Goal: Task Accomplishment & Management: Complete application form

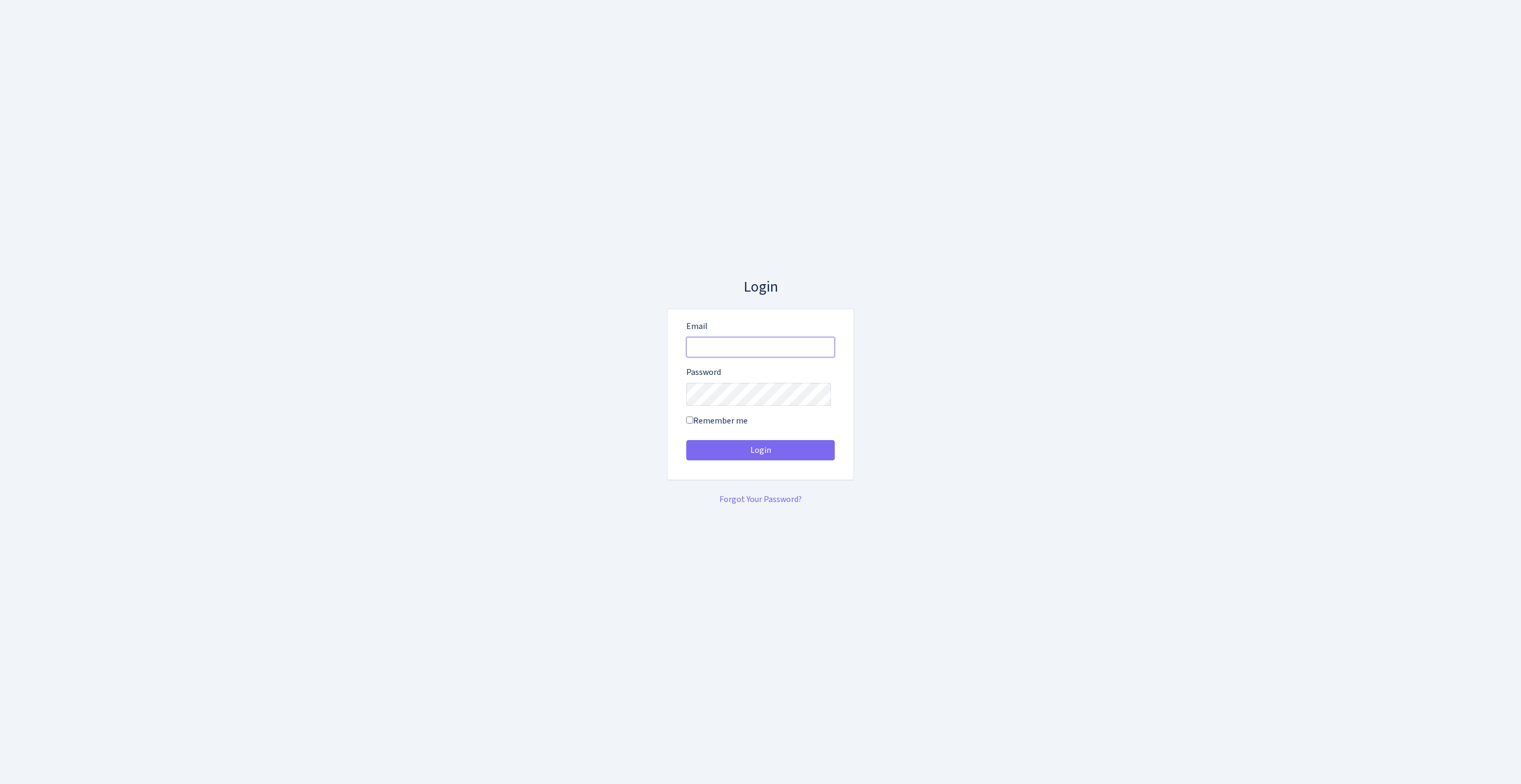
type input "[EMAIL_ADDRESS][DOMAIN_NAME]"
click at [760, 454] on button "Login" at bounding box center [760, 450] width 148 height 20
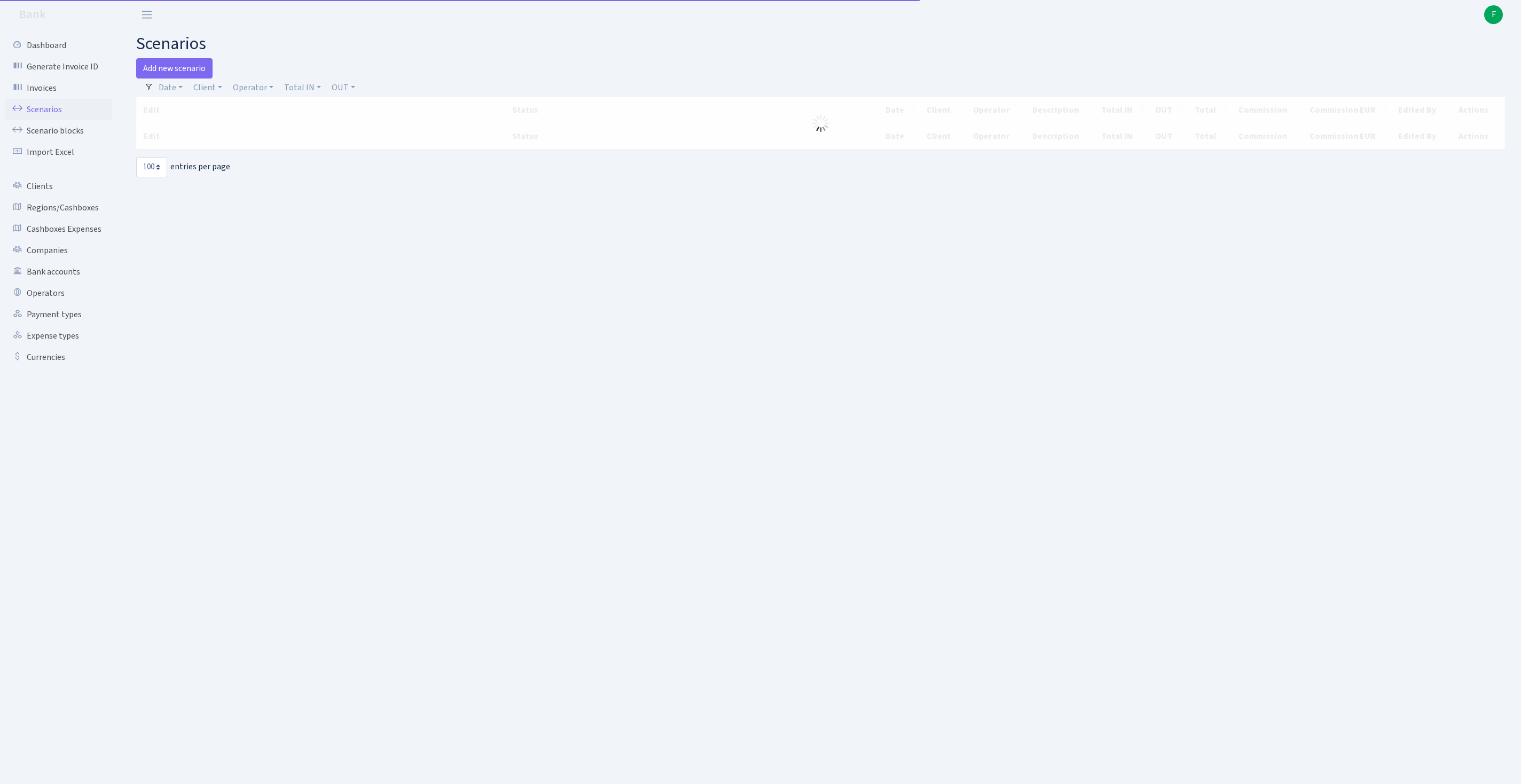
select select "100"
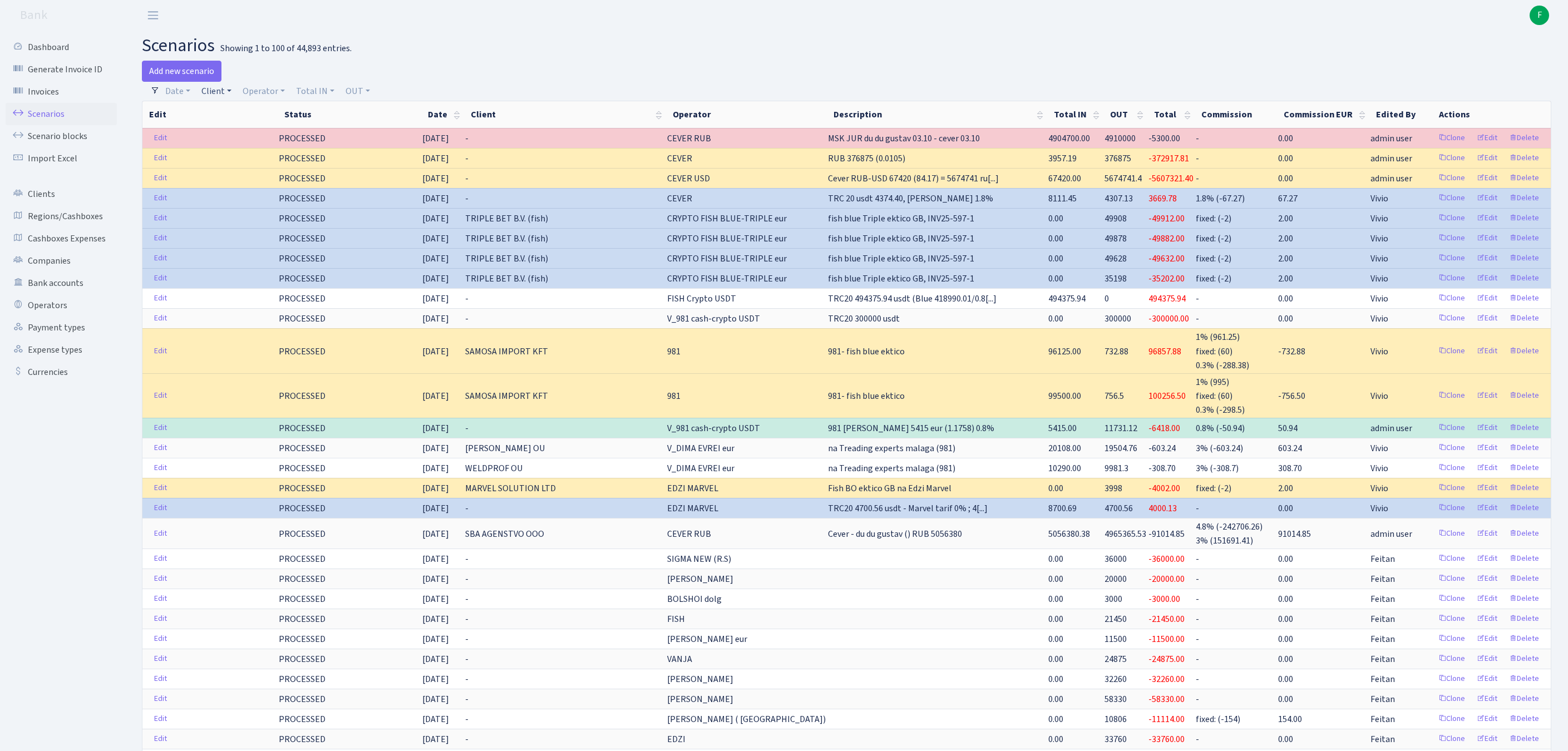
click at [226, 94] on link "Client" at bounding box center [217, 91] width 39 height 19
click at [246, 139] on input "search" at bounding box center [247, 131] width 93 height 18
type input "FALKORS"
click at [226, 161] on li "FALKORS GROUP SIA" at bounding box center [247, 152] width 94 height 20
select select "2491"
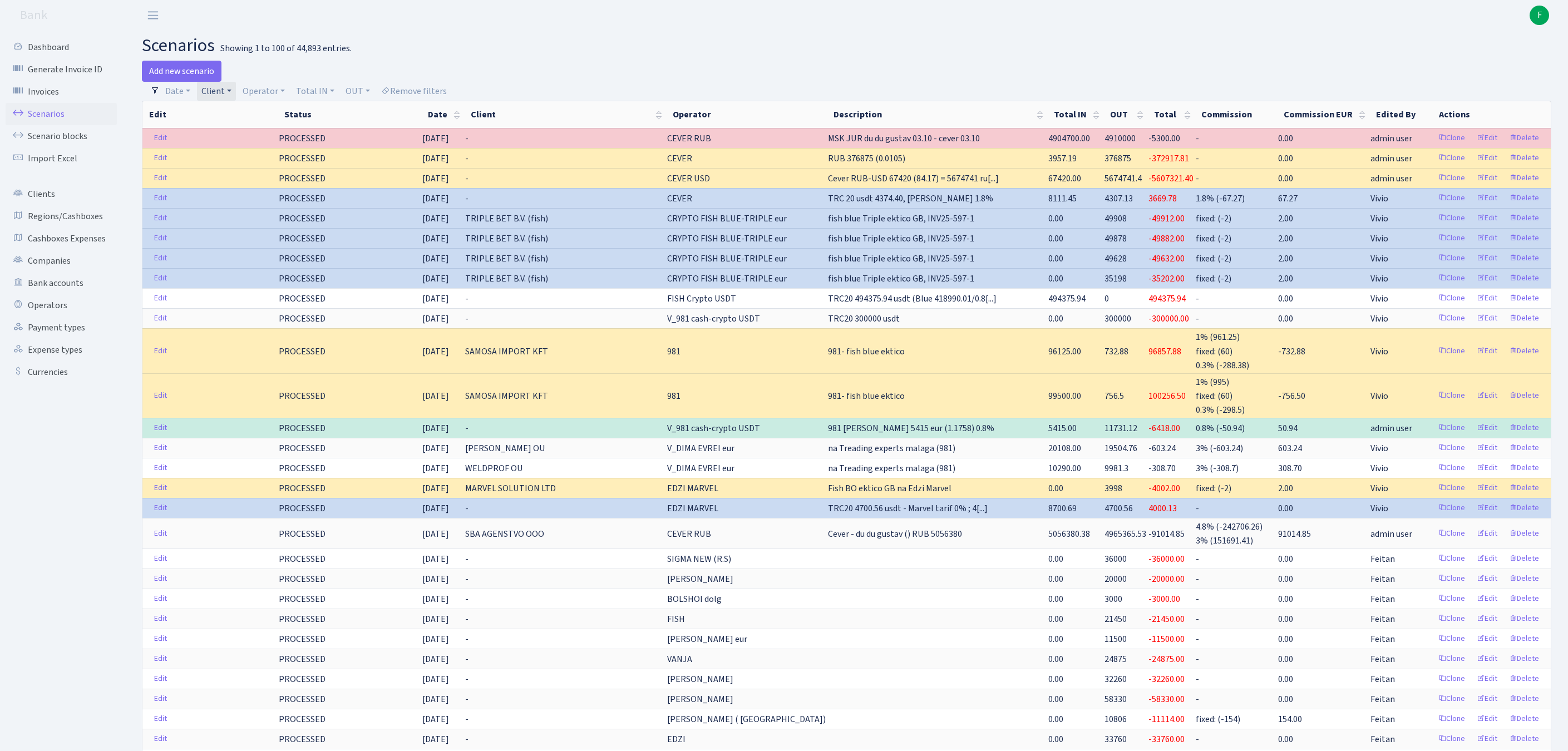
click at [236, 99] on link "Client" at bounding box center [217, 91] width 39 height 19
click at [262, 114] on span "× FALKORS GROUP SIA" at bounding box center [238, 111] width 68 height 11
click at [236, 94] on link "Client" at bounding box center [217, 91] width 39 height 19
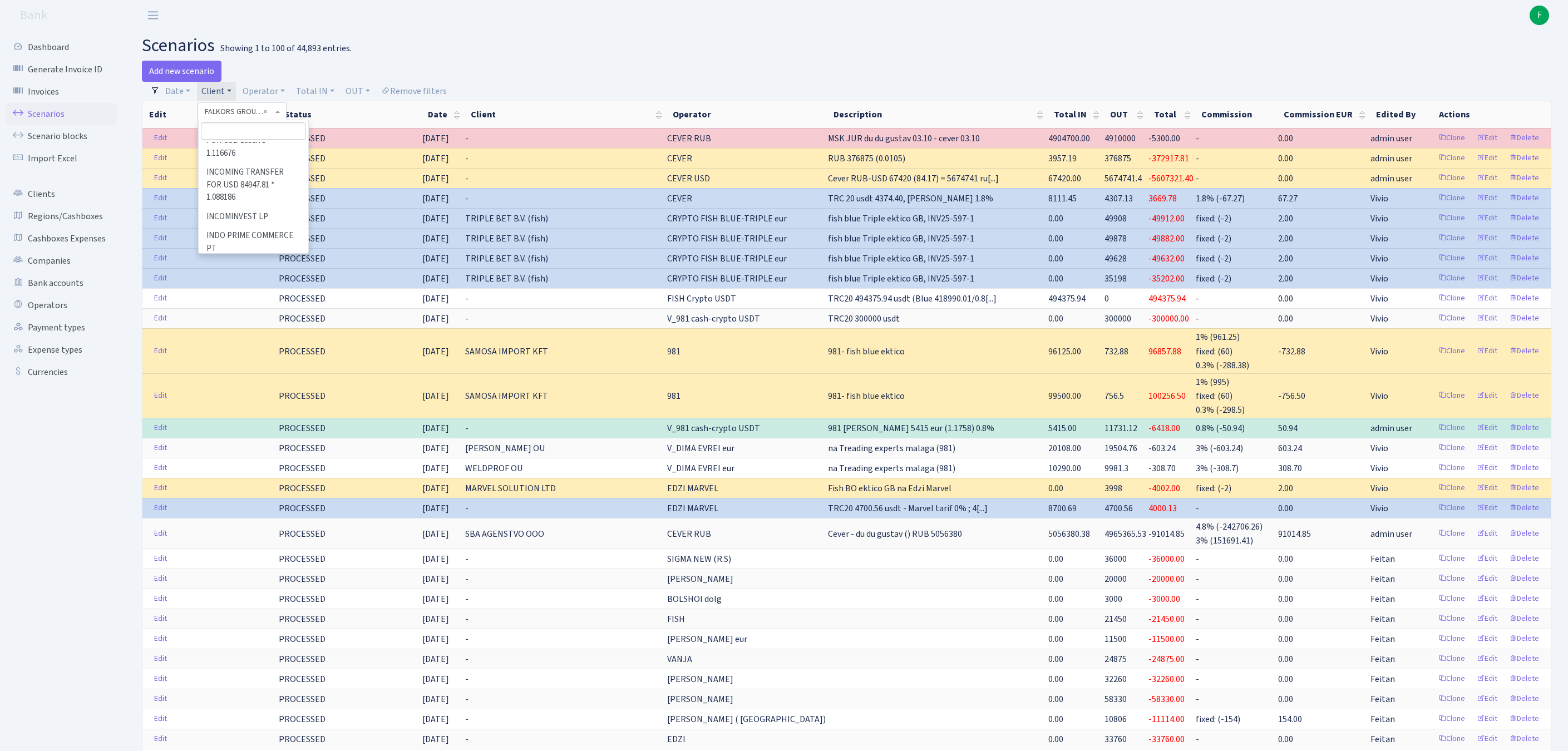
click at [232, 140] on input "search" at bounding box center [253, 131] width 105 height 18
type input "FALKORS"
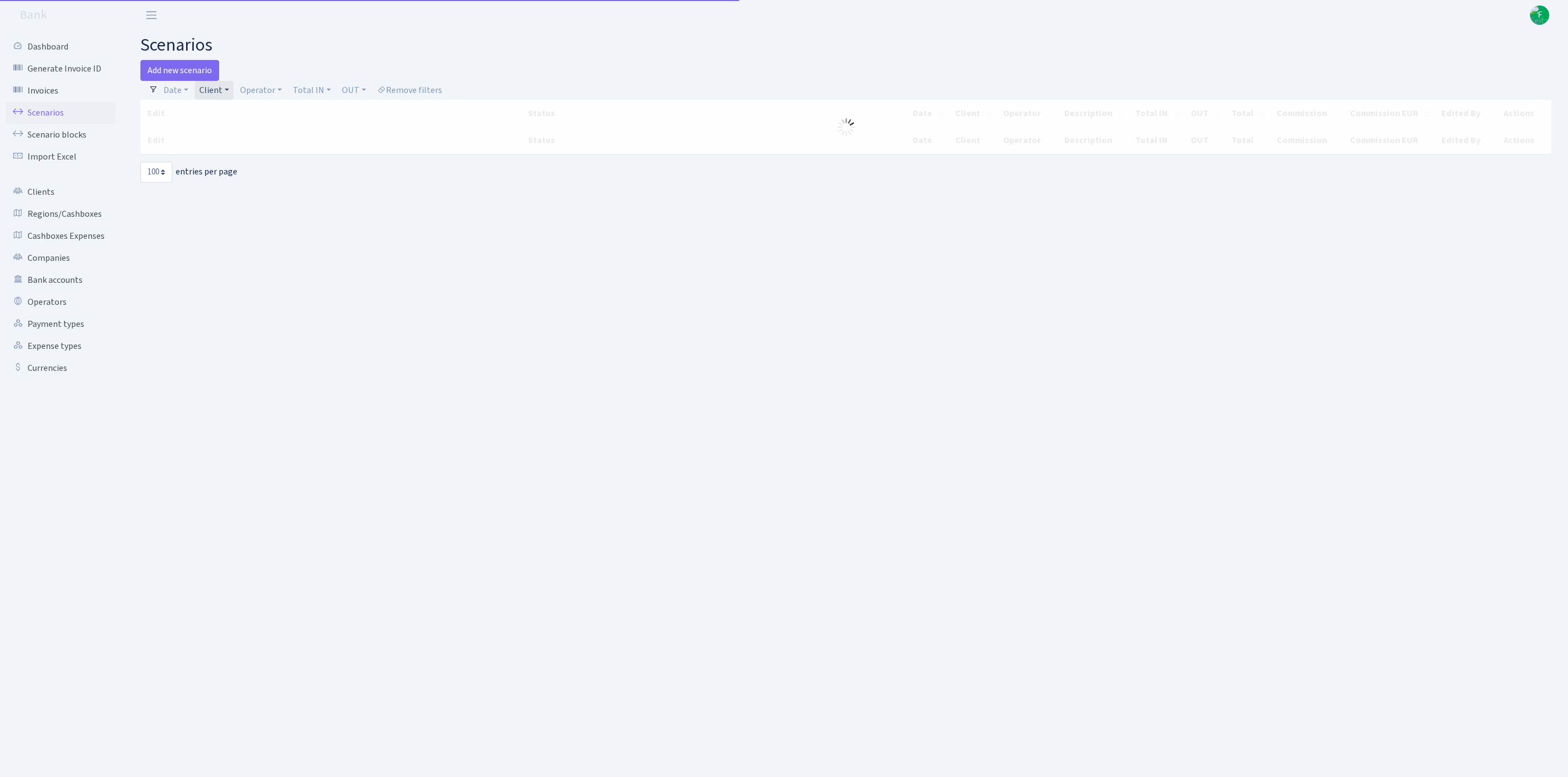
select select "100"
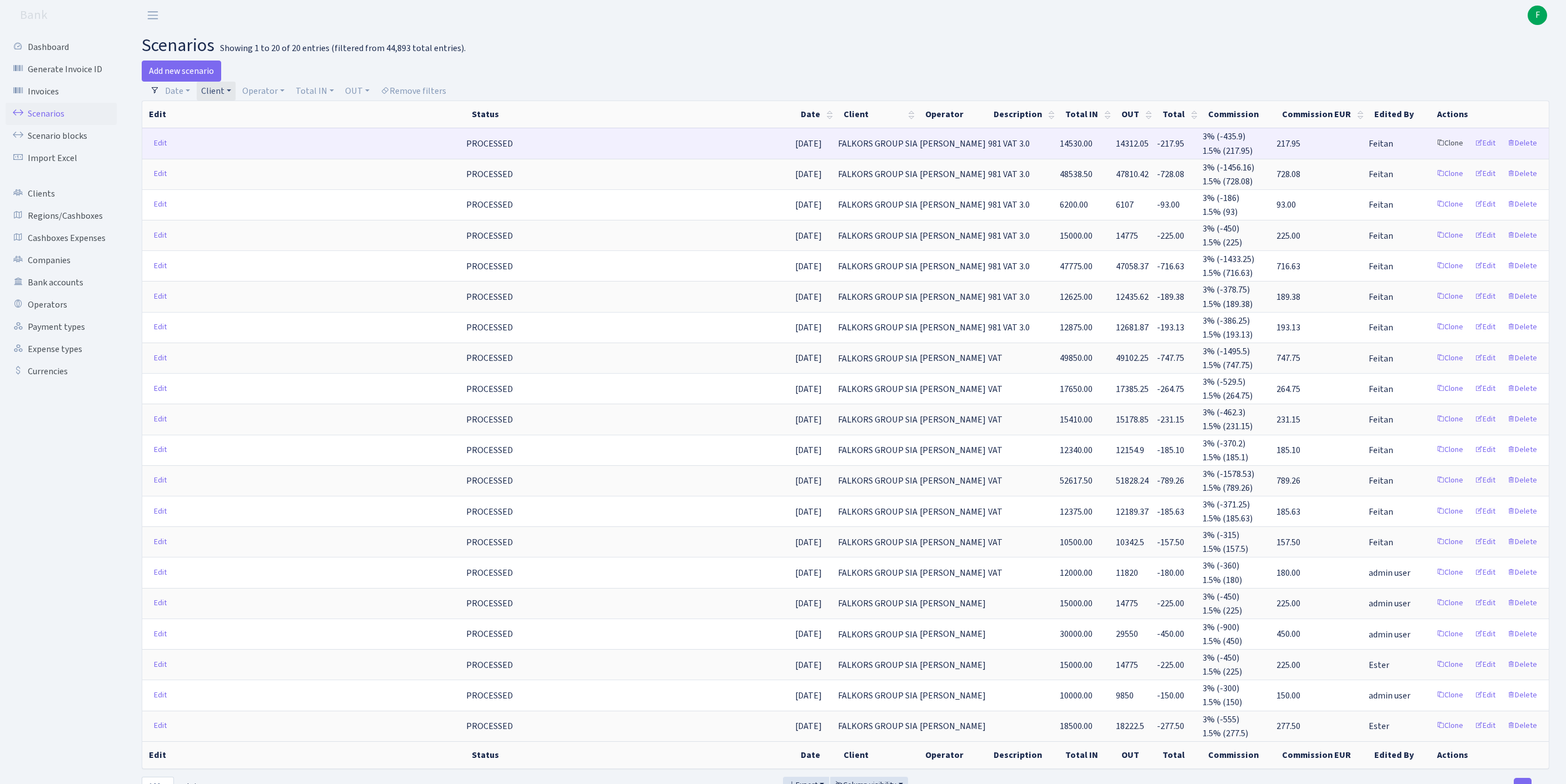
click at [1432, 152] on link "Clone" at bounding box center [1450, 143] width 36 height 18
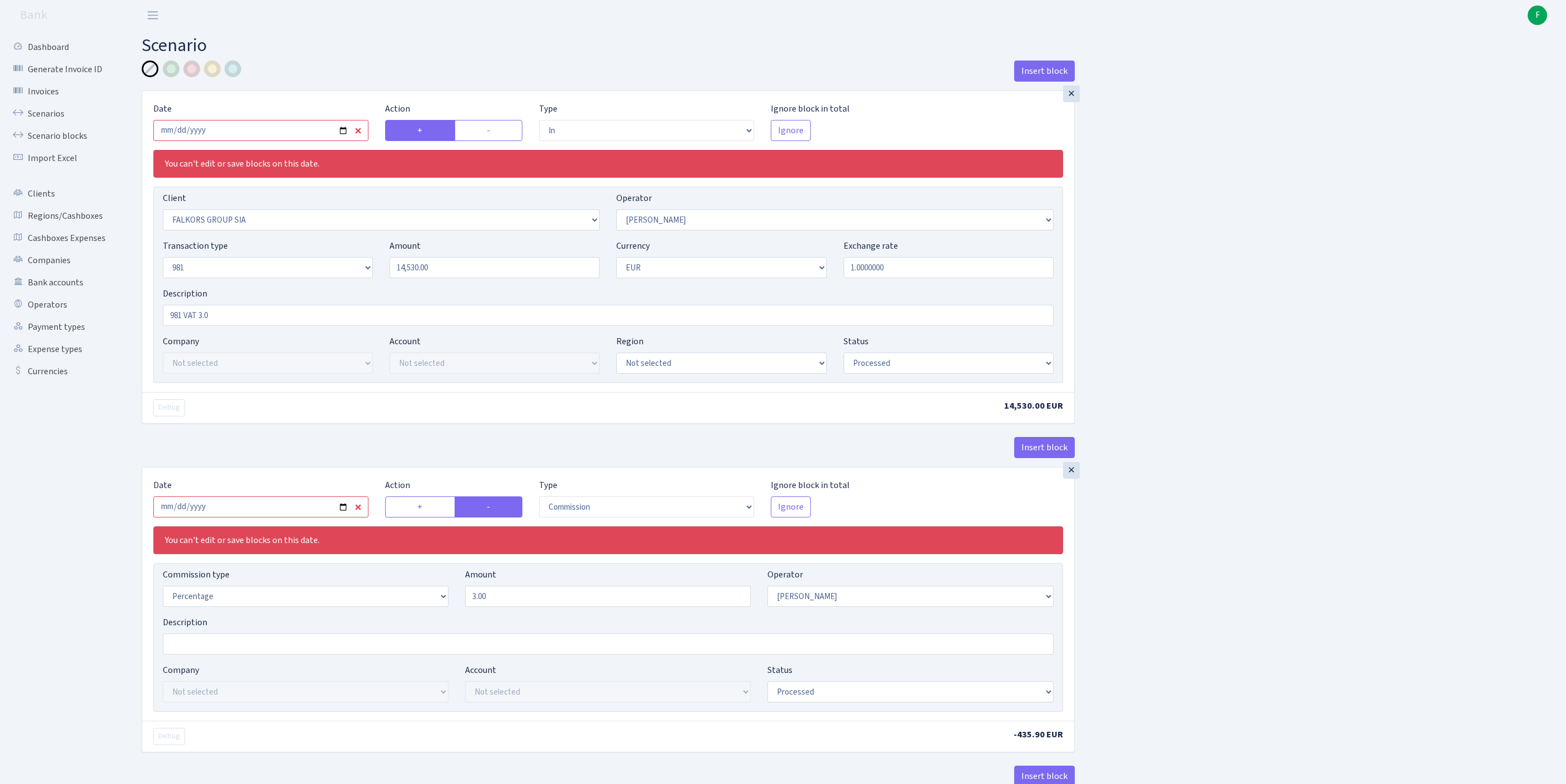
select select "in"
select select "2491"
select select "2"
select select "8"
select select "1"
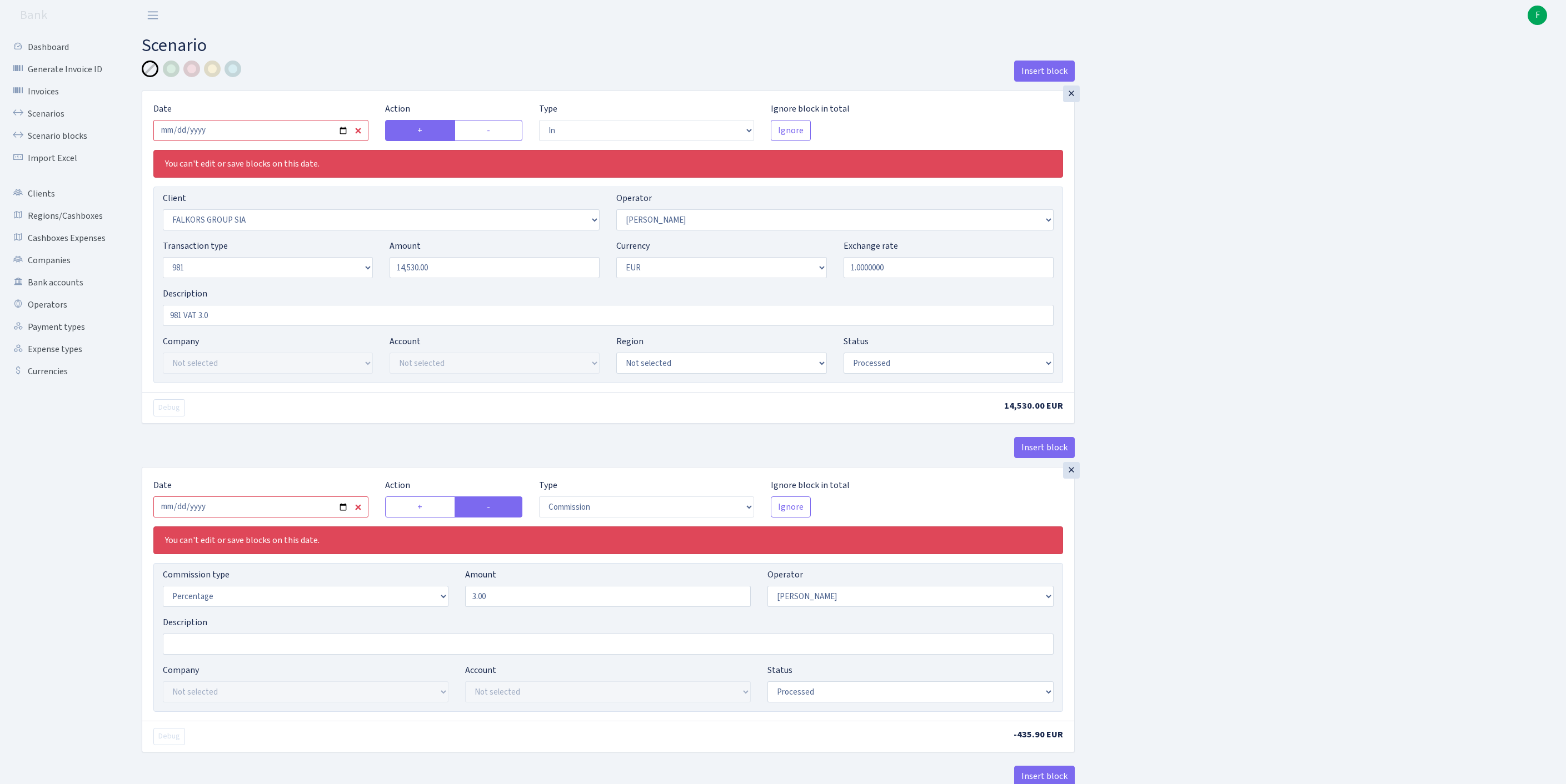
select select "processed"
select select "commission"
select select "2"
select select "processed"
select select "commission"
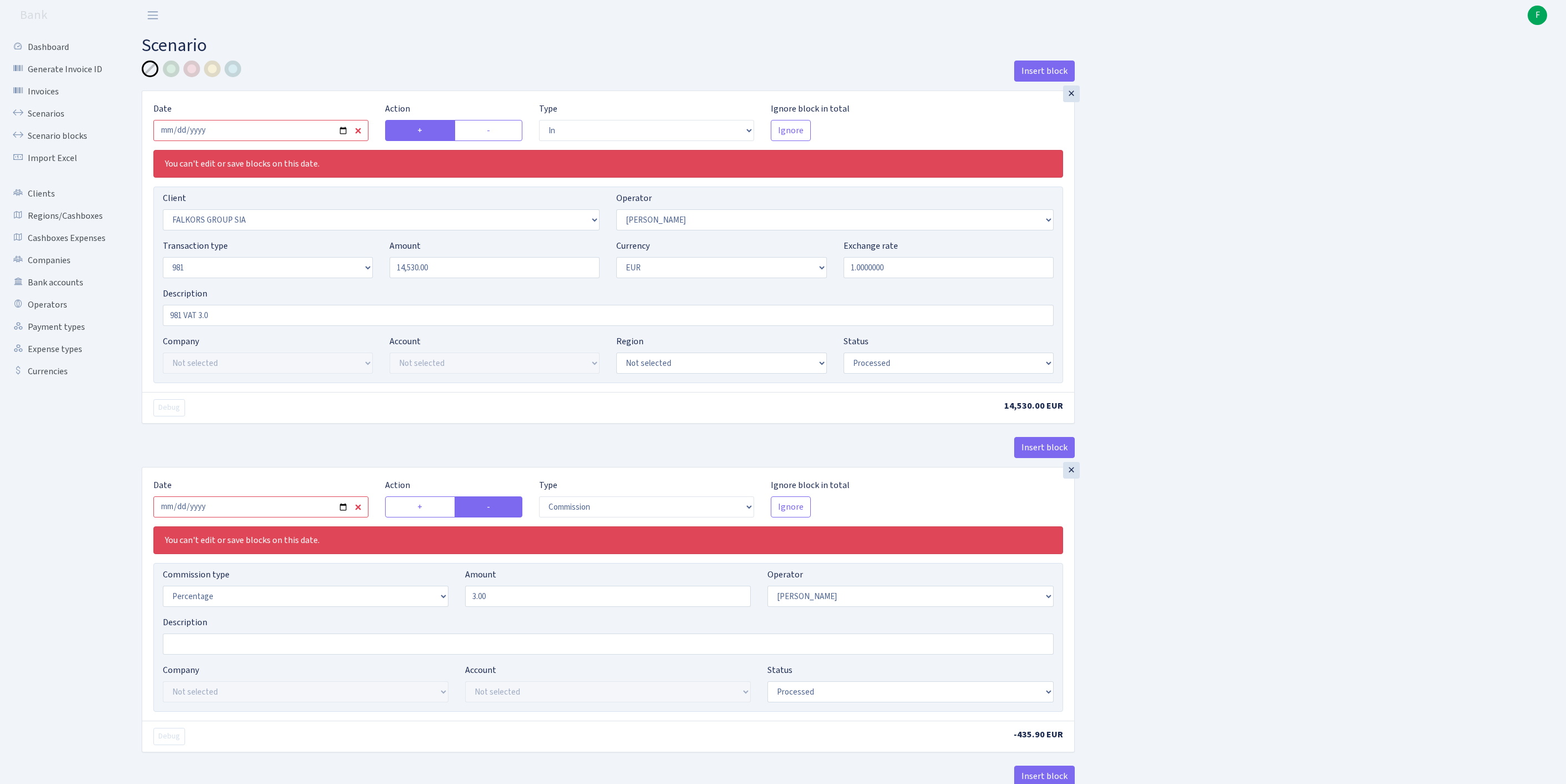
select select "61"
select select "processed"
select select "out"
select select "2129"
select select "61"
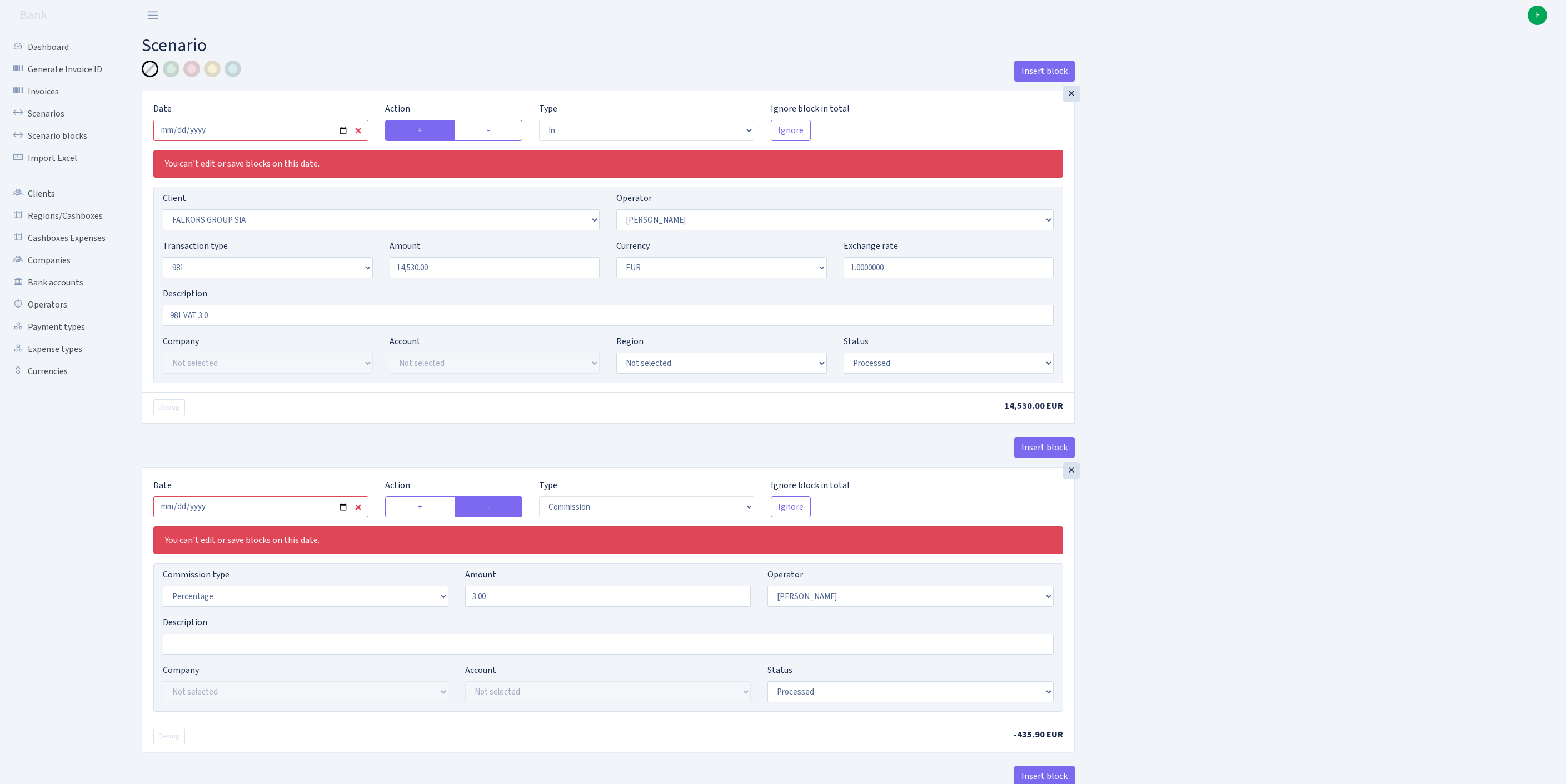
select select "8"
select select "1"
select select "processed"
click at [329, 141] on input "2025-08-27" at bounding box center [261, 130] width 215 height 21
type input "2025-10-02"
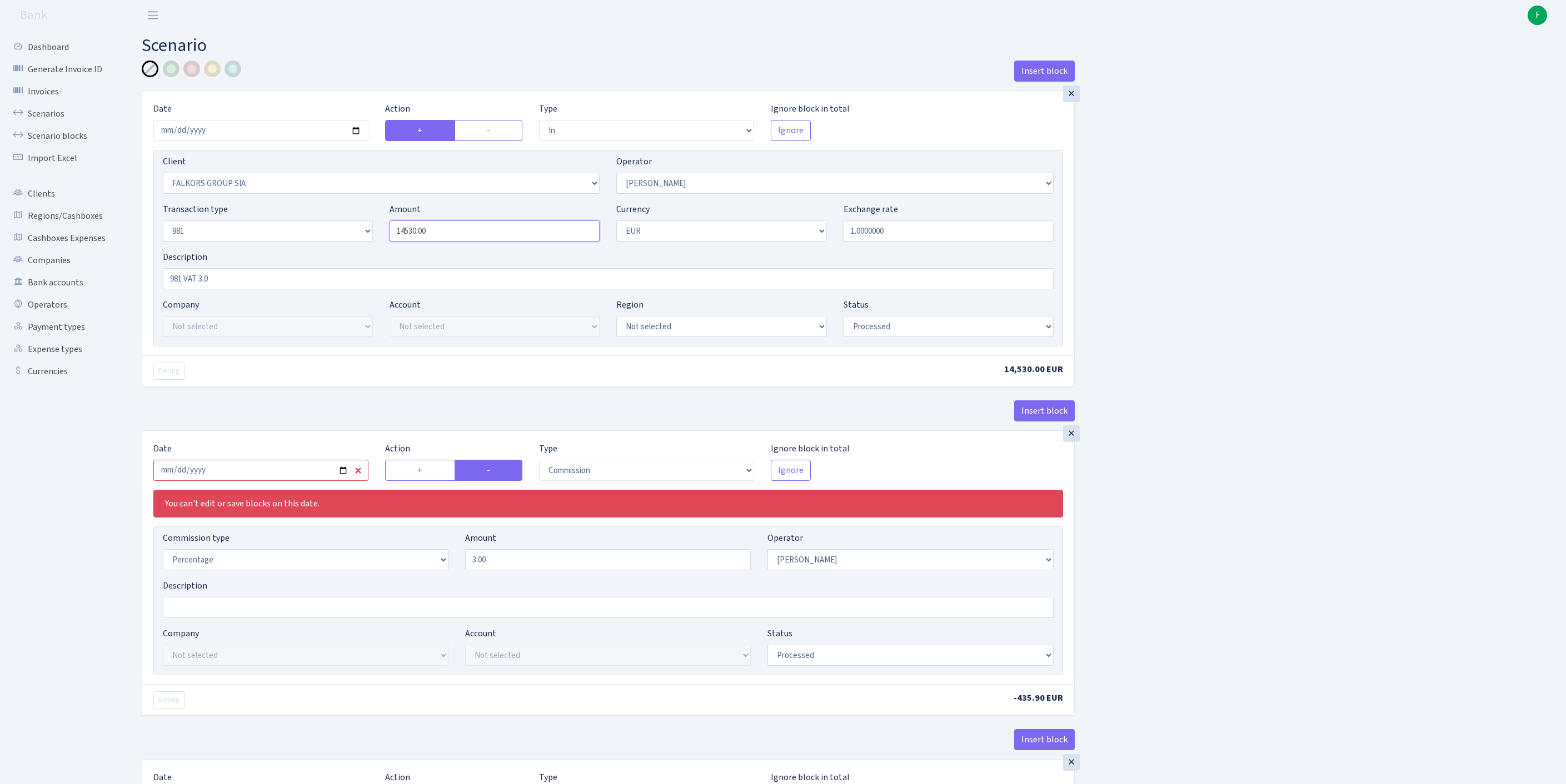
drag, startPoint x: 467, startPoint y: 255, endPoint x: 377, endPoint y: 253, distance: 90.0
click at [314, 251] on div "Transaction type Not selected 981 ELF FISH crypto GIRT IVO dekl MM-BALTIC eur U…" at bounding box center [608, 226] width 907 height 48
paste input "38971.16"
type input "38,971.16"
click at [291, 481] on input "2025-08-27" at bounding box center [261, 470] width 215 height 21
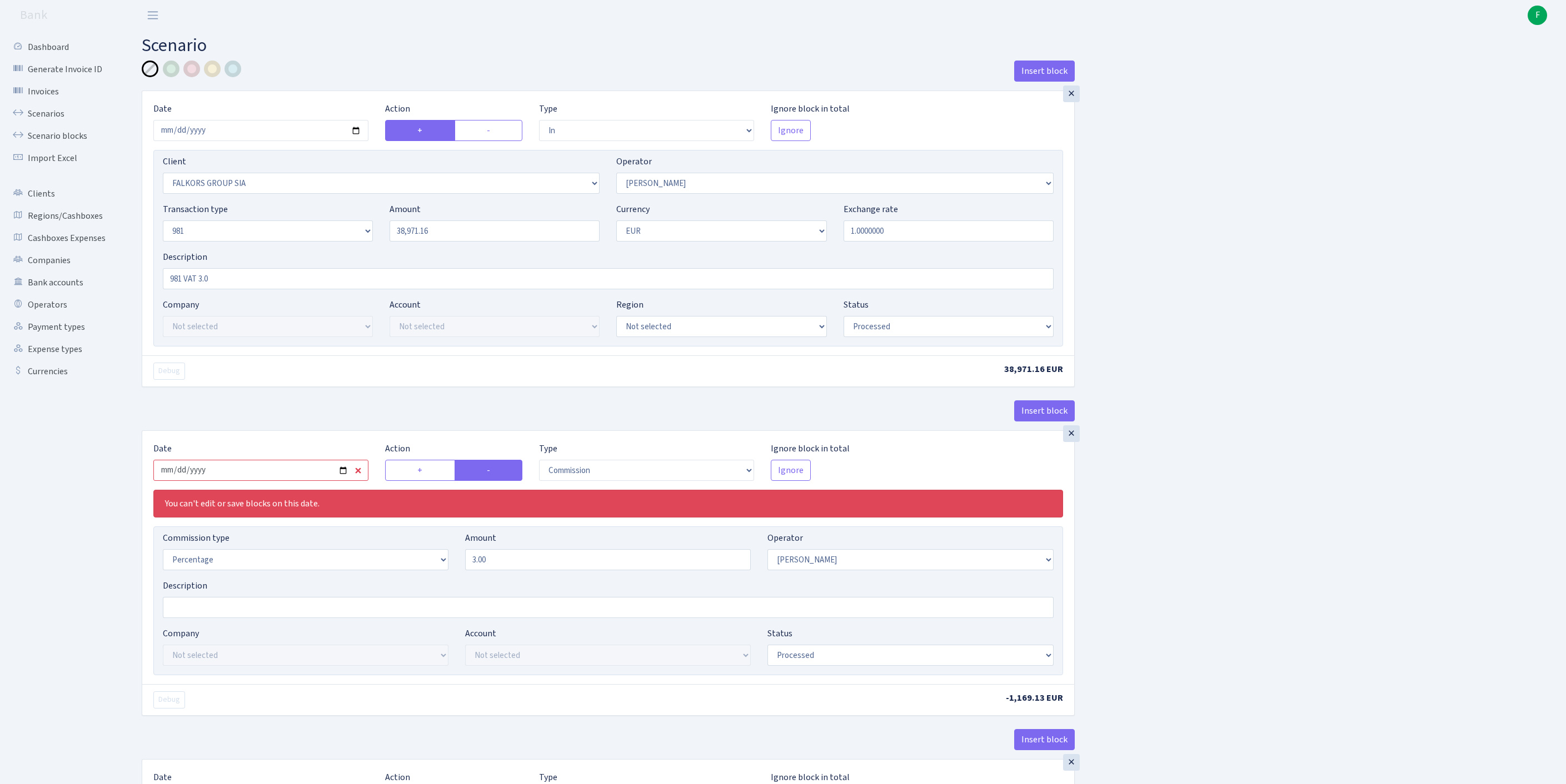
type input "2025-10-02"
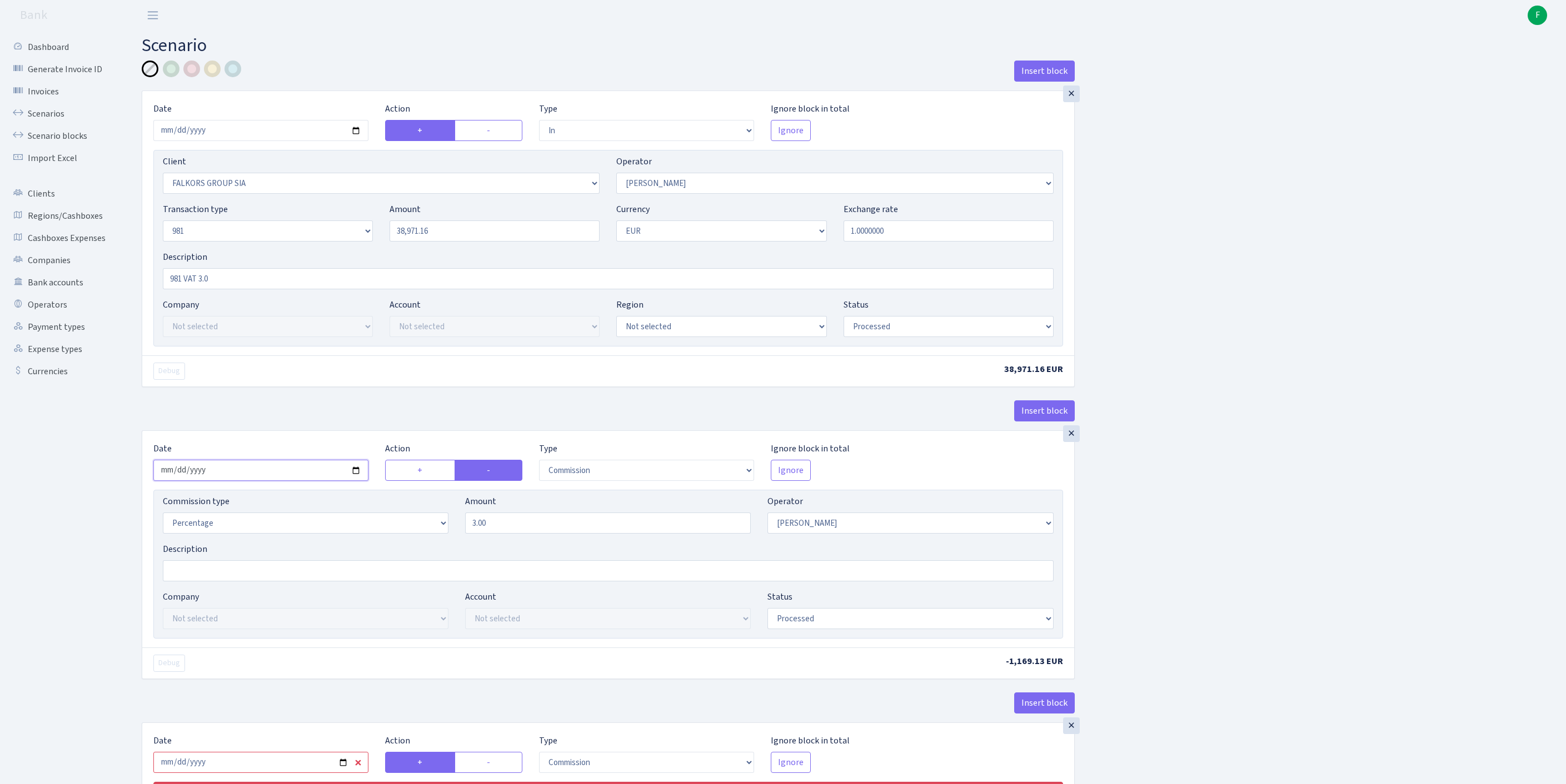
scroll to position [196, 0]
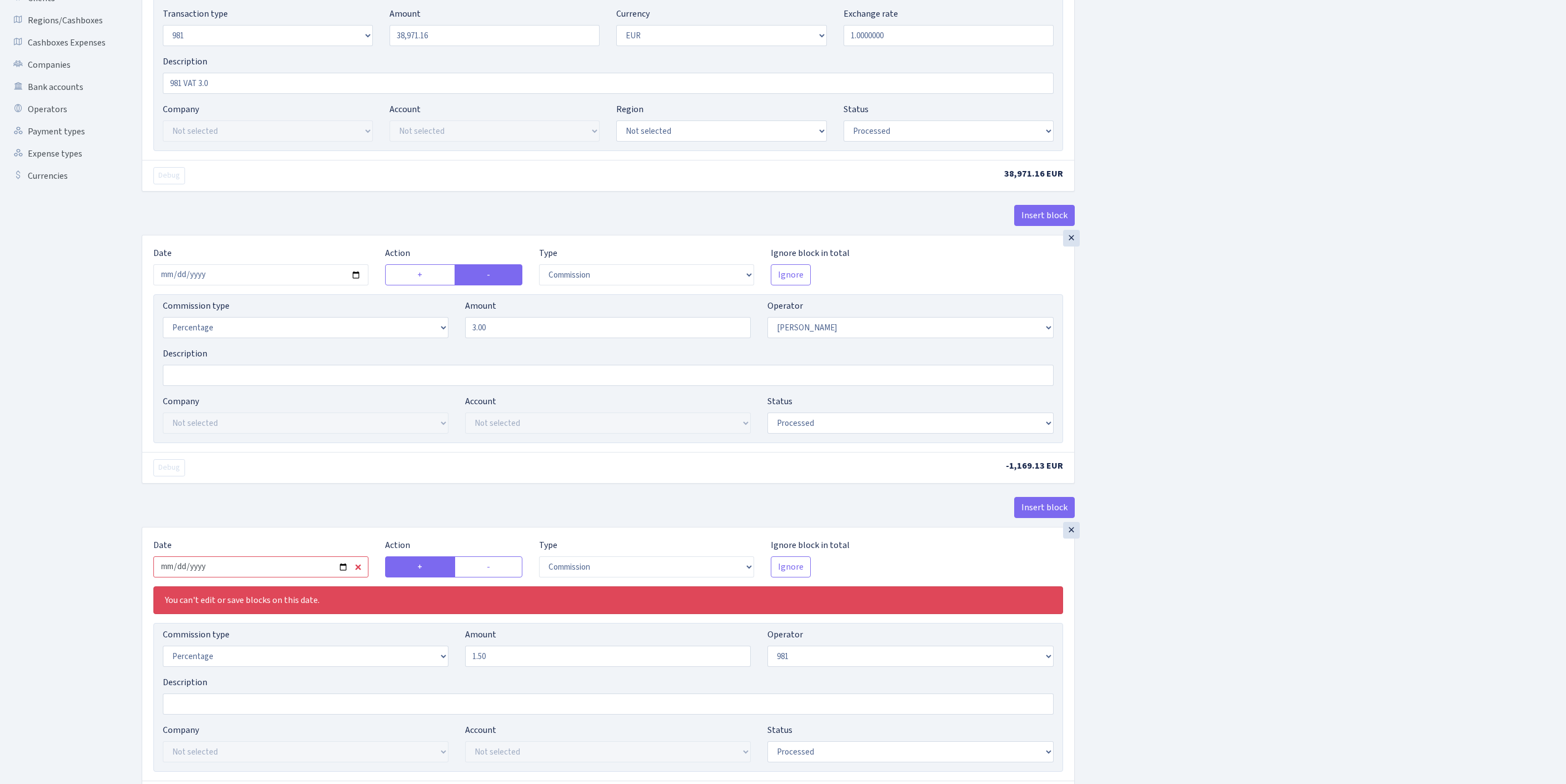
click at [300, 578] on input "2025-08-27" at bounding box center [261, 567] width 215 height 21
type input "[DATE]"
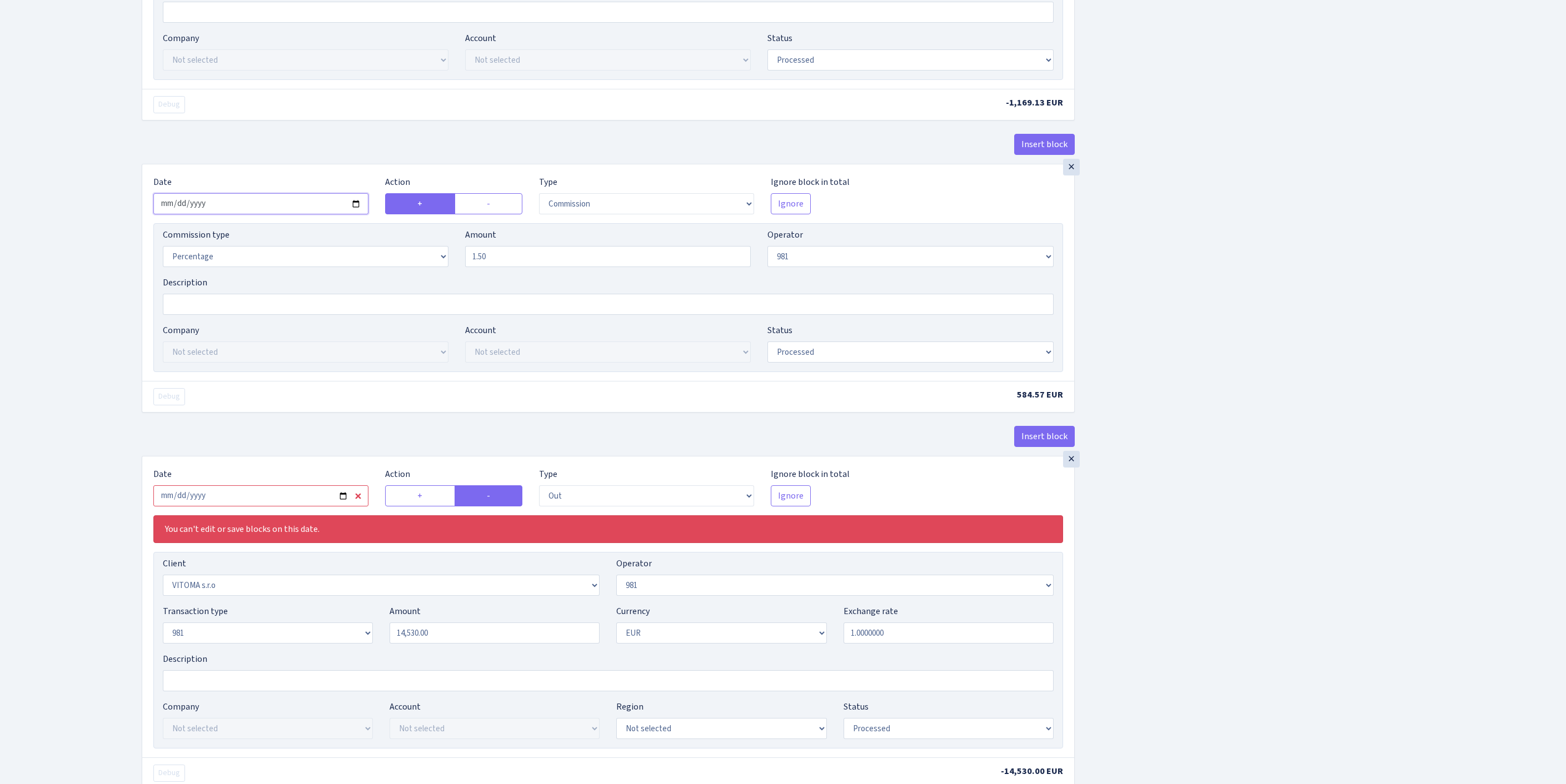
scroll to position [746, 0]
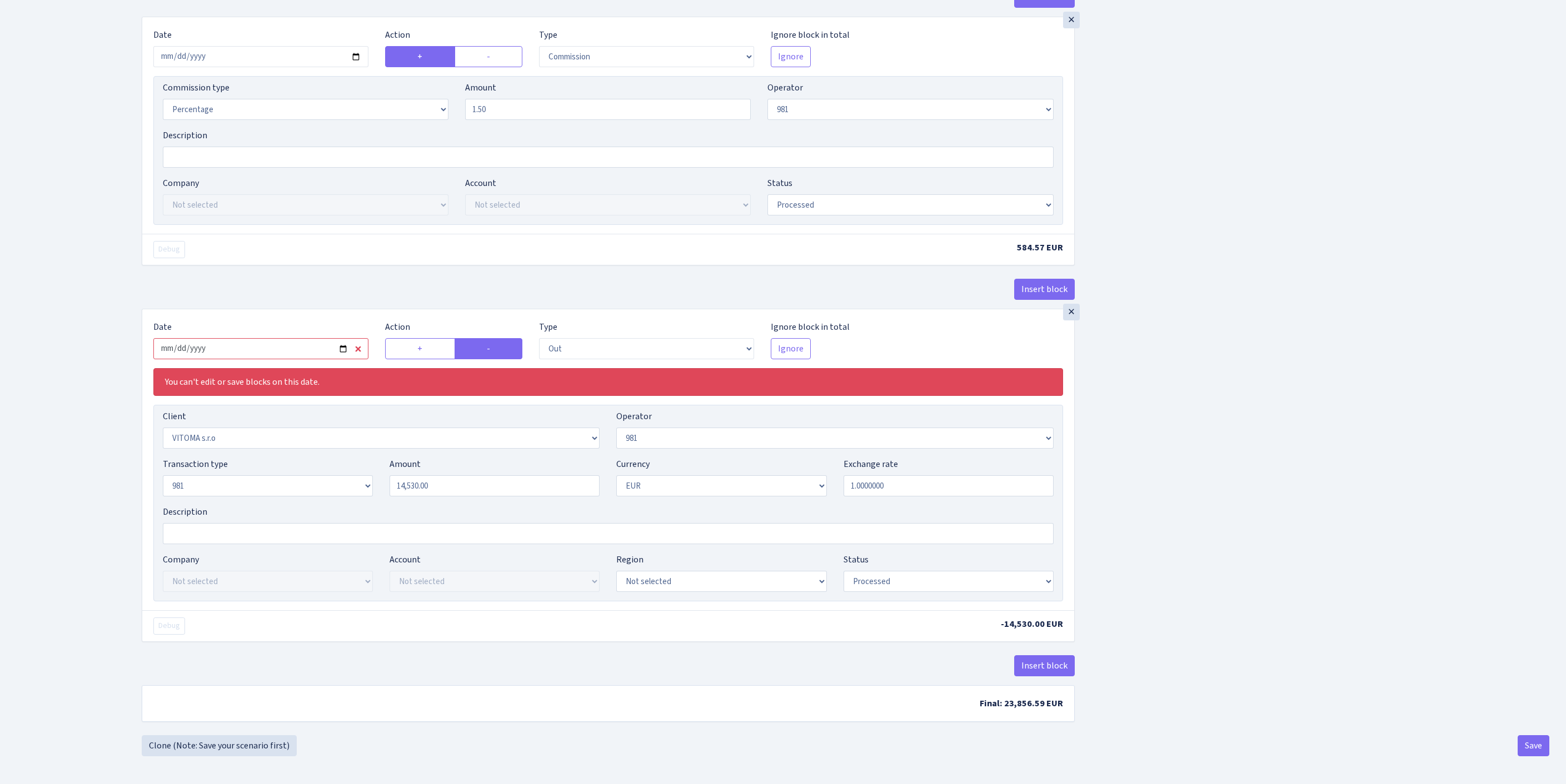
click at [303, 360] on input "2025-08-27" at bounding box center [261, 348] width 215 height 21
type input "[DATE]"
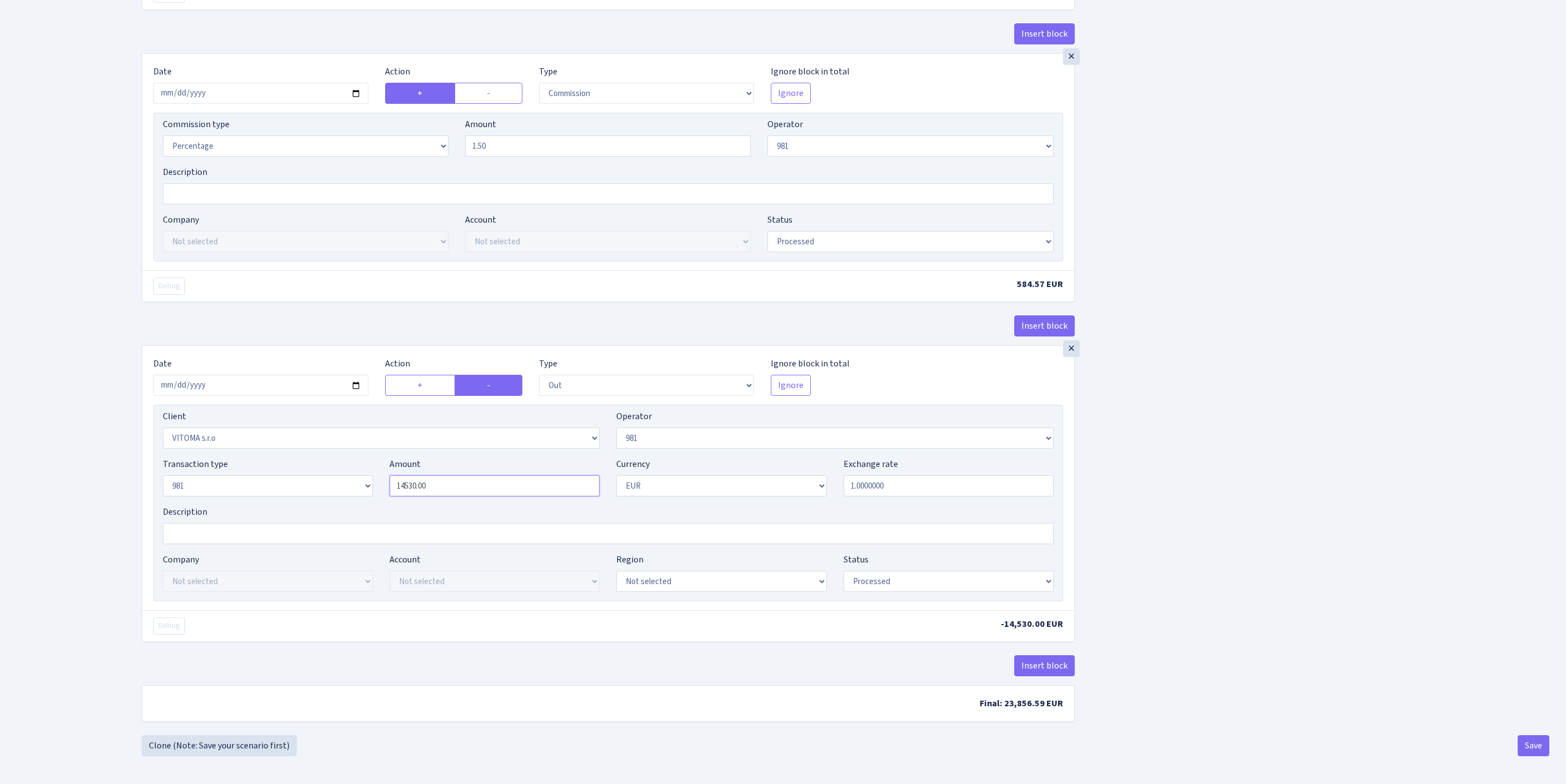
drag, startPoint x: 473, startPoint y: 560, endPoint x: 288, endPoint y: 549, distance: 185.3
click at [287, 506] on div "Transaction type Not selected 981 ELF FISH crypto GIRT IVO dekl MM-BALTIC eur U…" at bounding box center [608, 481] width 907 height 48
paste input "38971.16"
type input "38,971.16"
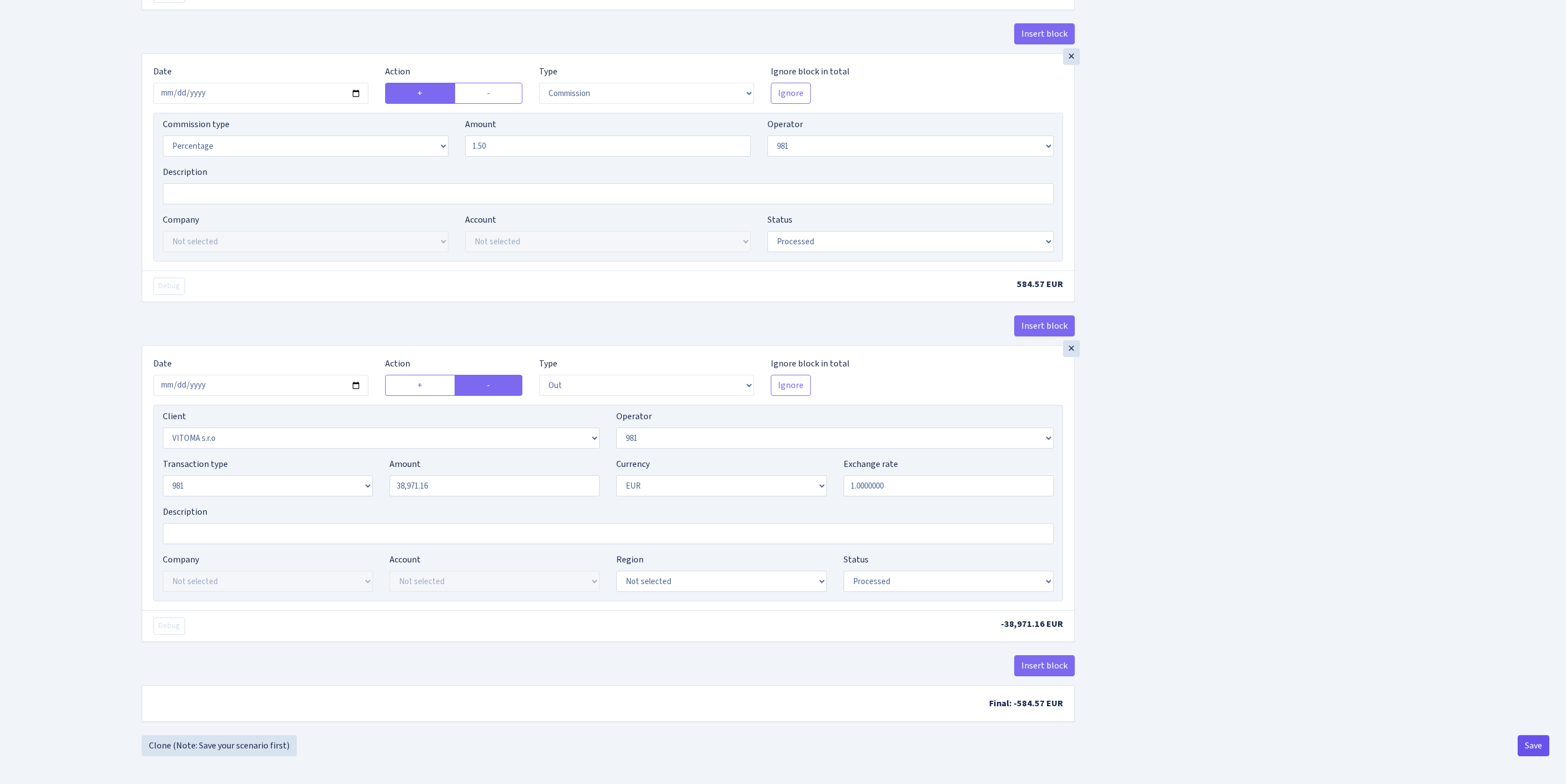
click at [1536, 750] on button "Save" at bounding box center [1534, 746] width 31 height 21
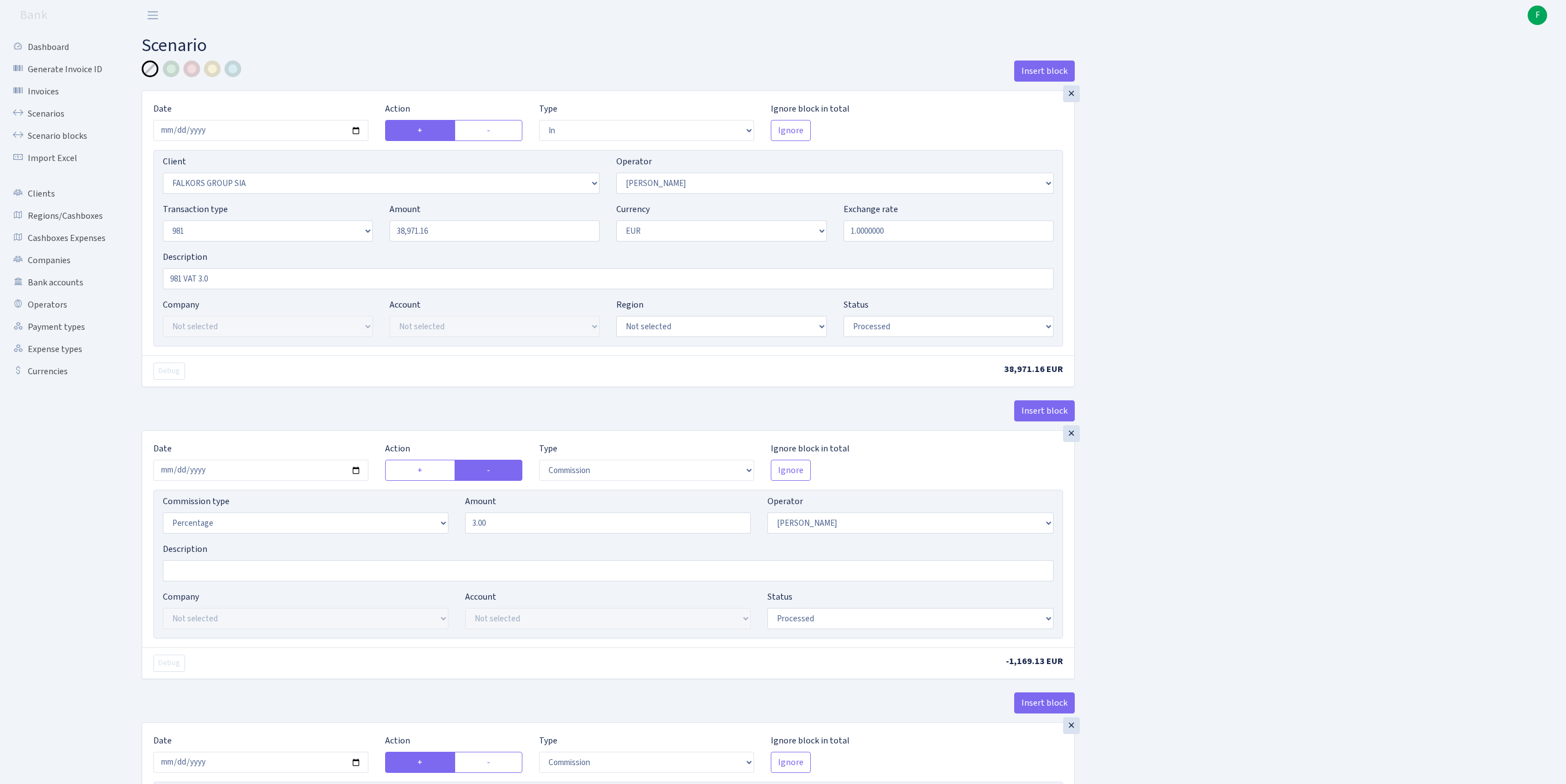
select select "in"
select select "2491"
select select "2"
select select "8"
select select "1"
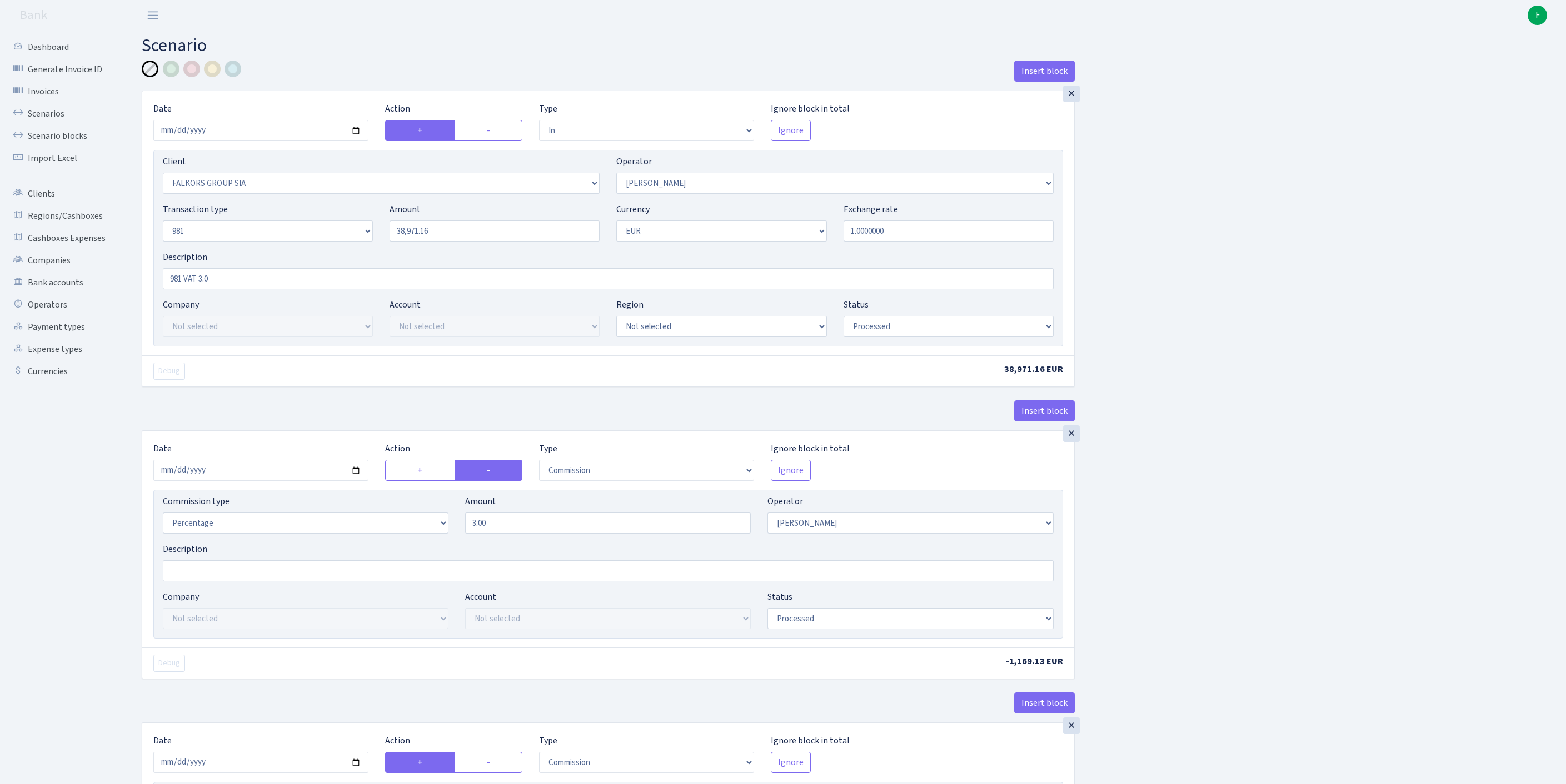
select select "processed"
select select "commission"
select select "2"
select select "processed"
select select "commission"
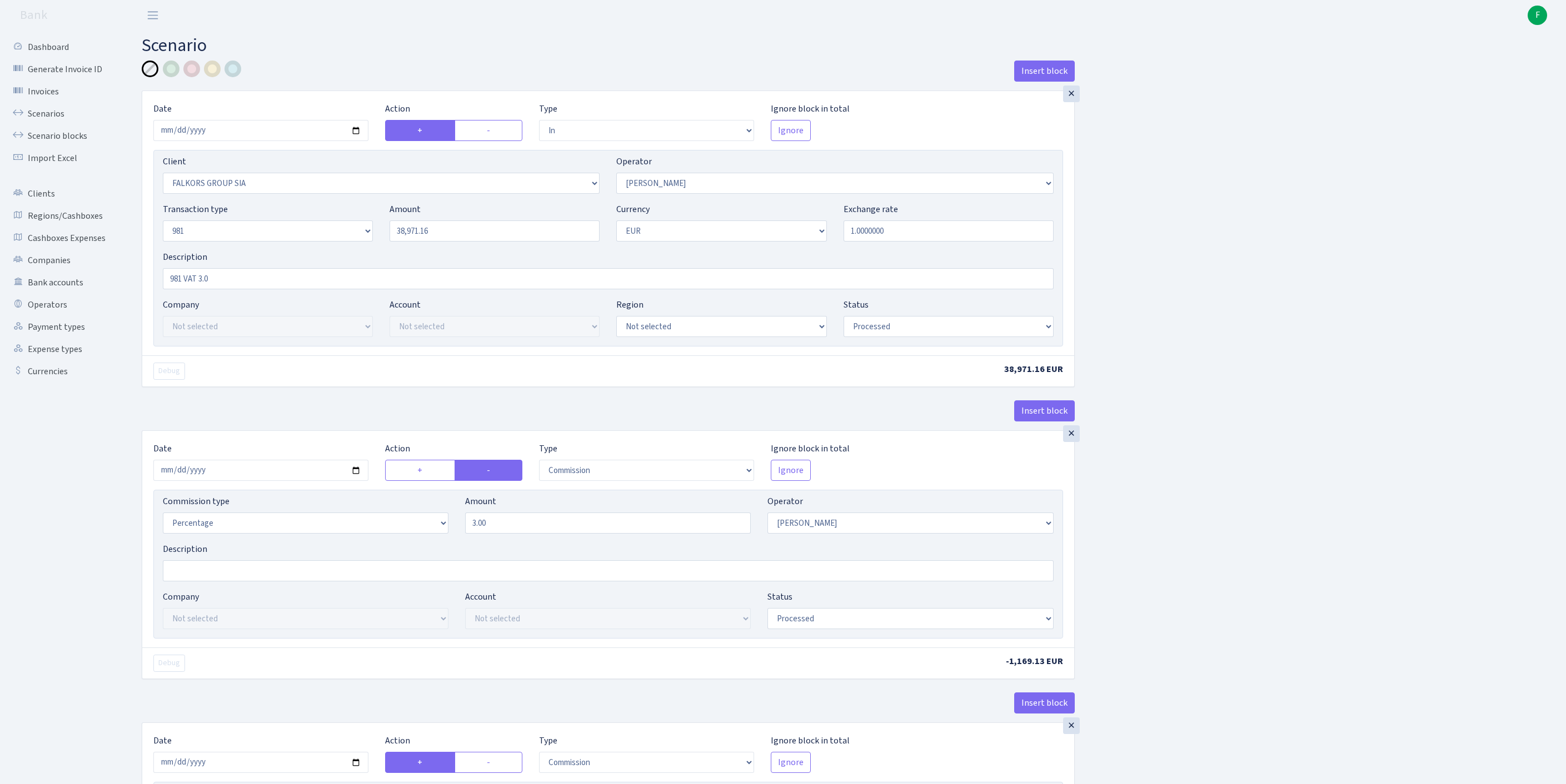
select select "61"
select select "processed"
select select "out"
select select "2129"
select select "61"
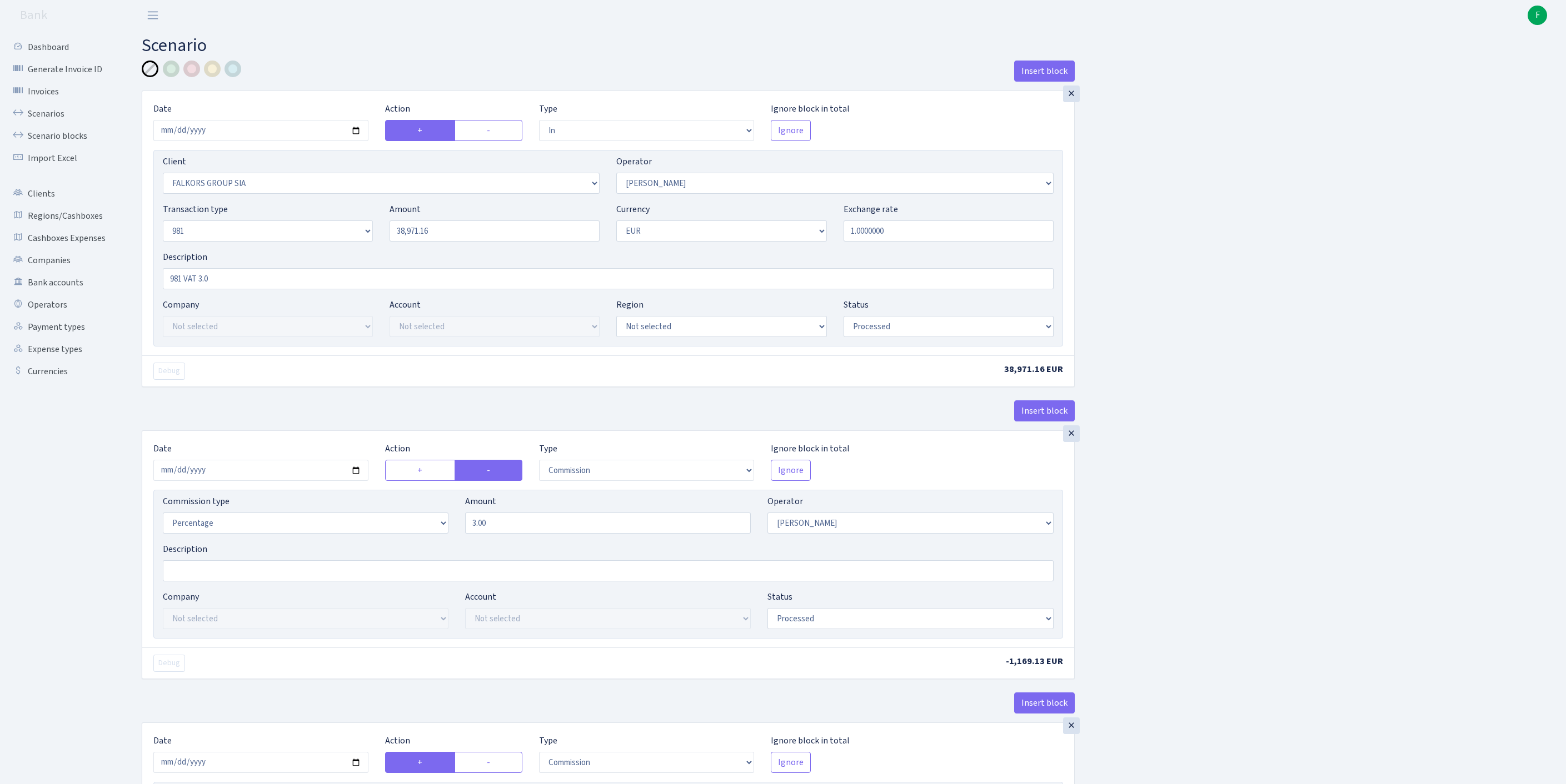
select select "8"
select select "1"
select select "processed"
click at [49, 120] on link "Scenarios" at bounding box center [61, 114] width 111 height 23
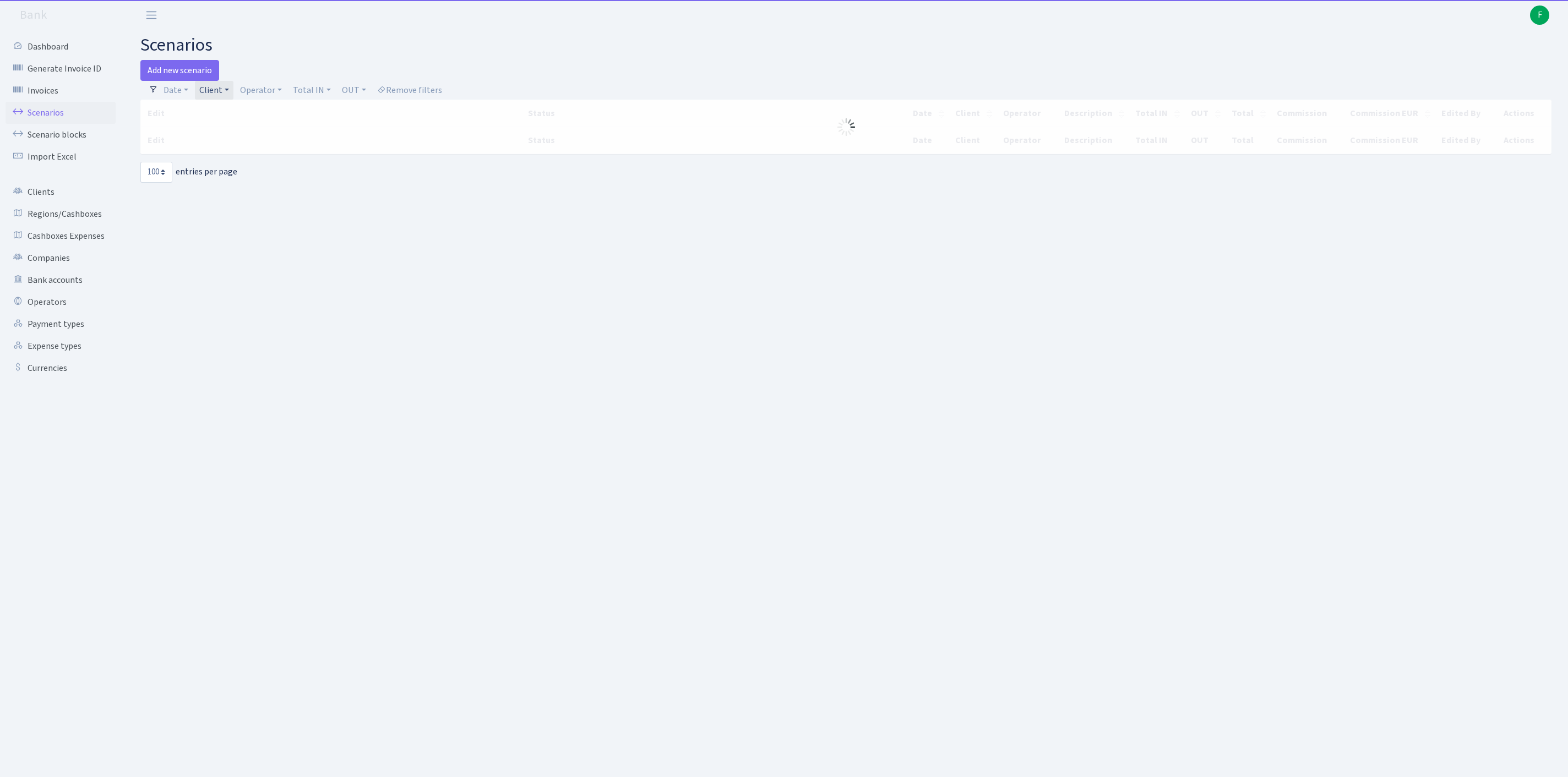
select select "100"
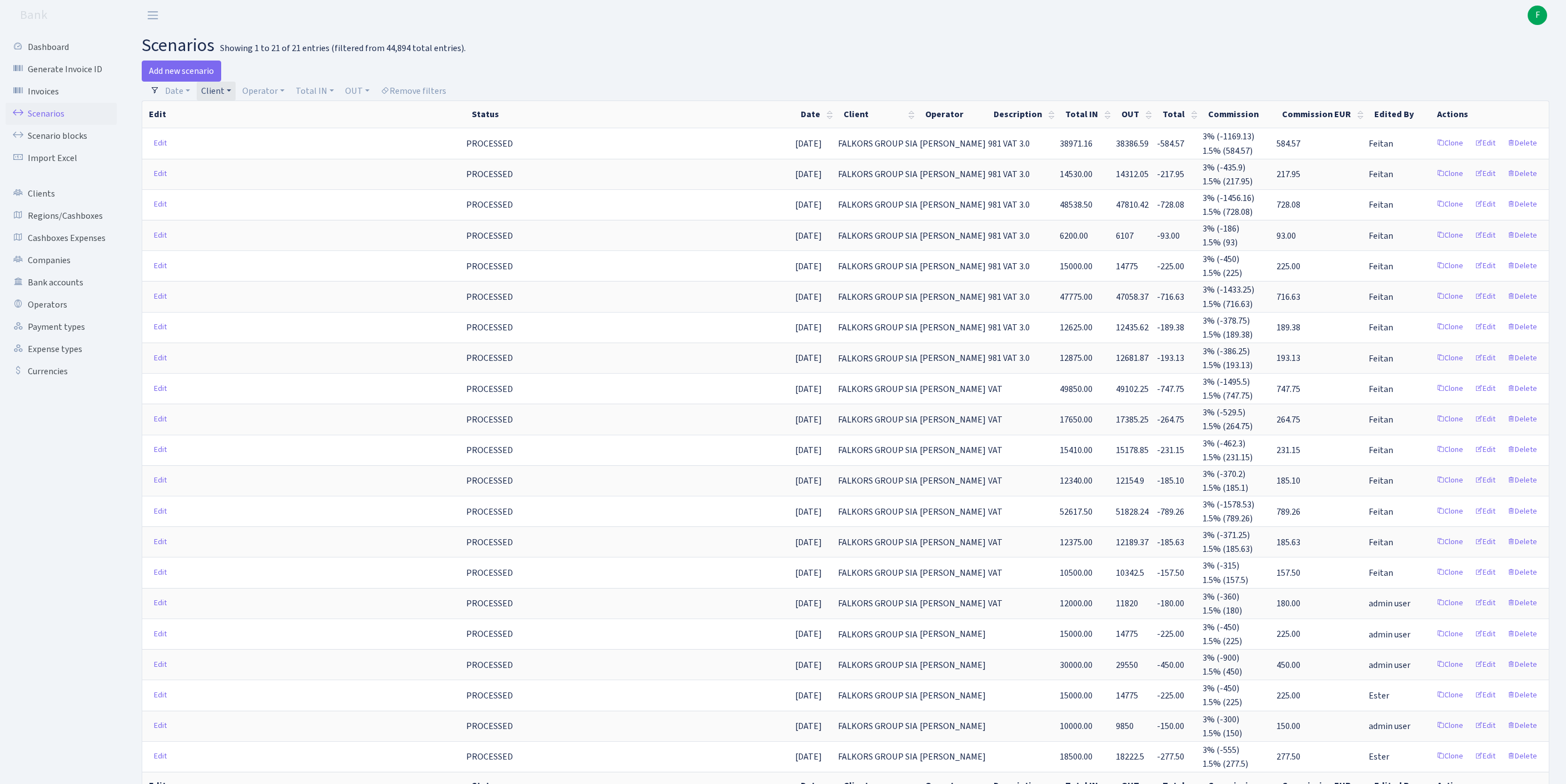
click at [236, 98] on link "Client" at bounding box center [216, 90] width 39 height 19
click at [244, 135] on input "search" at bounding box center [253, 131] width 105 height 18
type input "DS NAM"
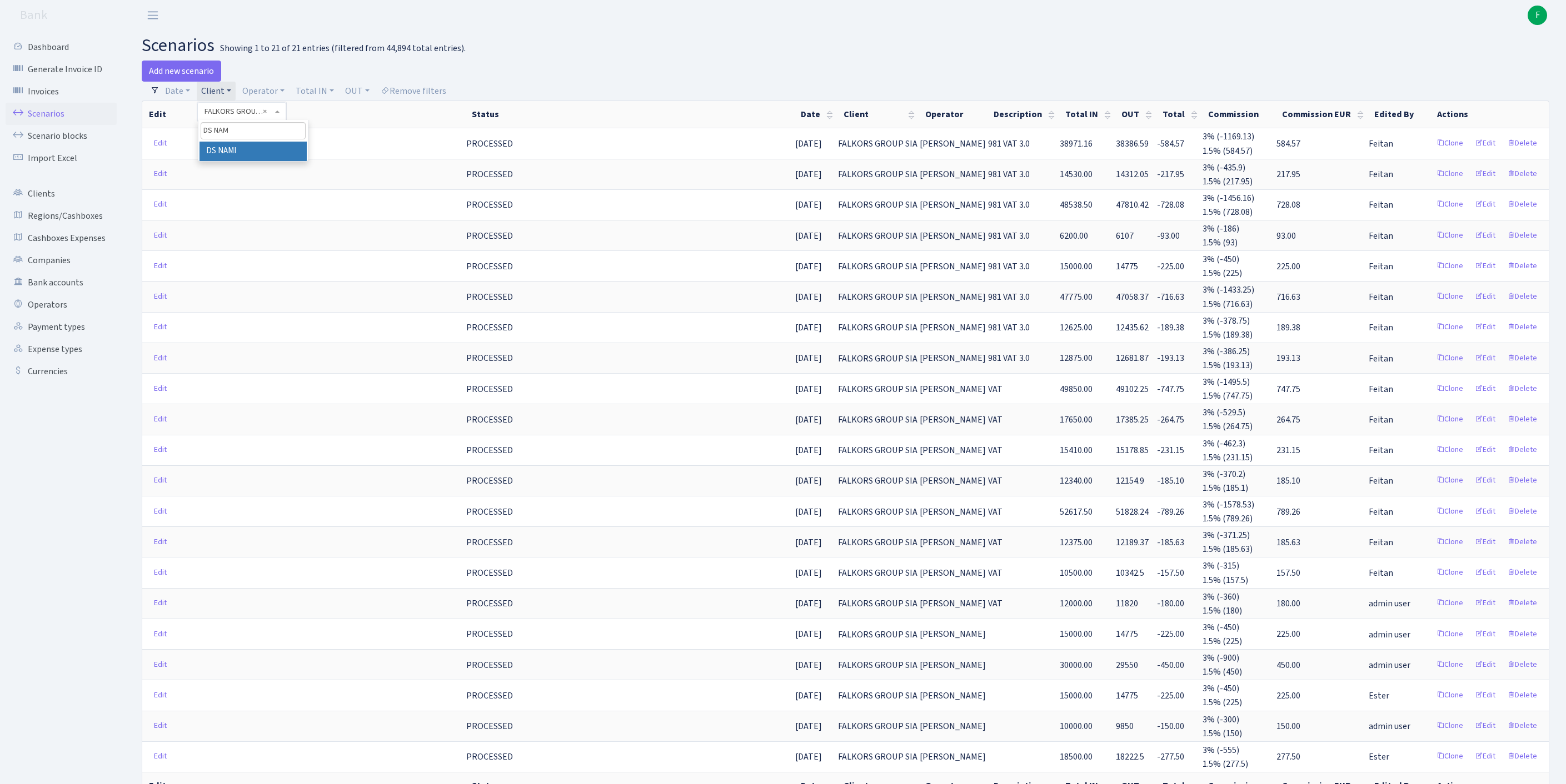
click at [277, 161] on li "DS NAMI" at bounding box center [253, 151] width 107 height 20
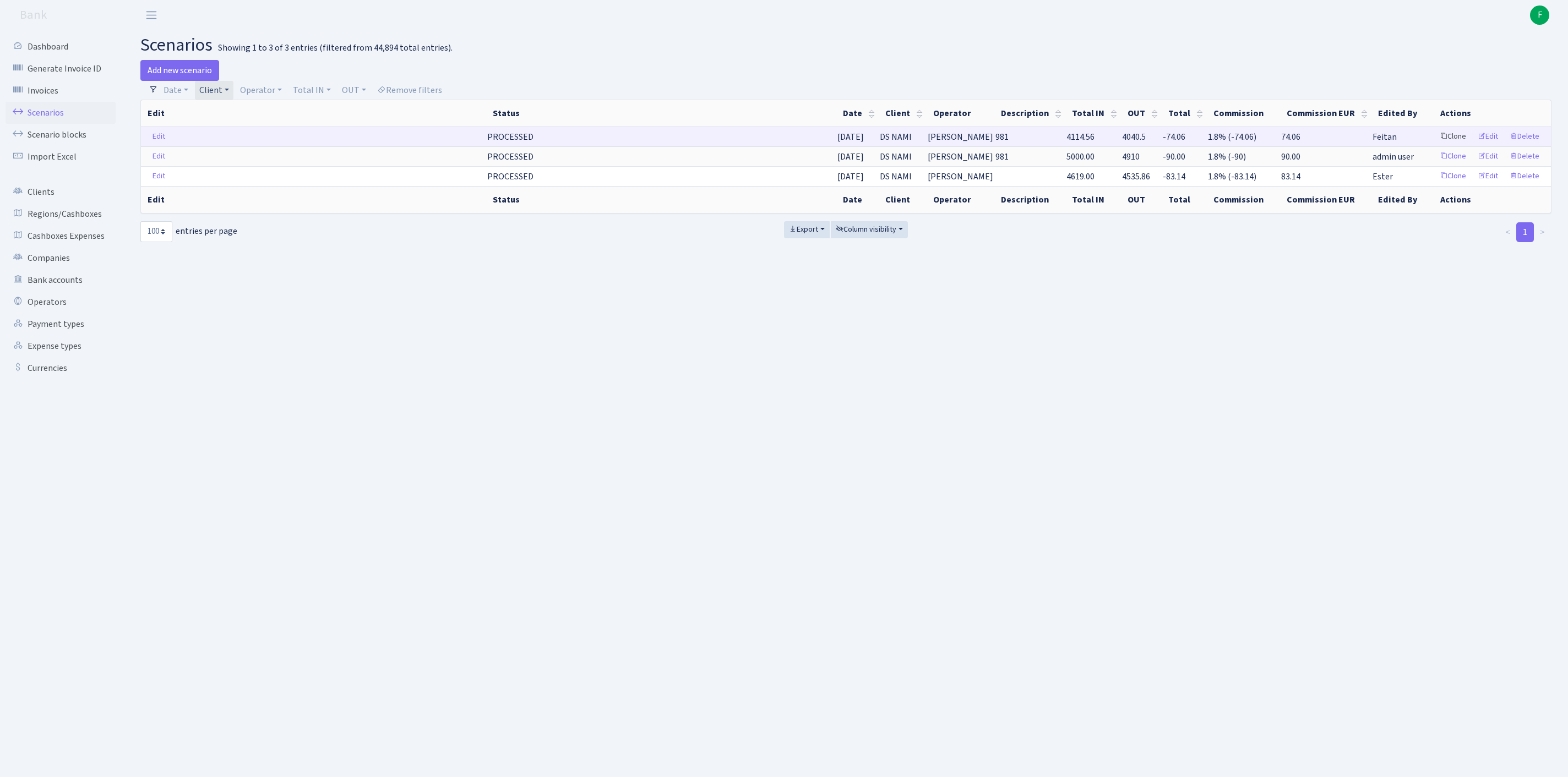
click at [1436, 145] on link "Clone" at bounding box center [1453, 137] width 36 height 18
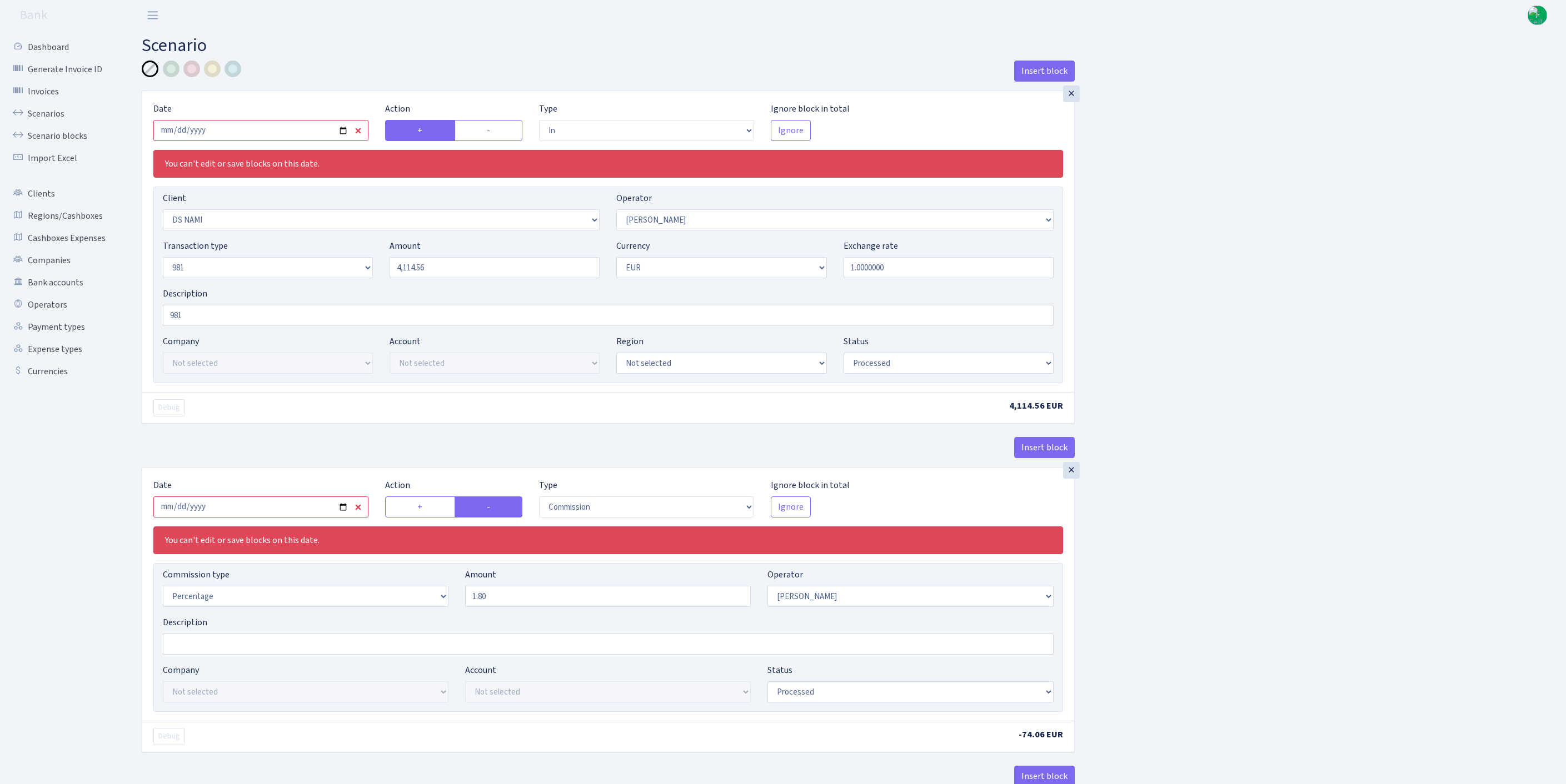
select select "in"
select select "2814"
select select "10"
select select "8"
select select "1"
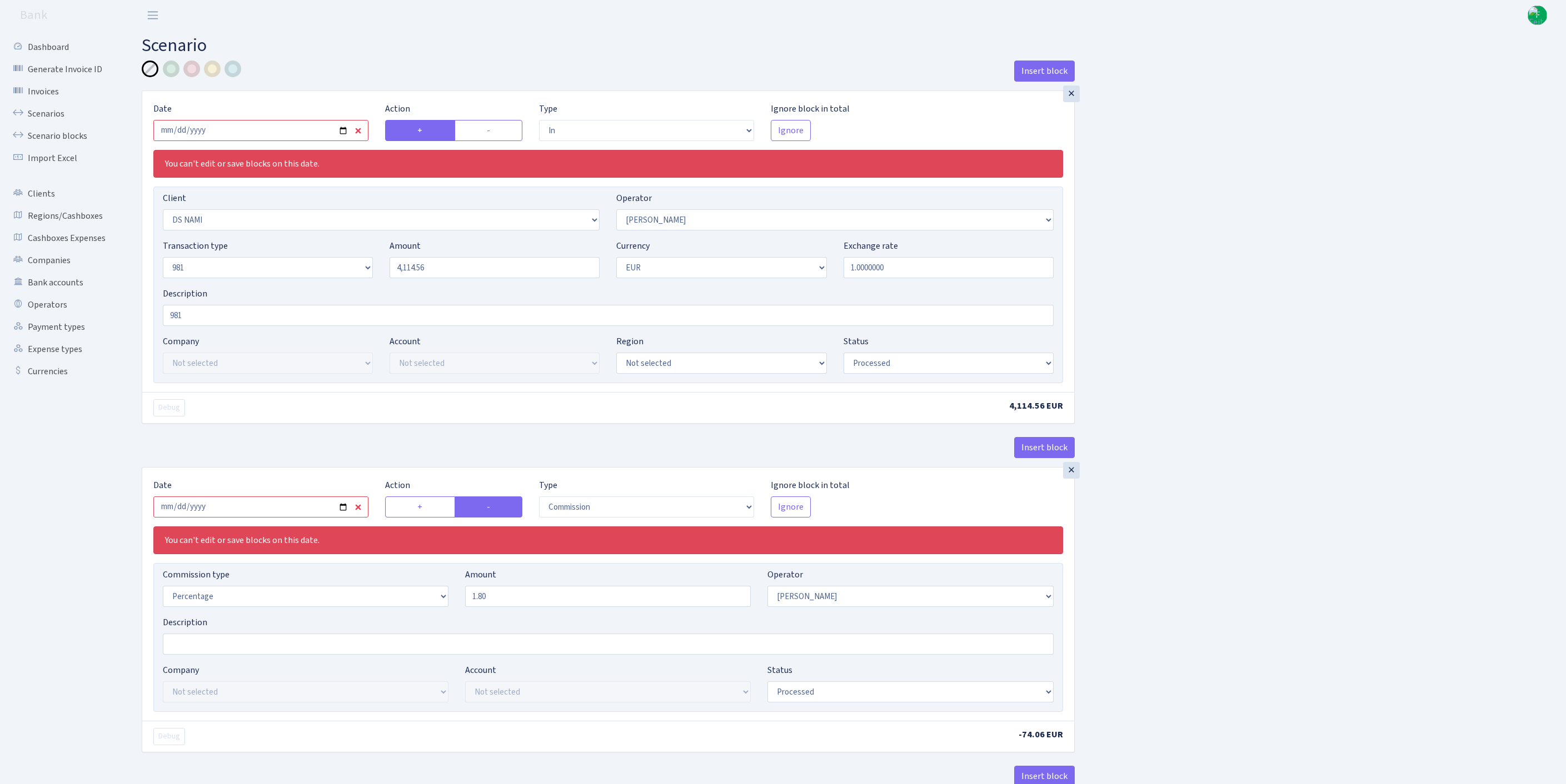
select select "processed"
select select "commission"
select select "10"
select select "processed"
select select "out"
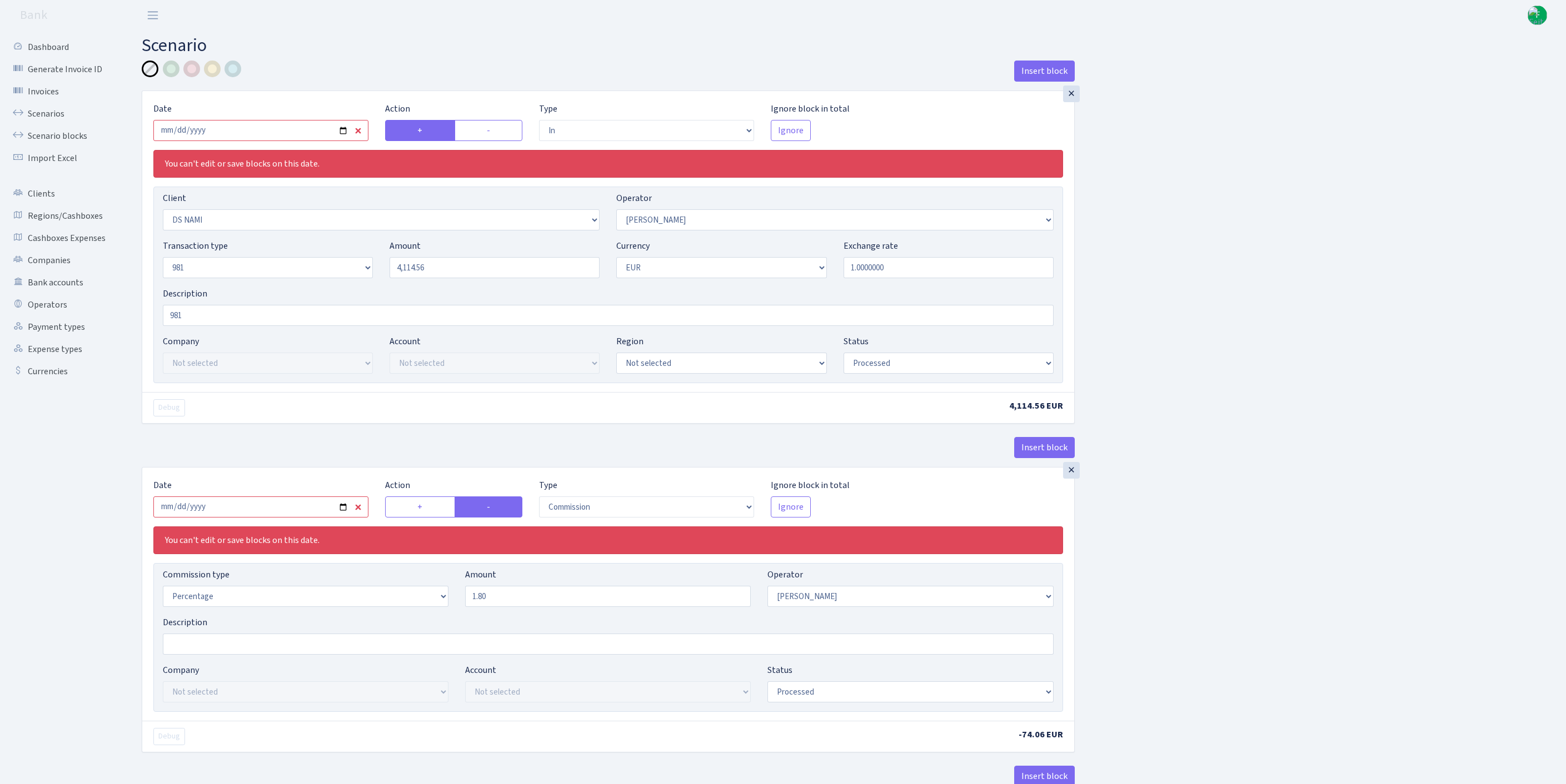
select select "341"
select select "61"
select select "8"
select select "1"
select select "processed"
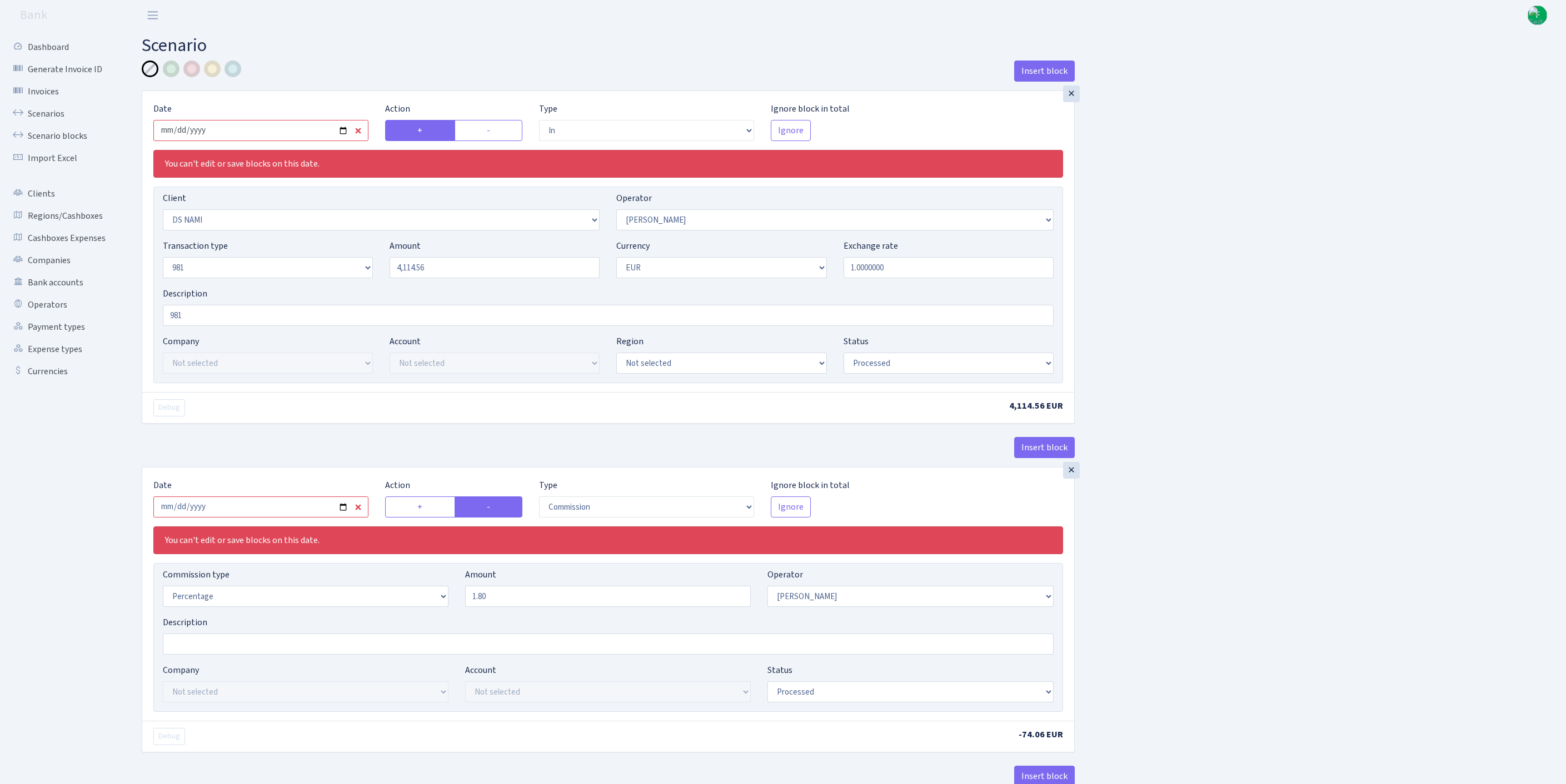
click at [303, 137] on input "2025-05-16" at bounding box center [261, 130] width 215 height 21
type input "2025-10-02"
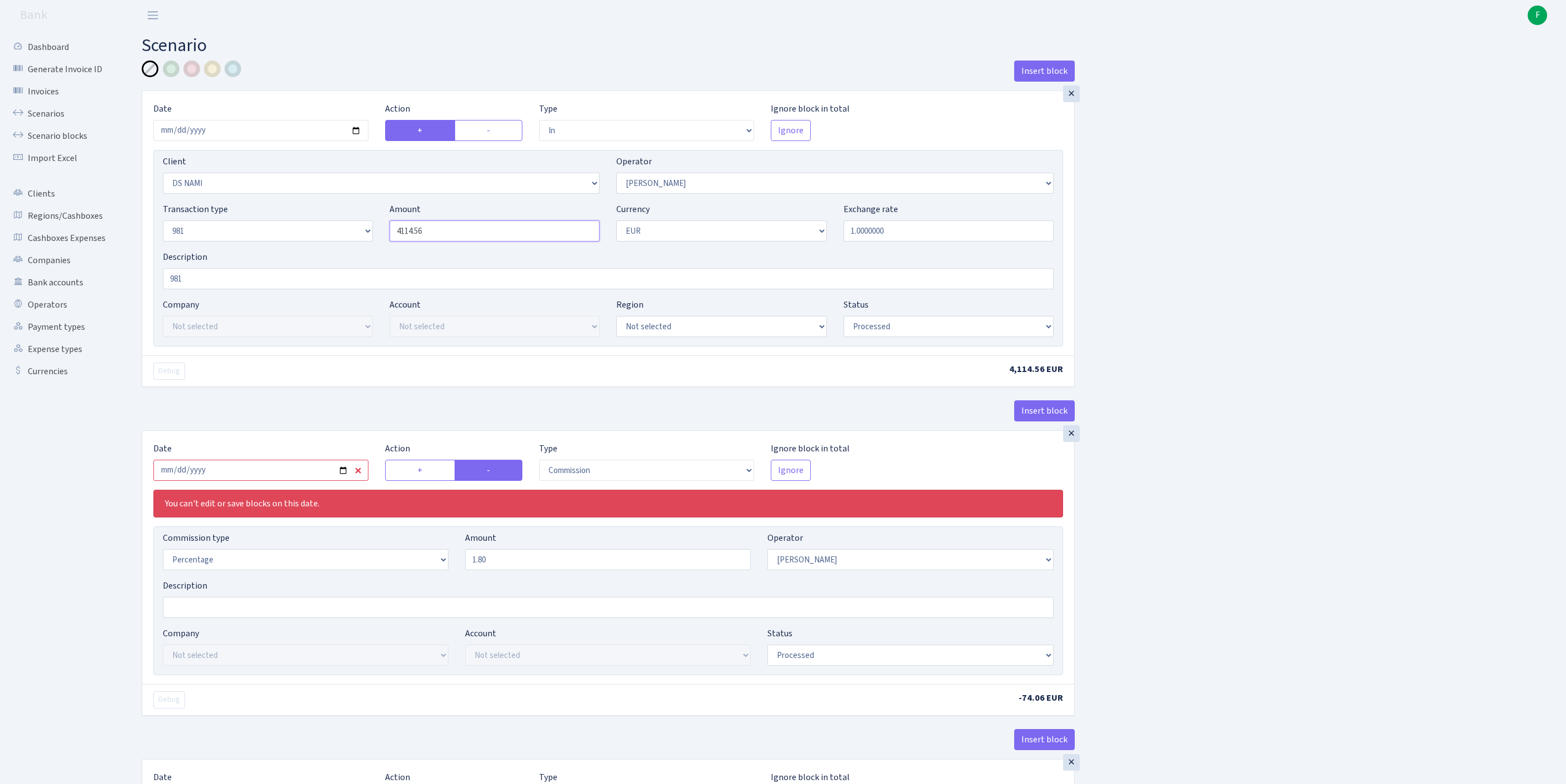
drag, startPoint x: 469, startPoint y: 252, endPoint x: 331, endPoint y: 249, distance: 138.0
click at [297, 243] on div "Transaction type Not selected 981 ELF FISH crypto GIRT IVO dekl MM-BALTIC eur U…" at bounding box center [608, 226] width 907 height 48
paste input "3125"
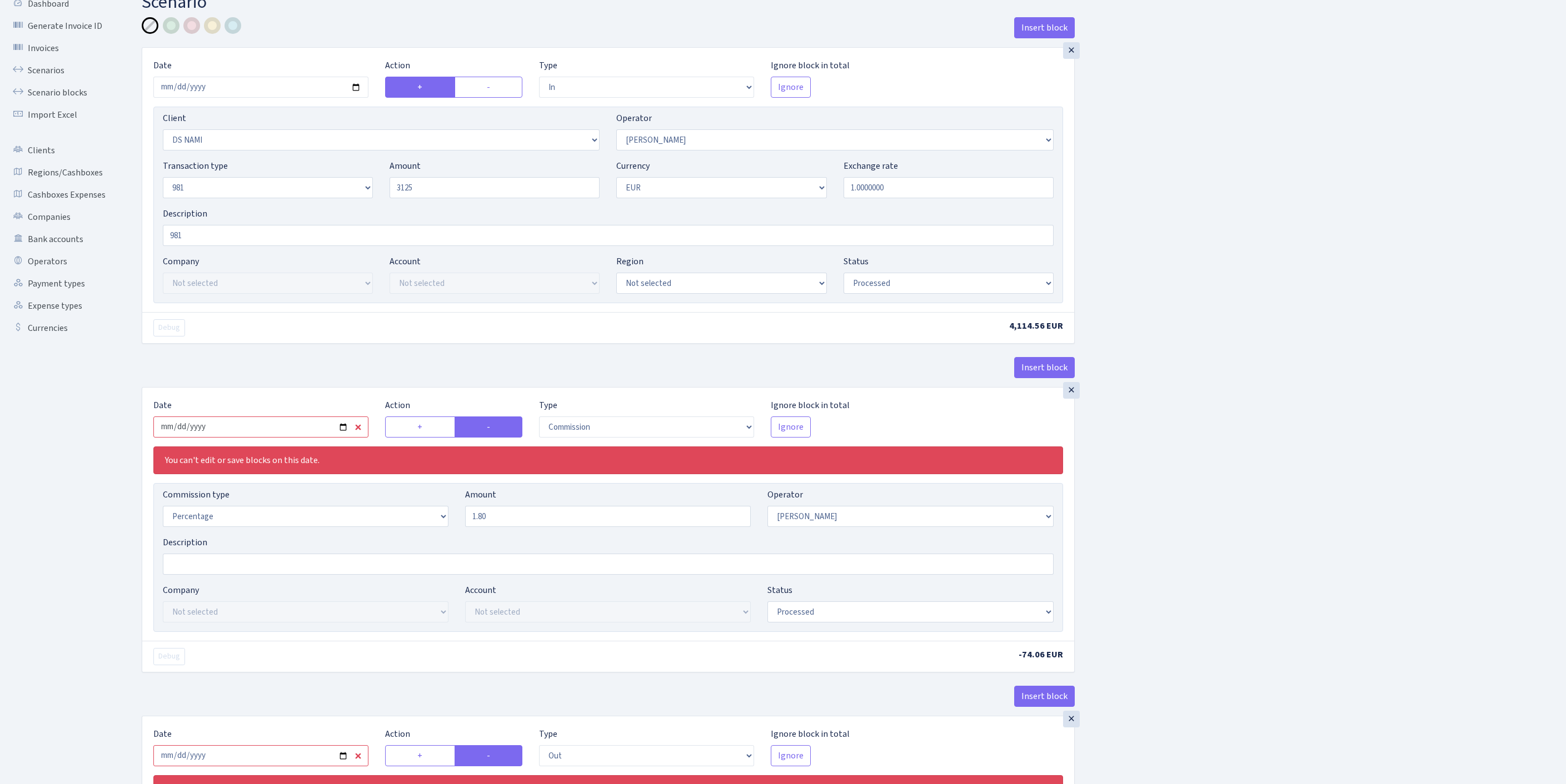
type input "3,125.00"
click at [288, 438] on input "2025-05-16" at bounding box center [261, 426] width 215 height 21
type input "[DATE]"
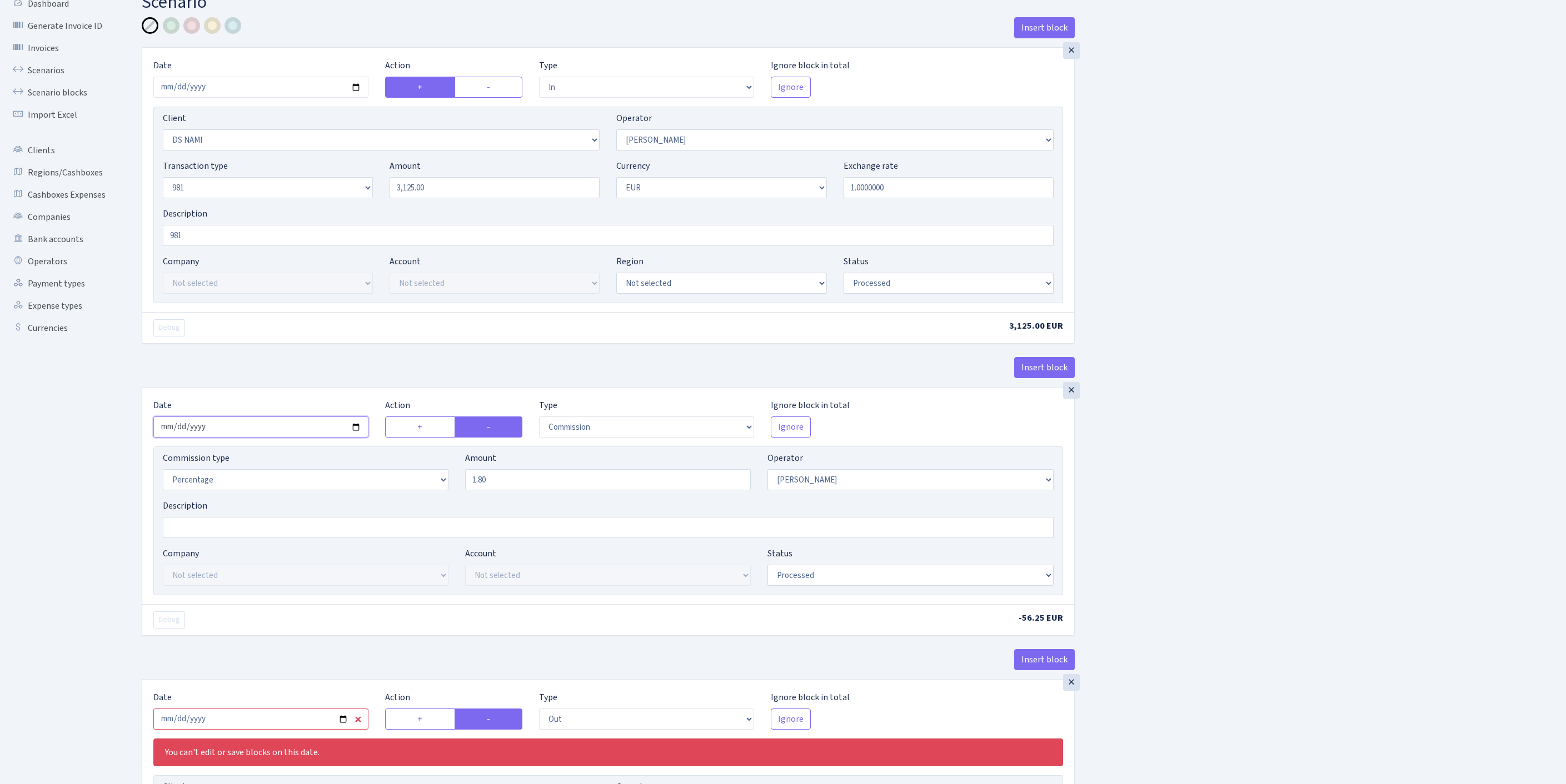
scroll to position [257, 0]
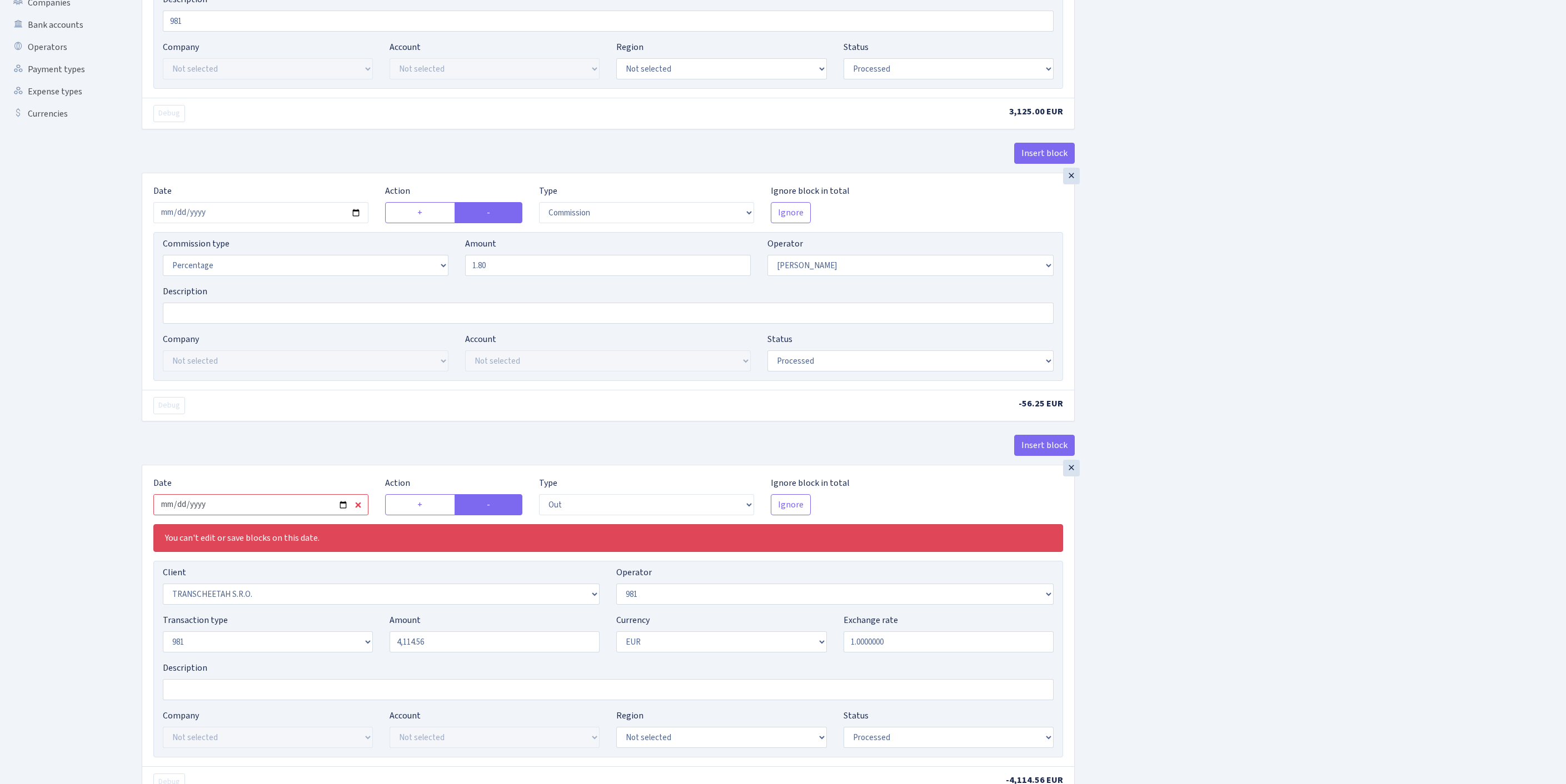
click at [308, 516] on input "2025-05-16" at bounding box center [261, 504] width 215 height 21
type input "[DATE]"
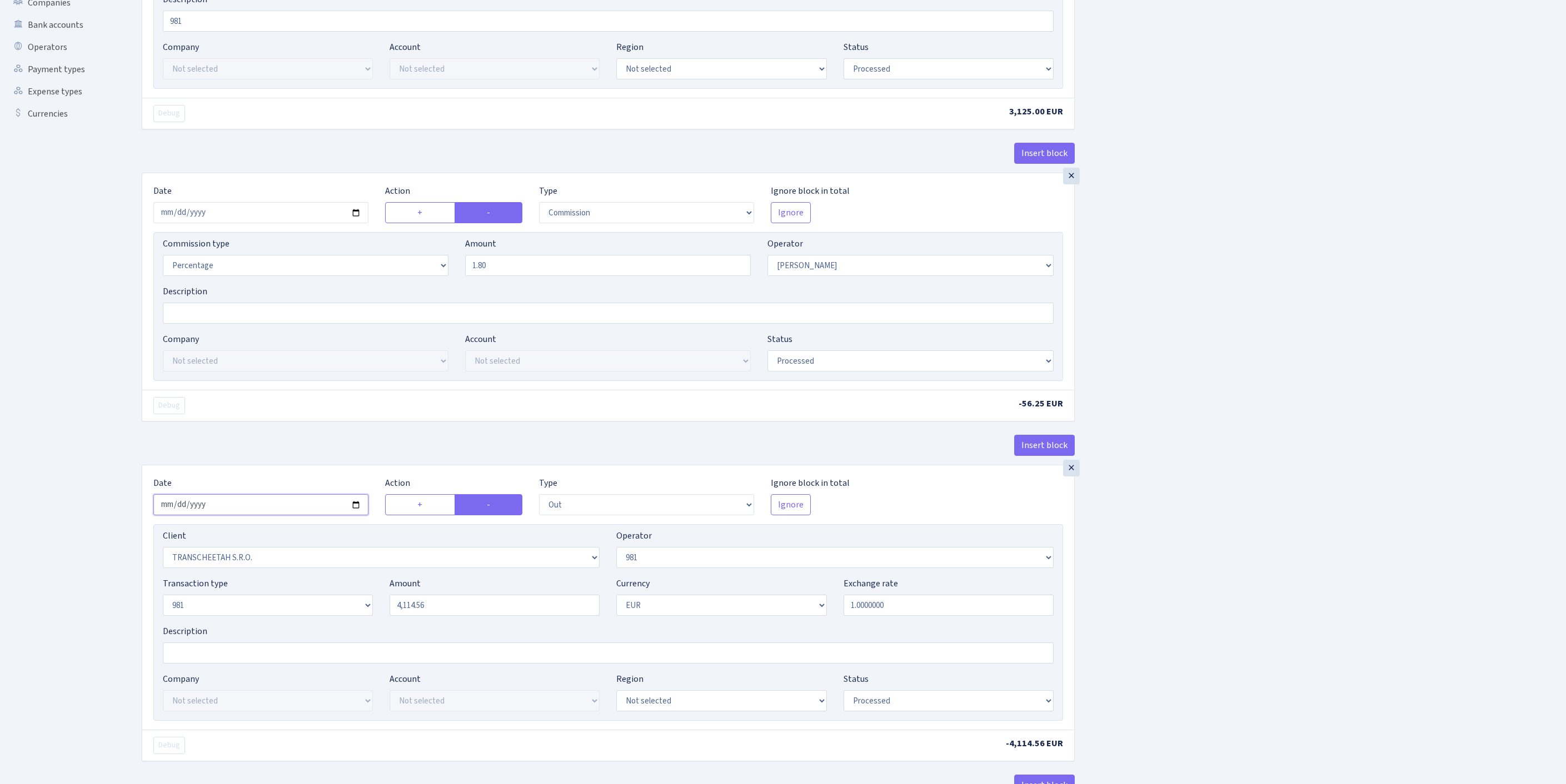
scroll to position [459, 0]
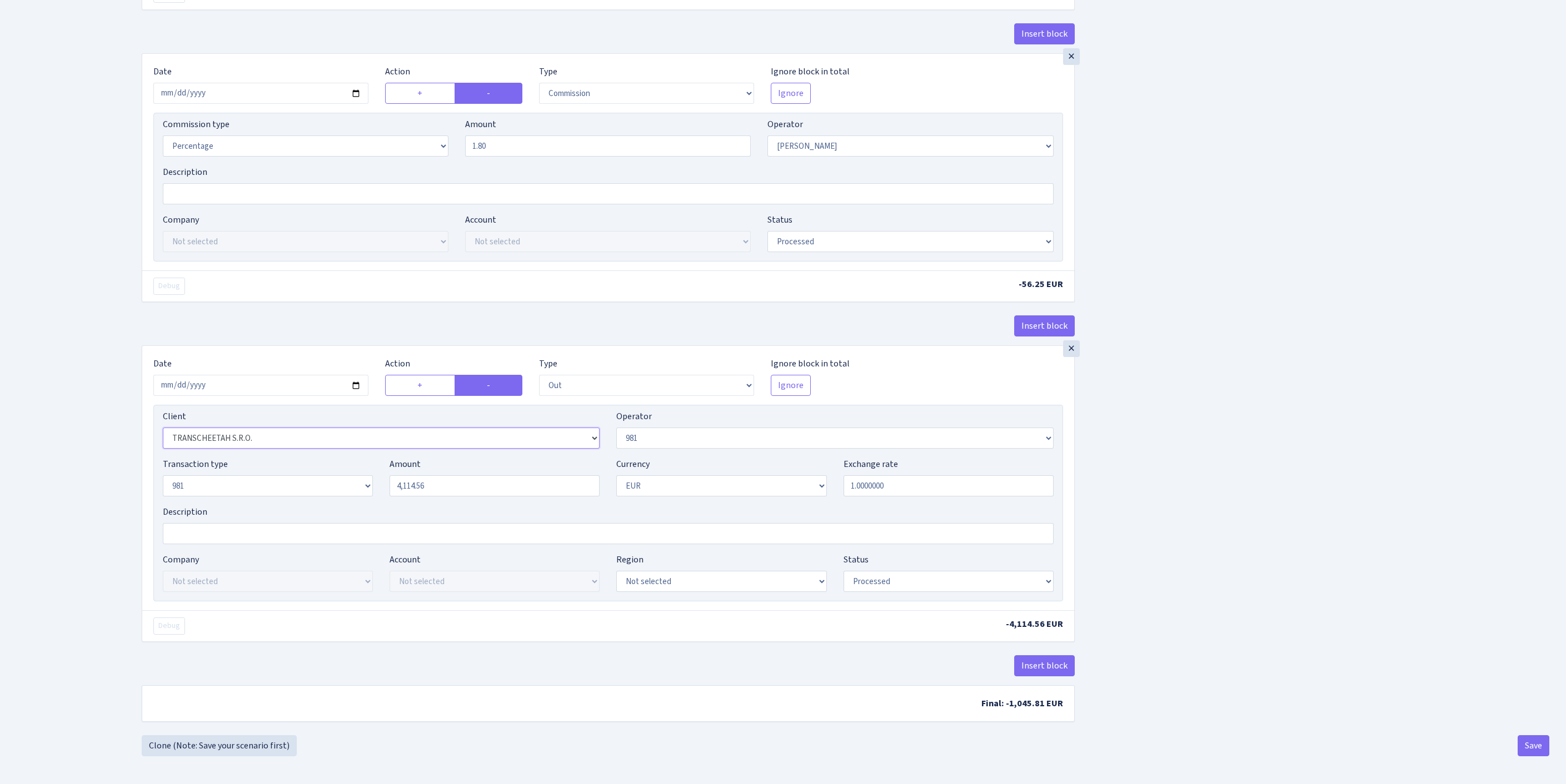
select select "2129"
drag, startPoint x: 445, startPoint y: 512, endPoint x: 274, endPoint y: 501, distance: 171.4
click at [274, 501] on div "Transaction type Not selected 981 ELF FISH crypto GIRT IVO dekl MM-BALTIC eur U…" at bounding box center [608, 481] width 907 height 48
paste input "3125"
type input "3,125.00"
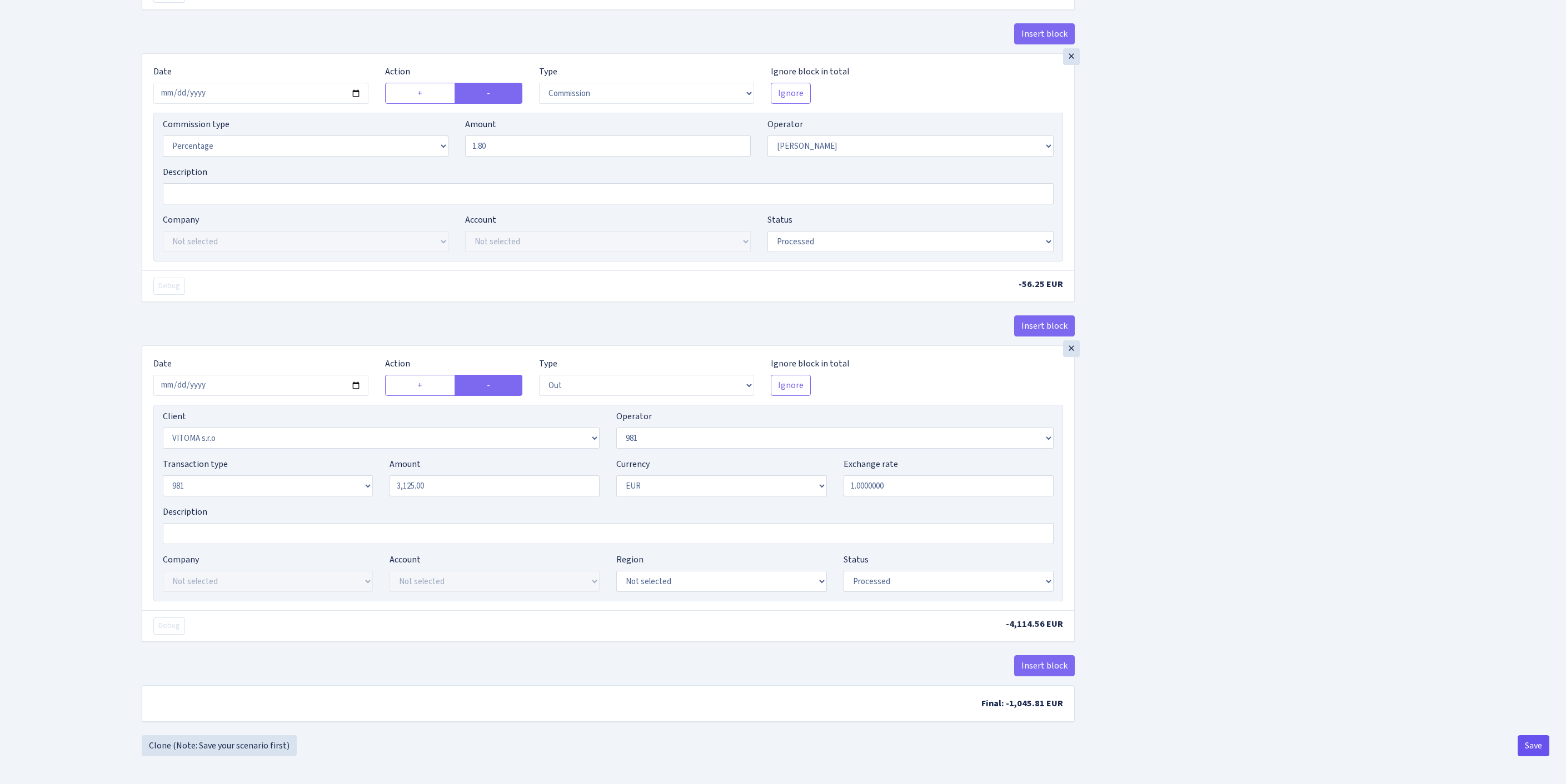
scroll to position [518, 0]
click at [1529, 750] on button "Save" at bounding box center [1534, 746] width 31 height 21
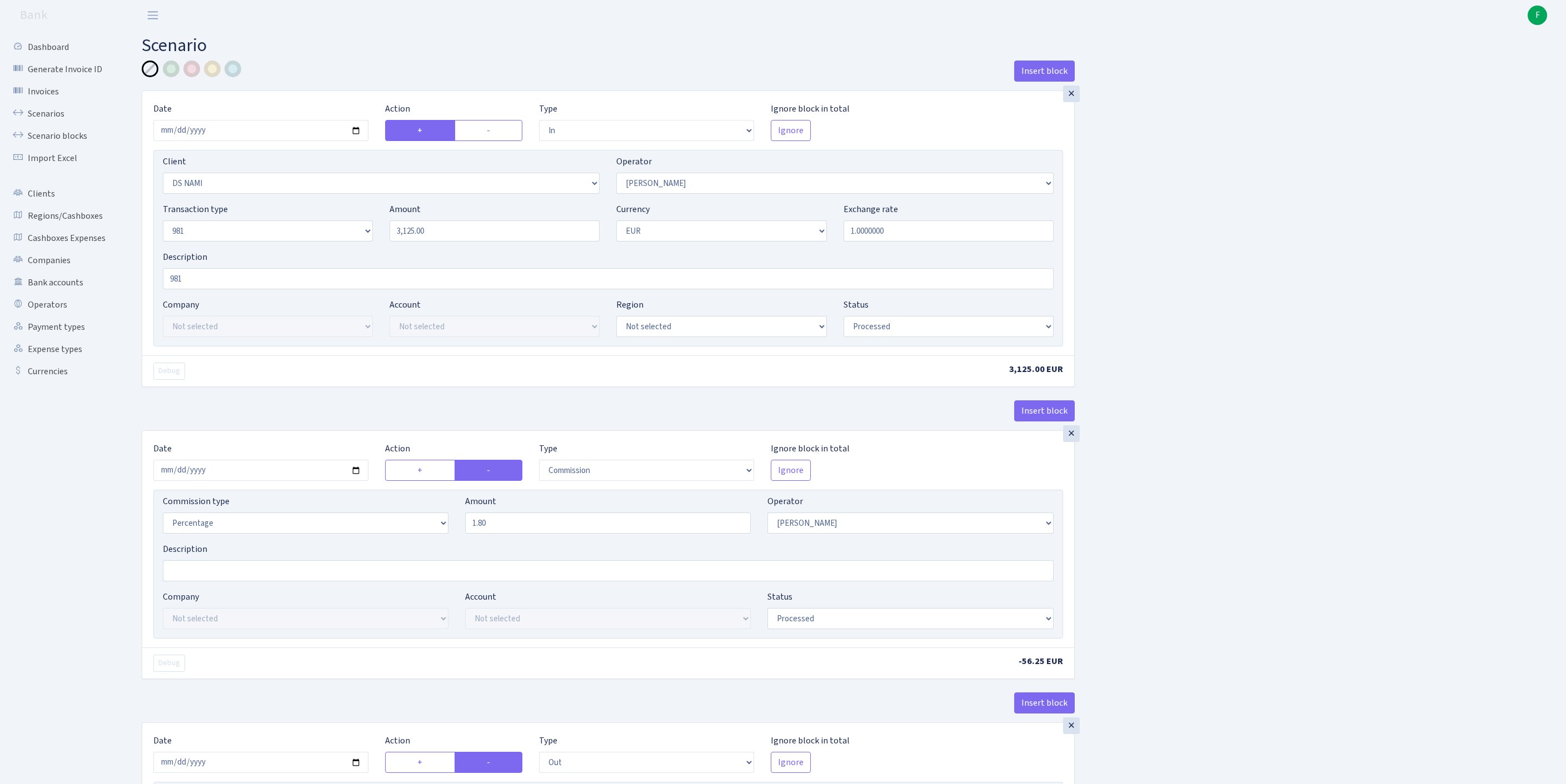
select select "in"
select select "2814"
select select "10"
select select "8"
select select "1"
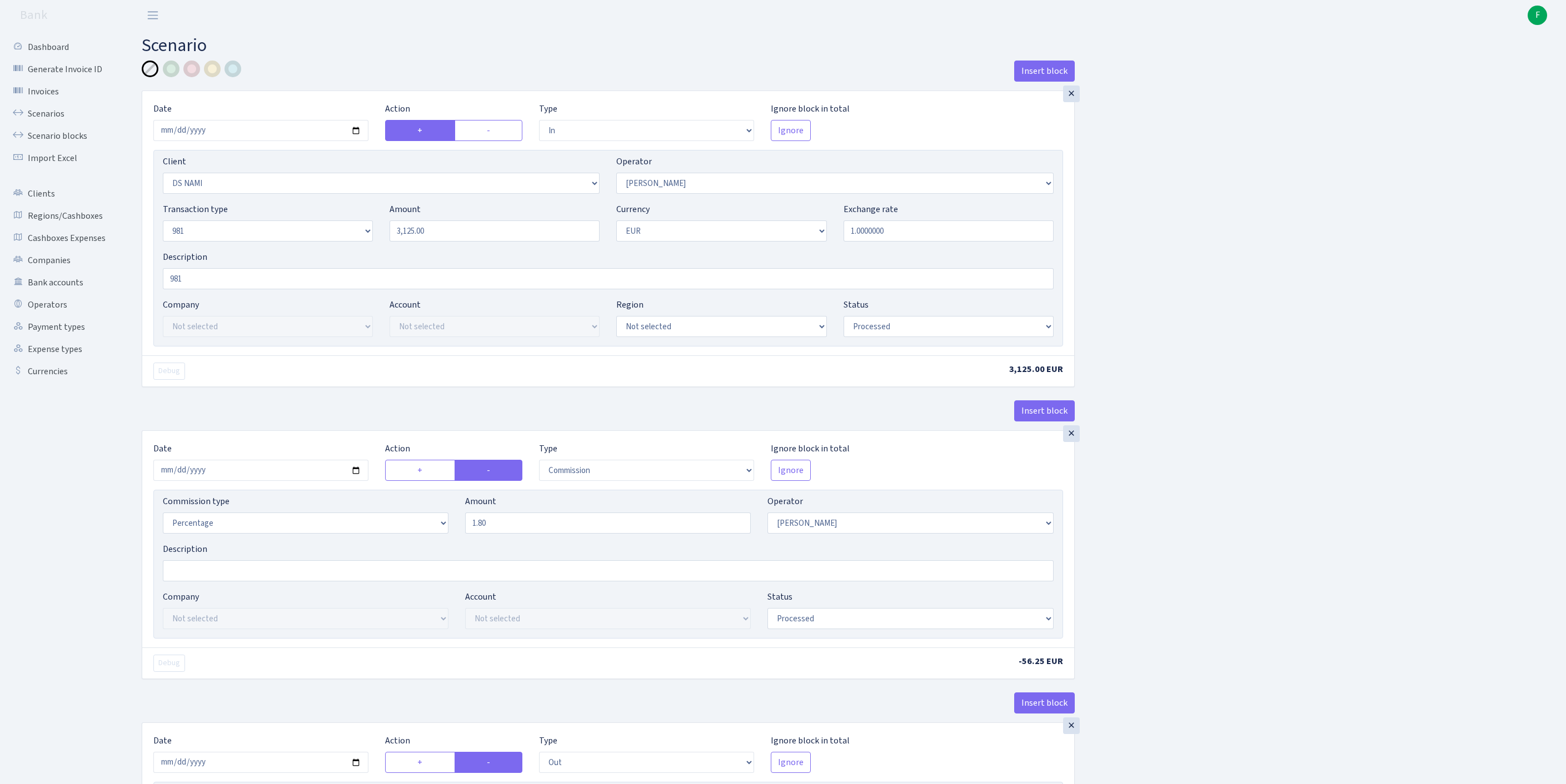
select select "processed"
select select "commission"
select select "10"
select select "processed"
select select "out"
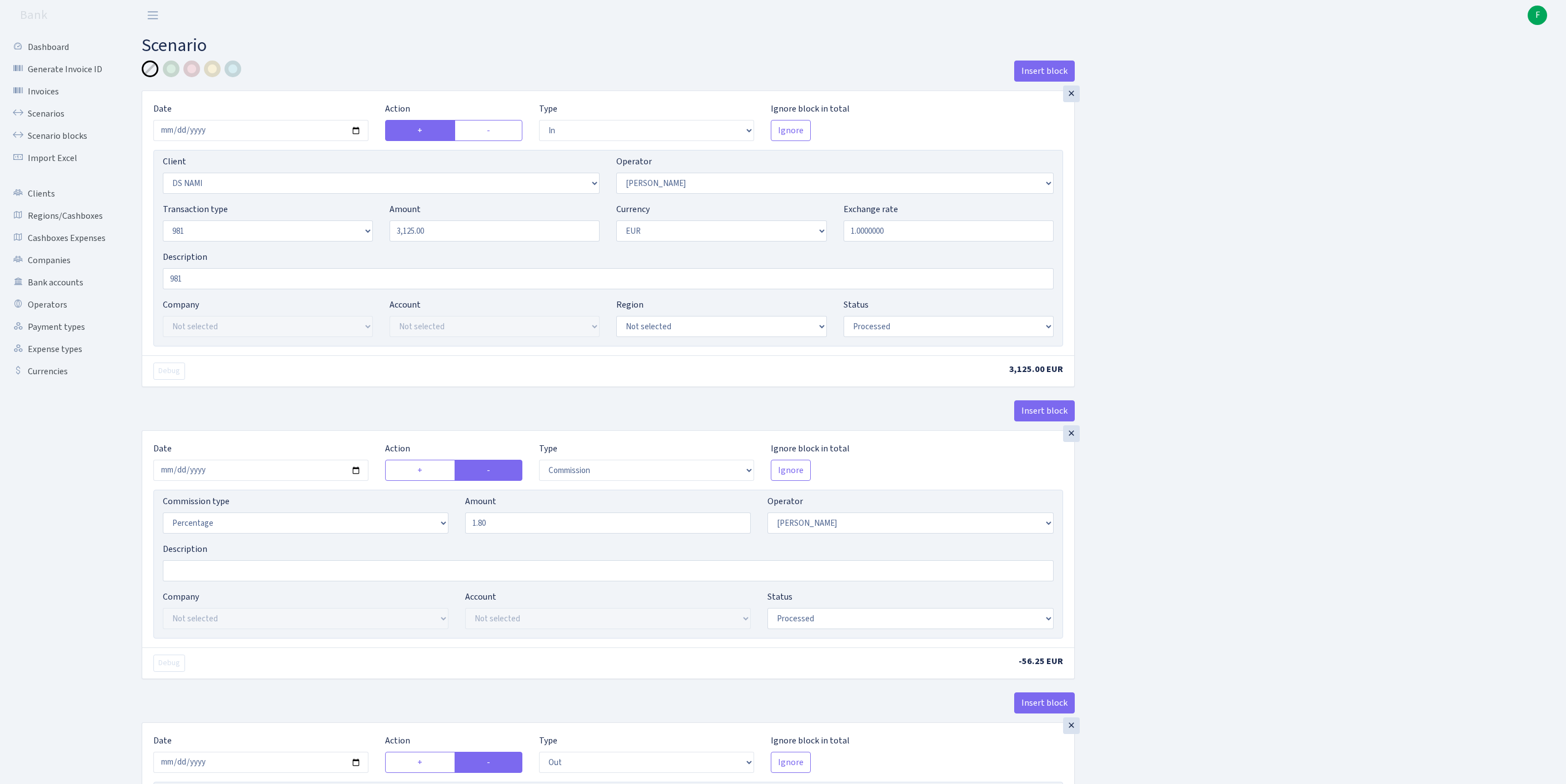
select select "2129"
select select "61"
select select "8"
select select "1"
select select "processed"
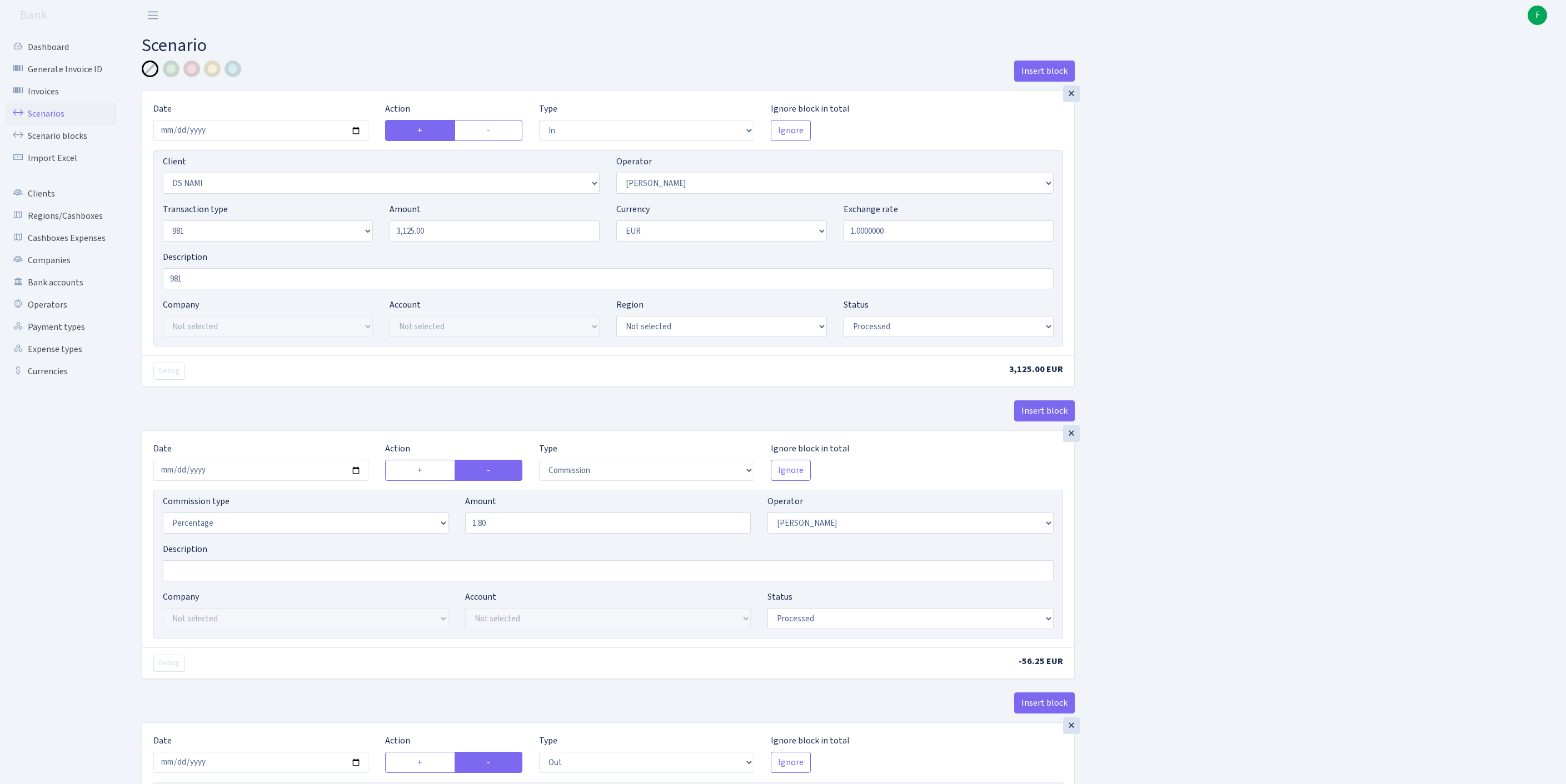
click at [49, 120] on link "Scenarios" at bounding box center [61, 114] width 111 height 23
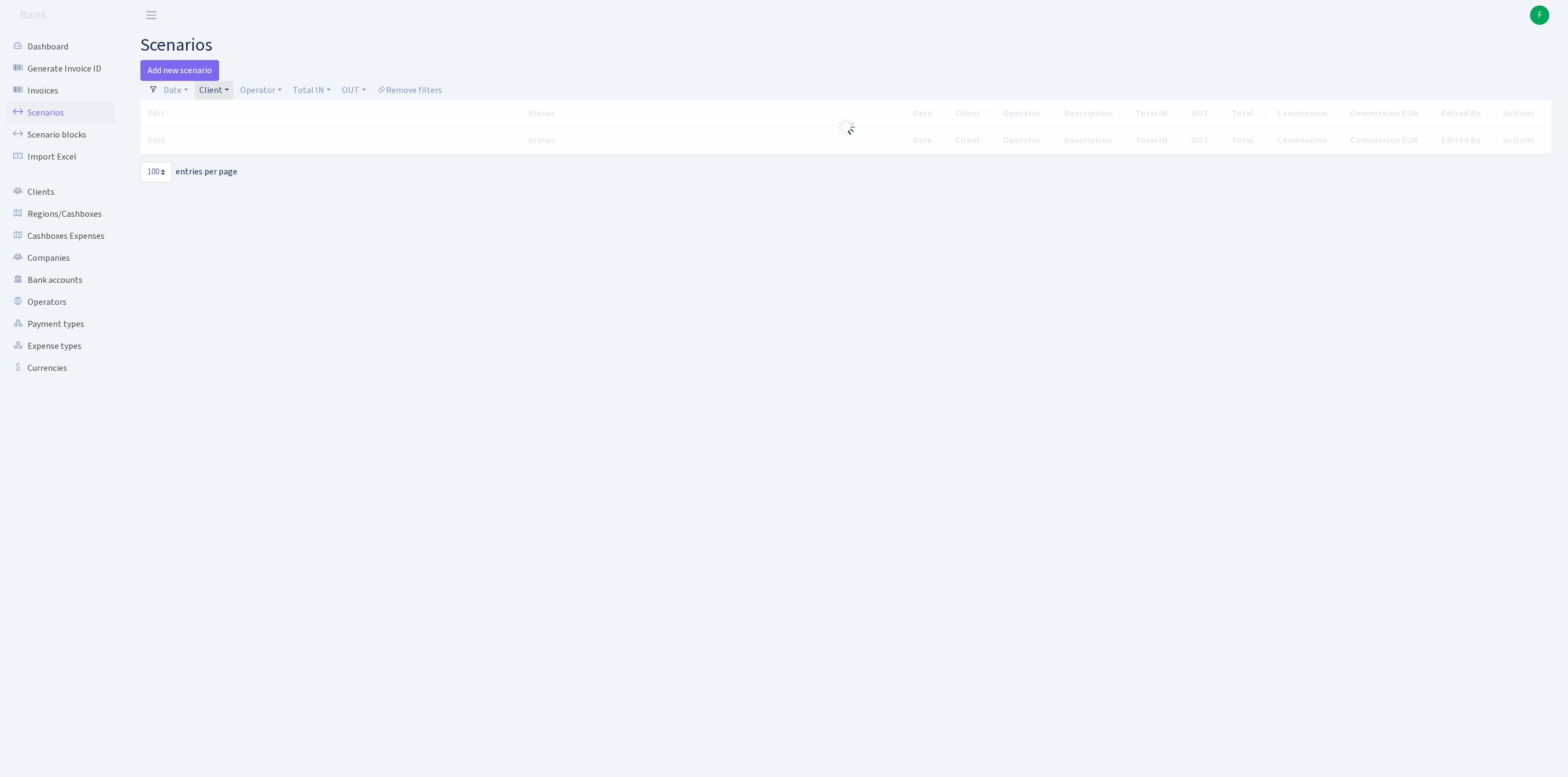
select select "100"
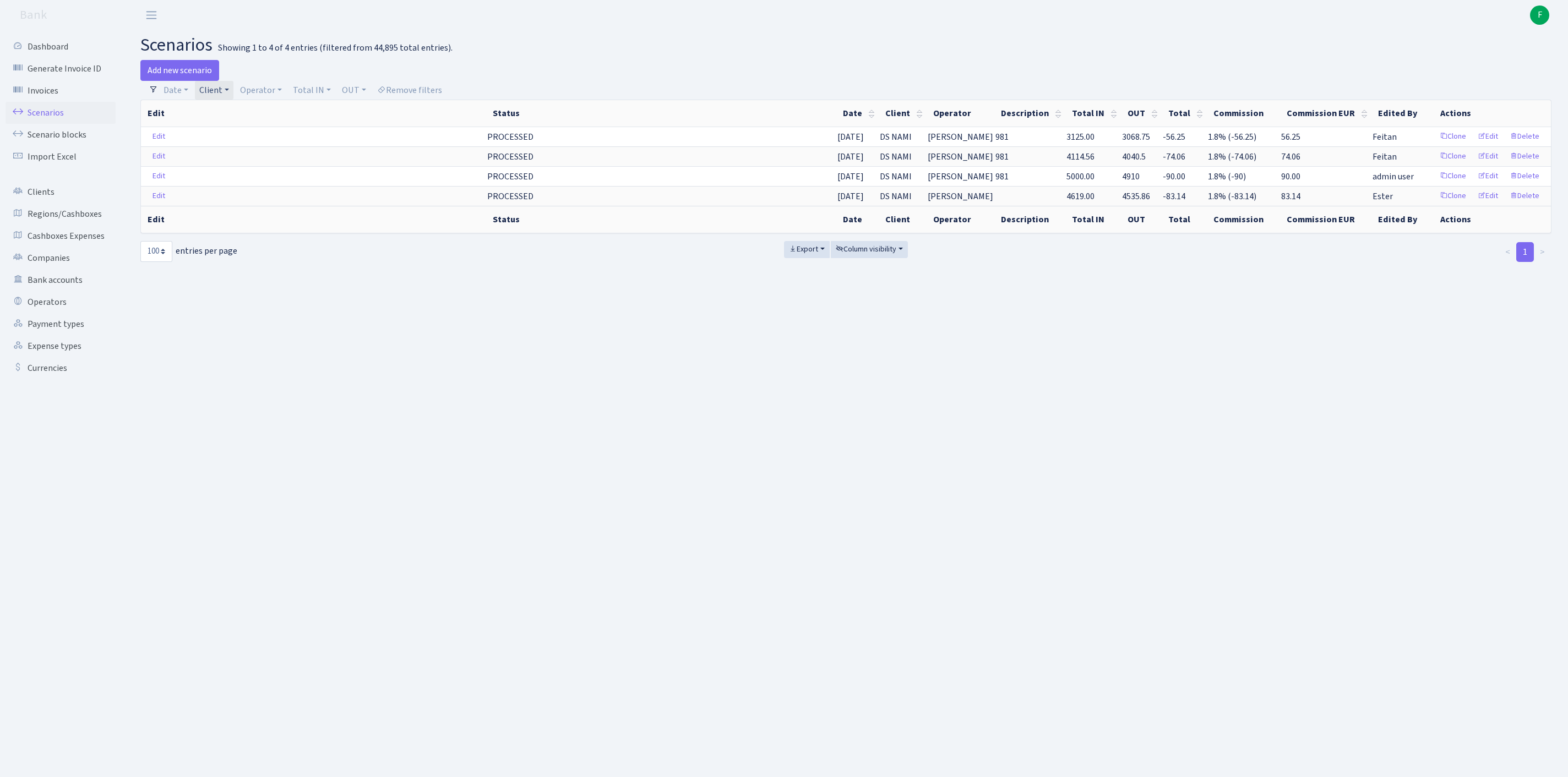
click at [234, 94] on link "Client" at bounding box center [214, 90] width 39 height 18
click at [229, 135] on input "search" at bounding box center [244, 130] width 92 height 18
type input "RIGAS TRANZ"
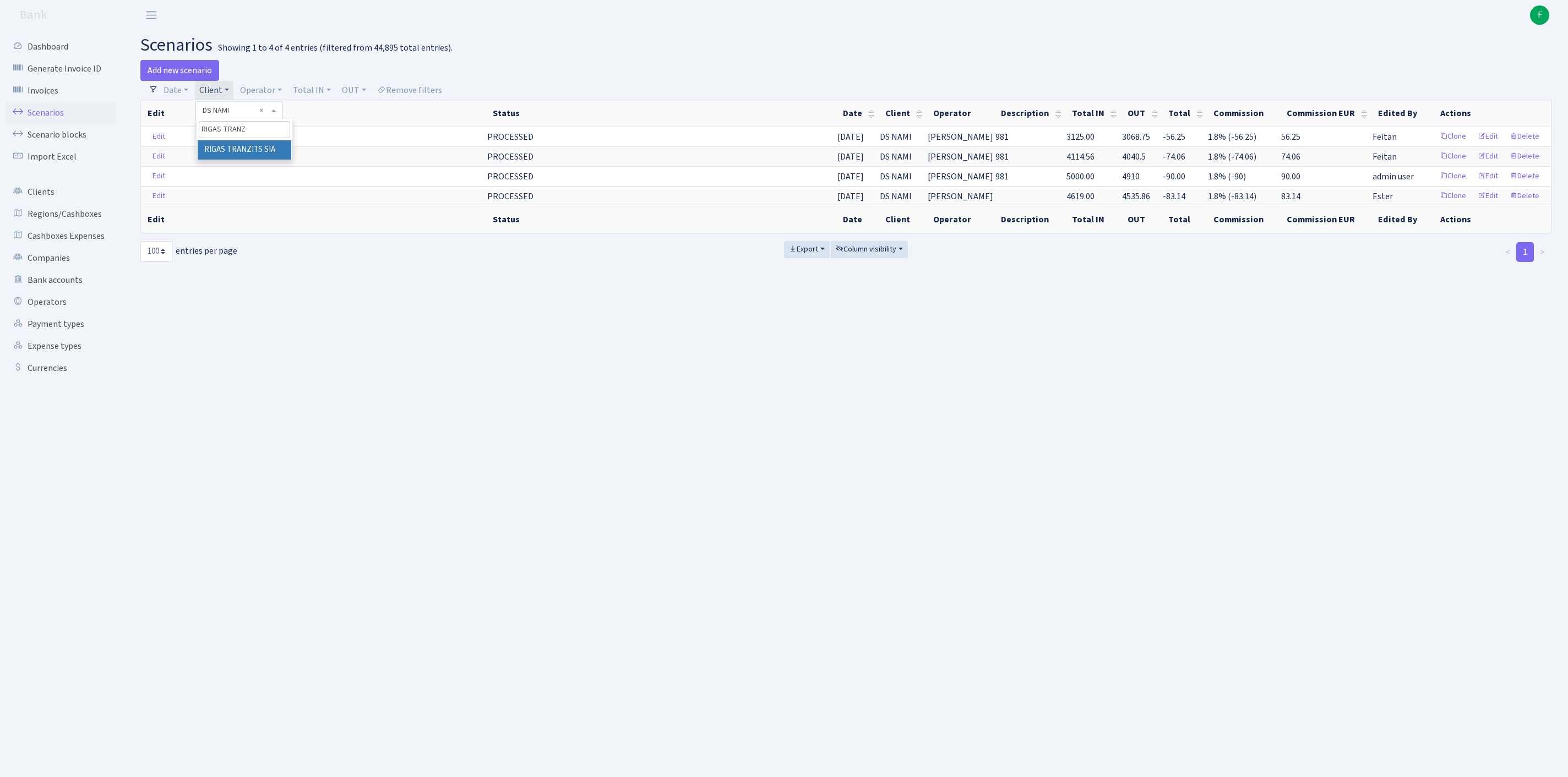
click at [230, 159] on li "RIGAS TRANZITS SIA" at bounding box center [244, 150] width 93 height 19
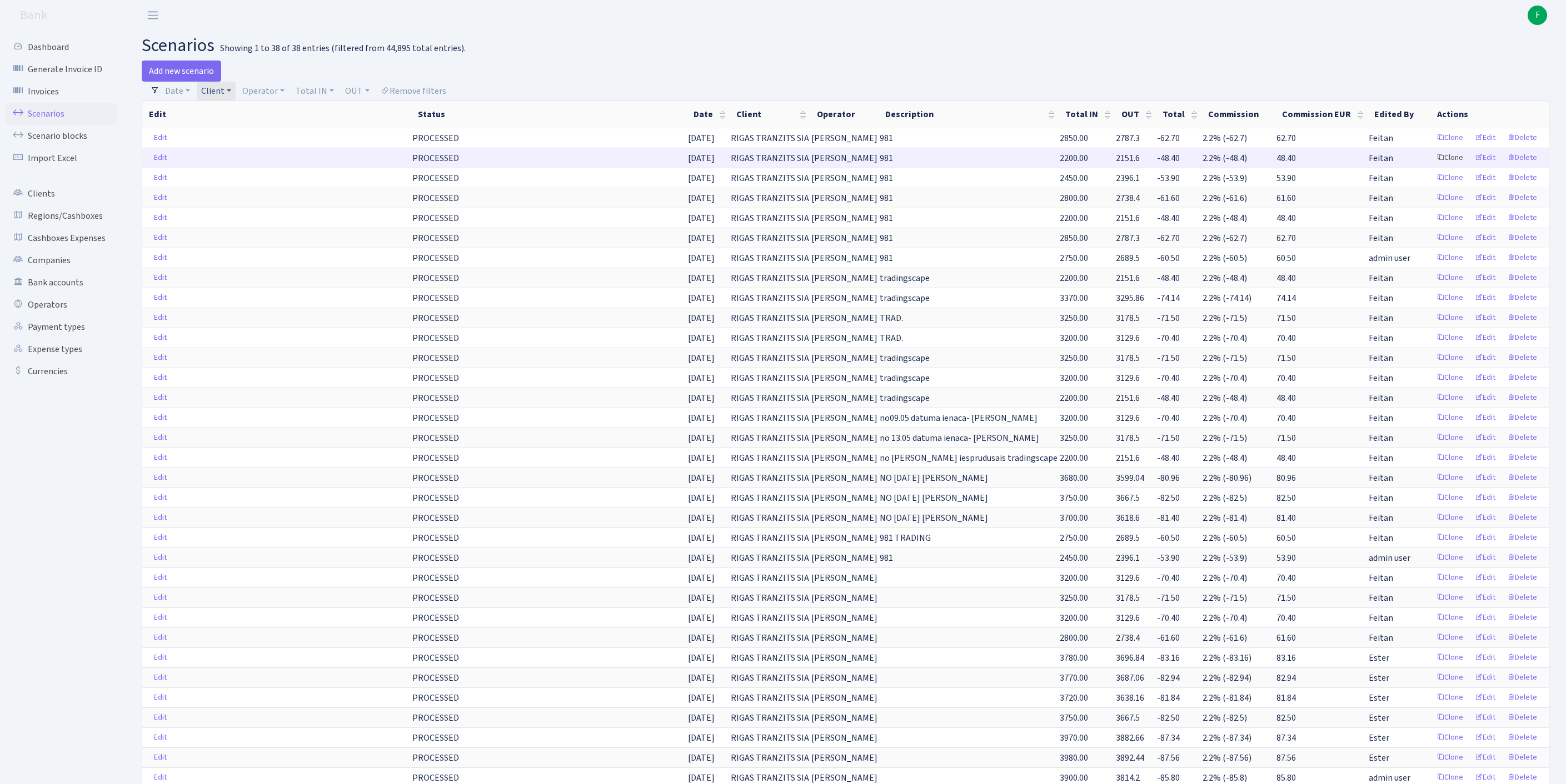
click at [1432, 167] on link "Clone" at bounding box center [1450, 158] width 36 height 18
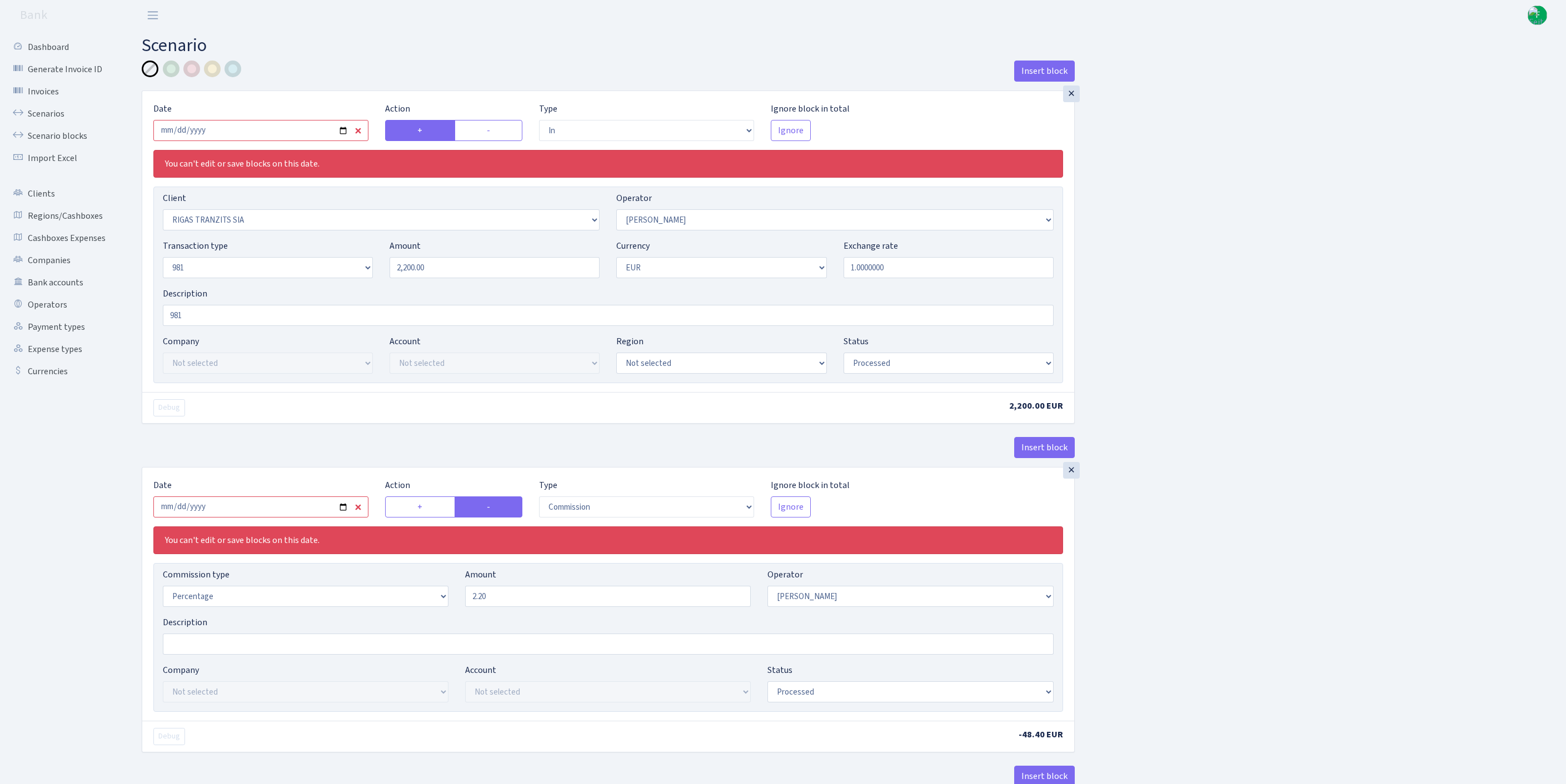
select select "in"
select select "2756"
select select "14"
select select "8"
select select "1"
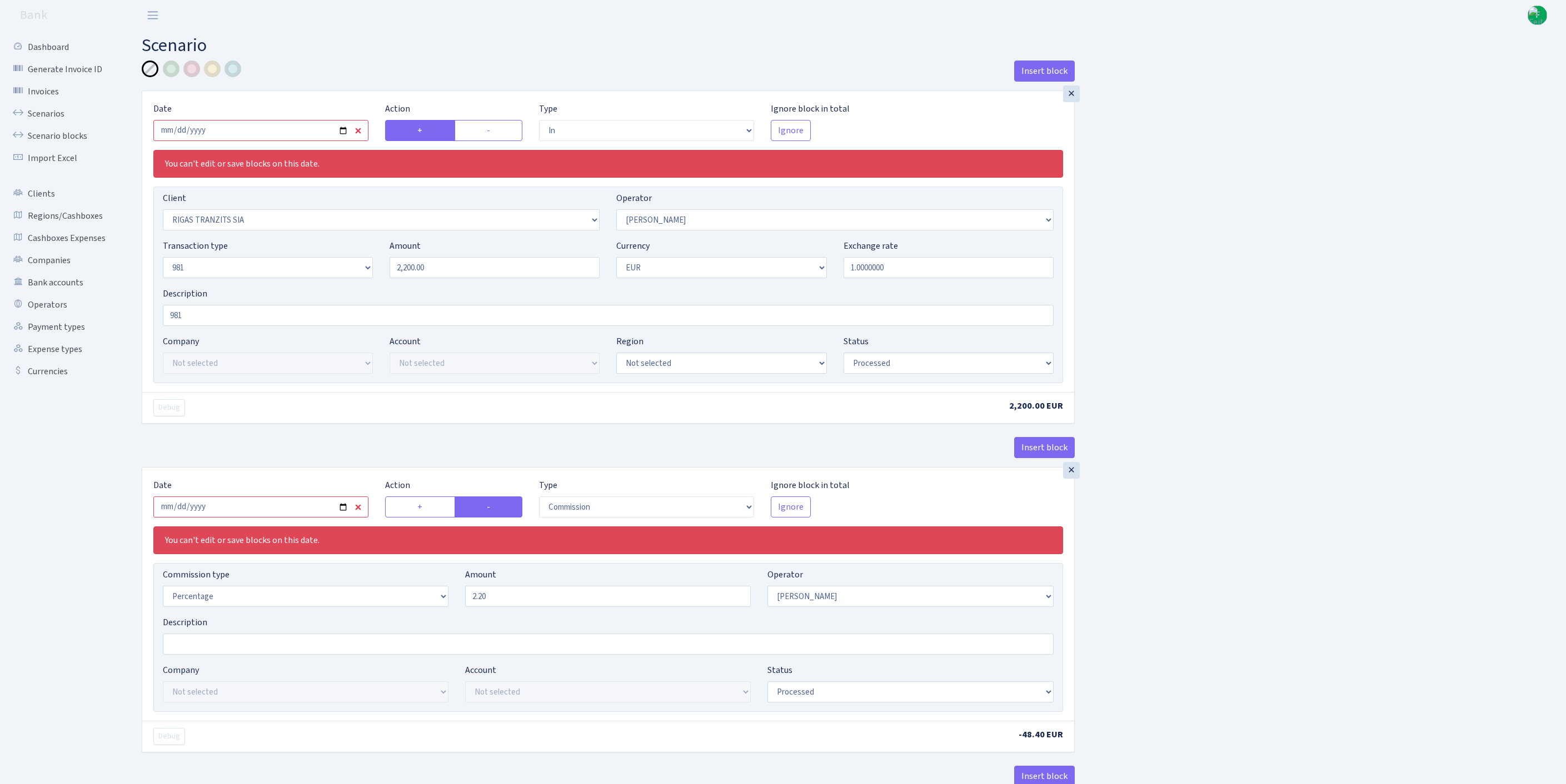
select select "processed"
select select "commission"
select select "14"
select select "processed"
select select "out"
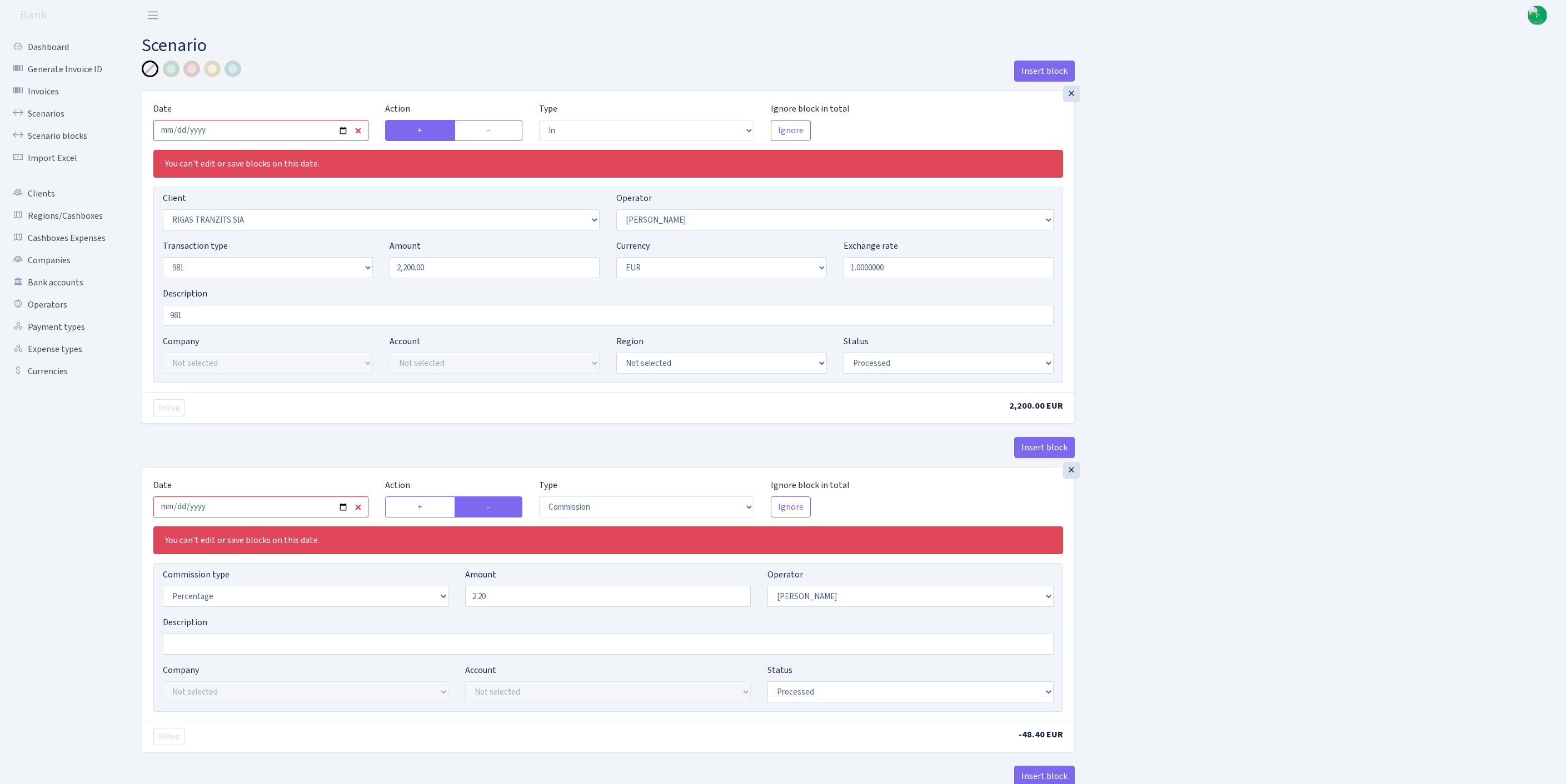
select select "2034"
select select "61"
select select "8"
select select "1"
select select "processed"
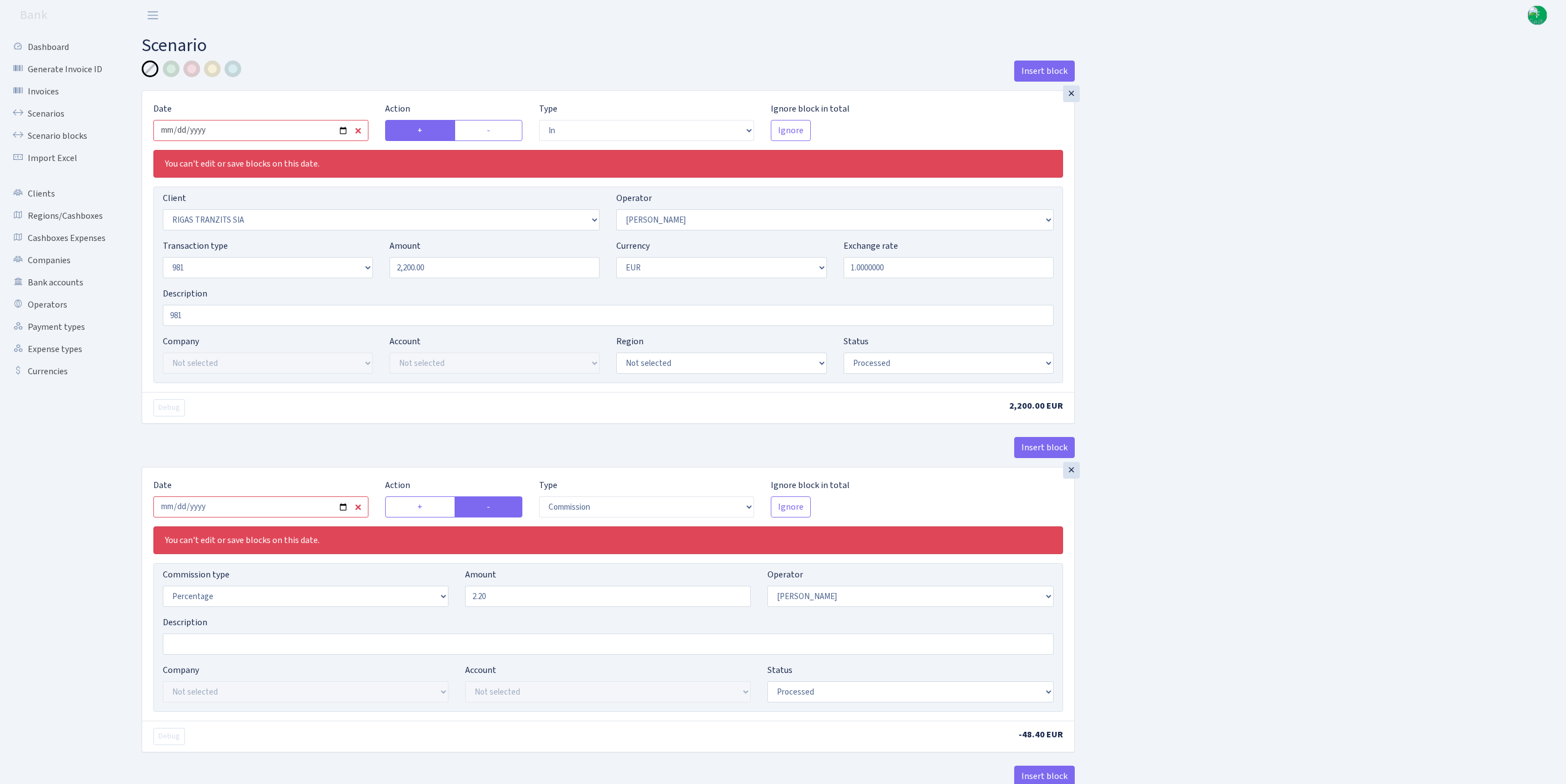
click at [281, 139] on input "2025-09-15" at bounding box center [261, 130] width 215 height 21
type input "[DATE]"
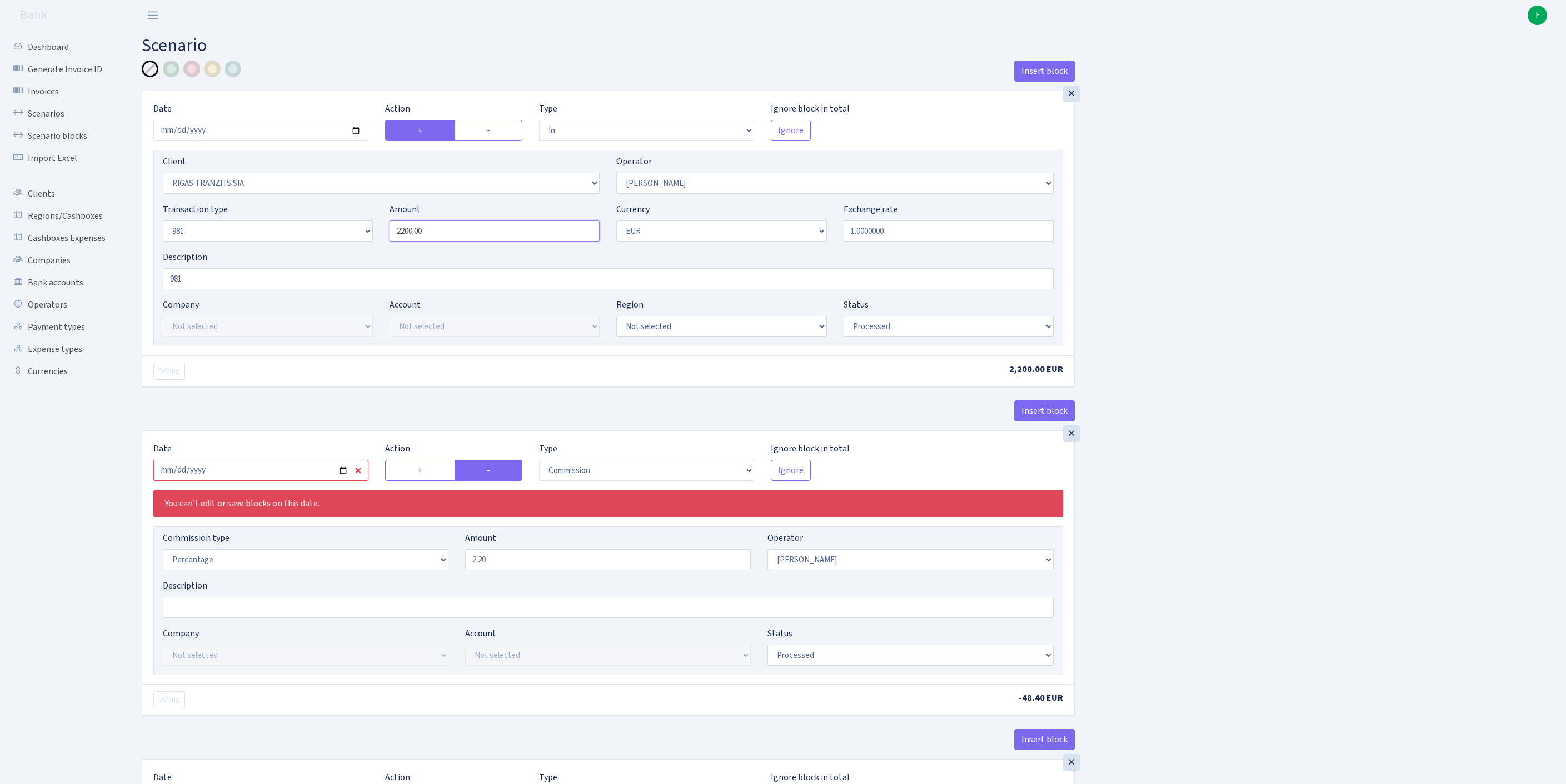
drag, startPoint x: 374, startPoint y: 249, endPoint x: 358, endPoint y: 248, distance: 16.0
click at [357, 247] on div "Transaction type Not selected 981 ELF FISH crypto GIRT IVO dekl MM-BALTIC eur U…" at bounding box center [608, 226] width 907 height 48
paste input "85"
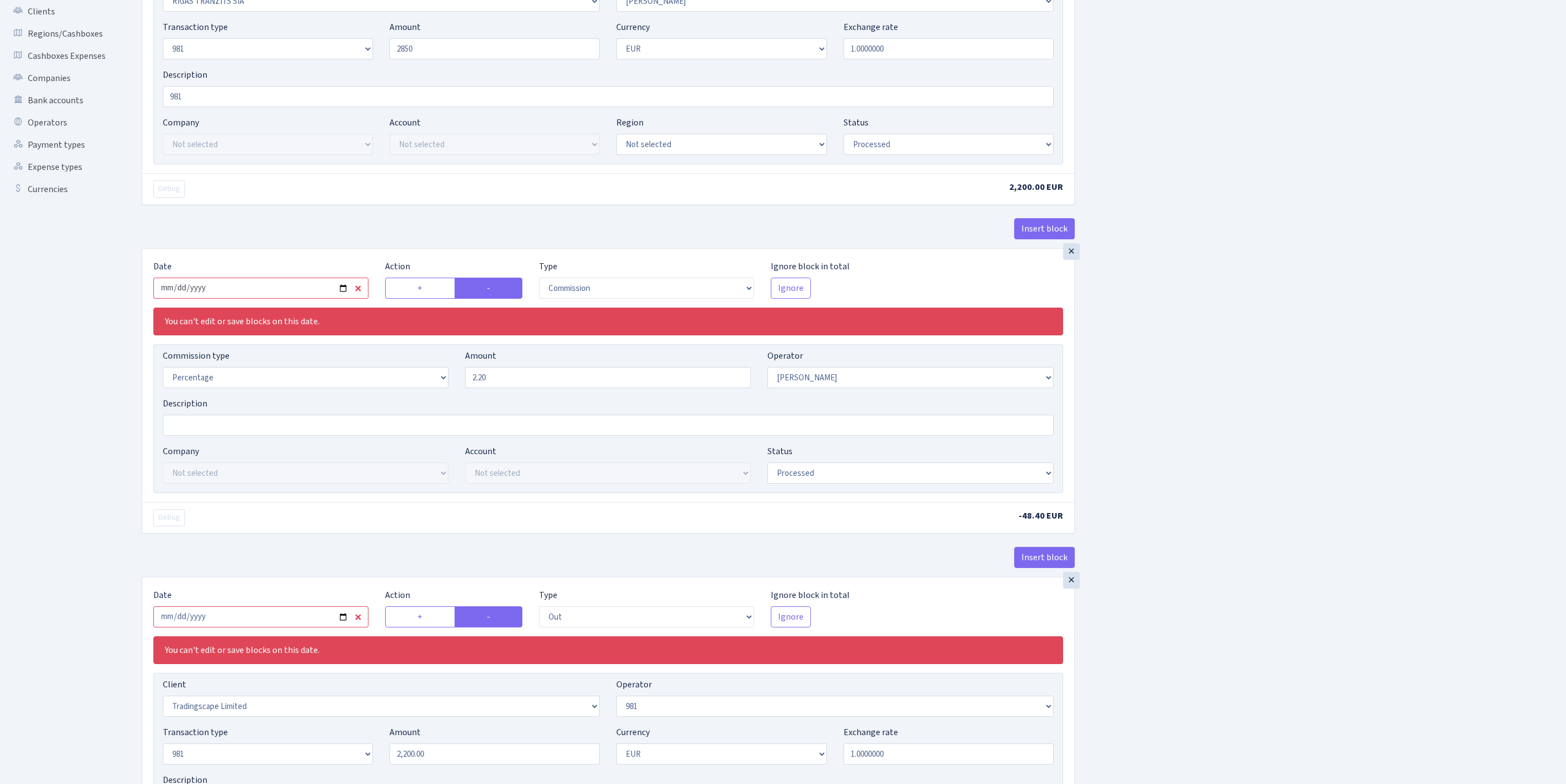
type input "2,850.00"
drag, startPoint x: 297, startPoint y: 343, endPoint x: 301, endPoint y: 339, distance: 5.7
click at [298, 299] on input "2025-09-15" at bounding box center [261, 288] width 215 height 21
type input "[DATE]"
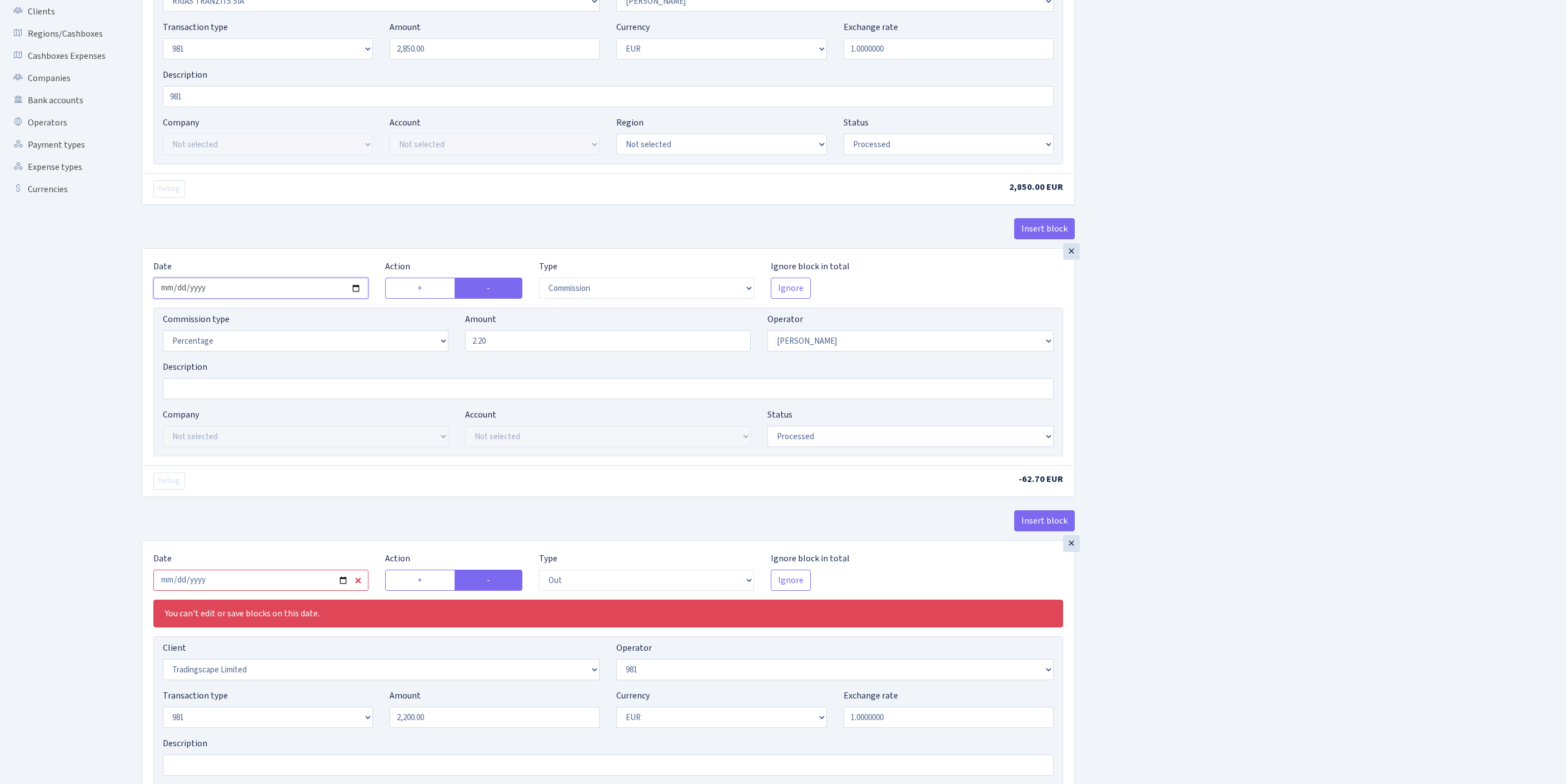
scroll to position [373, 0]
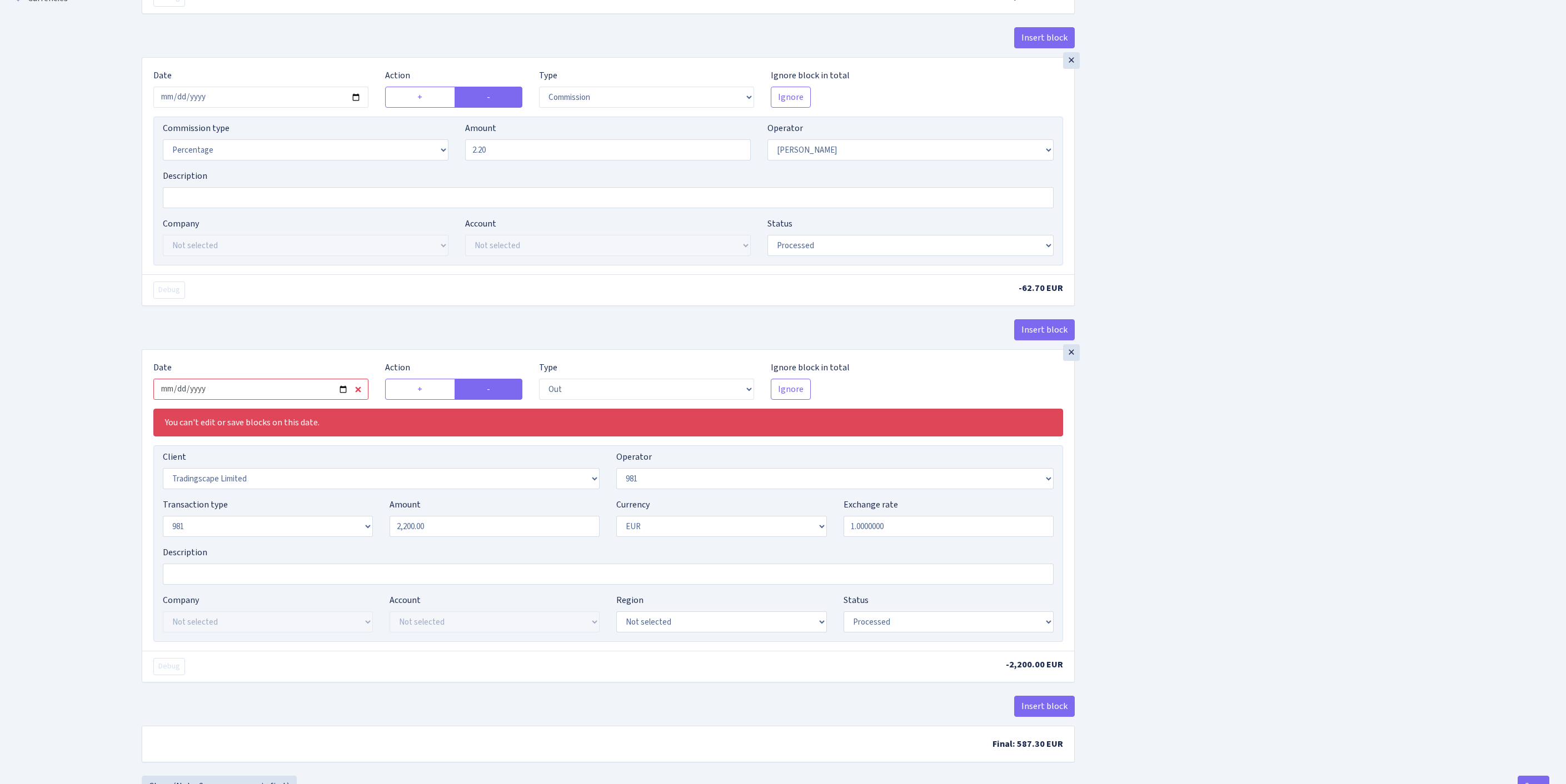
click at [299, 400] on input "2025-09-15" at bounding box center [261, 389] width 215 height 21
type input "2025-10-02"
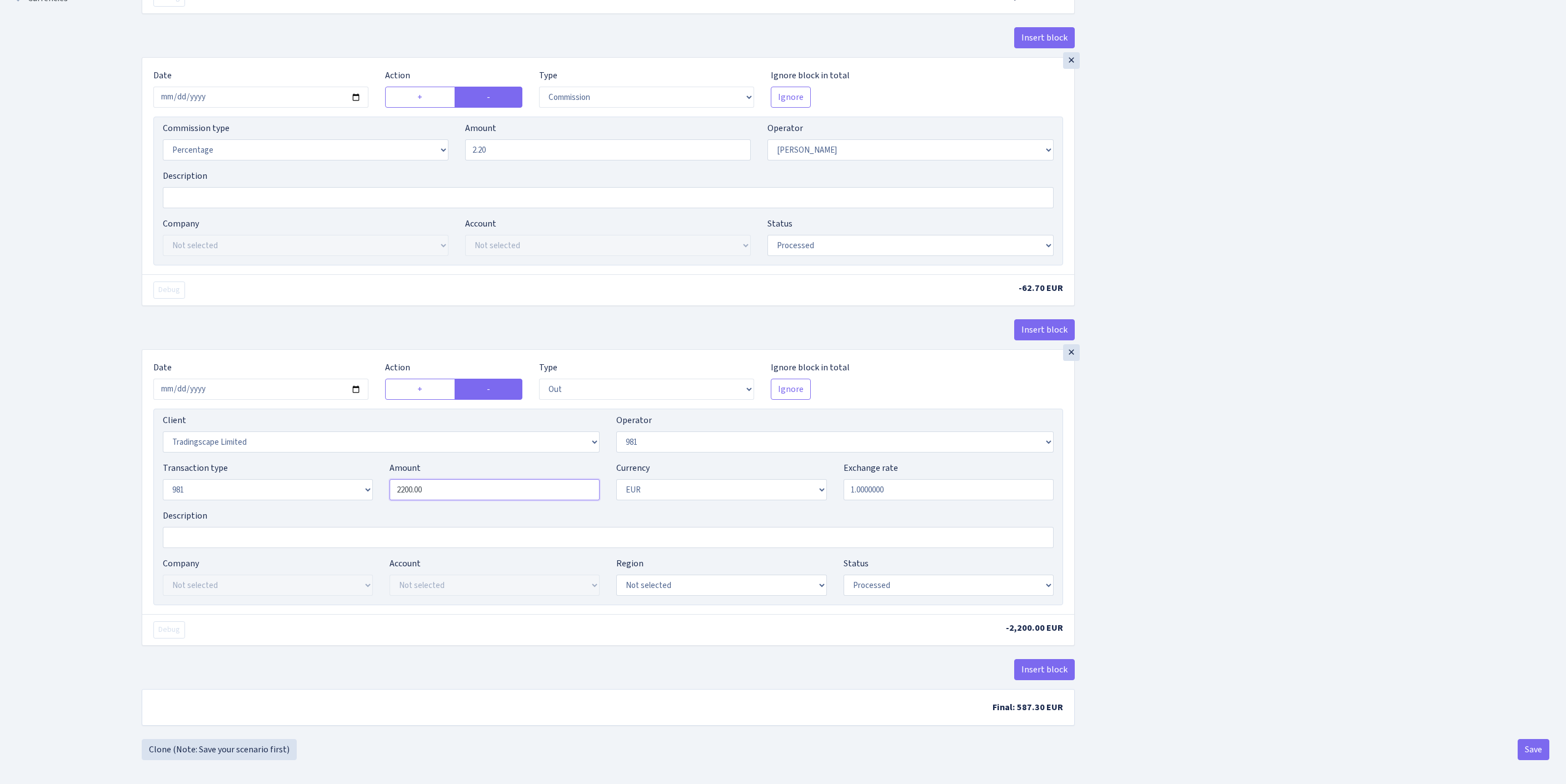
drag, startPoint x: 464, startPoint y: 594, endPoint x: 307, endPoint y: 580, distance: 157.6
click at [307, 510] on div "Transaction type Not selected 981 ELF FISH crypto GIRT IVO dekl MM-BALTIC eur U…" at bounding box center [608, 485] width 907 height 48
paste input "85"
type input "2,850.00"
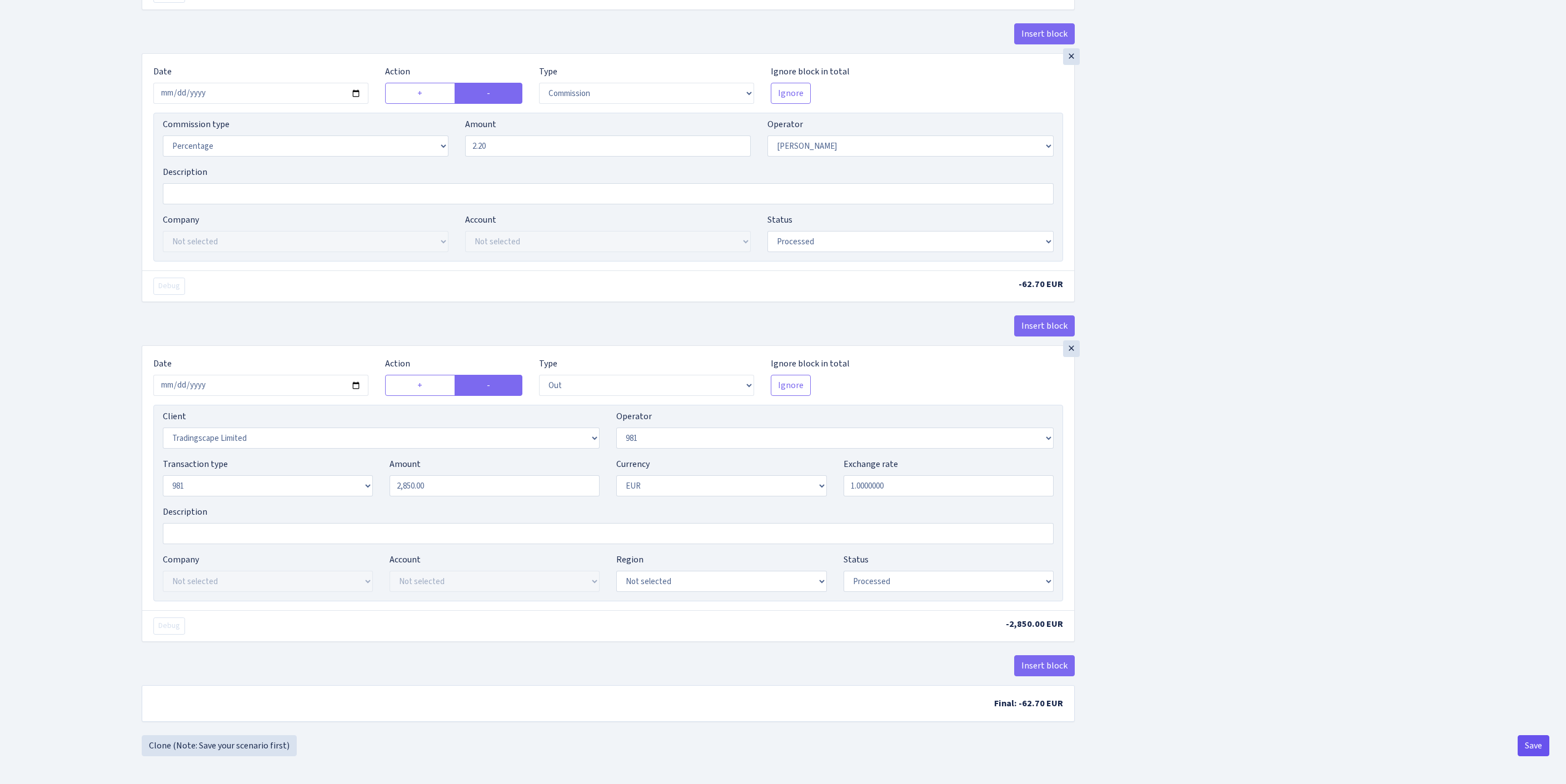
scroll to position [518, 0]
click at [1523, 748] on button "Save" at bounding box center [1534, 746] width 31 height 21
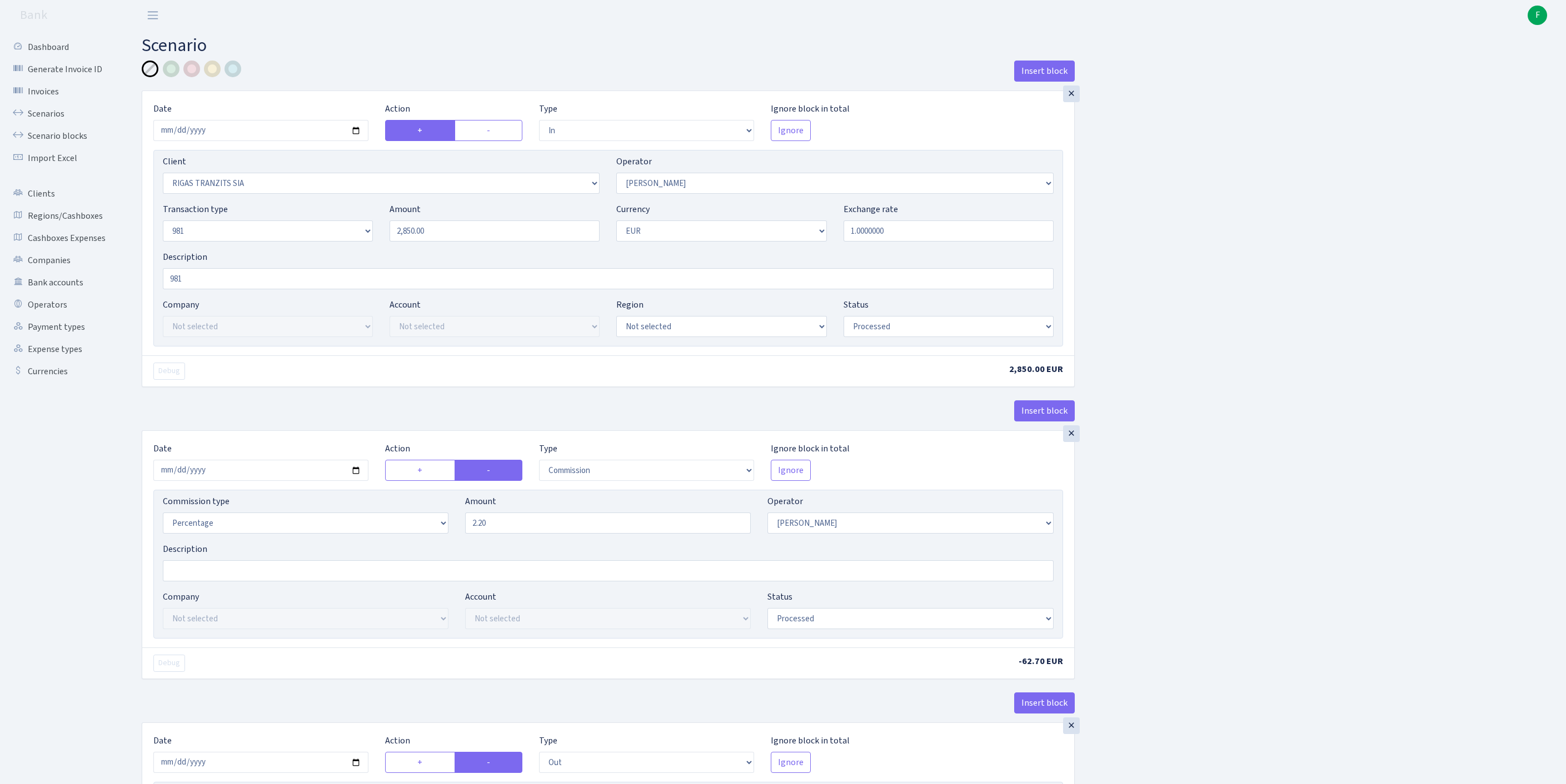
select select "in"
select select "2756"
select select "14"
select select "8"
select select "1"
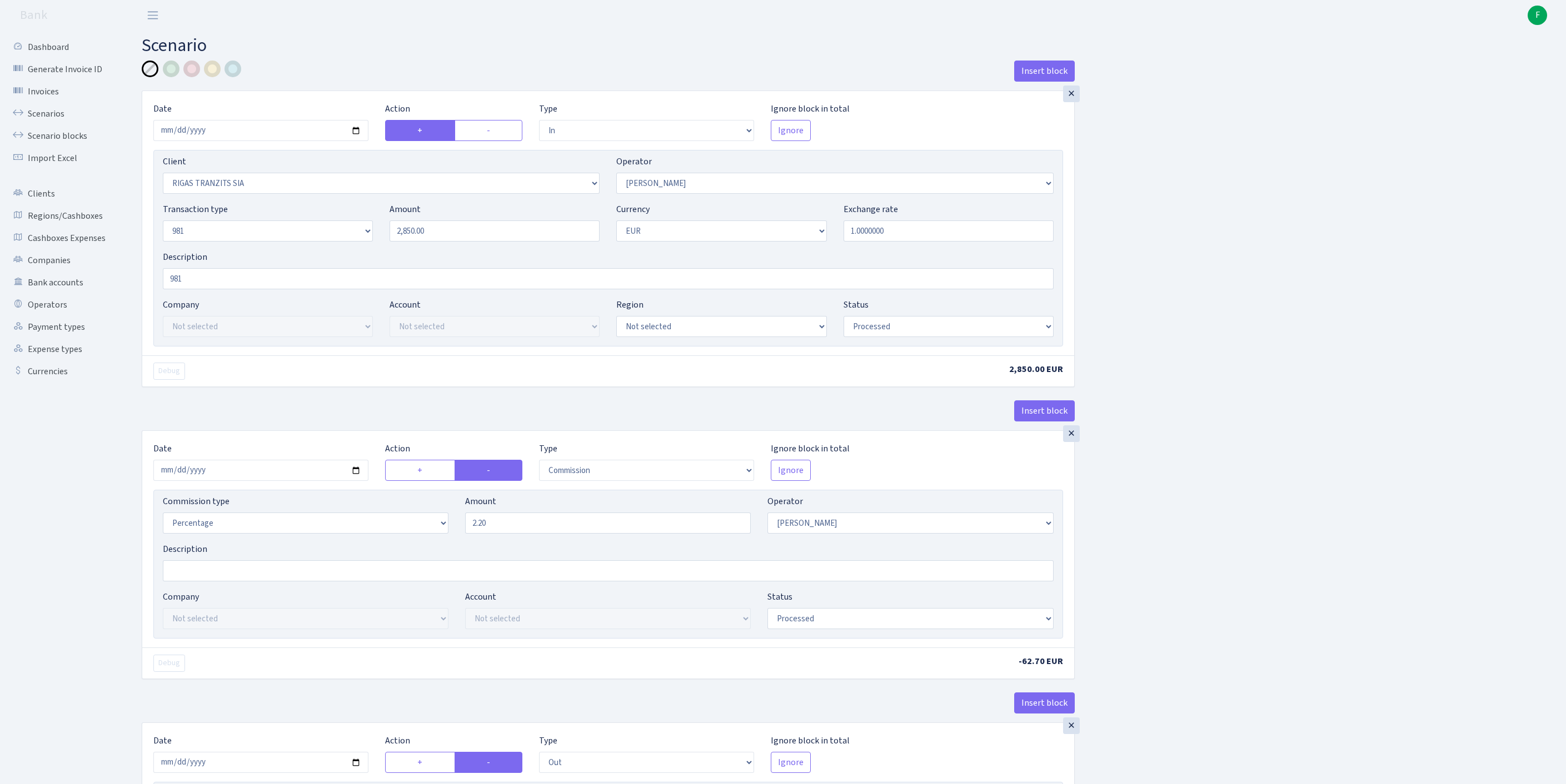
select select "processed"
select select "commission"
select select "14"
select select "processed"
select select "out"
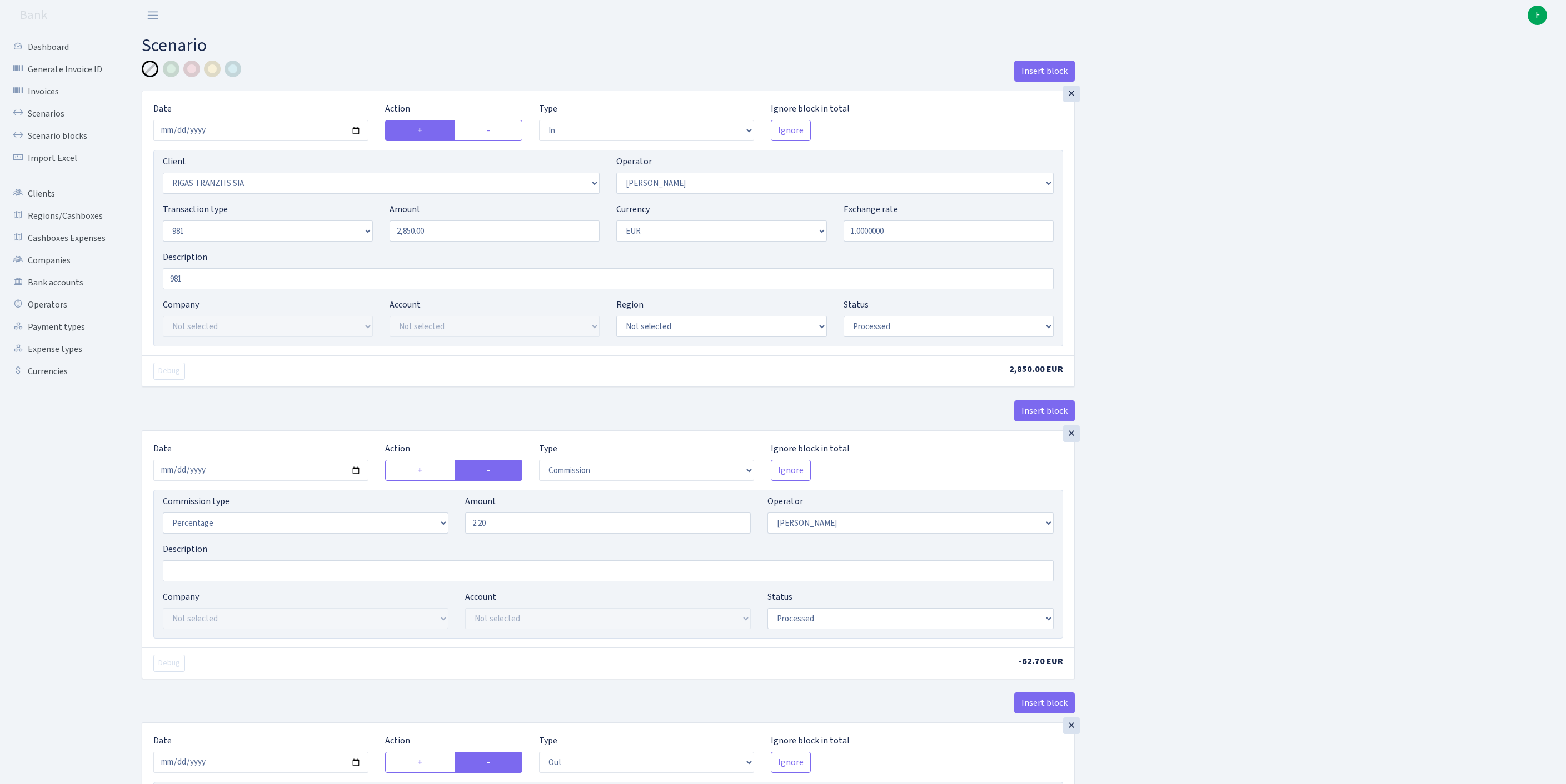
select select "2034"
select select "61"
select select "8"
select select "1"
select select "processed"
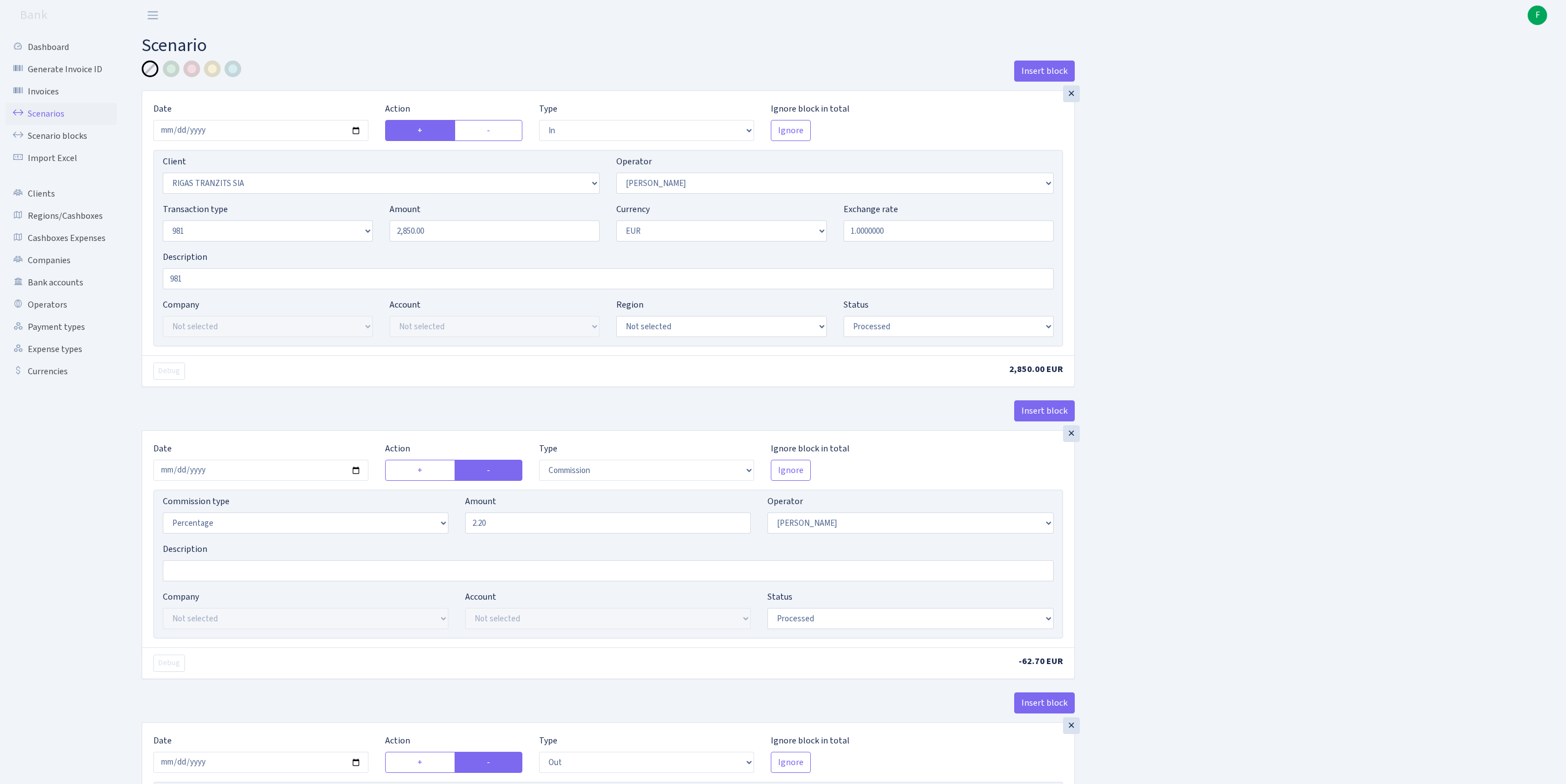
click at [44, 124] on link "Scenarios" at bounding box center [61, 114] width 111 height 23
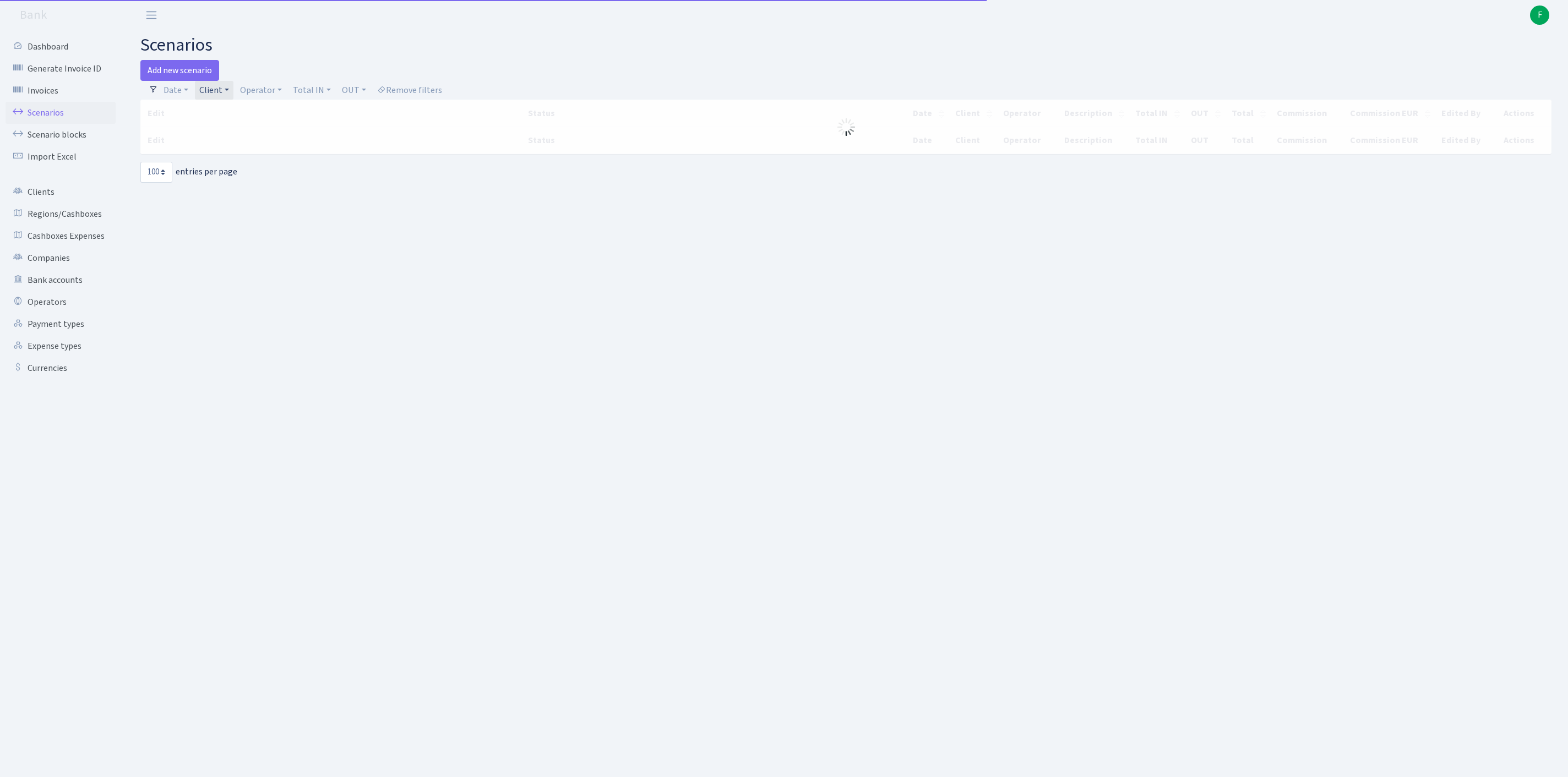
select select "100"
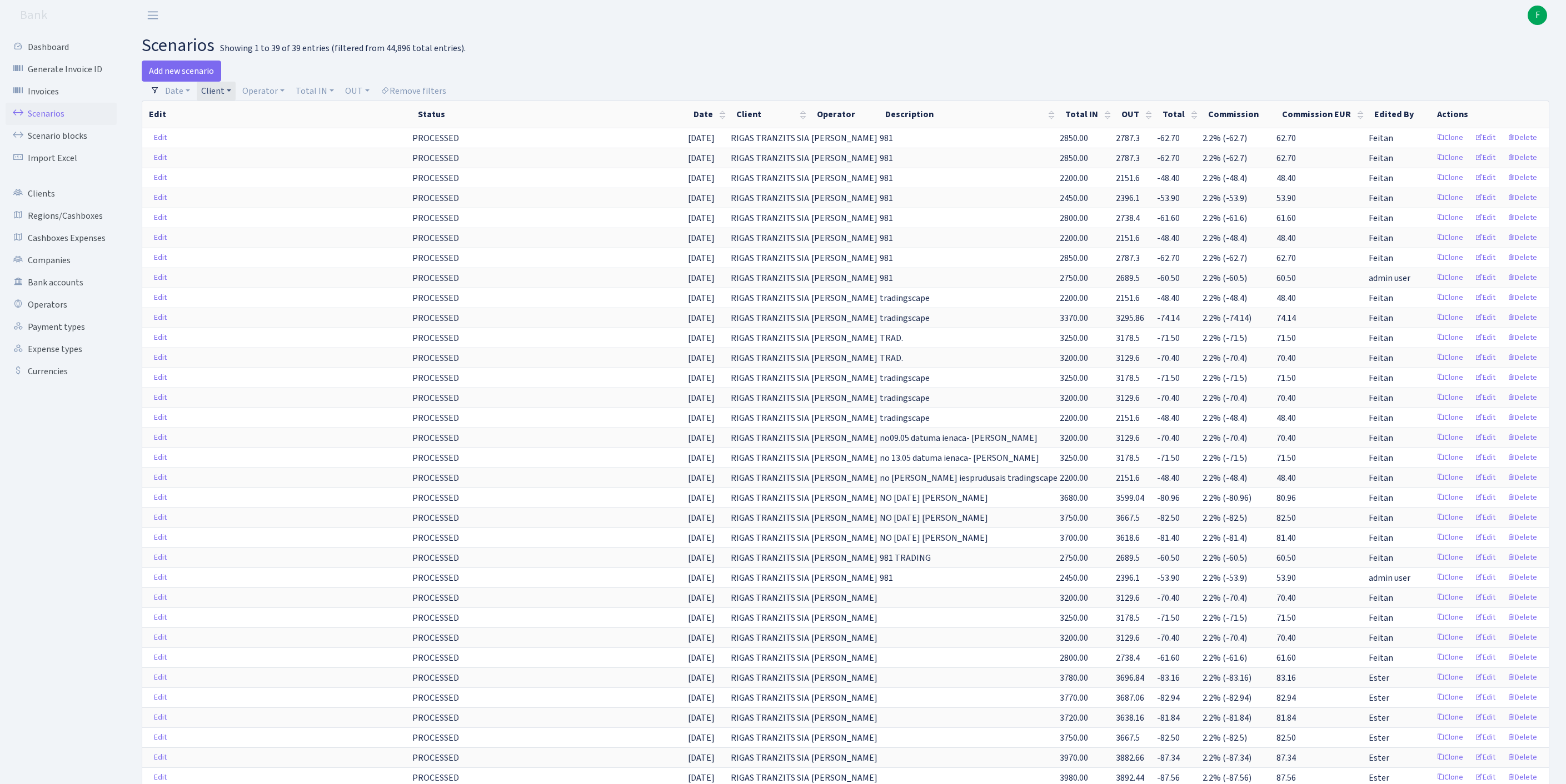
click at [236, 96] on link "Client" at bounding box center [216, 90] width 39 height 19
click at [261, 139] on input "search" at bounding box center [252, 131] width 103 height 18
type input "VLADKOR"
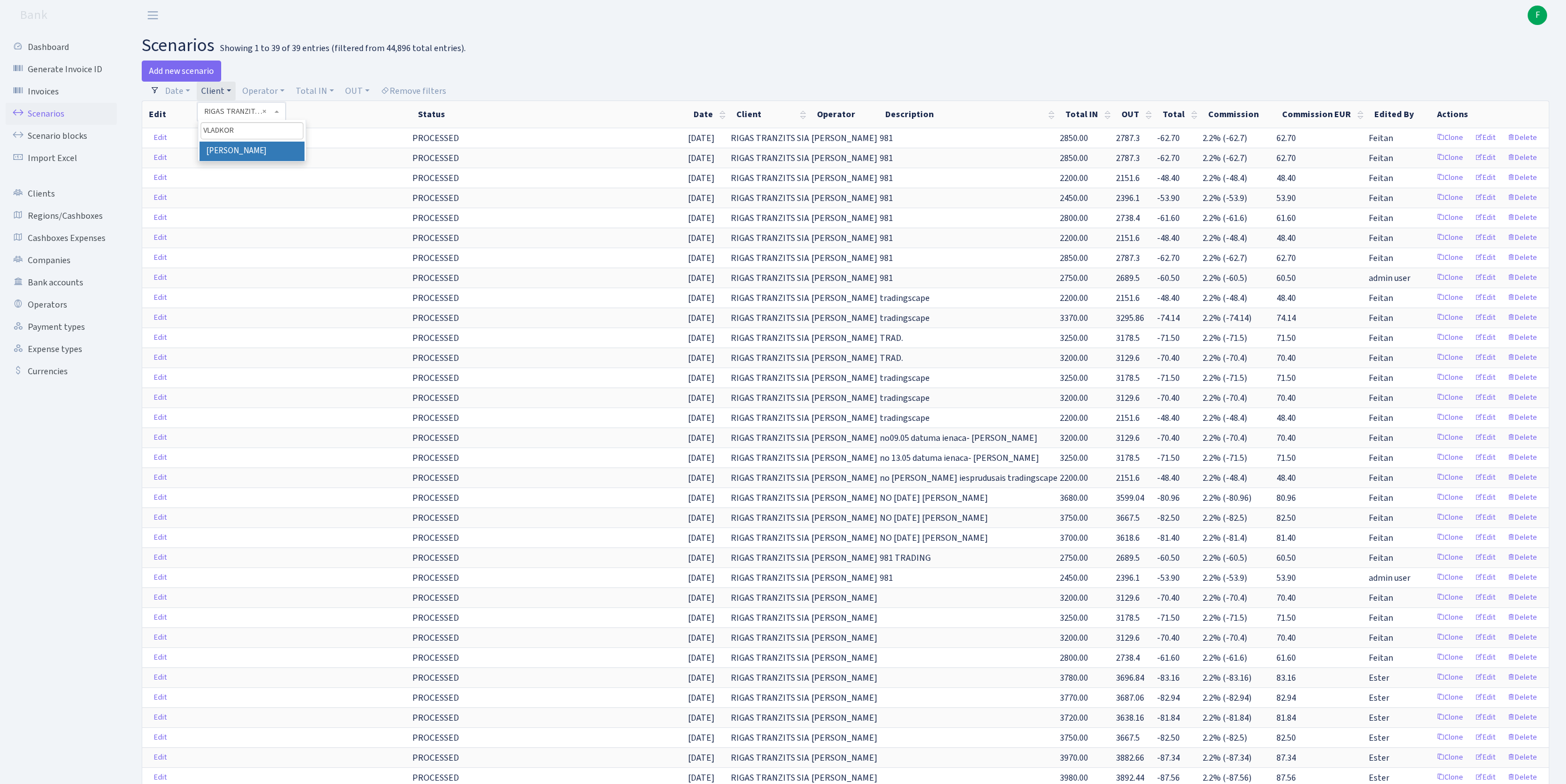
click at [273, 161] on li "[PERSON_NAME]" at bounding box center [252, 151] width 105 height 20
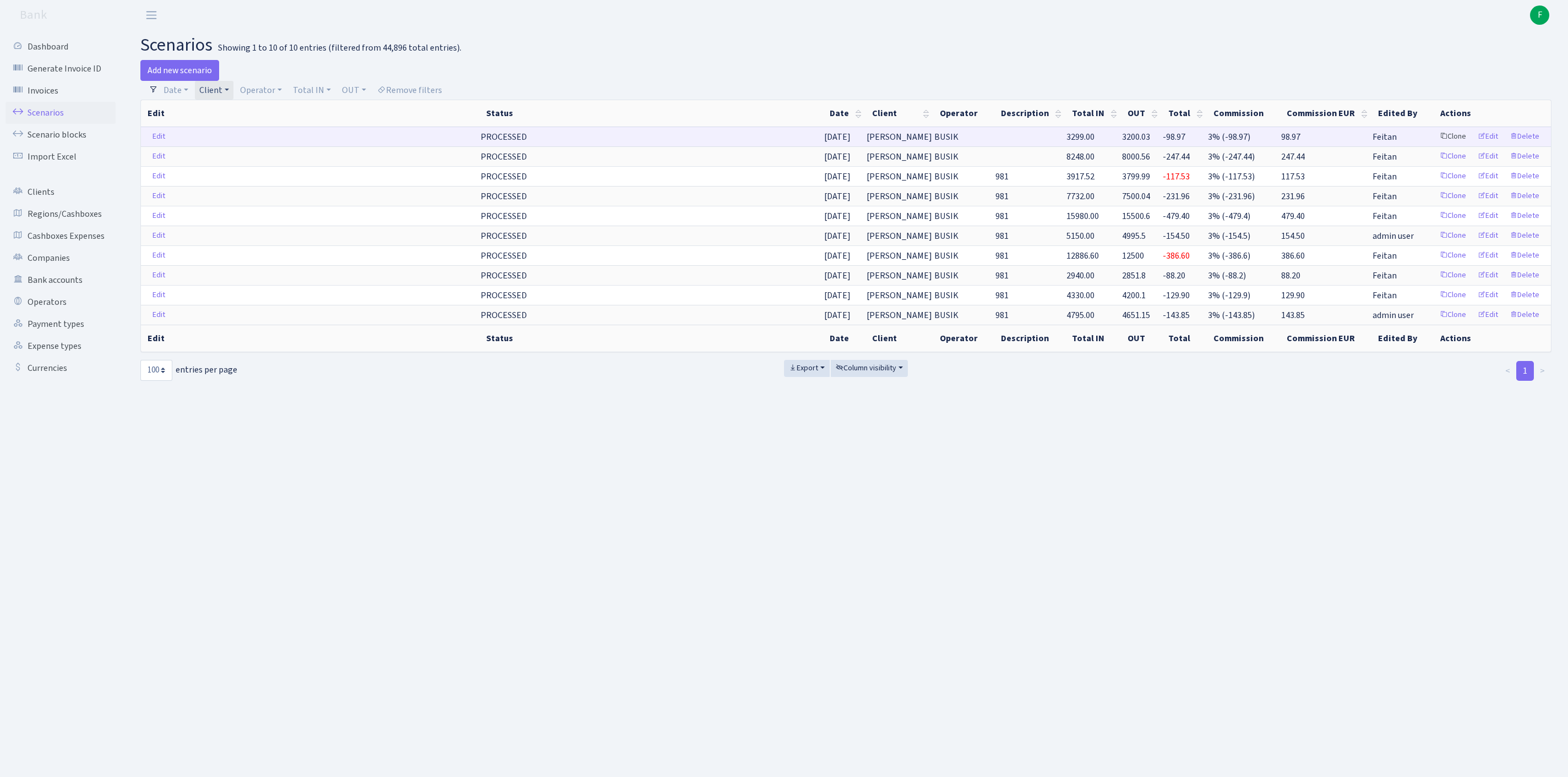
click at [1436, 145] on link "Clone" at bounding box center [1453, 137] width 36 height 18
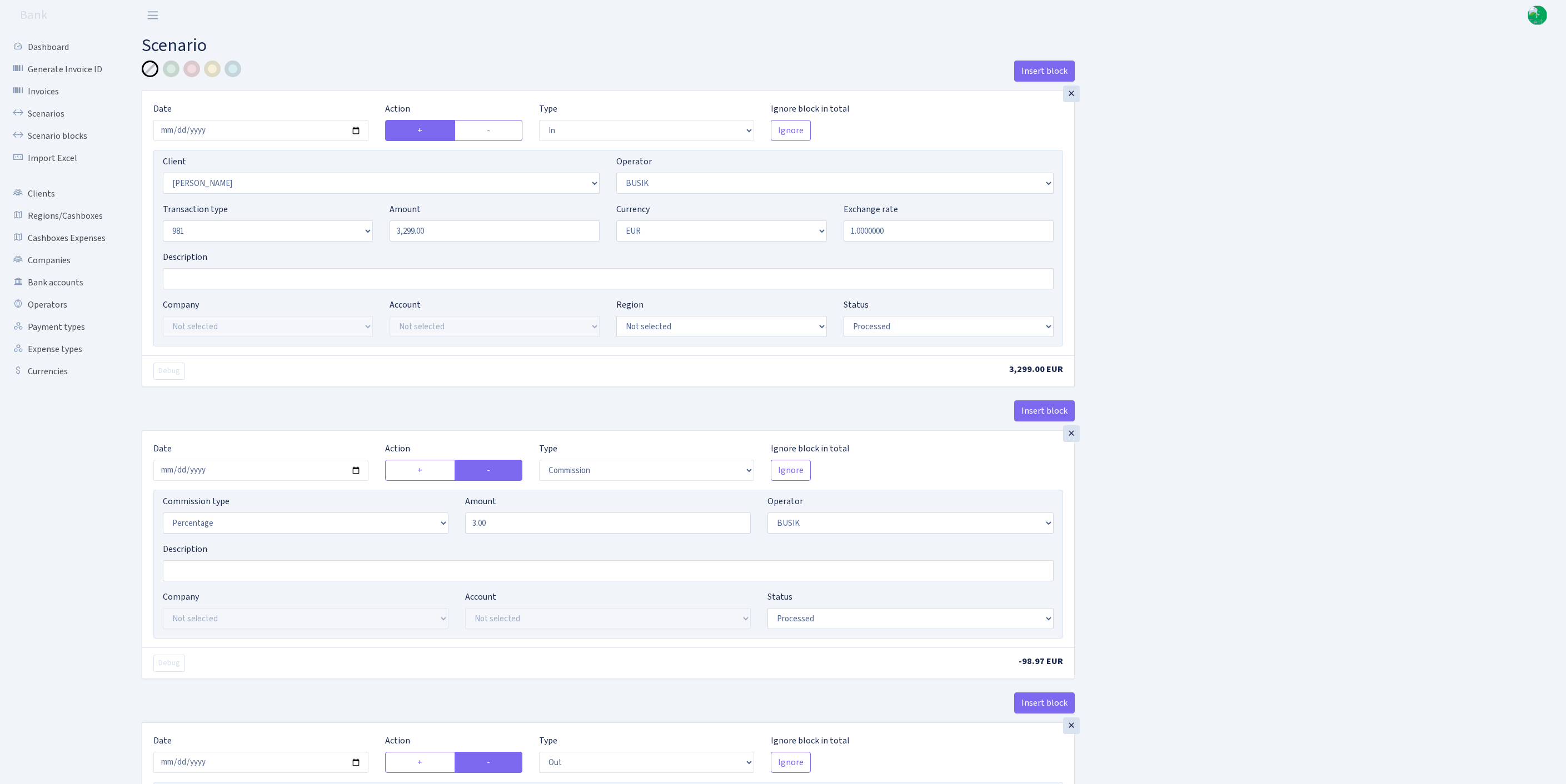
select select "in"
select select "3305"
select select "4"
select select "8"
select select "1"
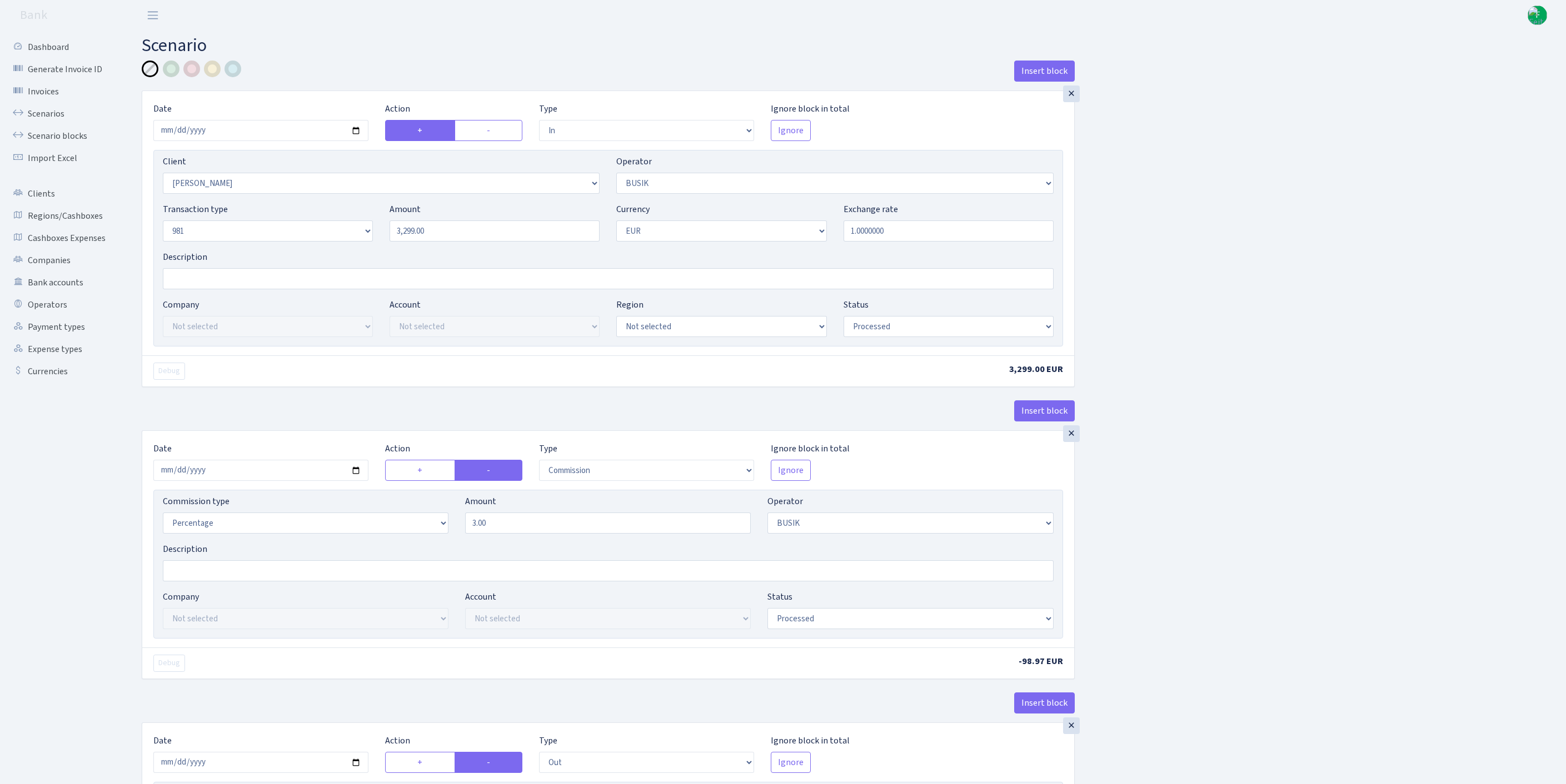
select select "processed"
select select "commission"
select select "4"
select select "processed"
select select "out"
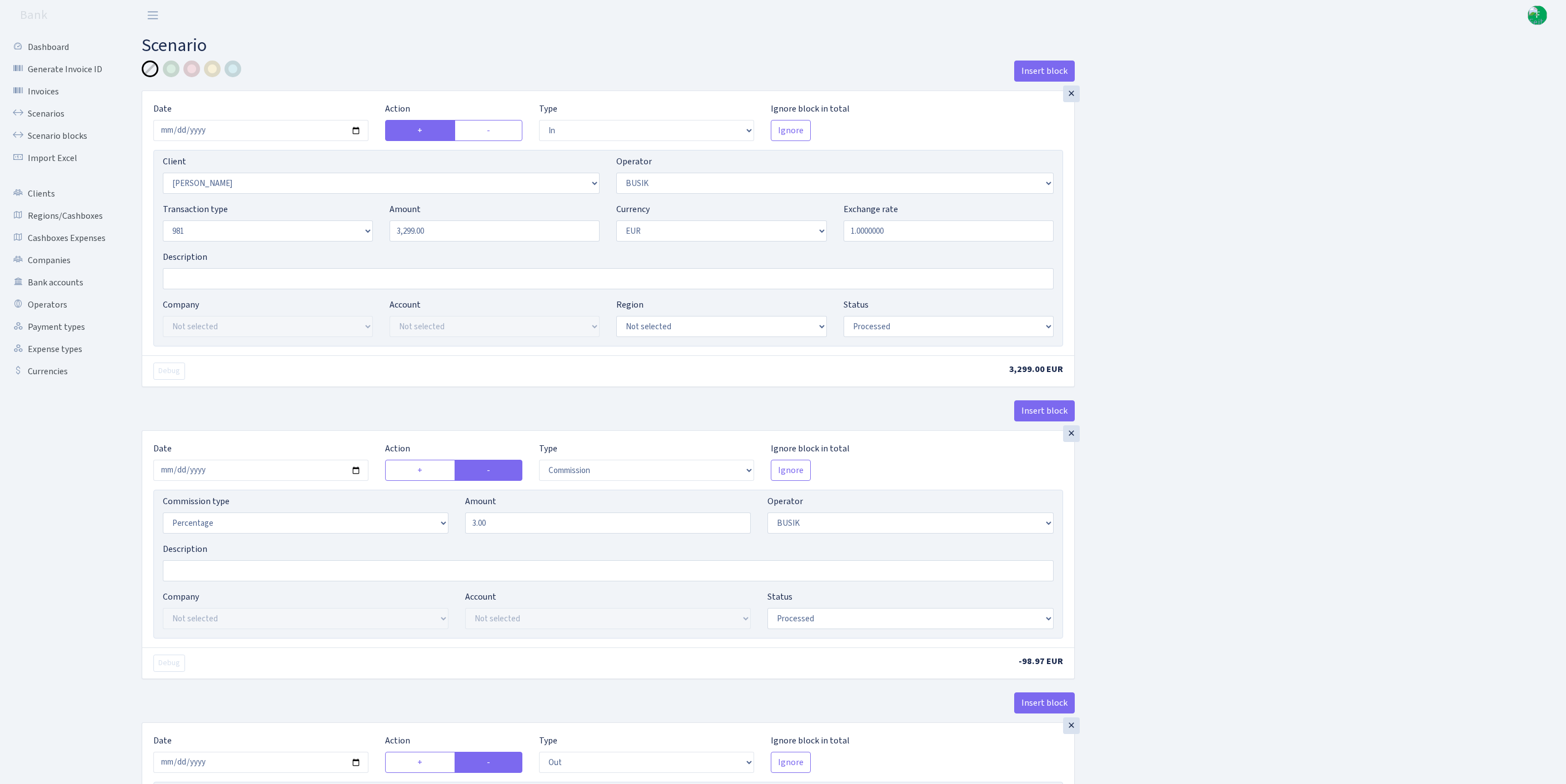
select select "3139"
select select "61"
select select "8"
select select "1"
select select "processed"
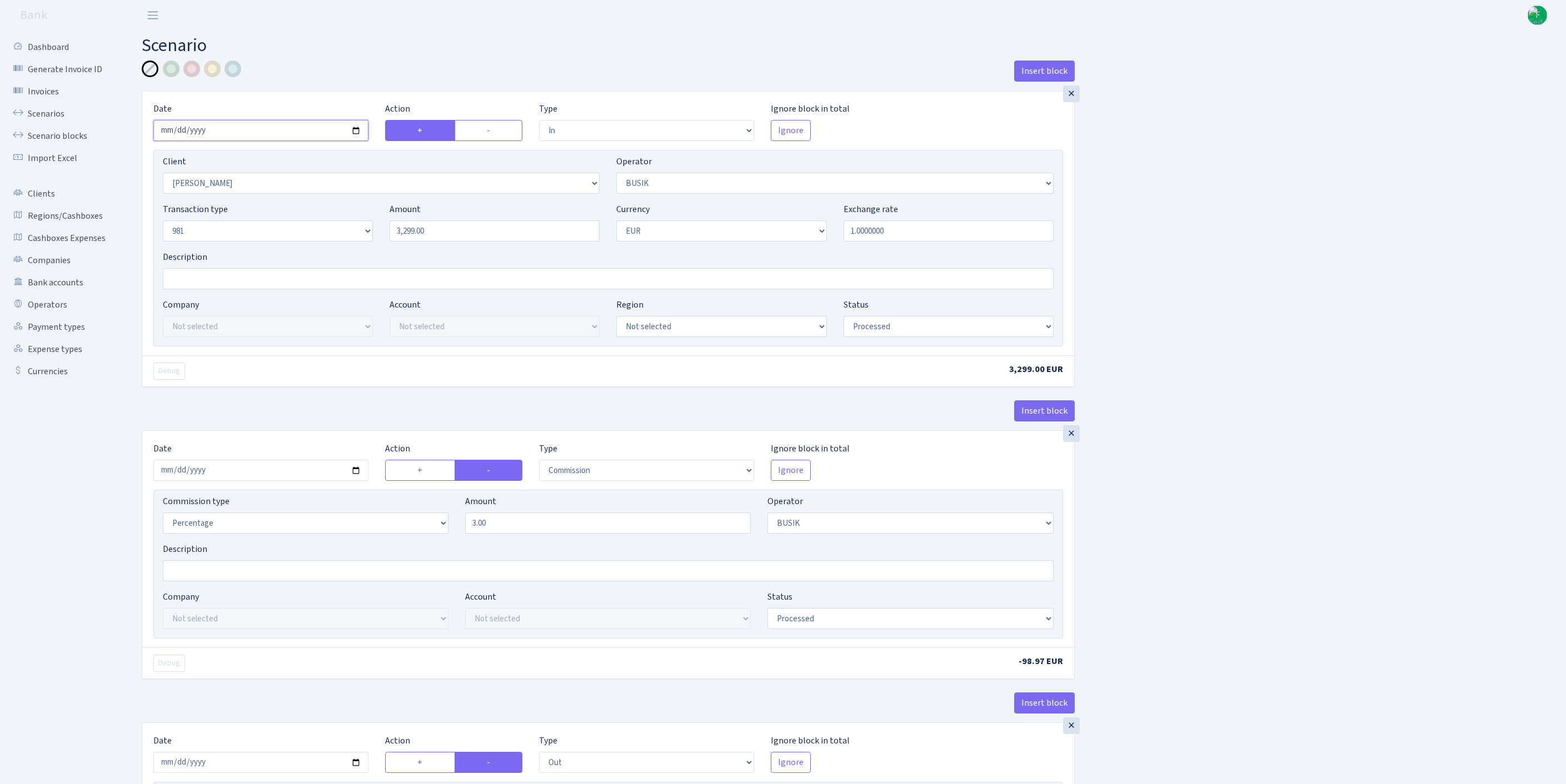
click at [311, 137] on input "2025-09-29" at bounding box center [261, 130] width 215 height 21
type input "[DATE]"
drag, startPoint x: 460, startPoint y: 255, endPoint x: 405, endPoint y: 253, distance: 55.0
click at [348, 244] on div "Transaction type Not selected 981 ELF FISH crypto GIRT IVO dekl MM-BALTIC eur U…" at bounding box center [608, 226] width 907 height 48
paste input "5052"
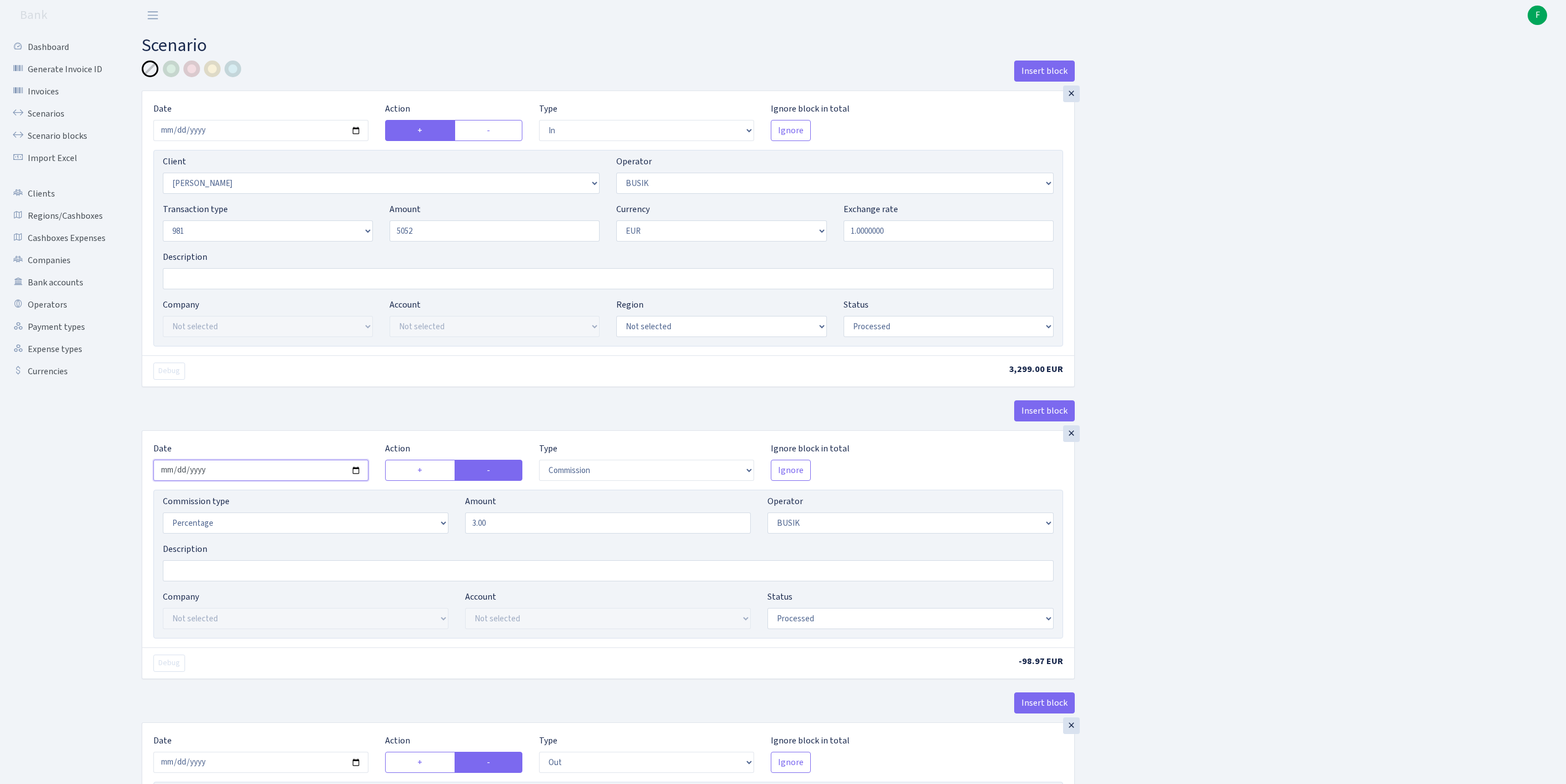
type input "5,052.00"
click at [287, 481] on input "2025-09-29" at bounding box center [261, 470] width 215 height 21
type input "2025-10-02"
click at [1420, 510] on div "Insert block × Date 2025-10-02 Action + - Type --- In Out Commission Field requ…" at bounding box center [845, 587] width 1424 height 1052
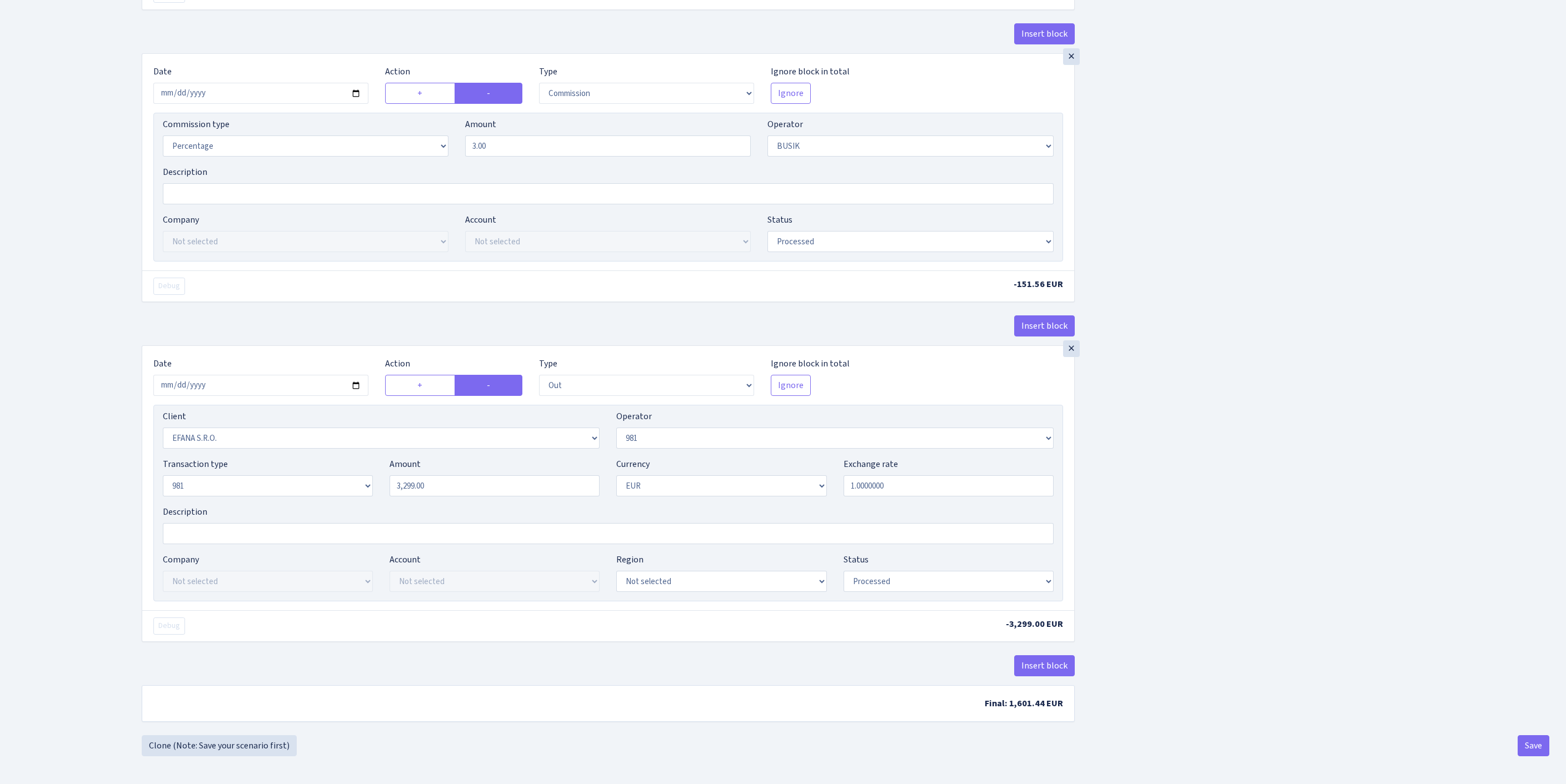
scroll to position [475, 0]
click at [309, 380] on input "2025-09-29" at bounding box center [261, 385] width 215 height 21
type input "2025-10-02"
click at [1419, 518] on div "Insert block × Date 2025-10-02 Action + - Type --- In Out Commission Field requ…" at bounding box center [845, 209] width 1424 height 1052
drag, startPoint x: 457, startPoint y: 500, endPoint x: 325, endPoint y: 493, distance: 132.2
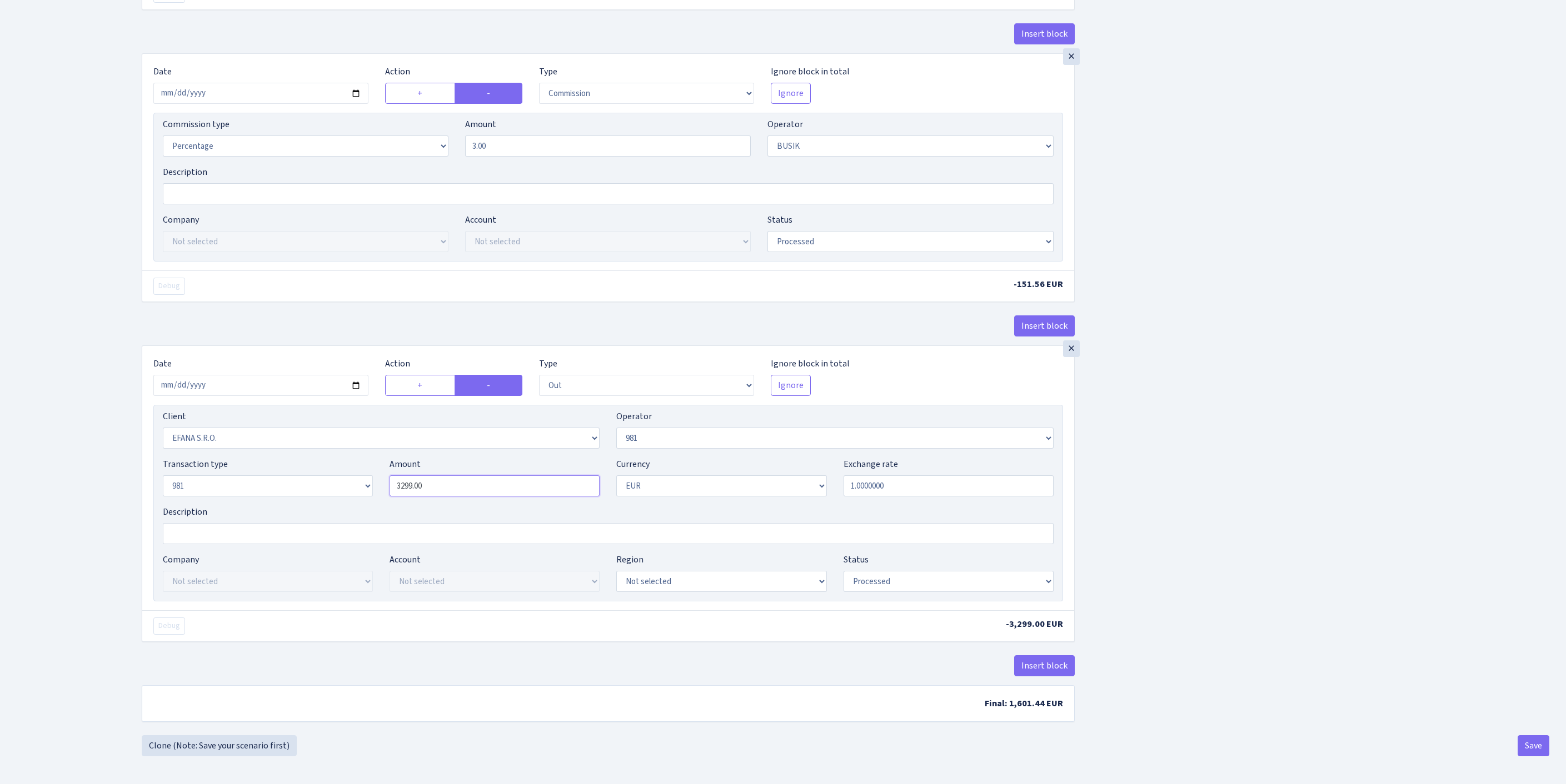
click at [248, 484] on div "Transaction type Not selected 981 ELF FISH crypto GIRT IVO dekl MM-BALTIC eur U…" at bounding box center [608, 481] width 907 height 48
paste input "5052"
type input "5,052.00"
drag, startPoint x: 1507, startPoint y: 750, endPoint x: 1520, endPoint y: 751, distance: 13.0
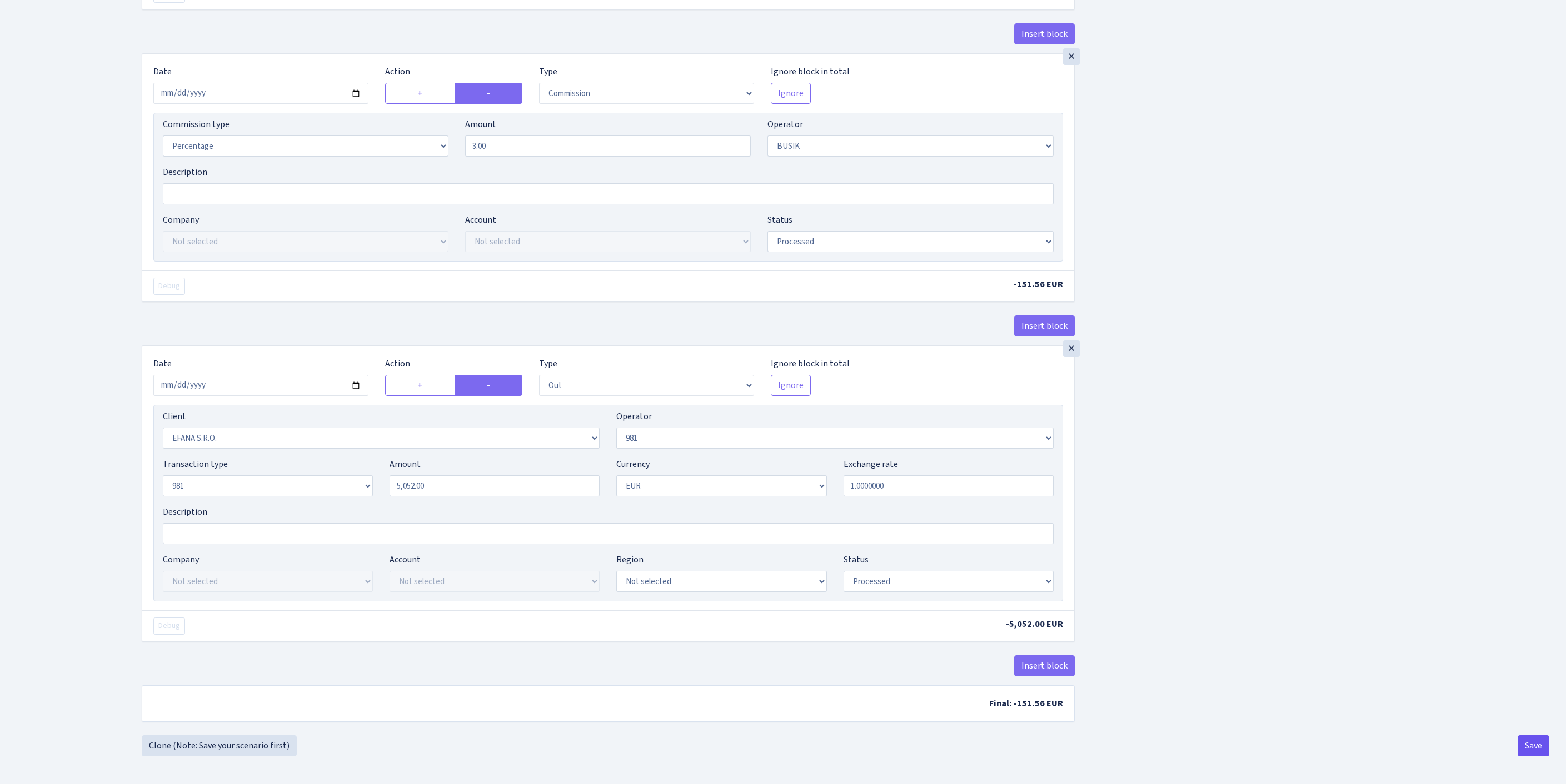
click at [1511, 750] on div "Insert block × Date 2025-10-02 Action + - Type --- In Out Commission Field requ…" at bounding box center [845, 220] width 1408 height 1073
click at [1532, 756] on button "Save" at bounding box center [1534, 746] width 31 height 21
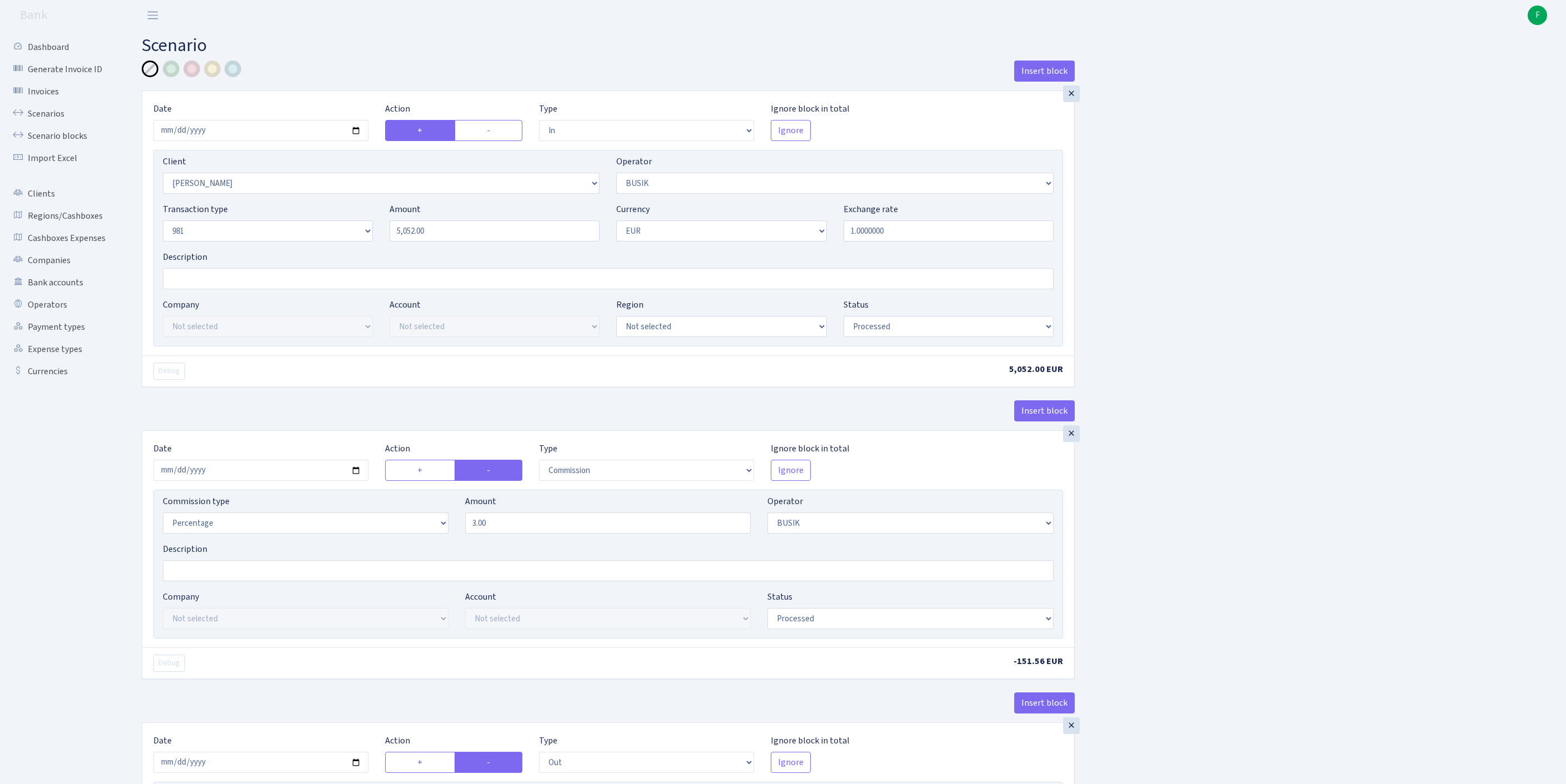
select select "in"
select select "3305"
select select "4"
select select "8"
select select "1"
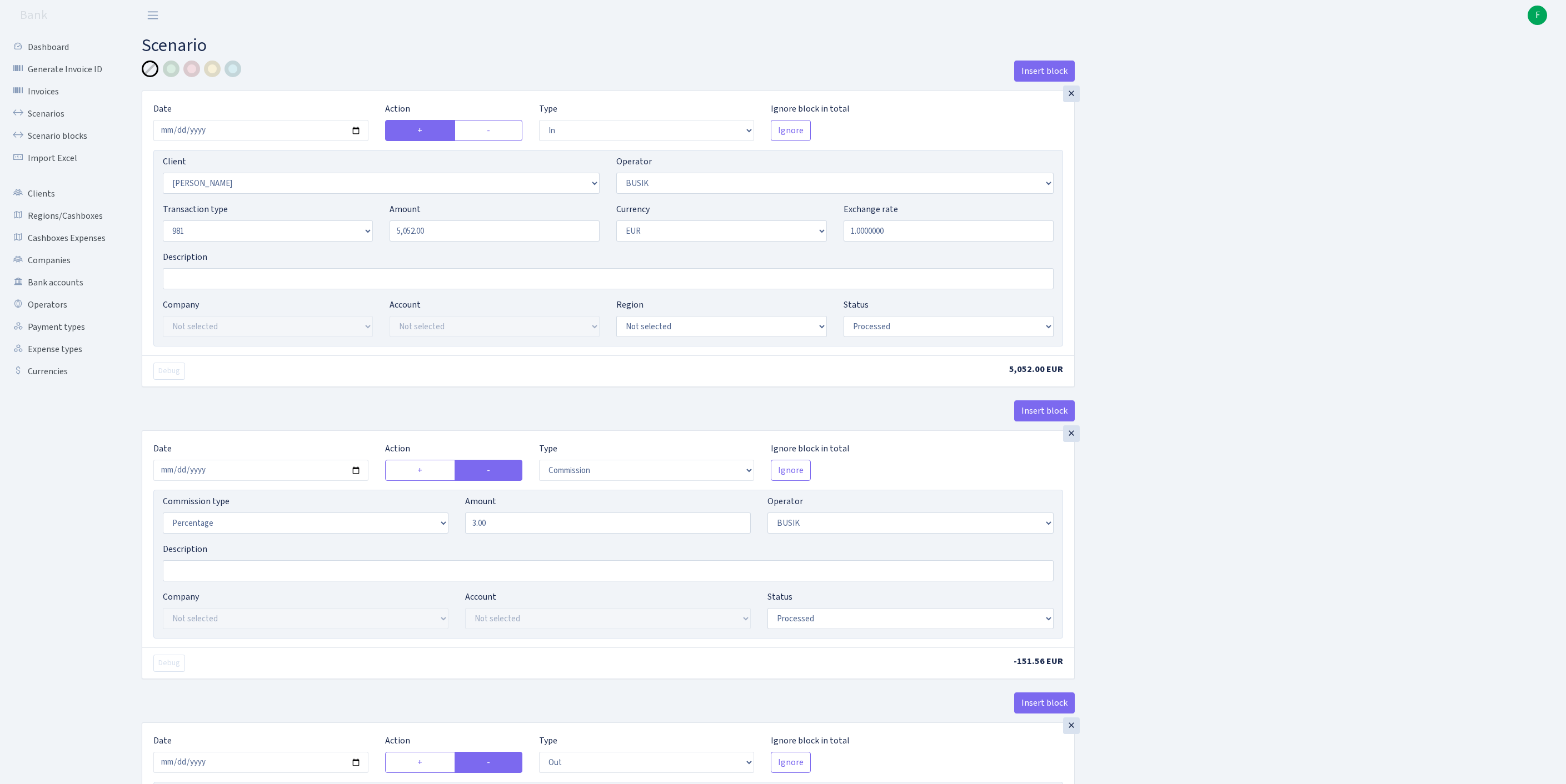
select select "processed"
select select "commission"
select select "4"
select select "processed"
select select "out"
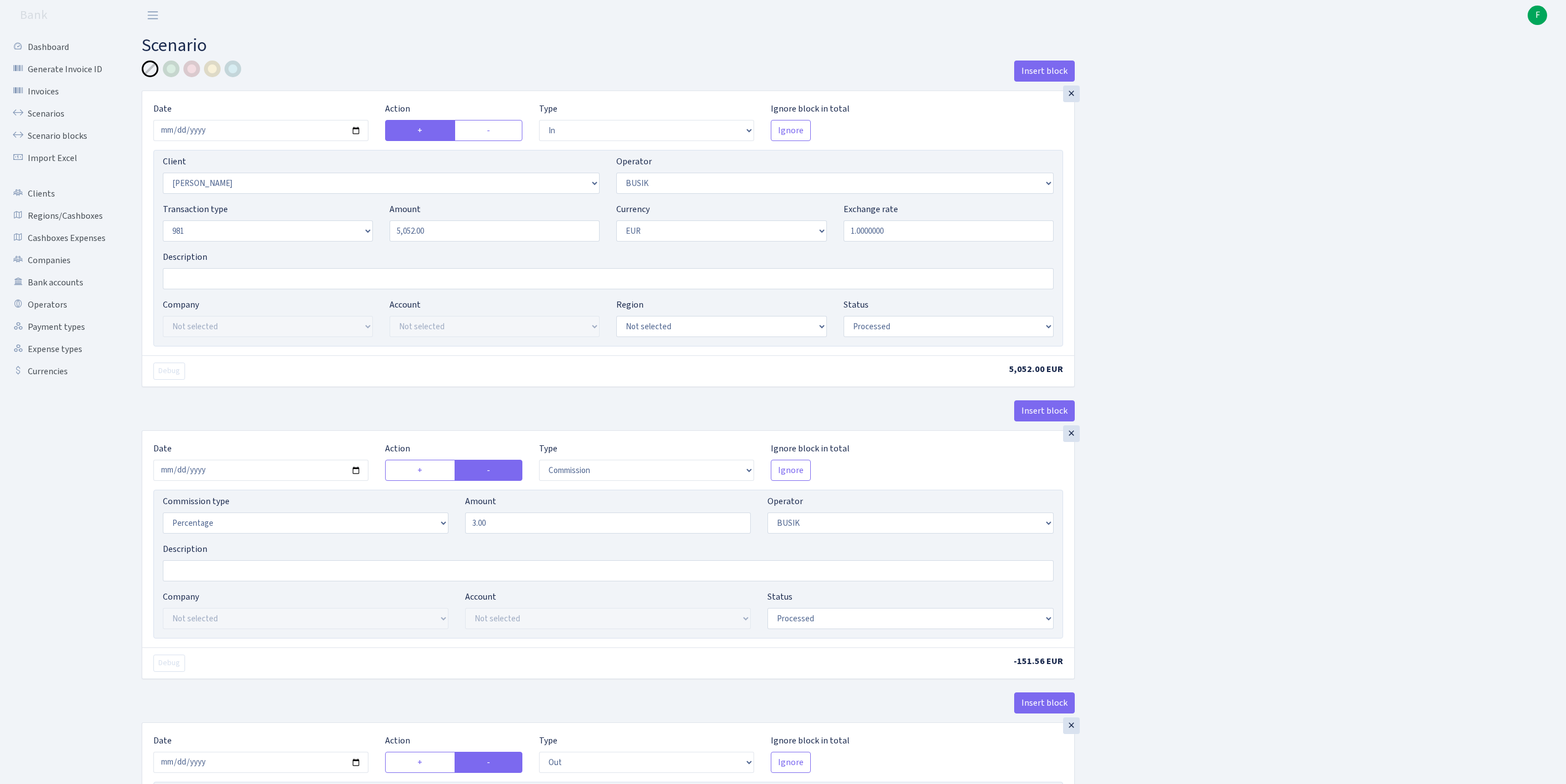
select select "3139"
select select "61"
select select "8"
select select "1"
select select "processed"
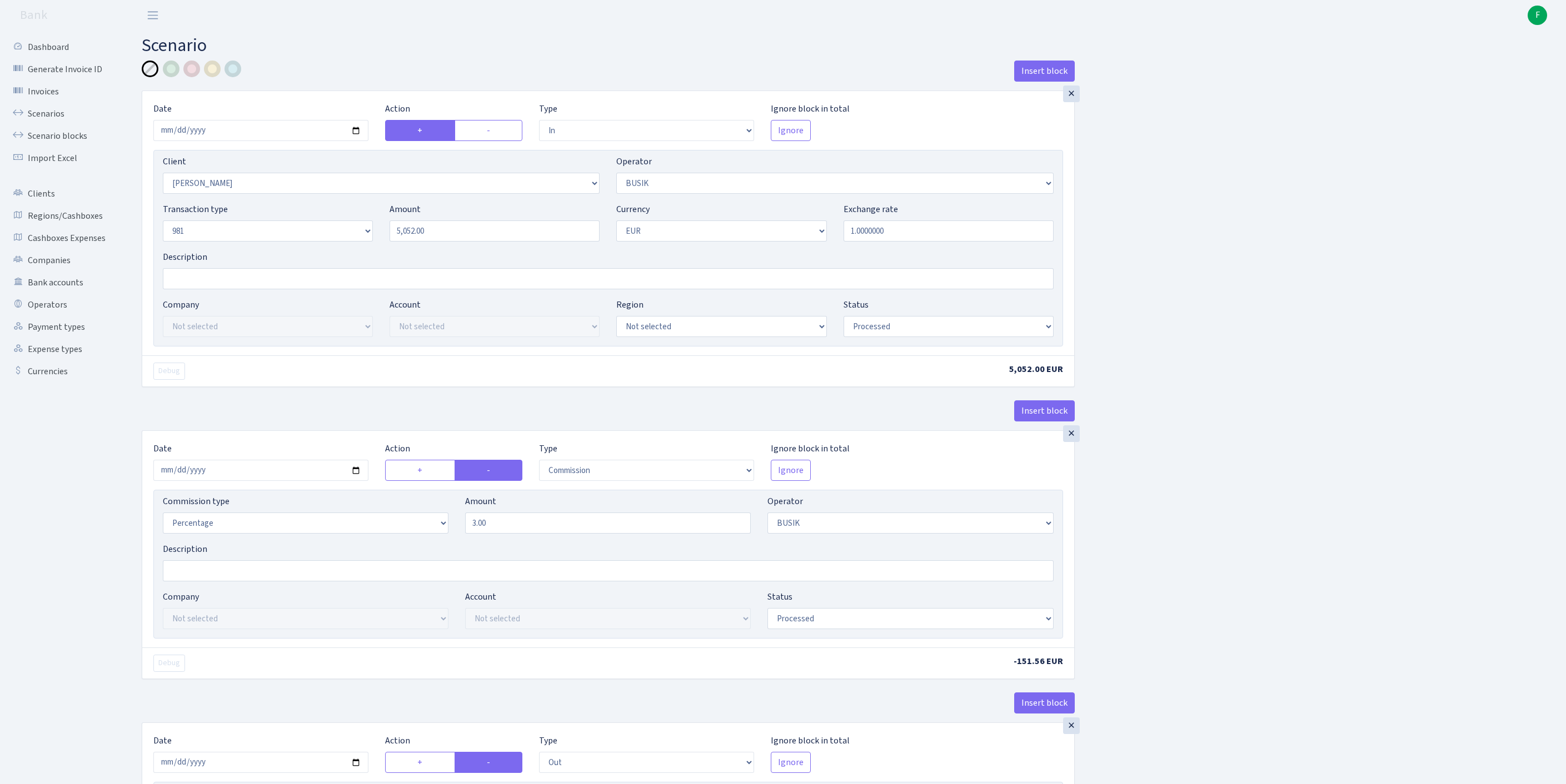
scroll to position [523, 0]
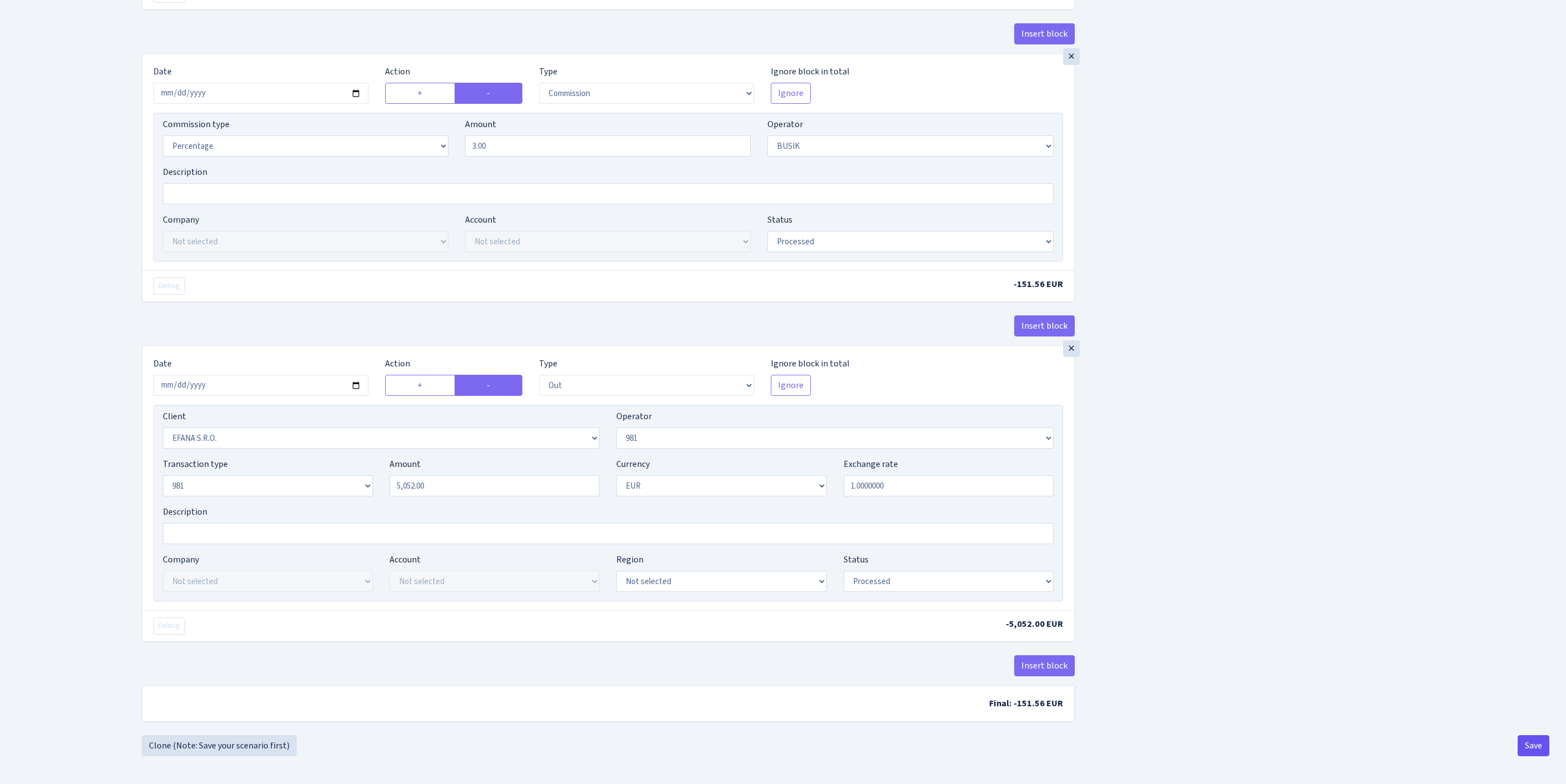
click at [1530, 744] on button "Save" at bounding box center [1534, 746] width 31 height 21
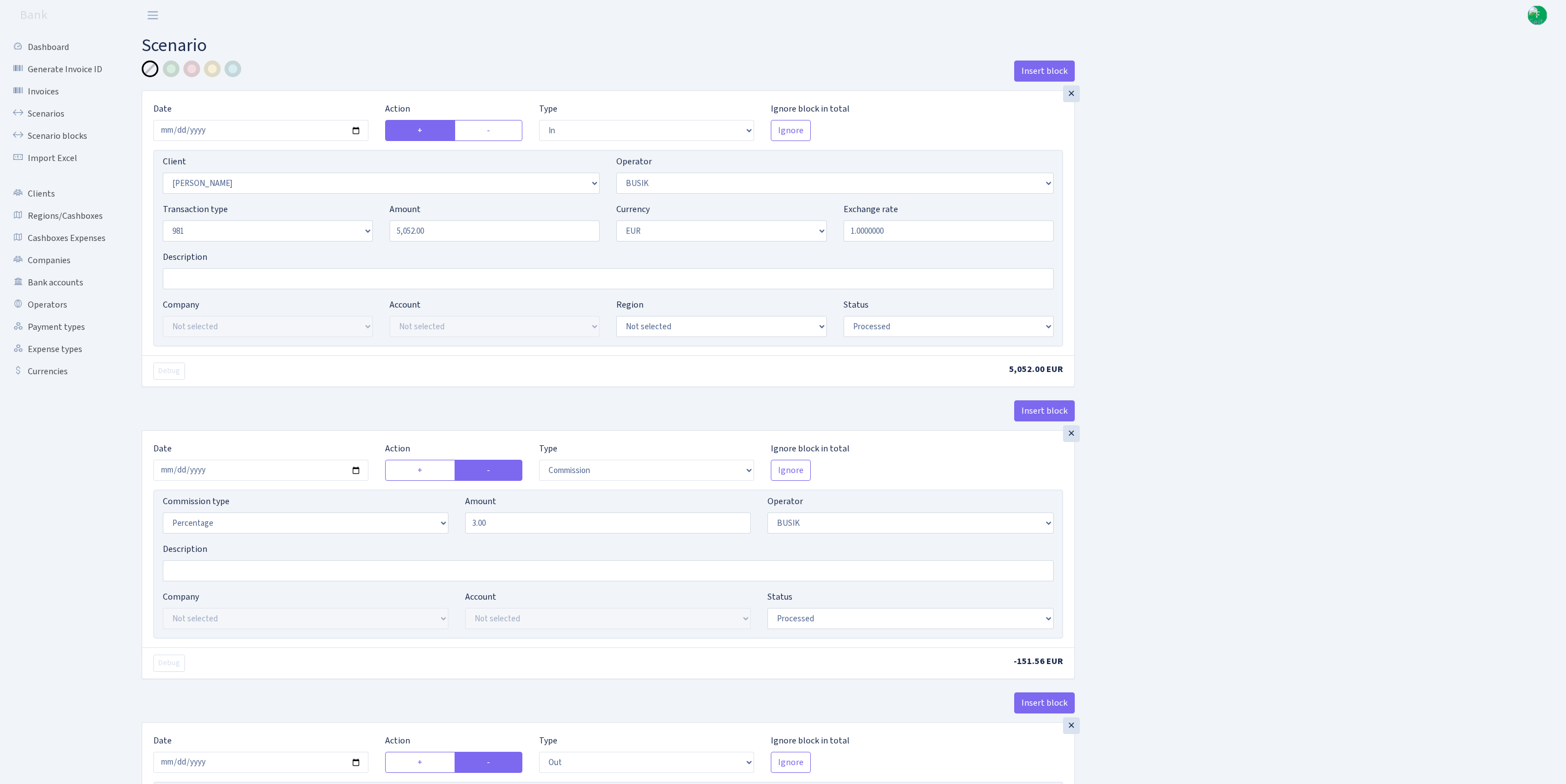
select select "in"
select select "3305"
select select "4"
select select "8"
select select "1"
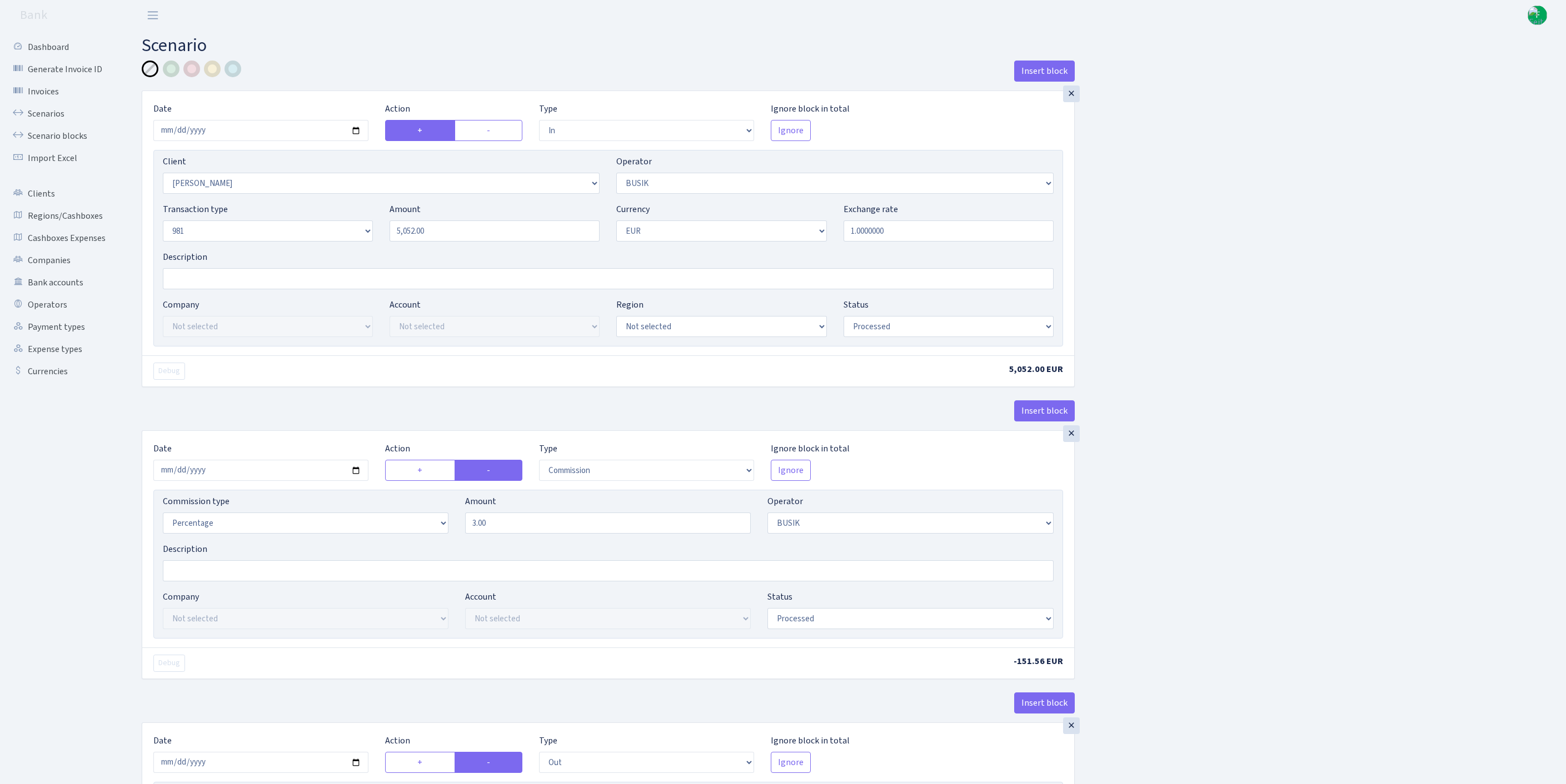
select select "processed"
select select "commission"
select select "4"
select select "processed"
select select "out"
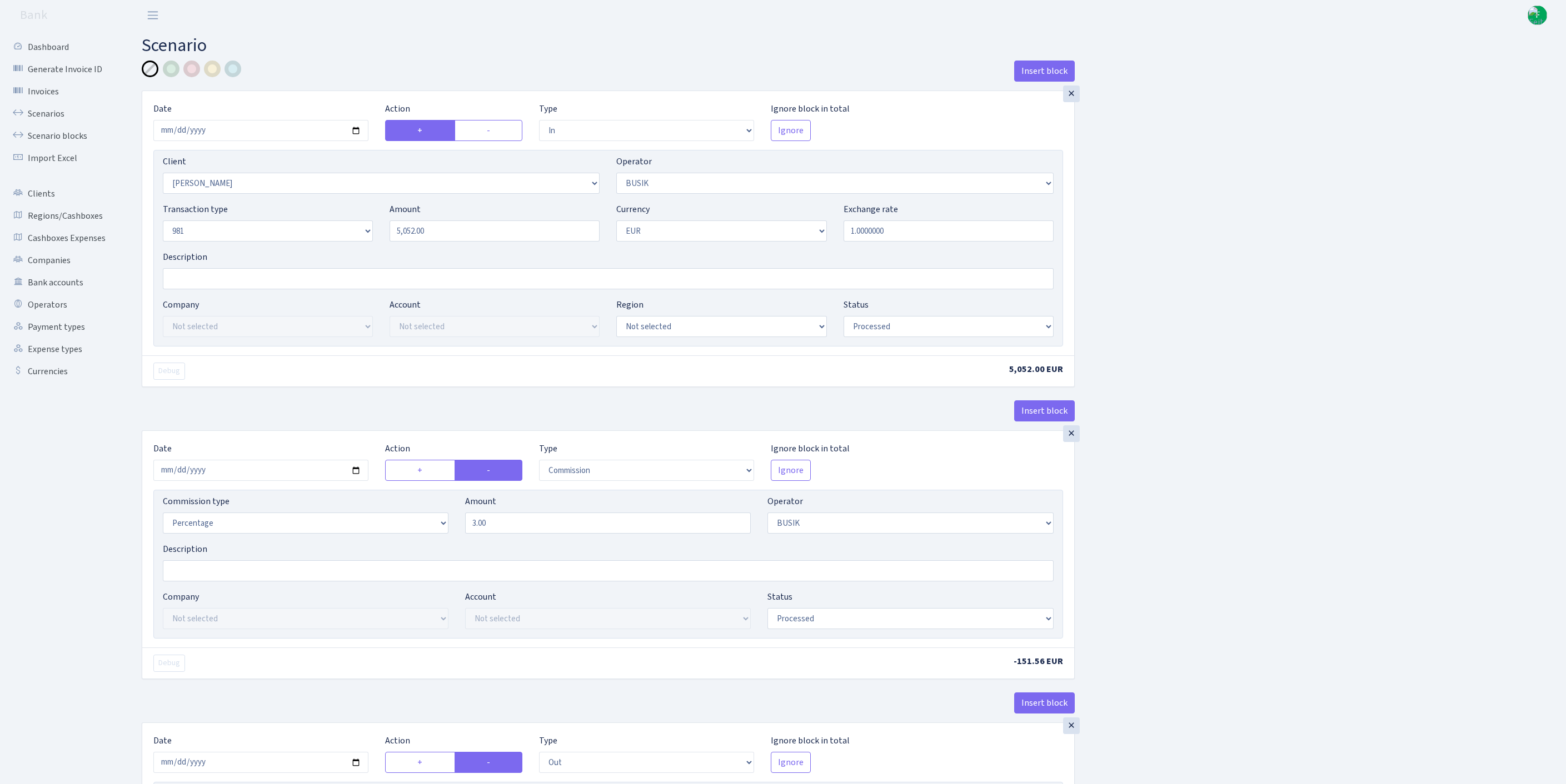
select select "3139"
select select "61"
select select "8"
select select "1"
select select "processed"
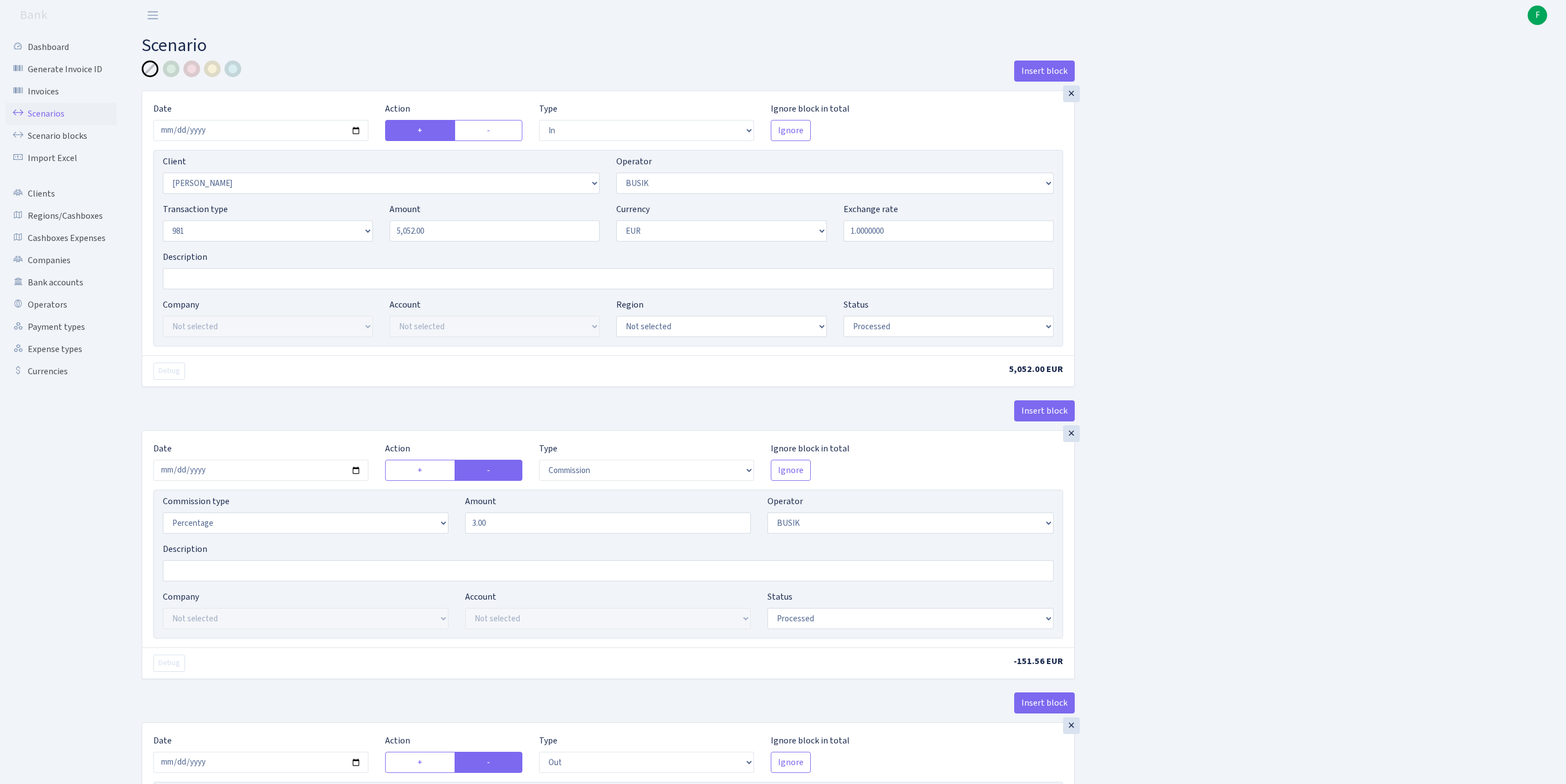
click at [50, 120] on link "Scenarios" at bounding box center [61, 114] width 111 height 23
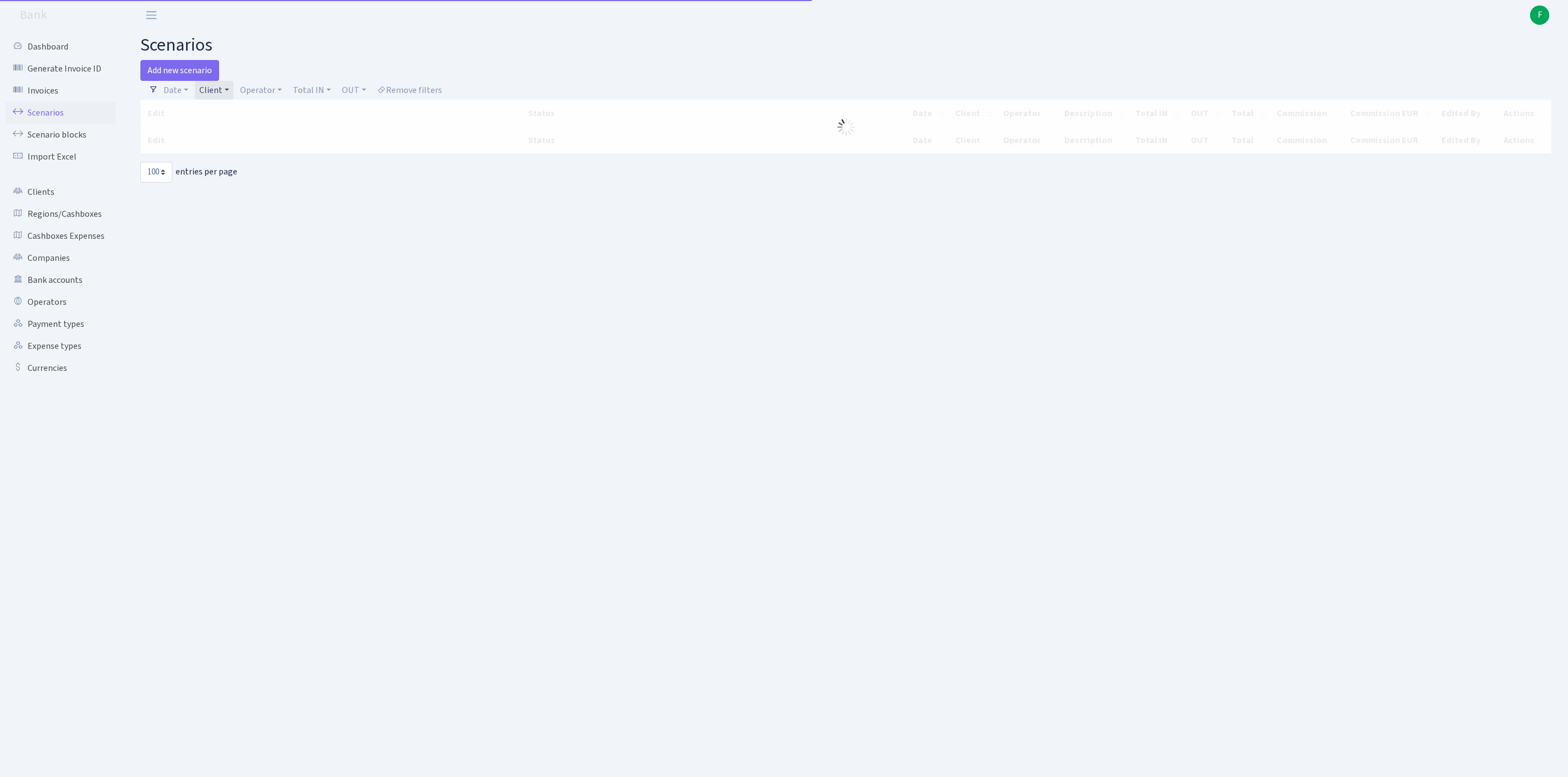
select select "100"
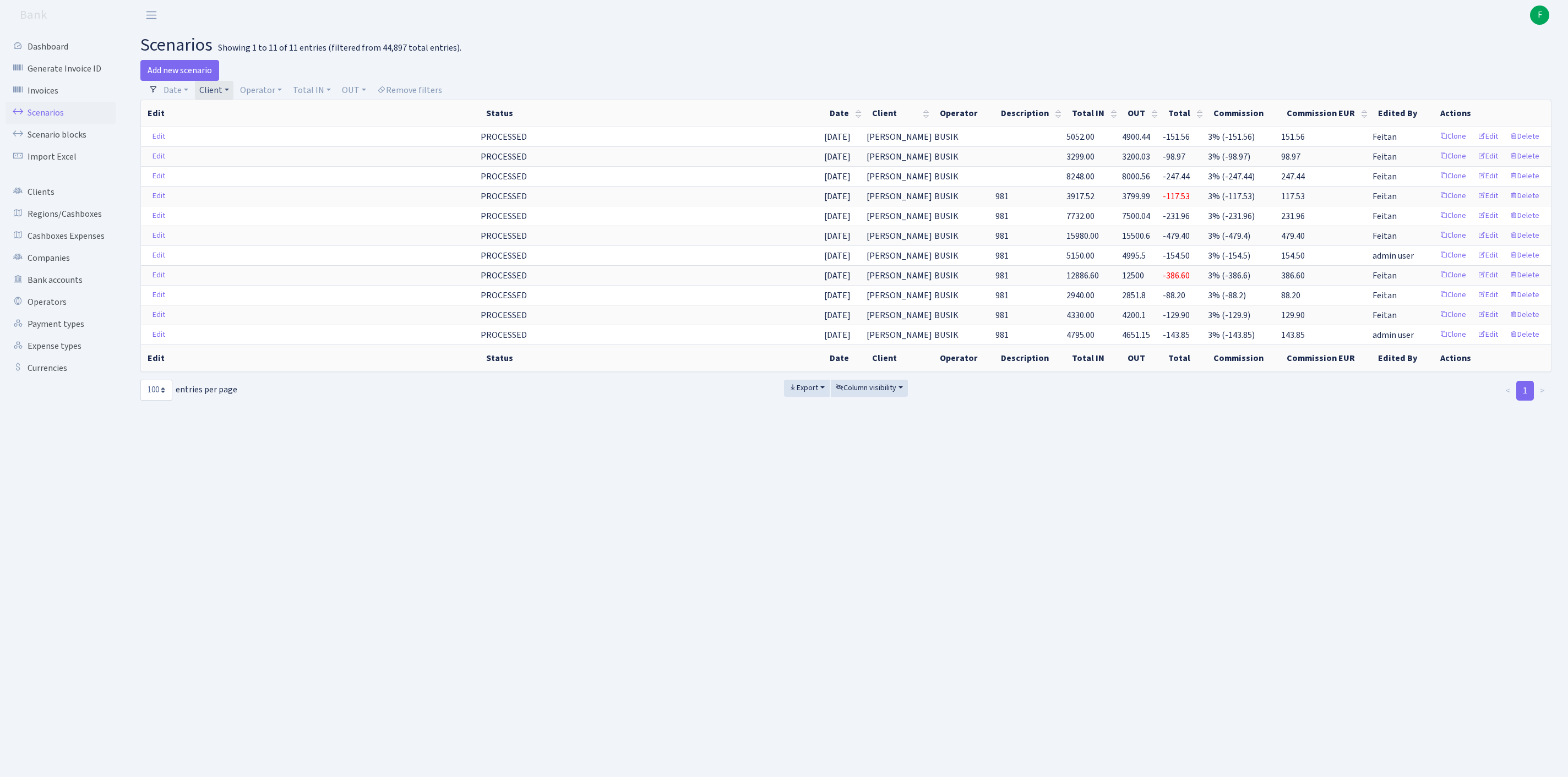
click at [234, 94] on link "Client" at bounding box center [214, 90] width 39 height 18
click at [251, 138] on input "search" at bounding box center [244, 130] width 92 height 18
type input "NORD W"
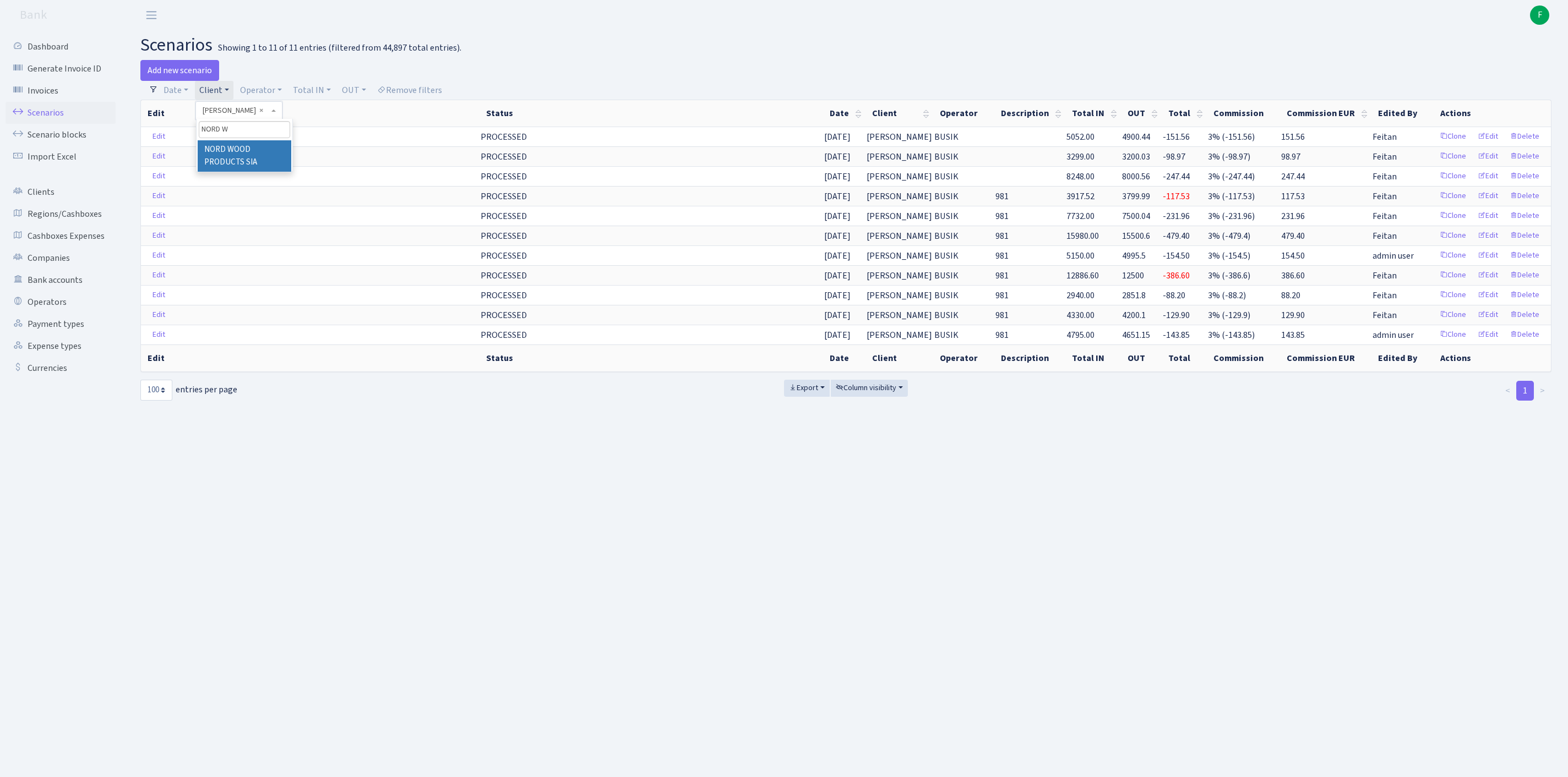
click at [278, 169] on li "NORD WOOD PRODUCTS SIA" at bounding box center [244, 156] width 93 height 31
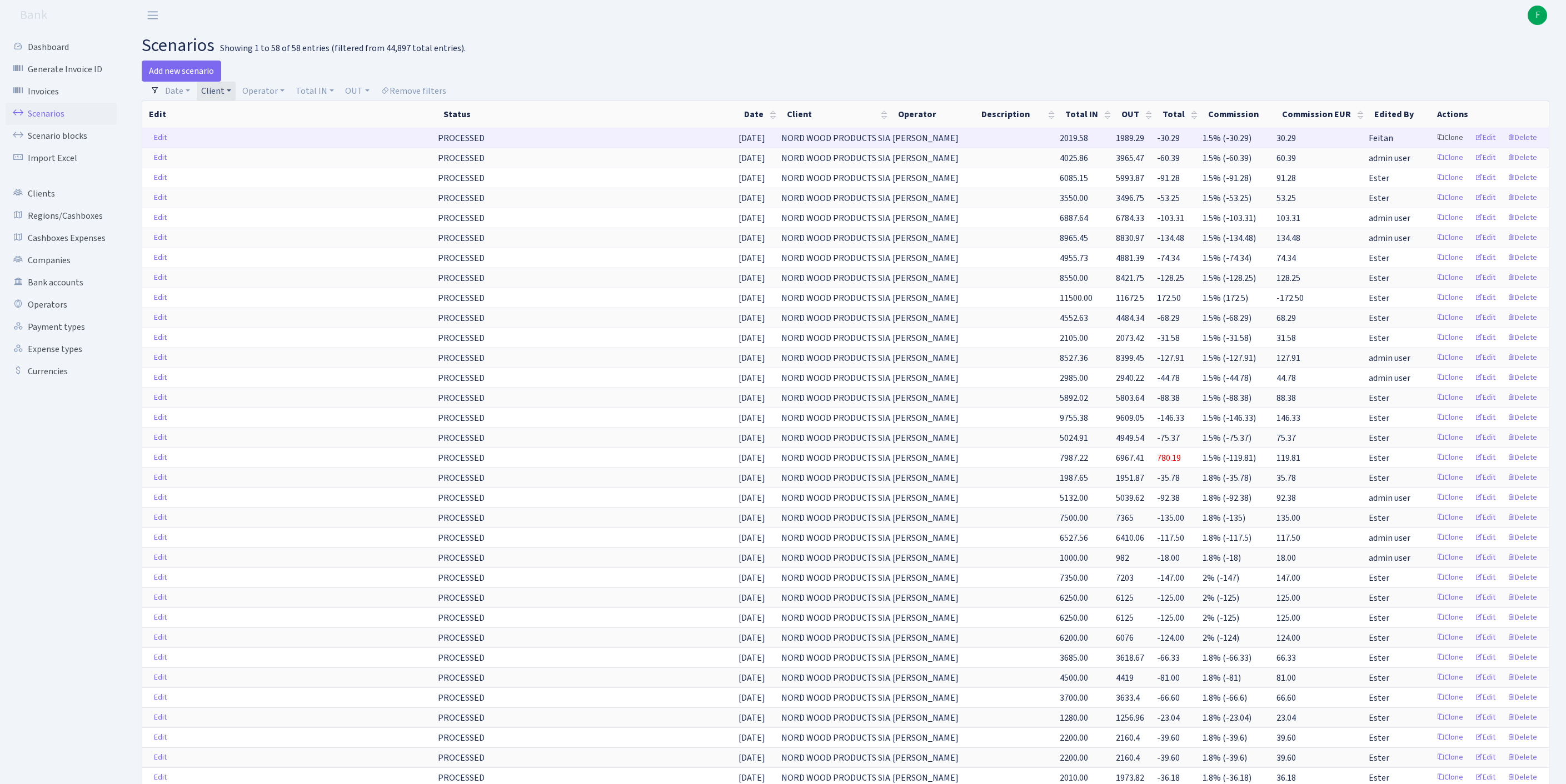
click at [1433, 146] on link "Clone" at bounding box center [1450, 139] width 36 height 18
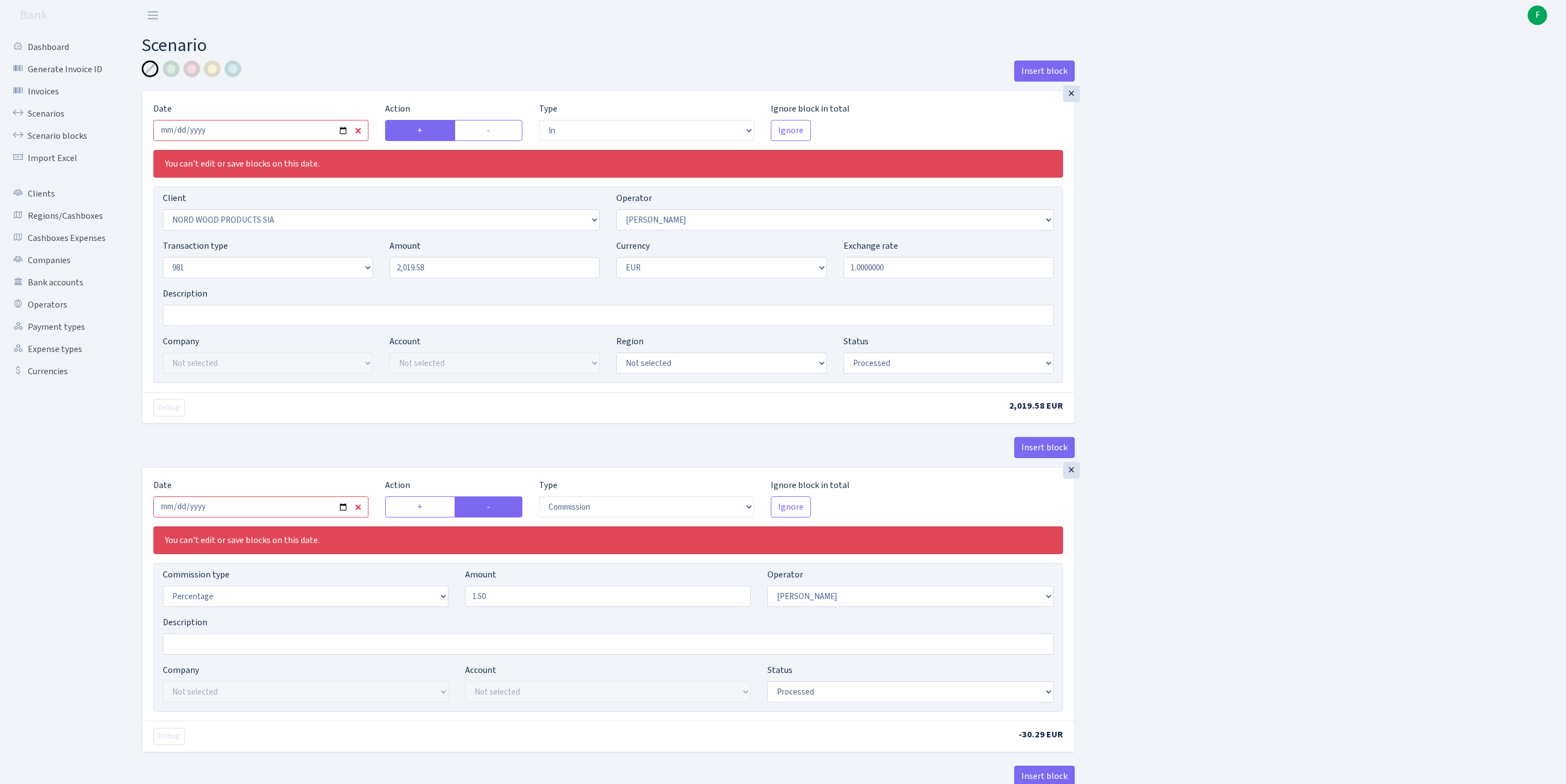
select select "in"
select select "271"
select select "2"
select select "8"
select select "1"
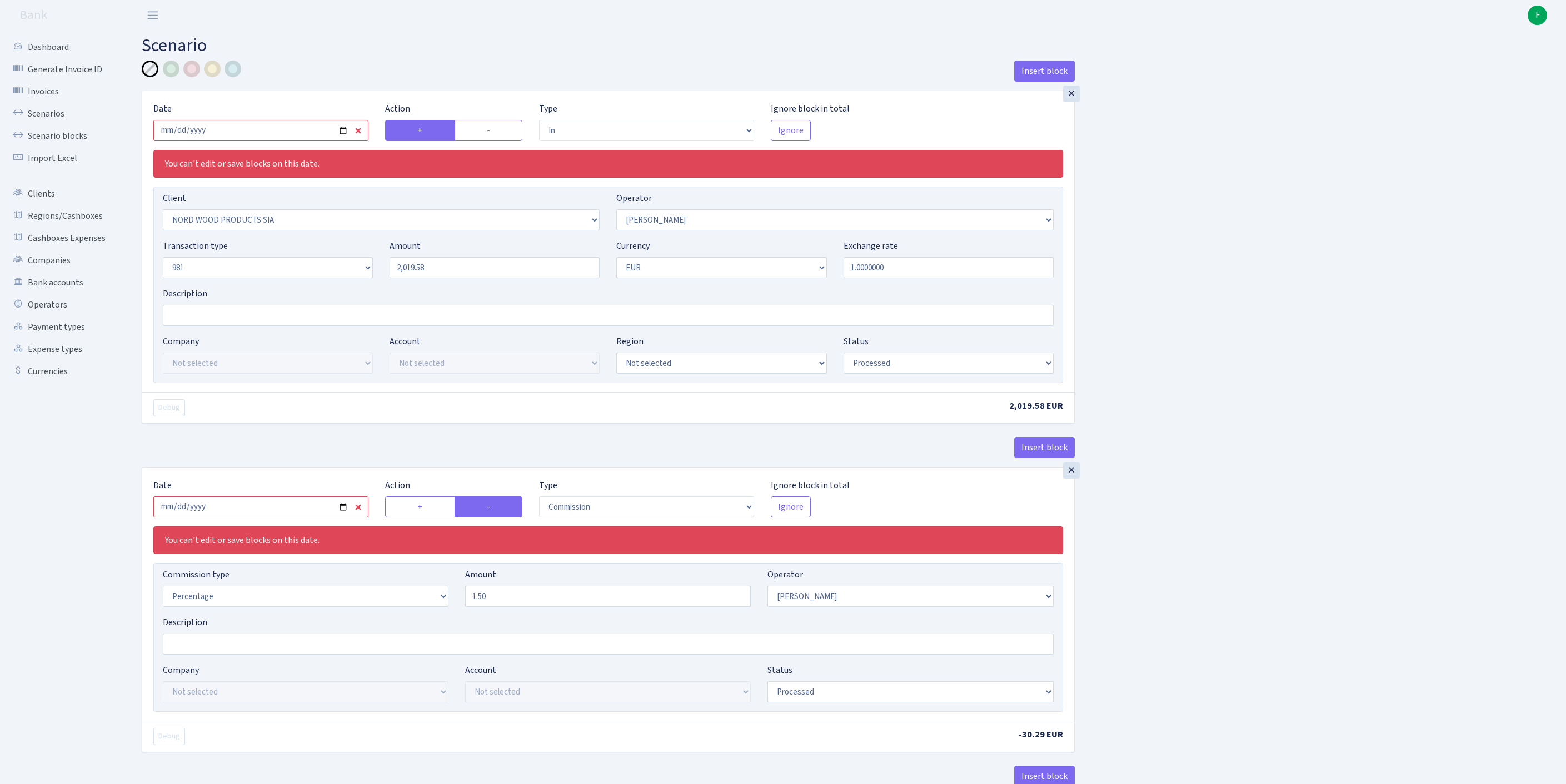
select select "processed"
select select "commission"
select select "2"
select select "processed"
select select "out"
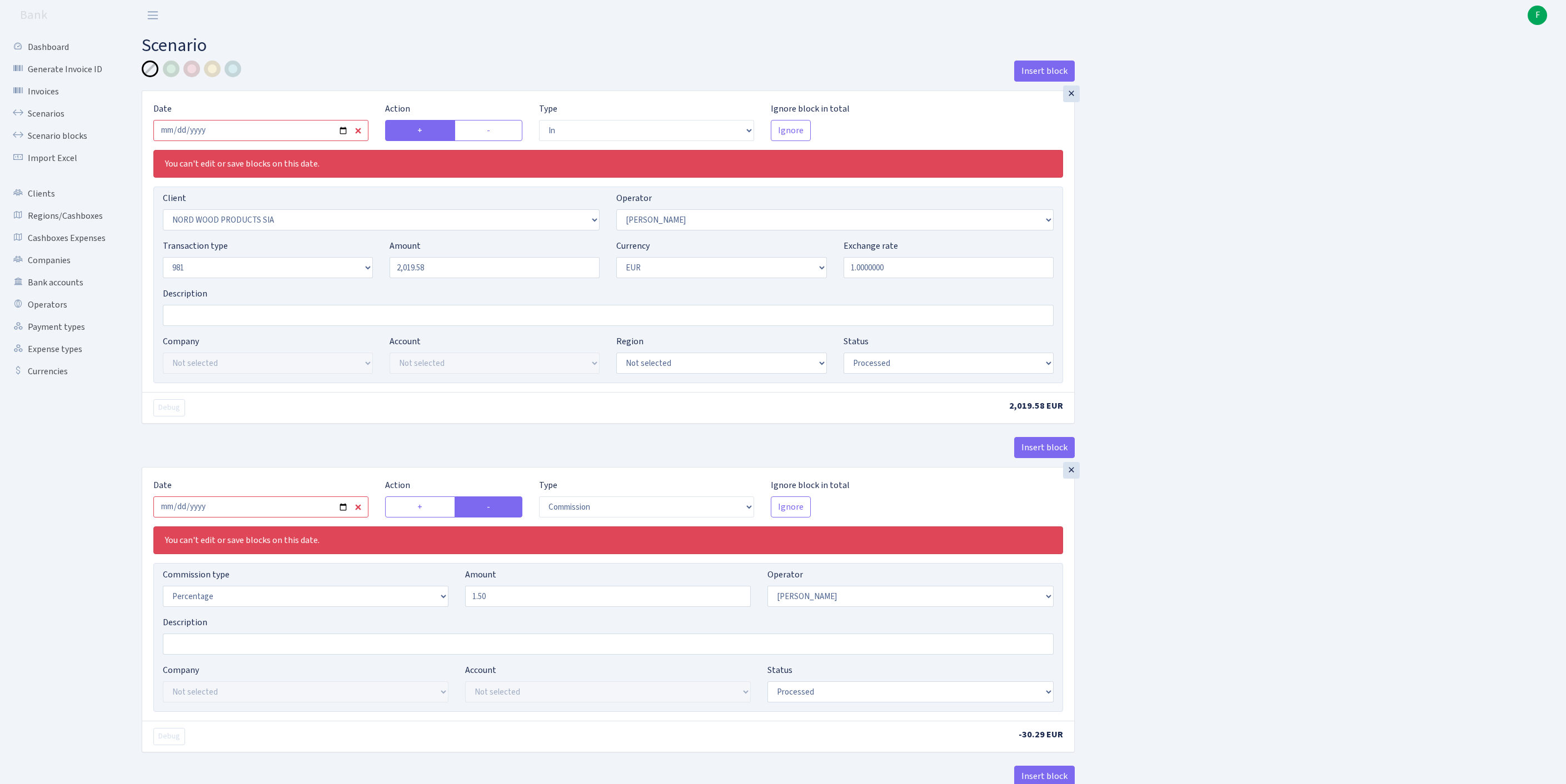
select select "341"
select select "61"
select select "8"
select select "1"
select select "processed"
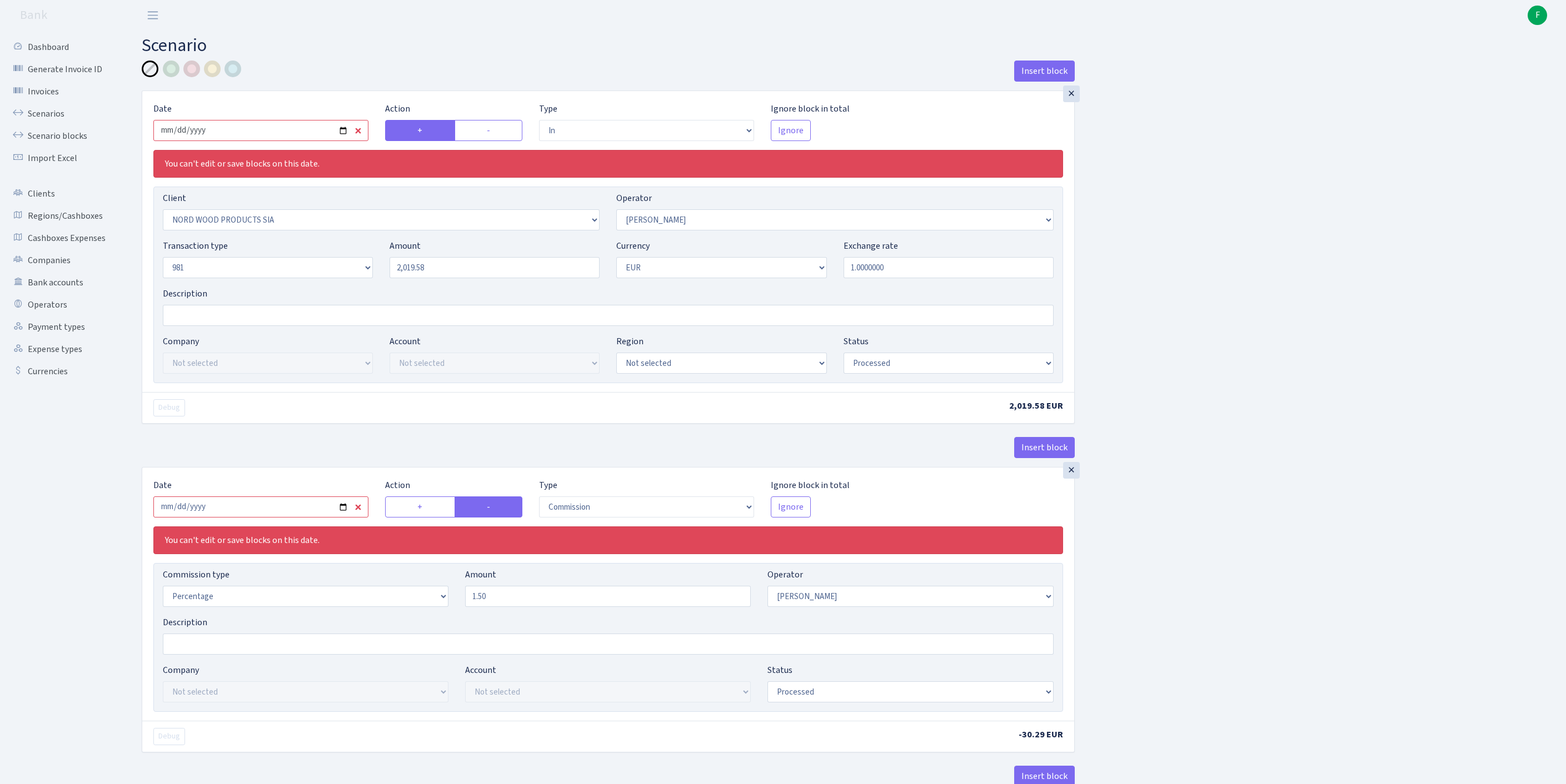
click at [274, 141] on input "[DATE]" at bounding box center [261, 130] width 215 height 21
type input "[DATE]"
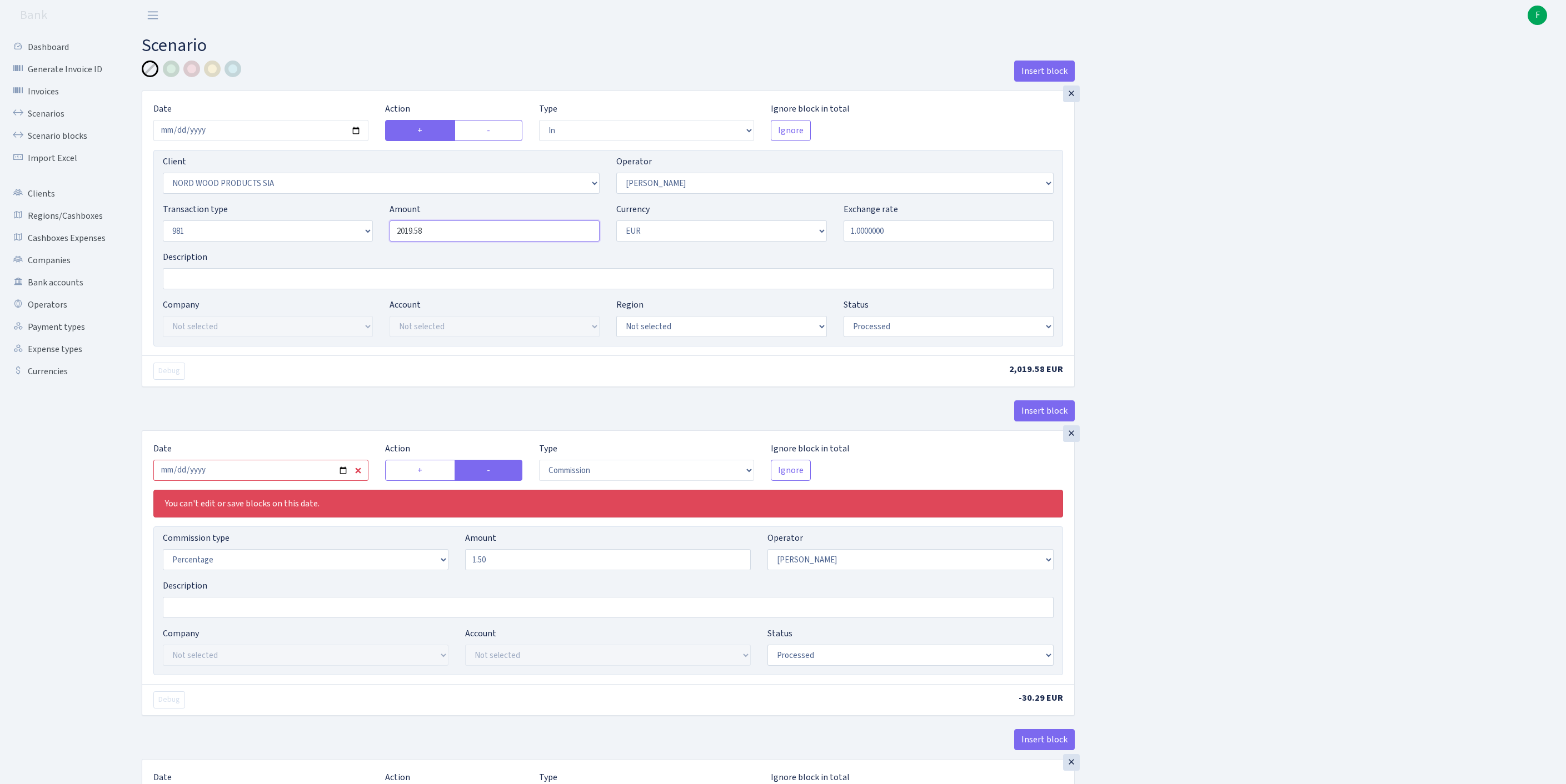
drag, startPoint x: 461, startPoint y: 255, endPoint x: 333, endPoint y: 252, distance: 128.0
click at [333, 251] on div "Transaction type Not selected 981 ELF FISH crypto [PERSON_NAME] MM-BALTIC eur U…" at bounding box center [608, 226] width 907 height 48
paste input "1793.85"
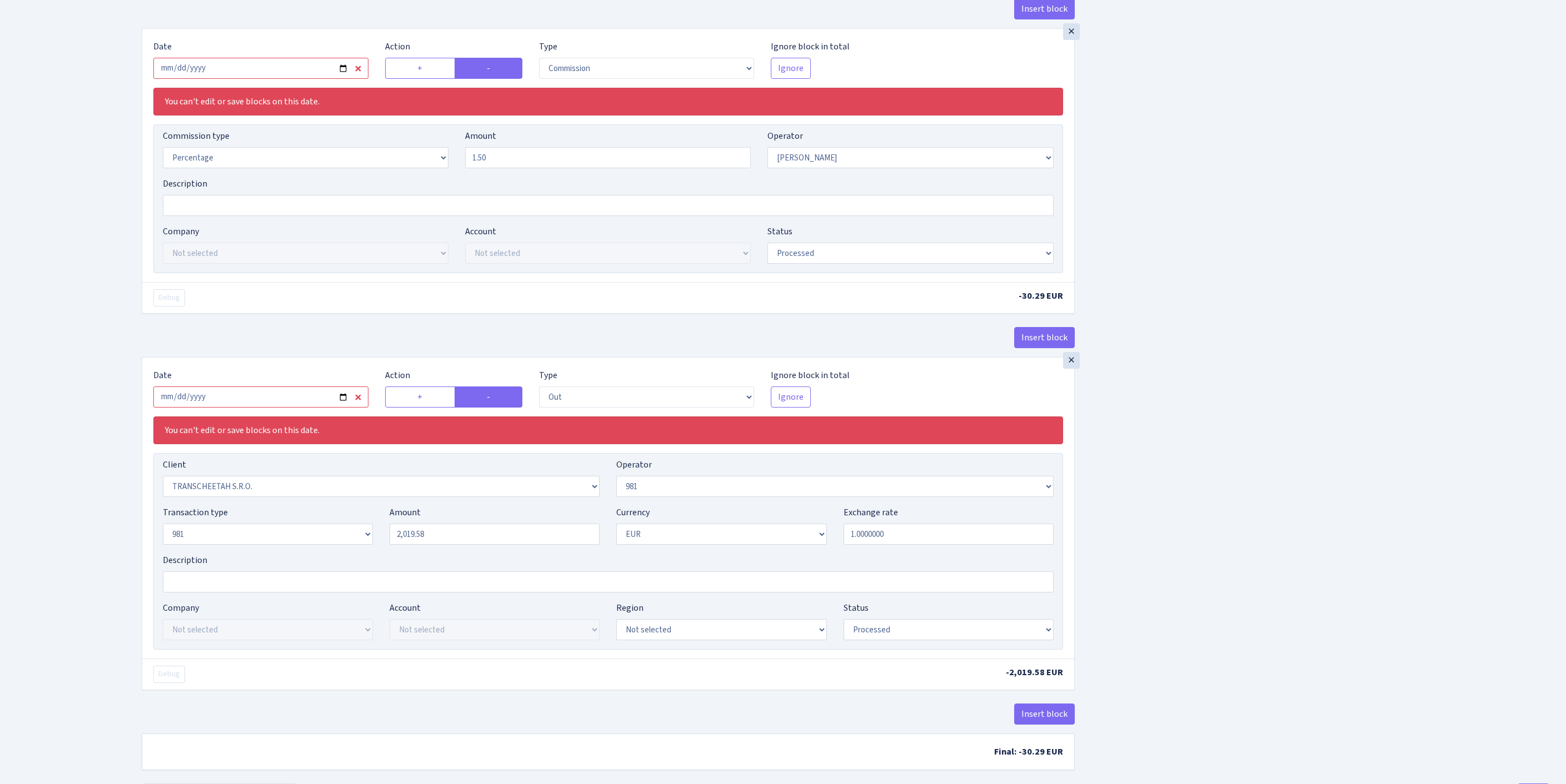
scroll to position [224, 0]
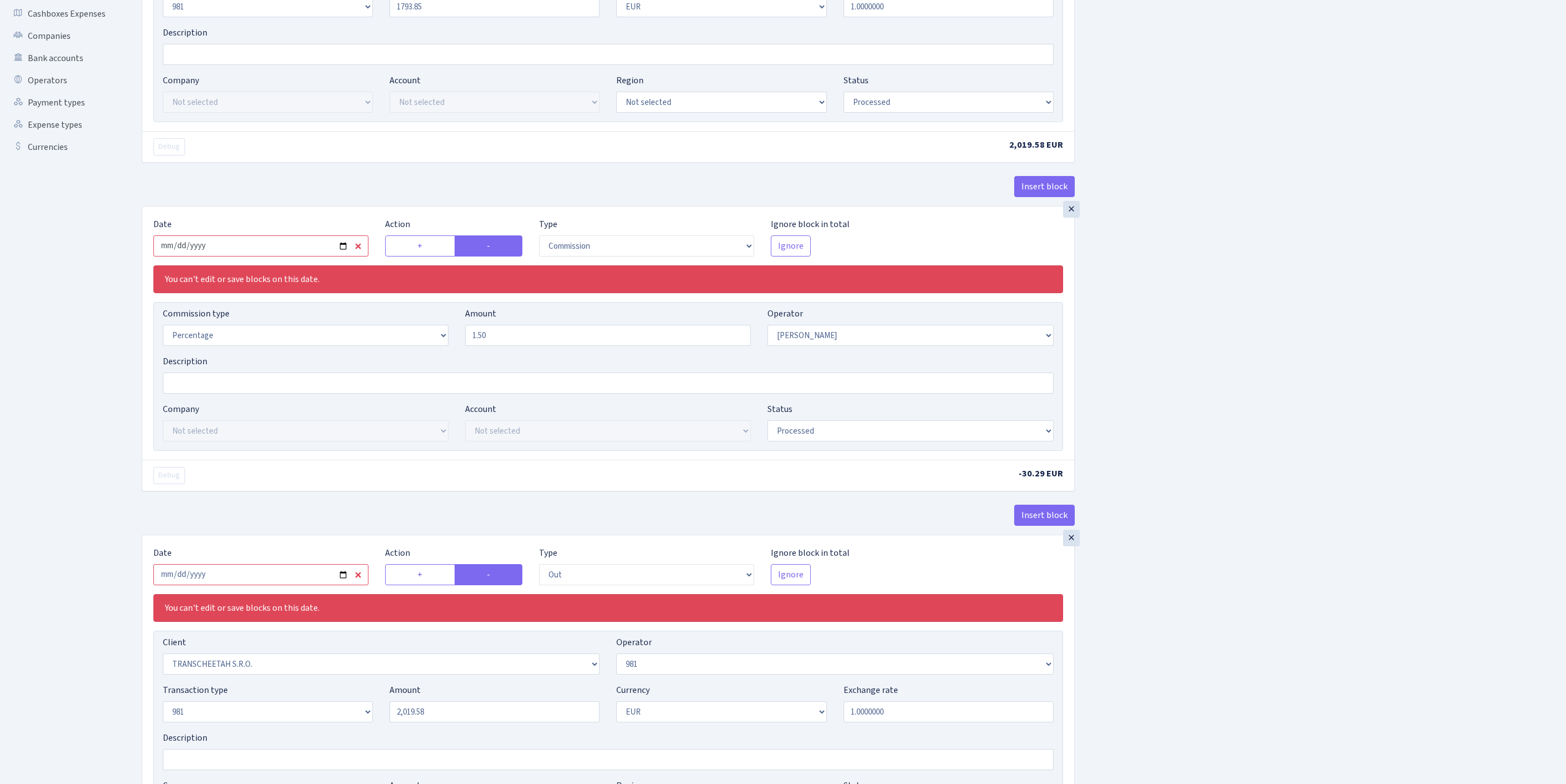
type input "1,793.85"
click at [287, 256] on input "2025-08-19" at bounding box center [261, 246] width 215 height 21
type input "2025-10-02"
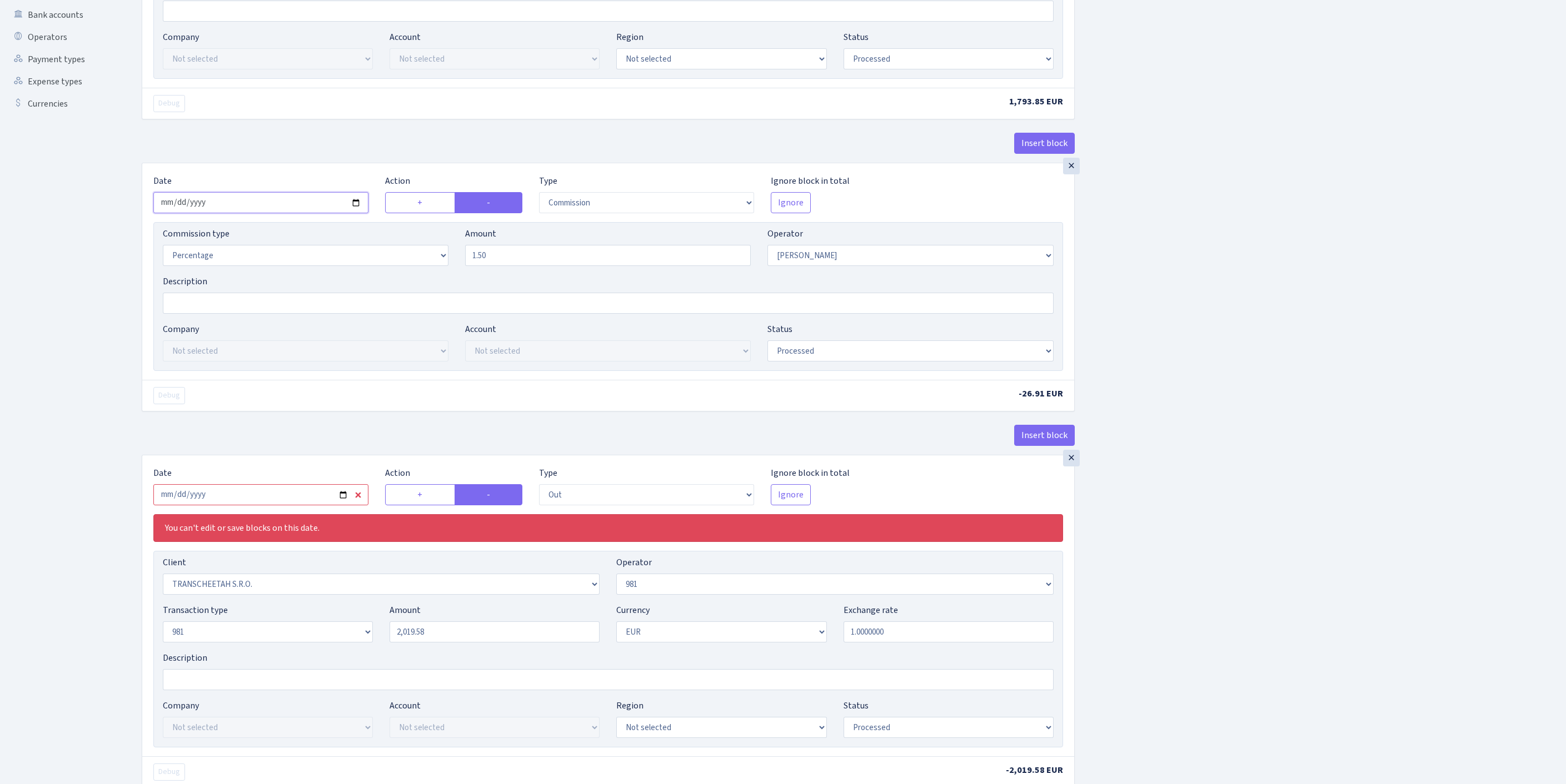
scroll to position [426, 0]
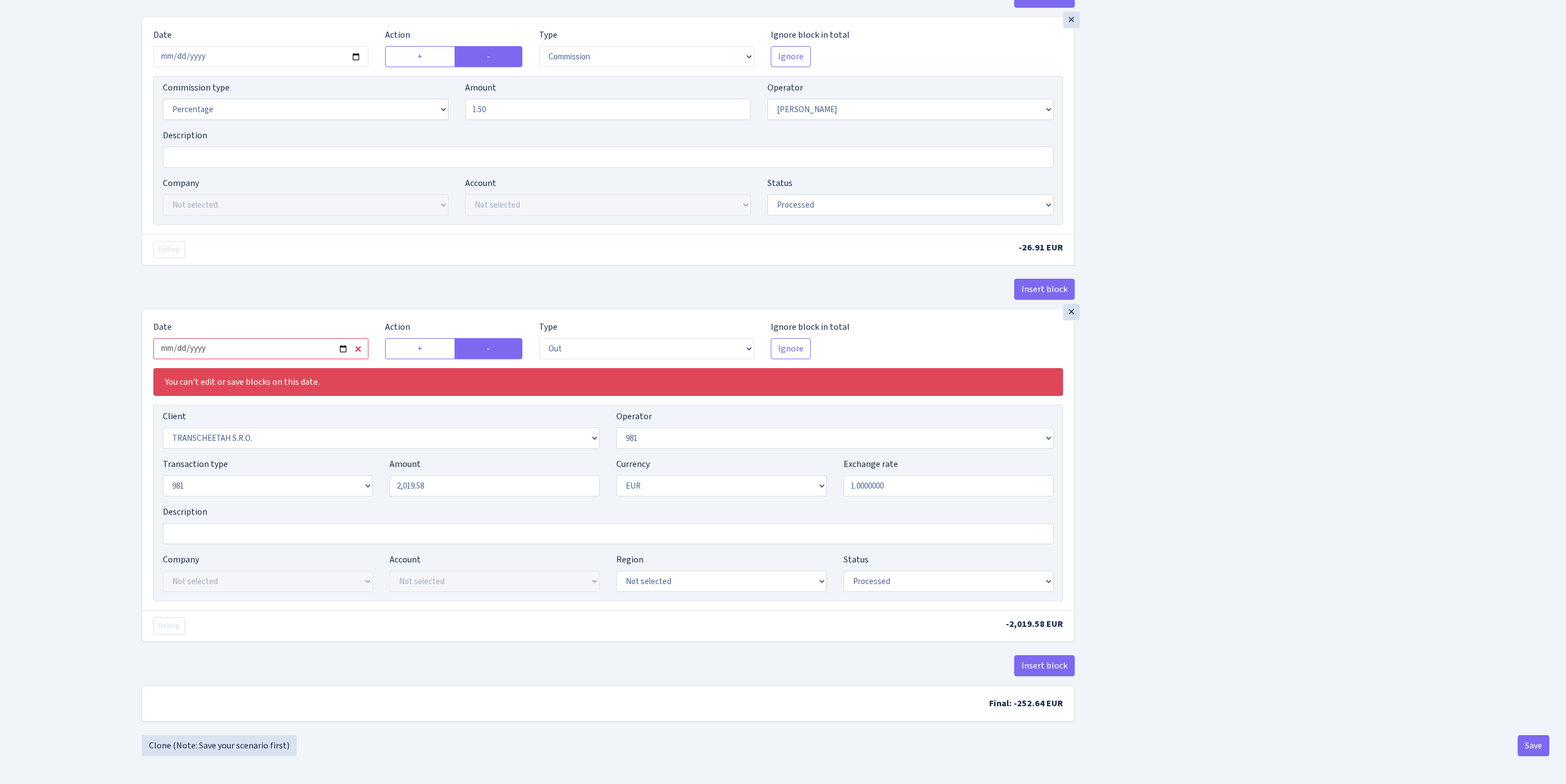
click at [312, 360] on input "2025-08-19" at bounding box center [261, 348] width 215 height 21
type input "2025-10-02"
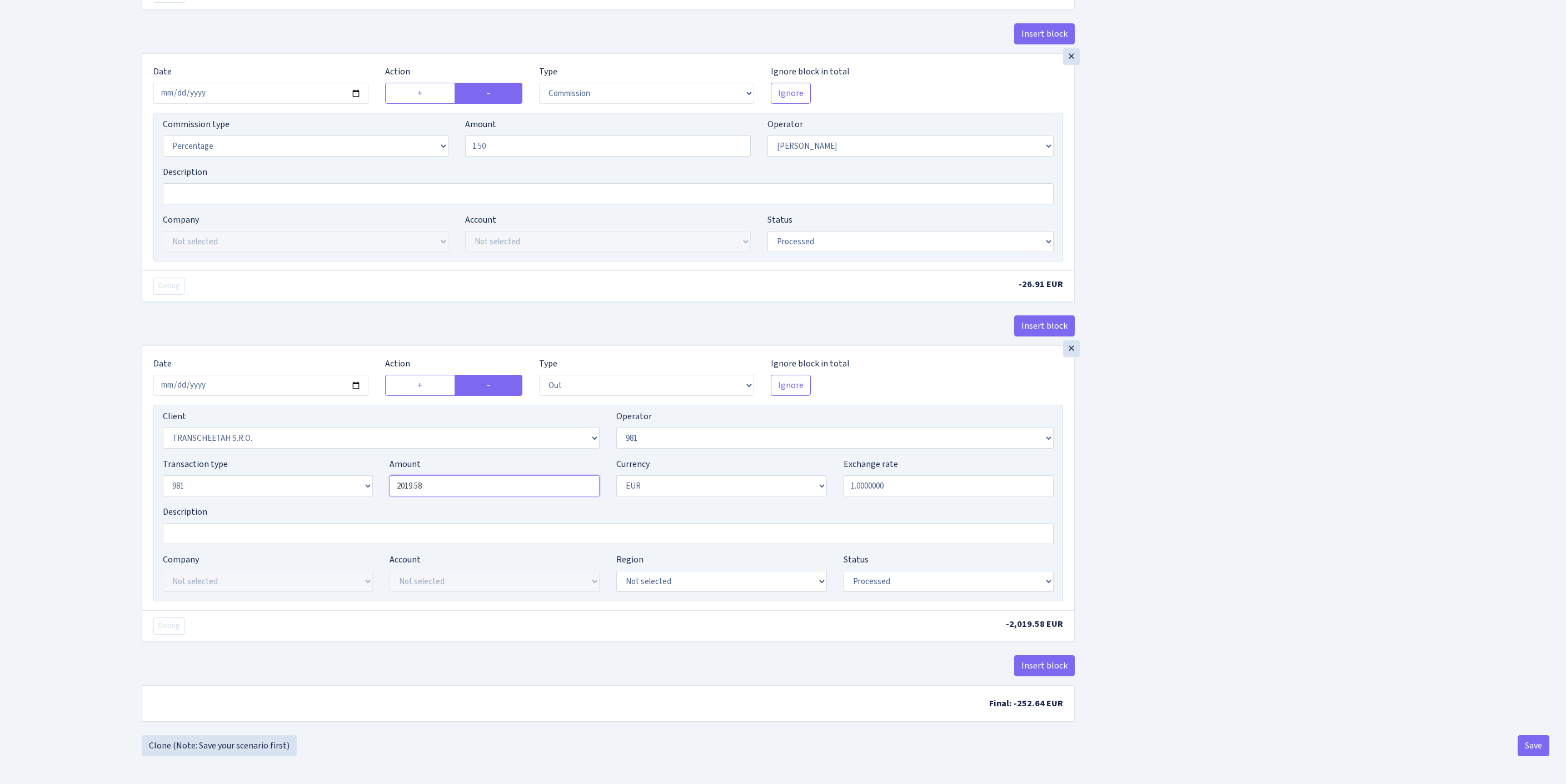
drag, startPoint x: 456, startPoint y: 545, endPoint x: 365, endPoint y: 542, distance: 91.0
click at [365, 506] on div "Transaction type Not selected 981 ELF FISH crypto GIRT IVO dekl MM-BALTIC eur U…" at bounding box center [608, 481] width 907 height 48
paste input "1793.85"
type input "1,793.85"
select select "2129"
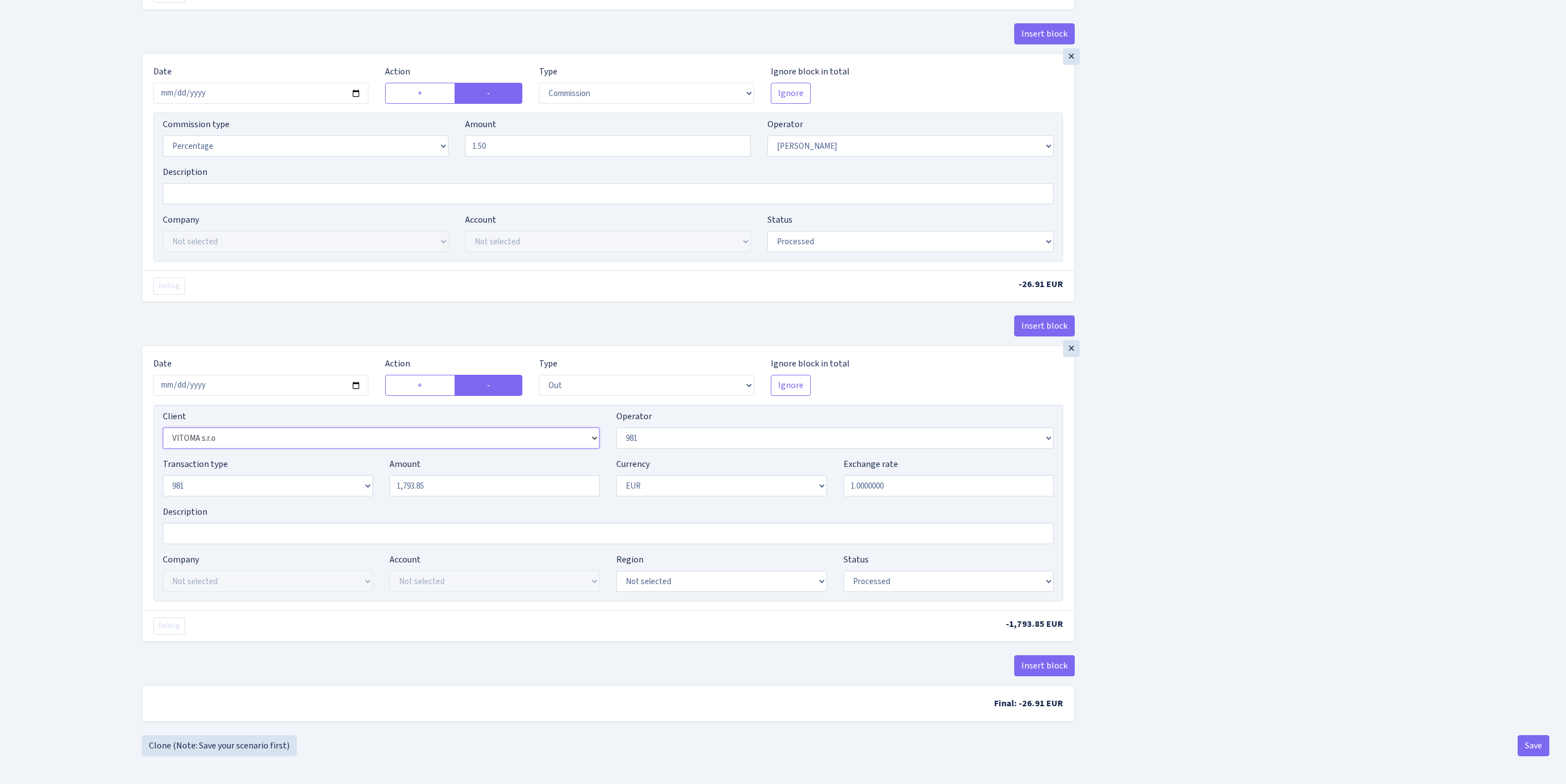
scroll to position [523, 0]
click at [1528, 744] on button "Save" at bounding box center [1534, 746] width 31 height 21
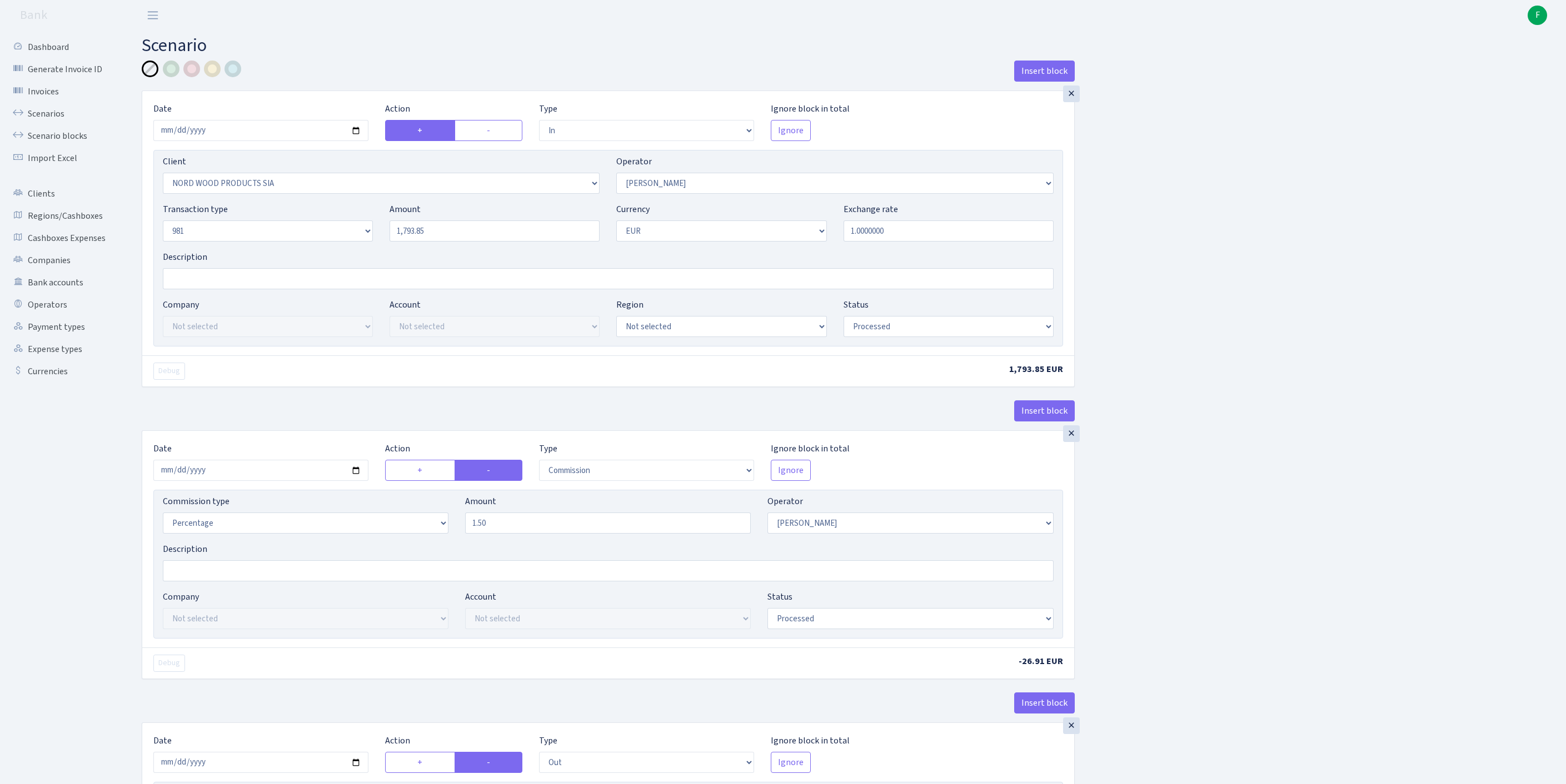
select select "in"
select select "271"
select select "2"
select select "8"
select select "1"
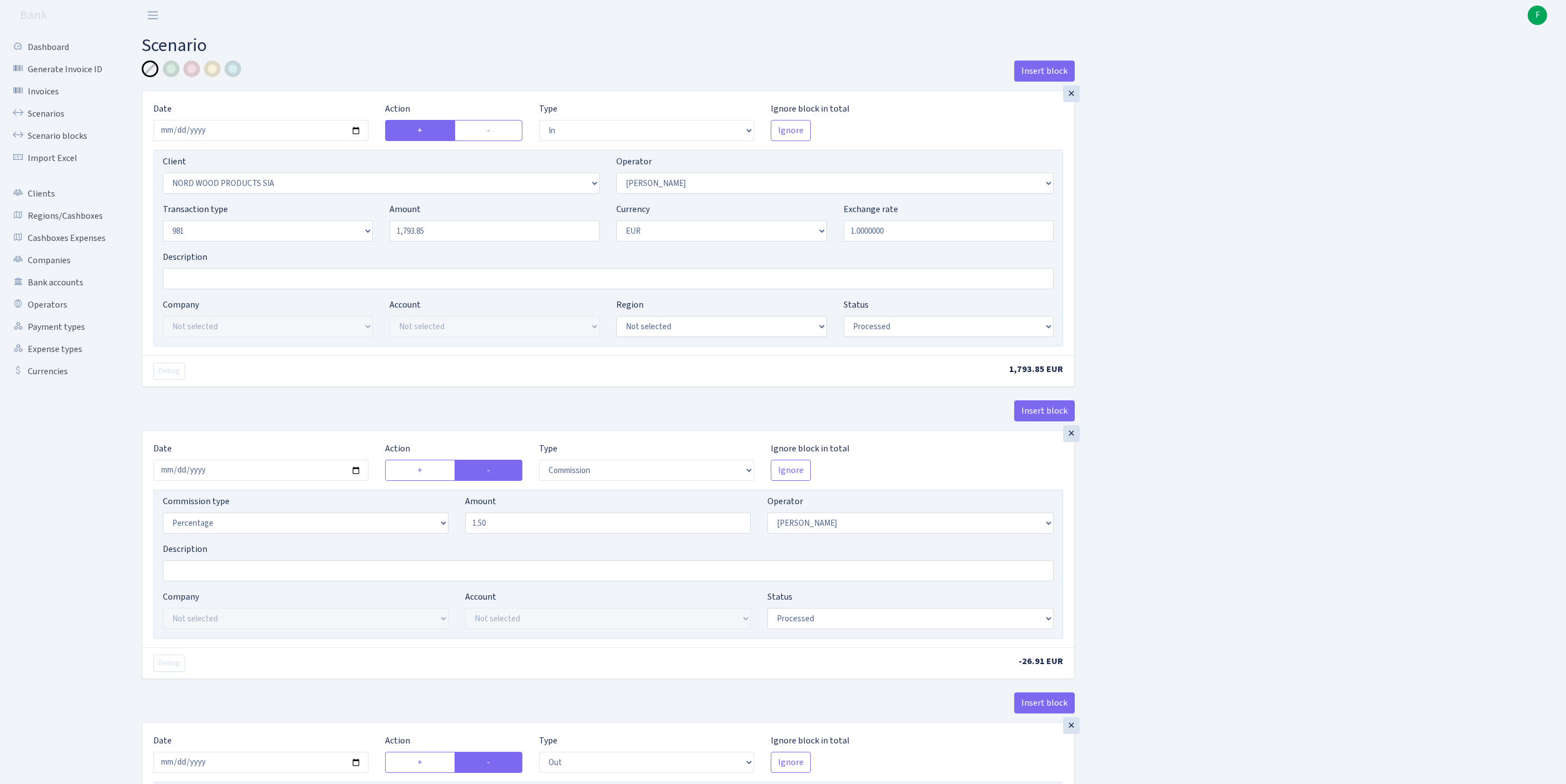
select select "processed"
select select "commission"
select select "2"
select select "processed"
select select "out"
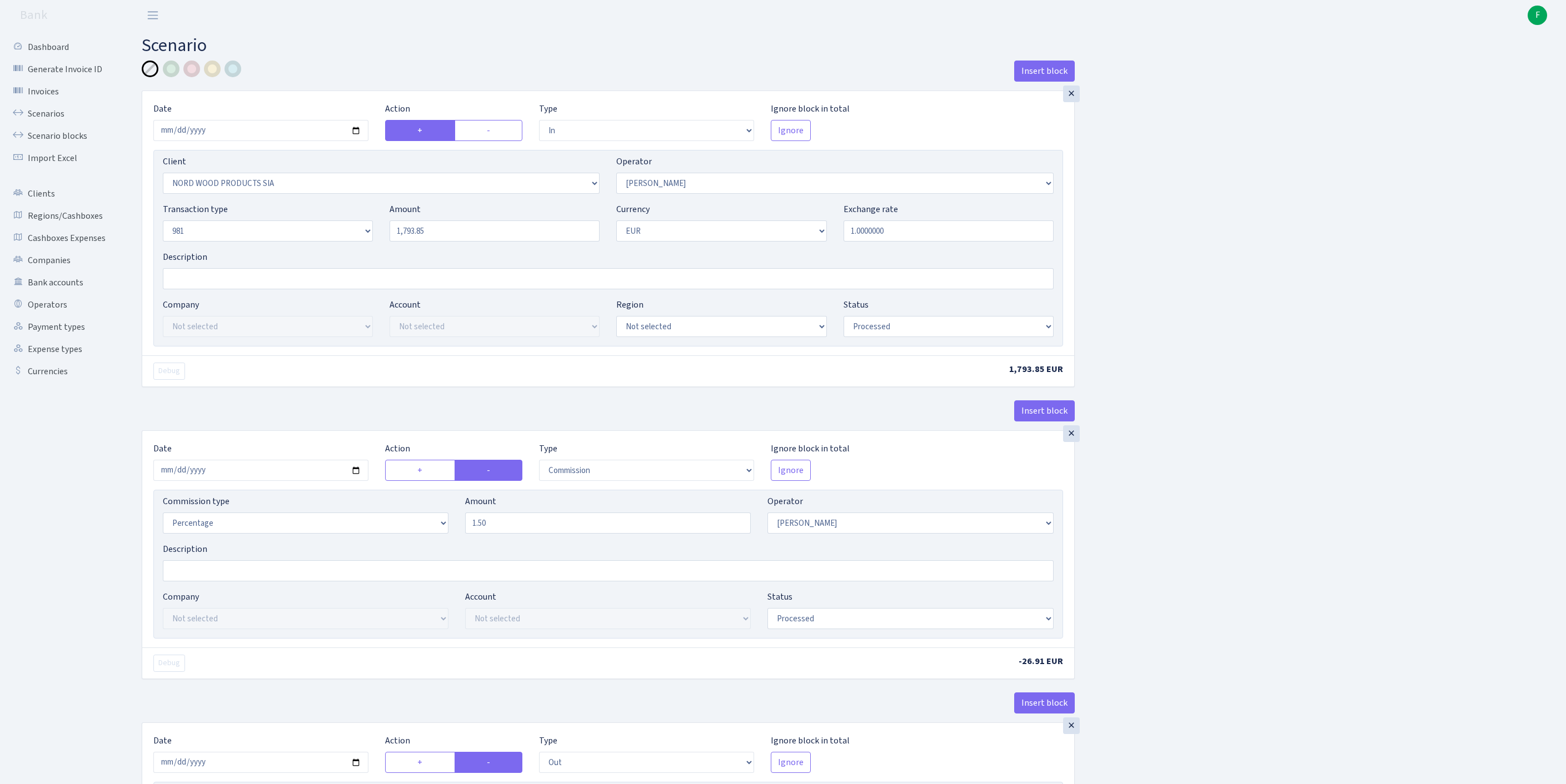
select select "2129"
select select "61"
select select "8"
select select "1"
select select "processed"
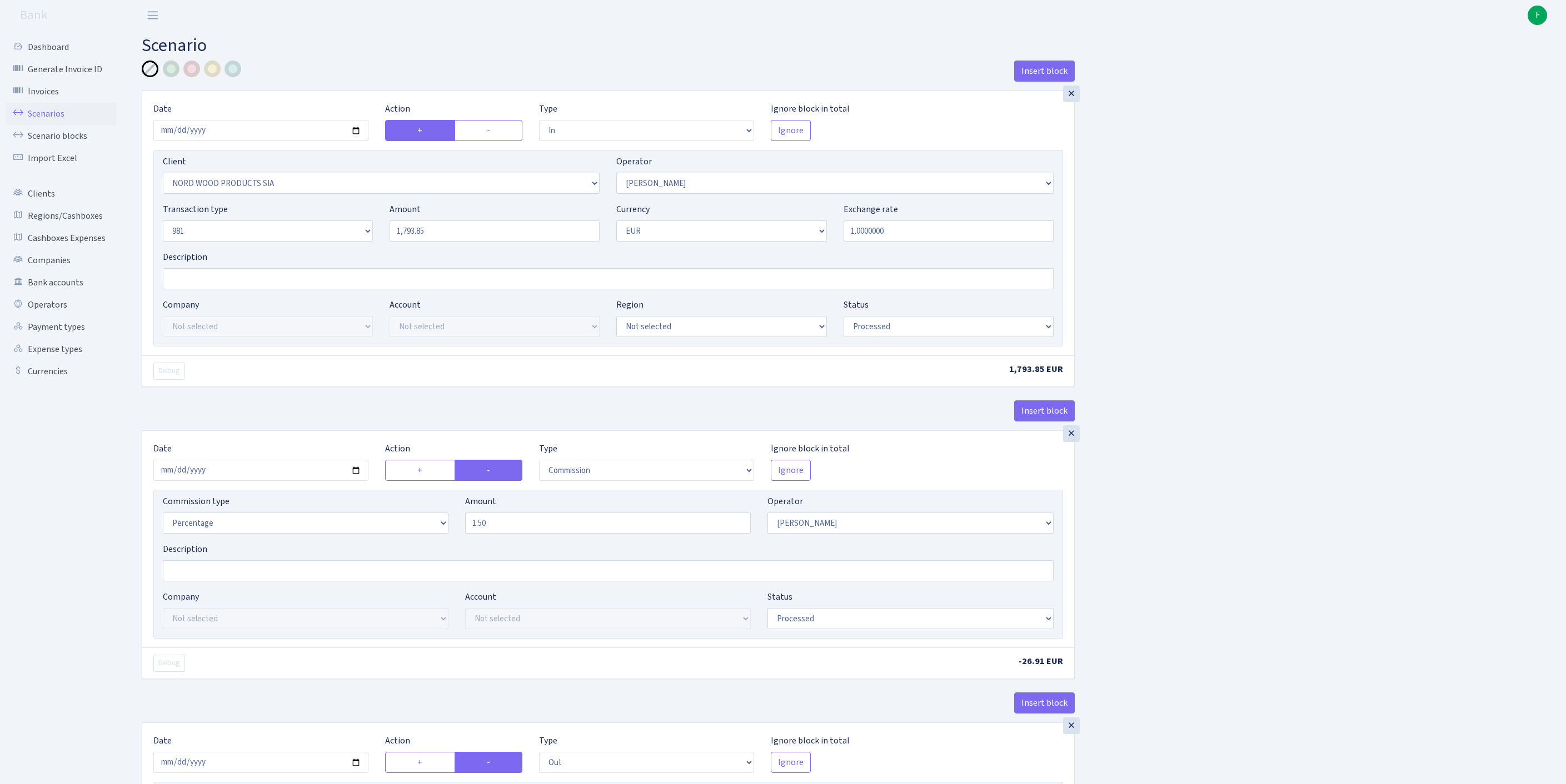
click at [49, 122] on link "Scenarios" at bounding box center [61, 114] width 111 height 23
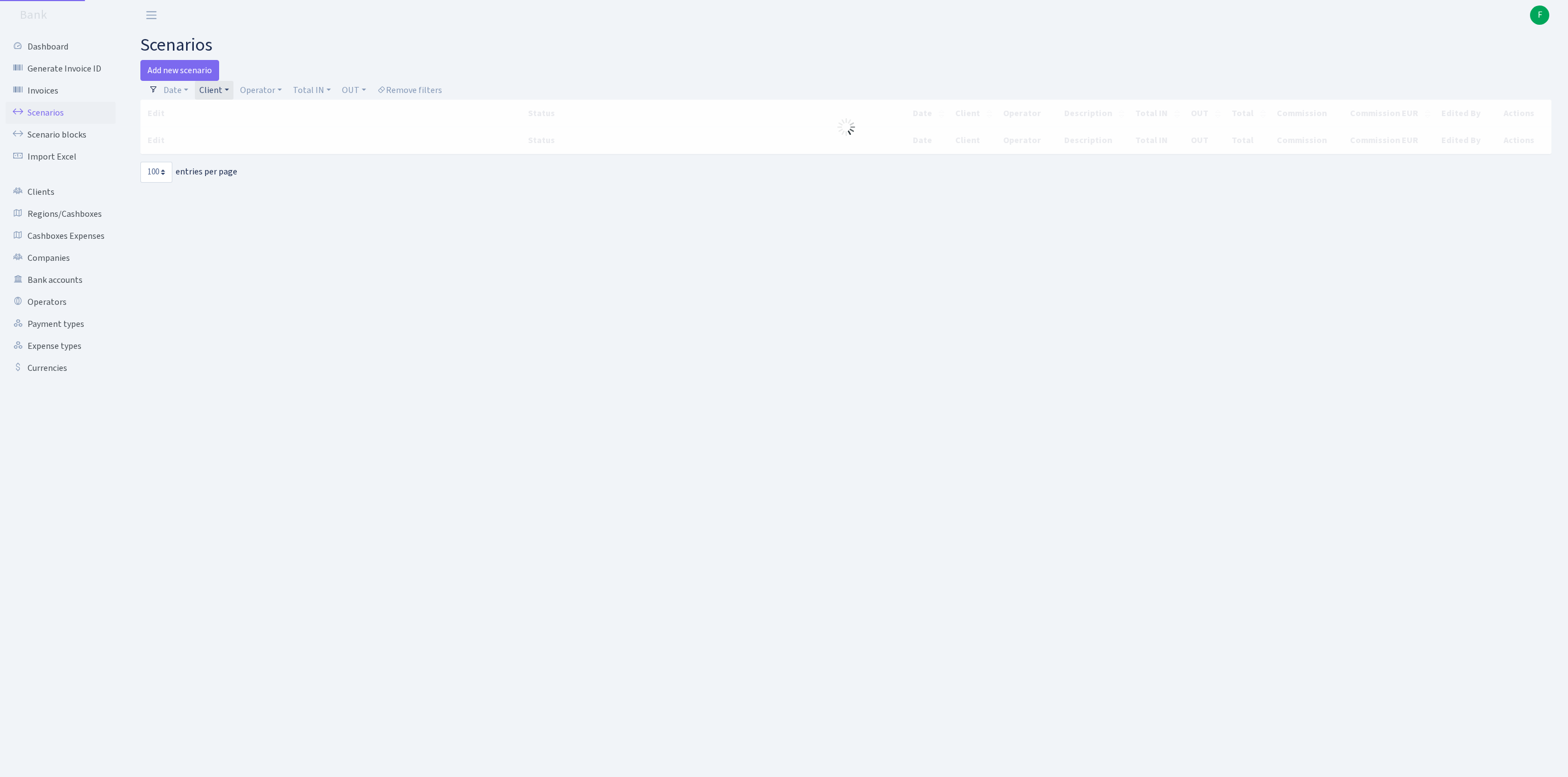
select select "100"
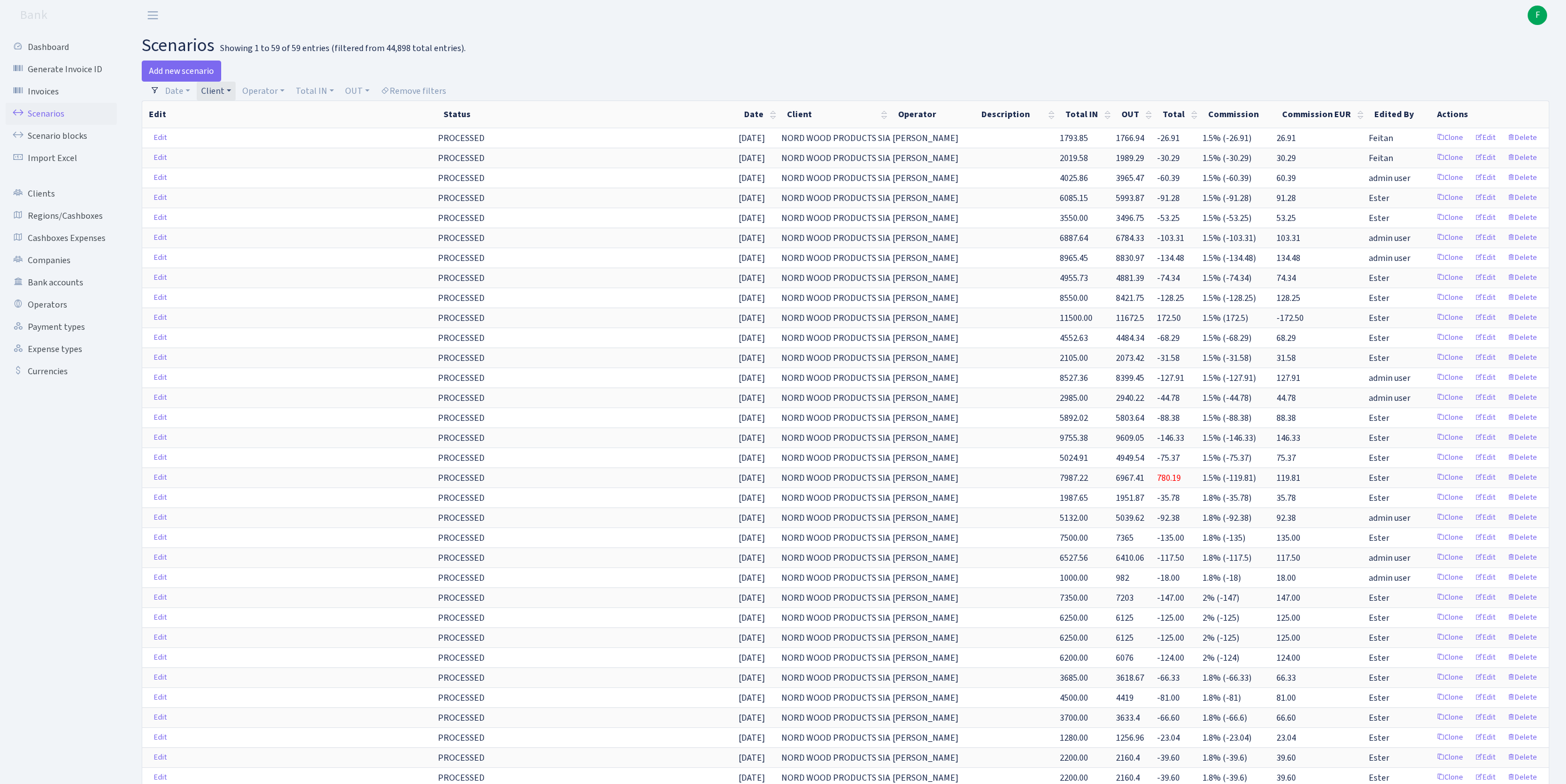
click at [236, 94] on link "Client" at bounding box center [216, 90] width 39 height 19
click at [255, 140] on input "search" at bounding box center [268, 131] width 137 height 18
type input "RIGAS"
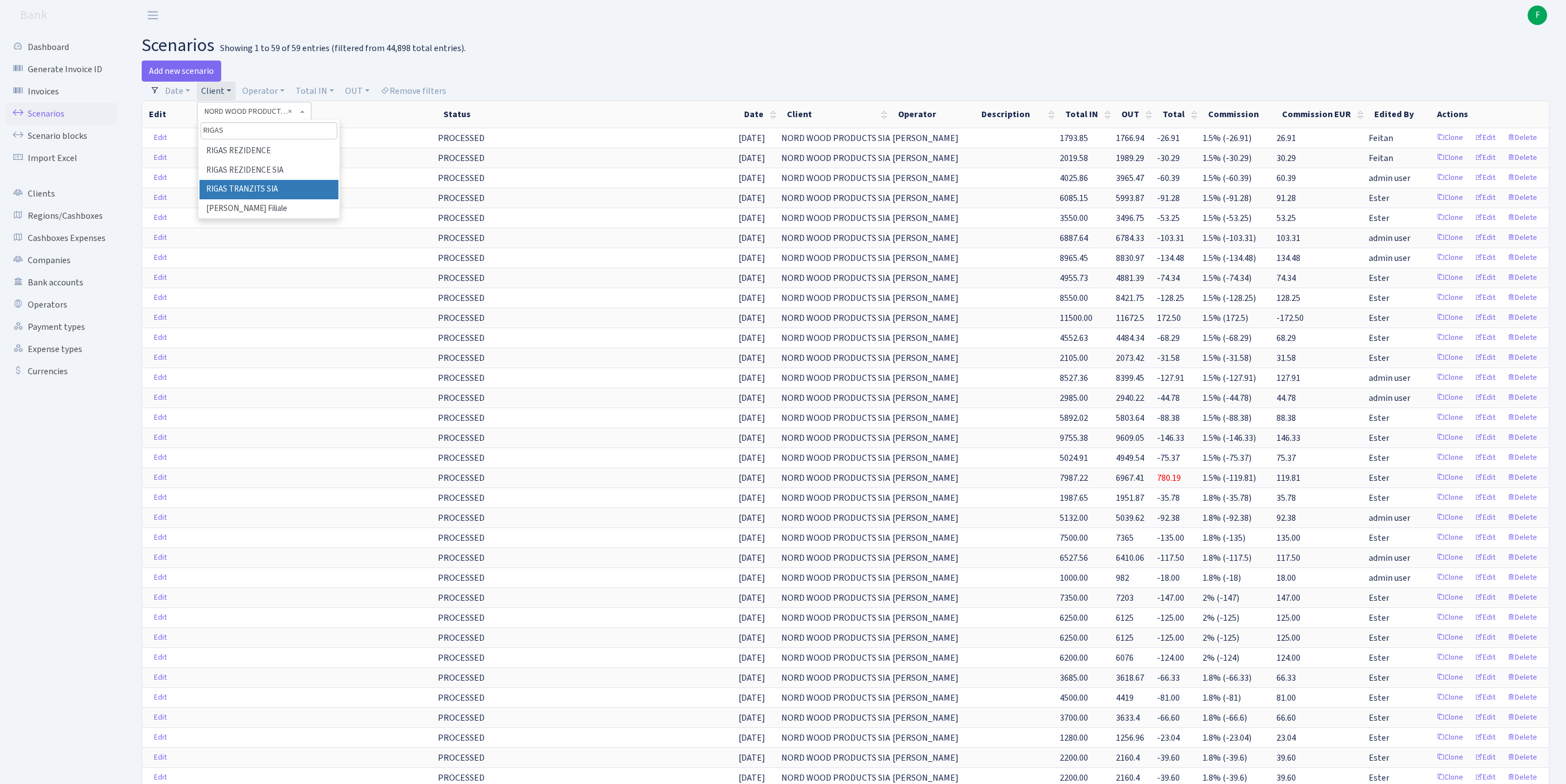
click at [296, 199] on li "RIGAS TRANZITS SIA" at bounding box center [268, 190] width 139 height 20
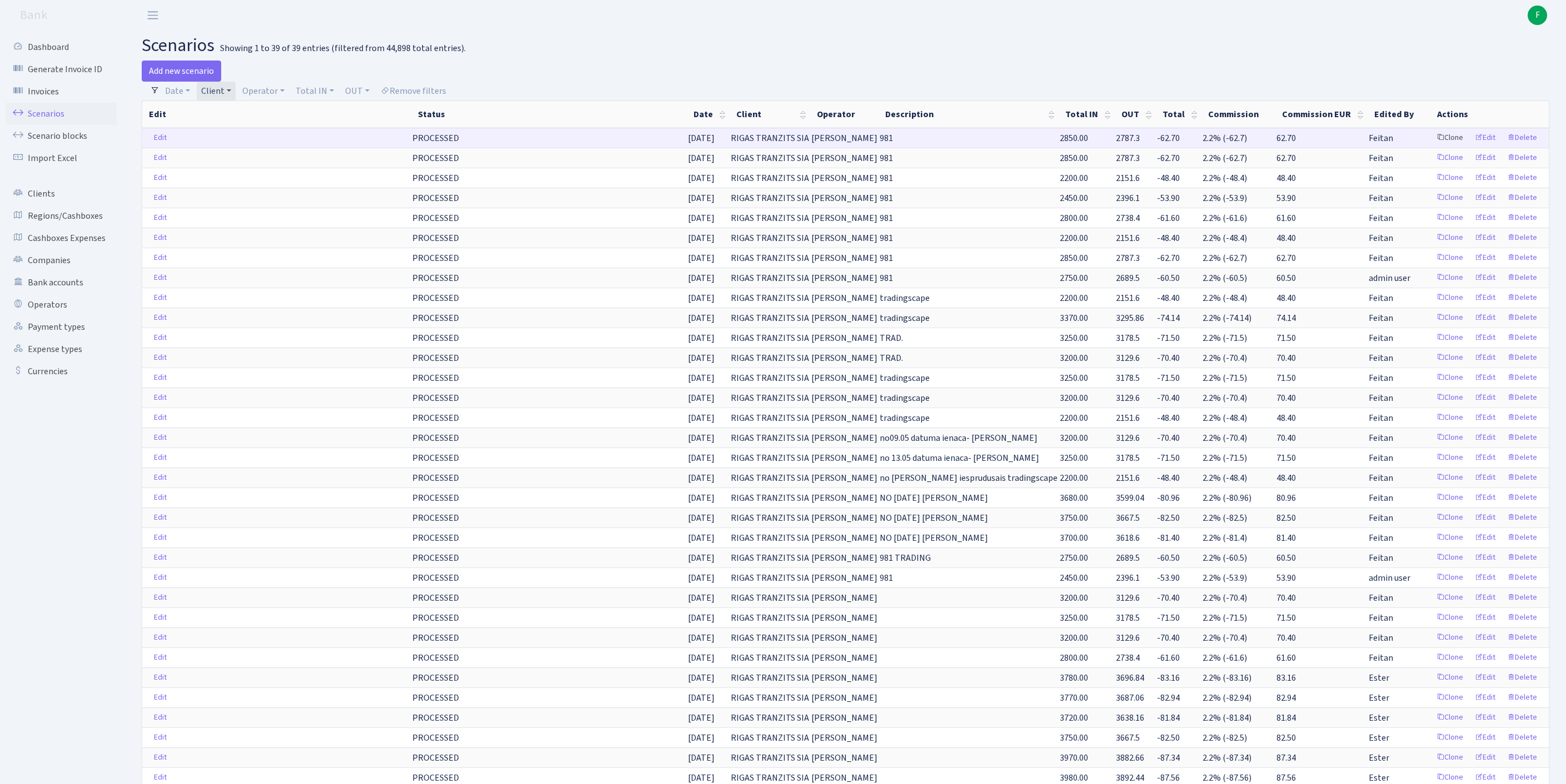
click at [1432, 146] on link "Clone" at bounding box center [1450, 139] width 36 height 18
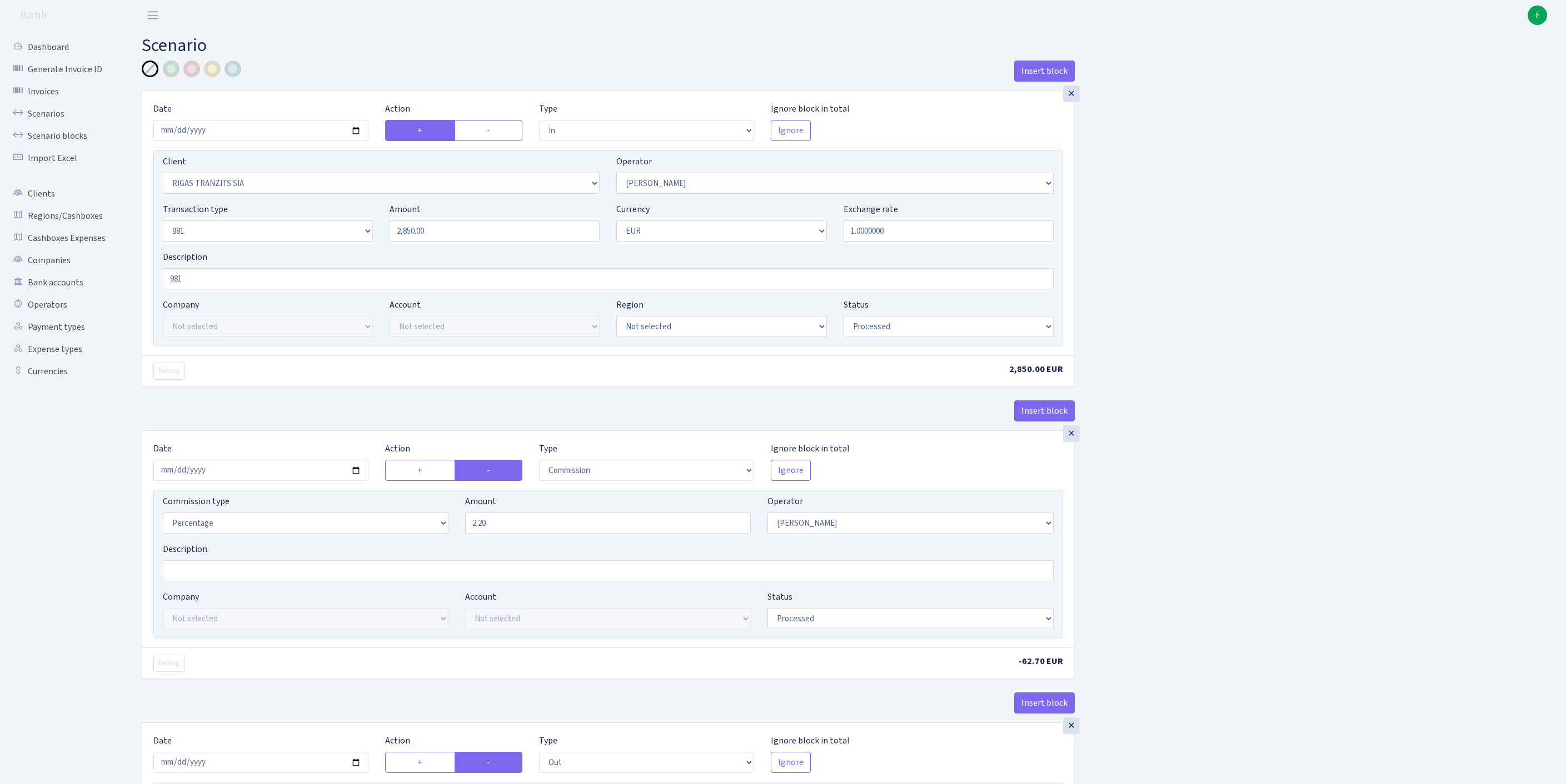
select select "in"
select select "2756"
select select "14"
select select "8"
select select "1"
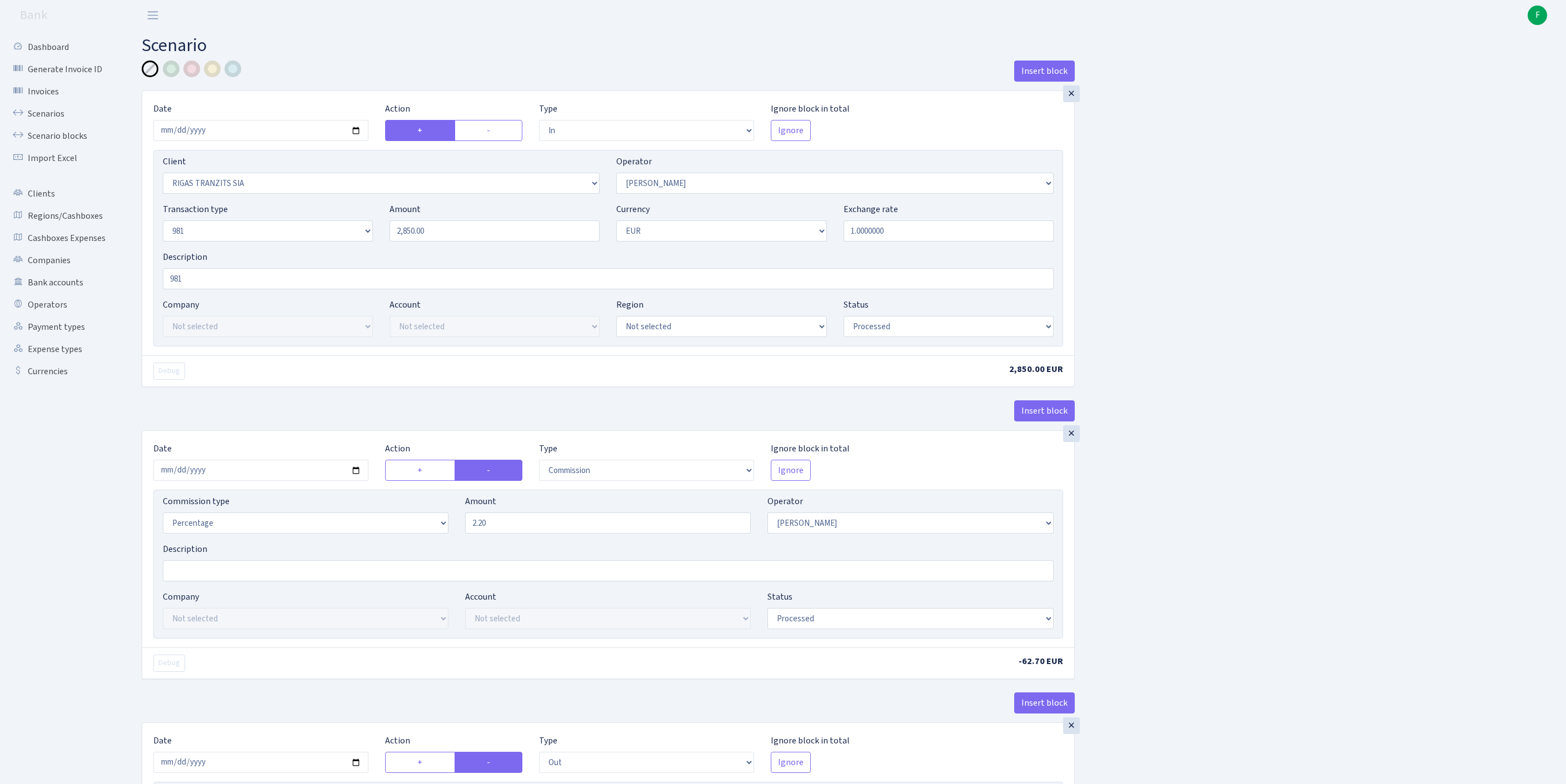
select select "processed"
select select "commission"
select select "14"
select select "processed"
select select "out"
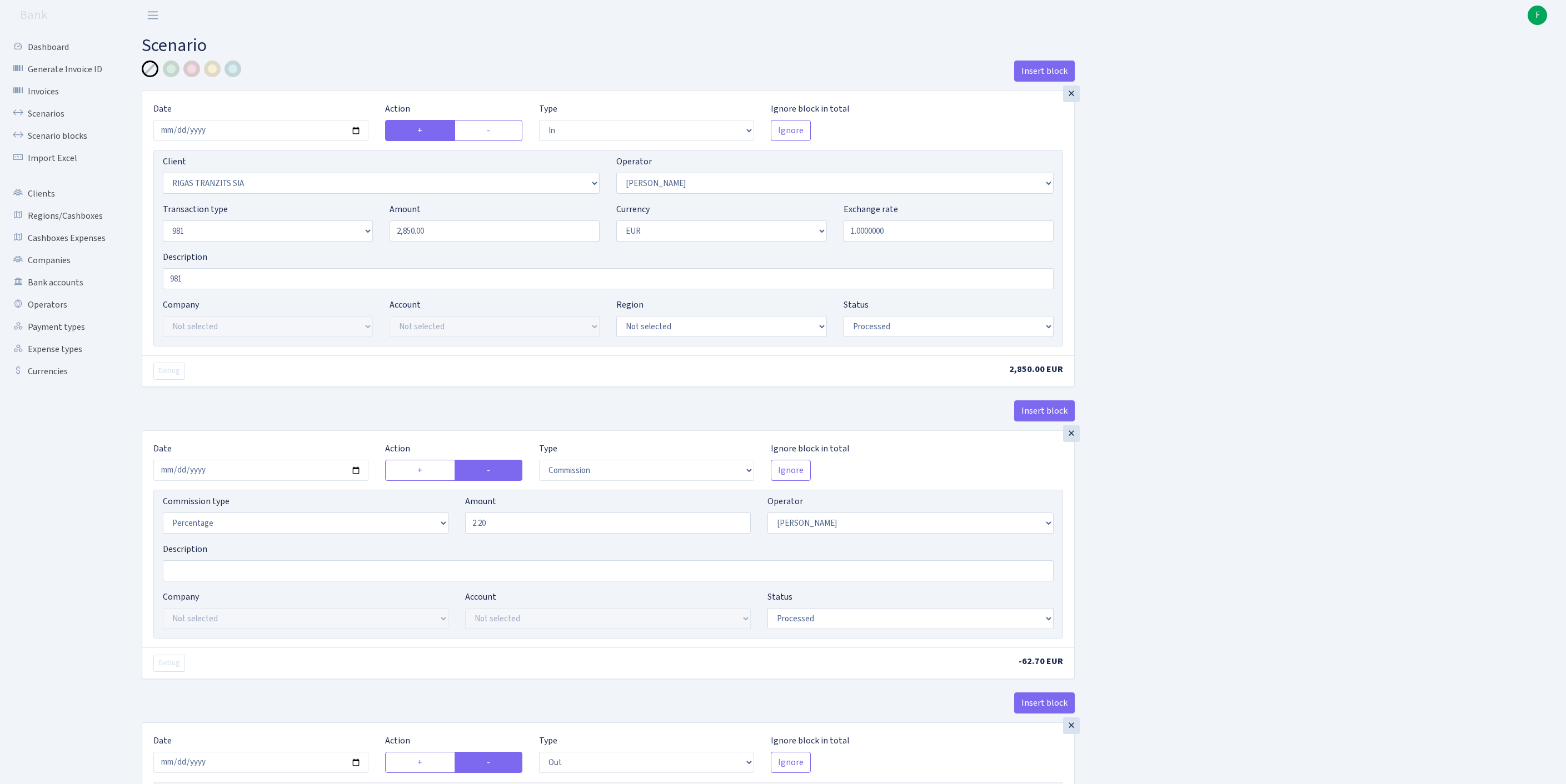
select select "2034"
select select "61"
select select "8"
select select "1"
select select "processed"
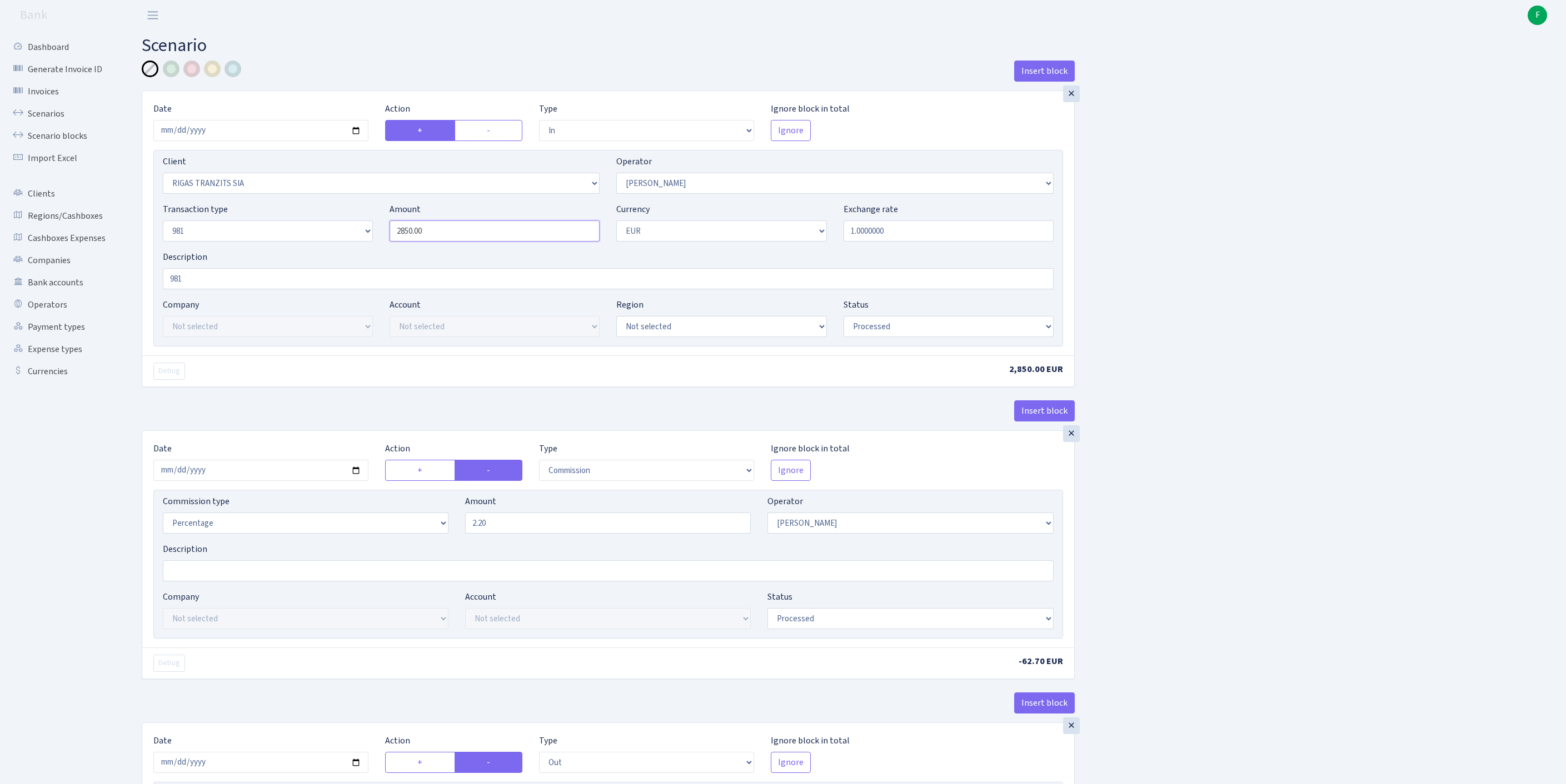
drag, startPoint x: 468, startPoint y: 254, endPoint x: 287, endPoint y: 237, distance: 181.8
click at [287, 237] on div "Transaction type Not selected 981 ELF FISH crypto GIRT IVO dekl MM-BALTIC eur U…" at bounding box center [608, 226] width 907 height 48
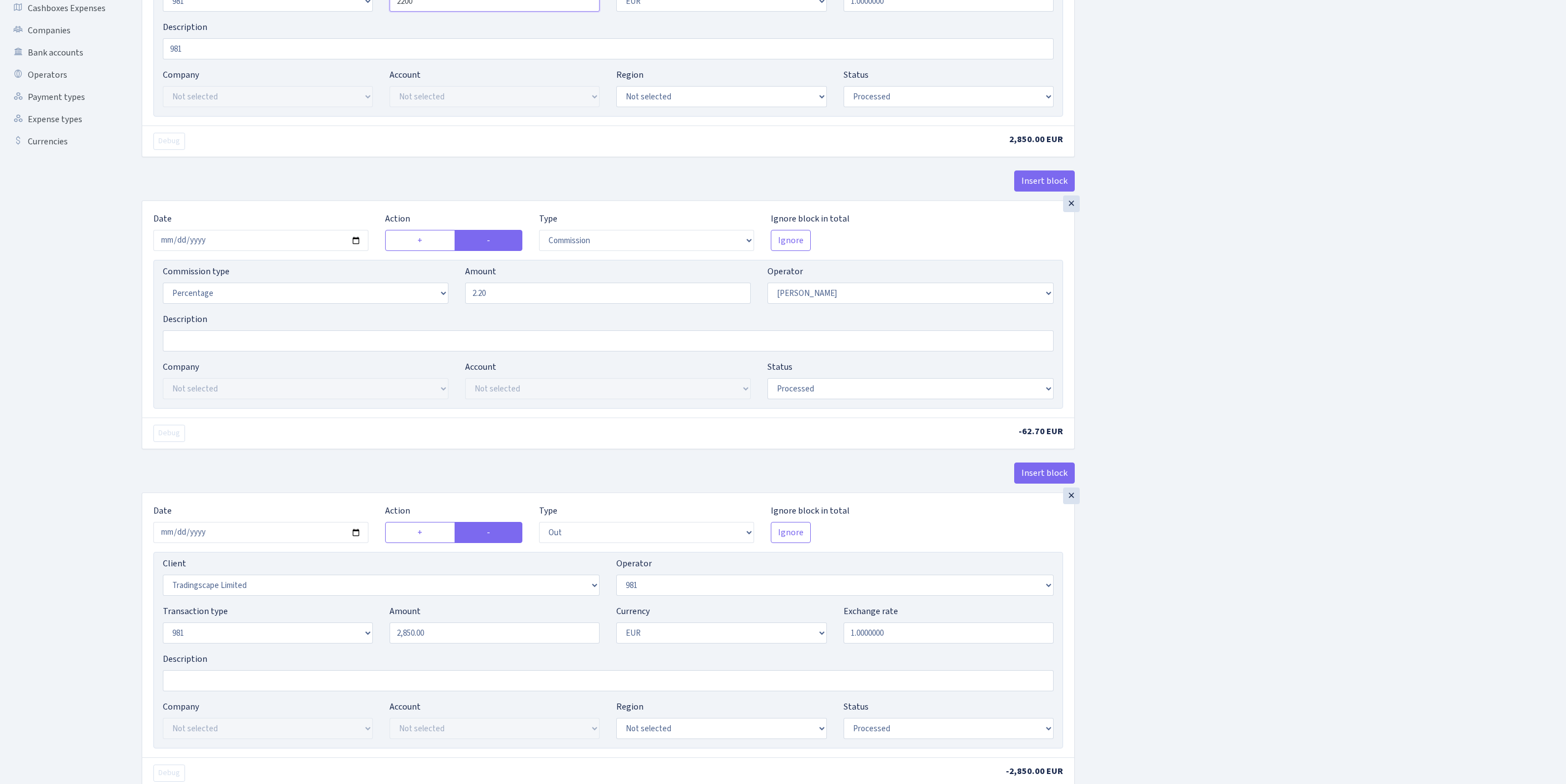
scroll to position [421, 0]
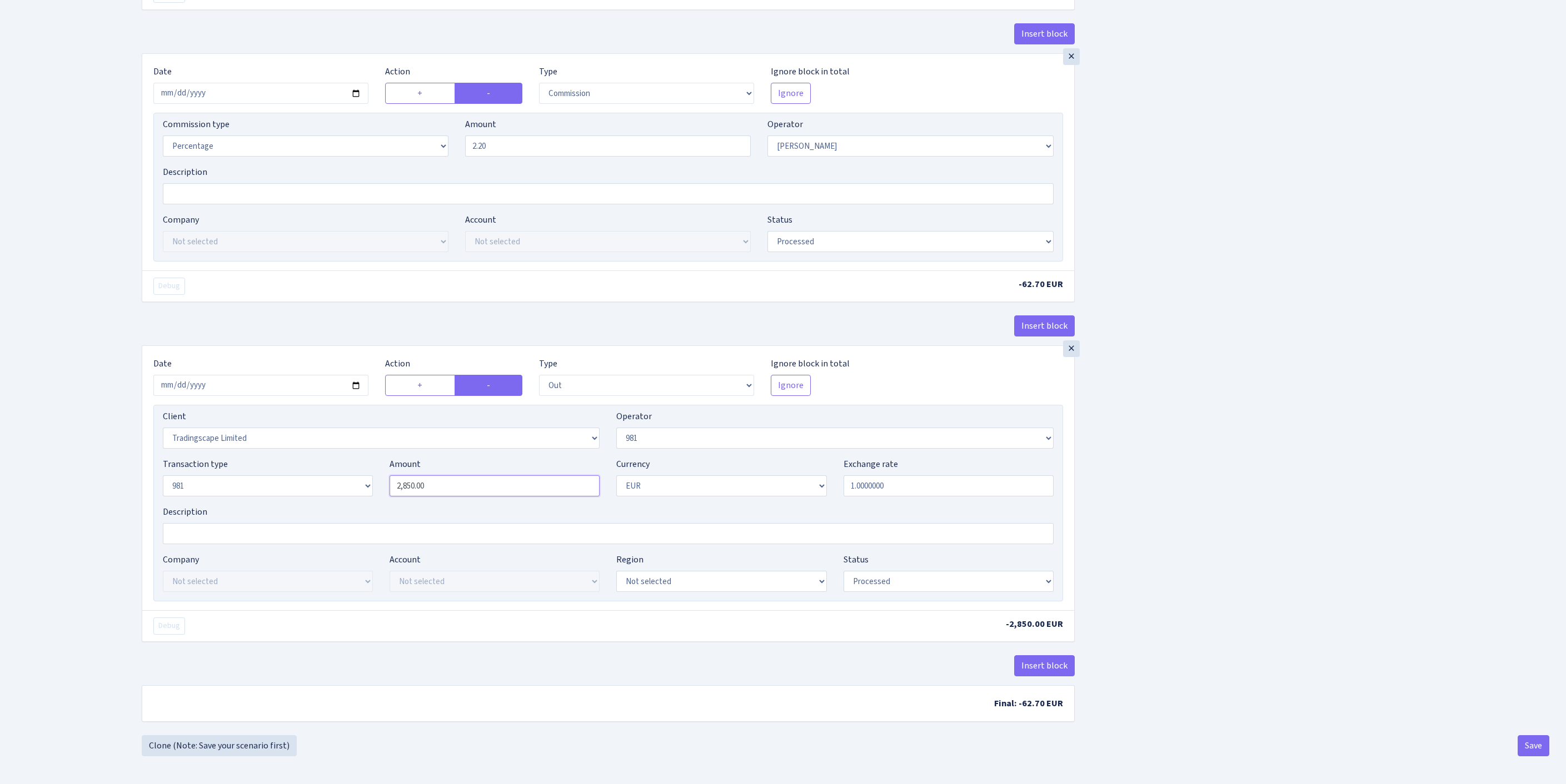
type input "2,200.00"
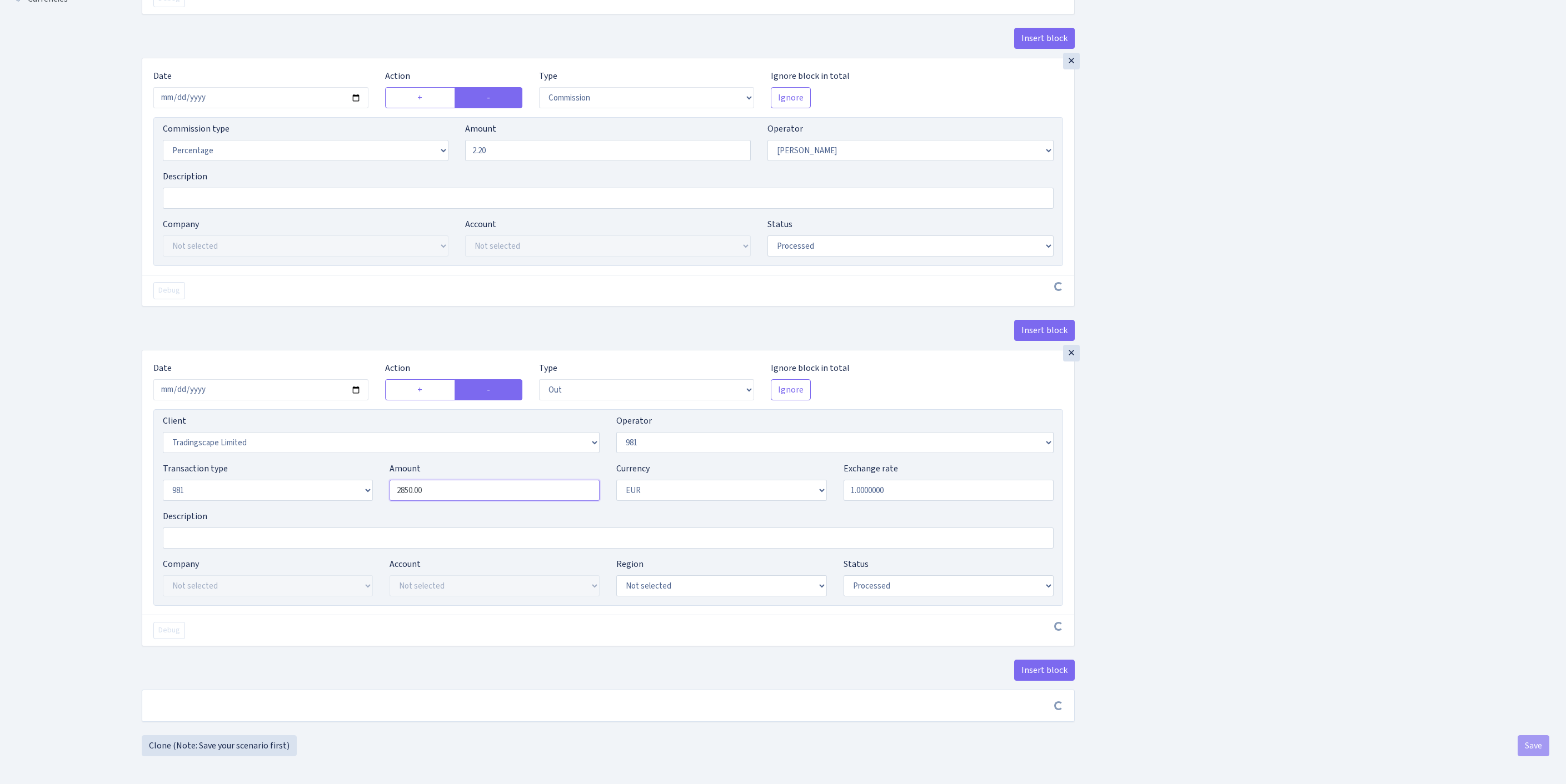
drag, startPoint x: 465, startPoint y: 555, endPoint x: 270, endPoint y: 545, distance: 195.3
click at [270, 510] on div "Transaction type Not selected 981 ELF FISH crypto GIRT IVO dekl MM-BALTIC eur U…" at bounding box center [608, 485] width 907 height 48
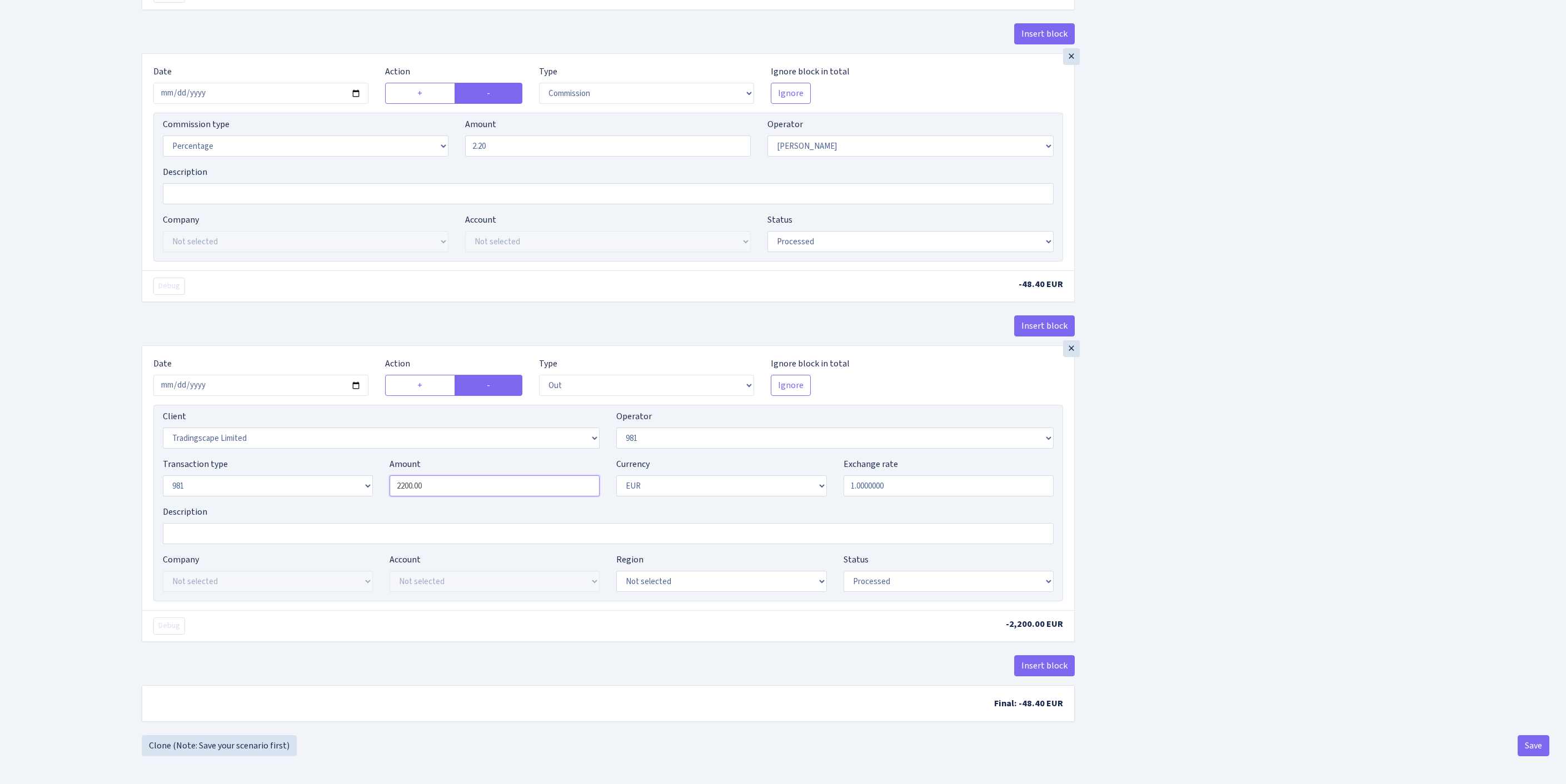
scroll to position [518, 0]
type input "2,200.00"
click at [1529, 747] on button "Save" at bounding box center [1534, 746] width 31 height 21
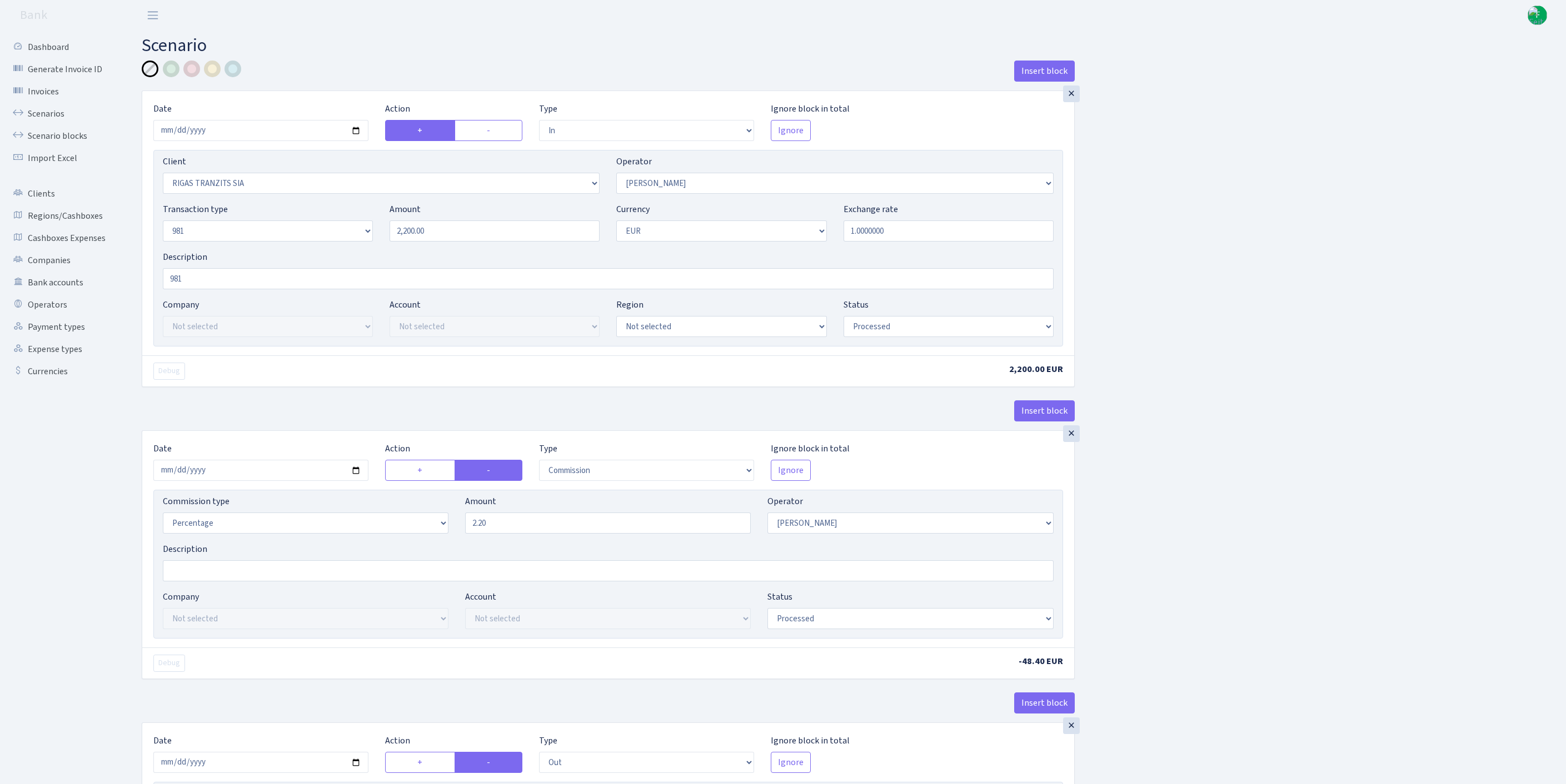
select select "in"
select select "2756"
select select "14"
select select "8"
select select "1"
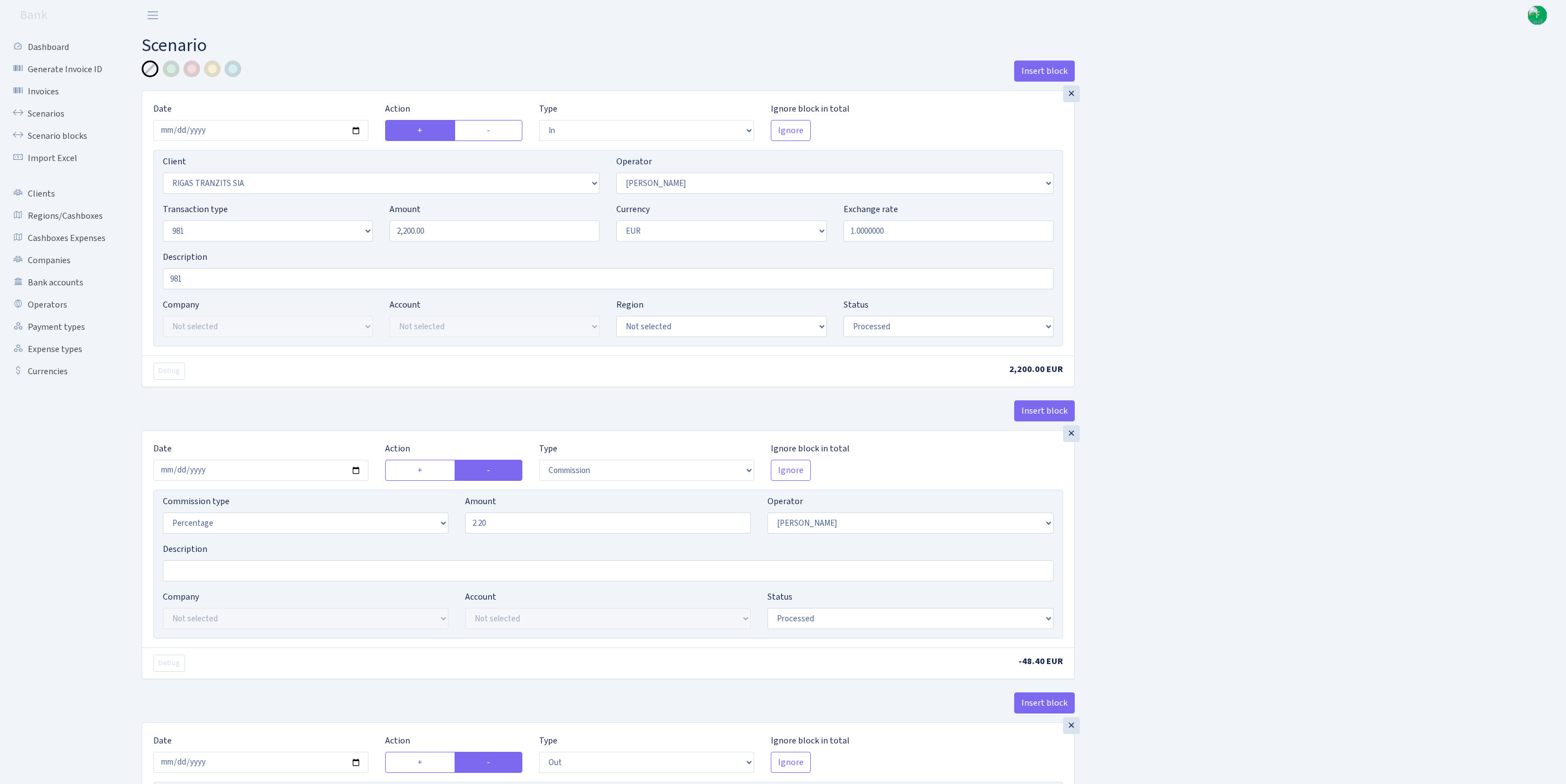
select select "processed"
select select "commission"
select select "14"
select select "processed"
select select "out"
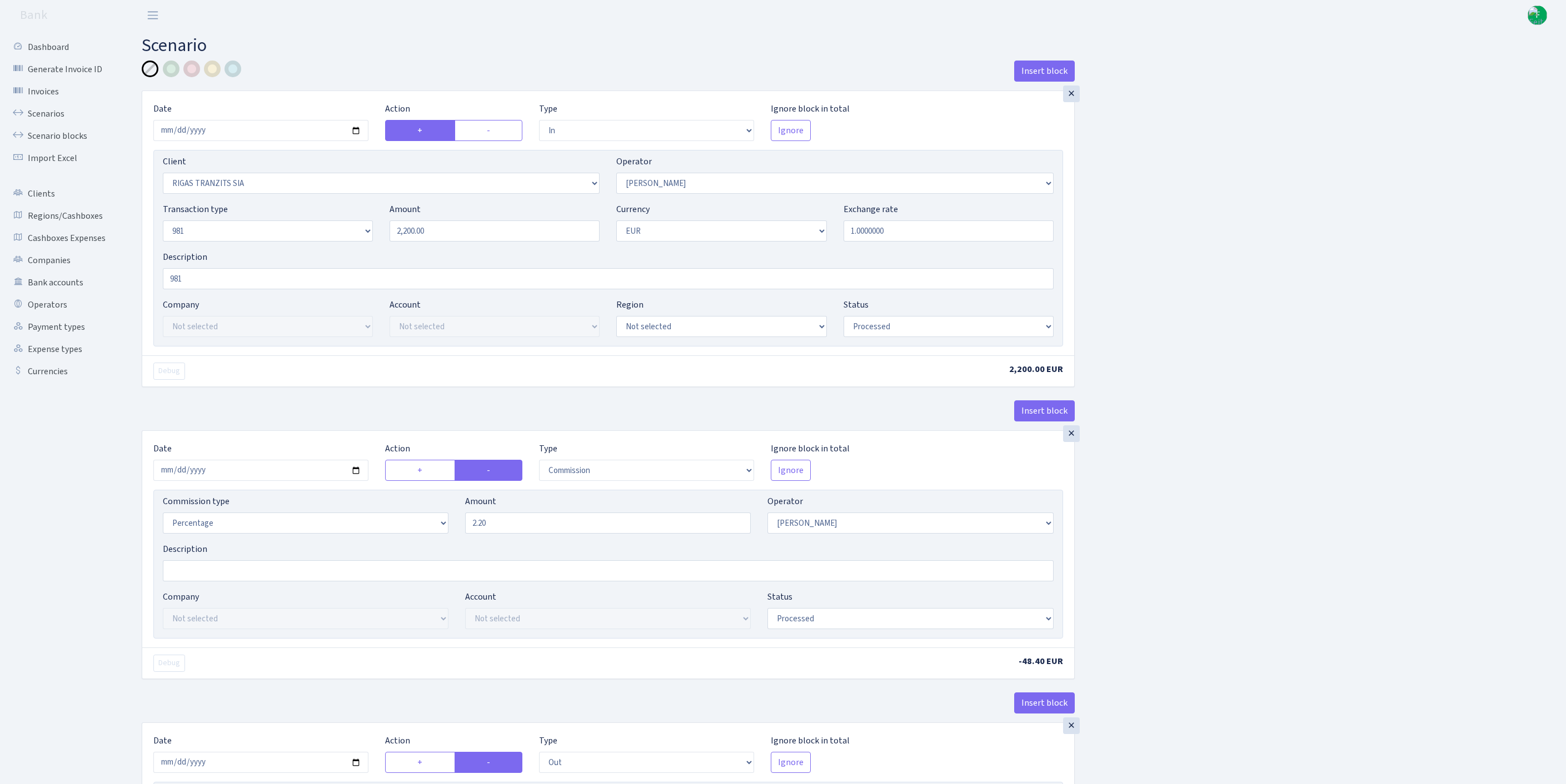
select select "2034"
select select "61"
select select "8"
select select "1"
select select "processed"
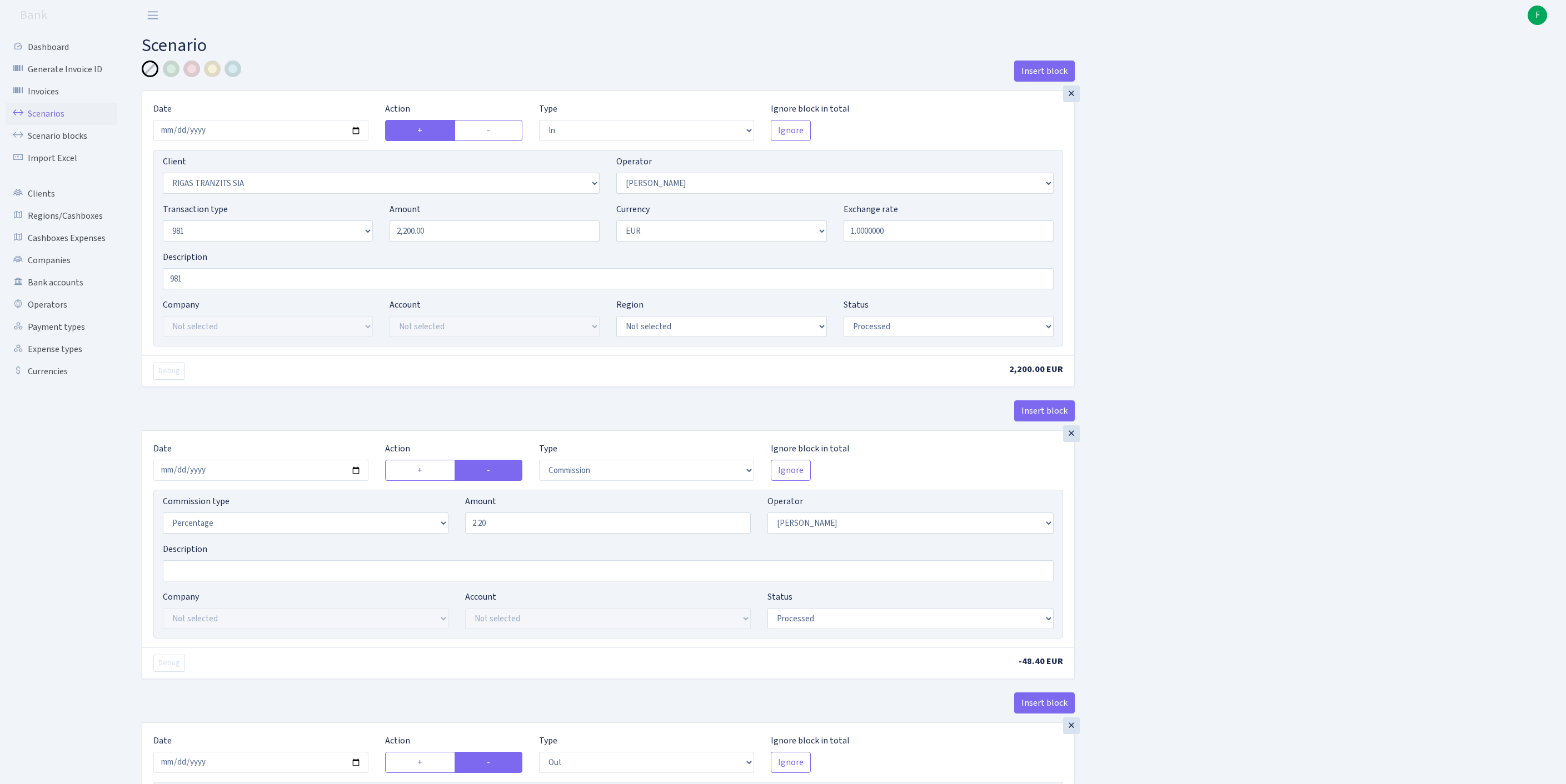
click at [41, 119] on link "Scenarios" at bounding box center [61, 114] width 111 height 23
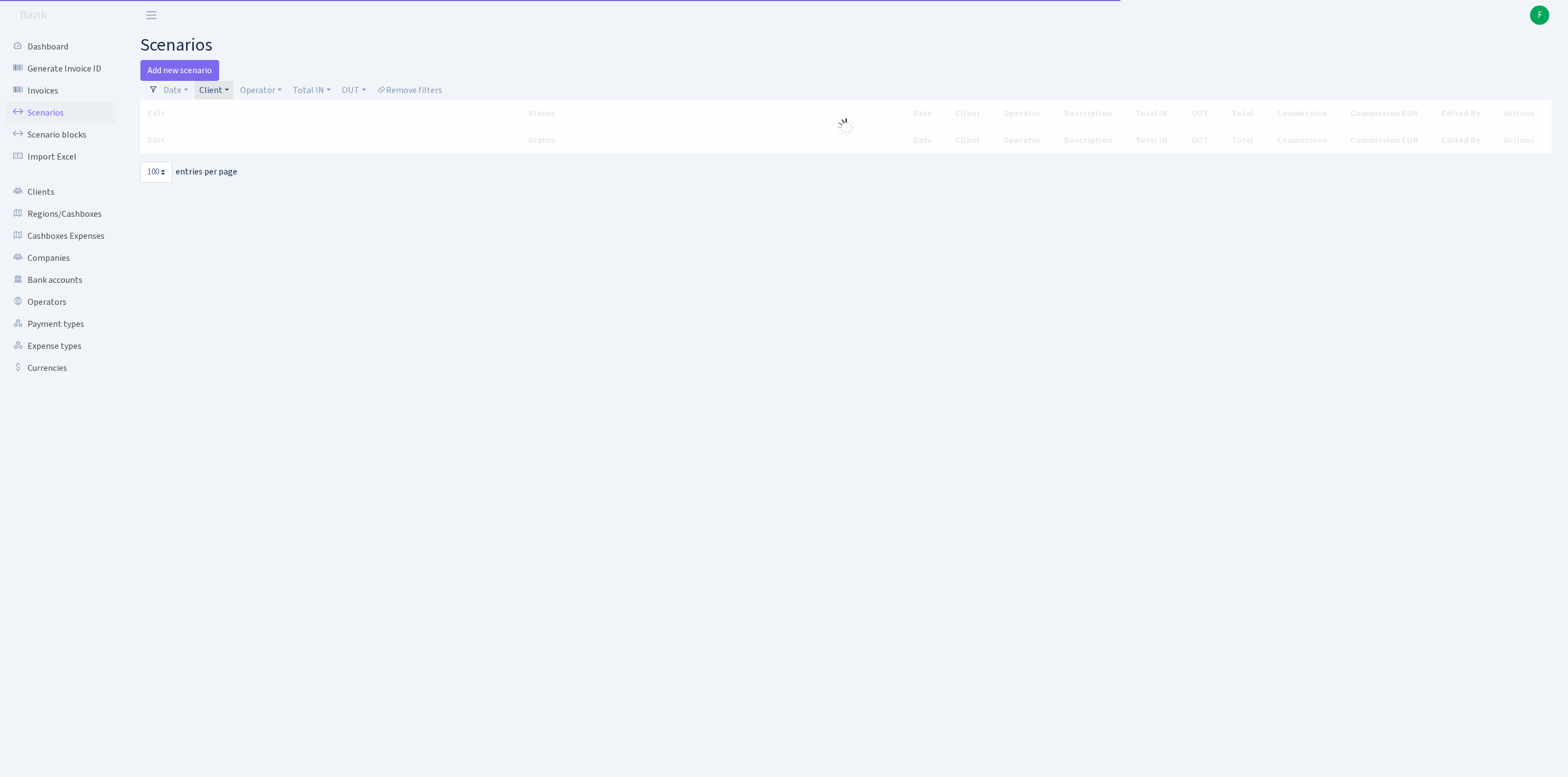
select select "100"
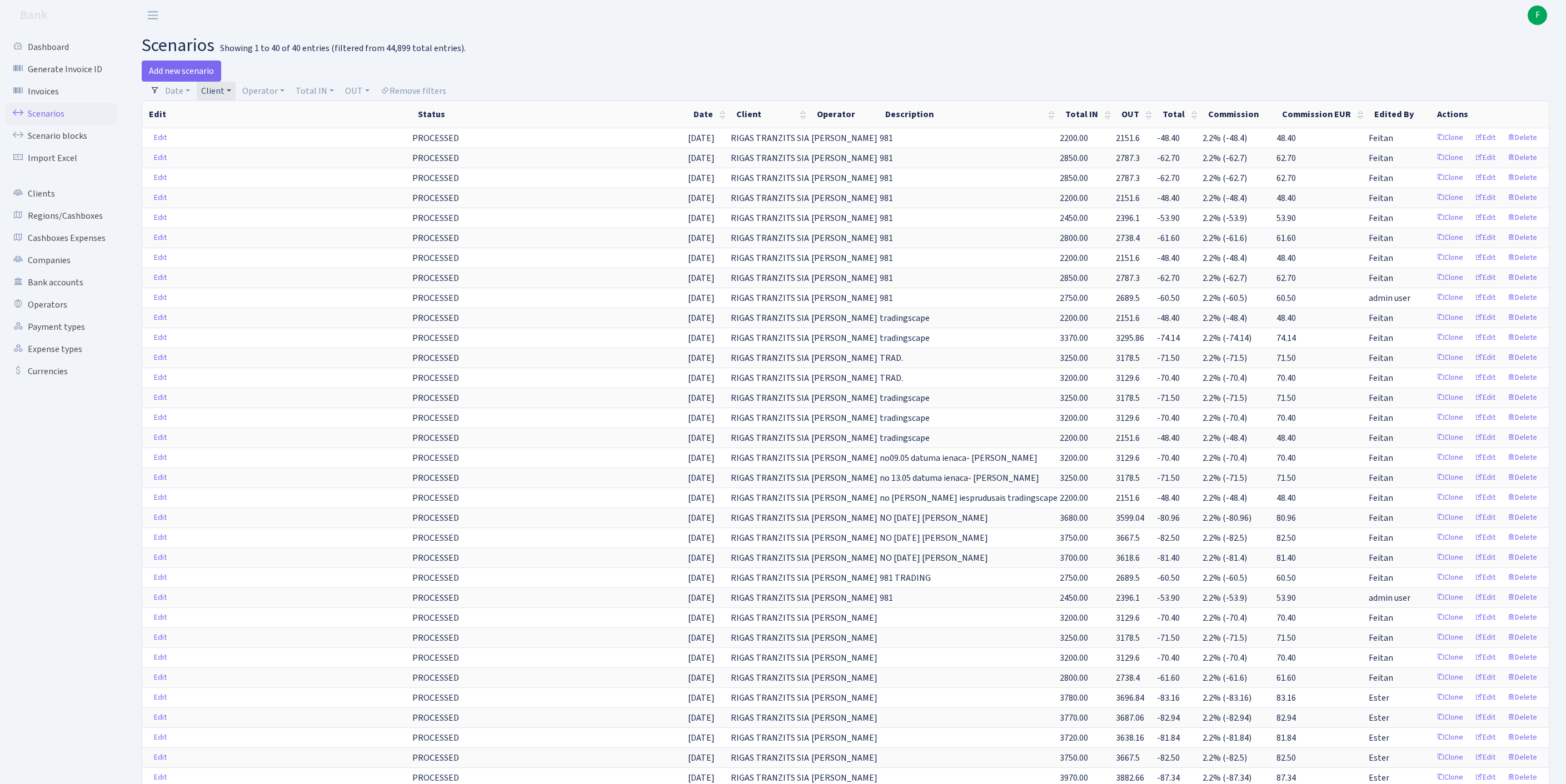
click at [236, 93] on link "Client" at bounding box center [216, 90] width 39 height 19
click at [249, 139] on input "search" at bounding box center [252, 131] width 103 height 18
type input "ENERGO"
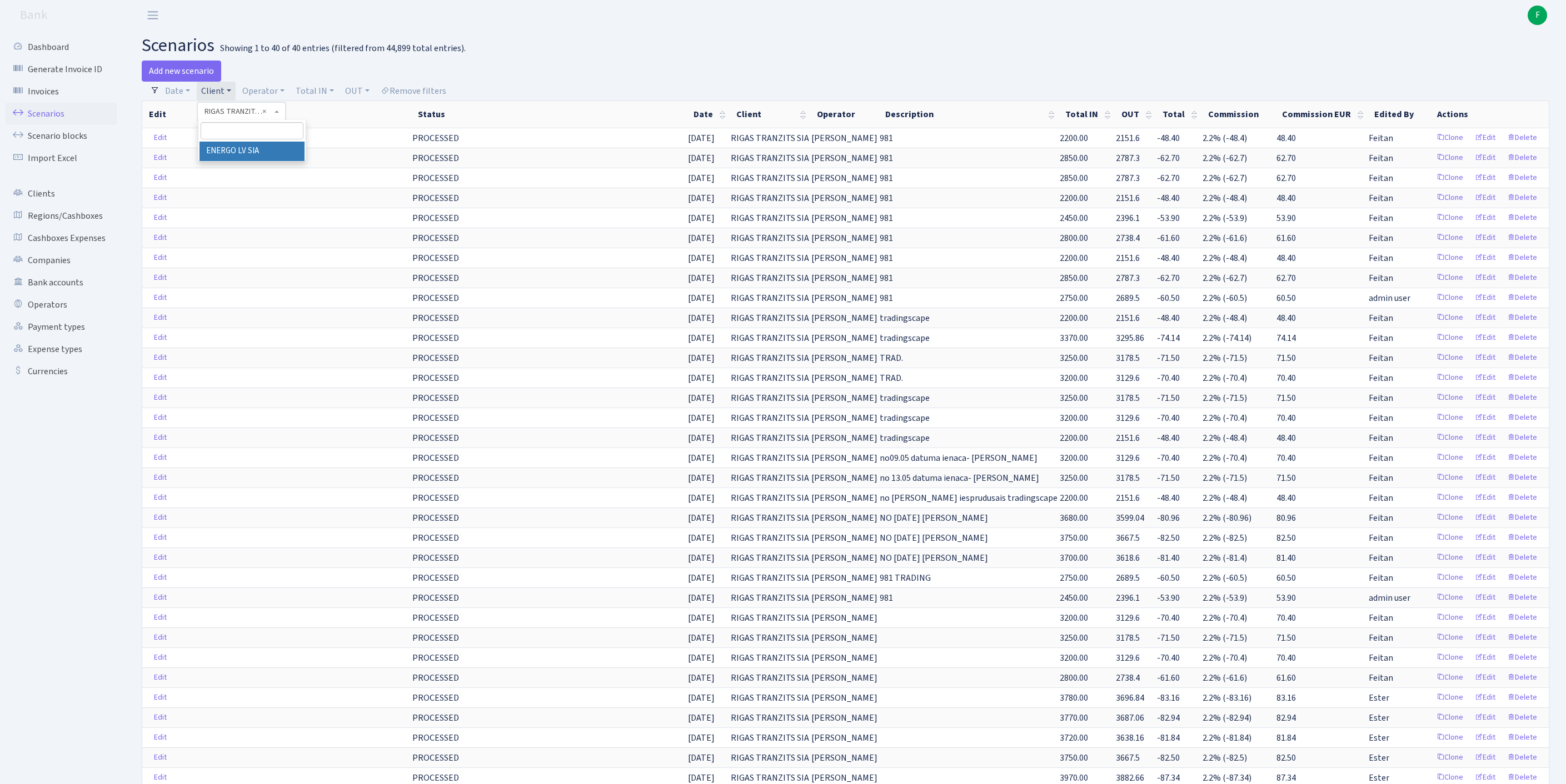
click at [603, 37] on h2 "scenarios Showing 1 to 40 of 40 entries (filtered from 44,899 total entries)." at bounding box center [845, 45] width 1408 height 21
click at [46, 205] on link "Clients" at bounding box center [61, 194] width 111 height 23
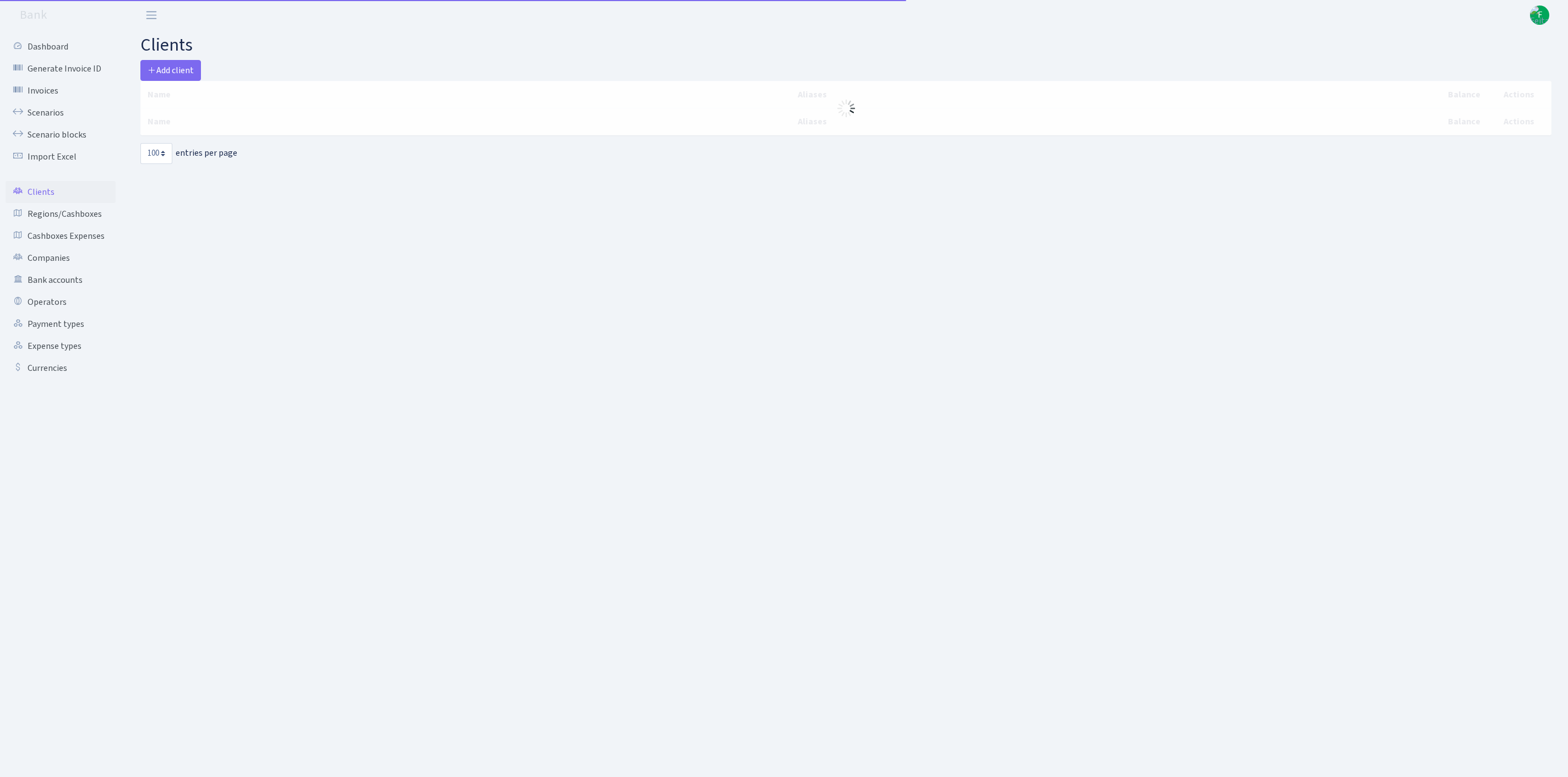
select select "100"
click at [184, 76] on span "Add client" at bounding box center [170, 70] width 46 height 12
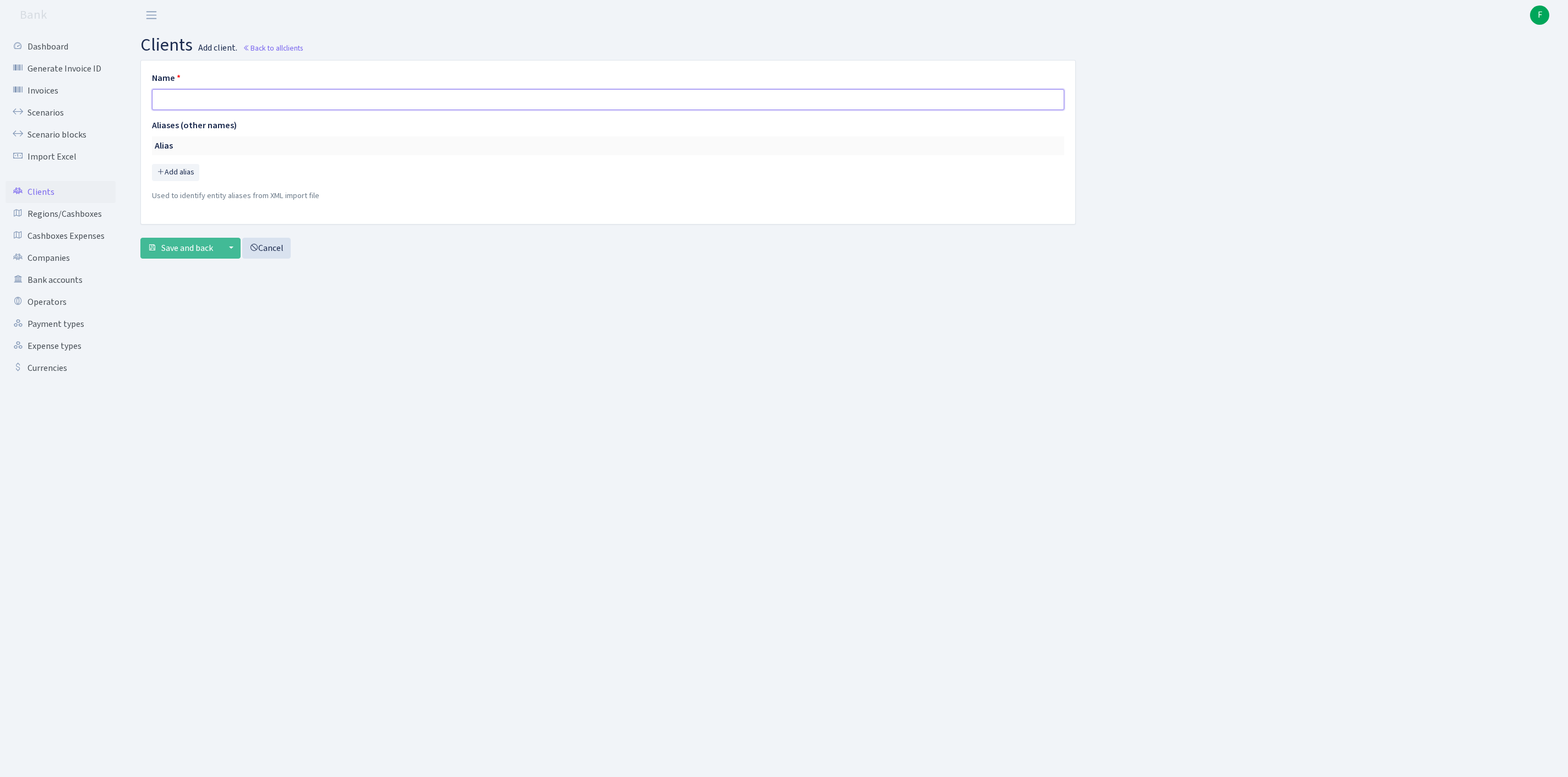
paste input "ENERGO CON [PERSON_NAME] S. R. O."
type input "ENERGO CON [PERSON_NAME] S. R. O."
click at [197, 254] on span "Save and back" at bounding box center [187, 248] width 52 height 12
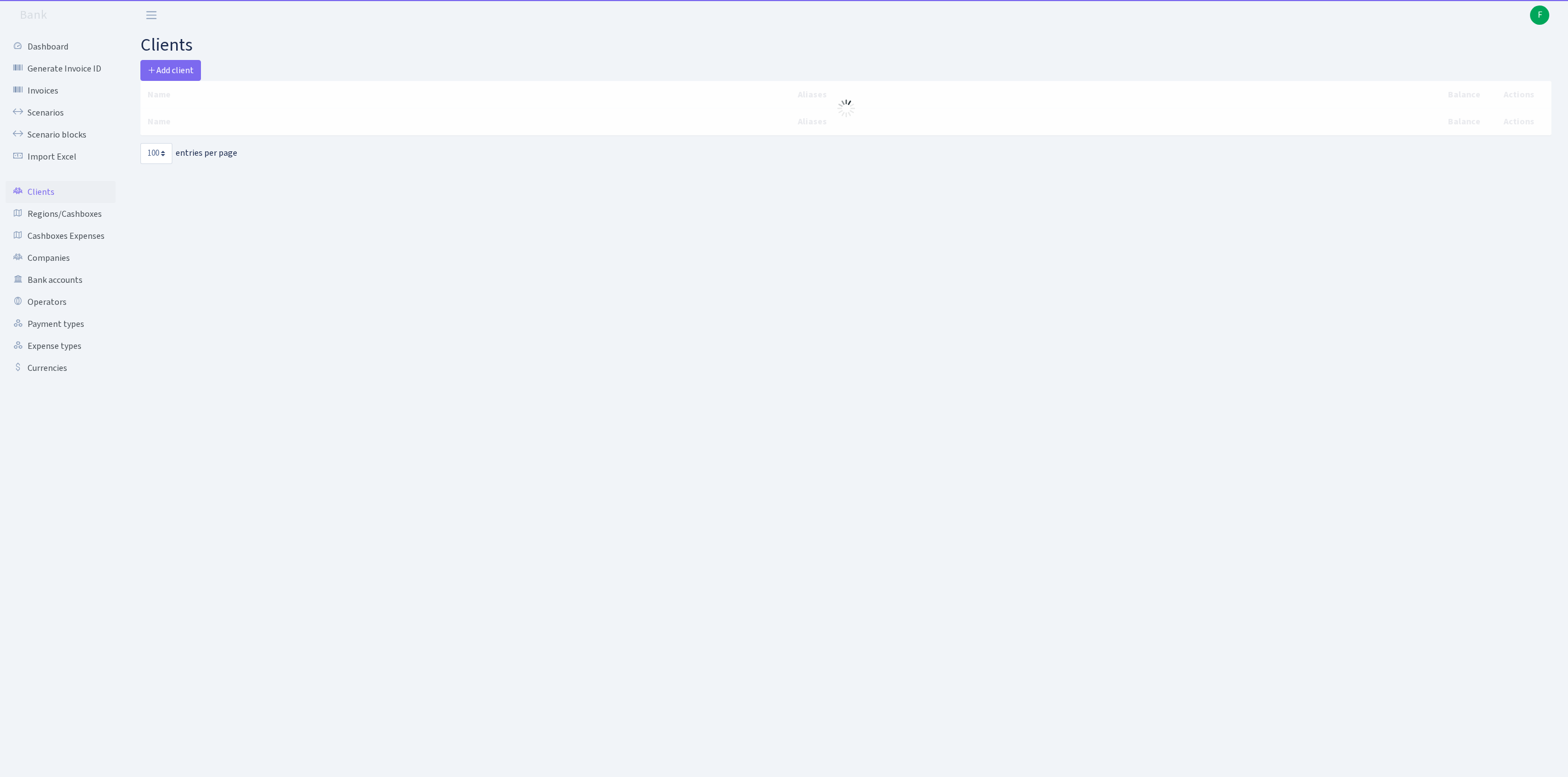
select select "100"
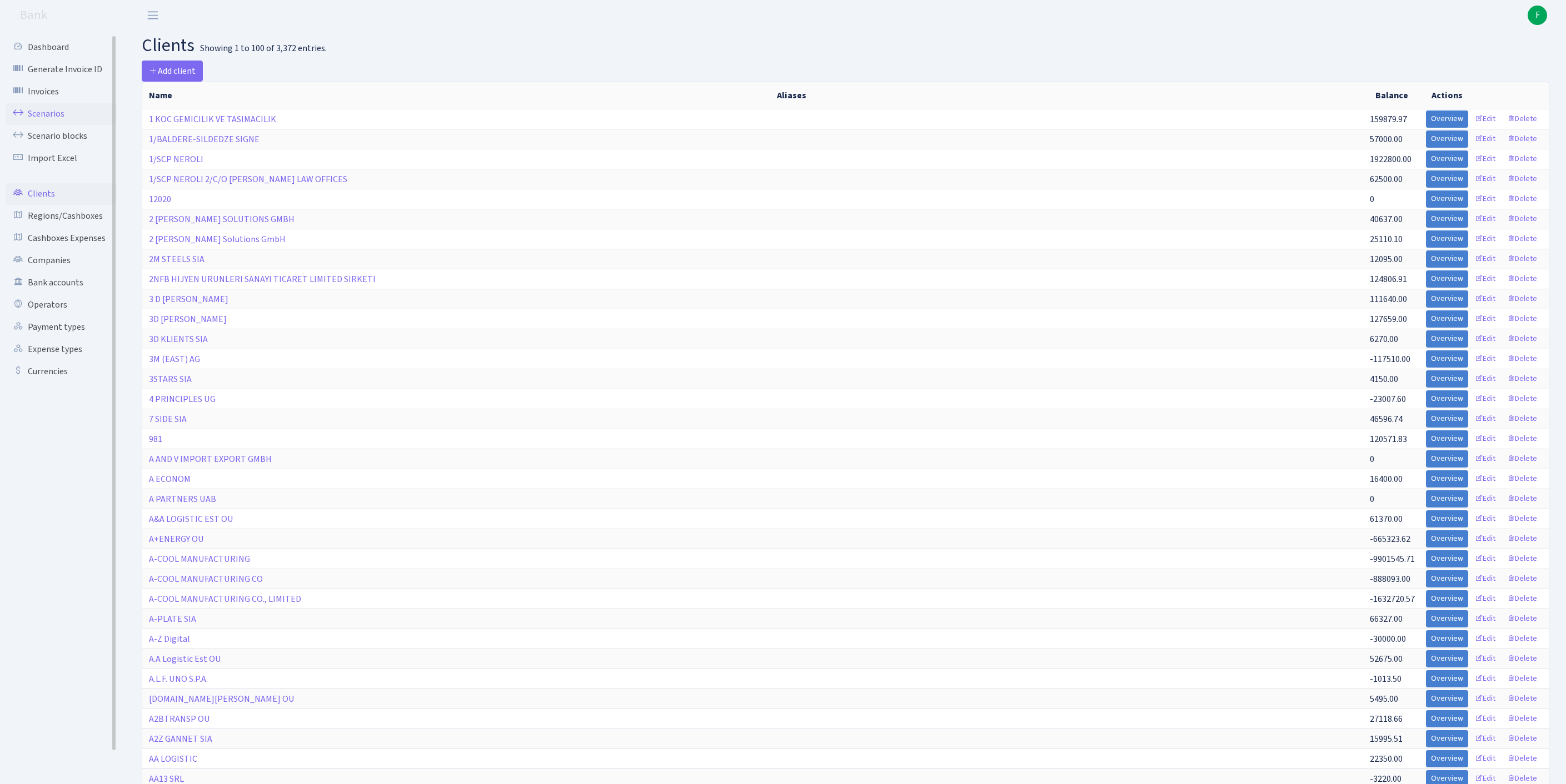
click at [61, 119] on link "Scenarios" at bounding box center [61, 114] width 111 height 23
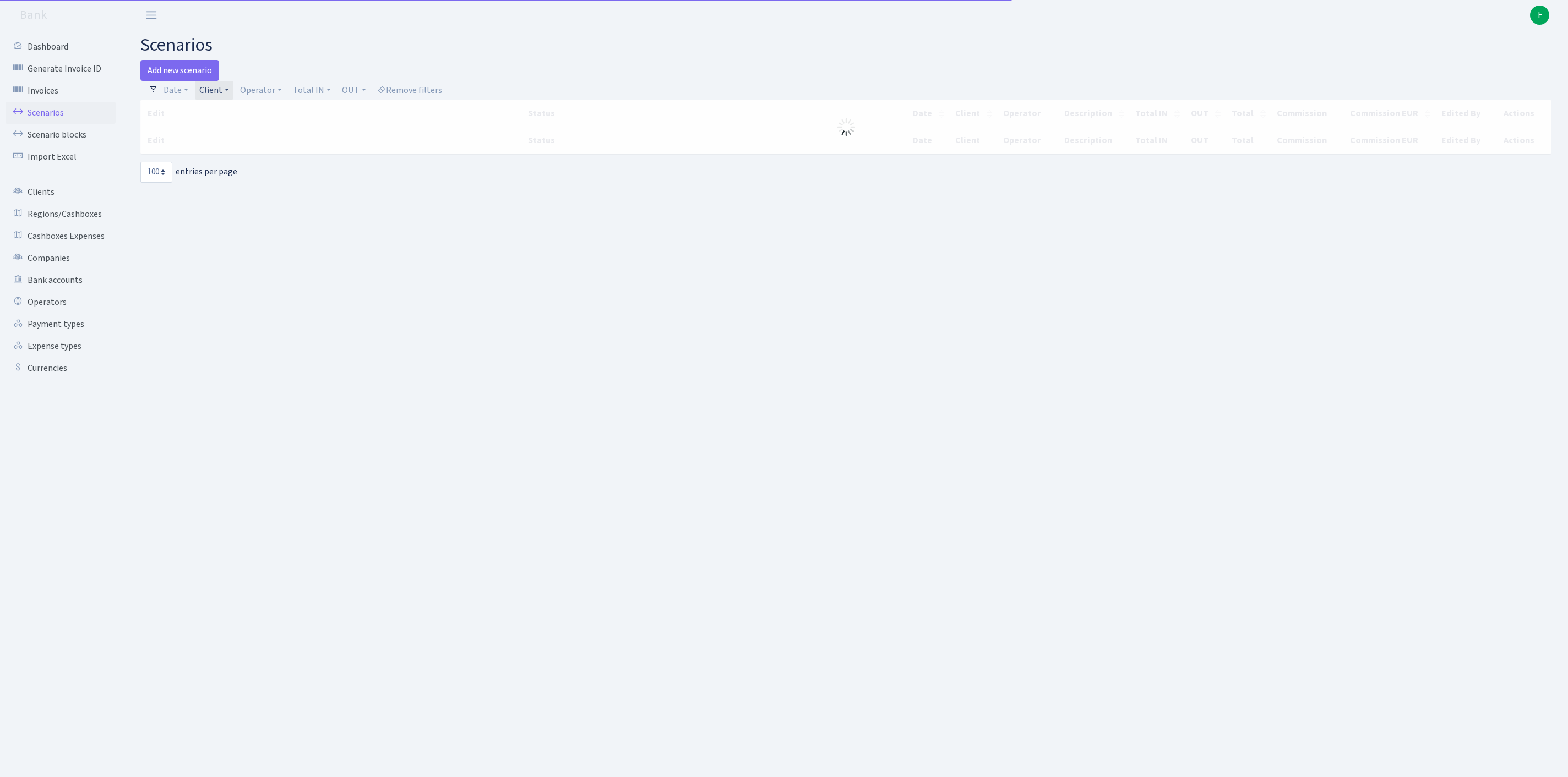
select select "100"
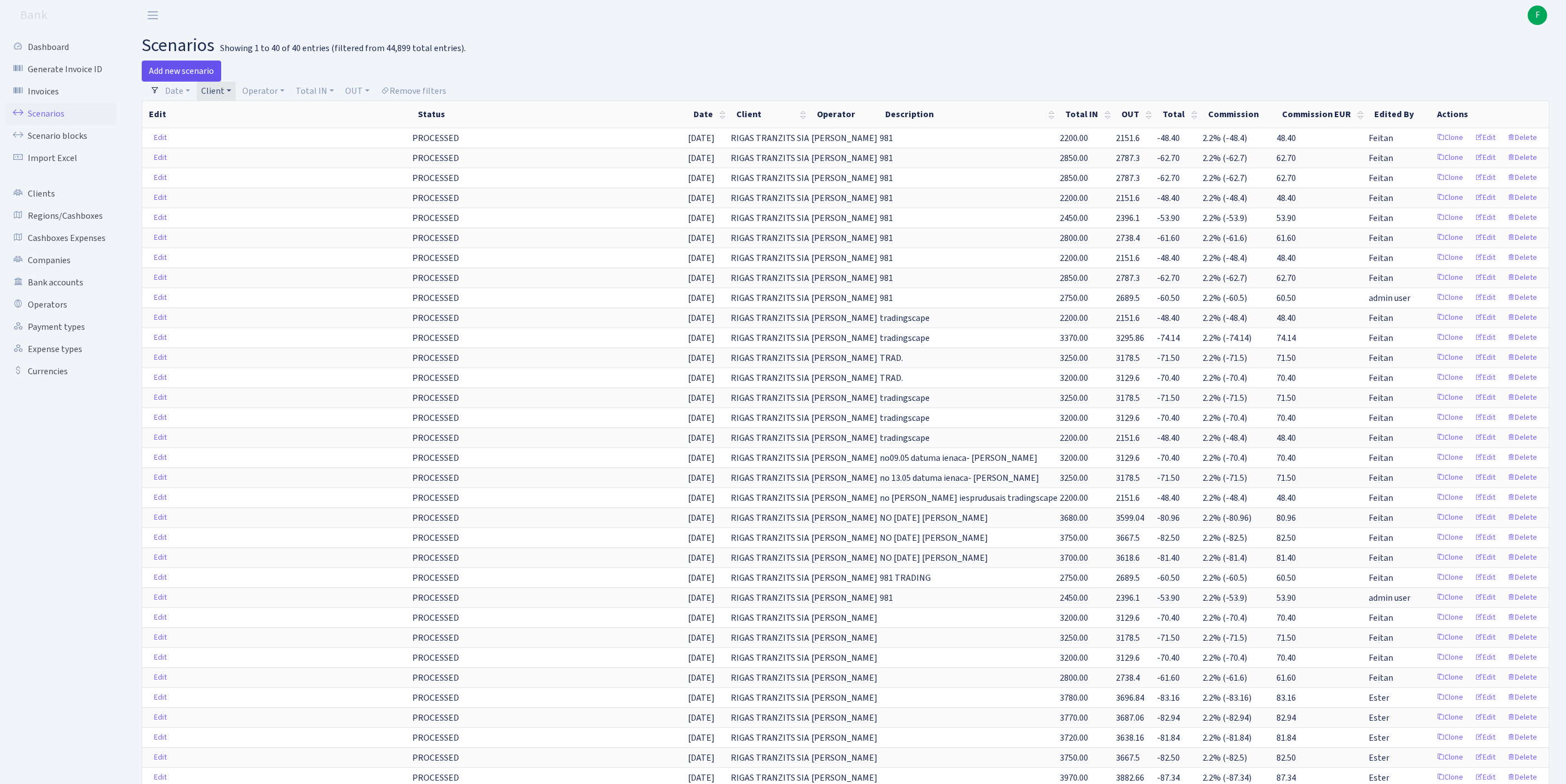
click at [194, 75] on link "Add new scenario" at bounding box center [181, 71] width 80 height 21
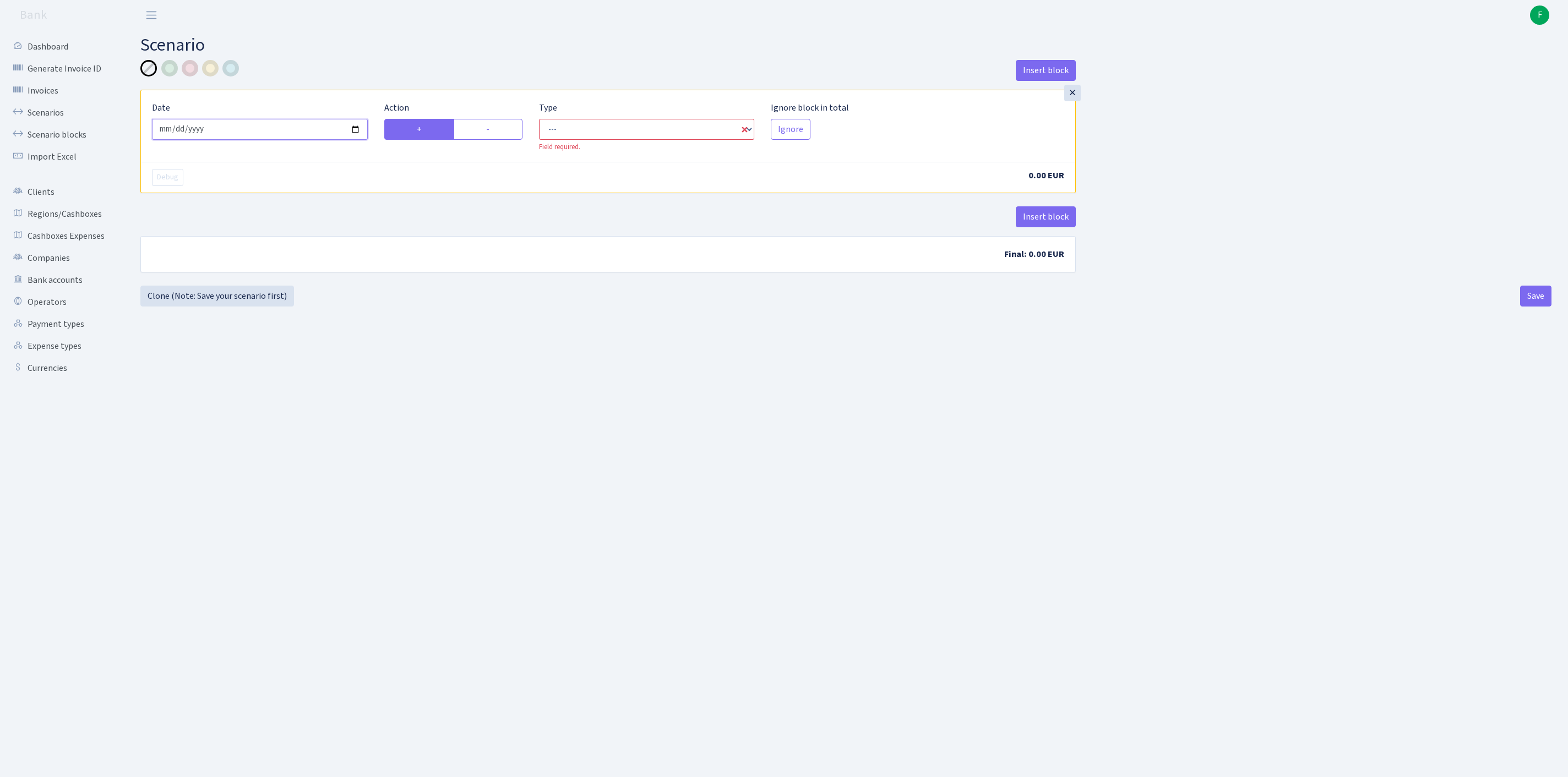
click at [272, 140] on input "2025-10-03" at bounding box center [260, 129] width 216 height 20
type input "2025-10-02"
select select "in"
select select "1"
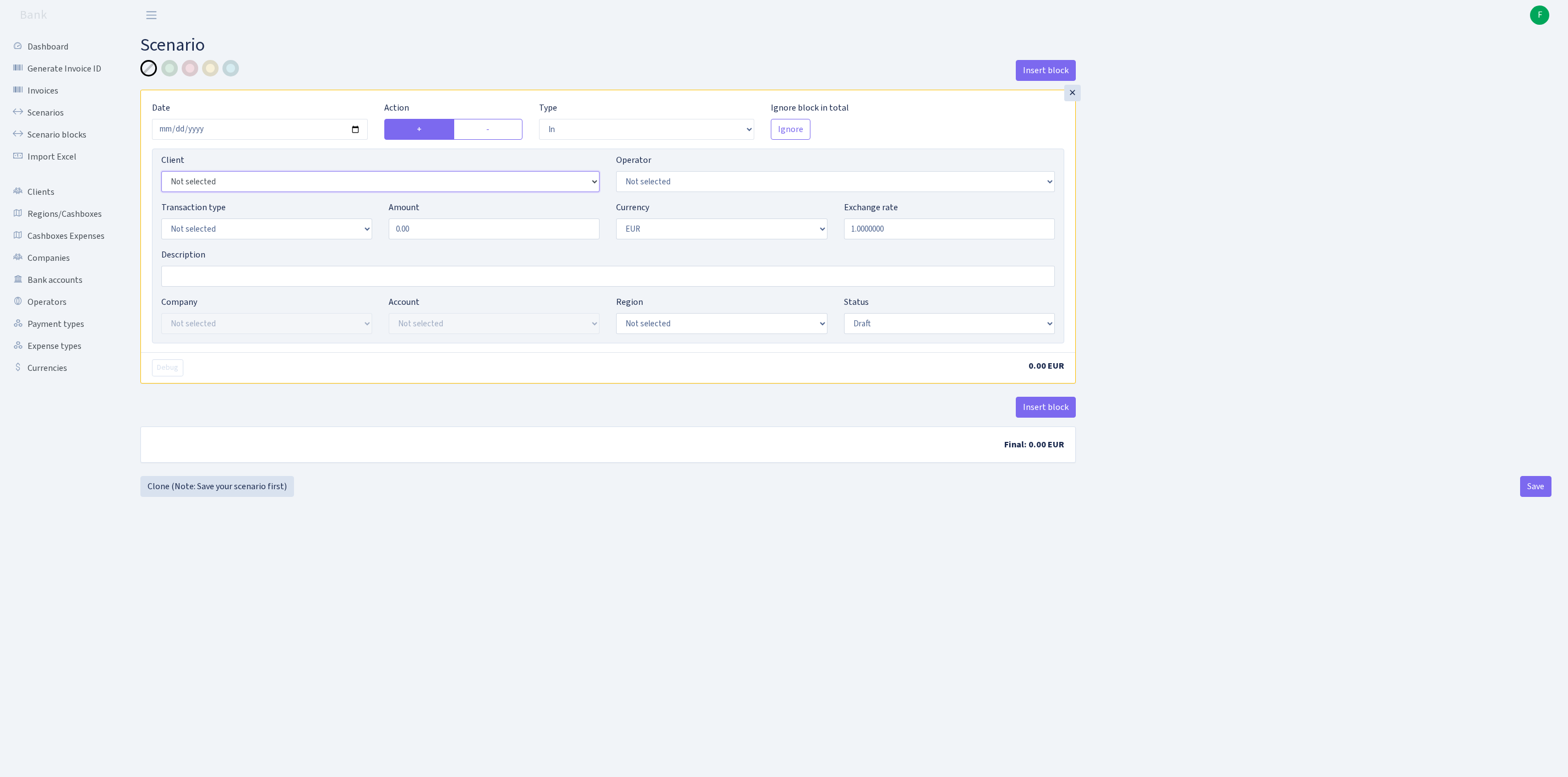
select select "3397"
select select "419"
select select "8"
drag, startPoint x: 437, startPoint y: 252, endPoint x: 367, endPoint y: 243, distance: 70.6
click at [367, 243] on div "Transaction type Not selected 981 ELF FISH crypto GIRT IVO dekl MM-BALTIC eur U…" at bounding box center [608, 224] width 911 height 48
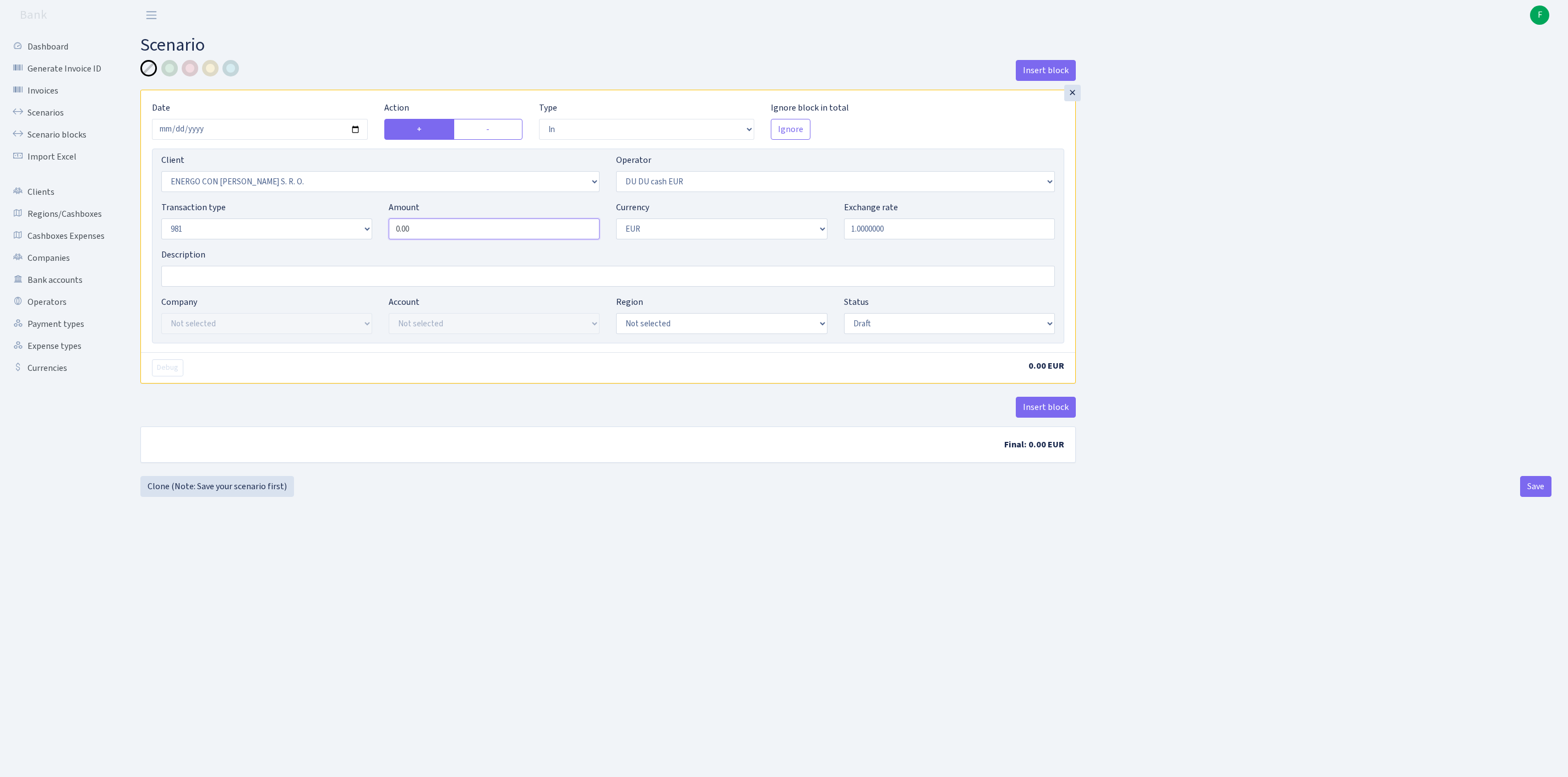
paste input "100"
type input "10,000.00"
select select "processed"
click at [1042, 418] on button "Insert block" at bounding box center [1046, 407] width 60 height 20
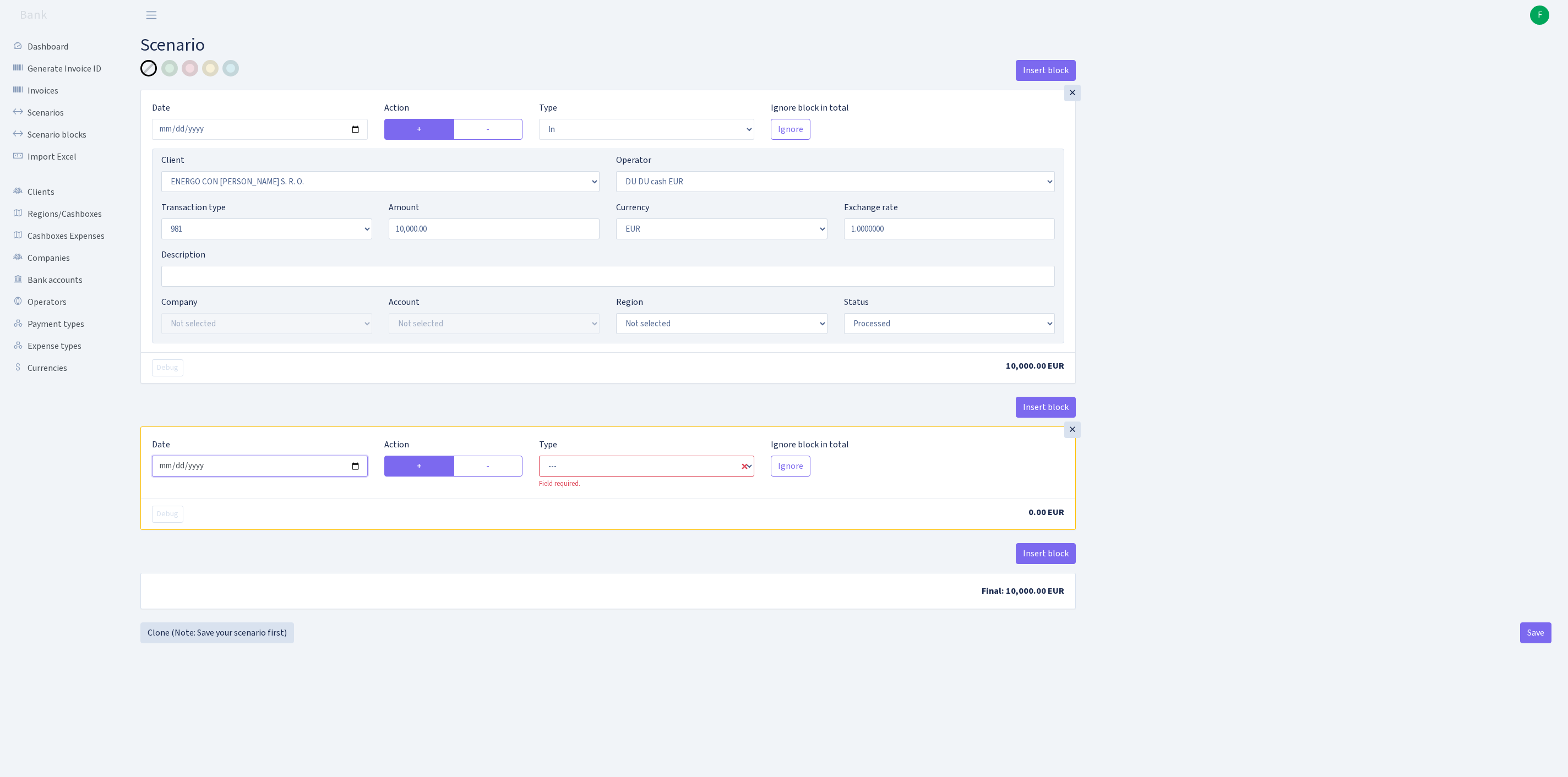
click at [270, 477] on input "2025-10-03" at bounding box center [260, 465] width 216 height 20
type input "[DATE]"
click at [515, 477] on label "-" at bounding box center [488, 465] width 69 height 20
click at [494, 466] on input "-" at bounding box center [489, 462] width 7 height 7
radio input "true"
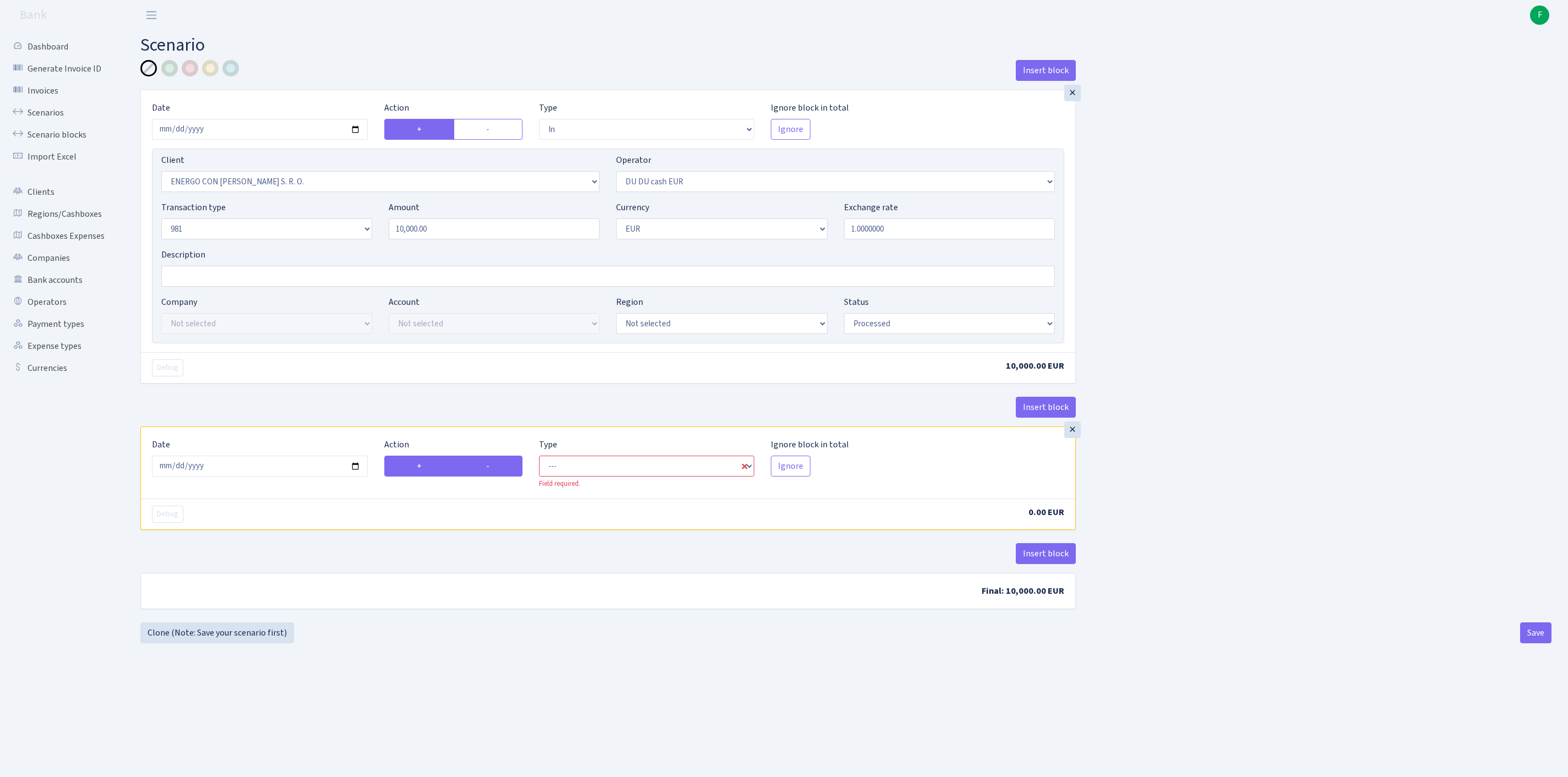
radio input "false"
select select "out"
select select "3397"
select select "419"
select select "1"
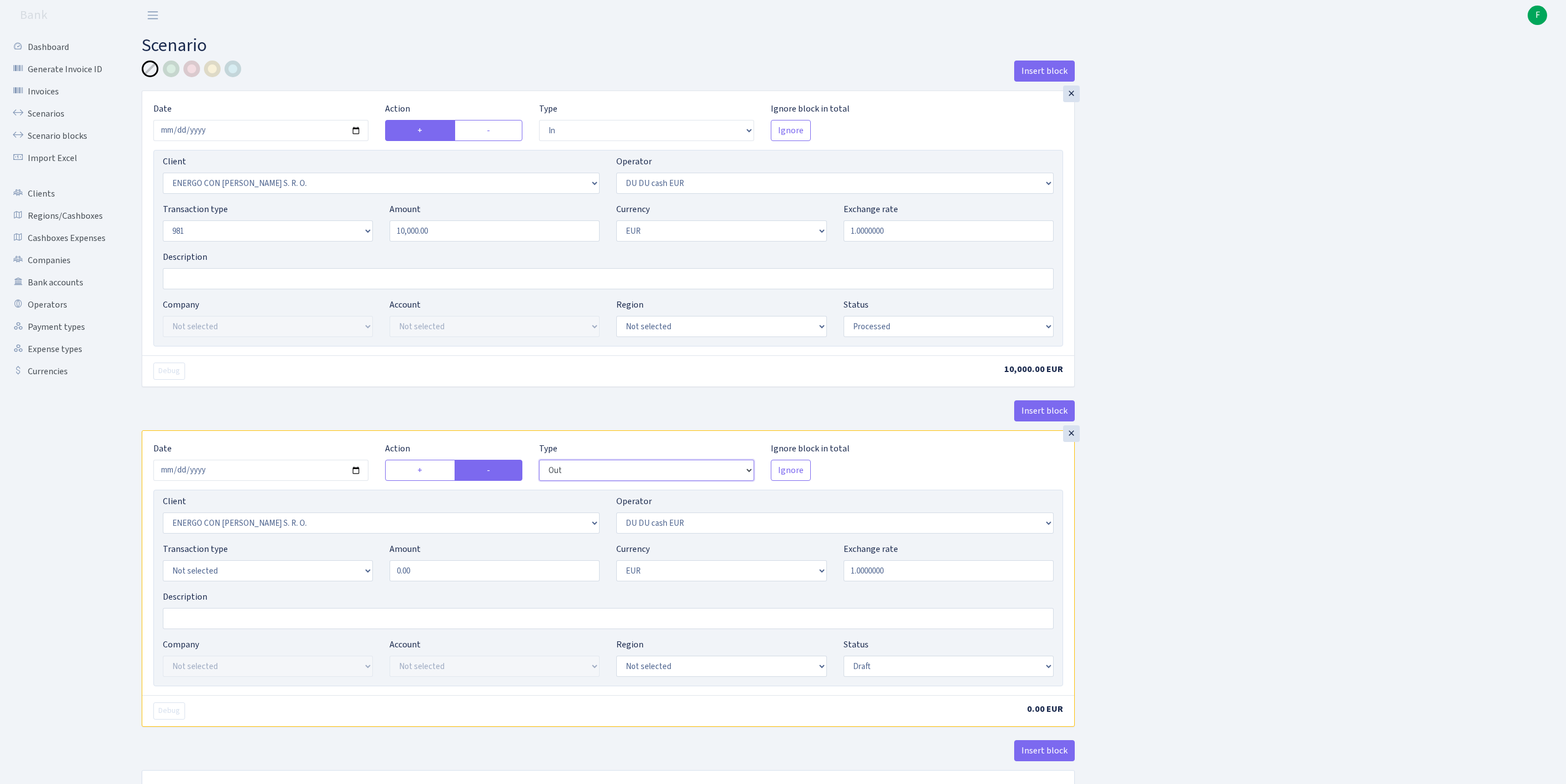
select select "commission"
select select "419"
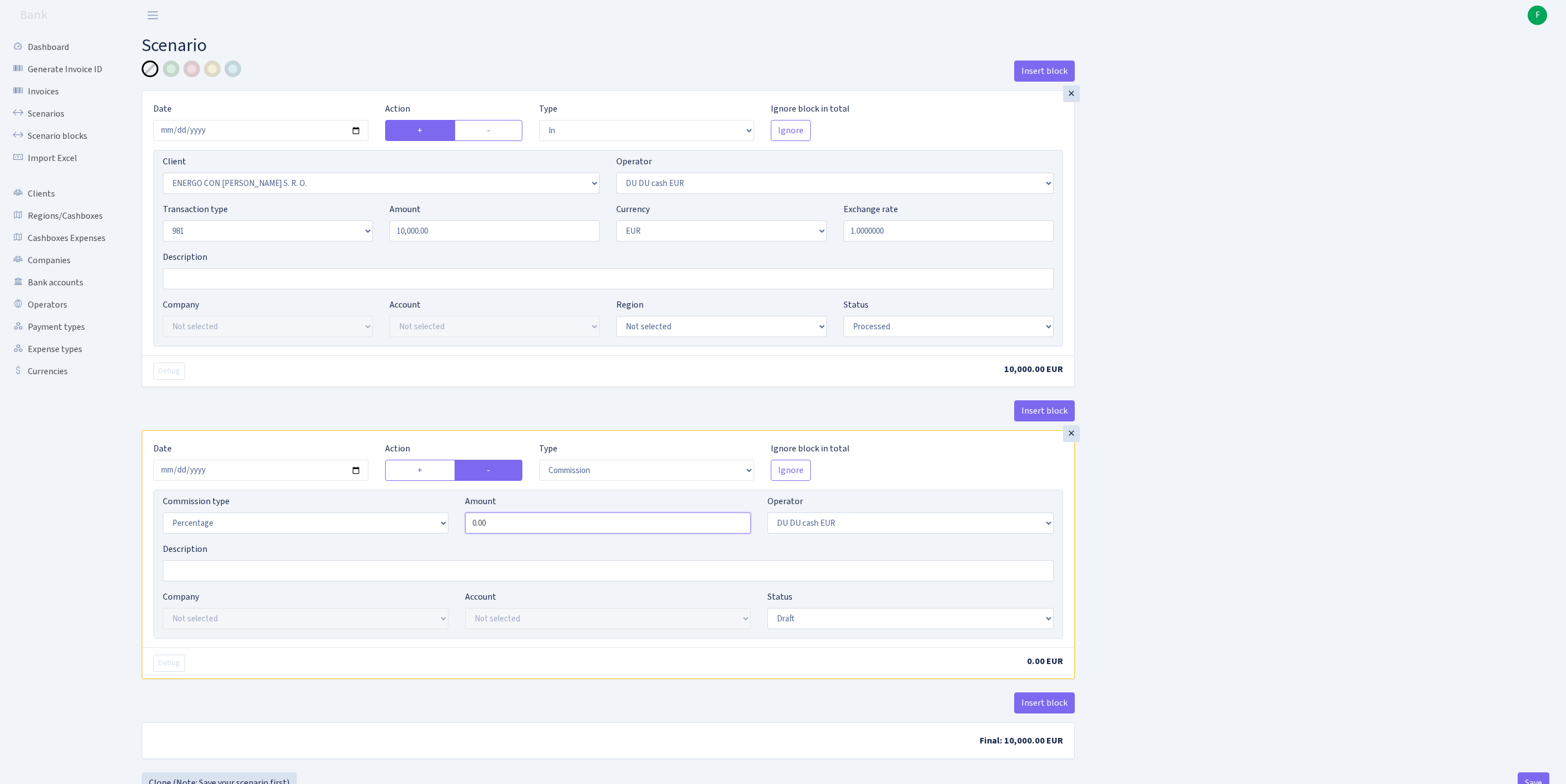
drag, startPoint x: 502, startPoint y: 585, endPoint x: 409, endPoint y: 584, distance: 93.0
click at [409, 542] on div "Commission type Percentage Fixed Bank Amount 0.00 Operator Not selected 981 981…" at bounding box center [608, 519] width 907 height 48
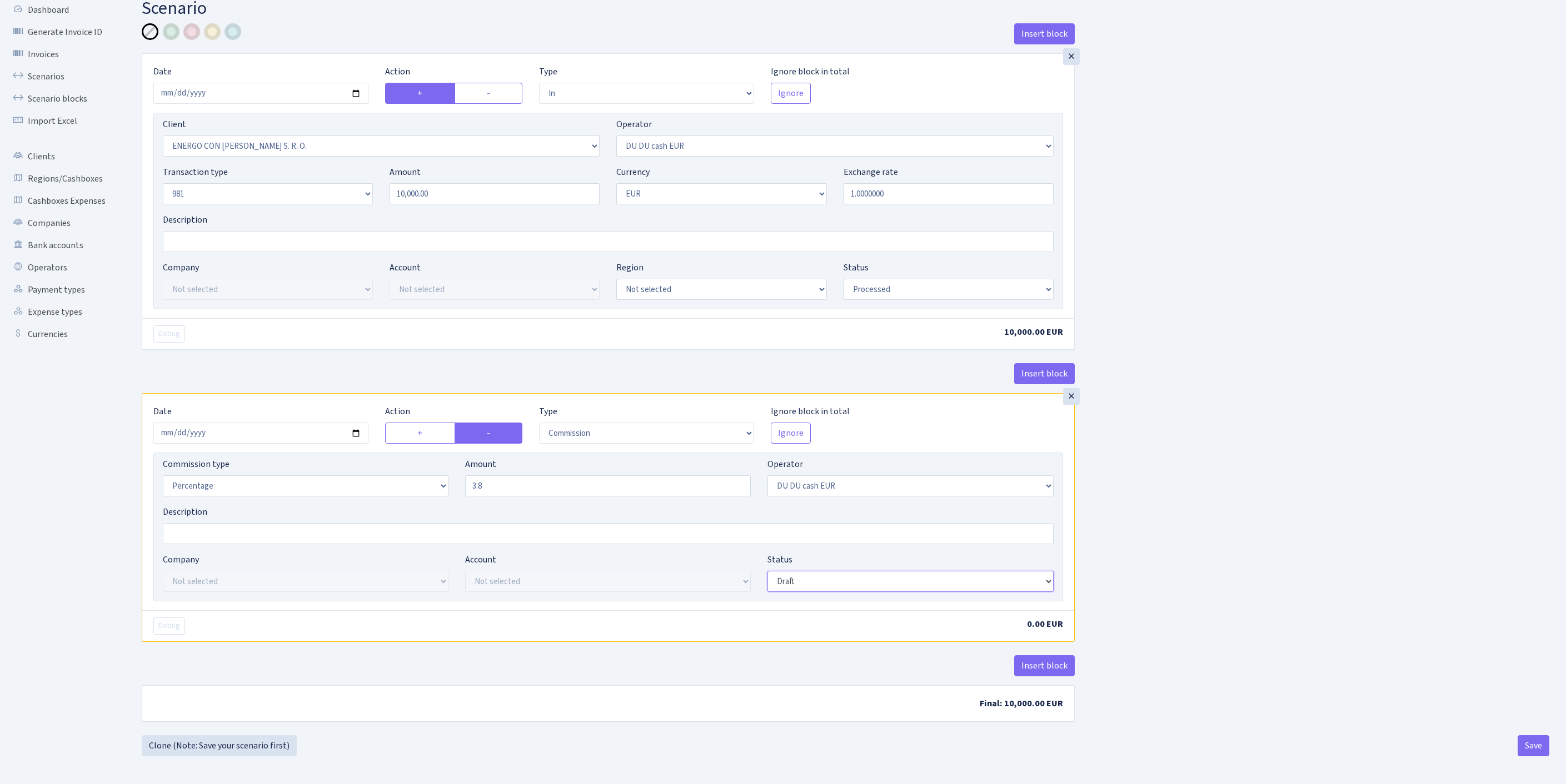
type input "3.80"
select select "processed"
click at [1039, 677] on button "Insert block" at bounding box center [1045, 665] width 61 height 21
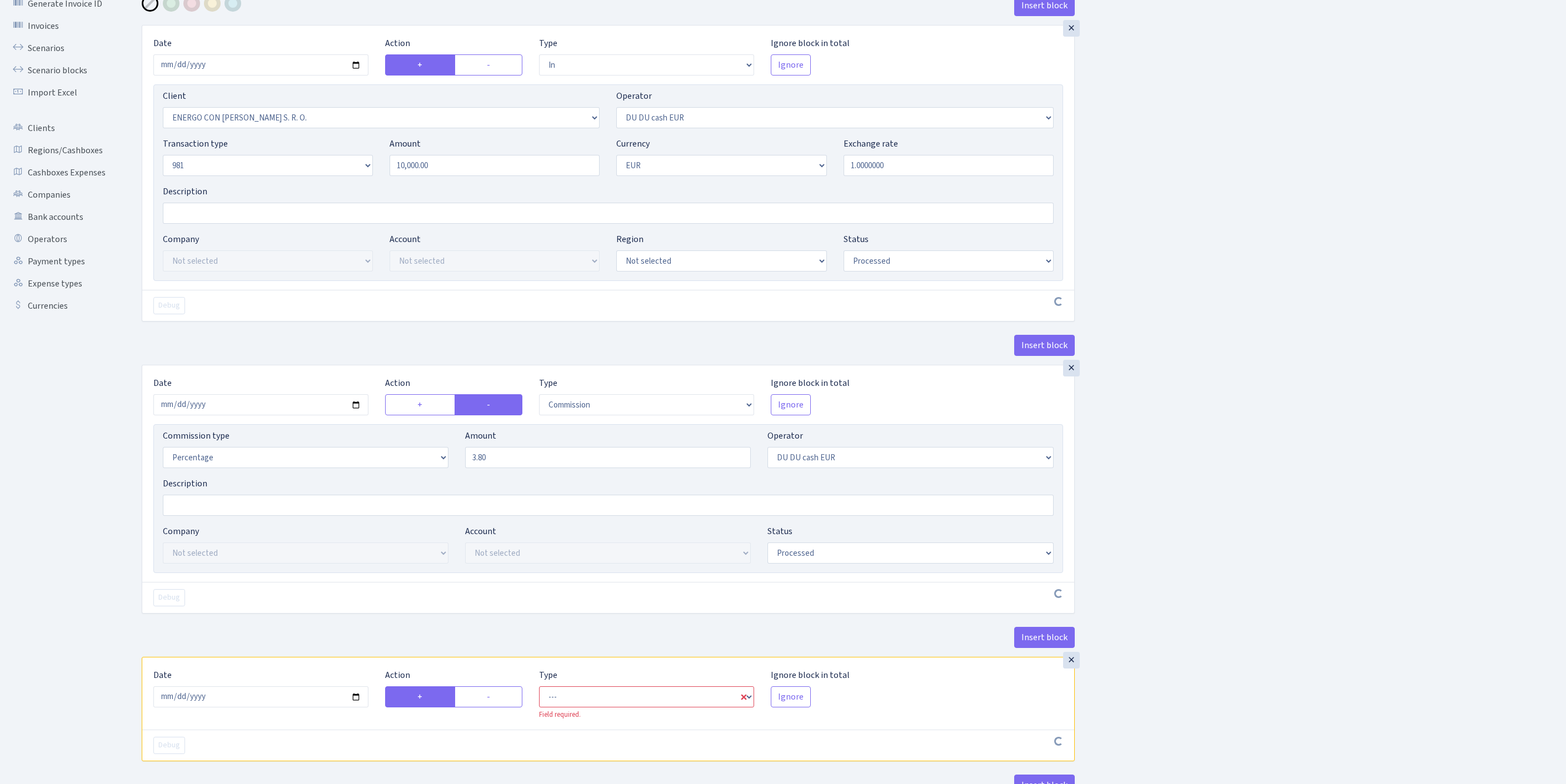
scroll to position [305, 0]
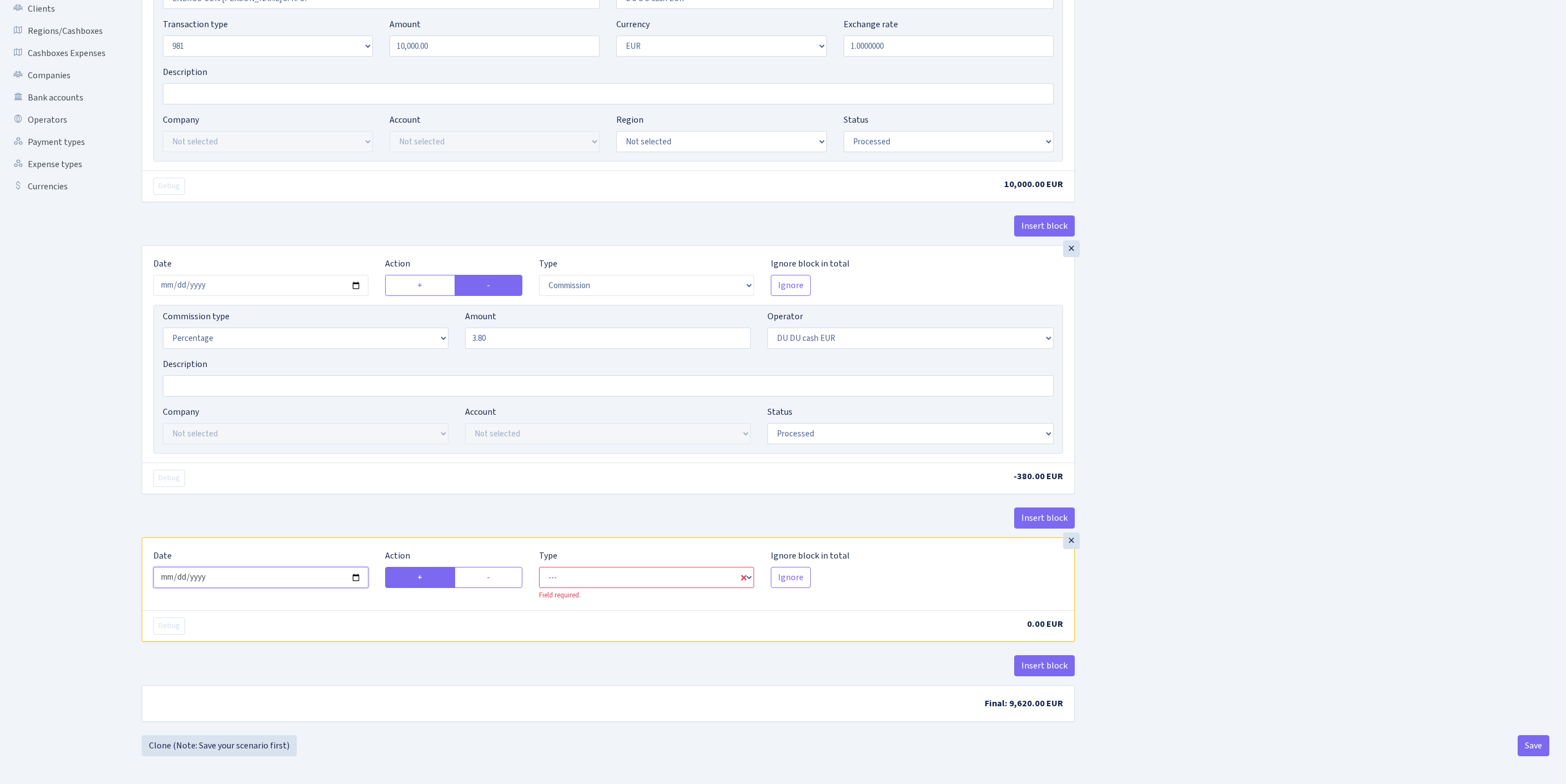
click at [263, 567] on input "2025-10-03" at bounding box center [261, 577] width 215 height 21
type input "2025-10-02"
click at [492, 567] on label "-" at bounding box center [490, 577] width 69 height 21
click at [492, 571] on input "-" at bounding box center [490, 574] width 7 height 7
radio input "true"
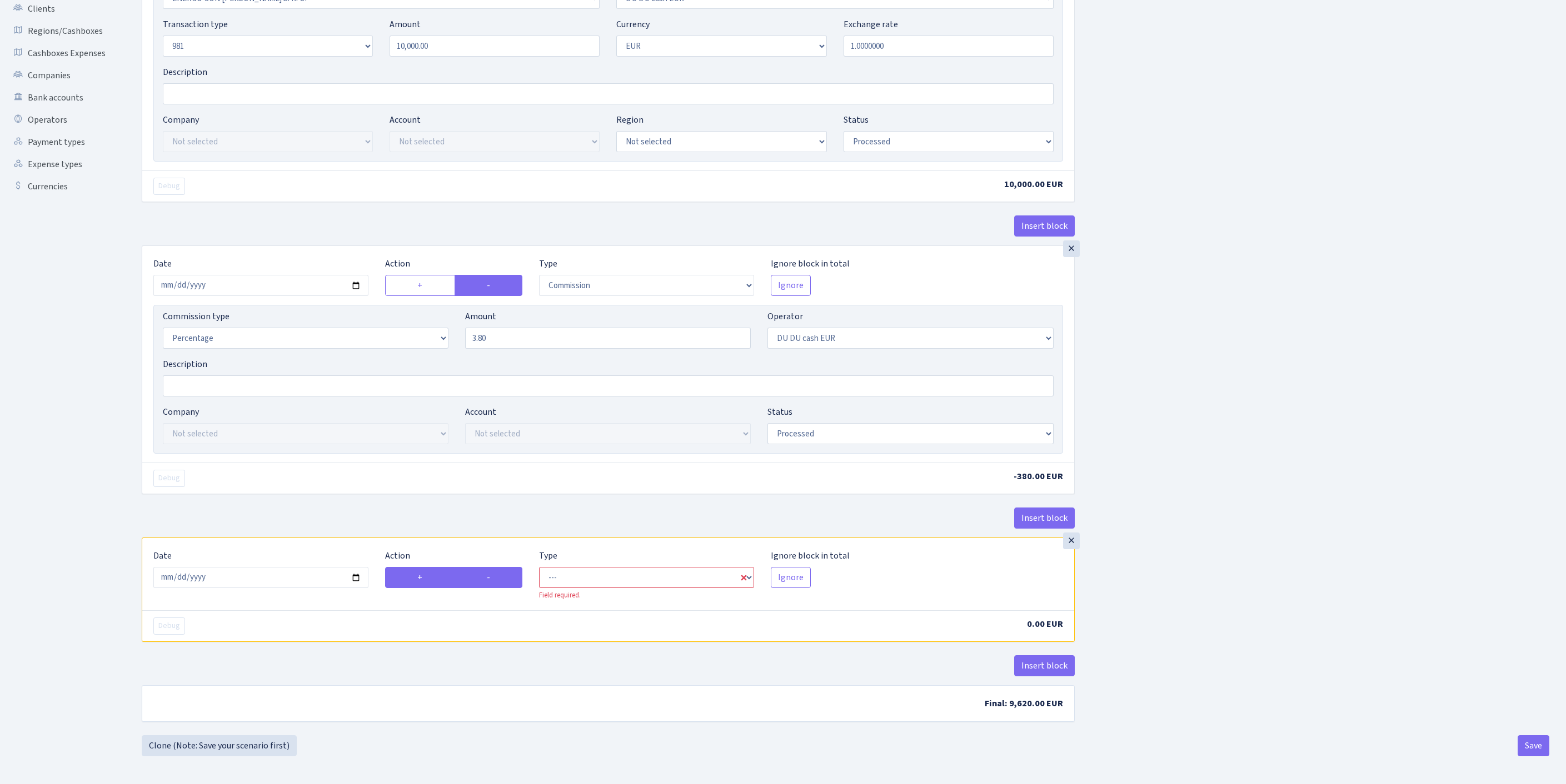
radio input "false"
select select "out"
select select "419"
select select "1"
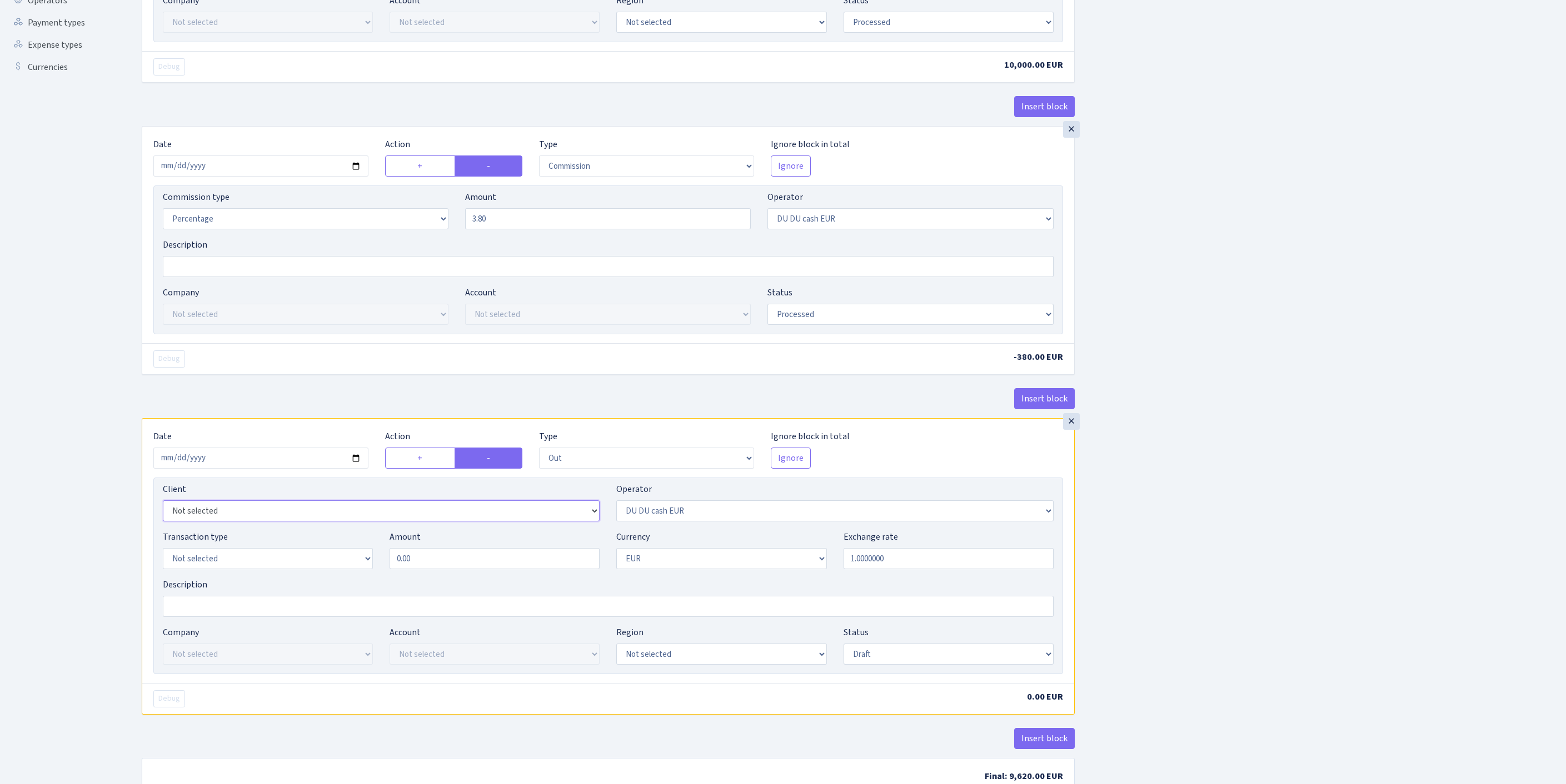
select select "2442"
select select "61"
select select "8"
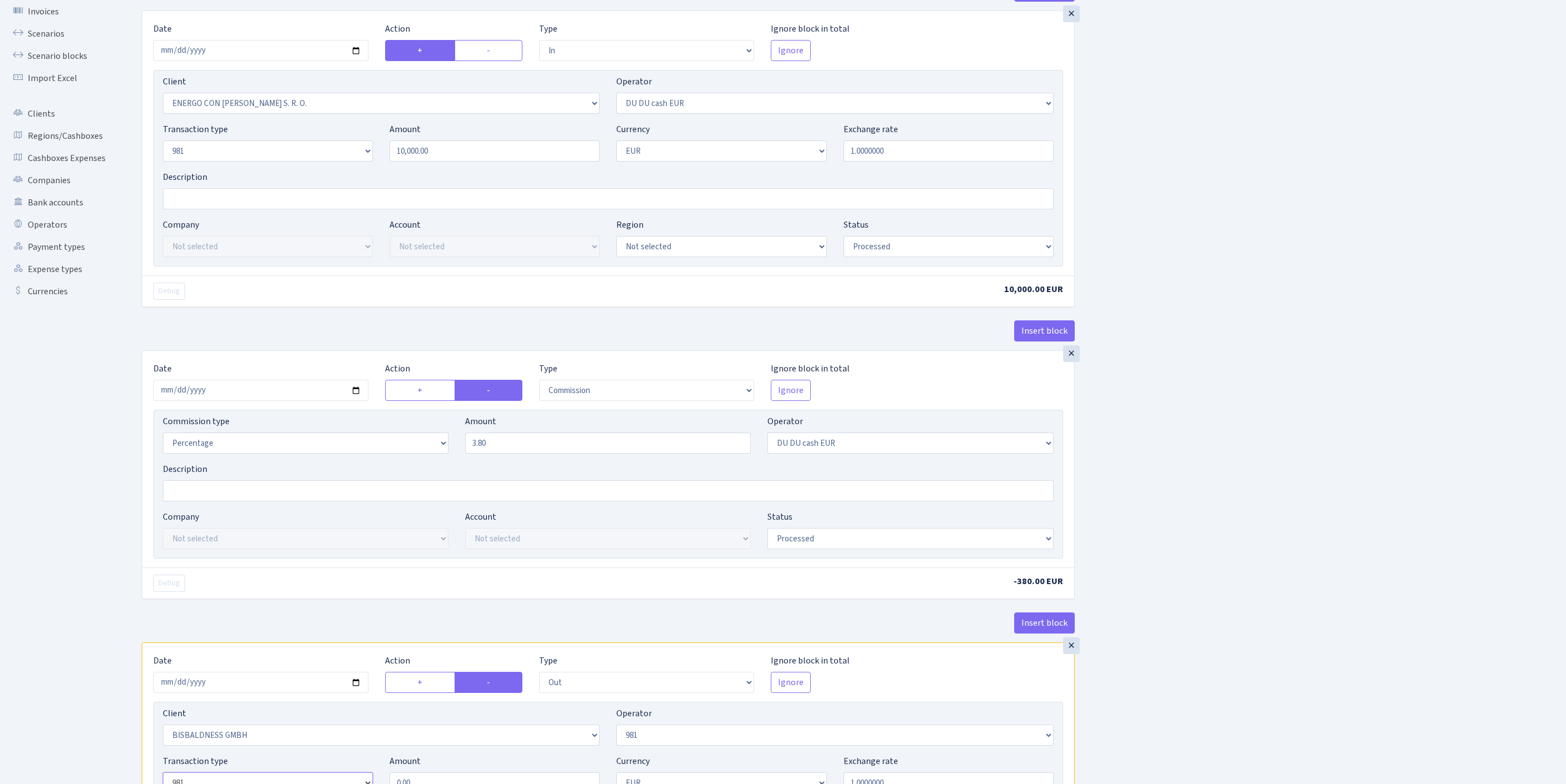
scroll to position [295, 0]
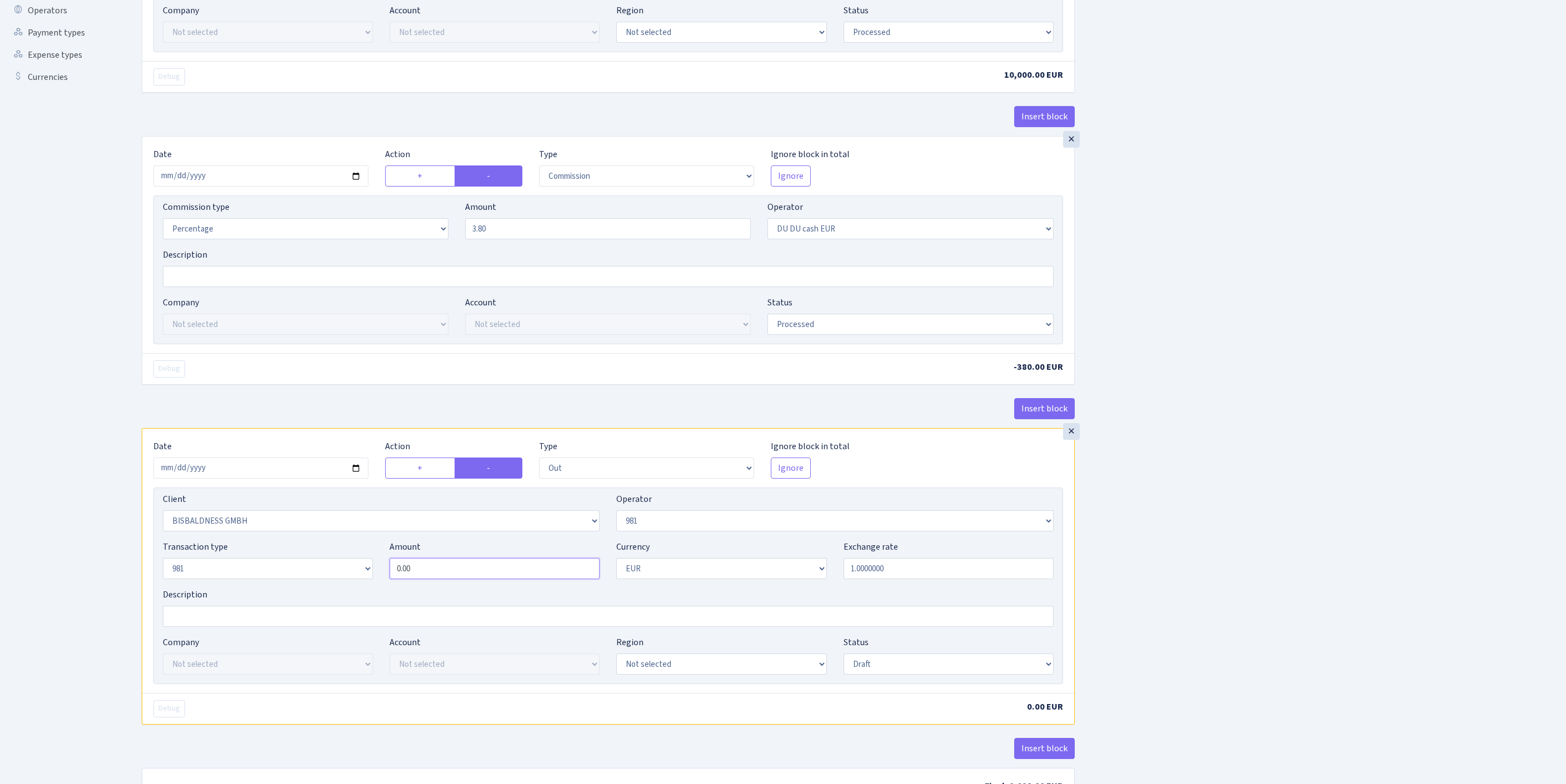
drag, startPoint x: 398, startPoint y: 671, endPoint x: 330, endPoint y: 667, distance: 68.1
click at [330, 588] on div "Transaction type Not selected 981 ELF FISH crypto GIRT IVO dekl MM-BALTIC eur U…" at bounding box center [608, 564] width 907 height 48
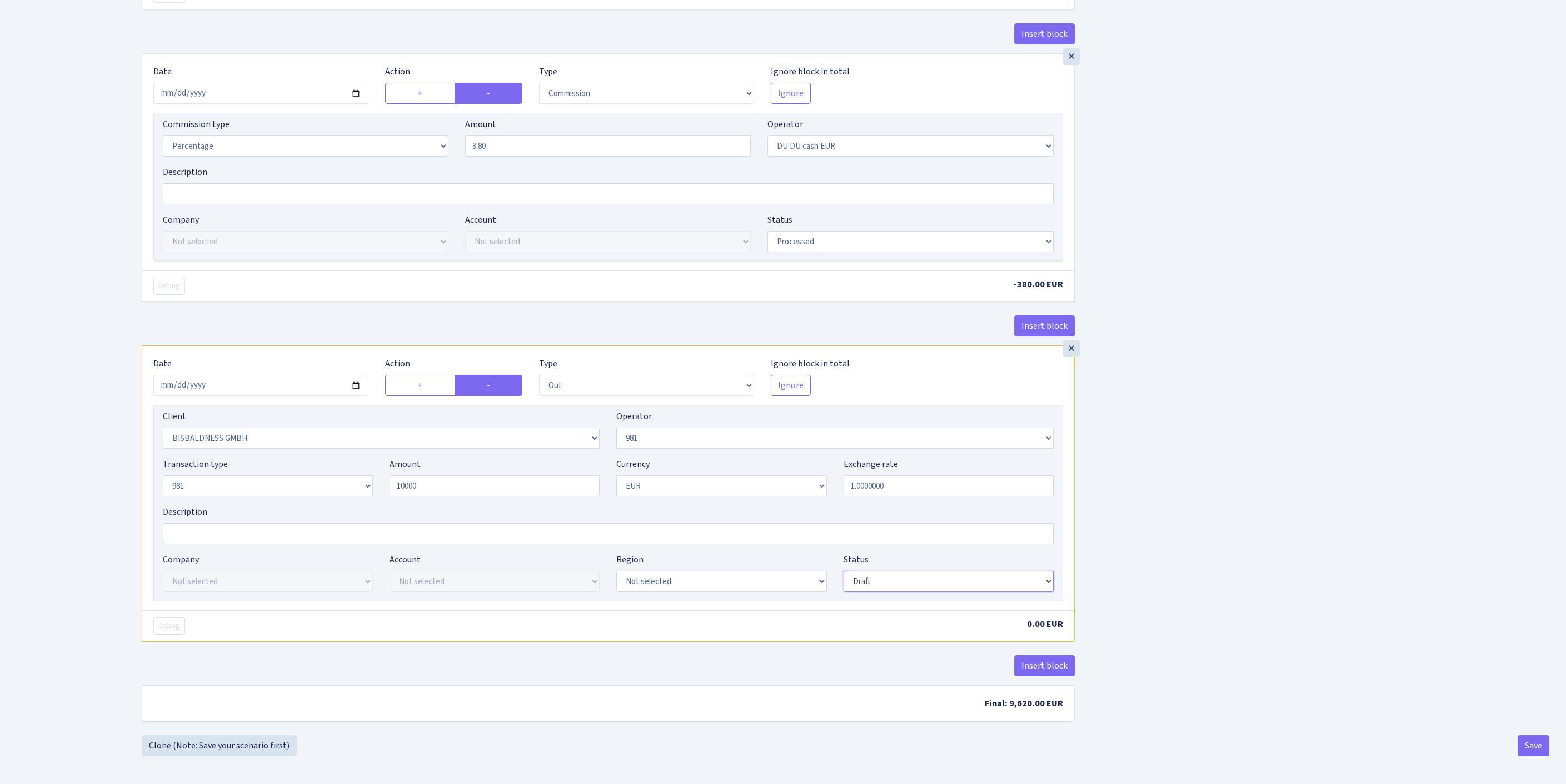
type input "10,000.00"
select select "processed"
click at [1062, 665] on button "Insert block" at bounding box center [1045, 665] width 61 height 21
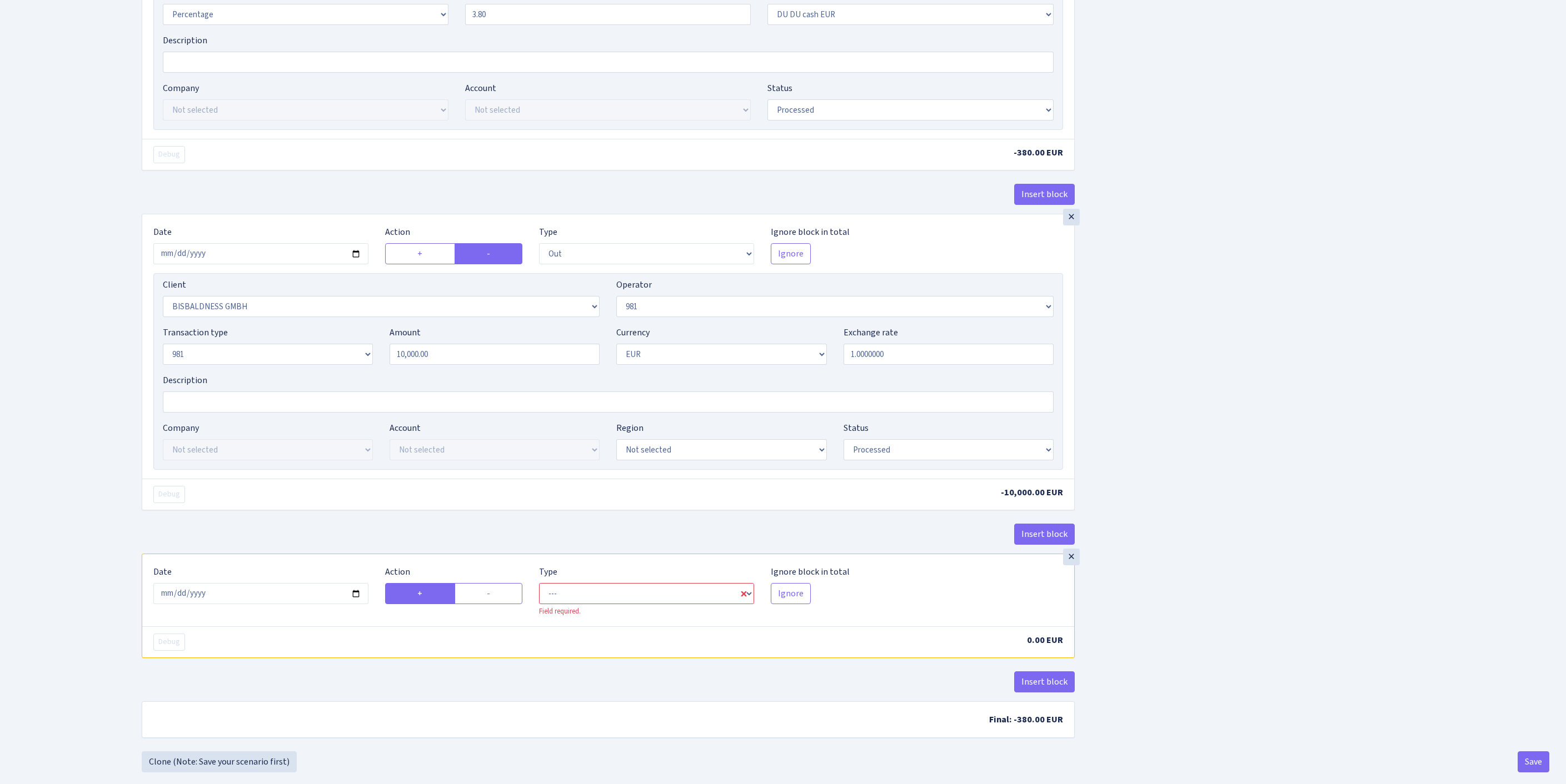
scroll to position [695, 0]
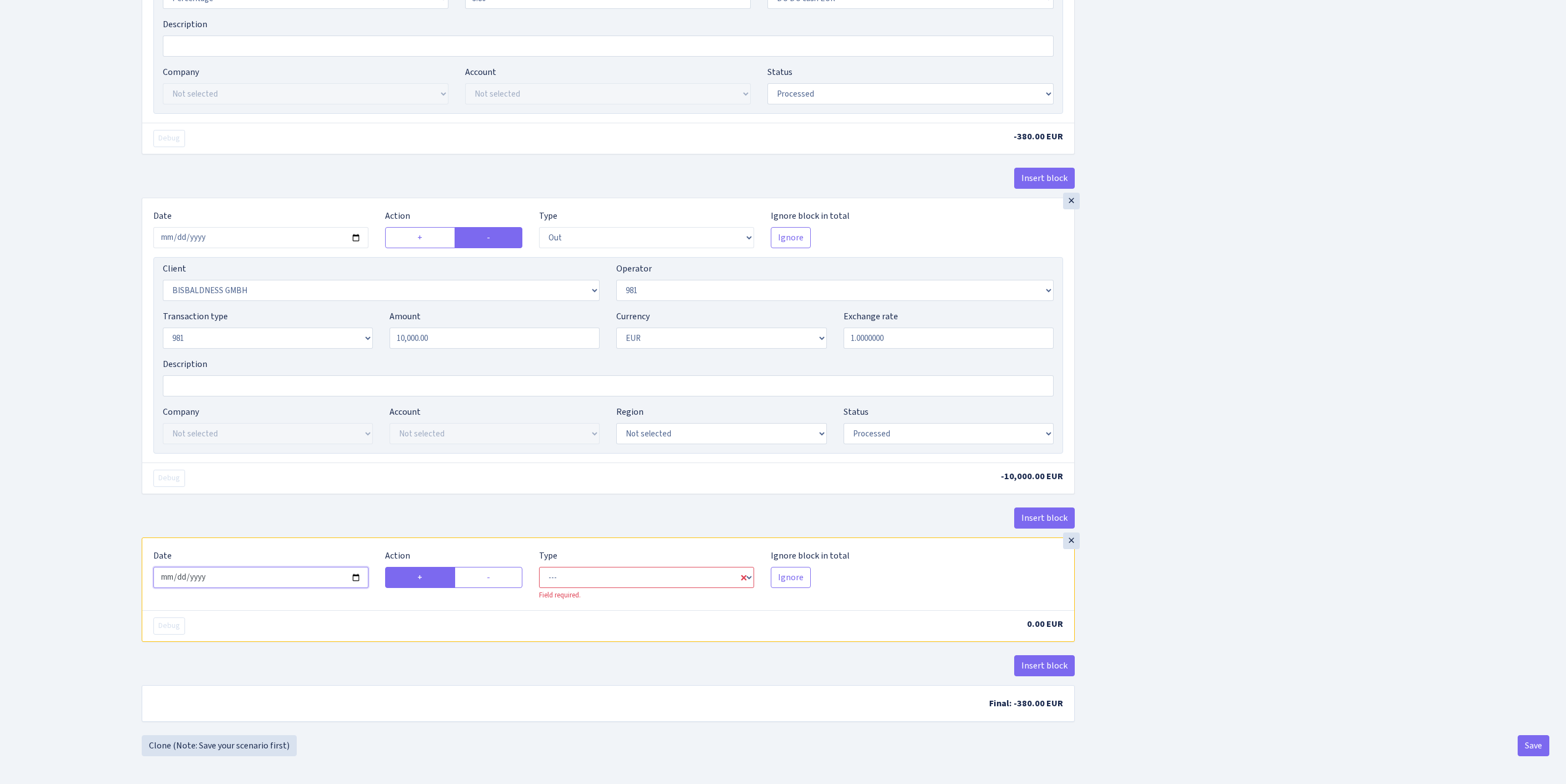
click at [268, 567] on input "2025-10-03" at bounding box center [261, 577] width 215 height 21
type input "[DATE]"
click at [491, 567] on label "-" at bounding box center [490, 577] width 69 height 21
click at [491, 571] on input "-" at bounding box center [490, 574] width 7 height 7
radio input "true"
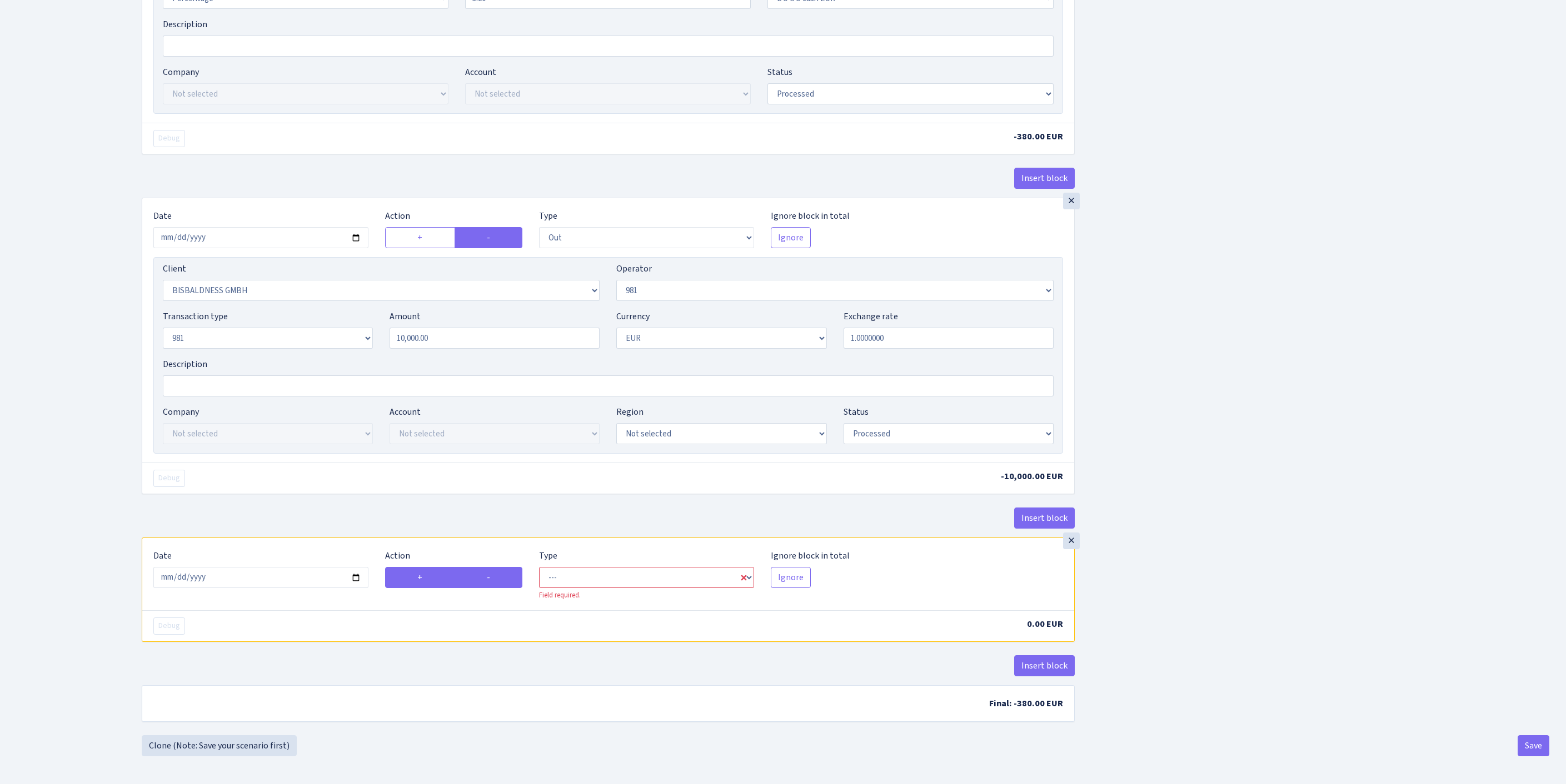
radio input "false"
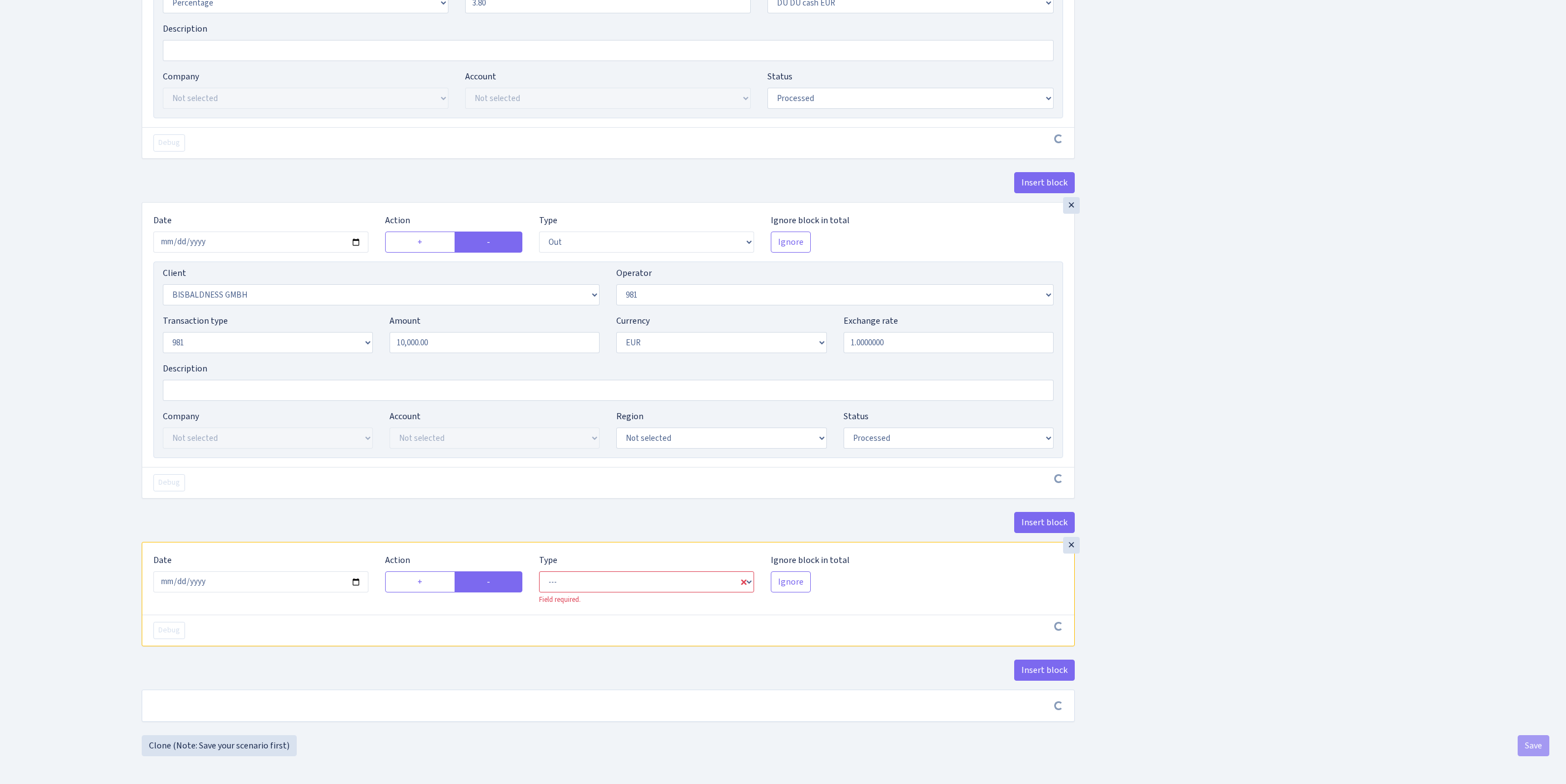
scroll to position [690, 0]
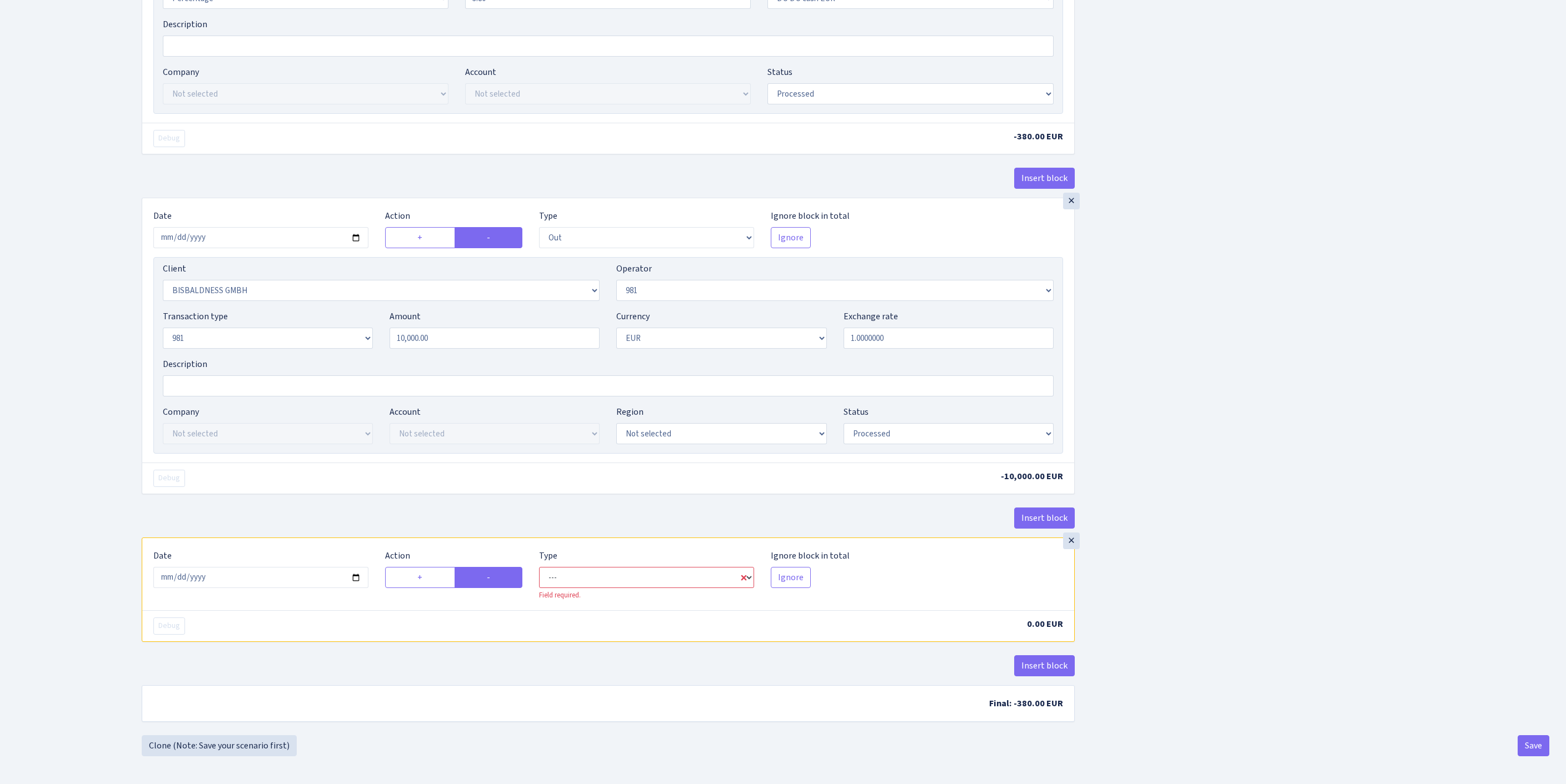
select select "commission"
select select "61"
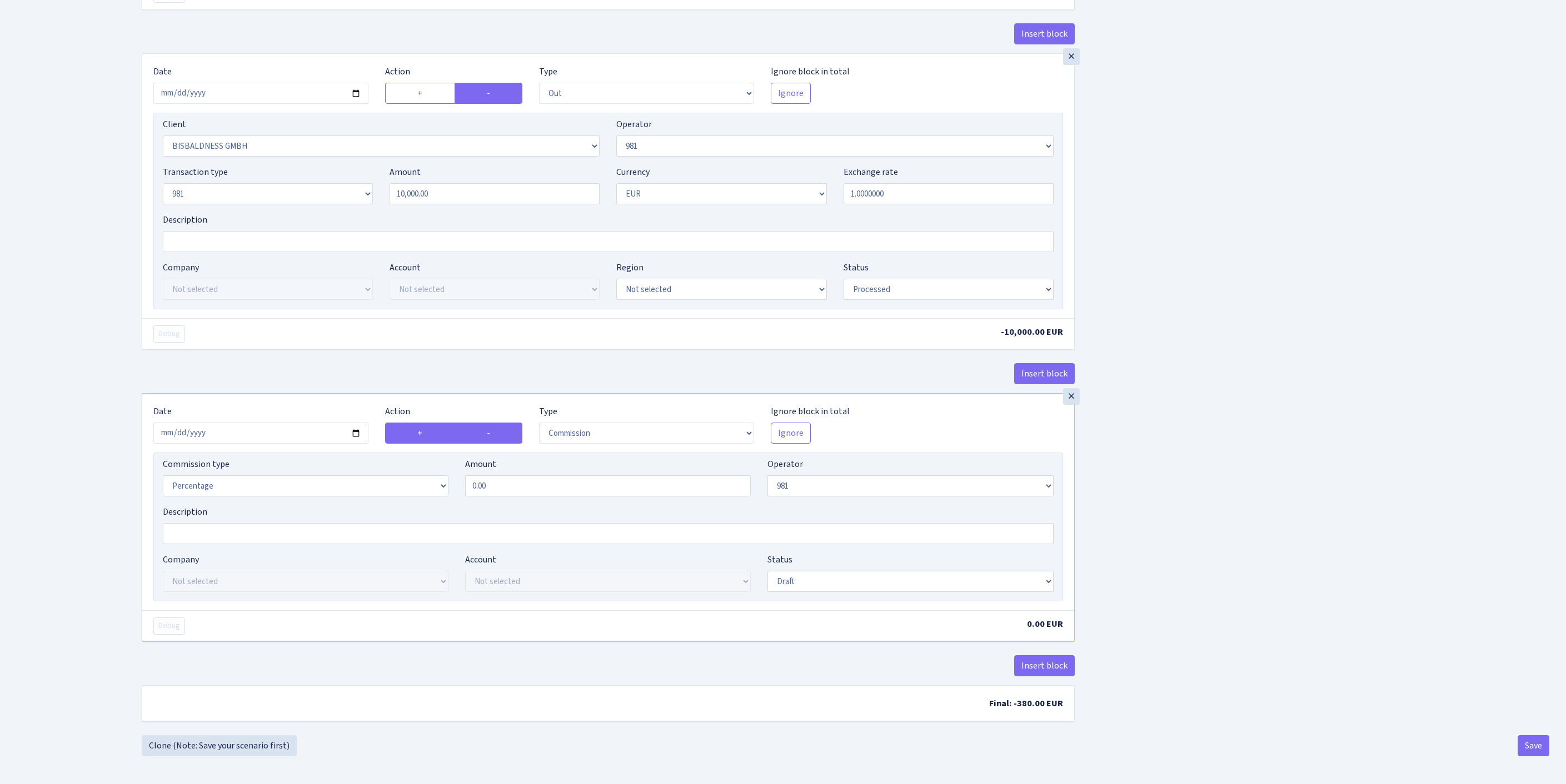
click at [427, 444] on label "+" at bounding box center [420, 432] width 70 height 21
click at [425, 434] on input "+" at bounding box center [421, 429] width 7 height 7
radio input "true"
radio input "false"
drag, startPoint x: 535, startPoint y: 612, endPoint x: 436, endPoint y: 603, distance: 99.4
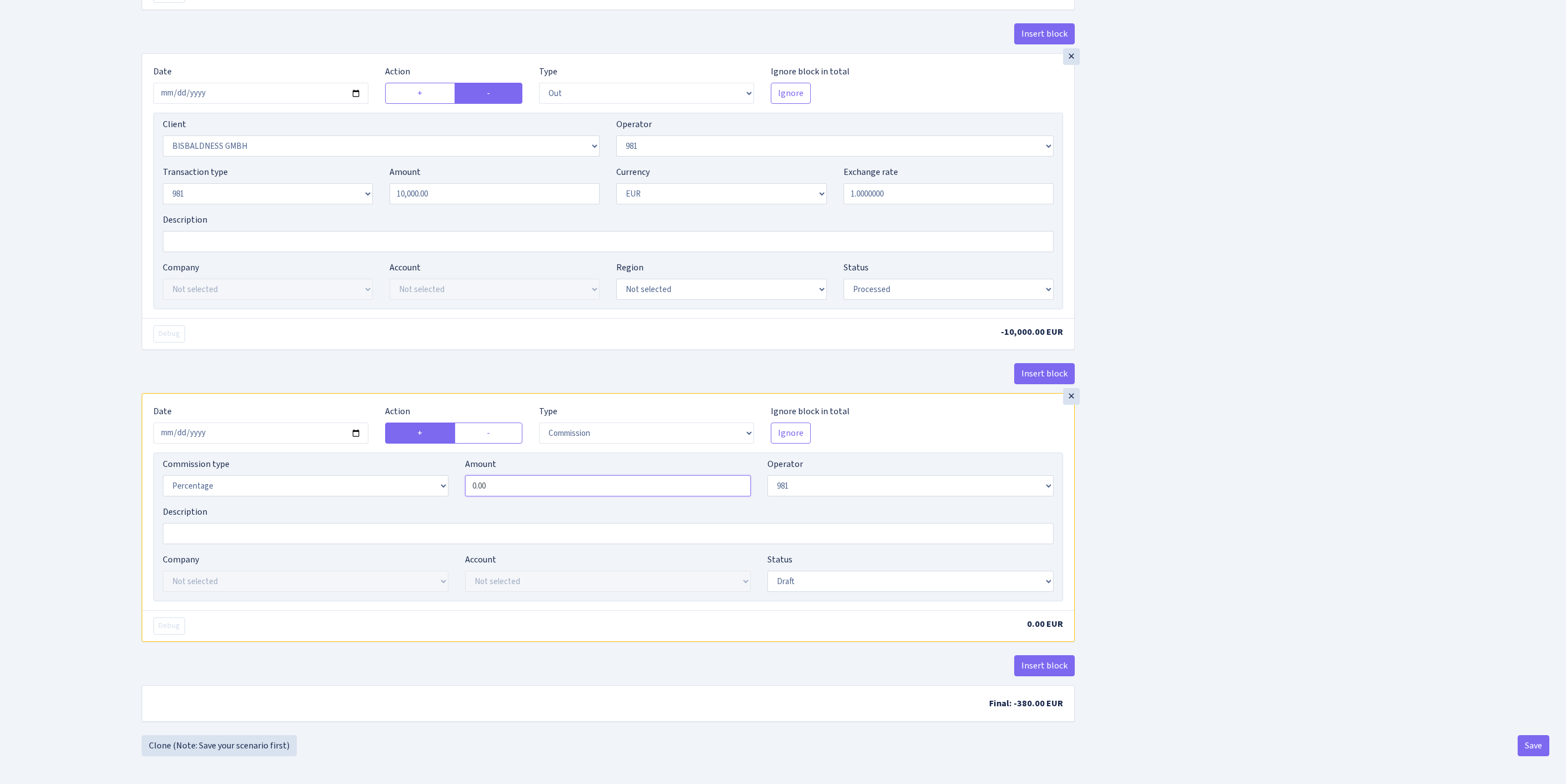
click at [436, 506] on div "Commission type Percentage Fixed Bank Amount 0.00 Operator Not selected 981 981…" at bounding box center [608, 481] width 907 height 48
type input "1.20"
select select "processed"
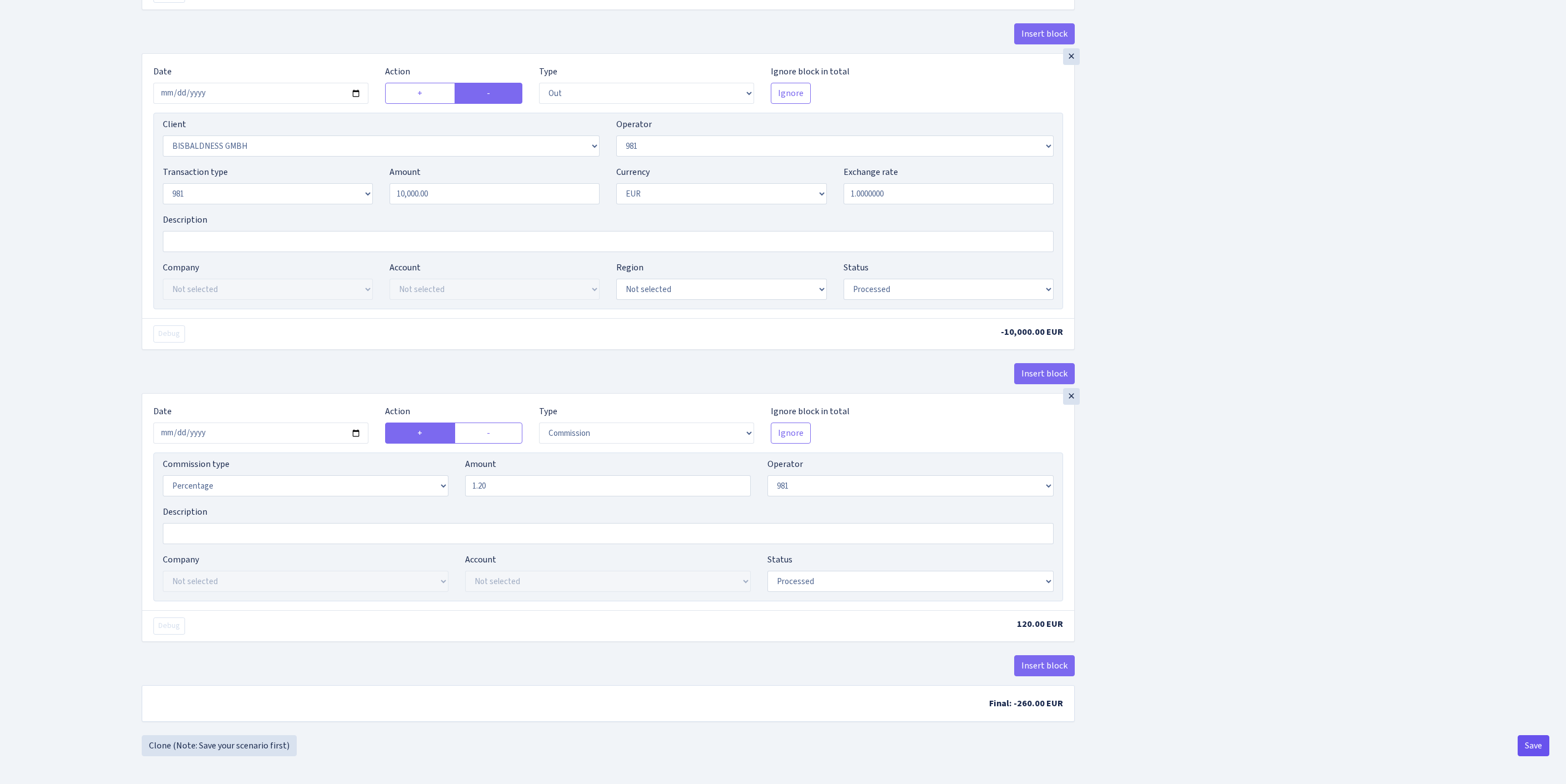
click at [1531, 747] on button "Save" at bounding box center [1534, 746] width 31 height 21
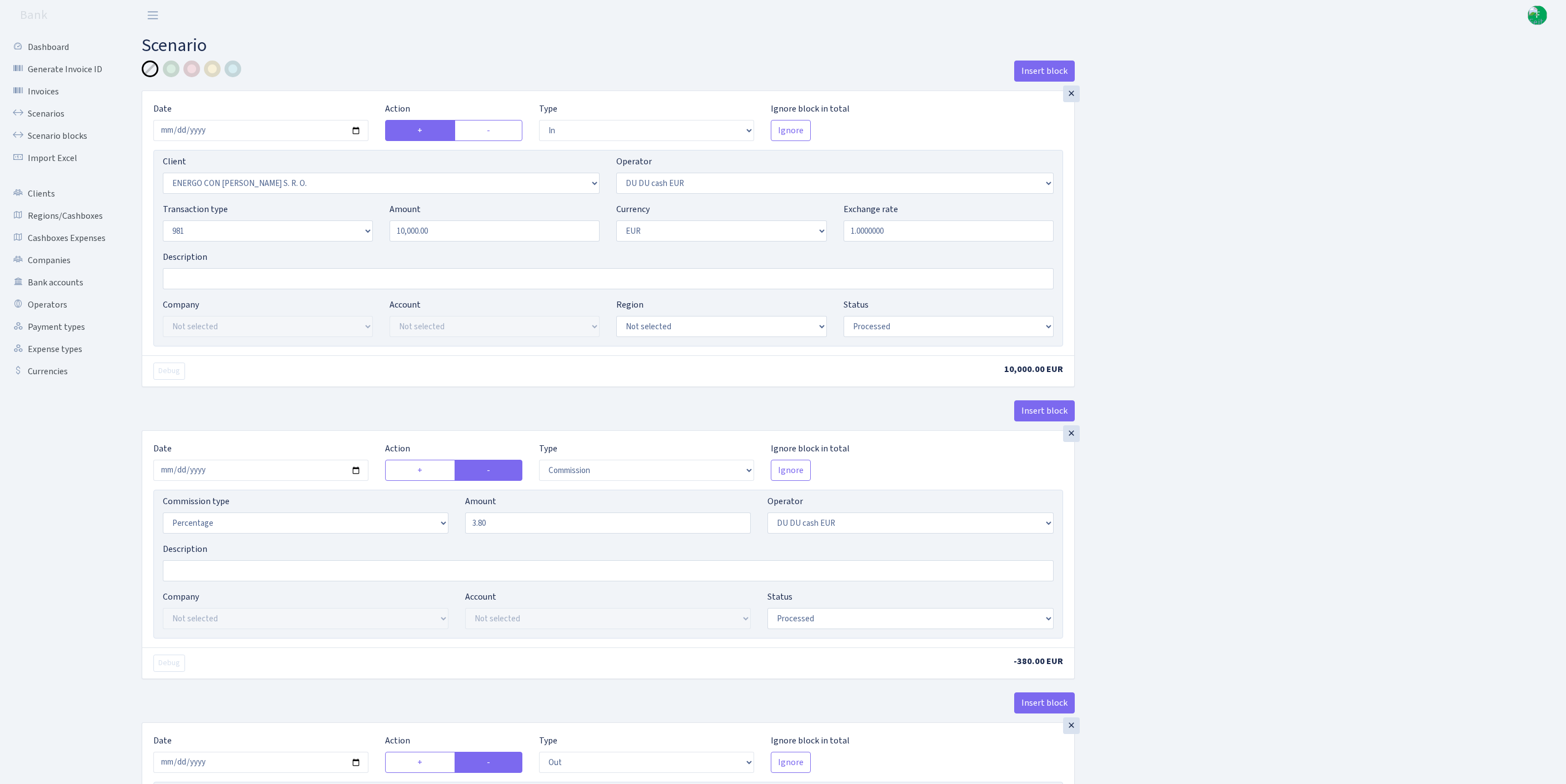
select select "in"
select select "3397"
select select "419"
select select "8"
select select "1"
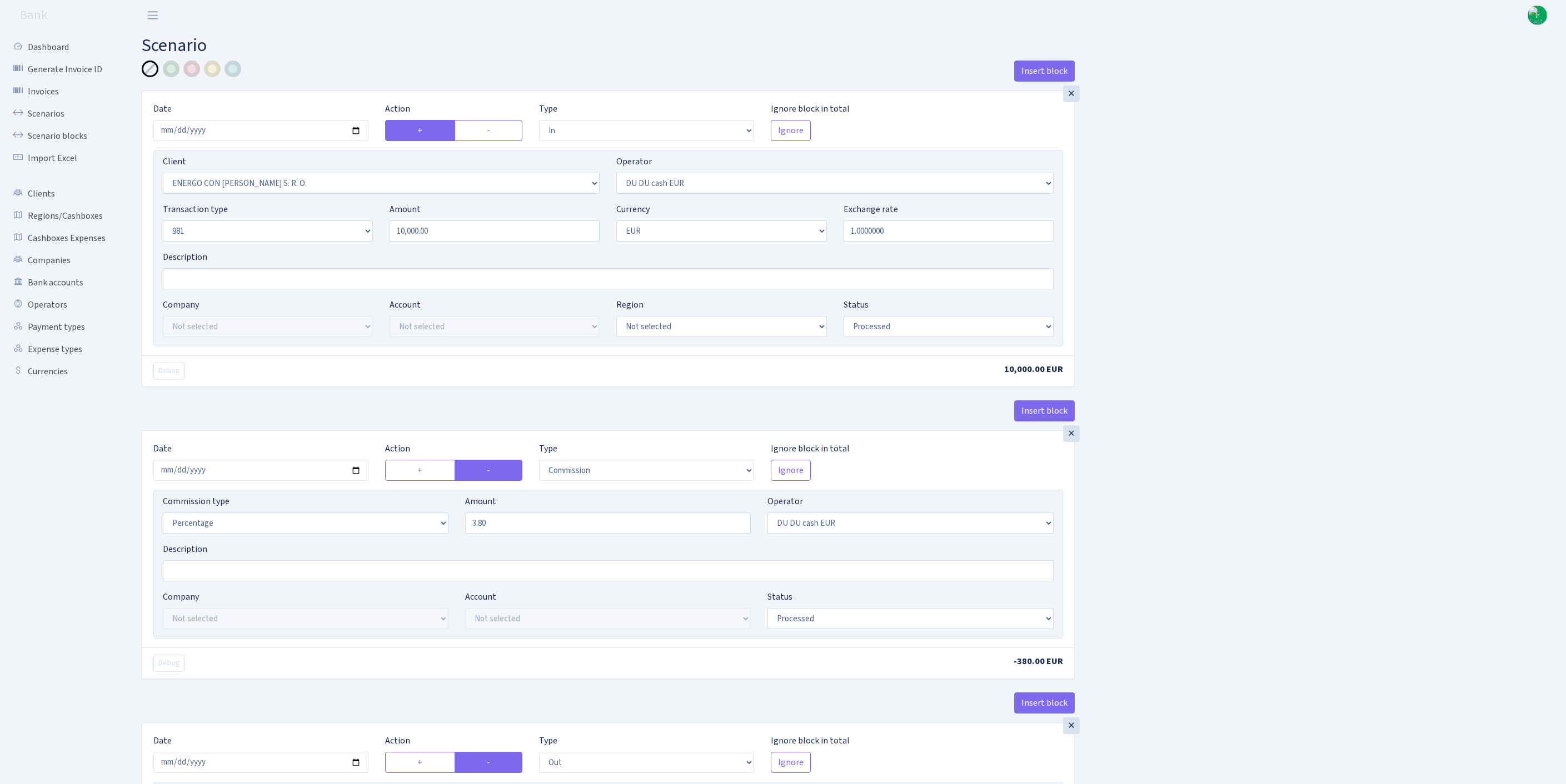
select select "processed"
select select "commission"
select select "419"
select select "processed"
select select "out"
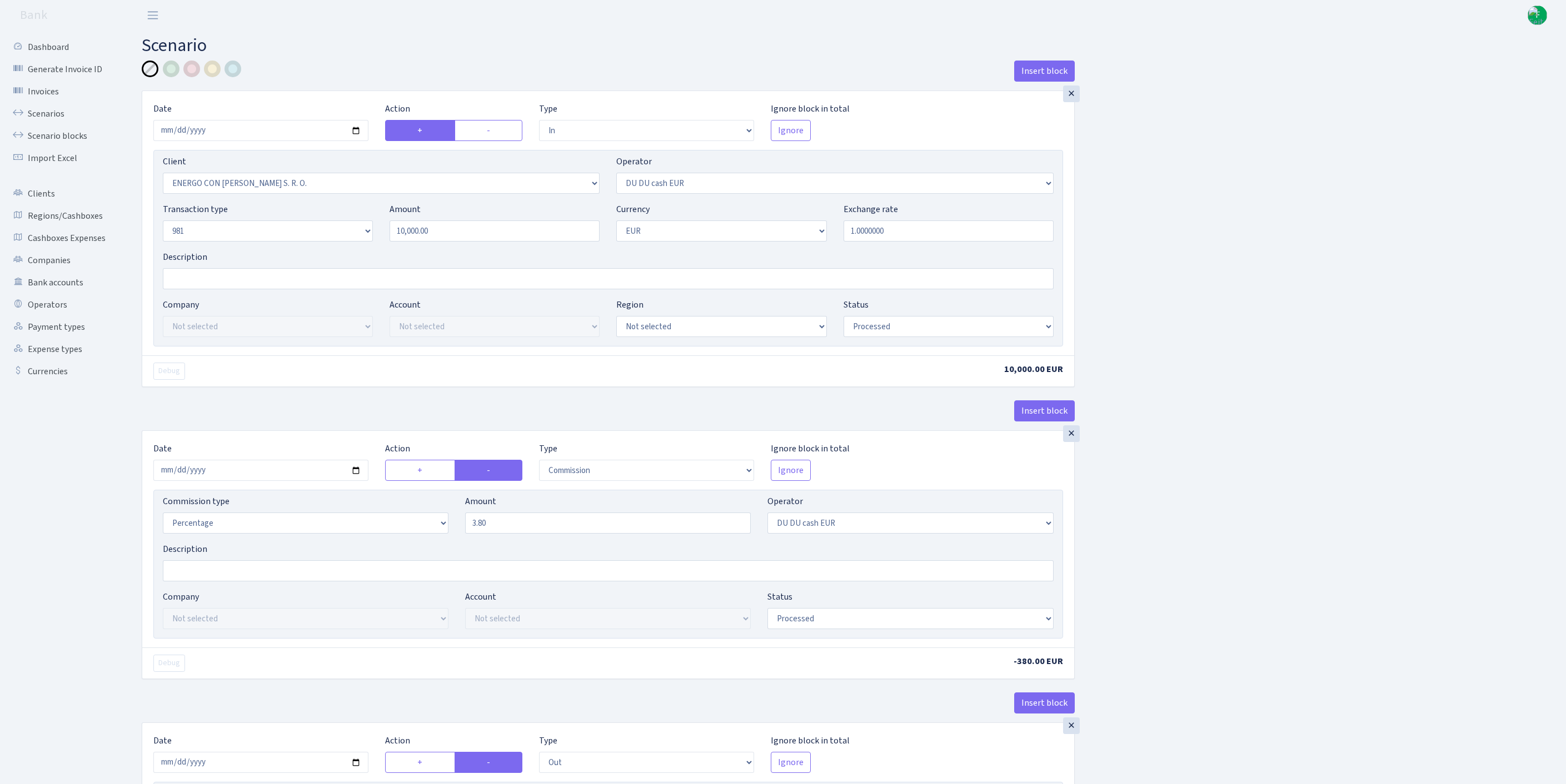
select select "2442"
select select "61"
select select "8"
select select "1"
select select "processed"
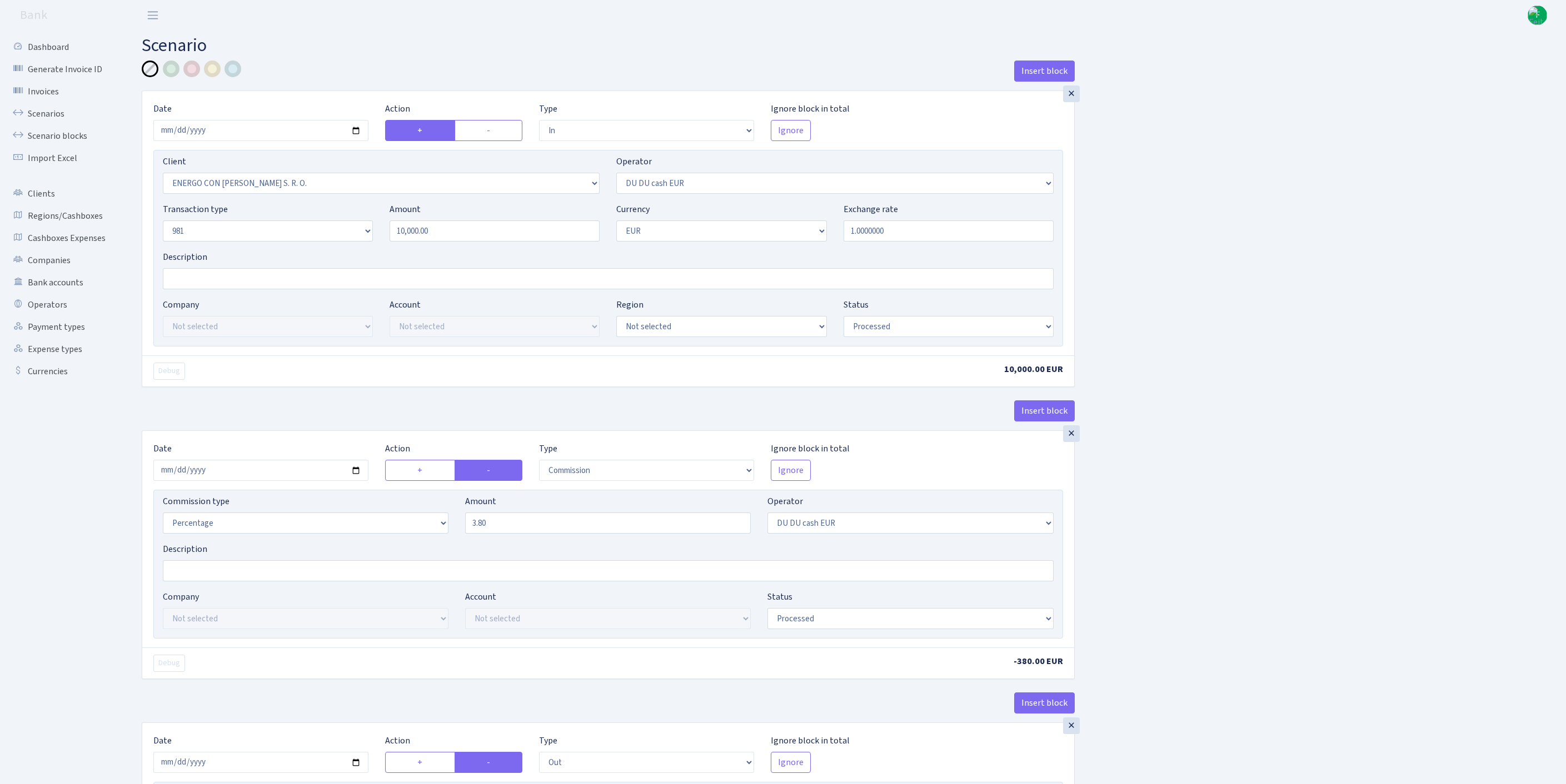
select select "commission"
select select "61"
select select "processed"
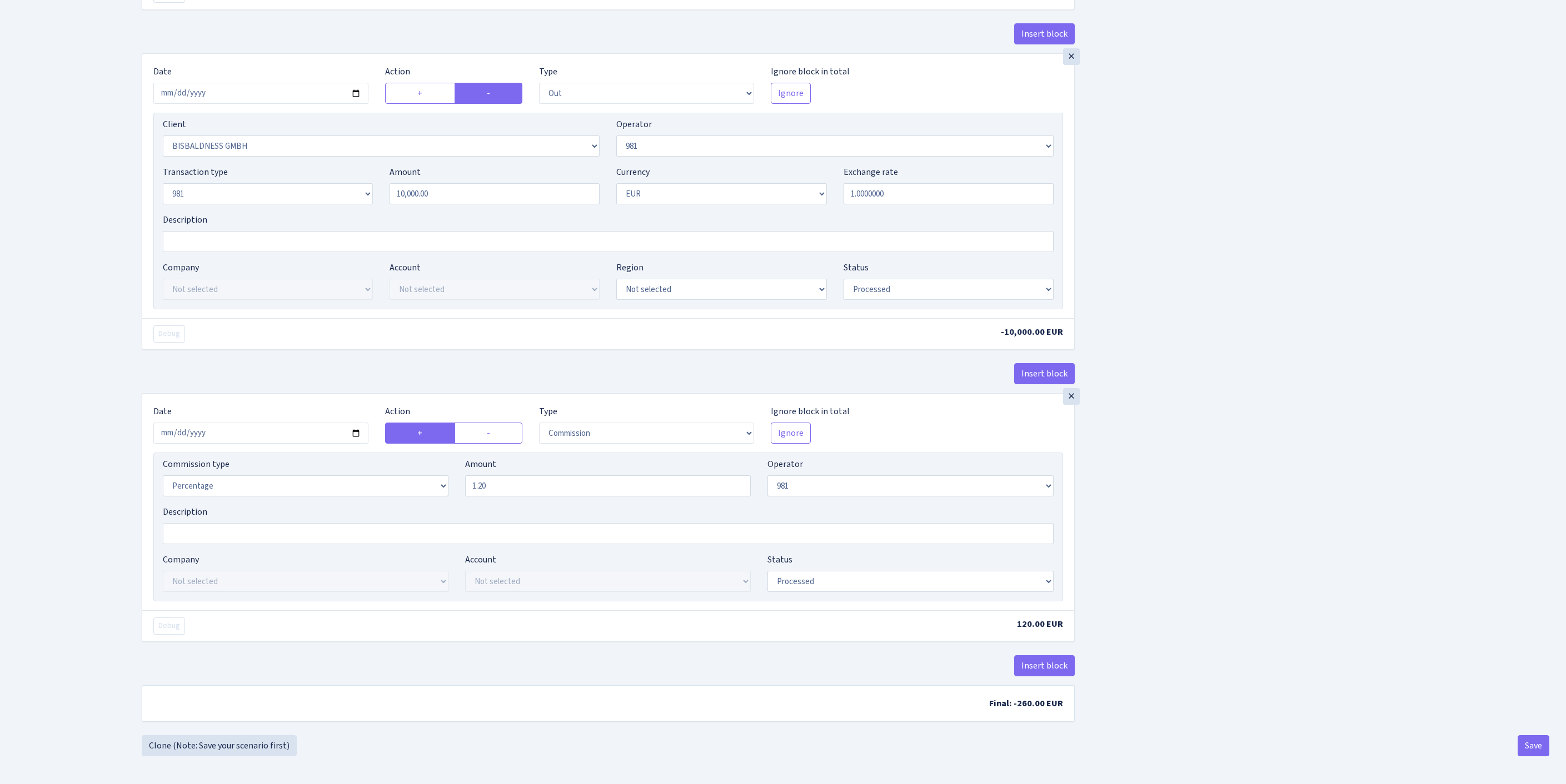
scroll to position [855, 0]
click at [1529, 742] on button "Save" at bounding box center [1534, 746] width 31 height 21
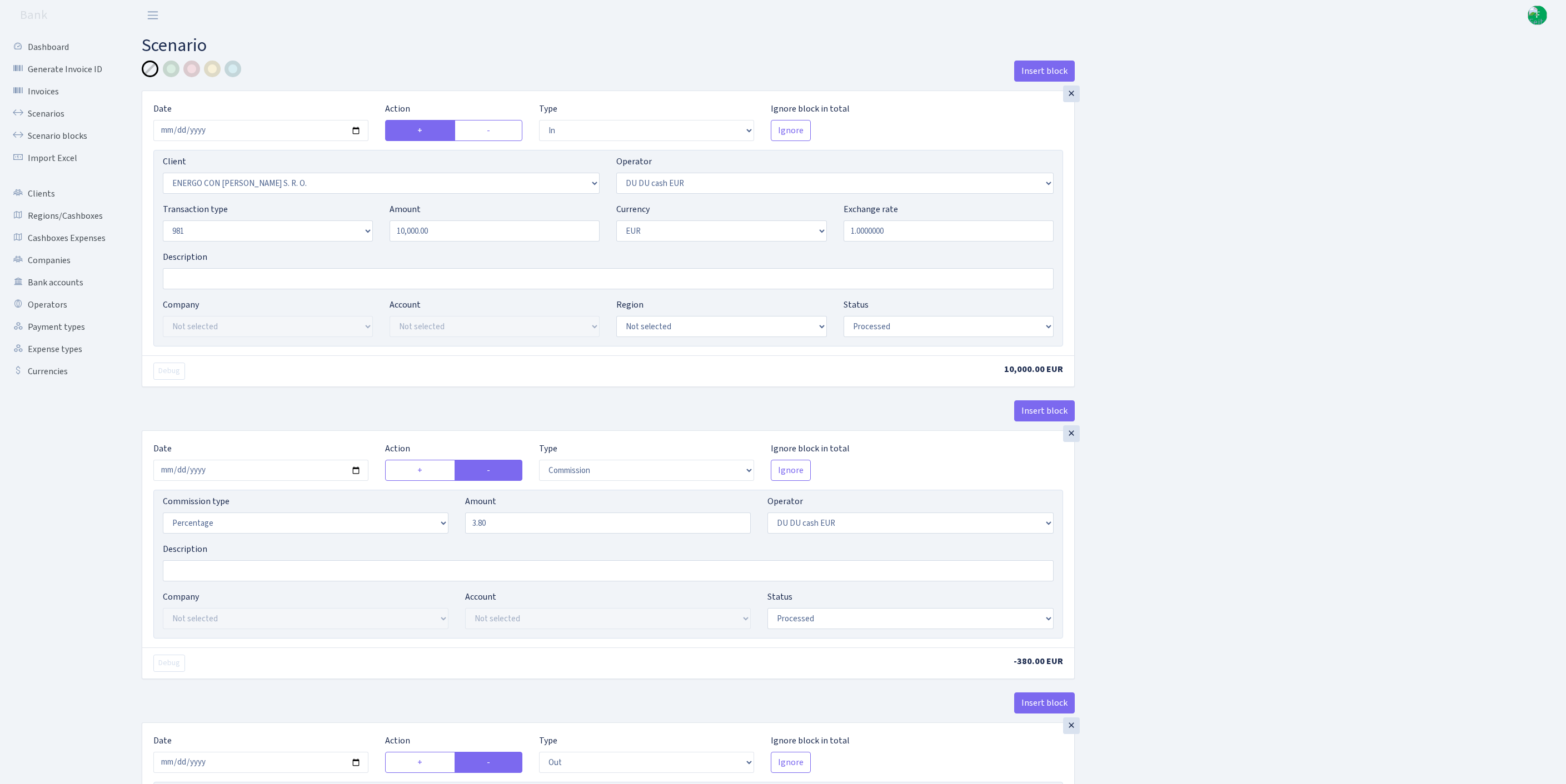
select select "in"
select select "3397"
select select "419"
select select "8"
select select "1"
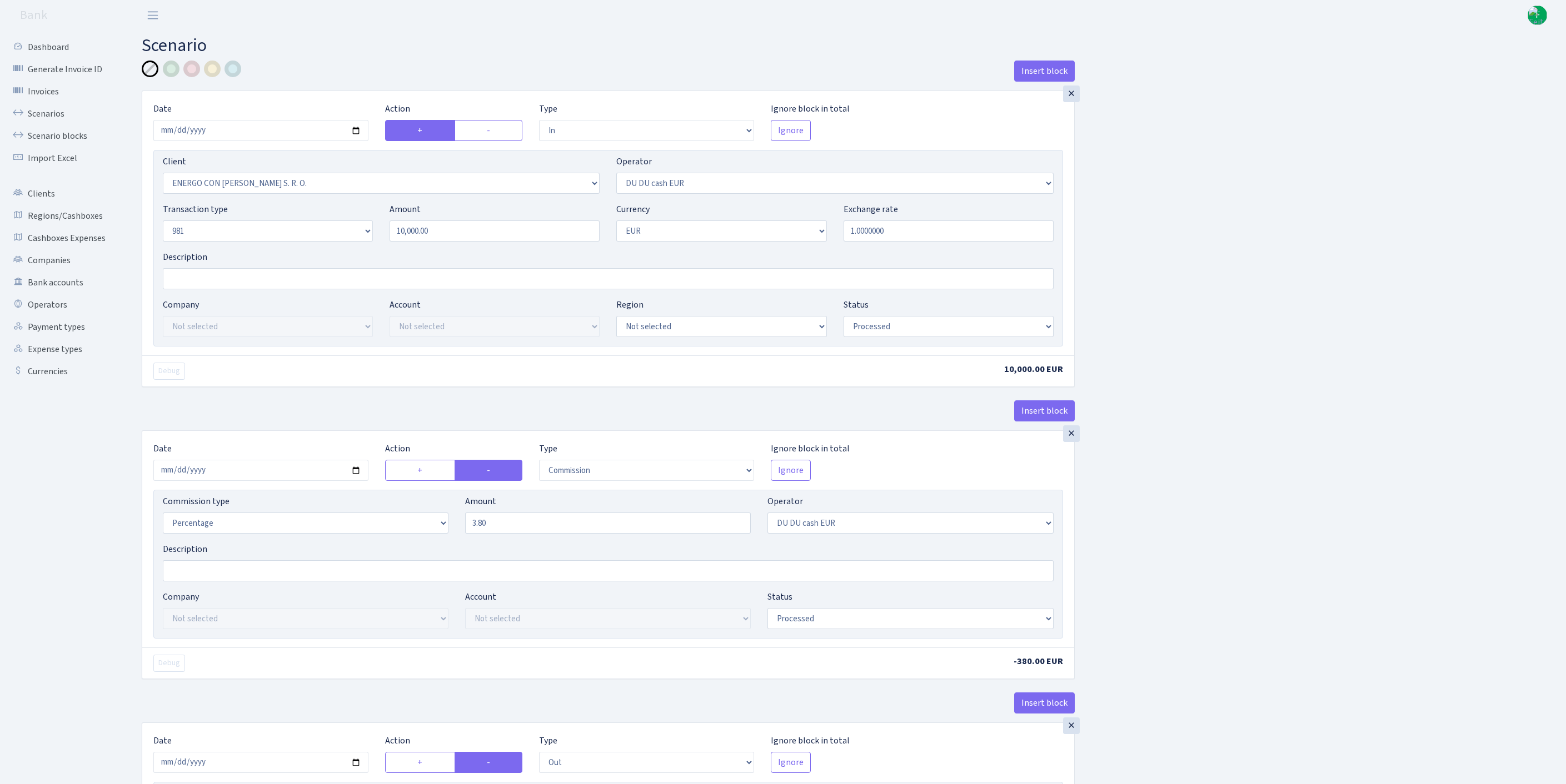
select select "processed"
select select "commission"
select select "419"
select select "processed"
select select "out"
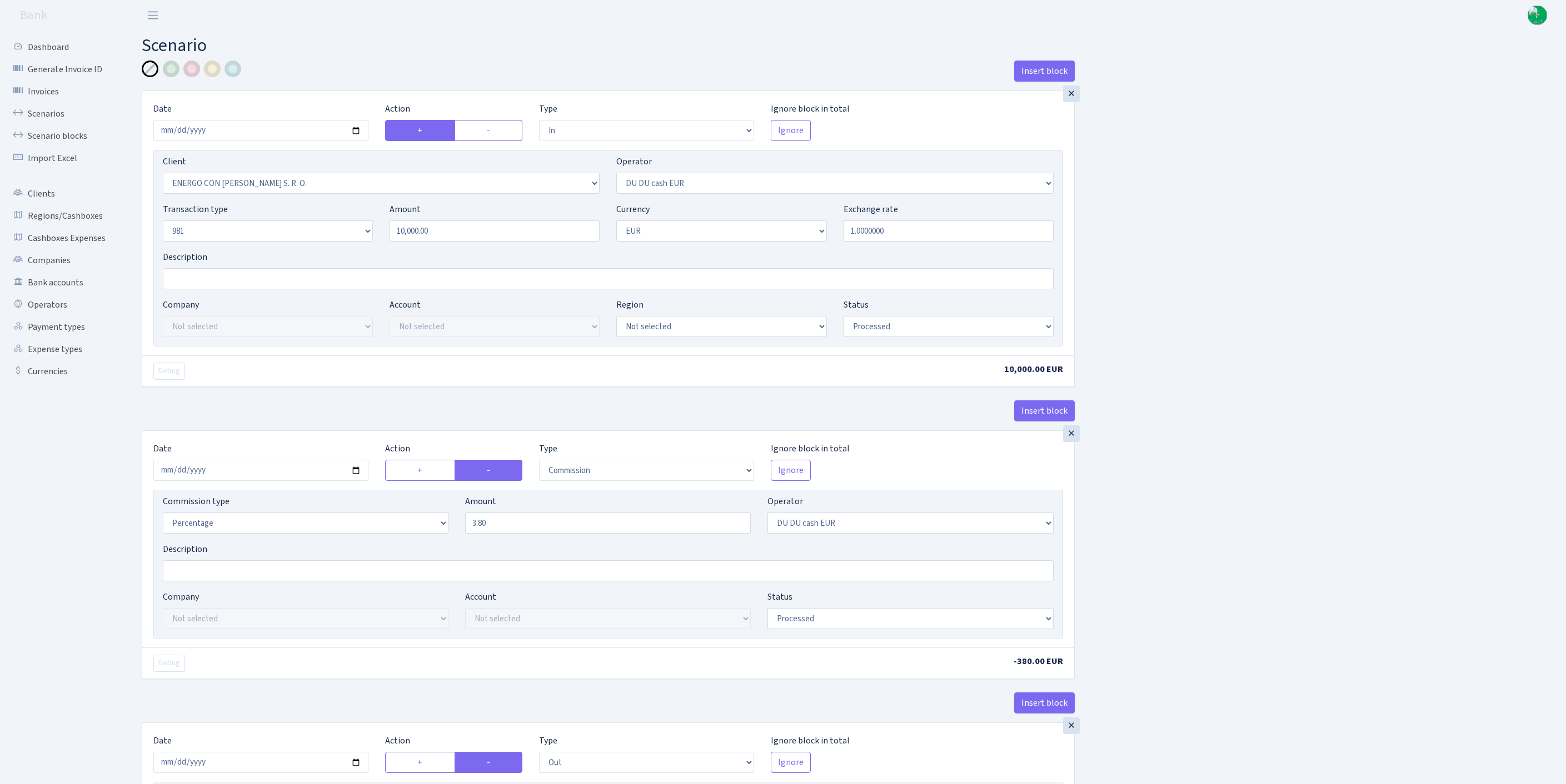
select select "2442"
select select "61"
select select "8"
select select "1"
select select "processed"
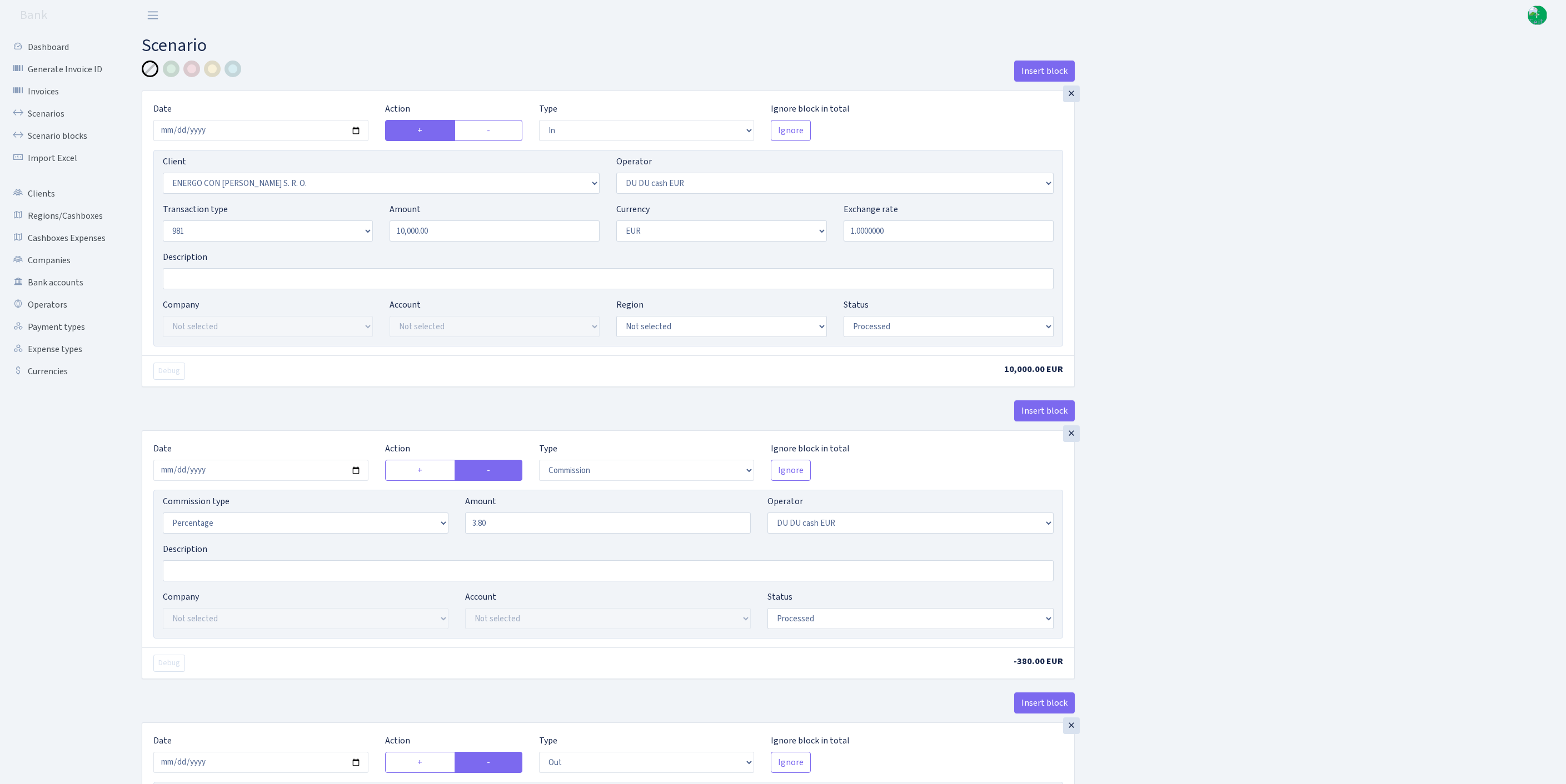
select select "commission"
select select "61"
select select "processed"
click at [58, 118] on link "Scenarios" at bounding box center [61, 114] width 111 height 23
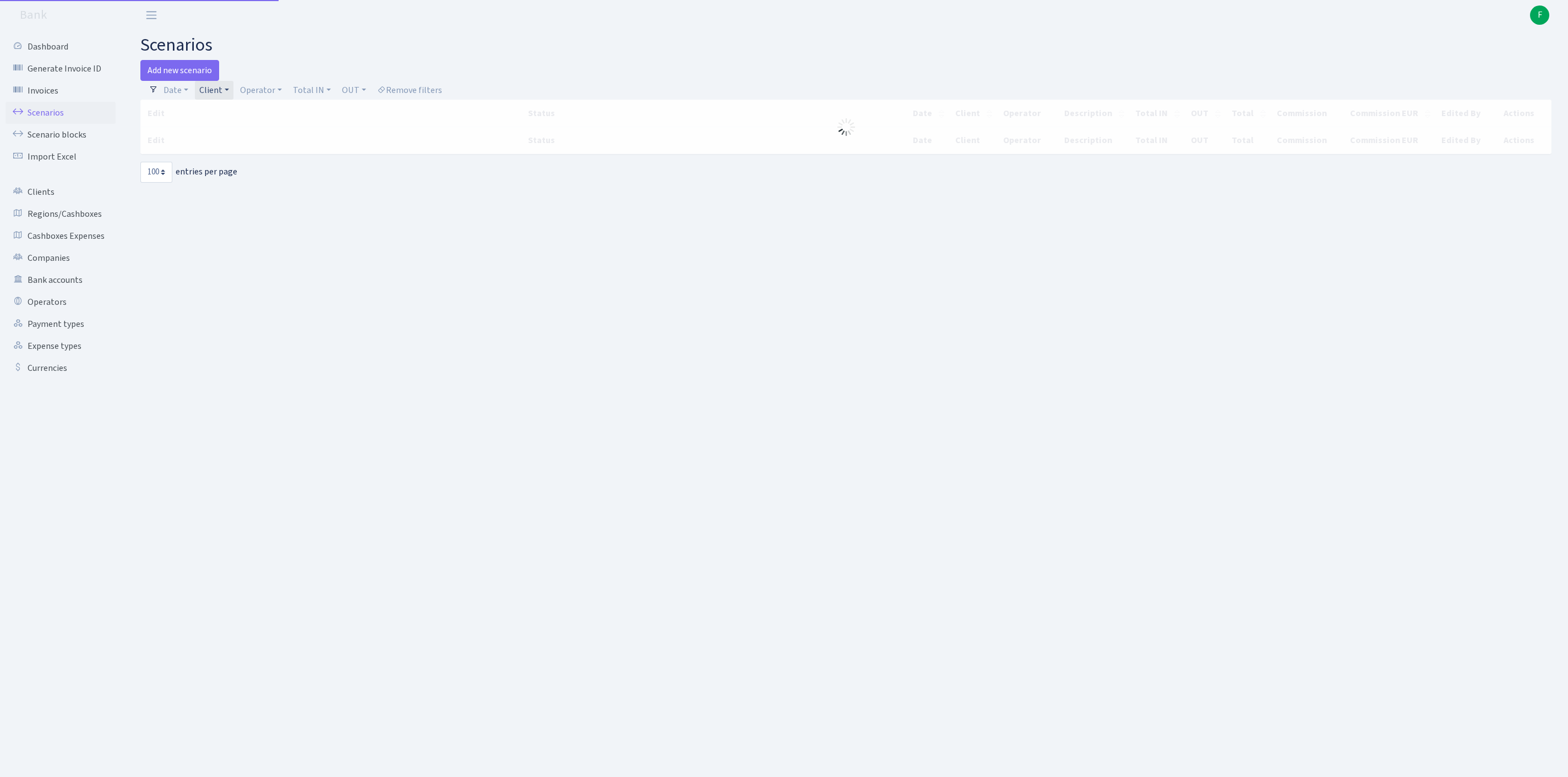
select select "100"
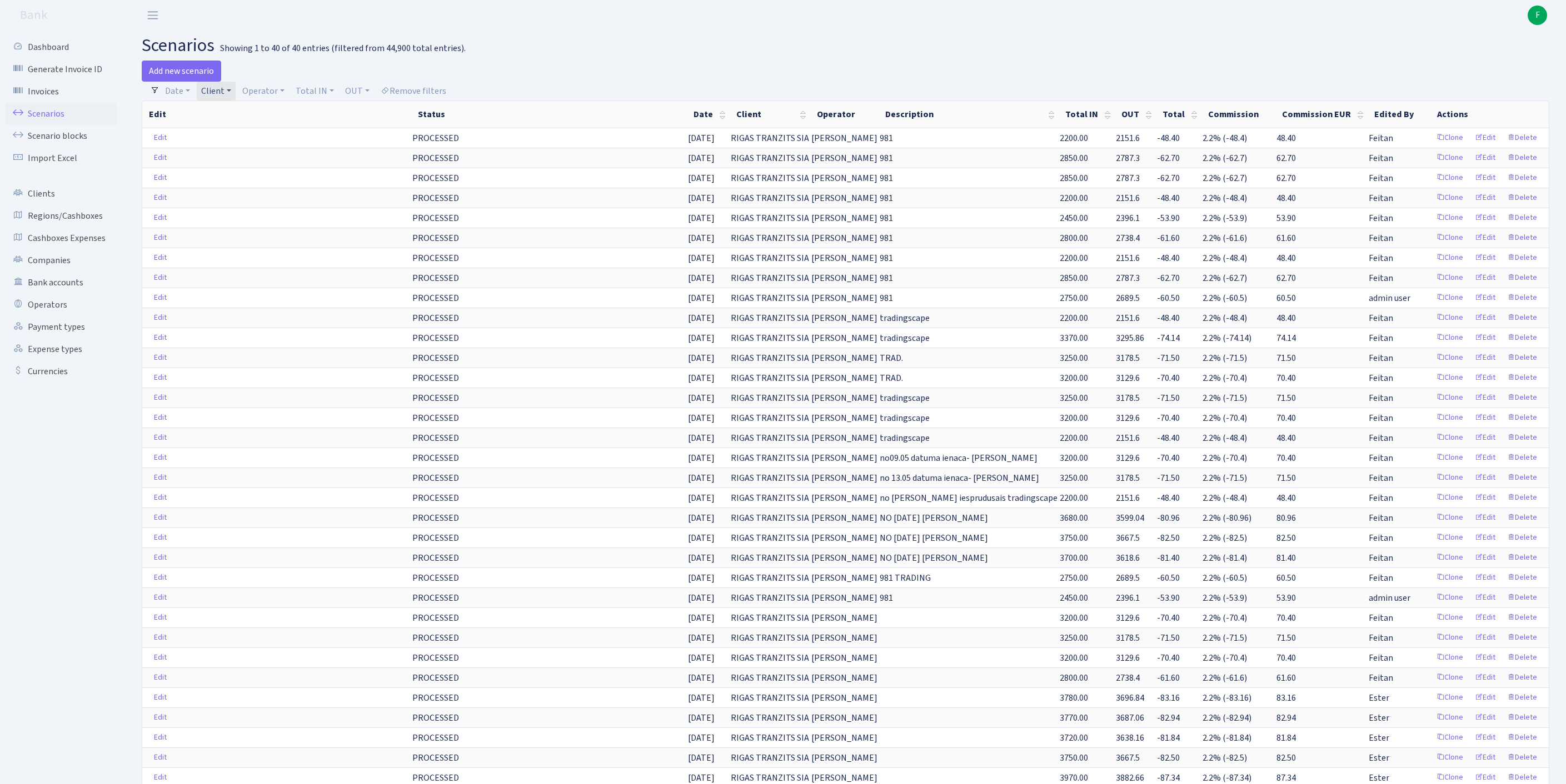
click at [236, 95] on link "Client" at bounding box center [216, 90] width 39 height 19
click at [246, 138] on input "search" at bounding box center [252, 131] width 103 height 18
type input "EDS S"
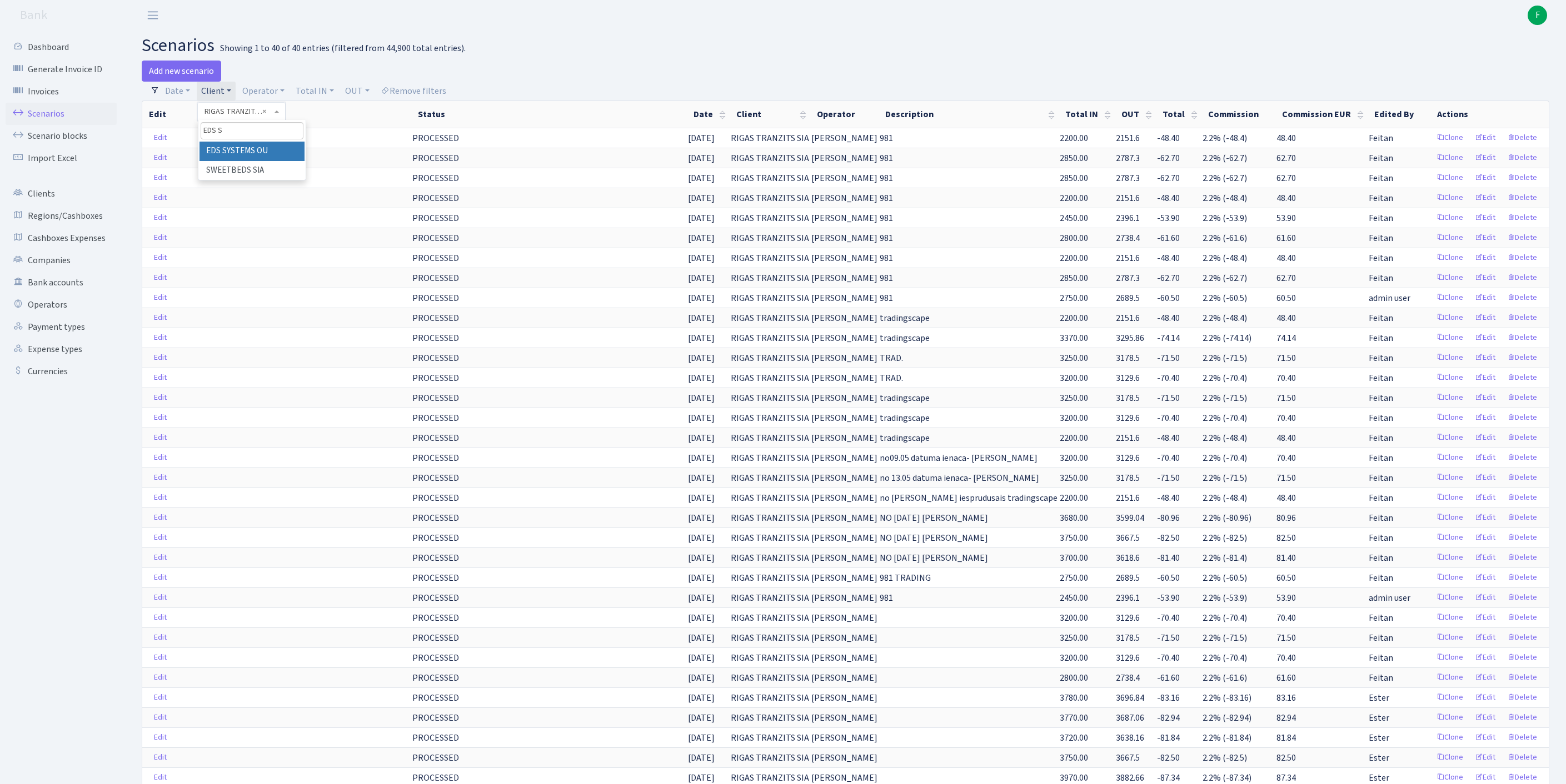
click at [265, 158] on li "EDS SYSTEMS OU" at bounding box center [252, 151] width 105 height 20
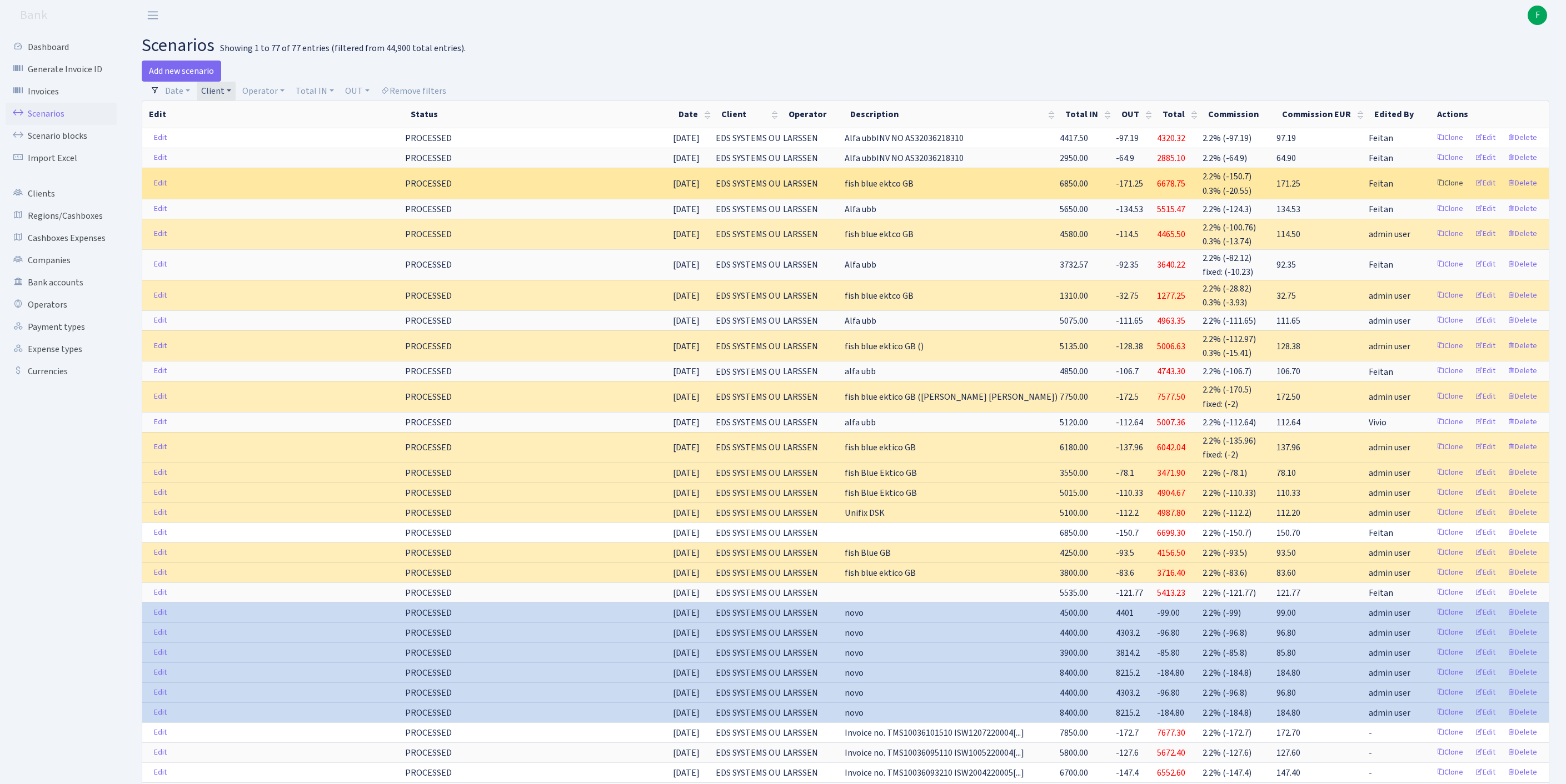
click at [1432, 193] on link "Clone" at bounding box center [1450, 184] width 36 height 18
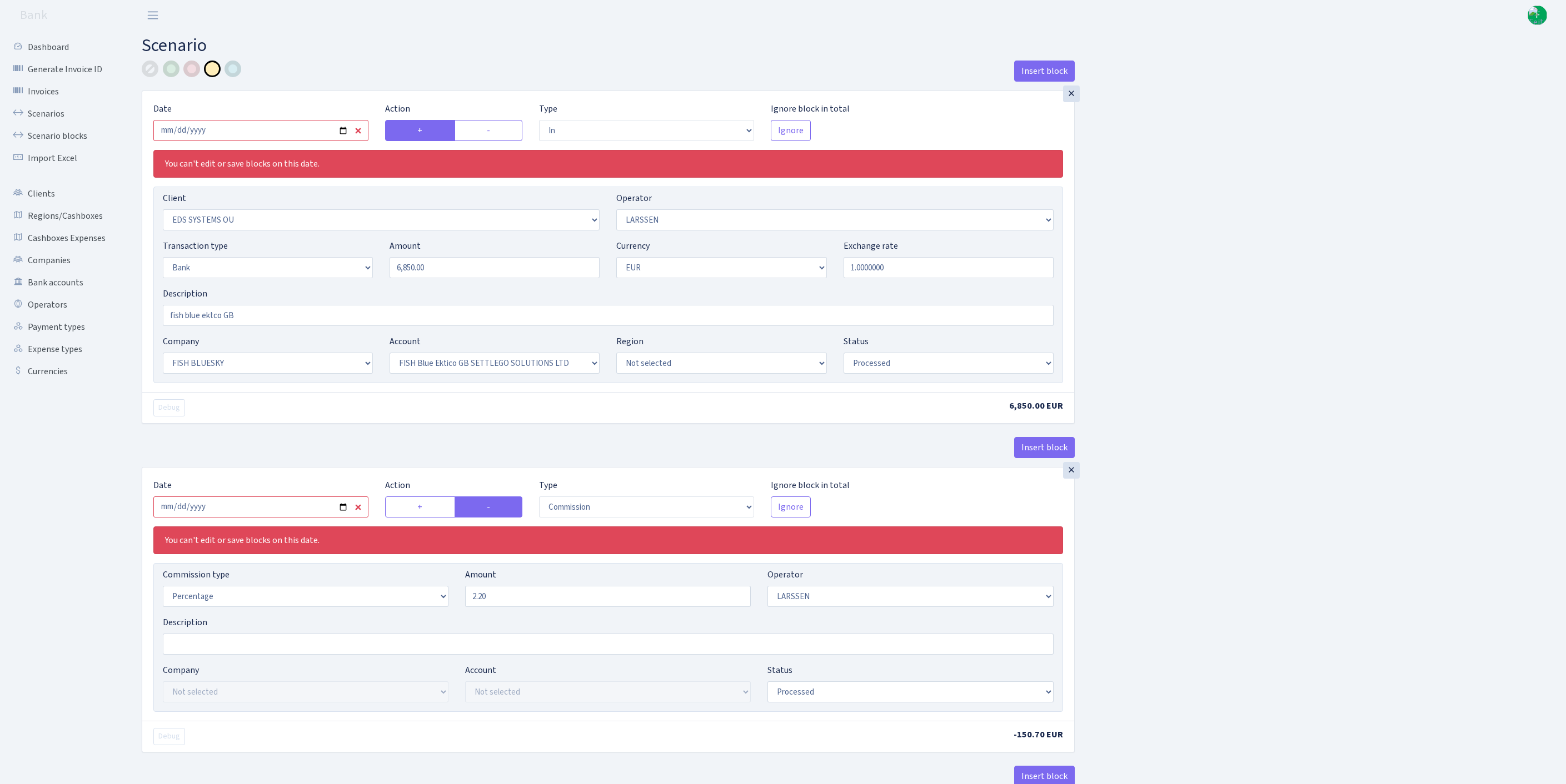
select select "in"
select select "304"
select select "36"
select select "2"
select select "1"
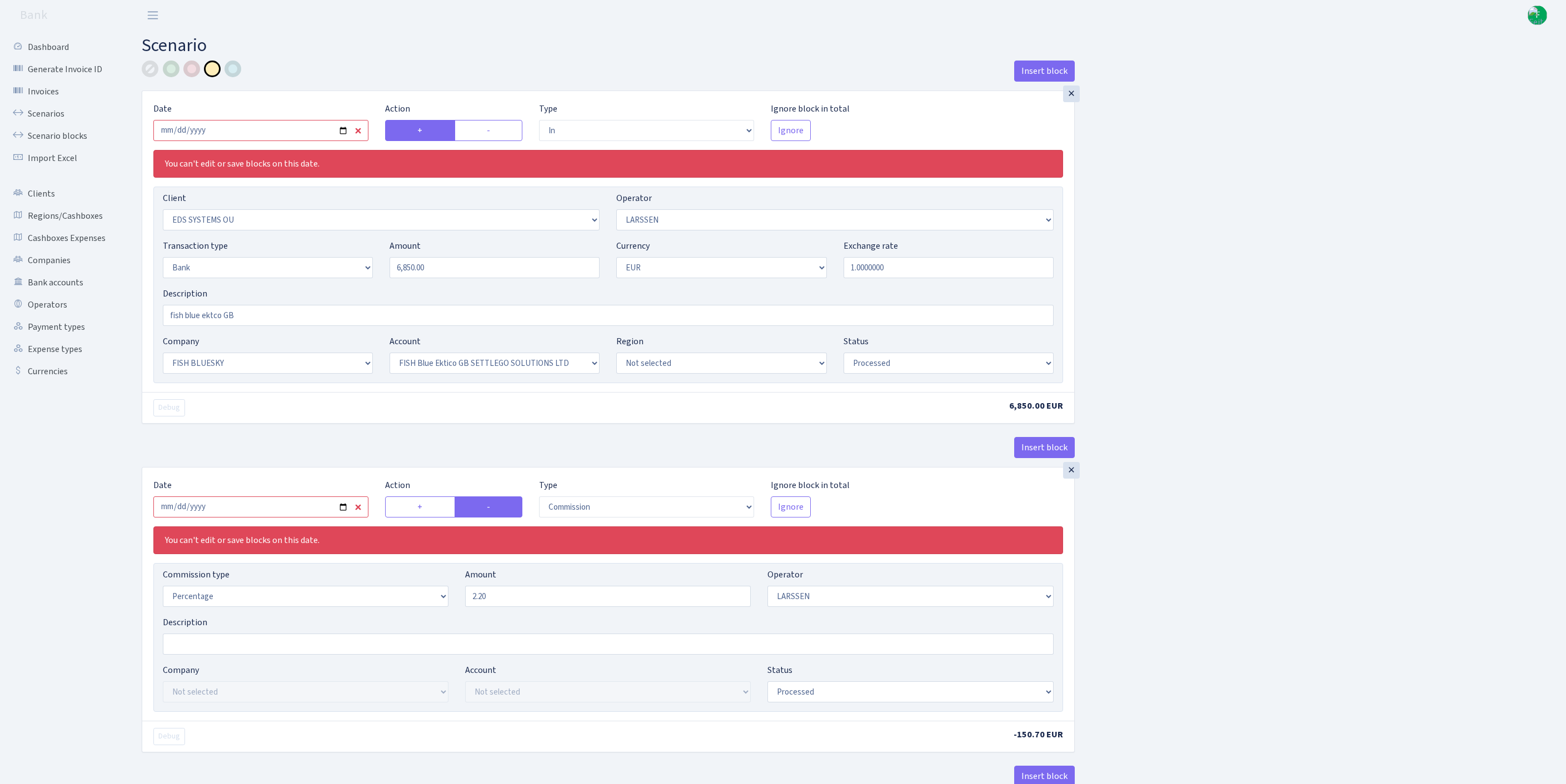
select select "23"
select select "67"
select select "processed"
select select "commission"
select select "36"
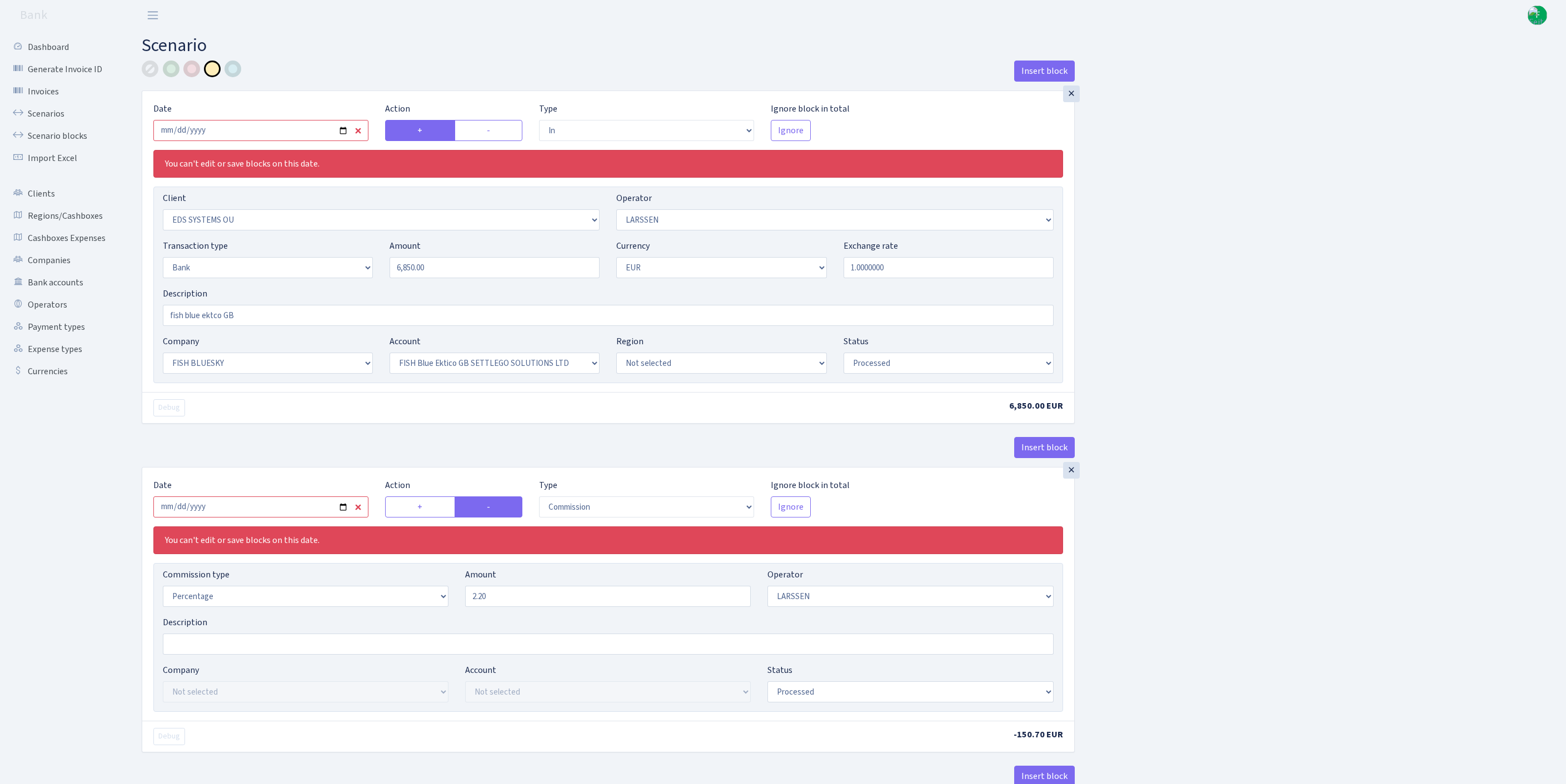
select select "processed"
select select "commission"
select select "1"
select select "23"
select select "67"
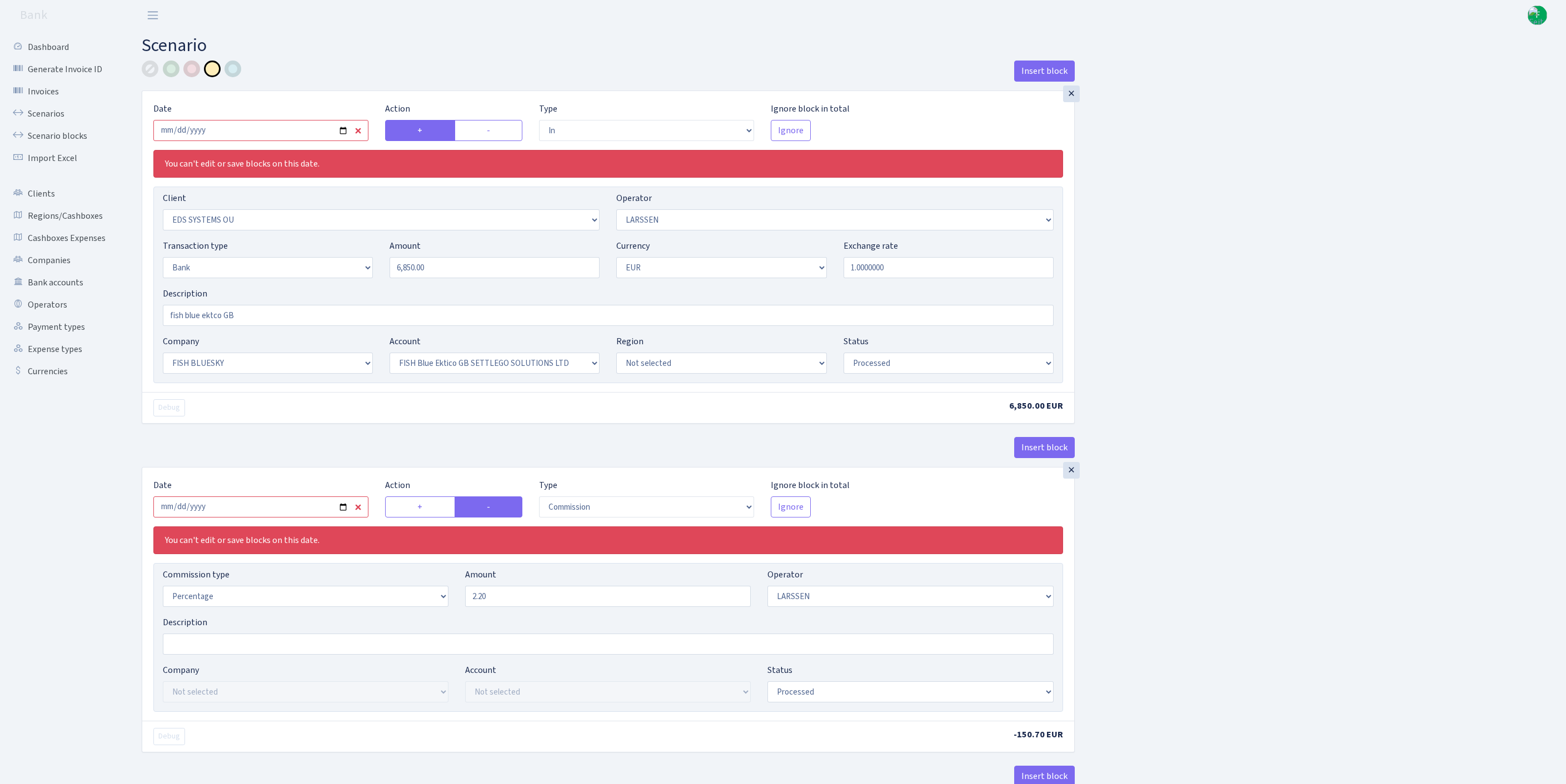
select select "processed"
click at [261, 137] on input "2025-09-24" at bounding box center [261, 130] width 215 height 21
type input "2025-10-02"
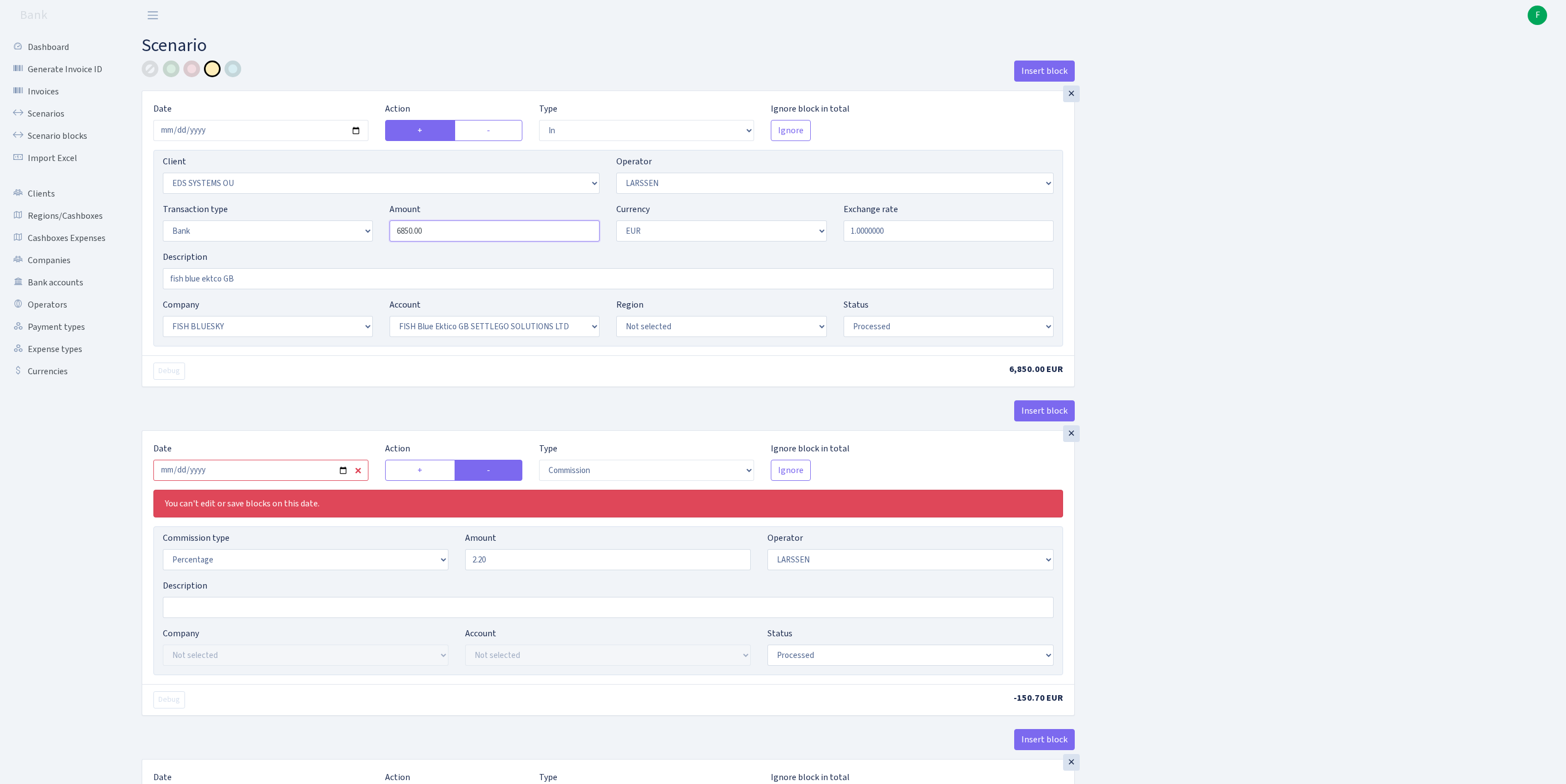
drag, startPoint x: 459, startPoint y: 254, endPoint x: 359, endPoint y: 252, distance: 100.0
click at [359, 251] on div "Transaction type Not selected 981 ELF FISH crypto GIRT IVO dekl MM-BALTIC eur U…" at bounding box center [608, 226] width 907 height 48
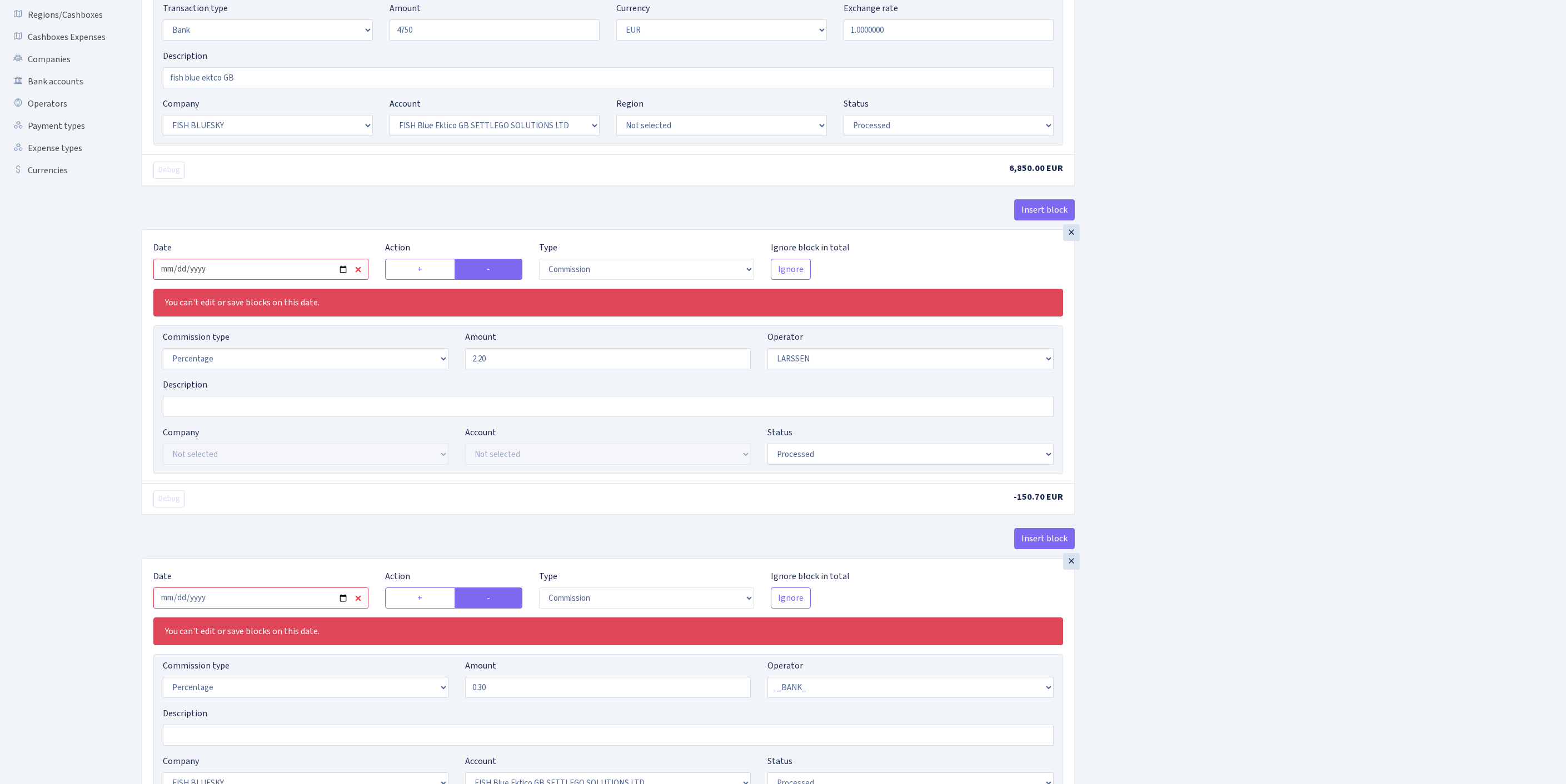
type input "4,750.00"
click at [304, 280] on input "2025-09-24" at bounding box center [261, 268] width 215 height 21
type input "[DATE]"
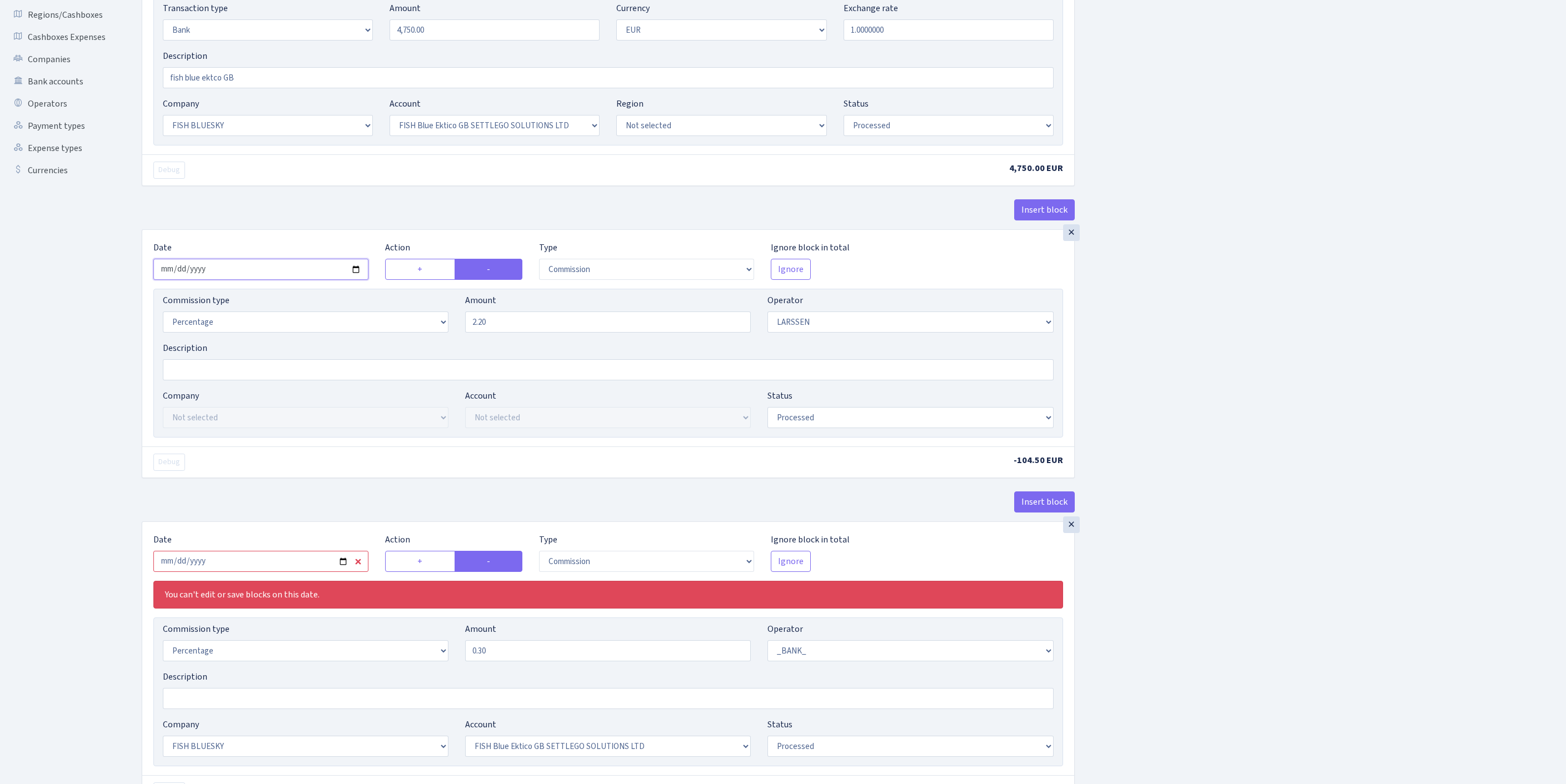
scroll to position [409, 0]
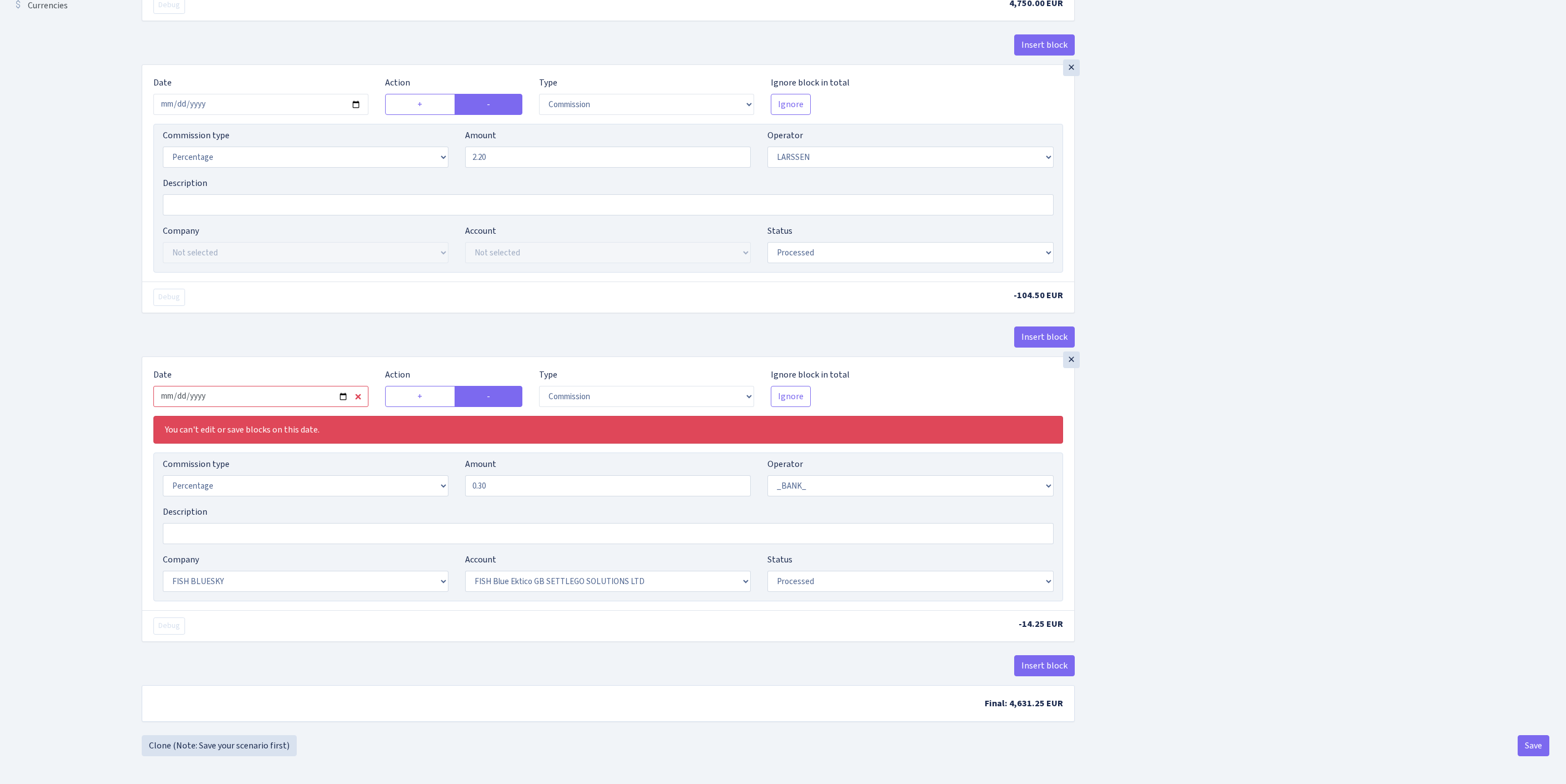
click at [316, 407] on input "2025-09-24" at bounding box center [261, 396] width 215 height 21
type input "2025-10-02"
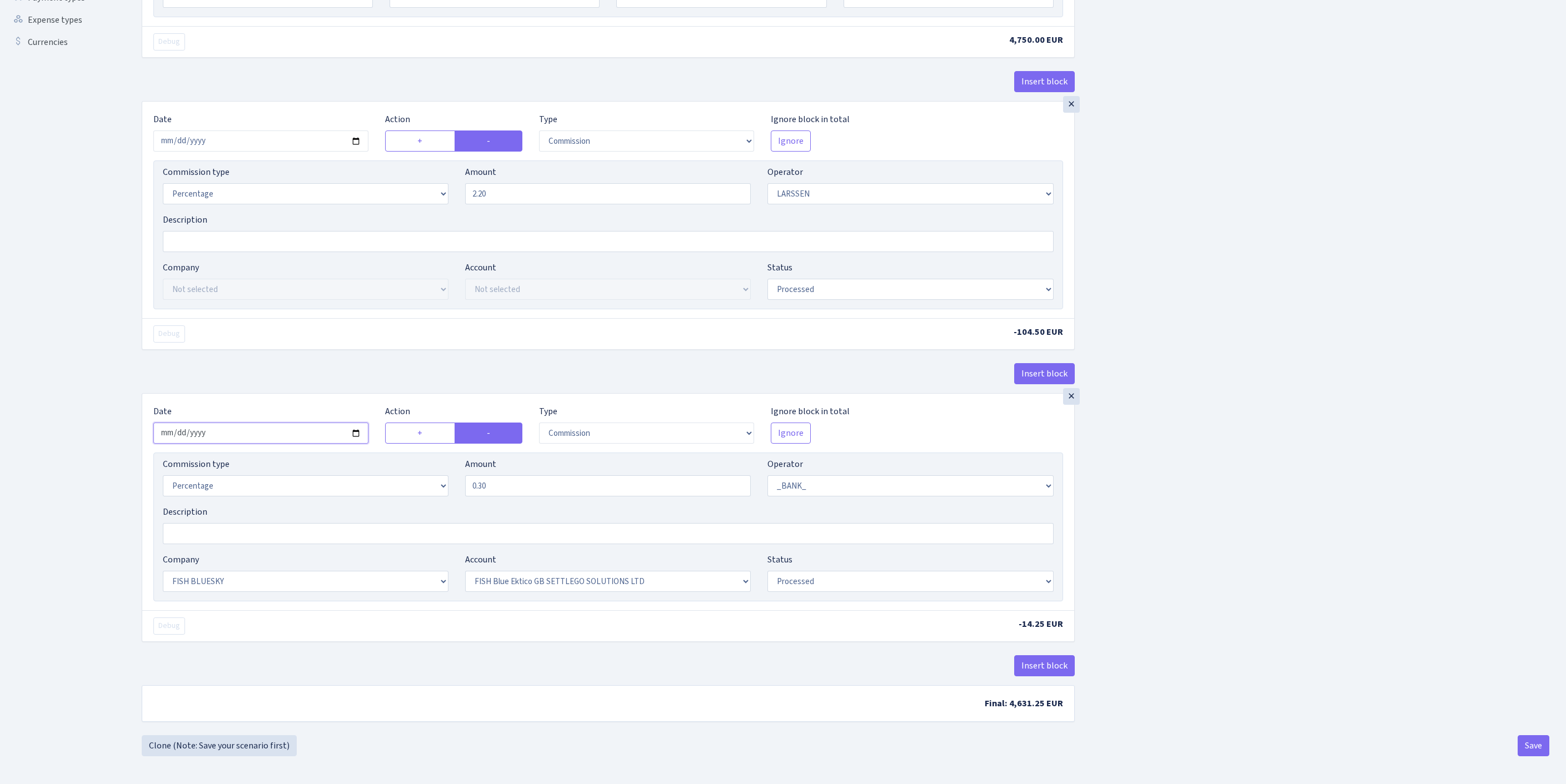
scroll to position [470, 0]
click at [1532, 745] on button "Save" at bounding box center [1534, 746] width 31 height 21
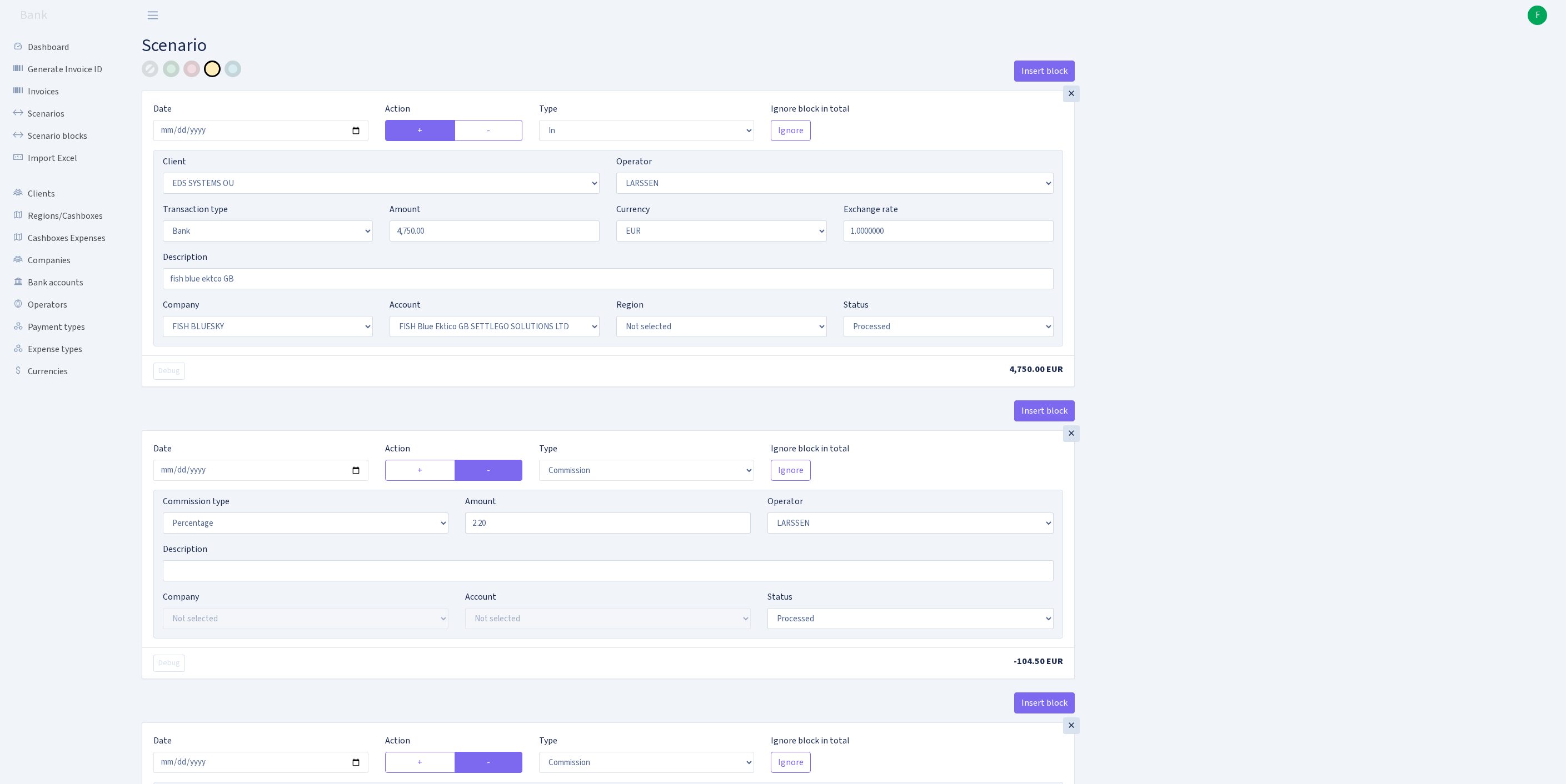
select select "in"
select select "304"
select select "36"
select select "2"
select select "1"
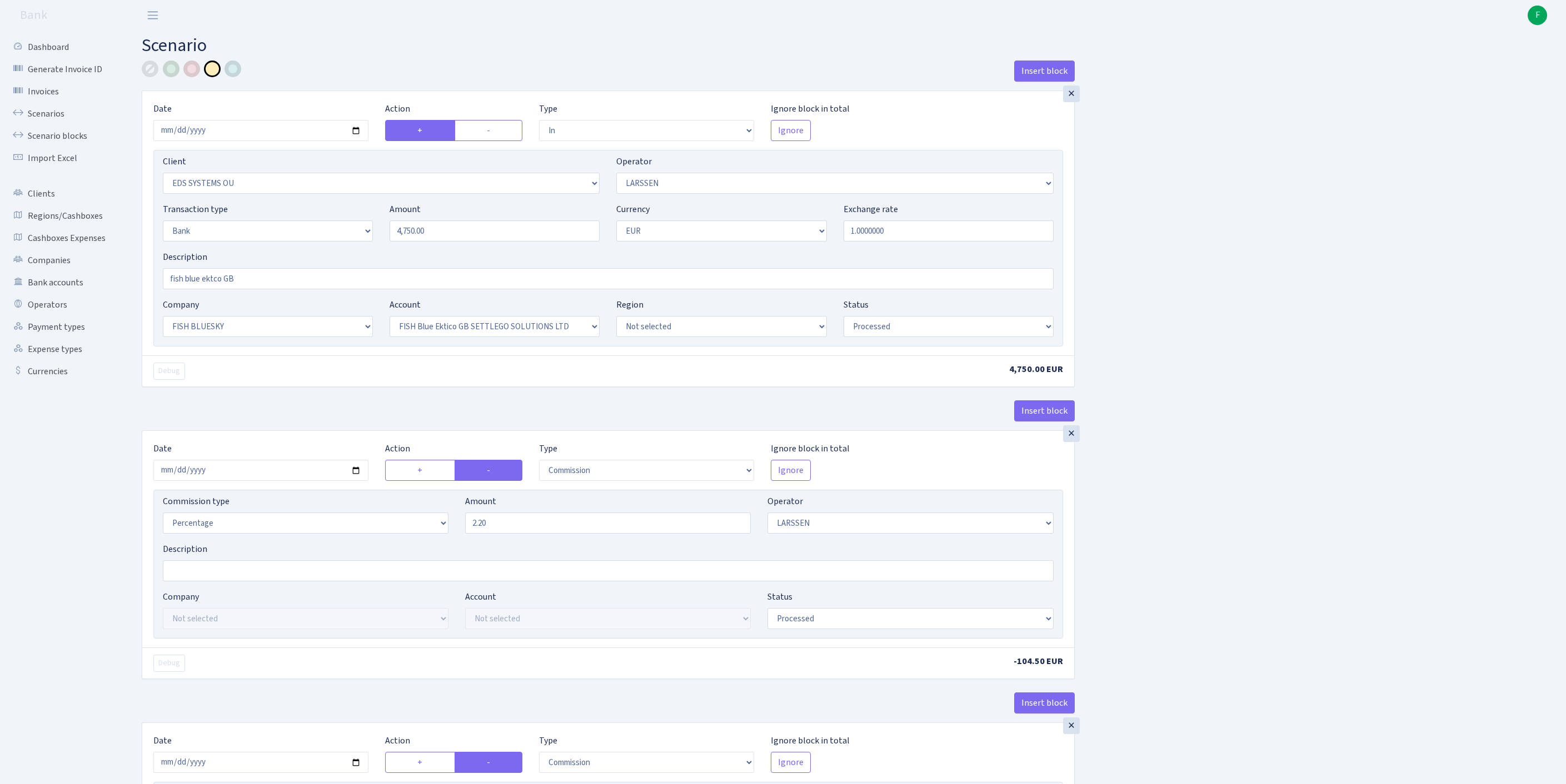
select select "23"
select select "67"
select select "processed"
select select "commission"
select select "36"
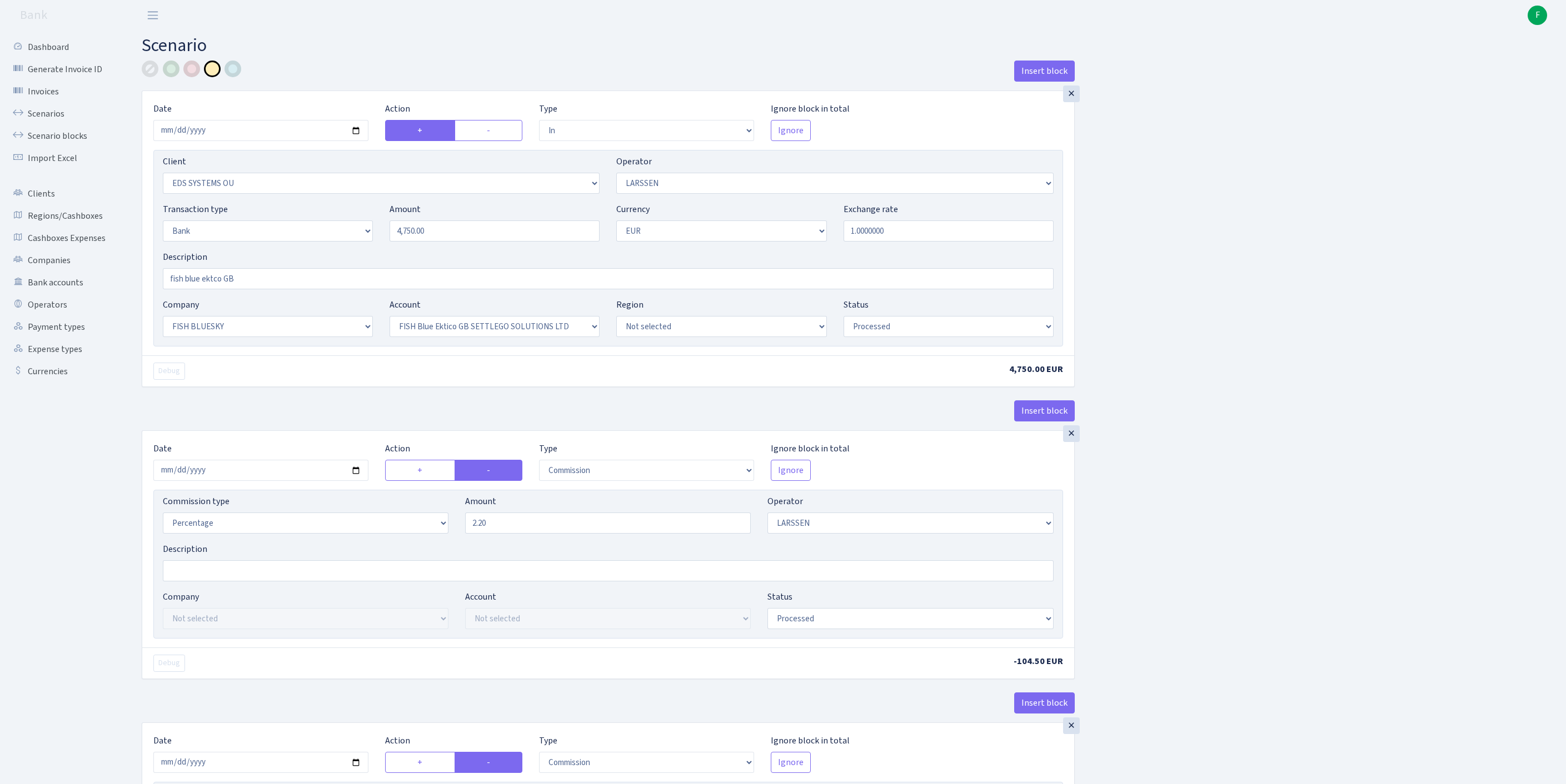
select select "processed"
select select "commission"
select select "1"
select select "23"
select select "67"
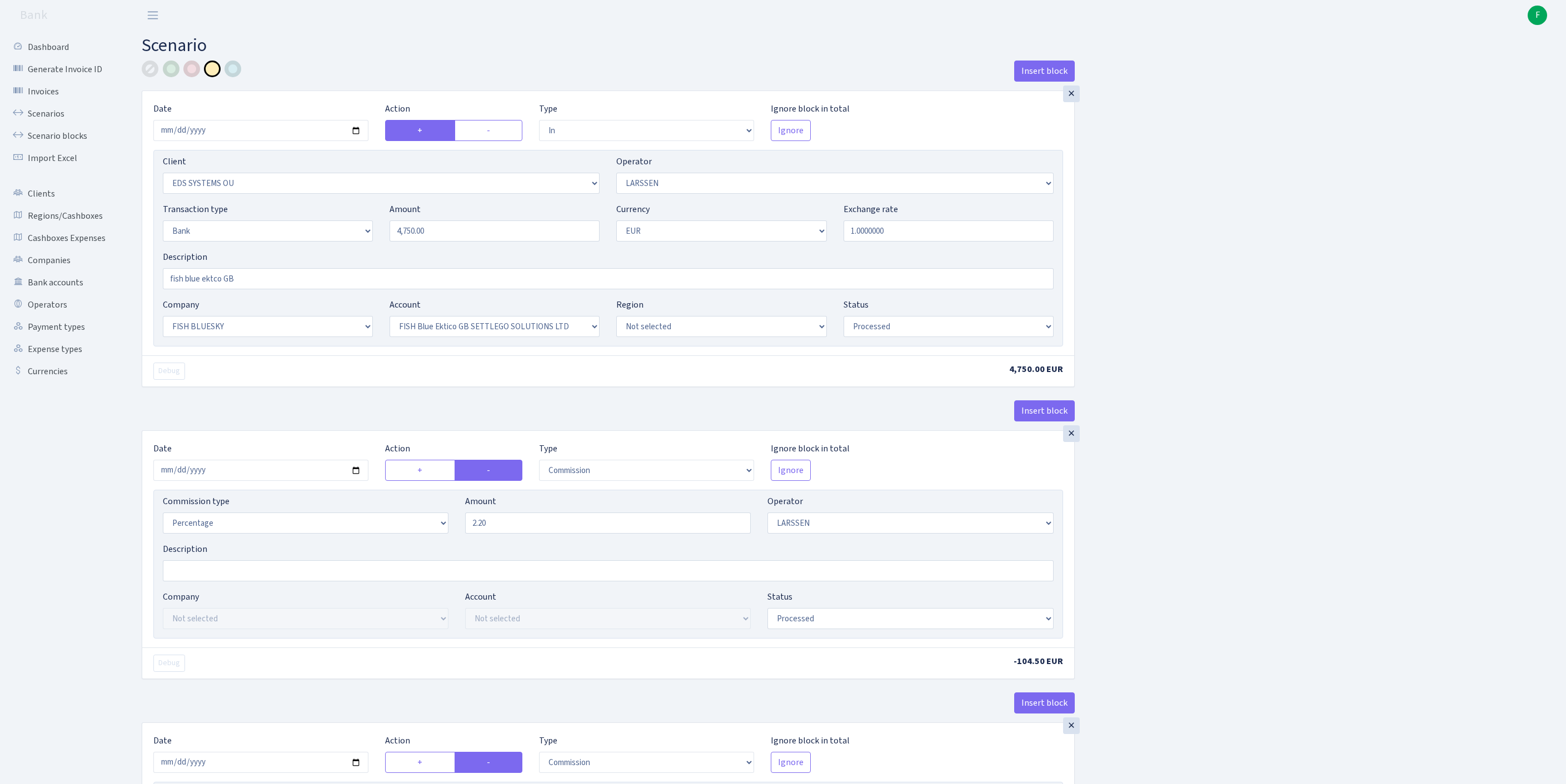
select select "processed"
click at [44, 125] on link "Scenarios" at bounding box center [61, 114] width 111 height 23
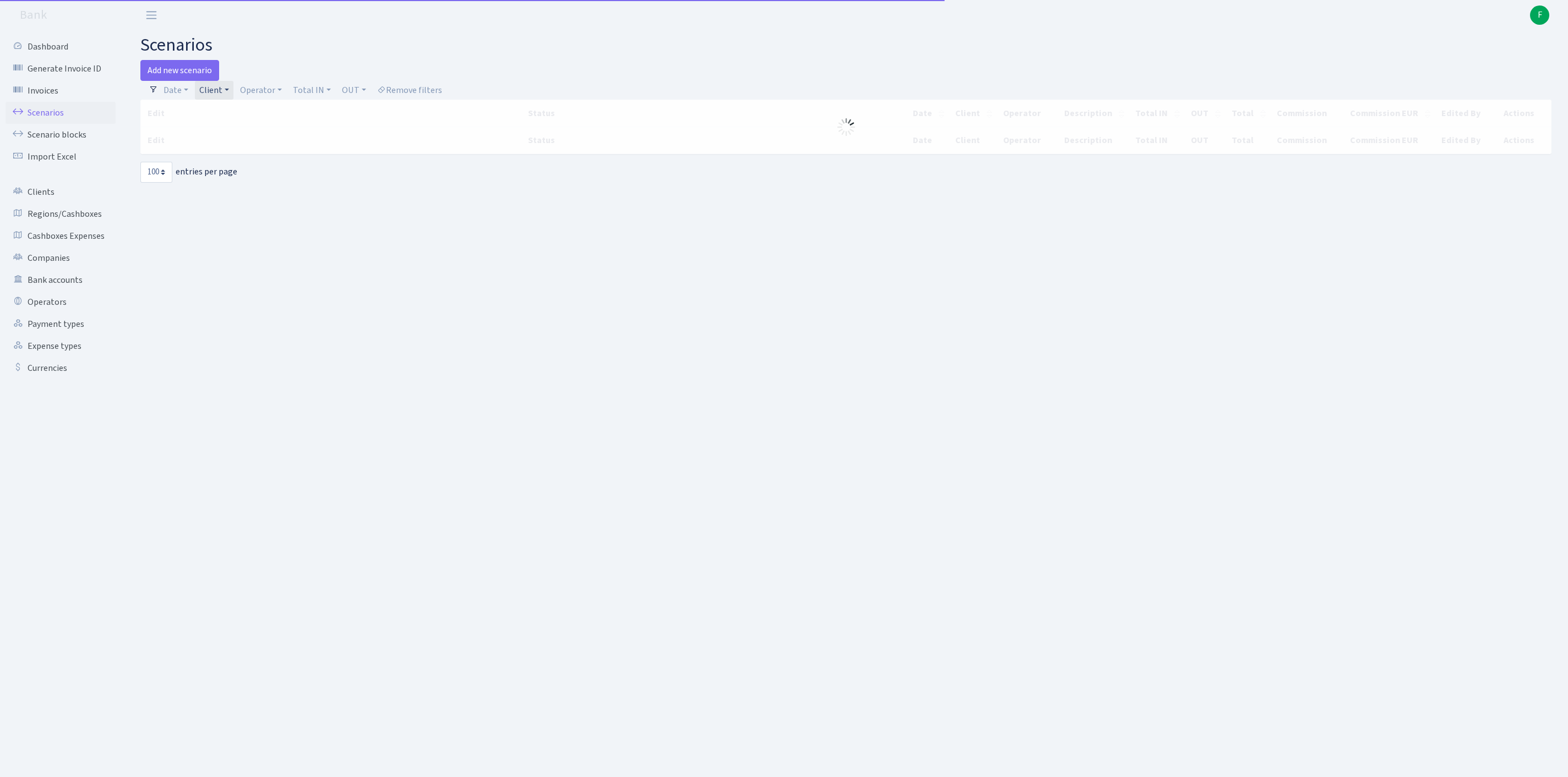
select select "100"
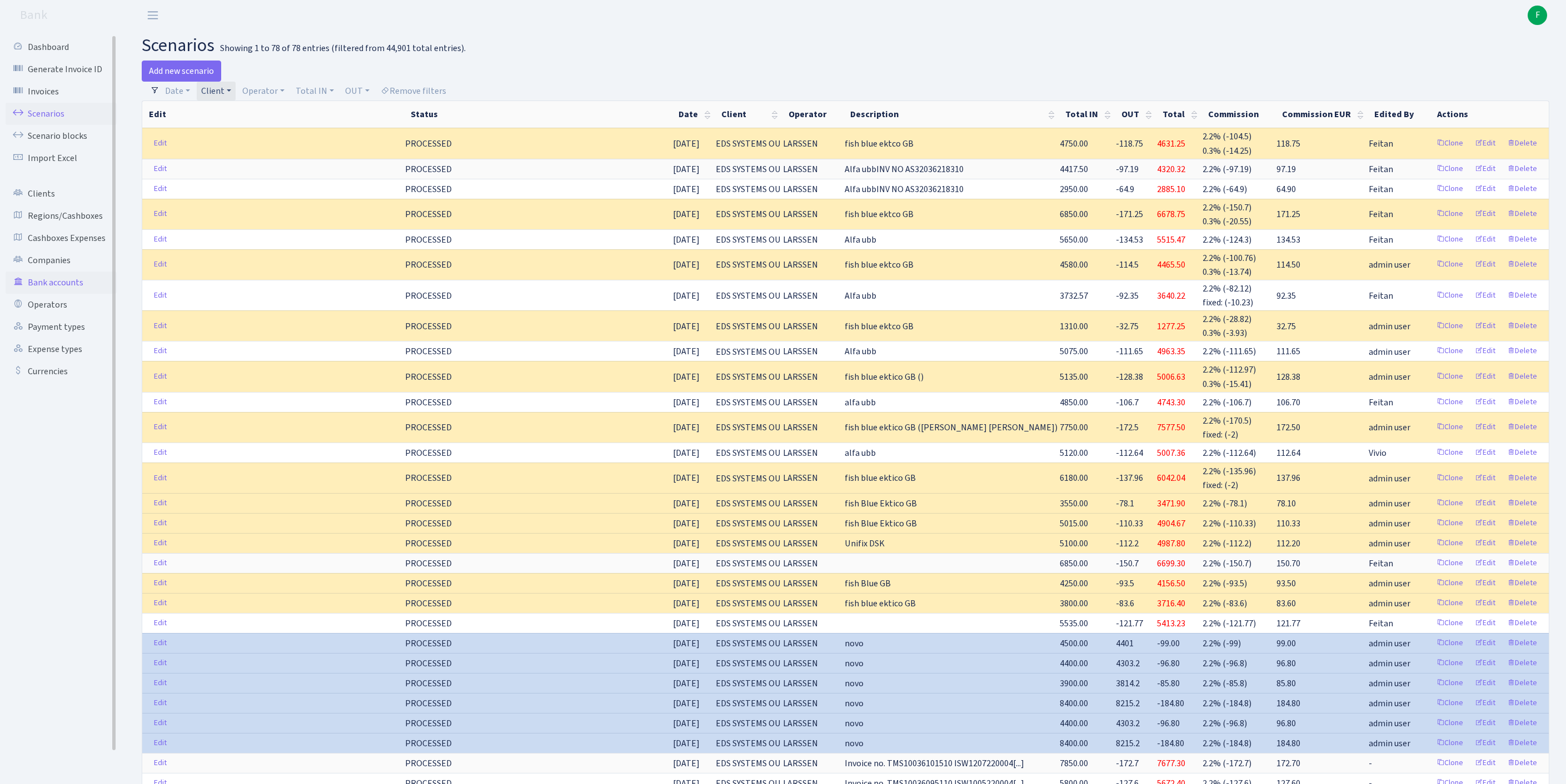
click at [56, 294] on link "Bank accounts" at bounding box center [61, 282] width 111 height 23
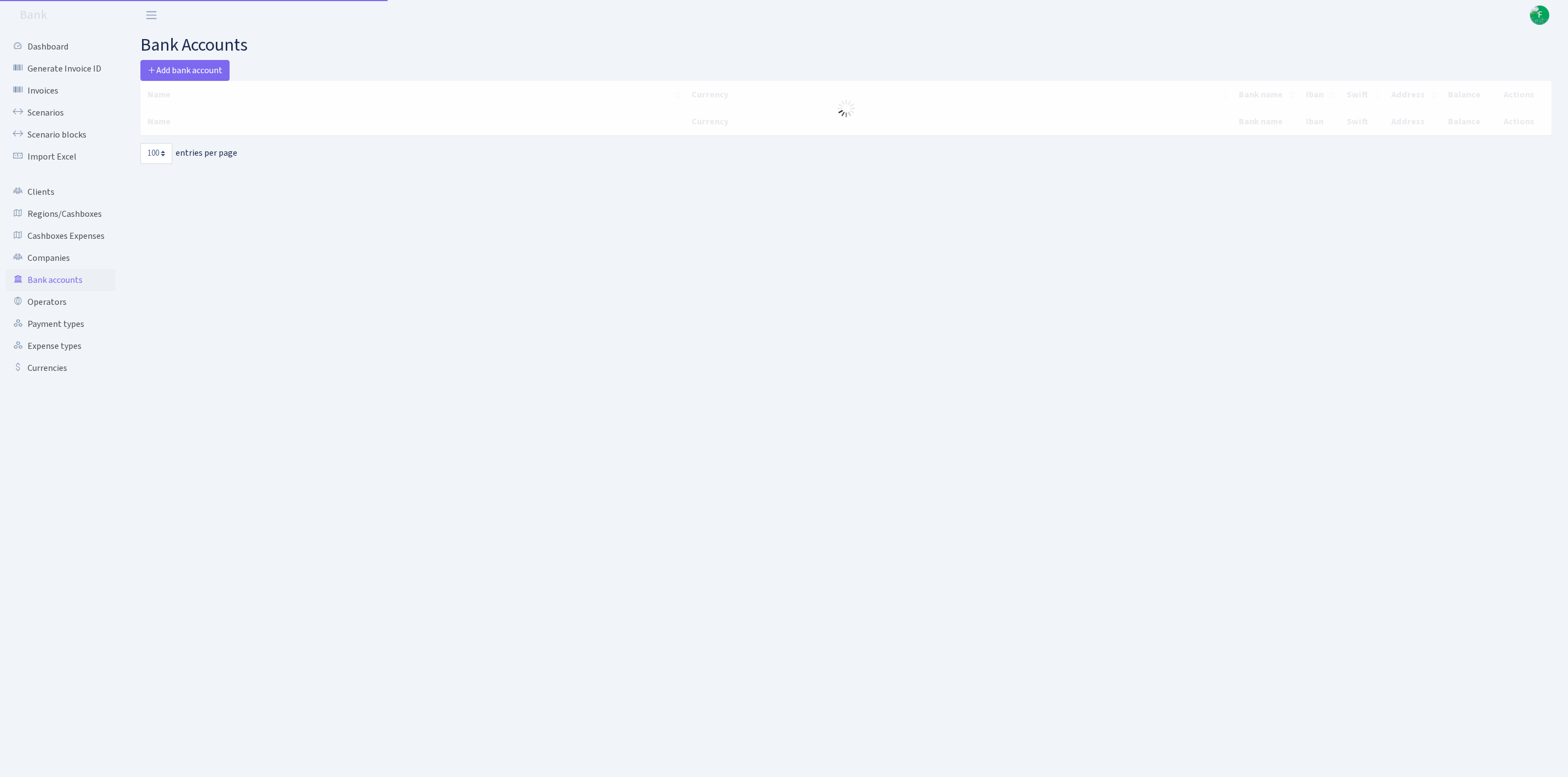
select select "100"
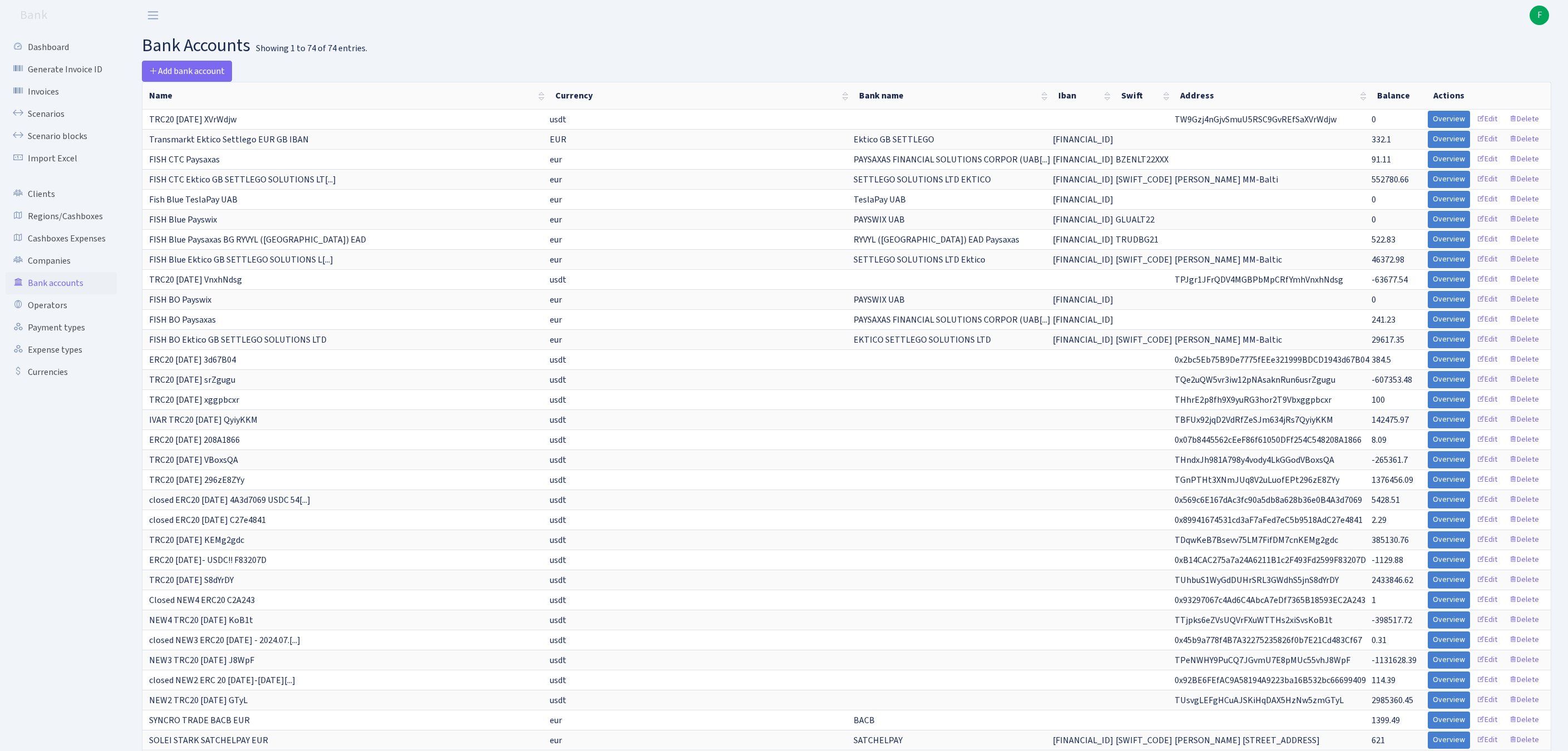
scroll to position [581, 0]
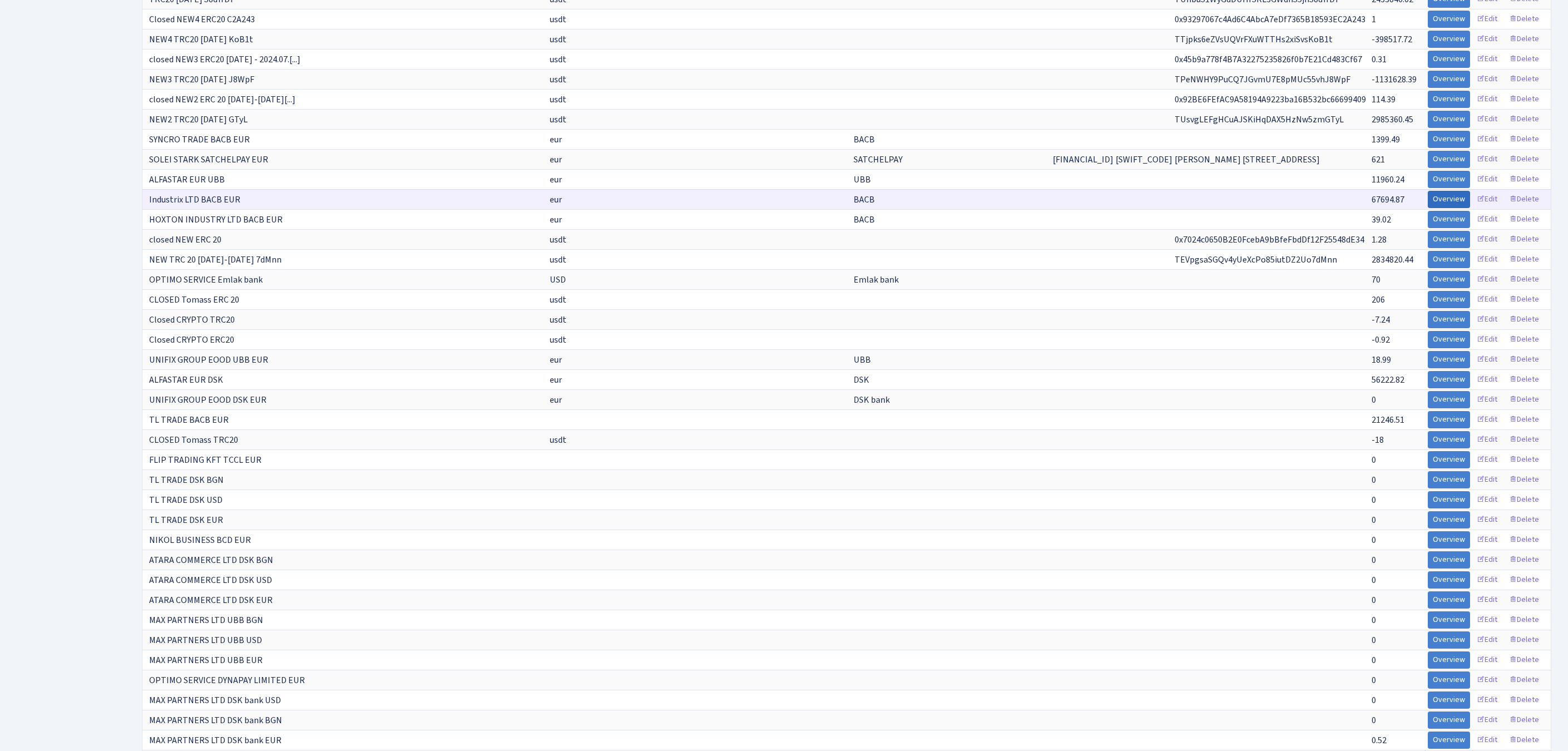
click at [1428, 208] on link "Overview" at bounding box center [1449, 200] width 42 height 18
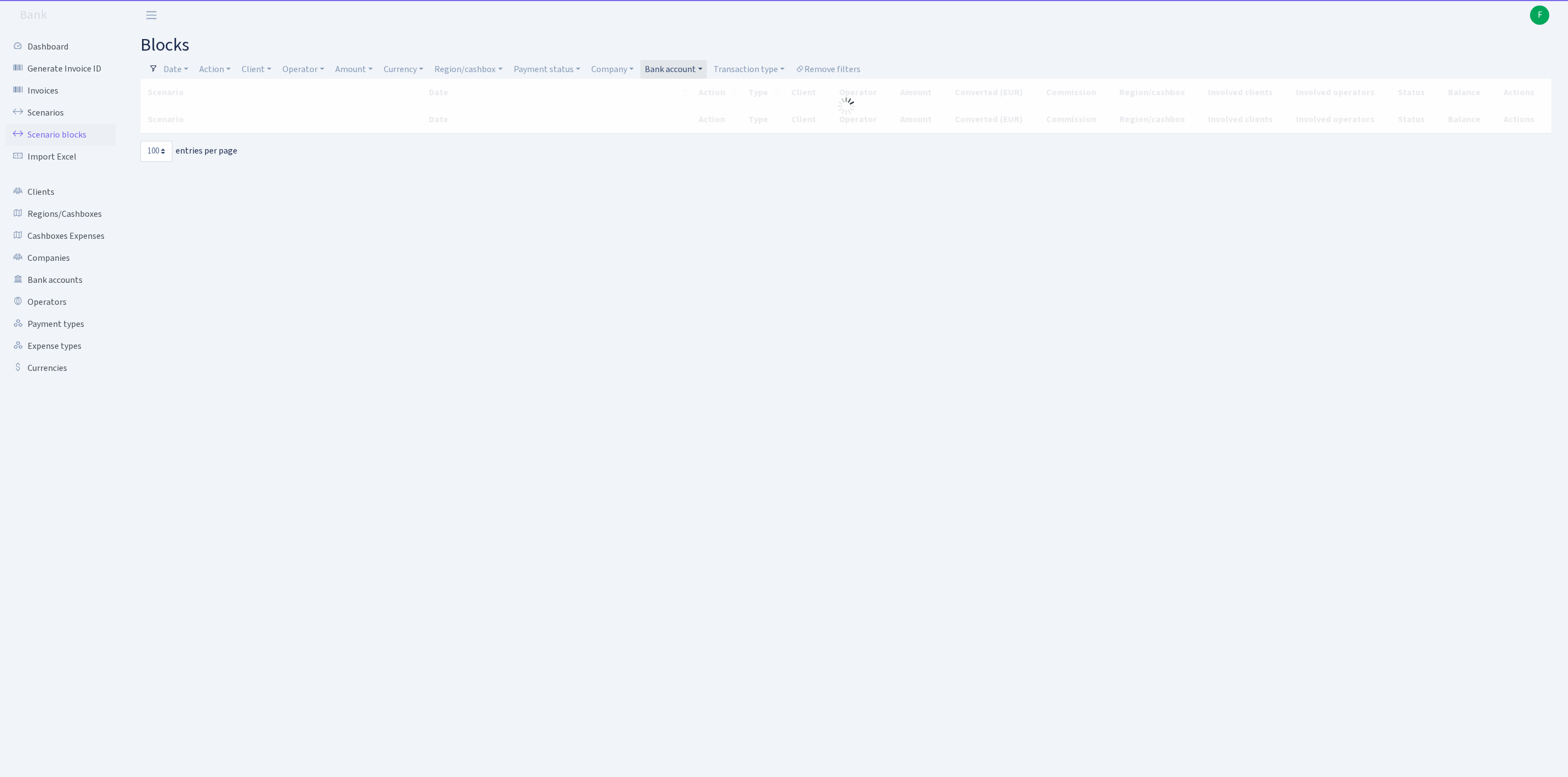
select select "100"
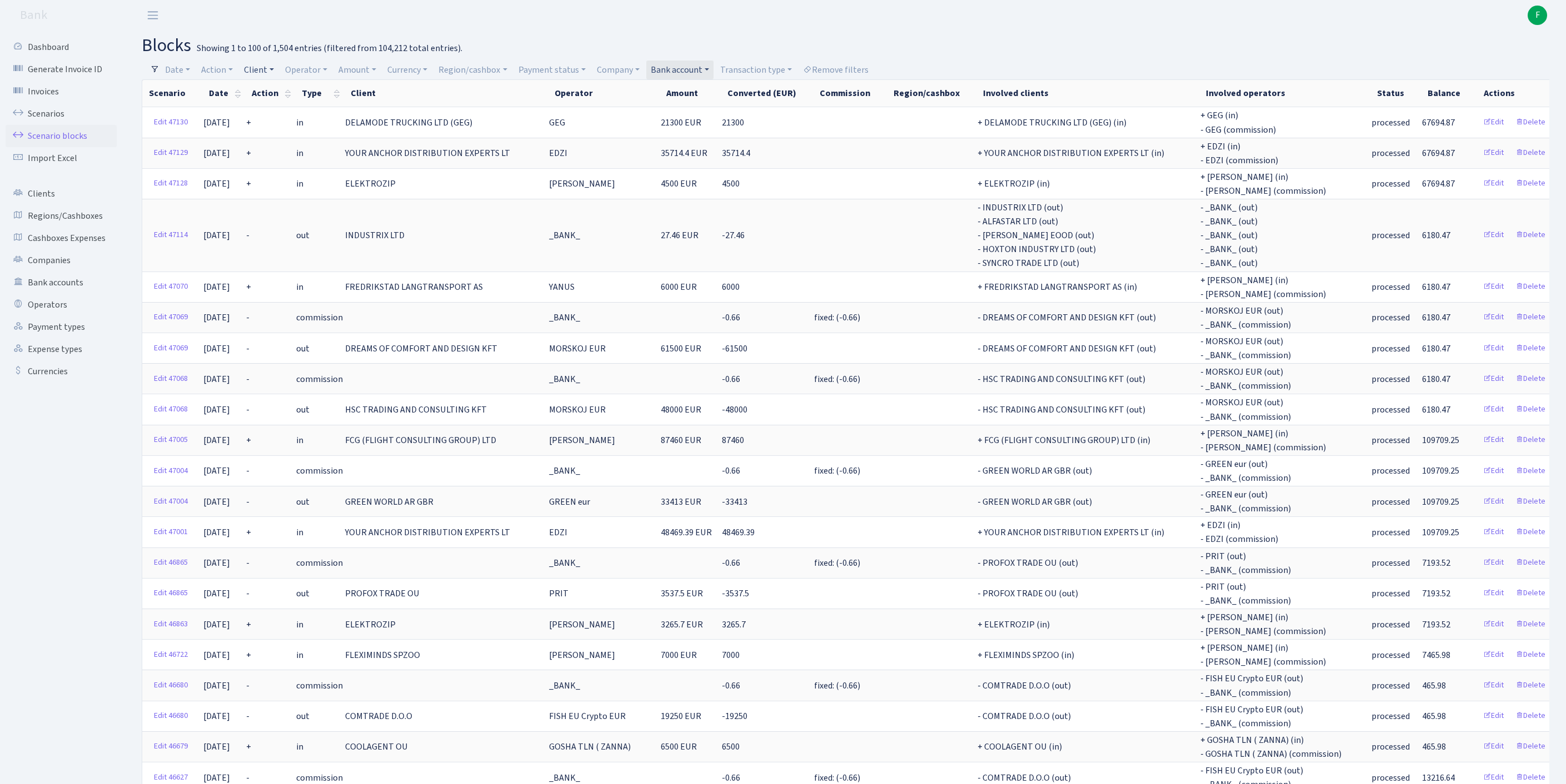
click at [269, 70] on link "Client" at bounding box center [260, 70] width 39 height 19
click at [286, 118] on input "search" at bounding box center [290, 110] width 92 height 18
type input "R"
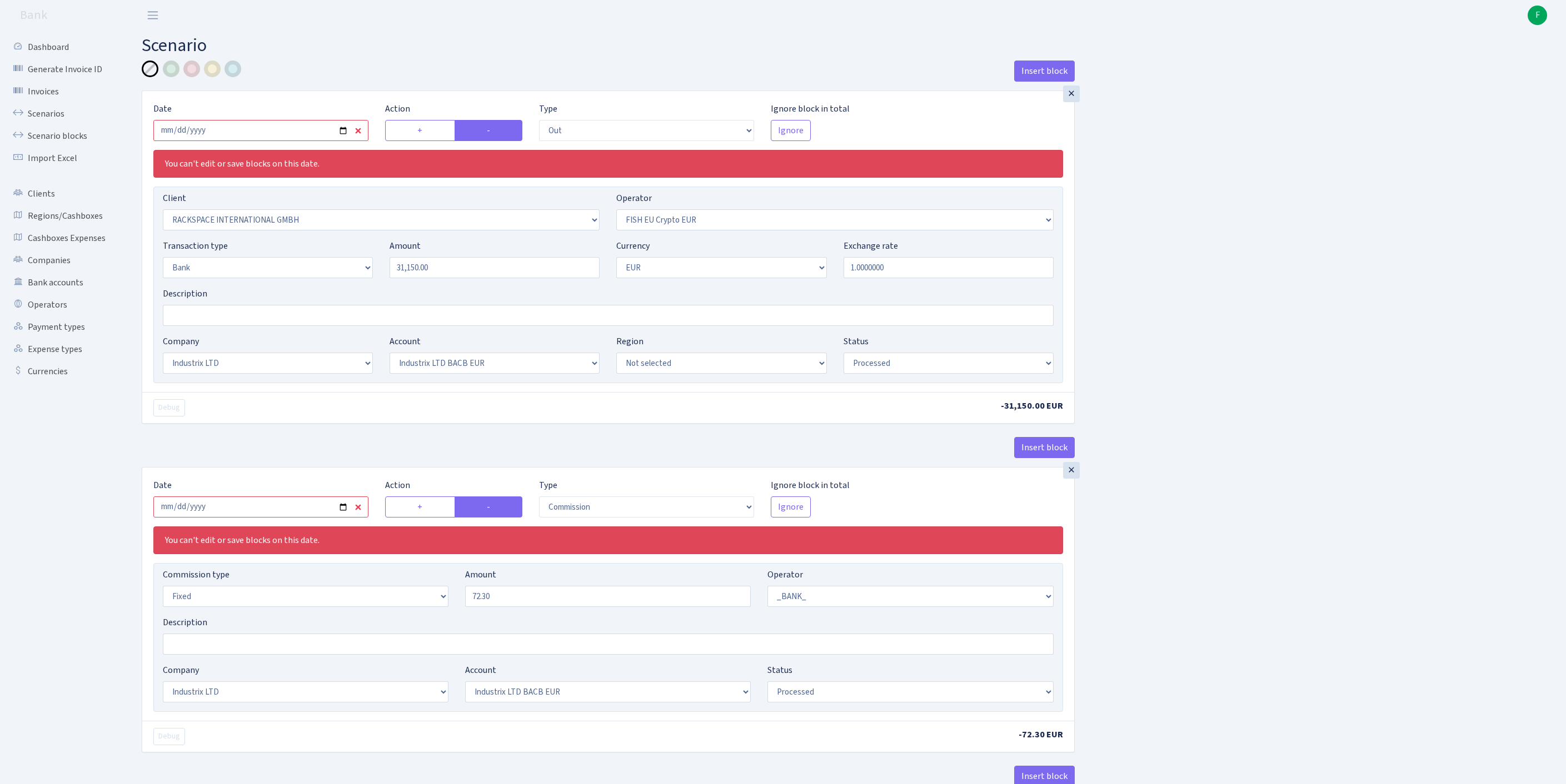
select select "out"
select select "1970"
select select "361"
select select "2"
select select "1"
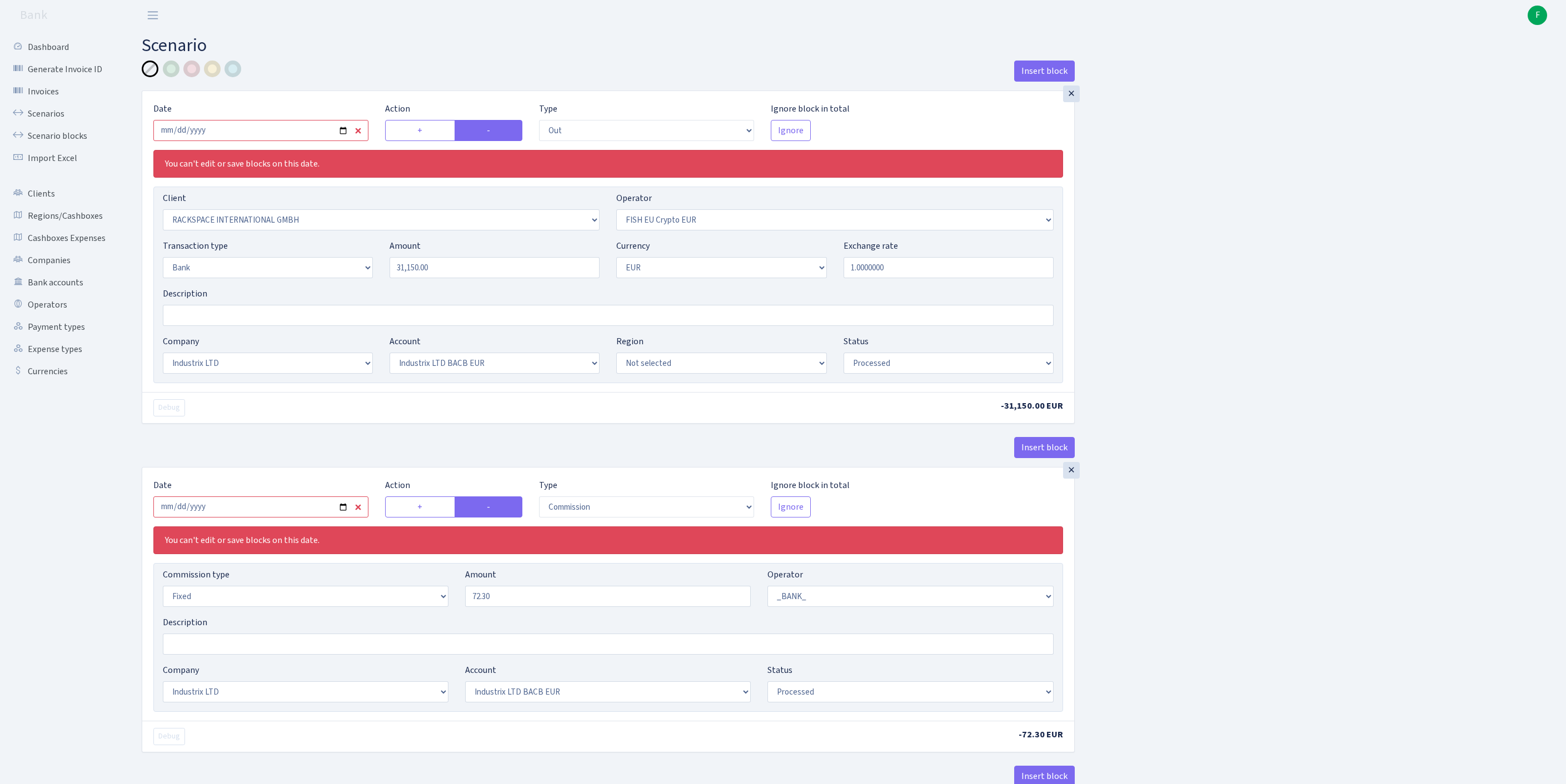
select select "17"
select select "41"
select select "processed"
select select "commission"
select select "fixed"
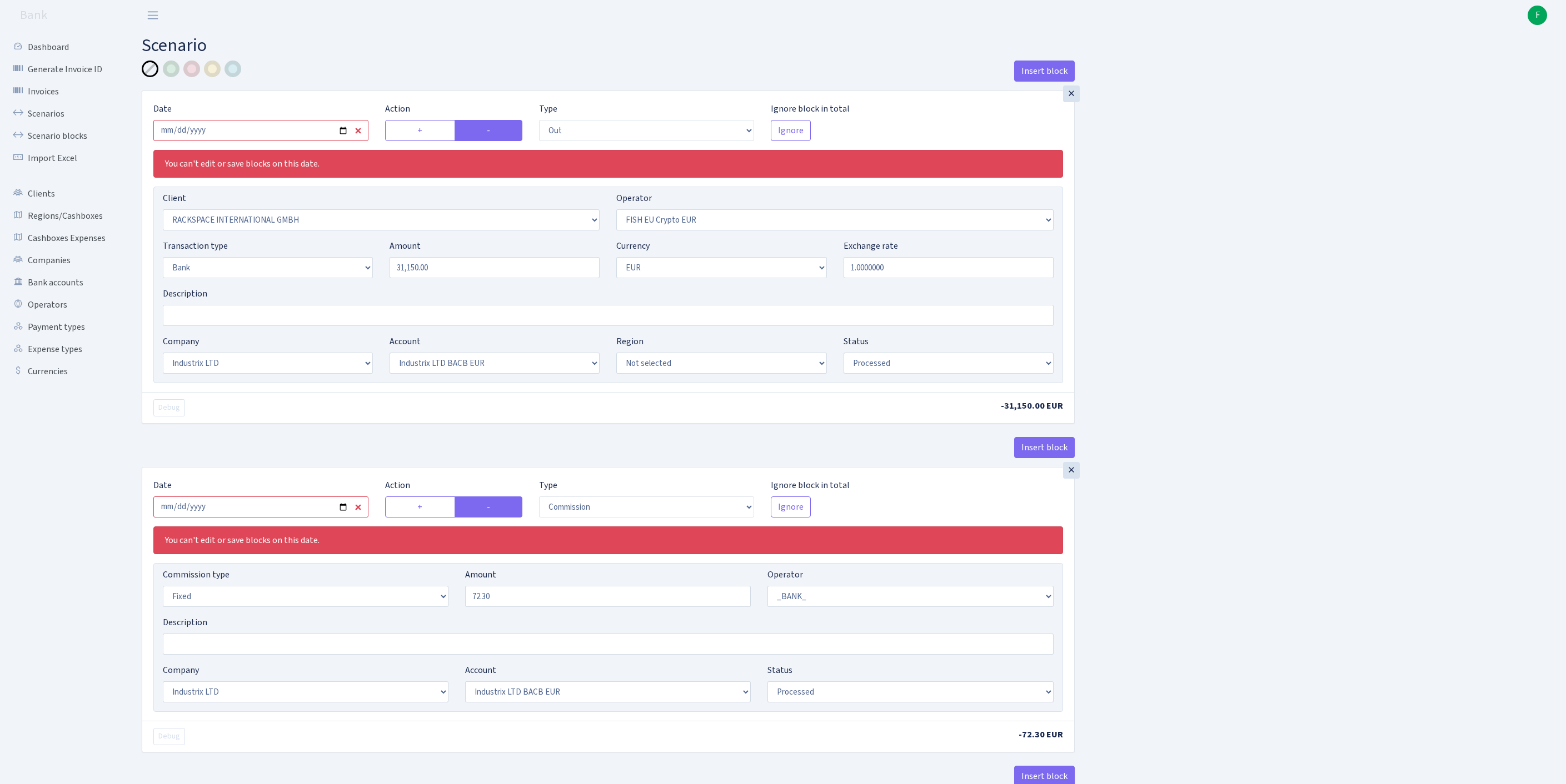
select select "1"
select select "17"
select select "41"
select select "processed"
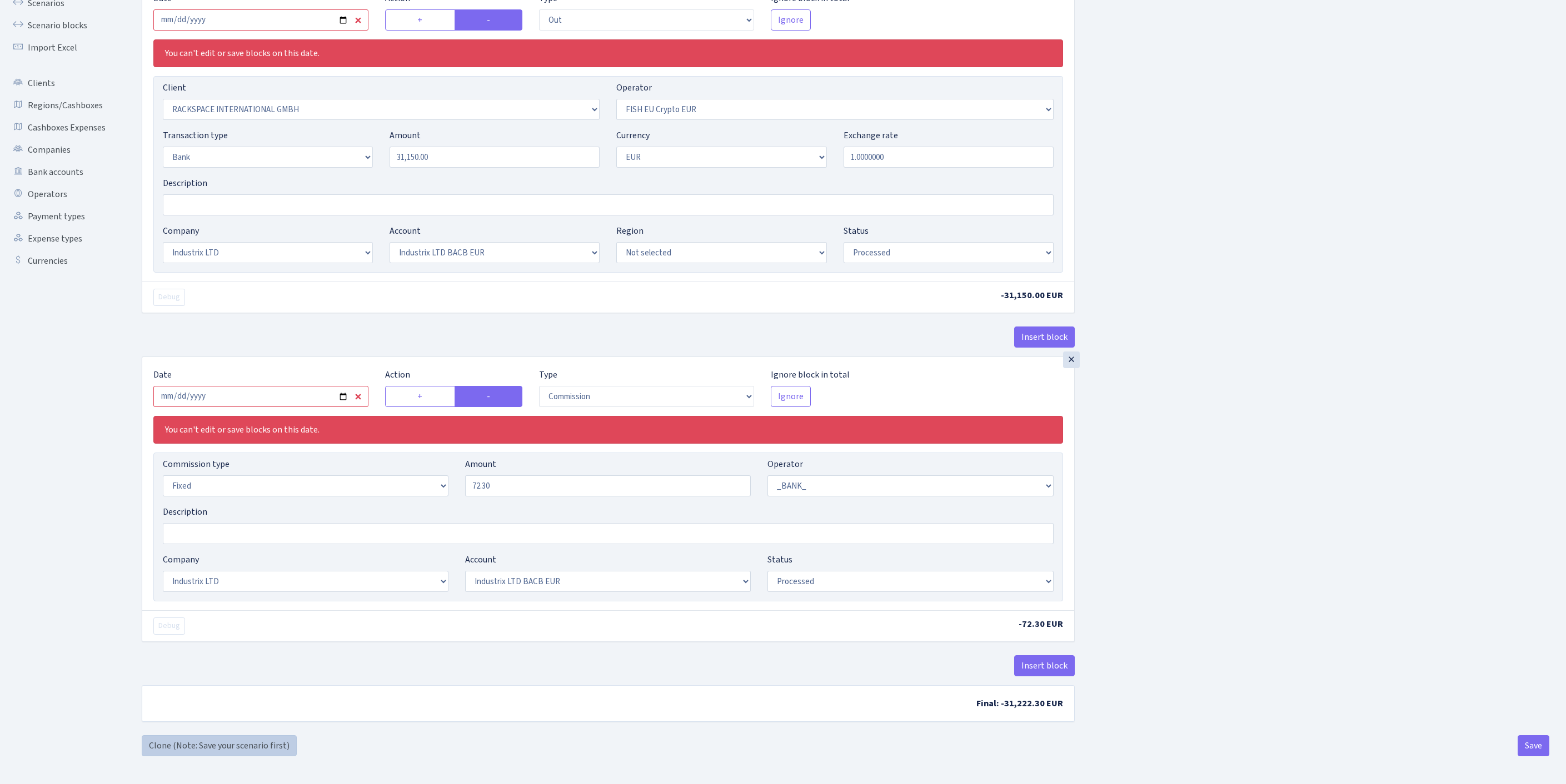
click at [218, 742] on link "Clone (Note: Save your scenario first)" at bounding box center [219, 746] width 155 height 21
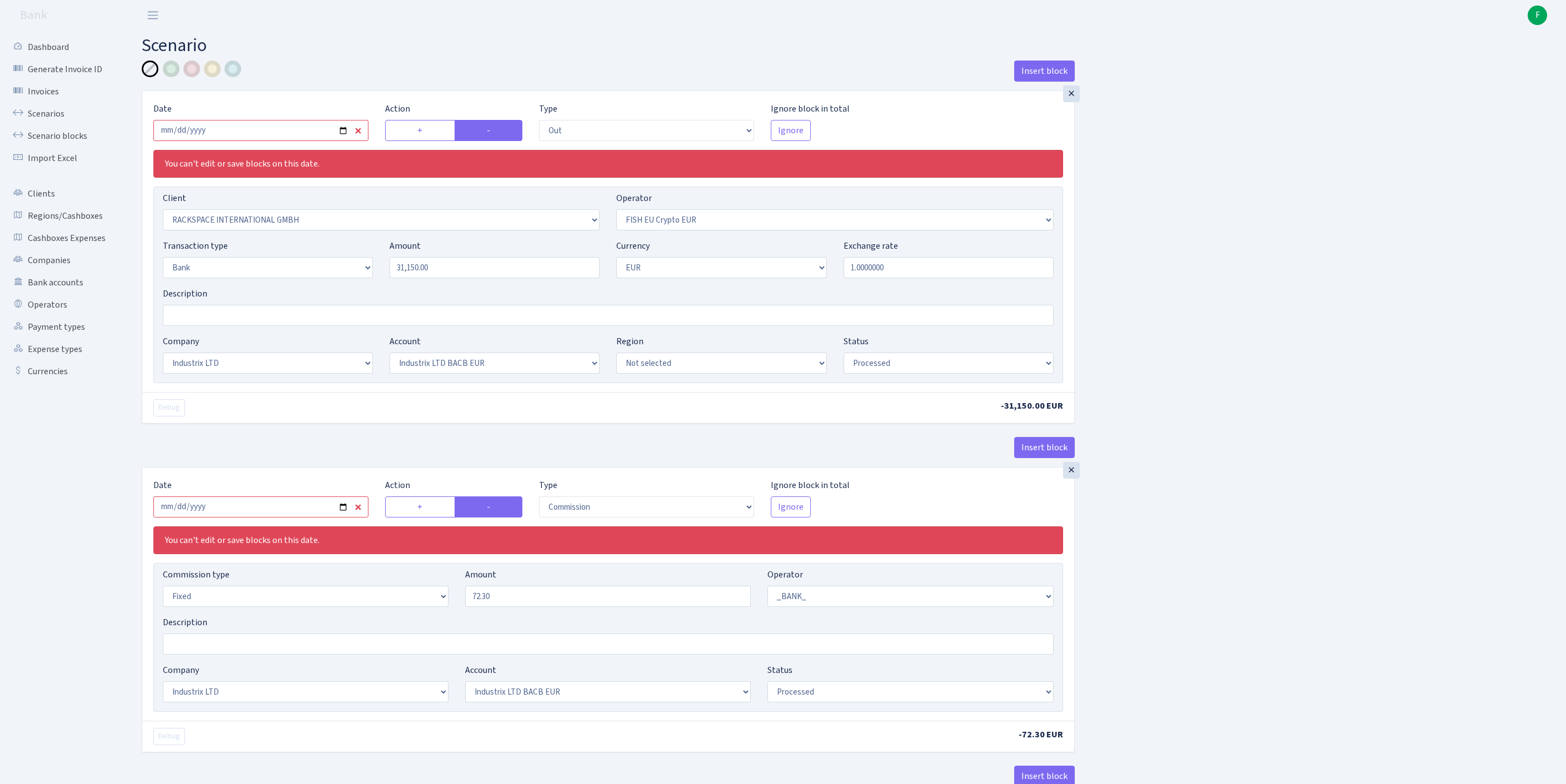
select select "out"
select select "1970"
select select "361"
select select "2"
select select "1"
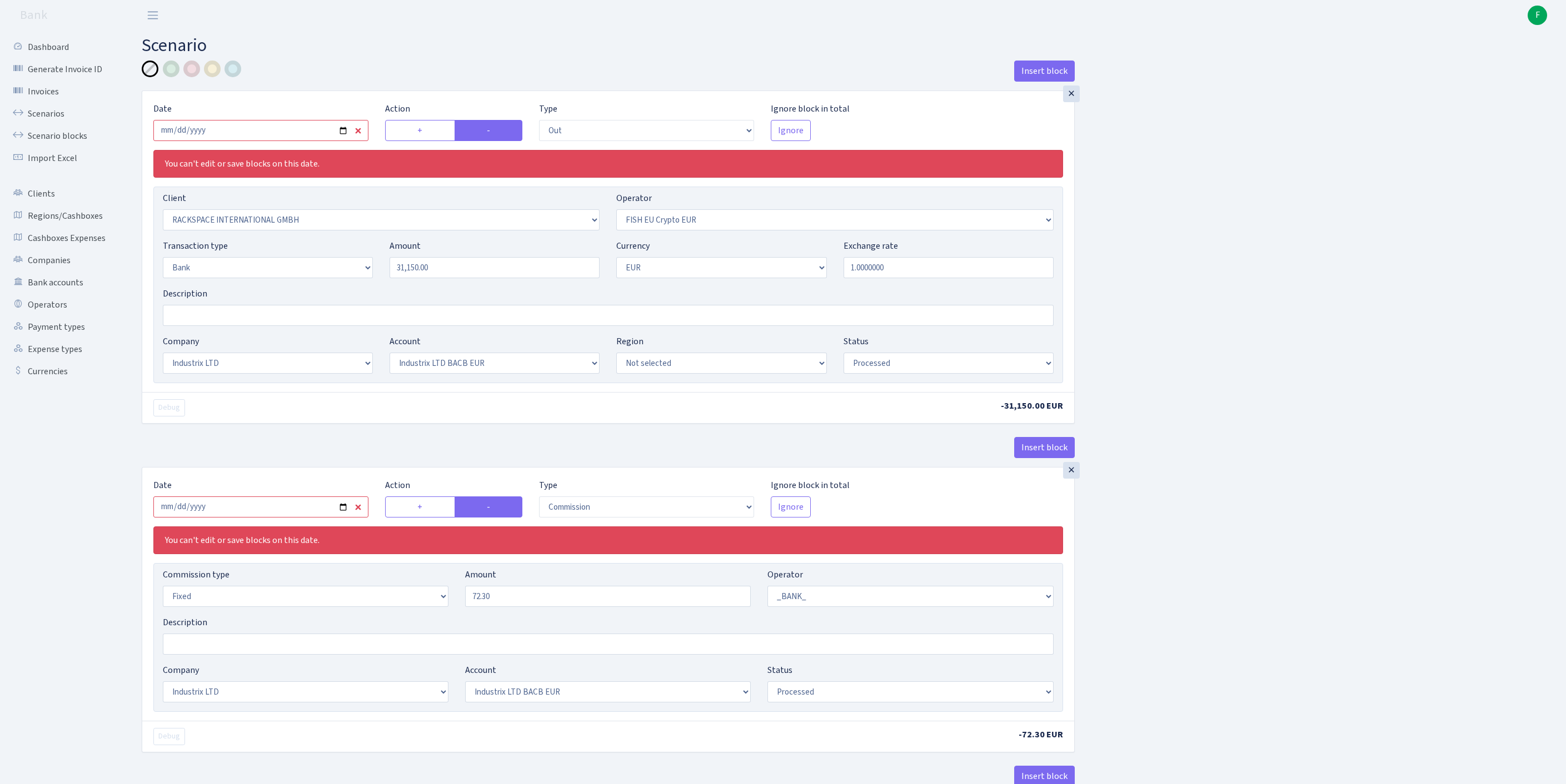
select select "17"
select select "41"
select select "processed"
select select "commission"
select select "fixed"
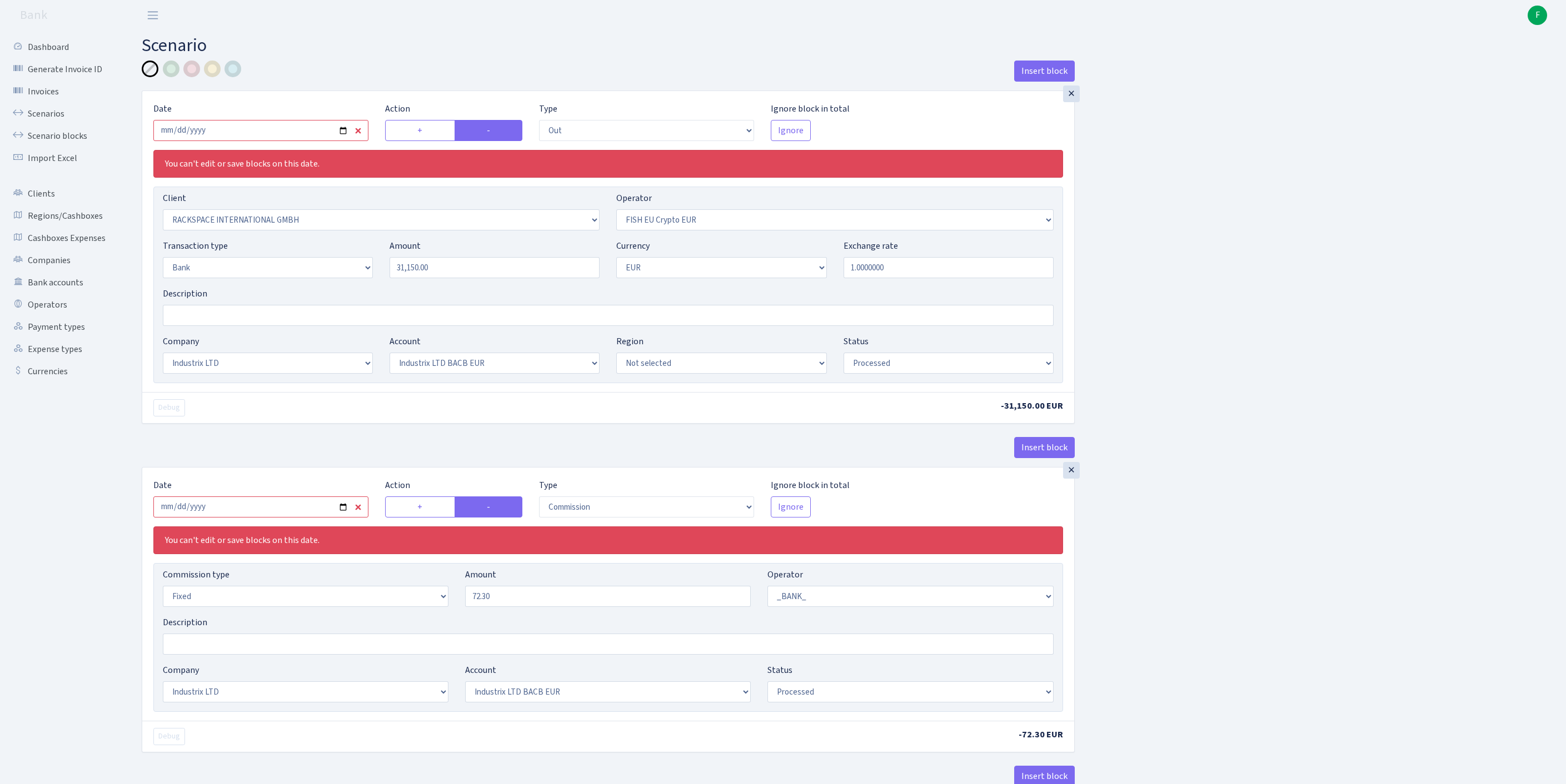
select select "1"
select select "17"
select select "41"
select select "processed"
click at [285, 140] on input "2025-05-02" at bounding box center [261, 130] width 215 height 21
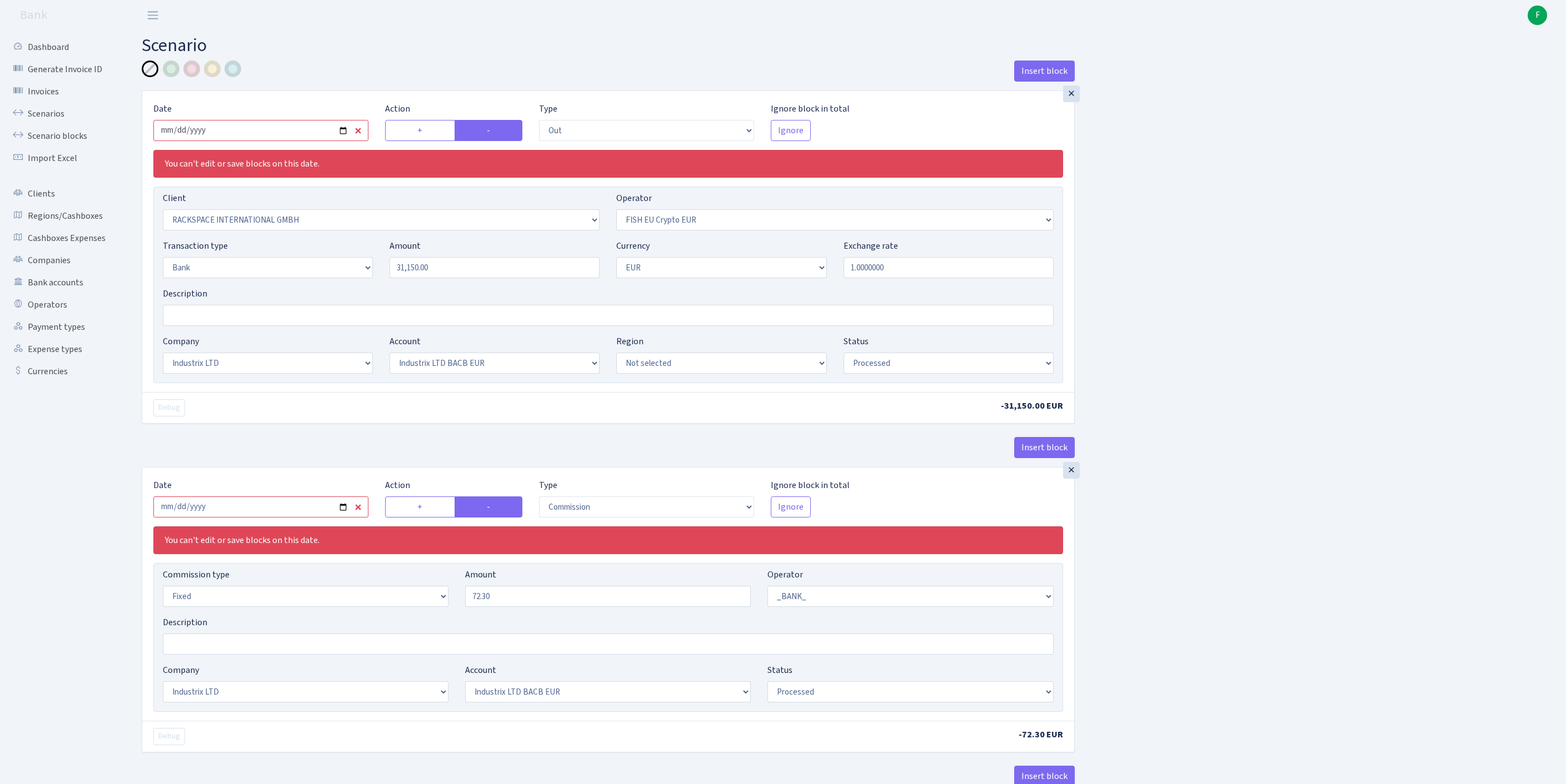
type input "[DATE]"
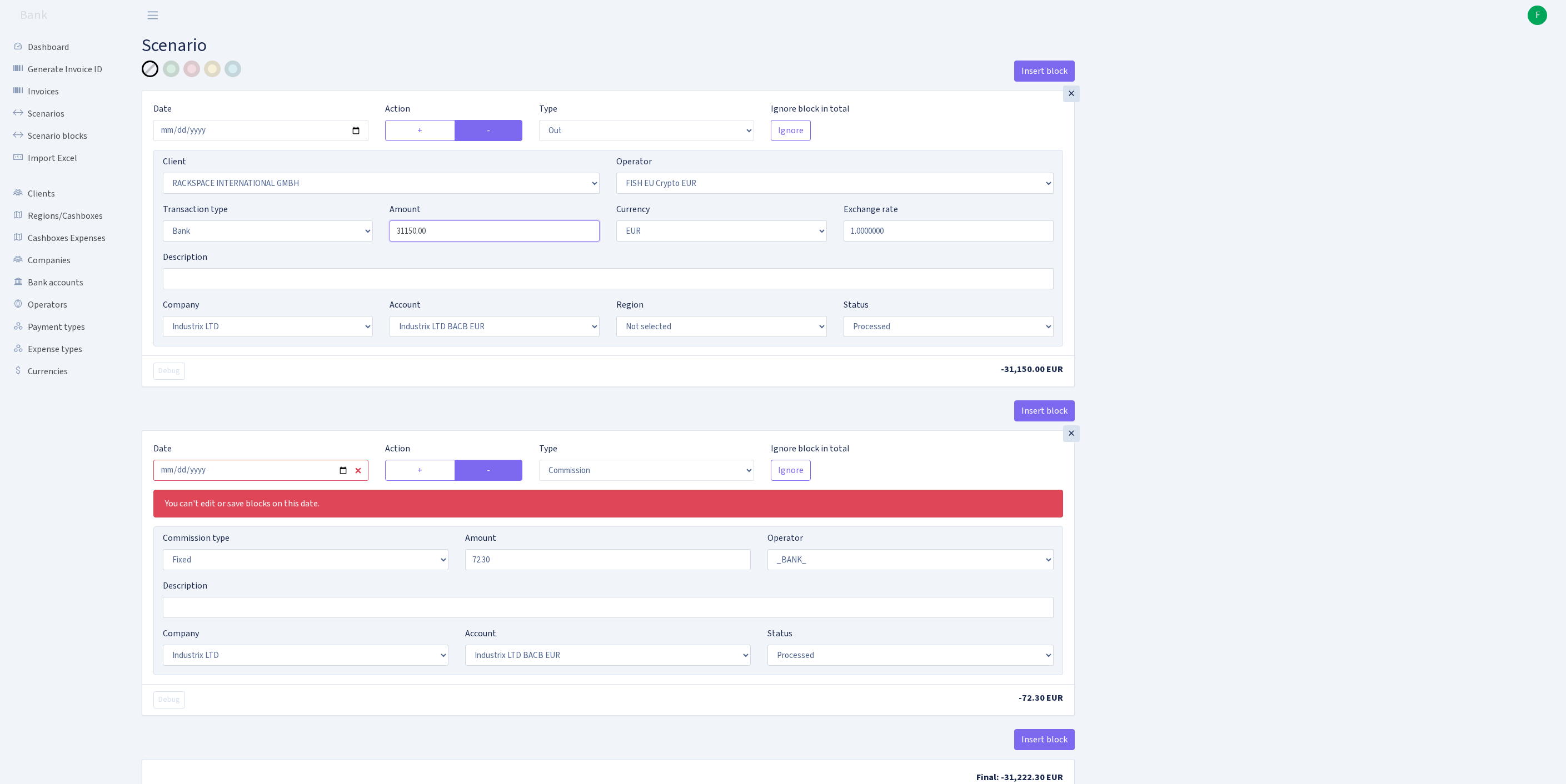
drag, startPoint x: 508, startPoint y: 262, endPoint x: 360, endPoint y: 240, distance: 149.6
click at [360, 240] on div "Transaction type Not selected 981 ELF FISH crypto GIRT IVO dekl MM-BALTIC eur U…" at bounding box center [608, 226] width 907 height 48
paste input "16485.94"
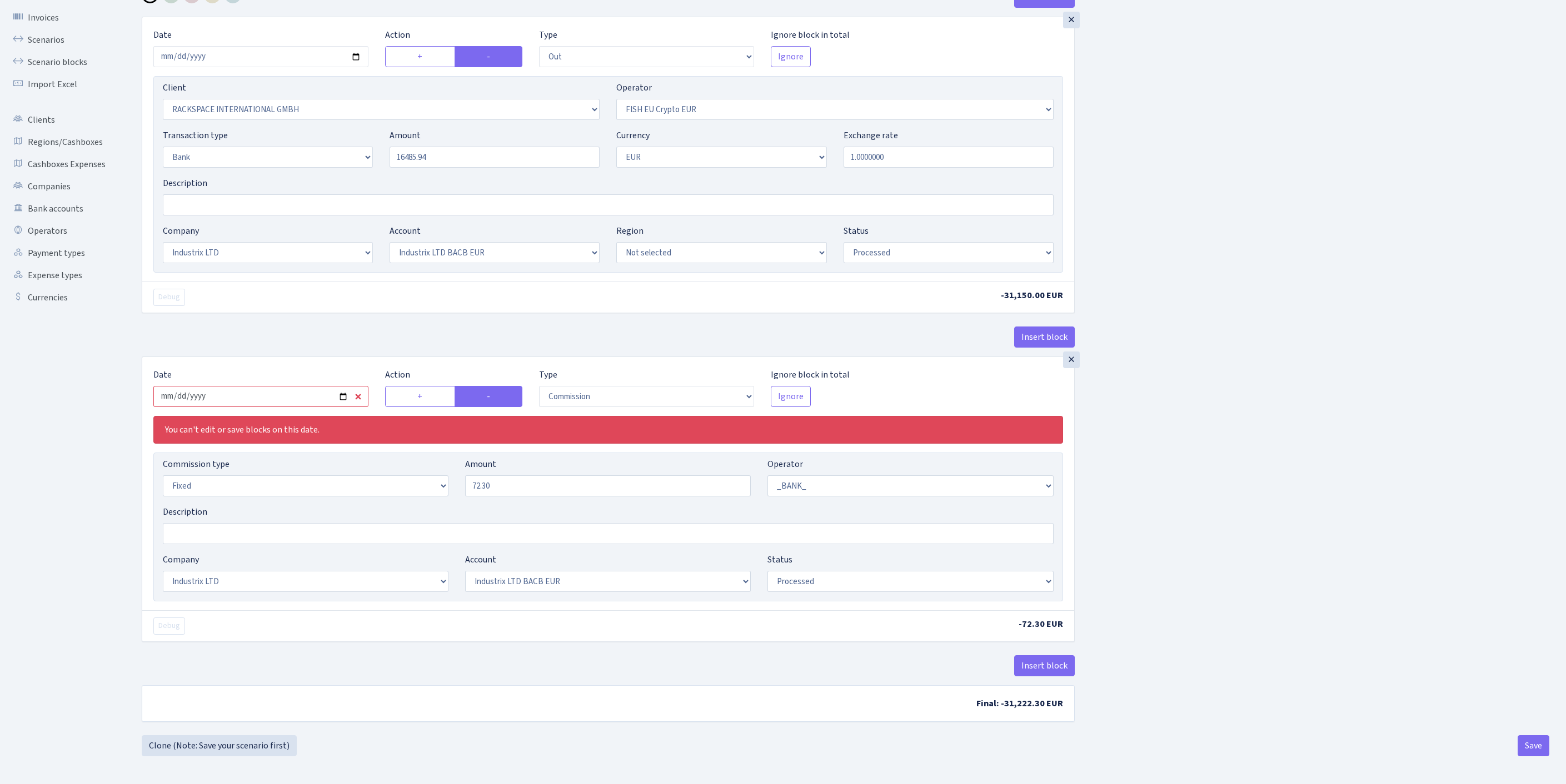
type input "16,485.94"
click at [299, 386] on input "2025-05-02" at bounding box center [261, 396] width 215 height 21
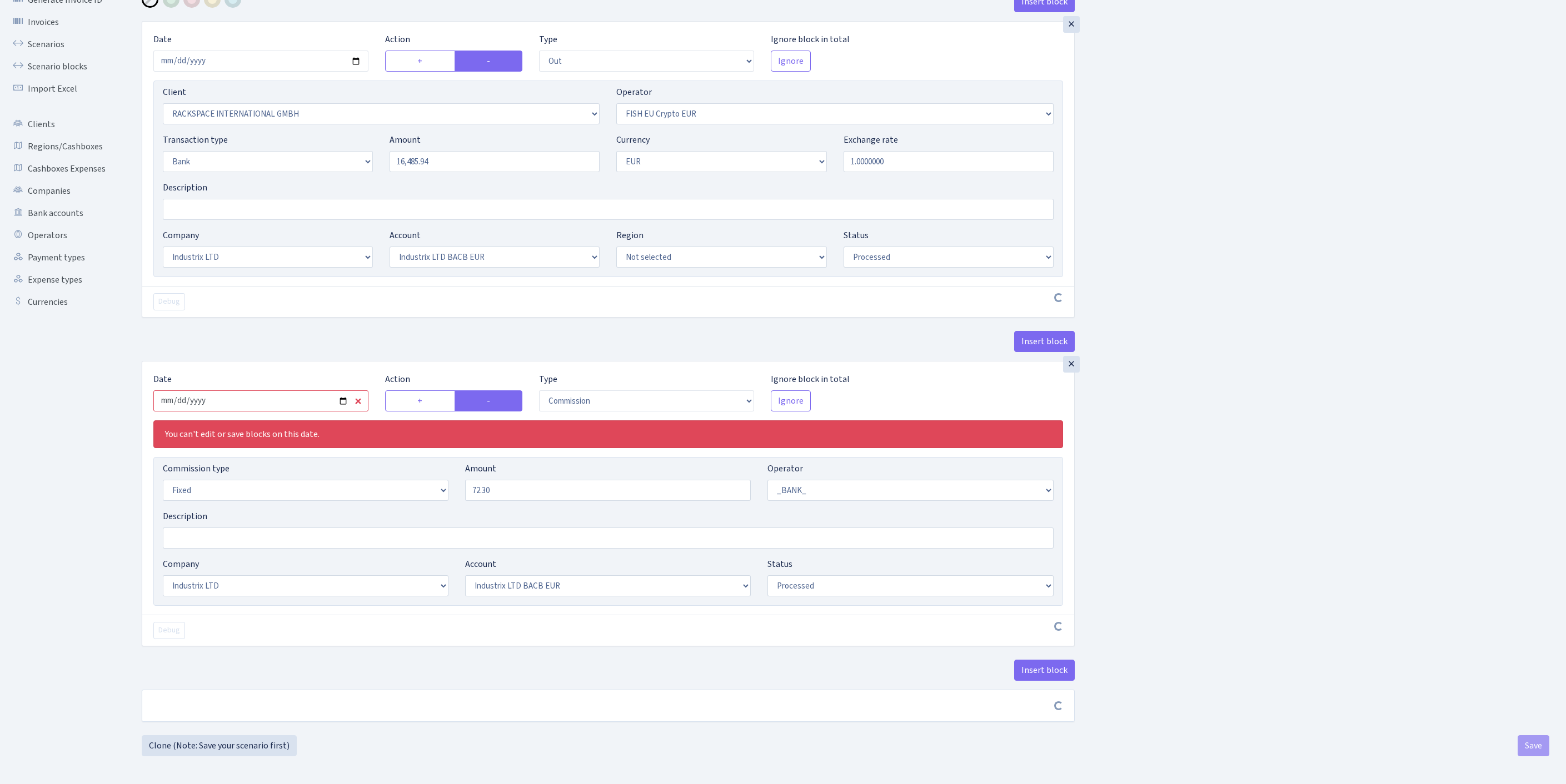
scroll to position [175, 0]
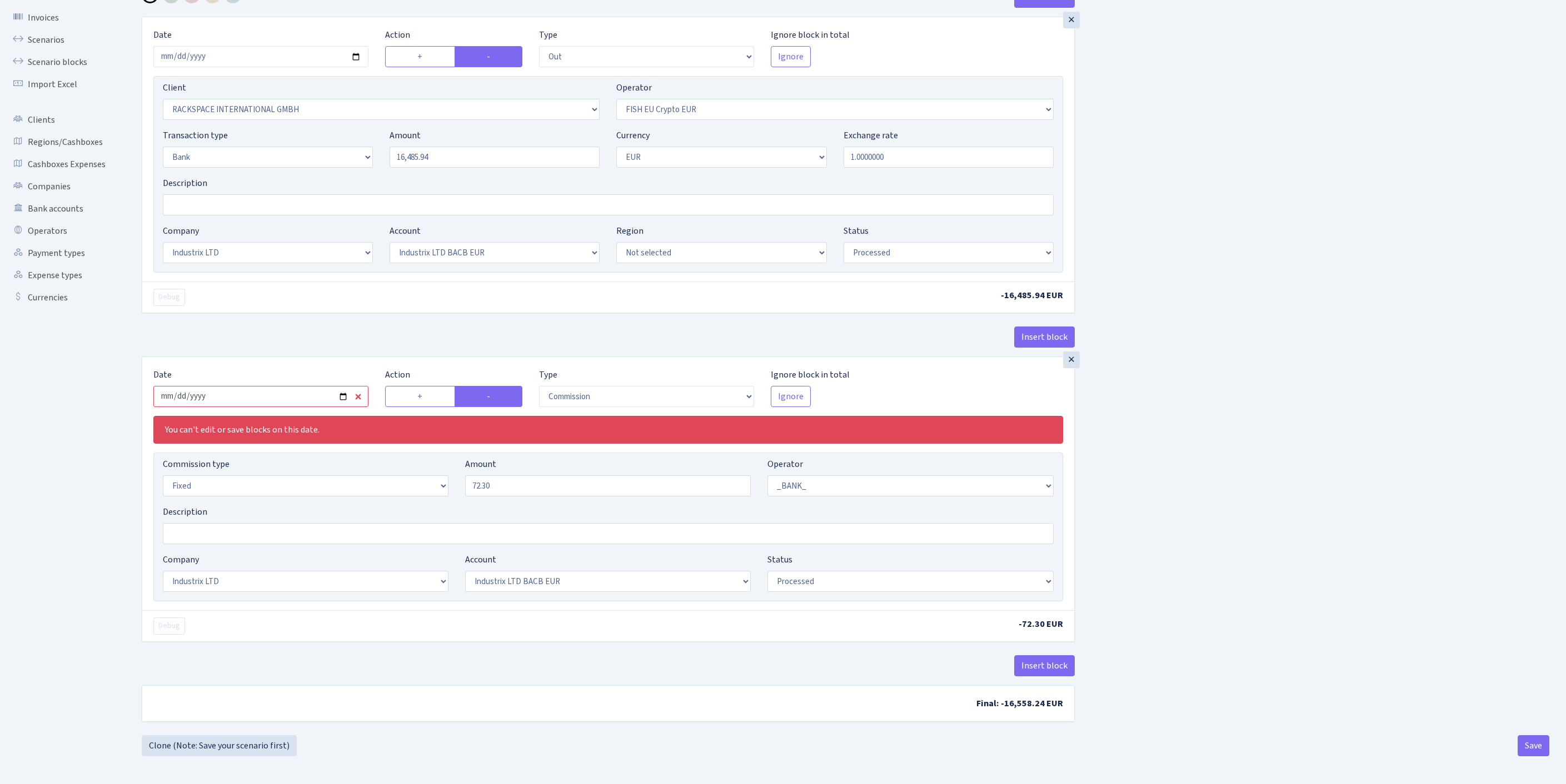
type input "[DATE]"
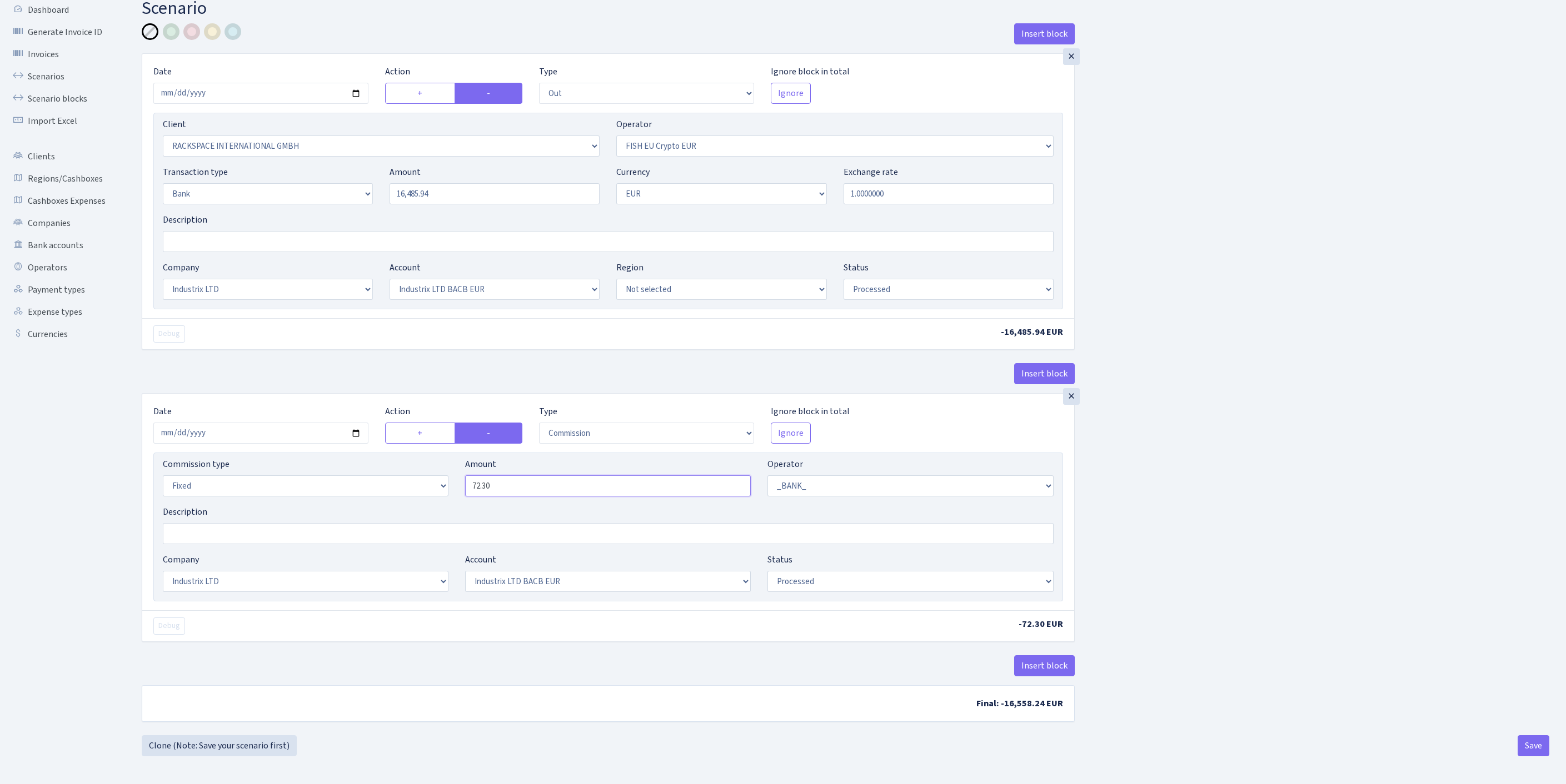
drag, startPoint x: 541, startPoint y: 444, endPoint x: 450, endPoint y: 439, distance: 91.1
click at [450, 458] on div "Commission type Percentage Fixed Bank Amount 72.30 Operator Not selected 981 98…" at bounding box center [608, 481] width 907 height 48
paste input "42.97"
type input "42.97"
click at [1054, 655] on button "Insert block" at bounding box center [1045, 665] width 61 height 21
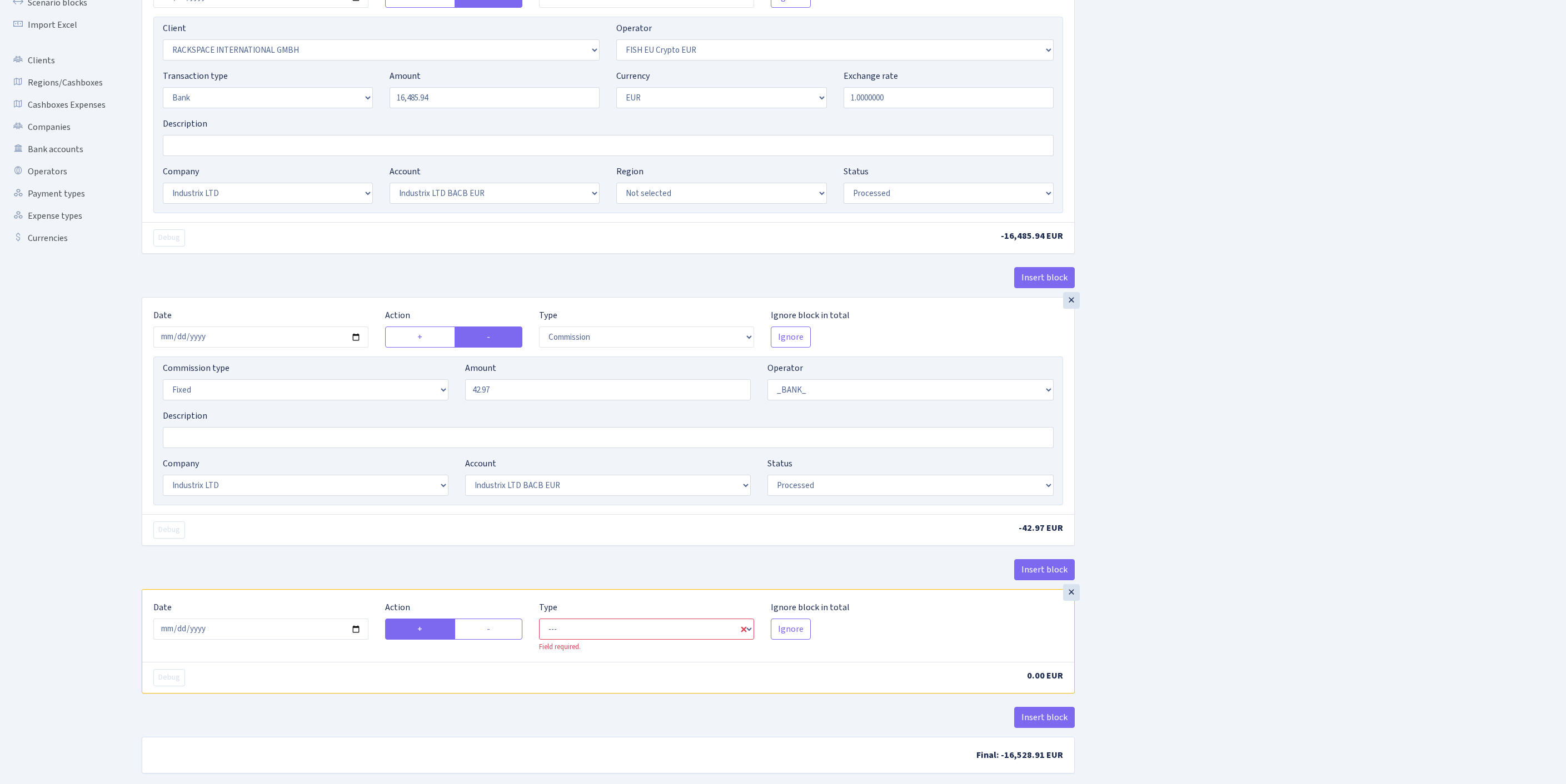
scroll to position [308, 0]
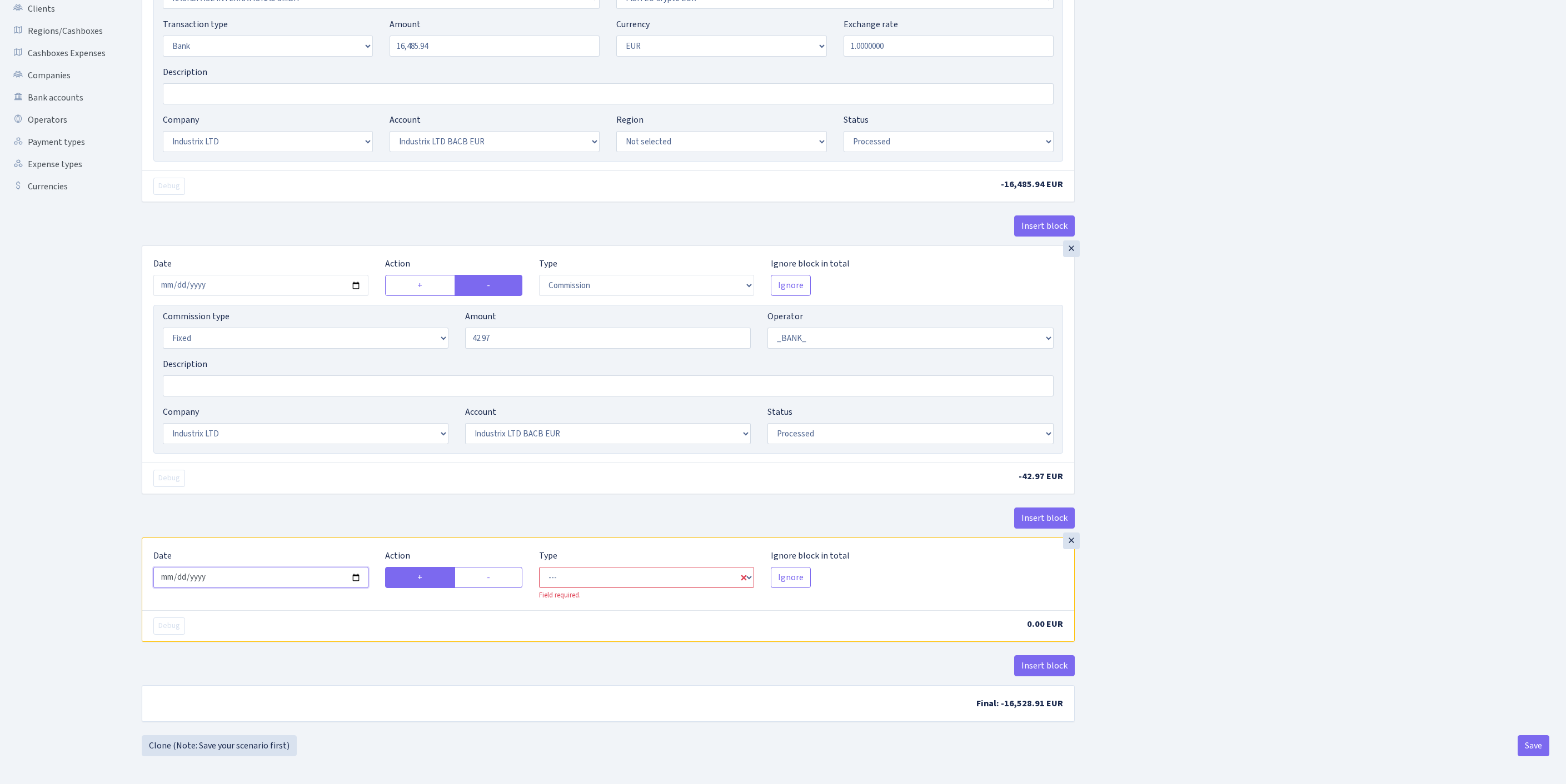
click at [282, 567] on input "2025-10-03" at bounding box center [261, 577] width 215 height 21
type input "2025-10-02"
click at [486, 567] on label "-" at bounding box center [490, 577] width 69 height 21
click at [487, 571] on input "-" at bounding box center [490, 574] width 7 height 7
radio input "true"
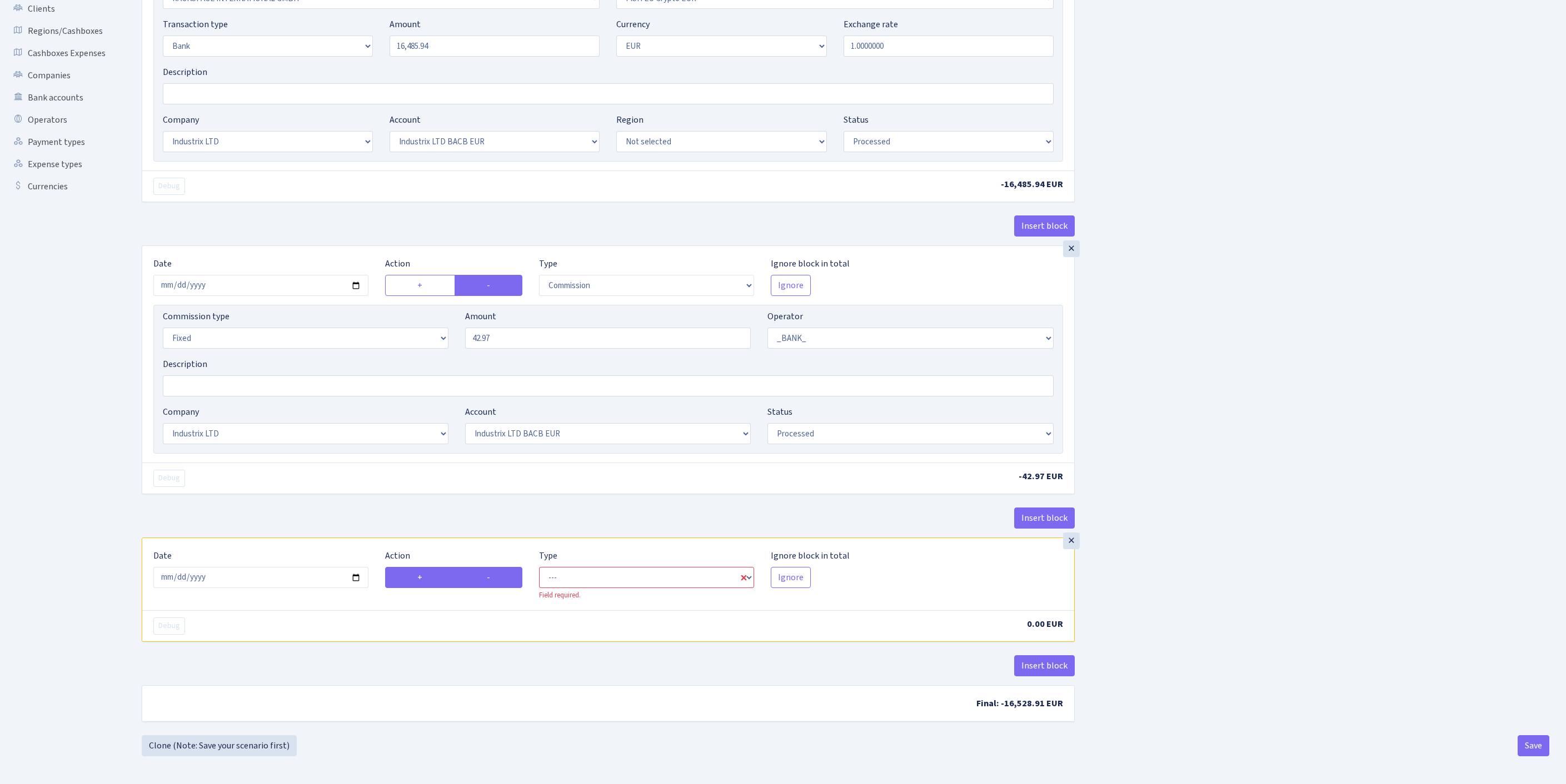
radio input "false"
select select "commission"
select select "1"
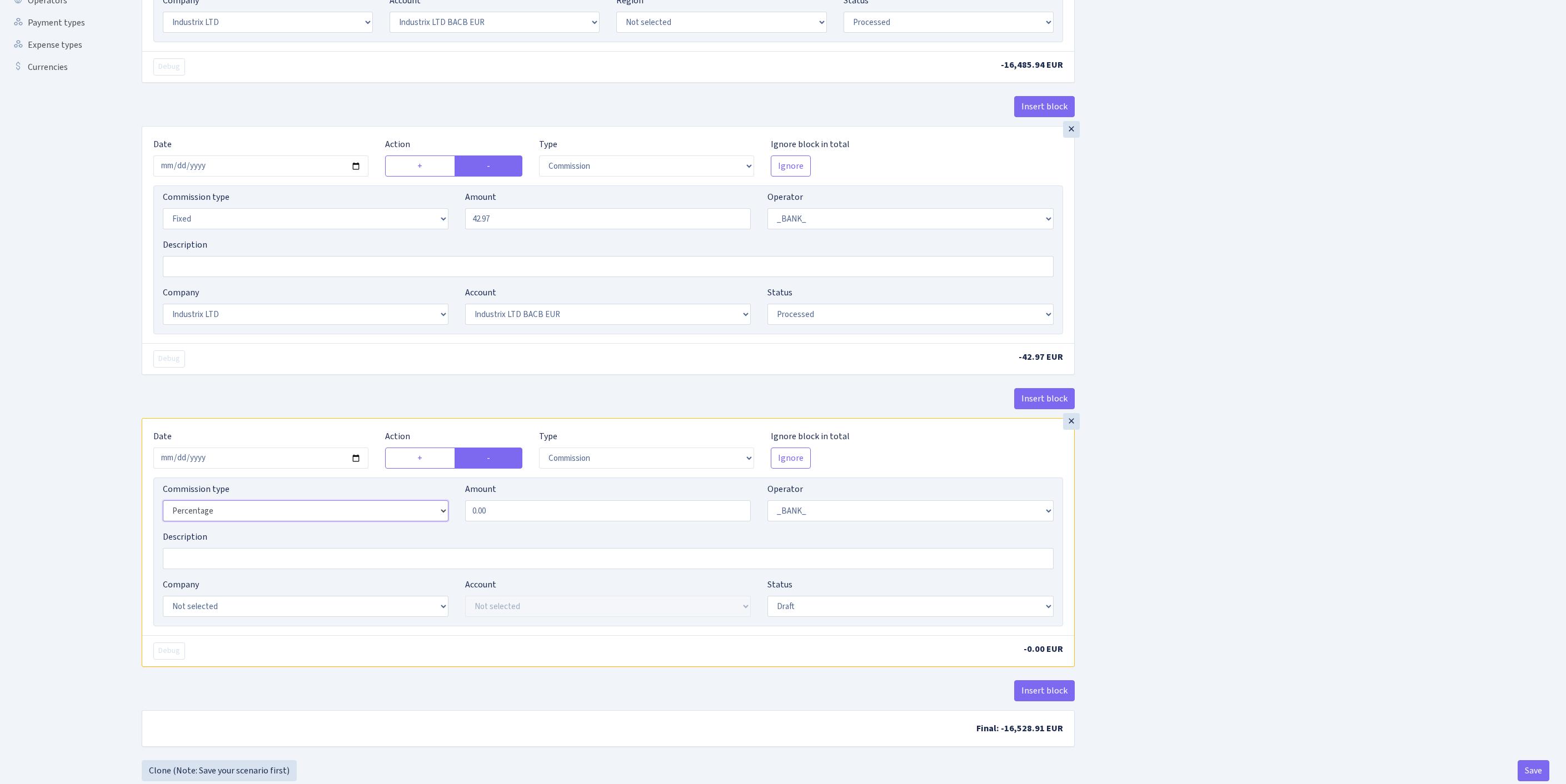
select select "fixed"
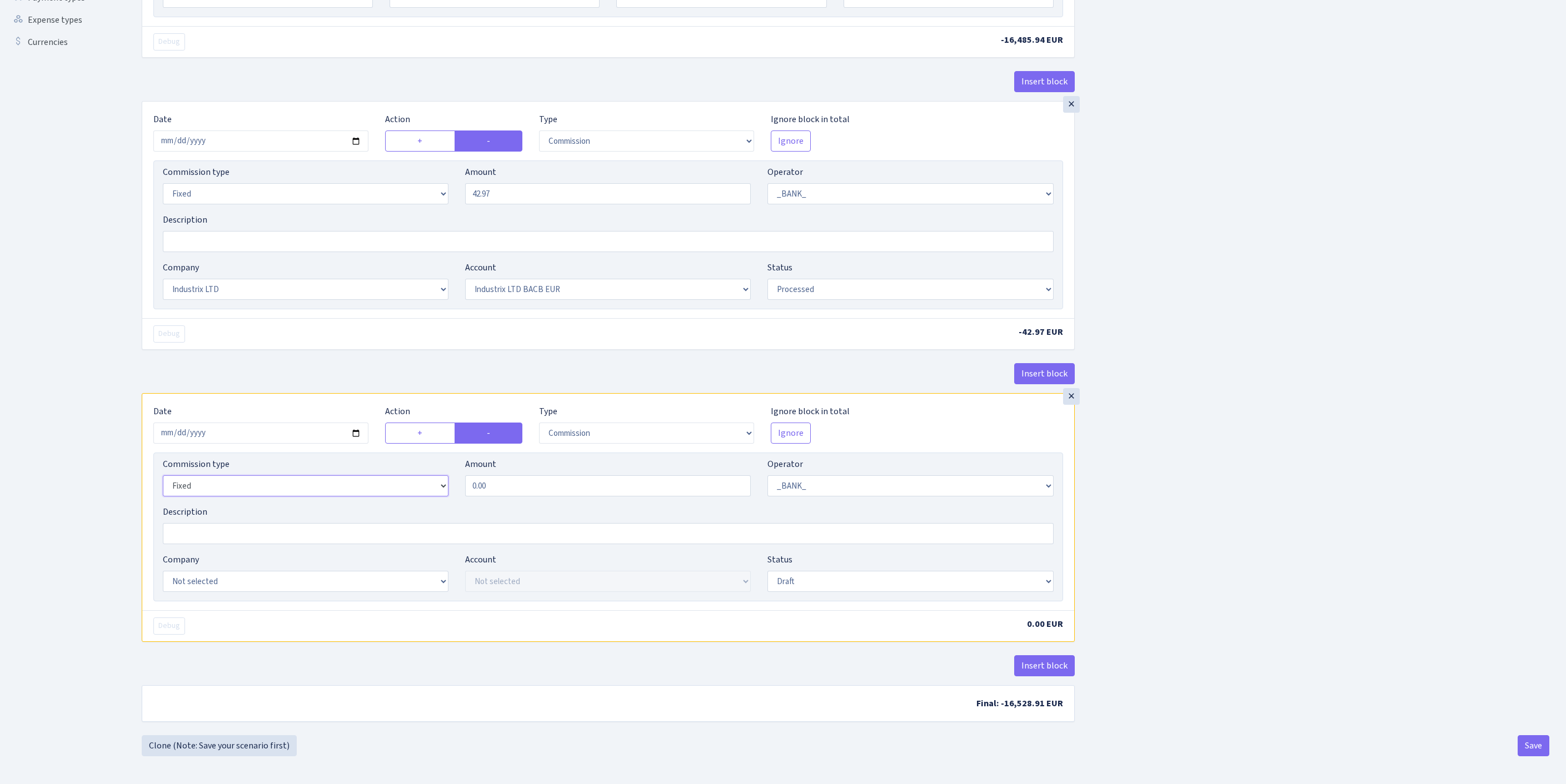
scroll to position [443, 0]
drag, startPoint x: 508, startPoint y: 477, endPoint x: 365, endPoint y: 461, distance: 143.9
click at [365, 461] on div "Commission type Percentage Fixed Bank Amount 0.00 Operator Not selected 981 981…" at bounding box center [608, 481] width 907 height 48
type input "23.00"
select select "17"
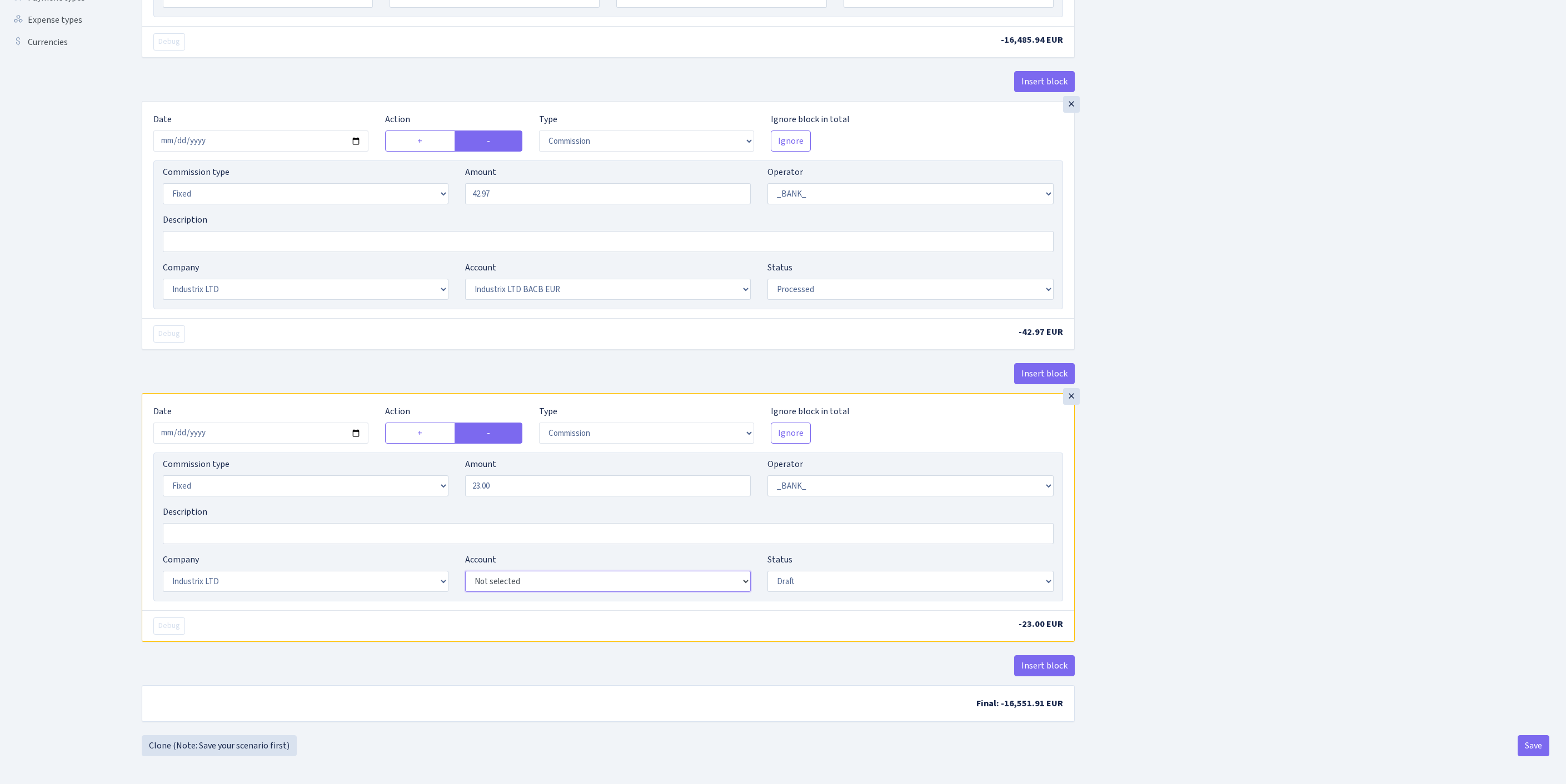
select select "41"
select select "processed"
click at [1530, 748] on button "Save" at bounding box center [1534, 746] width 31 height 21
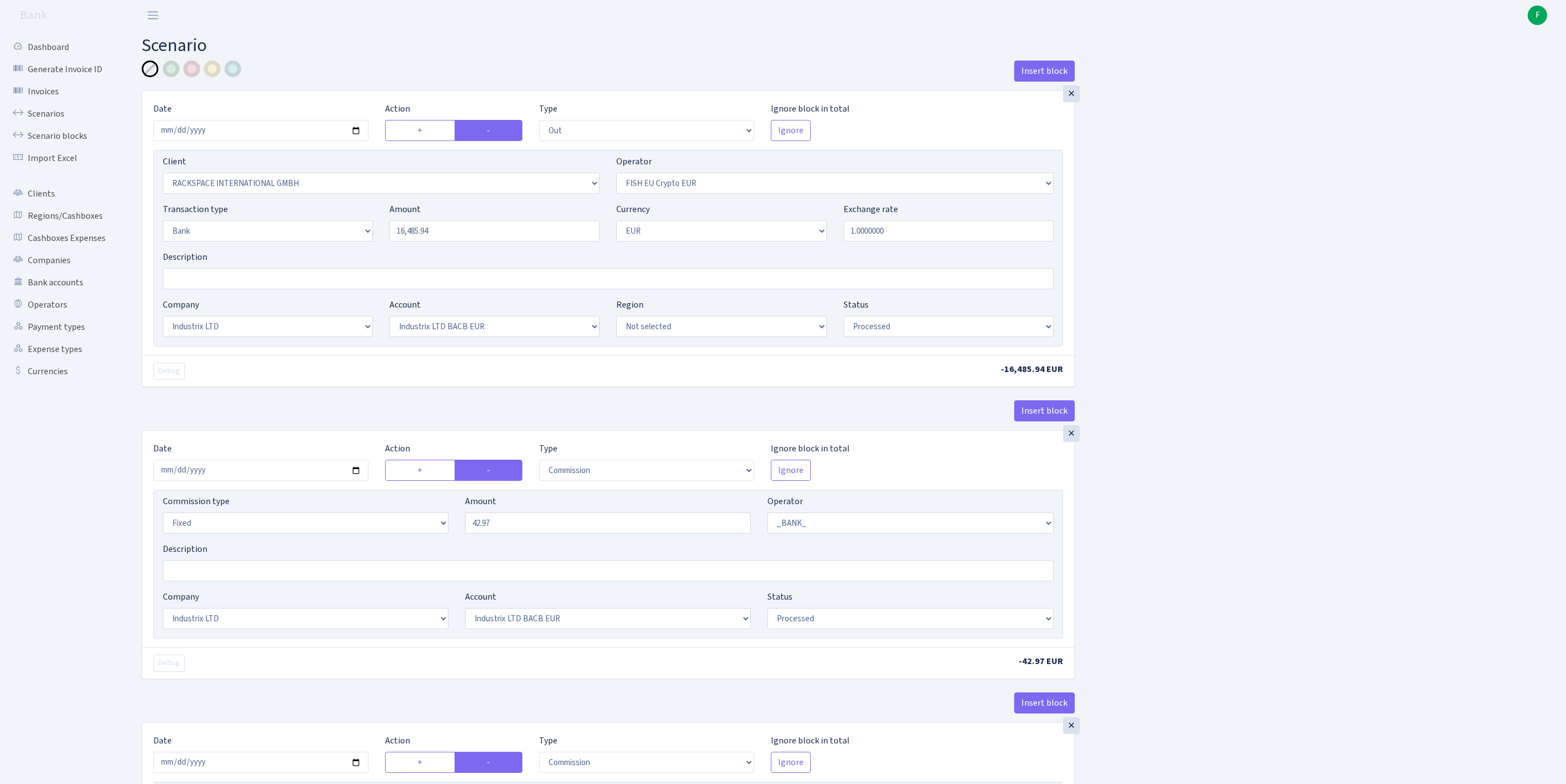
select select "out"
select select "1970"
select select "361"
select select "2"
select select "1"
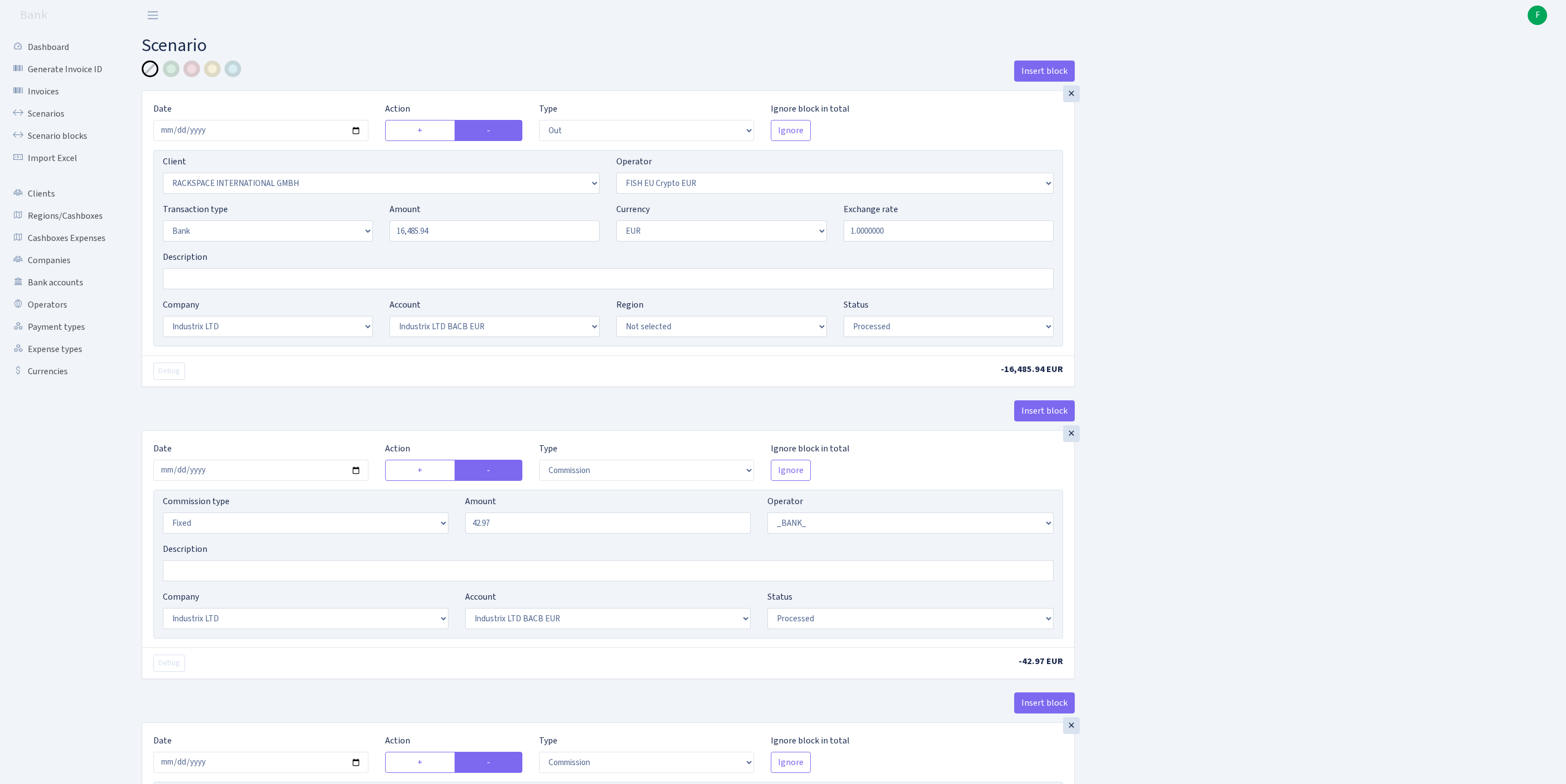
select select "17"
select select "41"
select select "processed"
select select "commission"
select select "fixed"
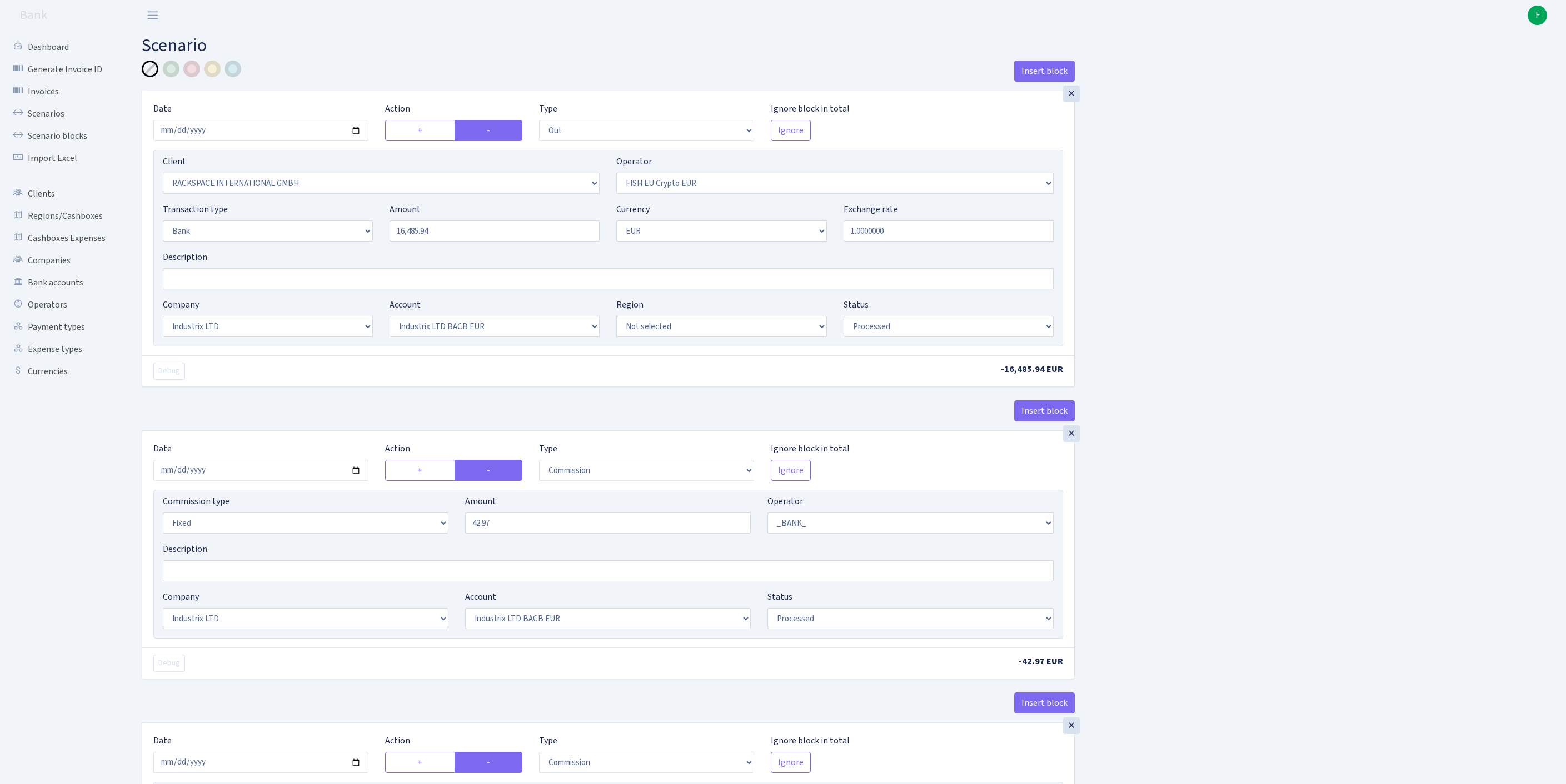
select select "1"
select select "17"
select select "41"
select select "processed"
select select "commission"
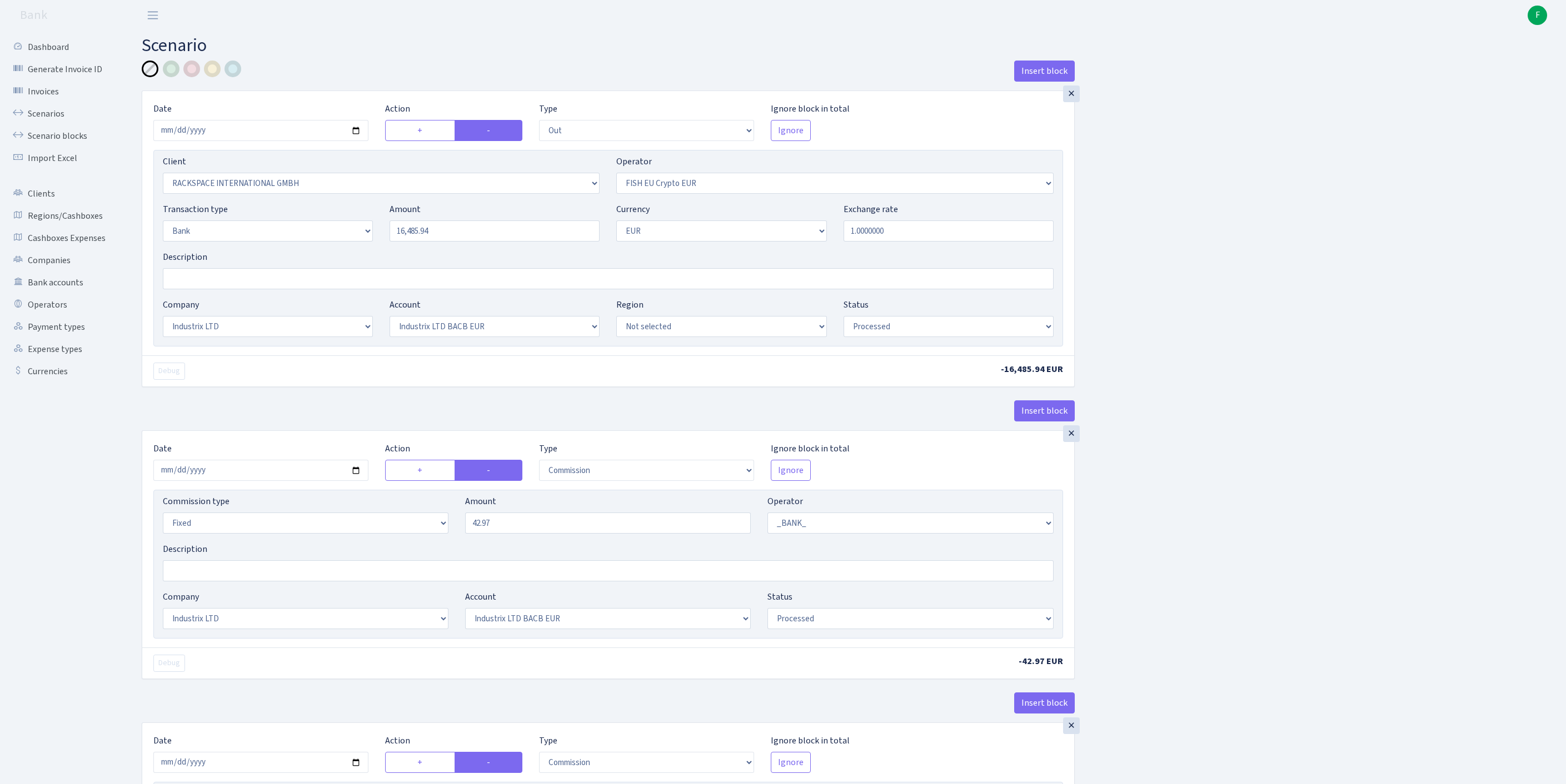
select select "fixed"
select select "1"
select select "17"
select select "41"
select select "processed"
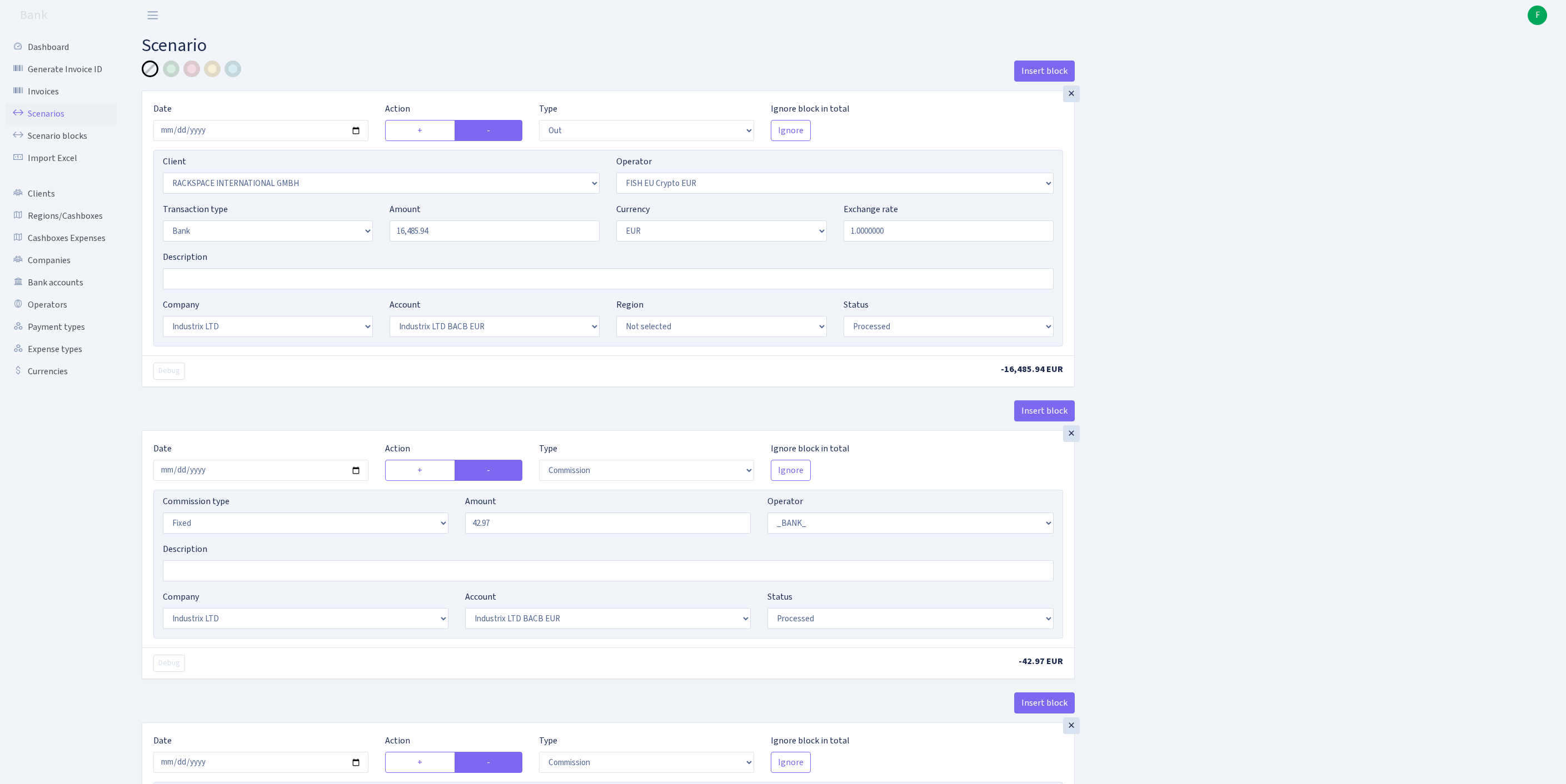
click at [52, 124] on link "Scenarios" at bounding box center [61, 114] width 111 height 23
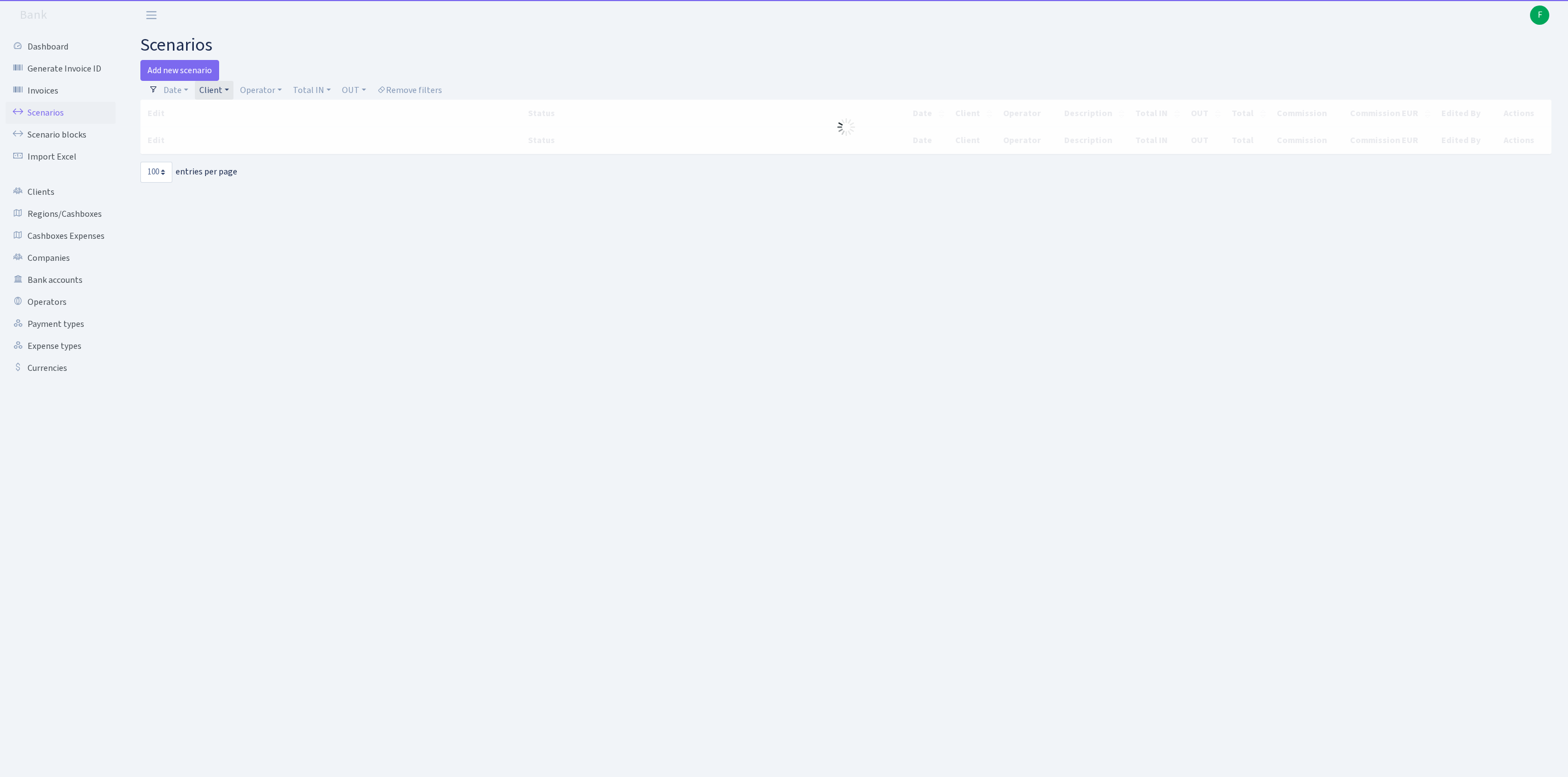
select select "100"
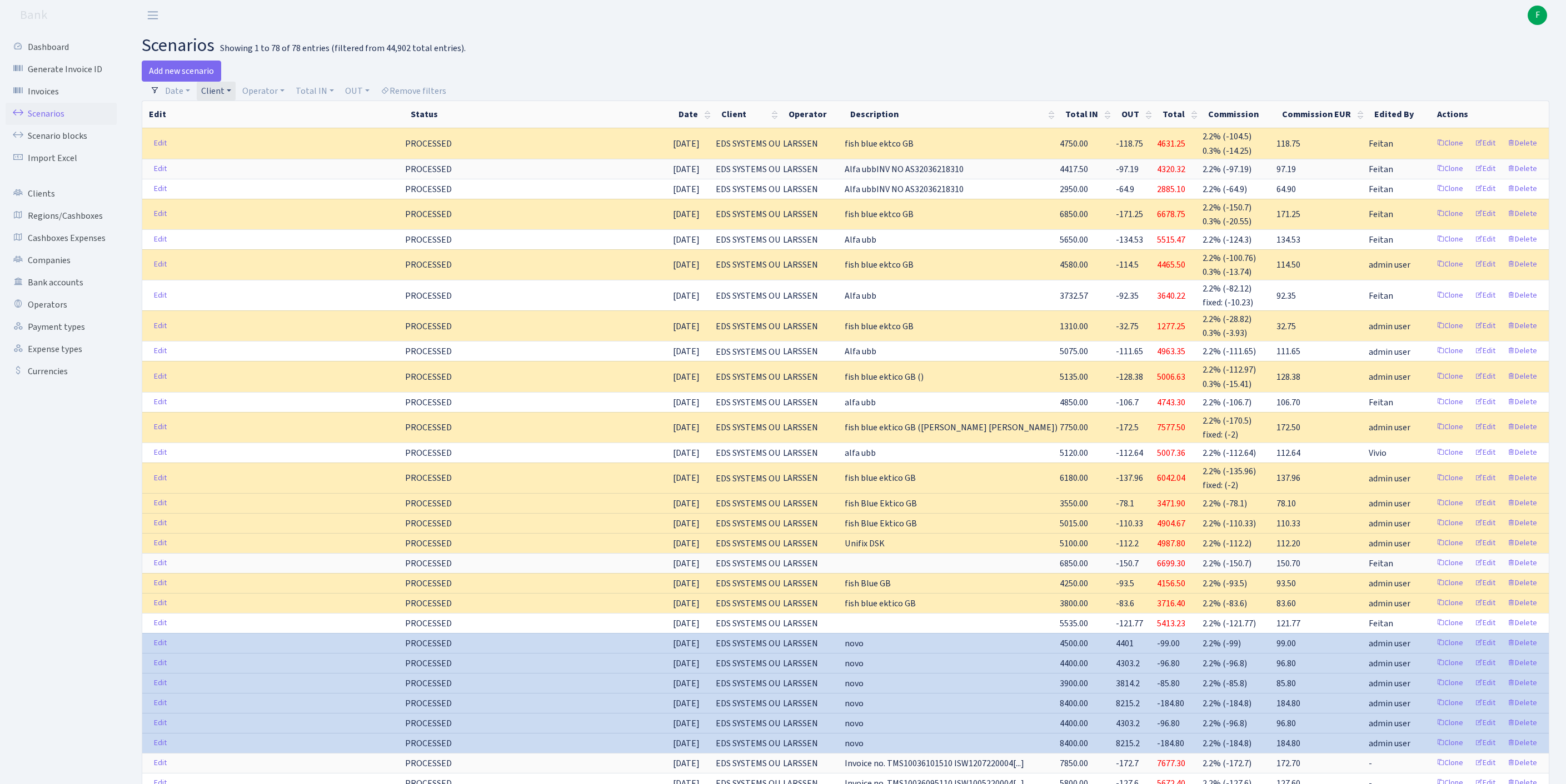
click at [236, 95] on link "Client" at bounding box center [216, 90] width 39 height 19
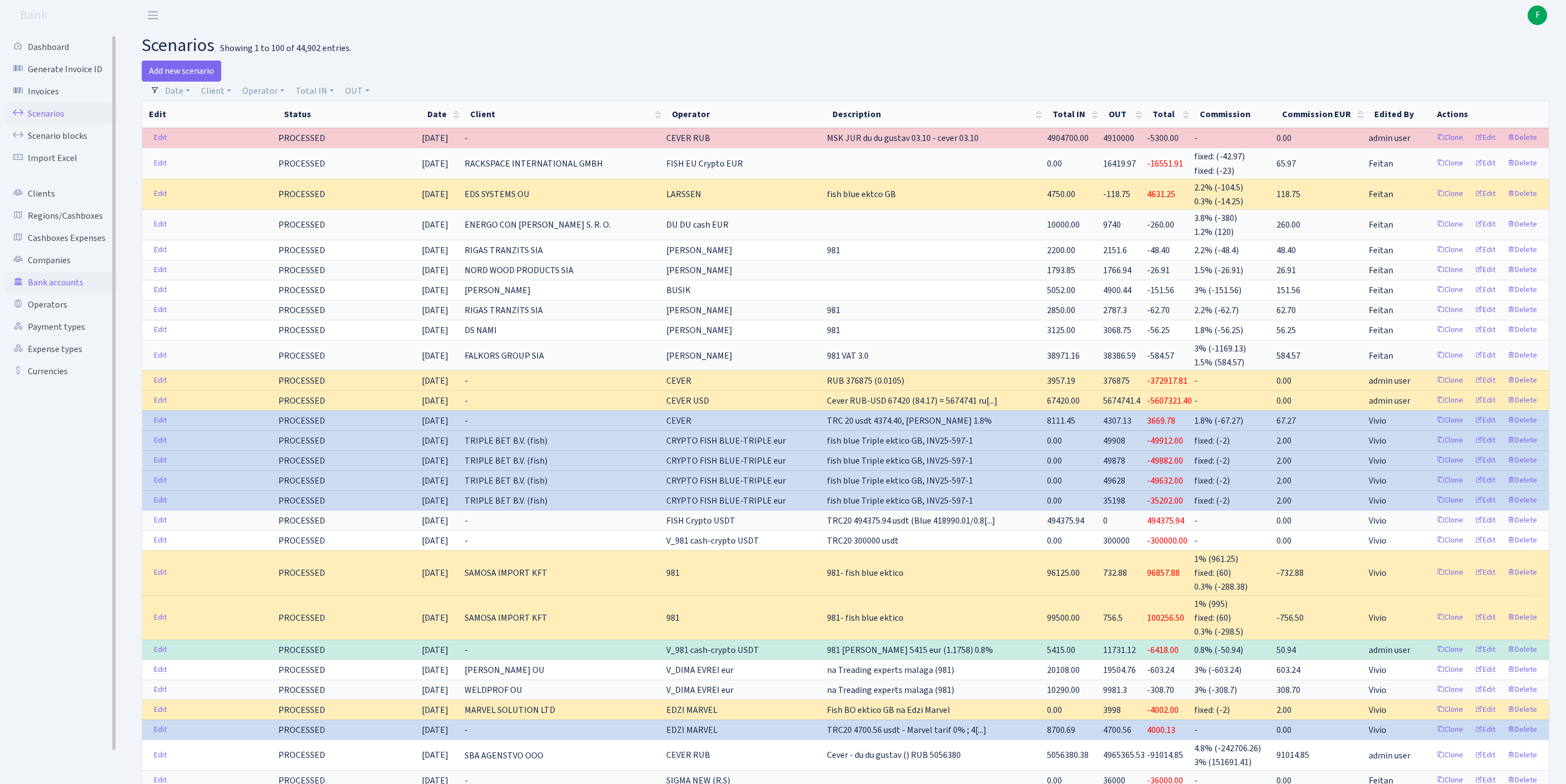
click at [53, 294] on link "Bank accounts" at bounding box center [61, 282] width 111 height 23
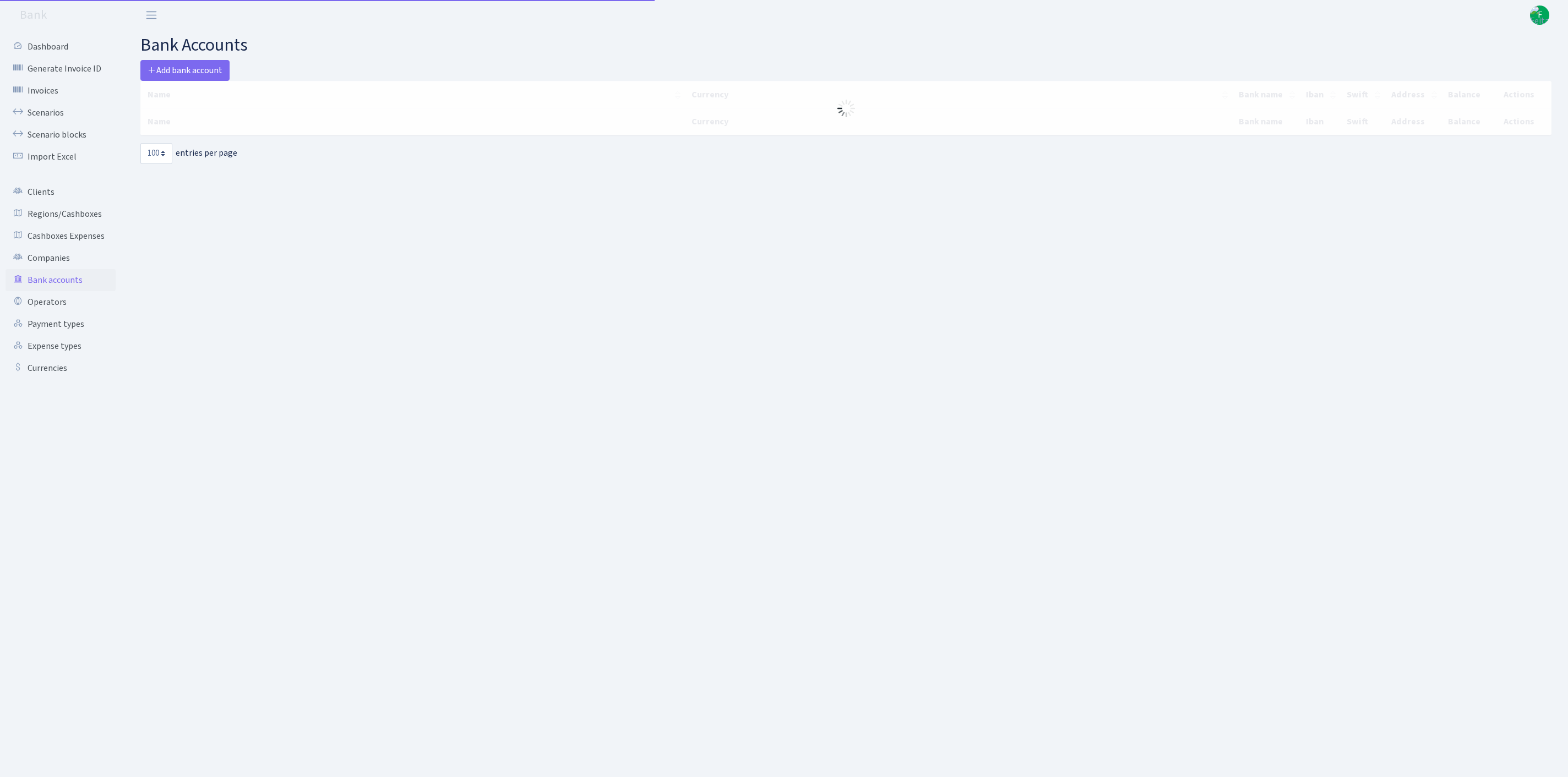
select select "100"
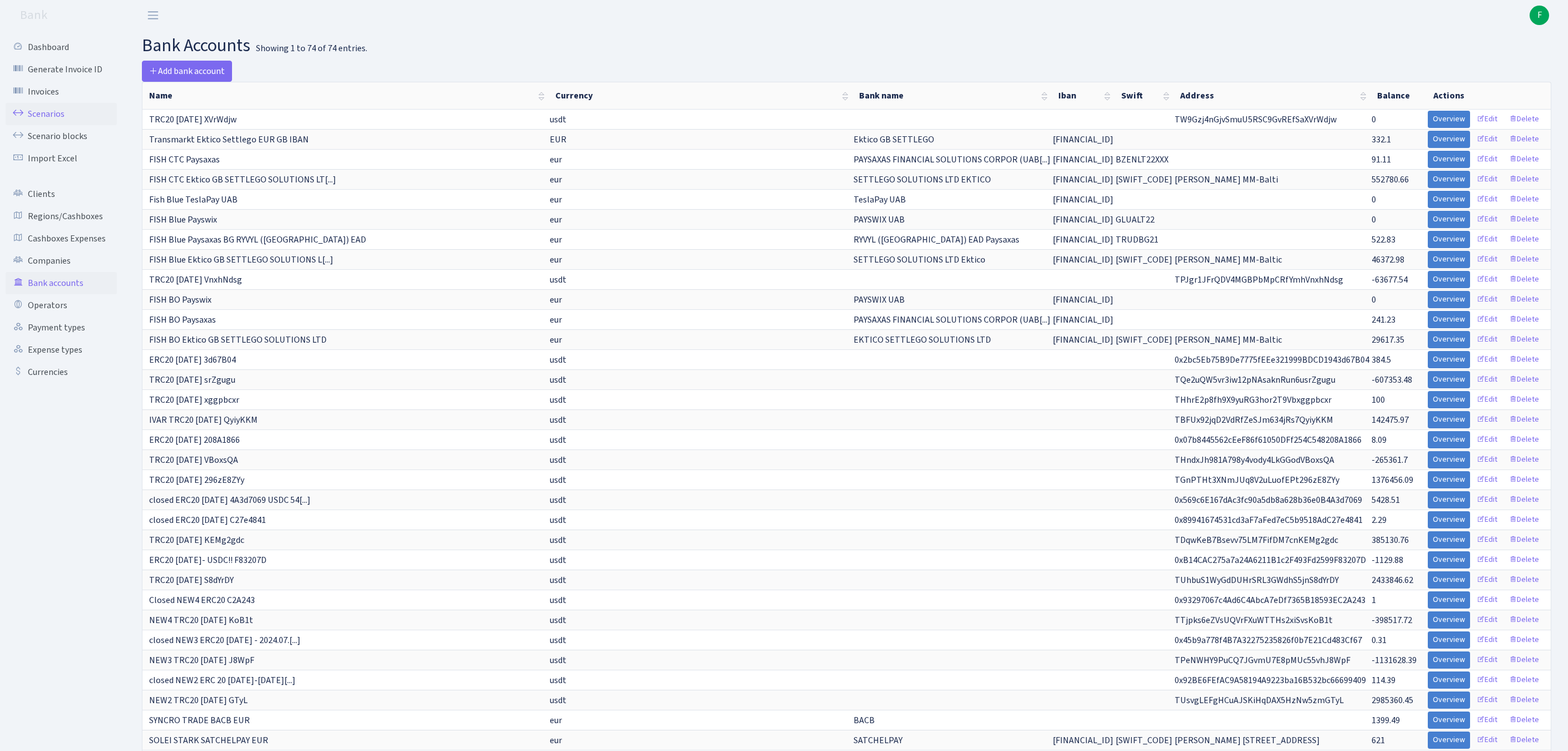
click at [56, 122] on link "Scenarios" at bounding box center [61, 114] width 111 height 23
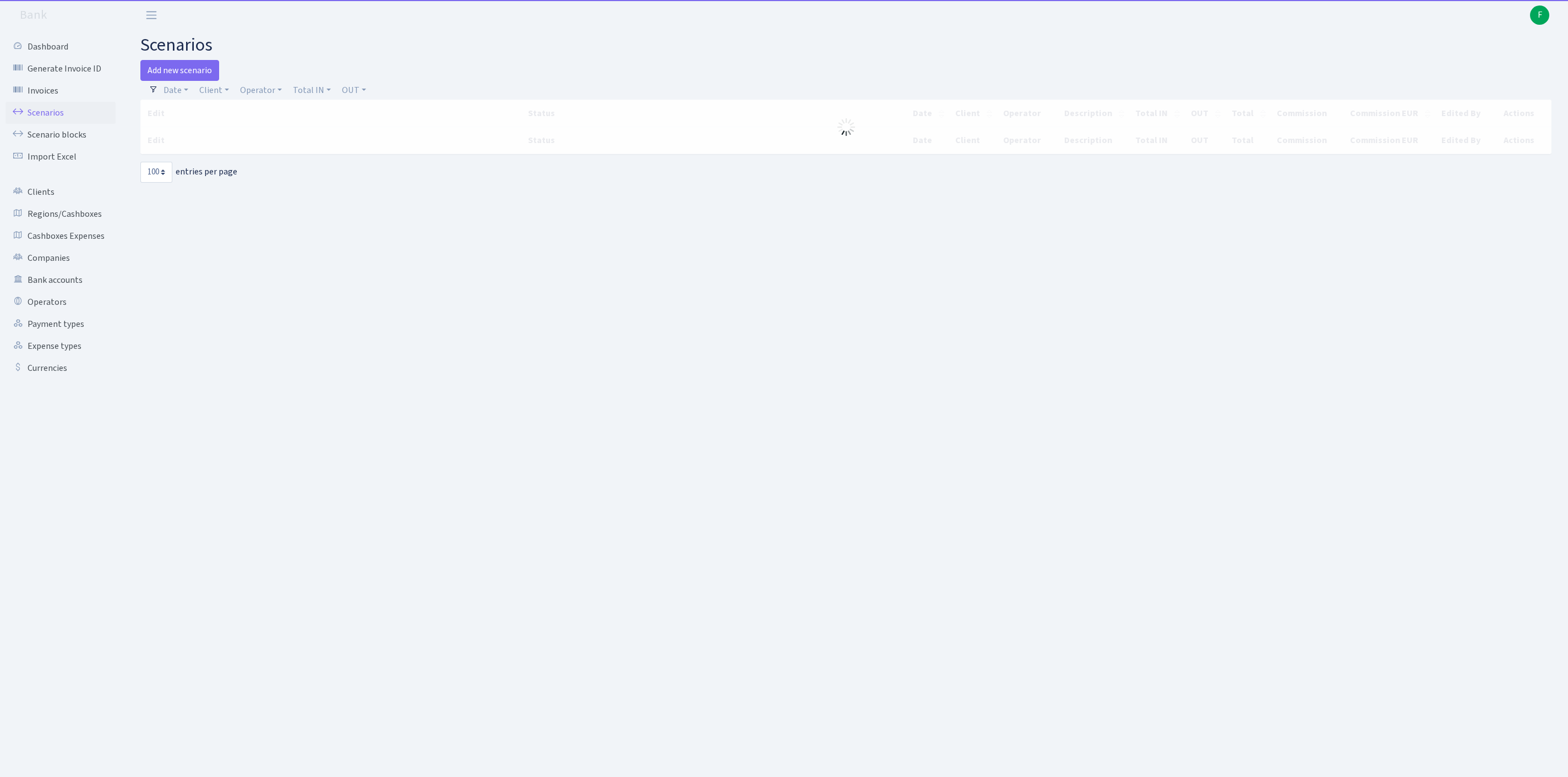
select select "100"
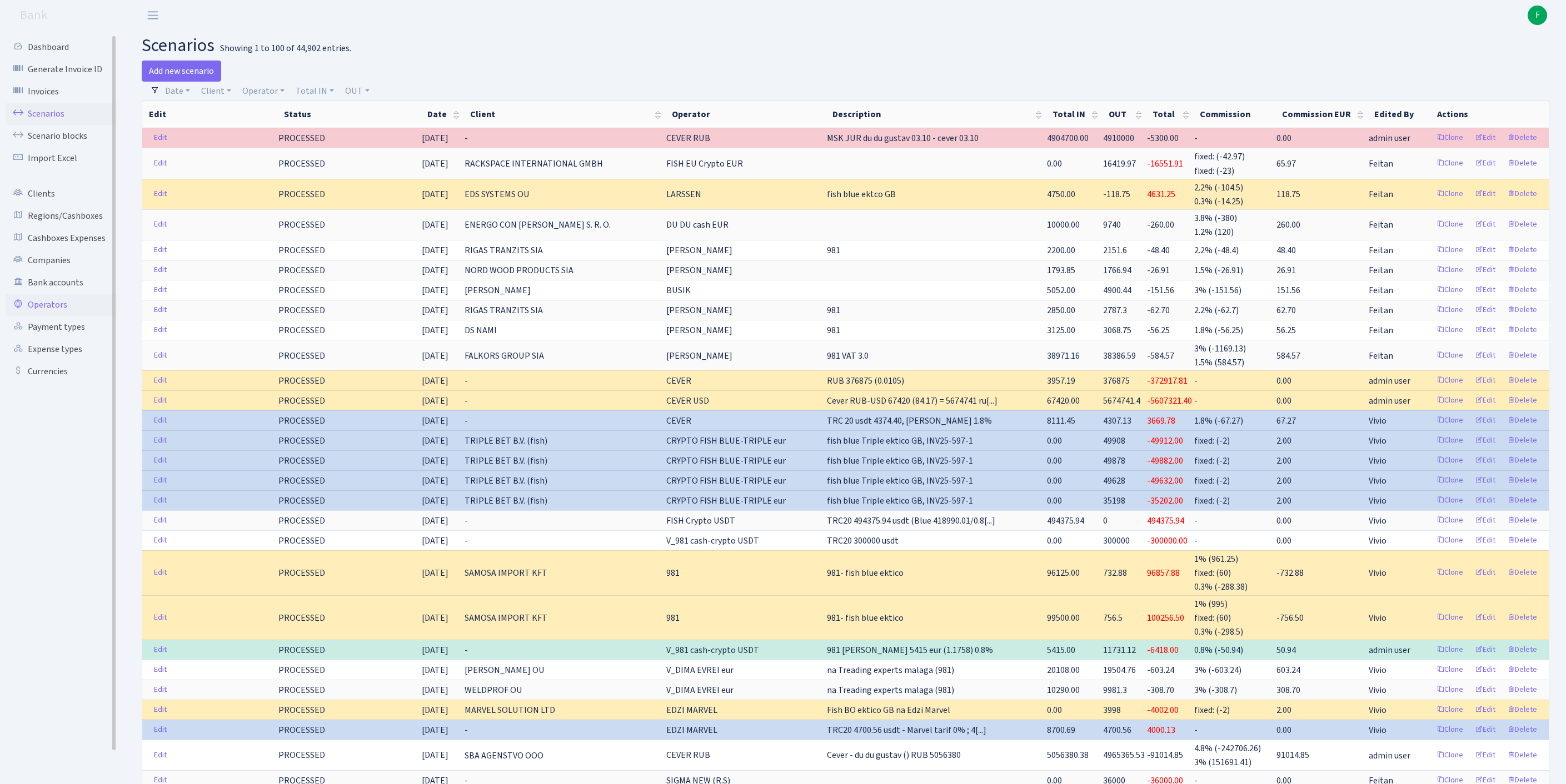
click at [61, 316] on link "Operators" at bounding box center [61, 305] width 111 height 23
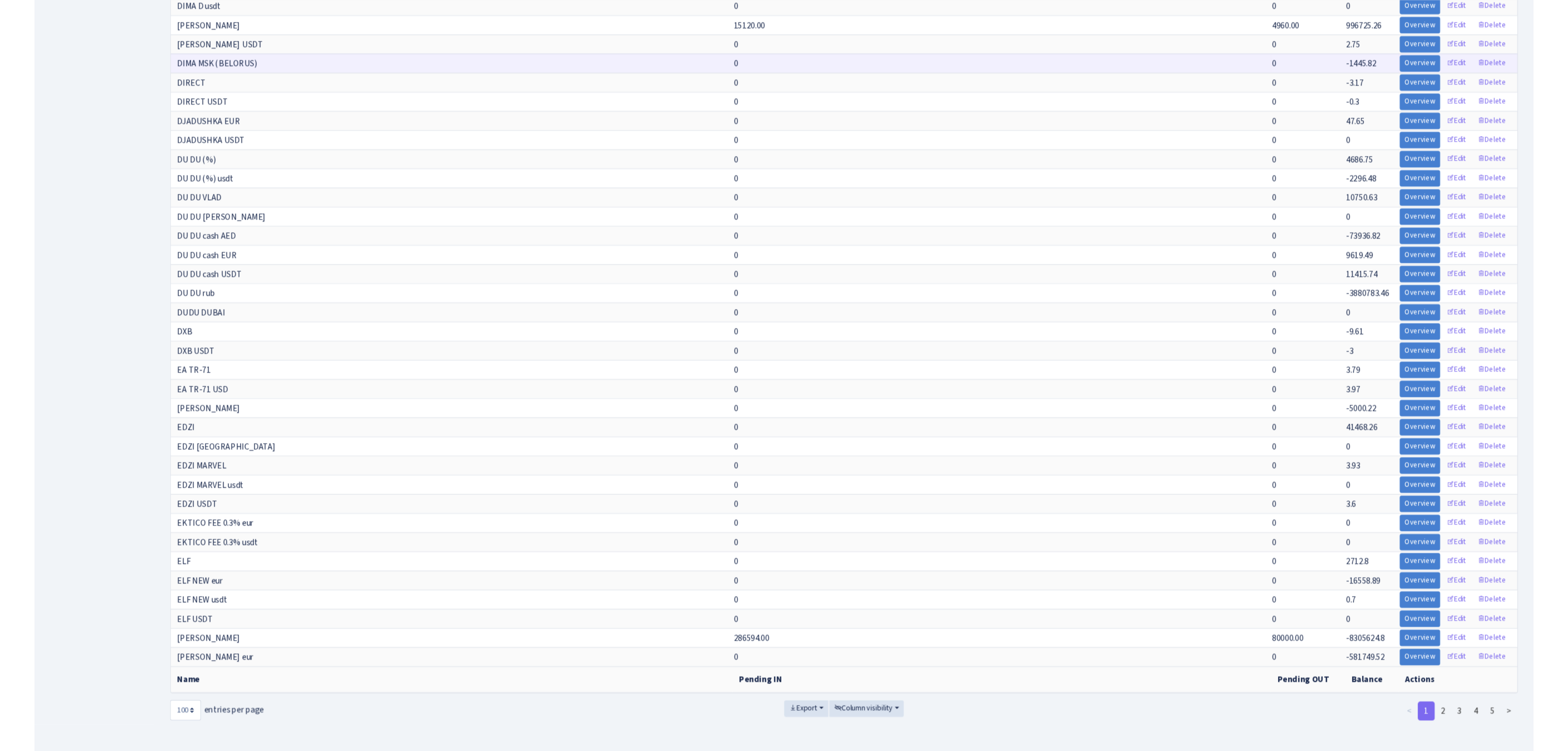
scroll to position [1949, 0]
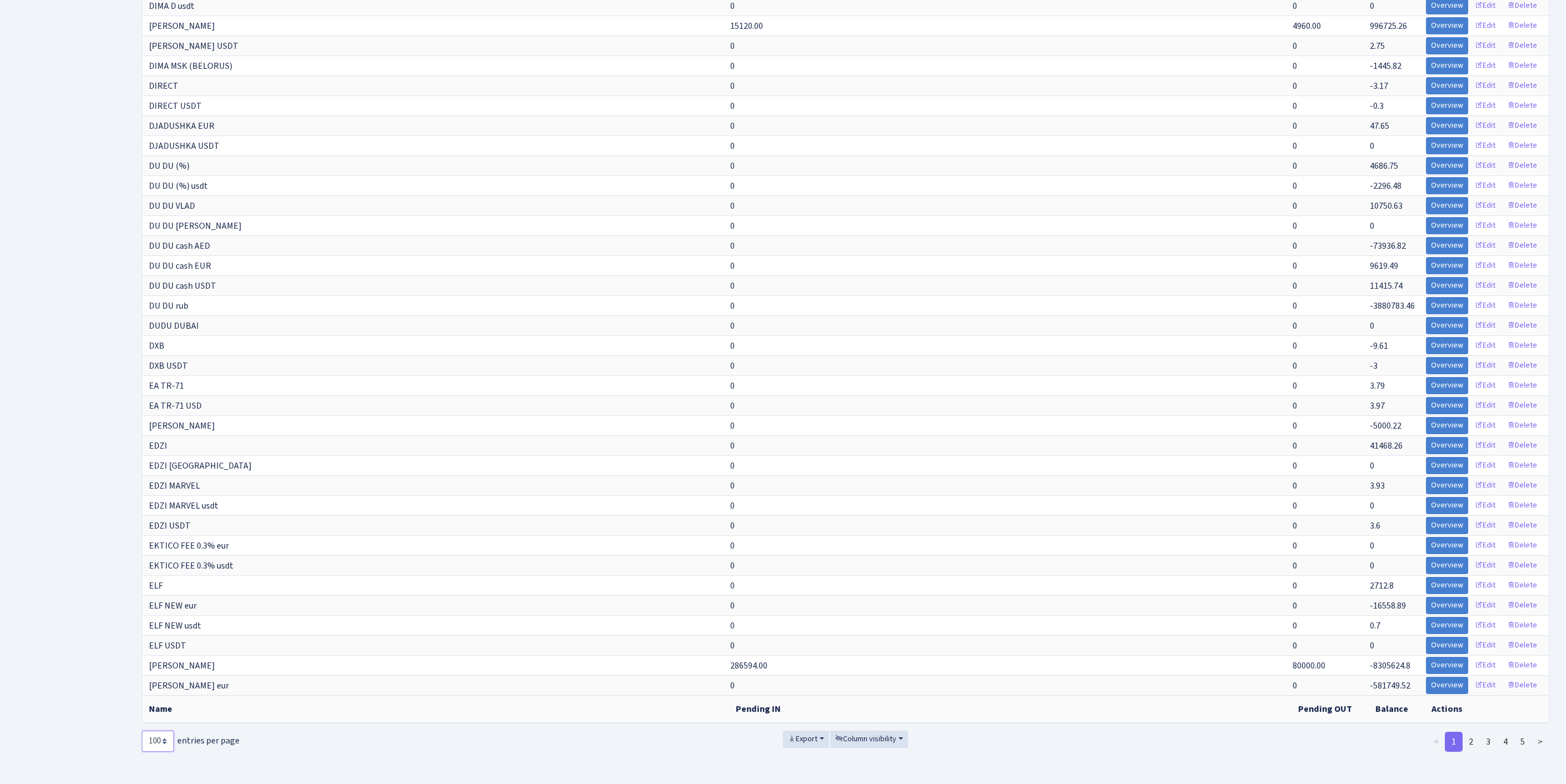
select select "-1"
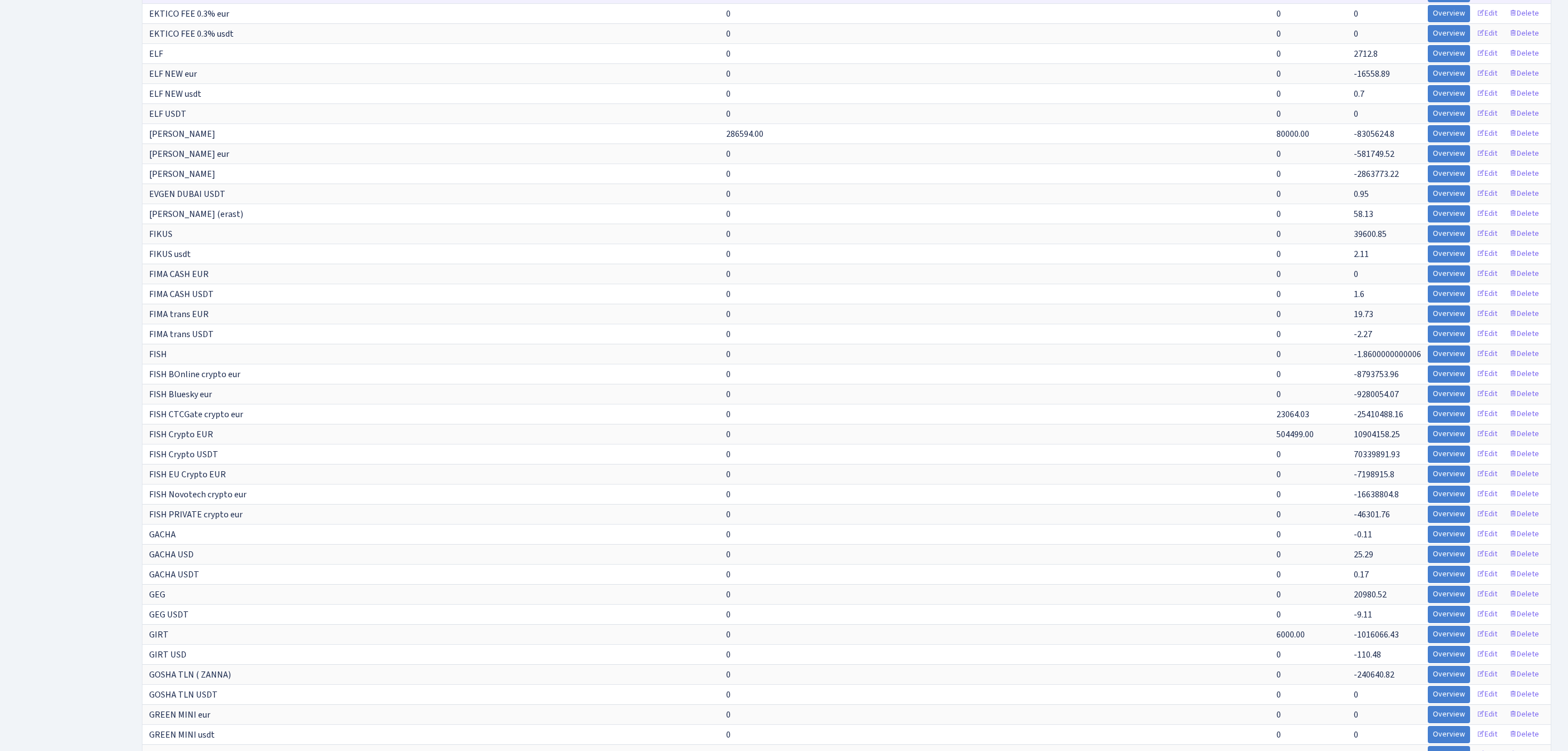
scroll to position [5590, 0]
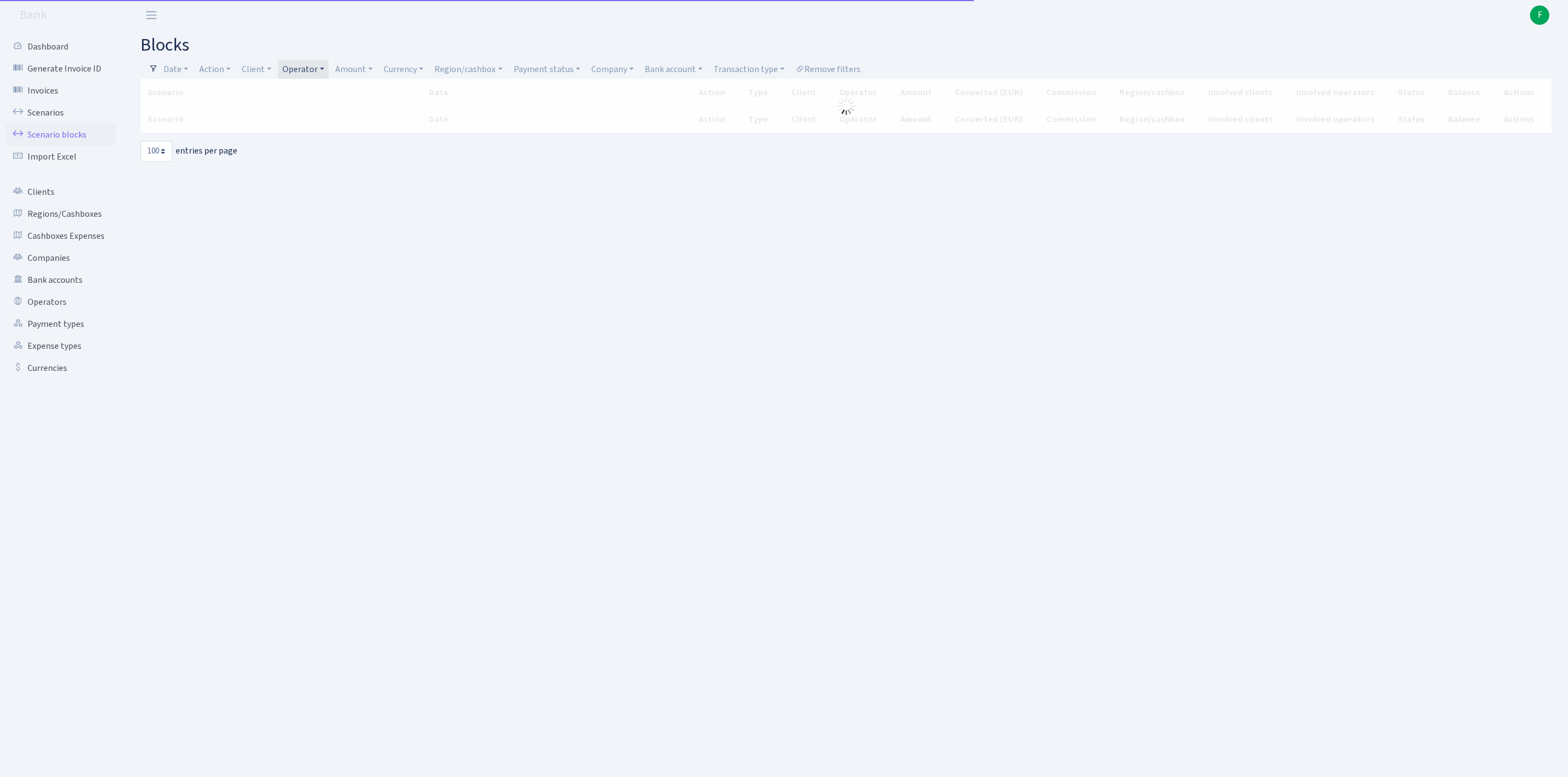
select select "100"
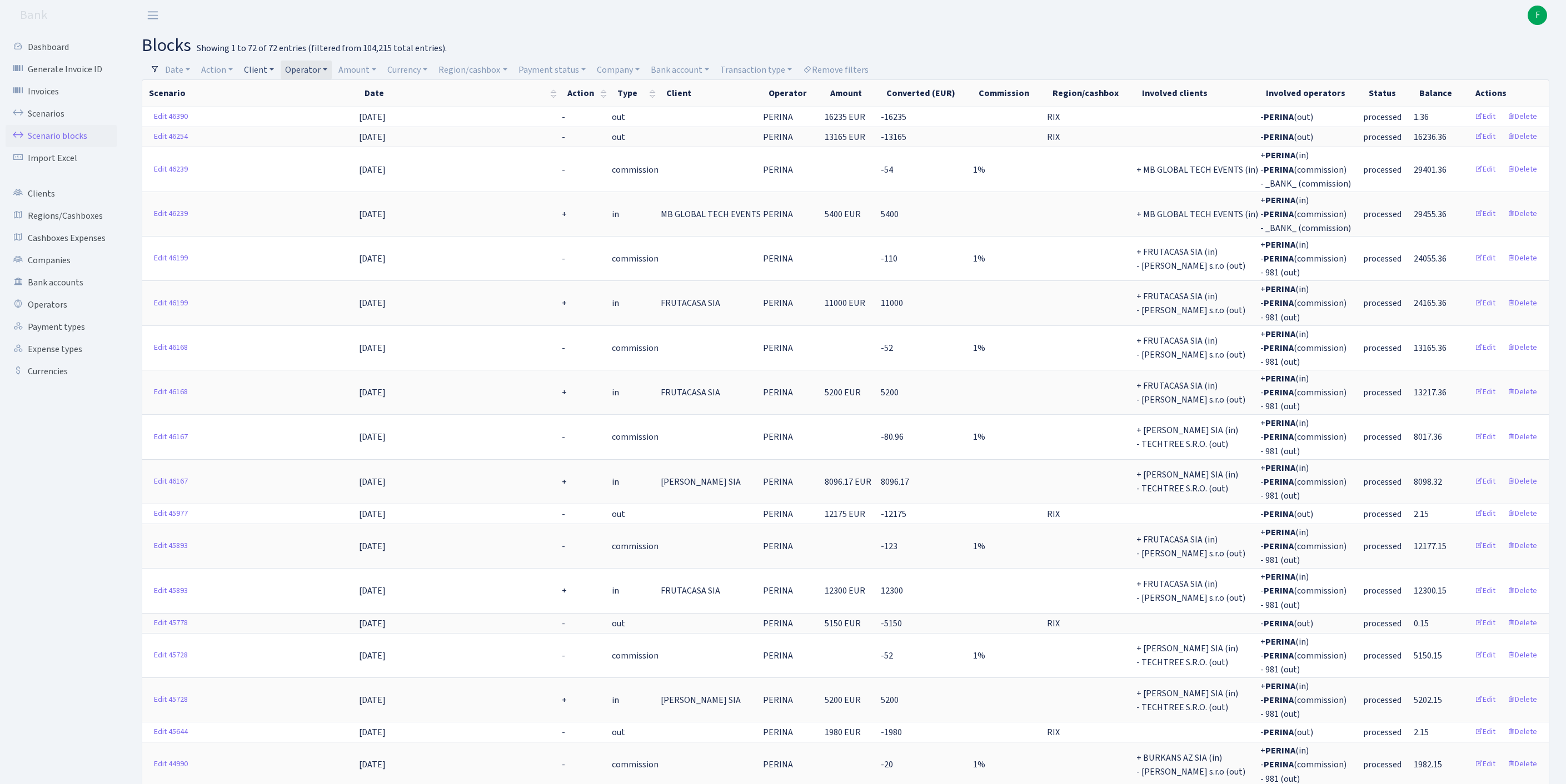
click at [271, 73] on link "Client" at bounding box center [260, 70] width 39 height 19
click at [286, 112] on input "search" at bounding box center [290, 110] width 92 height 18
type input "SUDRA"
click at [320, 139] on li "SUDRABA NAGLA" at bounding box center [290, 131] width 94 height 20
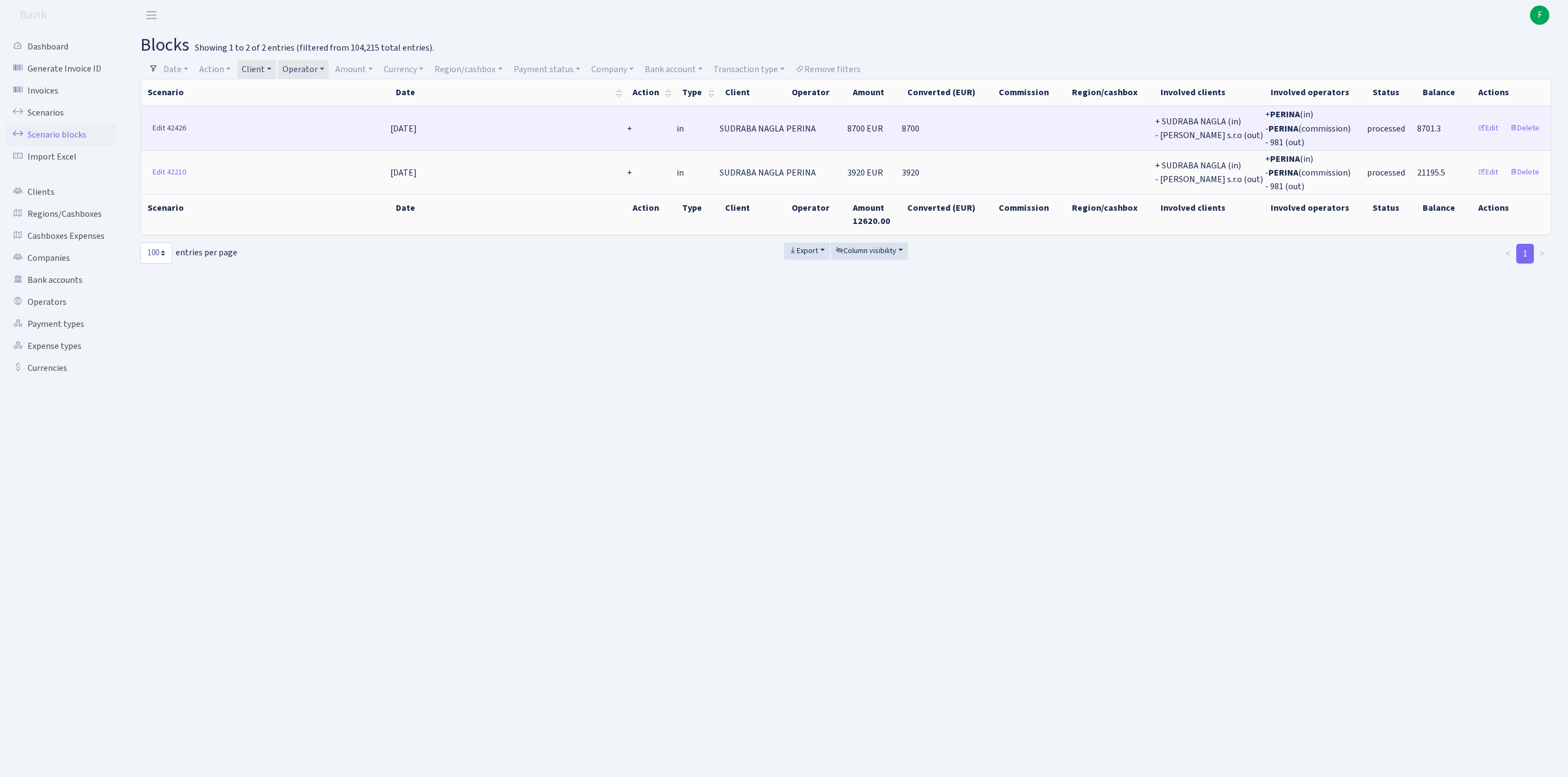
click at [168, 133] on link "Edit 42426" at bounding box center [169, 129] width 44 height 18
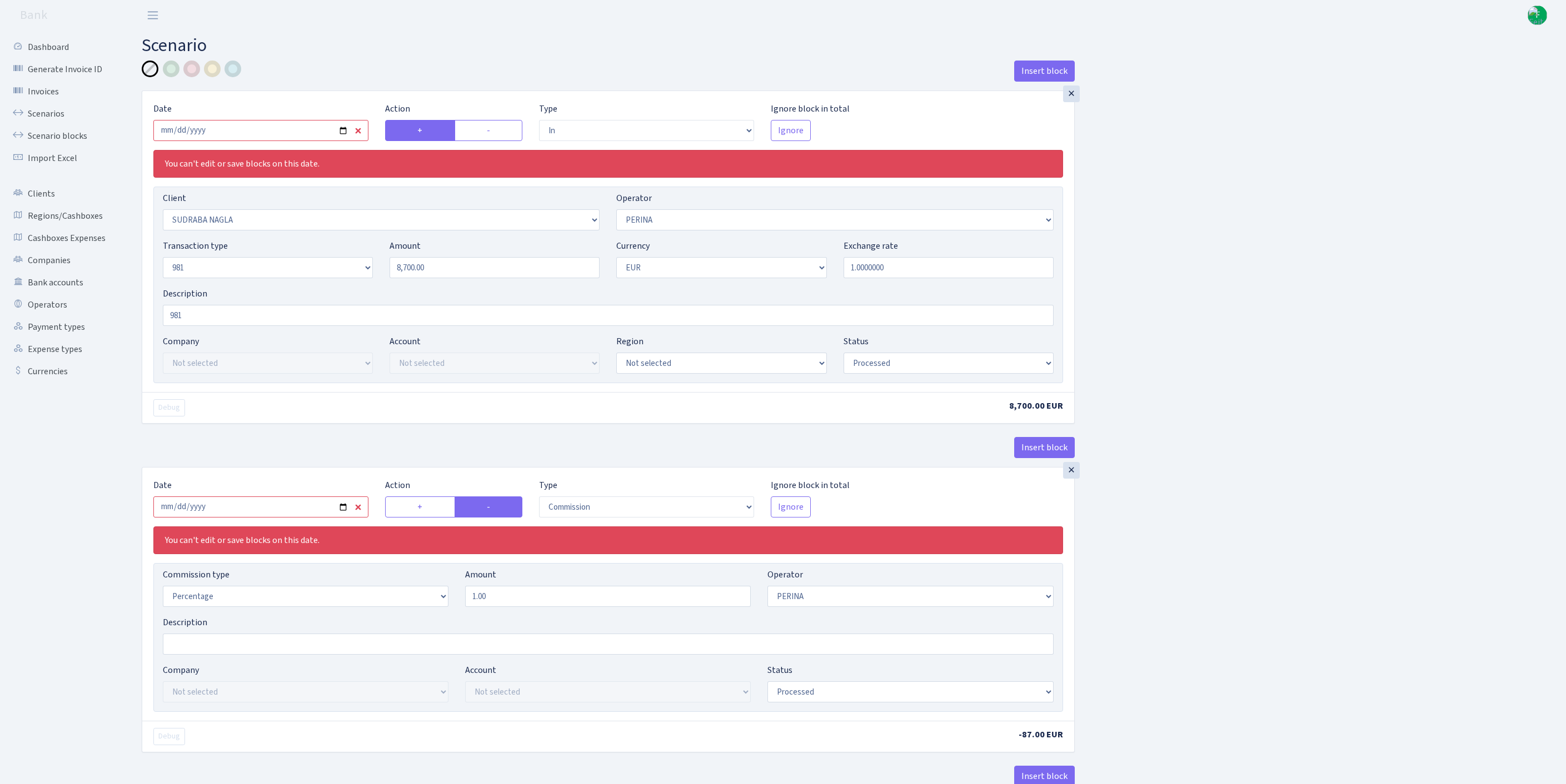
select select "in"
select select "3124"
select select "486"
select select "8"
select select "1"
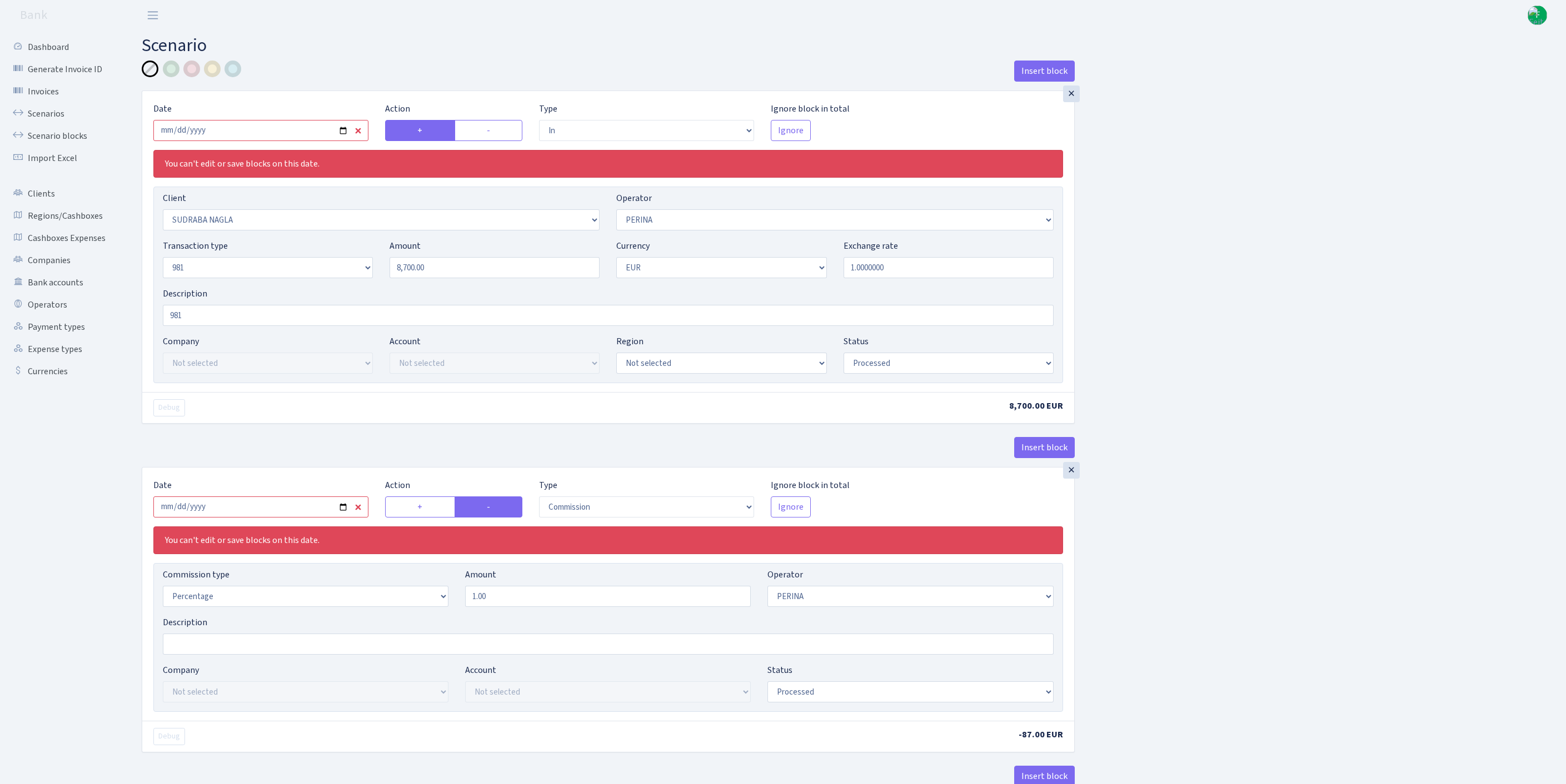
select select "processed"
select select "commission"
select select "486"
select select "processed"
select select "out"
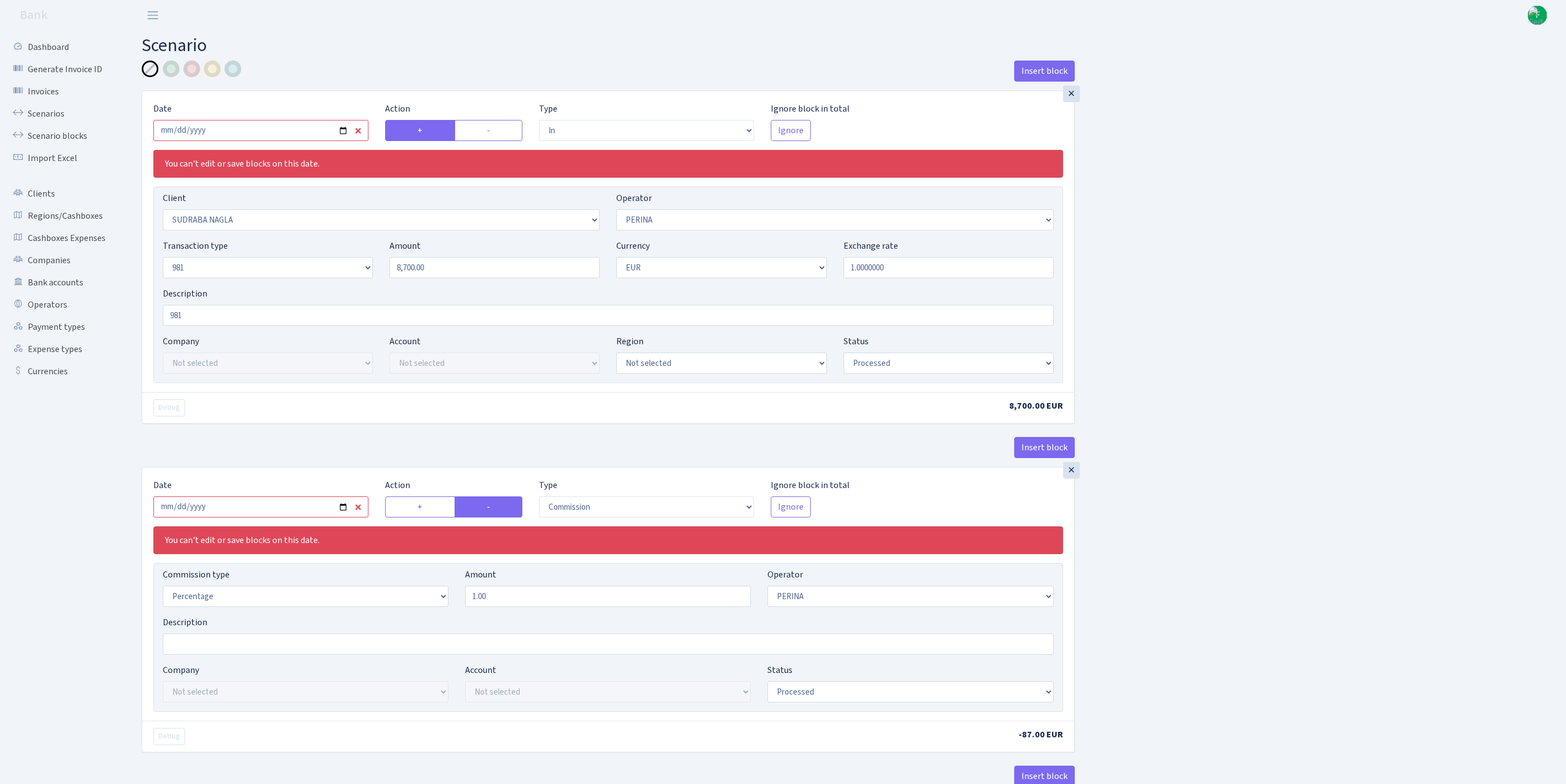
select select "2129"
select select "61"
select select "8"
select select "1"
select select "processed"
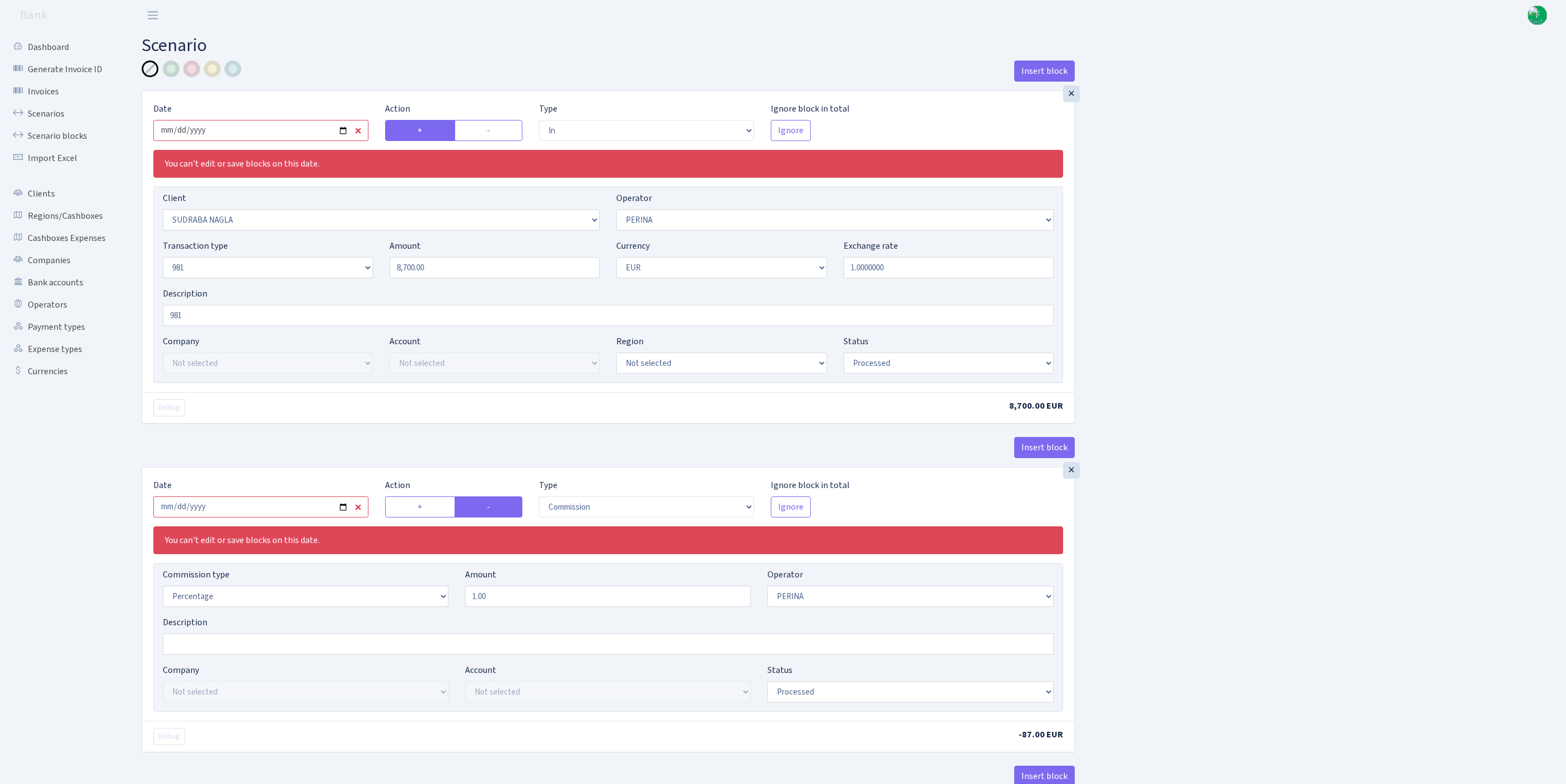
click at [274, 129] on input "2025-05-28" at bounding box center [261, 130] width 215 height 21
type input "2025-10-02"
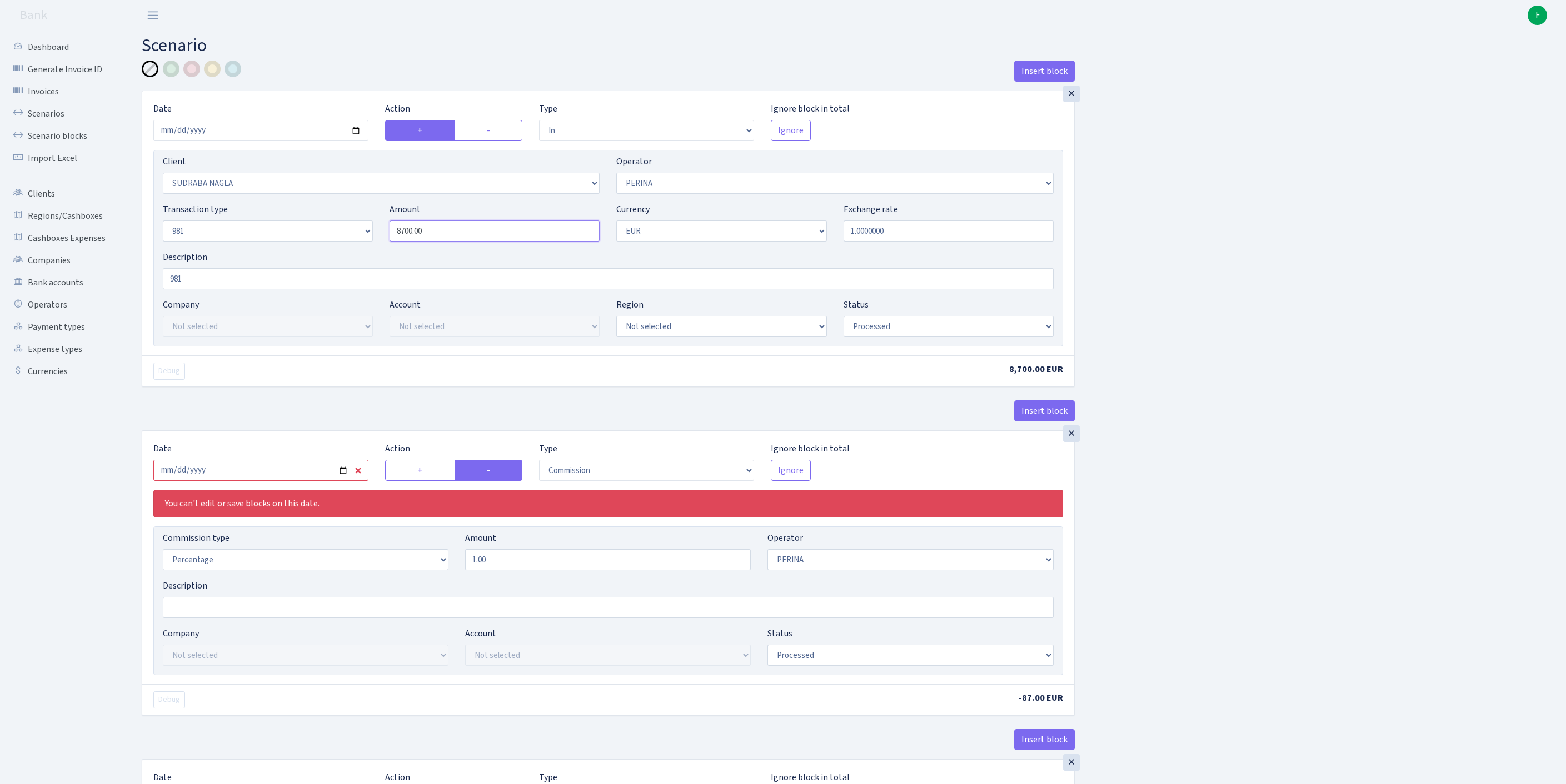
drag, startPoint x: 459, startPoint y: 255, endPoint x: 331, endPoint y: 238, distance: 129.1
click at [331, 238] on div "Transaction type Not selected 981 ELF FISH crypto GIRT IVO dekl MM-BALTIC eur U…" at bounding box center [608, 226] width 907 height 48
type input "10,000.00"
click at [268, 481] on input "2025-05-28" at bounding box center [261, 470] width 215 height 21
type input "2025-10-03"
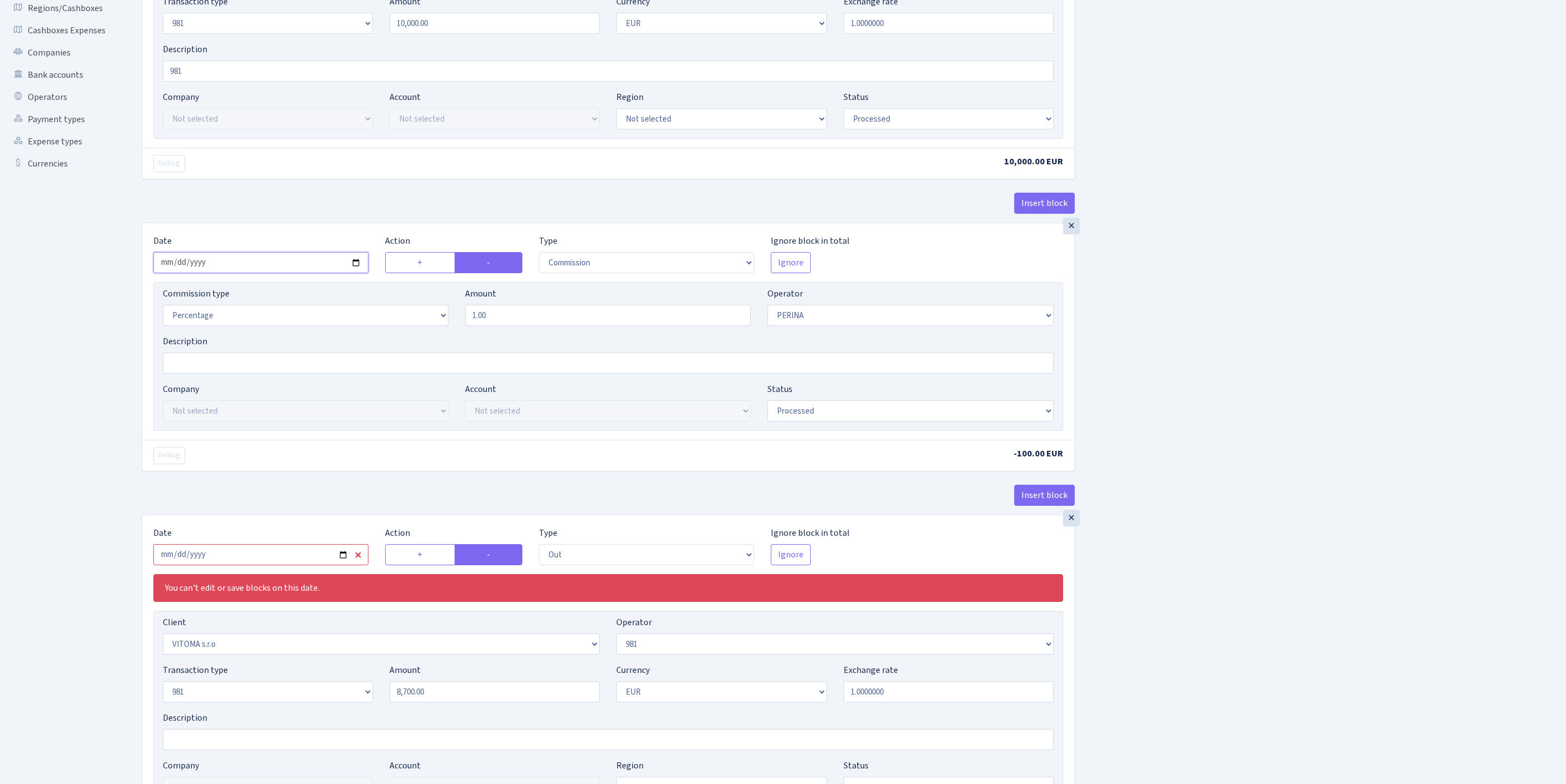
scroll to position [407, 0]
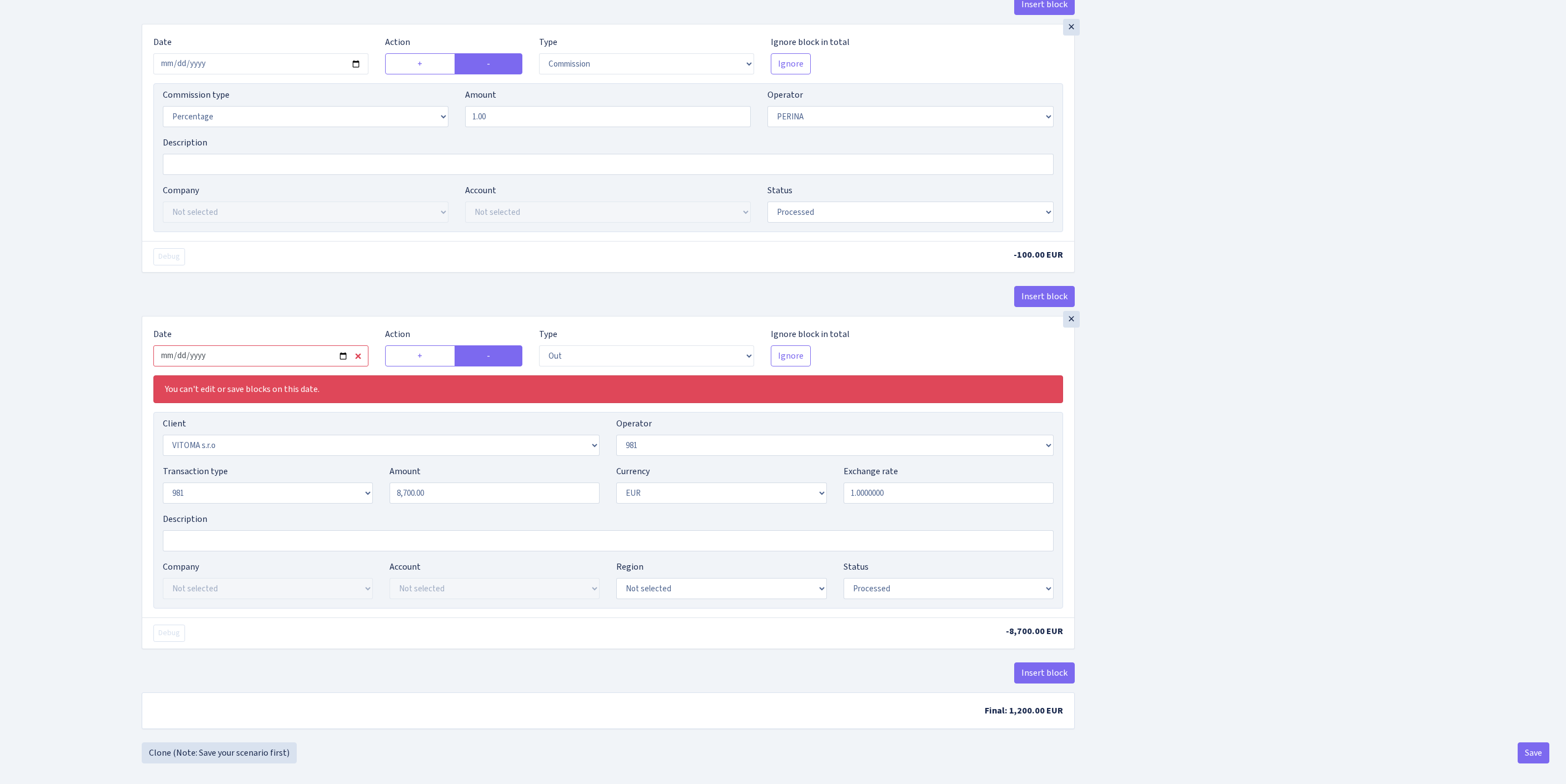
click at [306, 366] on input "2025-05-28" at bounding box center [261, 356] width 215 height 21
type input "2025-10-02"
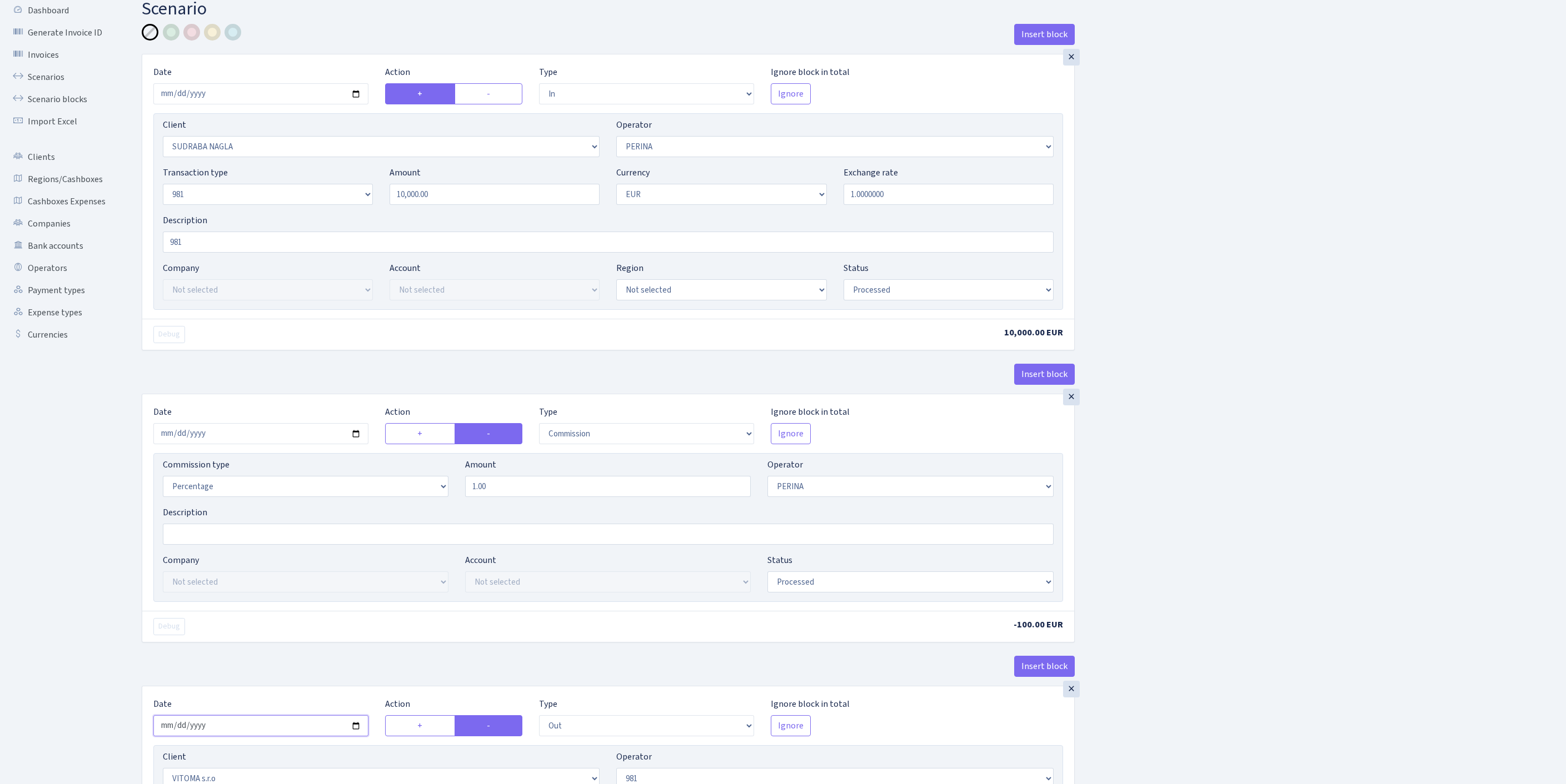
scroll to position [137, 0]
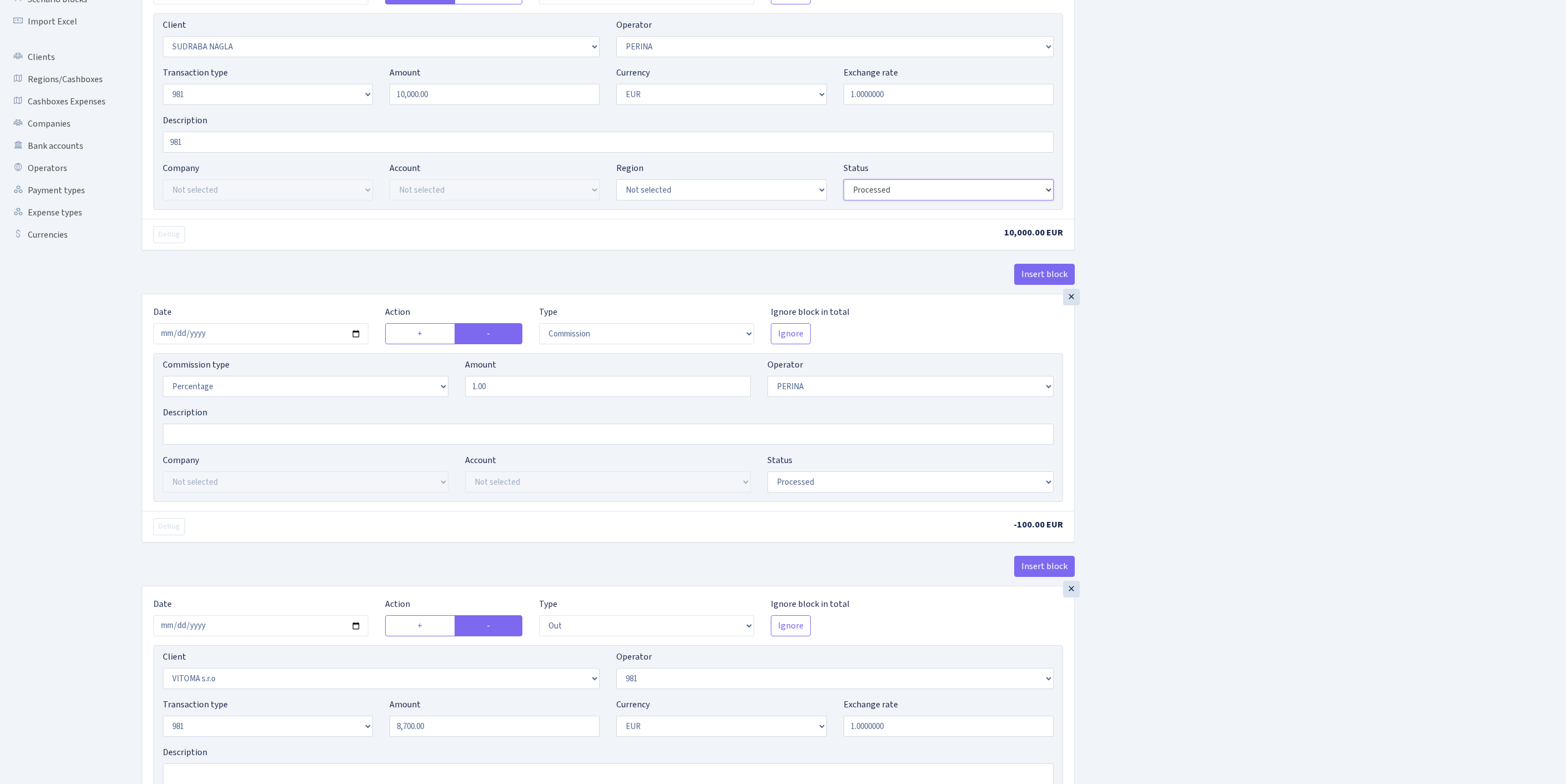
select select "pending"
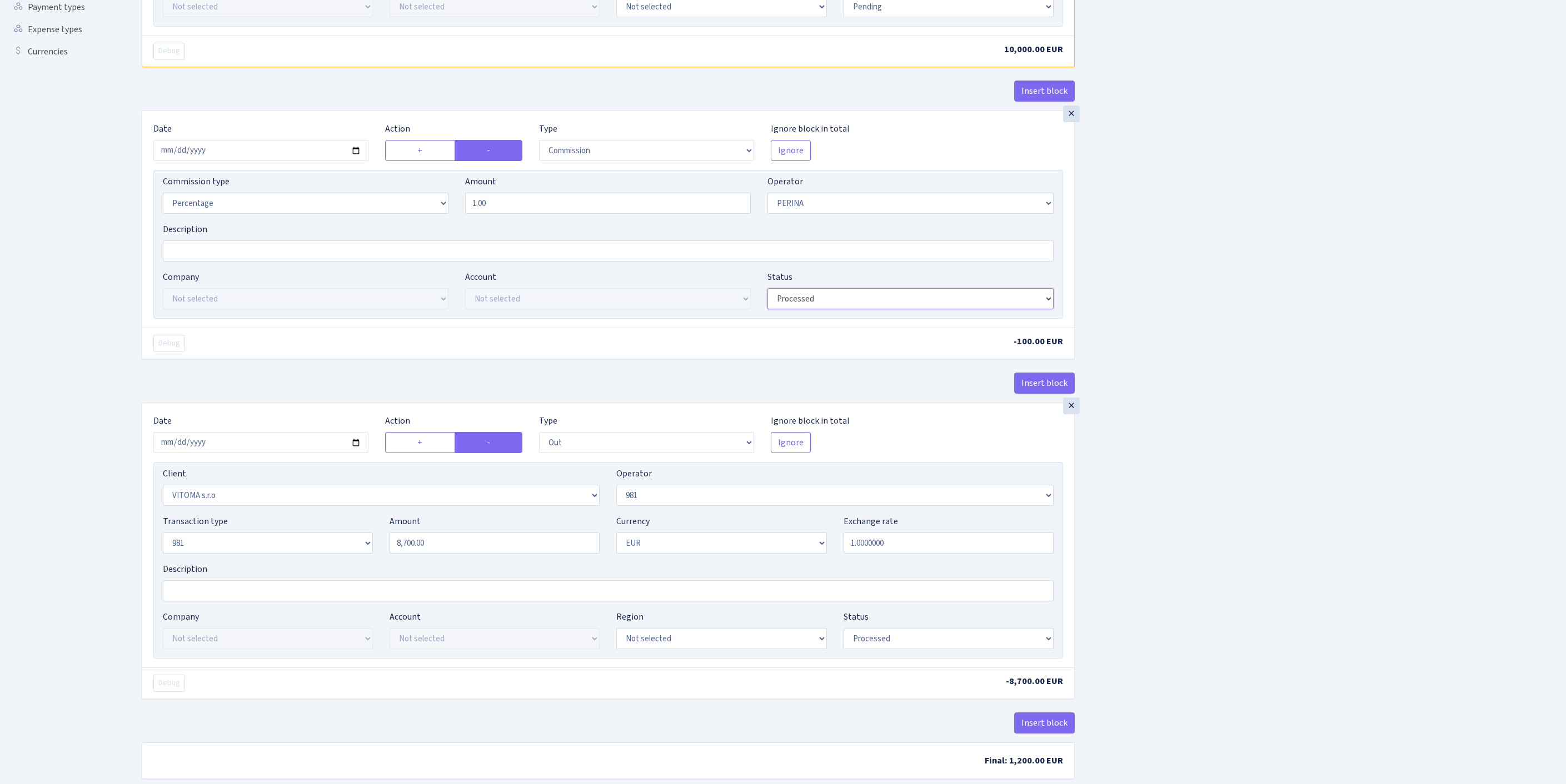
select select "pending"
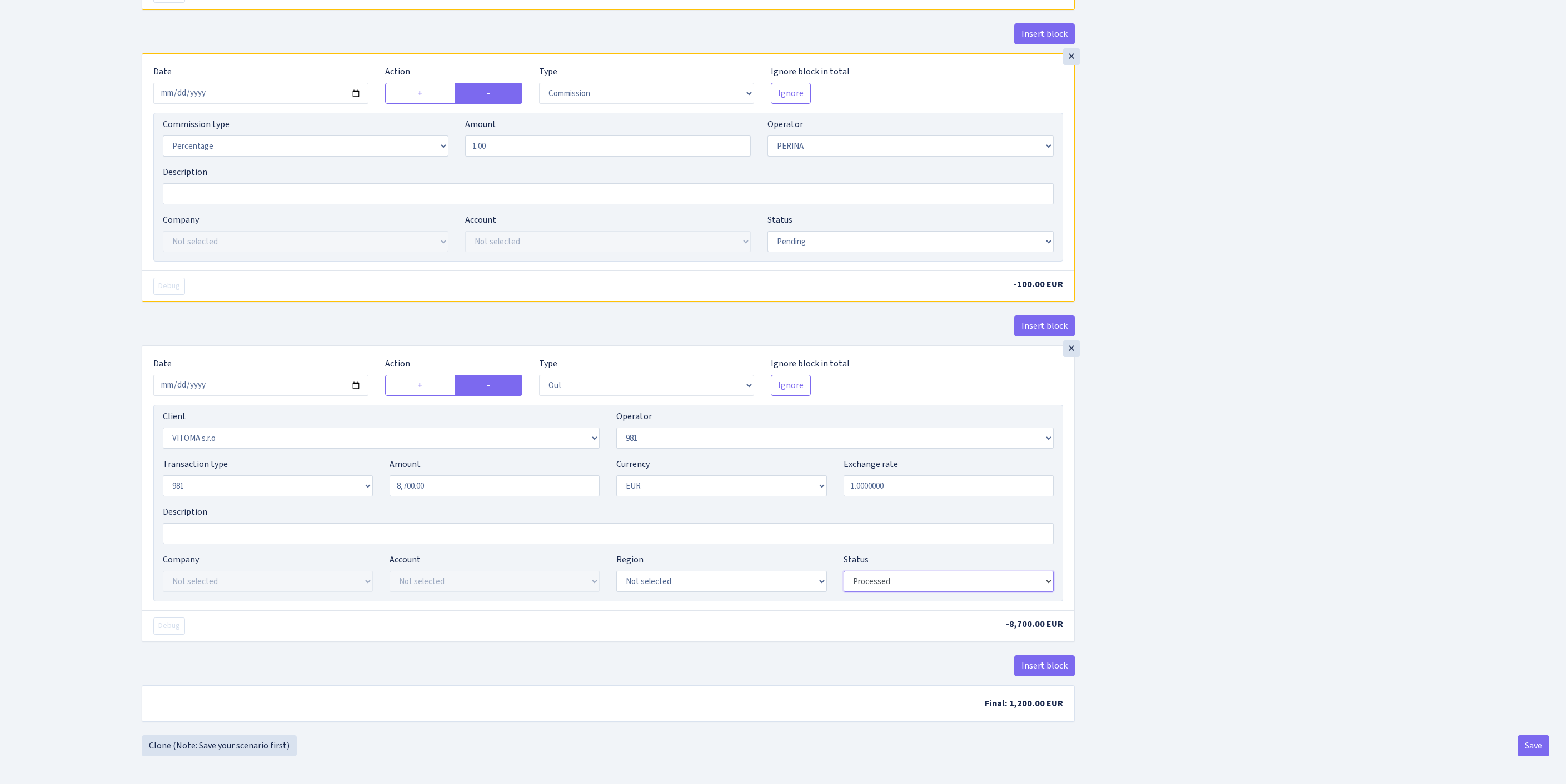
select select "pending"
drag, startPoint x: 375, startPoint y: 449, endPoint x: 257, endPoint y: 442, distance: 118.2
click at [257, 458] on div "Transaction type Not selected 981 ELF FISH crypto GIRT IVO dekl MM-BALTIC eur U…" at bounding box center [608, 481] width 907 height 48
type input "10,000.00"
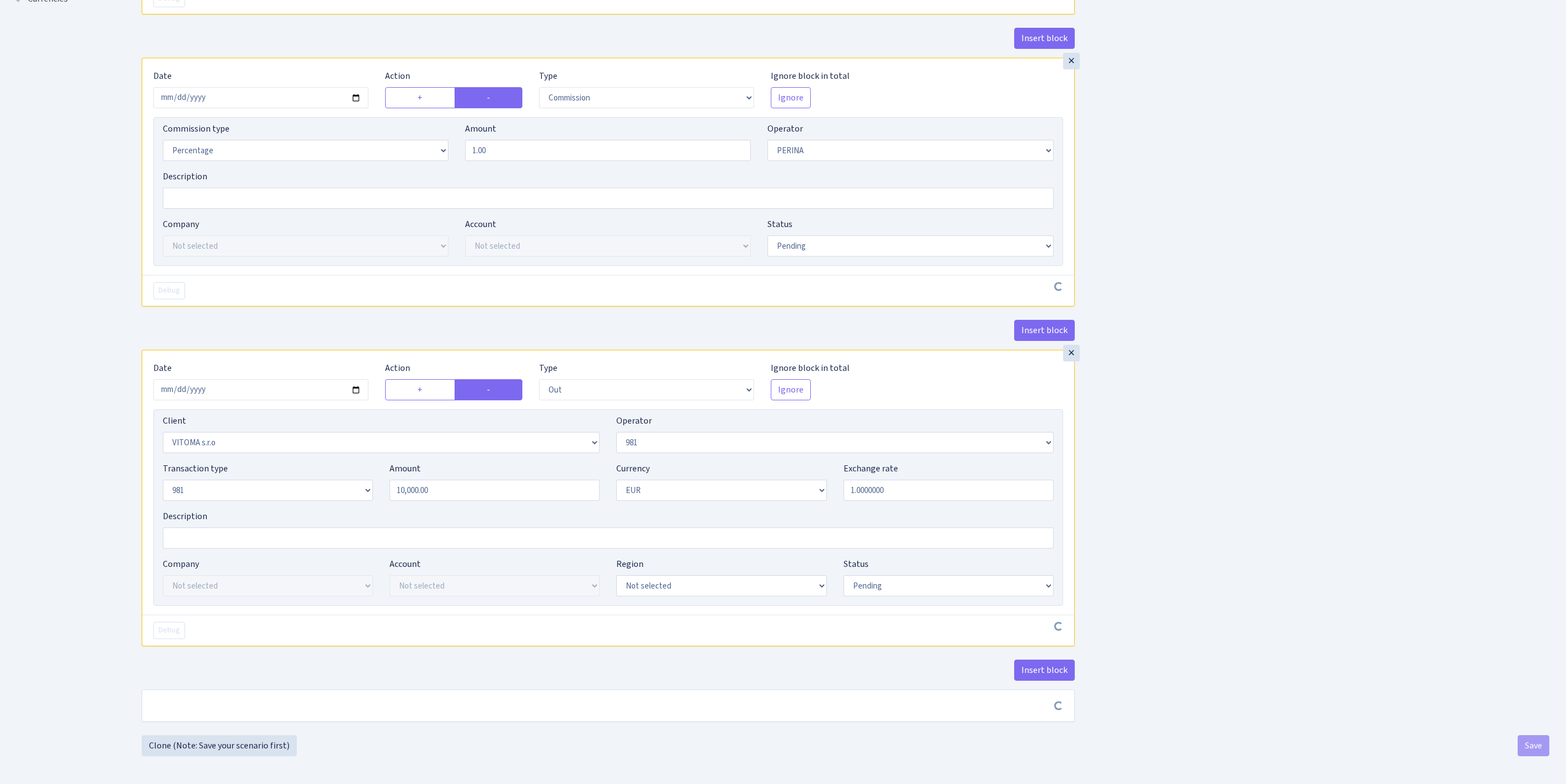
scroll to position [518, 0]
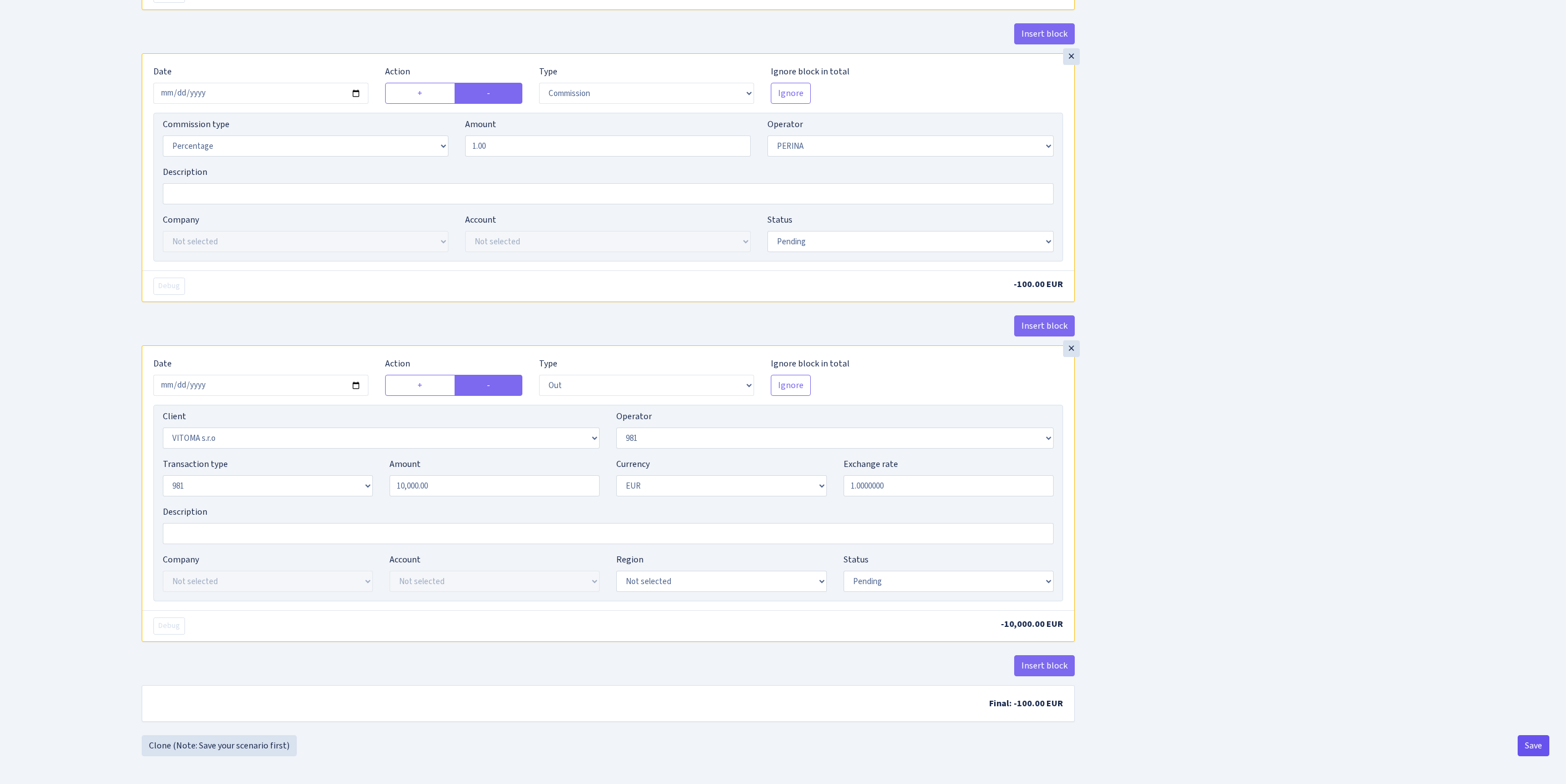
click at [1535, 748] on button "Save" at bounding box center [1534, 746] width 31 height 21
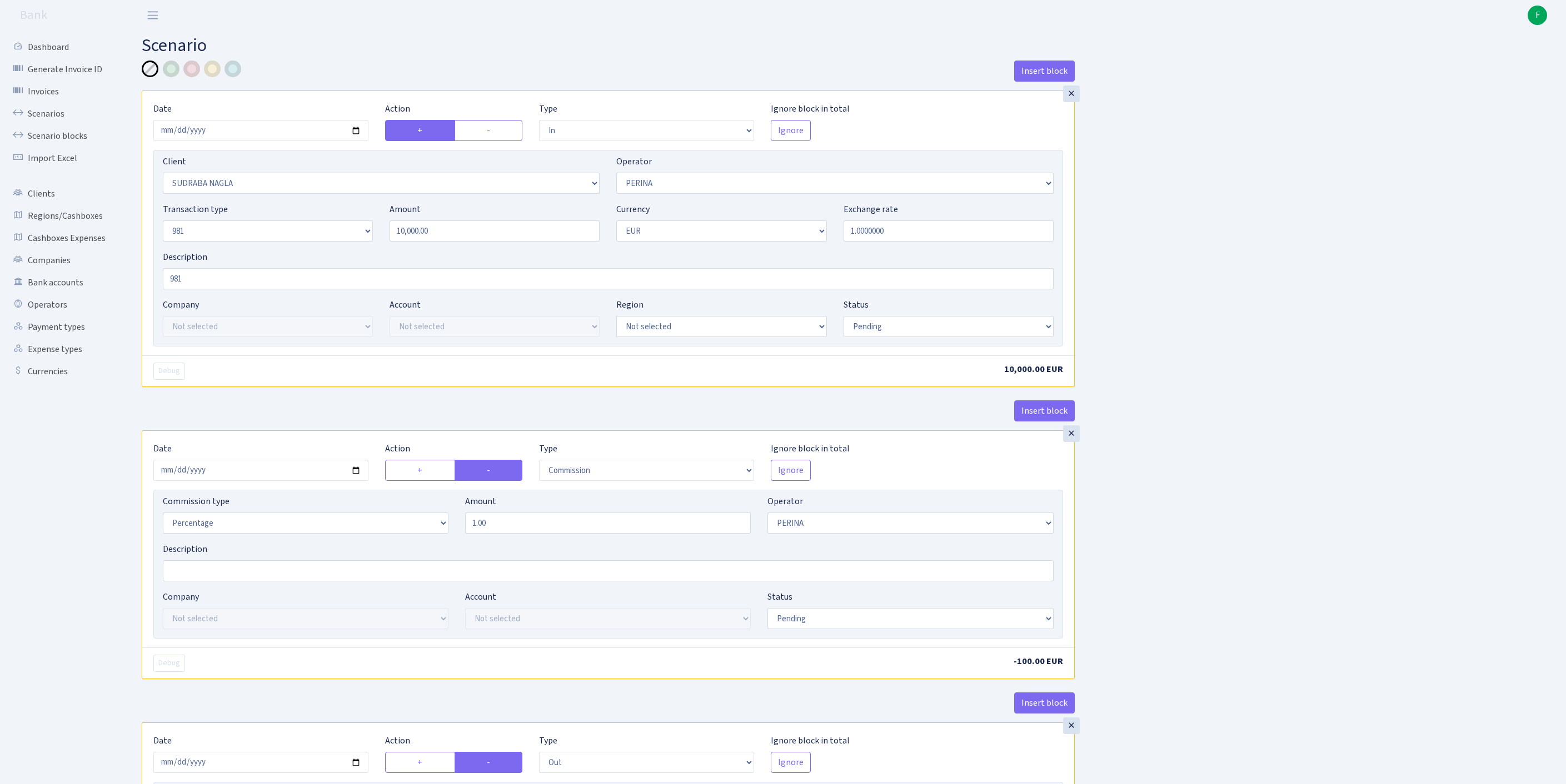
select select "in"
select select "3124"
select select "486"
select select "8"
select select "1"
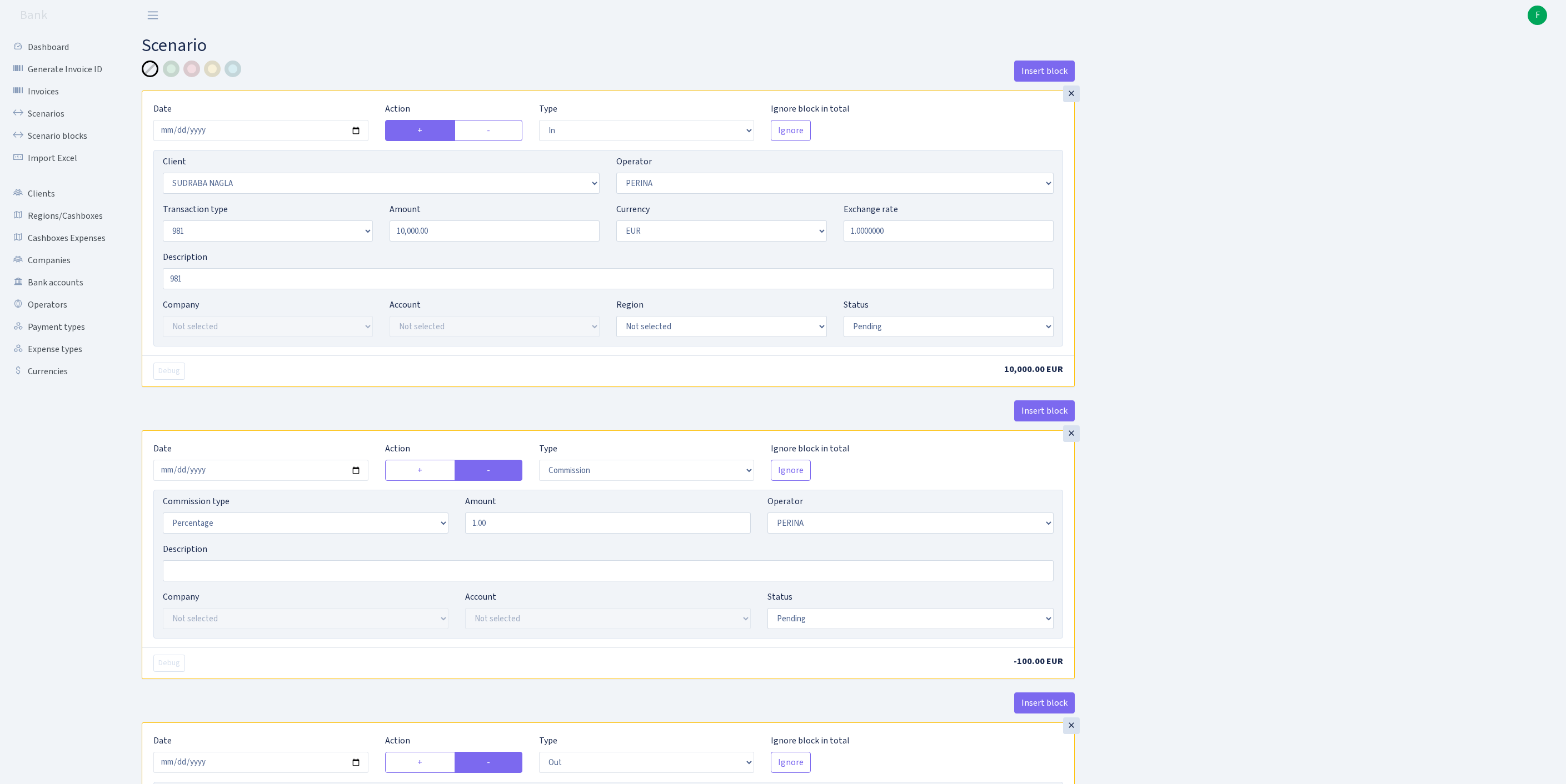
select select "pending"
select select "commission"
select select "486"
select select "pending"
select select "out"
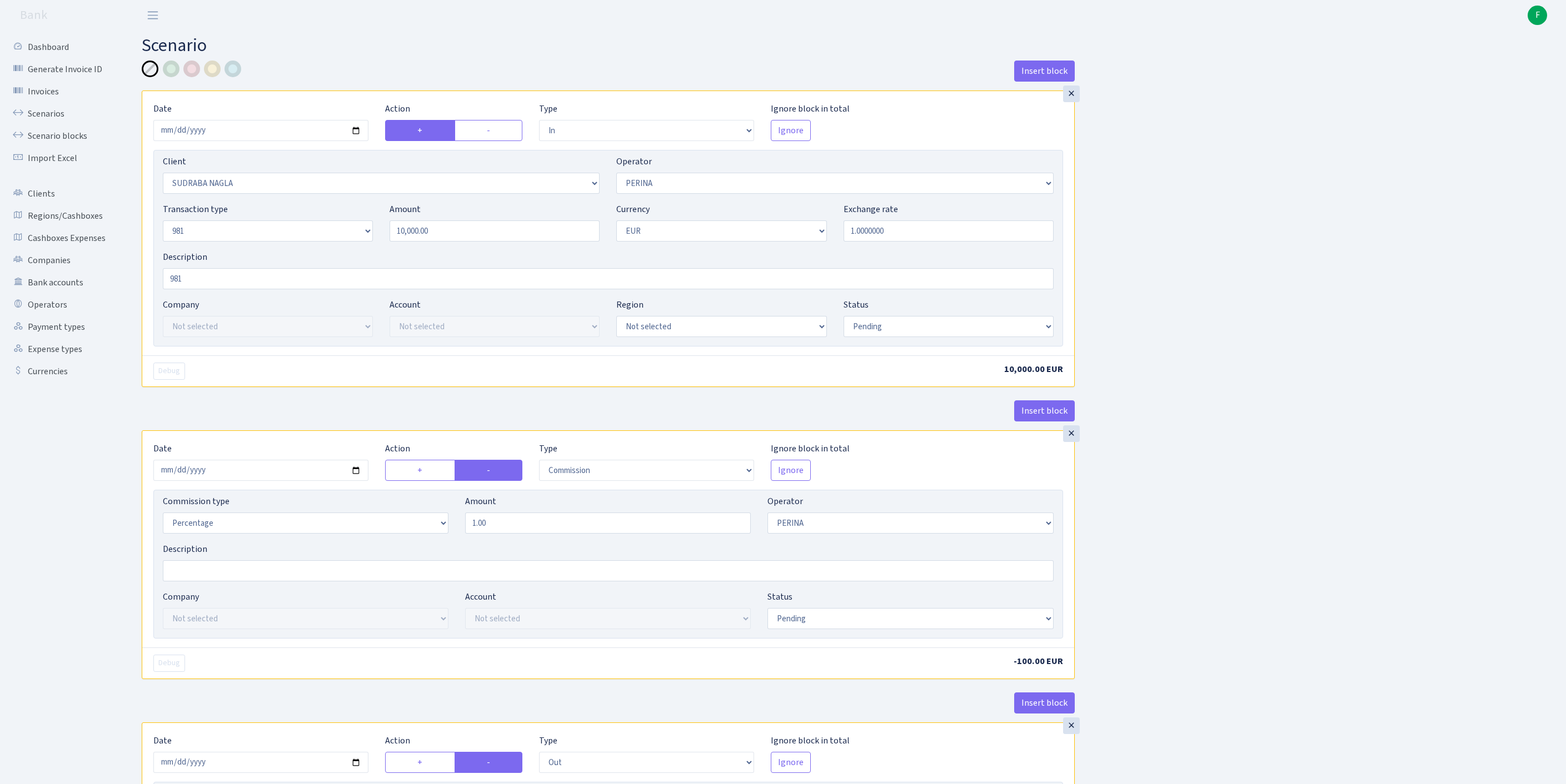
select select "2129"
select select "61"
select select "8"
select select "1"
select select "pending"
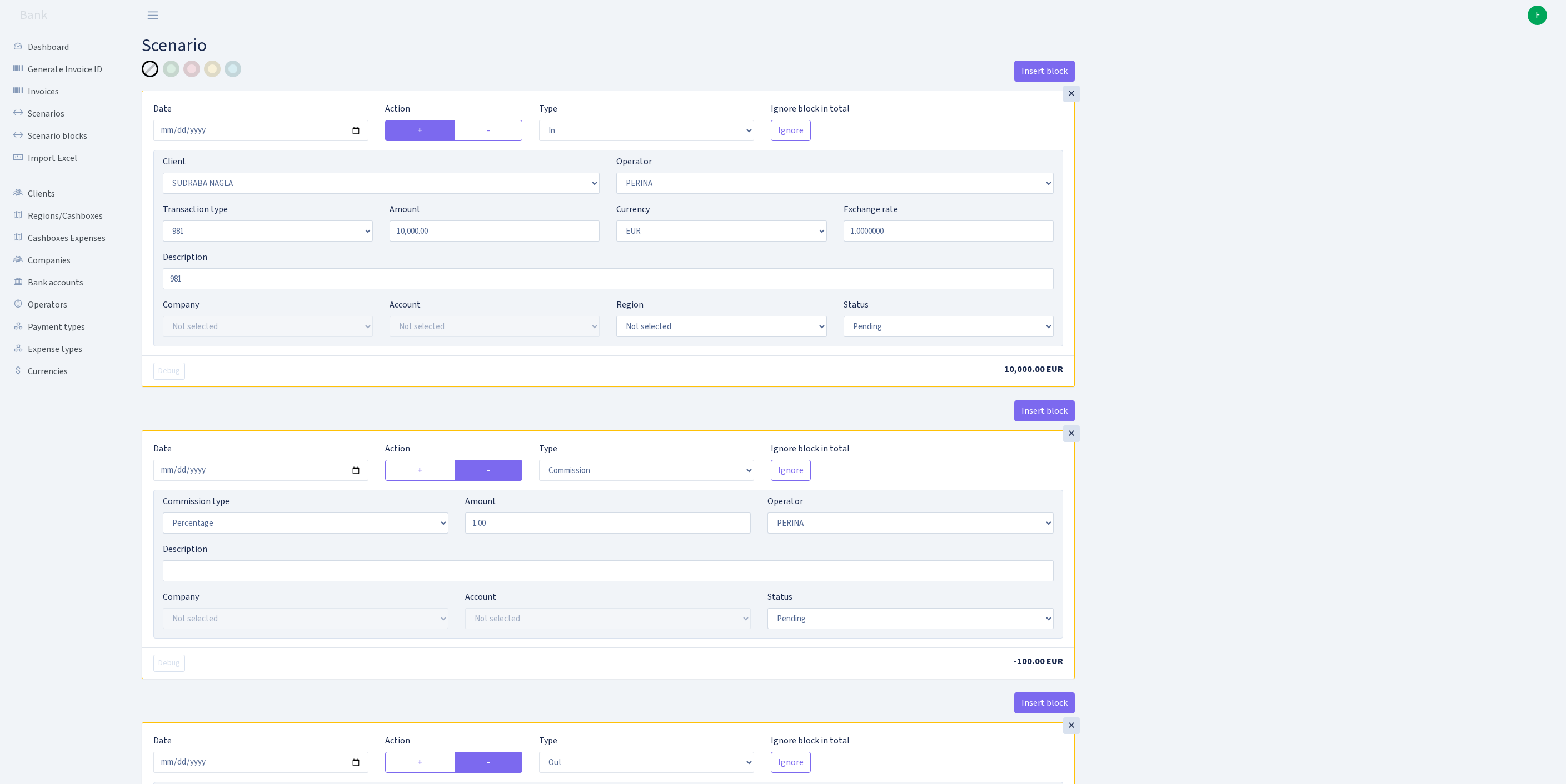
scroll to position [523, 0]
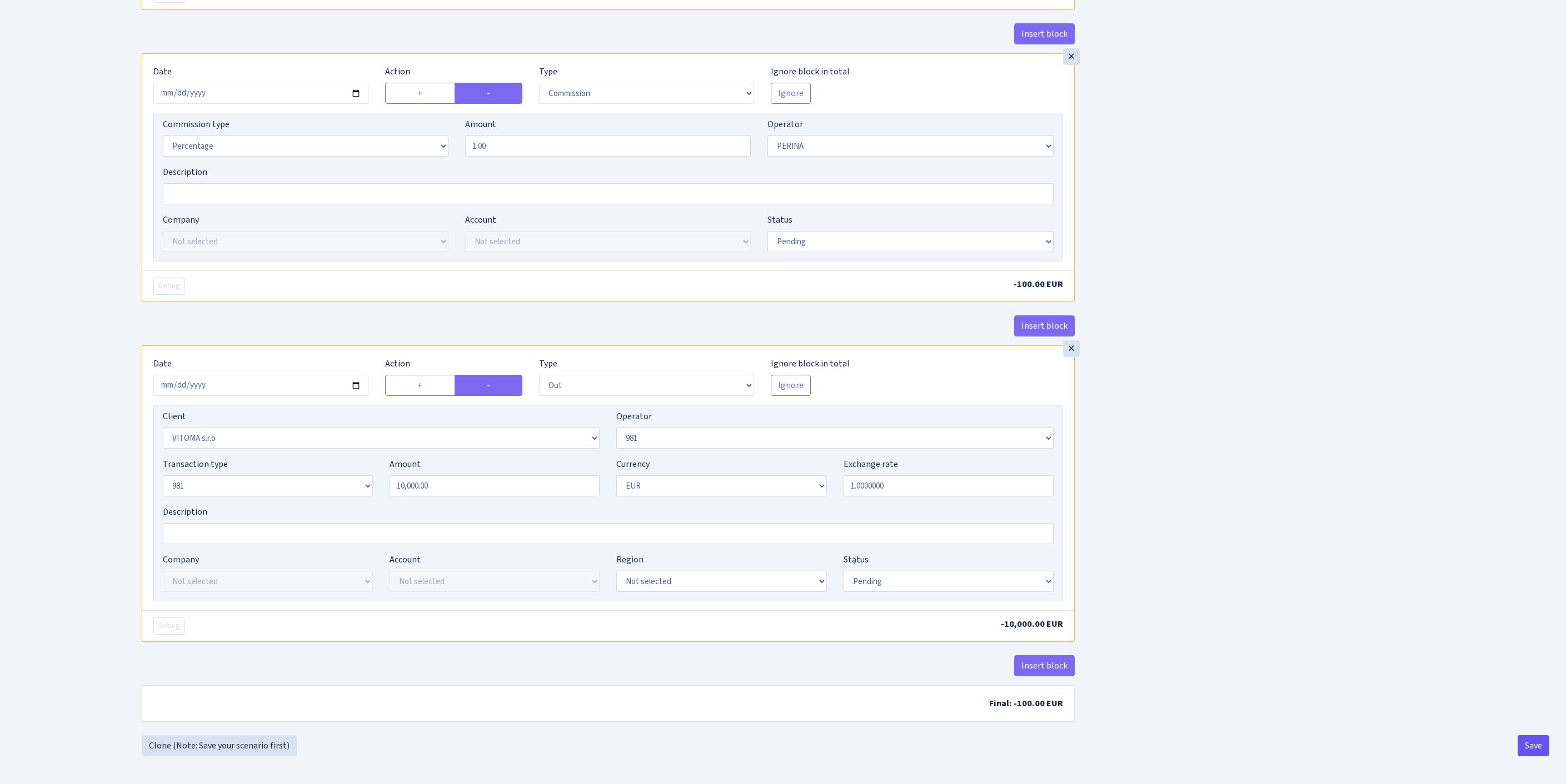
click at [1535, 755] on button "Save" at bounding box center [1534, 746] width 31 height 21
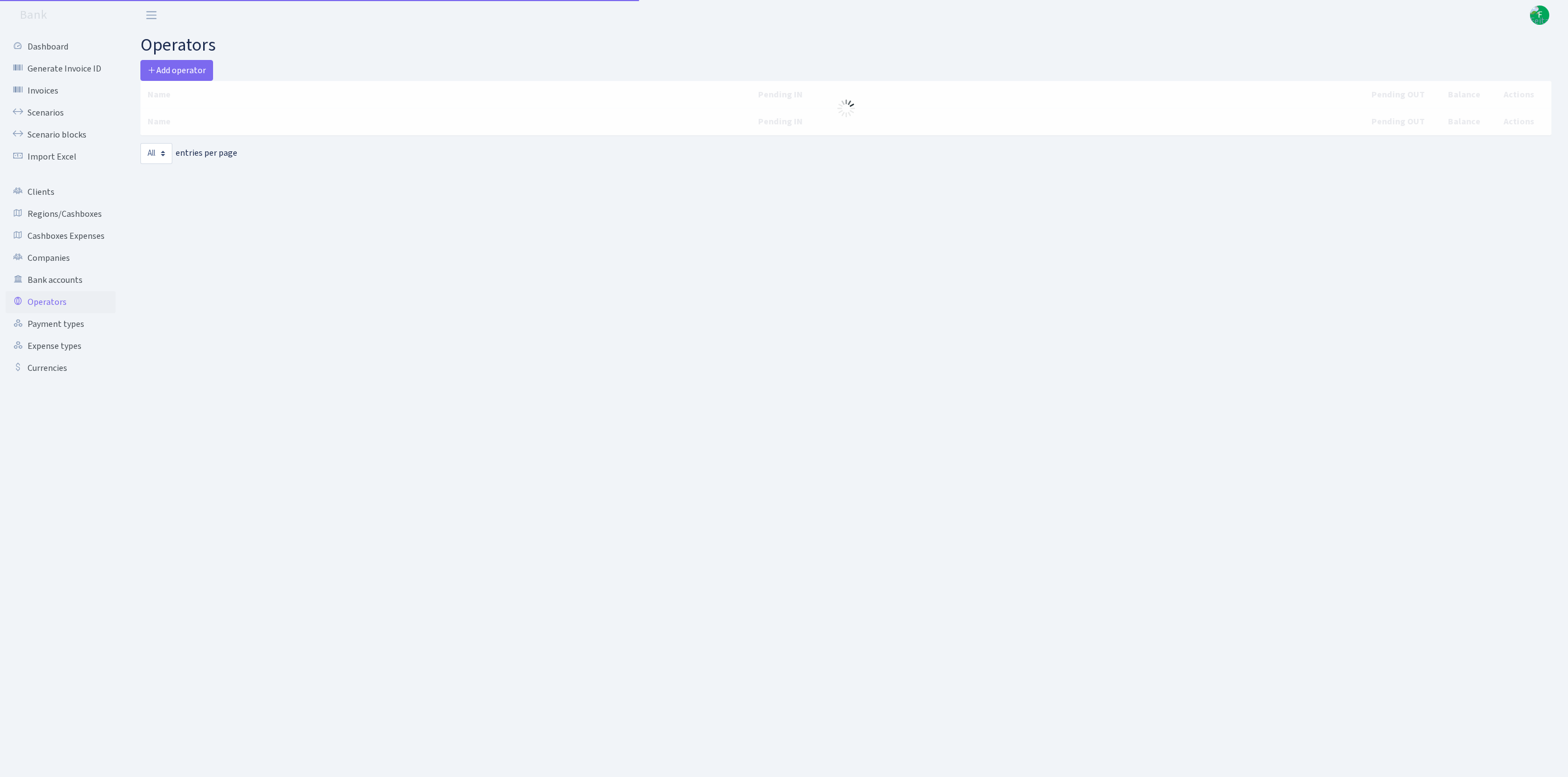
select select "-1"
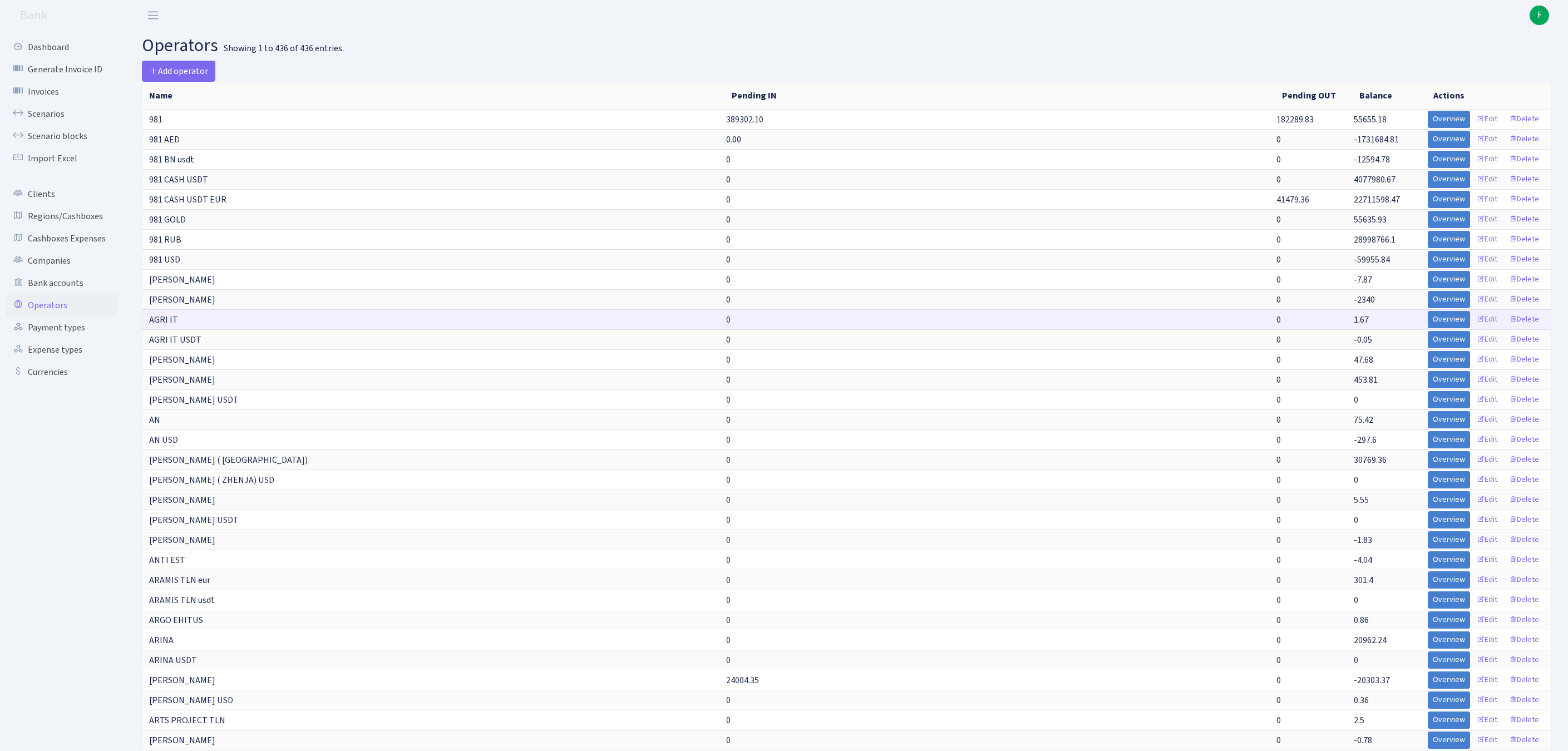
scroll to position [2334, 0]
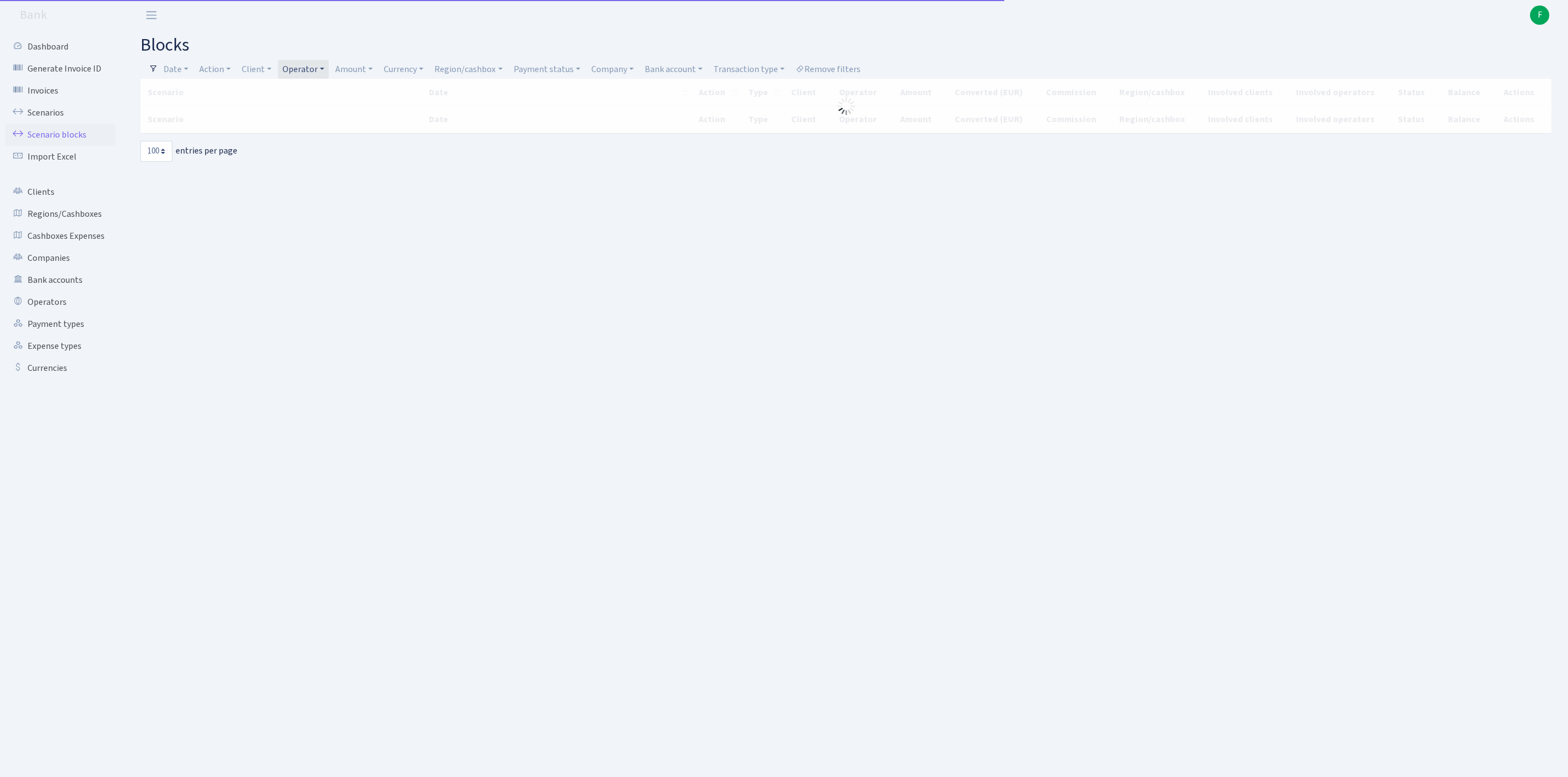
select select "100"
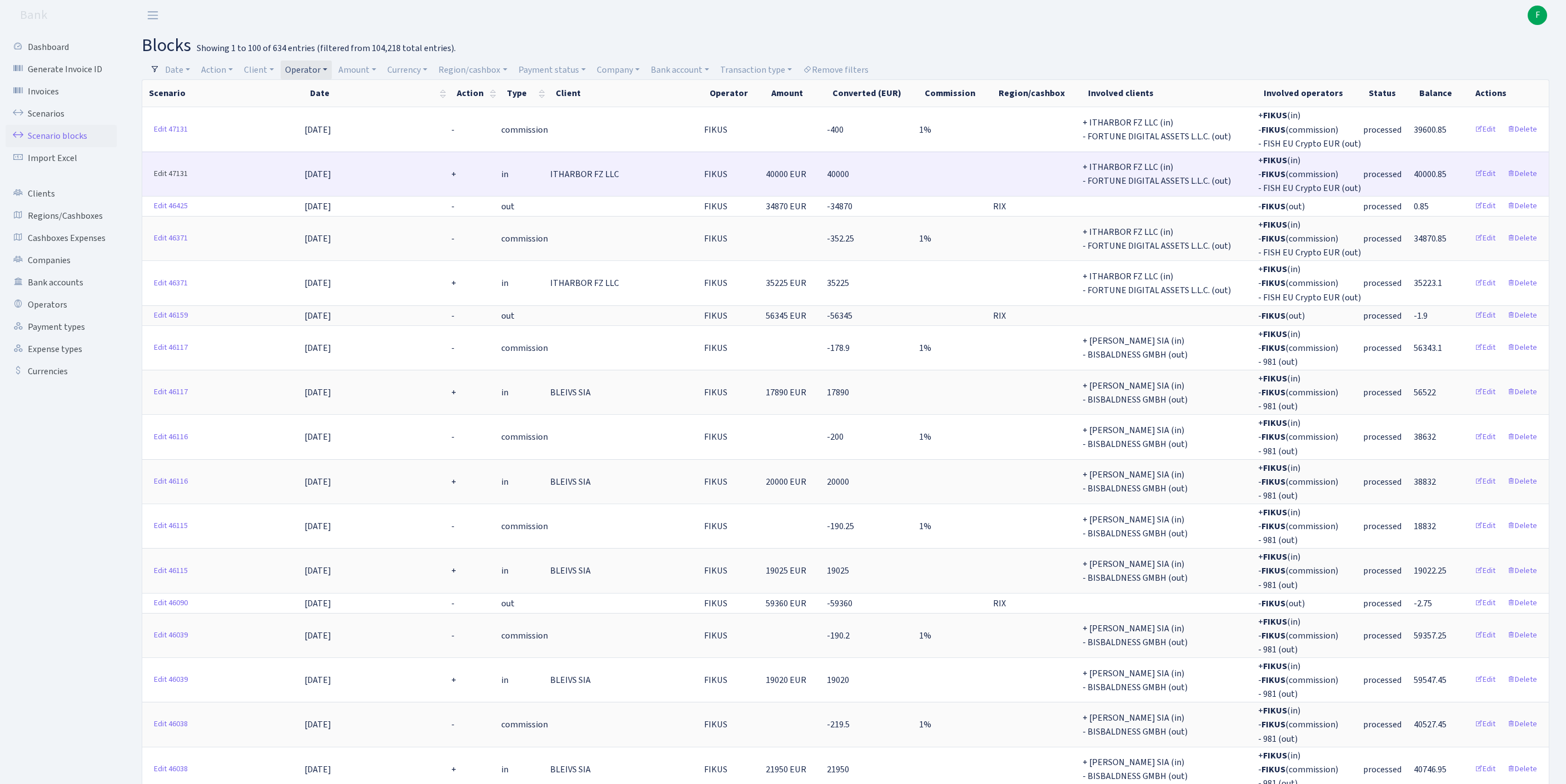
click at [164, 182] on link "Edit 47131" at bounding box center [171, 175] width 44 height 18
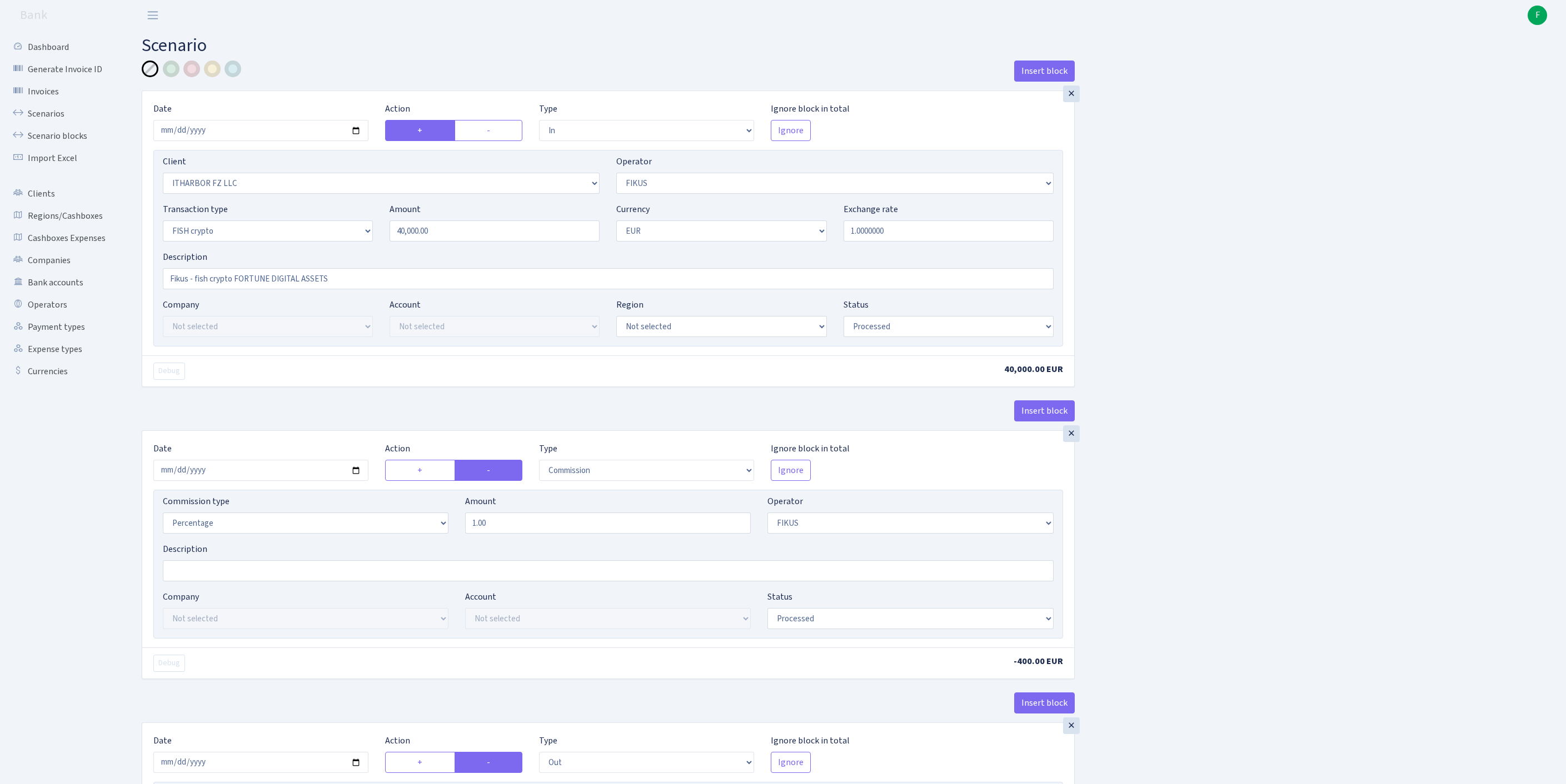
select select "in"
select select "3242"
select select "388"
select select "17"
select select "1"
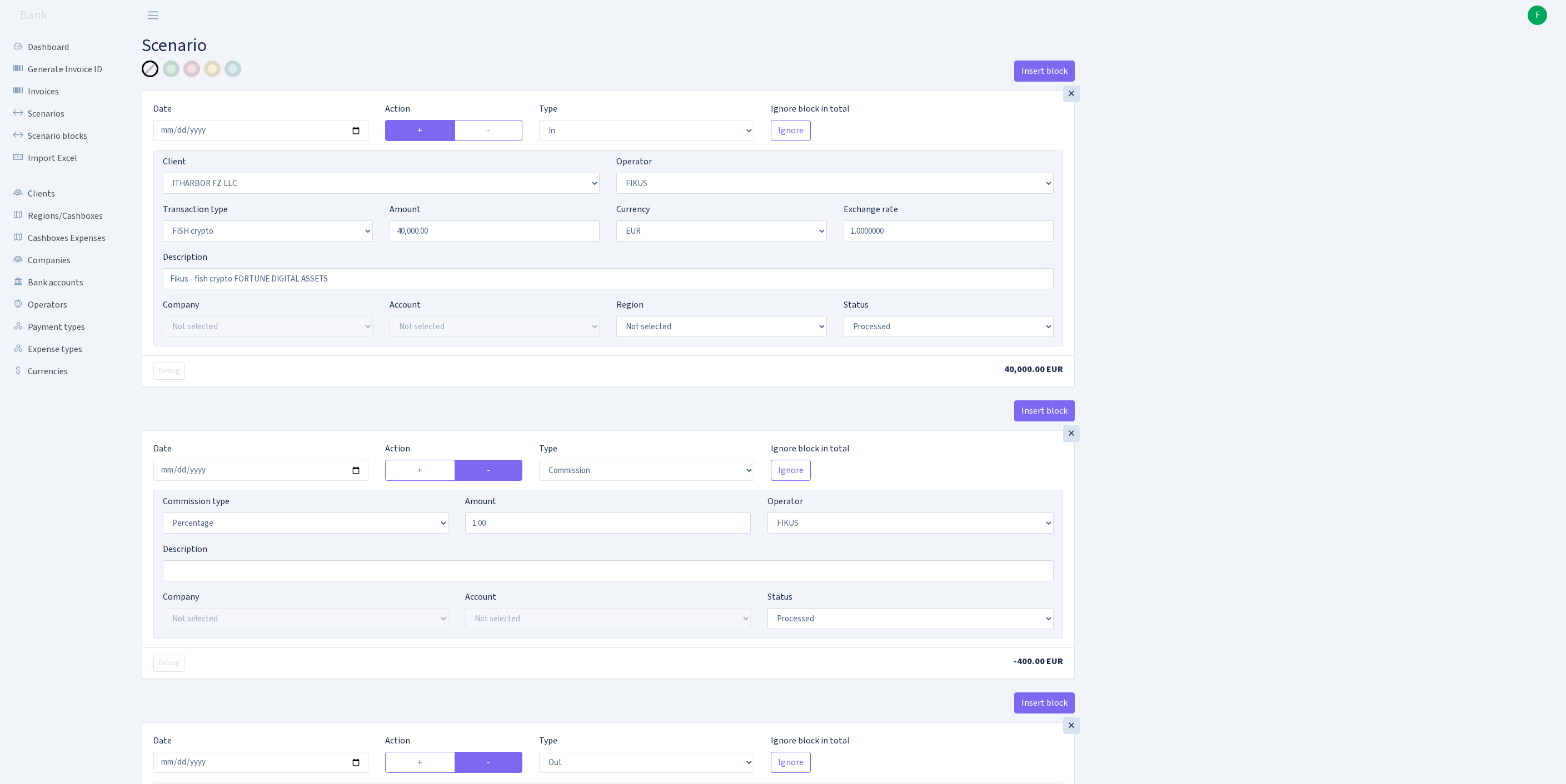
select select "processed"
select select "commission"
select select "388"
select select "processed"
select select "out"
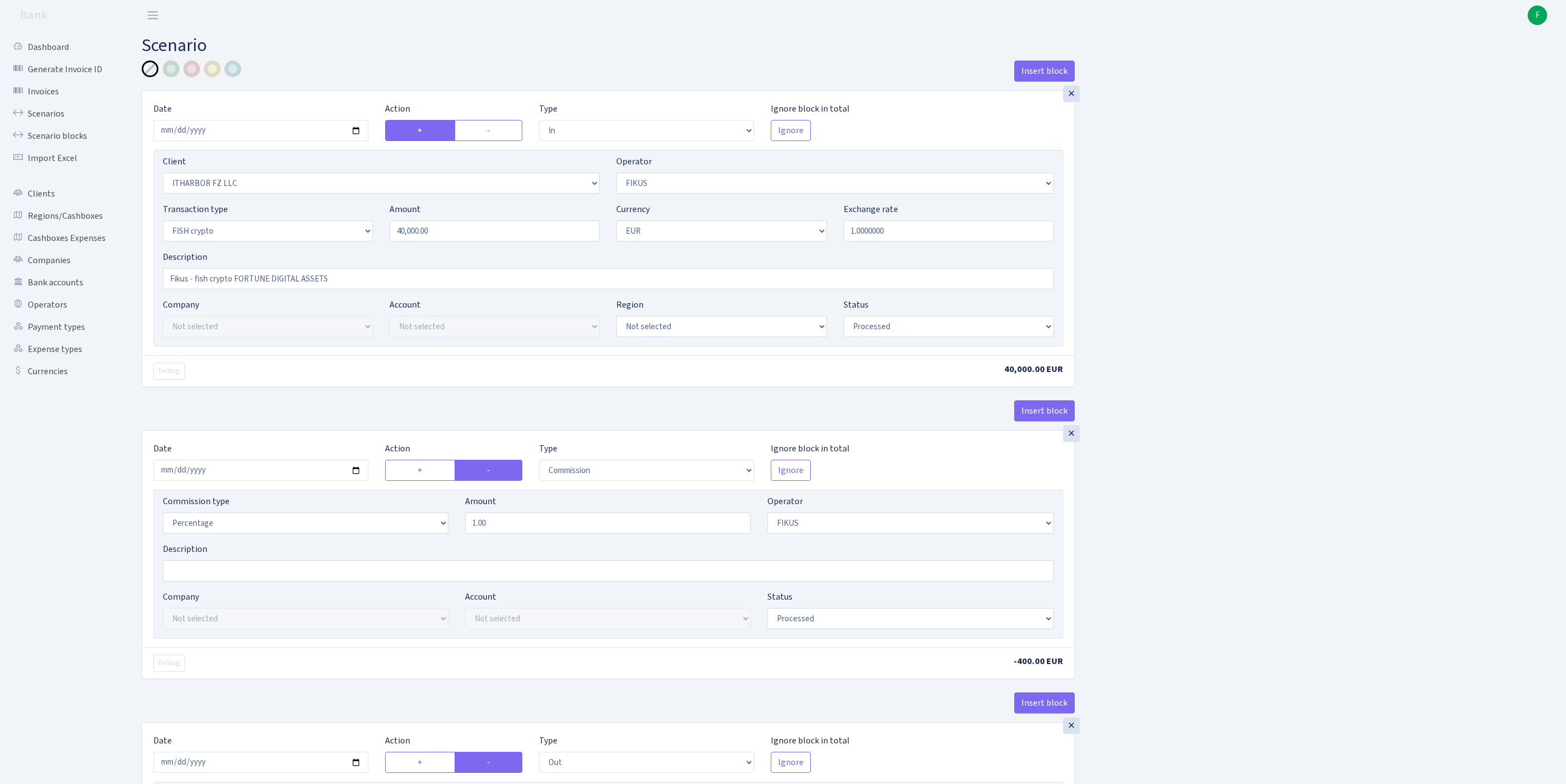
select select "1843"
select select "361"
select select "17"
select select "1"
select select "processed"
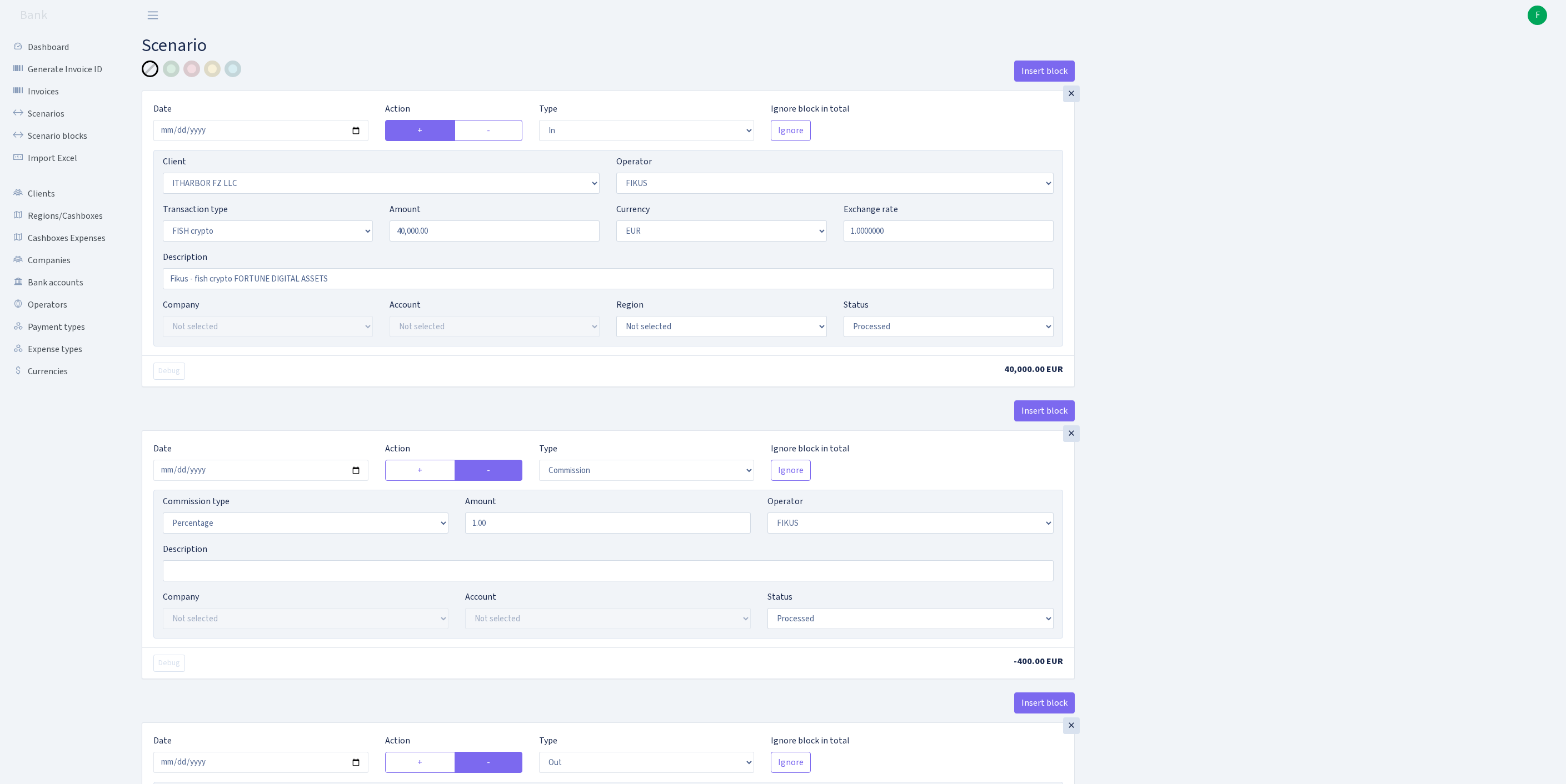
scroll to position [523, 0]
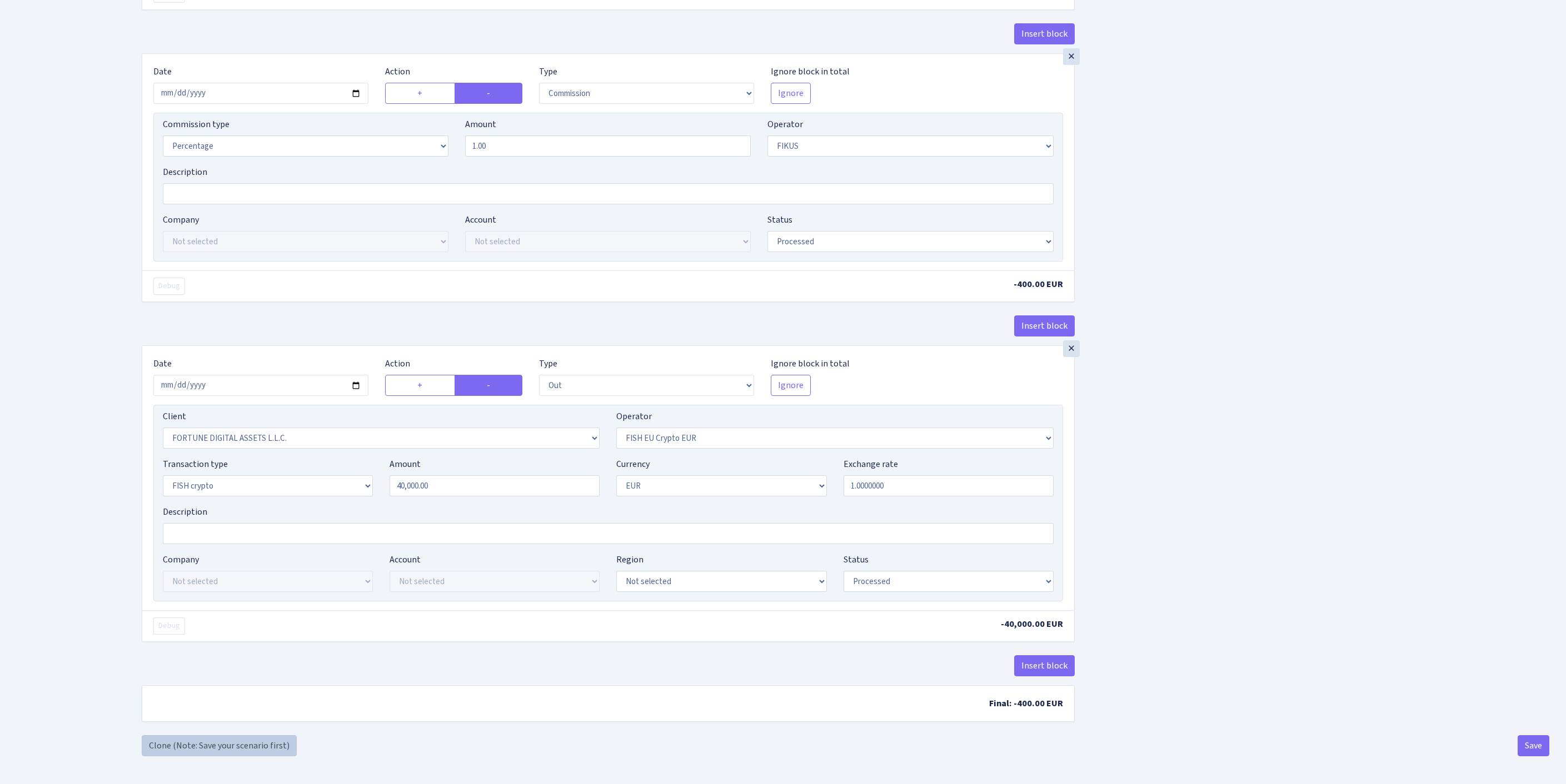
click at [229, 745] on link "Clone (Note: Save your scenario first)" at bounding box center [219, 746] width 155 height 21
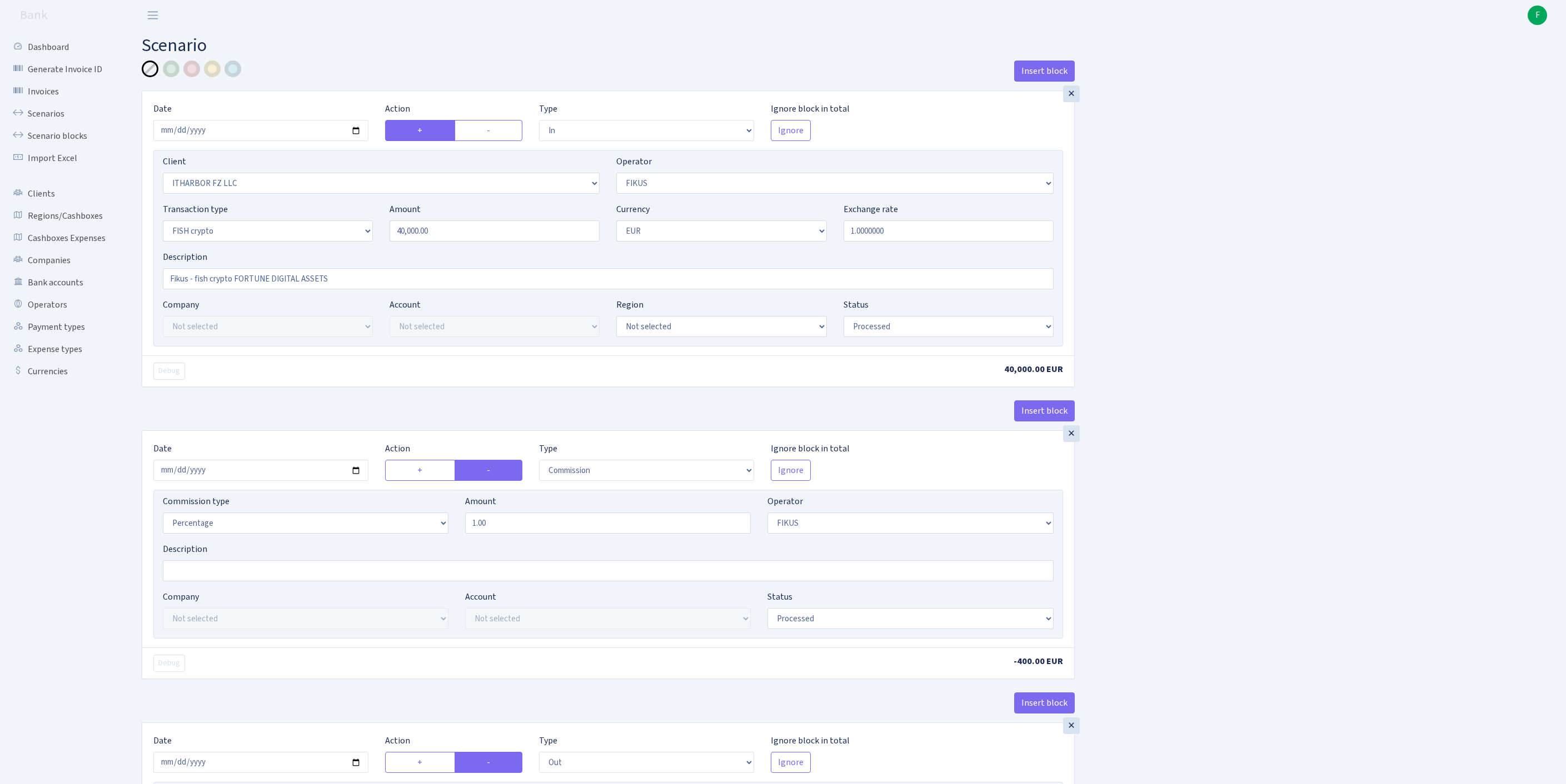
select select "in"
select select "3242"
select select "388"
select select "17"
select select "1"
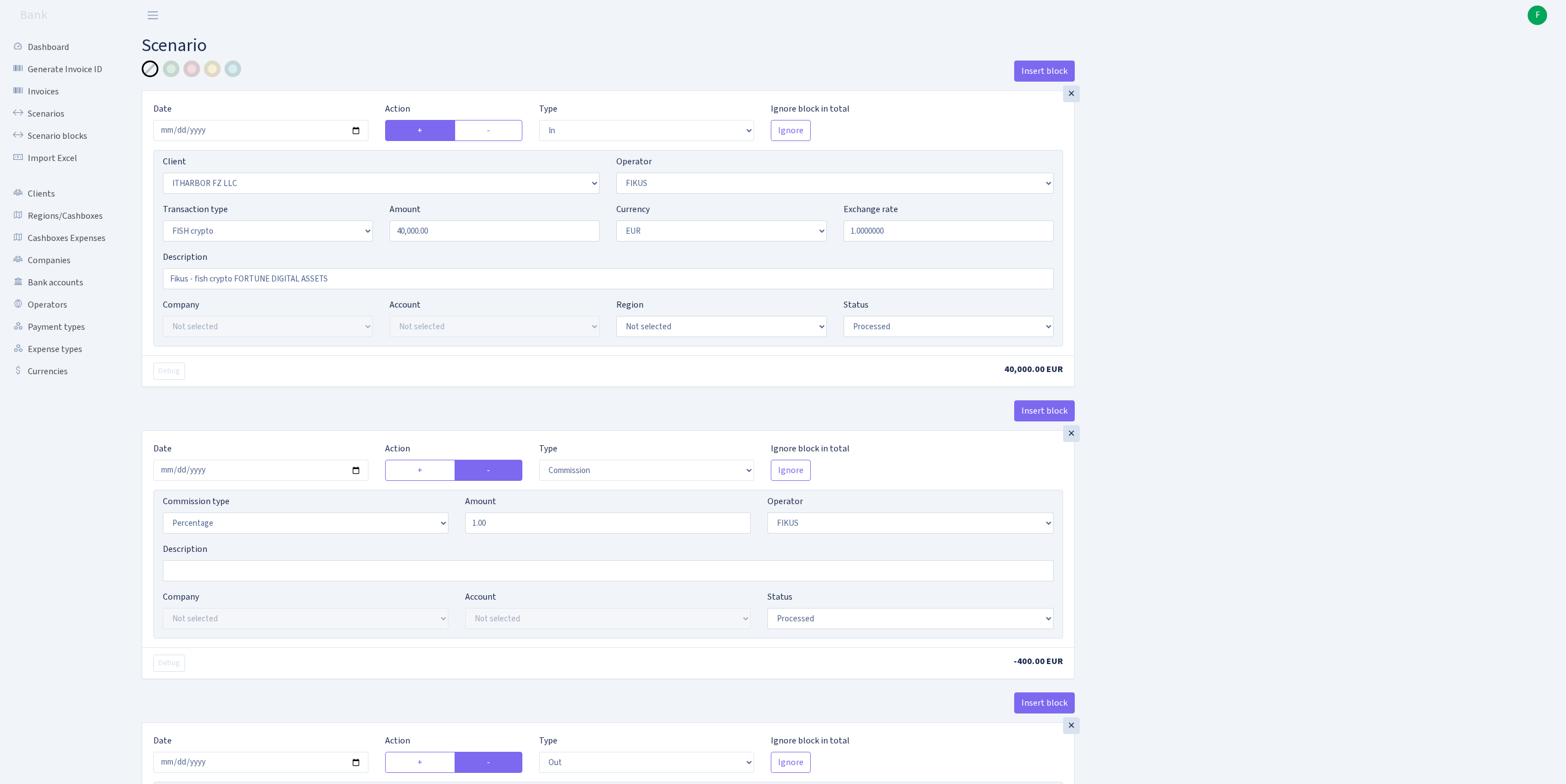
select select "processed"
select select "commission"
select select "388"
select select "processed"
select select "out"
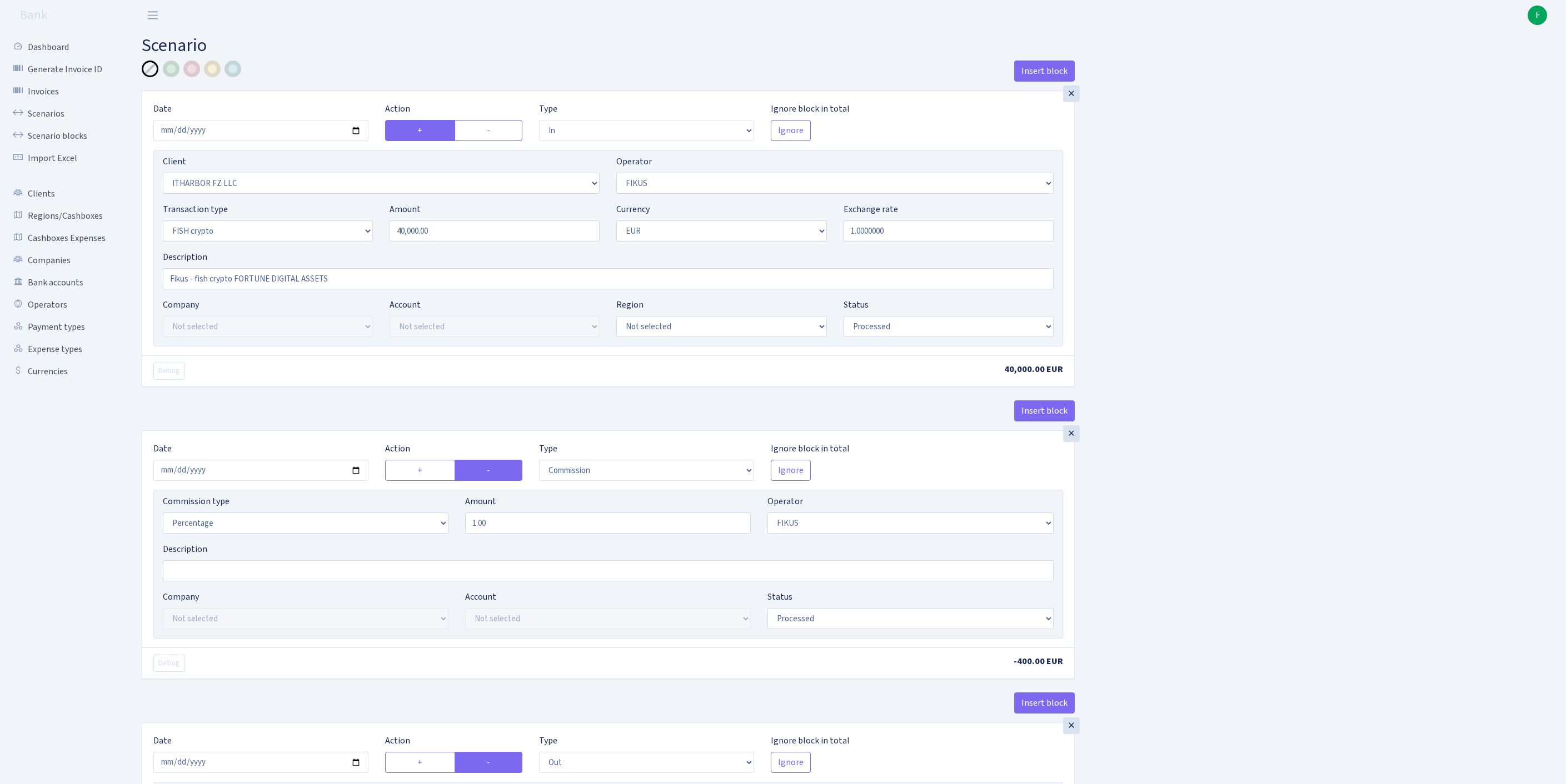
select select "1843"
select select "361"
select select "17"
select select "1"
select select "processed"
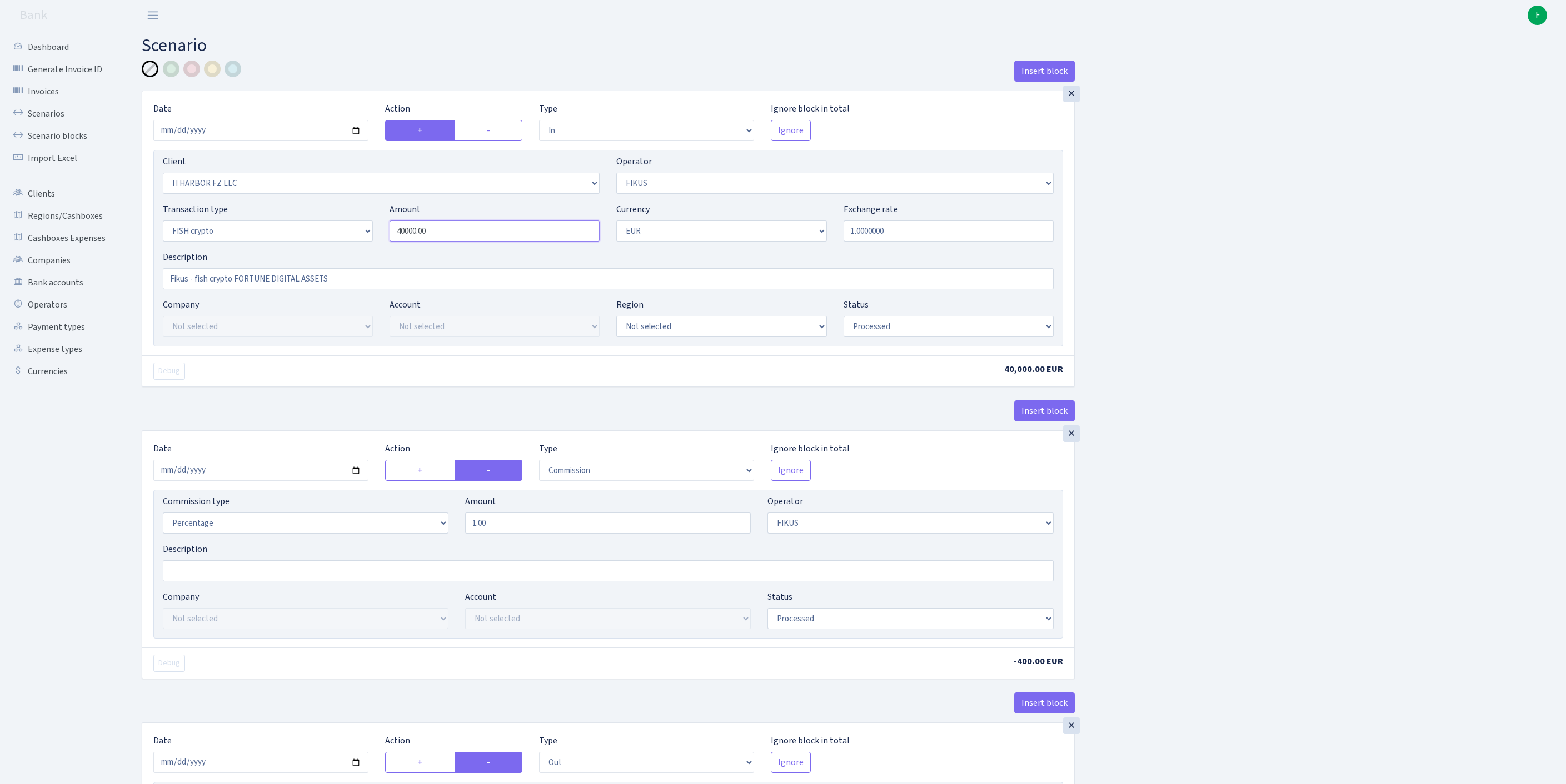
drag, startPoint x: 471, startPoint y: 257, endPoint x: 345, endPoint y: 237, distance: 127.6
click at [345, 237] on div "Transaction type Not selected 981 ELF FISH crypto GIRT IVO dekl MM-BALTIC eur U…" at bounding box center [608, 226] width 907 height 48
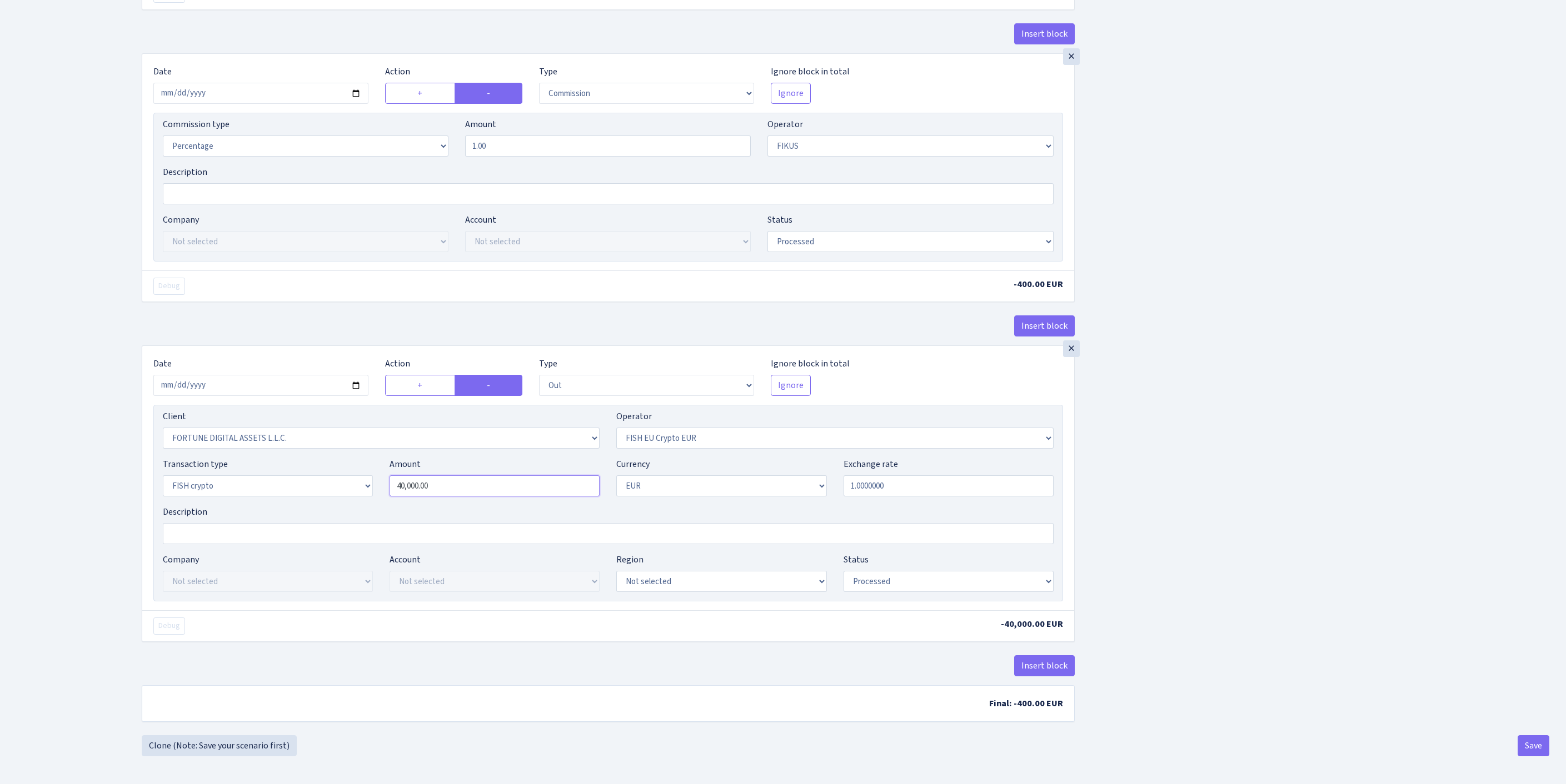
type input "45,000.00"
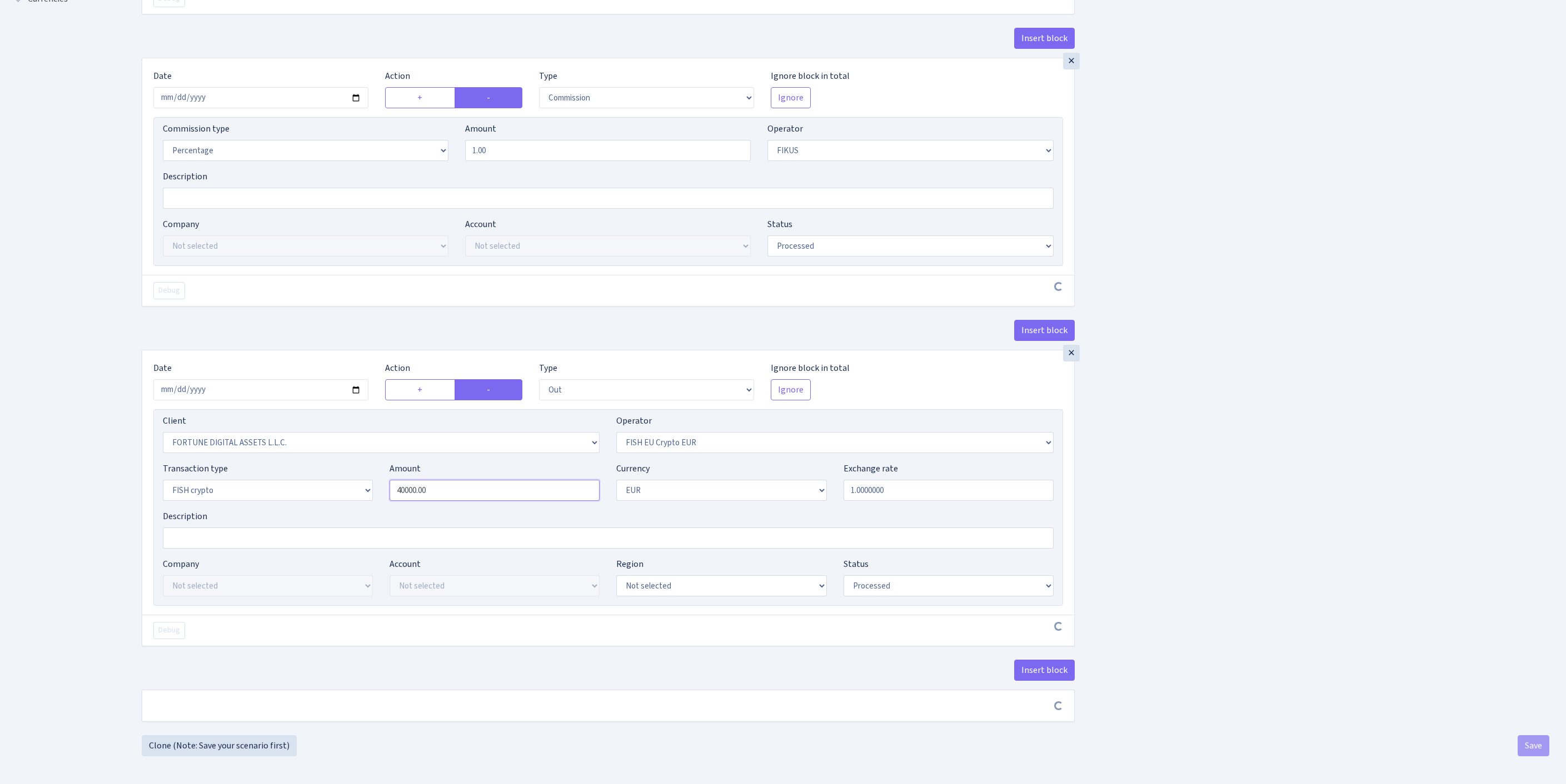
drag, startPoint x: 464, startPoint y: 534, endPoint x: 348, endPoint y: 534, distance: 116.0
click at [348, 510] on div "Transaction type Not selected 981 ELF FISH crypto GIRT IVO dekl MM-BALTIC eur U…" at bounding box center [608, 485] width 907 height 48
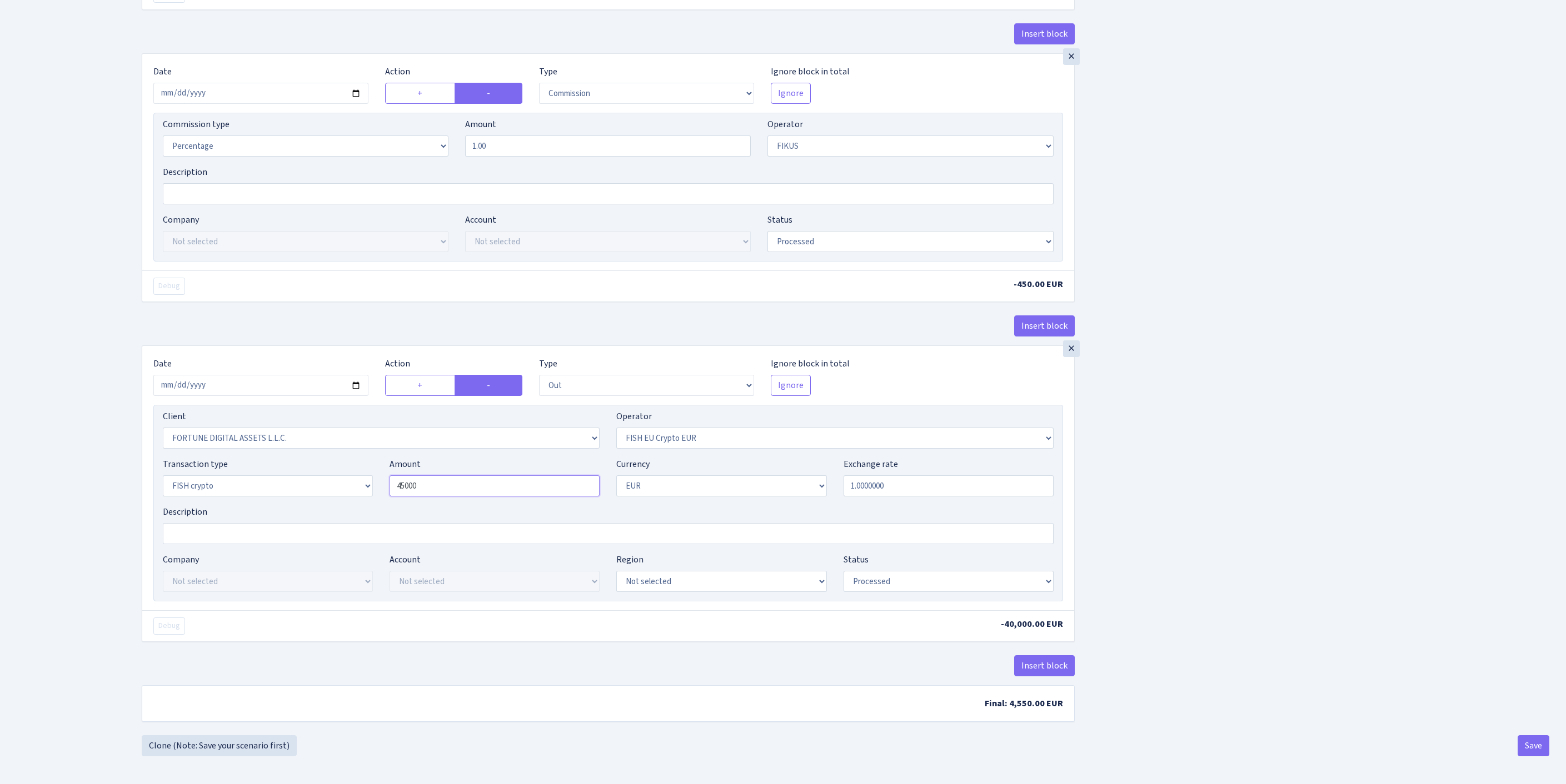
scroll to position [0, 0]
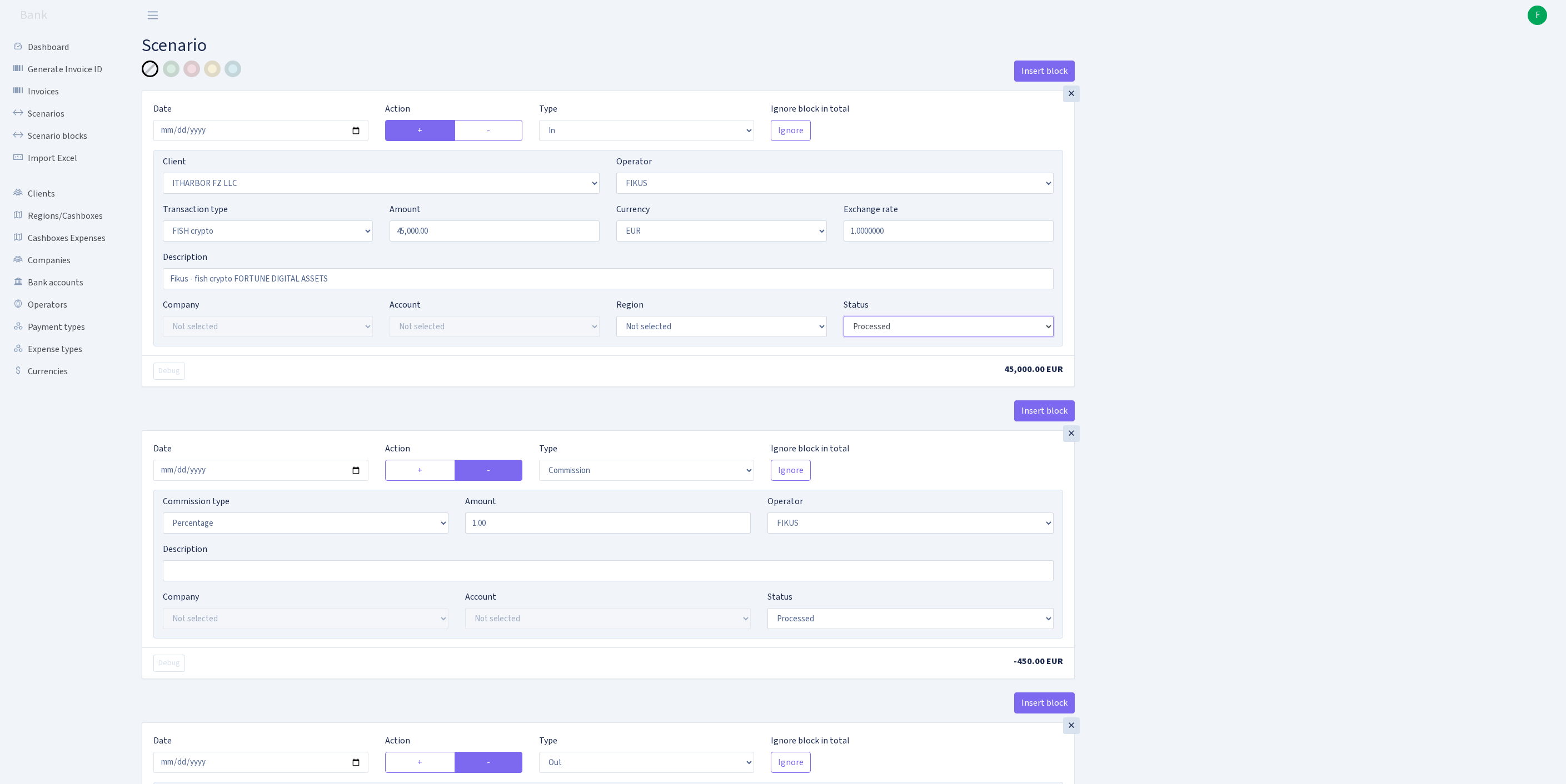
type input "45,000.00"
select select "pending"
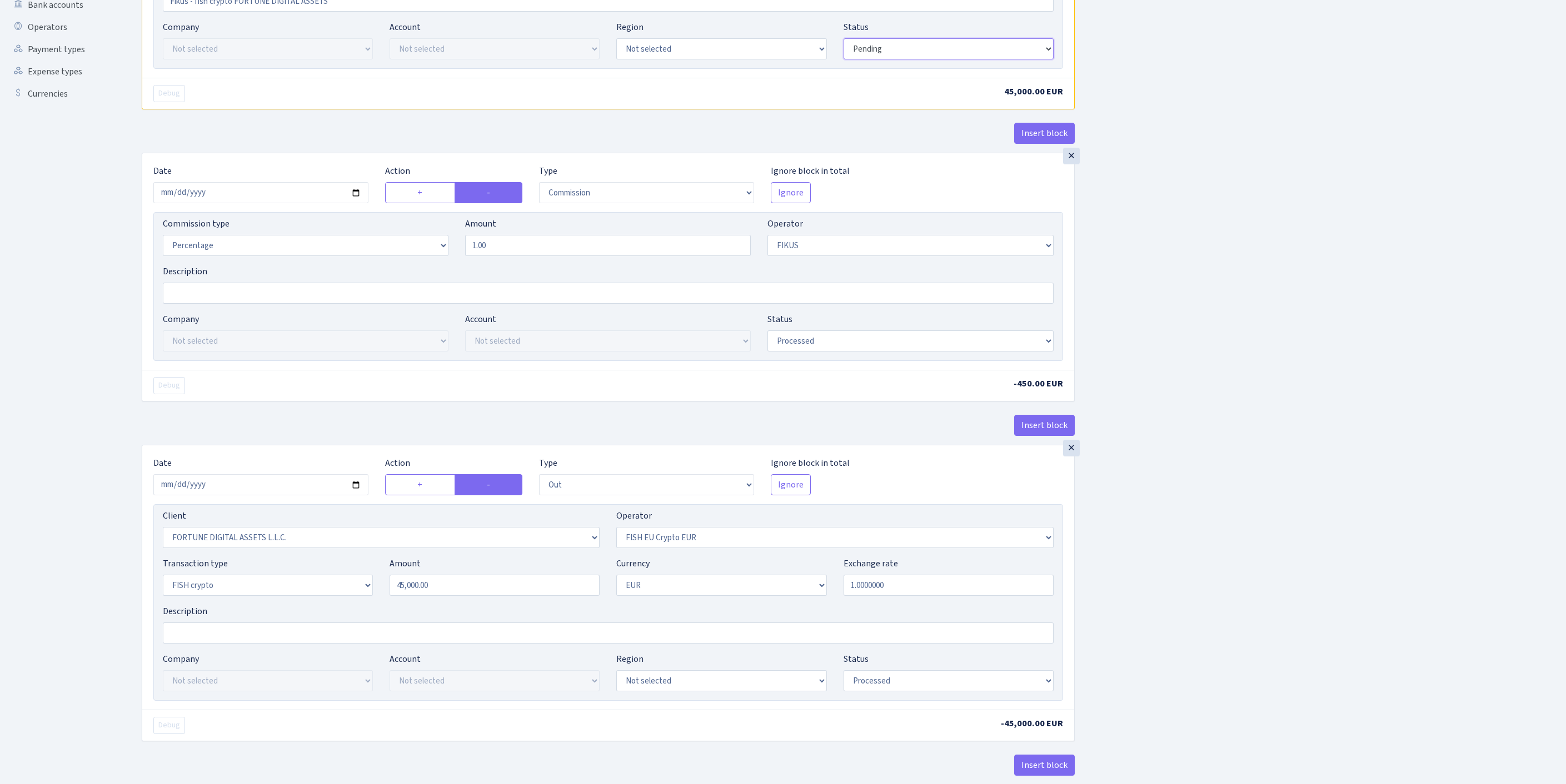
scroll to position [426, 0]
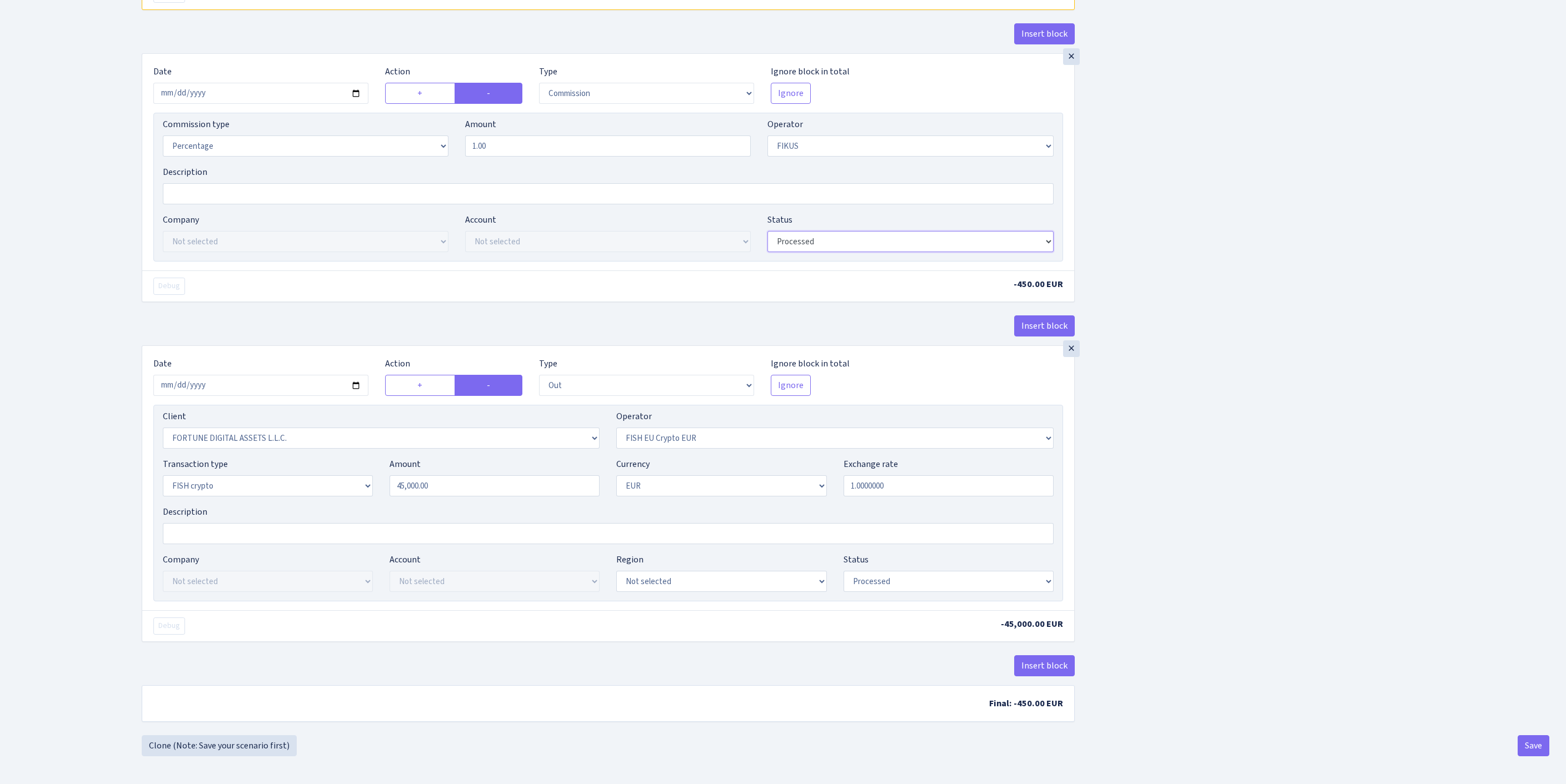
select select "pending"
click at [1544, 748] on button "Save" at bounding box center [1534, 746] width 31 height 21
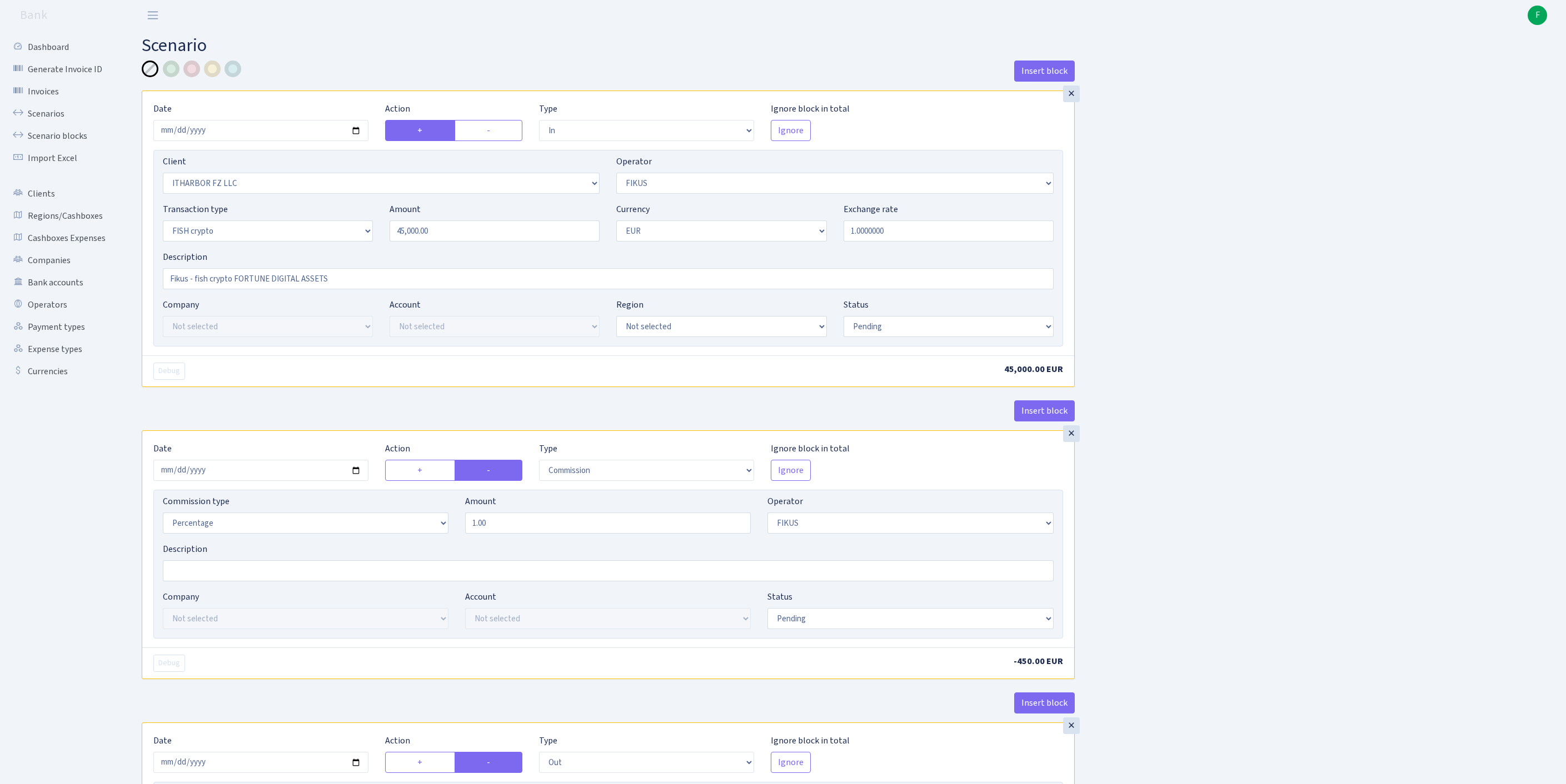
select select "in"
select select "3242"
select select "388"
select select "17"
select select "1"
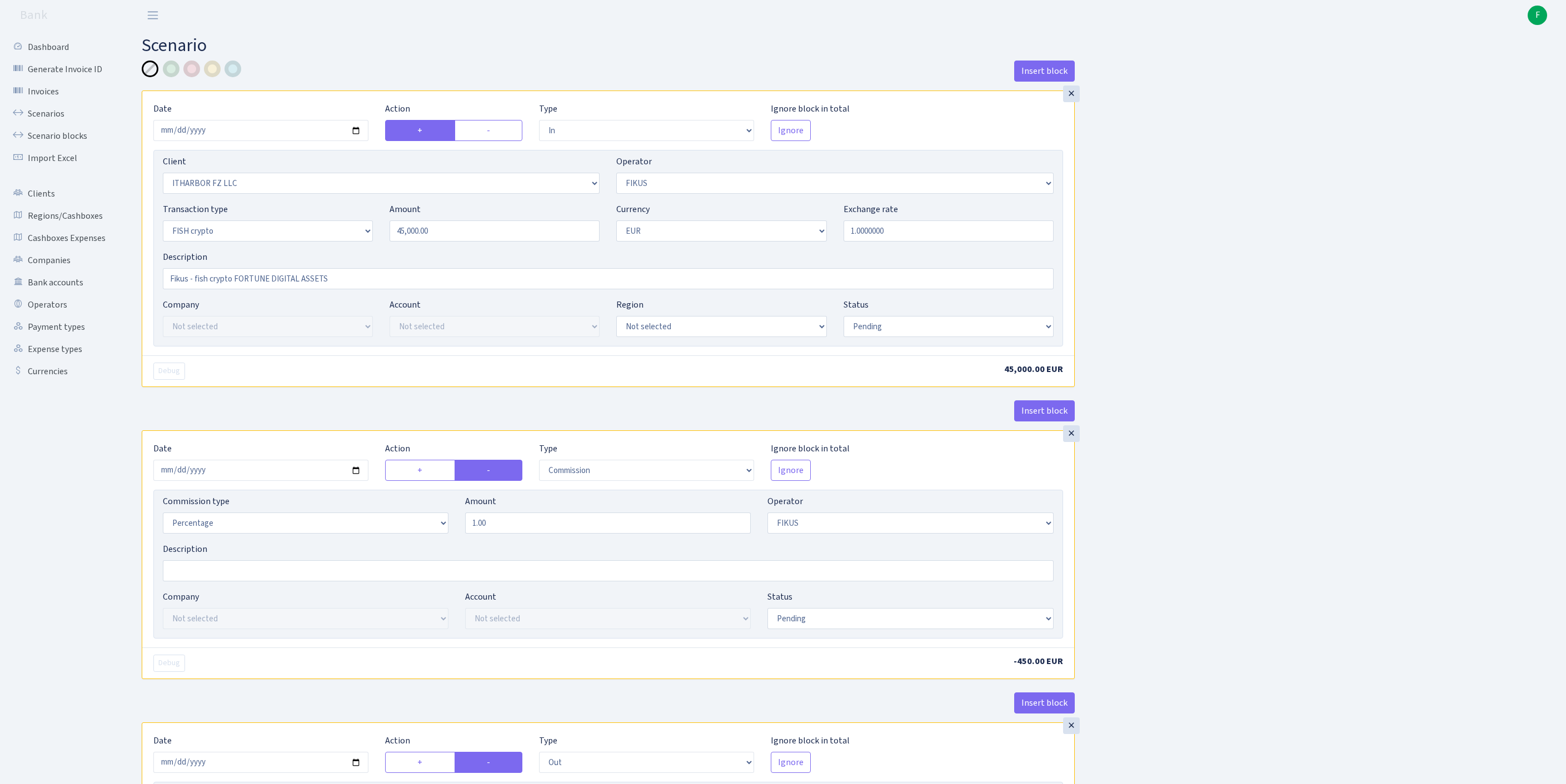
select select "pending"
select select "commission"
select select "388"
select select "pending"
select select "out"
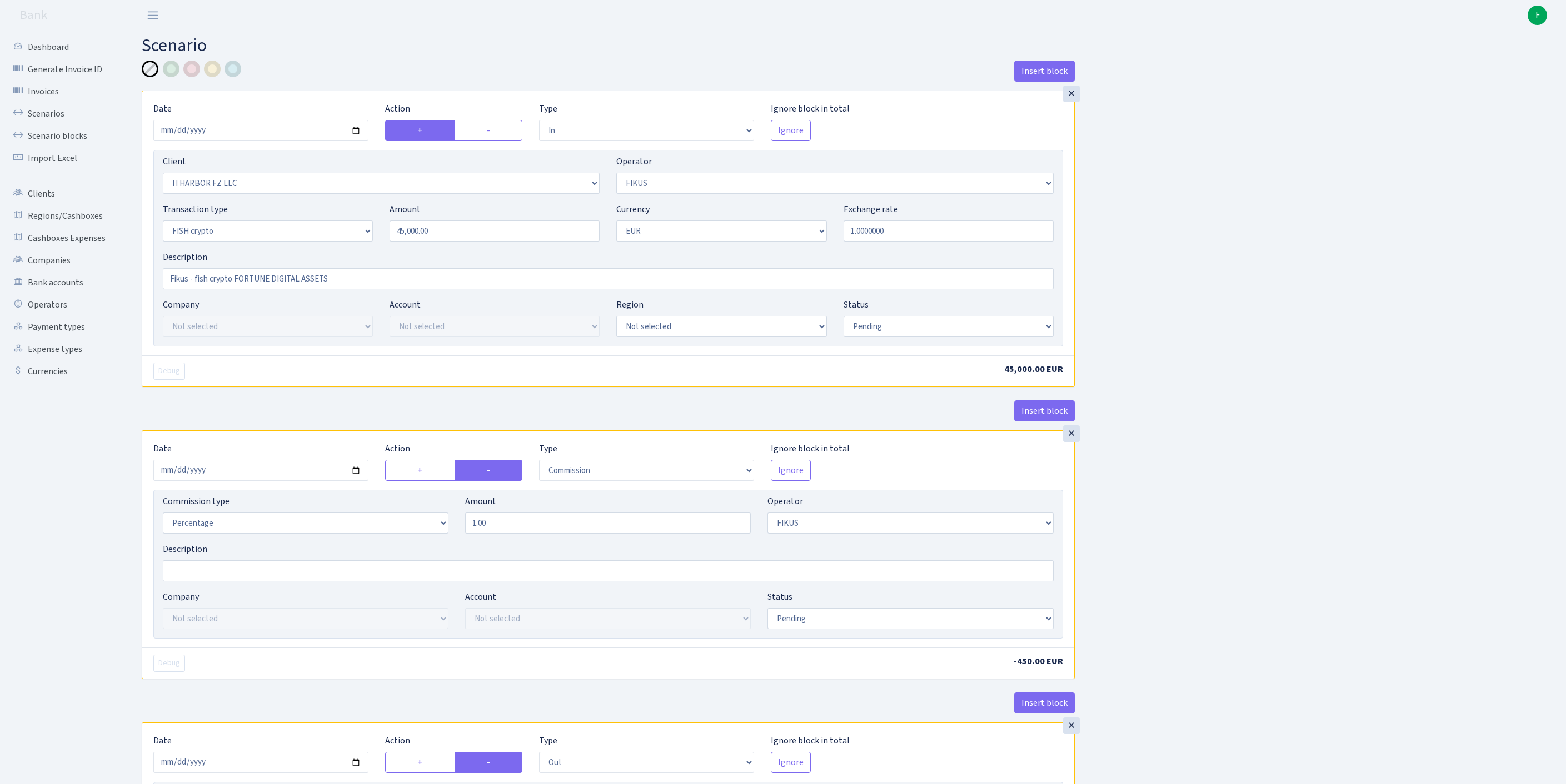
select select "1843"
select select "361"
select select "17"
select select "1"
select select "pending"
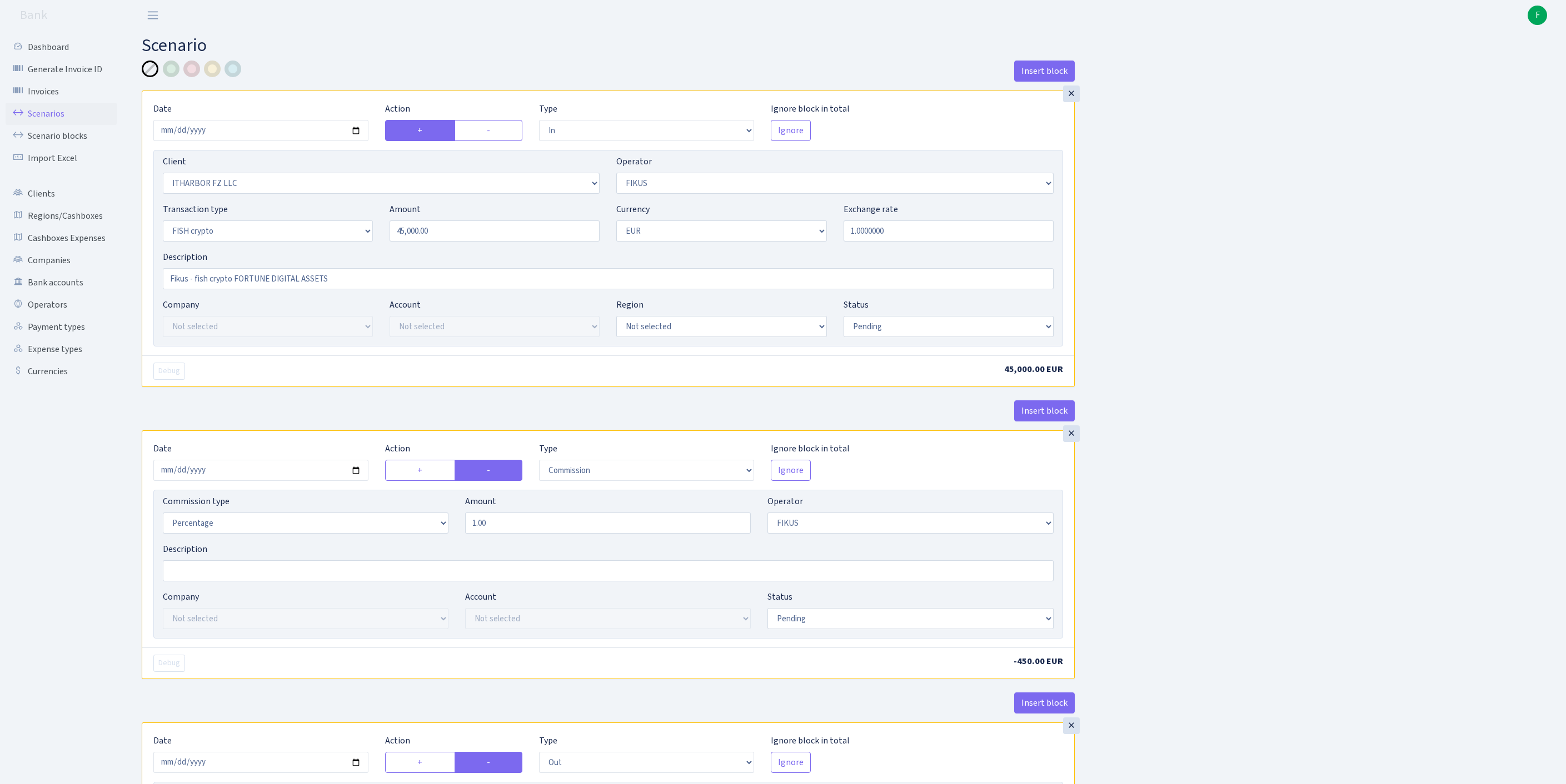
click at [51, 120] on link "Scenarios" at bounding box center [61, 114] width 111 height 23
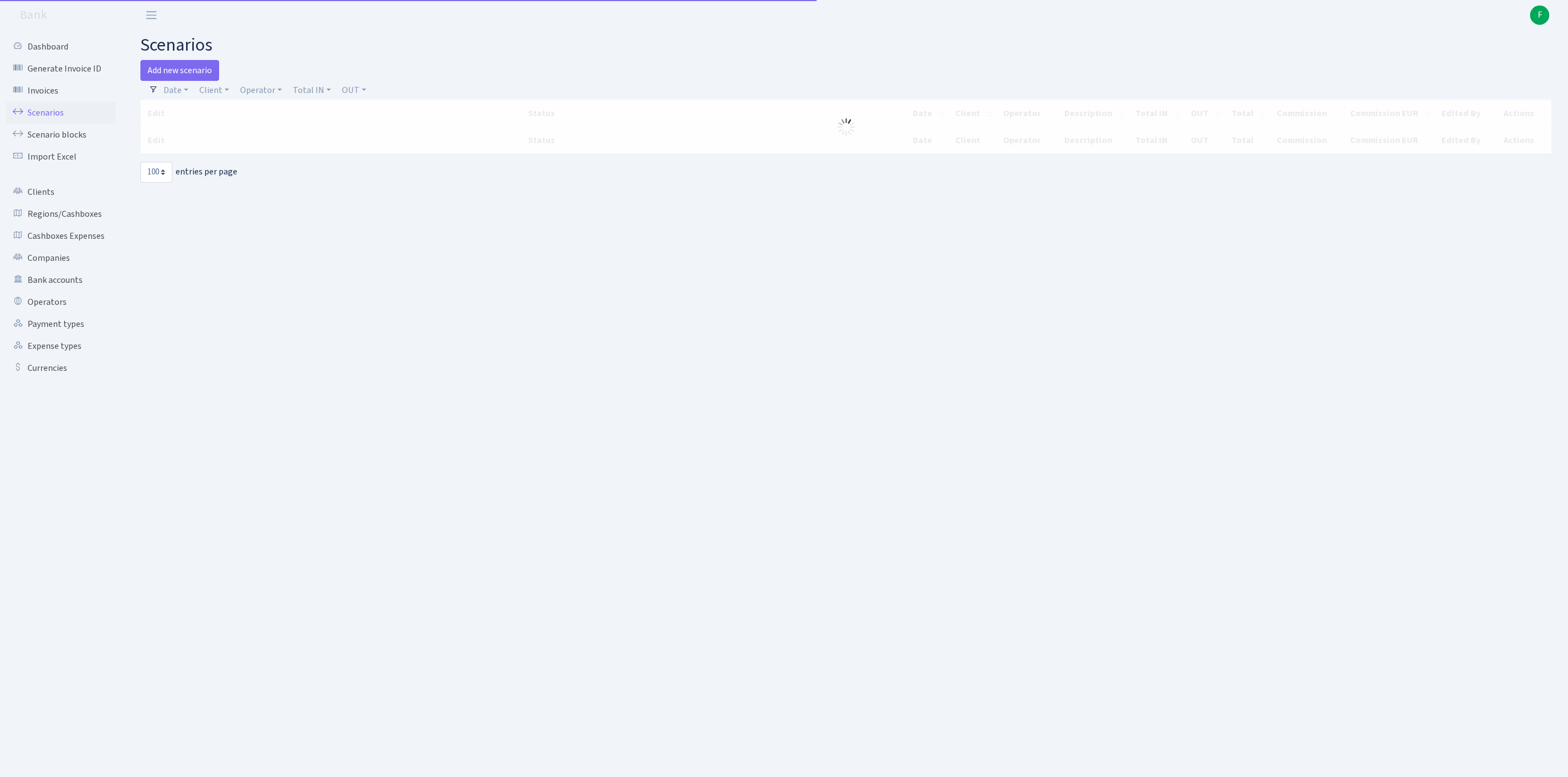
select select "100"
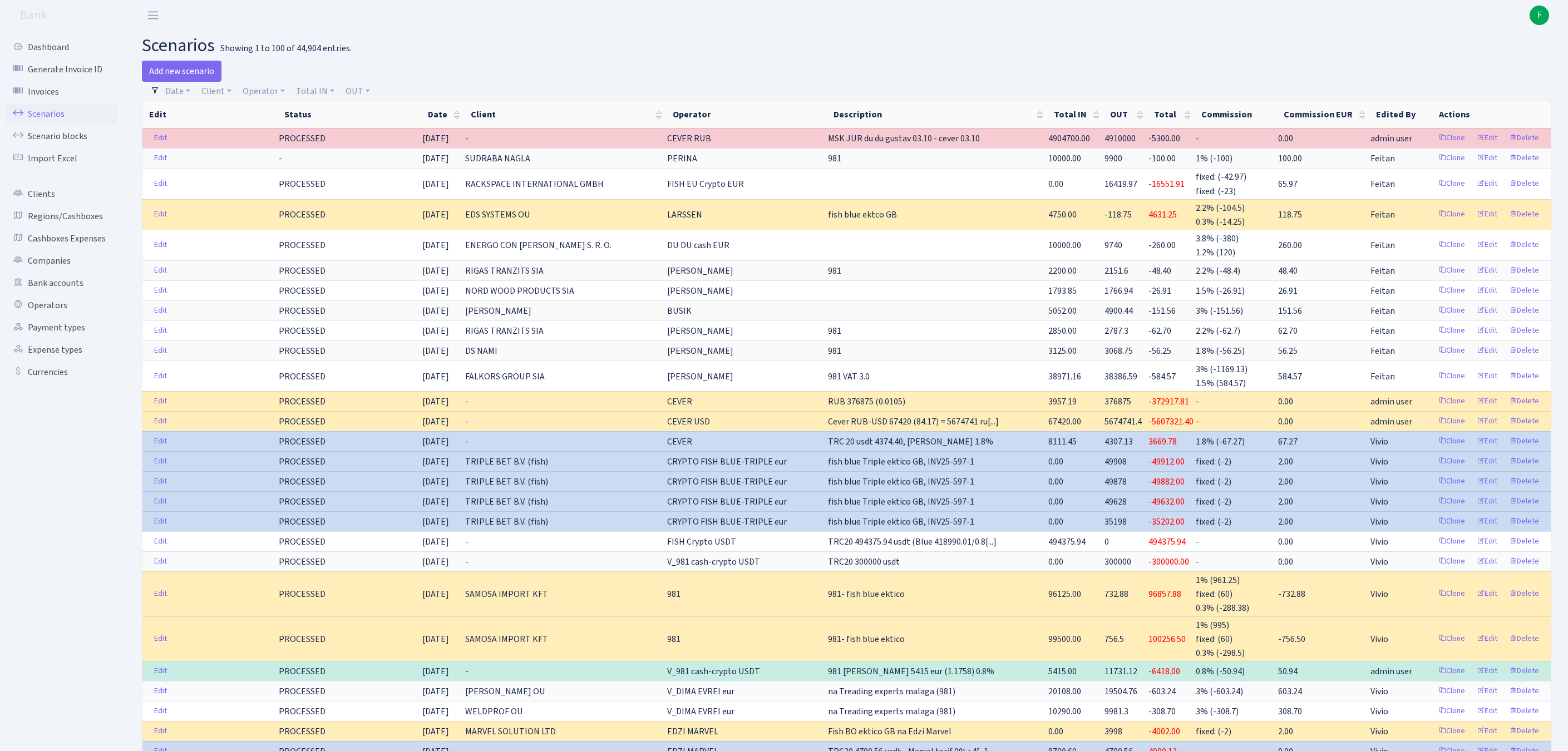
click at [920, 82] on div at bounding box center [1204, 71] width 714 height 21
click at [184, 75] on link "Add new scenario" at bounding box center [181, 71] width 80 height 21
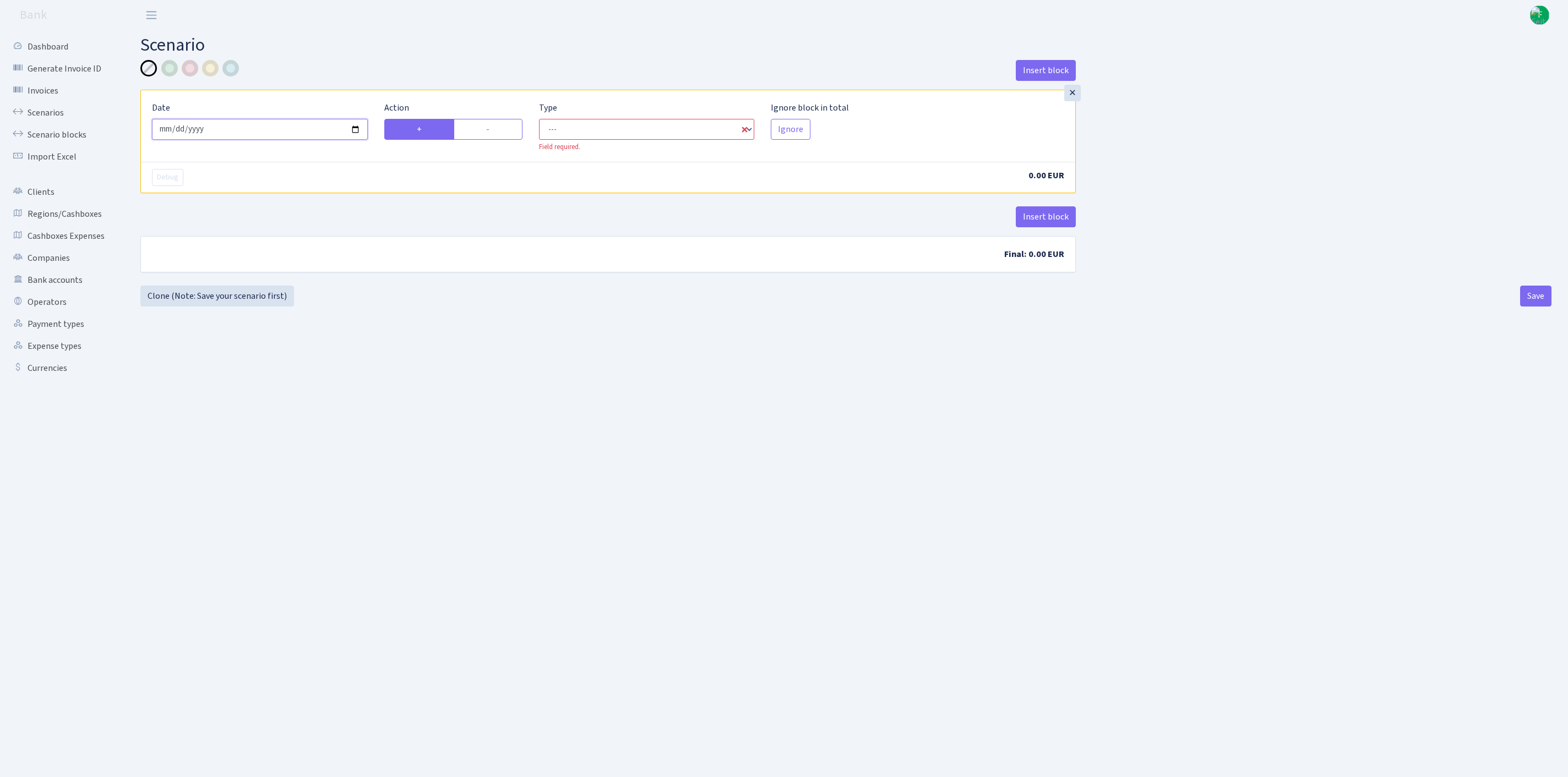
click at [268, 133] on input "[DATE]" at bounding box center [260, 129] width 216 height 20
type input "[DATE]"
select select "in"
select select "1"
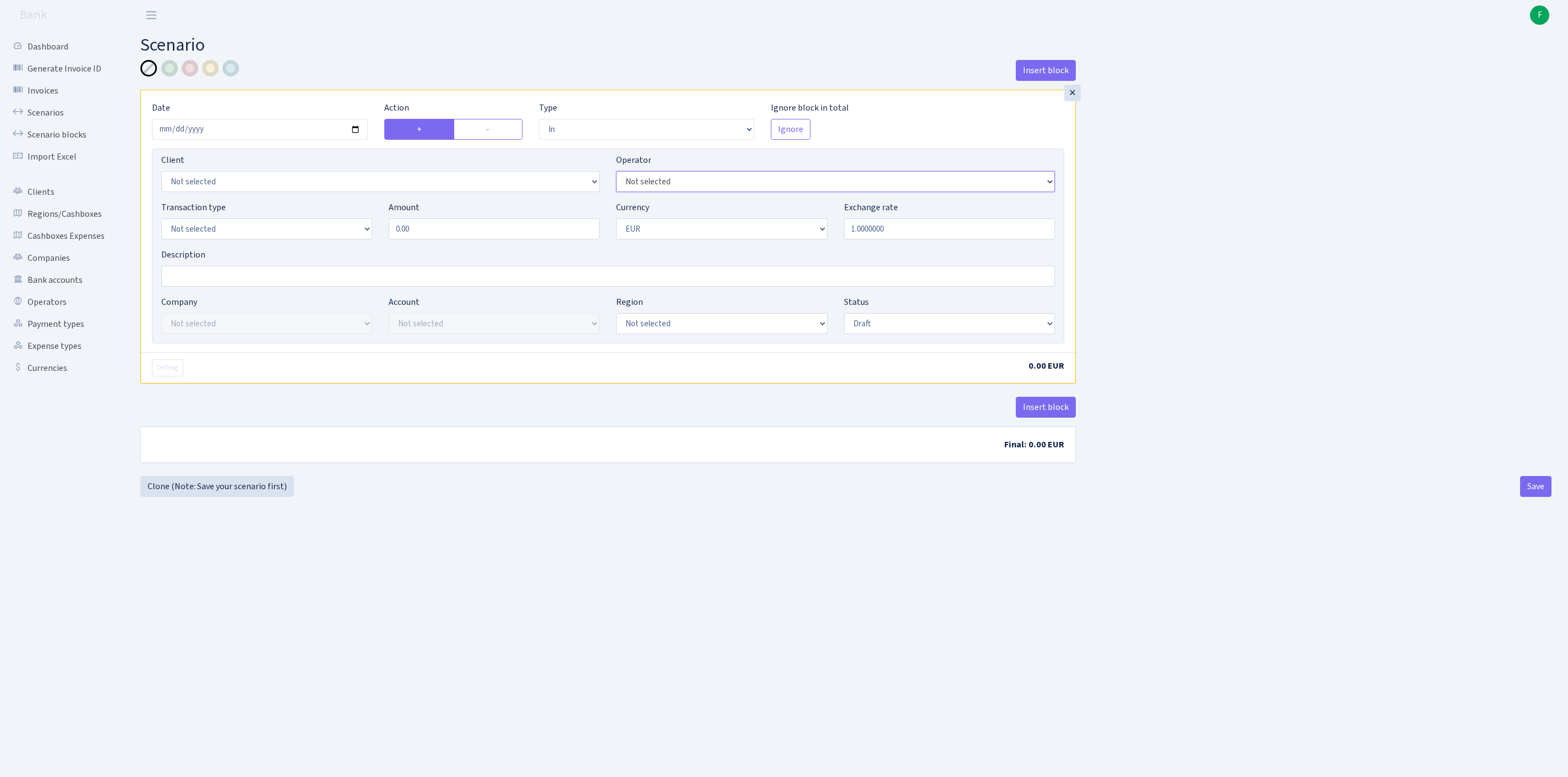
select select "7"
select select "1"
drag, startPoint x: 461, startPoint y: 252, endPoint x: 280, endPoint y: 242, distance: 181.3
click at [280, 242] on div "Transaction type Not selected 981 ELF FISH crypto GIRT IVO dekl MM-BALTIC eur U…" at bounding box center [608, 224] width 911 height 48
type input "102,340.00"
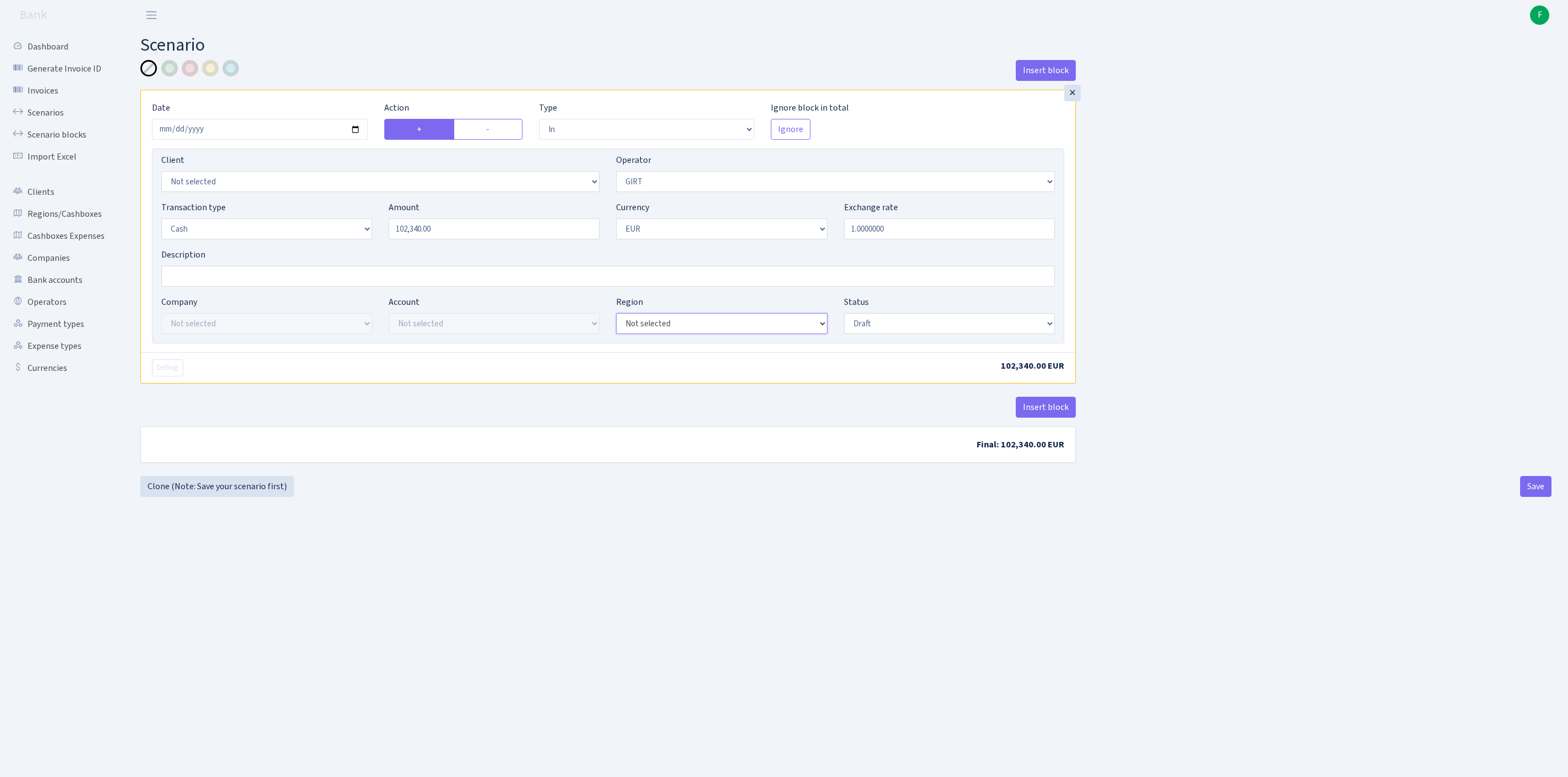
select select "1"
select select "processed"
click at [1531, 498] on button "Save" at bounding box center [1536, 486] width 31 height 20
select select "in"
select select "7"
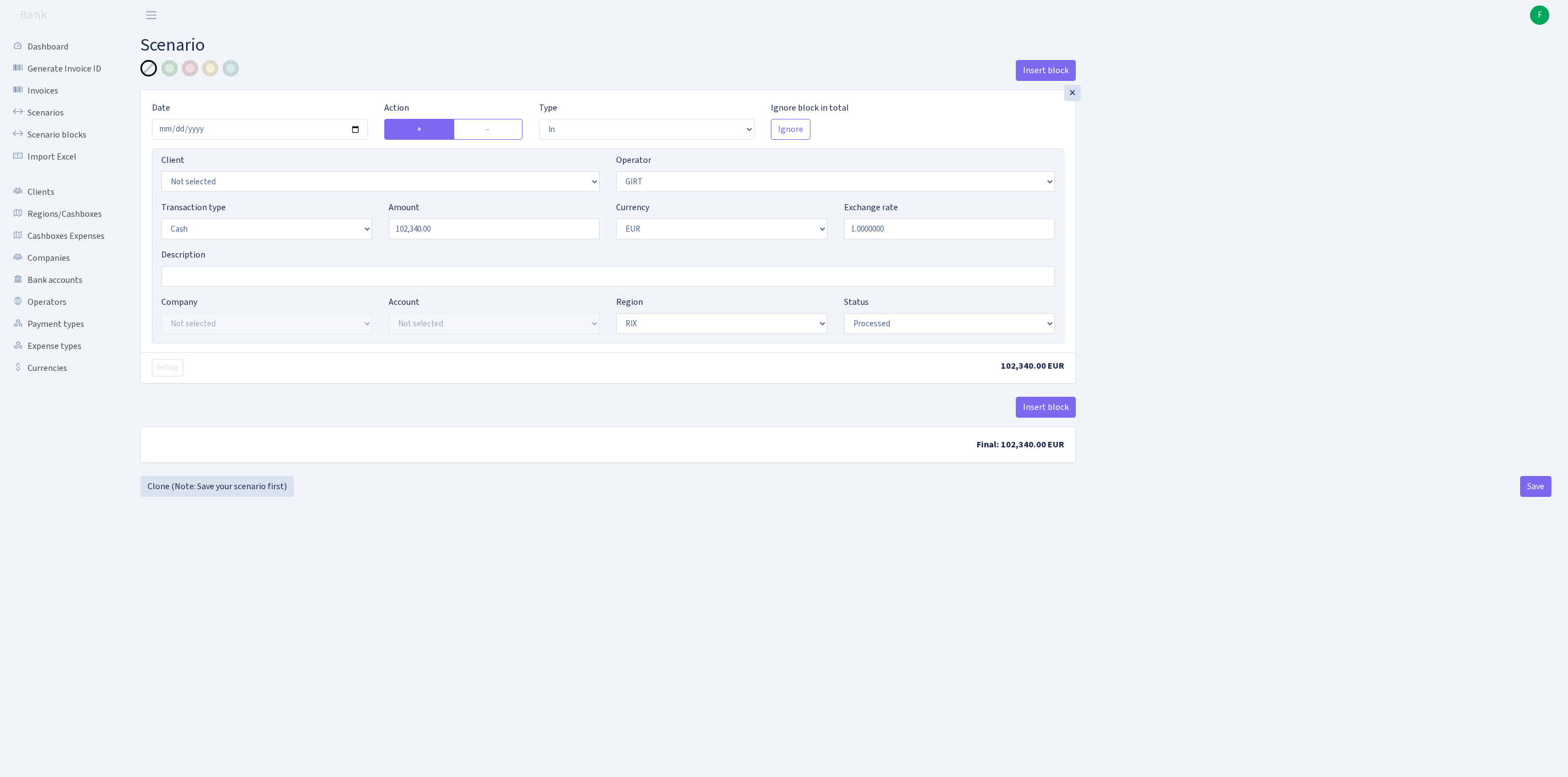
select select "1"
select select "processed"
click at [73, 225] on link "Regions/Cashboxes" at bounding box center [60, 214] width 110 height 22
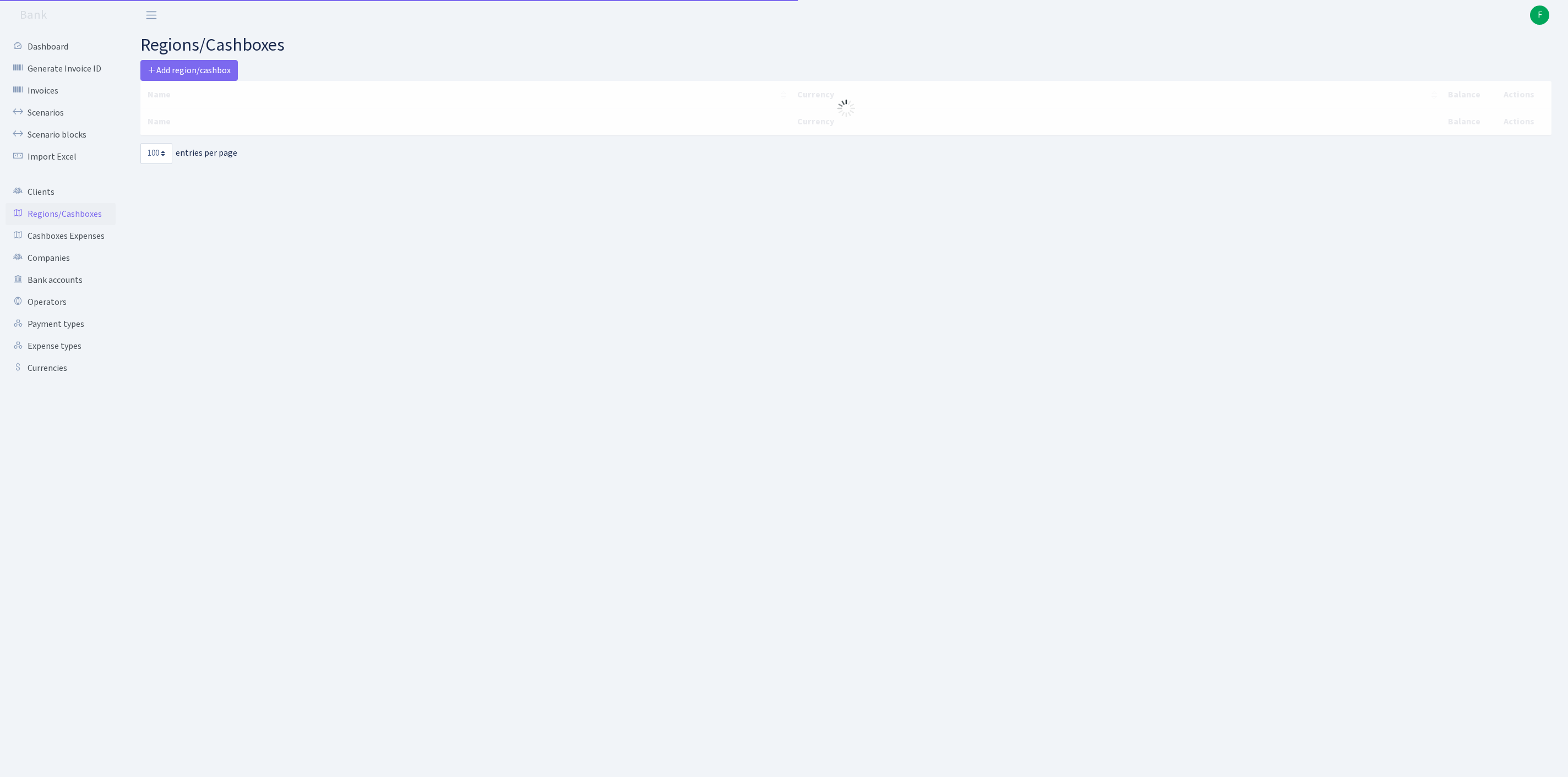
select select "100"
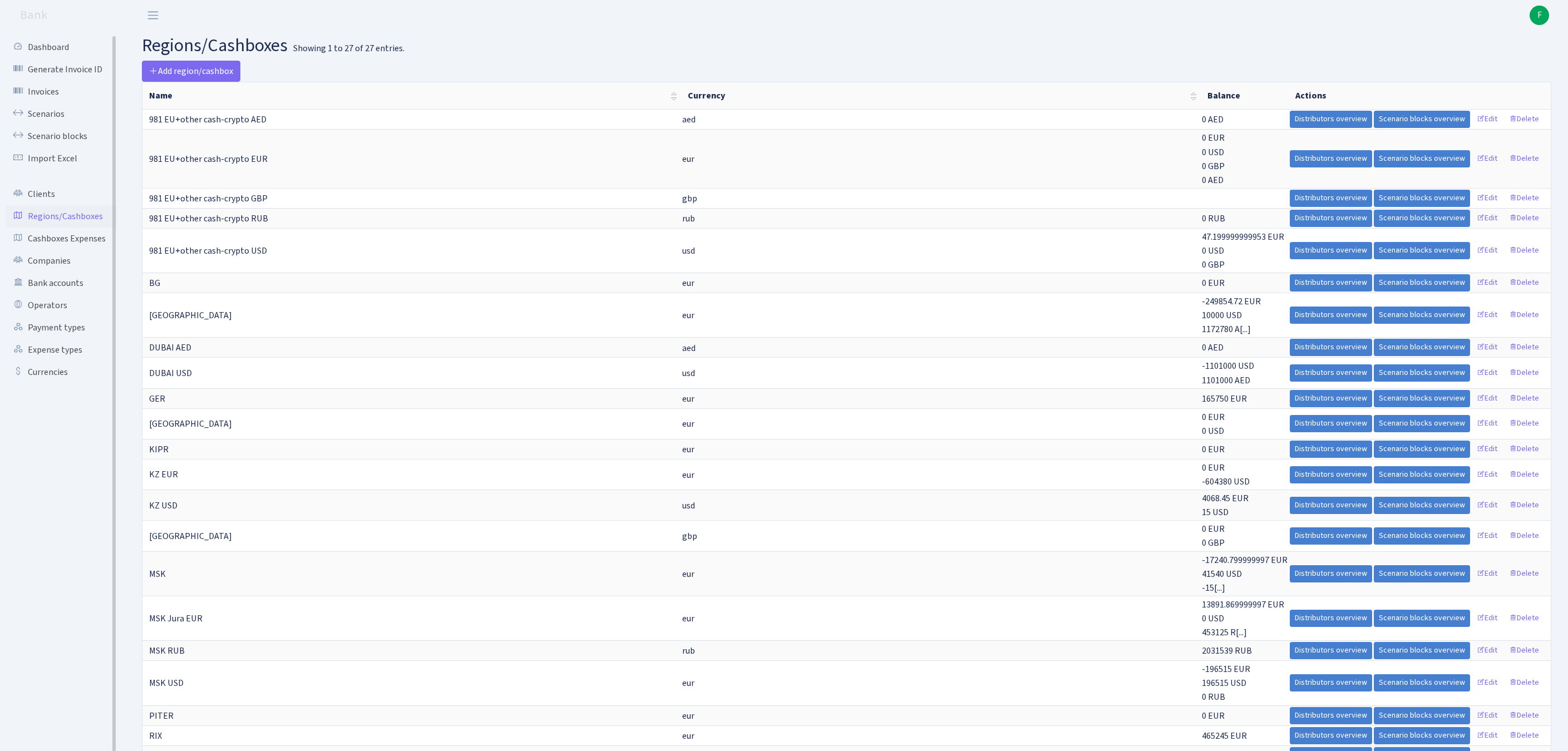
scroll to position [400, 0]
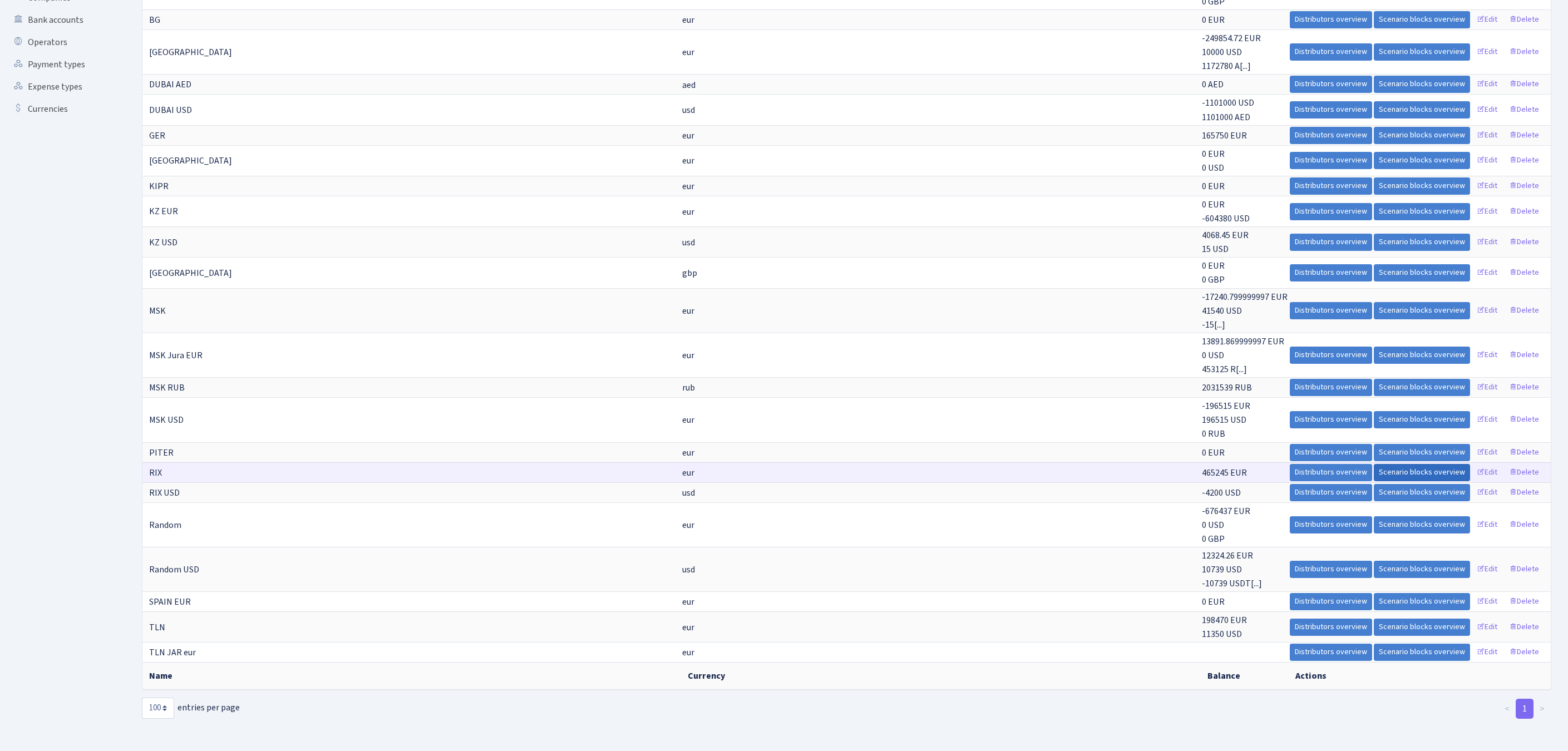
click at [1374, 465] on link "Scenario blocks overview" at bounding box center [1422, 473] width 96 height 18
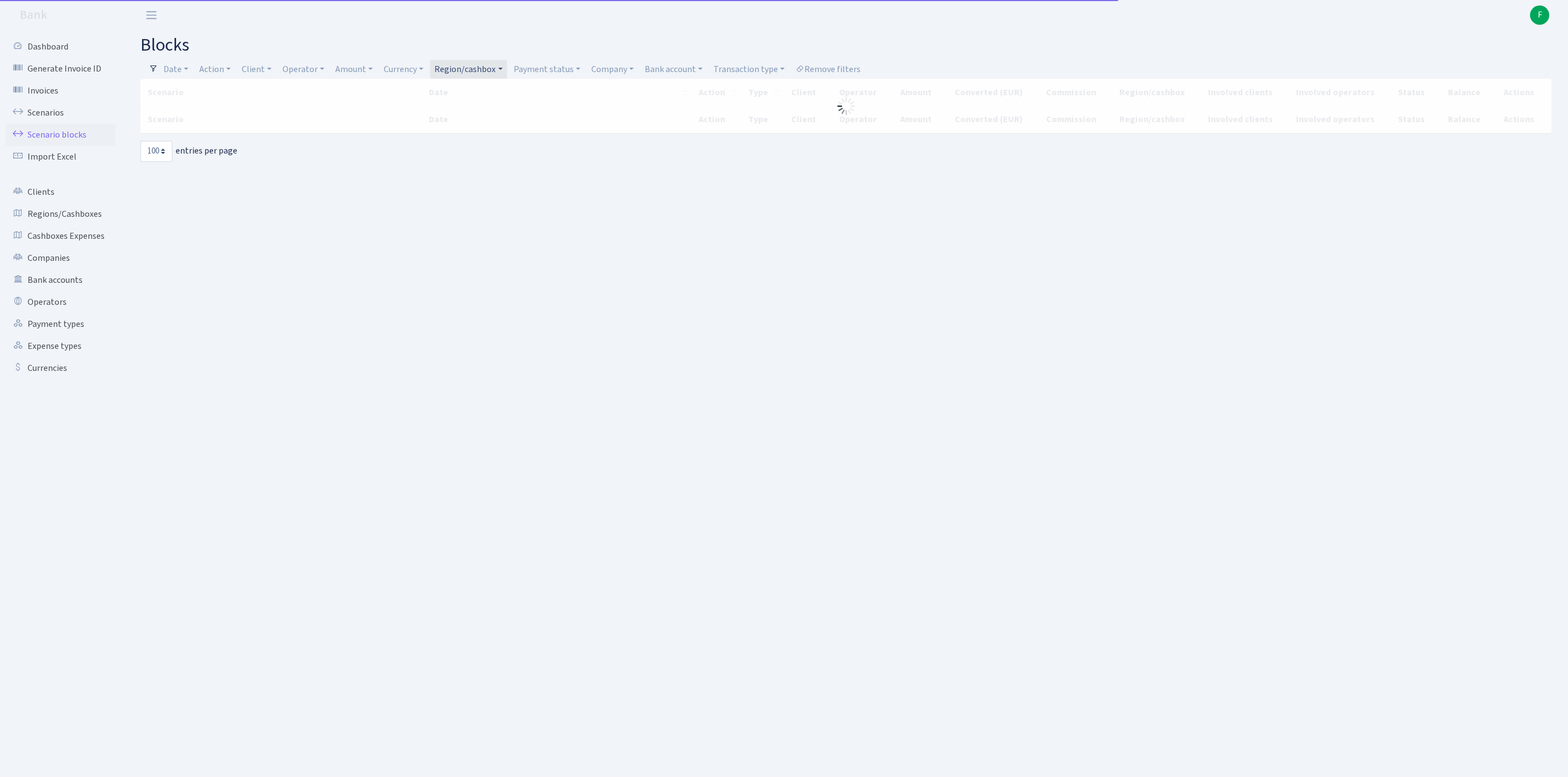
select select "100"
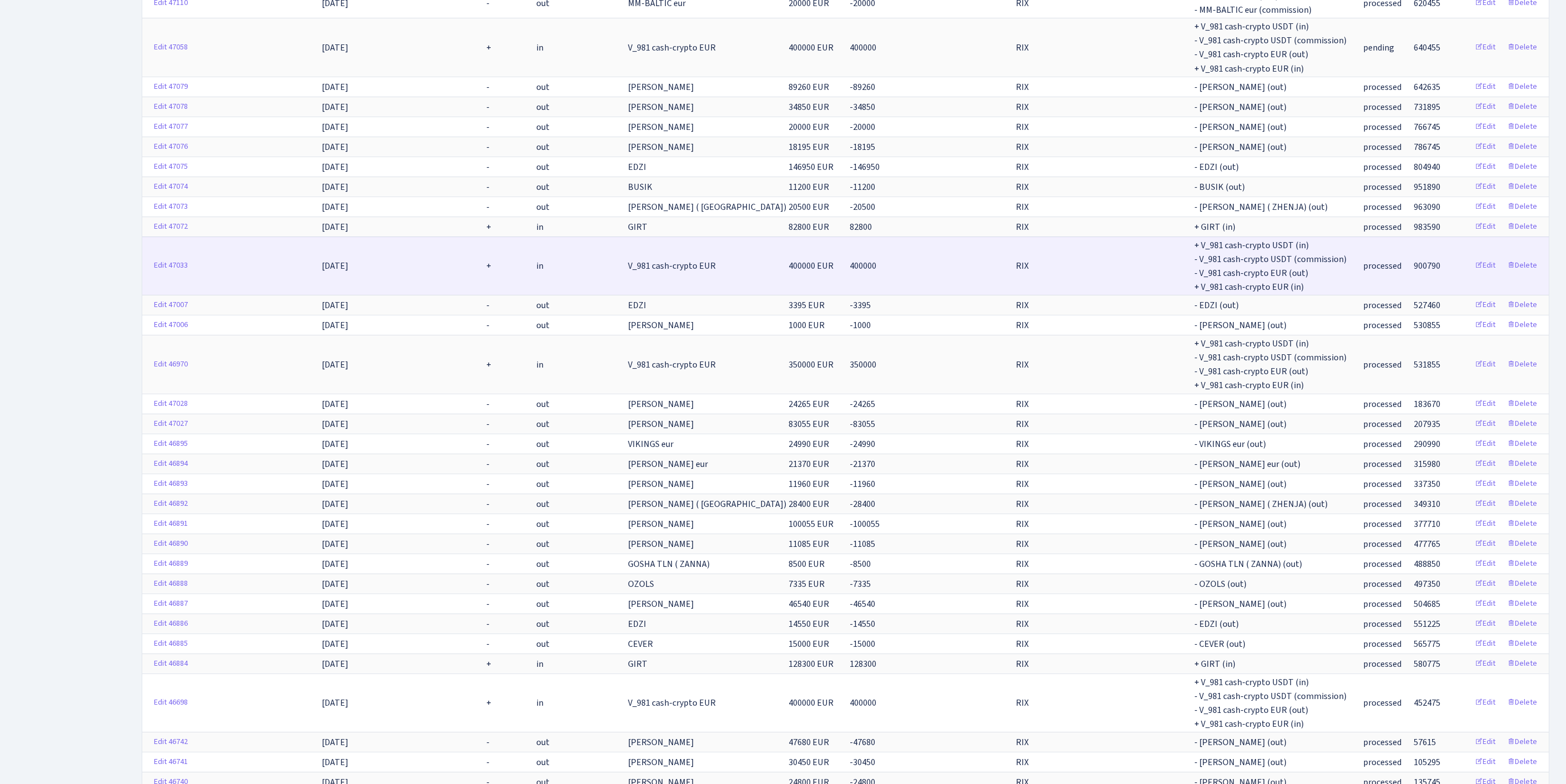
scroll to position [243, 0]
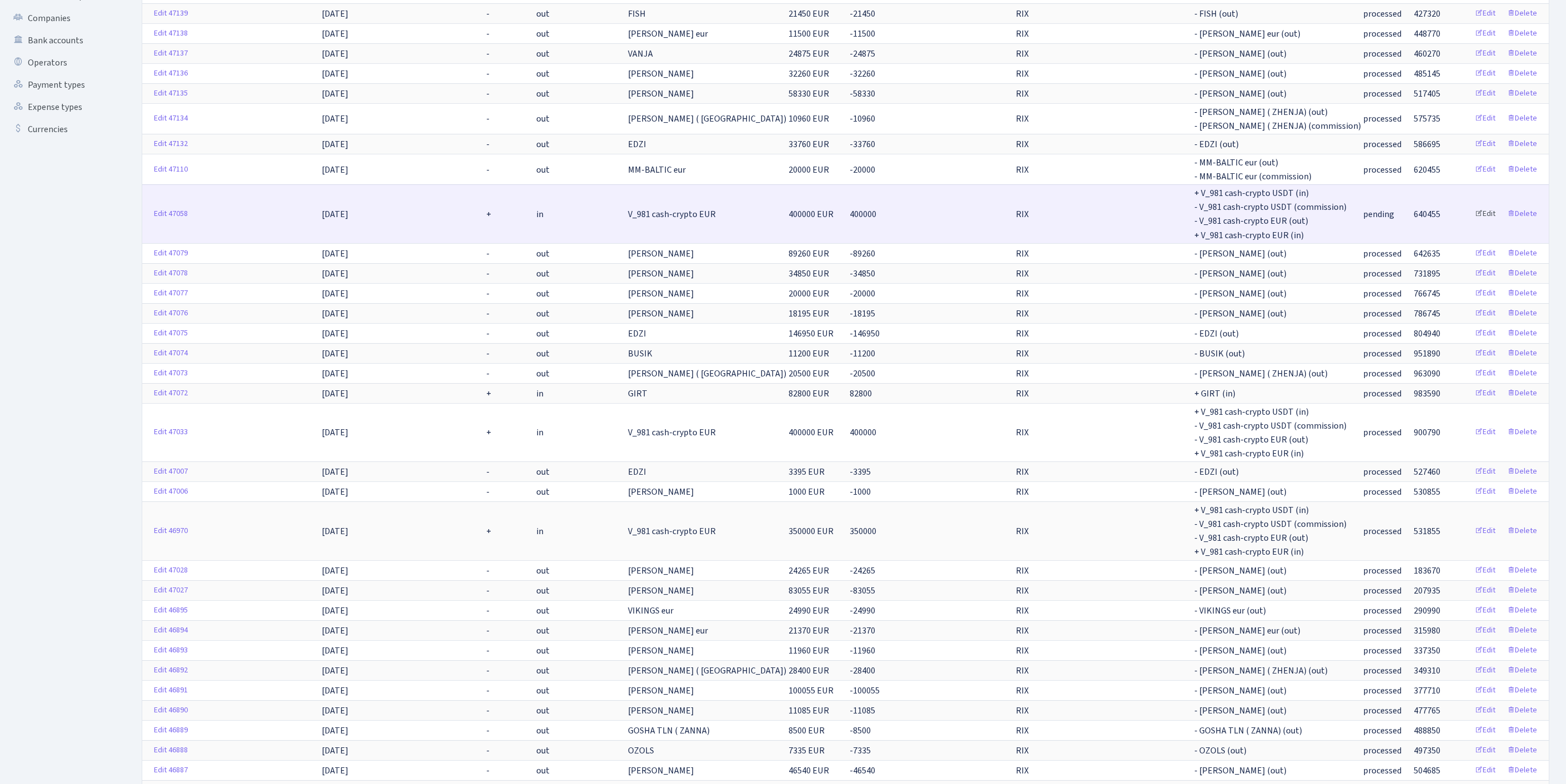
click at [1476, 223] on link "Edit" at bounding box center [1485, 214] width 30 height 18
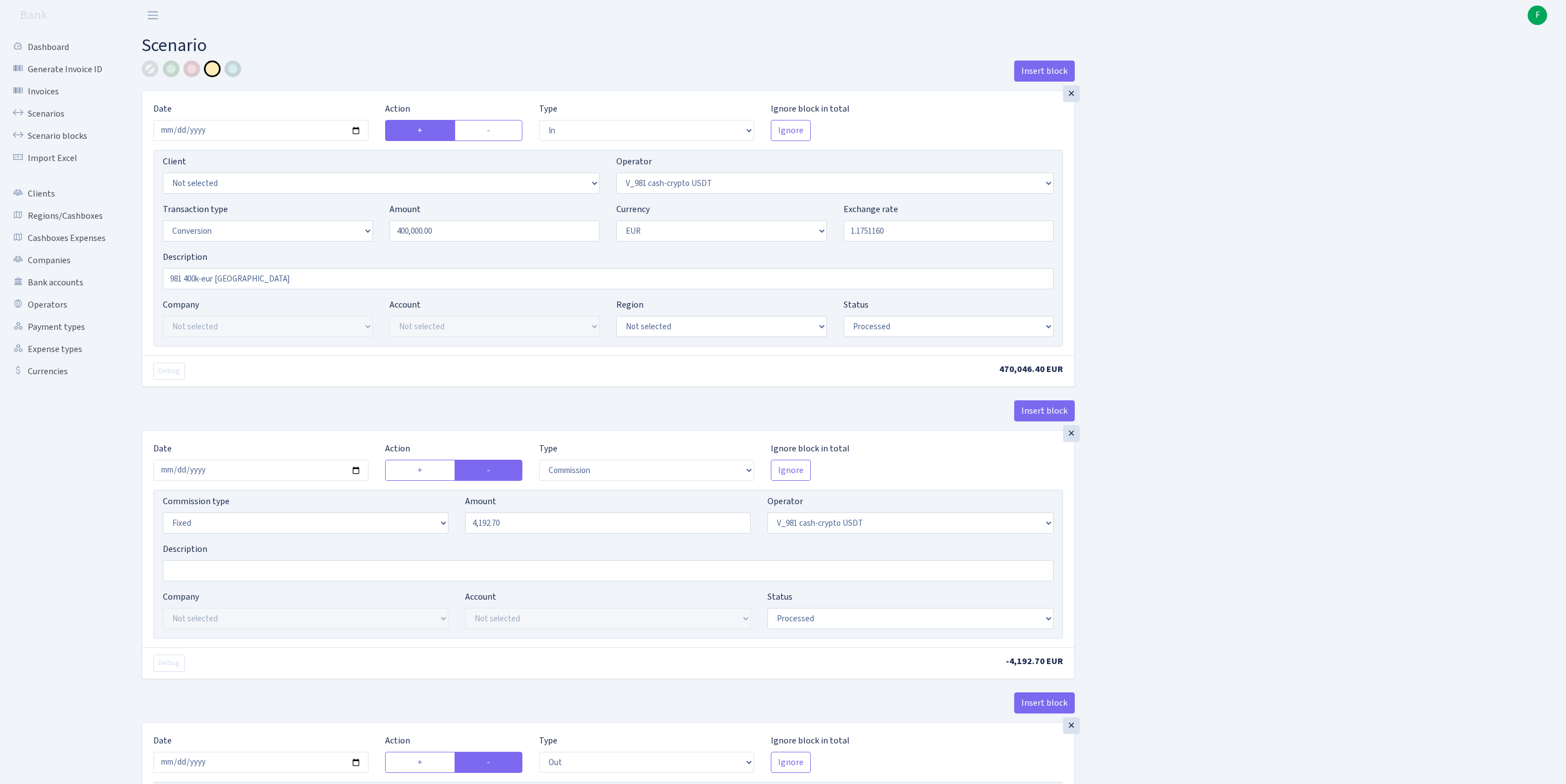
select select "in"
select select "435"
select select "15"
select select "1"
select select "processed"
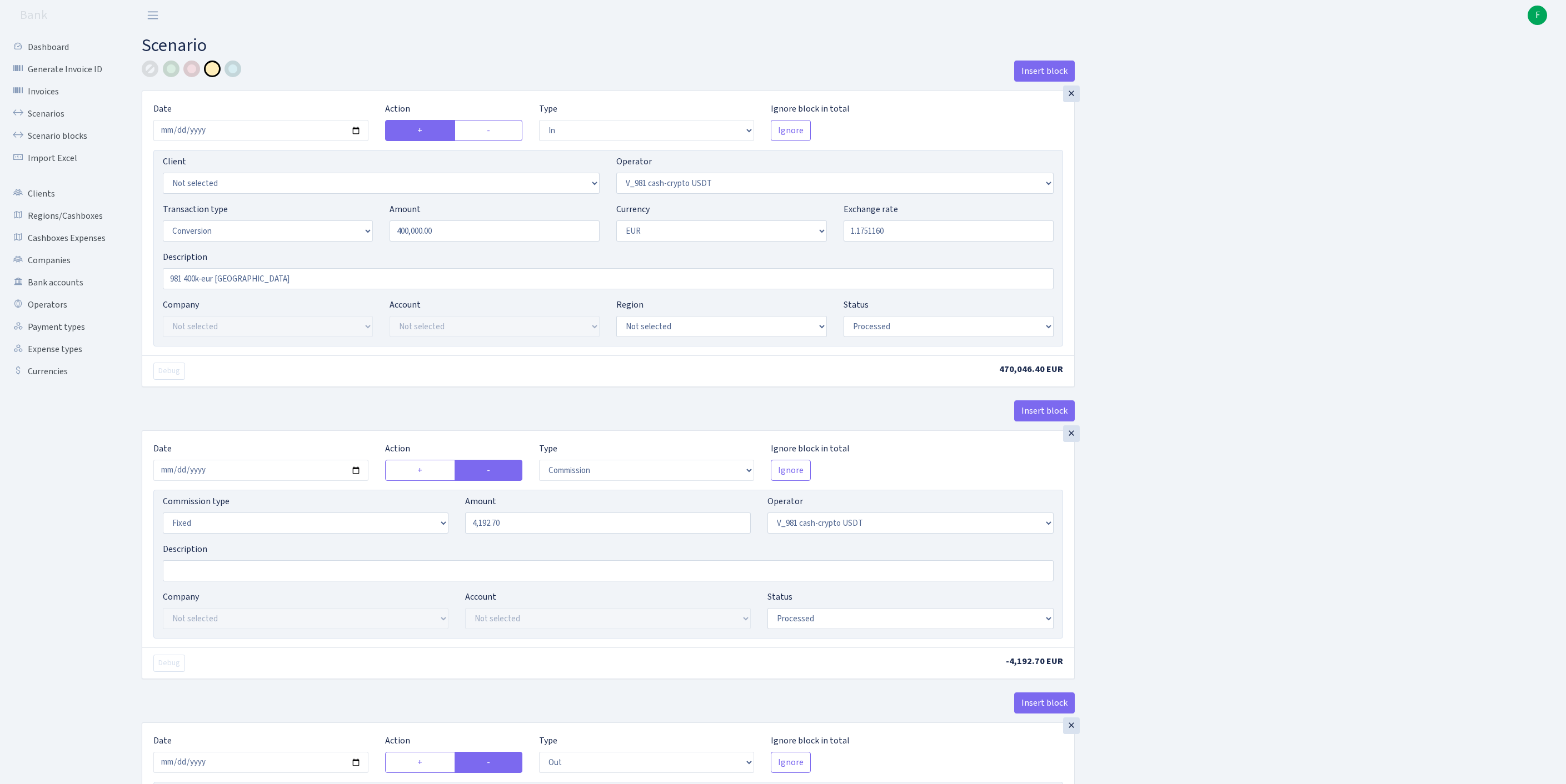
select select "commission"
select select "fixed"
select select "435"
select select "processed"
select select "out"
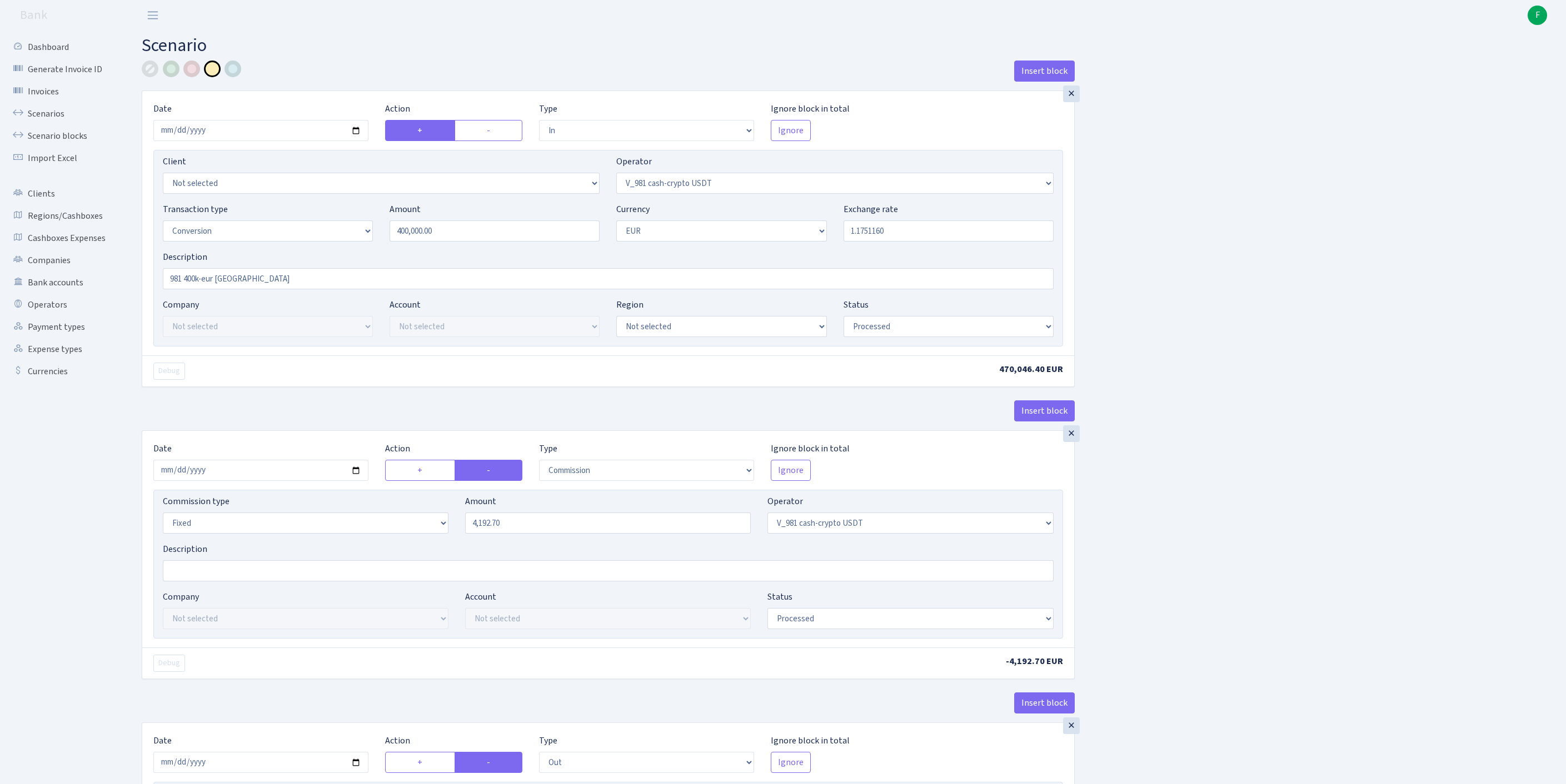
select select "434"
select select "15"
select select "1"
select select "processed"
select select "in"
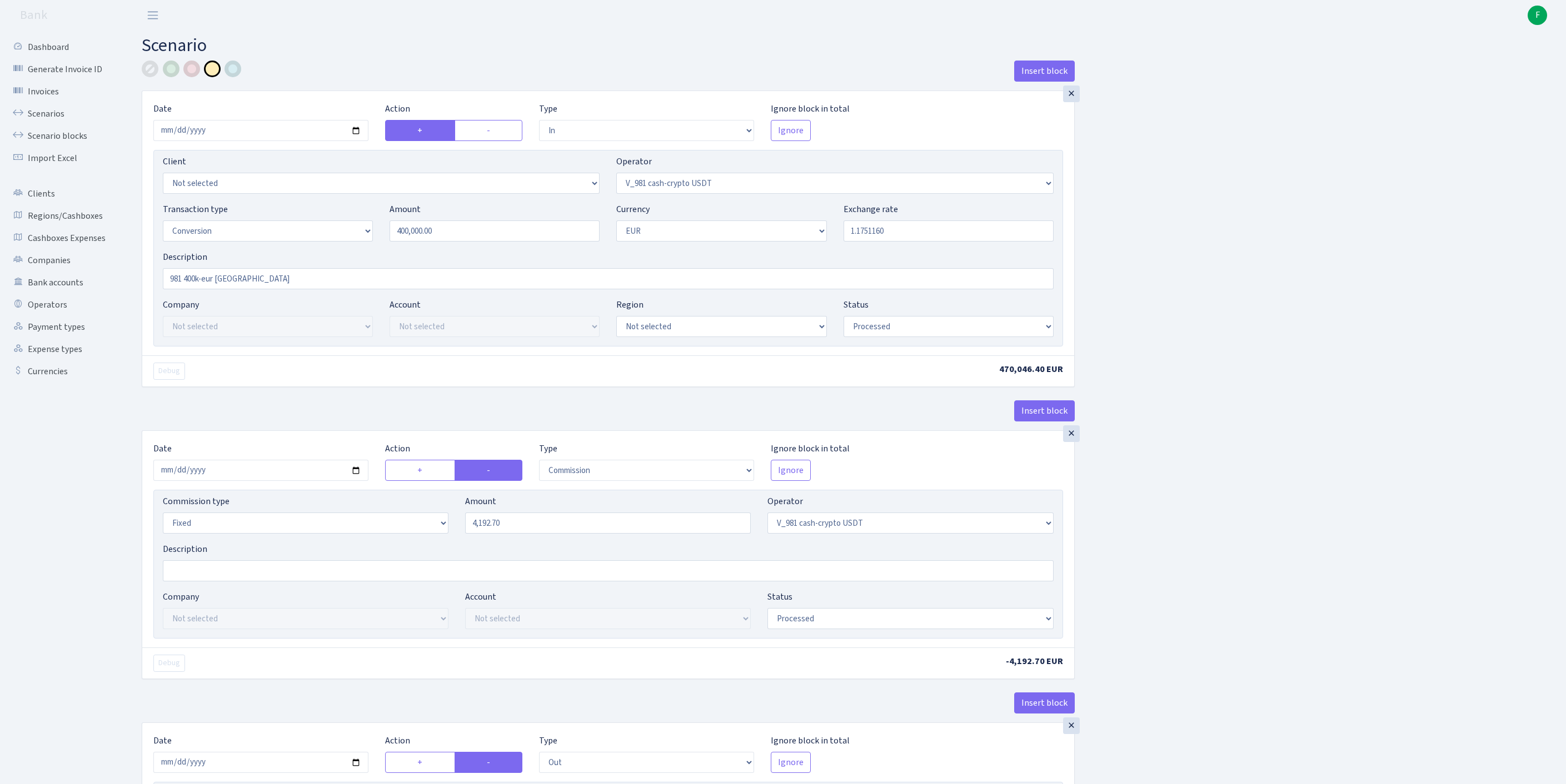
select select "434"
select select "1"
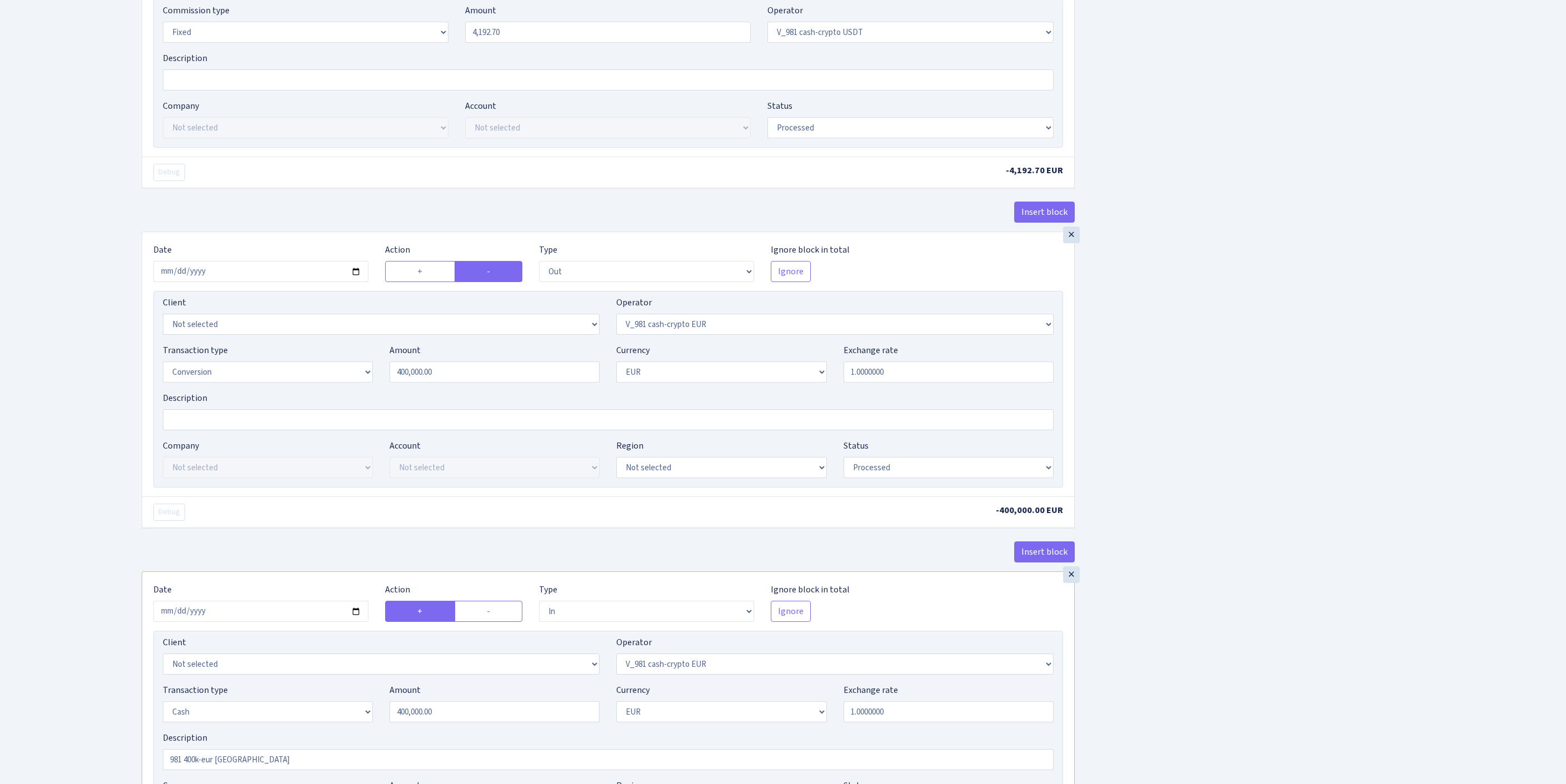
scroll to position [908, 0]
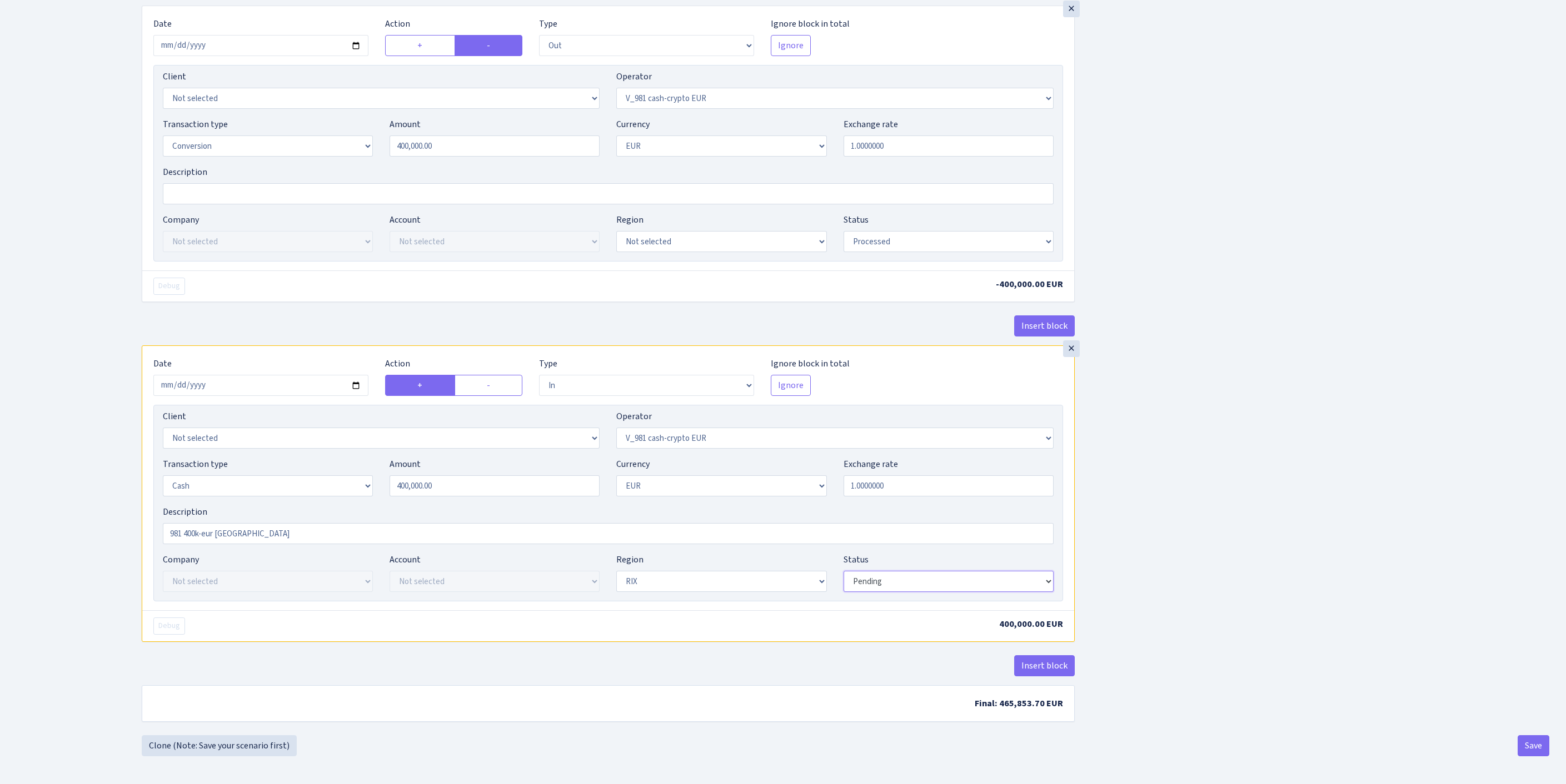
select select "processed"
click at [1537, 745] on button "Save" at bounding box center [1534, 746] width 31 height 21
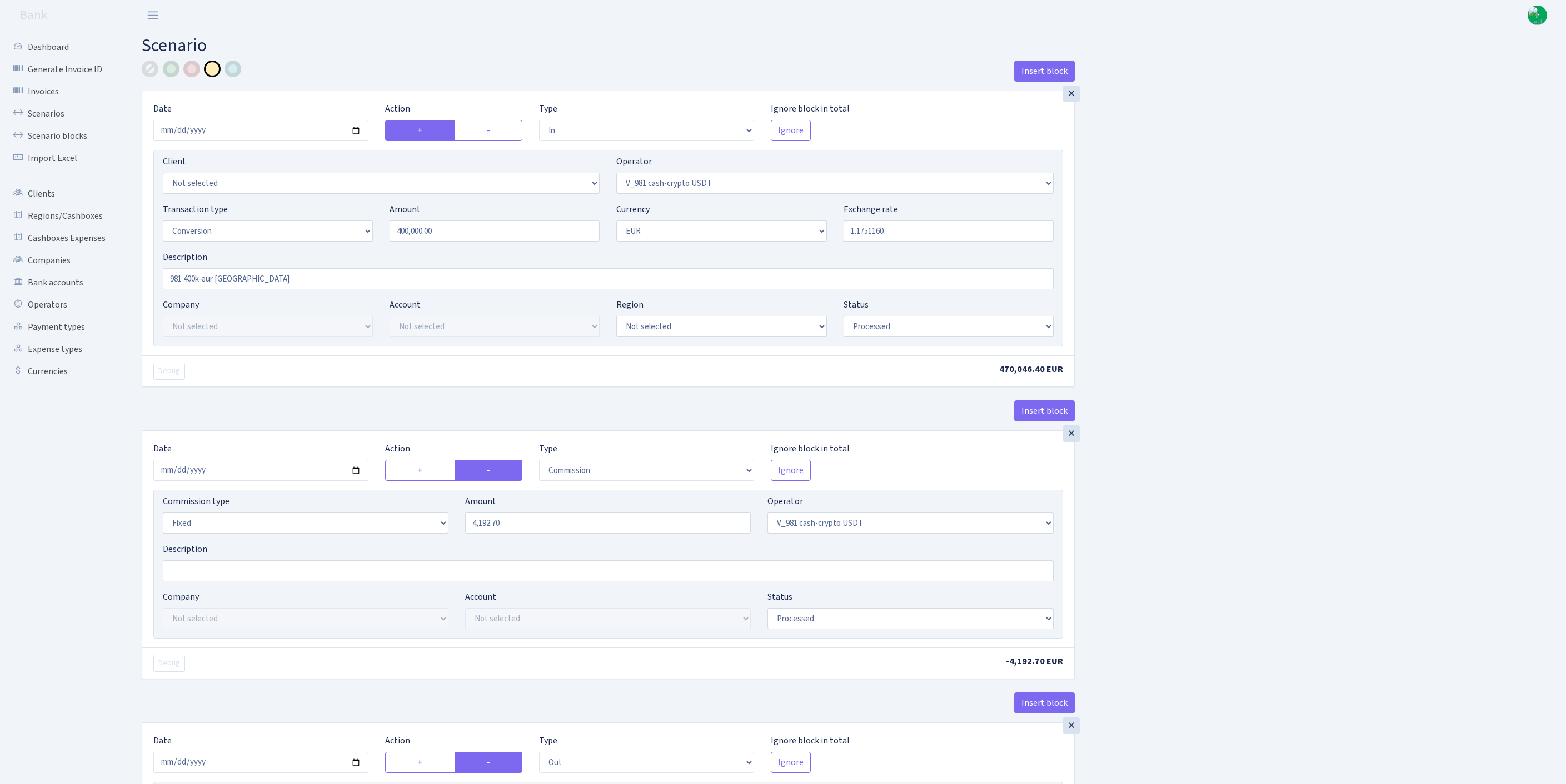
select select "in"
select select "435"
select select "15"
select select "1"
select select "processed"
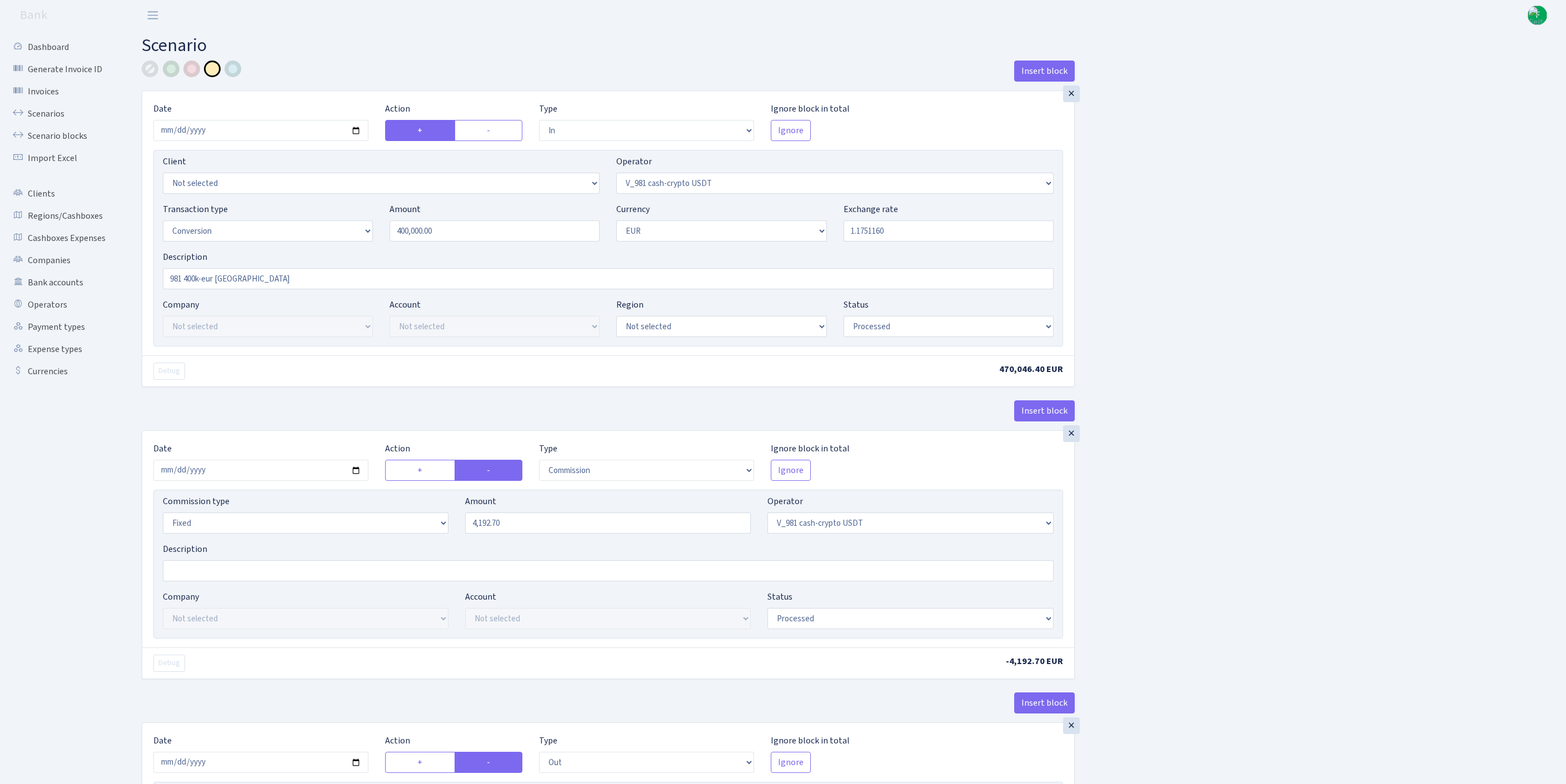
select select "commission"
select select "fixed"
select select "435"
select select "processed"
select select "out"
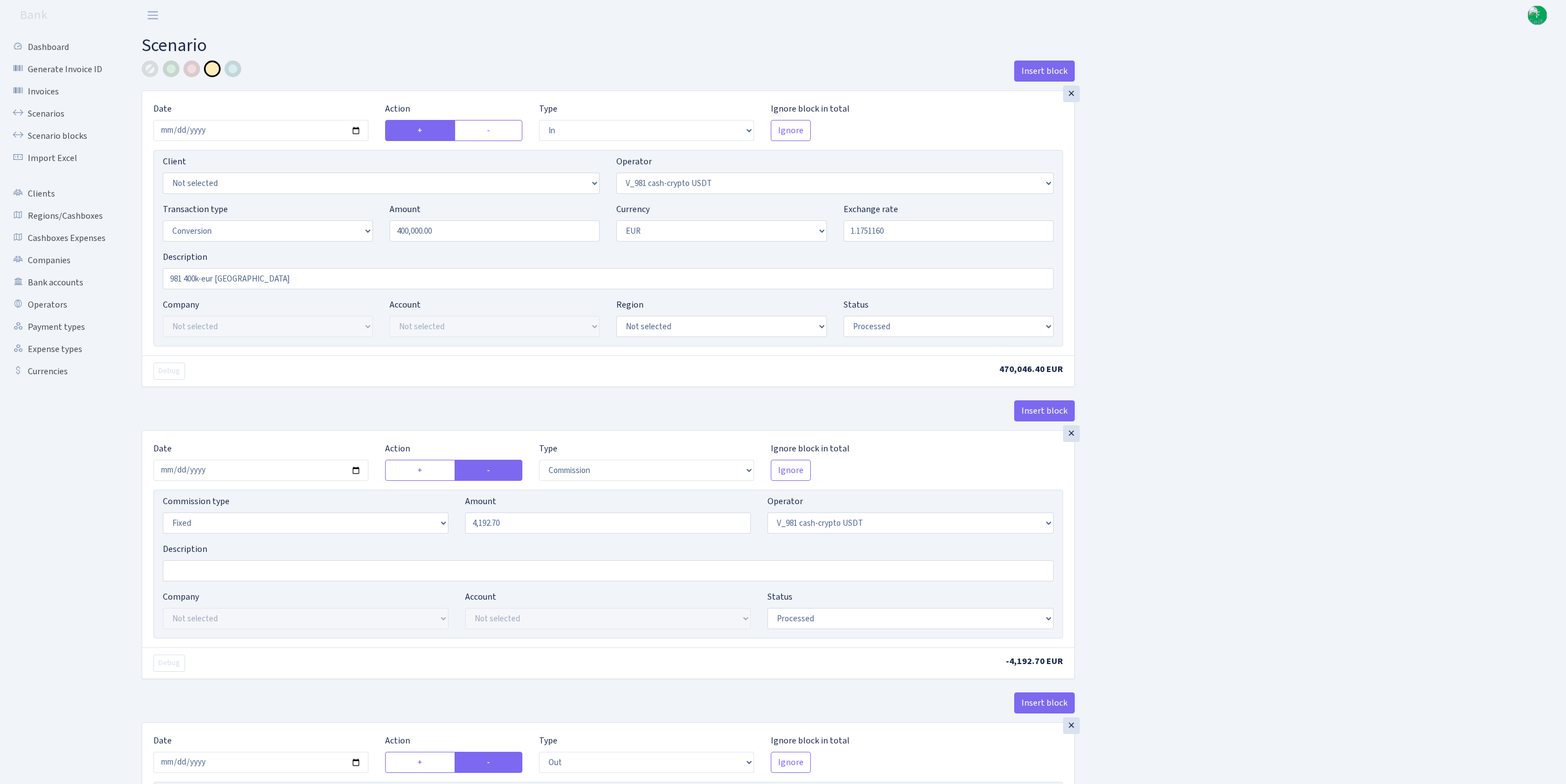
select select "434"
select select "15"
select select "1"
select select "processed"
select select "in"
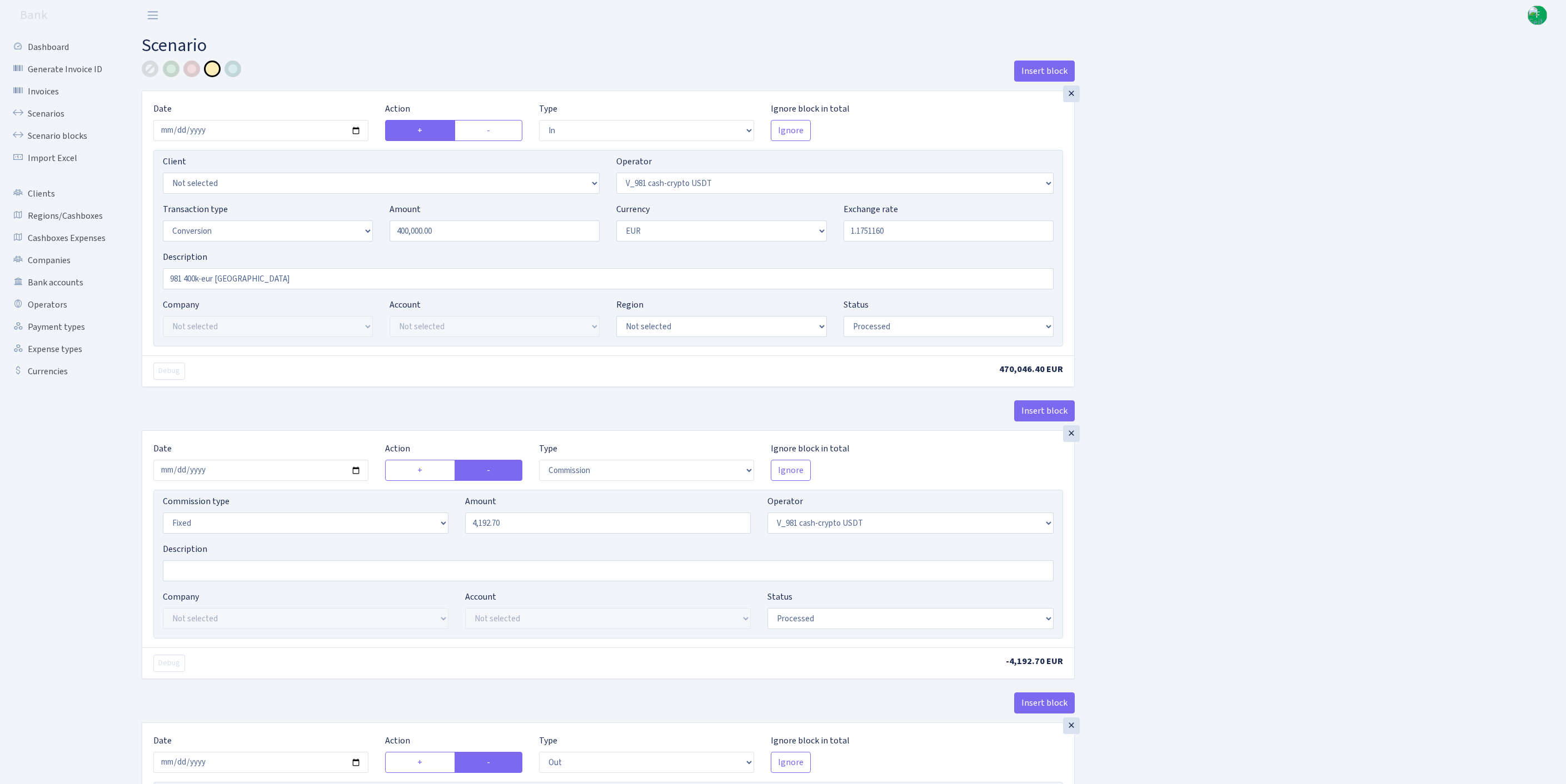
select select "434"
select select "1"
select select "processed"
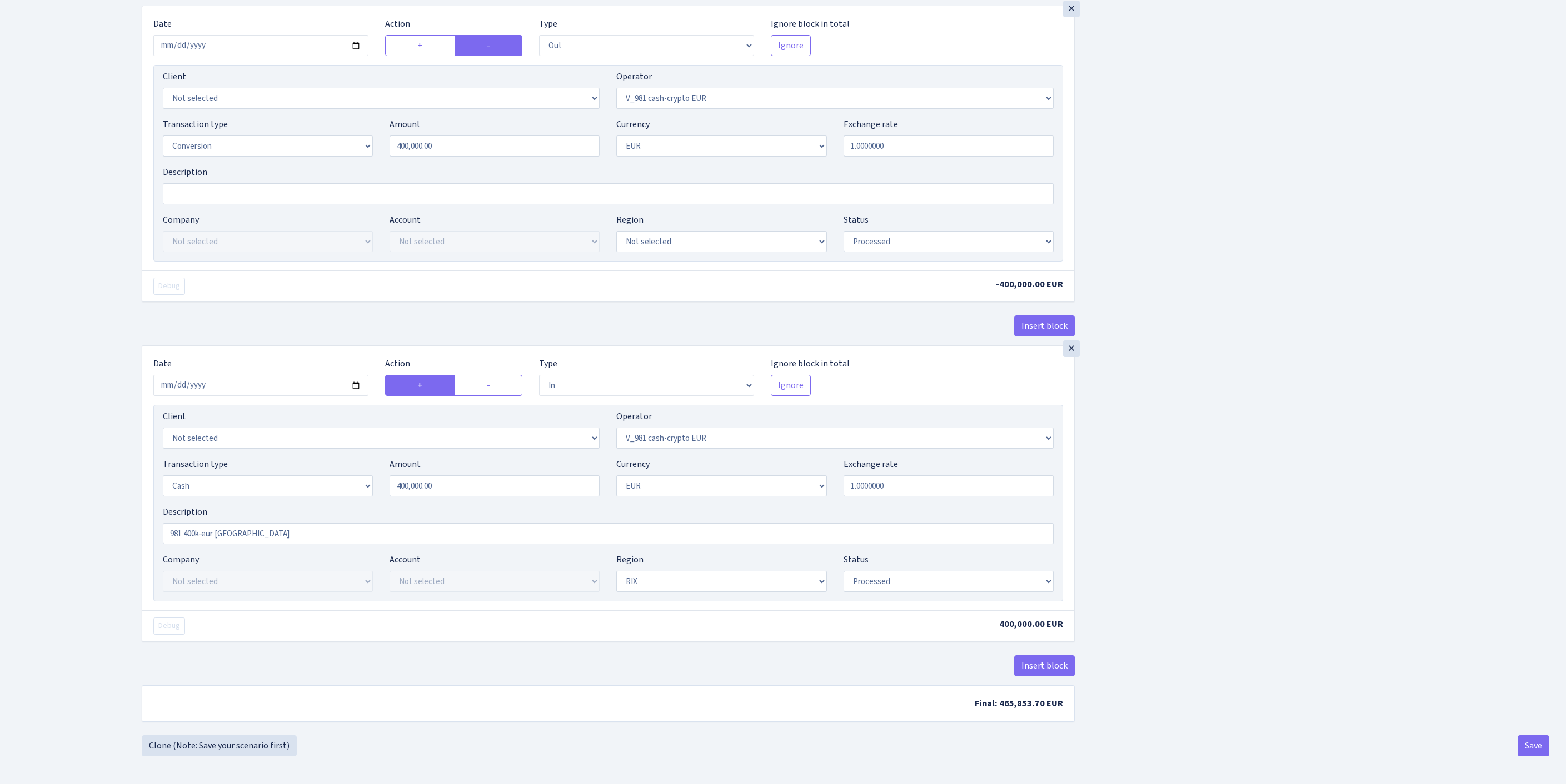
scroll to position [908, 0]
click at [1538, 745] on button "Save" at bounding box center [1534, 746] width 31 height 21
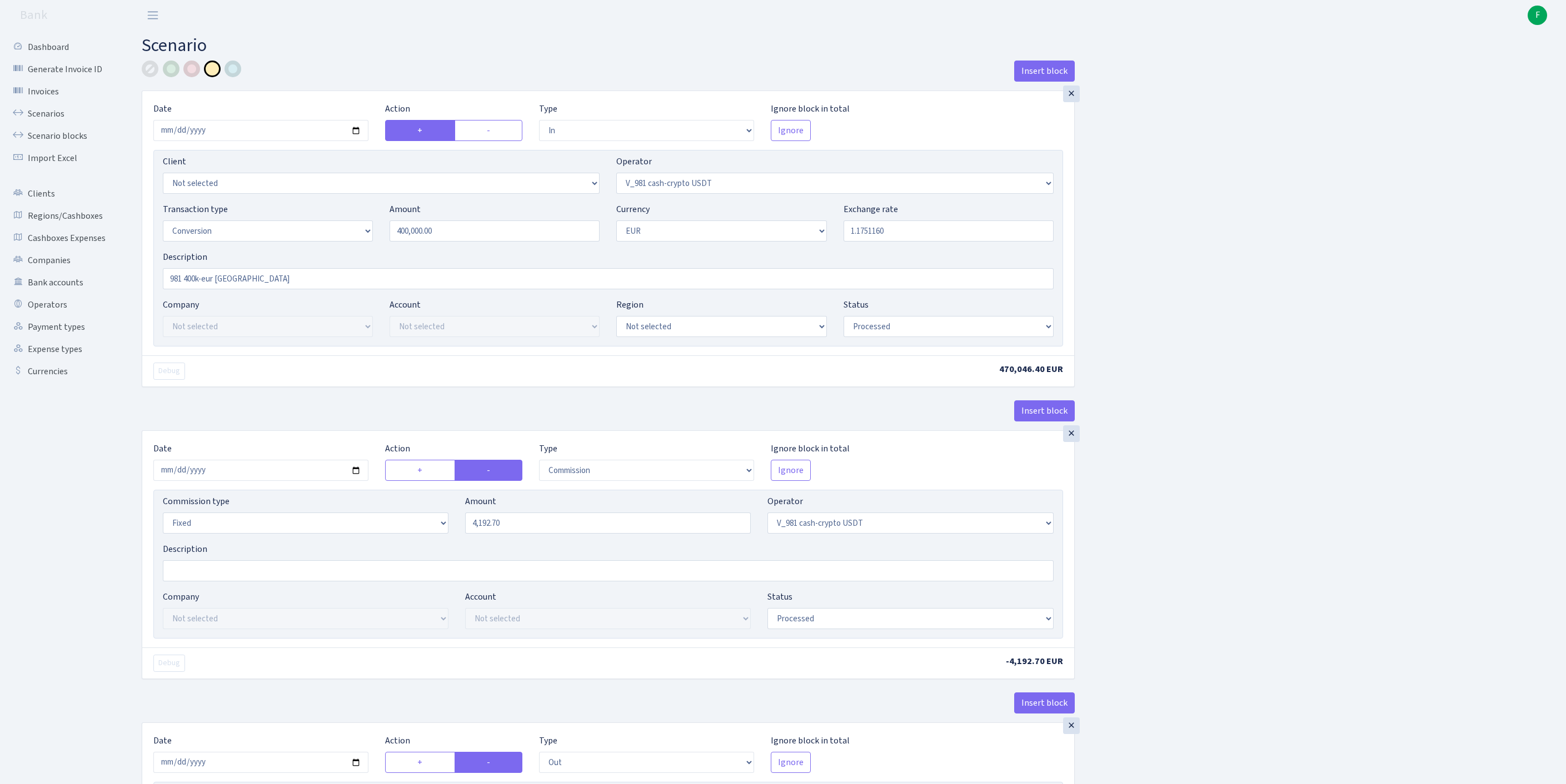
select select "in"
select select "435"
select select "15"
select select "1"
select select "processed"
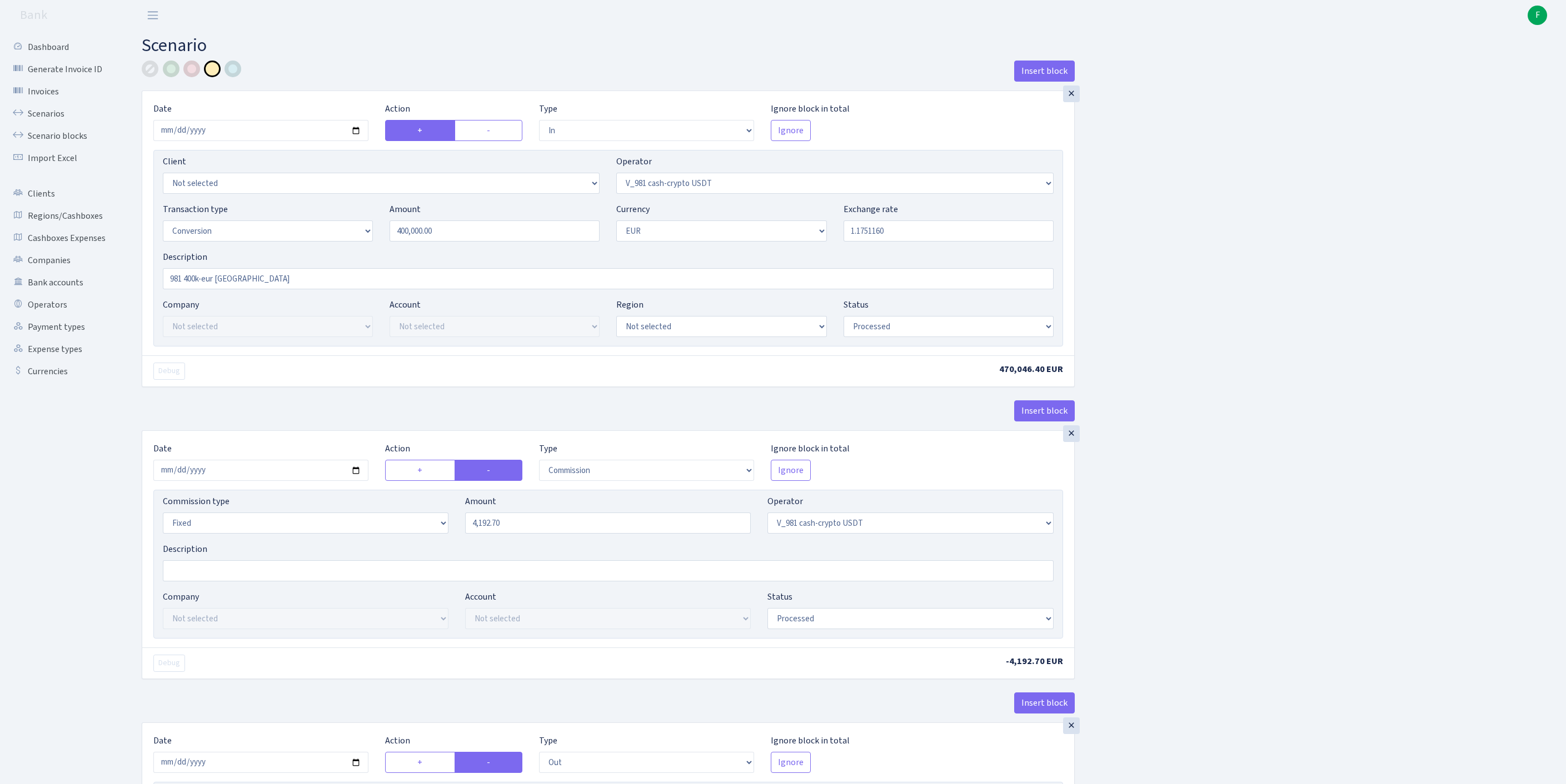
select select "commission"
select select "fixed"
select select "435"
select select "processed"
select select "out"
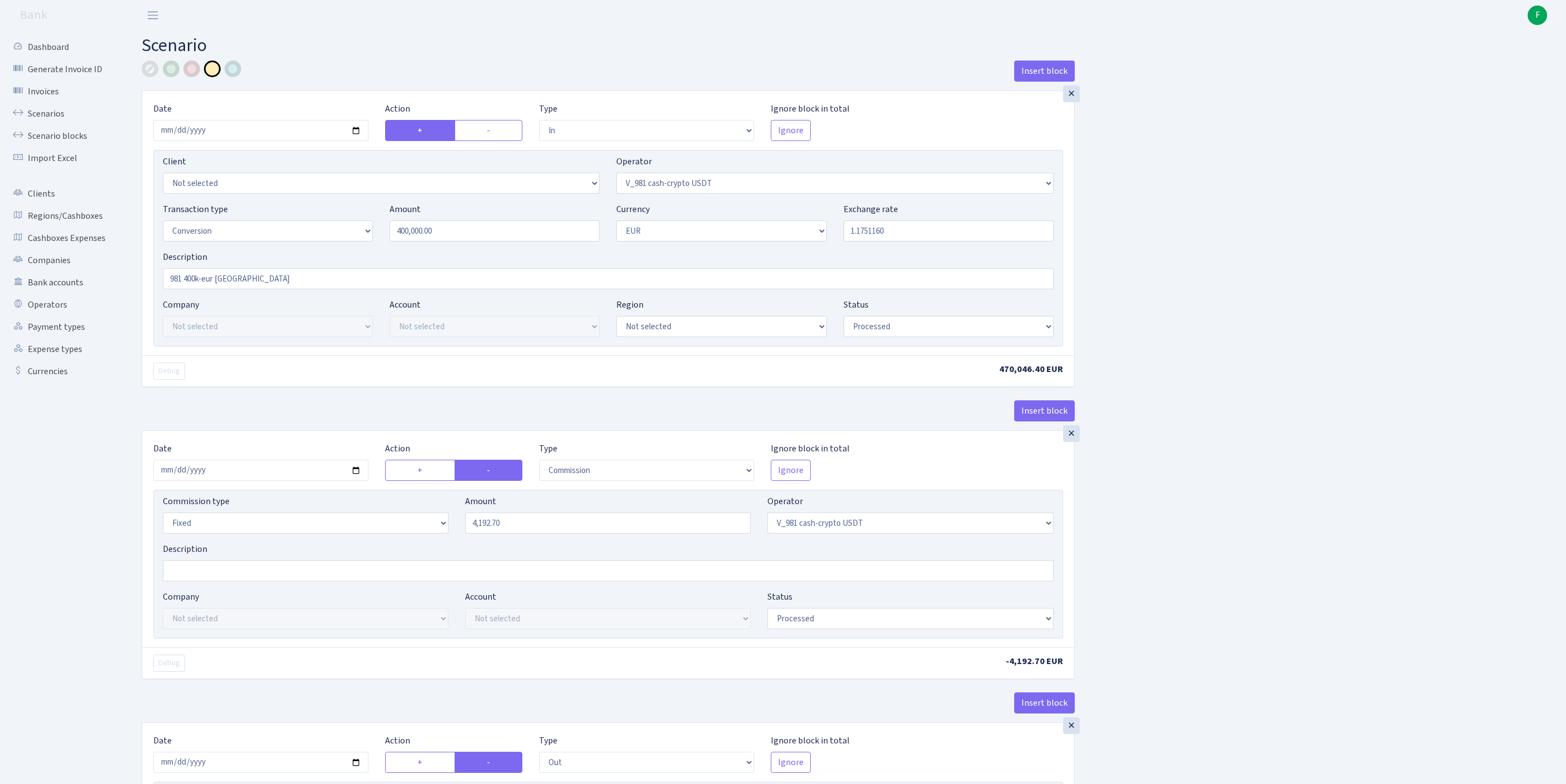
select select "434"
select select "15"
select select "1"
select select "processed"
select select "in"
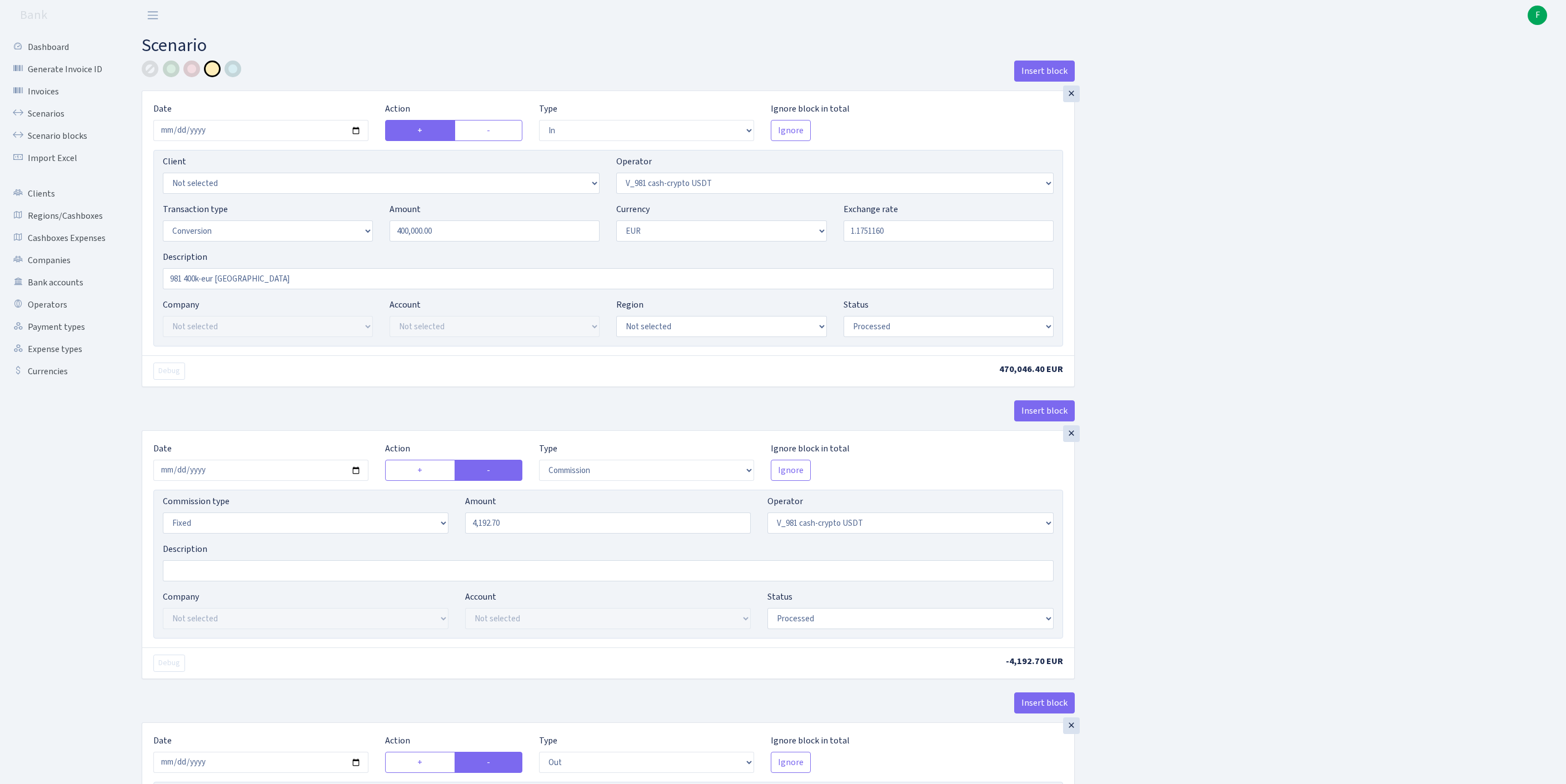
select select "434"
select select "1"
select select "processed"
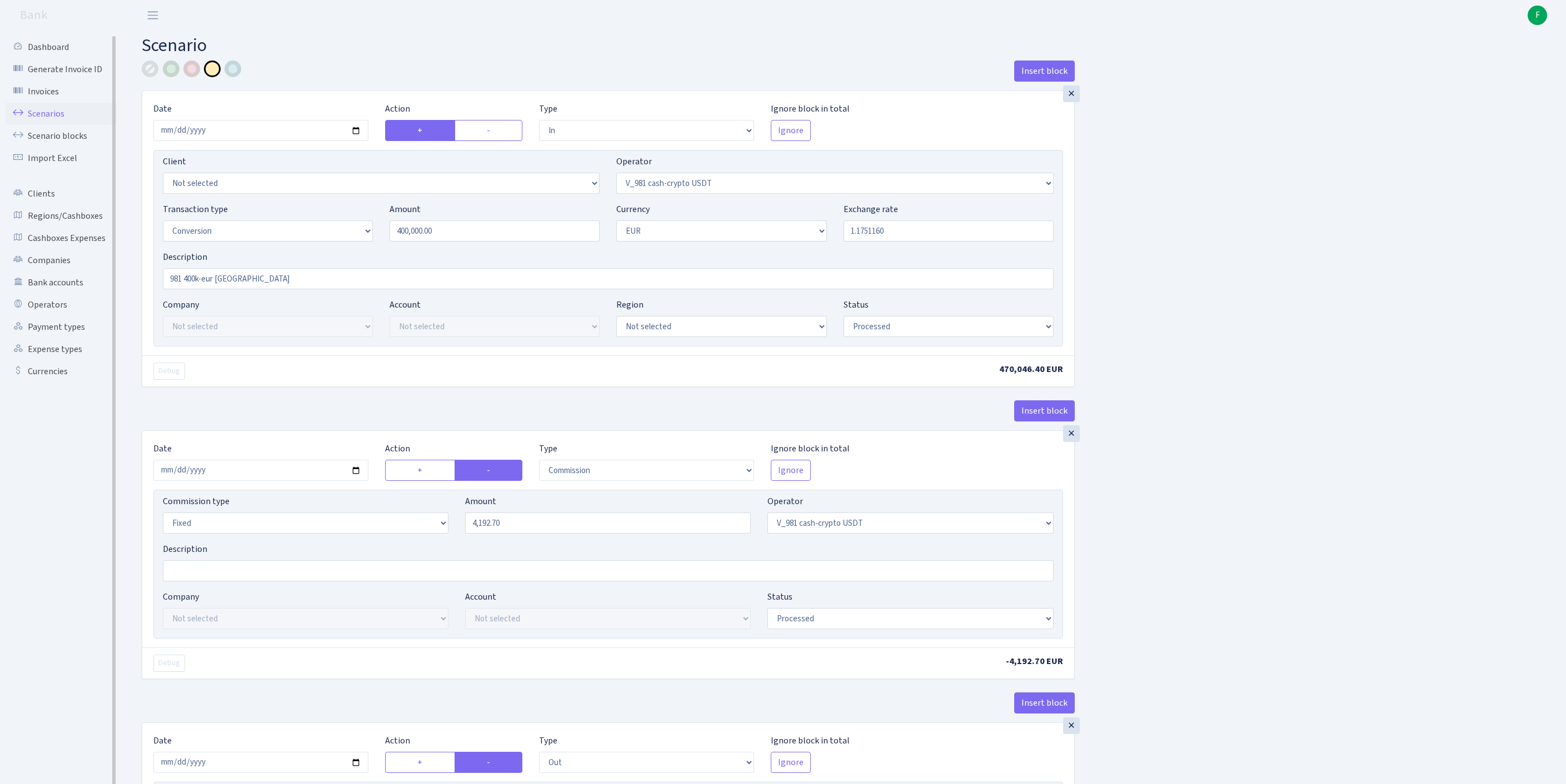
click at [53, 124] on link "Scenarios" at bounding box center [61, 114] width 111 height 23
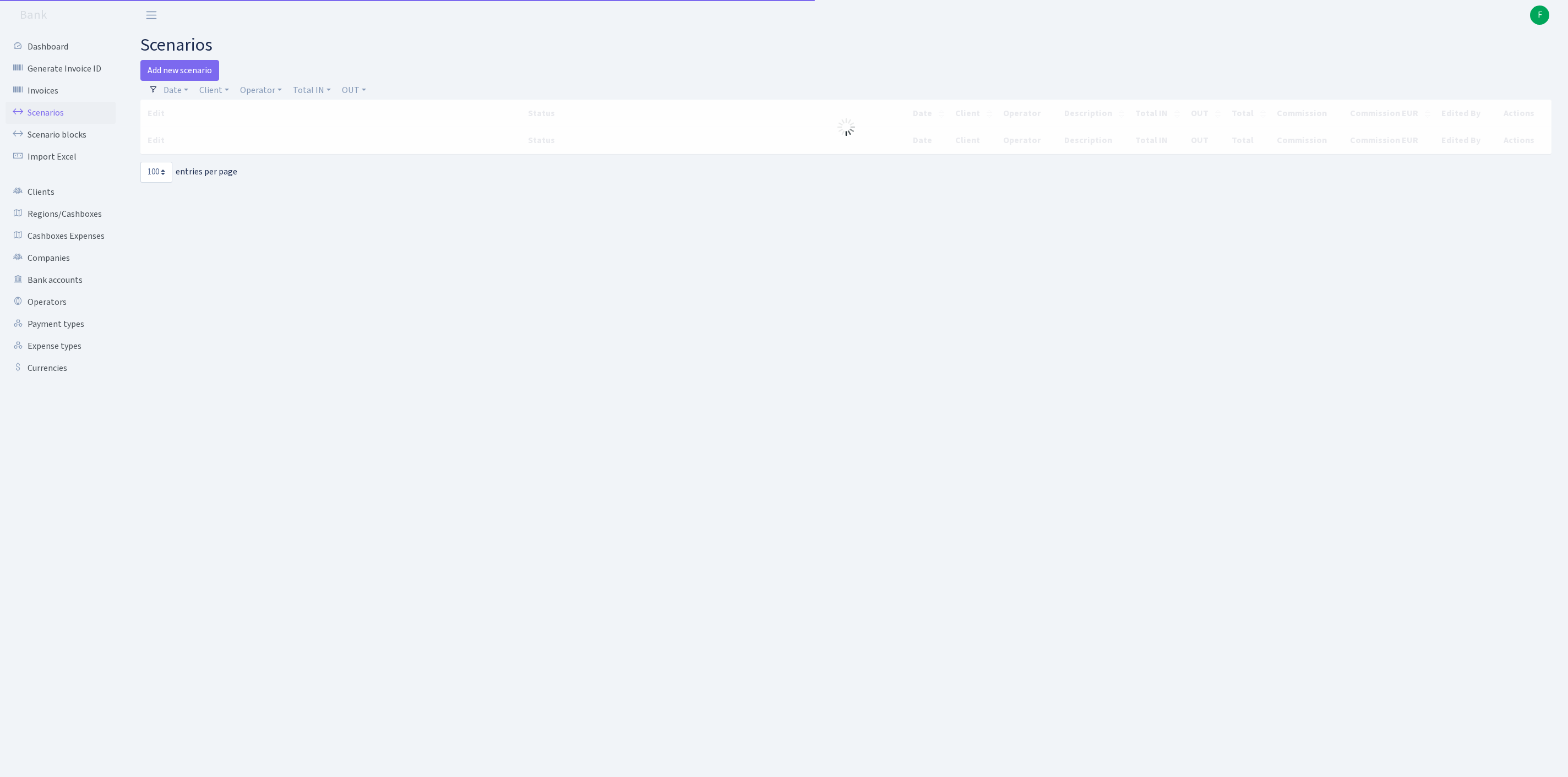
select select "100"
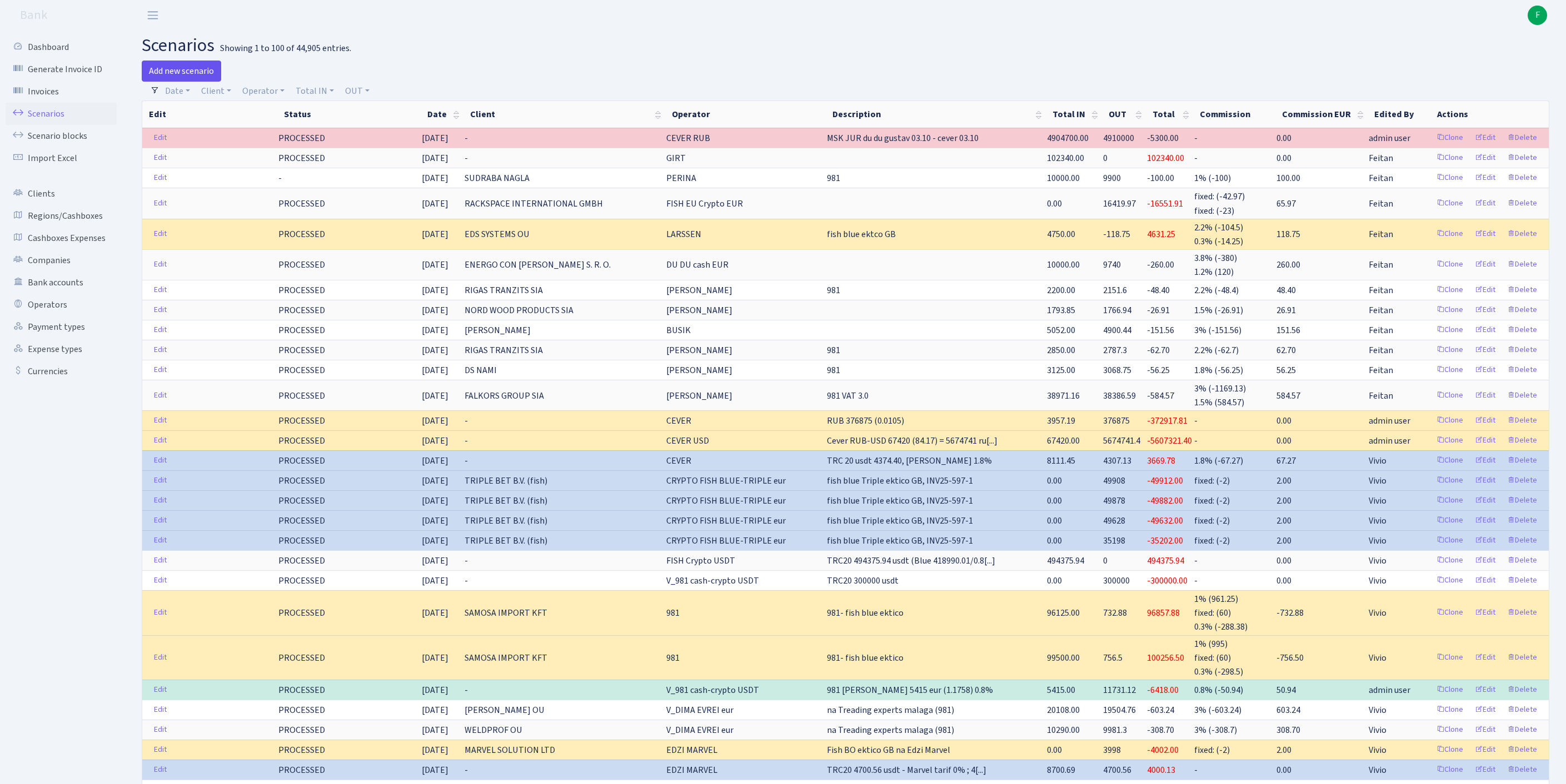
click at [190, 76] on link "Add new scenario" at bounding box center [181, 71] width 80 height 21
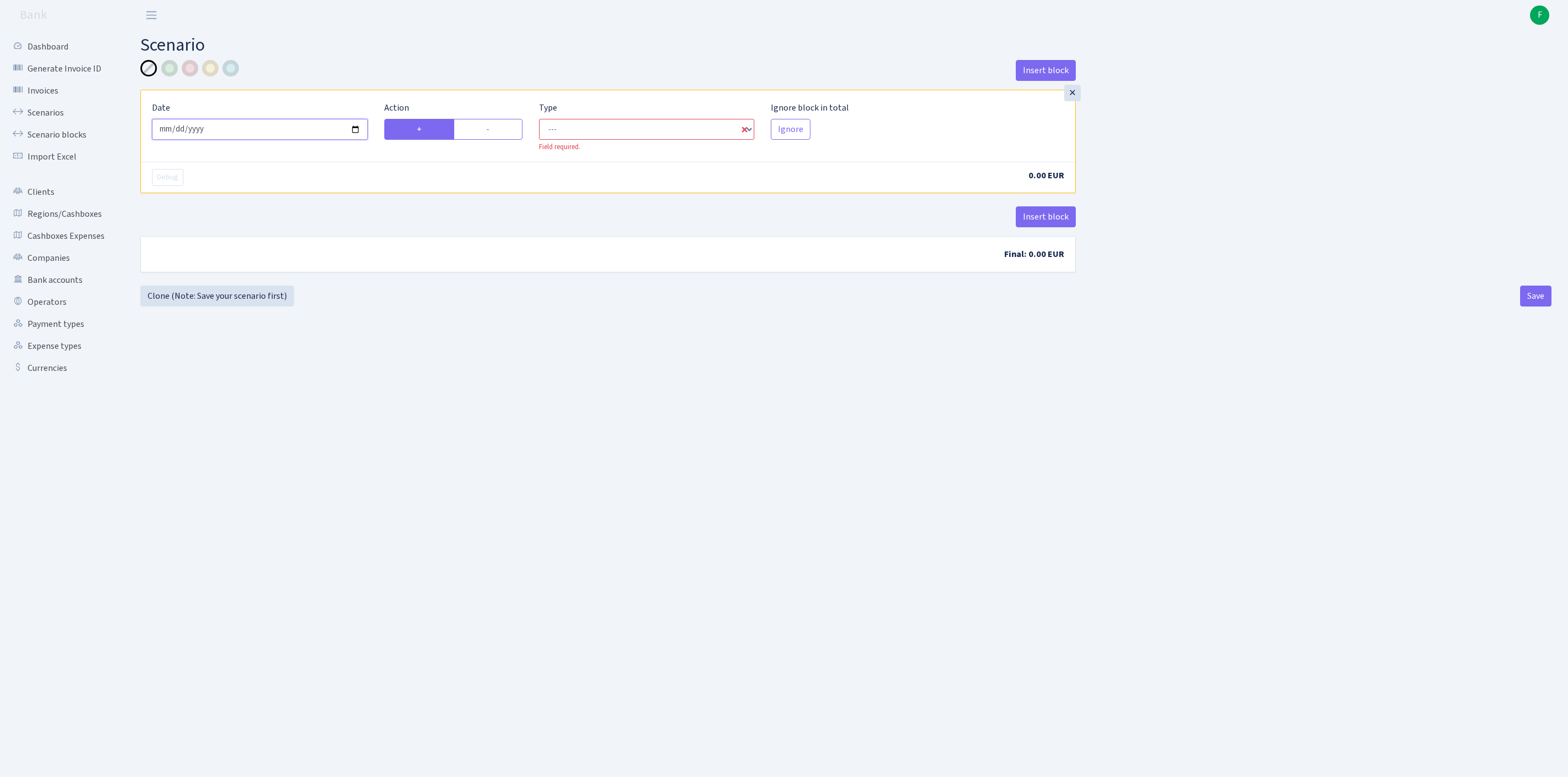
click at [277, 137] on input "[DATE]" at bounding box center [260, 129] width 216 height 20
type input "[DATE]"
click at [496, 136] on label "-" at bounding box center [488, 129] width 69 height 20
click at [494, 130] on input "-" at bounding box center [489, 126] width 7 height 7
radio input "true"
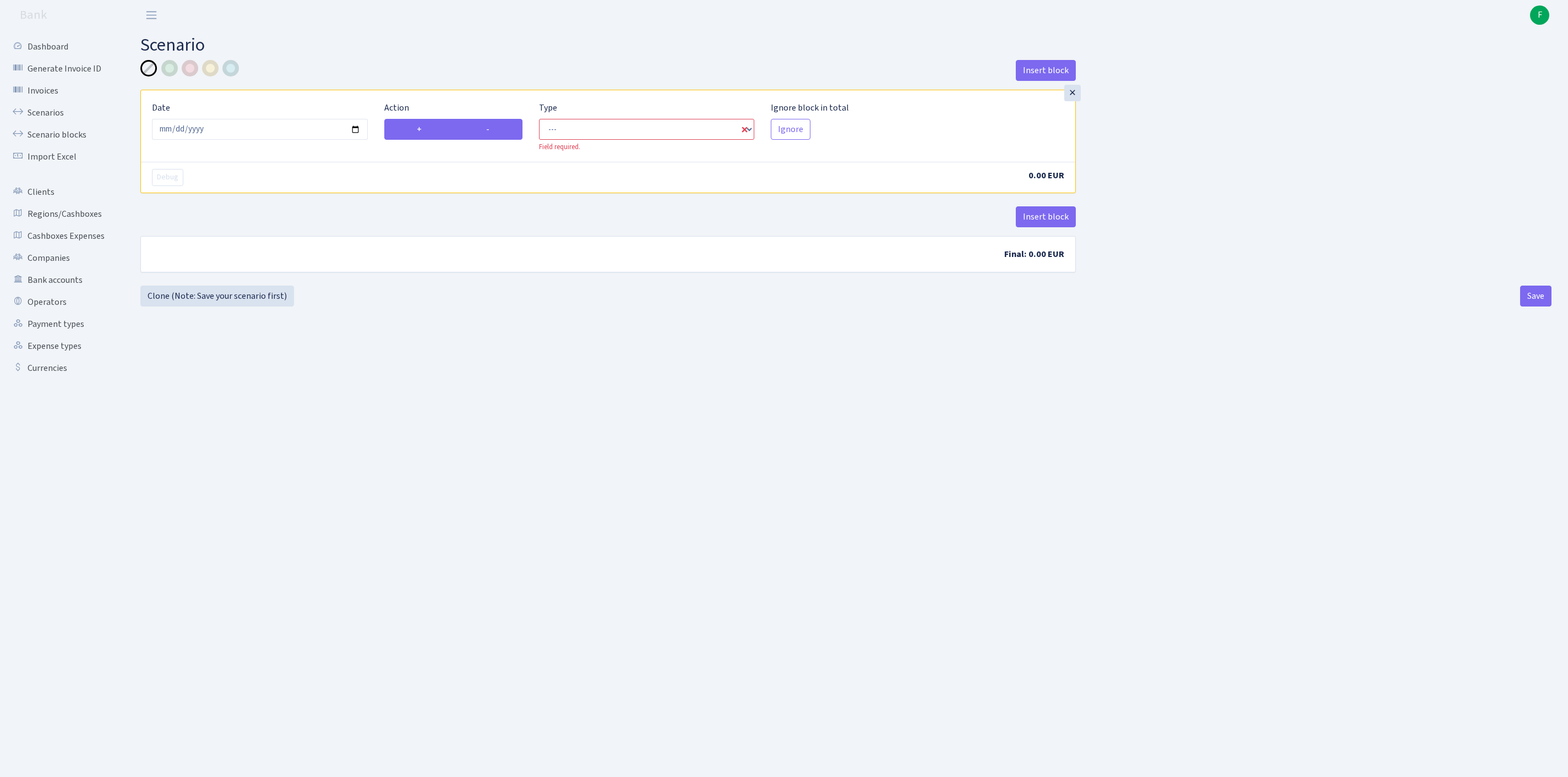
radio input "false"
select select "out"
select select "1"
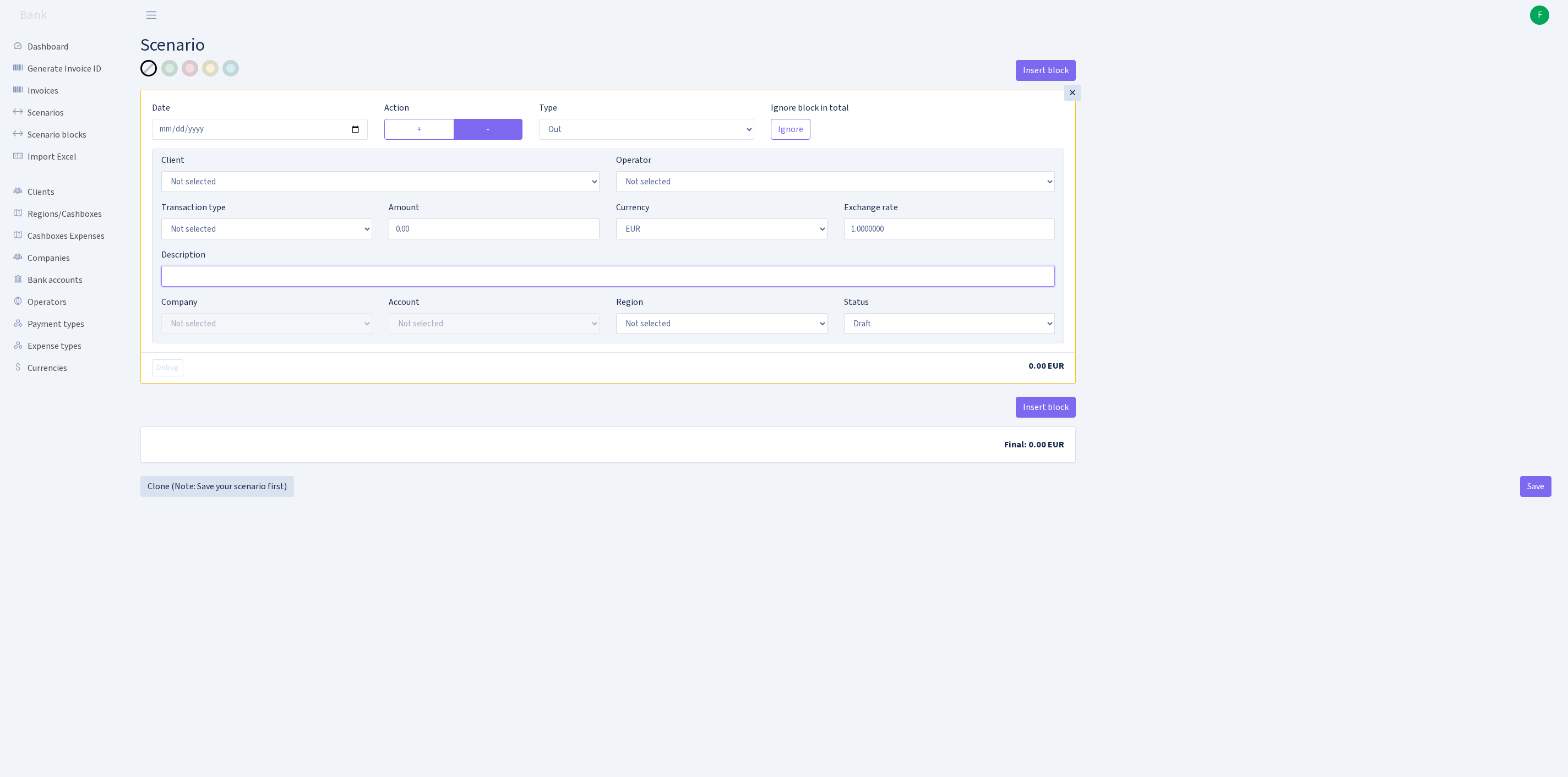
click at [249, 287] on input "Description" at bounding box center [609, 276] width 894 height 20
type input "[PERSON_NAME]-TLN"
select select "1"
drag, startPoint x: 449, startPoint y: 254, endPoint x: 351, endPoint y: 247, distance: 98.2
click at [351, 247] on div "Transaction type Not selected 981 ELF FISH crypto GIRT IVO dekl MM-BALTIC eur U…" at bounding box center [608, 224] width 911 height 48
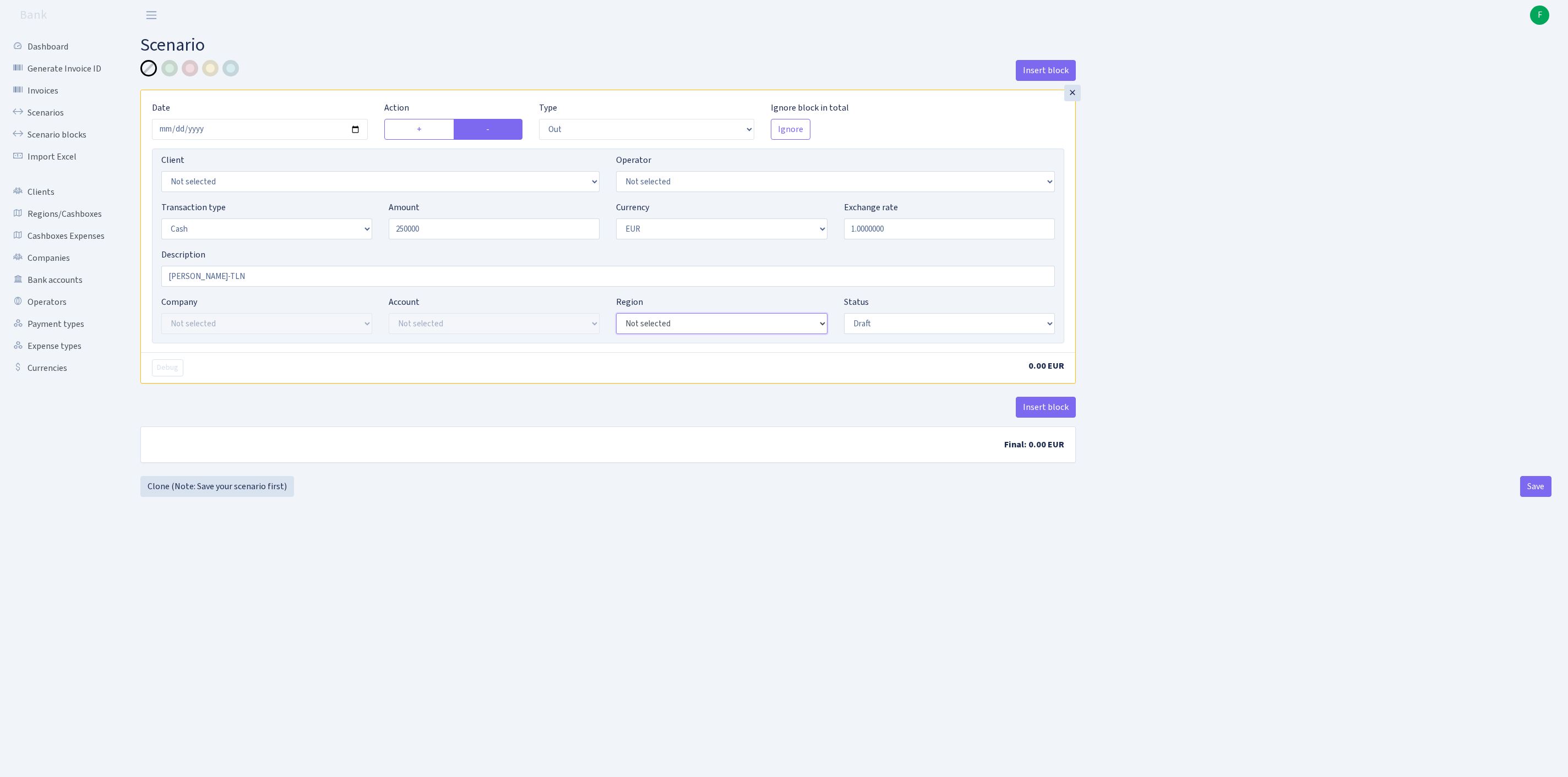
type input "250,000.00"
select select "1"
select select "processed"
click at [1040, 418] on button "Insert block" at bounding box center [1046, 407] width 60 height 20
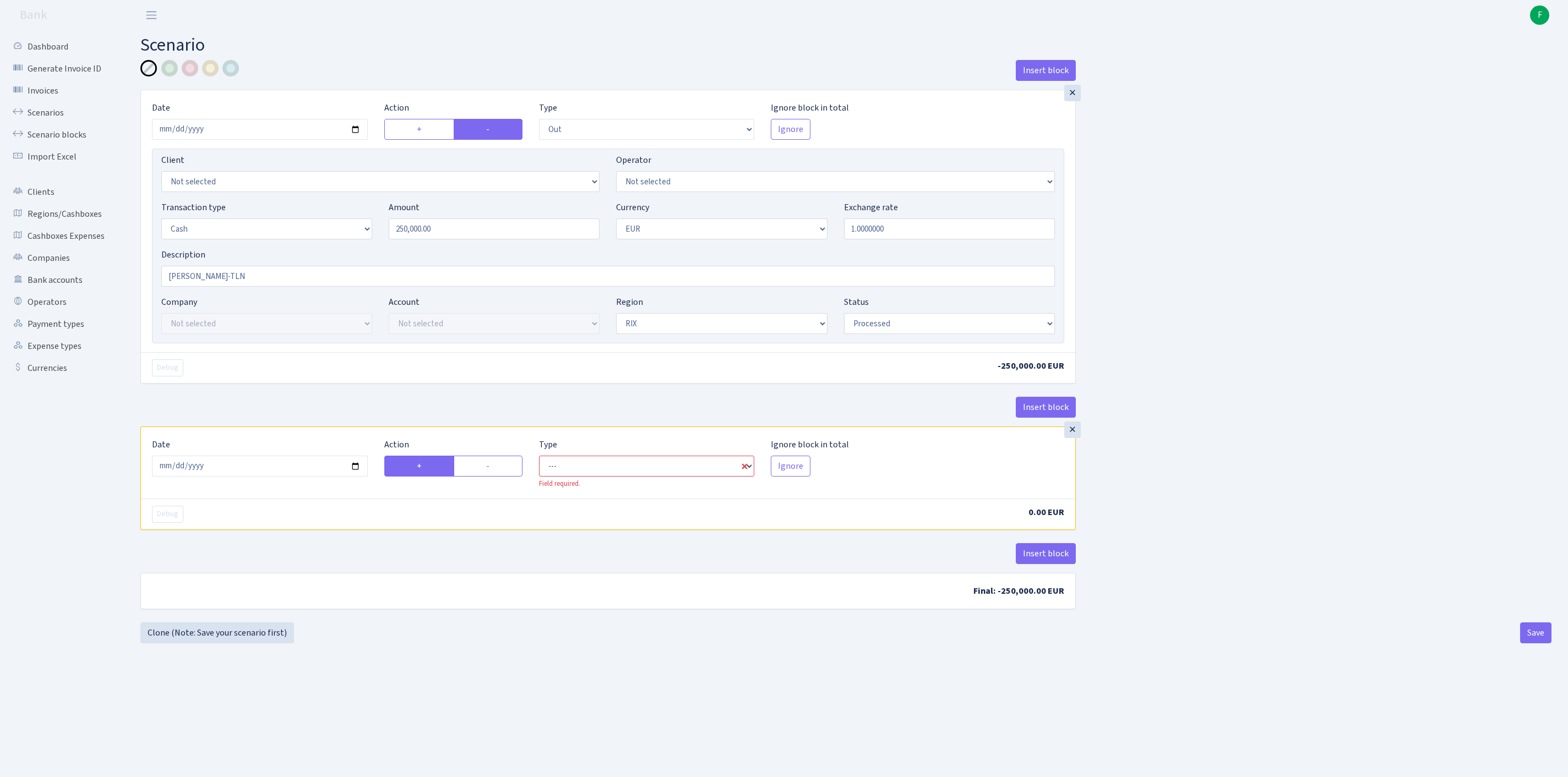
select select "in"
select select "1"
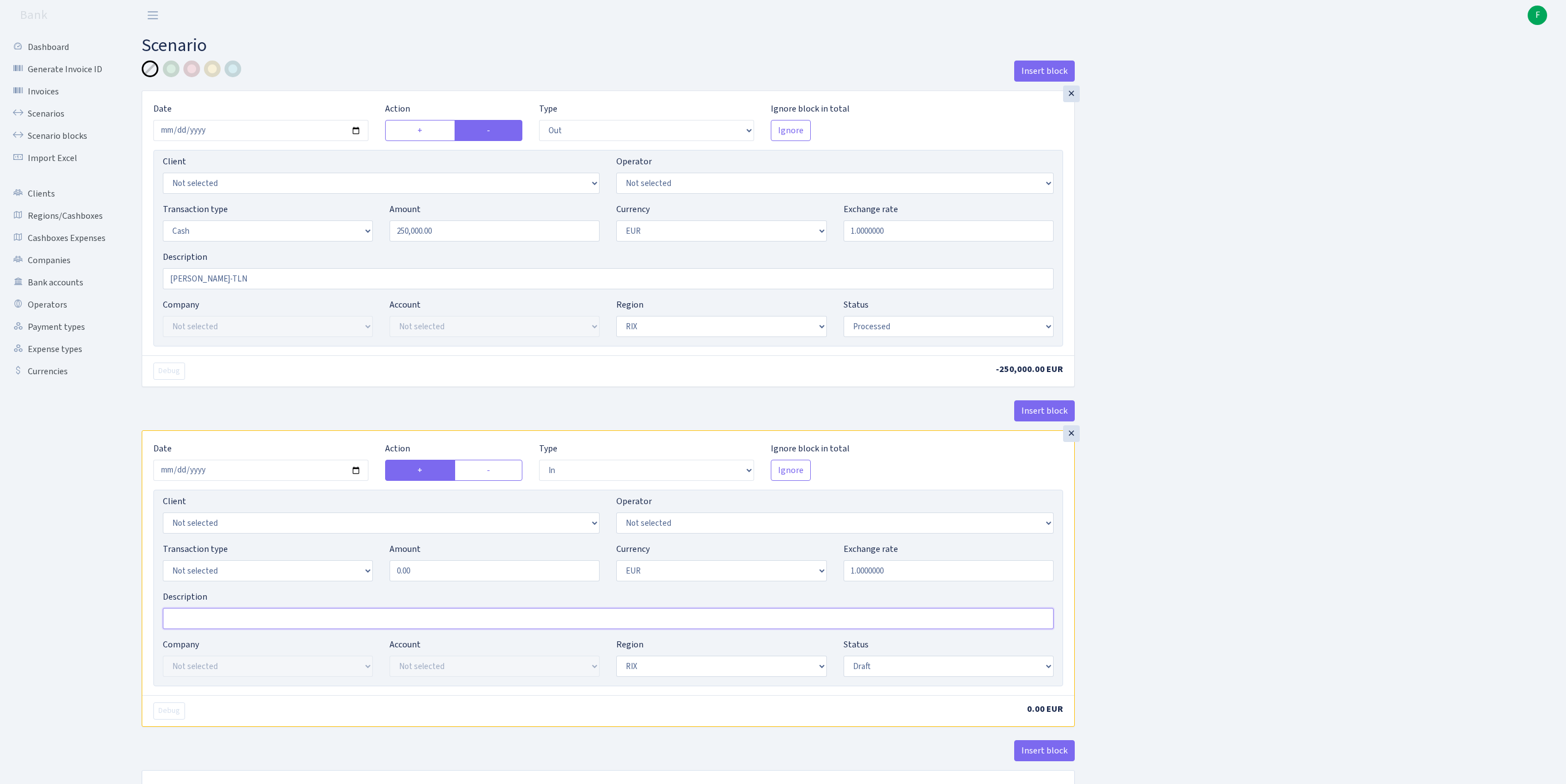
click at [233, 630] on input "Description" at bounding box center [609, 618] width 891 height 21
type input "RIX-TLN"
select select "1"
drag, startPoint x: 445, startPoint y: 643, endPoint x: 262, endPoint y: 628, distance: 183.6
click at [268, 590] on div "Transaction type Not selected 981 ELF FISH crypto GIRT IVO dekl MM-BALTIC eur U…" at bounding box center [608, 566] width 907 height 48
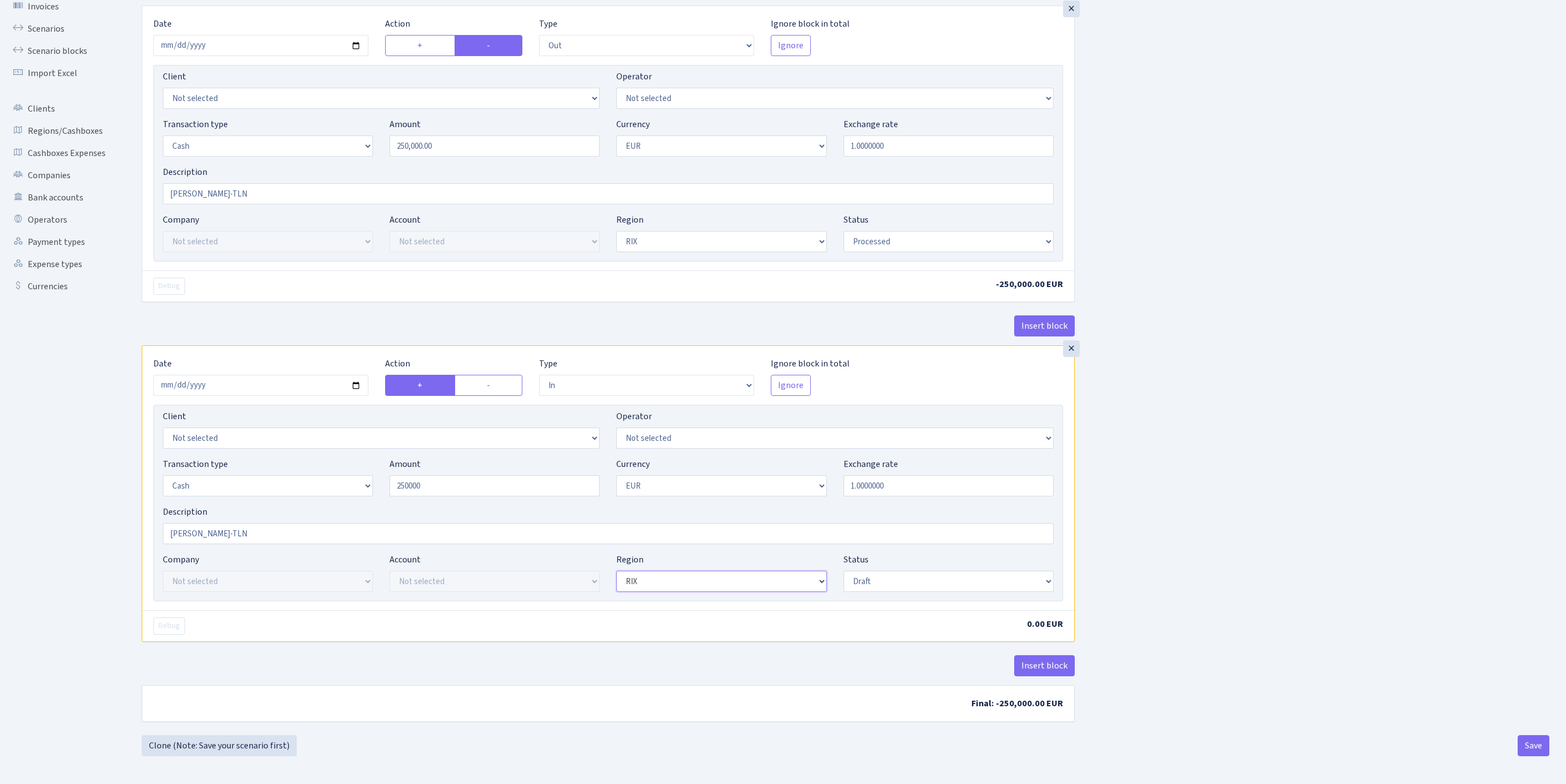
type input "250,000.00"
select select "2"
select select "processed"
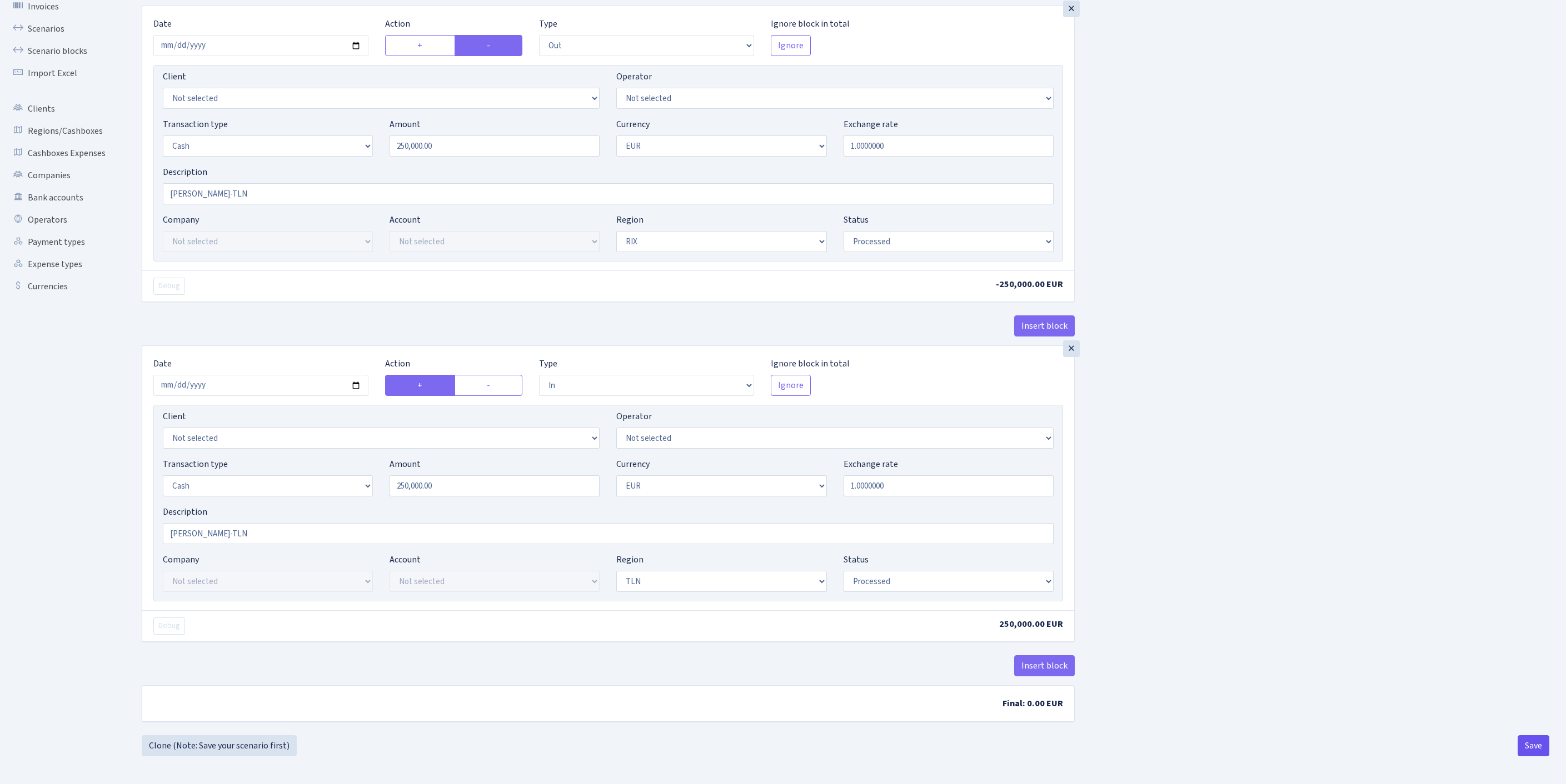
click at [1528, 738] on button "Save" at bounding box center [1534, 746] width 31 height 21
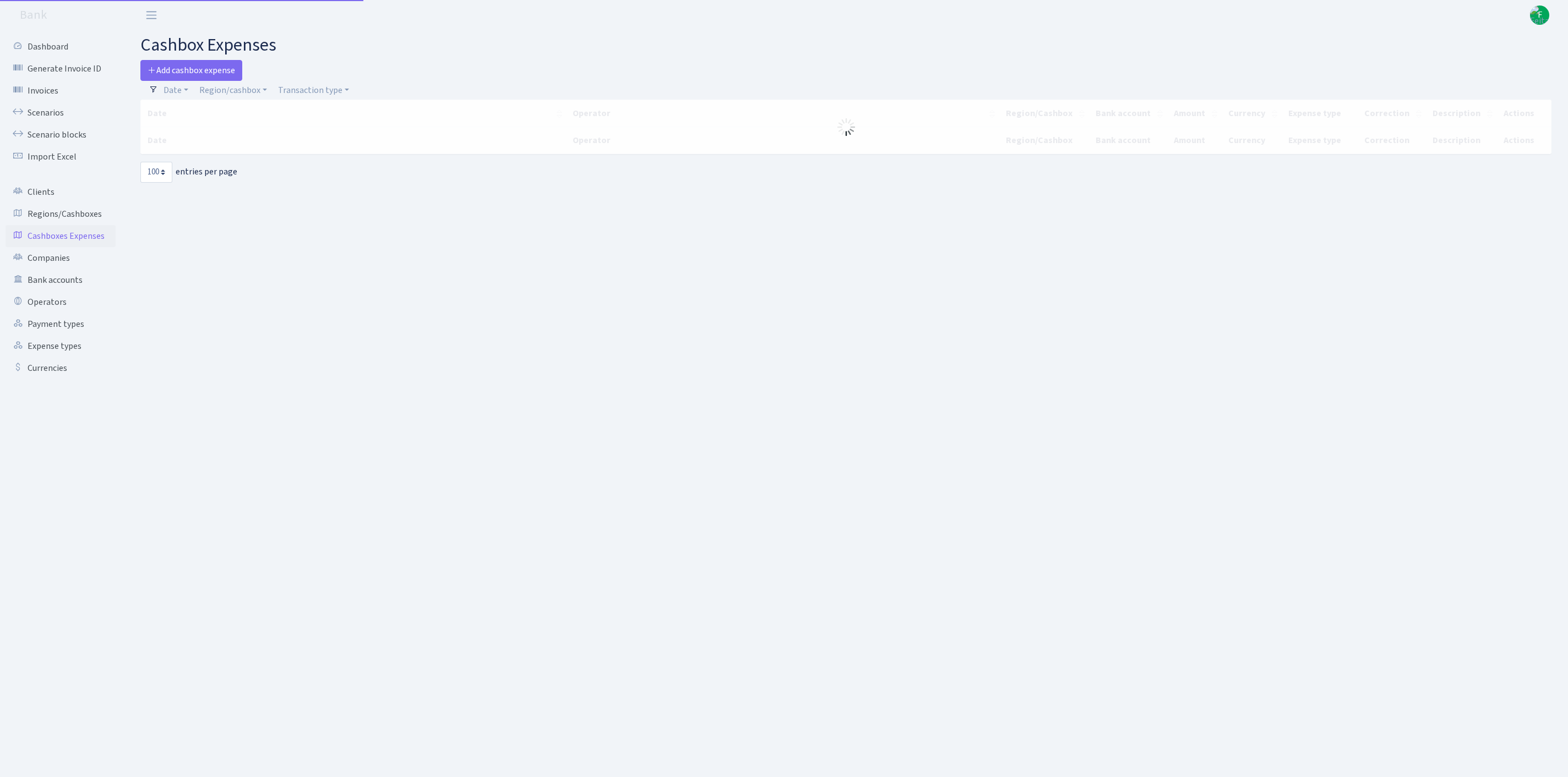
select select "100"
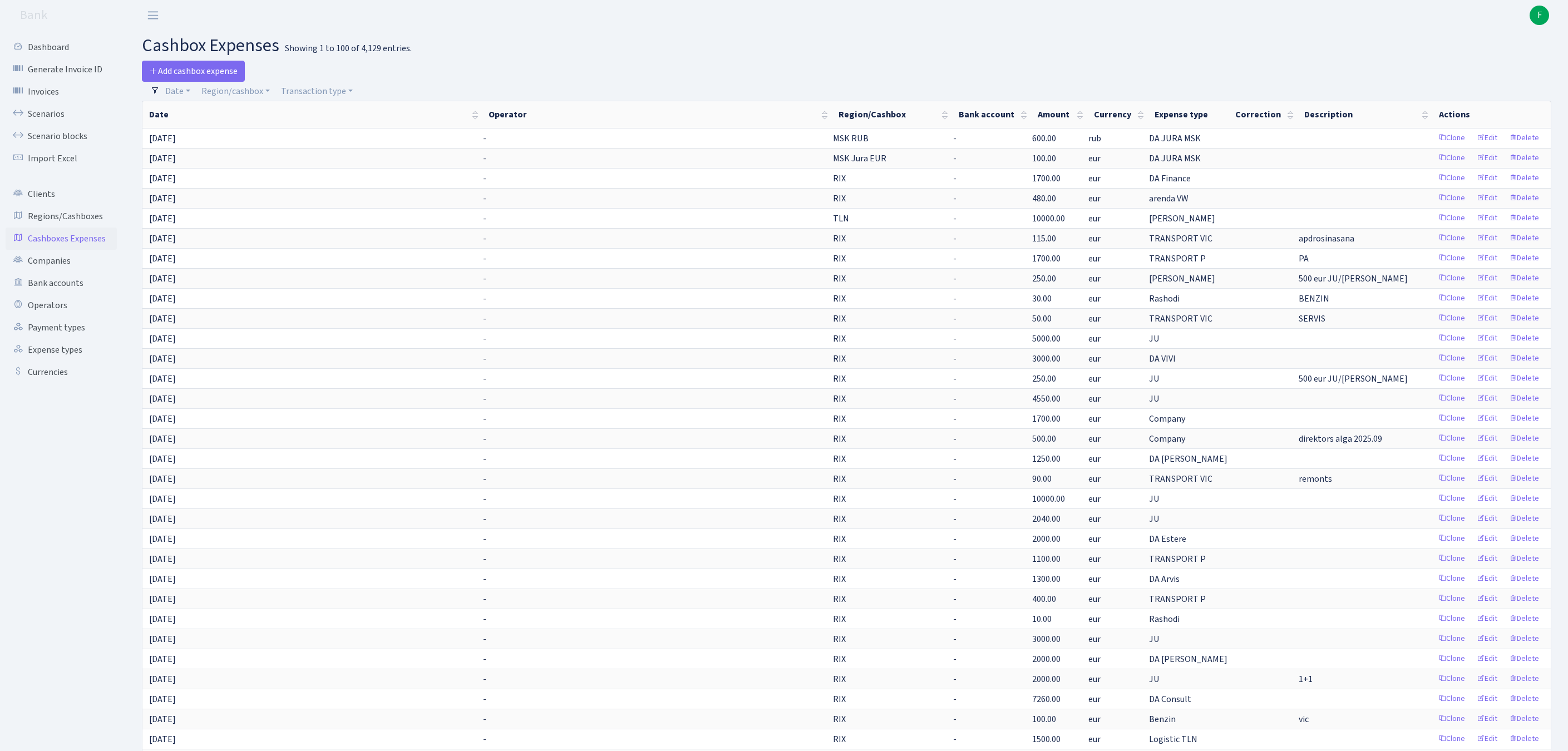
scroll to position [902, 0]
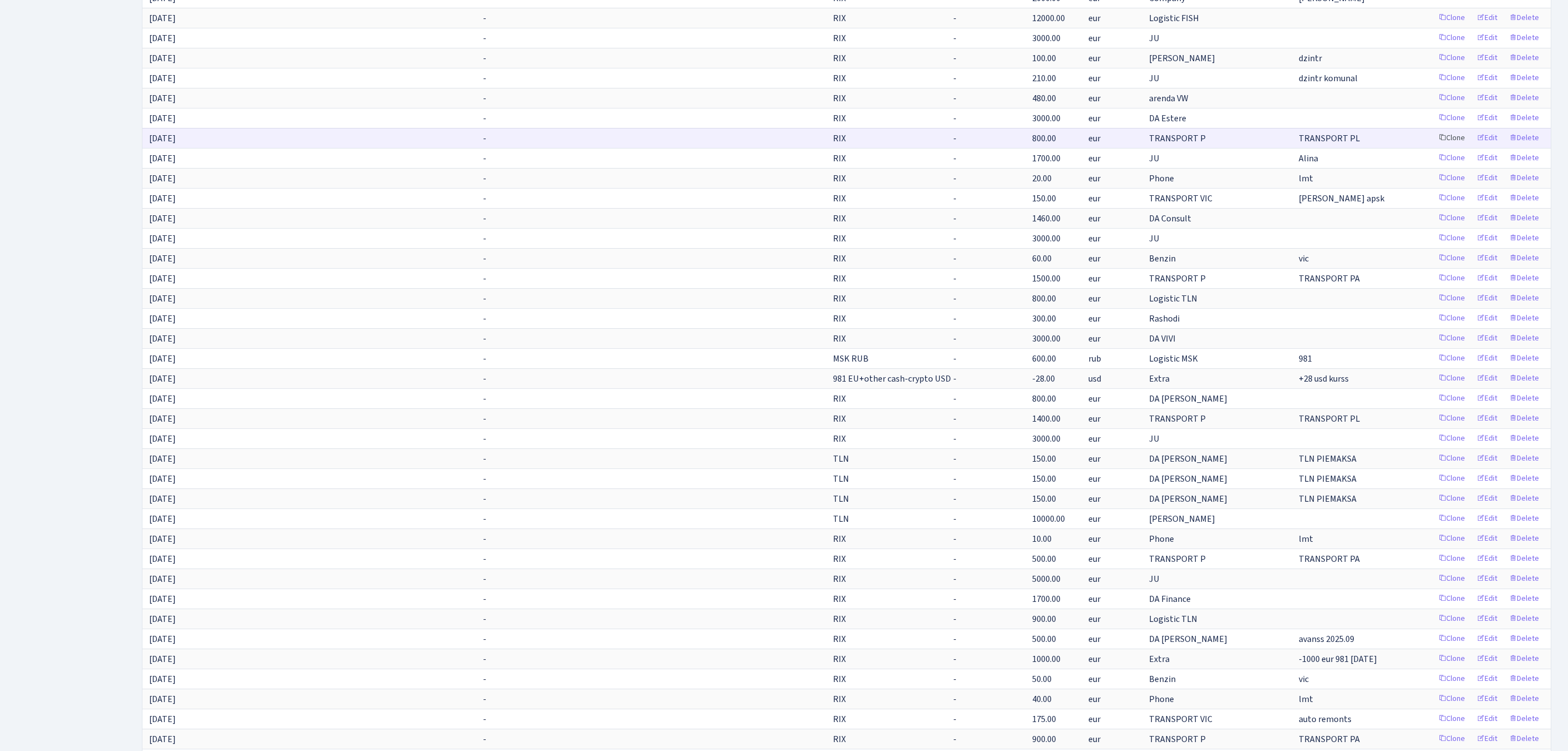
click at [1434, 147] on link "Clone" at bounding box center [1452, 139] width 36 height 18
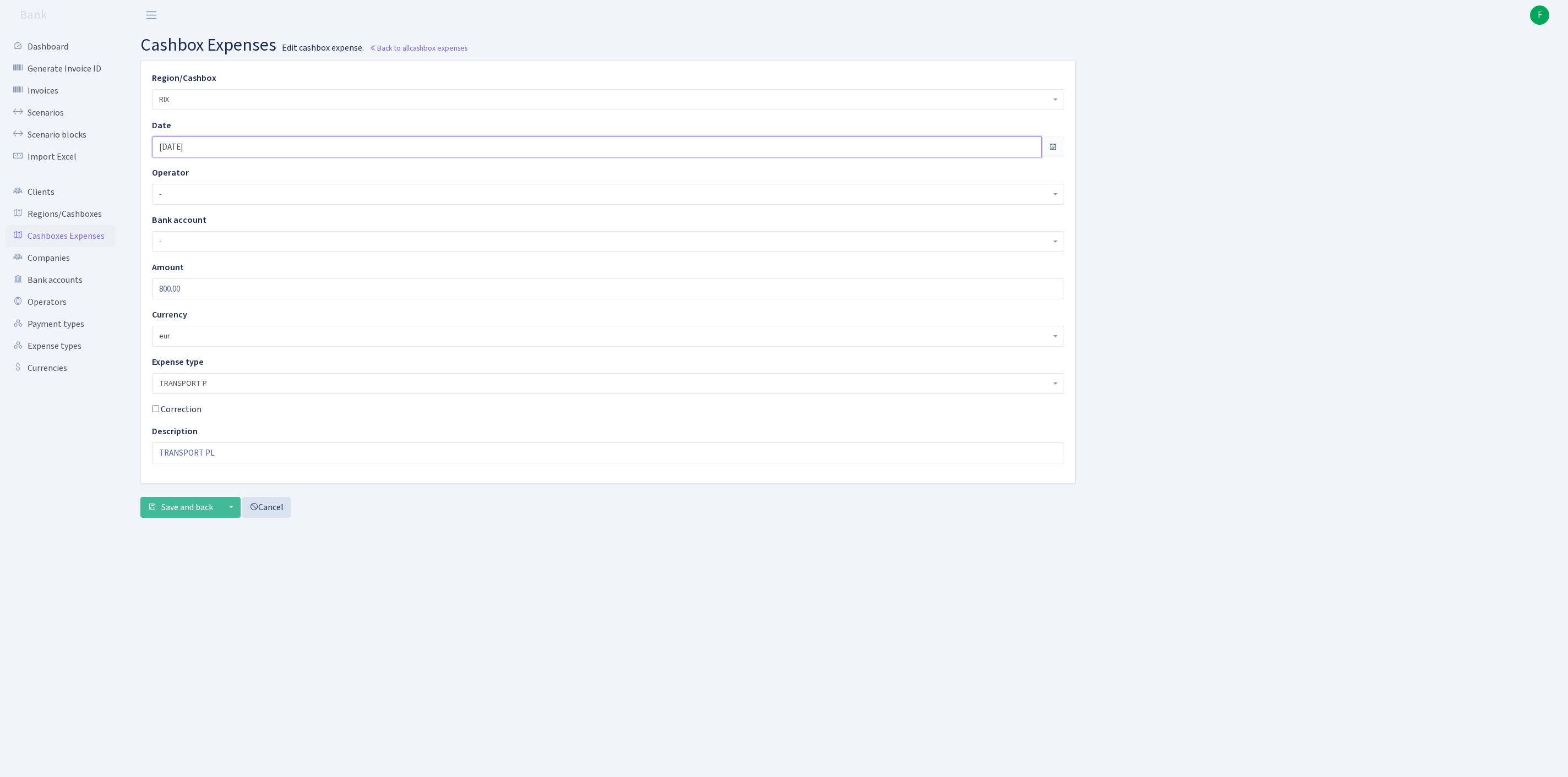
click at [253, 158] on input "17.09.2025" at bounding box center [597, 146] width 890 height 20
click at [267, 185] on th "»" at bounding box center [264, 179] width 17 height 17
click at [213, 210] on td "2" at bounding box center [214, 212] width 17 height 17
type input "[DATE]"
click at [205, 514] on span "Save and back" at bounding box center [187, 507] width 52 height 12
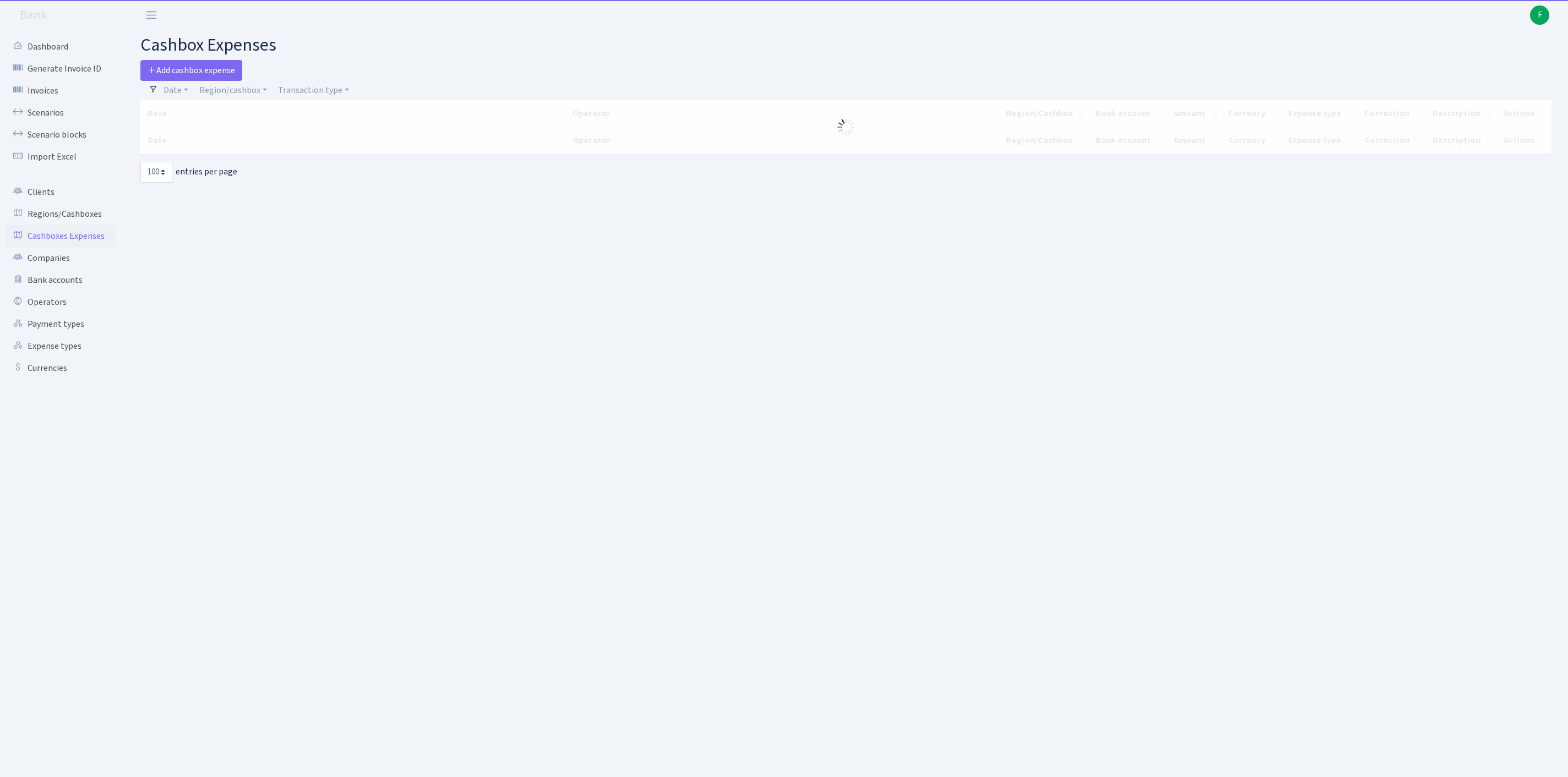
select select "100"
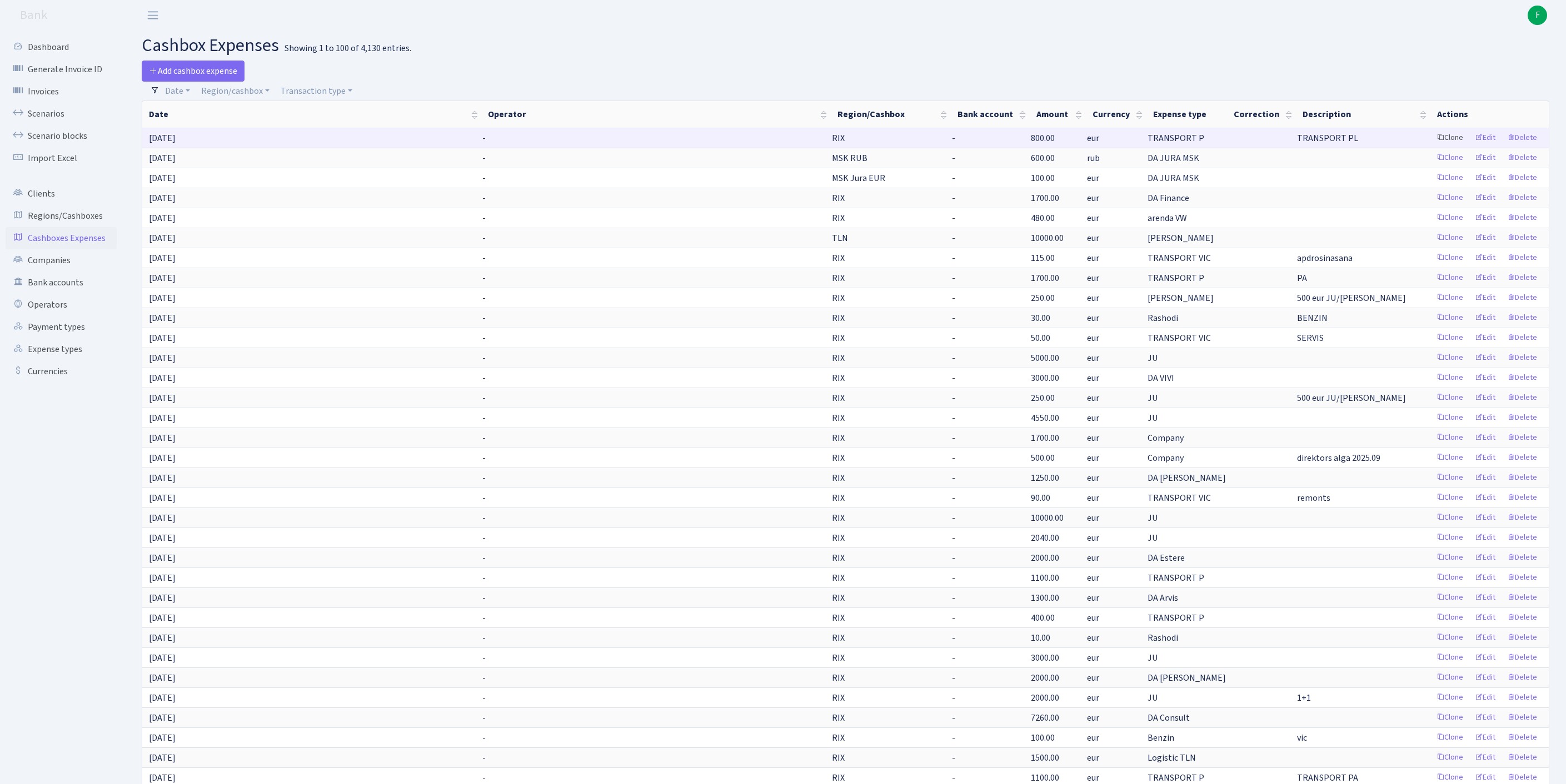
click at [1432, 146] on link "Clone" at bounding box center [1450, 139] width 36 height 18
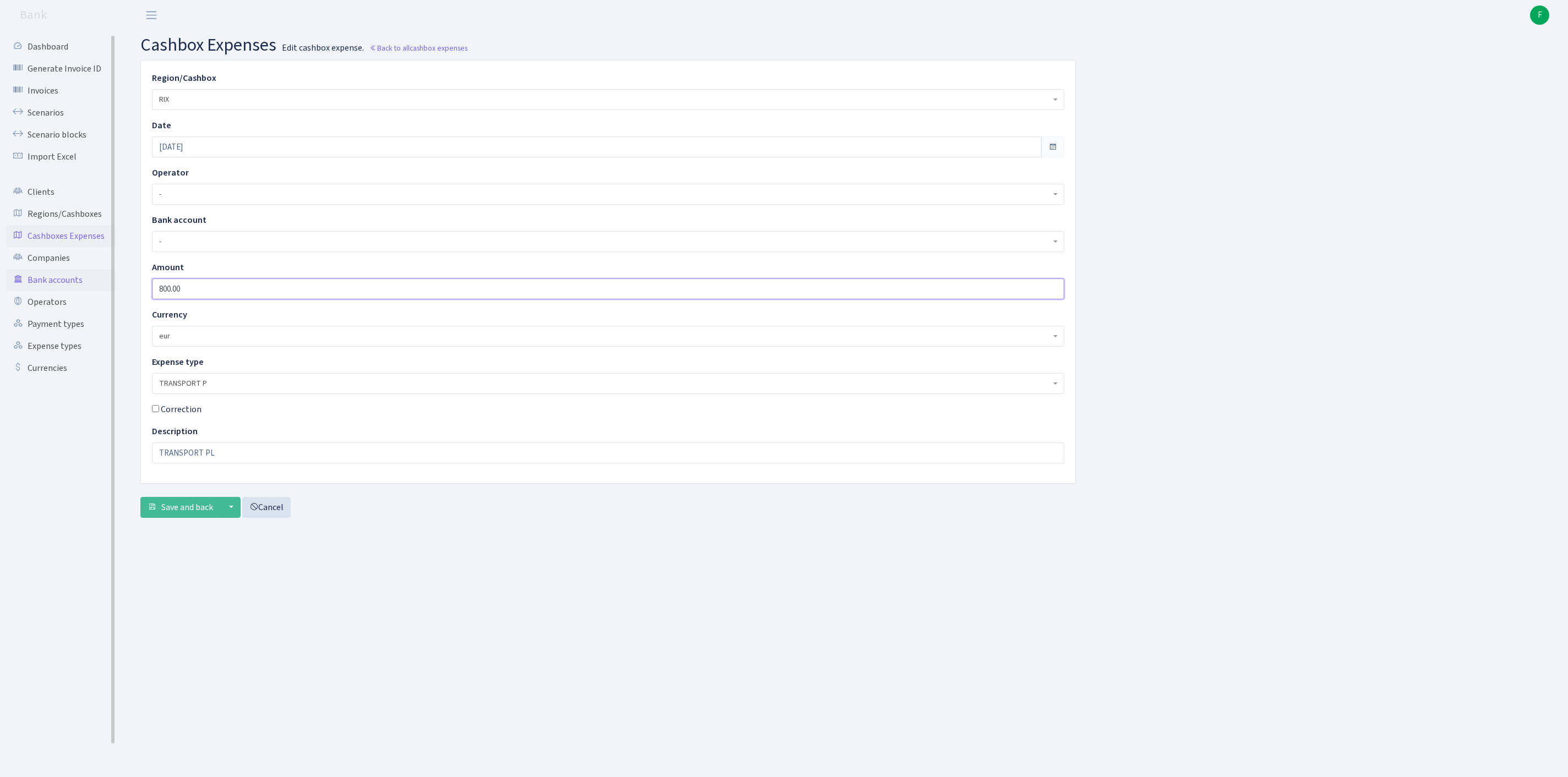
drag, startPoint x: 205, startPoint y: 311, endPoint x: 35, endPoint y: 313, distance: 170.0
click at [35, 313] on div "Dashboard Generate Invoice ID Invoices Scenarios Scenario blocks Import Excel C…" at bounding box center [784, 389] width 1568 height 720
type input "400"
click at [176, 514] on span "Save and back" at bounding box center [187, 507] width 52 height 12
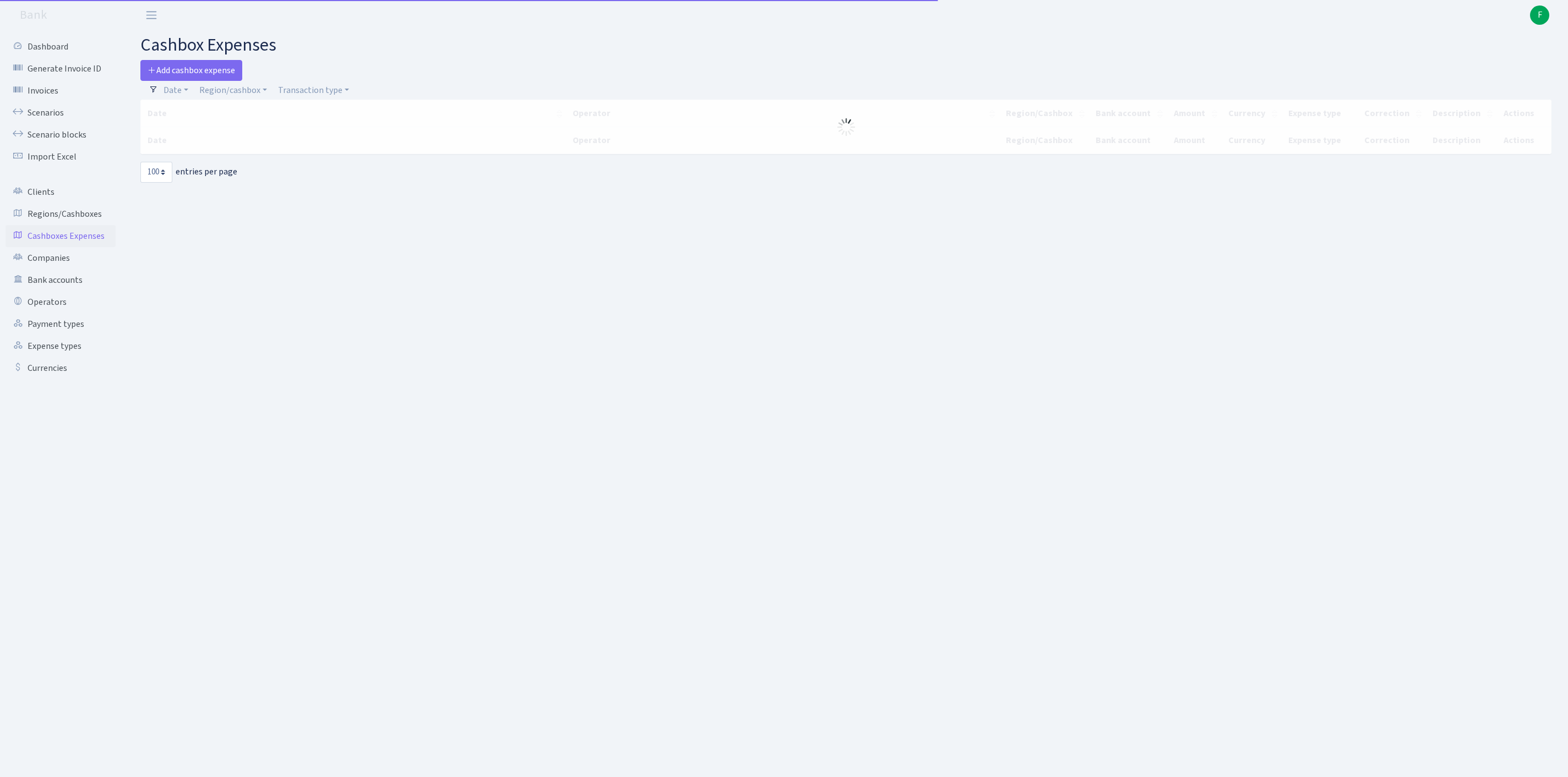
select select "100"
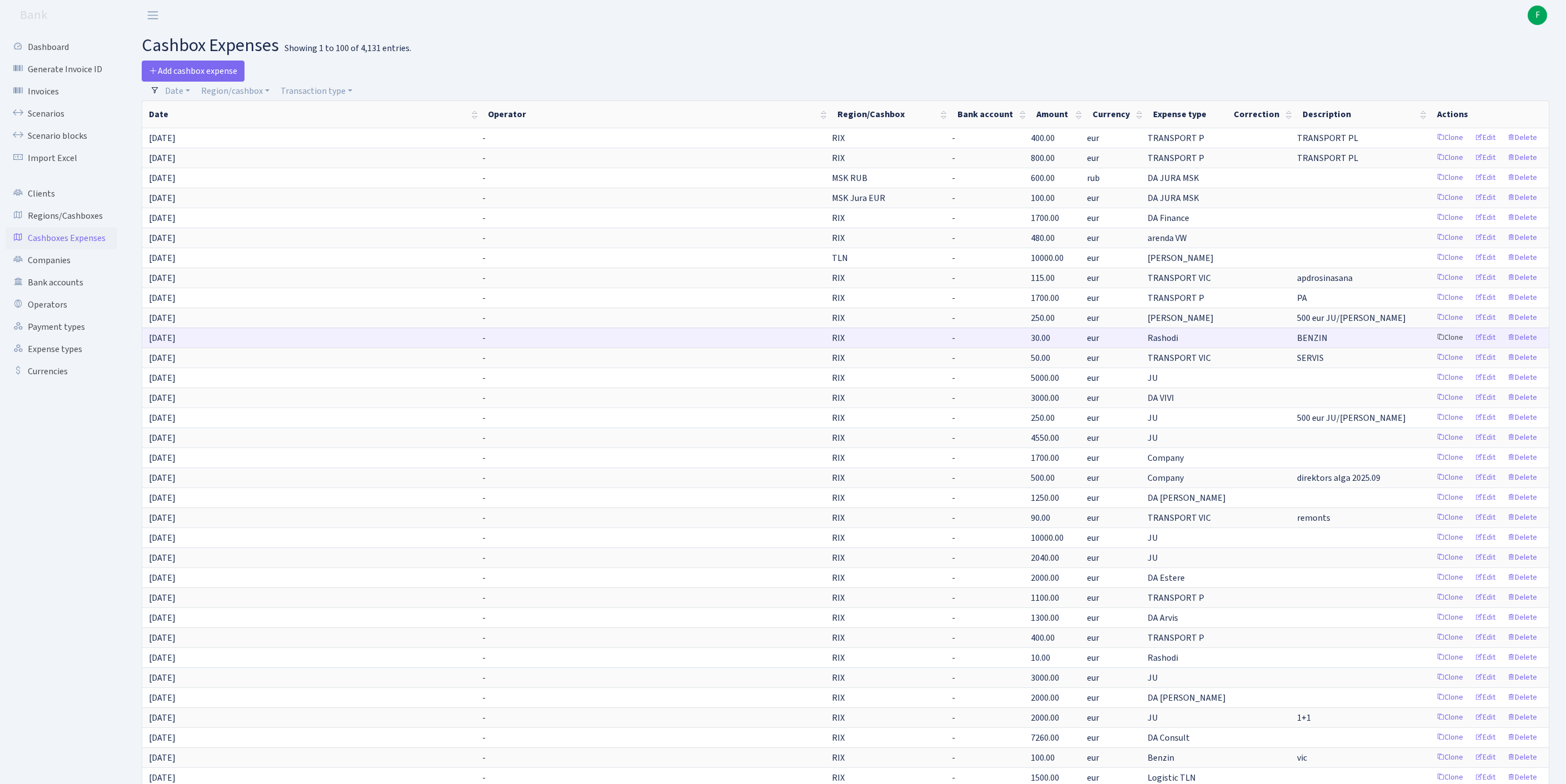
click at [1432, 347] on link "Clone" at bounding box center [1450, 338] width 36 height 18
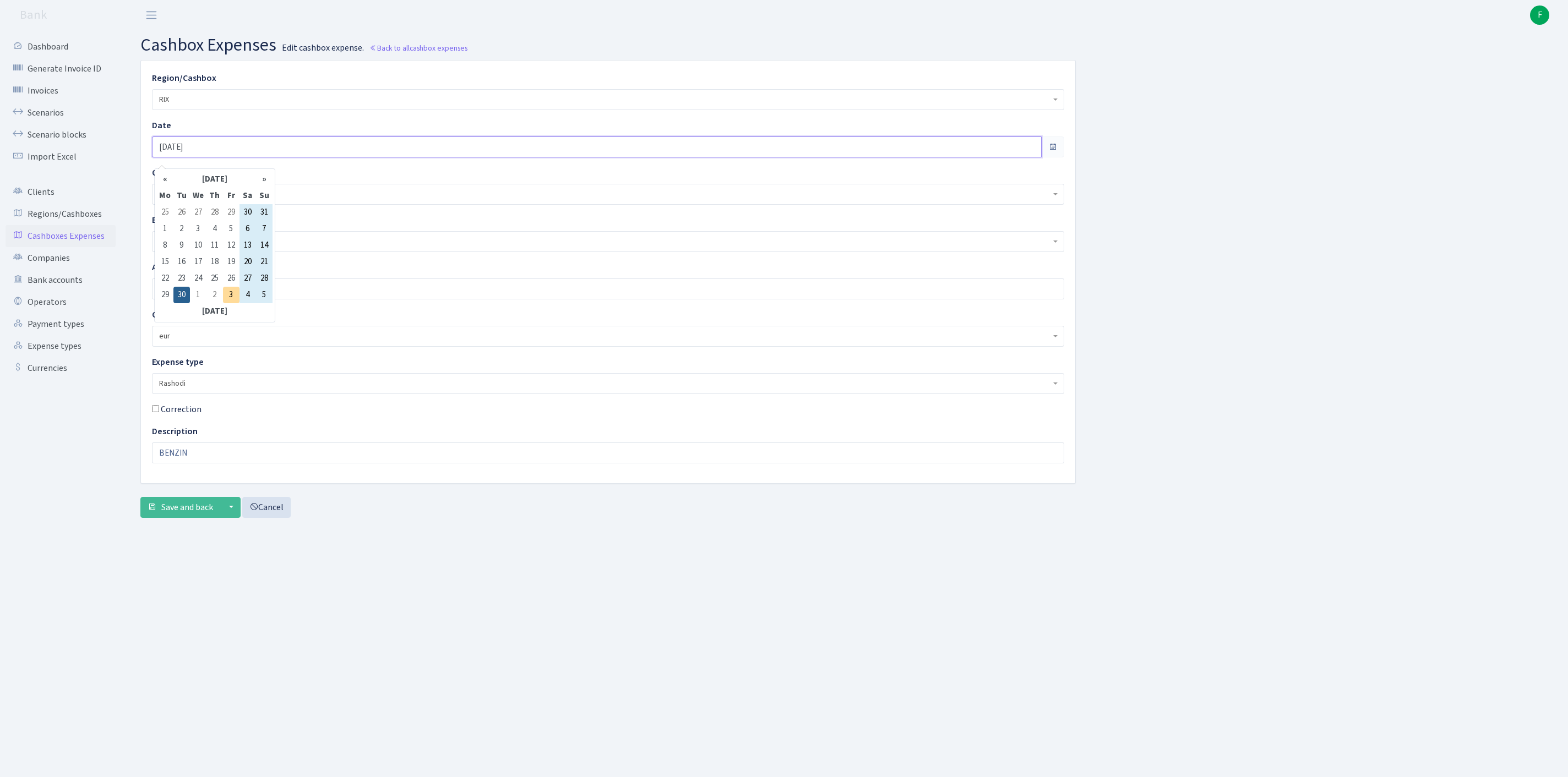
click at [237, 155] on input "30.09.2025" at bounding box center [597, 146] width 890 height 20
click at [264, 180] on th "»" at bounding box center [264, 179] width 17 height 17
click at [215, 211] on td "2" at bounding box center [214, 212] width 17 height 17
type input "02.10.2025"
drag, startPoint x: 202, startPoint y: 310, endPoint x: 99, endPoint y: 304, distance: 103.2
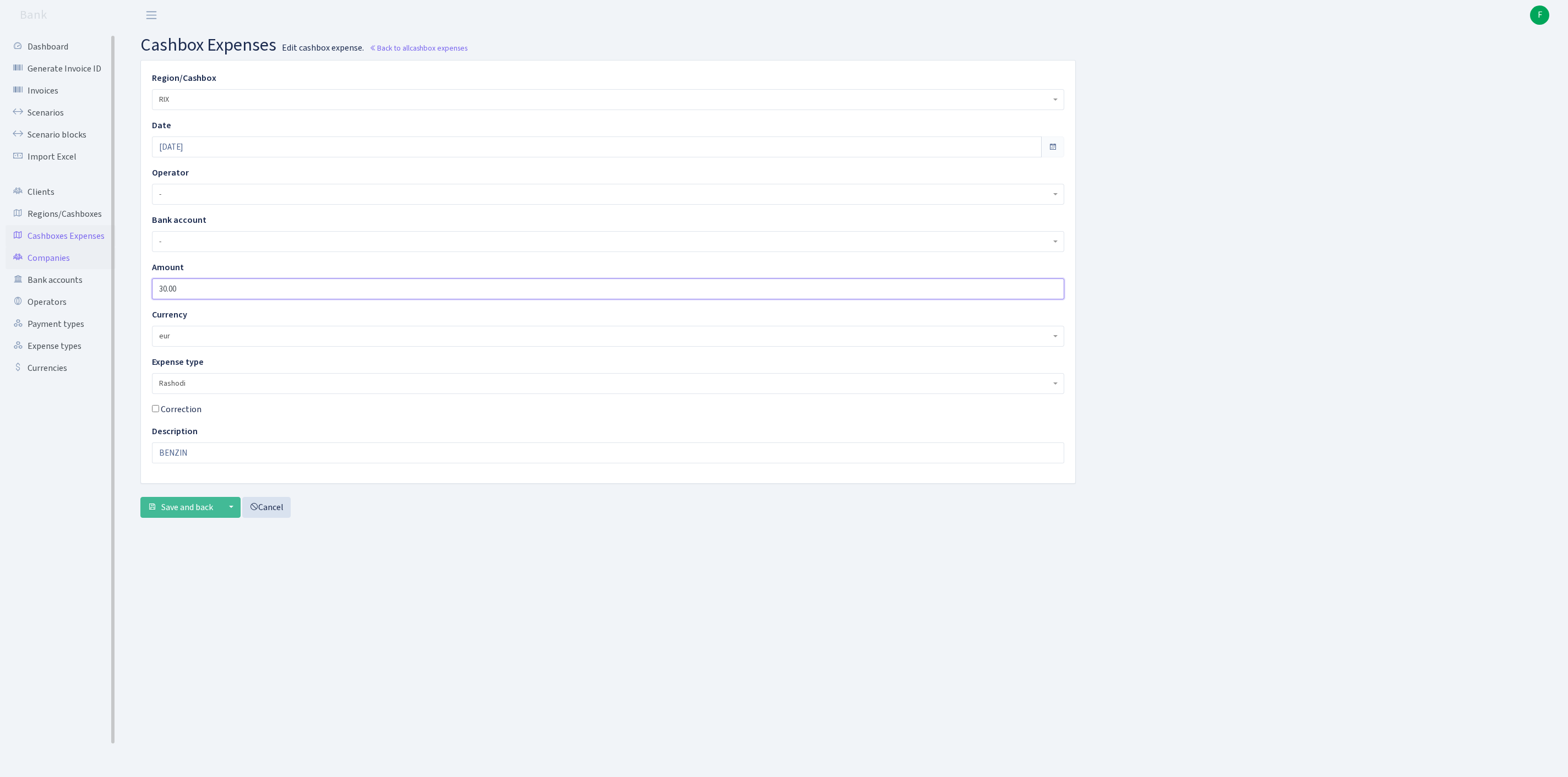
click at [99, 304] on div "Dashboard Generate Invoice ID Invoices Scenarios Scenario blocks Import Excel C…" at bounding box center [784, 389] width 1568 height 720
type input "100"
click at [202, 514] on span "Save and back" at bounding box center [187, 507] width 52 height 12
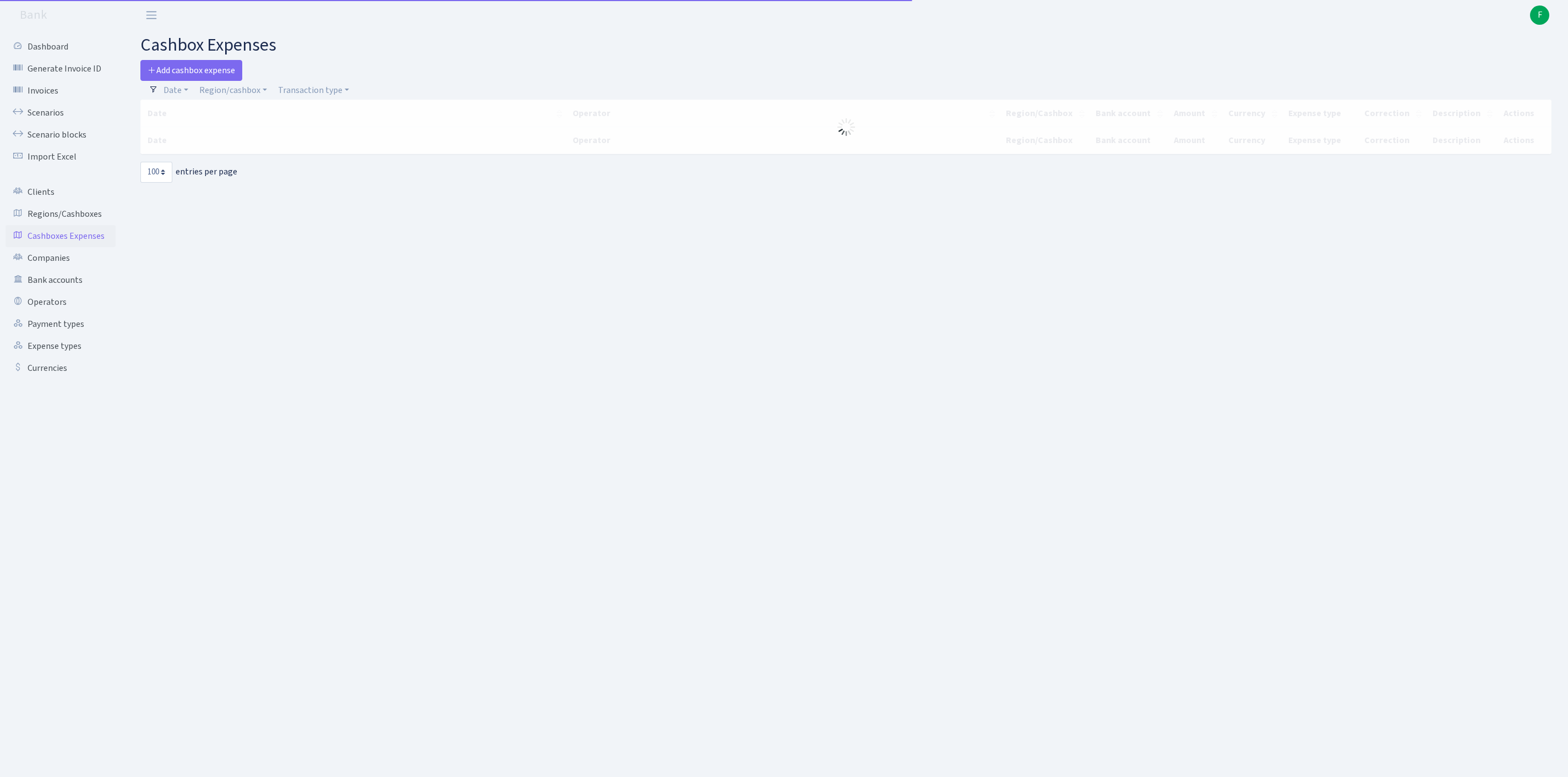
select select "100"
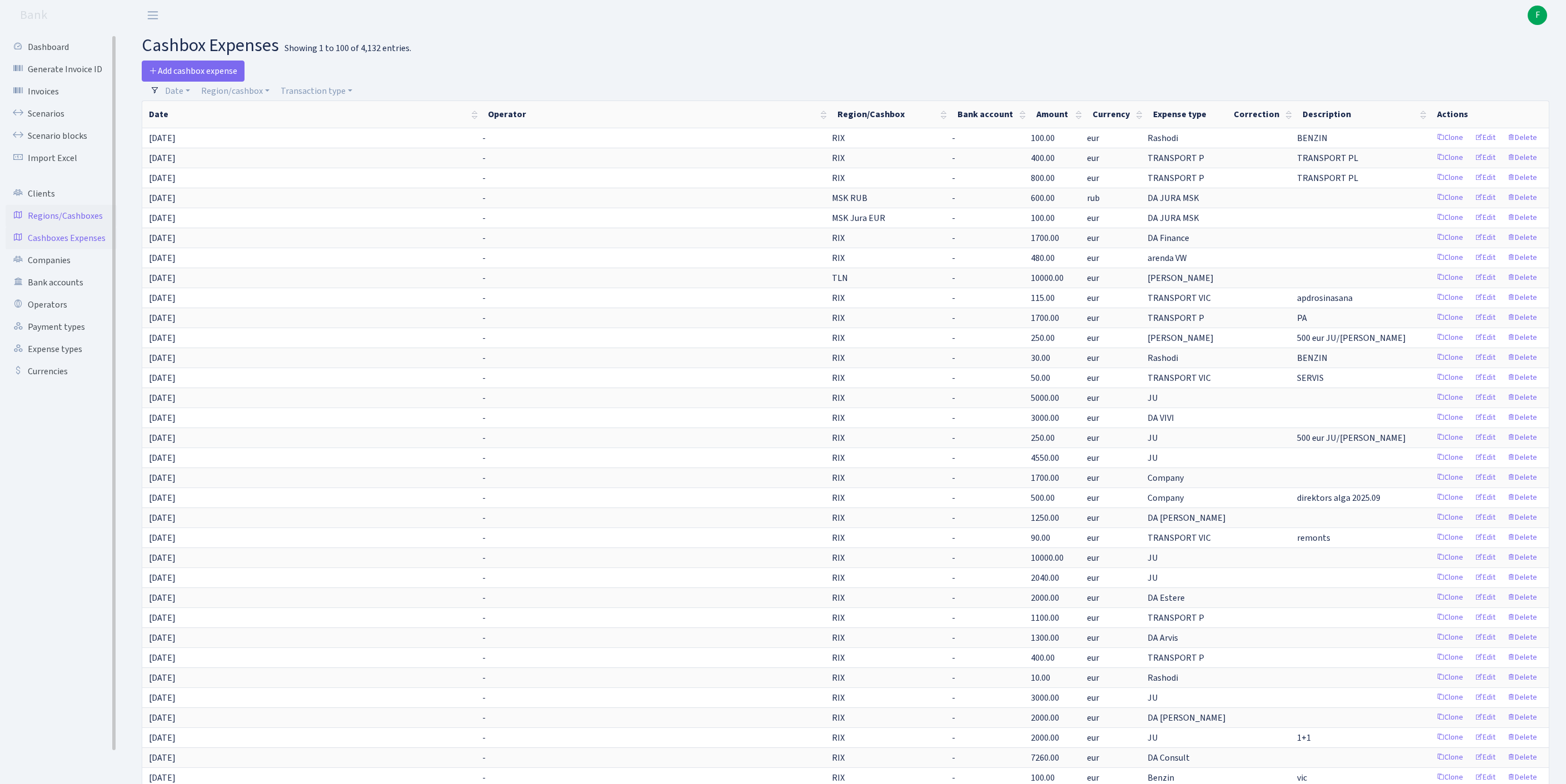
click at [78, 227] on link "Regions/Cashboxes" at bounding box center [61, 216] width 111 height 23
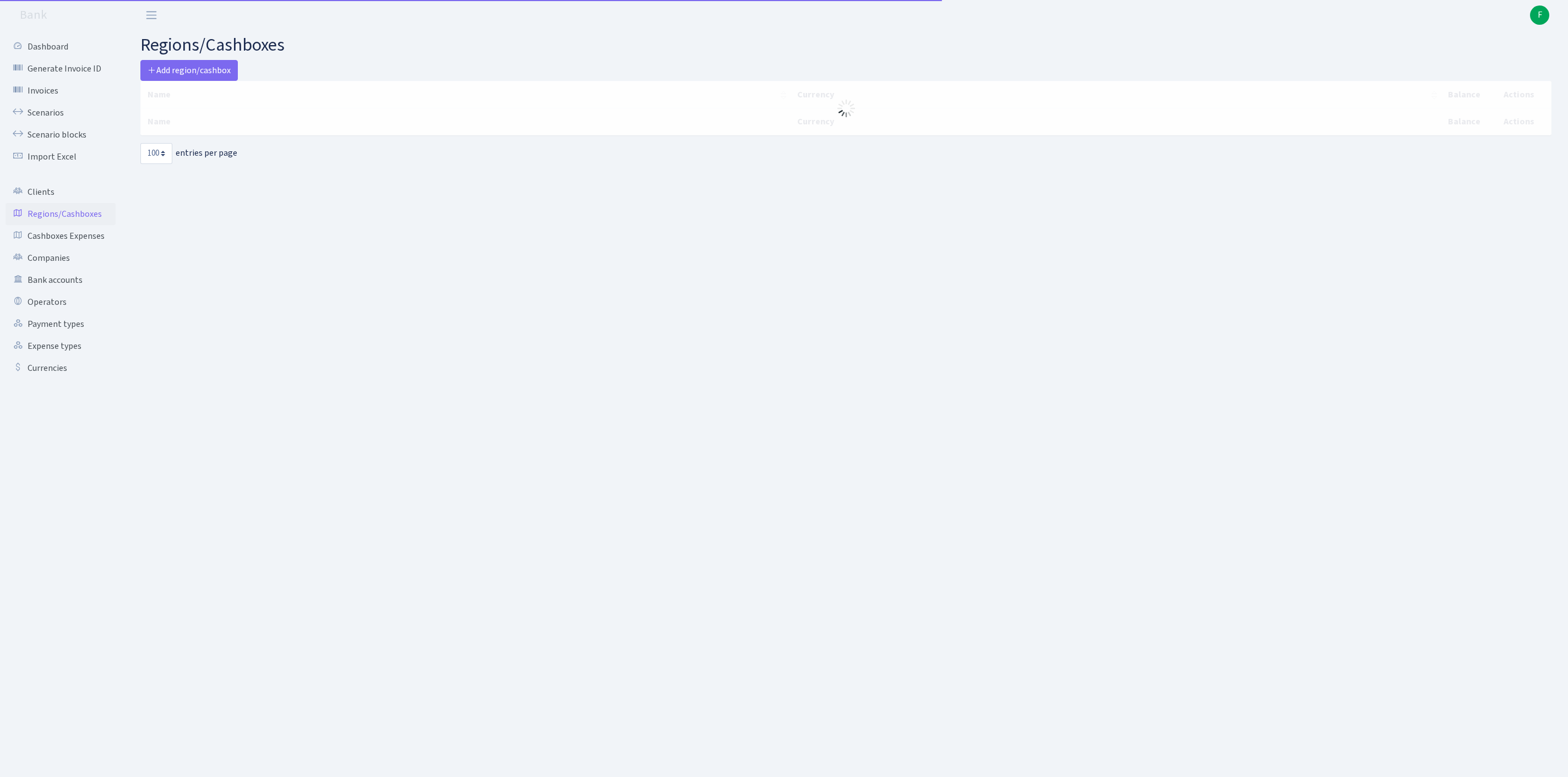
select select "100"
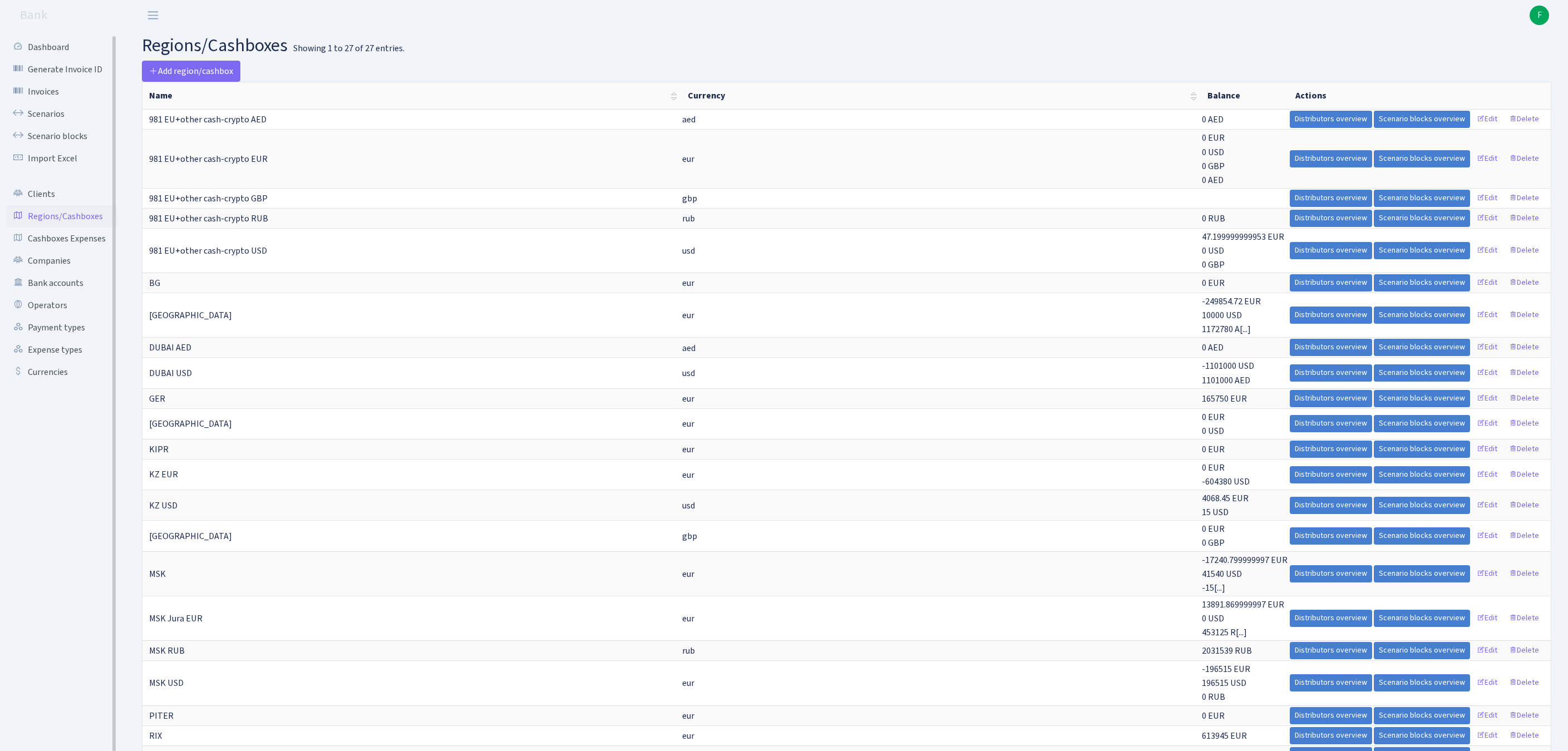
scroll to position [400, 0]
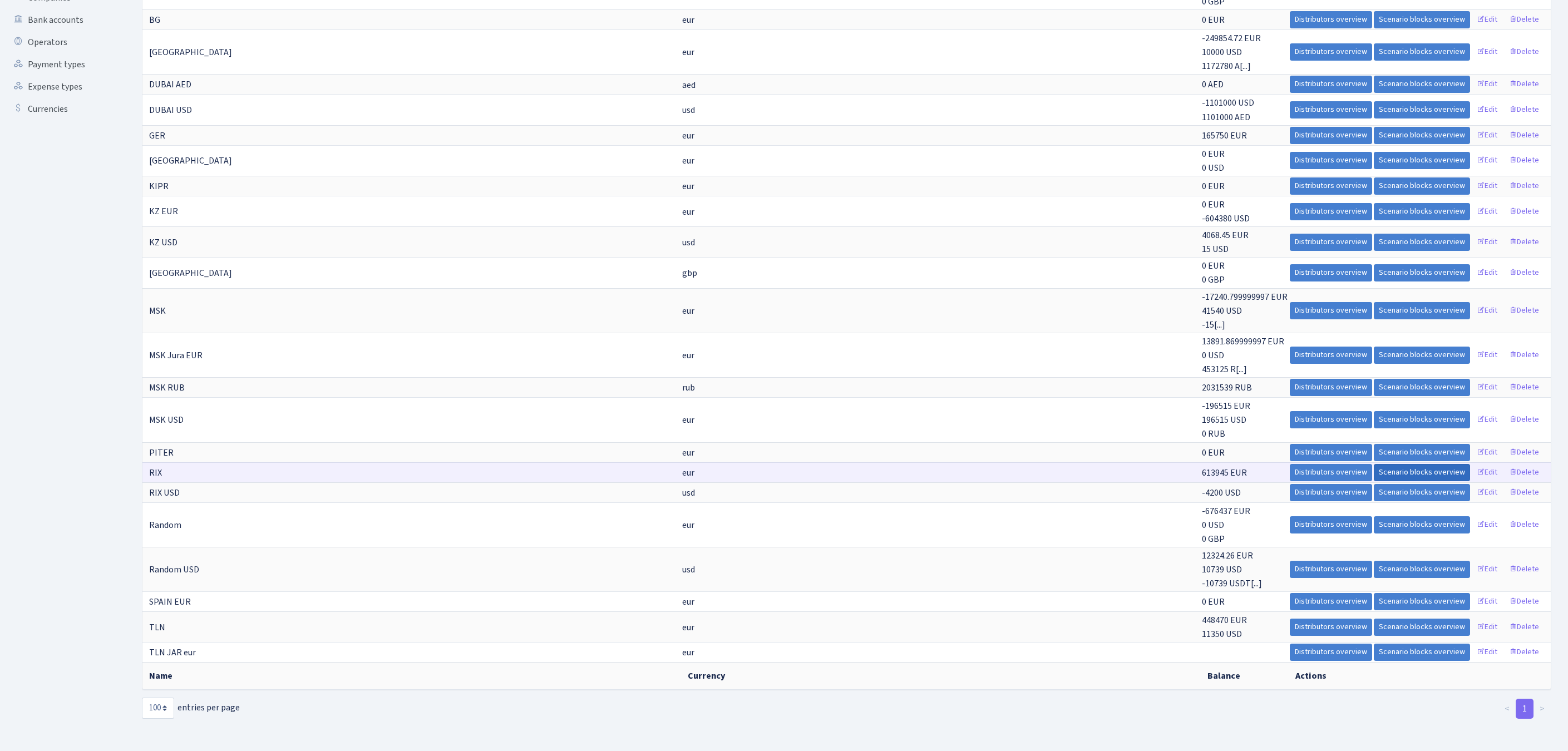
click at [1374, 465] on link "Scenario blocks overview" at bounding box center [1422, 473] width 96 height 18
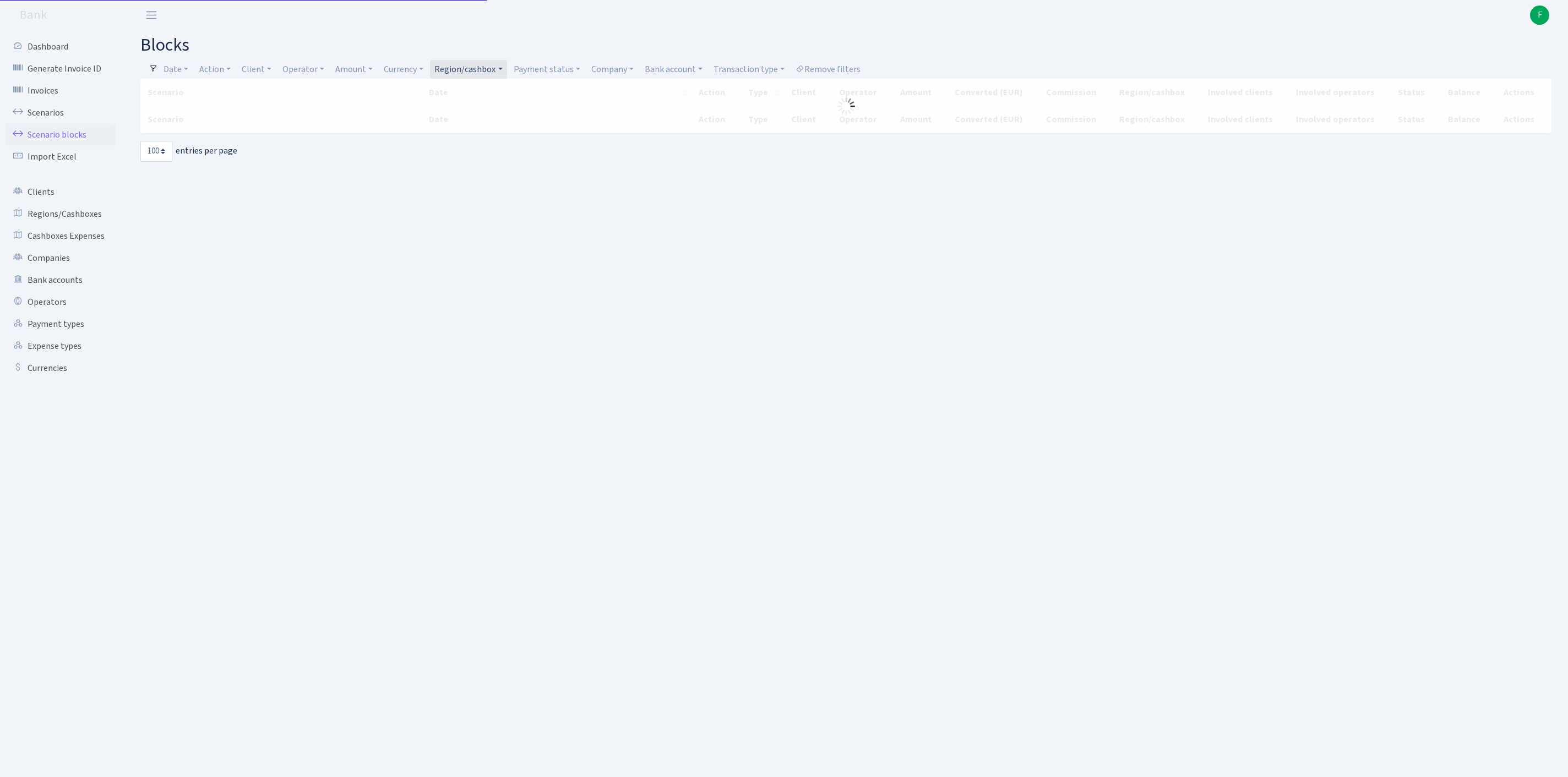
select select "100"
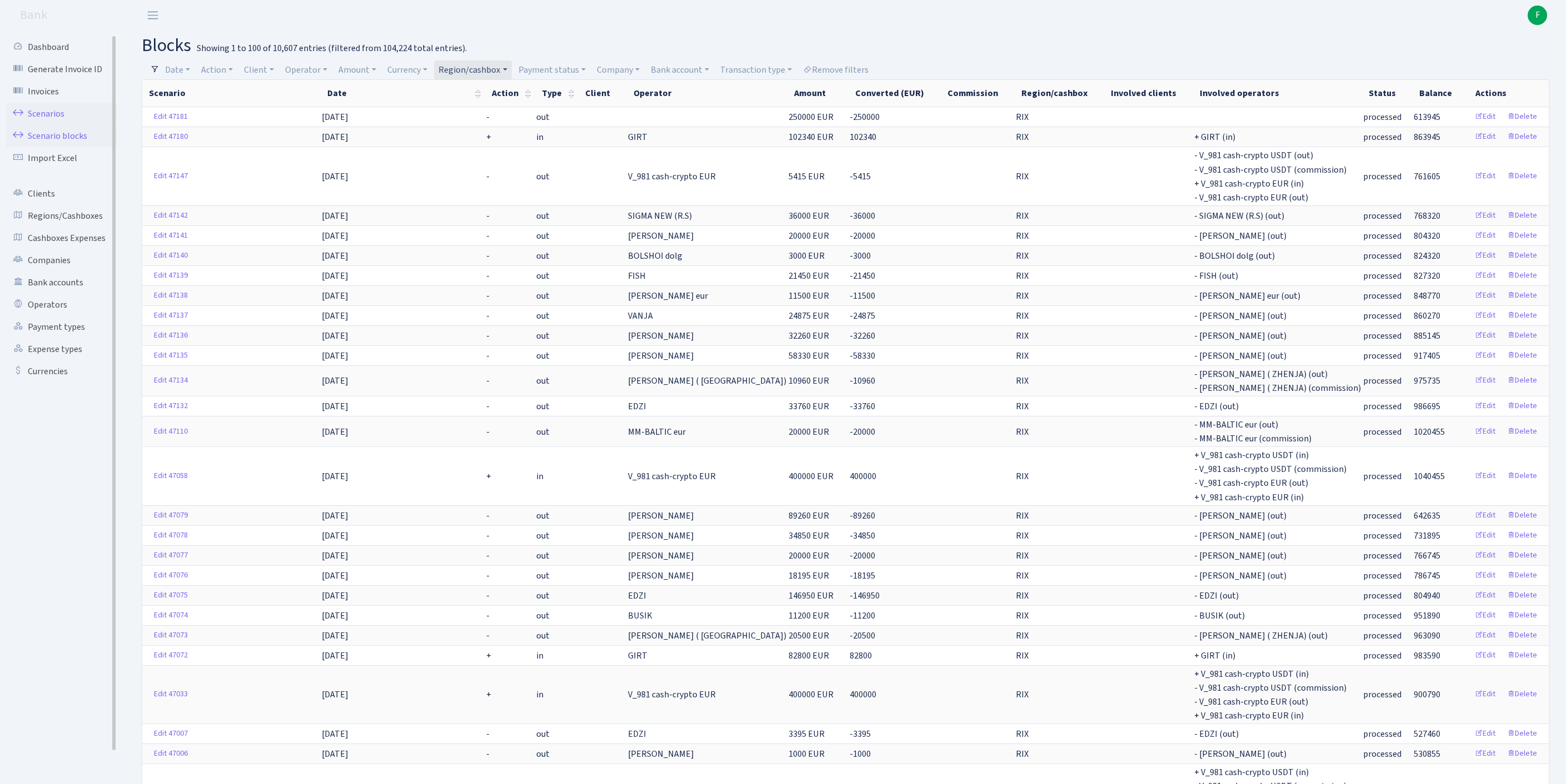
click at [60, 121] on link "Scenarios" at bounding box center [61, 114] width 111 height 23
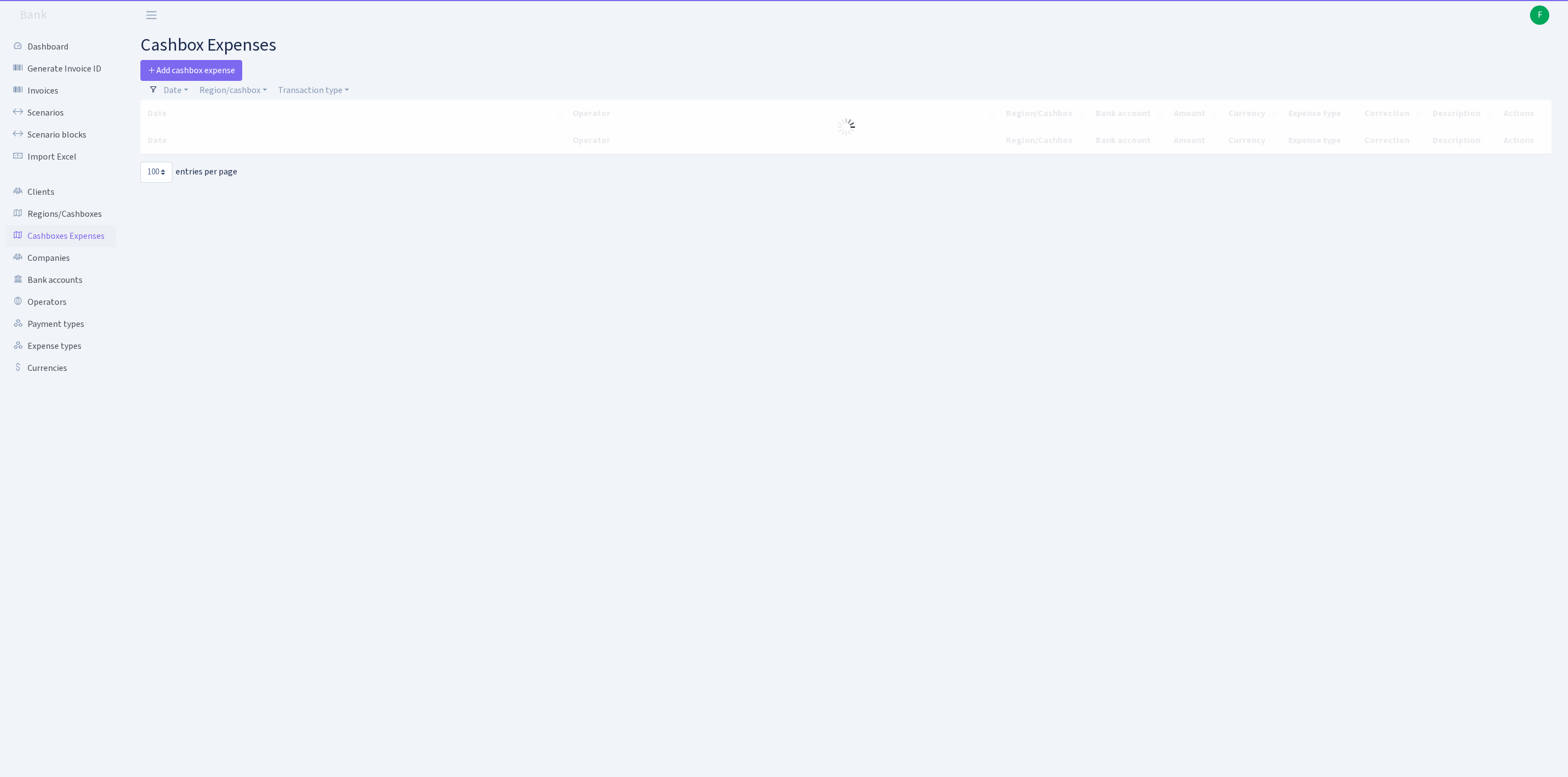
select select "100"
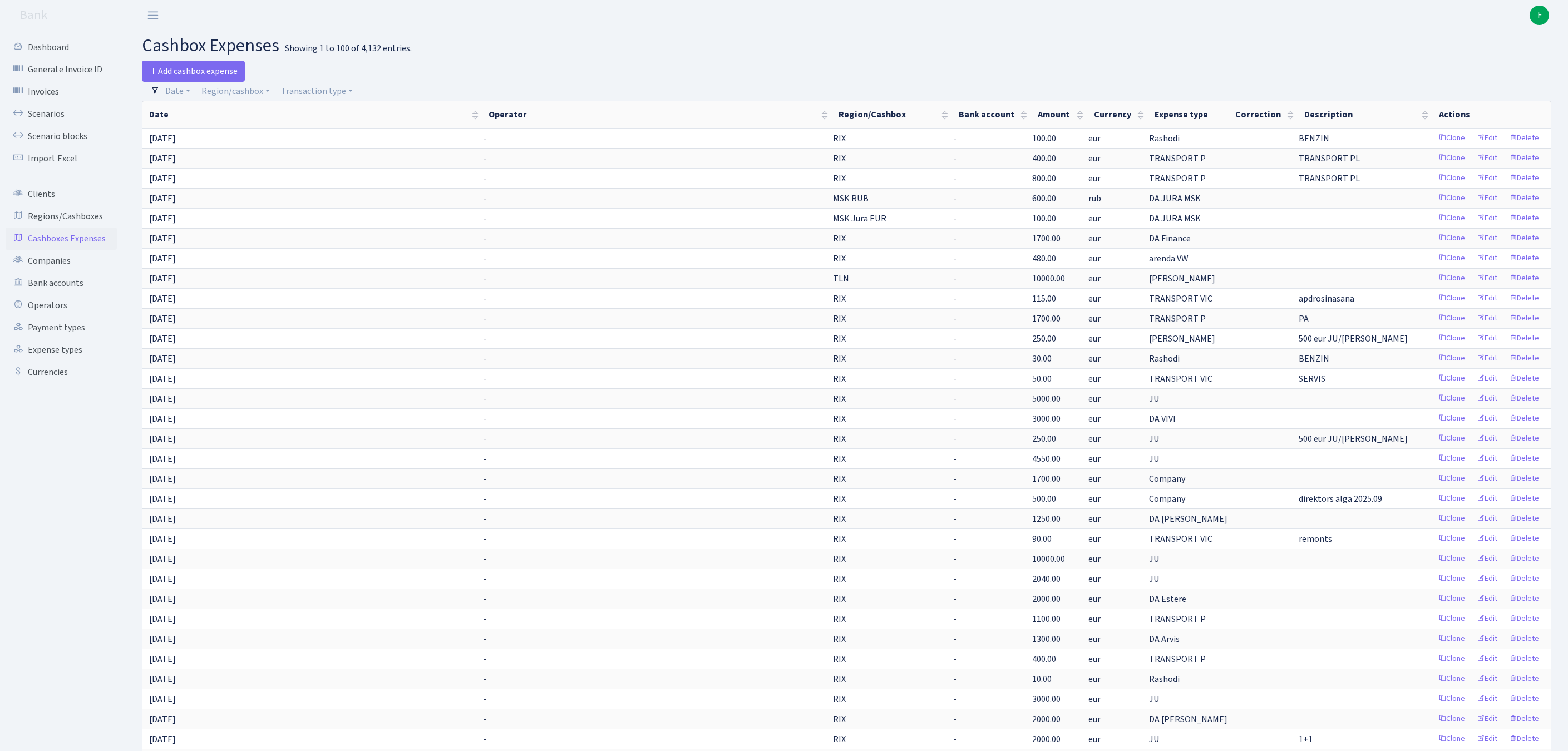
scroll to position [1027, 0]
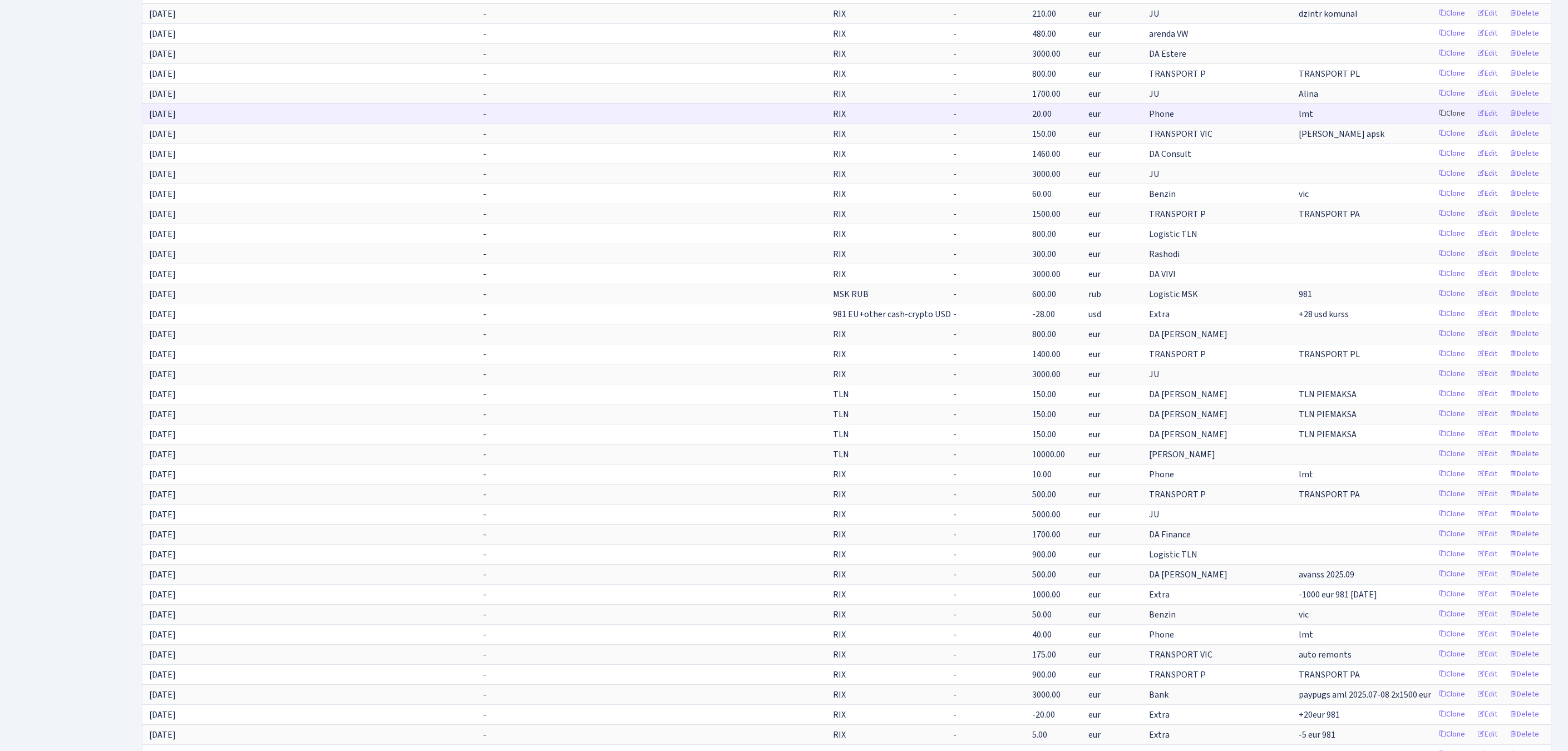
click at [1434, 122] on link "Clone" at bounding box center [1452, 114] width 36 height 18
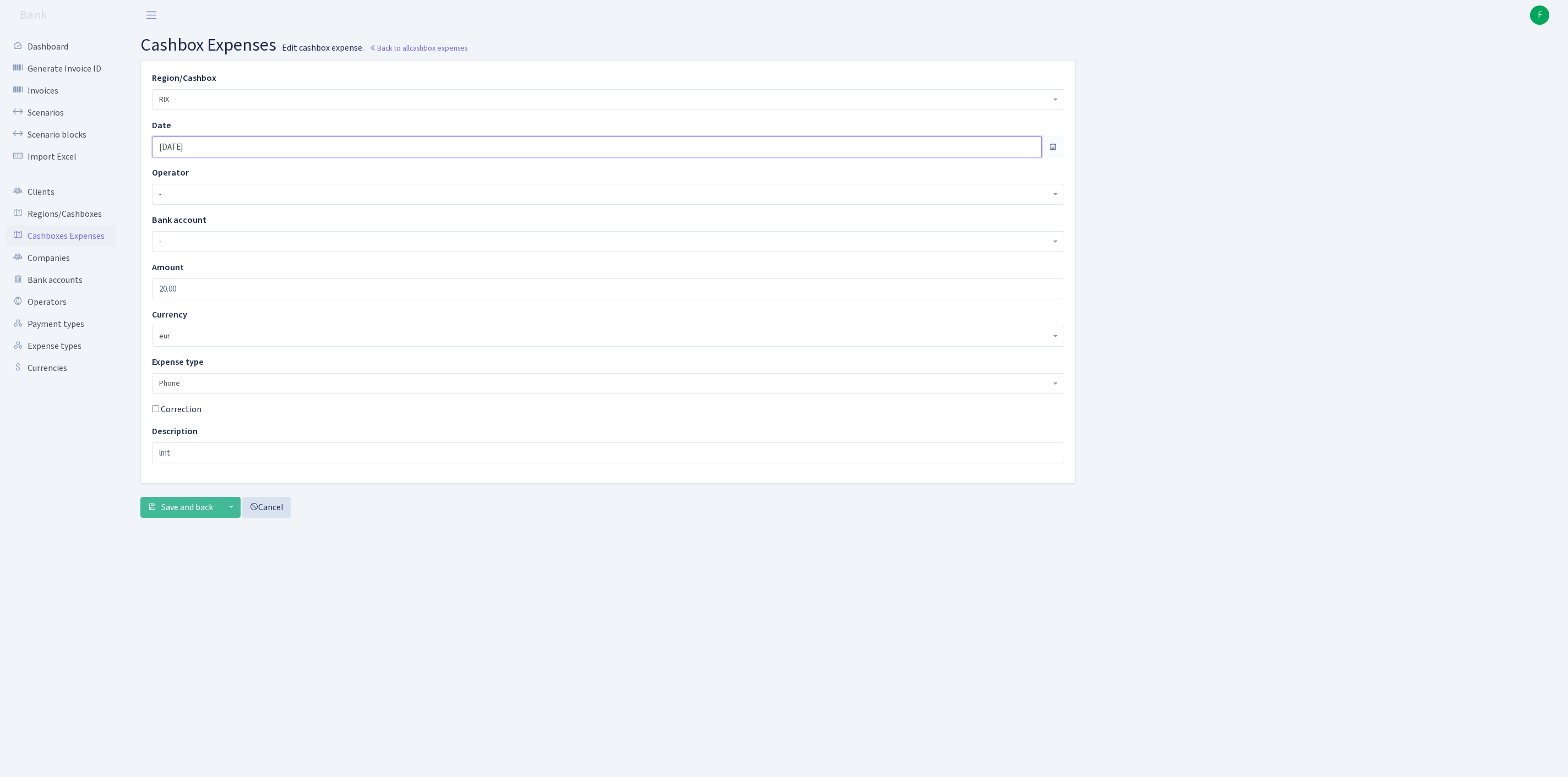
click at [253, 154] on input "[DATE]" at bounding box center [597, 146] width 890 height 20
click at [271, 183] on th "»" at bounding box center [264, 179] width 17 height 17
click at [211, 213] on td "2" at bounding box center [214, 212] width 17 height 17
type input "[DATE]"
click at [186, 514] on span "Save and back" at bounding box center [187, 507] width 52 height 12
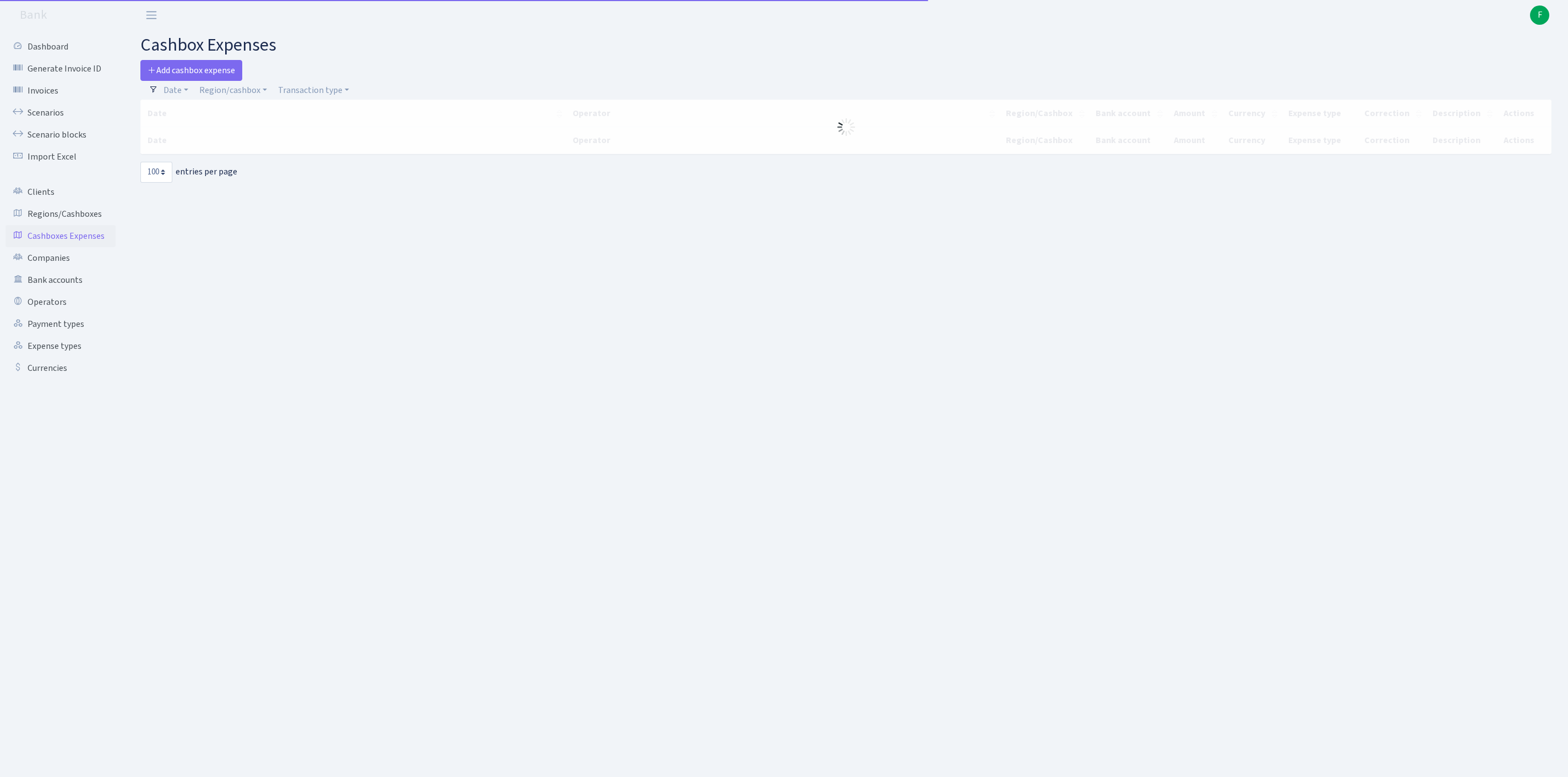
select select "100"
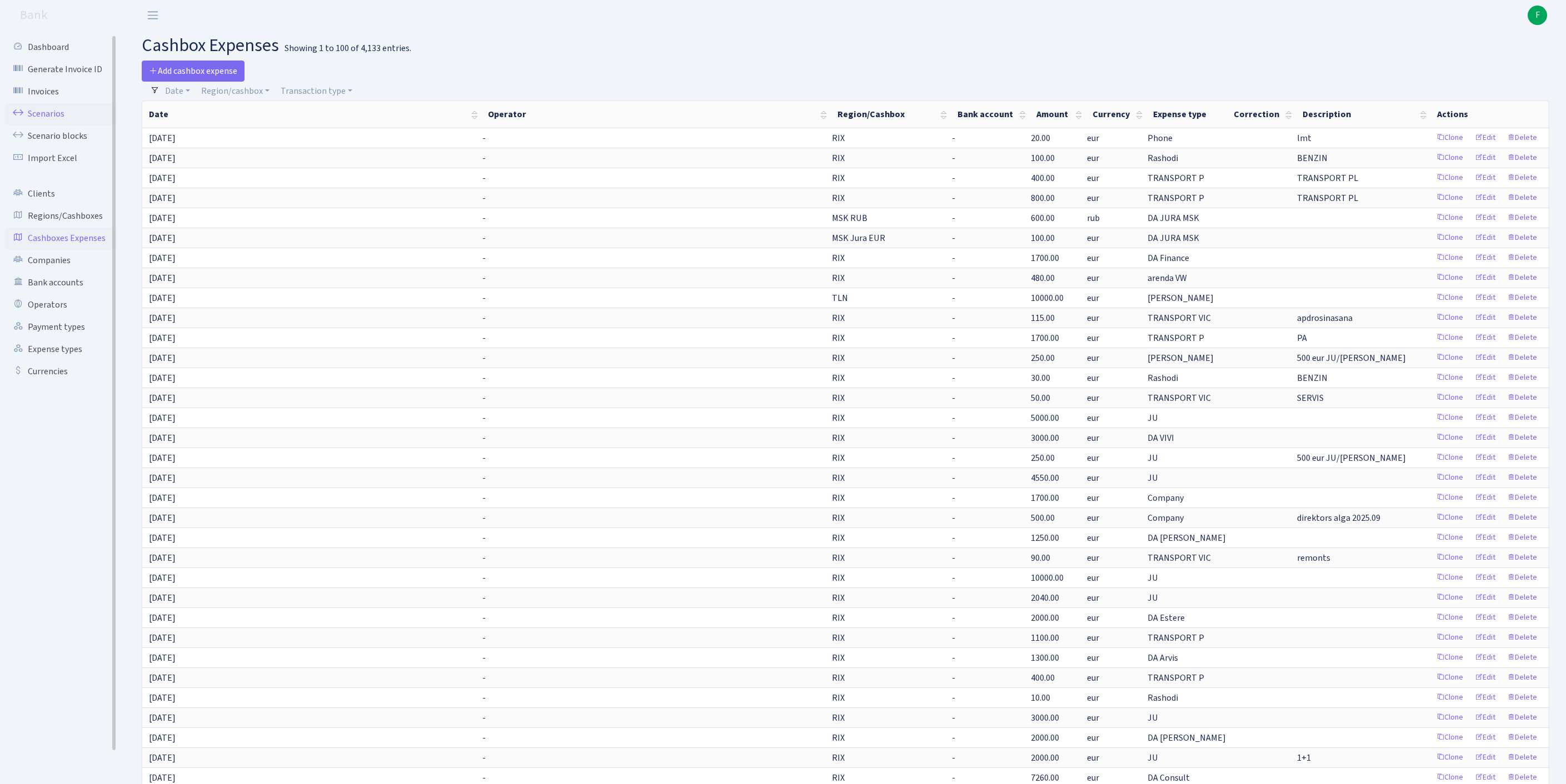
click at [51, 121] on link "Scenarios" at bounding box center [61, 114] width 111 height 23
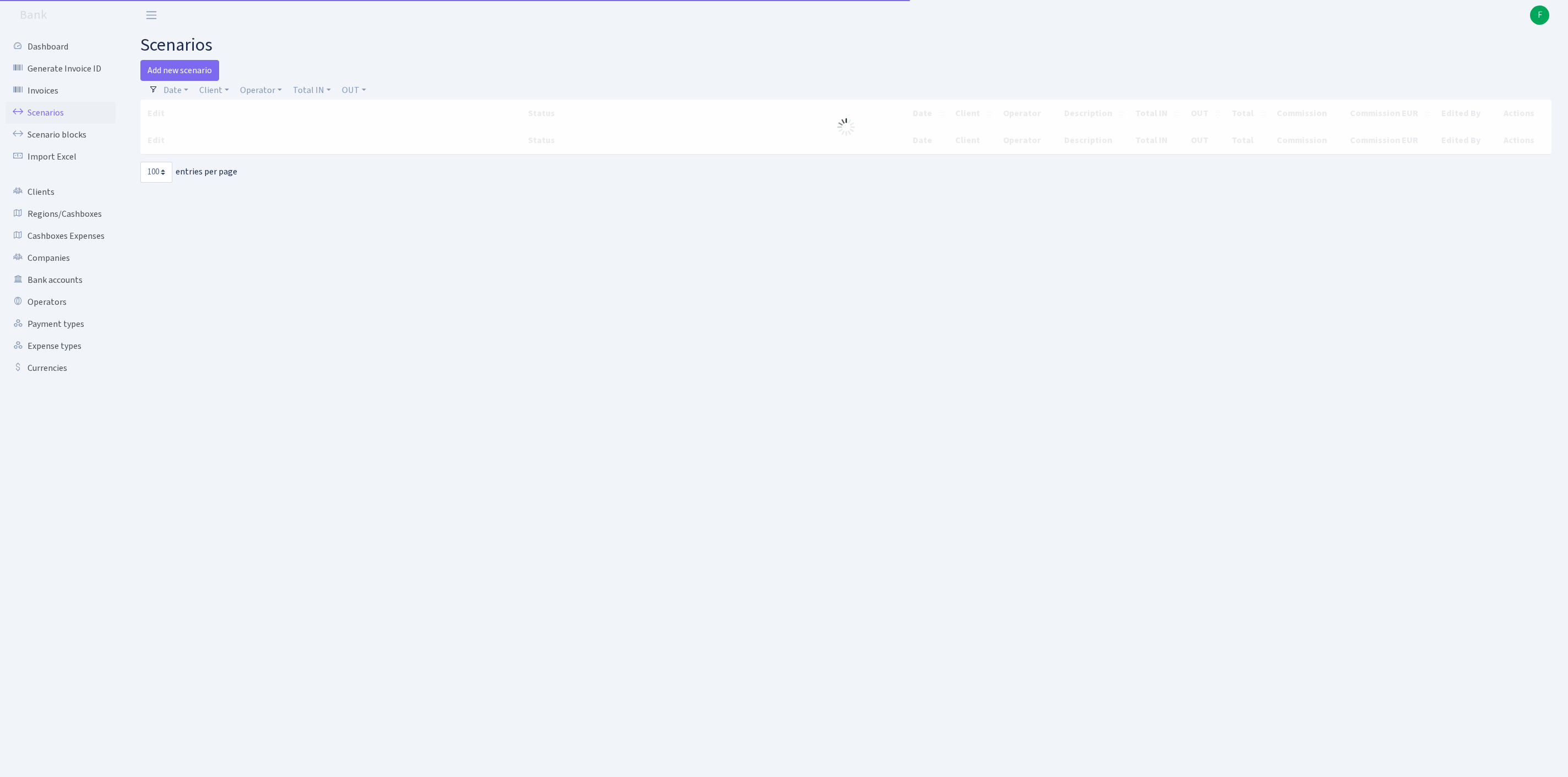
select select "100"
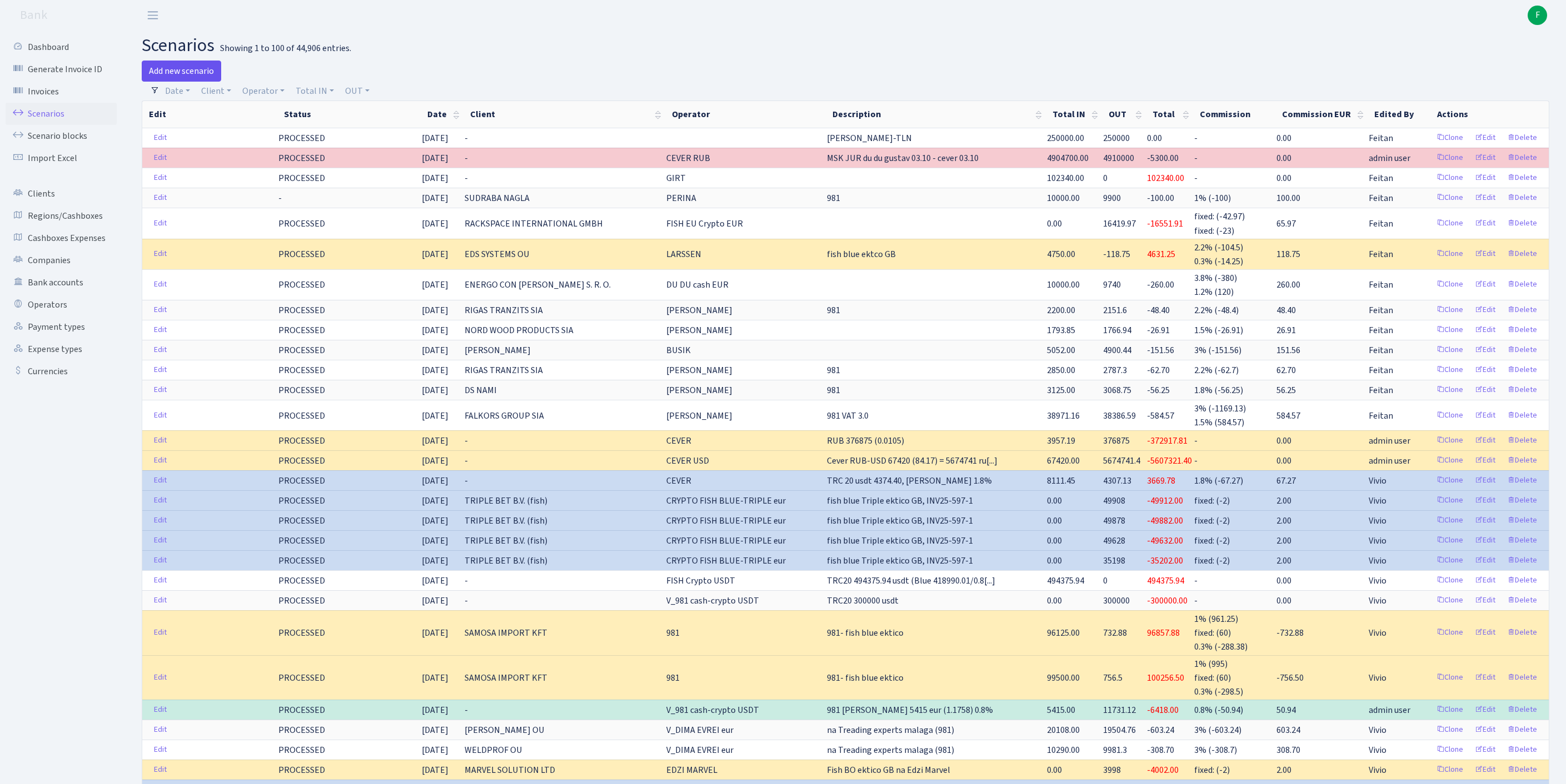
click at [194, 76] on link "Add new scenario" at bounding box center [181, 71] width 80 height 21
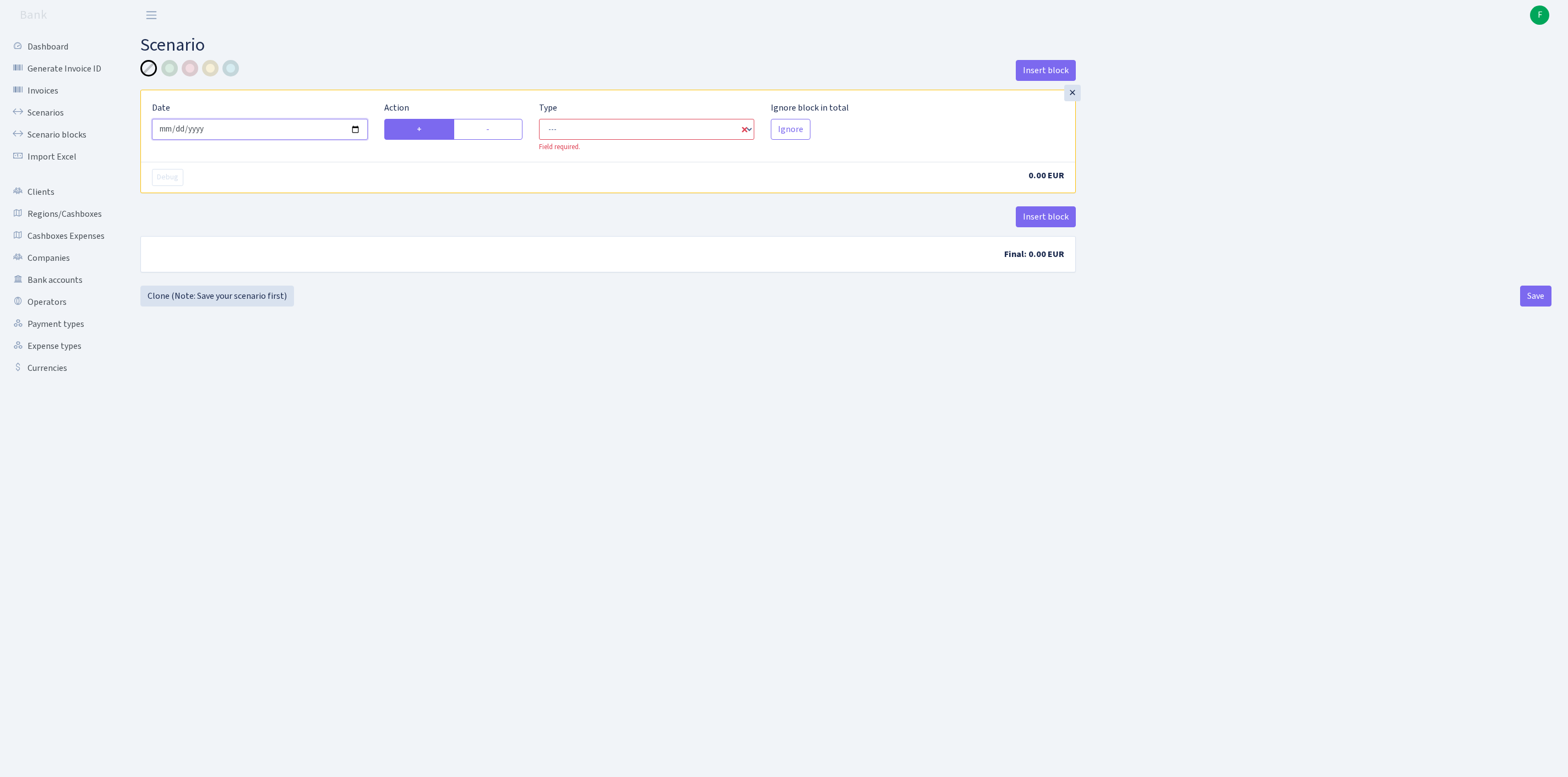
click at [317, 136] on input "2025-10-03" at bounding box center [260, 129] width 216 height 20
type input "2025-10-02"
click at [496, 137] on label "-" at bounding box center [488, 129] width 69 height 20
click at [494, 130] on input "-" at bounding box center [489, 126] width 7 height 7
radio input "true"
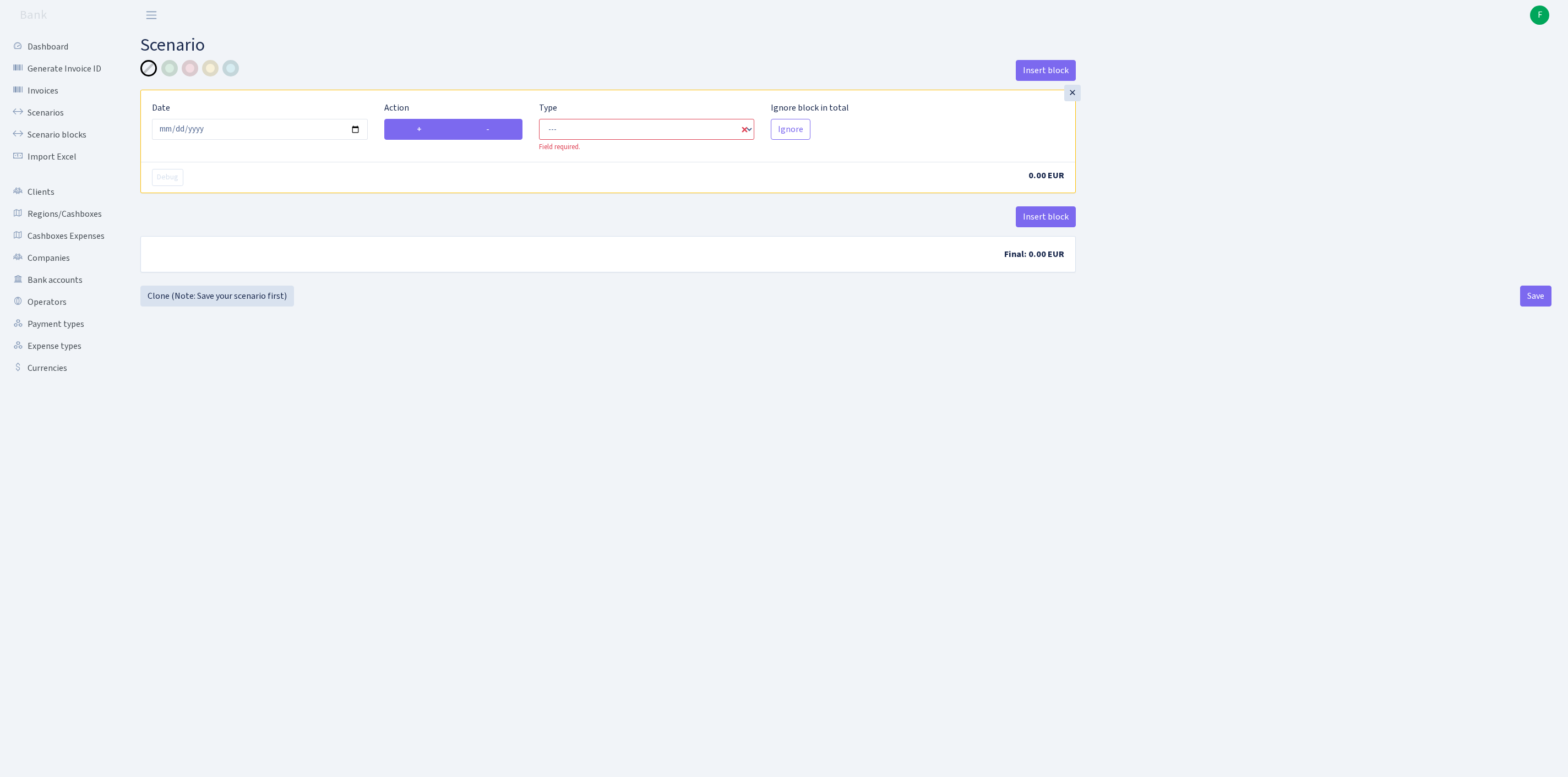
radio input "false"
select select "out"
select select "1"
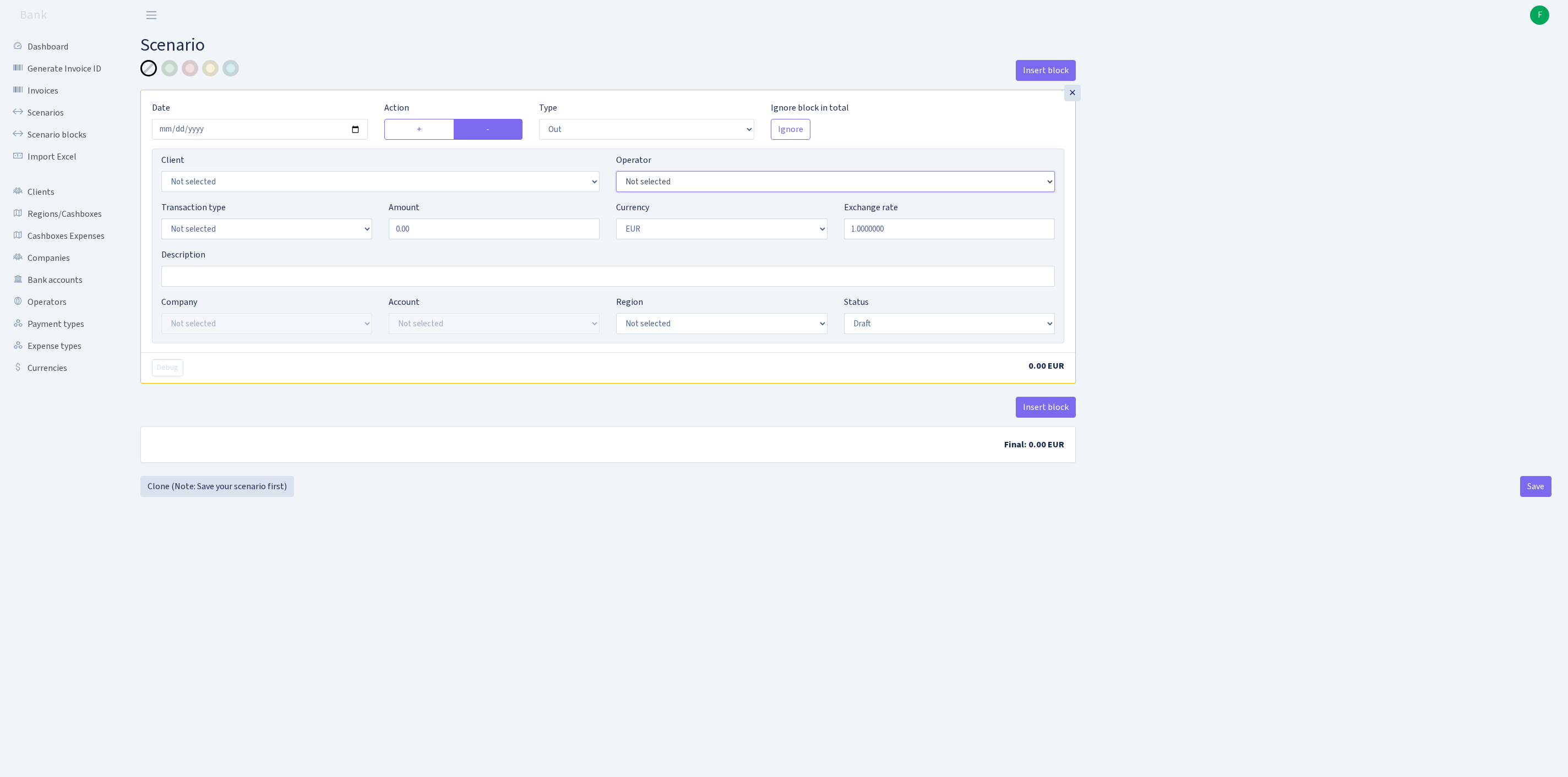
select select "11"
select select "1"
click at [317, 248] on div "Transaction type Not selected 981 ELF FISH crypto GIRT IVO dekl MM-BALTIC eur U…" at bounding box center [608, 224] width 911 height 48
type input "41,470.00"
select select "1"
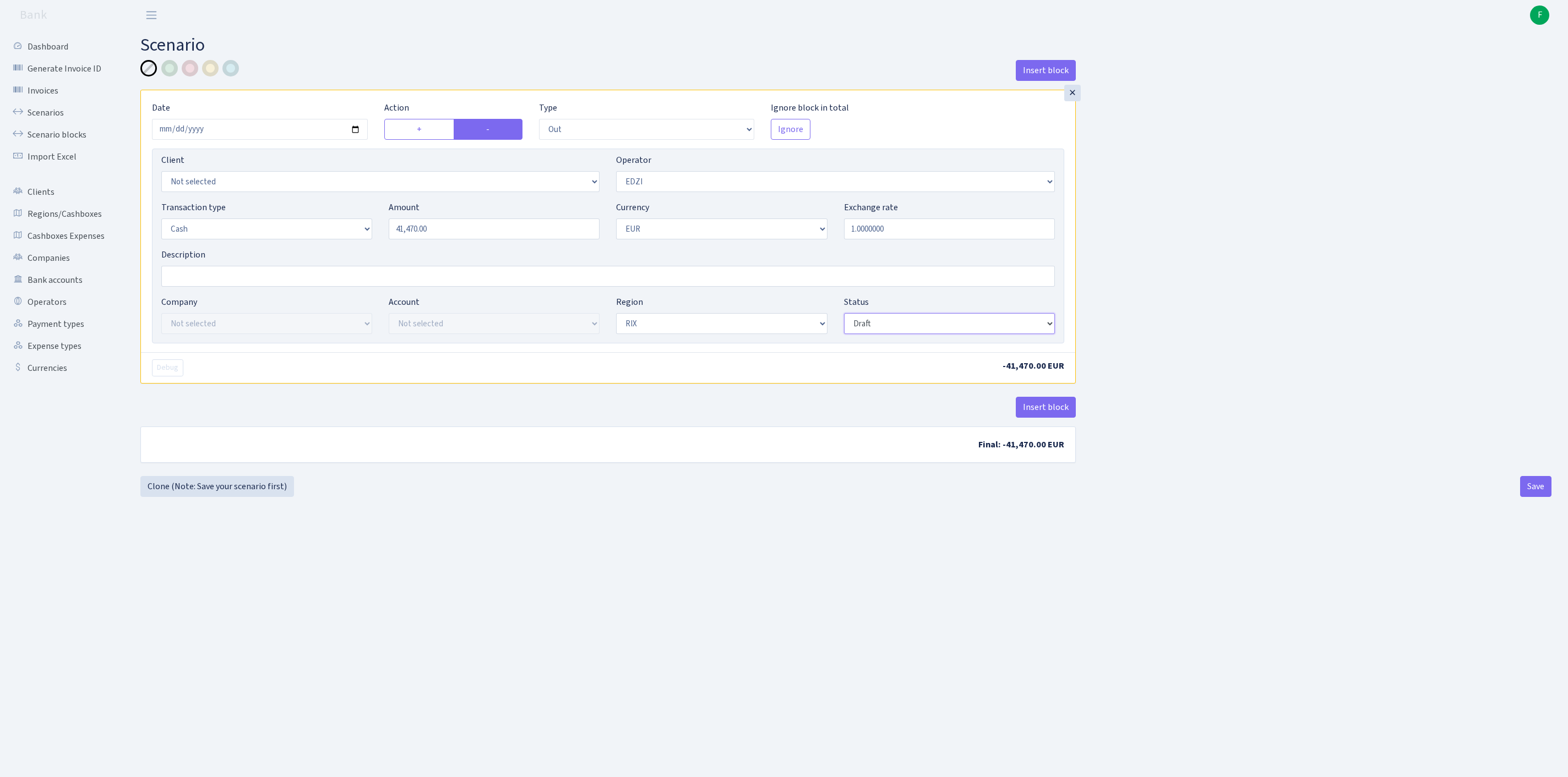
select select "processed"
click at [1530, 498] on button "Save" at bounding box center [1536, 486] width 31 height 20
select select "out"
select select "11"
select select "1"
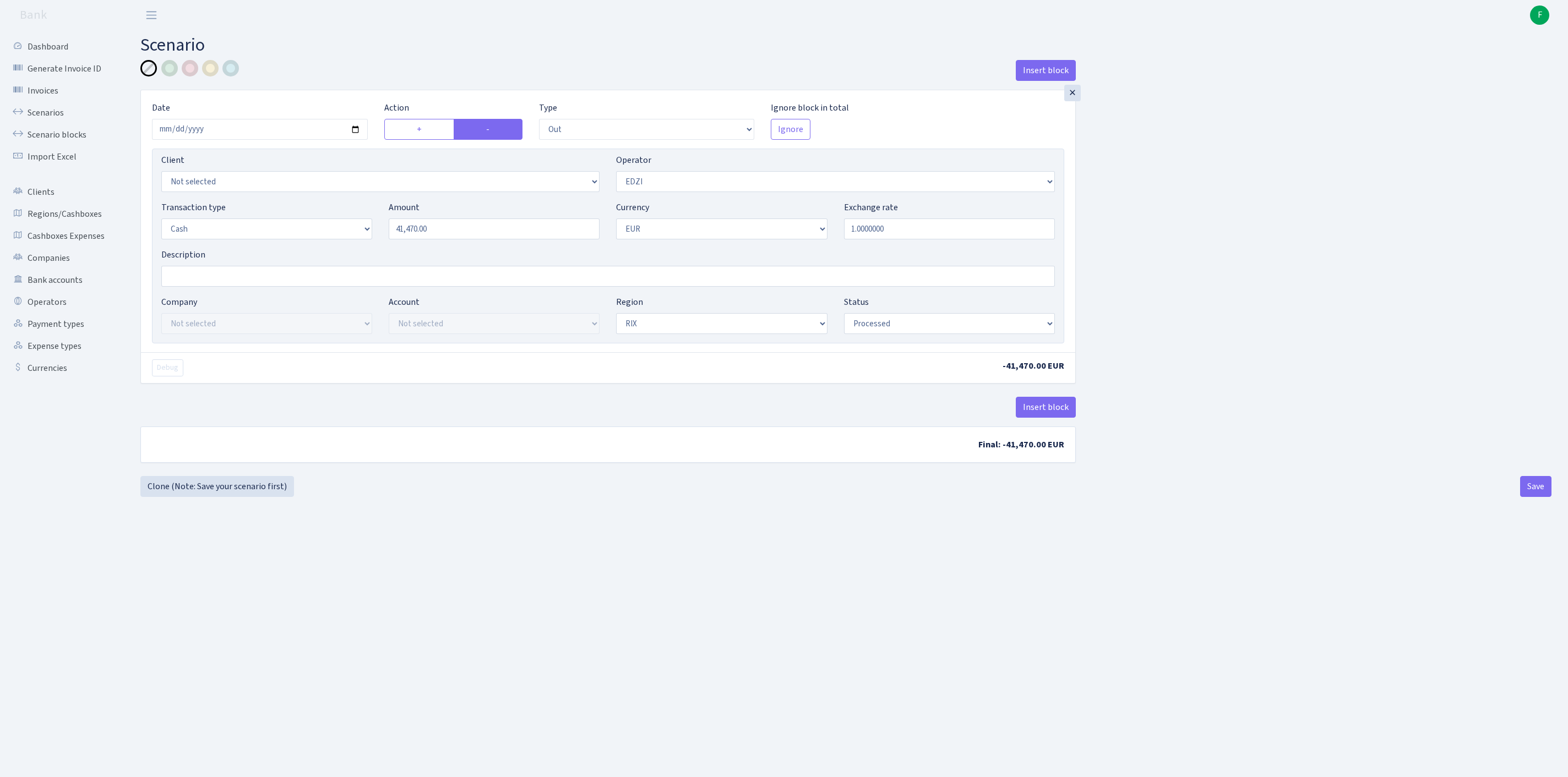
select select "1"
select select "processed"
click at [225, 498] on link "Clone (Note: Save your scenario first)" at bounding box center [217, 486] width 154 height 20
select select "out"
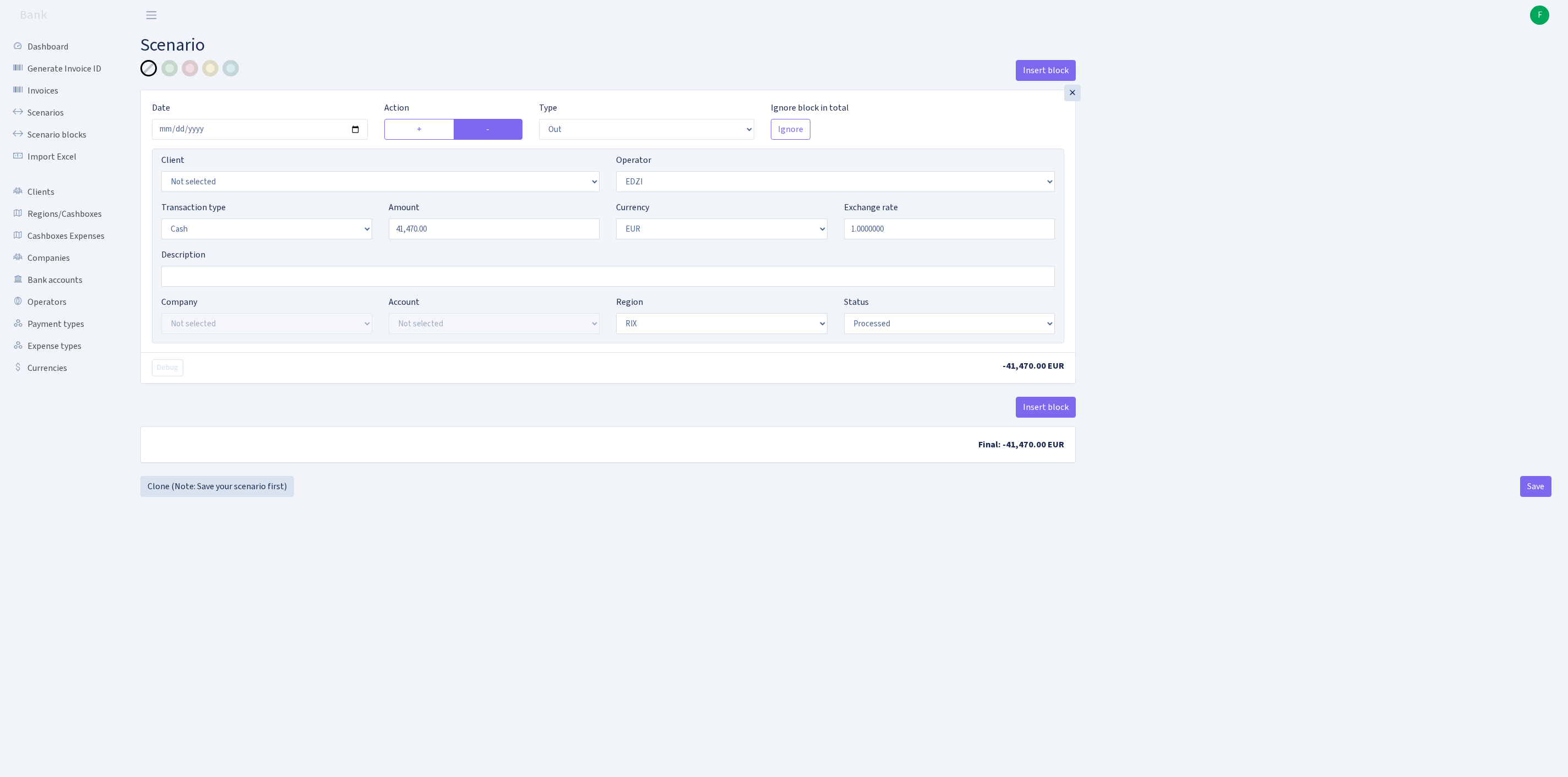
select select "11"
select select "1"
select select "processed"
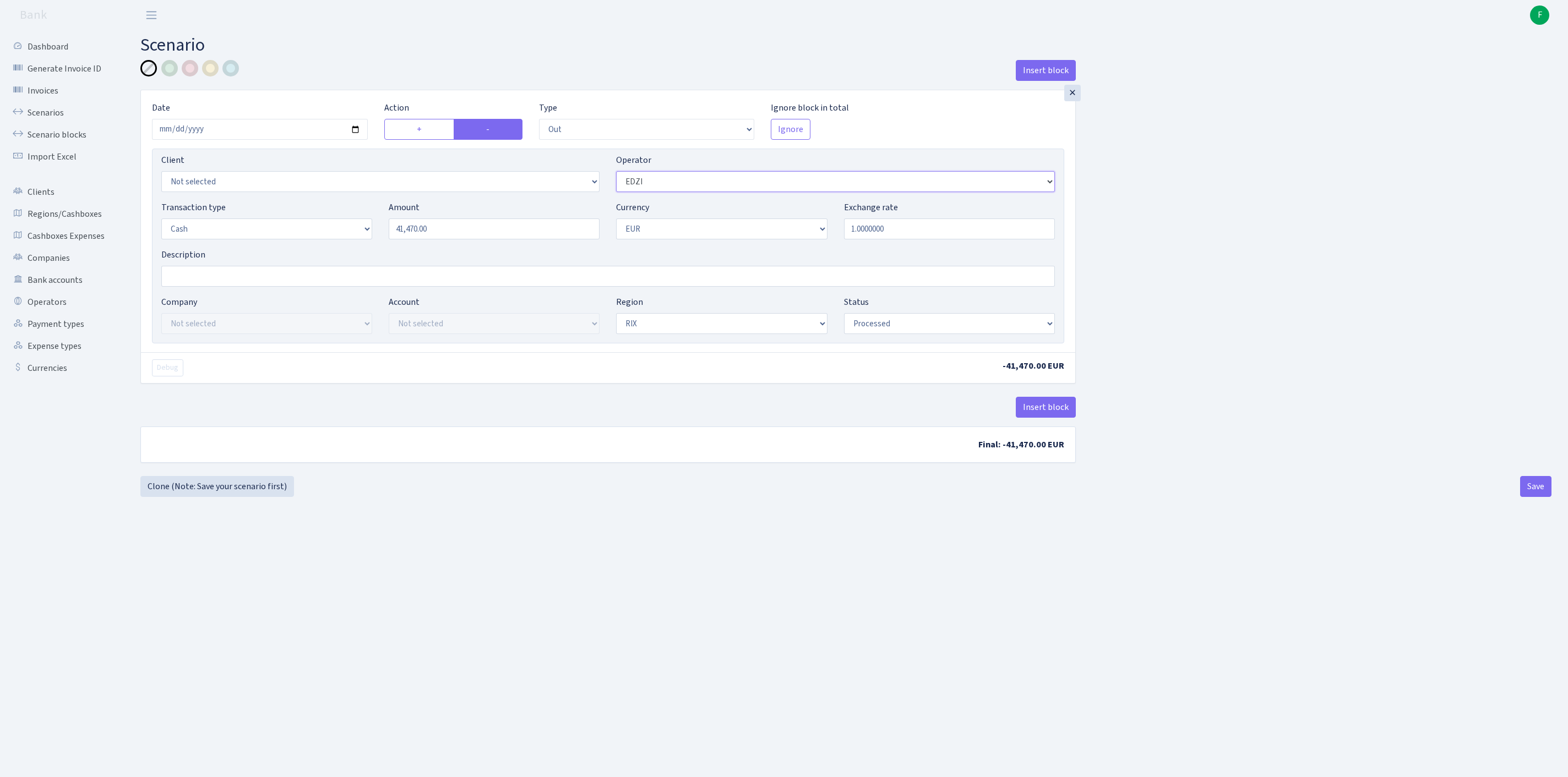
select select "388"
drag, startPoint x: 479, startPoint y: 254, endPoint x: 320, endPoint y: 245, distance: 159.3
click at [320, 245] on div "Transaction type Not selected 981 ELF FISH crypto GIRT IVO dekl MM-BALTIC eur U…" at bounding box center [608, 224] width 911 height 48
type input "39,600.00"
click at [1532, 498] on button "Save" at bounding box center [1536, 486] width 31 height 20
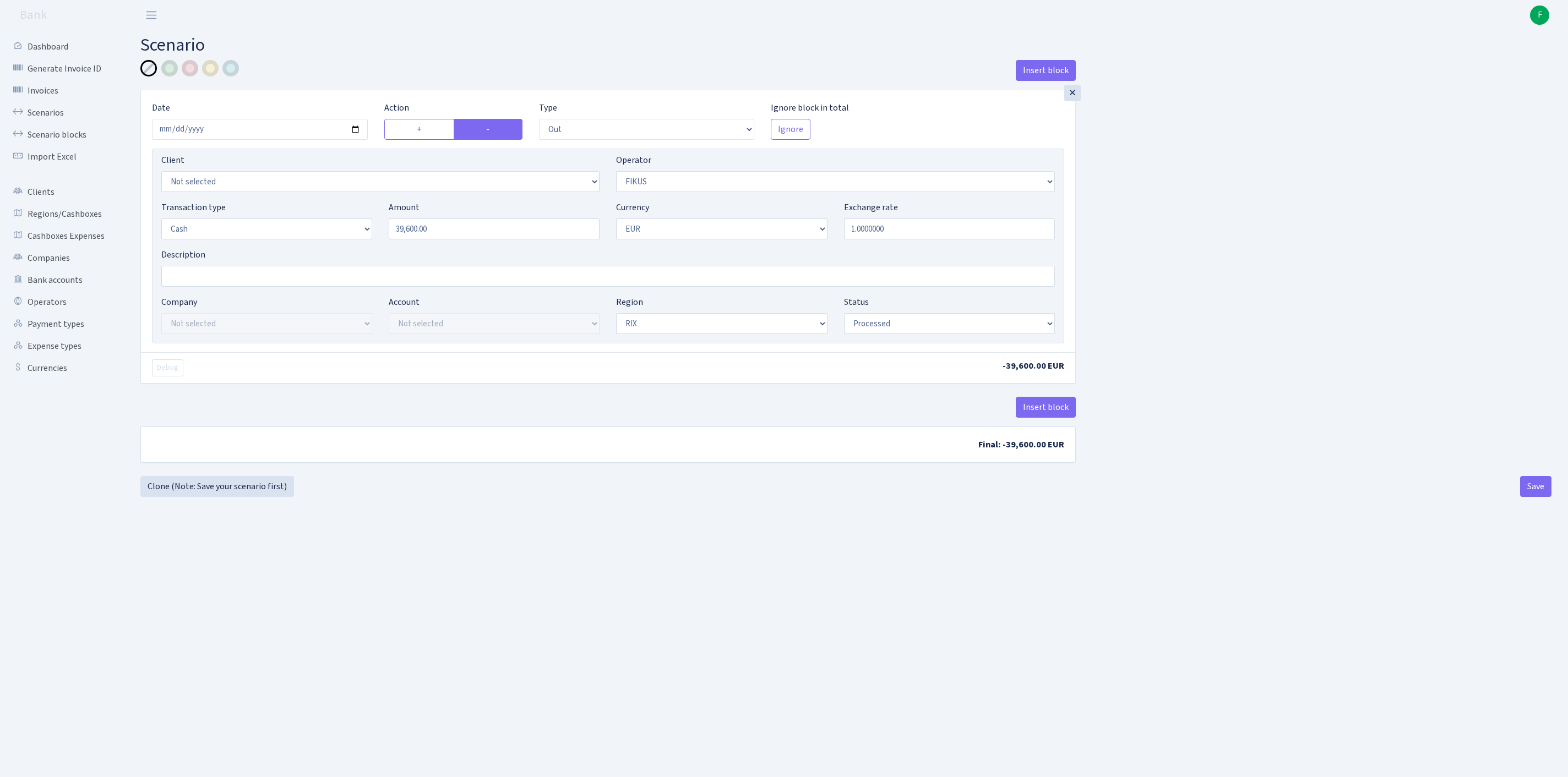
select select "out"
select select "388"
select select "1"
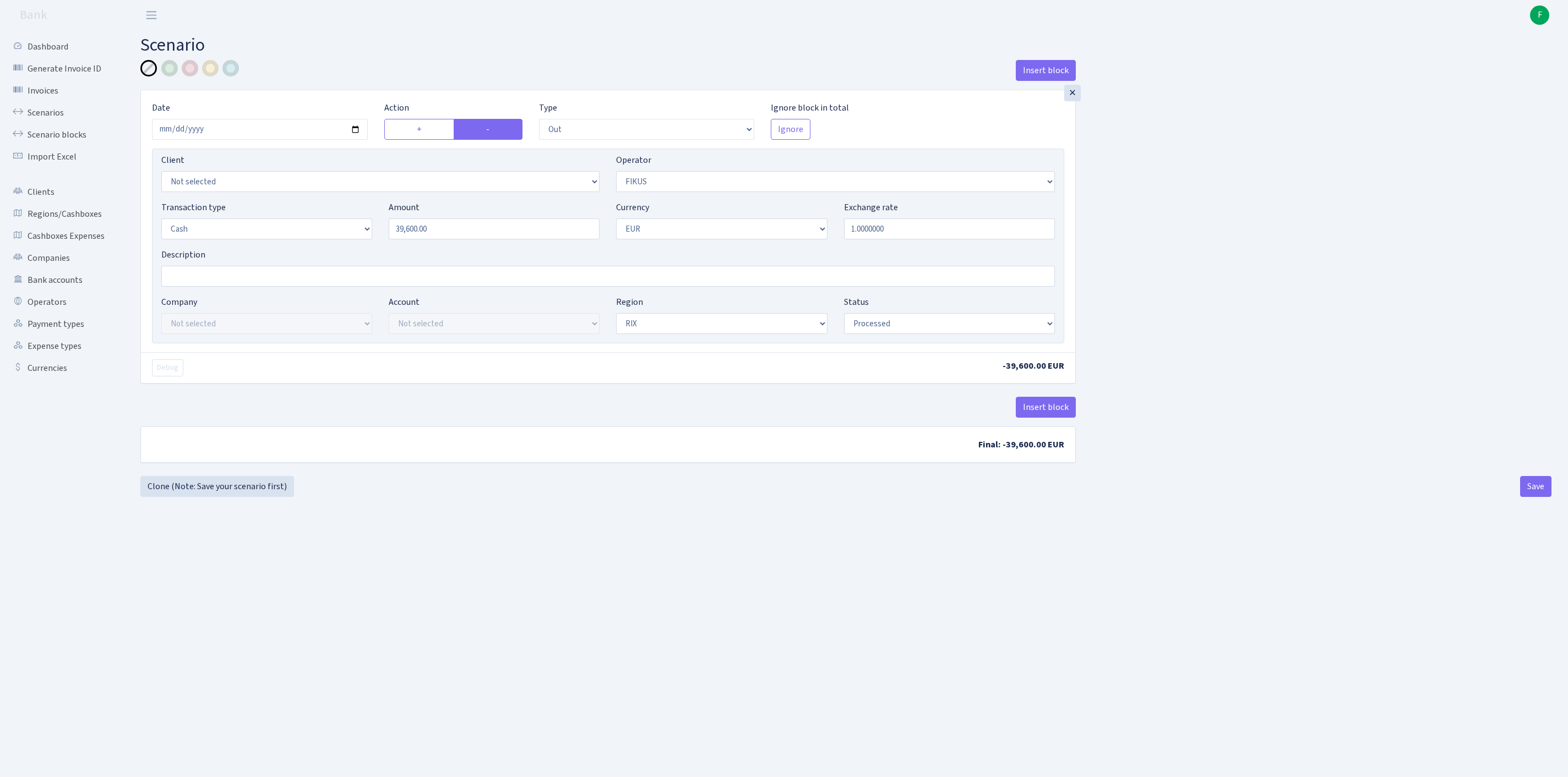
select select "processed"
click at [246, 498] on link "Clone (Note: Save your scenario first)" at bounding box center [217, 486] width 154 height 20
select select "out"
select select "388"
select select "1"
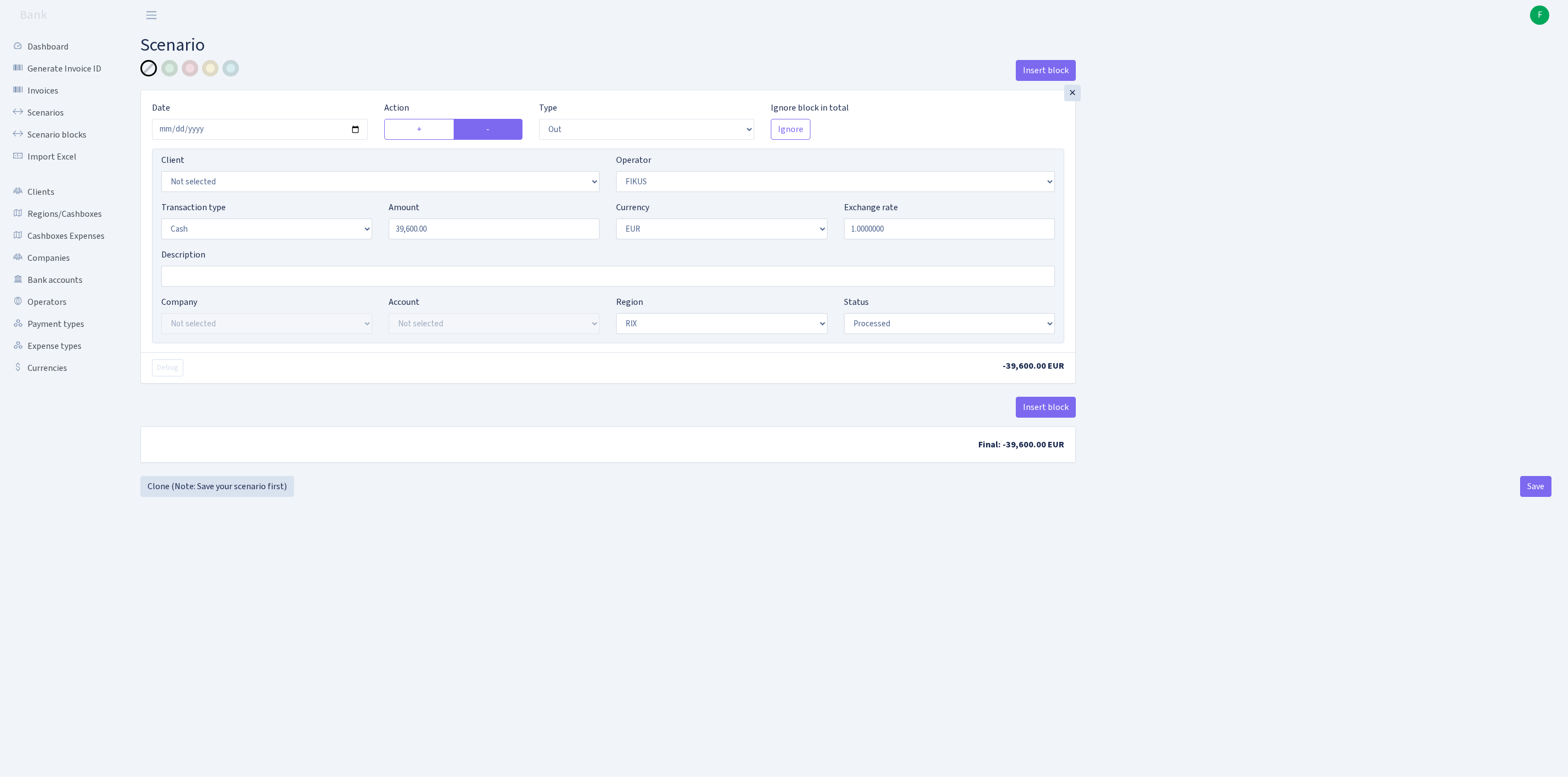
select select "1"
select select "processed"
select select "65"
drag, startPoint x: 476, startPoint y: 255, endPoint x: 358, endPoint y: 253, distance: 118.0
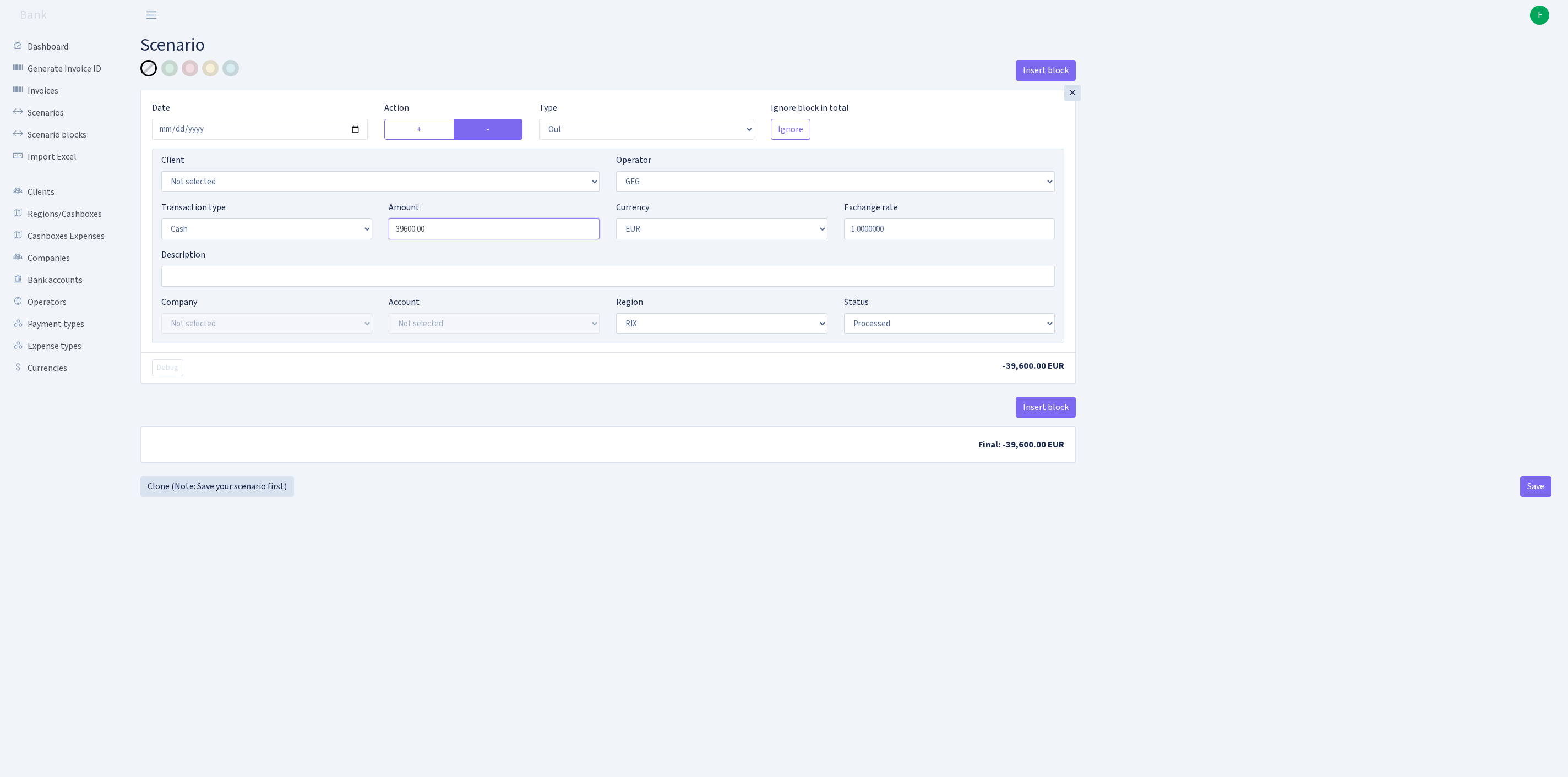
click at [358, 248] on div "Transaction type Not selected 981 ELF FISH crypto GIRT IVO dekl MM-BALTIC eur U…" at bounding box center [608, 224] width 911 height 48
type input "20,980.00"
click at [1531, 498] on button "Save" at bounding box center [1536, 486] width 31 height 20
select select "out"
select select "65"
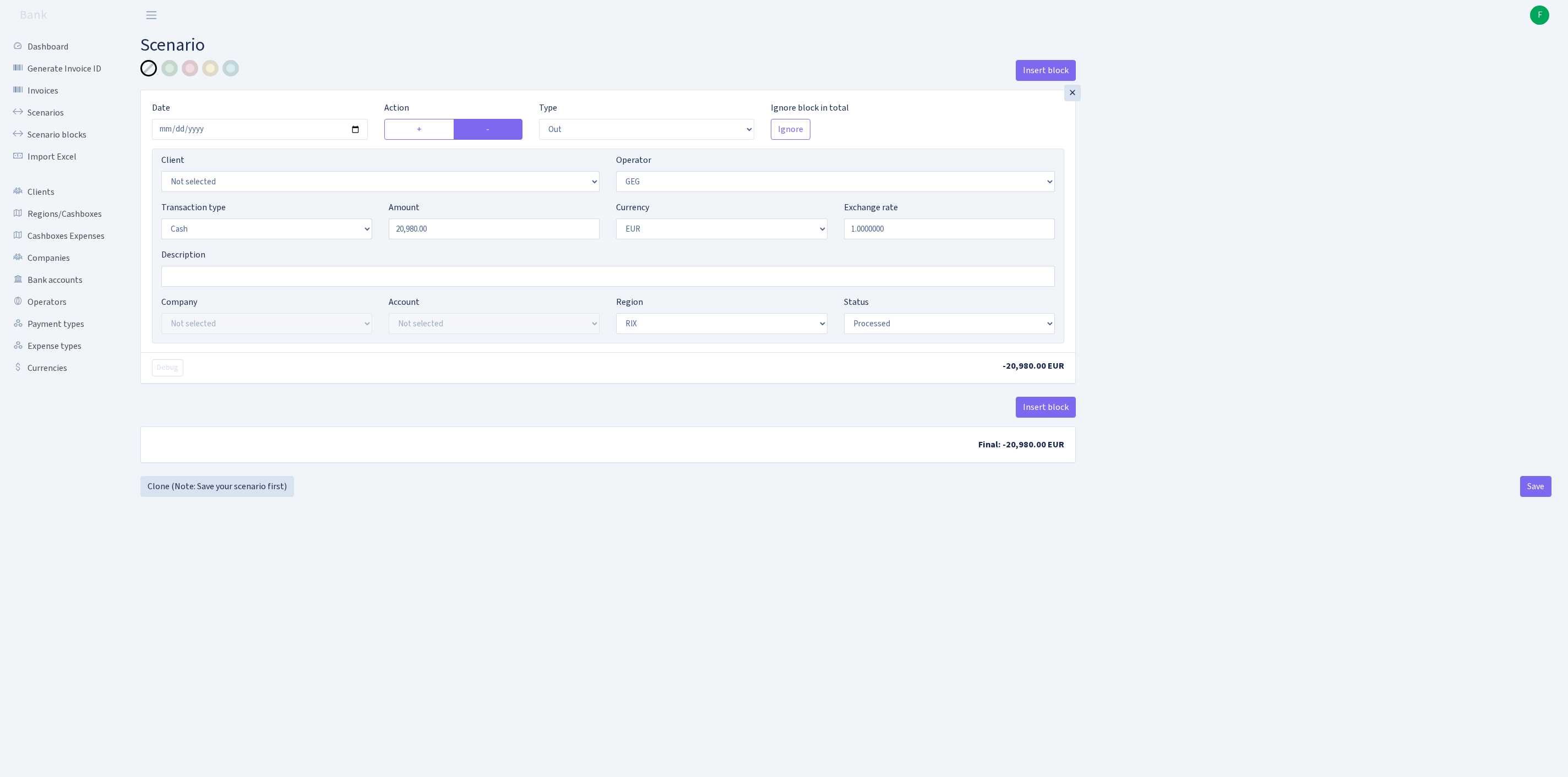
select select "1"
select select "processed"
click at [208, 498] on link "Clone (Note: Save your scenario first)" at bounding box center [217, 486] width 154 height 20
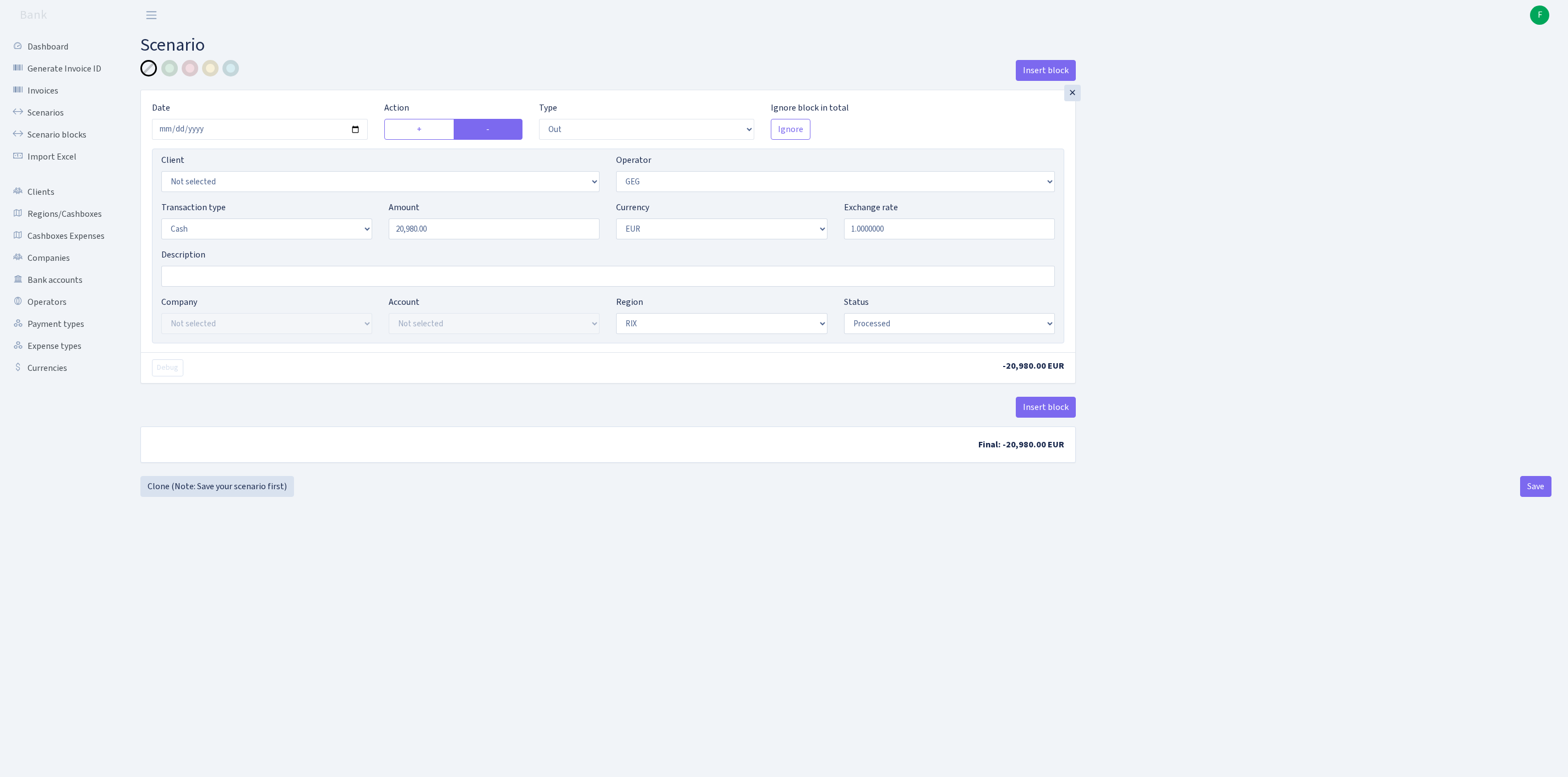
select select "out"
select select "65"
select select "1"
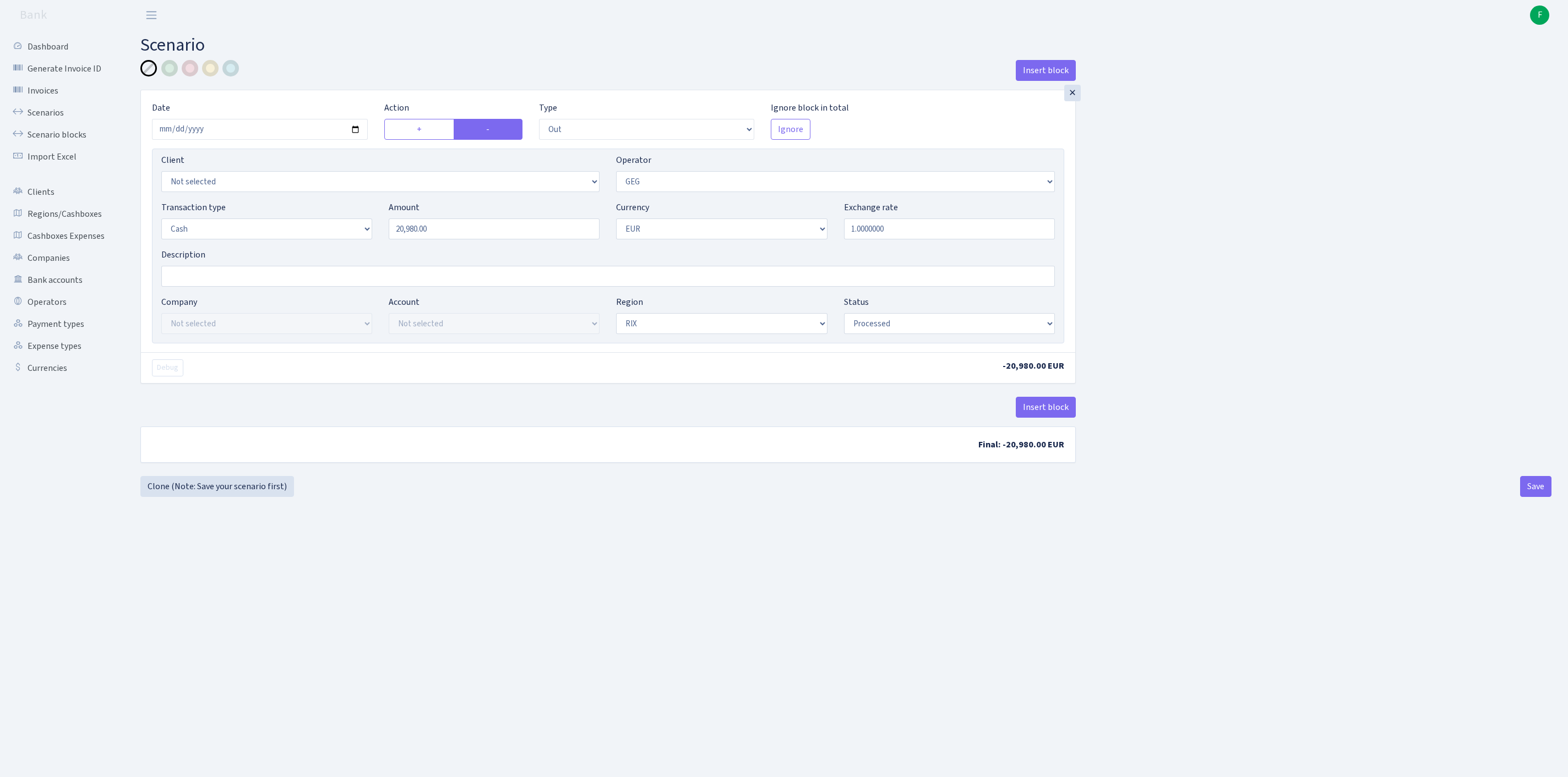
select select "processed"
select select "10"
drag, startPoint x: 462, startPoint y: 256, endPoint x: 296, endPoint y: 246, distance: 166.3
click at [296, 246] on div "Transaction type Not selected 981 ELF FISH crypto GIRT IVO dekl MM-BALTIC eur U…" at bounding box center [608, 224] width 911 height 48
type input "4,420.00"
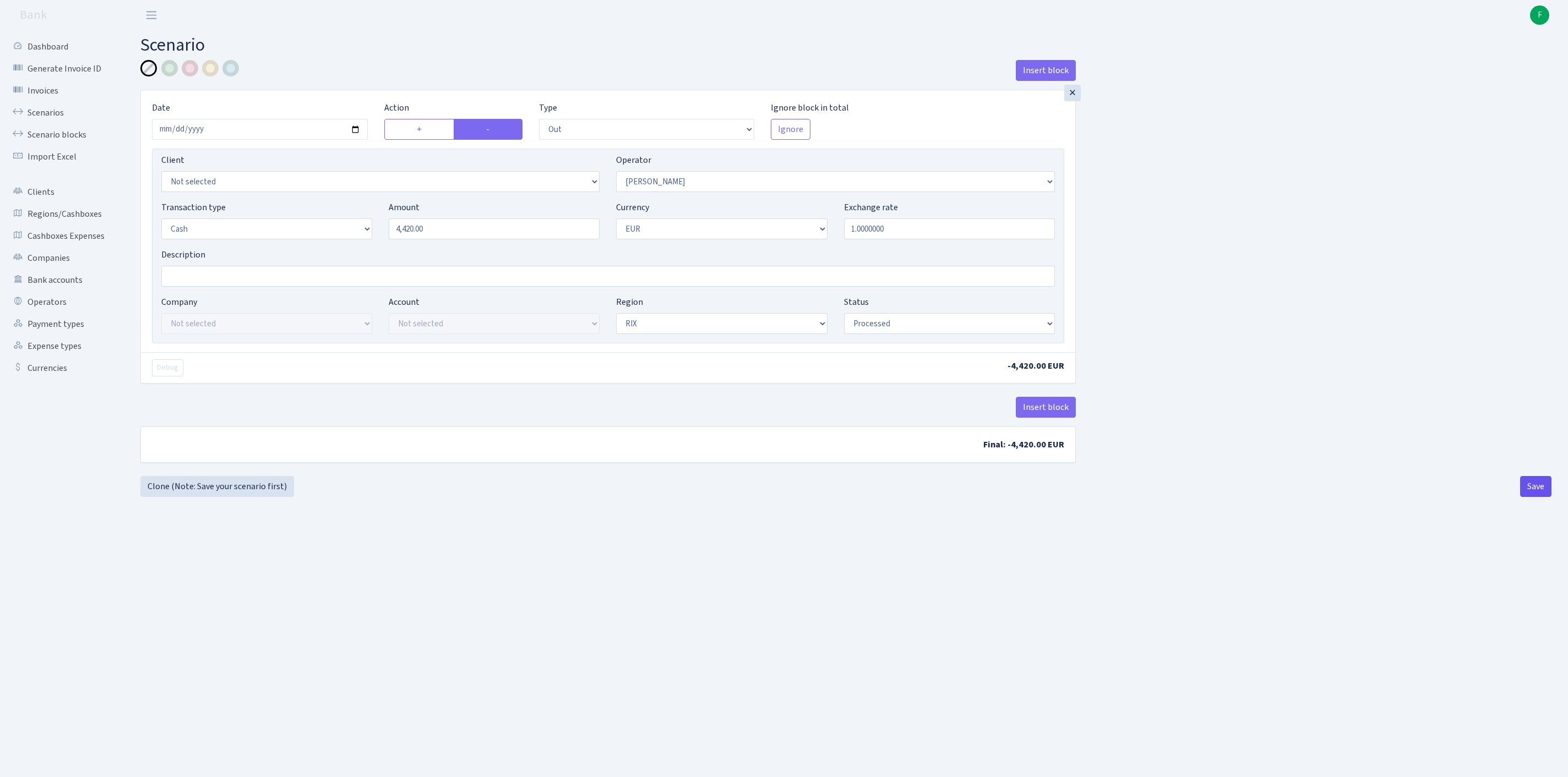
click at [1538, 498] on button "Save" at bounding box center [1536, 486] width 31 height 20
select select "out"
select select "10"
select select "1"
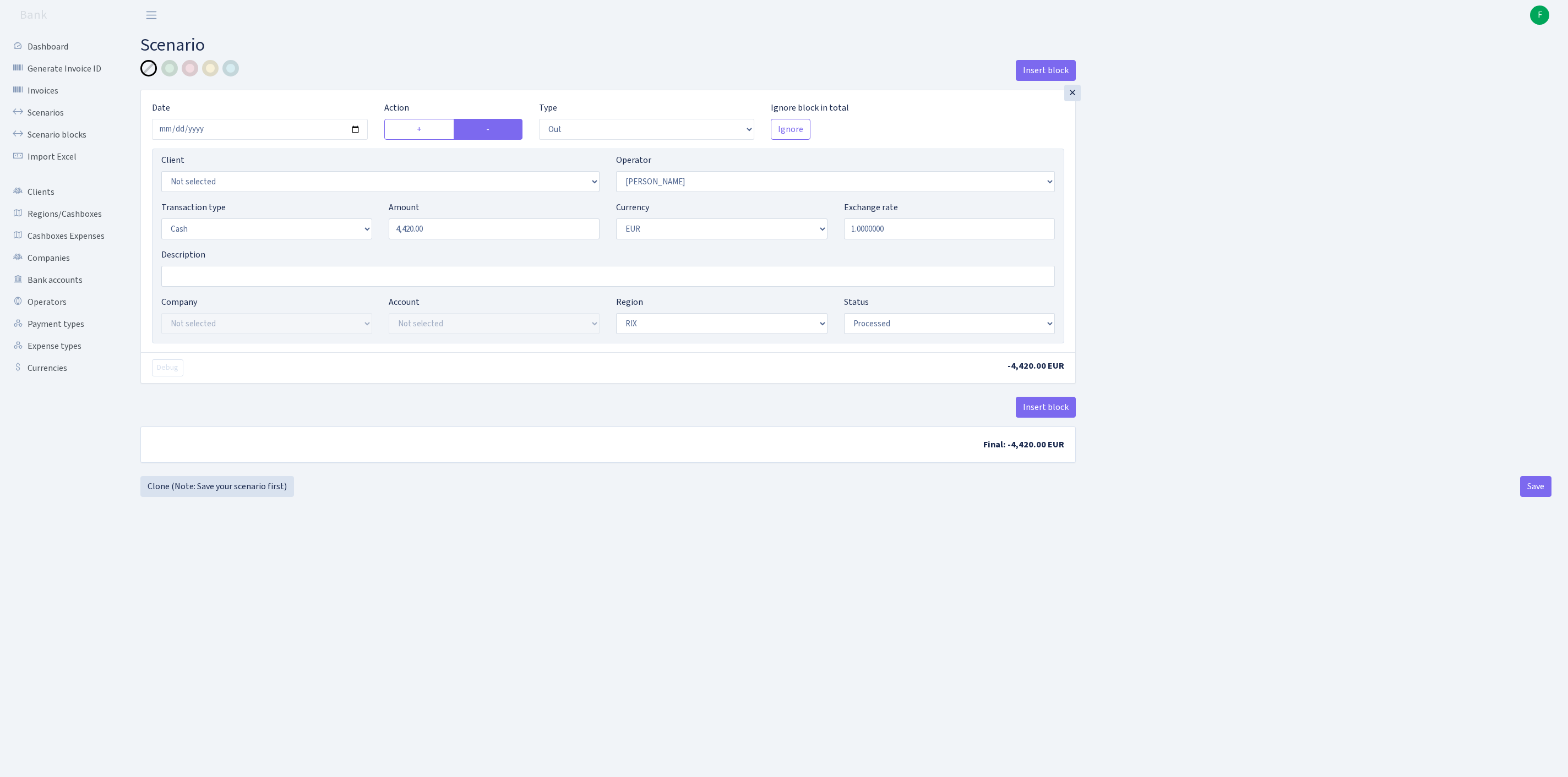
select select "1"
select select "processed"
click at [204, 498] on link "Clone (Note: Save your scenario first)" at bounding box center [217, 486] width 154 height 20
select select "out"
select select "10"
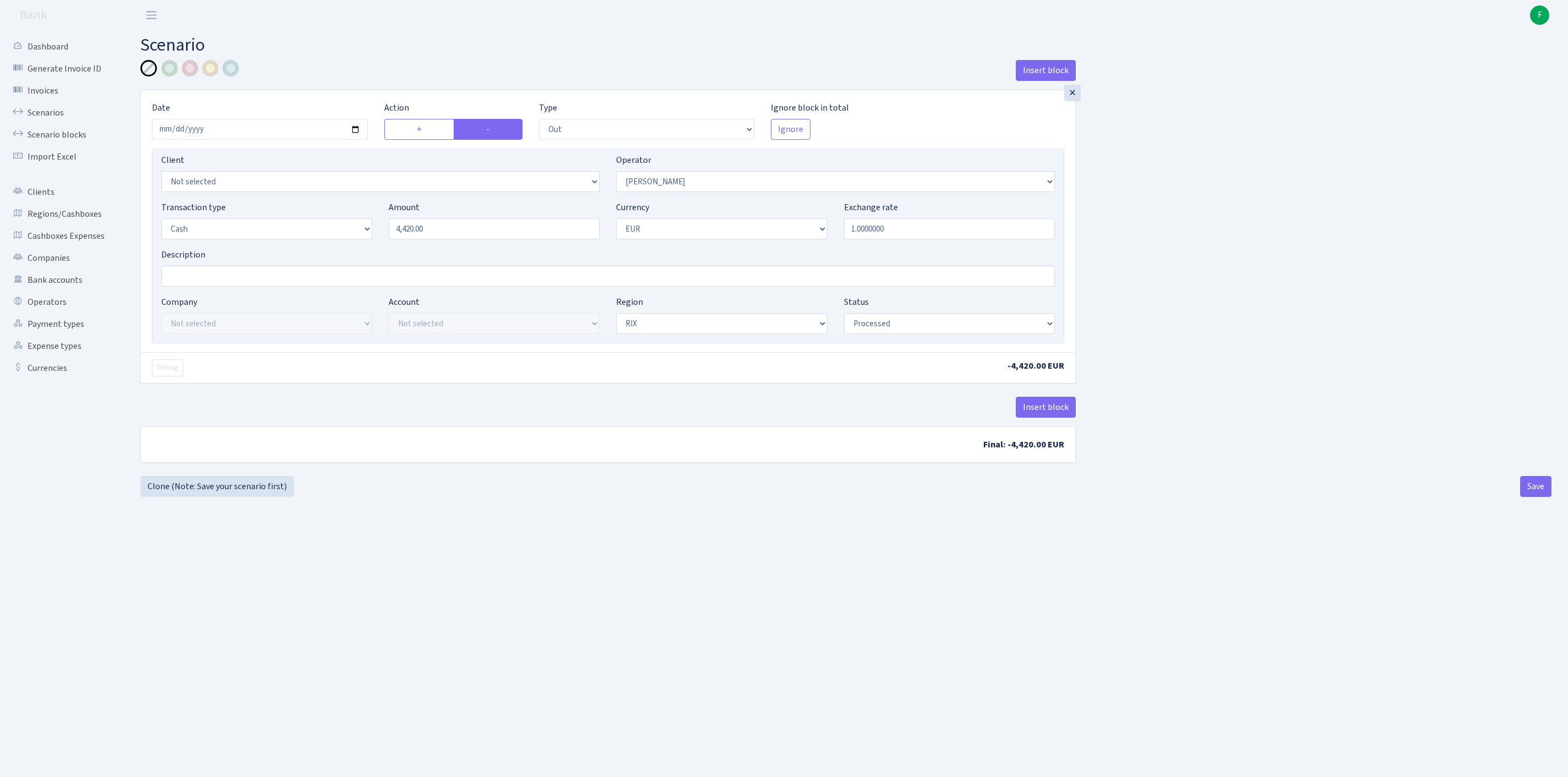
select select "1"
select select "processed"
select select "272"
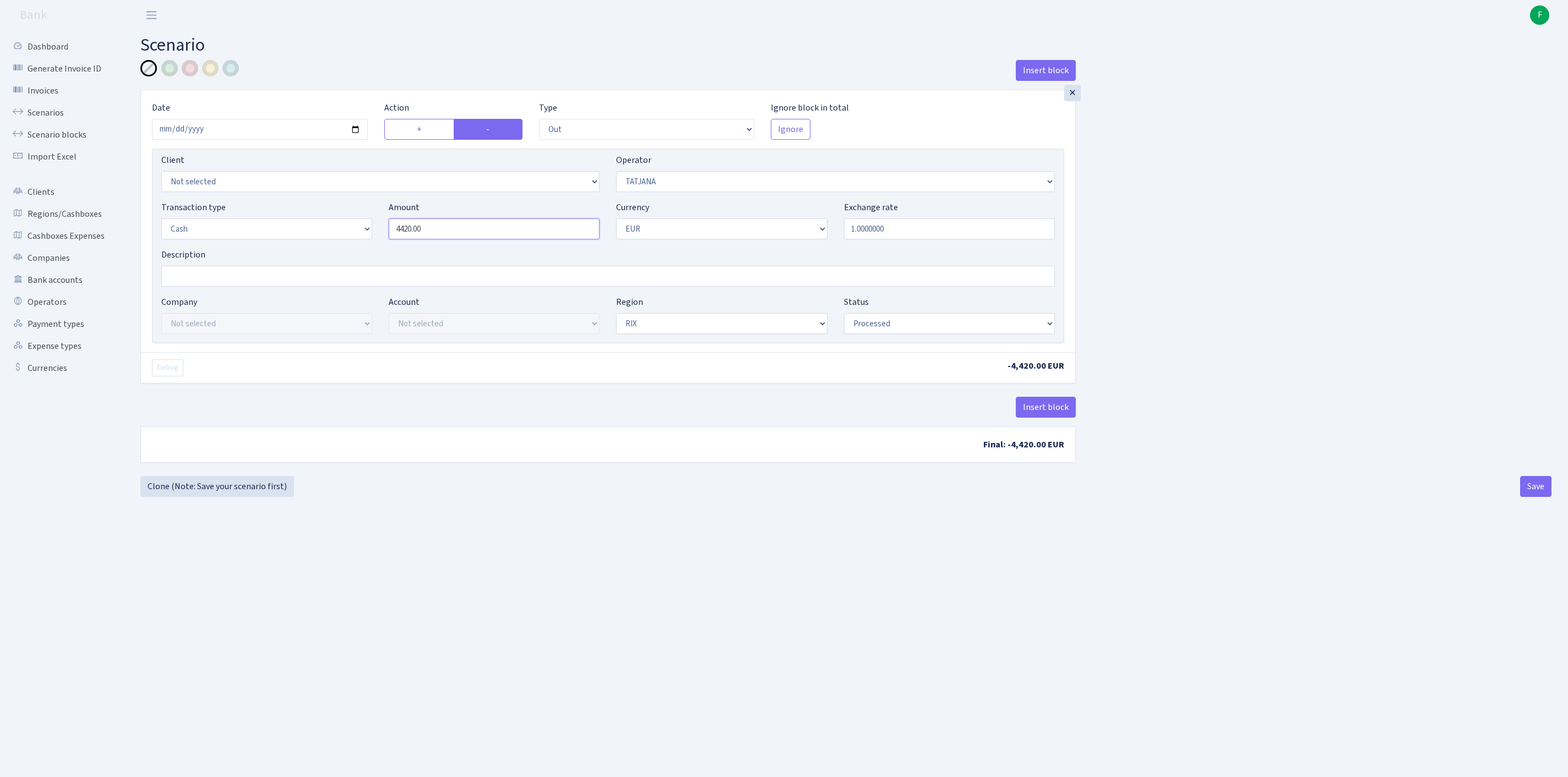
drag, startPoint x: 456, startPoint y: 254, endPoint x: 328, endPoint y: 251, distance: 128.0
click at [328, 248] on div "Transaction type Not selected 981 ELF FISH crypto [PERSON_NAME] MM-BALTIC eur U…" at bounding box center [608, 224] width 911 height 48
type input "26,575.00"
click at [1529, 498] on button "Save" at bounding box center [1536, 486] width 31 height 20
select select "out"
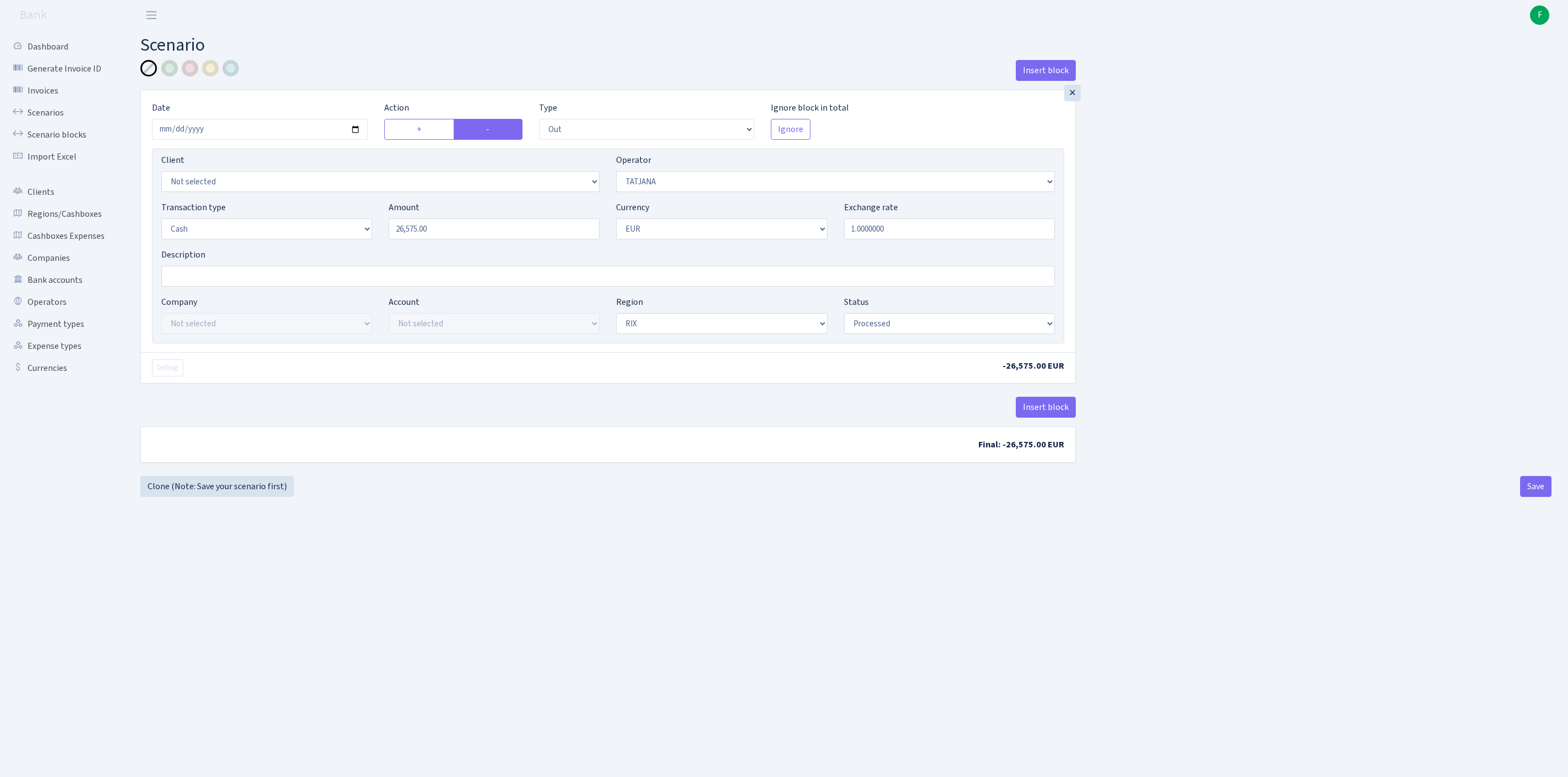
select select "272"
select select "1"
select select "processed"
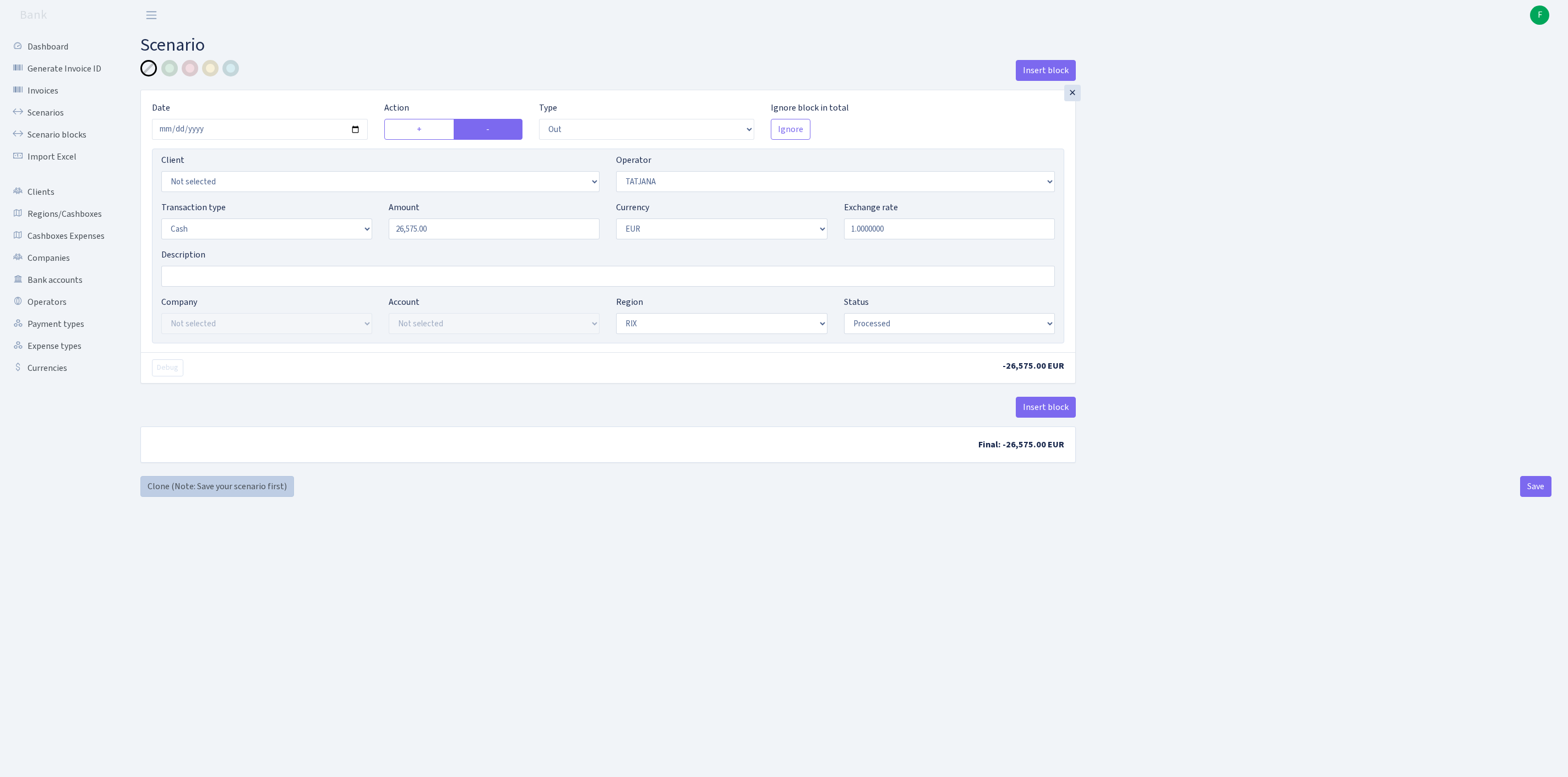
click at [216, 498] on link "Clone (Note: Save your scenario first)" at bounding box center [217, 486] width 154 height 20
select select "out"
select select "272"
select select "1"
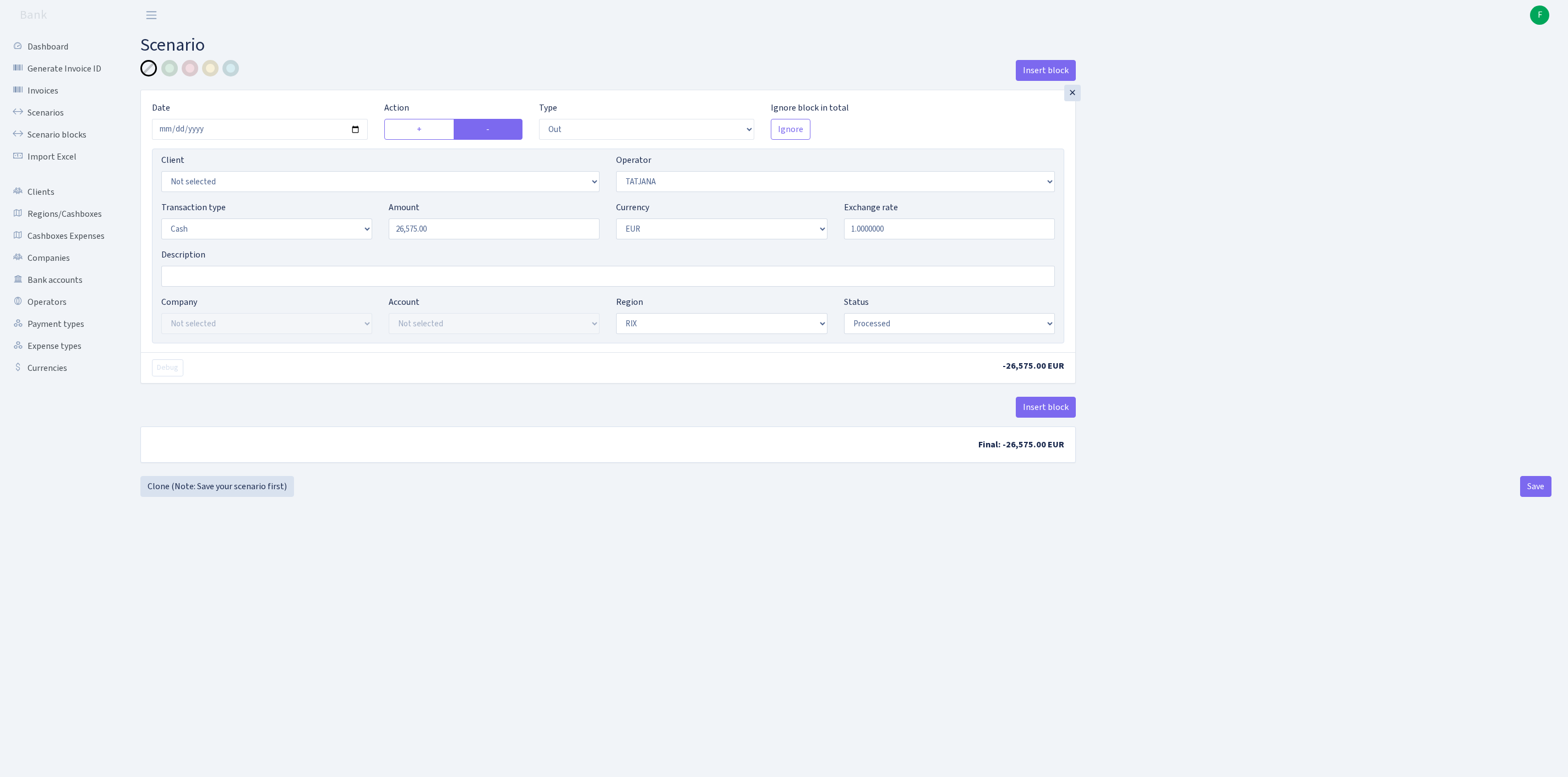
select select "1"
select select "processed"
select select "14"
drag, startPoint x: 464, startPoint y: 254, endPoint x: 294, endPoint y: 243, distance: 170.4
click at [294, 243] on div "Transaction type Not selected 981 ELF FISH crypto [PERSON_NAME] MM-BALTIC eur U…" at bounding box center [608, 224] width 911 height 48
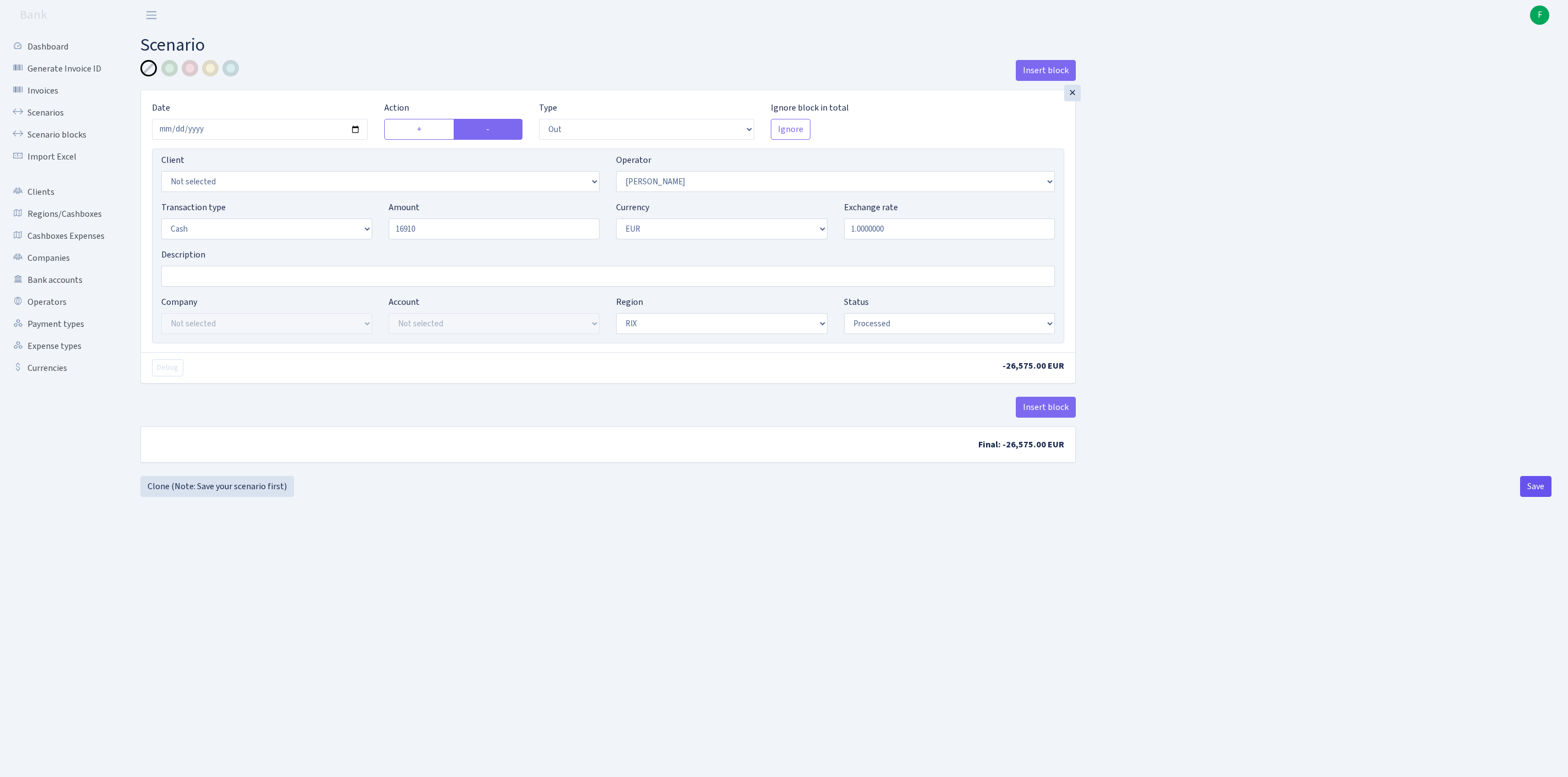
type input "16,910.00"
click at [1529, 498] on button "Save" at bounding box center [1536, 486] width 31 height 20
select select "out"
select select "14"
select select "1"
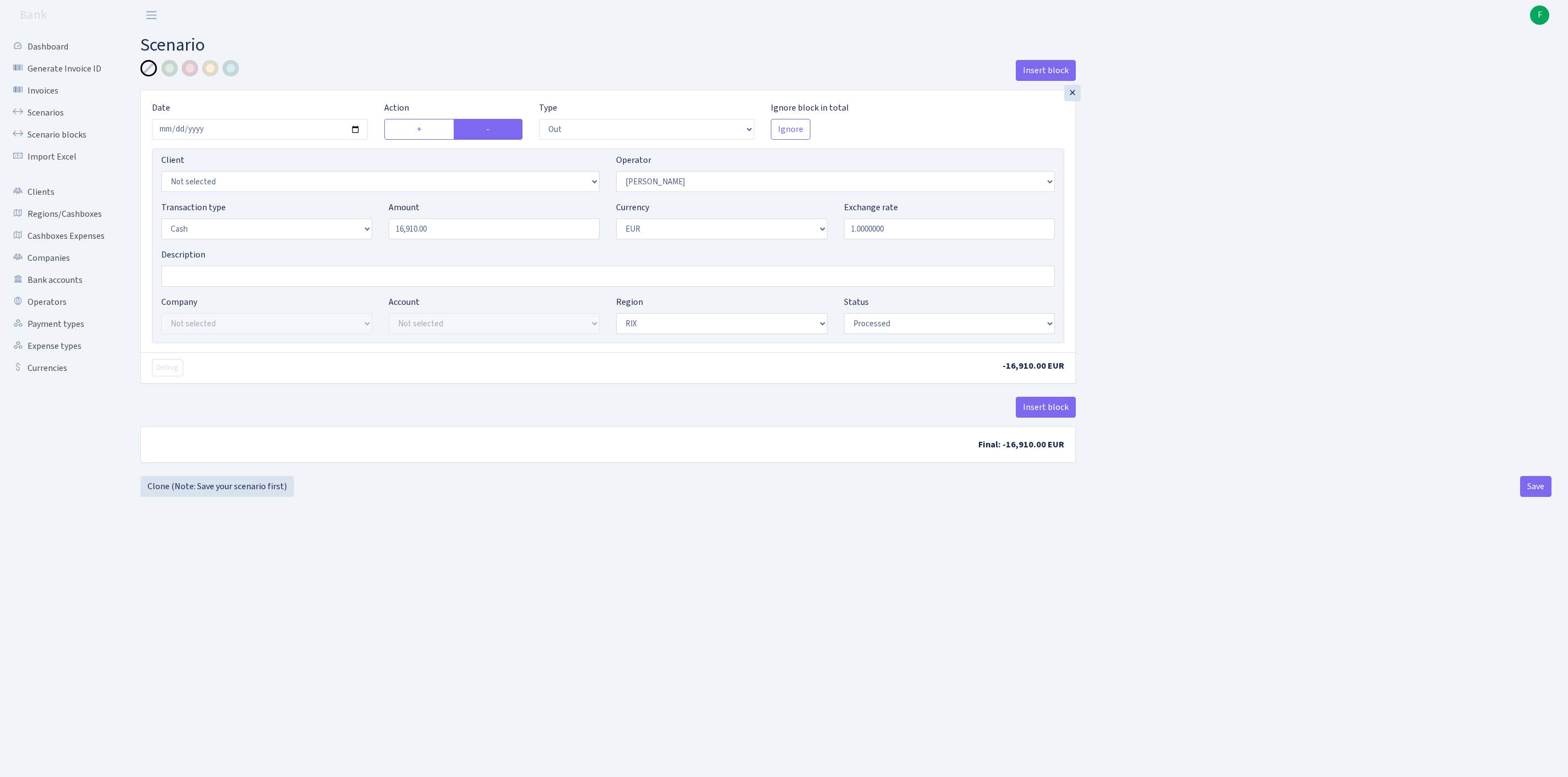
select select "1"
select select "processed"
click at [252, 498] on link "Clone (Note: Save your scenario first)" at bounding box center [217, 486] width 154 height 20
select select "out"
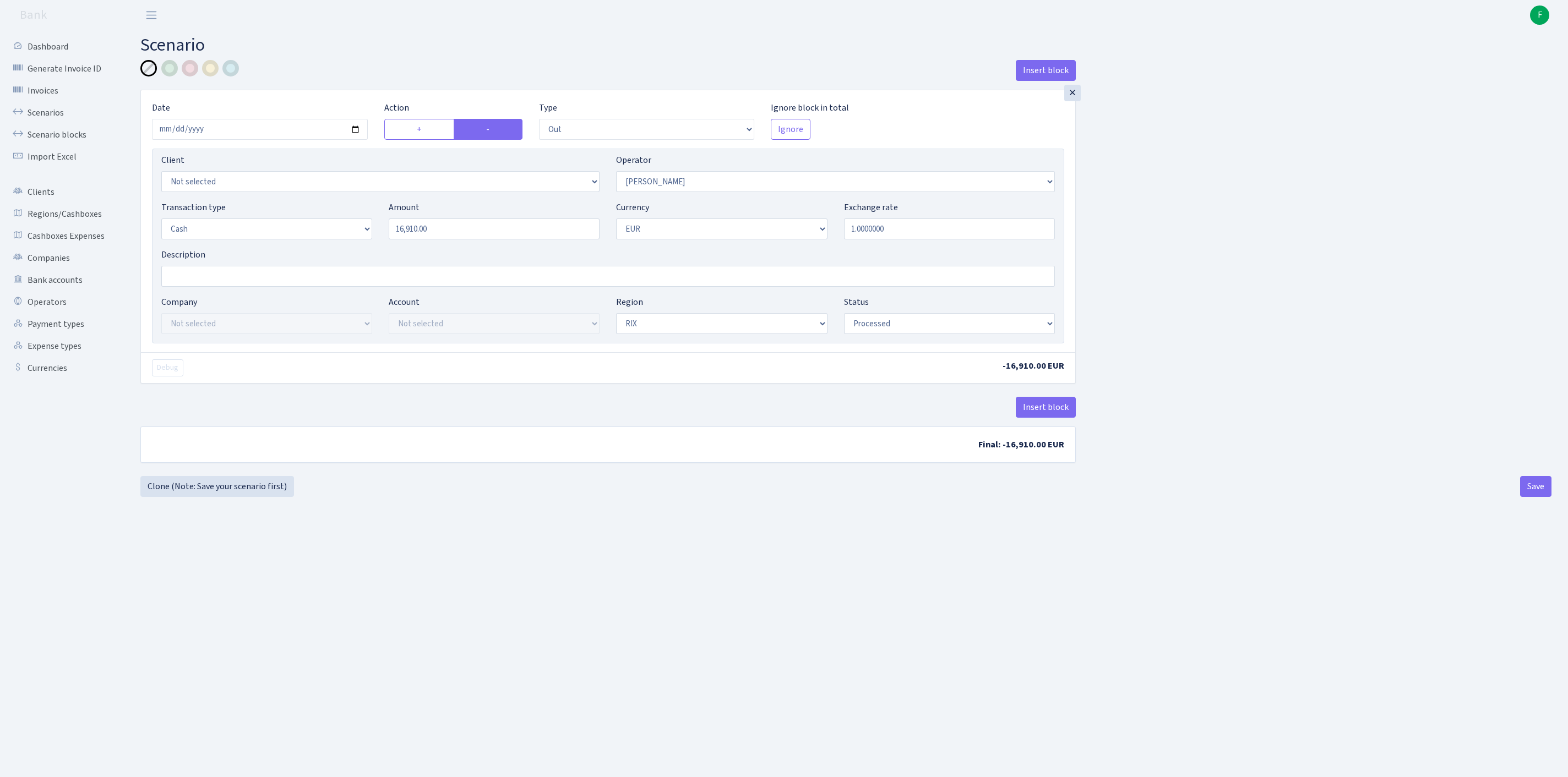
select select "14"
select select "1"
select select "processed"
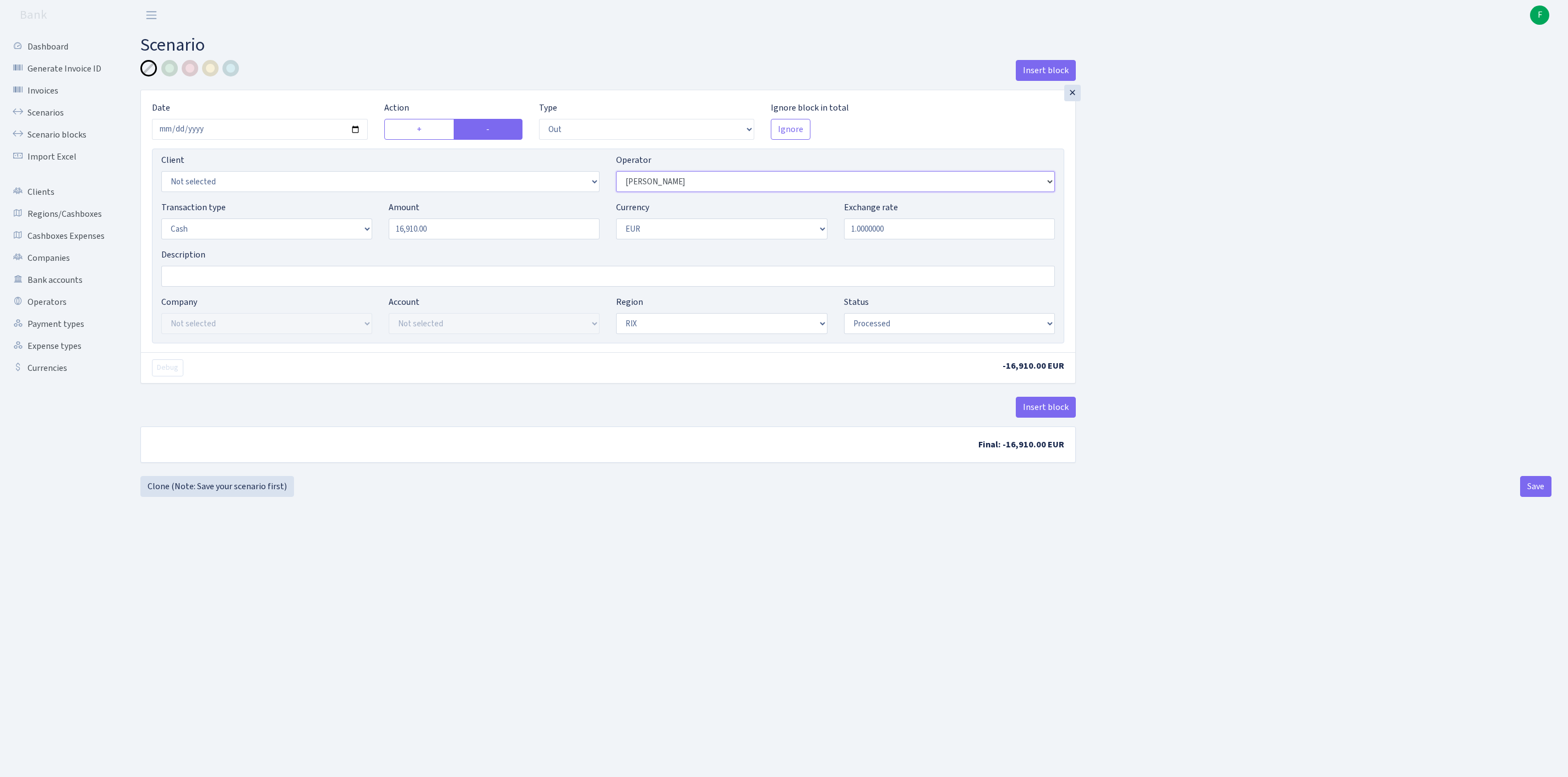
select select "199"
drag, startPoint x: 480, startPoint y: 251, endPoint x: 322, endPoint y: 244, distance: 158.2
click at [322, 244] on div "Transaction type Not selected 981 ELF FISH crypto GIRT IVO dekl MM-BALTIC eur U…" at bounding box center [608, 224] width 911 height 48
type input "6,780.00"
click at [1526, 498] on button "Save" at bounding box center [1536, 486] width 31 height 20
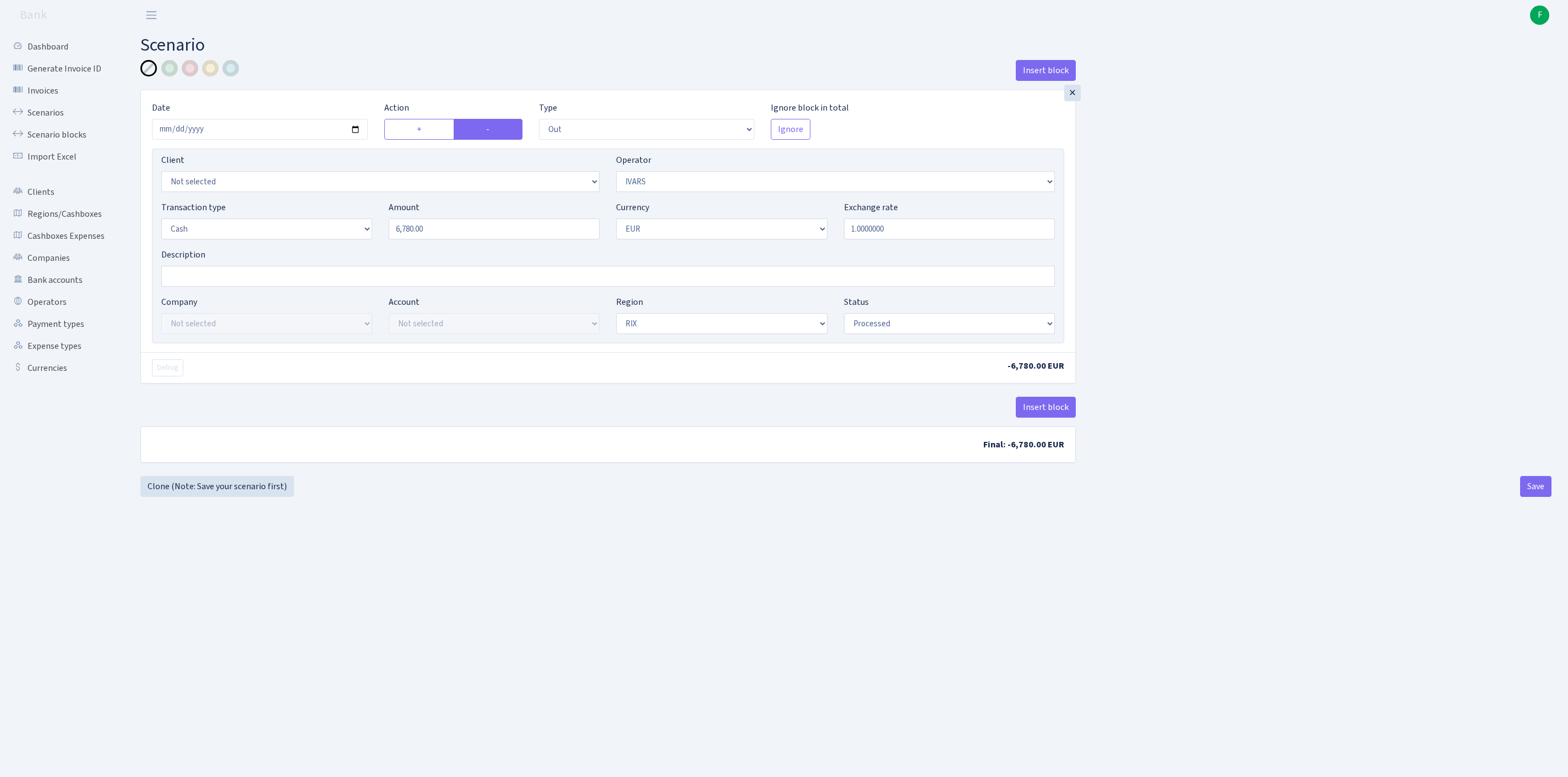
select select "out"
select select "199"
select select "1"
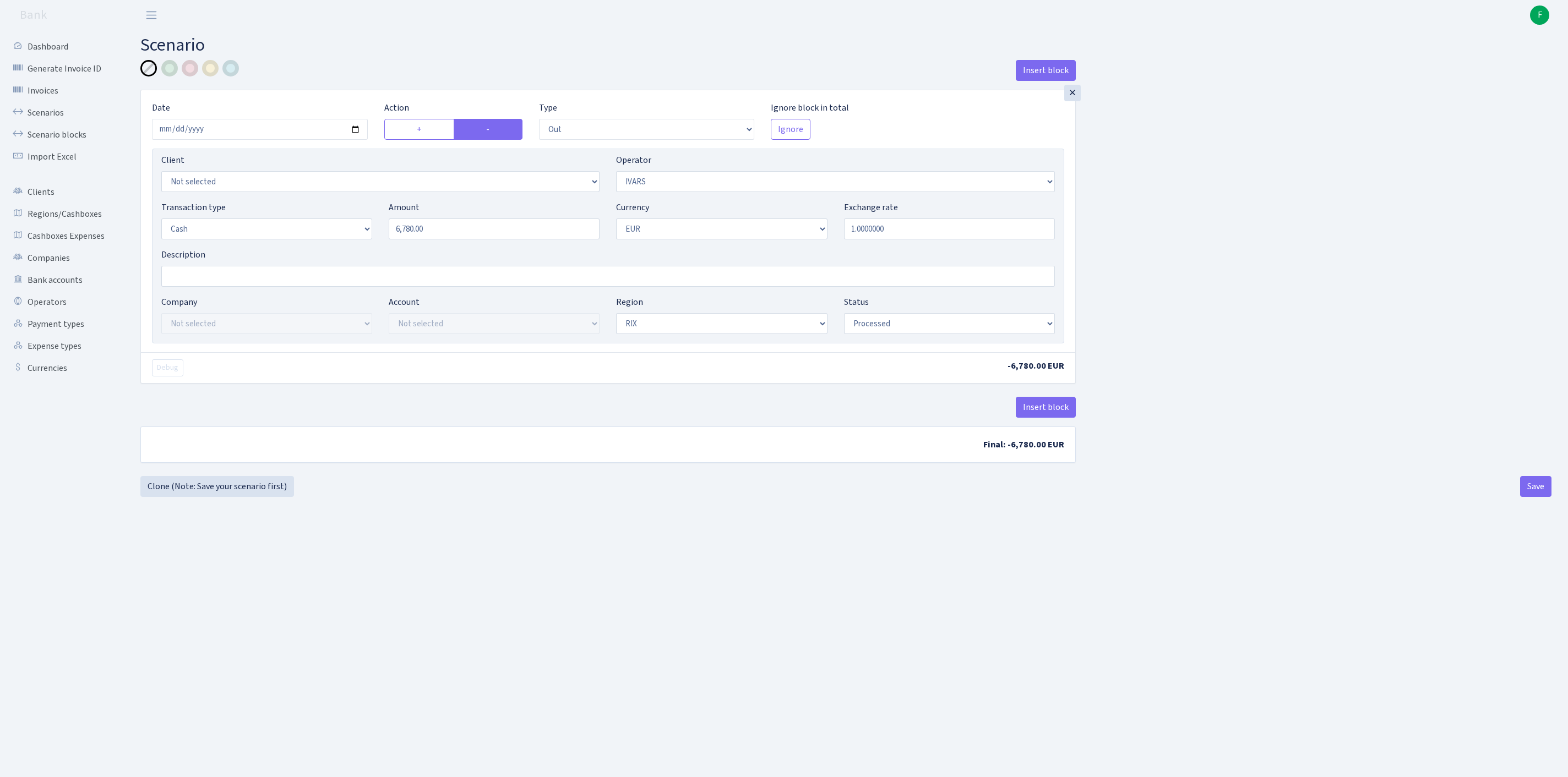
select select "processed"
click at [215, 498] on link "Clone (Note: Save your scenario first)" at bounding box center [217, 486] width 154 height 20
select select "out"
select select "199"
select select "1"
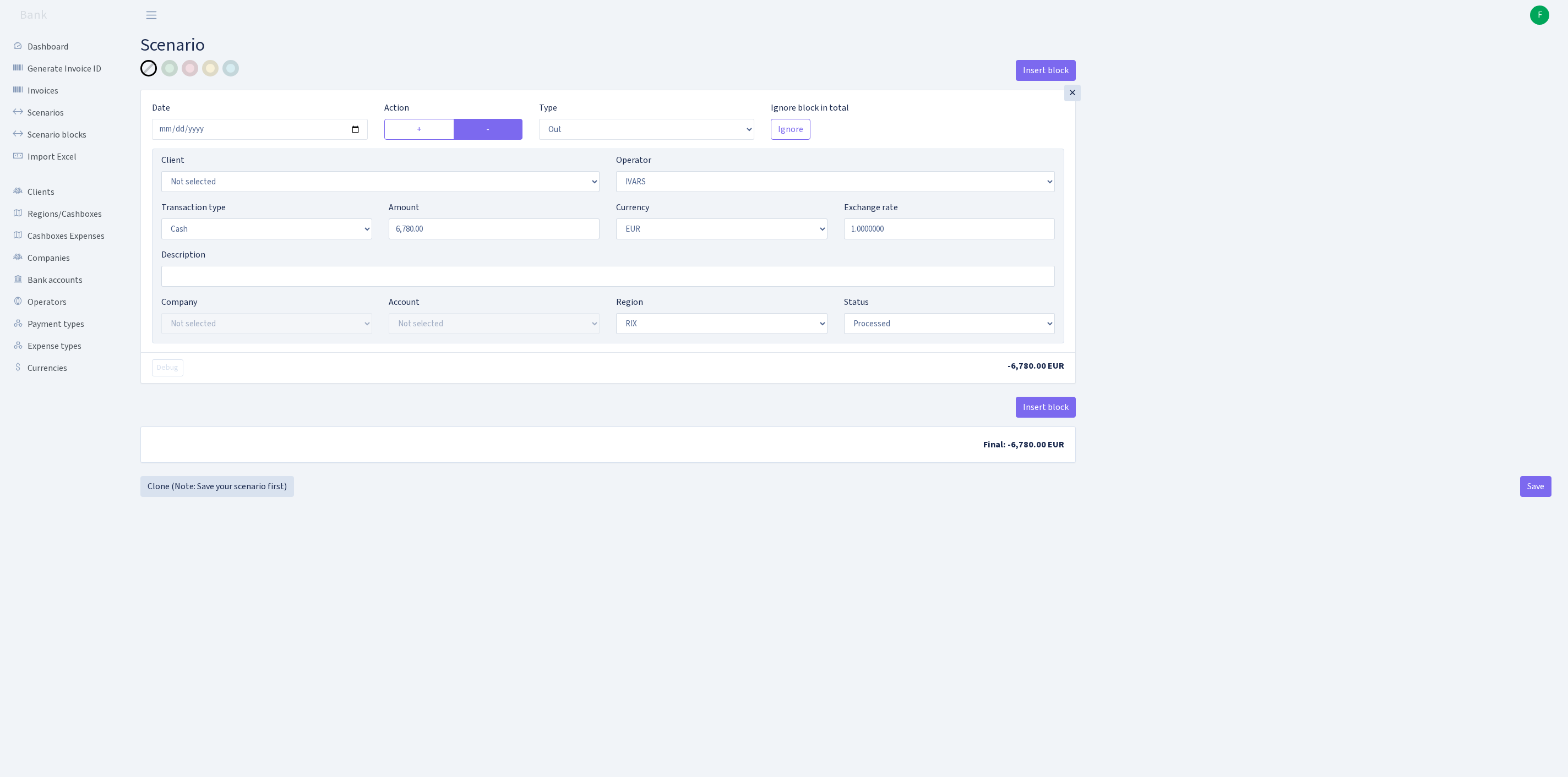
select select "1"
select select "processed"
select select "419"
drag, startPoint x: 479, startPoint y: 253, endPoint x: 351, endPoint y: 237, distance: 129.0
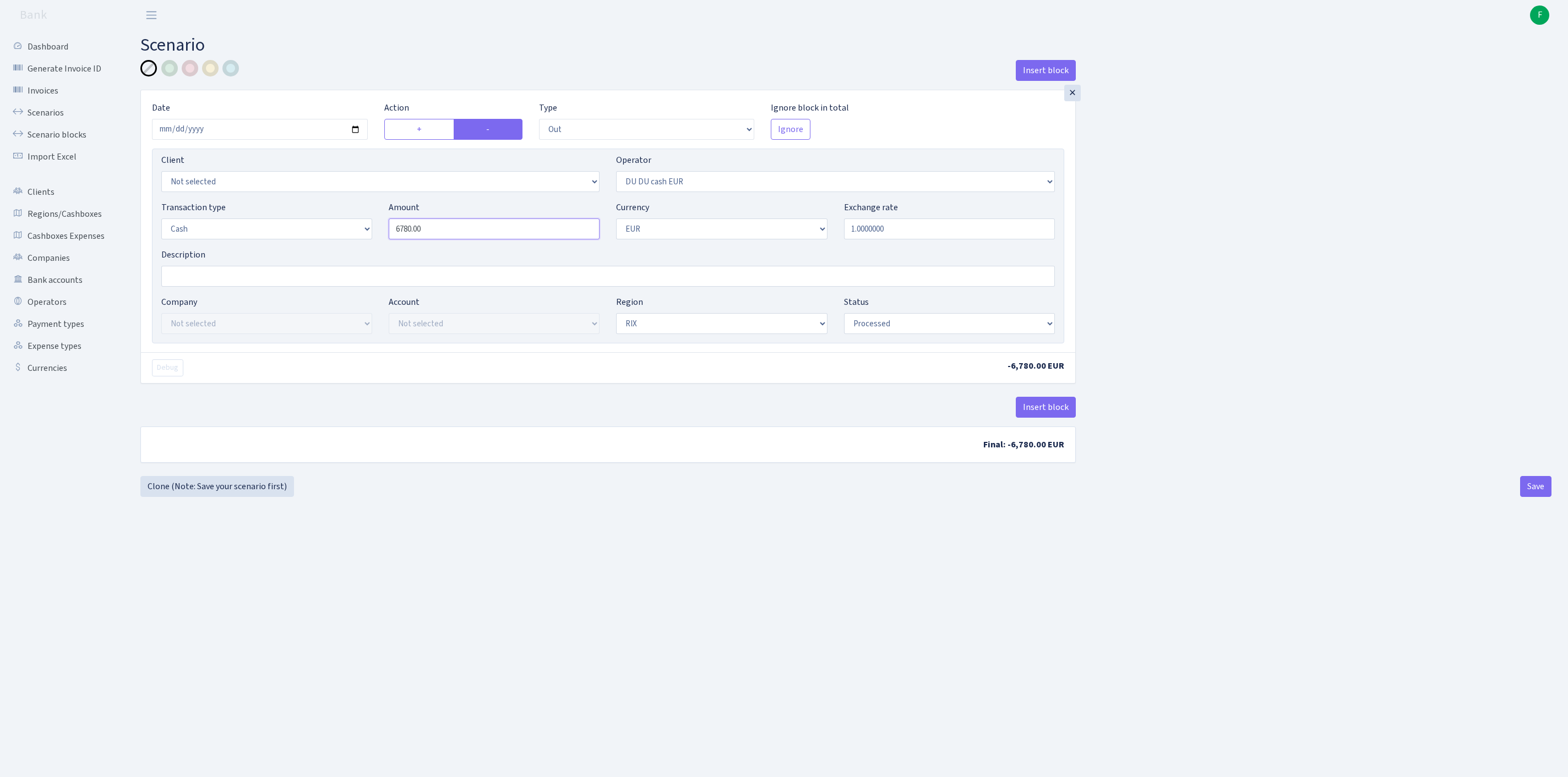
click at [351, 237] on div "Transaction type Not selected 981 ELF FISH crypto GIRT IVO dekl MM-BALTIC eur U…" at bounding box center [608, 224] width 911 height 48
type input "9,620.00"
click at [1530, 498] on button "Save" at bounding box center [1536, 486] width 31 height 20
select select "out"
select select "419"
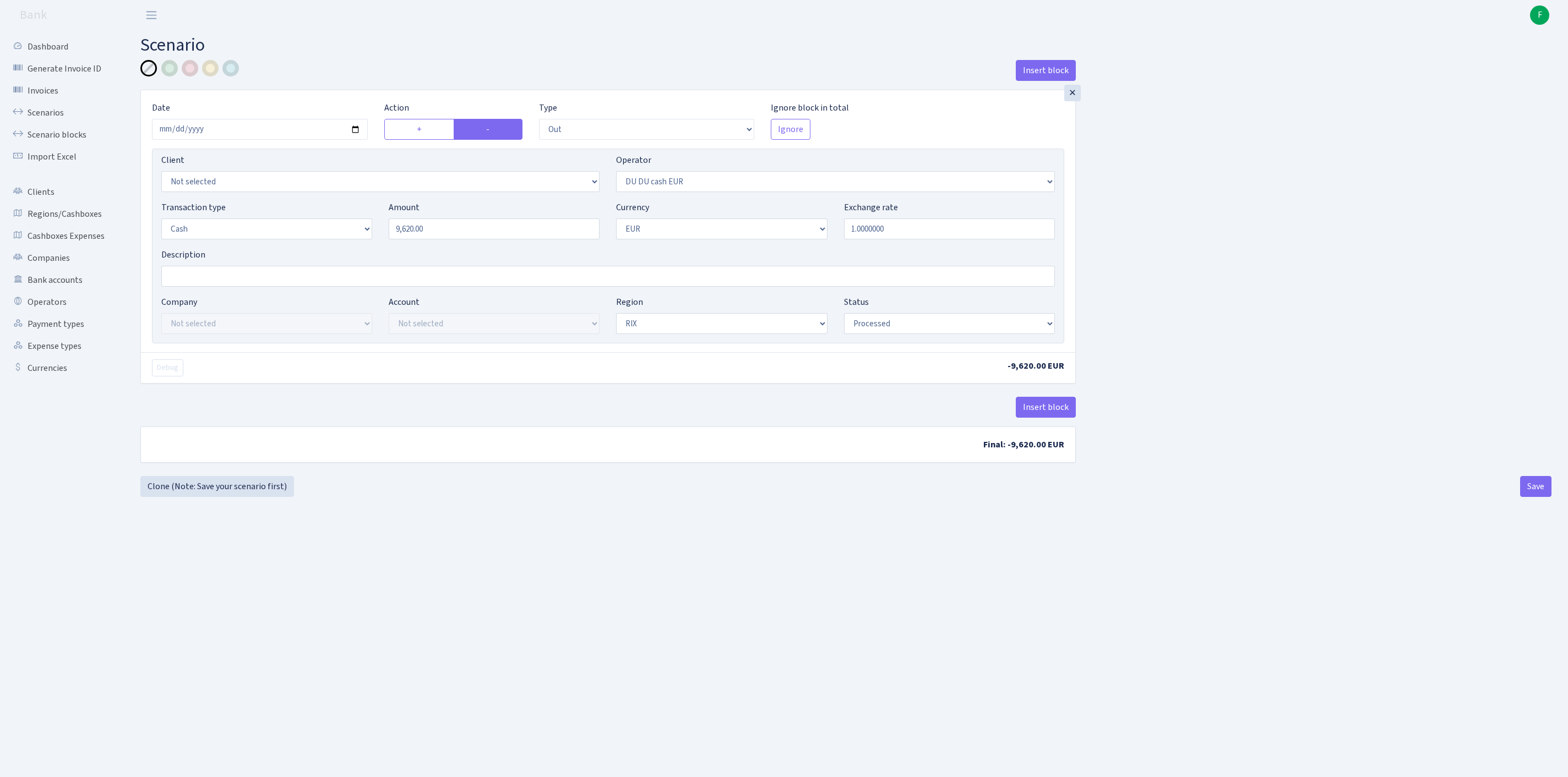
select select "1"
select select "processed"
click at [65, 225] on link "Regions/Cashboxes" at bounding box center [60, 214] width 110 height 22
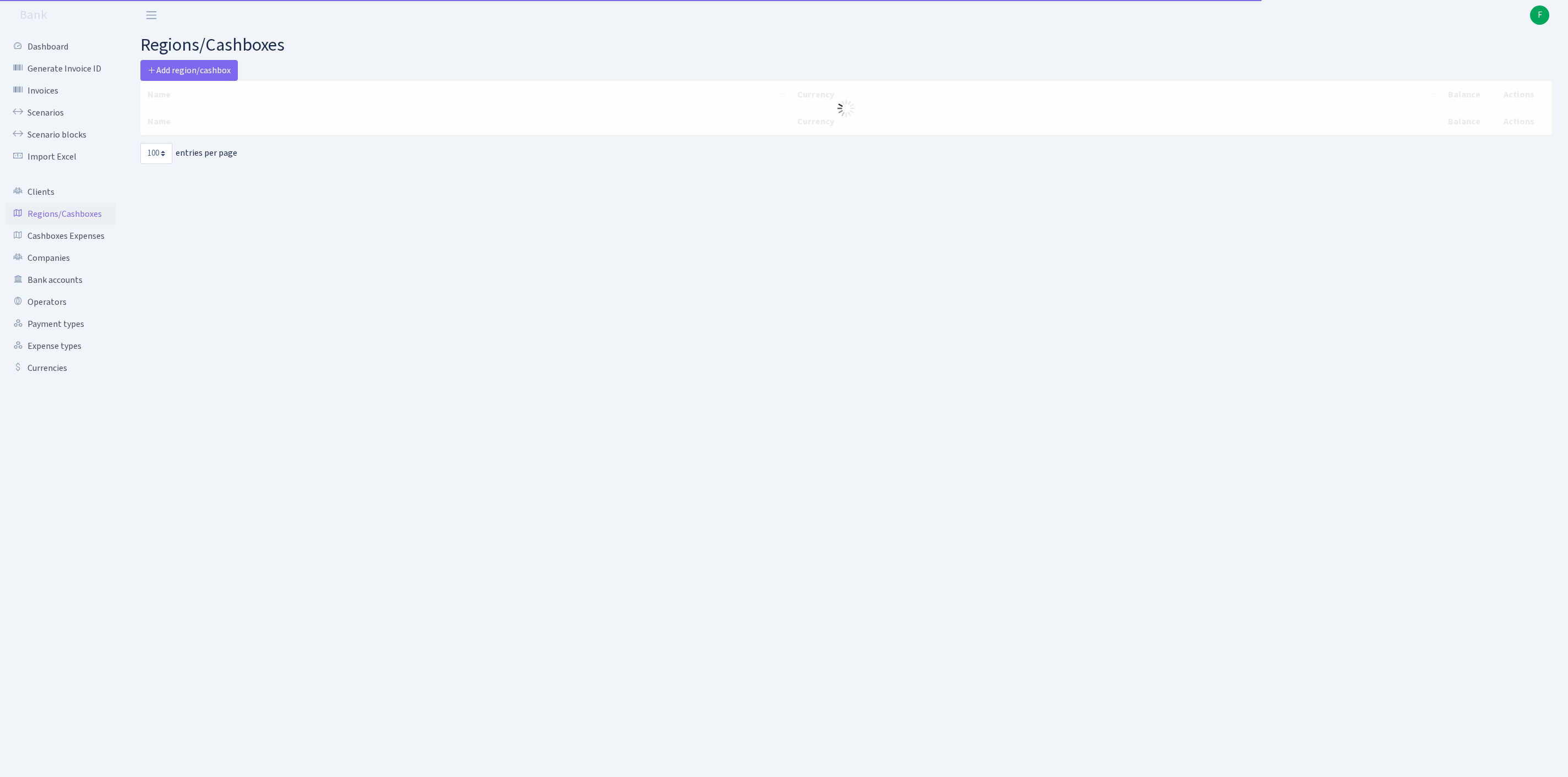
select select "100"
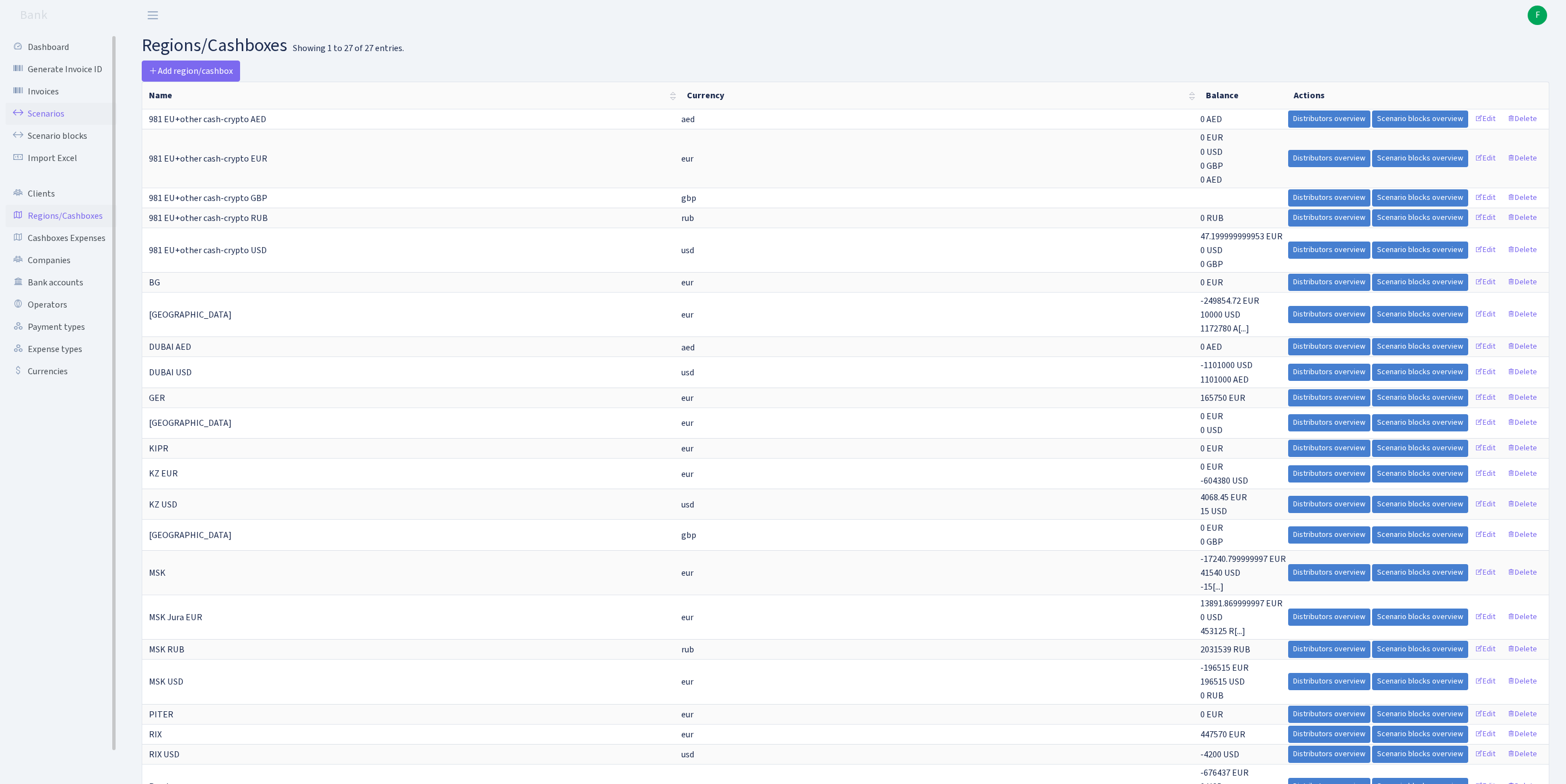
click at [54, 120] on link "Scenarios" at bounding box center [61, 114] width 111 height 23
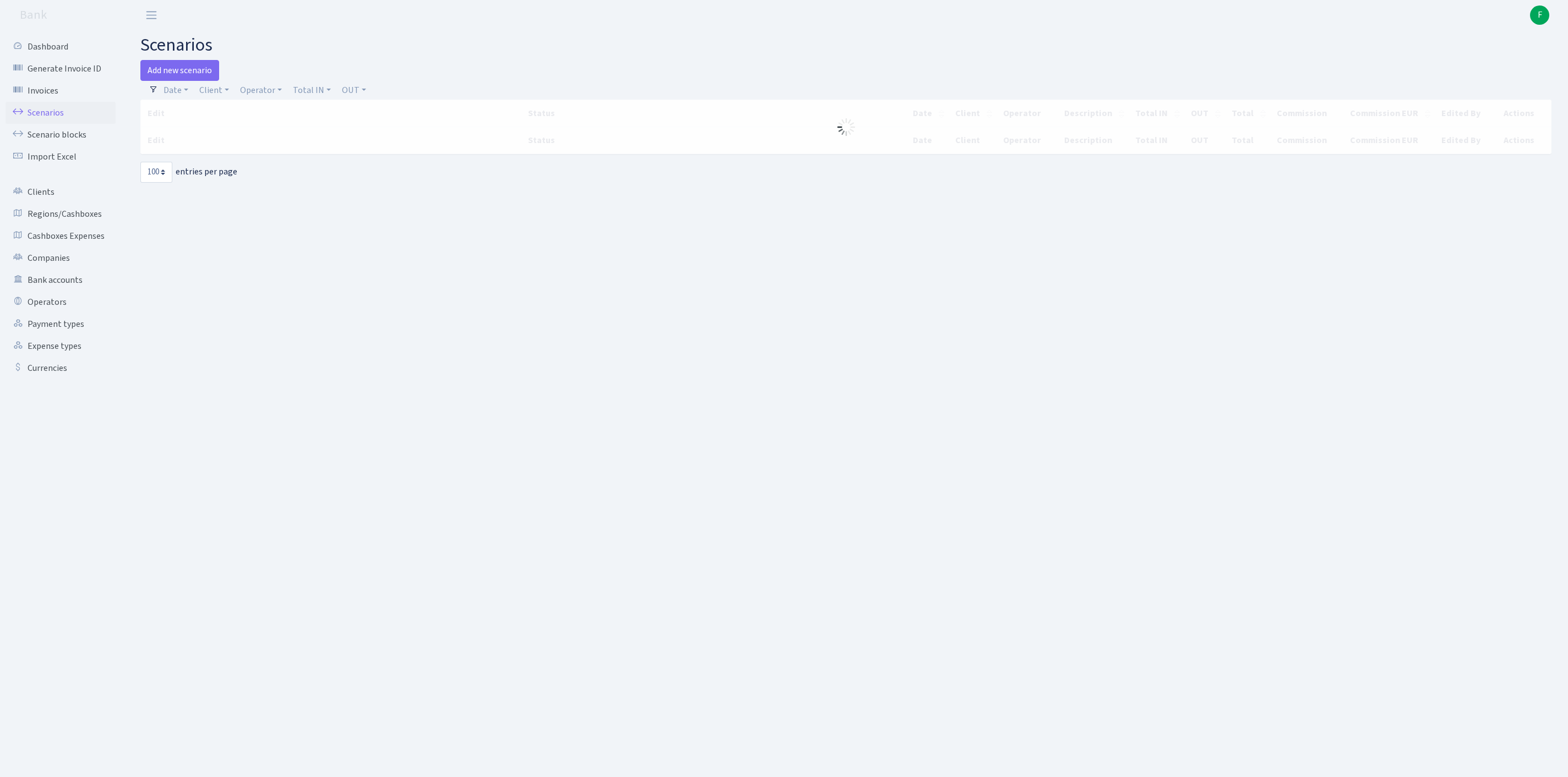
select select "100"
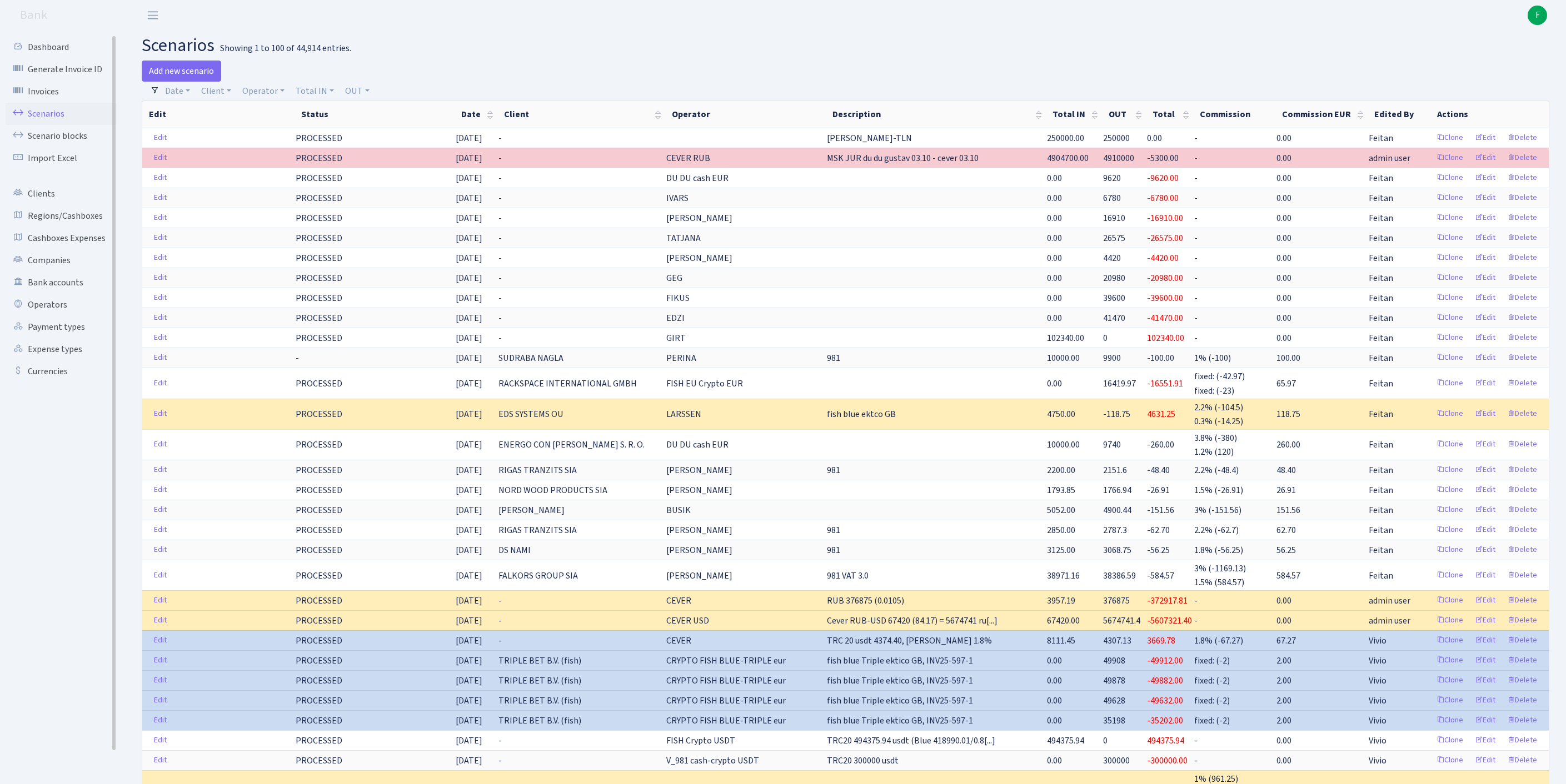
click at [58, 117] on link "Scenarios" at bounding box center [61, 114] width 111 height 23
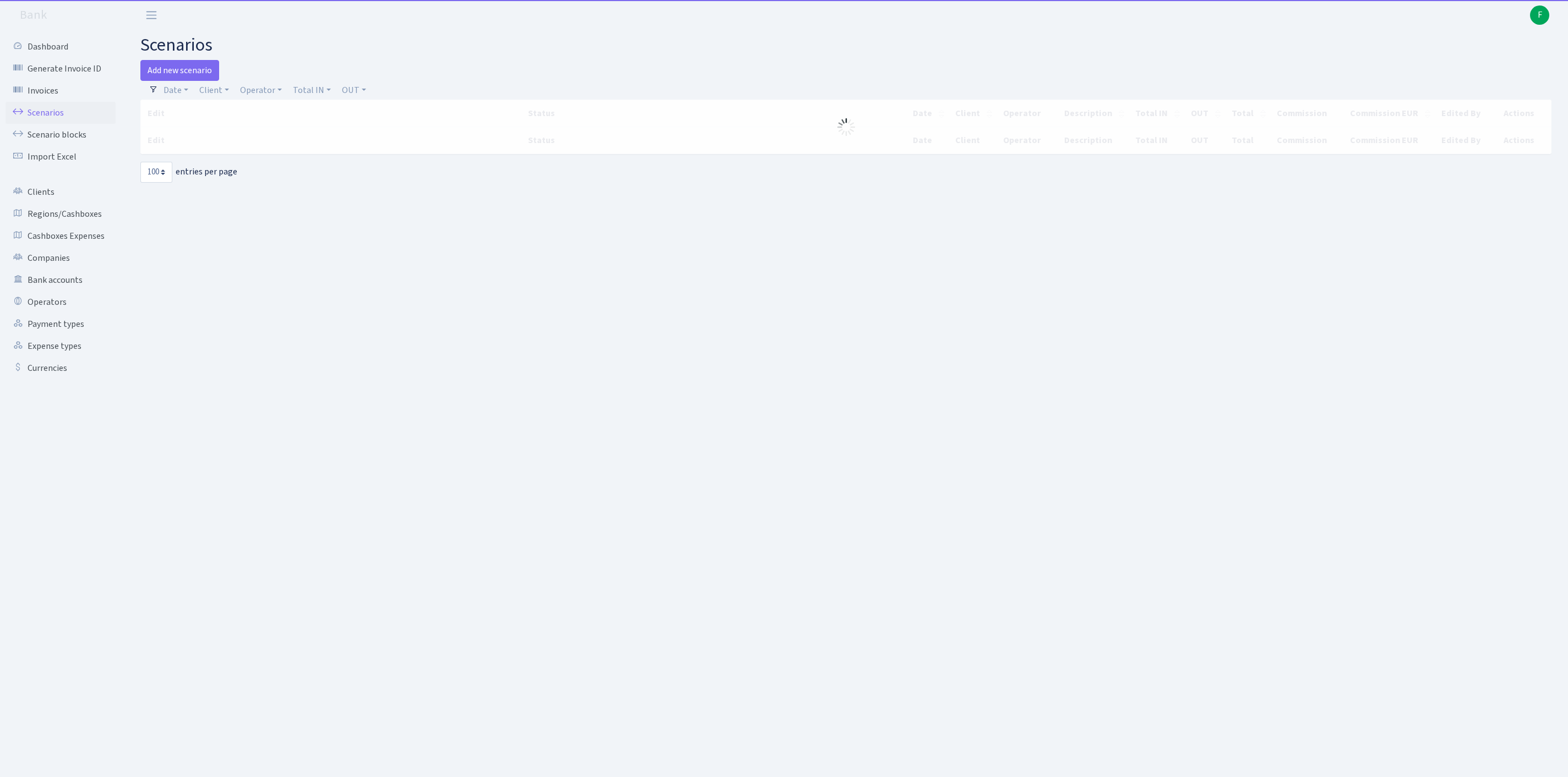
select select "100"
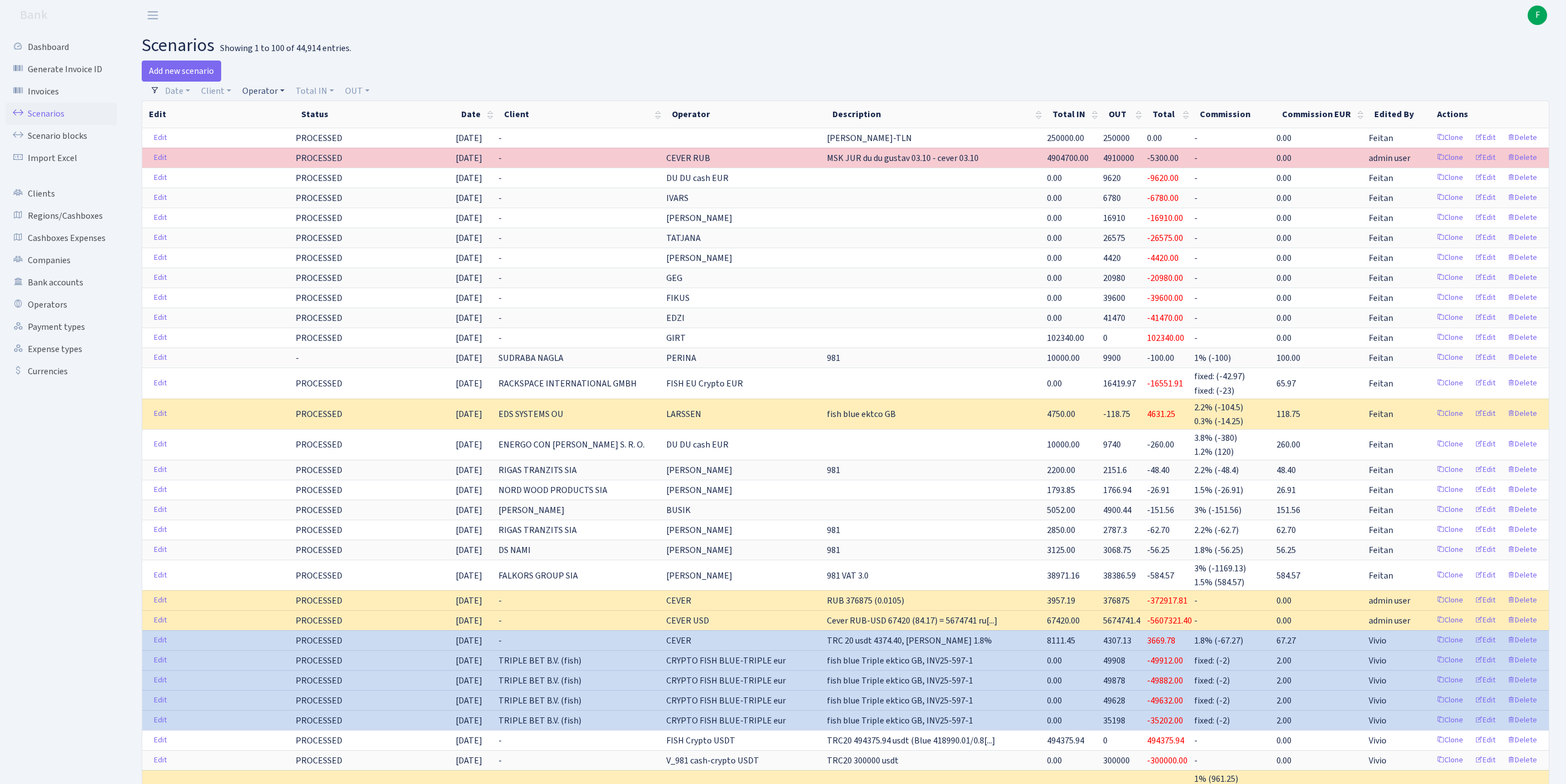
click at [283, 92] on link "Operator" at bounding box center [263, 90] width 51 height 19
click at [295, 139] on input "search" at bounding box center [288, 131] width 92 height 18
type input "FIKUS"
click at [316, 158] on li "FIKUS" at bounding box center [288, 151] width 94 height 20
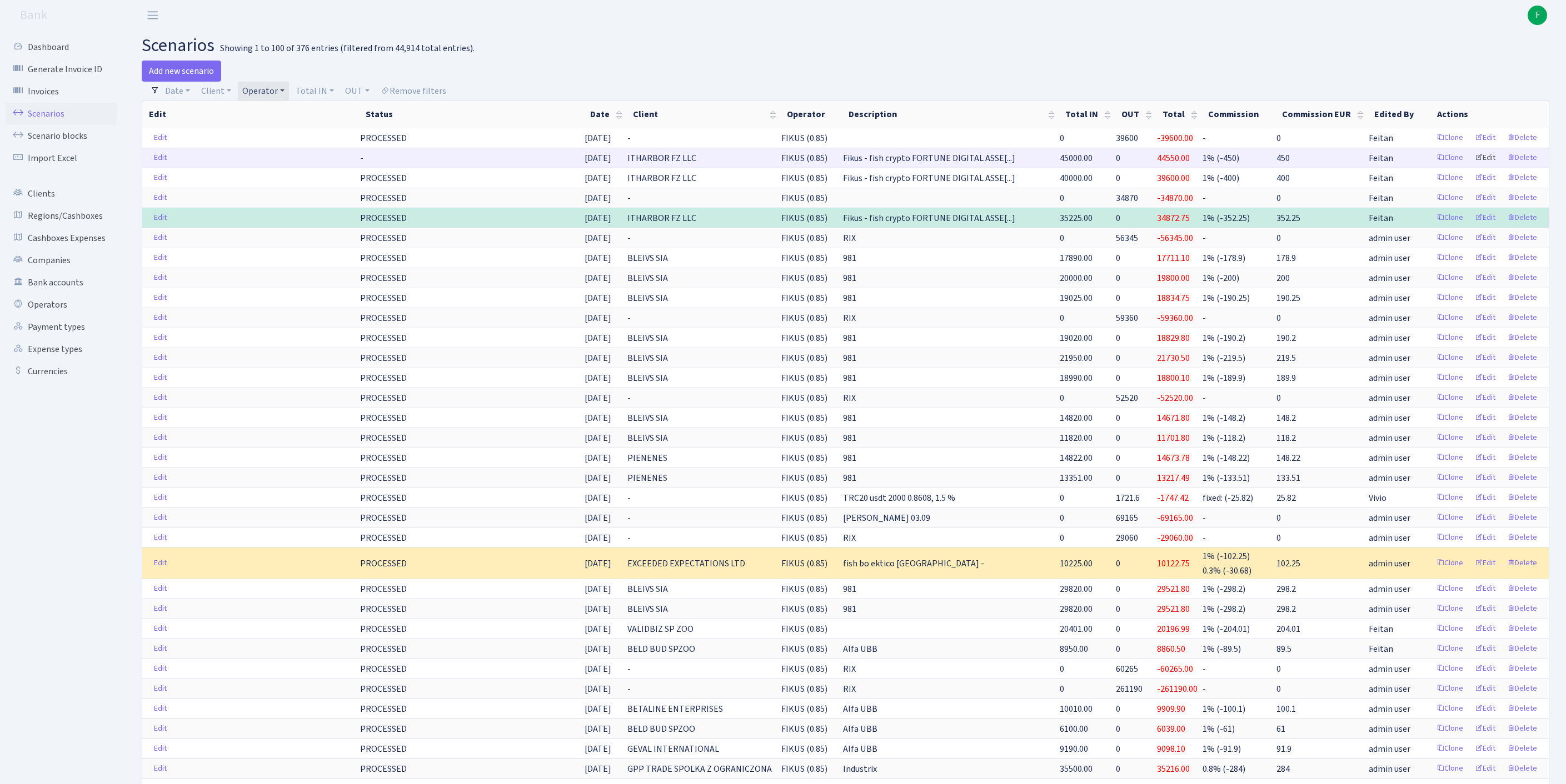
click at [1478, 167] on link "Edit" at bounding box center [1485, 158] width 30 height 18
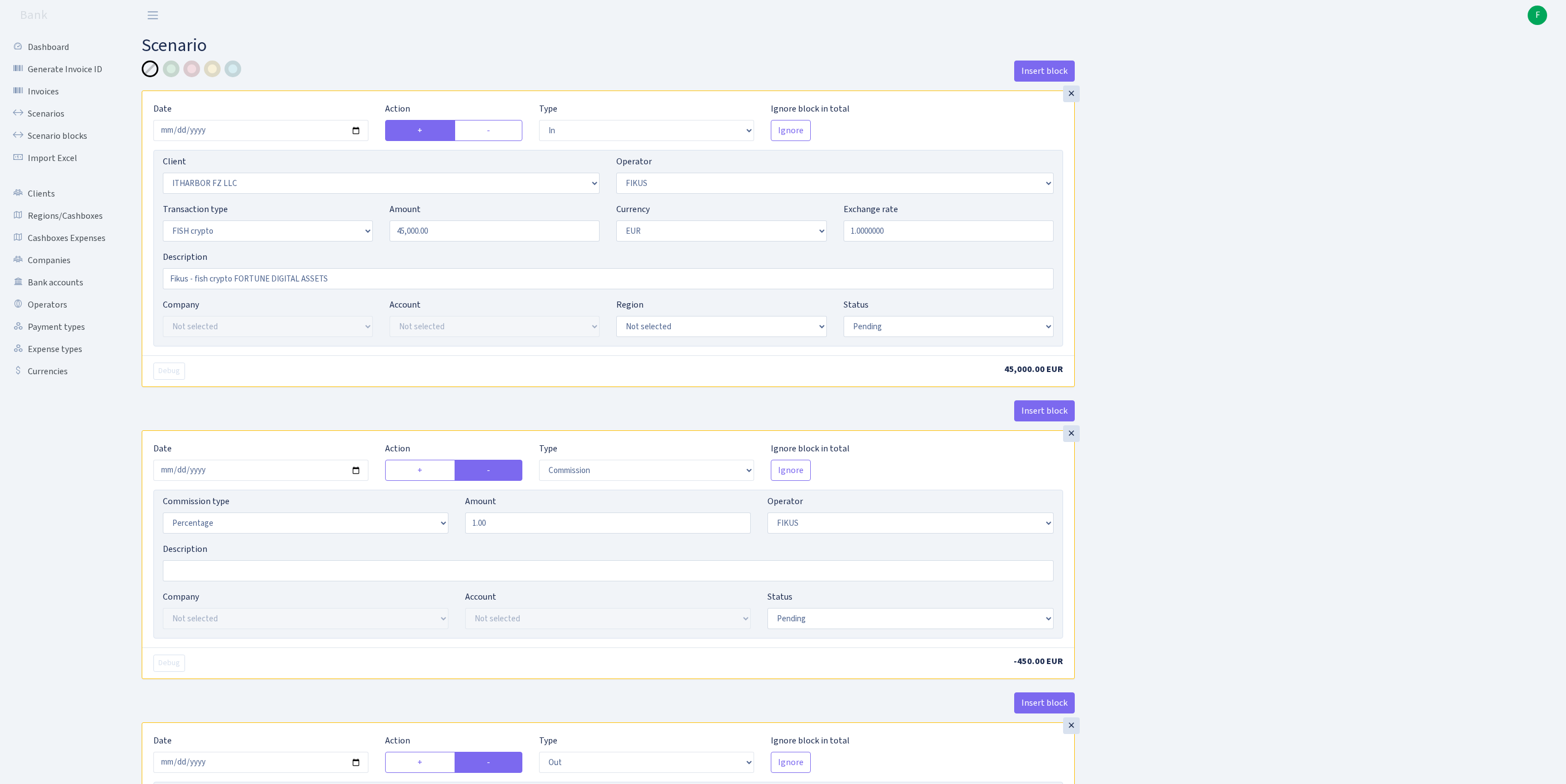
select select "in"
select select "3242"
select select "388"
select select "17"
select select "1"
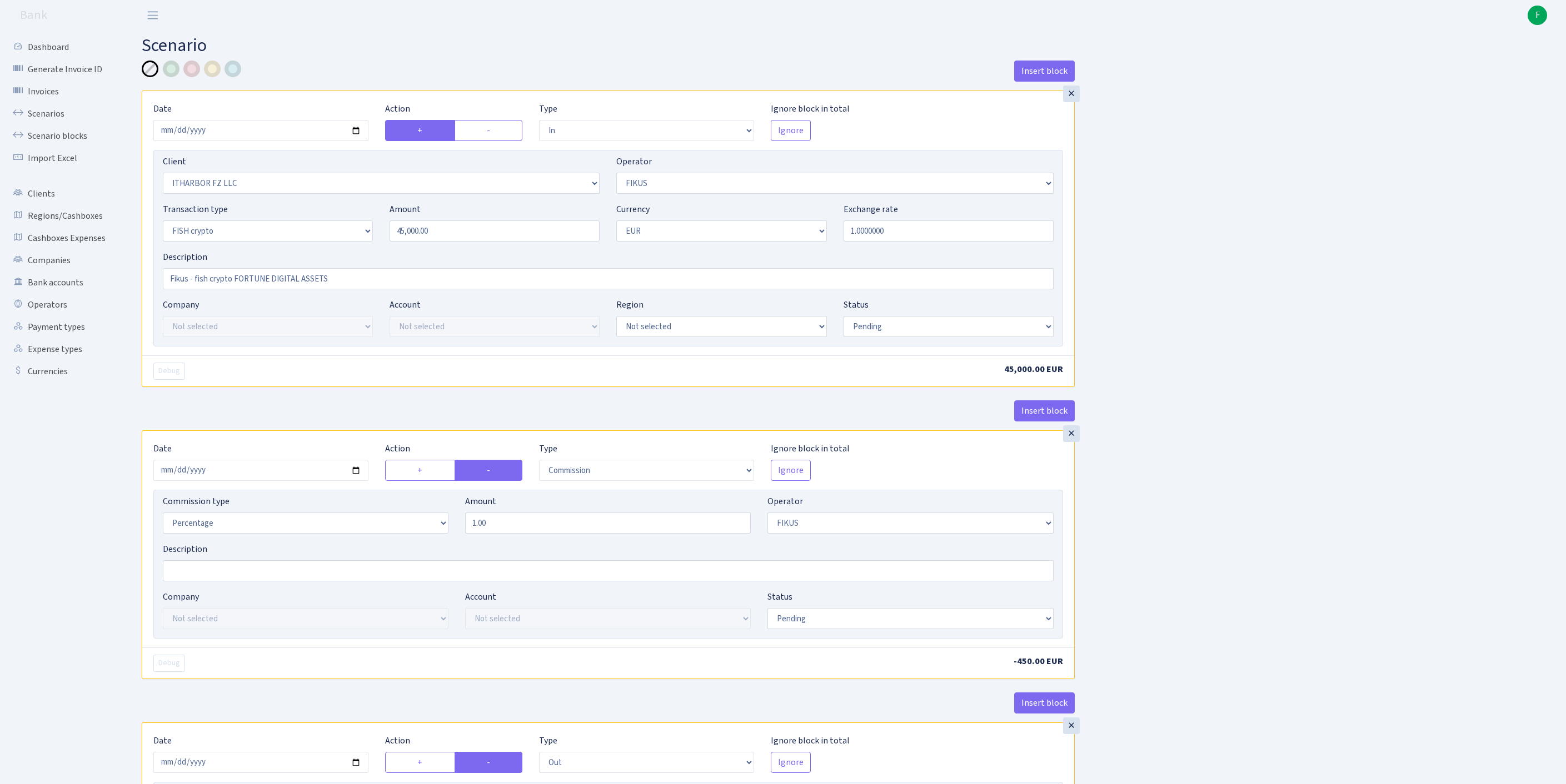
select select "pending"
select select "commission"
select select "388"
select select "pending"
select select "out"
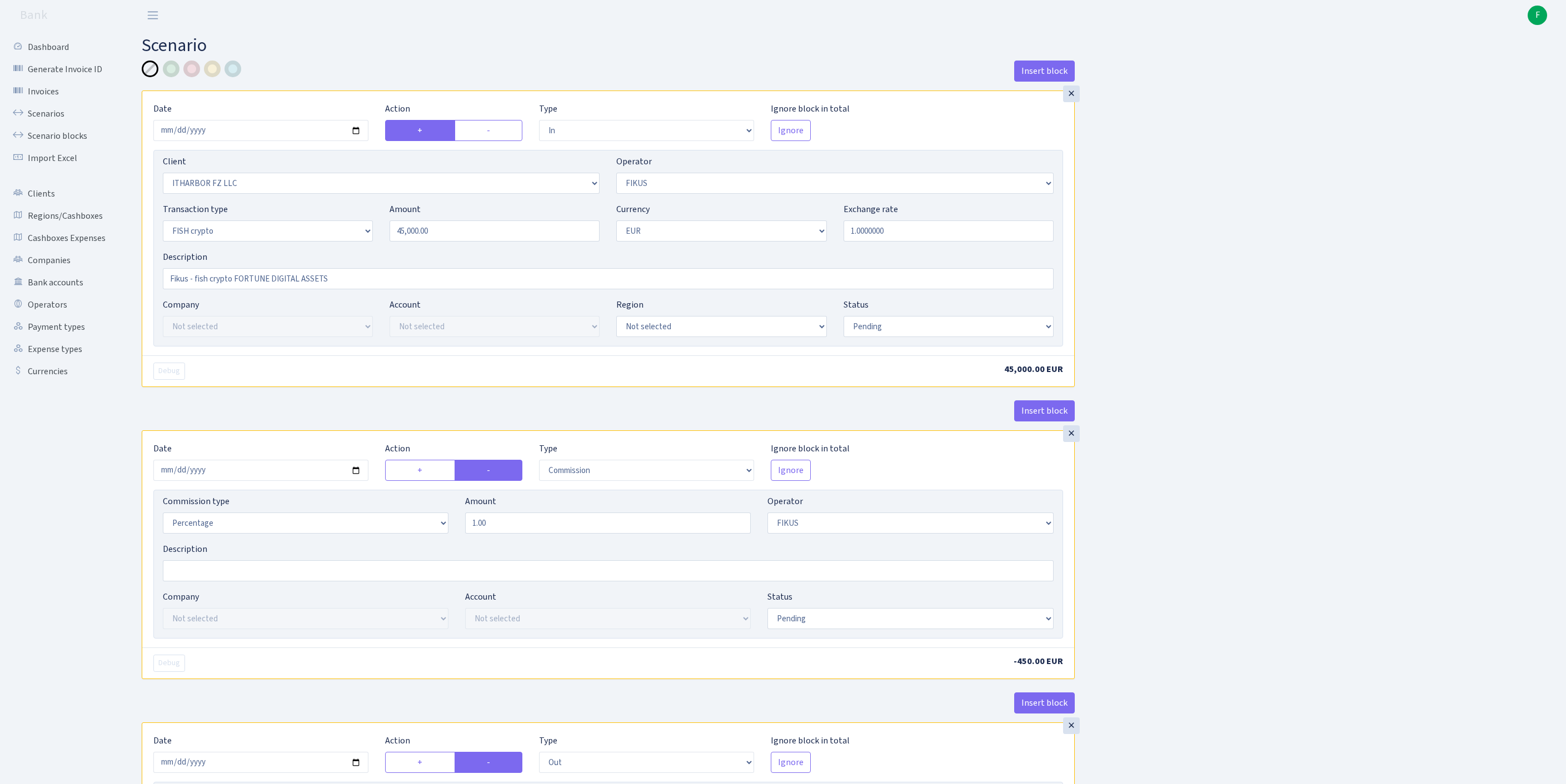
select select "1843"
select select "361"
select select "17"
select select "1"
select select "pending"
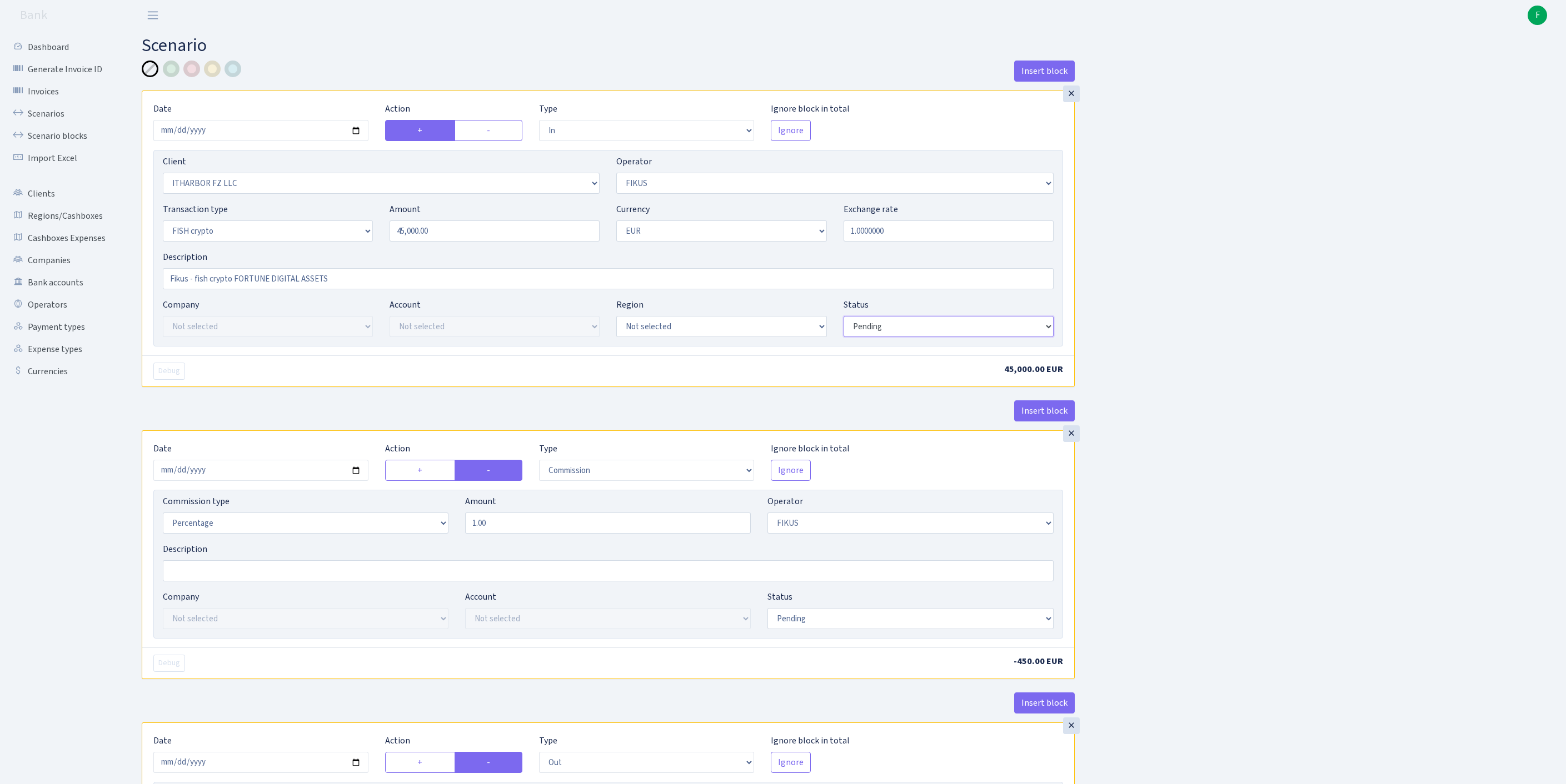
select select "processed"
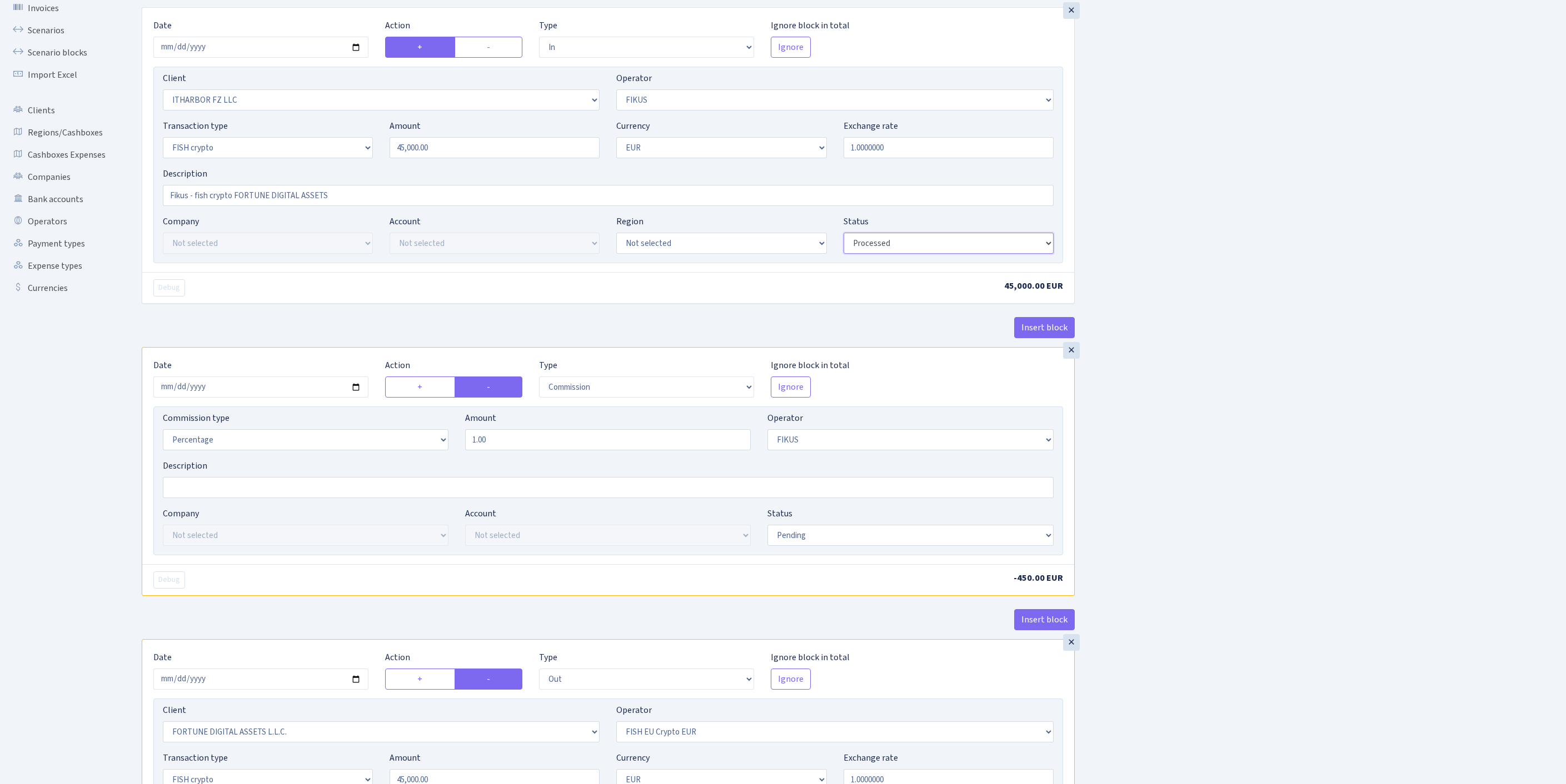
scroll to position [214, 0]
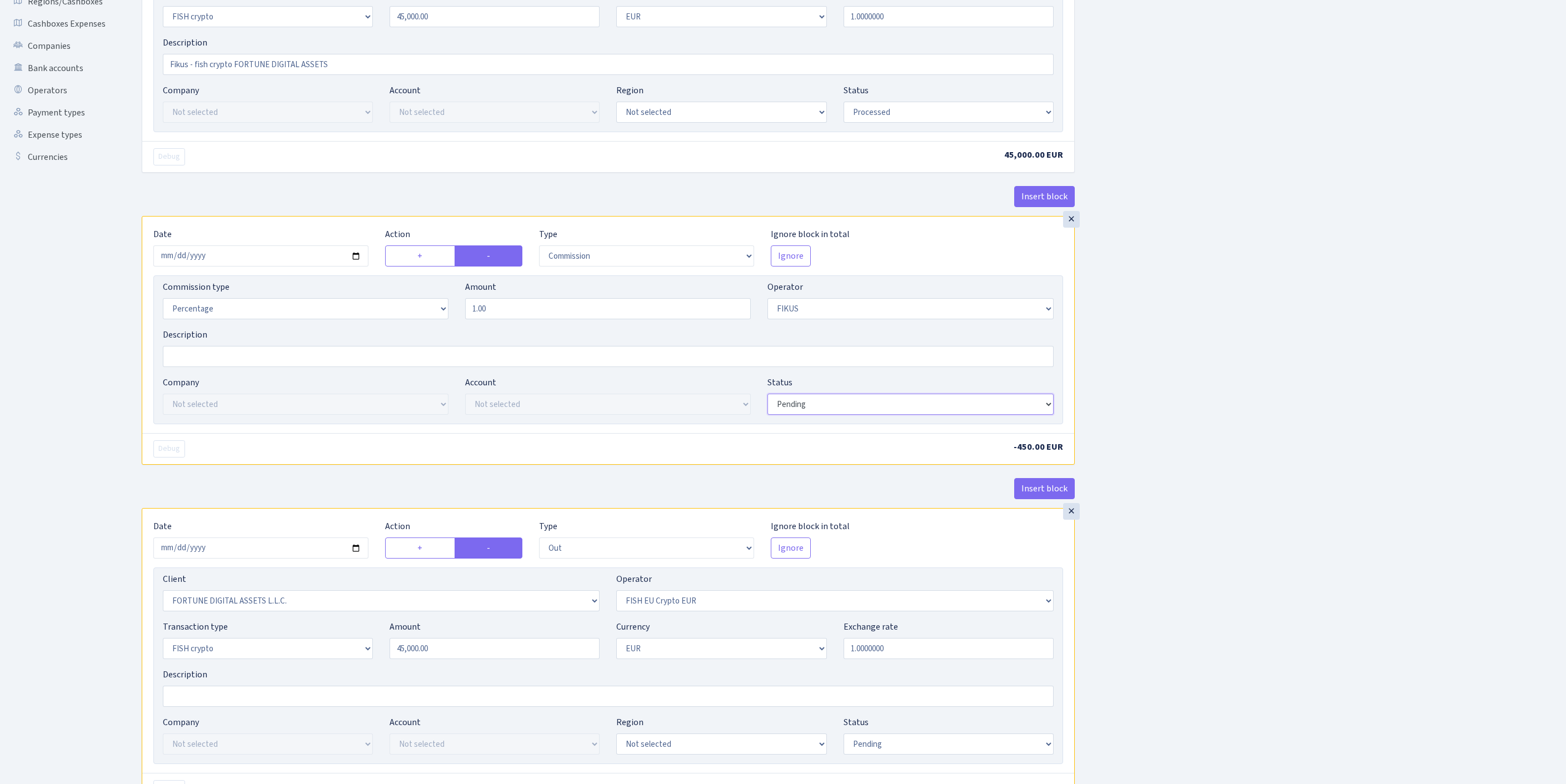
select select "processed"
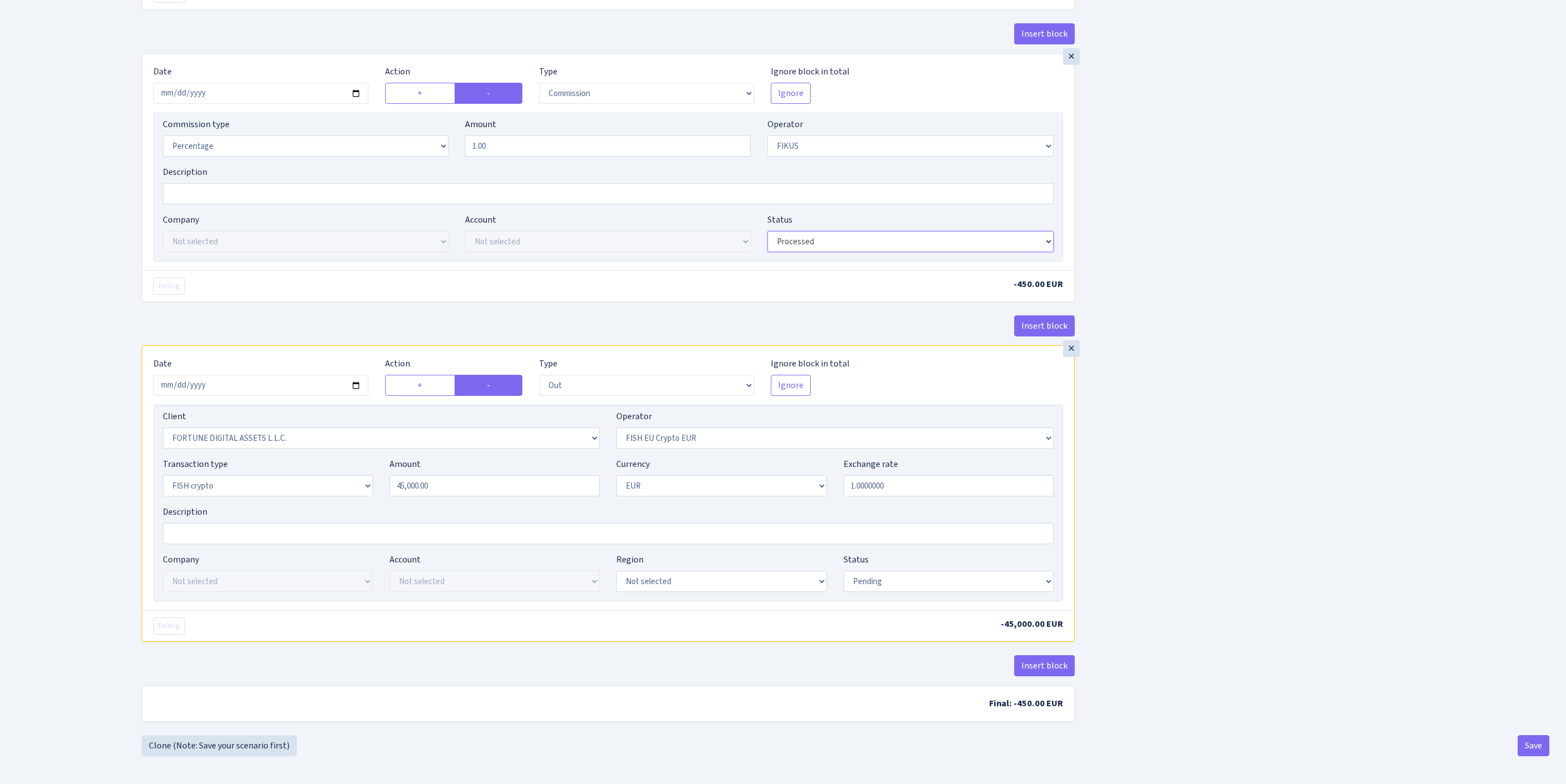
scroll to position [455, 0]
select select "processed"
click at [1527, 748] on button "Save" at bounding box center [1534, 746] width 31 height 21
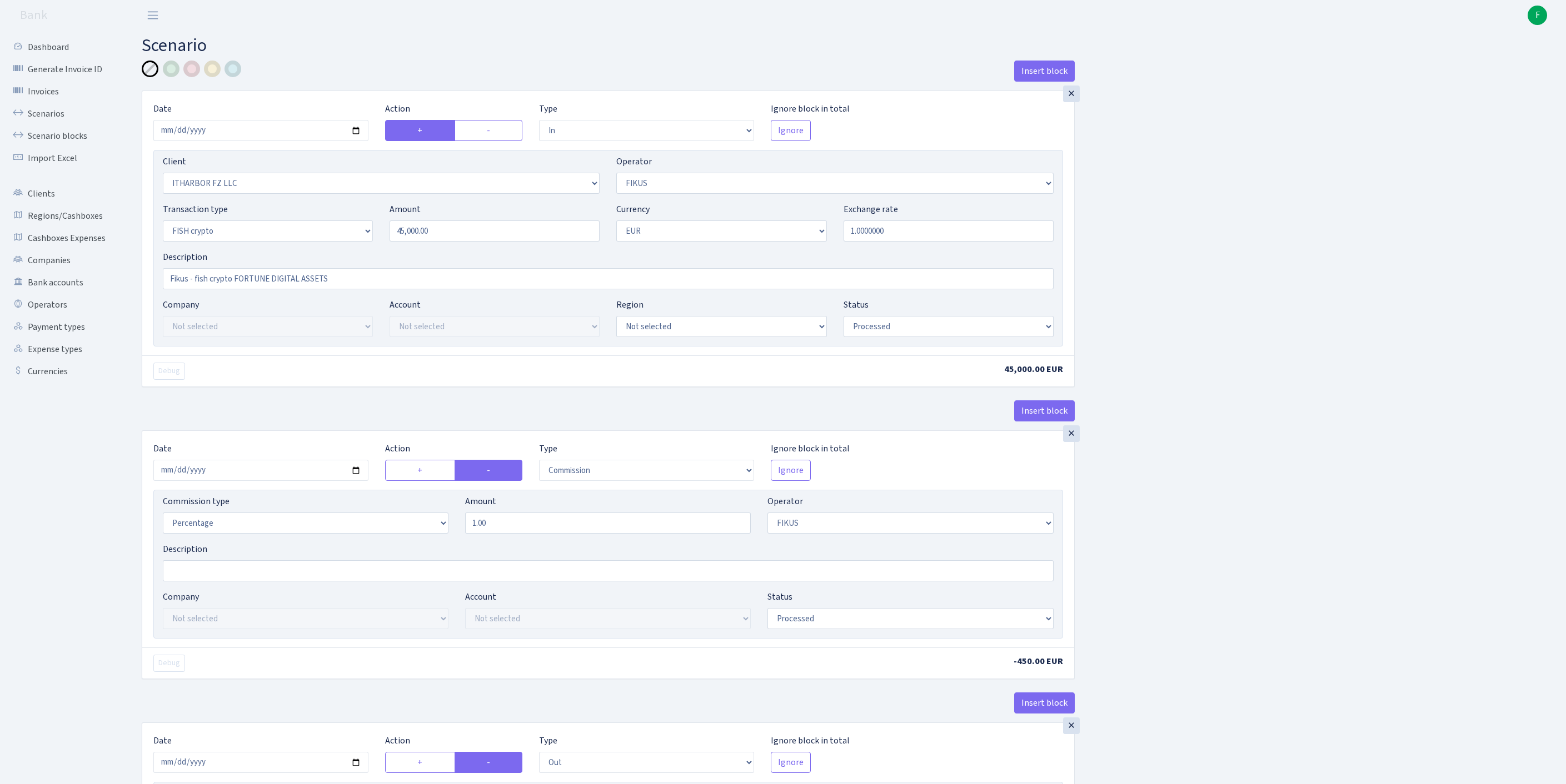
select select "in"
select select "3242"
select select "388"
select select "17"
select select "1"
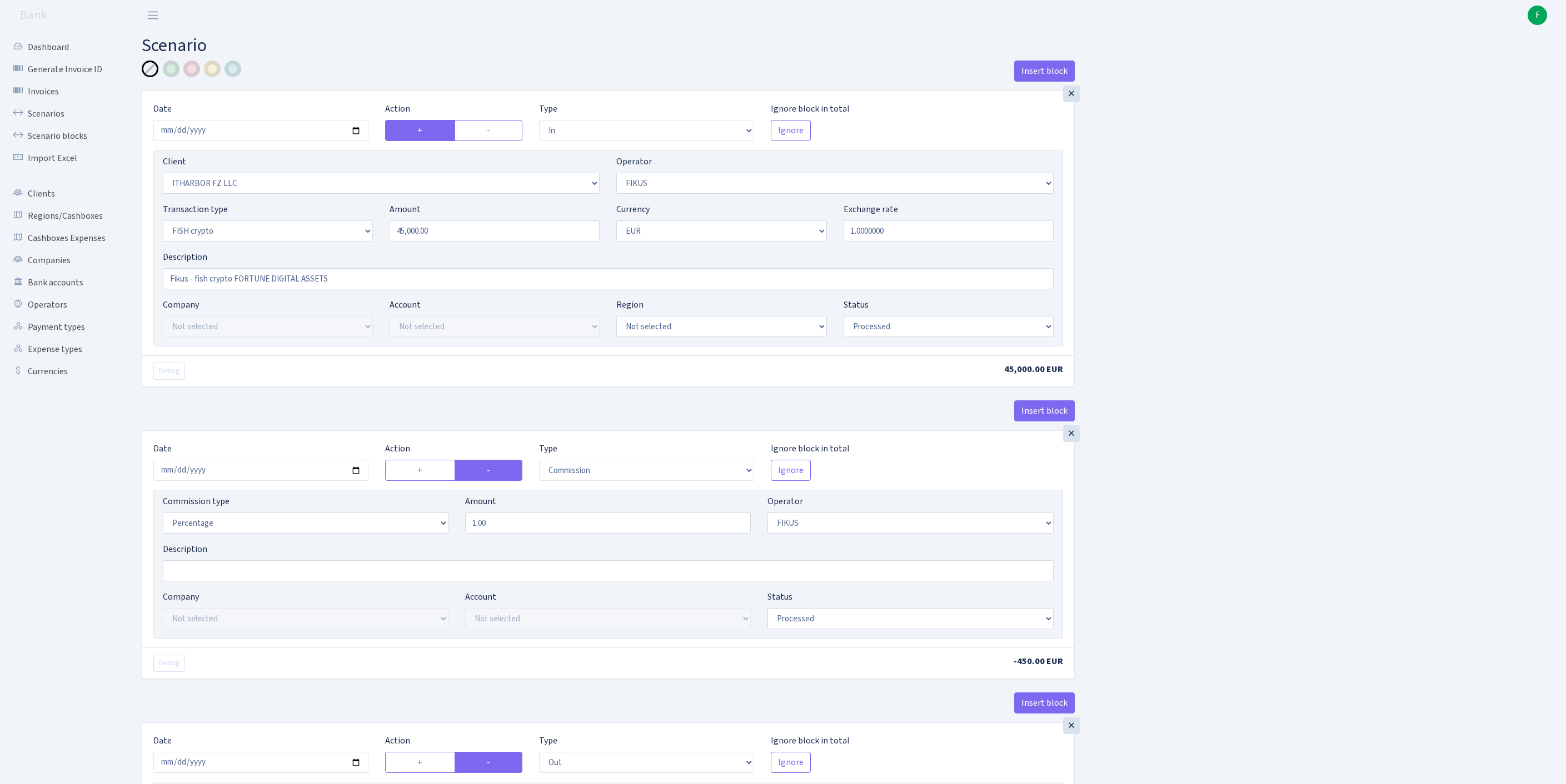
select select "processed"
select select "commission"
select select "388"
select select "processed"
select select "out"
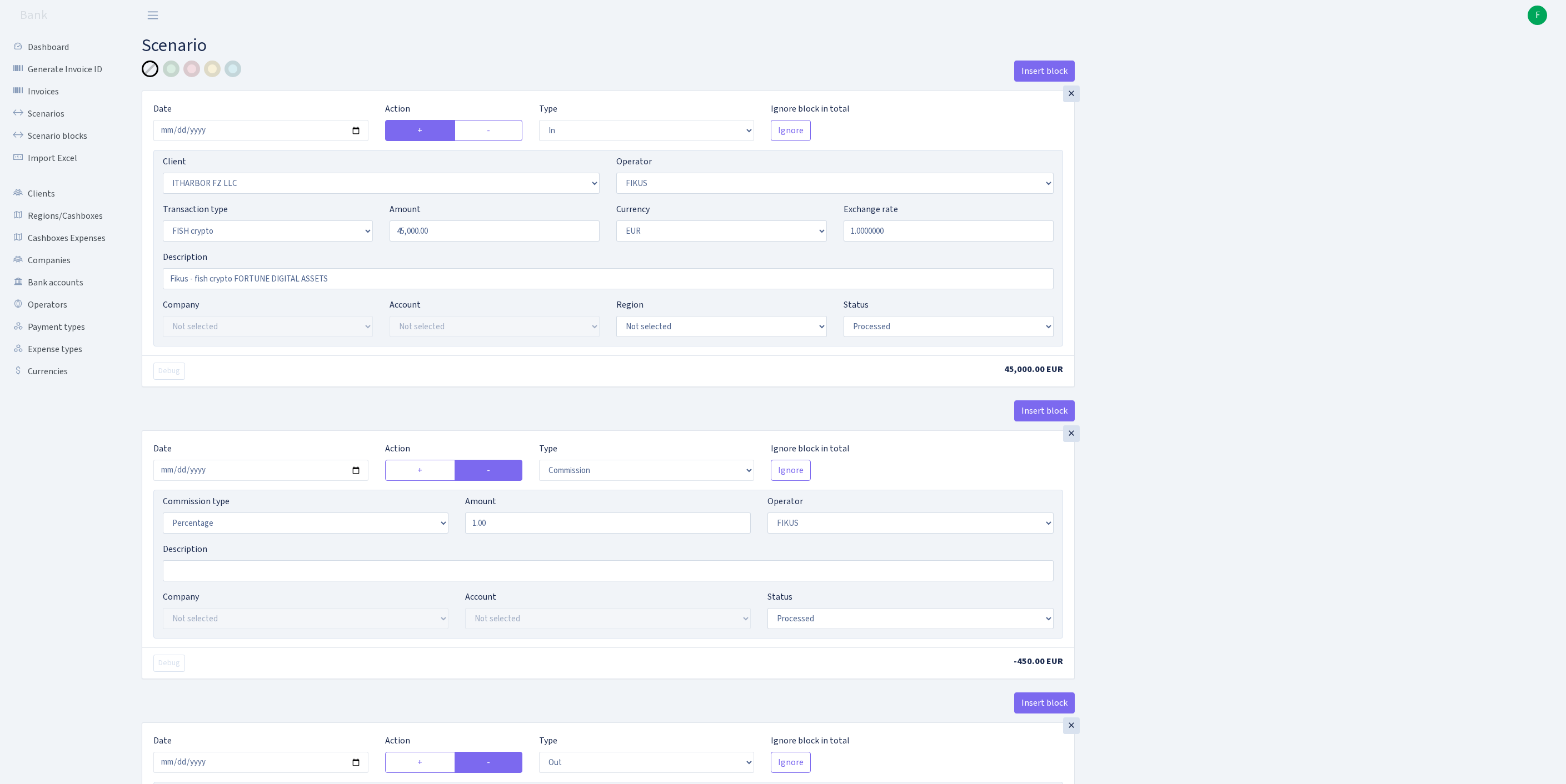
select select "1843"
select select "361"
select select "17"
select select "1"
select select "processed"
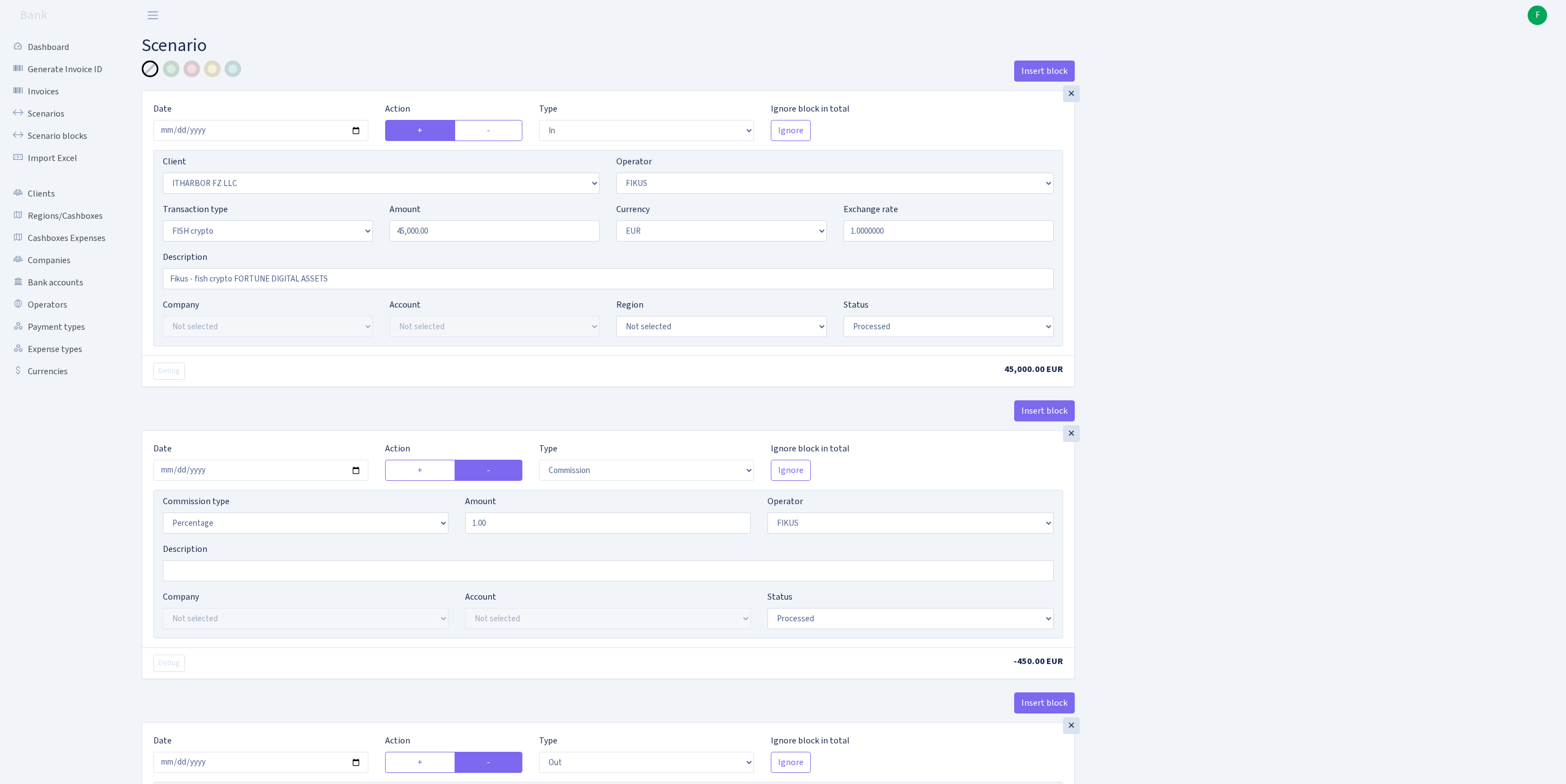
scroll to position [523, 0]
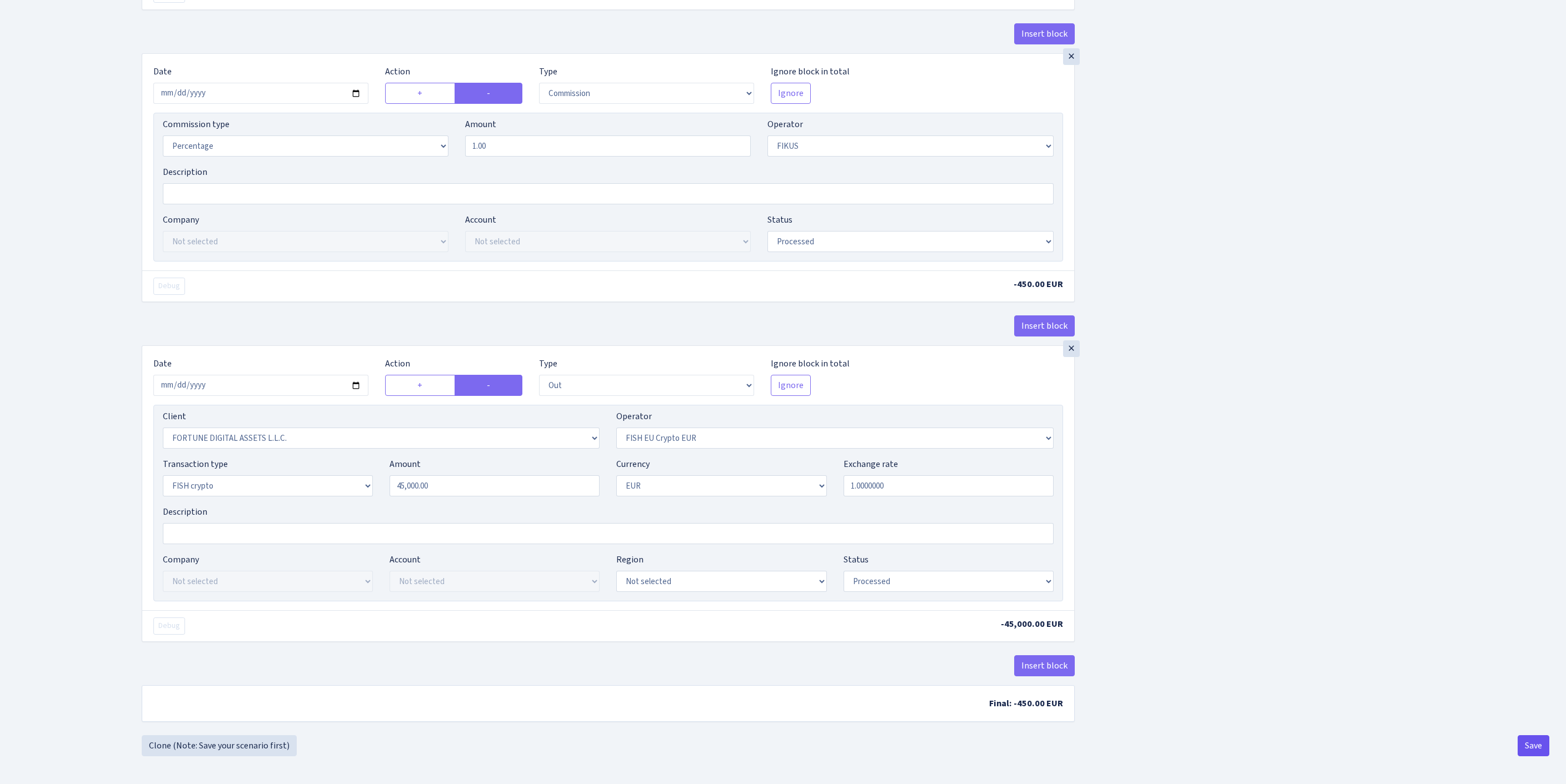
click at [1533, 745] on button "Save" at bounding box center [1534, 746] width 31 height 21
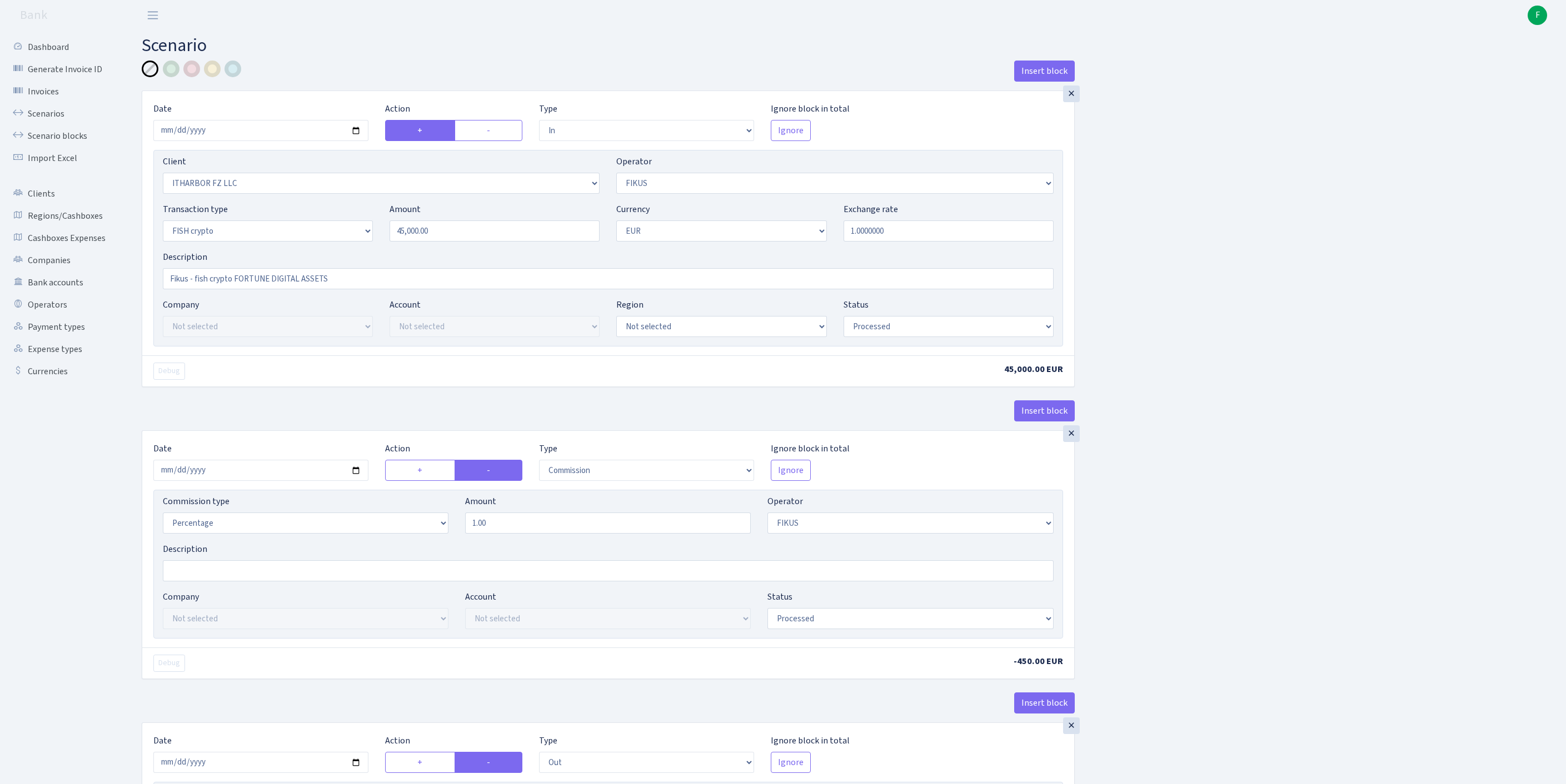
select select "in"
select select "3242"
select select "388"
select select "17"
select select "1"
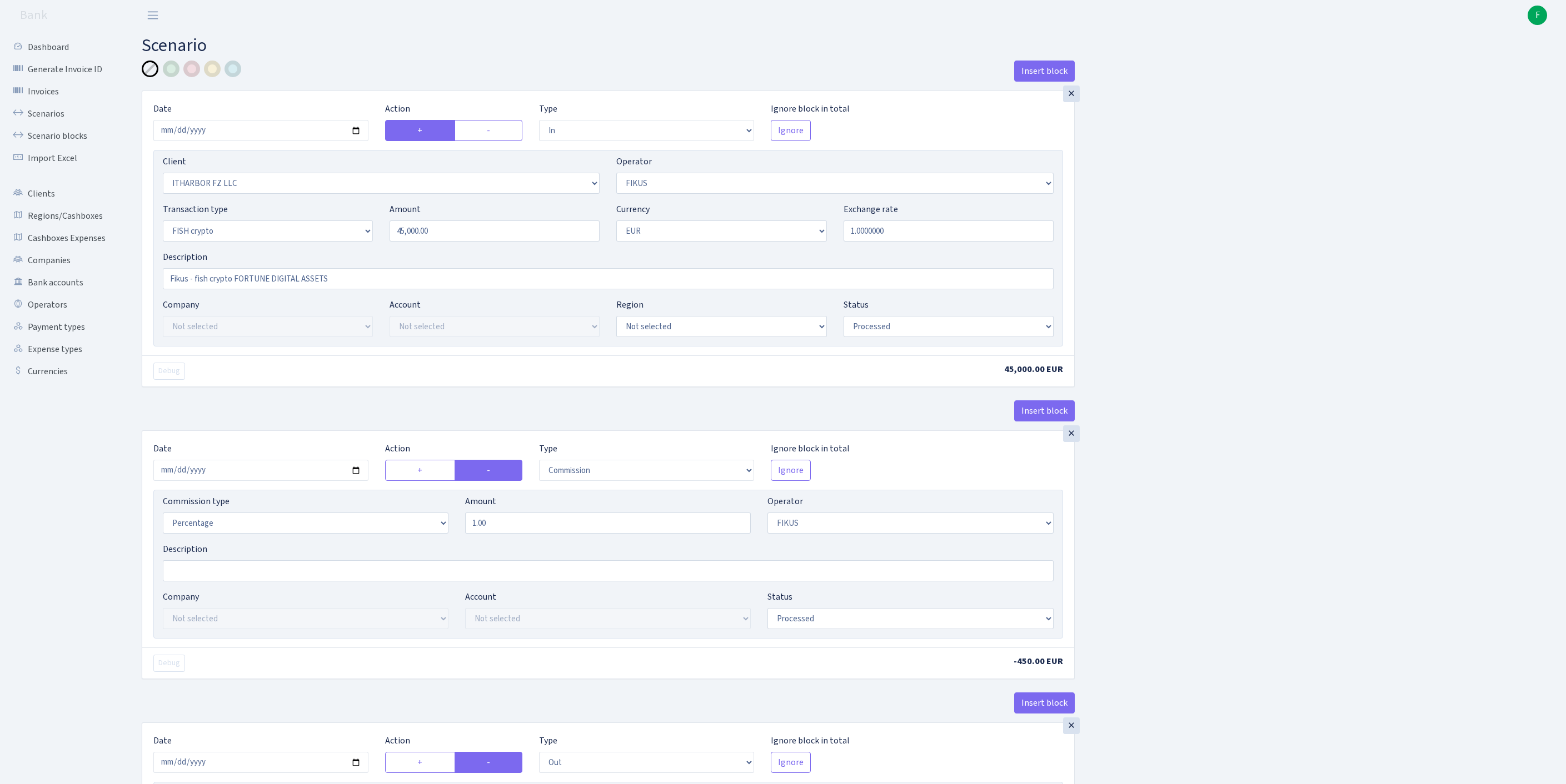
select select "processed"
select select "commission"
select select "388"
select select "processed"
select select "out"
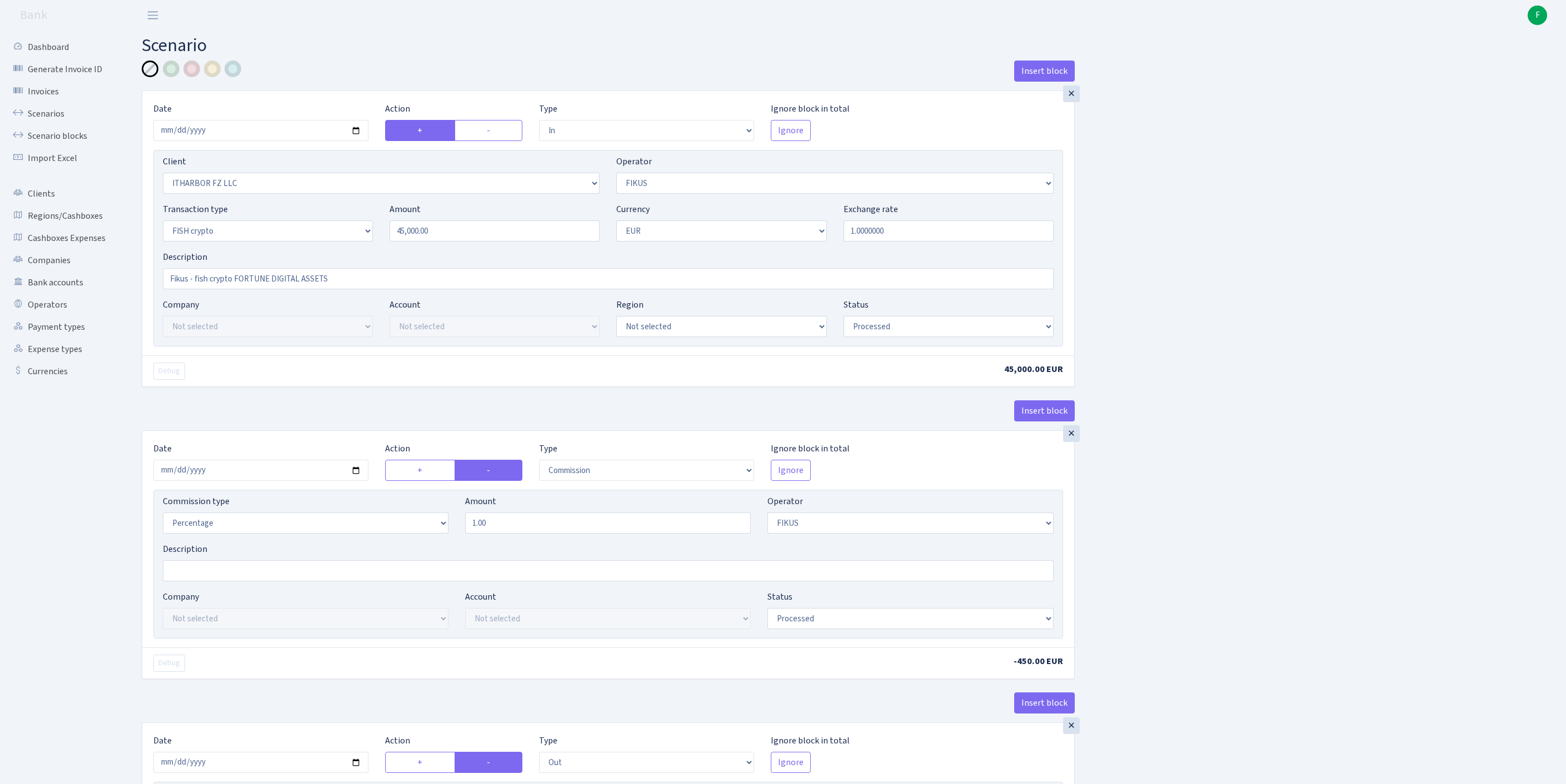
select select "1843"
select select "361"
select select "17"
select select "1"
select select "processed"
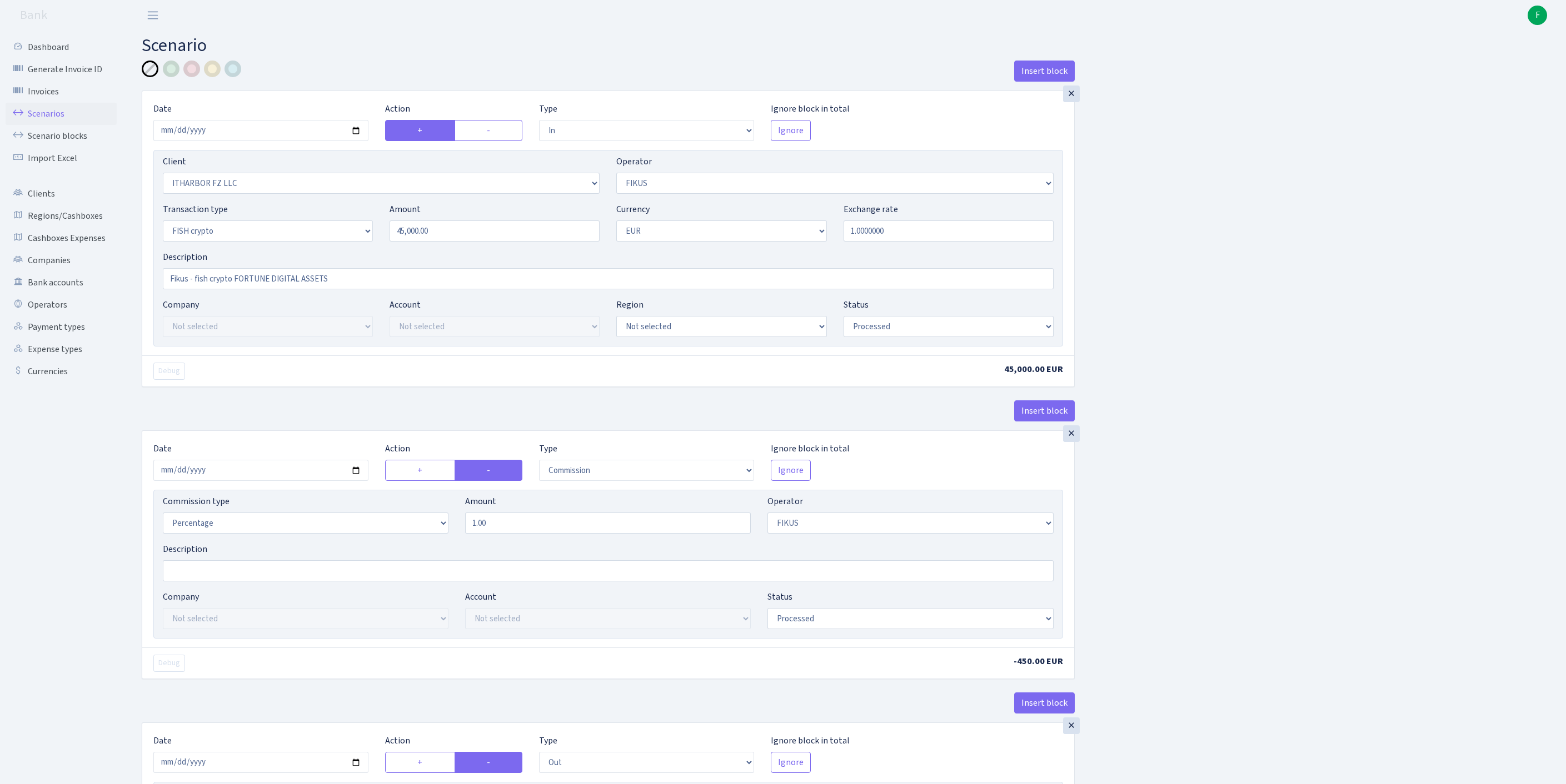
click at [56, 122] on link "Scenarios" at bounding box center [61, 114] width 111 height 23
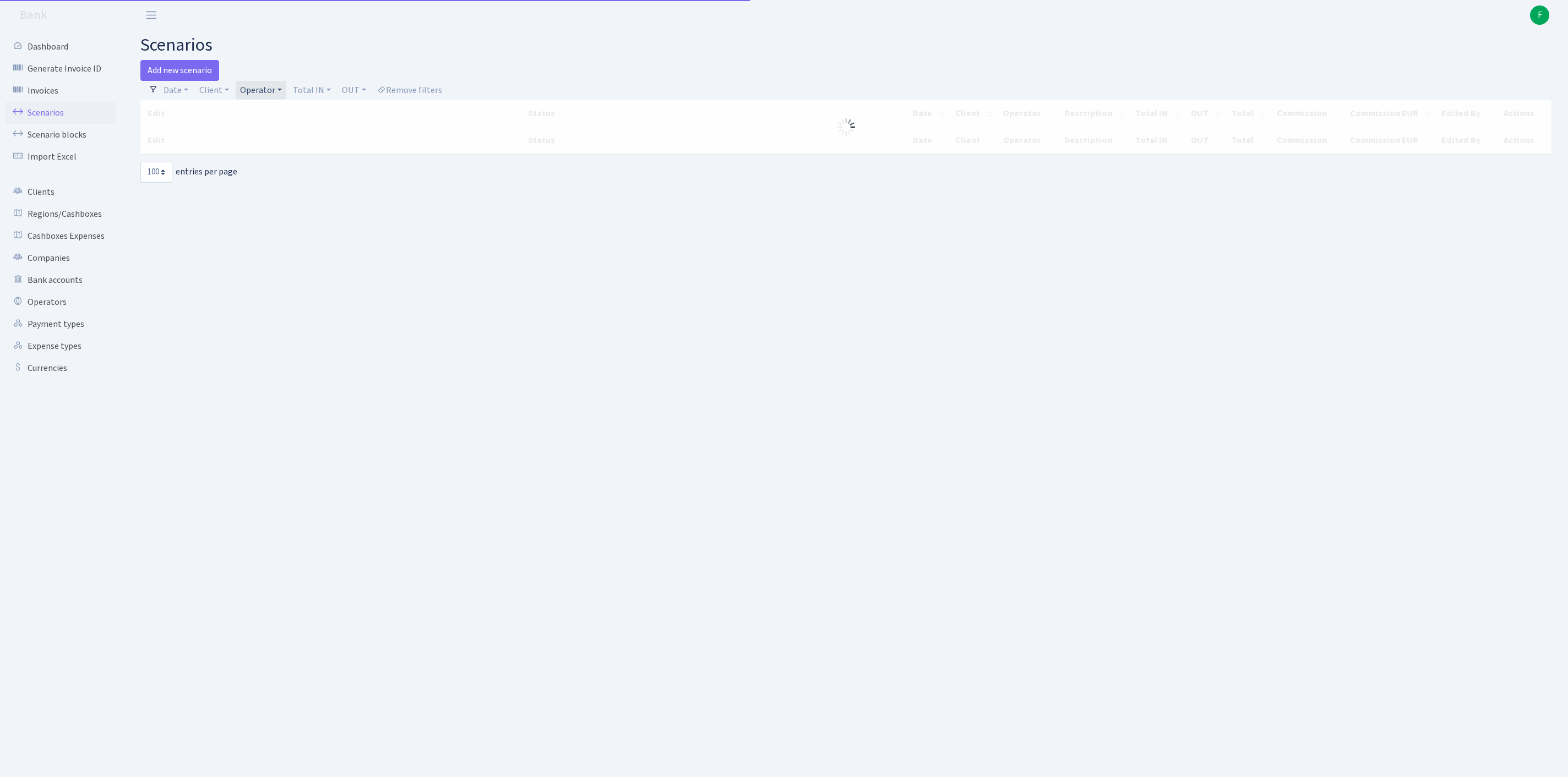
select select "100"
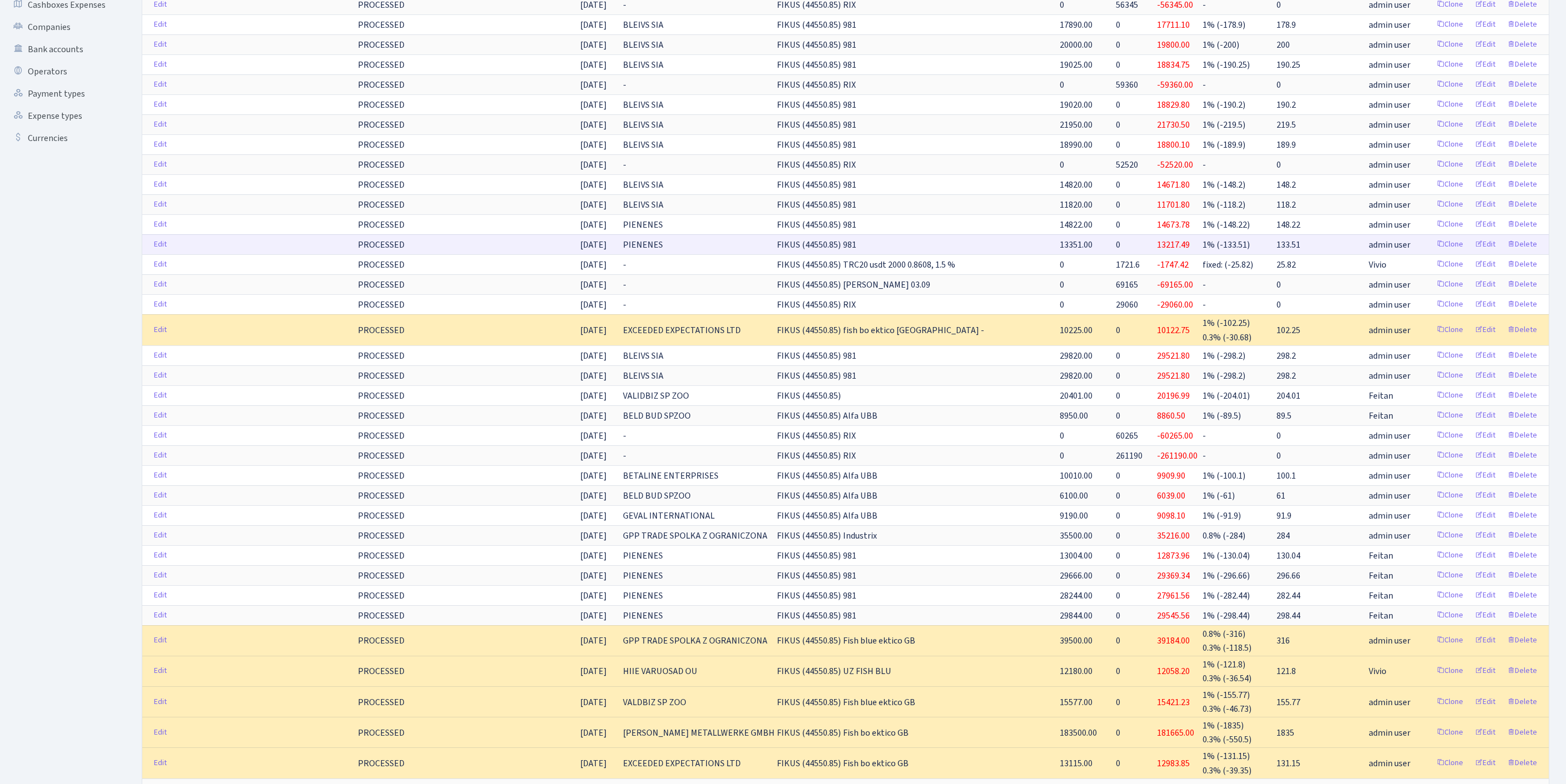
scroll to position [37, 0]
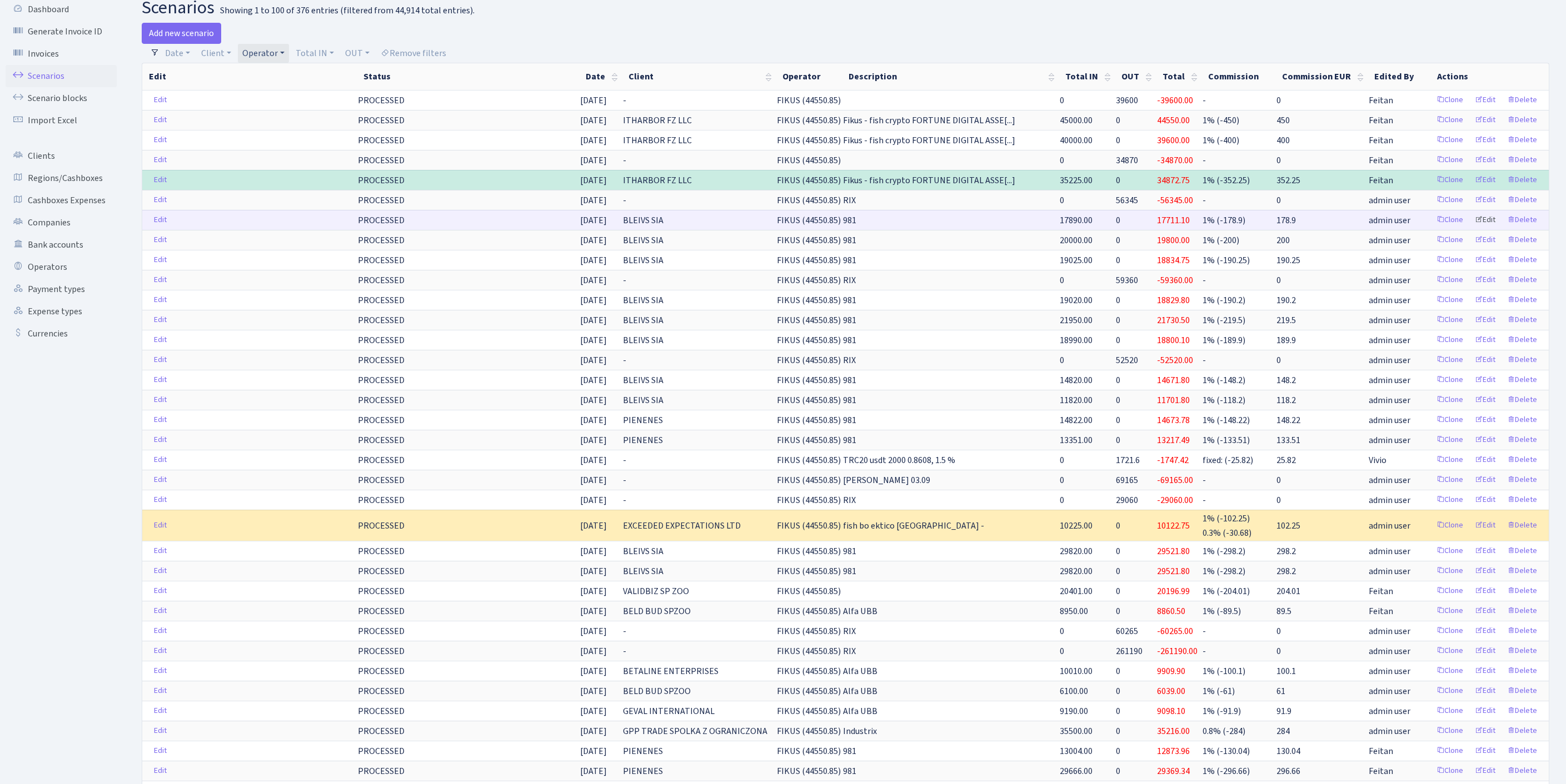
click at [1473, 229] on link "Edit" at bounding box center [1485, 220] width 30 height 18
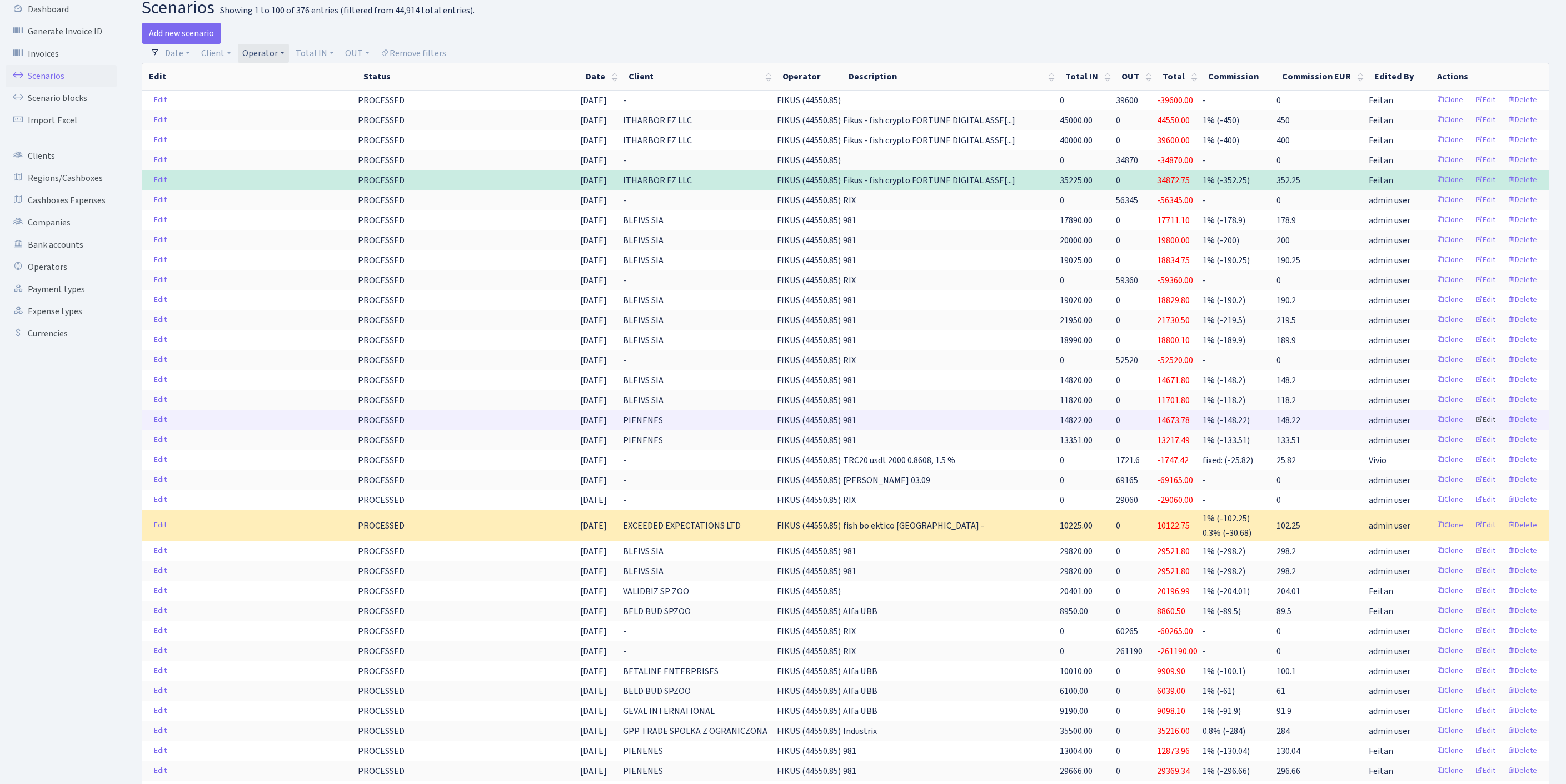
click at [1476, 429] on link "Edit" at bounding box center [1485, 420] width 30 height 18
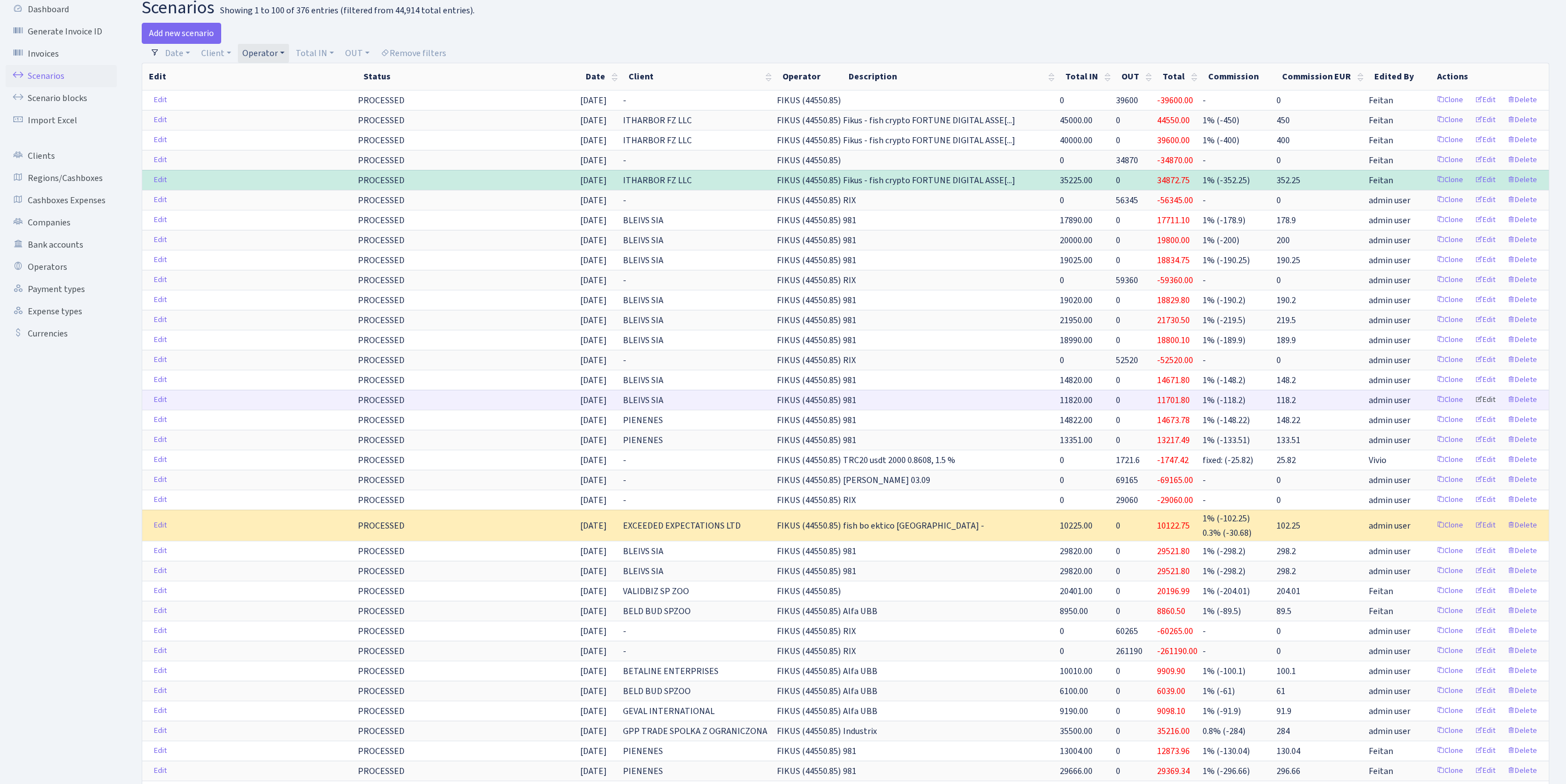
click at [1473, 409] on link "Edit" at bounding box center [1485, 401] width 30 height 18
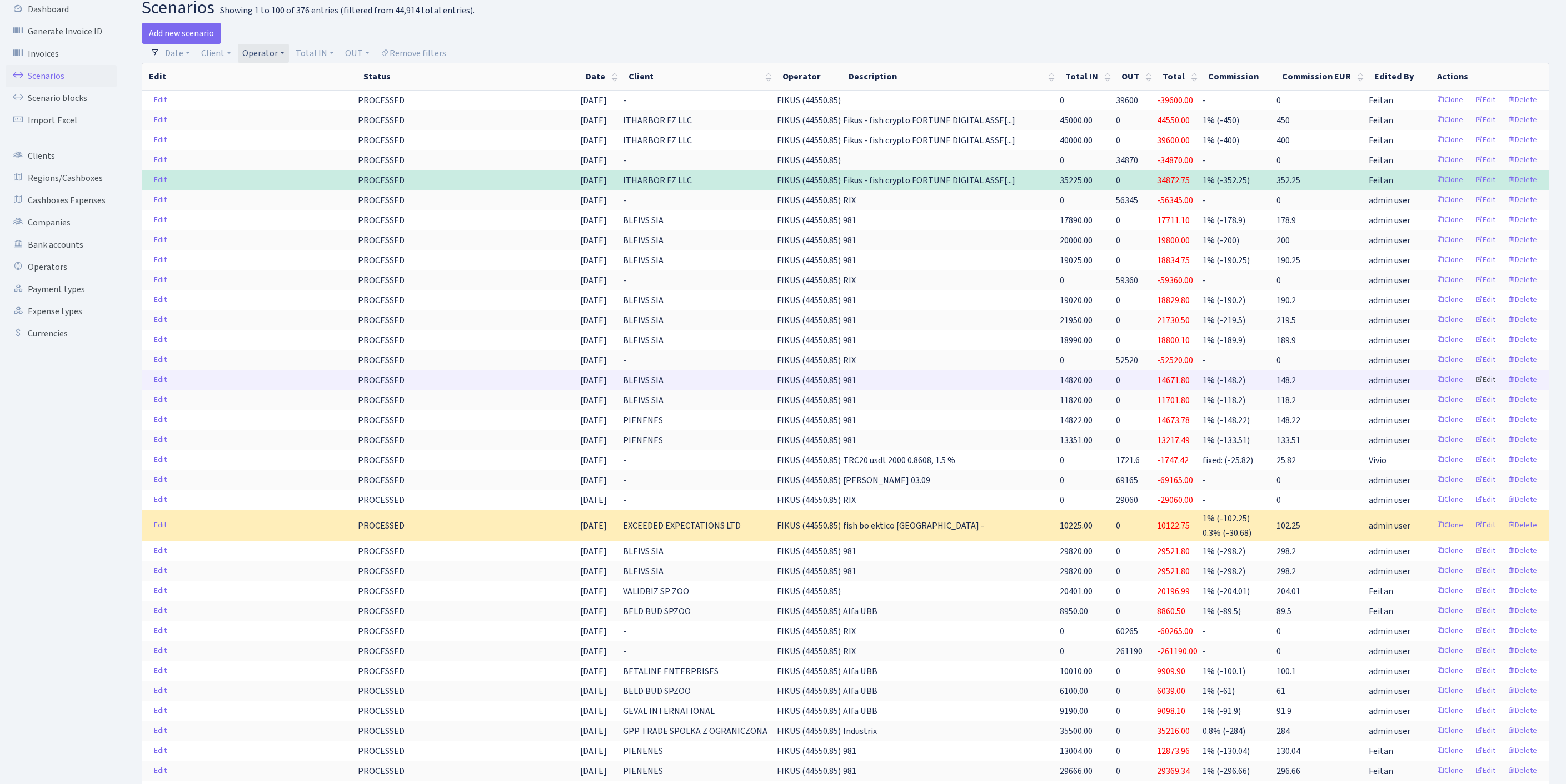
click at [1472, 389] on link "Edit" at bounding box center [1485, 380] width 30 height 18
click at [1475, 389] on link "Edit" at bounding box center [1485, 380] width 30 height 18
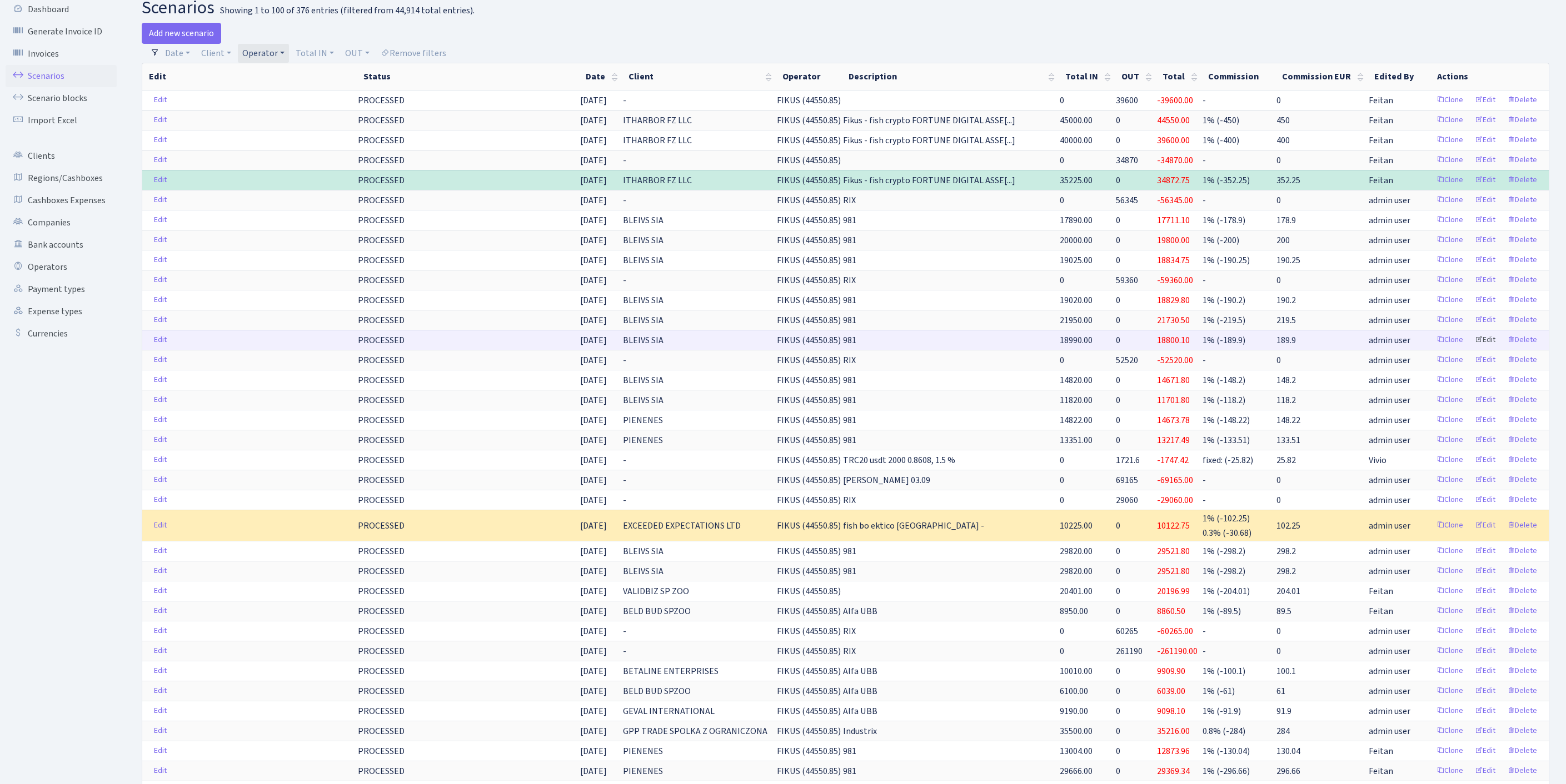
click at [1475, 349] on link "Edit" at bounding box center [1485, 341] width 30 height 18
click at [1475, 329] on link "Edit" at bounding box center [1485, 320] width 30 height 18
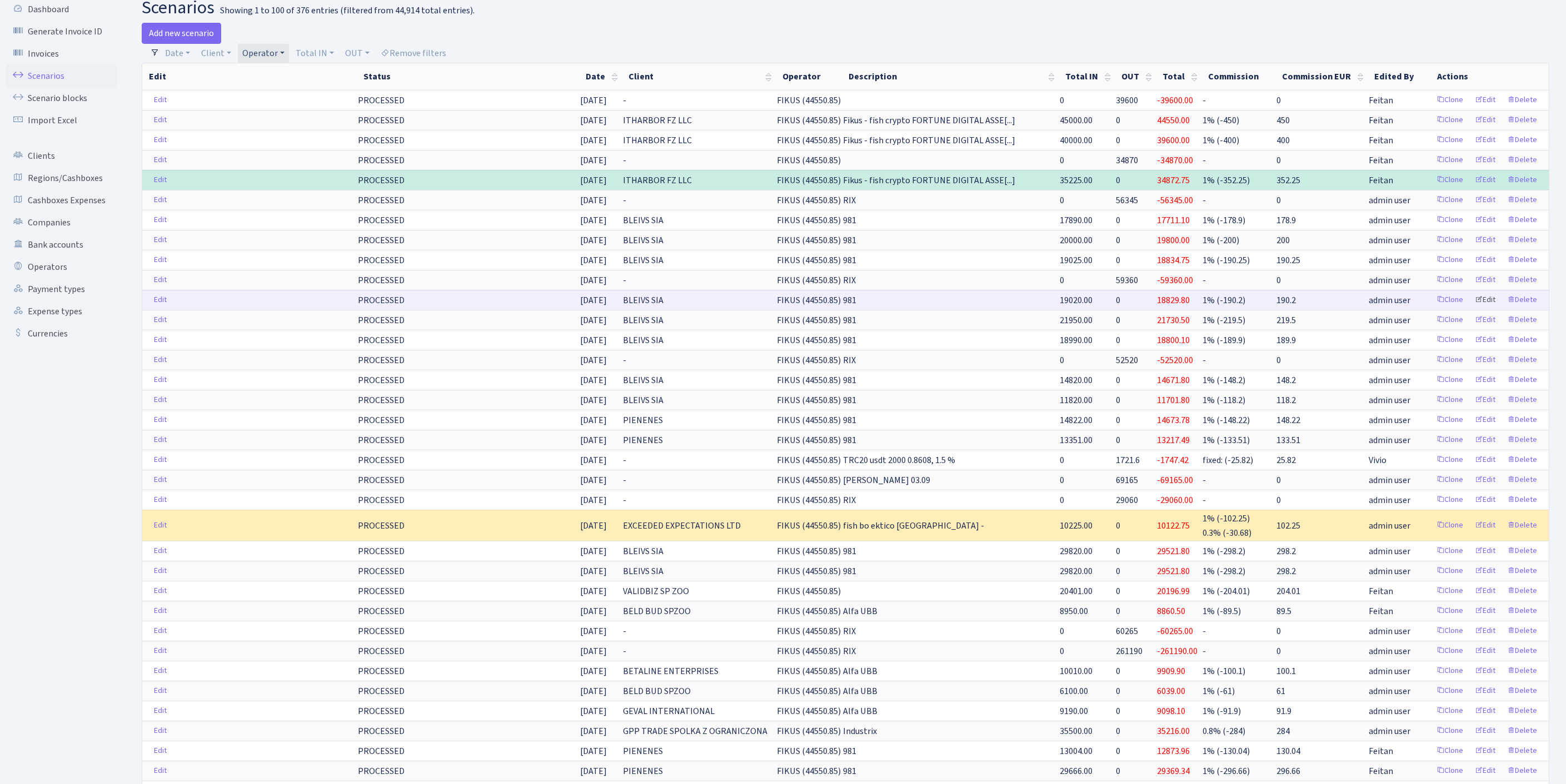
click at [1472, 308] on link "Edit" at bounding box center [1485, 301] width 30 height 18
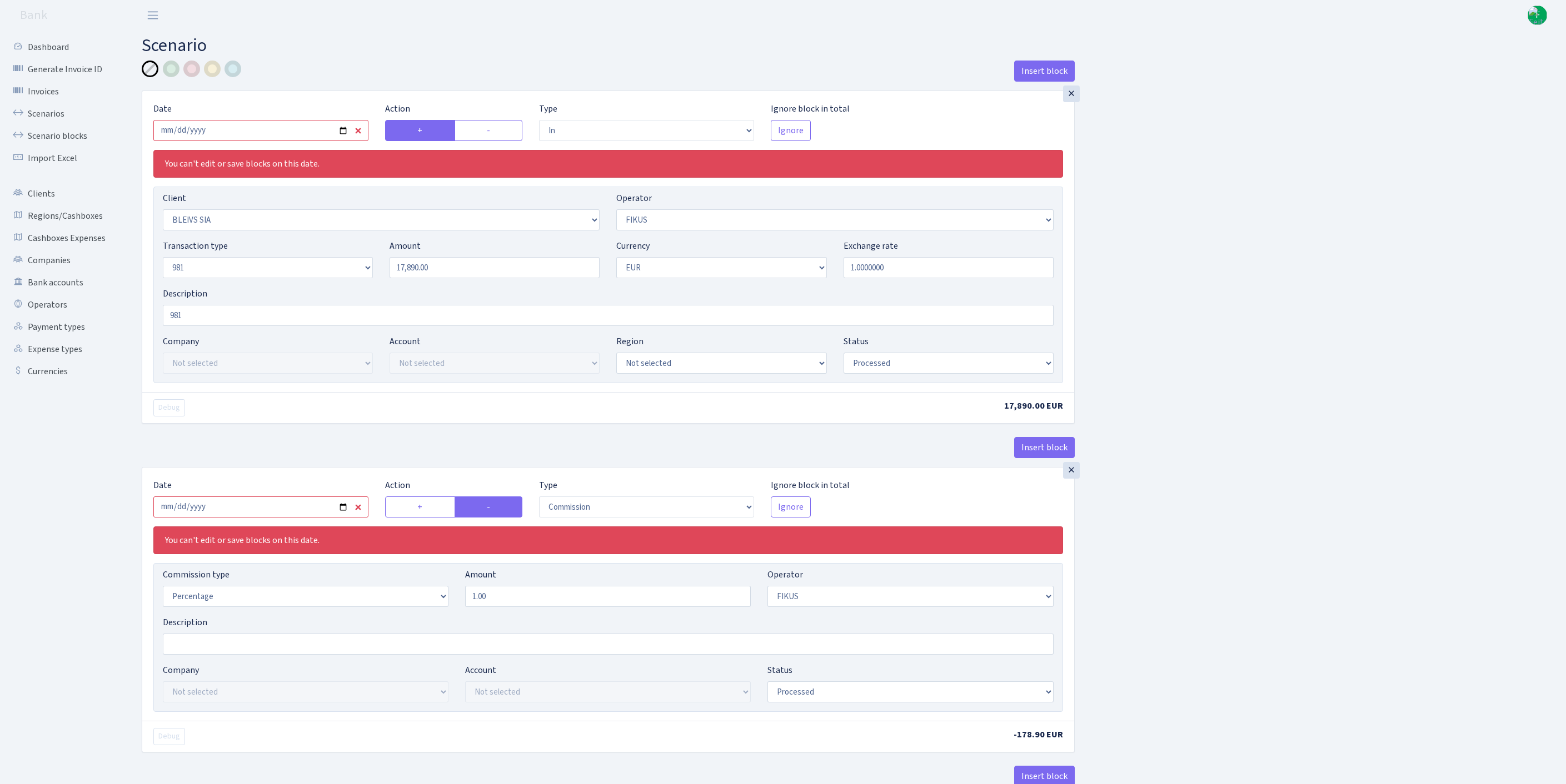
select select "in"
select select "3166"
select select "388"
select select "8"
select select "1"
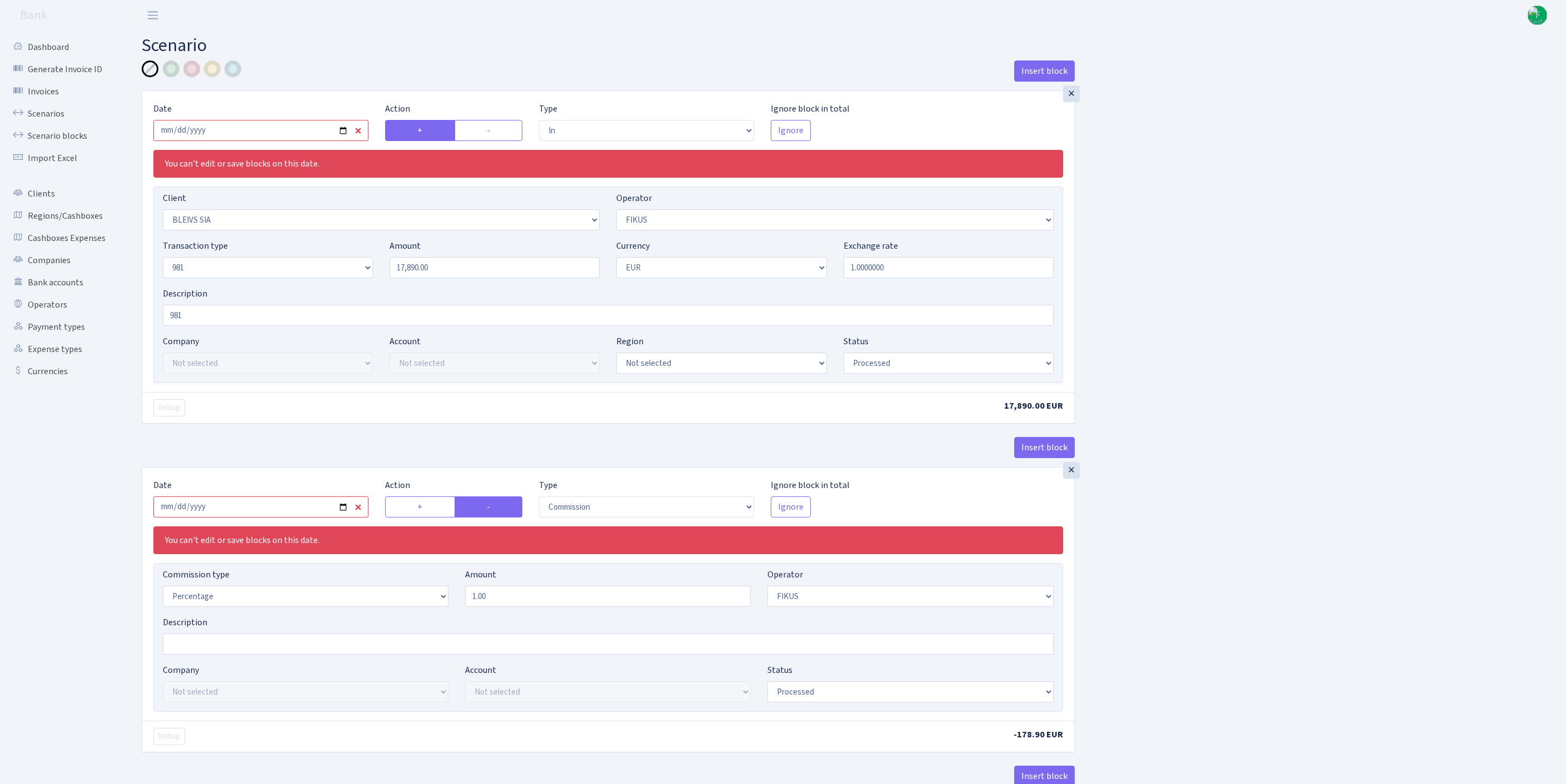
select select "processed"
select select "commission"
select select "388"
select select "processed"
select select "out"
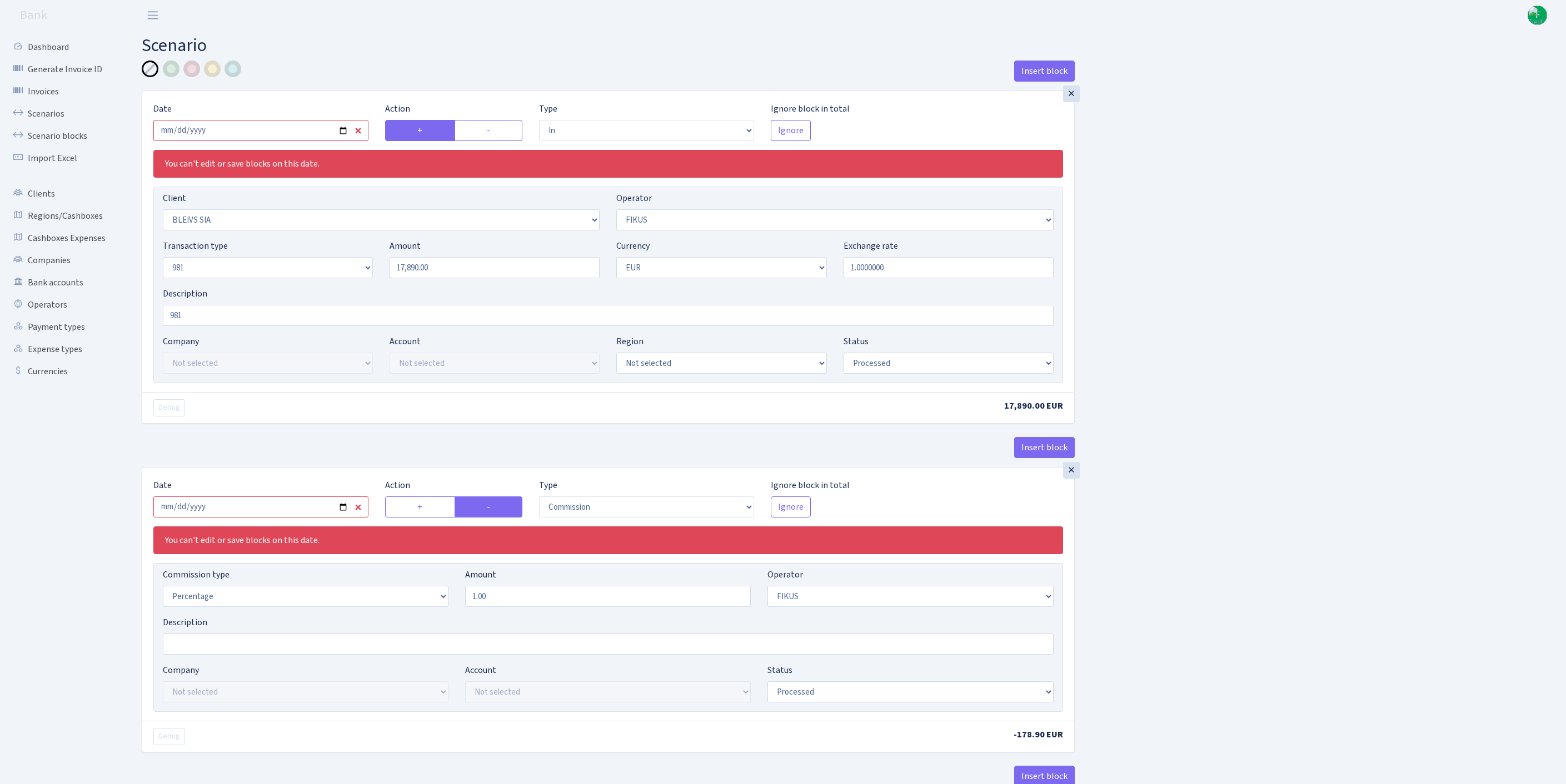
select select "2442"
select select "61"
select select "8"
select select "1"
select select "processed"
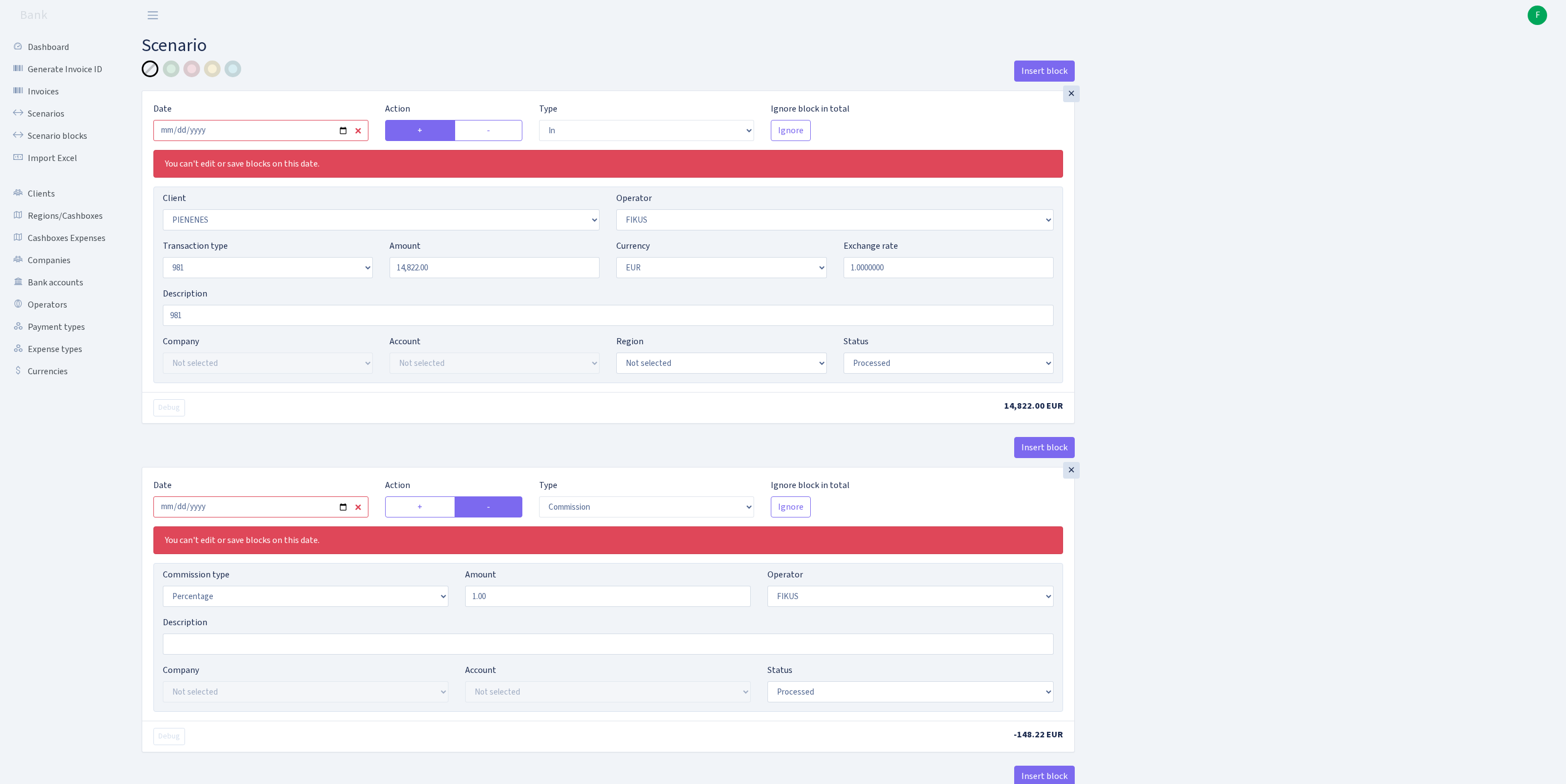
select select "in"
select select "3314"
select select "388"
select select "8"
select select "1"
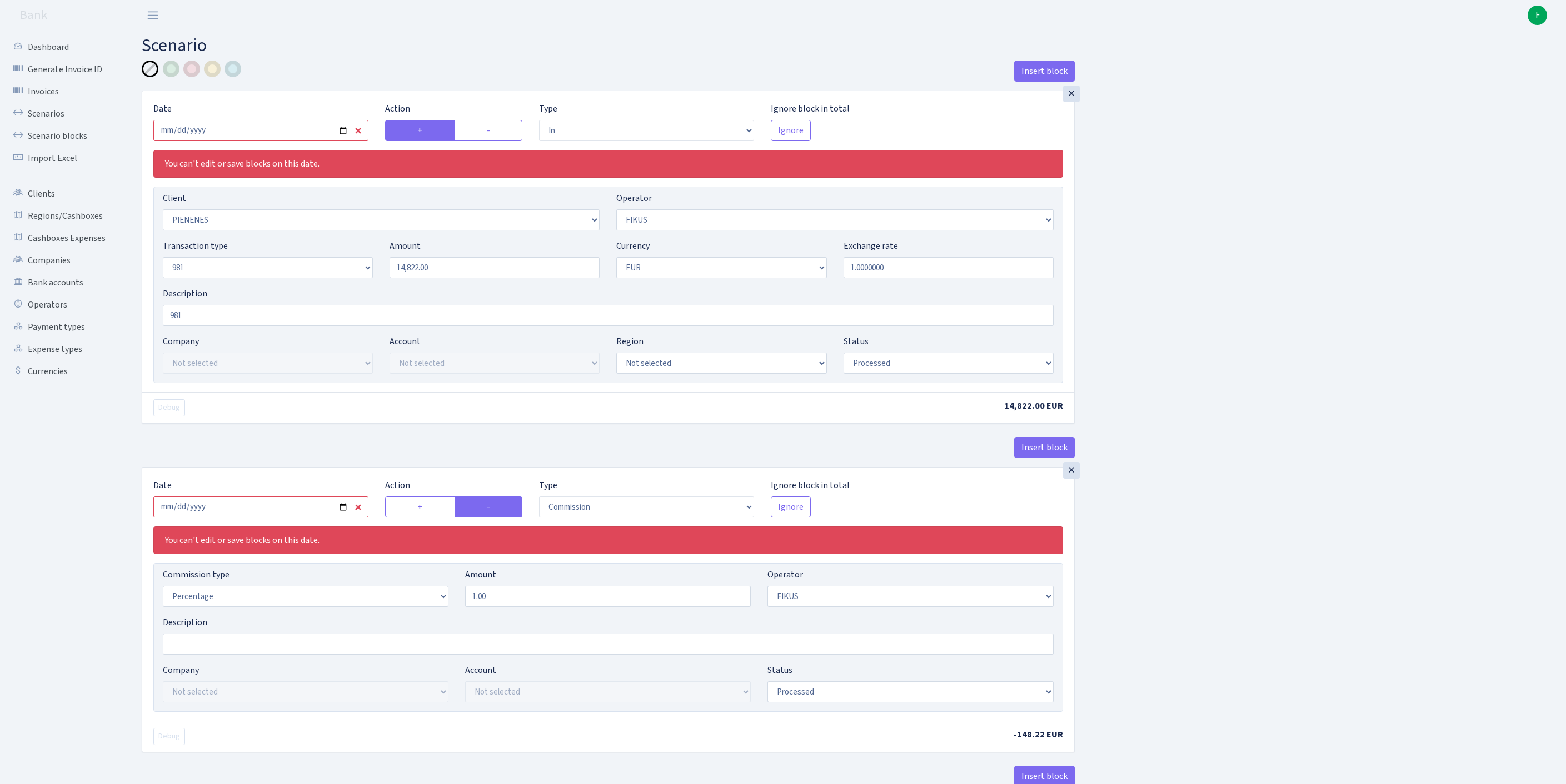
select select "processed"
select select "commission"
select select "388"
select select "processed"
select select "out"
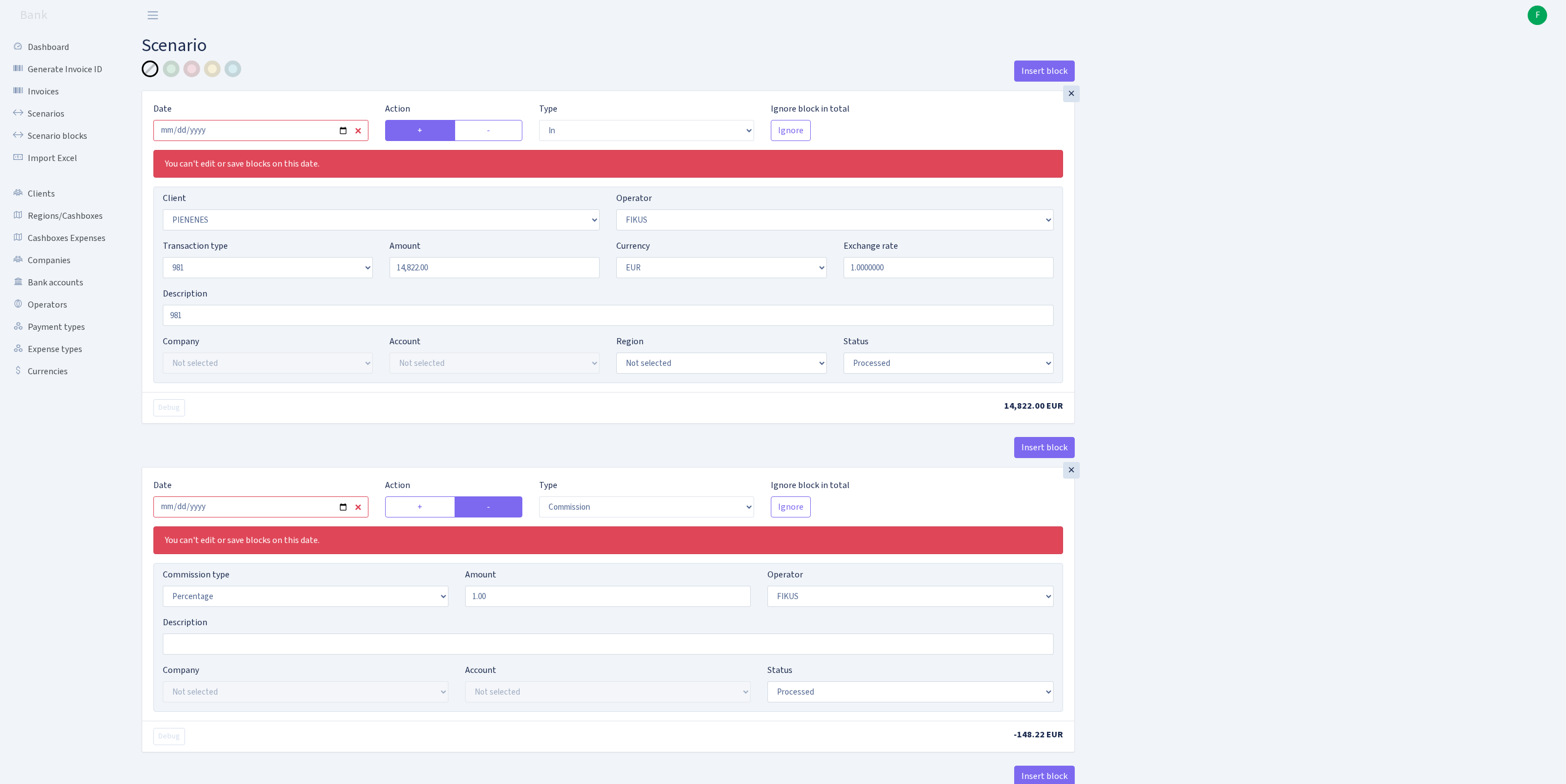
select select "2442"
select select "61"
select select "8"
select select "1"
select select "processed"
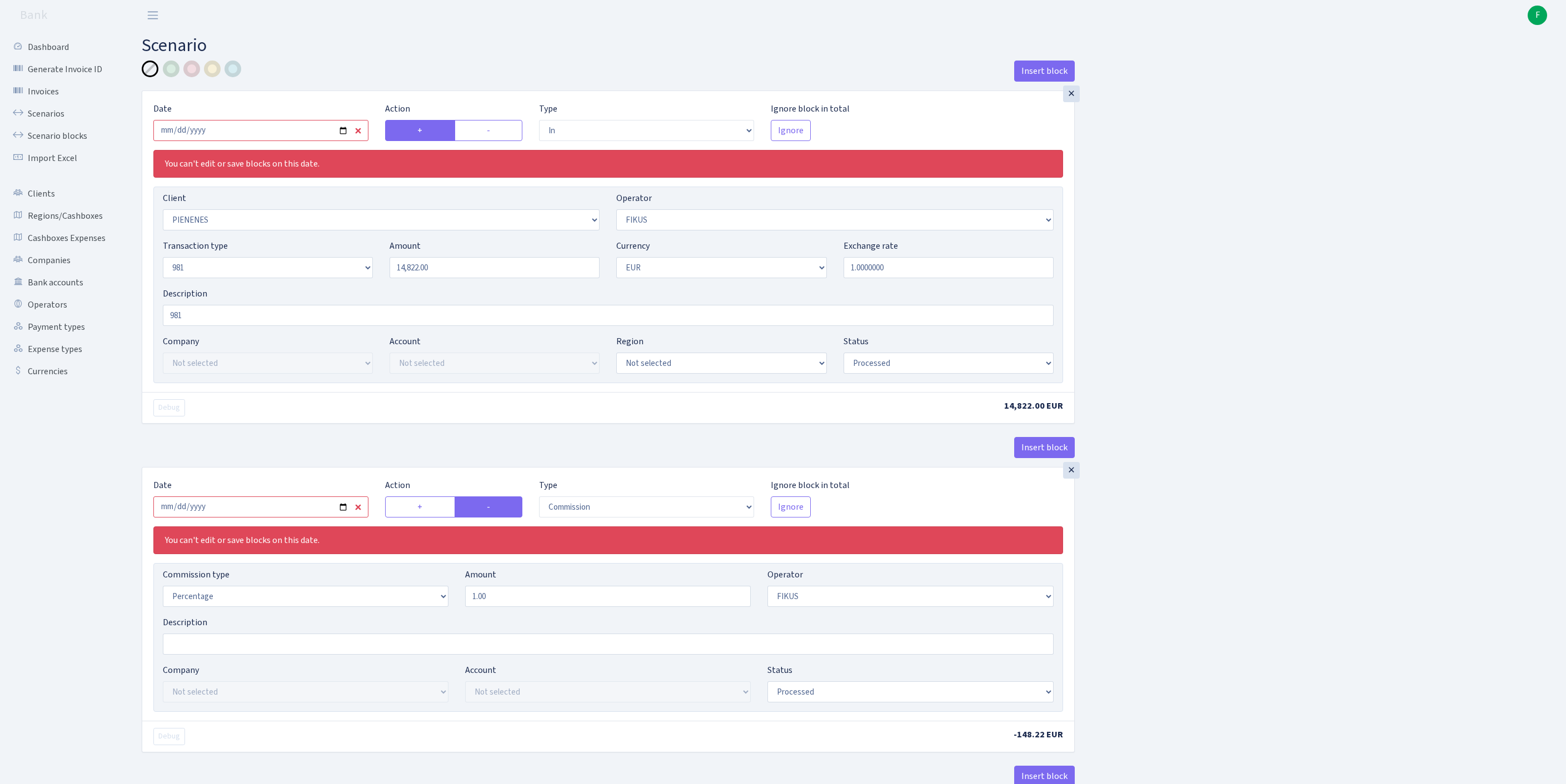
scroll to position [647, 0]
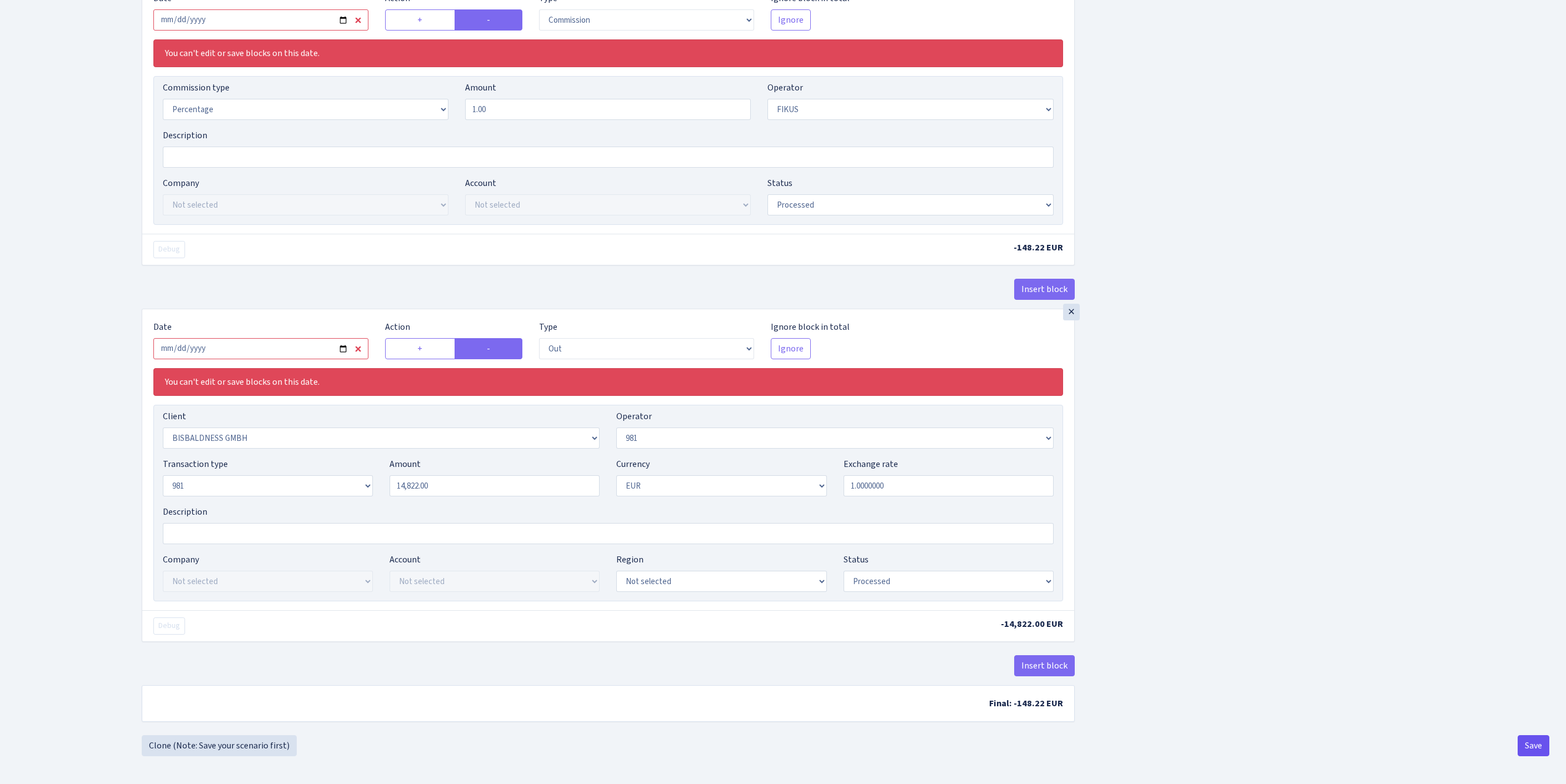
drag, startPoint x: 1532, startPoint y: 738, endPoint x: 1524, endPoint y: 740, distance: 8.2
click at [1524, 740] on button "Save" at bounding box center [1534, 746] width 31 height 21
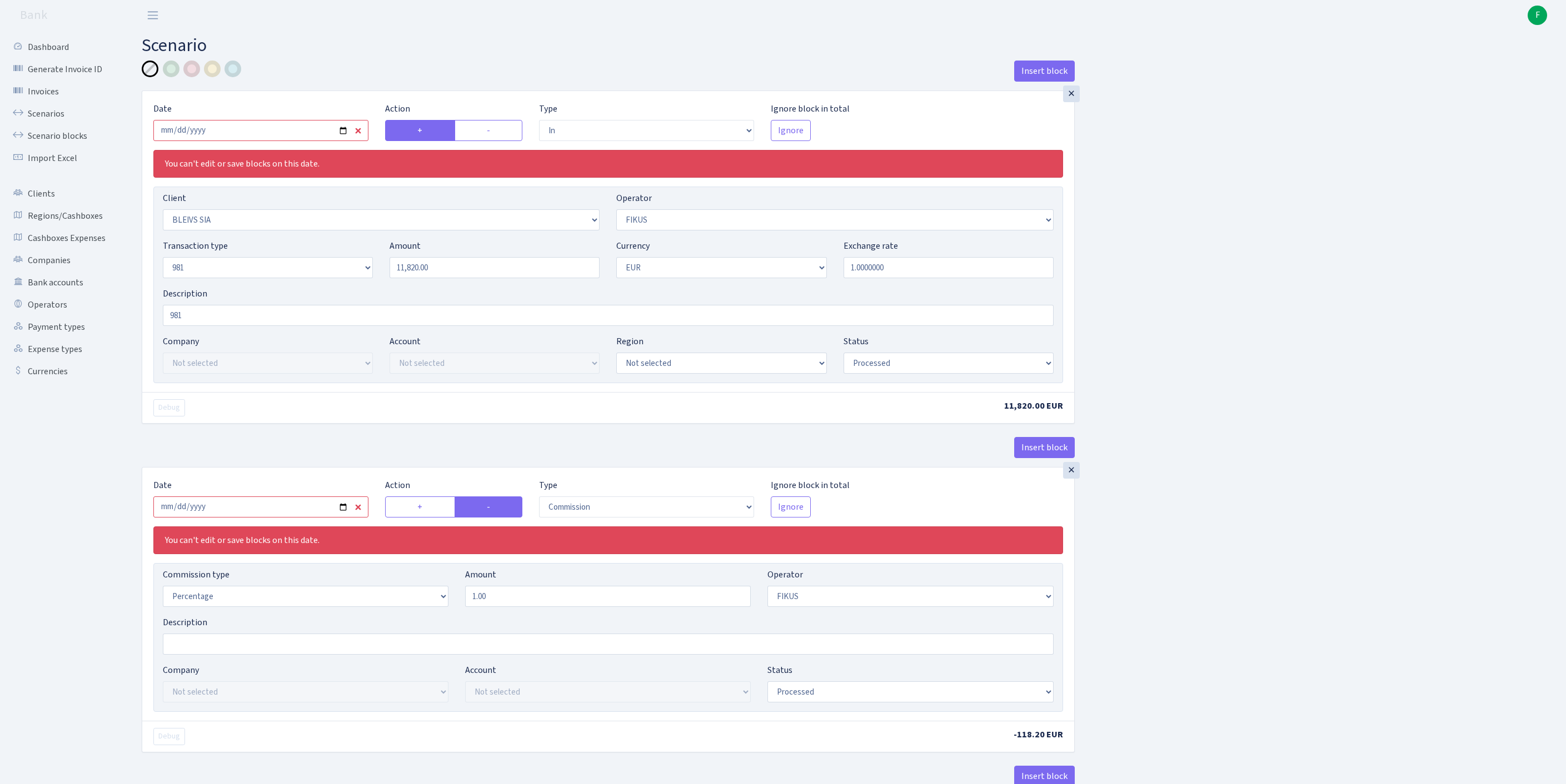
select select "in"
select select "3166"
select select "388"
select select "8"
select select "1"
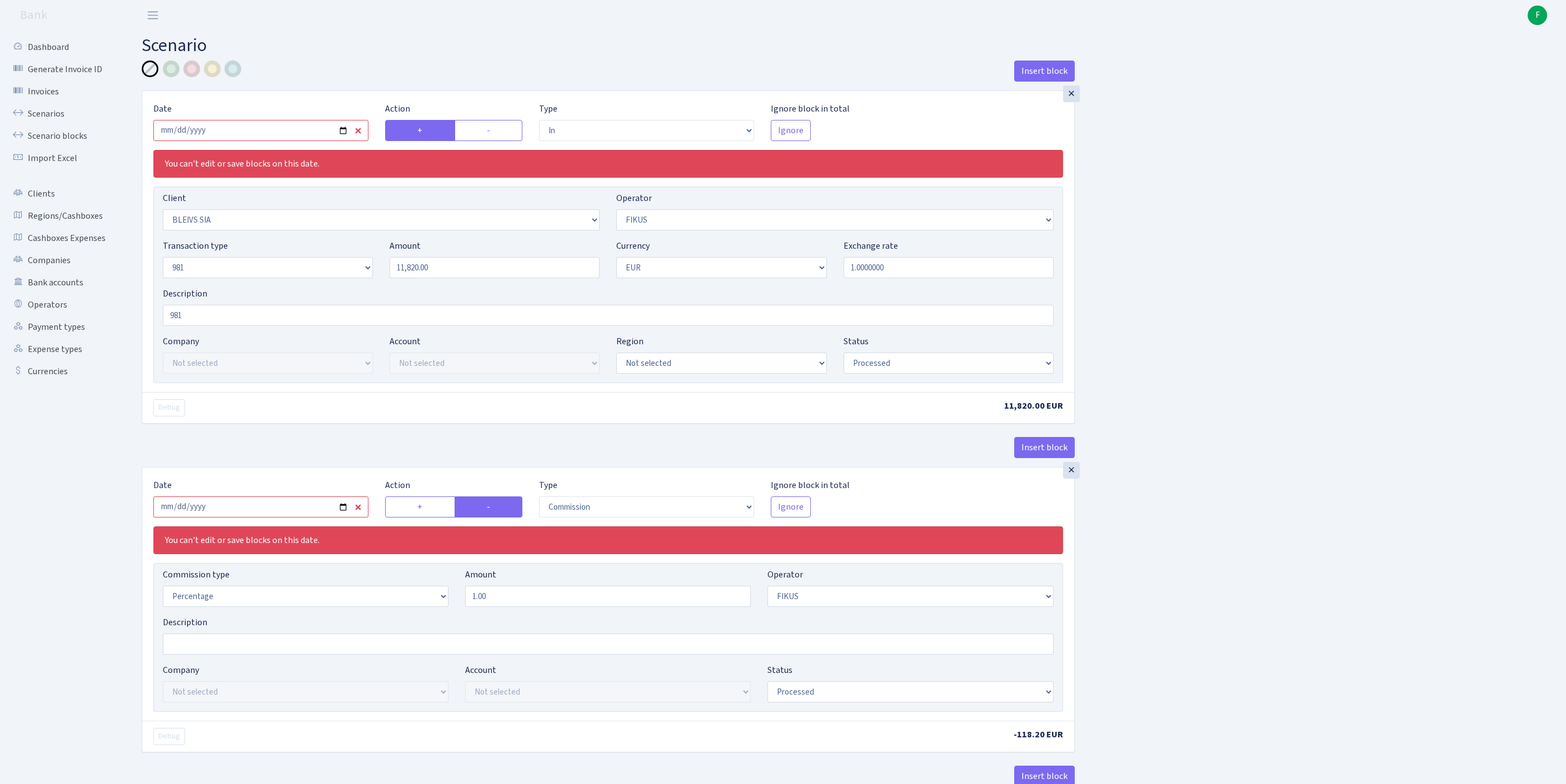
select select "processed"
select select "commission"
select select "388"
select select "processed"
select select "out"
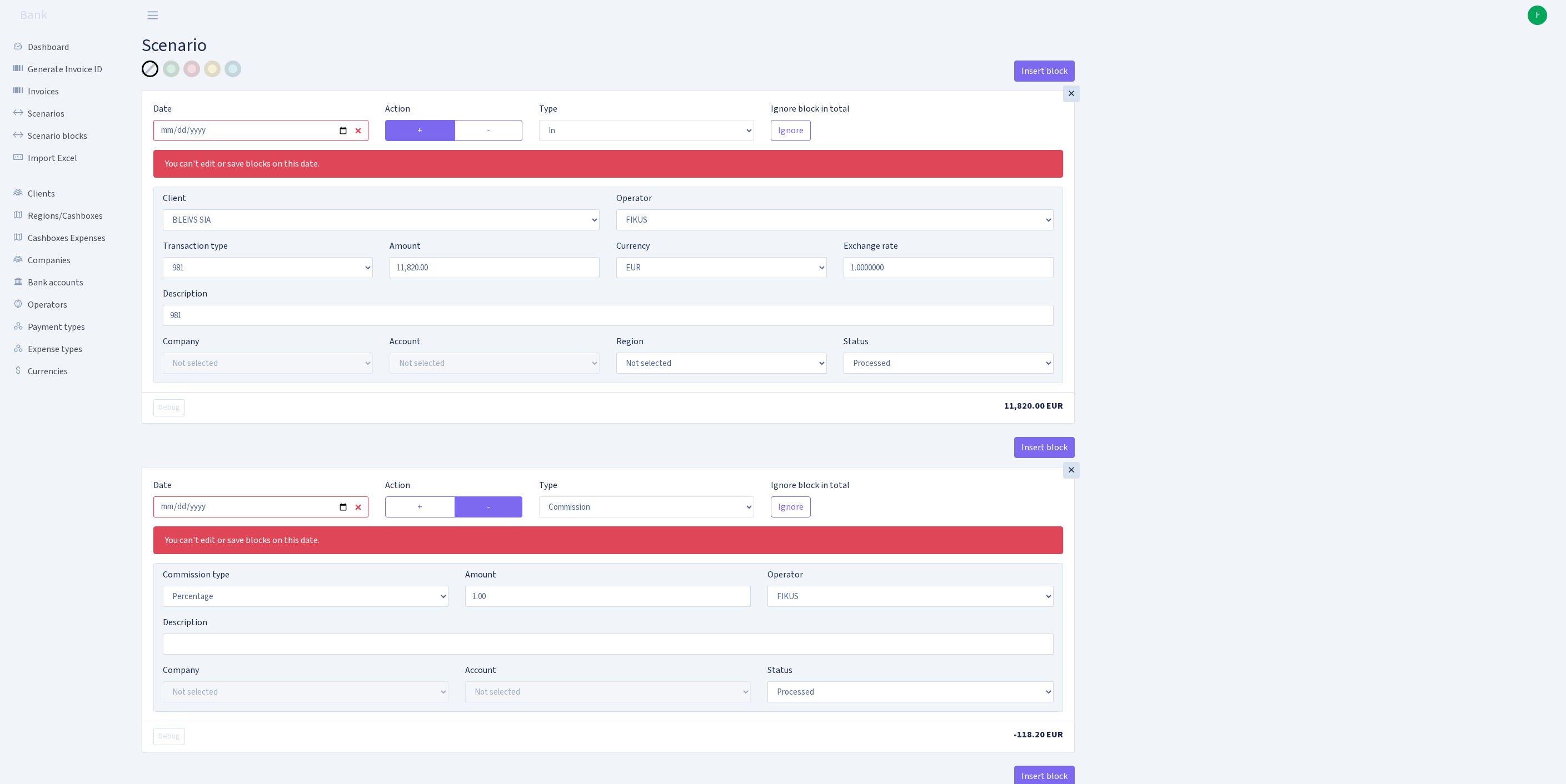
select select "2442"
select select "61"
select select "8"
select select "1"
select select "processed"
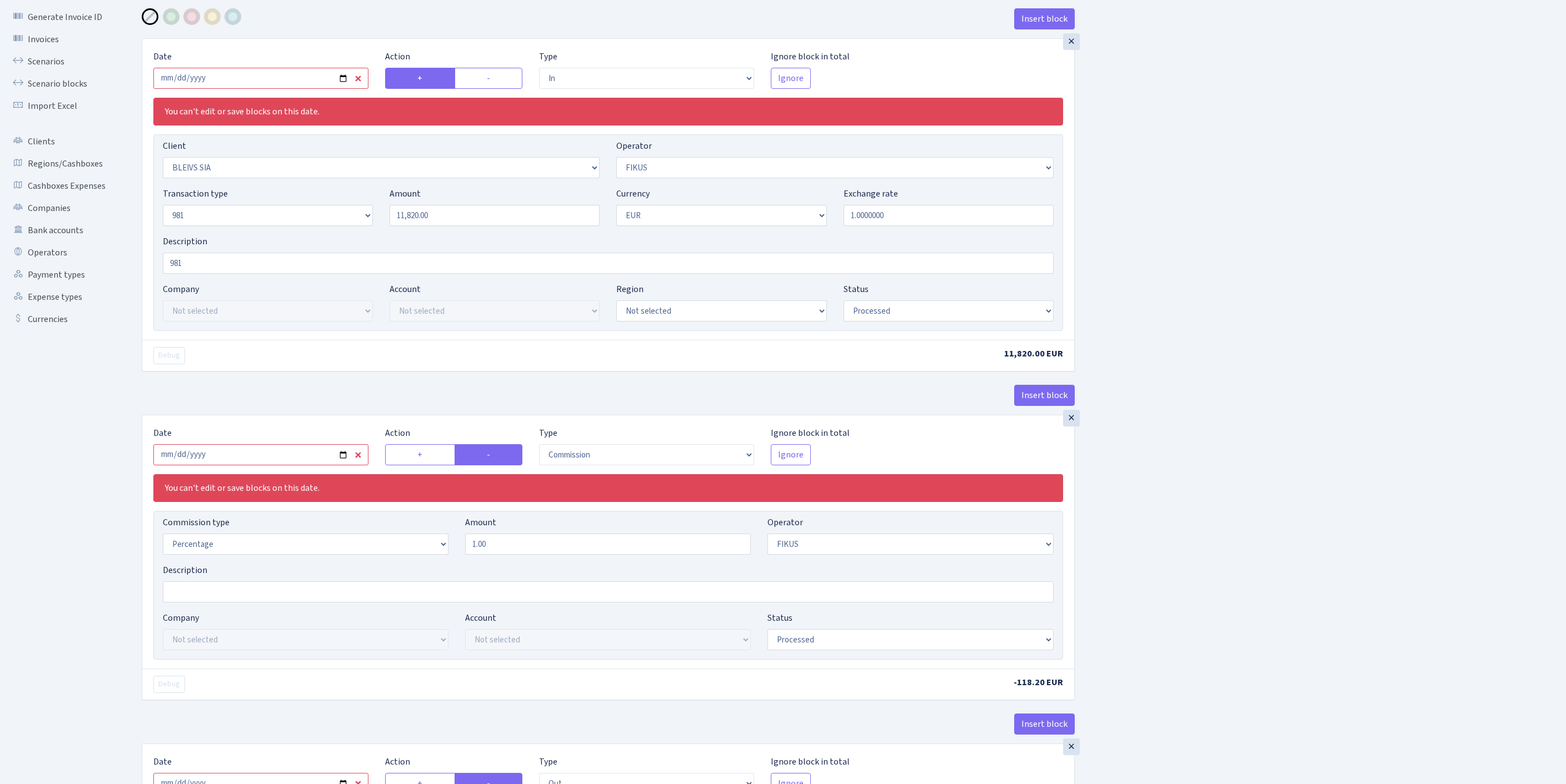
scroll to position [647, 0]
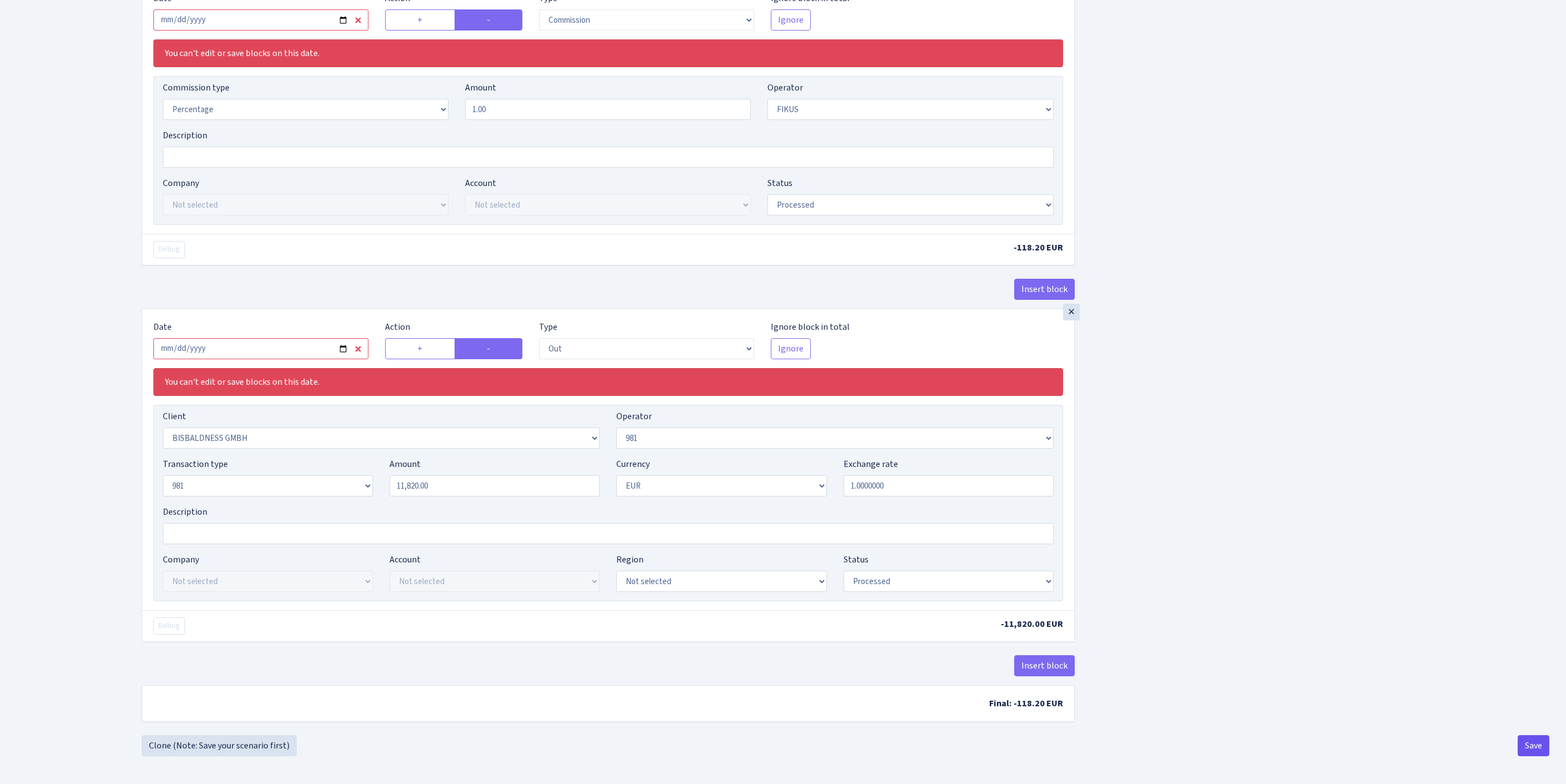
click at [1532, 747] on button "Save" at bounding box center [1534, 746] width 31 height 21
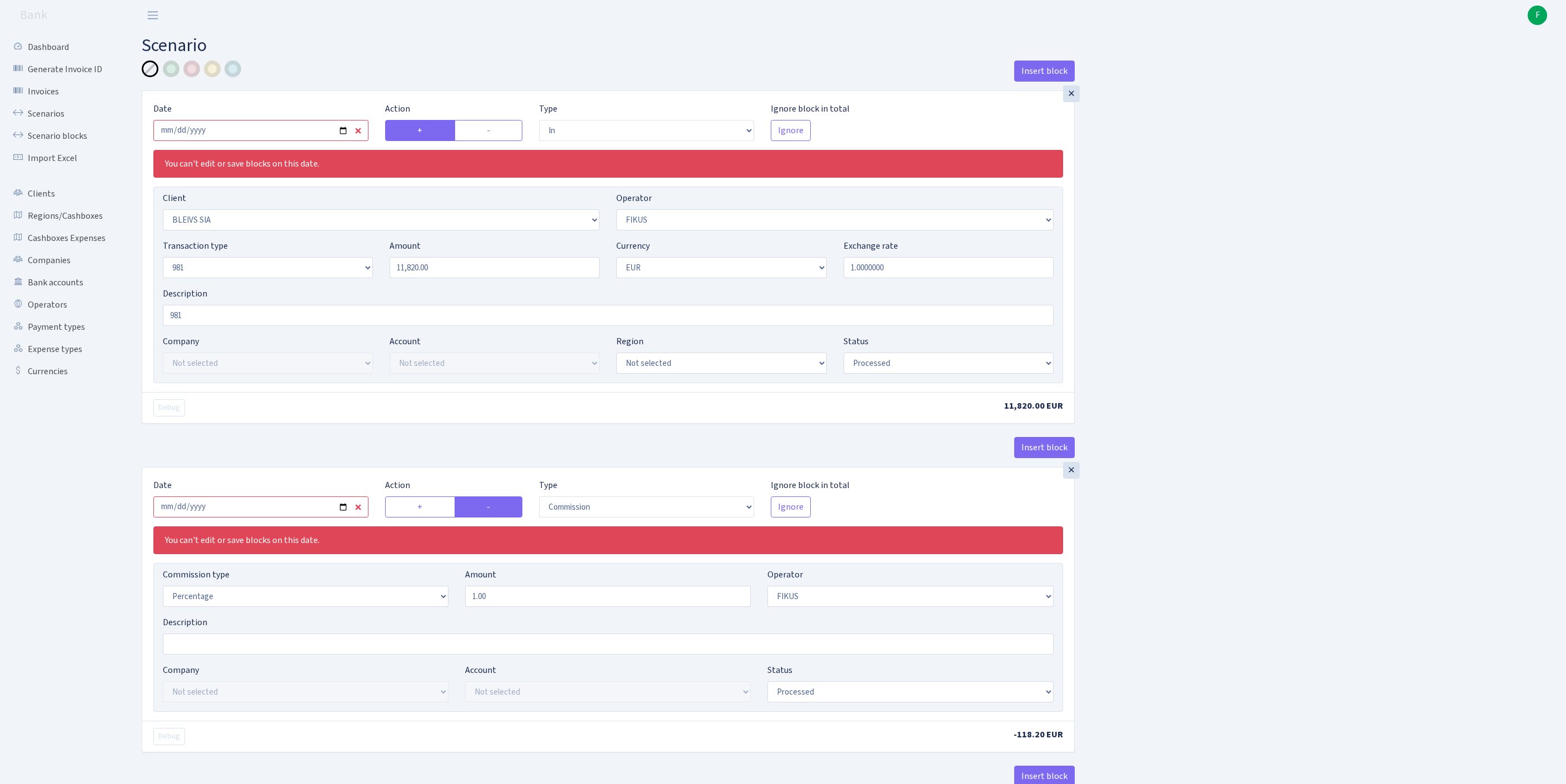
select select "in"
select select "3166"
select select "388"
select select "8"
select select "1"
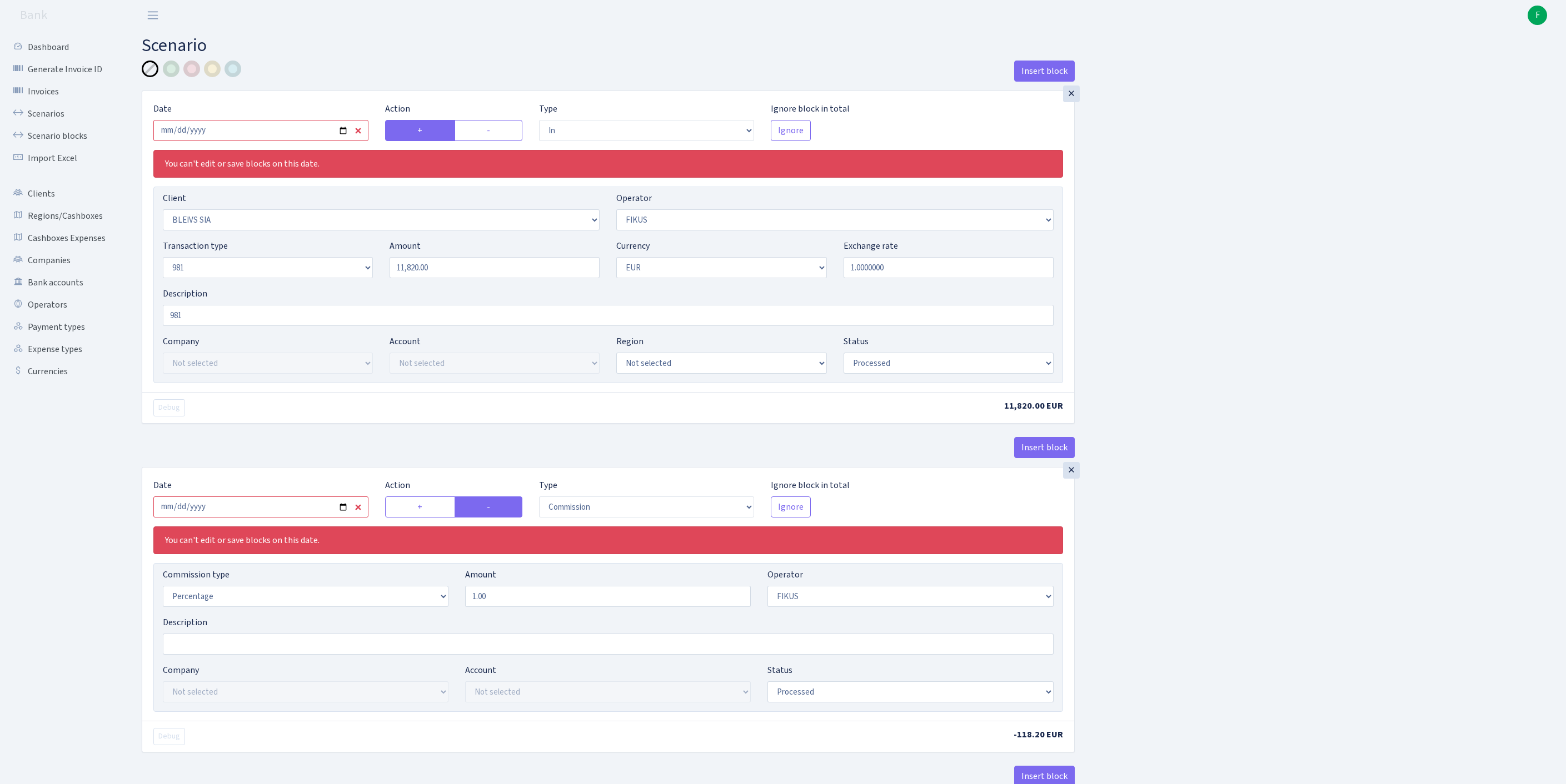
select select "processed"
select select "commission"
select select "388"
select select "processed"
select select "out"
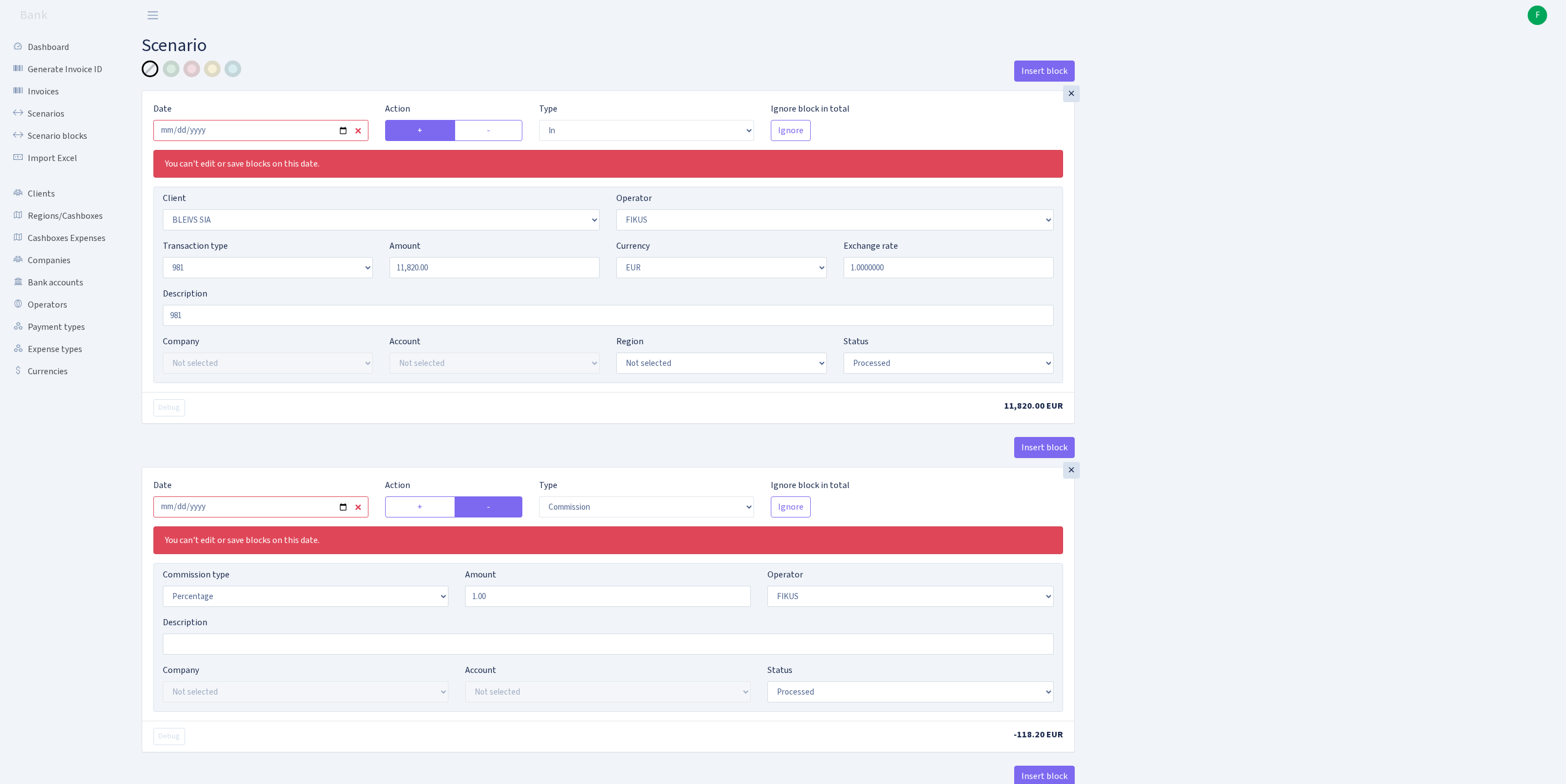
select select "2442"
select select "61"
select select "8"
select select "1"
select select "processed"
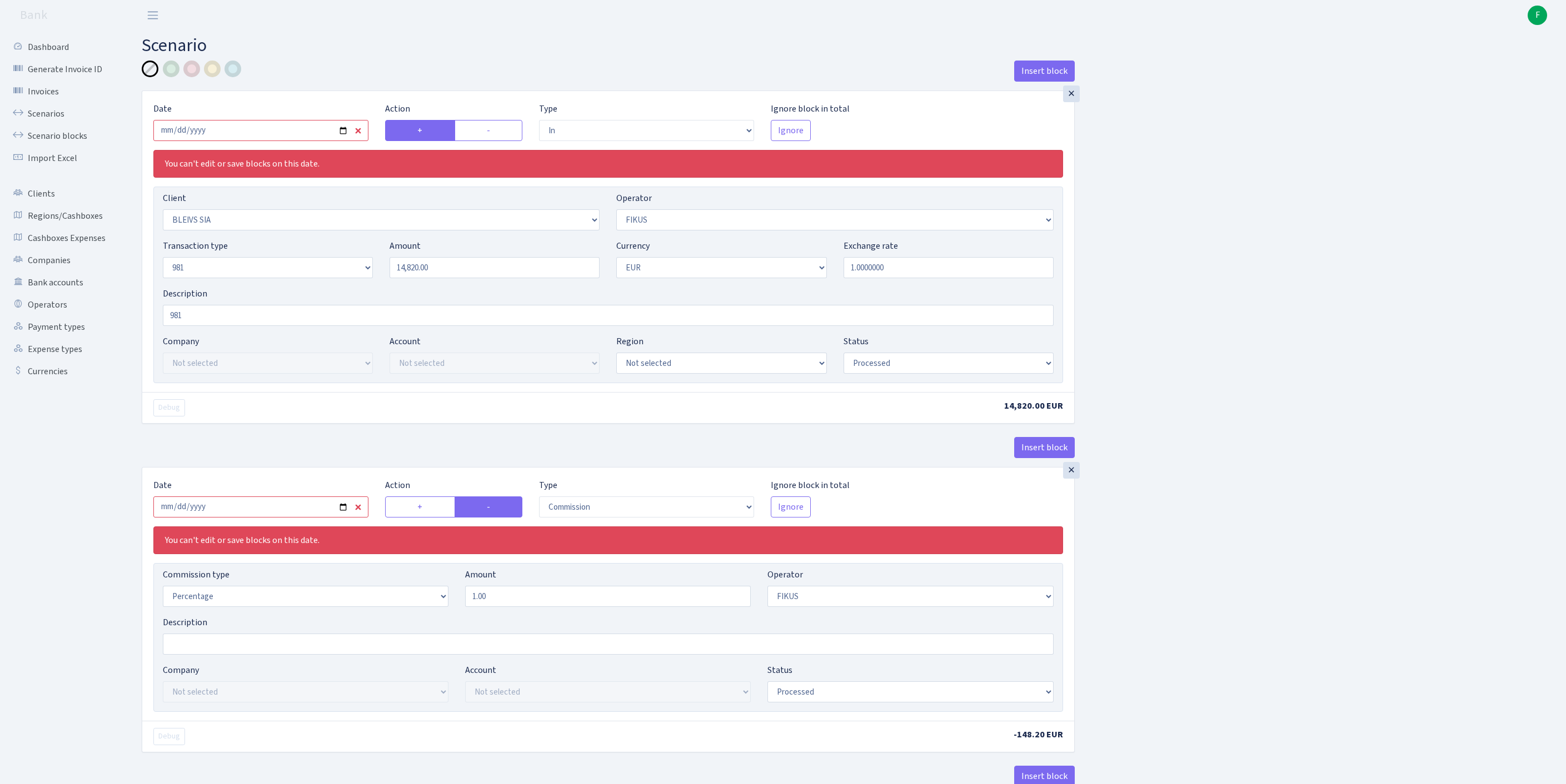
select select "in"
select select "3166"
select select "388"
select select "8"
select select "1"
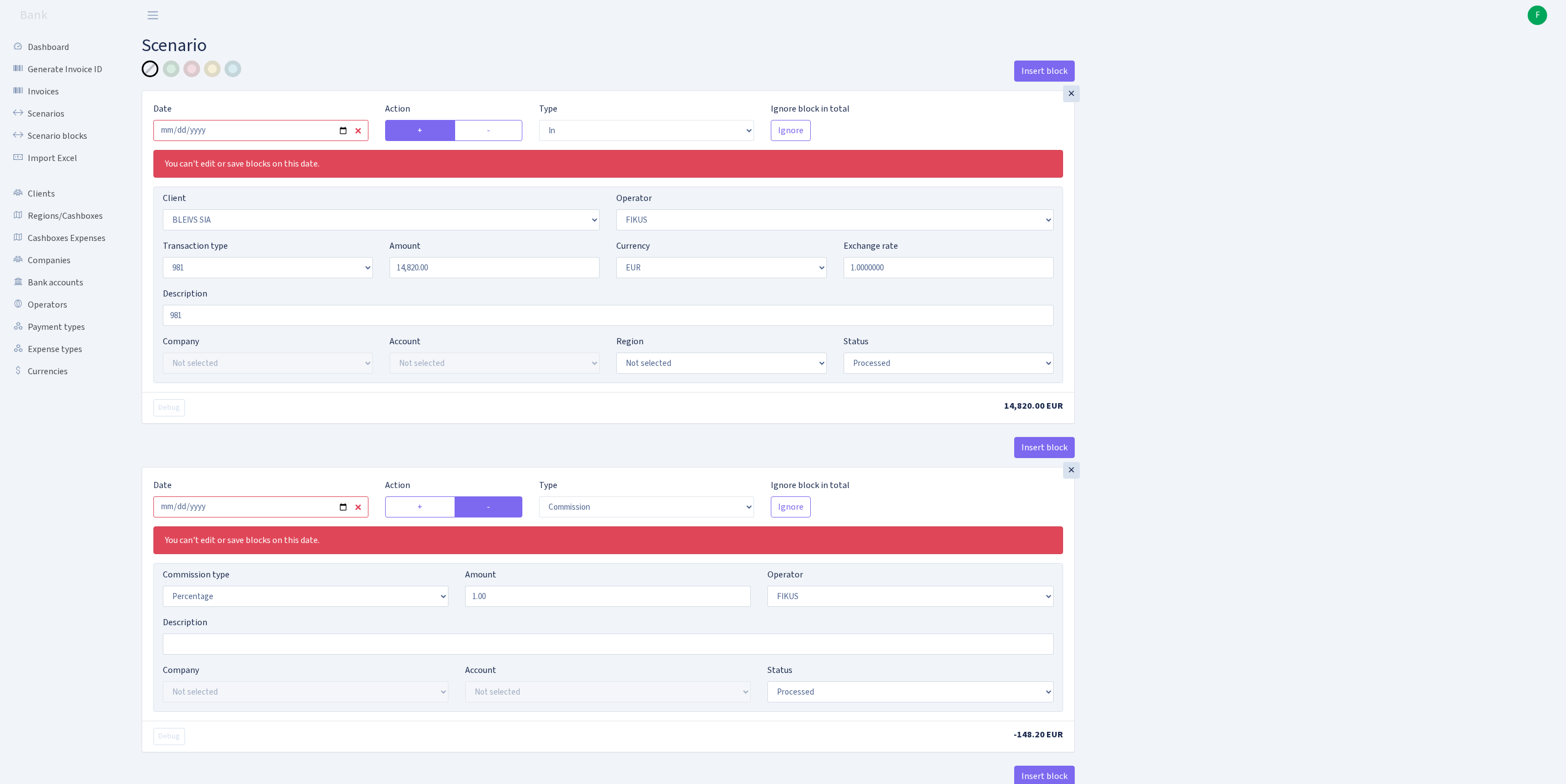
select select "processed"
select select "commission"
select select "388"
select select "processed"
select select "out"
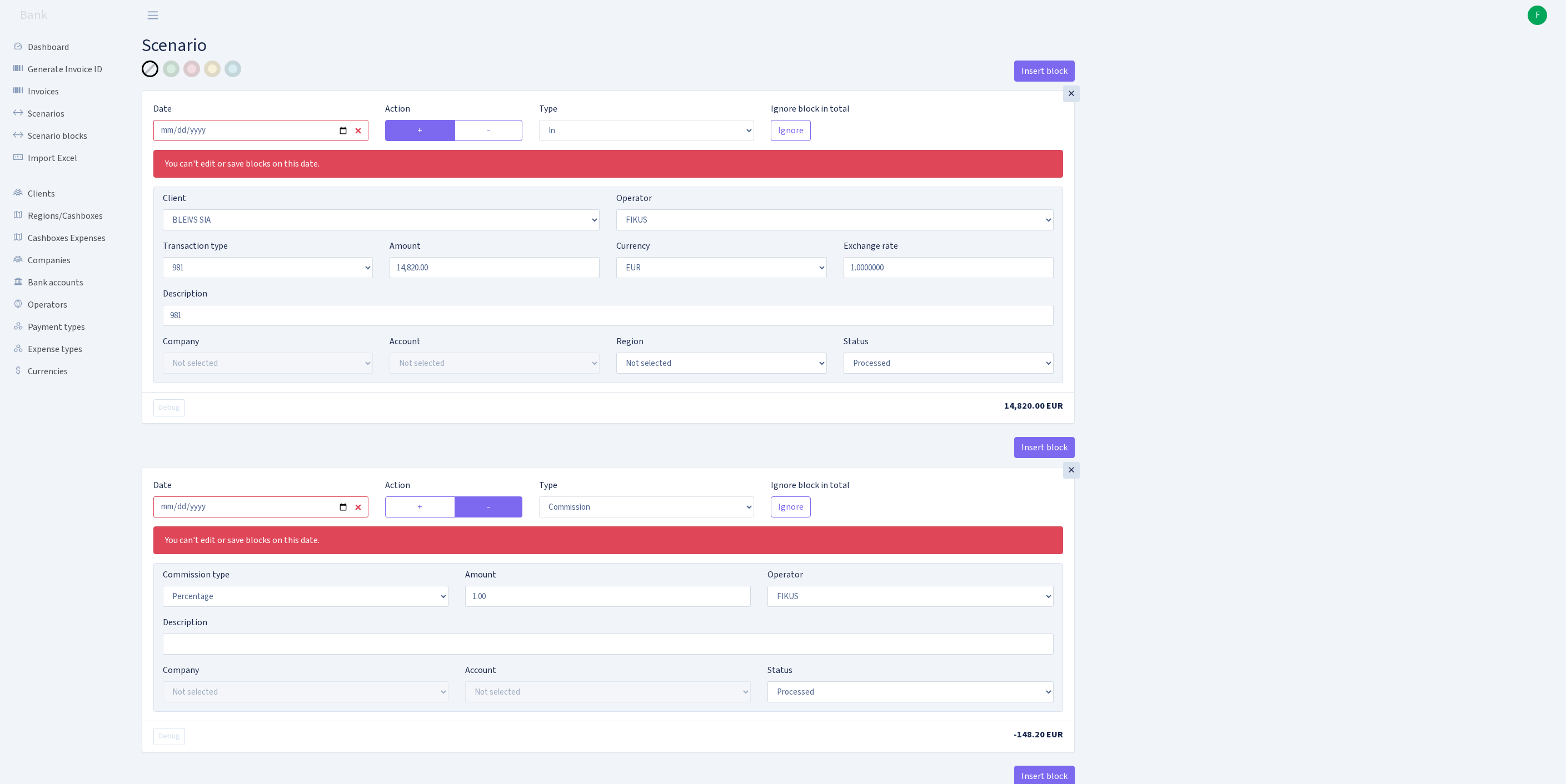
select select "2442"
select select "61"
select select "8"
select select "1"
select select "processed"
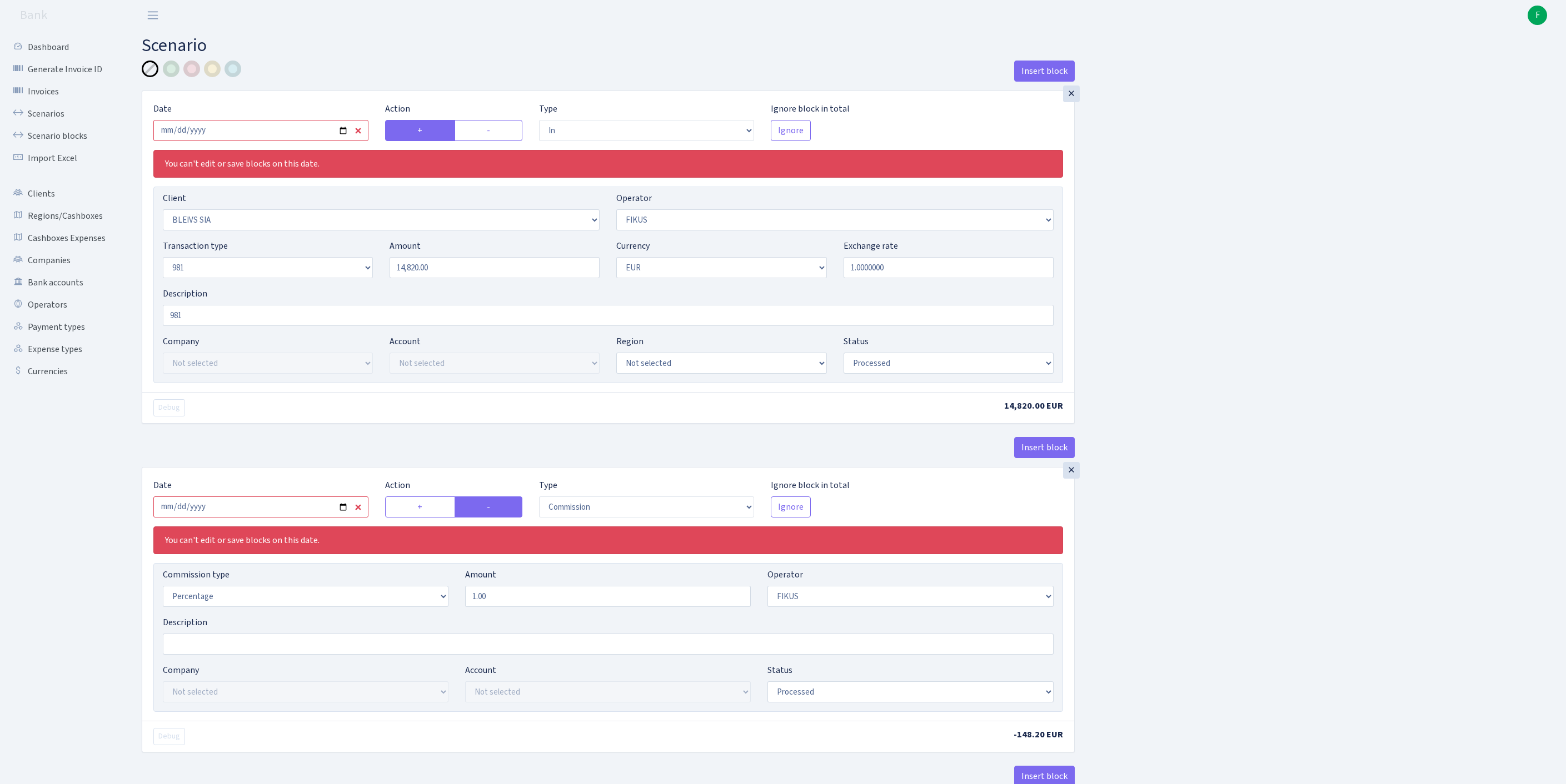
scroll to position [647, 0]
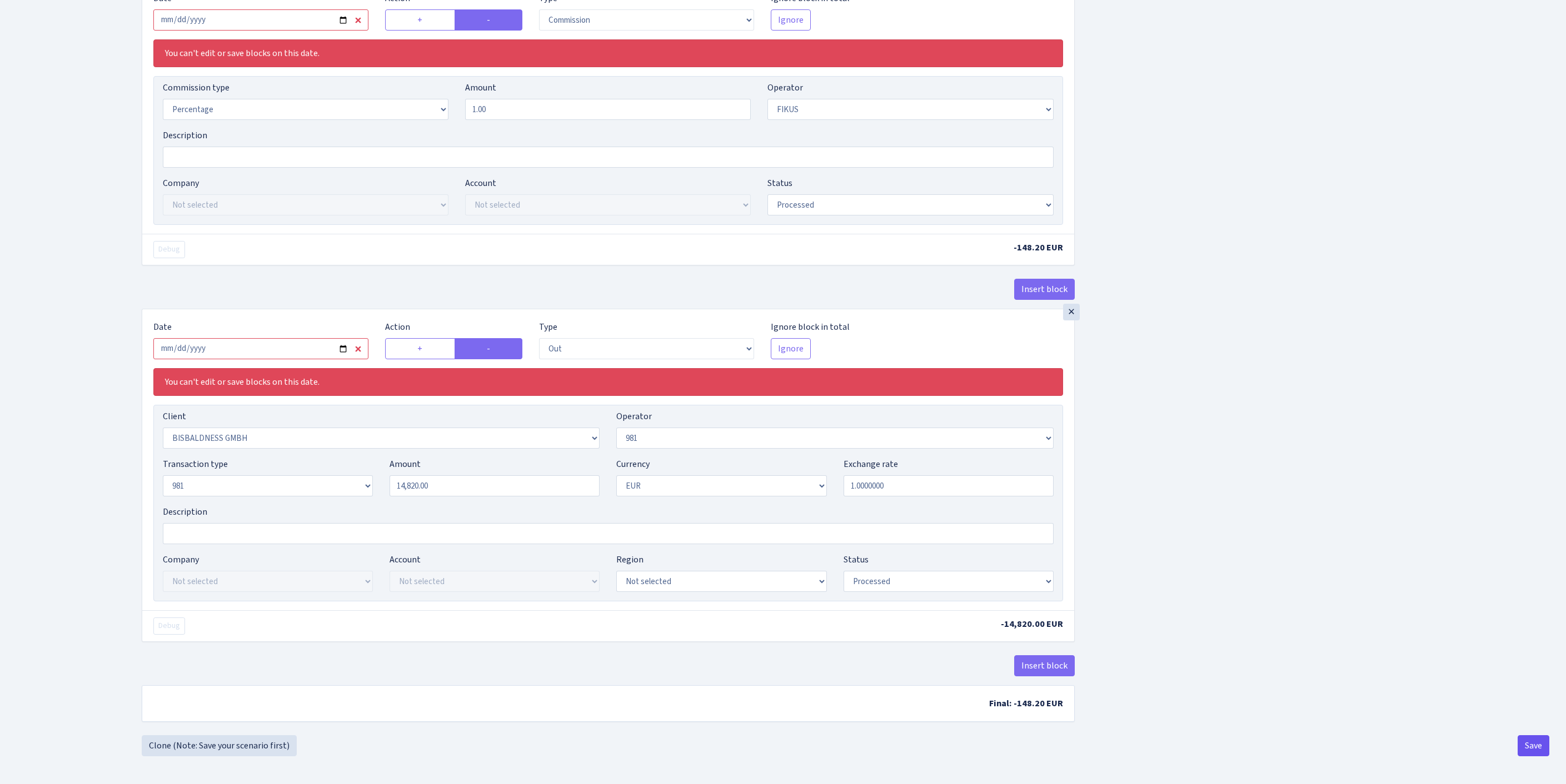
click at [1532, 745] on button "Save" at bounding box center [1534, 746] width 31 height 21
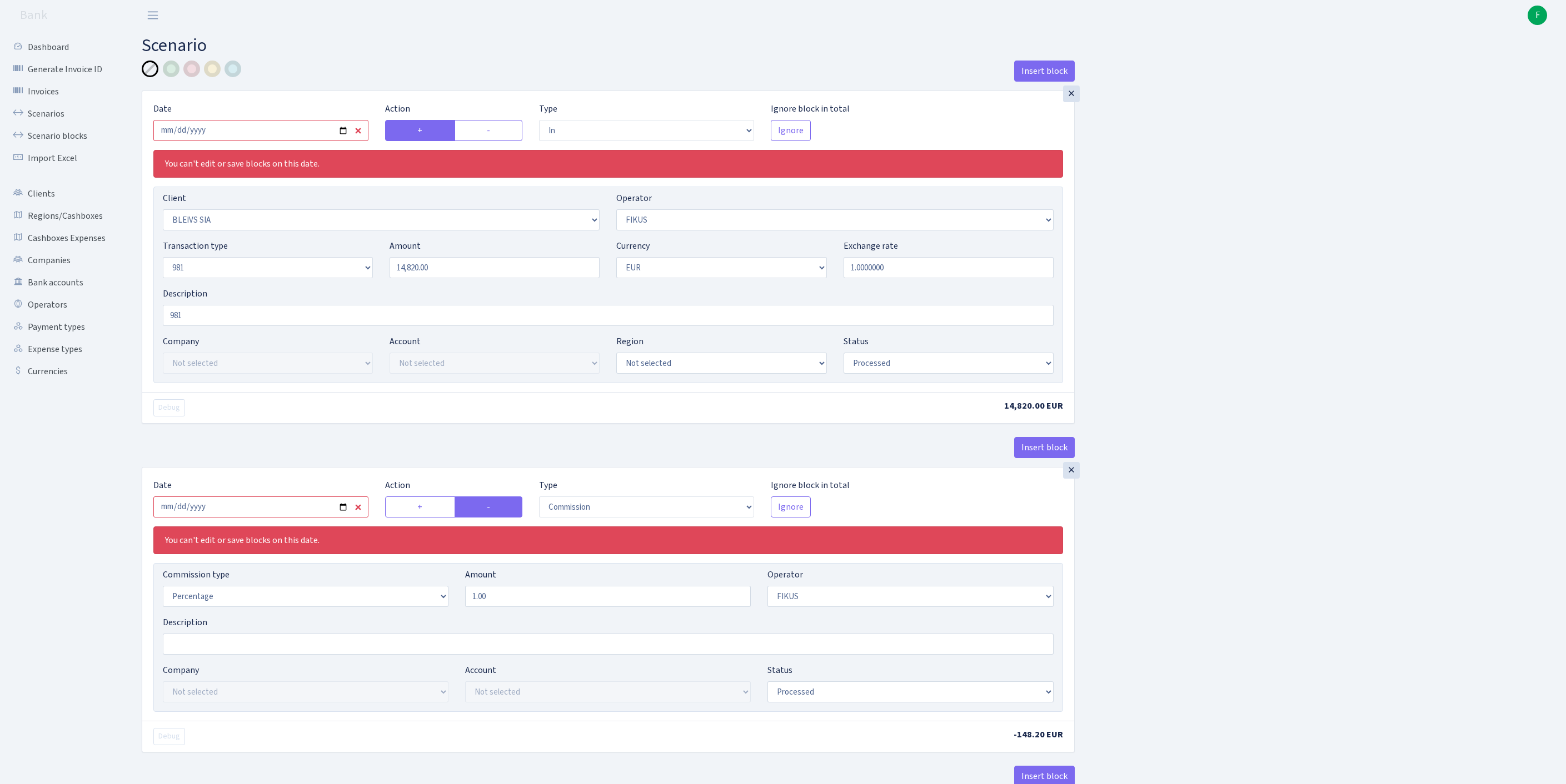
select select "in"
select select "3166"
select select "388"
select select "8"
select select "1"
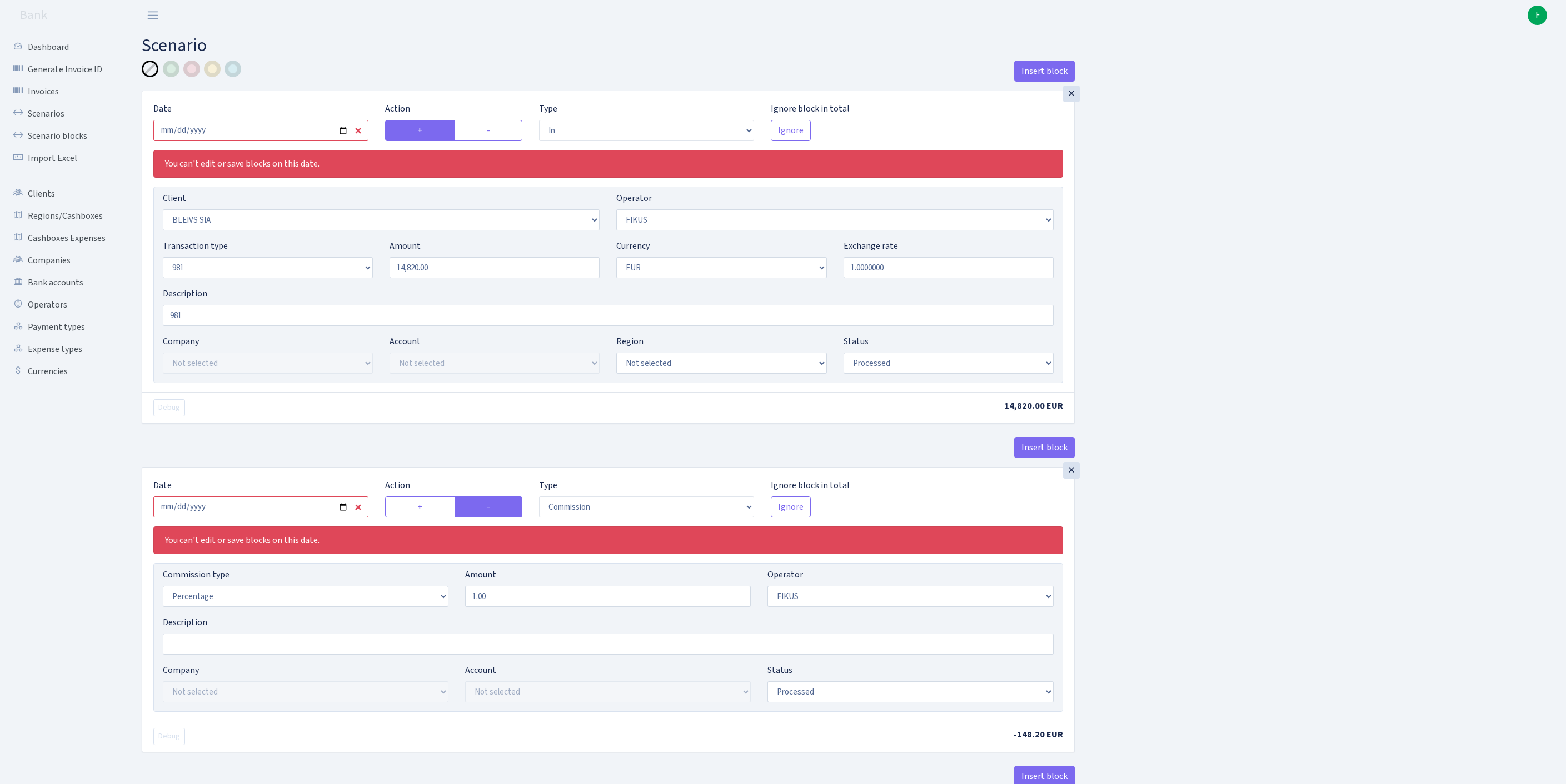
select select "processed"
select select "commission"
select select "388"
select select "processed"
select select "out"
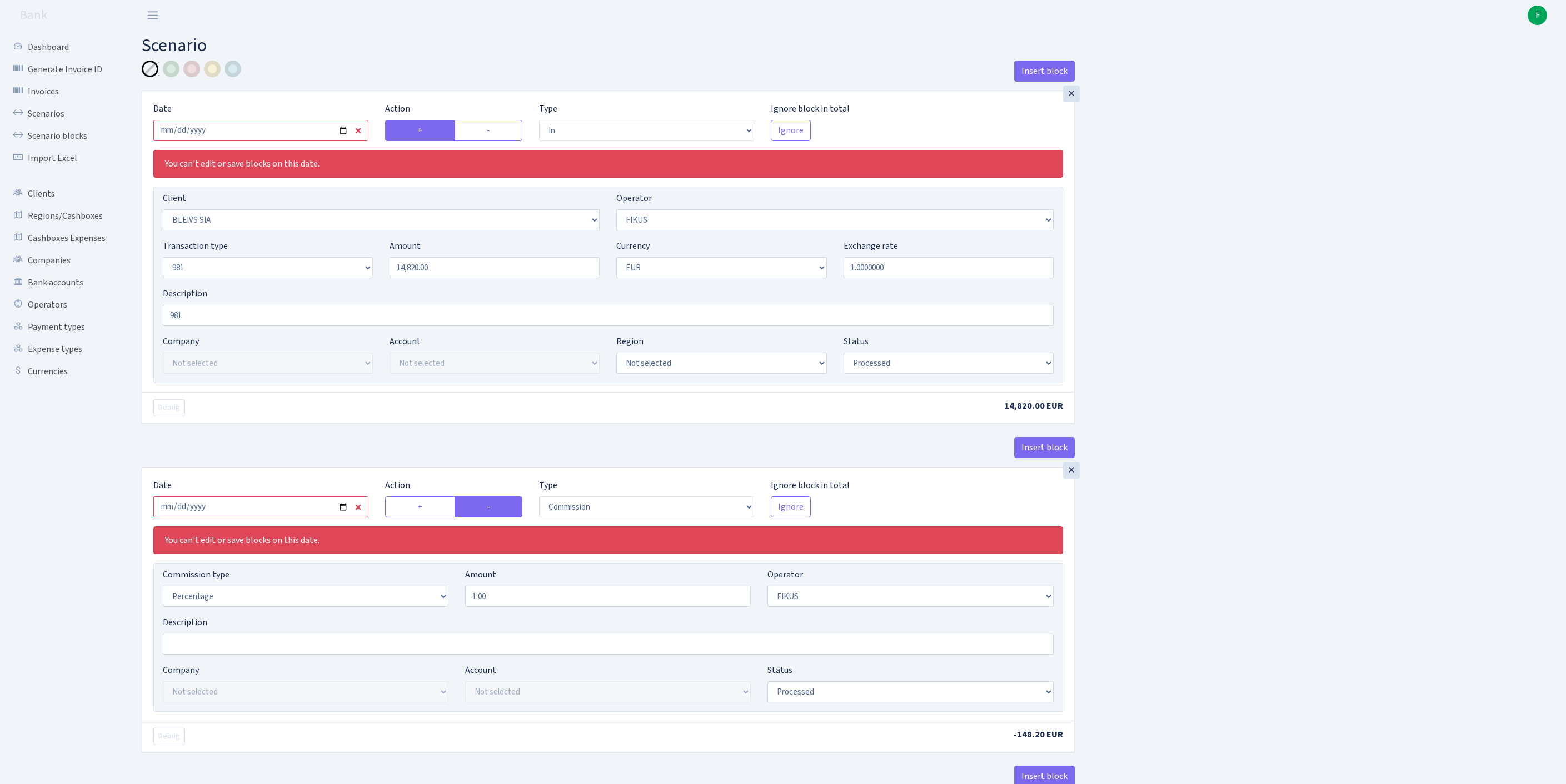
select select "2442"
select select "61"
select select "8"
select select "1"
select select "processed"
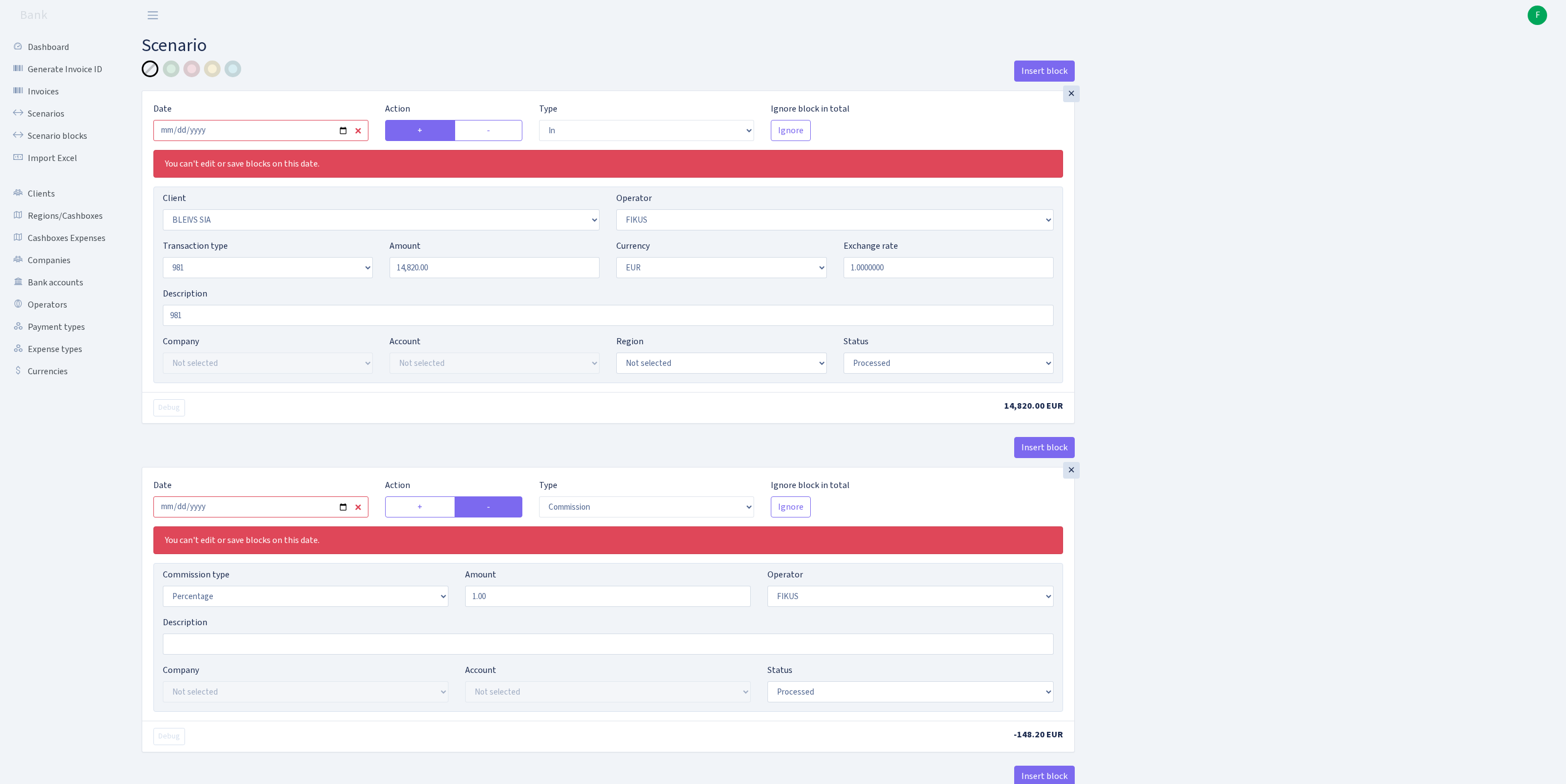
select select "in"
select select "3166"
select select "388"
select select "8"
select select "1"
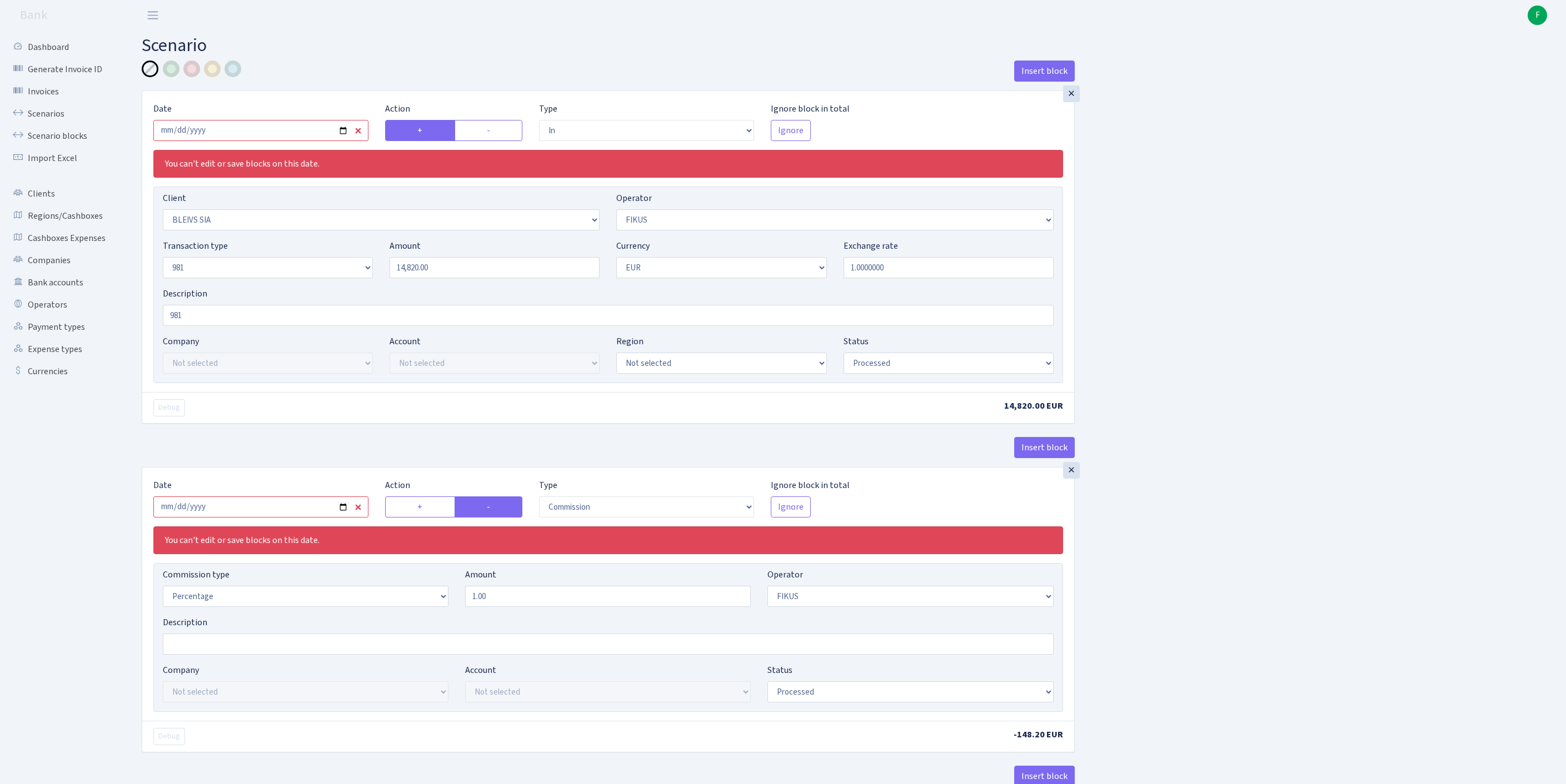
select select "processed"
select select "commission"
select select "388"
select select "processed"
select select "out"
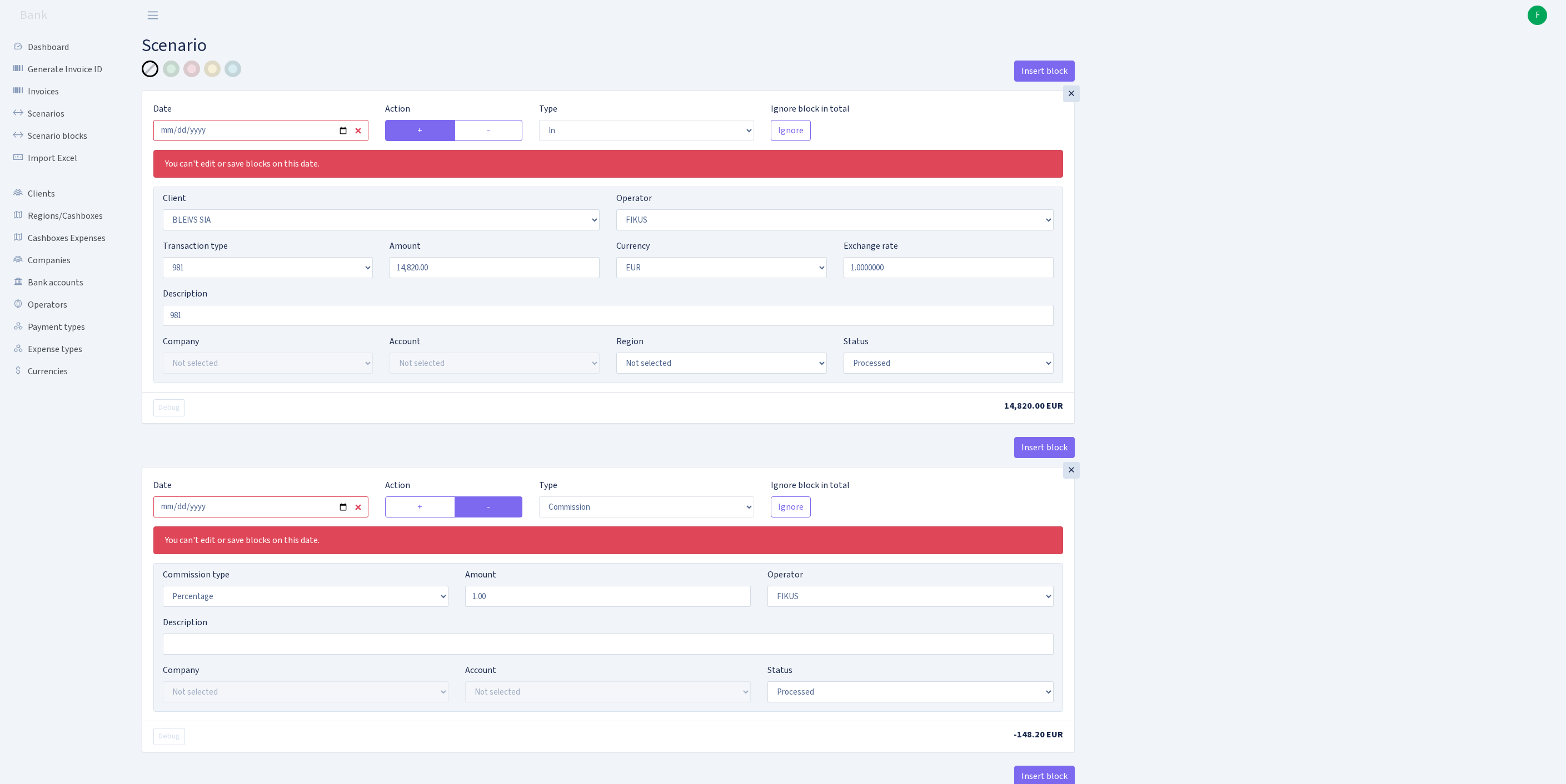
select select "2442"
select select "61"
select select "8"
select select "1"
select select "processed"
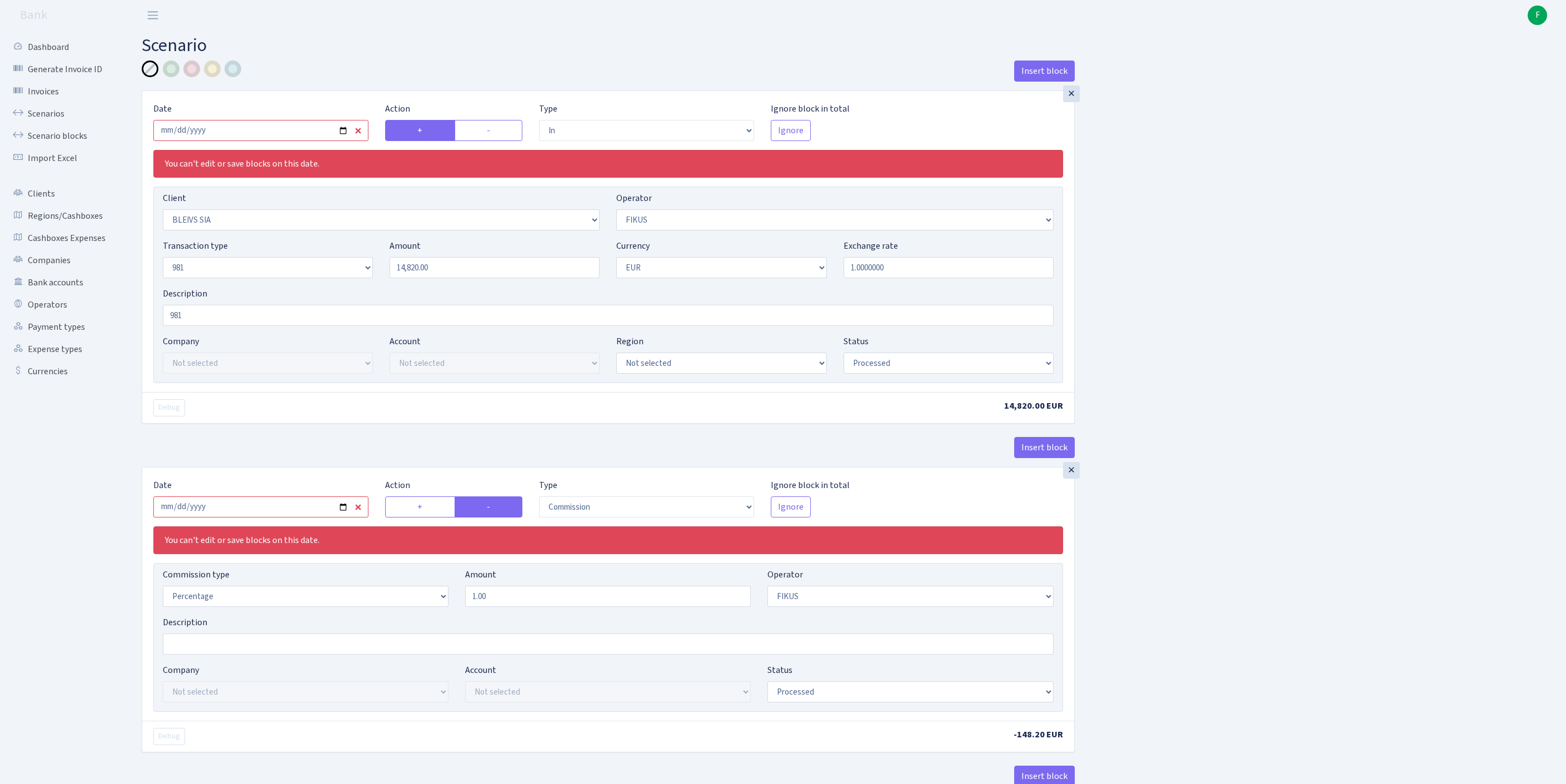
scroll to position [647, 0]
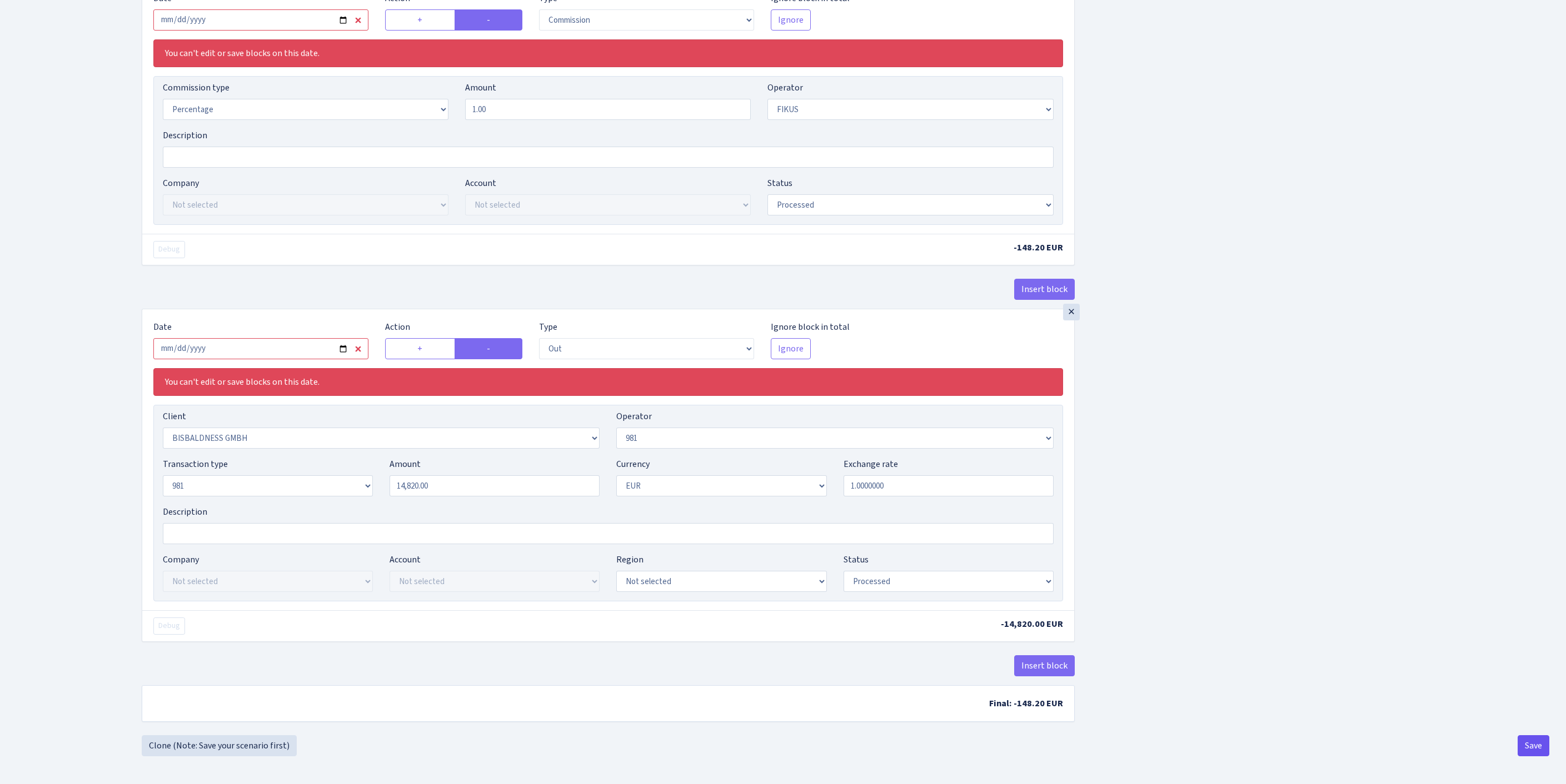
click at [1530, 747] on button "Save" at bounding box center [1534, 746] width 31 height 21
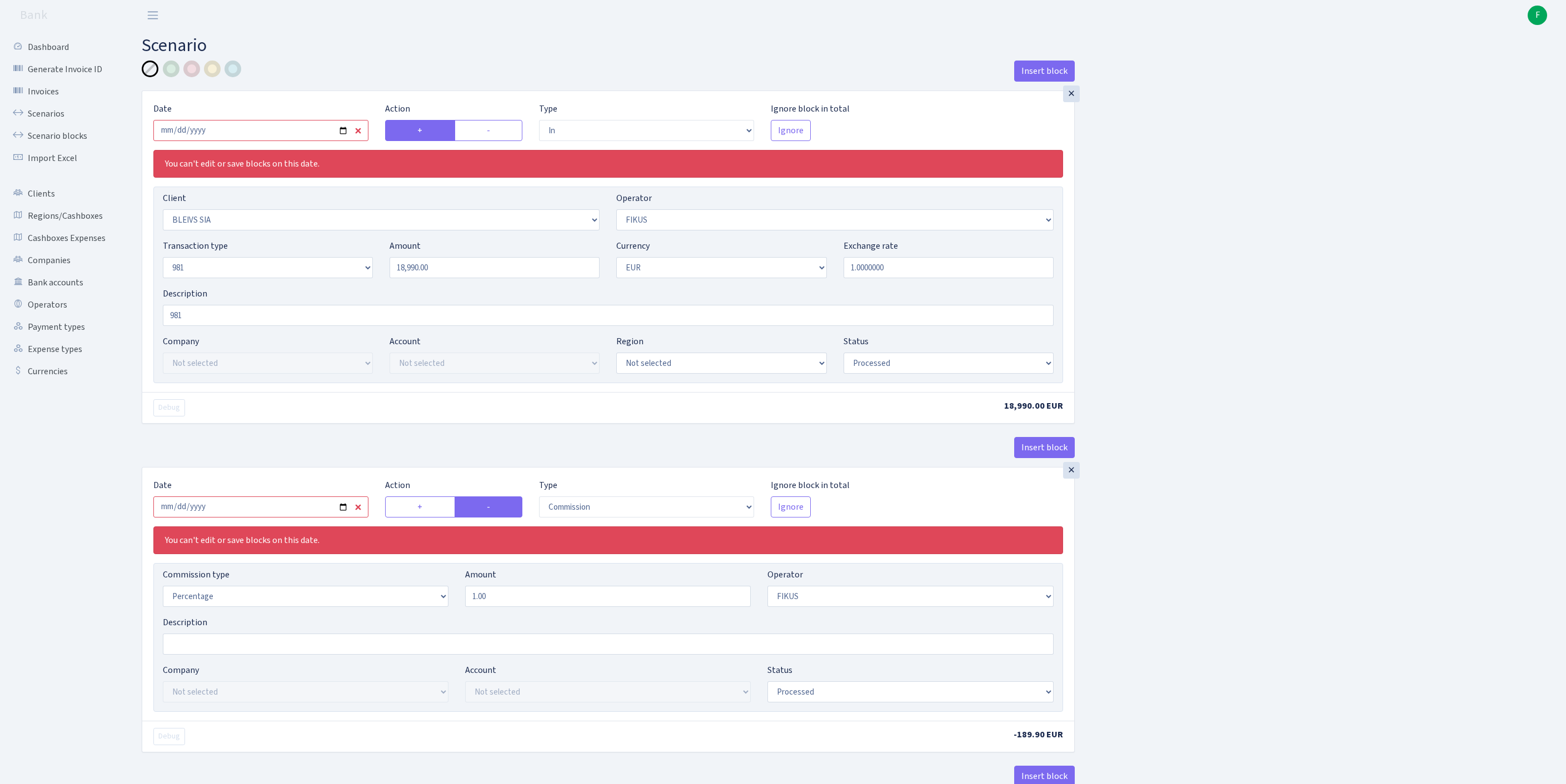
select select "in"
select select "3166"
select select "388"
select select "8"
select select "1"
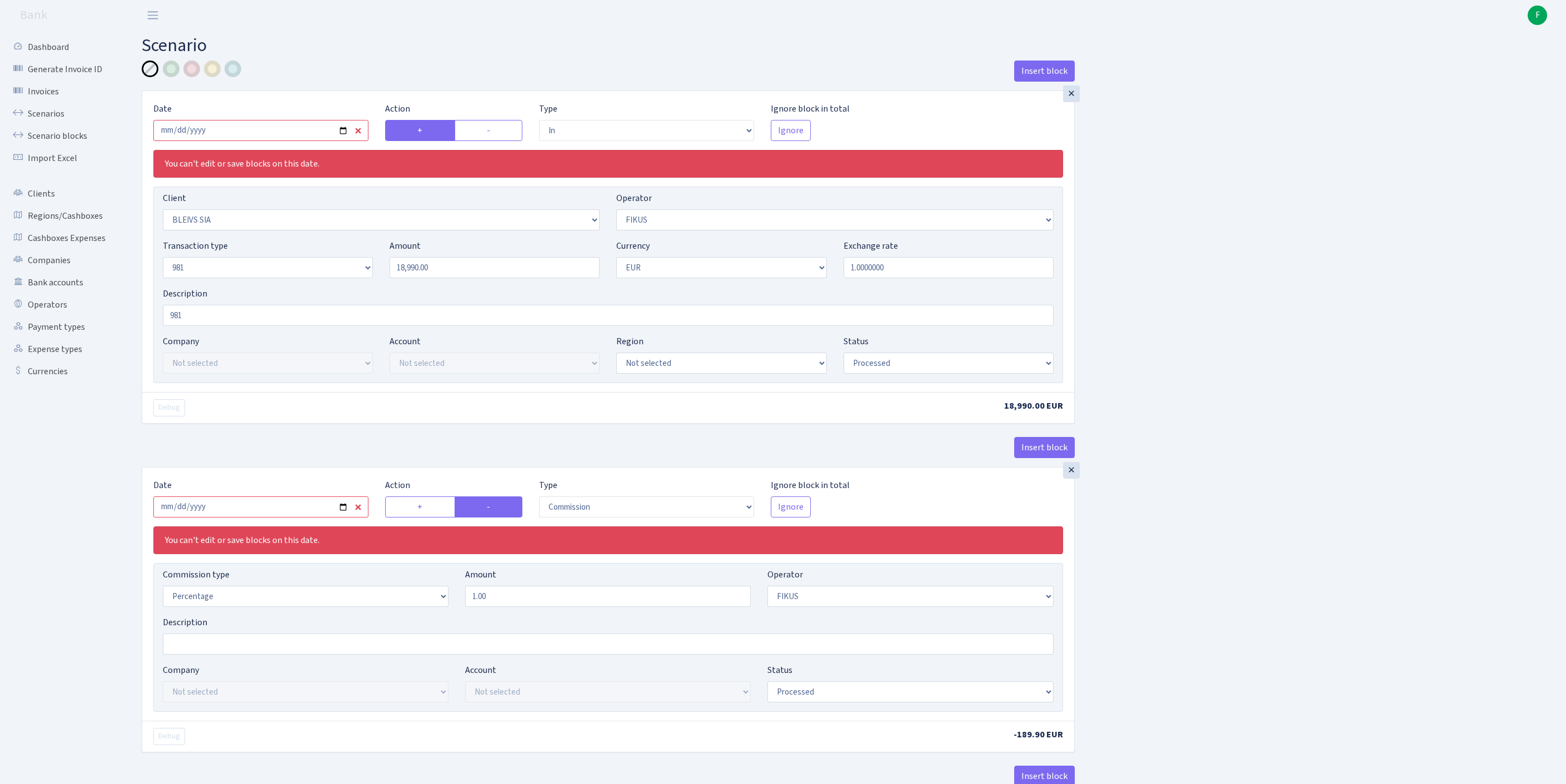
select select "processed"
select select "commission"
select select "388"
select select "processed"
select select "out"
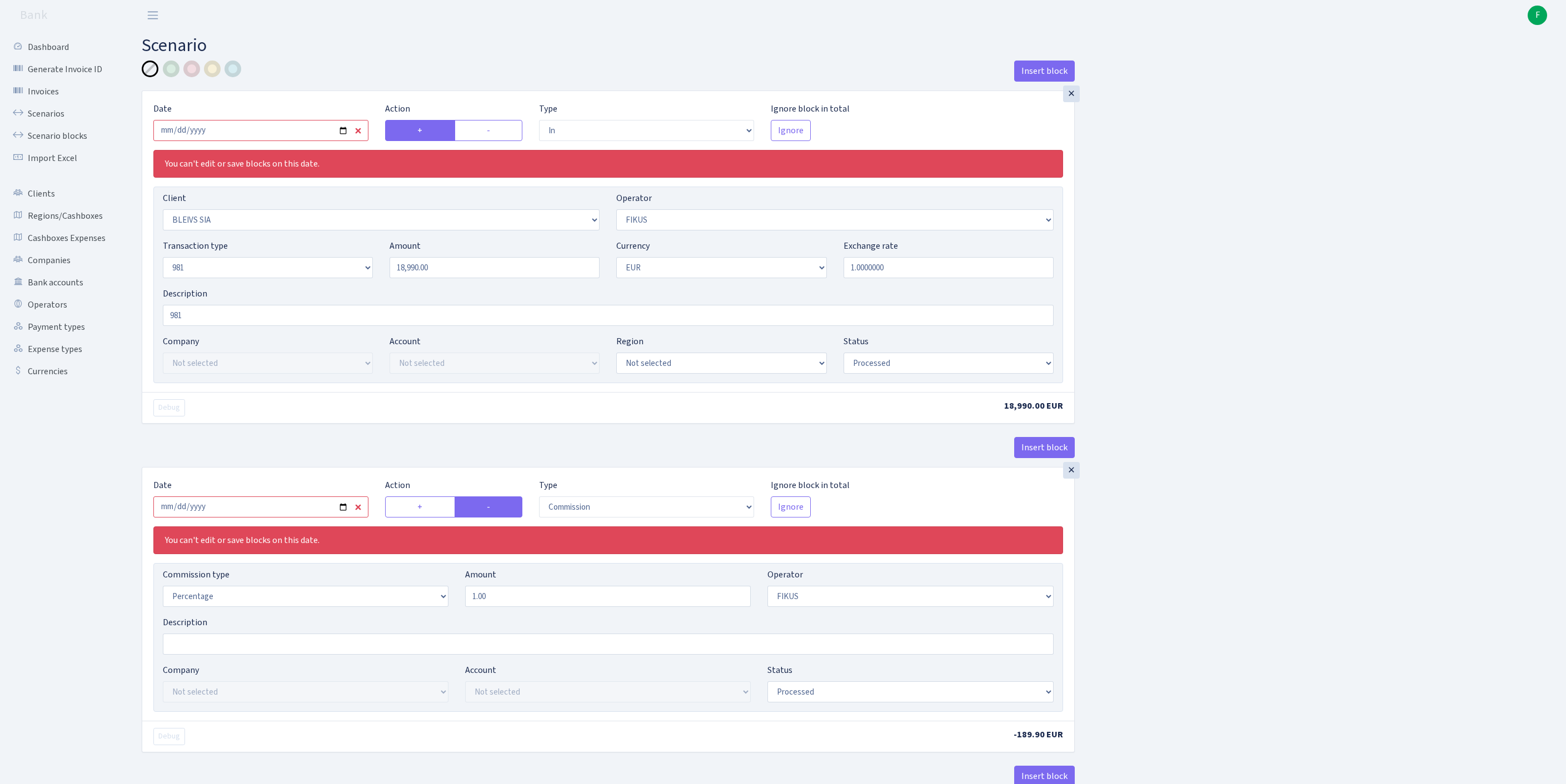
select select "2442"
select select "61"
select select "8"
select select "1"
select select "processed"
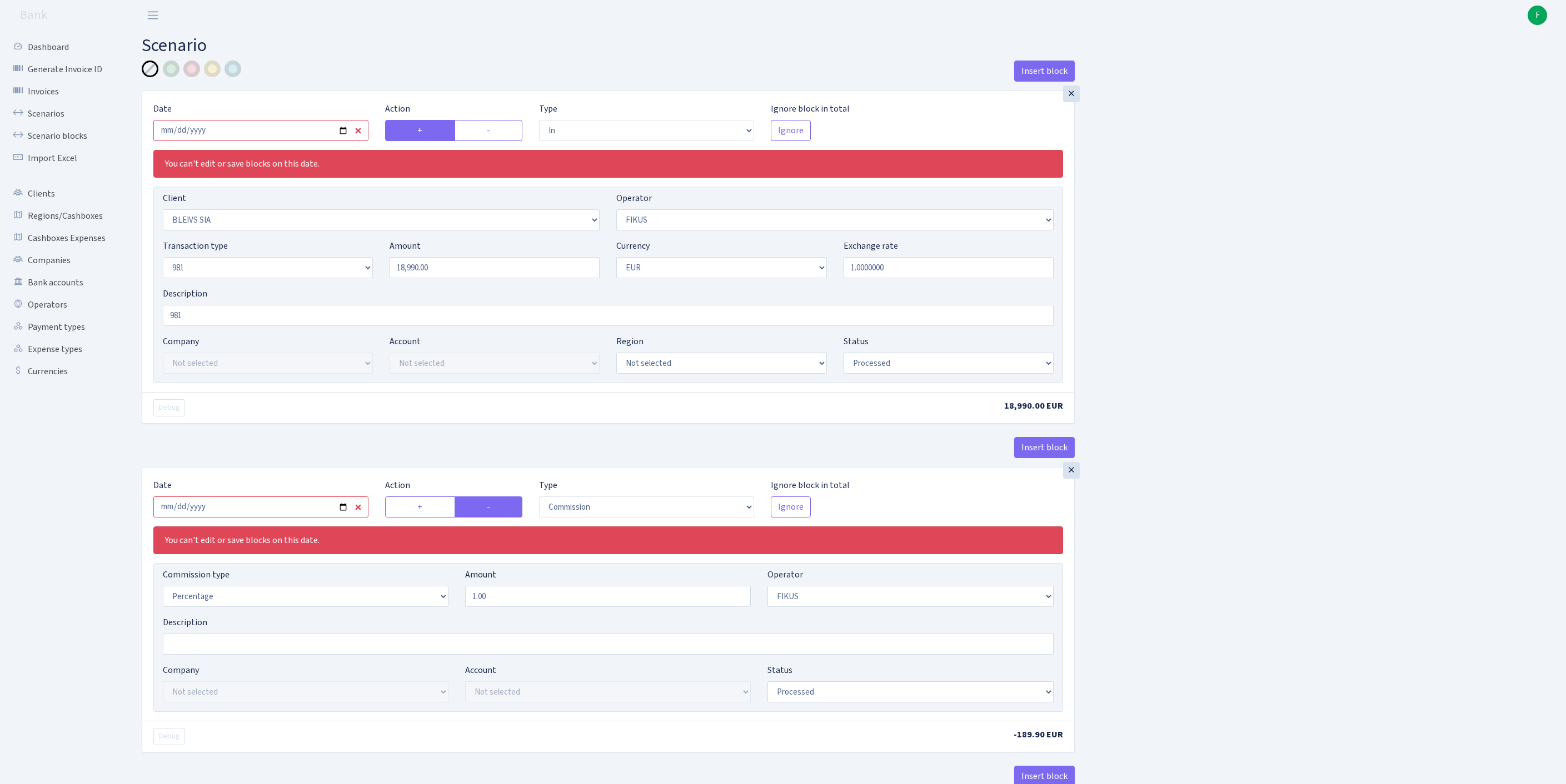
scroll to position [647, 0]
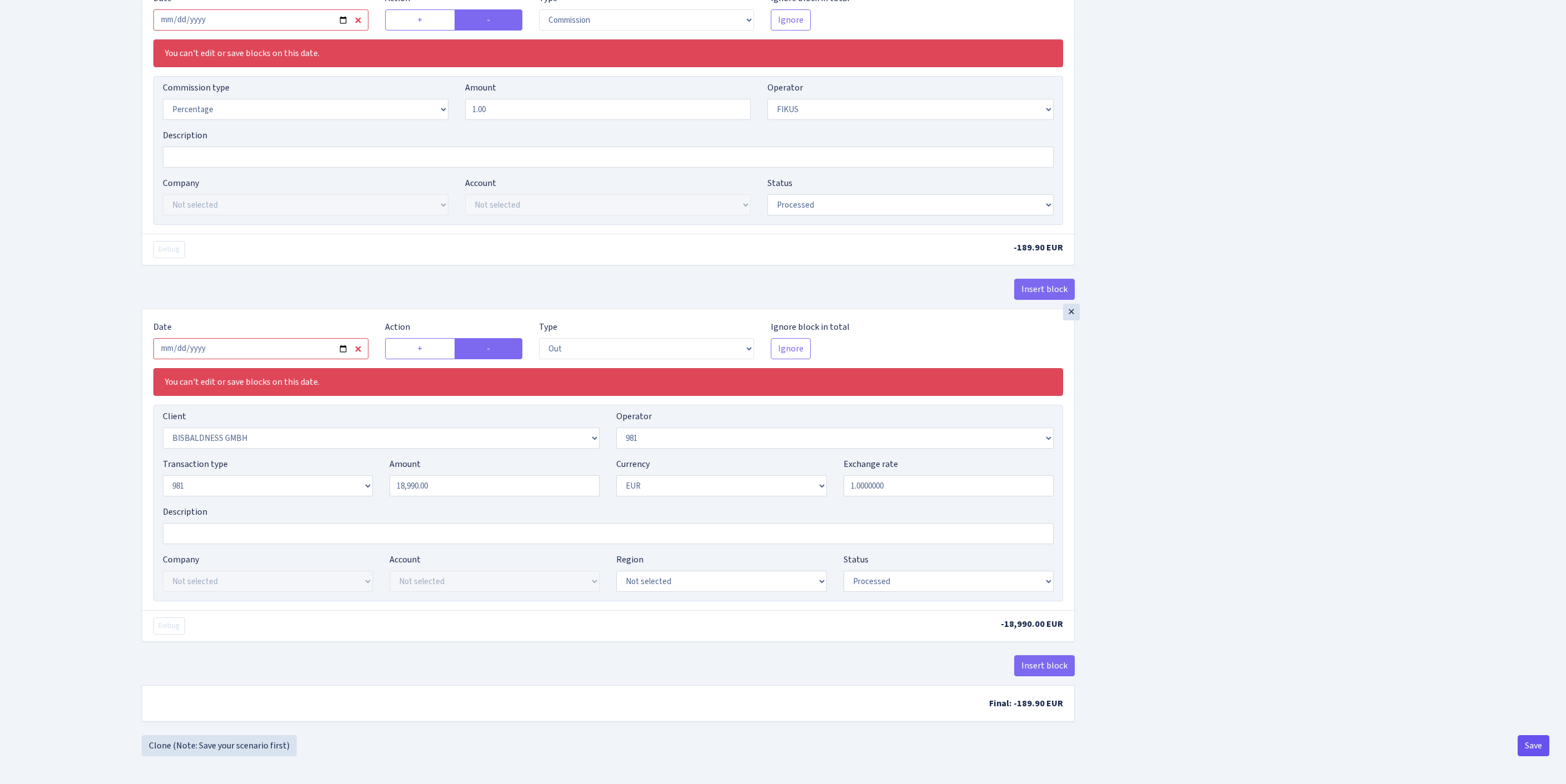
click at [1537, 749] on button "Save" at bounding box center [1534, 746] width 31 height 21
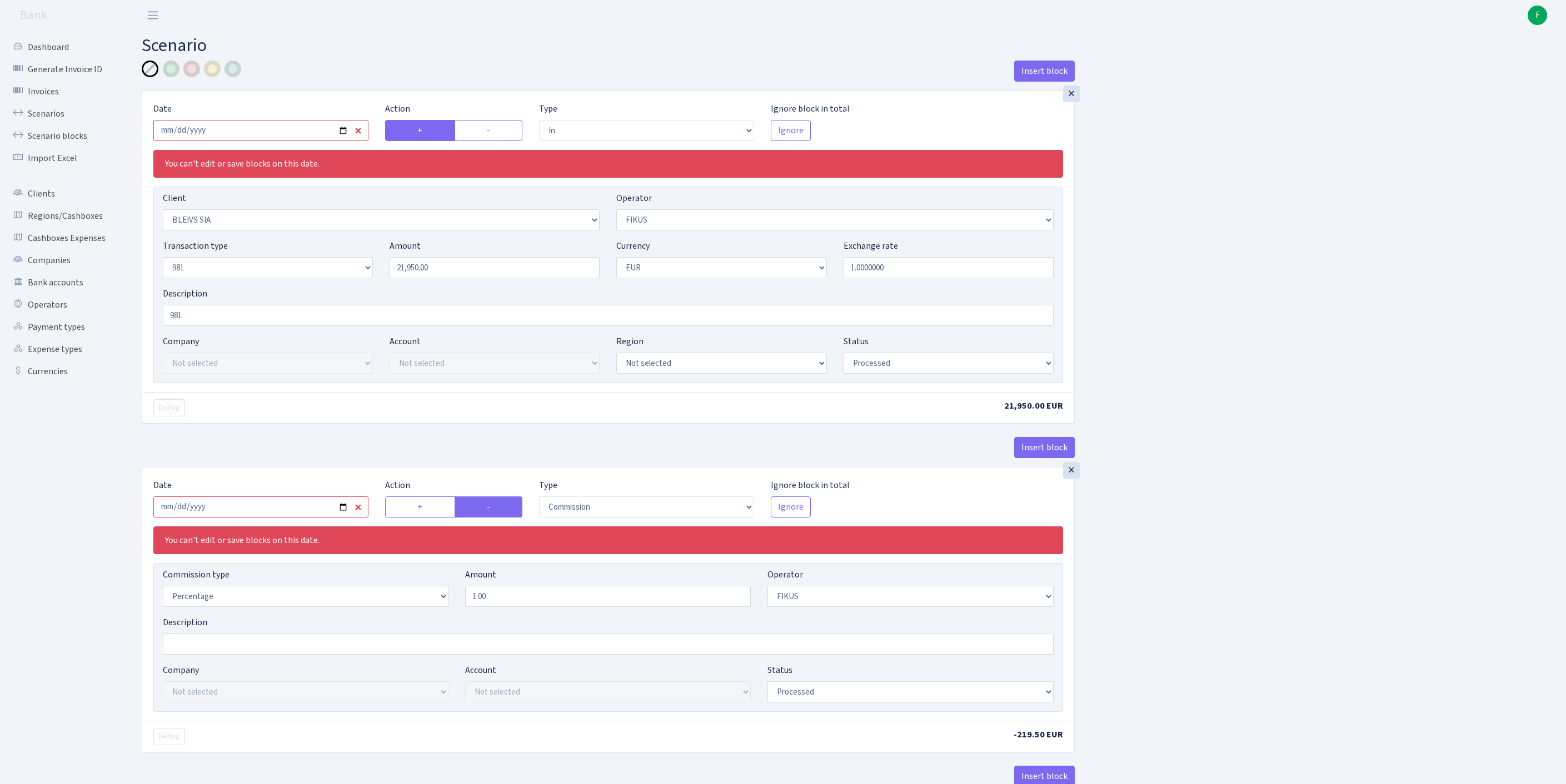
select select "in"
select select "3166"
select select "388"
select select "8"
select select "1"
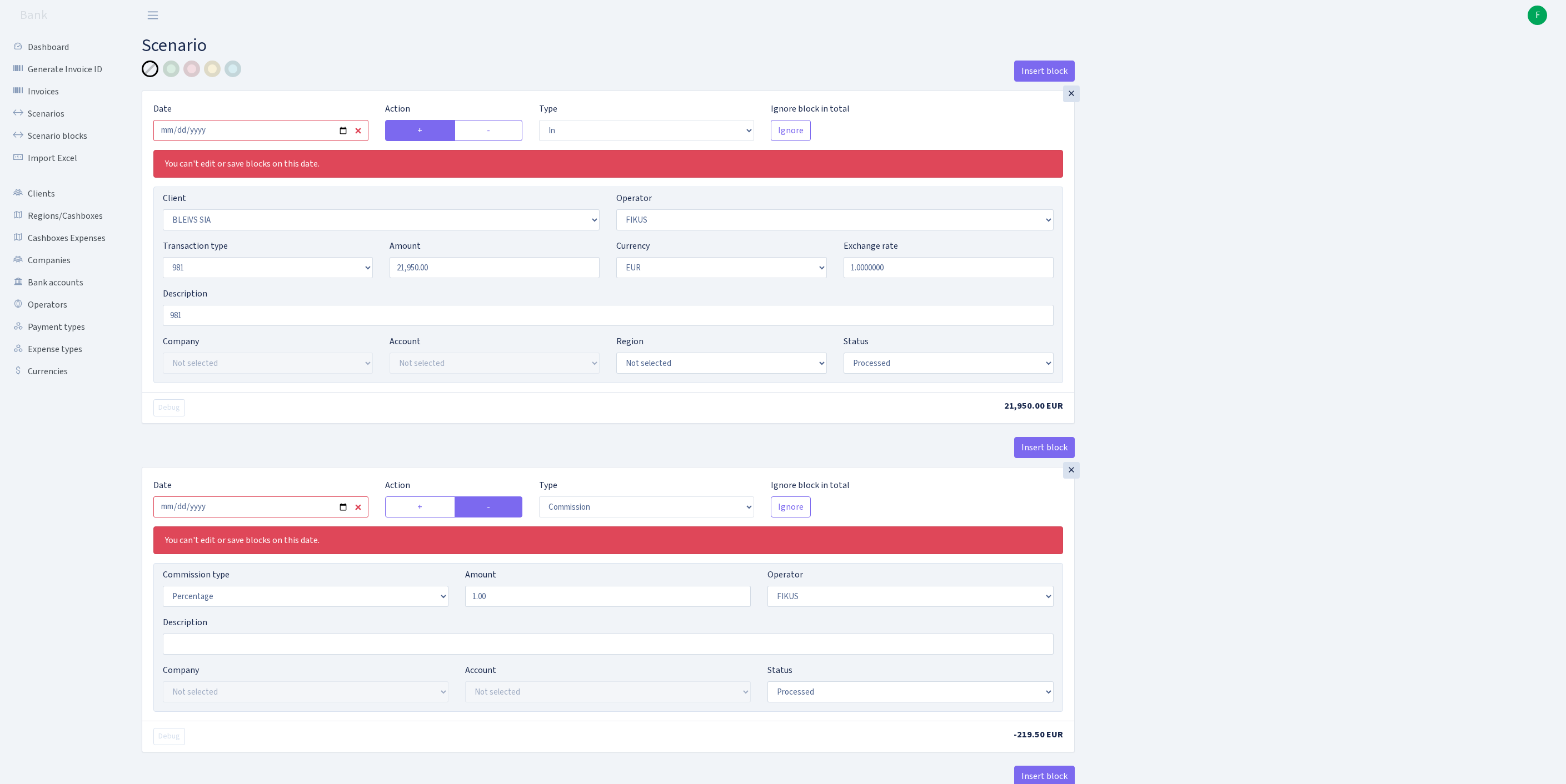
select select "processed"
select select "commission"
select select "388"
select select "processed"
select select "out"
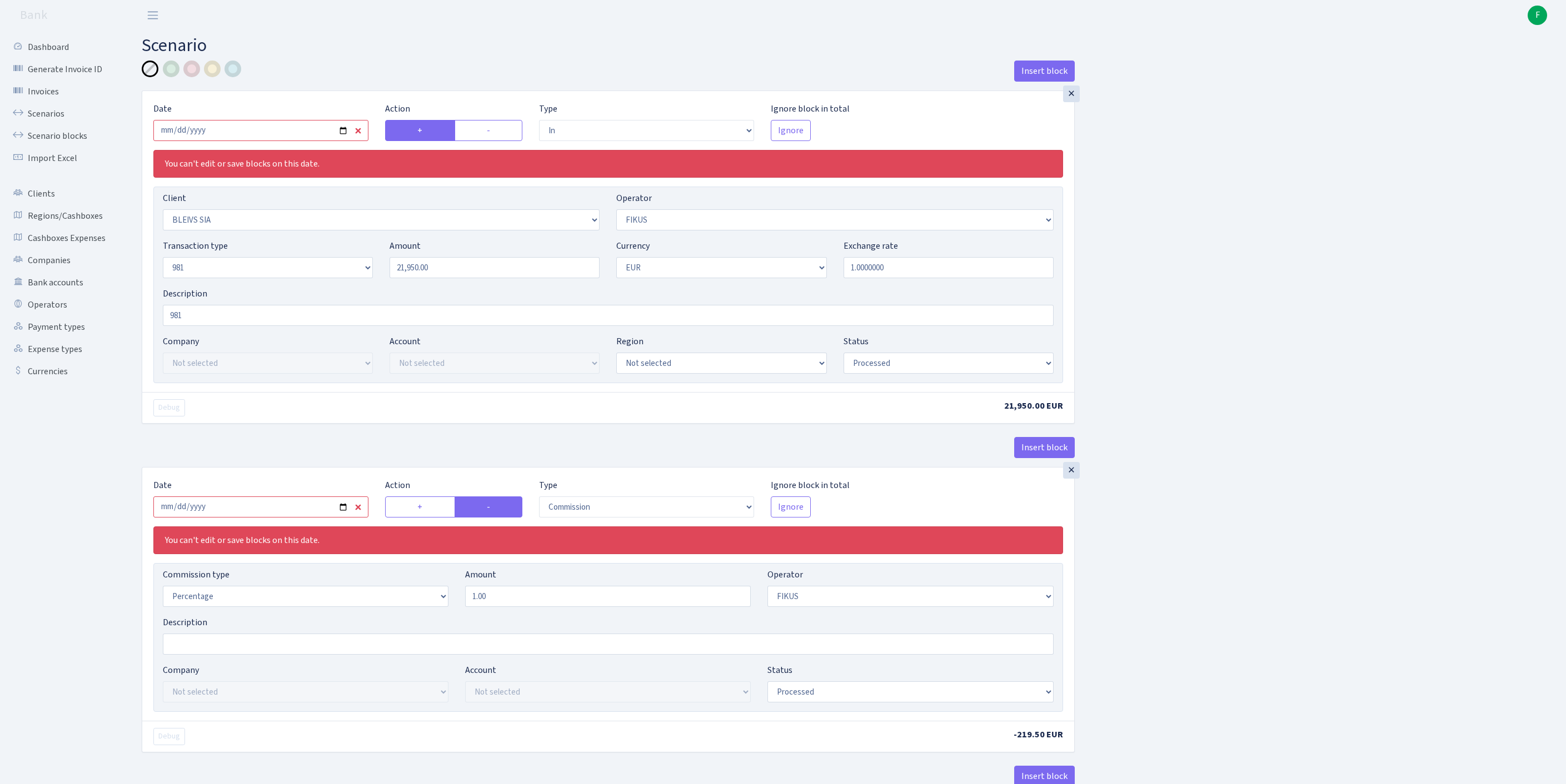
select select "2442"
select select "61"
select select "8"
select select "1"
select select "processed"
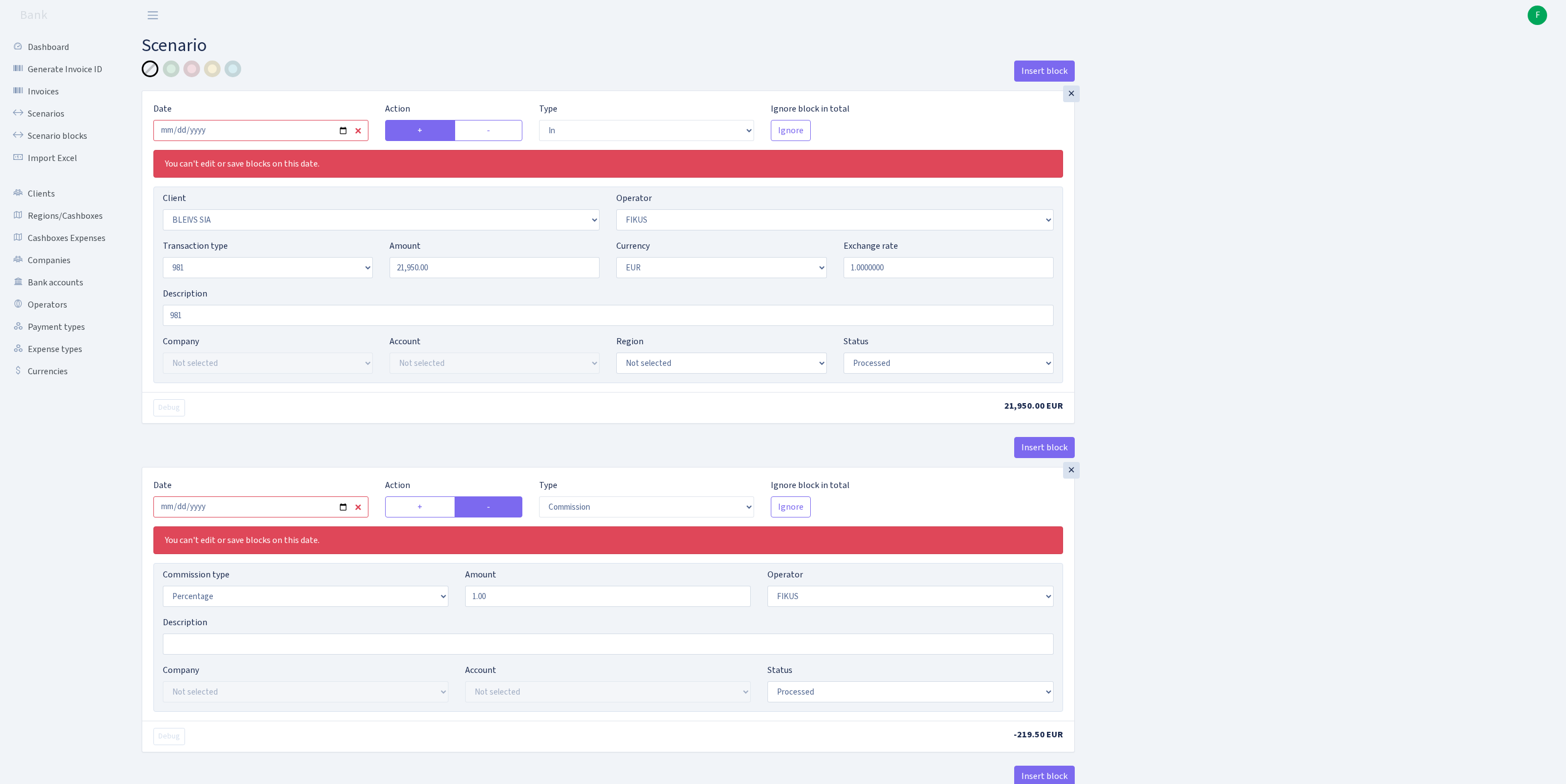
scroll to position [647, 0]
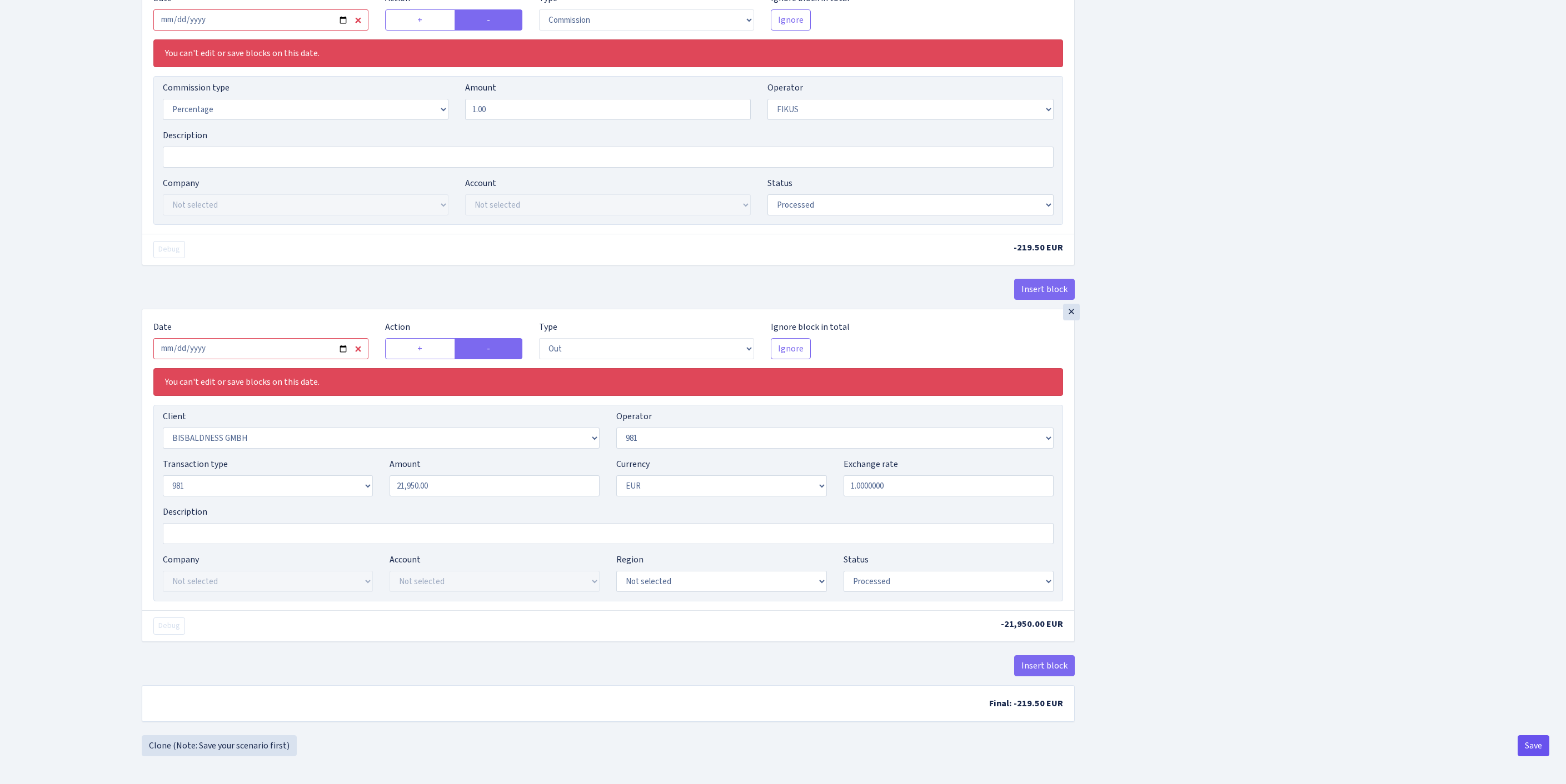
click at [1530, 742] on button "Save" at bounding box center [1534, 746] width 31 height 21
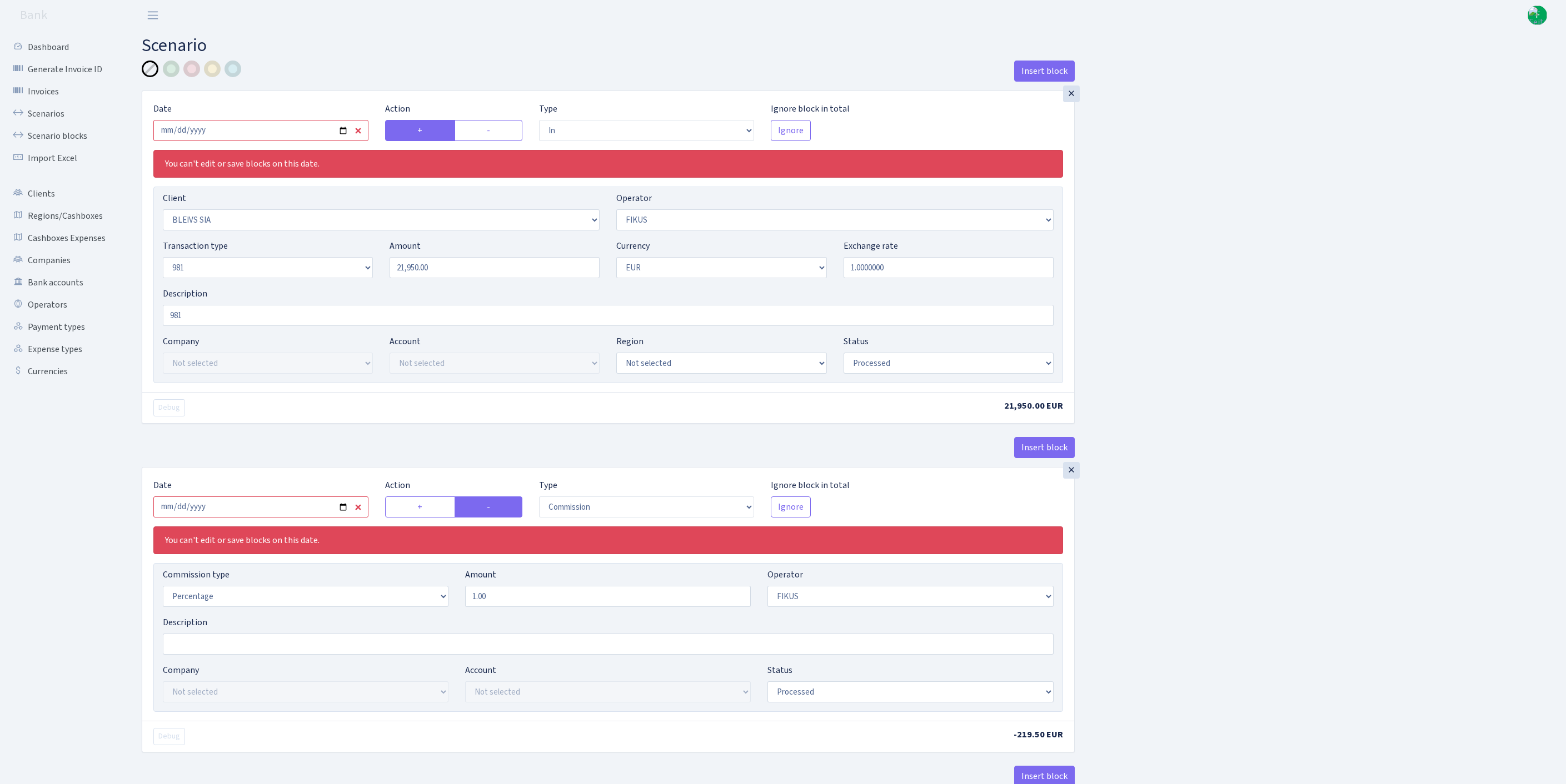
select select "in"
select select "3166"
select select "388"
select select "8"
select select "1"
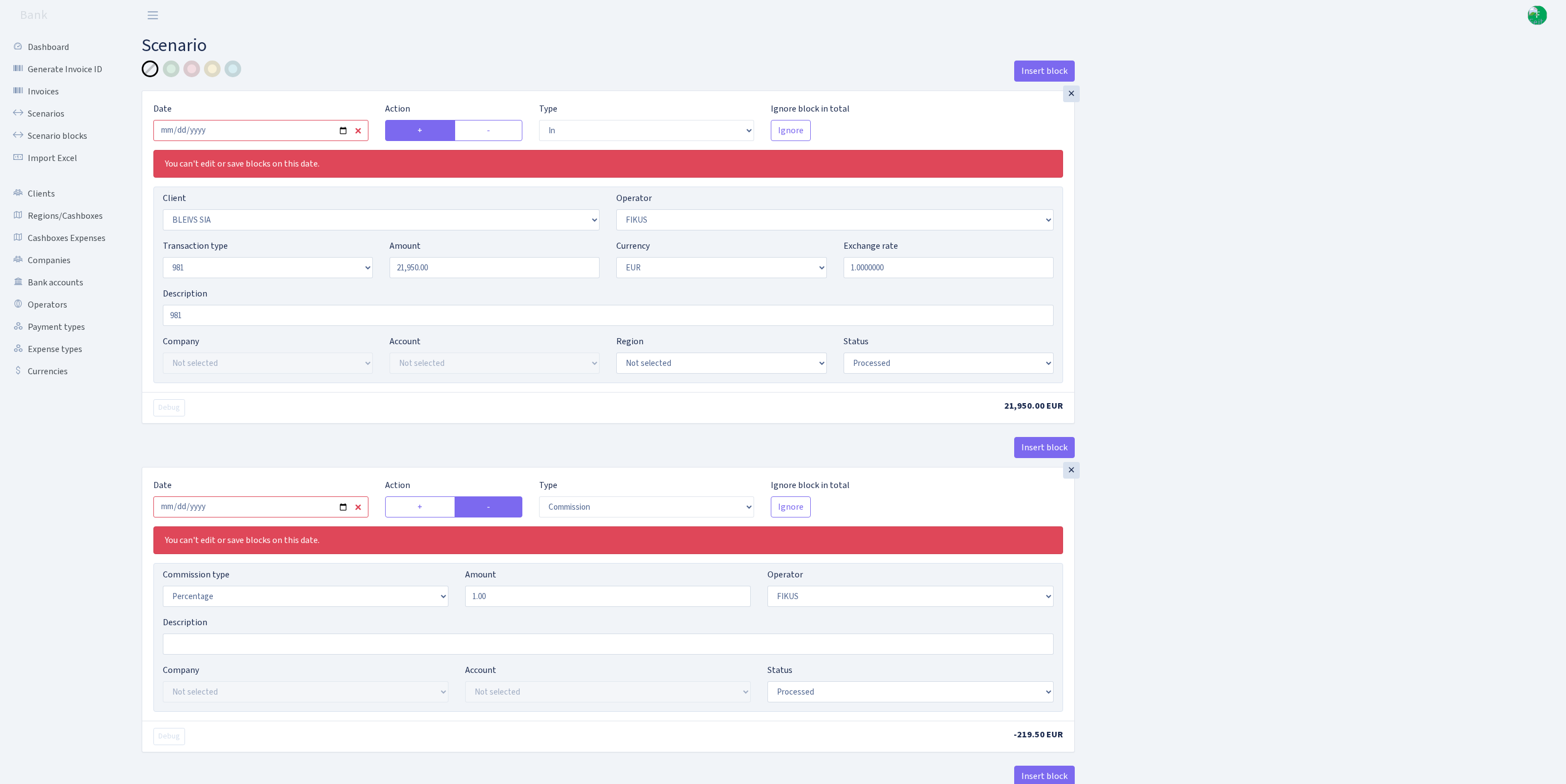
select select "processed"
select select "commission"
select select "388"
select select "processed"
select select "out"
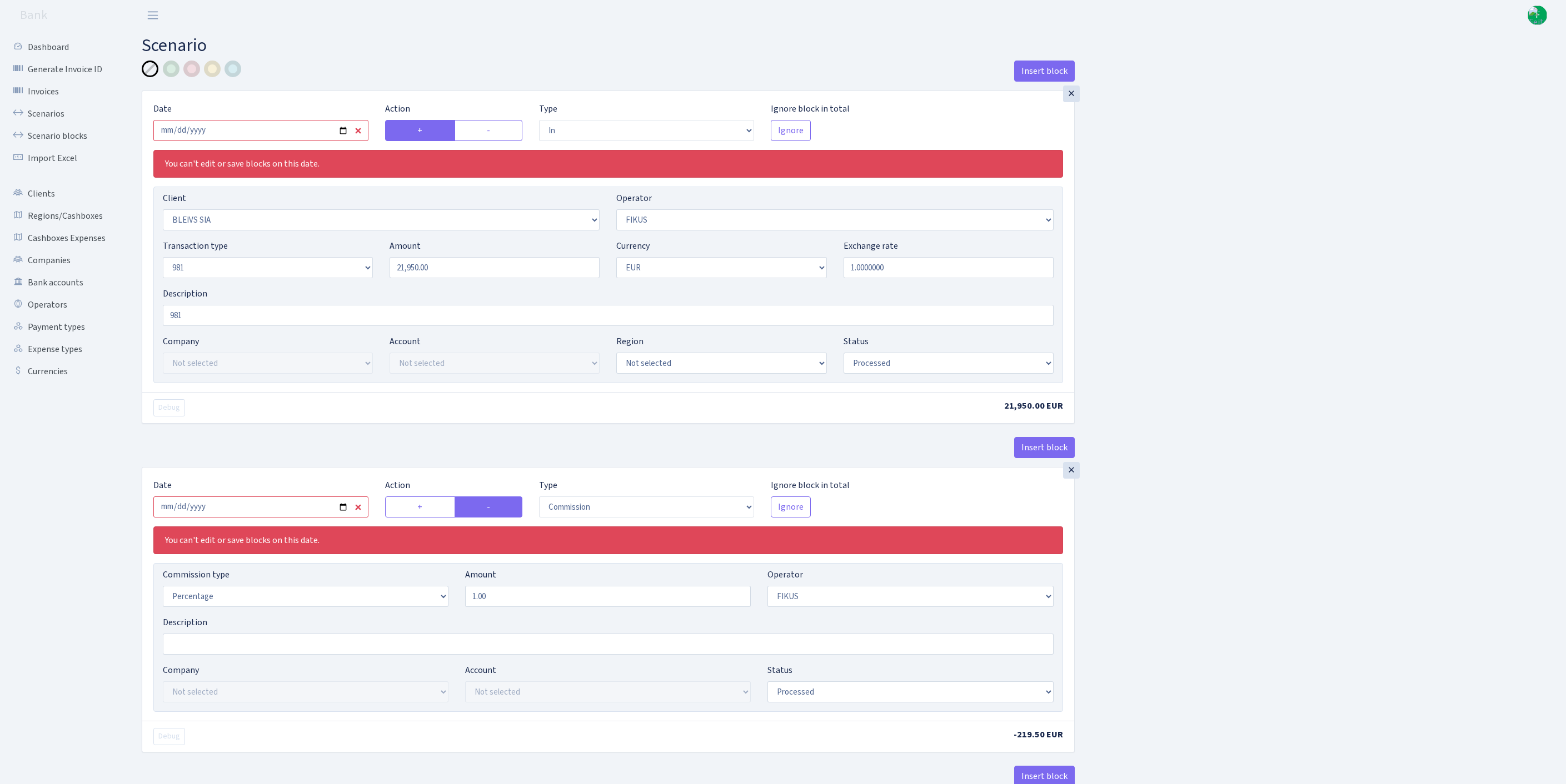
select select "2442"
select select "61"
select select "8"
select select "1"
select select "processed"
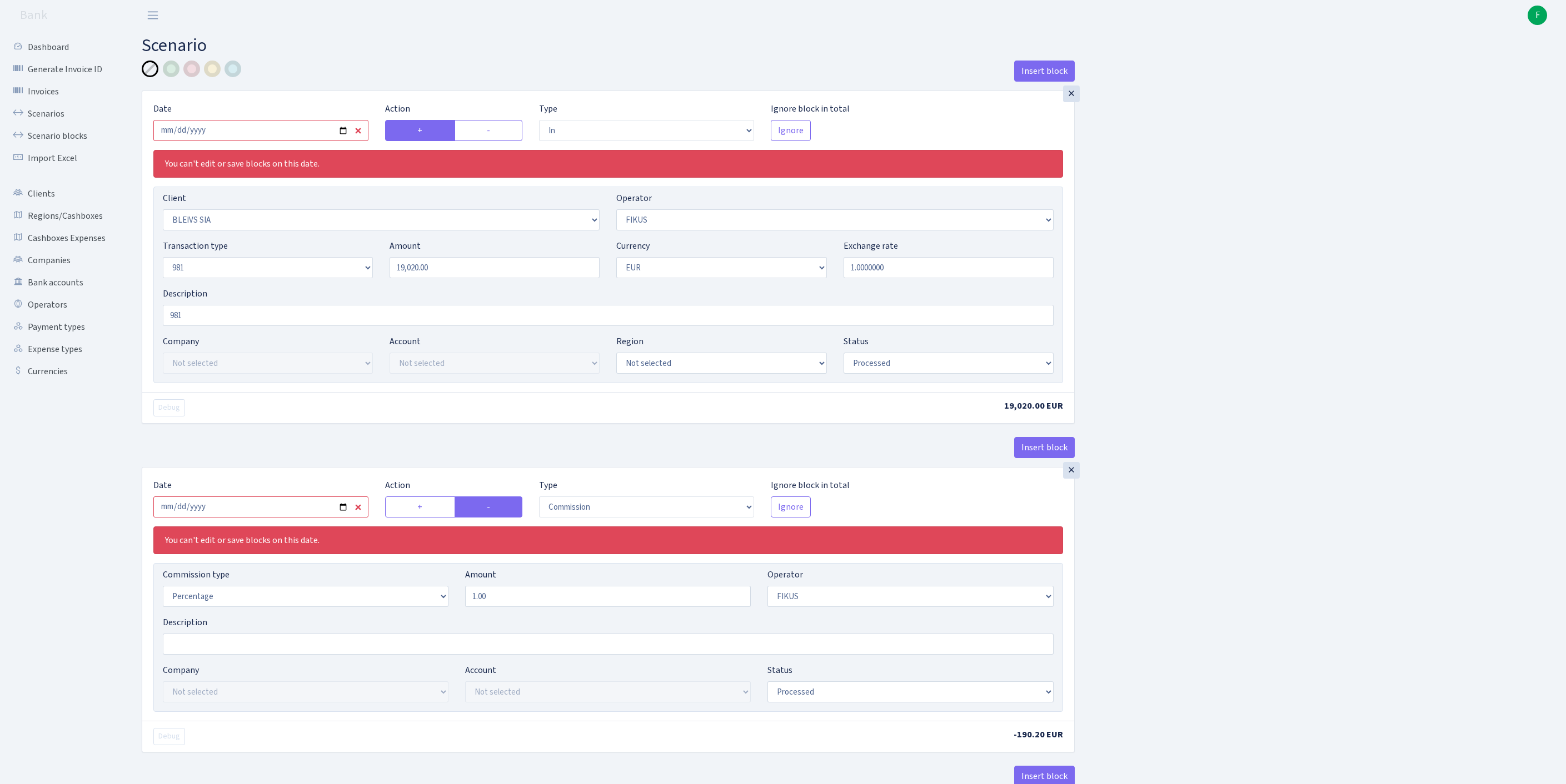
select select "in"
select select "3166"
select select "388"
select select "8"
select select "1"
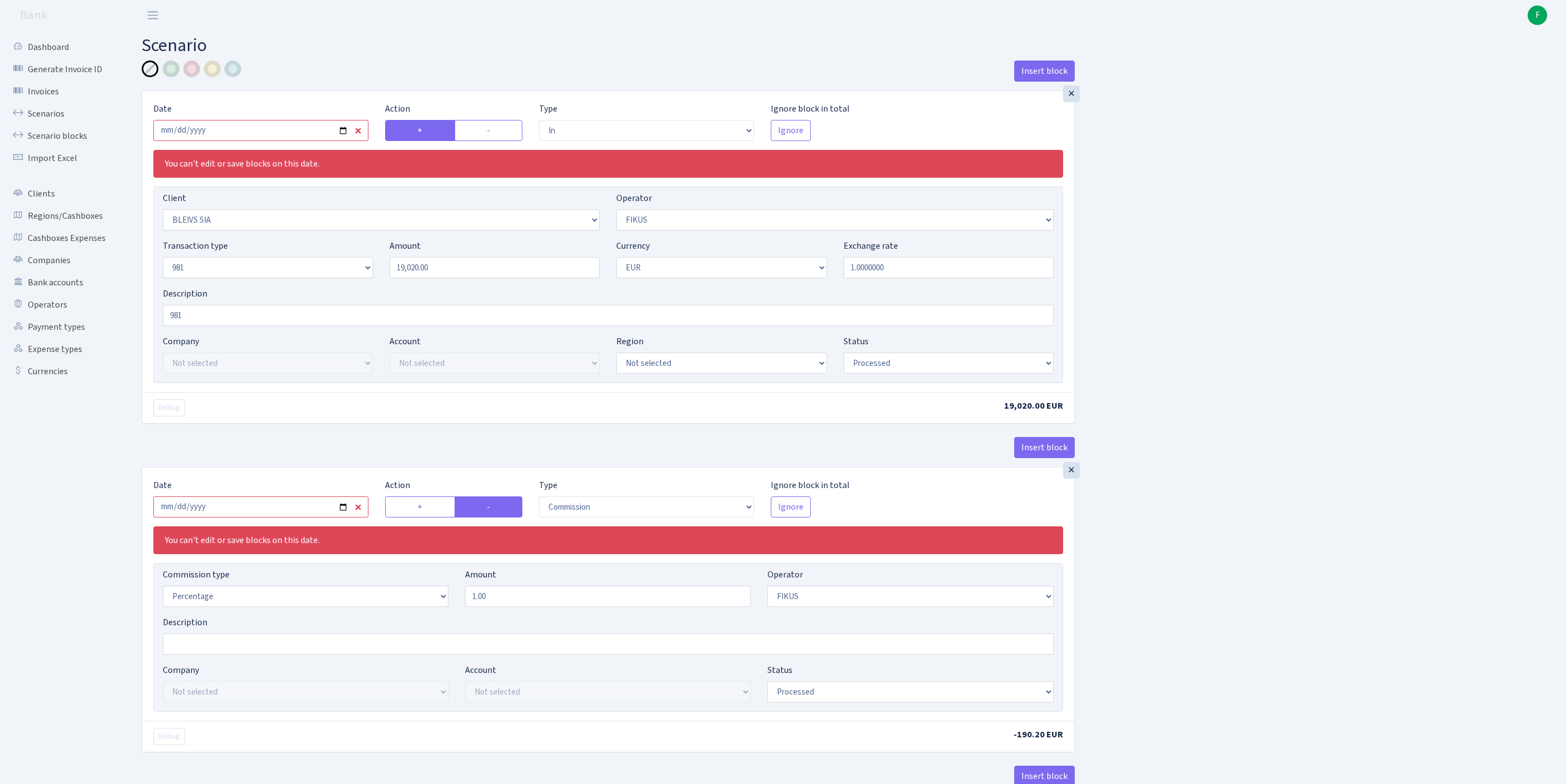
select select "processed"
select select "commission"
select select "388"
select select "processed"
select select "out"
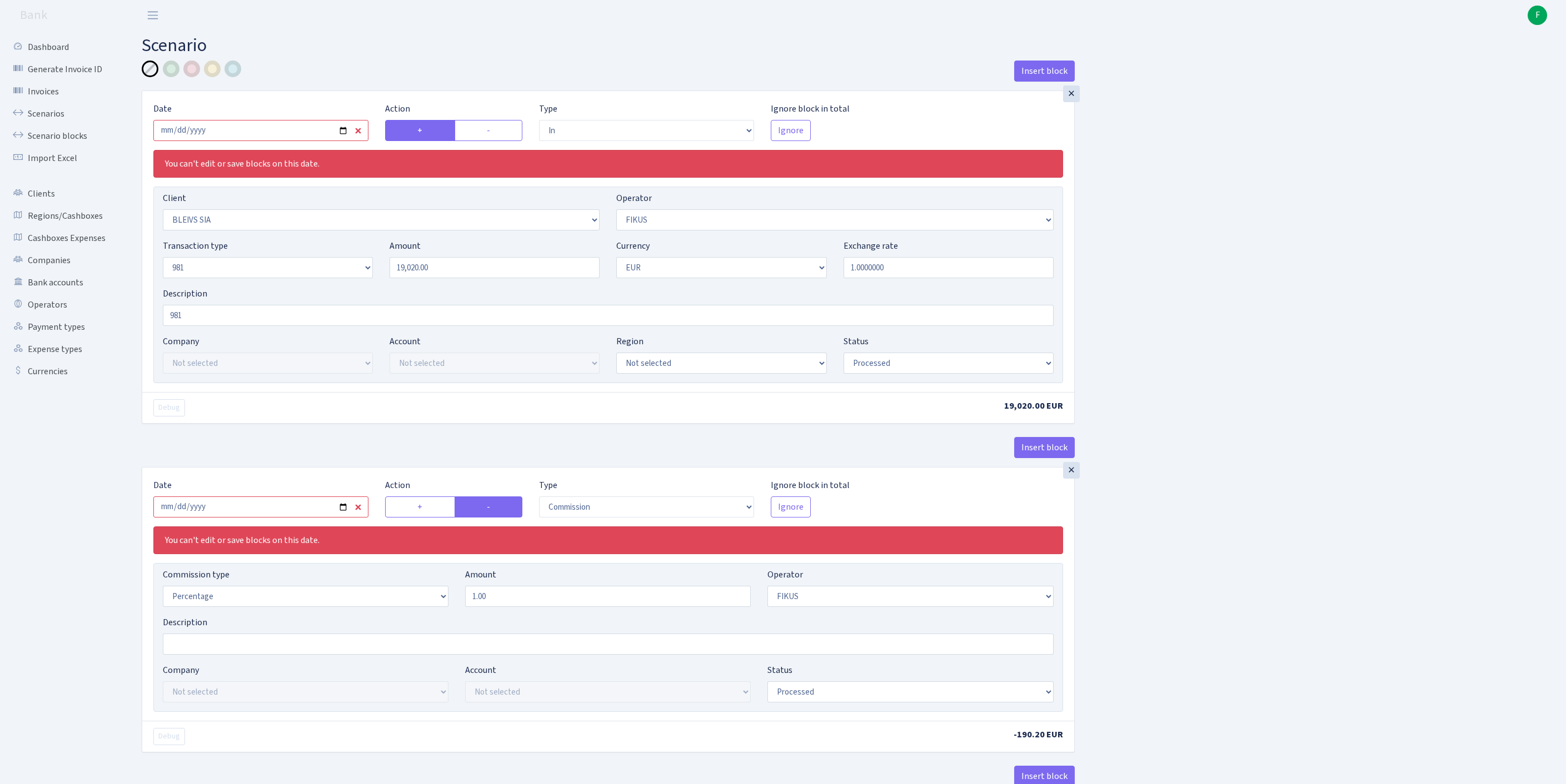
select select "2442"
select select "61"
select select "8"
select select "1"
select select "processed"
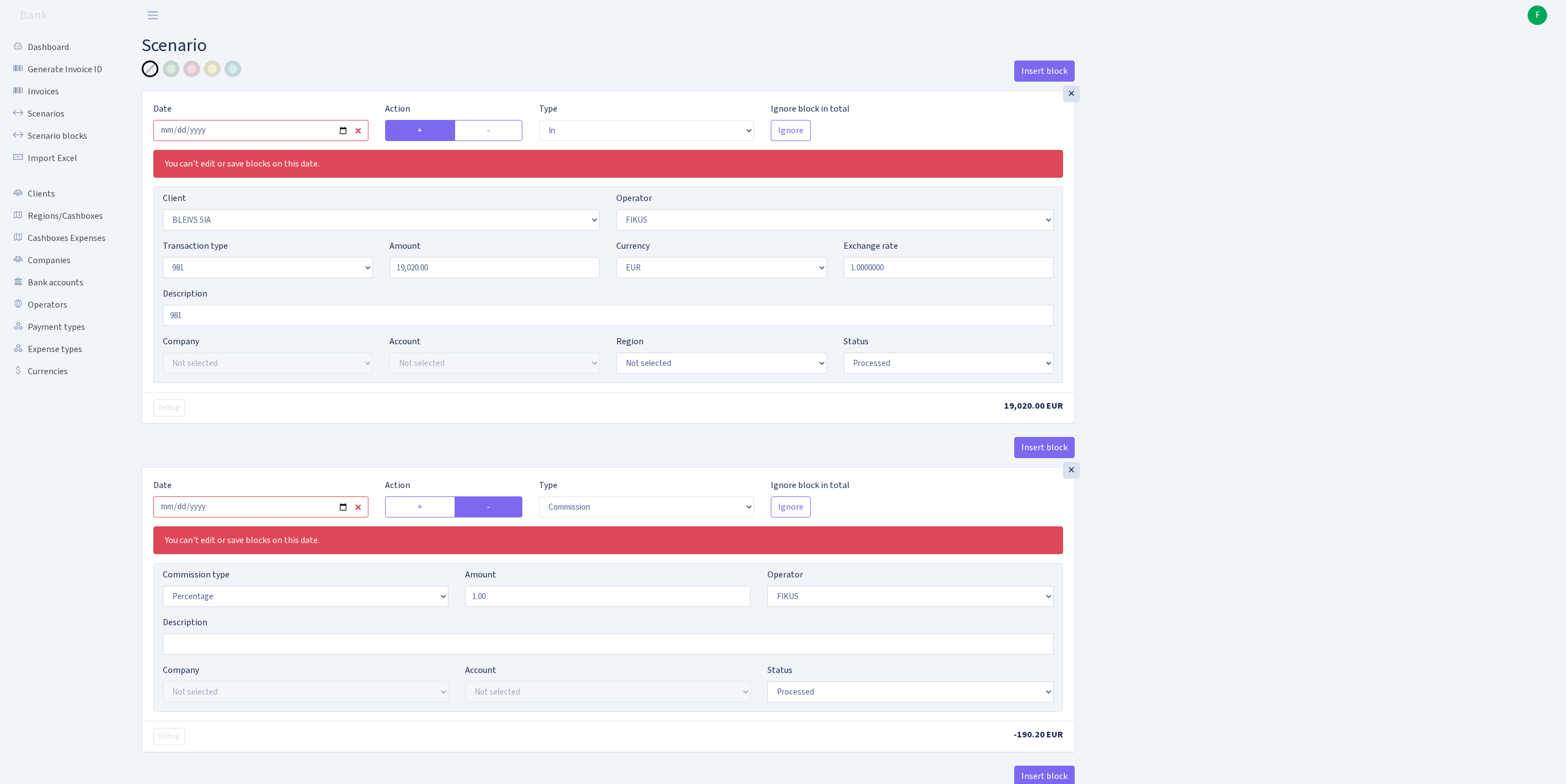
scroll to position [647, 0]
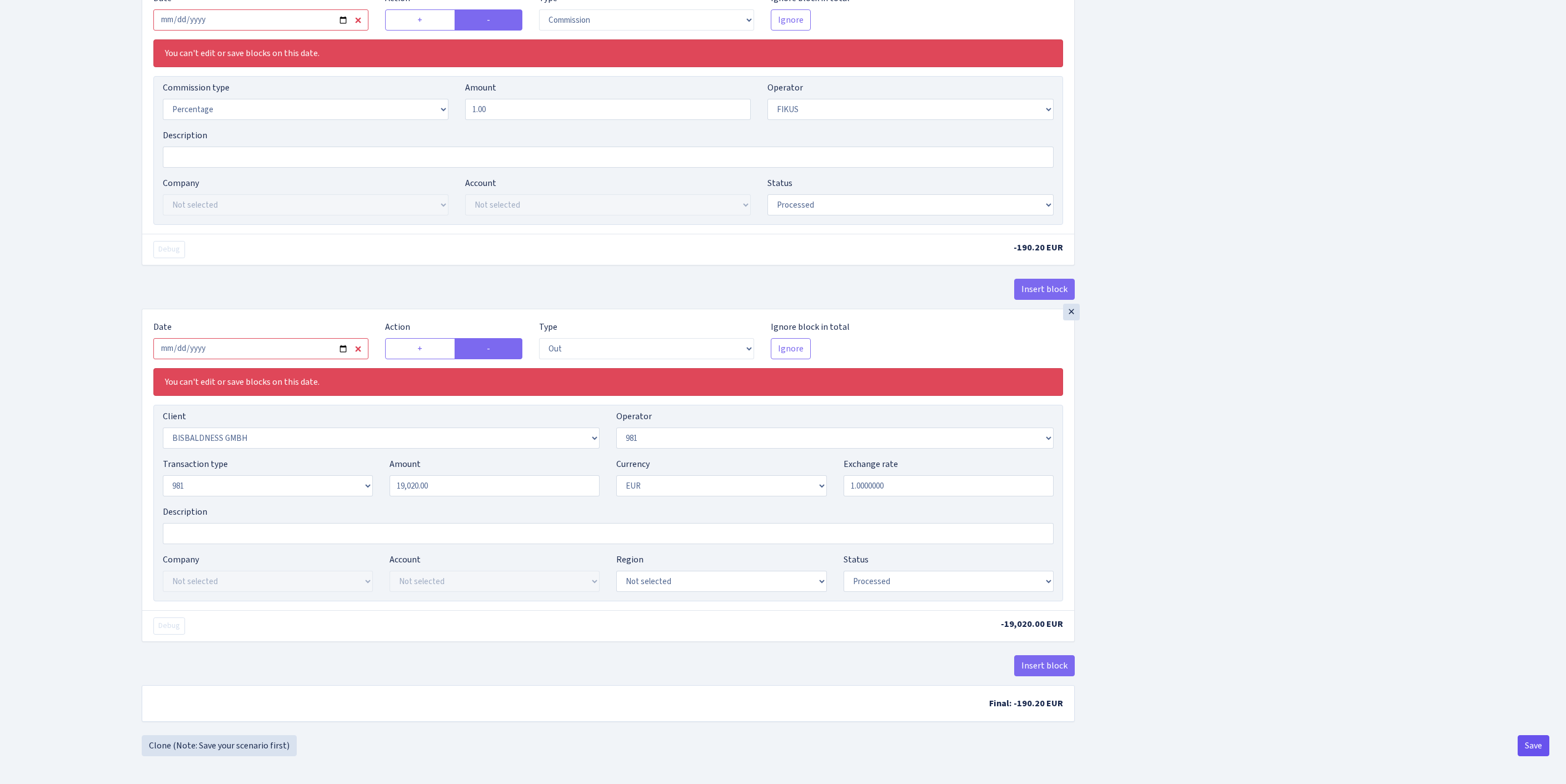
click at [1528, 745] on button "Save" at bounding box center [1534, 746] width 31 height 21
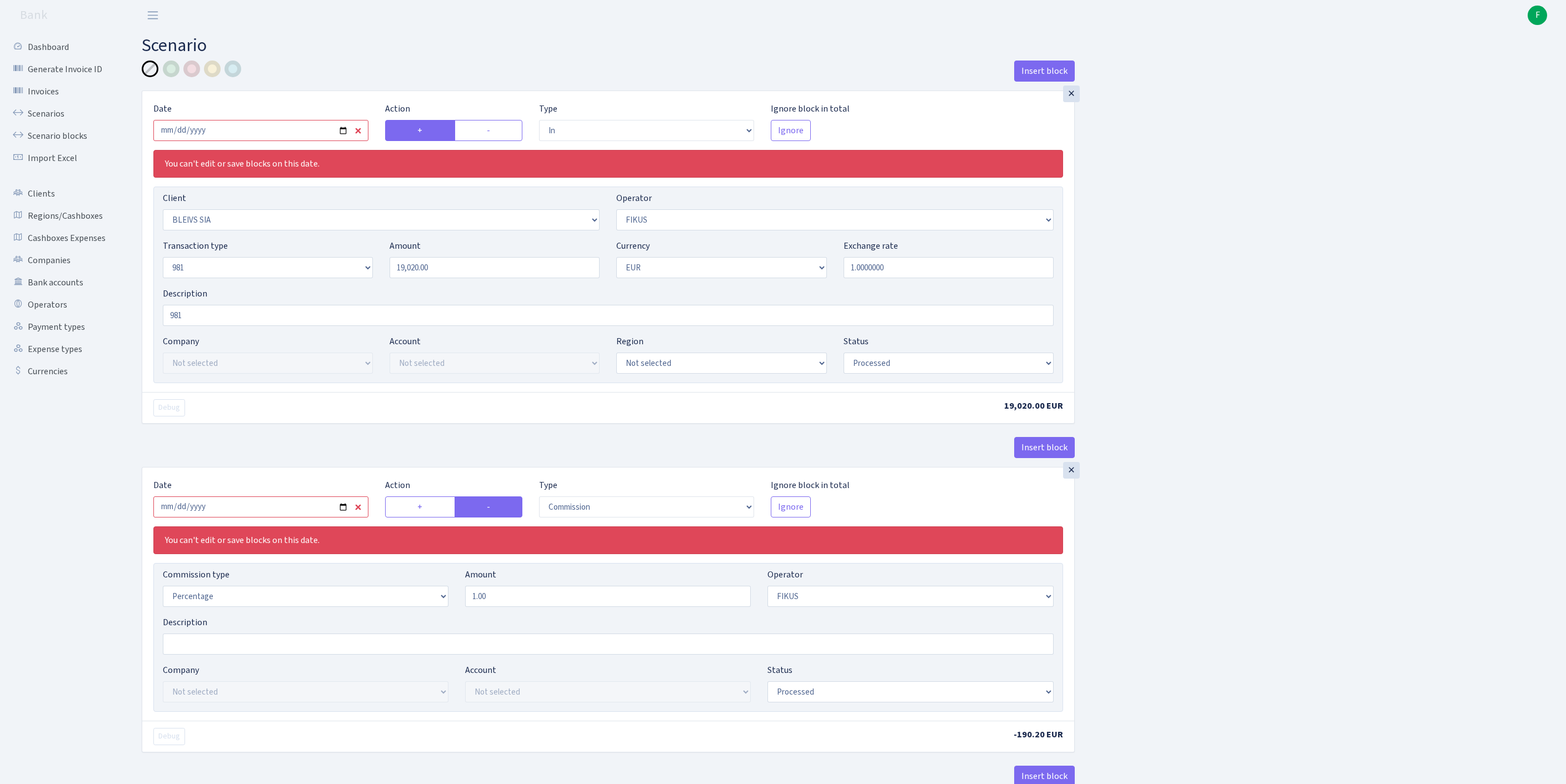
select select "in"
select select "3166"
select select "388"
select select "8"
select select "1"
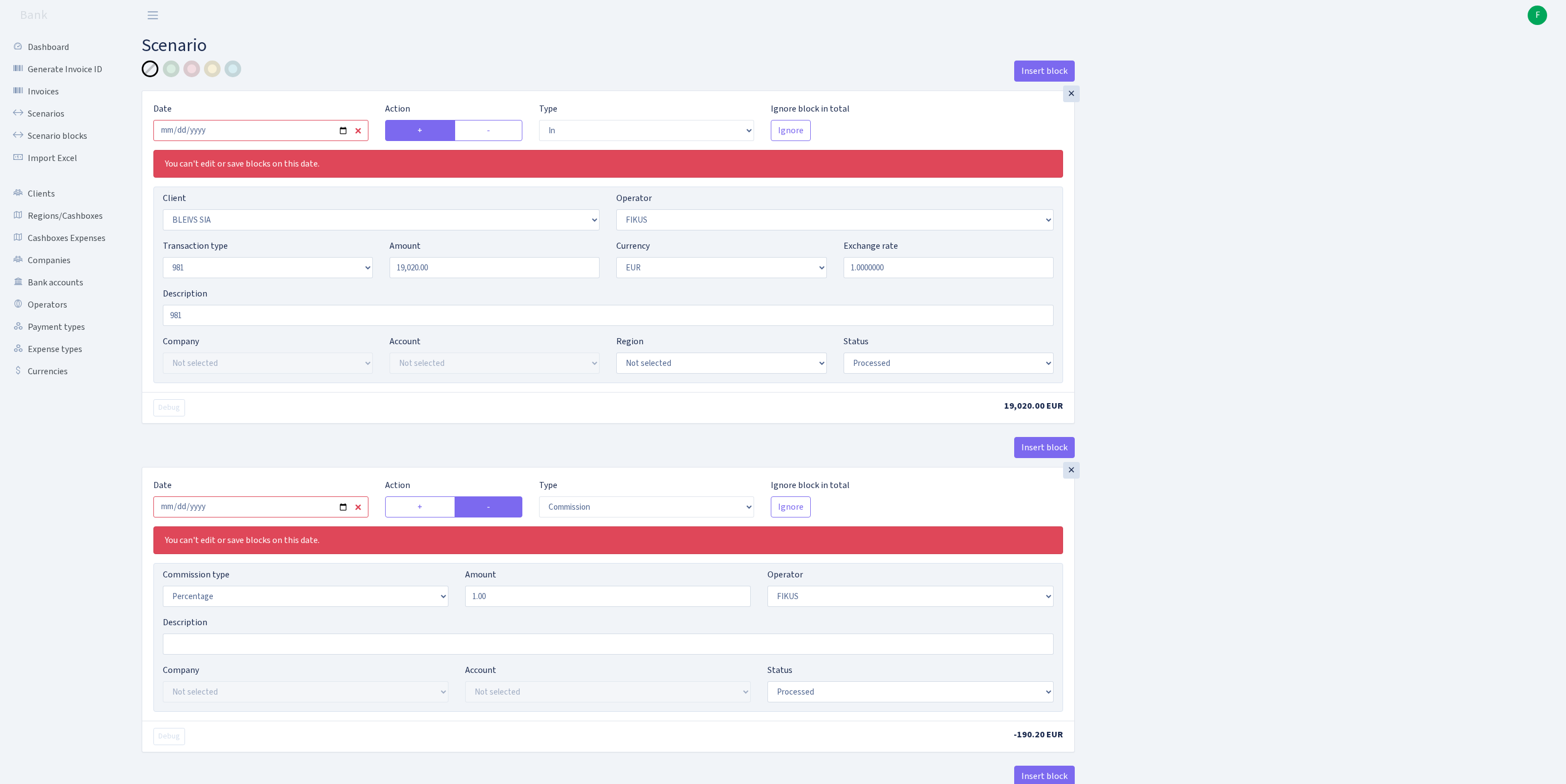
select select "processed"
select select "commission"
select select "388"
select select "processed"
select select "out"
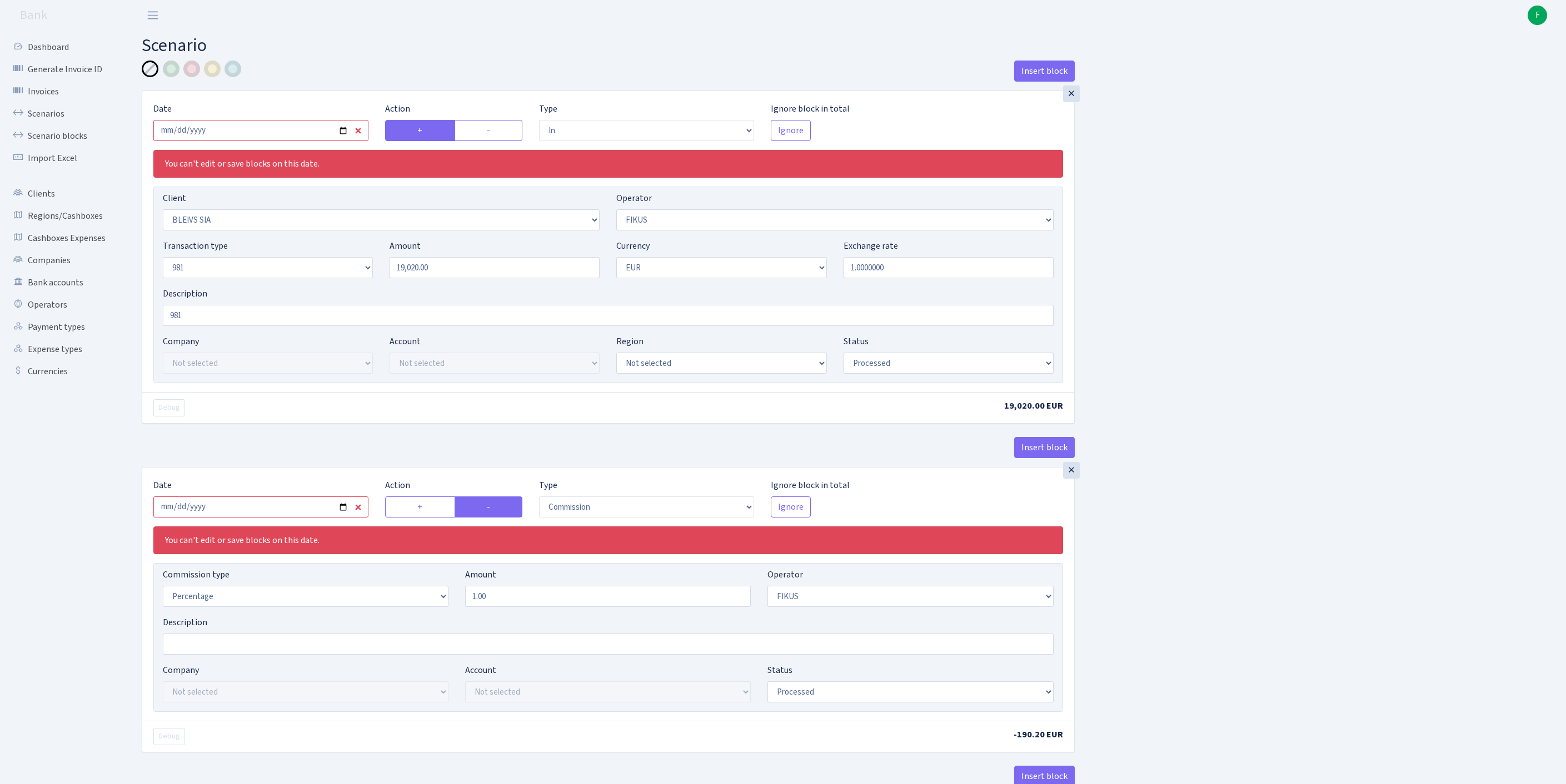
select select "2442"
select select "61"
select select "8"
select select "1"
select select "processed"
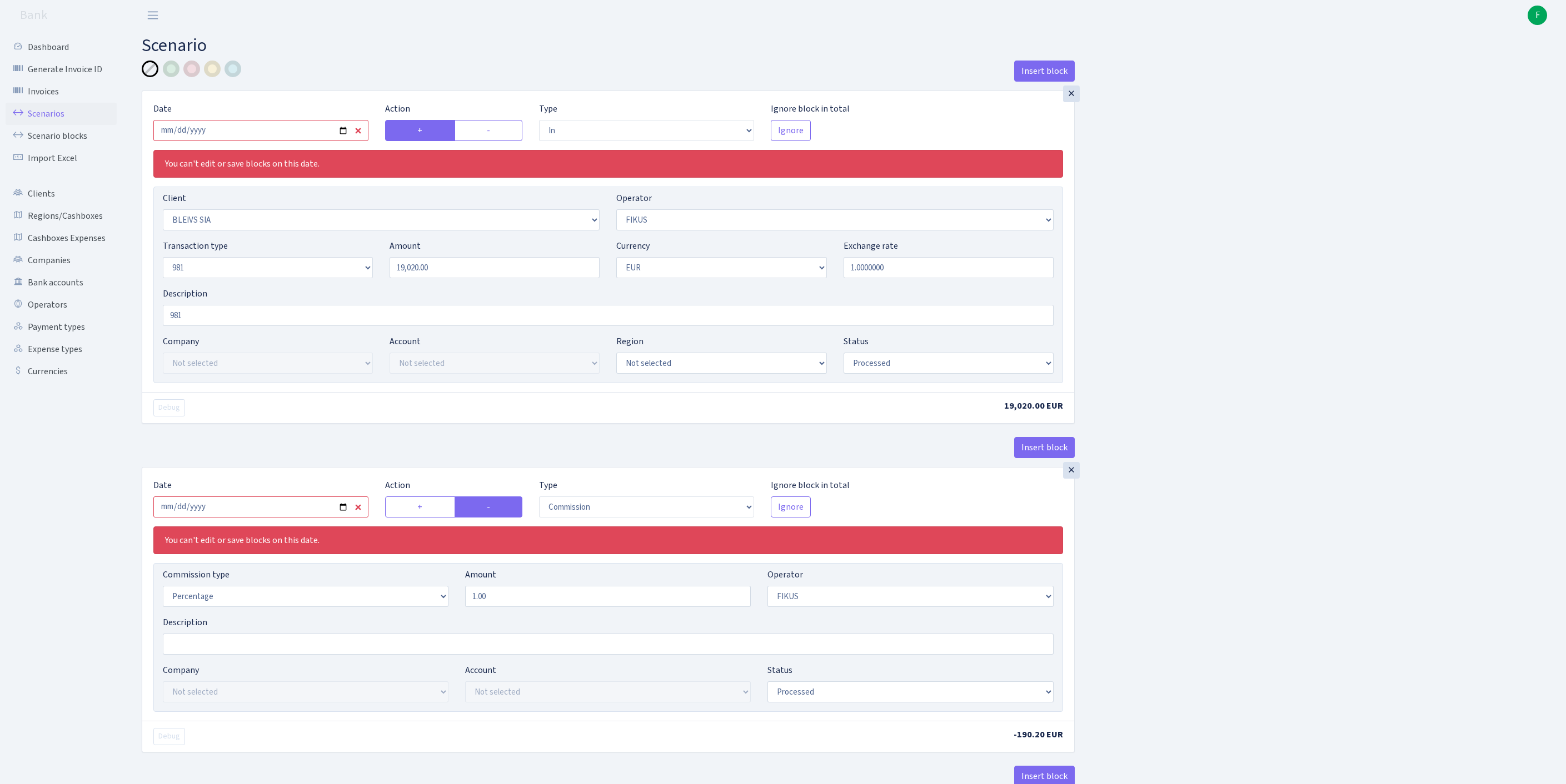
click at [56, 120] on link "Scenarios" at bounding box center [61, 114] width 111 height 23
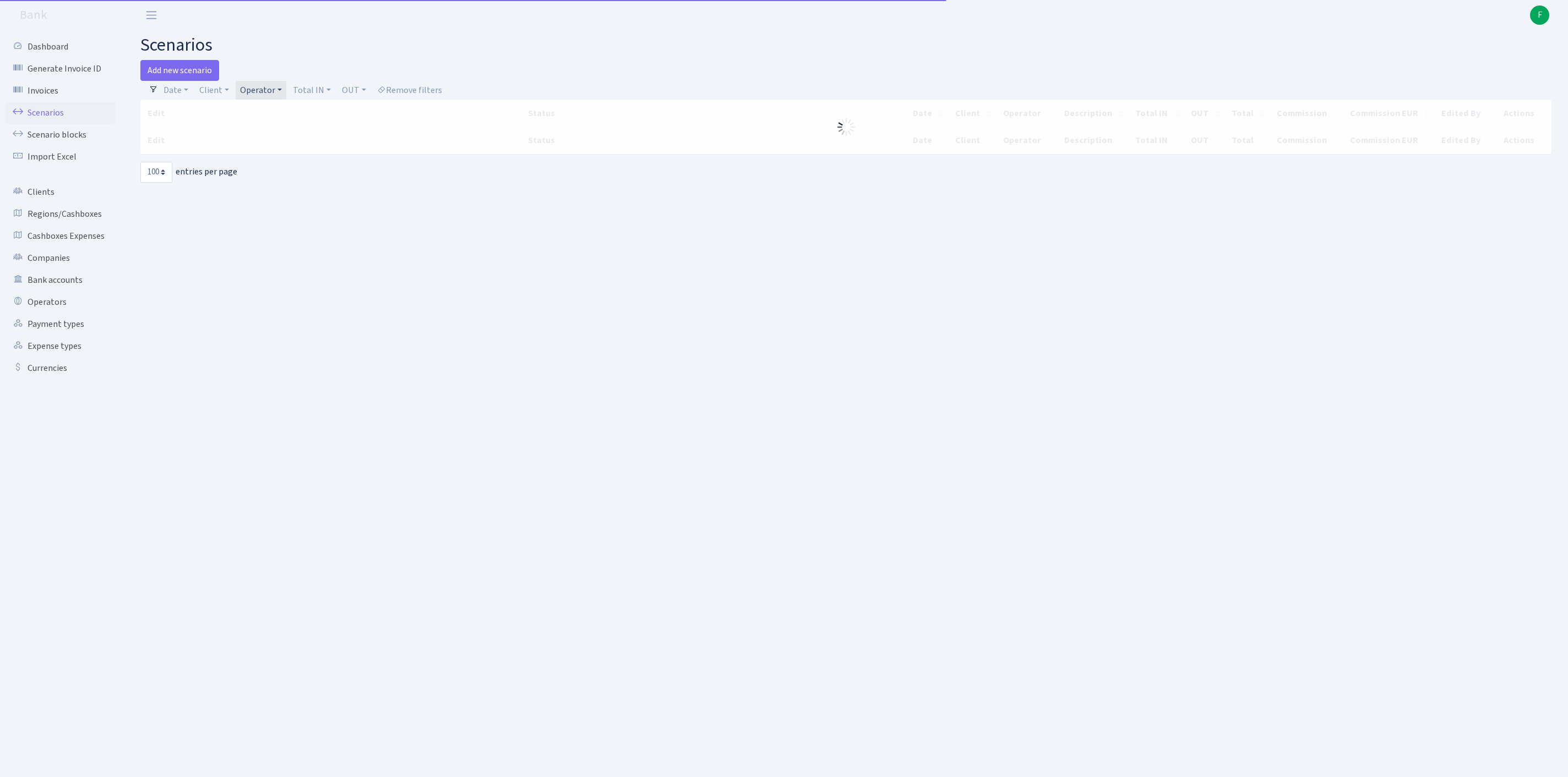
select select "100"
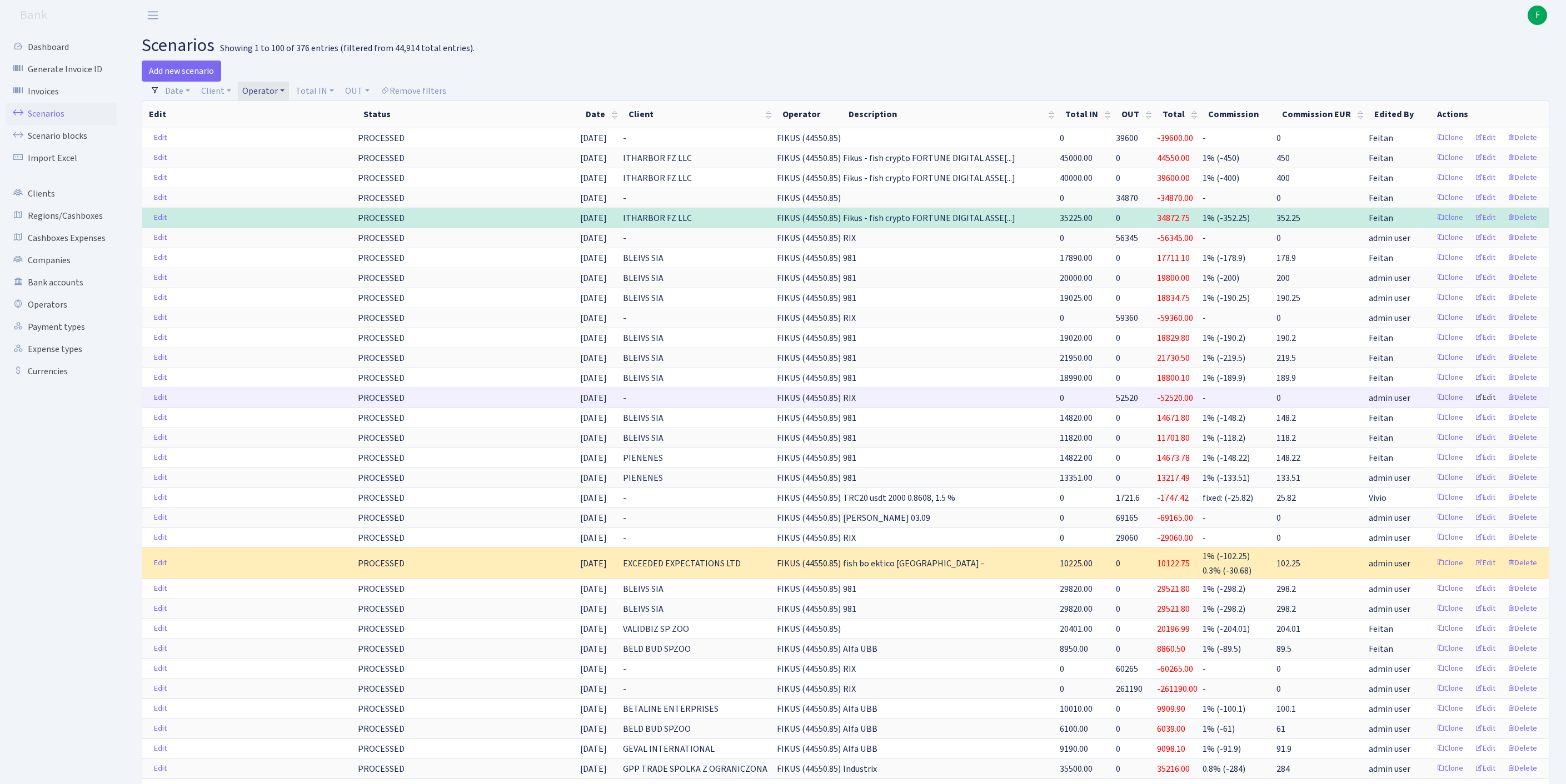
click at [1477, 407] on link "Edit" at bounding box center [1485, 398] width 30 height 18
click at [1475, 486] on link "Edit" at bounding box center [1485, 478] width 30 height 18
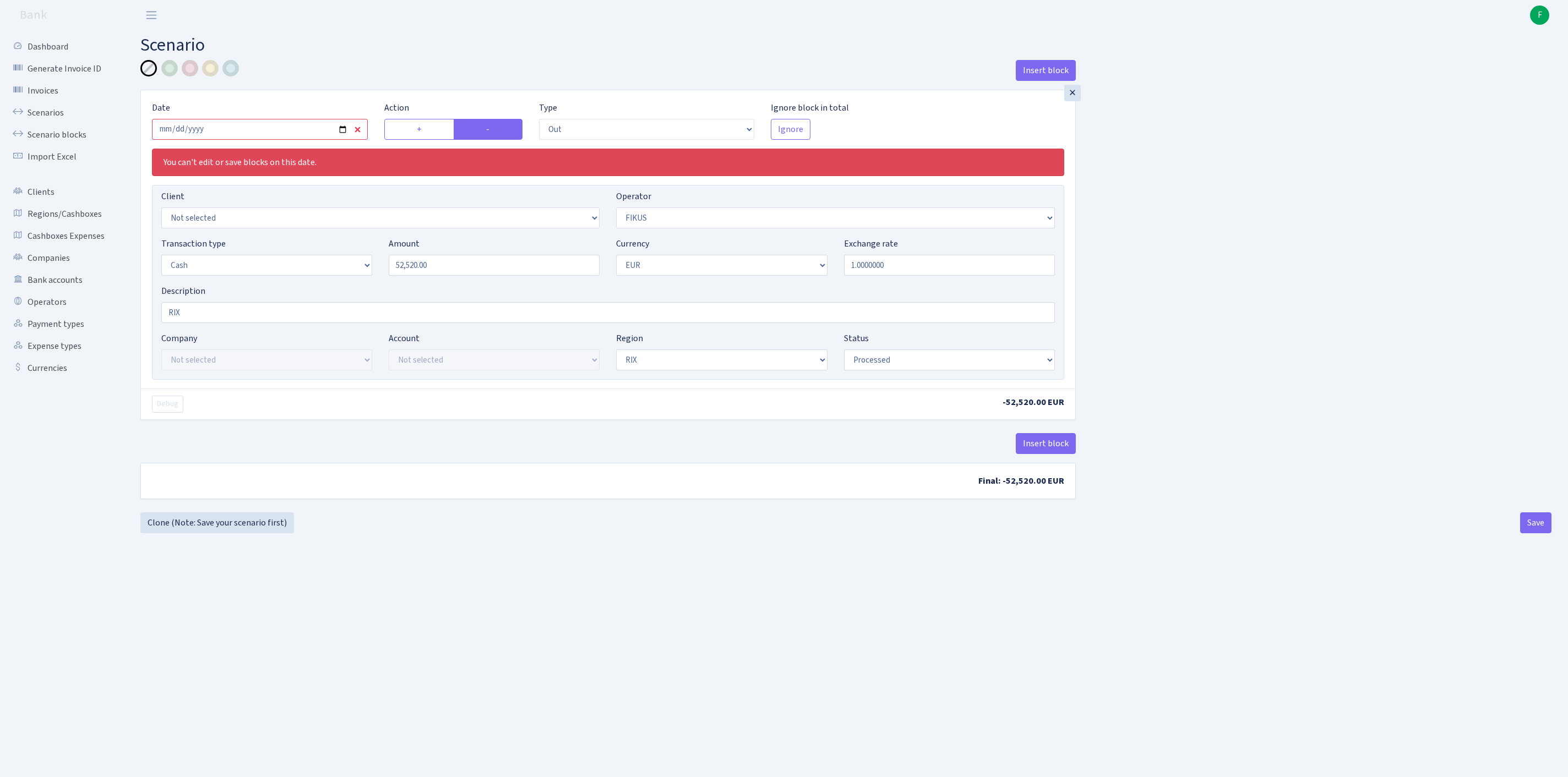
select select "out"
select select "388"
select select "1"
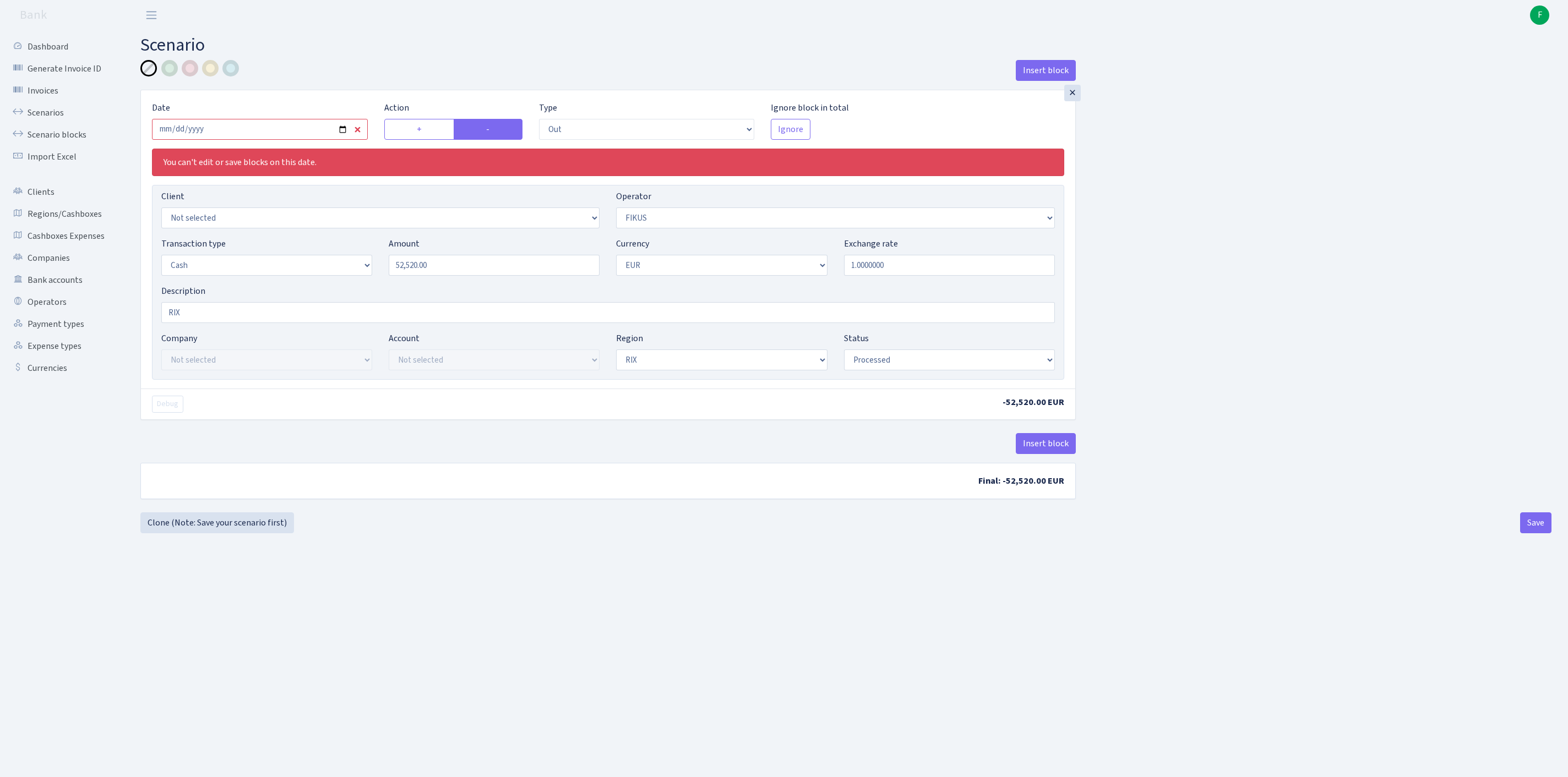
select select "processed"
click at [1530, 534] on button "Save" at bounding box center [1536, 522] width 31 height 20
select select "out"
select select "388"
select select "1"
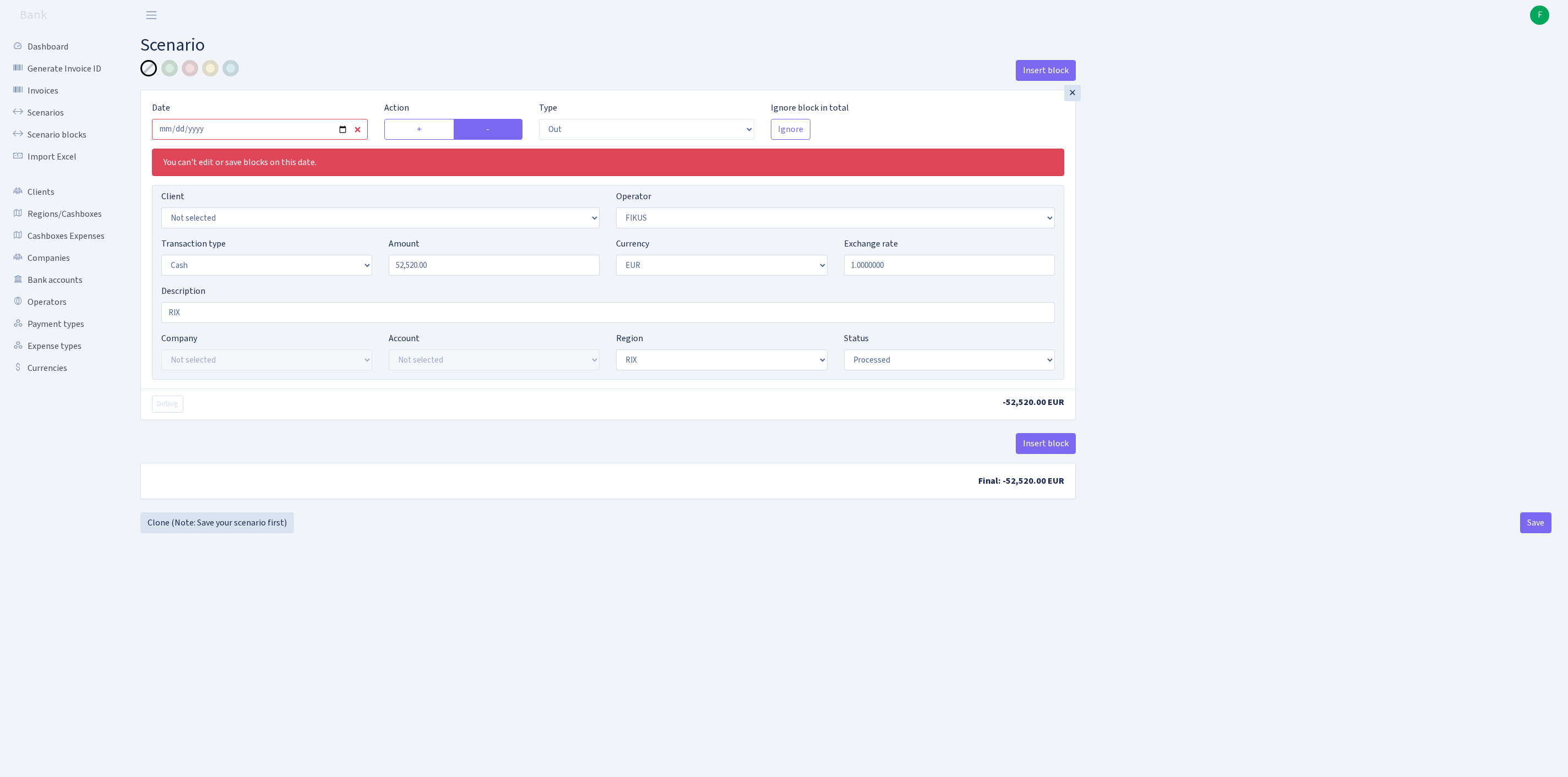
select select "1"
select select "processed"
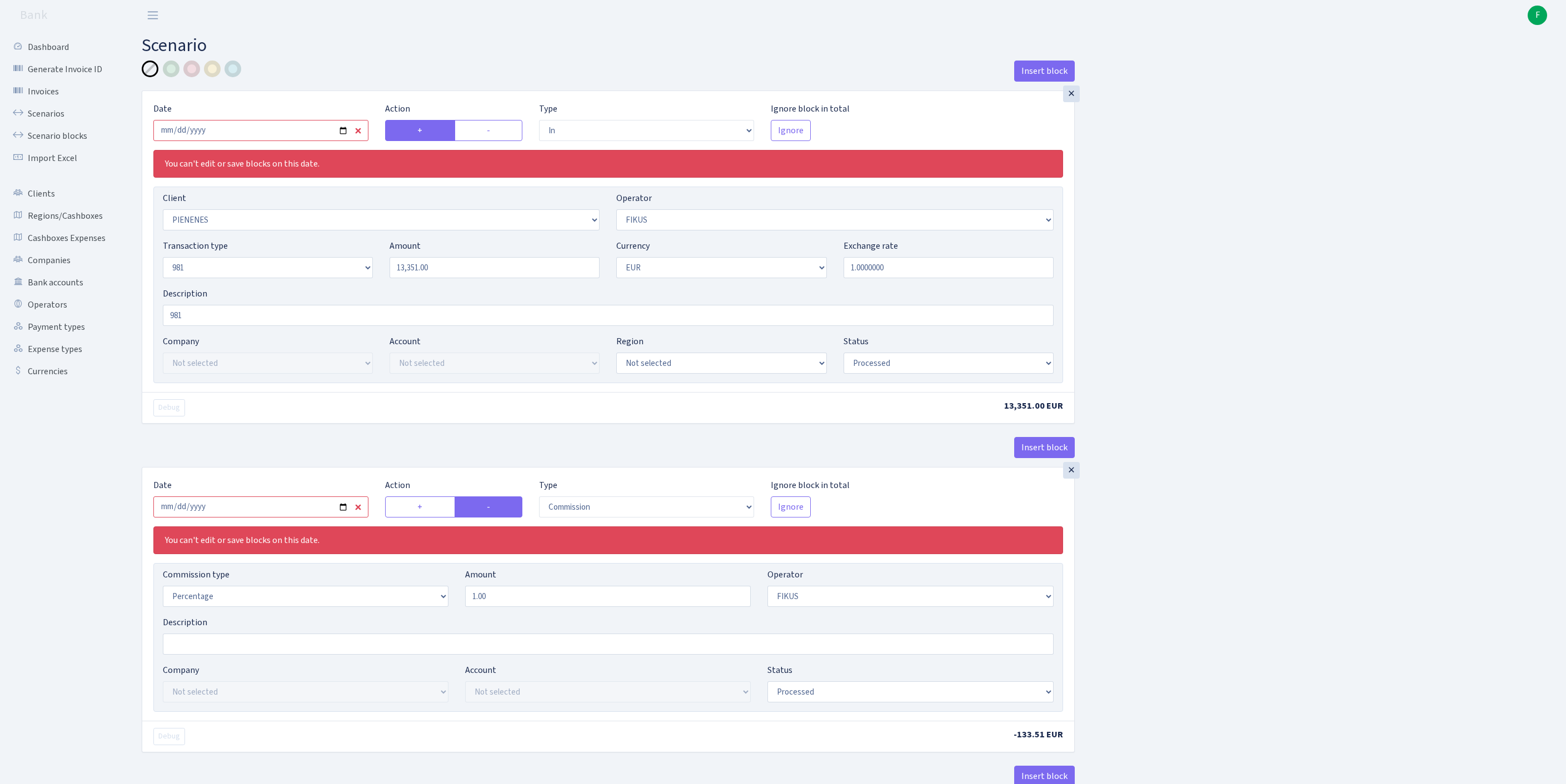
select select "in"
select select "3314"
select select "388"
select select "8"
select select "1"
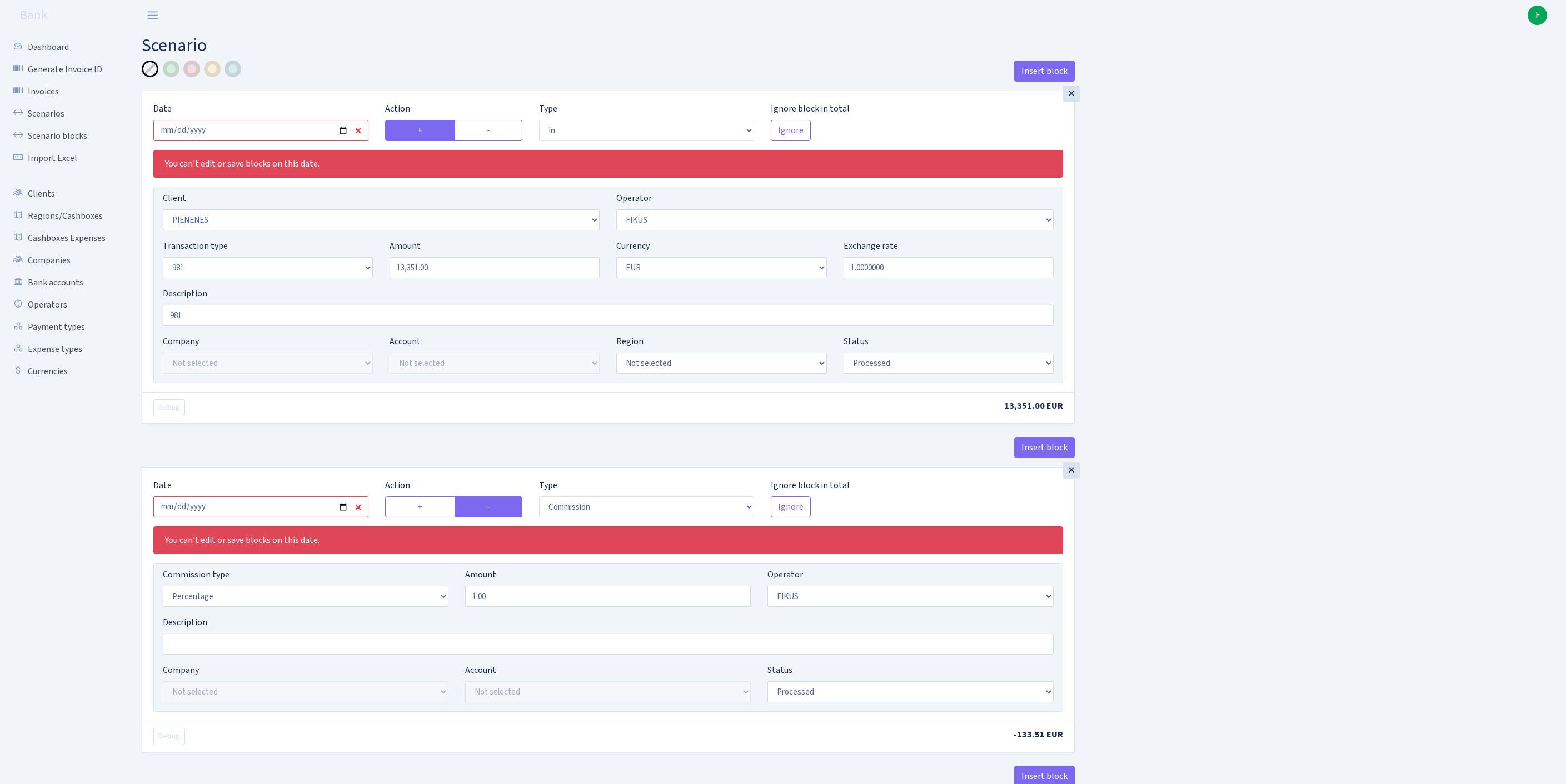
select select "processed"
select select "commission"
select select "388"
select select "processed"
select select "out"
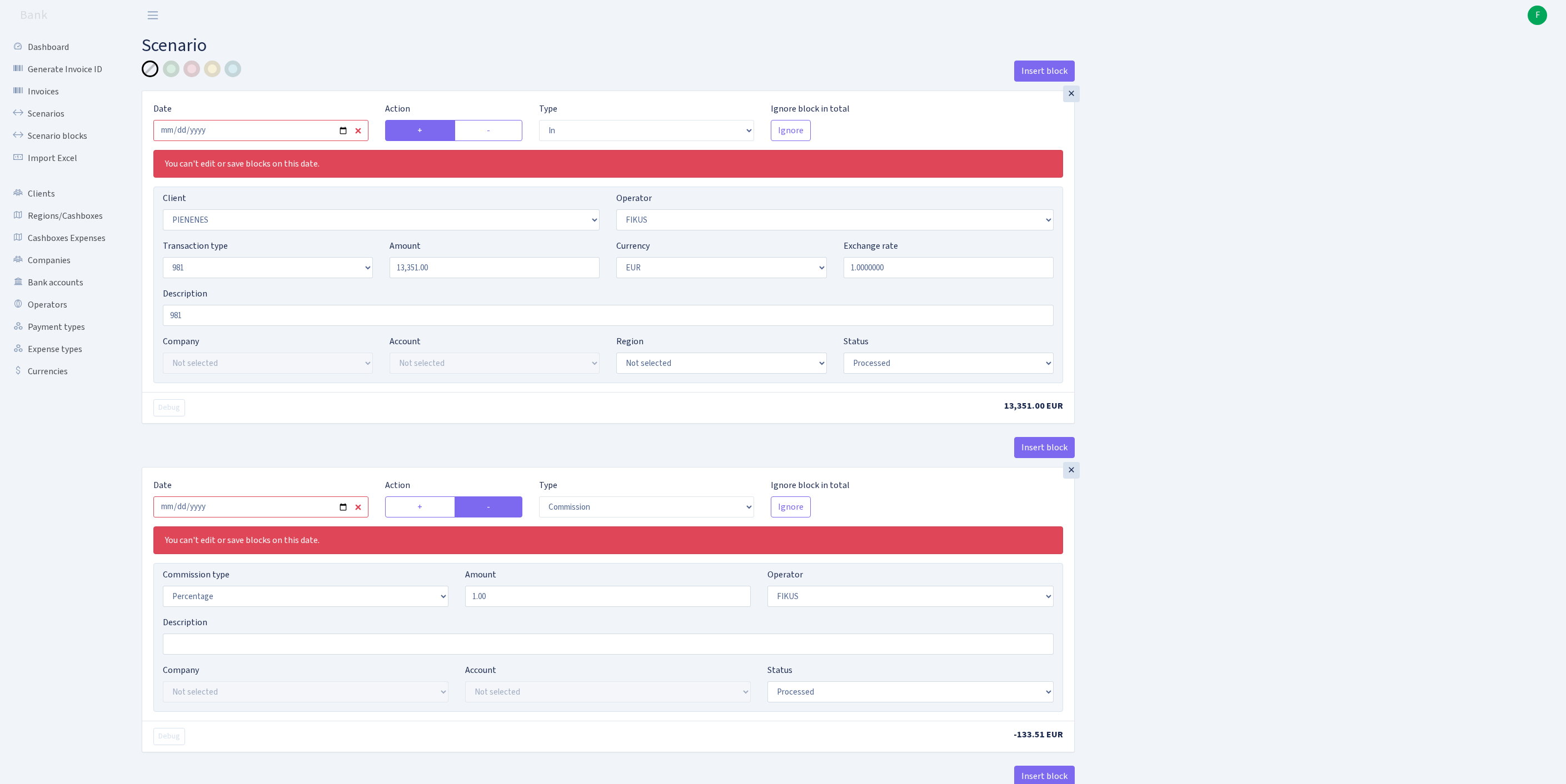
select select "2442"
select select "61"
select select "8"
select select "1"
select select "processed"
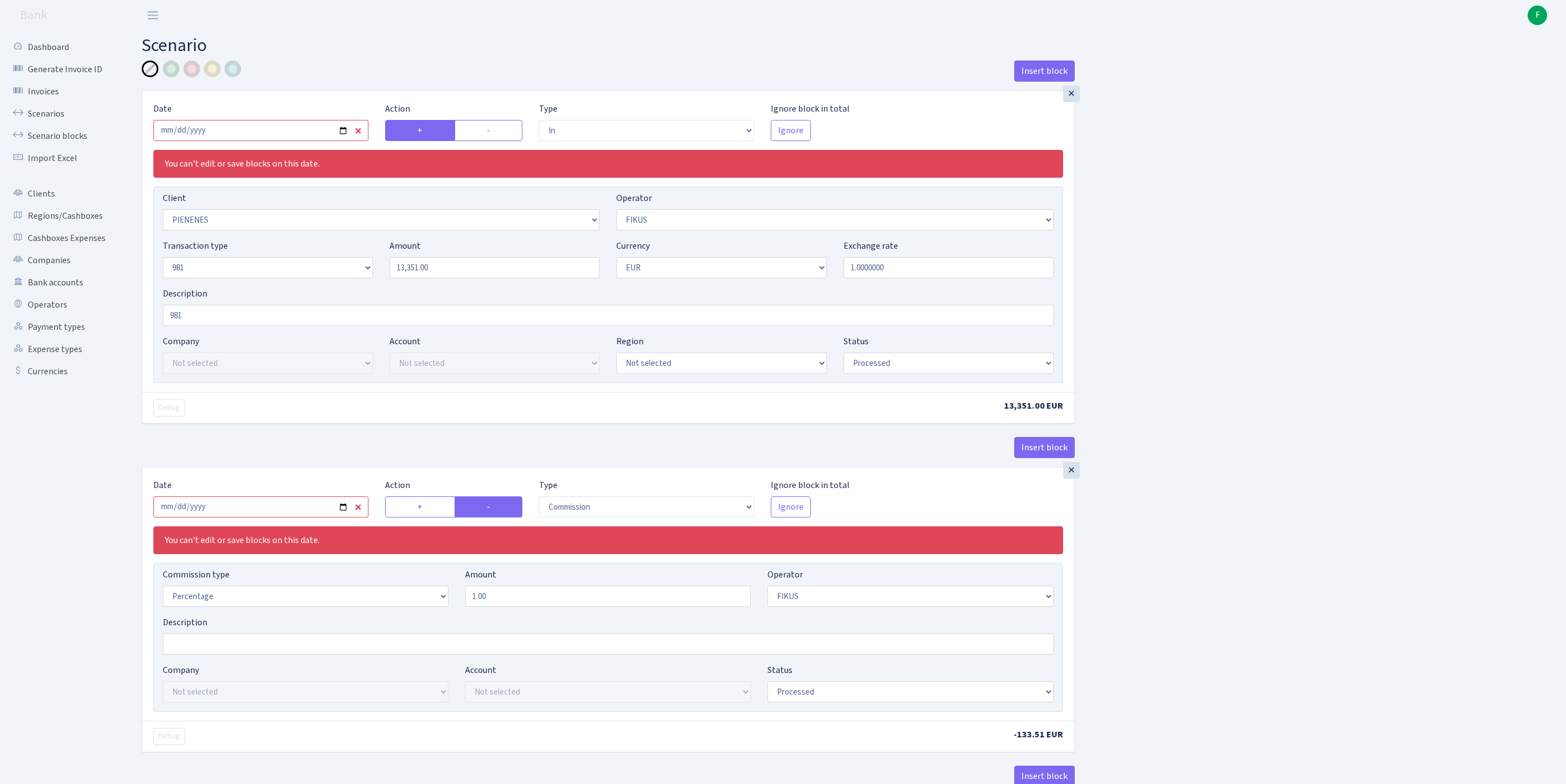
scroll to position [647, 0]
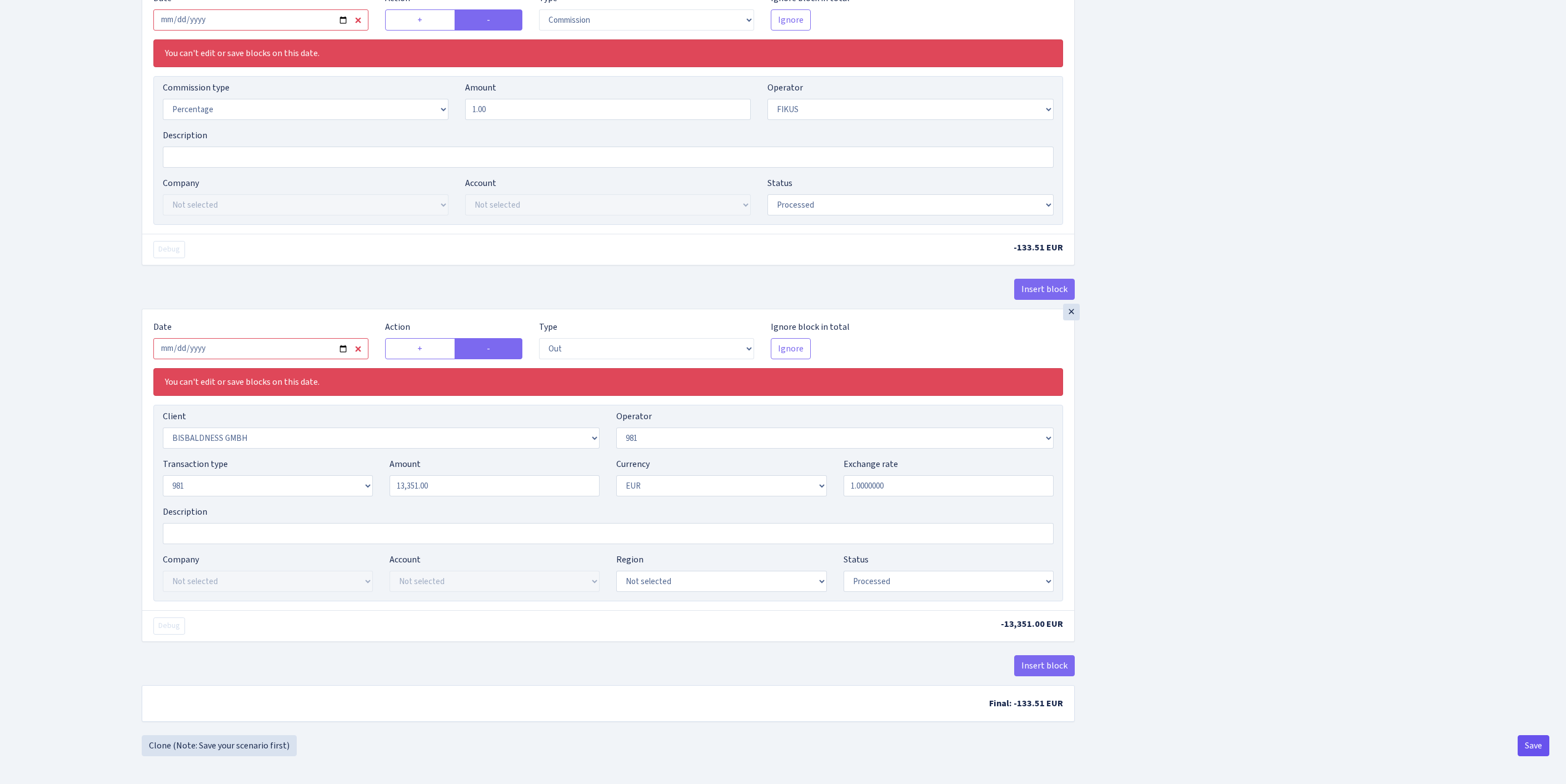
click at [1528, 738] on button "Save" at bounding box center [1534, 746] width 31 height 21
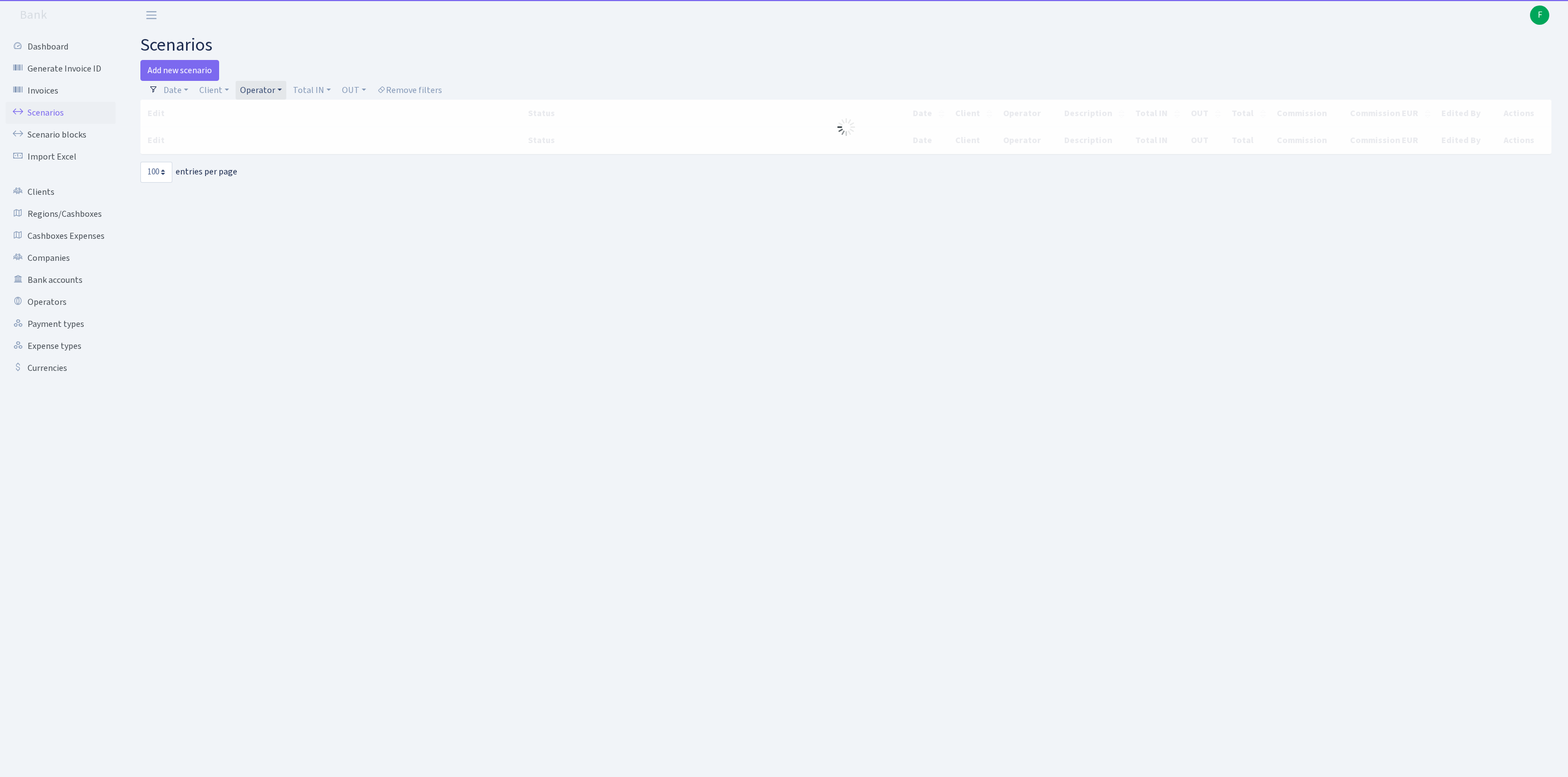
select select "100"
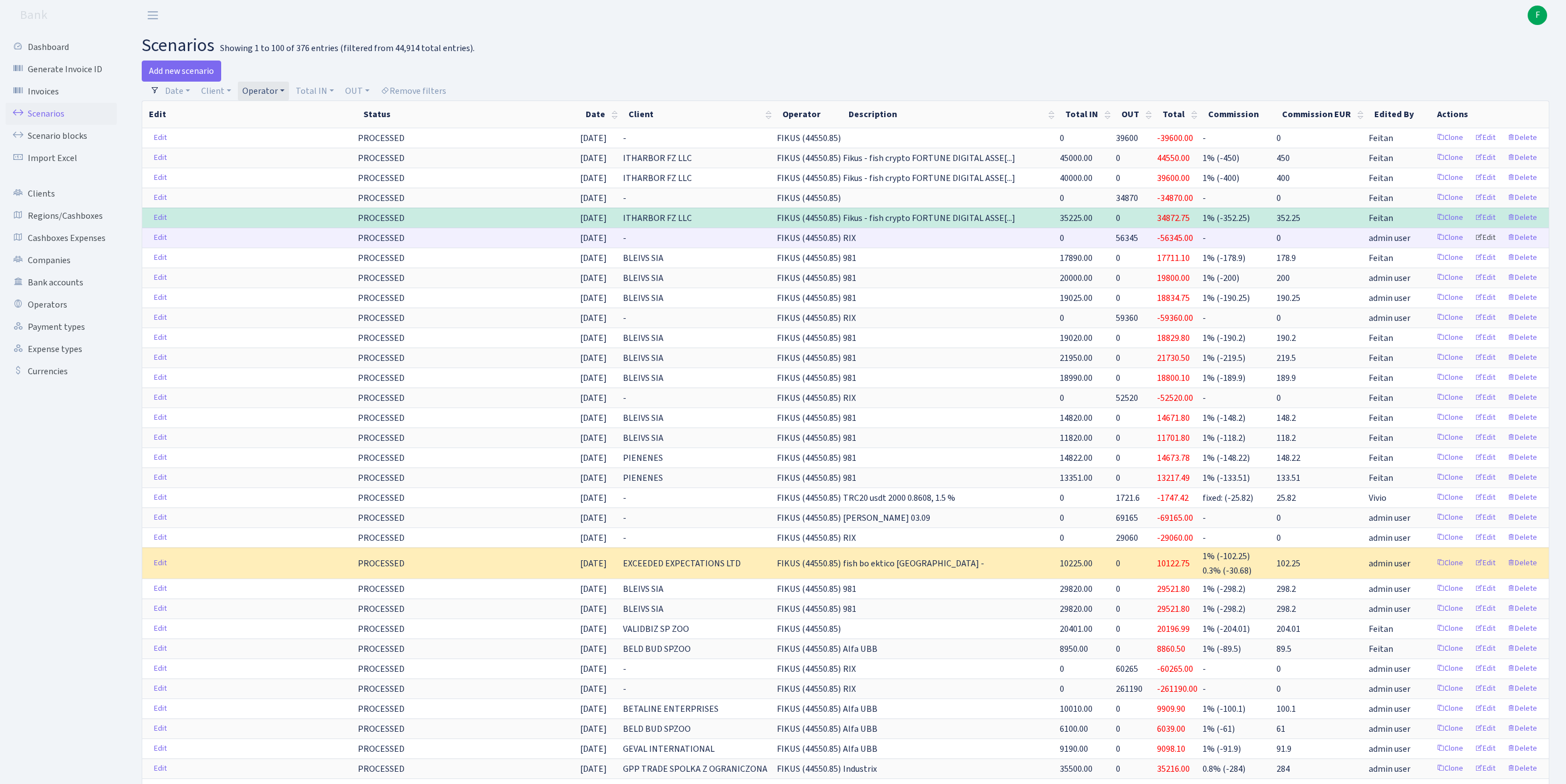
click at [1478, 247] on link "Edit" at bounding box center [1485, 239] width 30 height 18
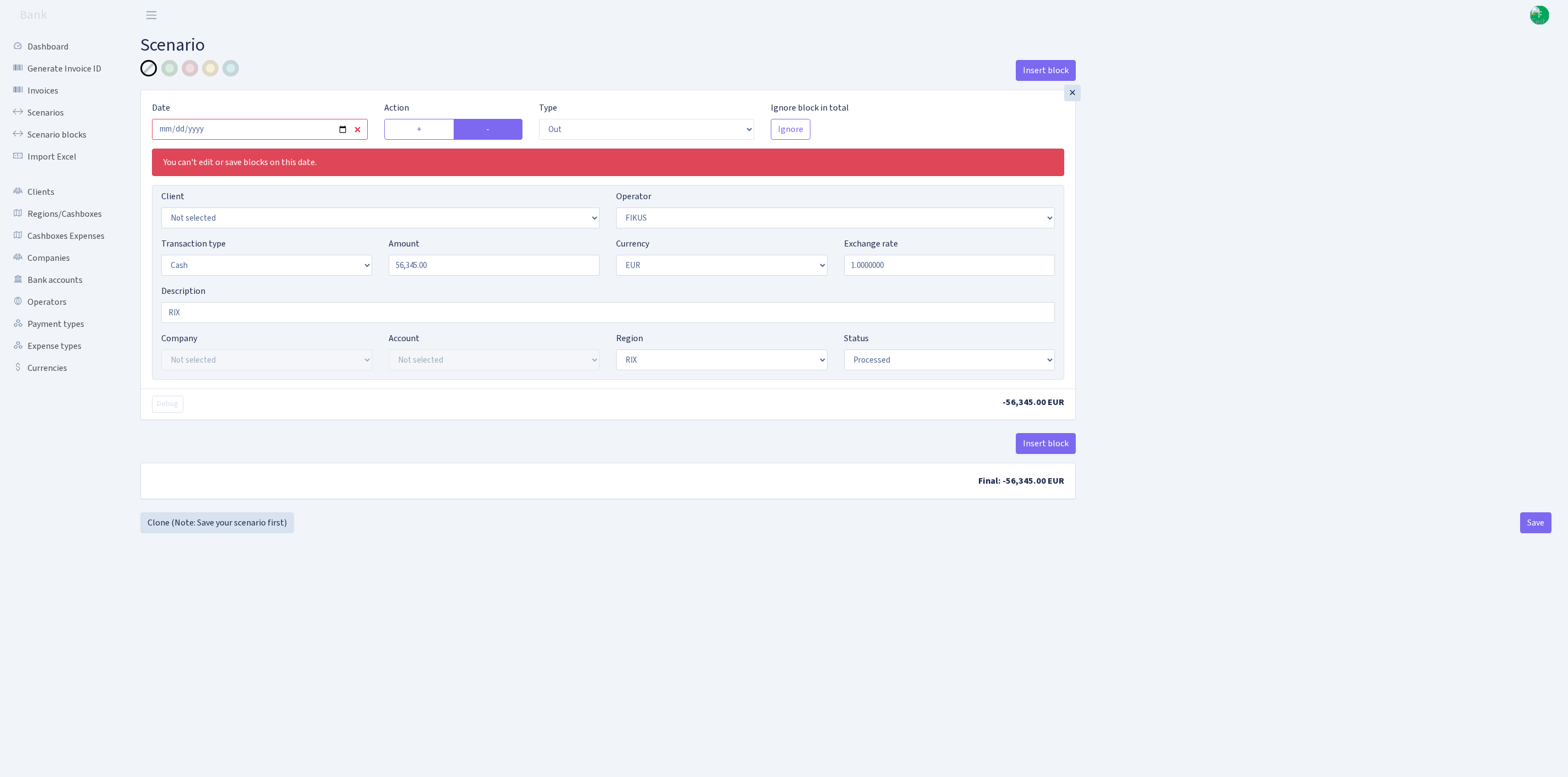
select select "out"
select select "388"
select select "1"
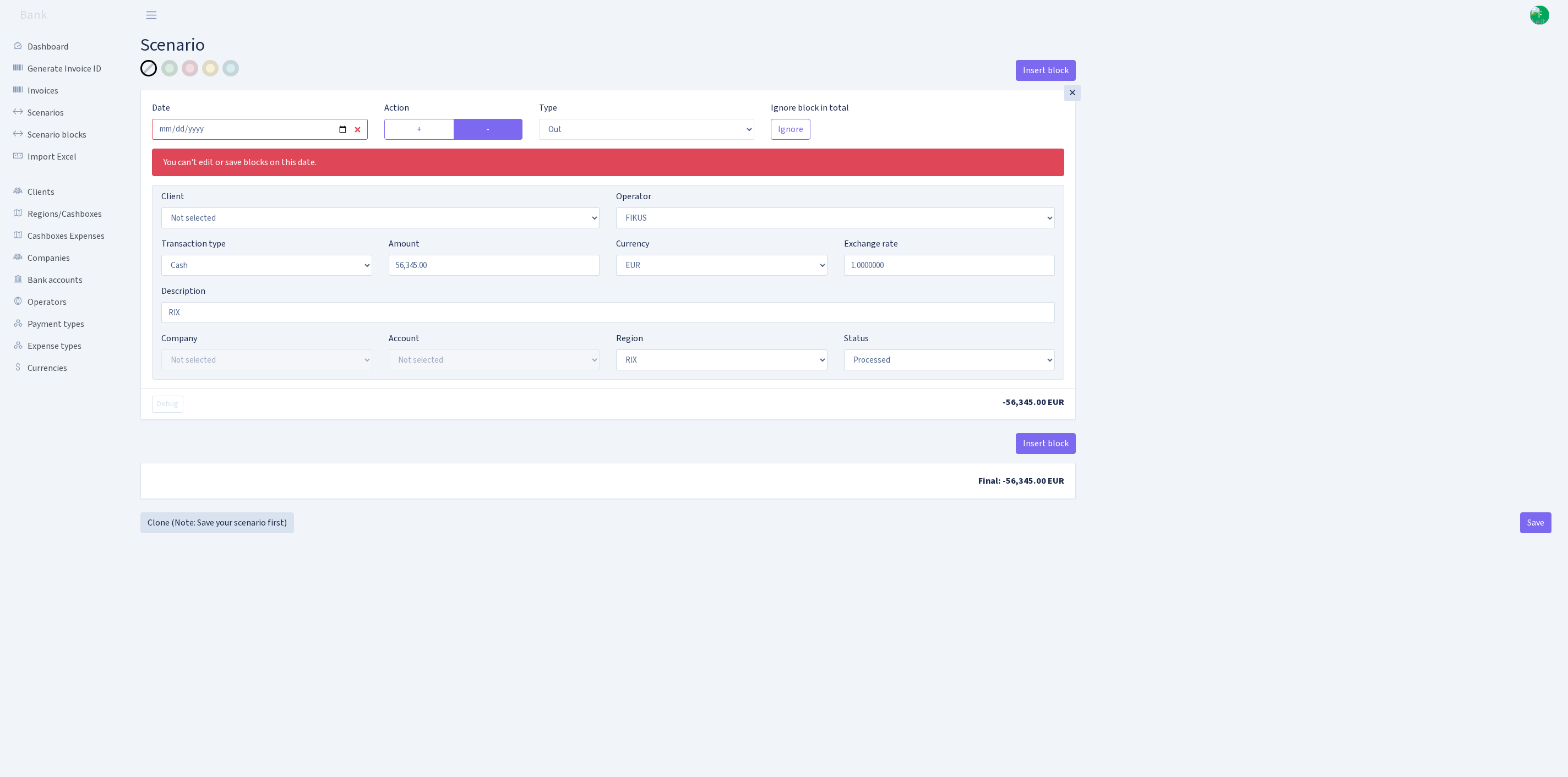
select select "processed"
click at [59, 113] on link "Scenarios" at bounding box center [60, 113] width 110 height 22
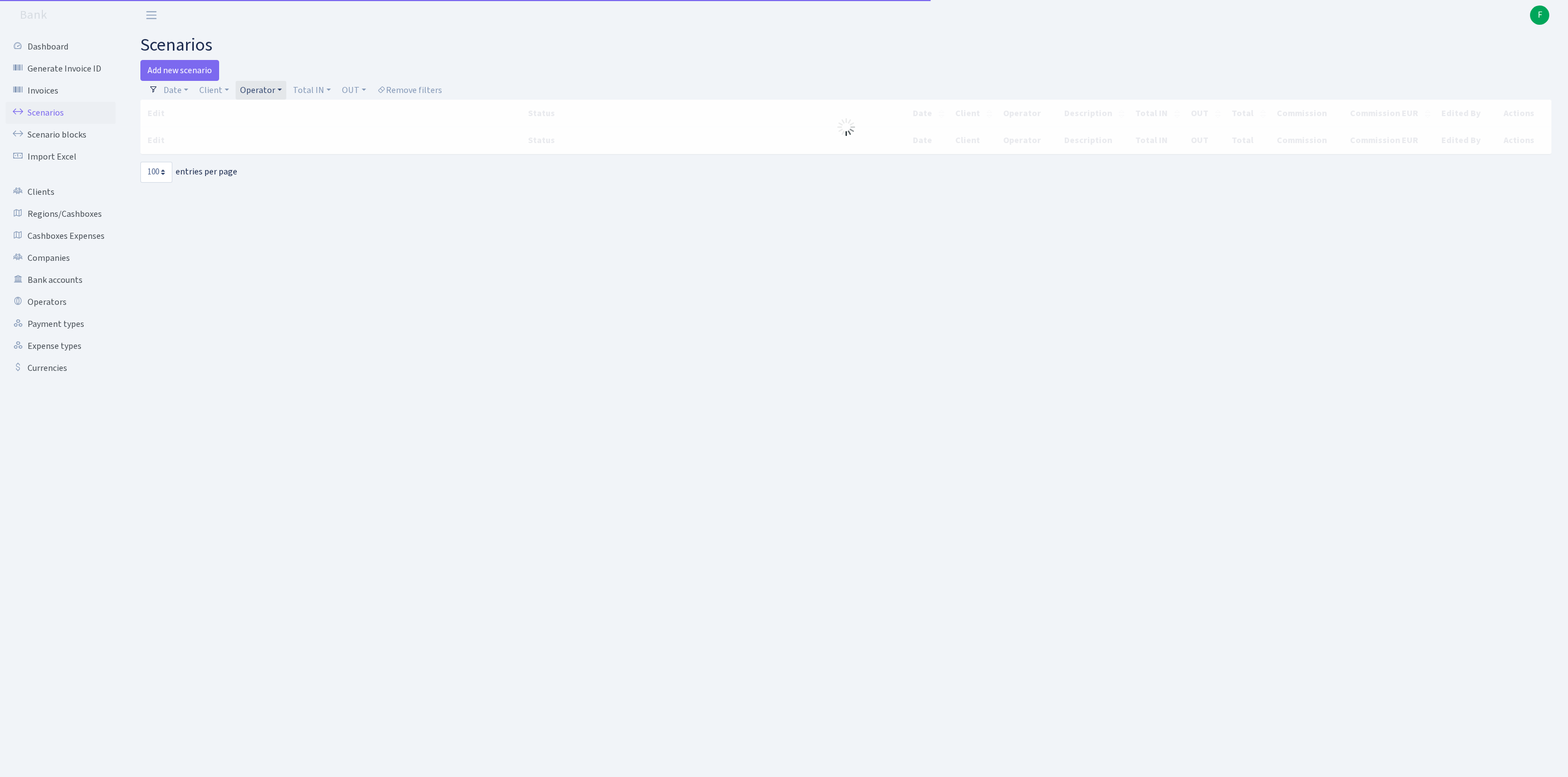
select select "100"
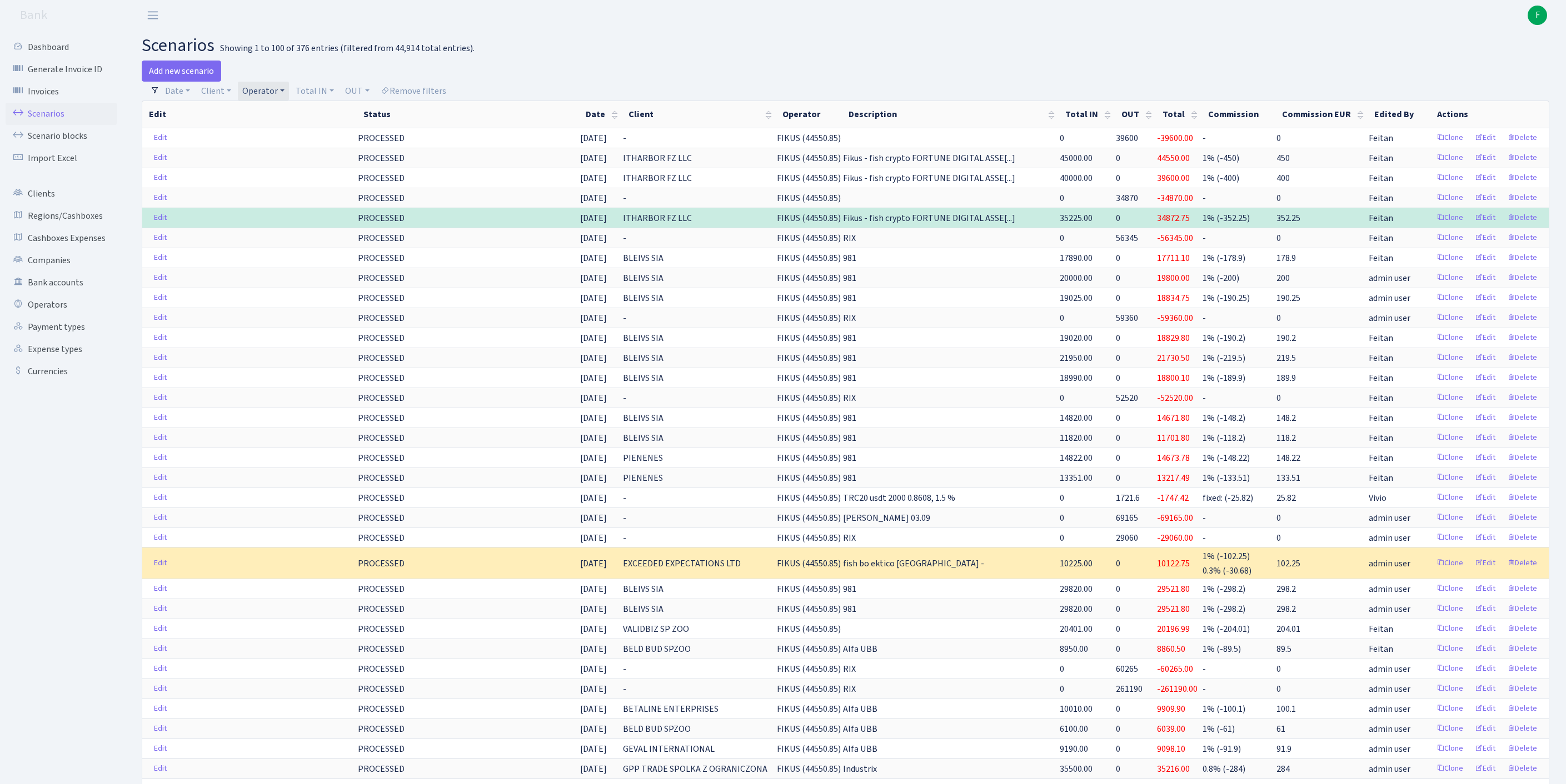
click at [289, 96] on link "Operator" at bounding box center [263, 90] width 51 height 19
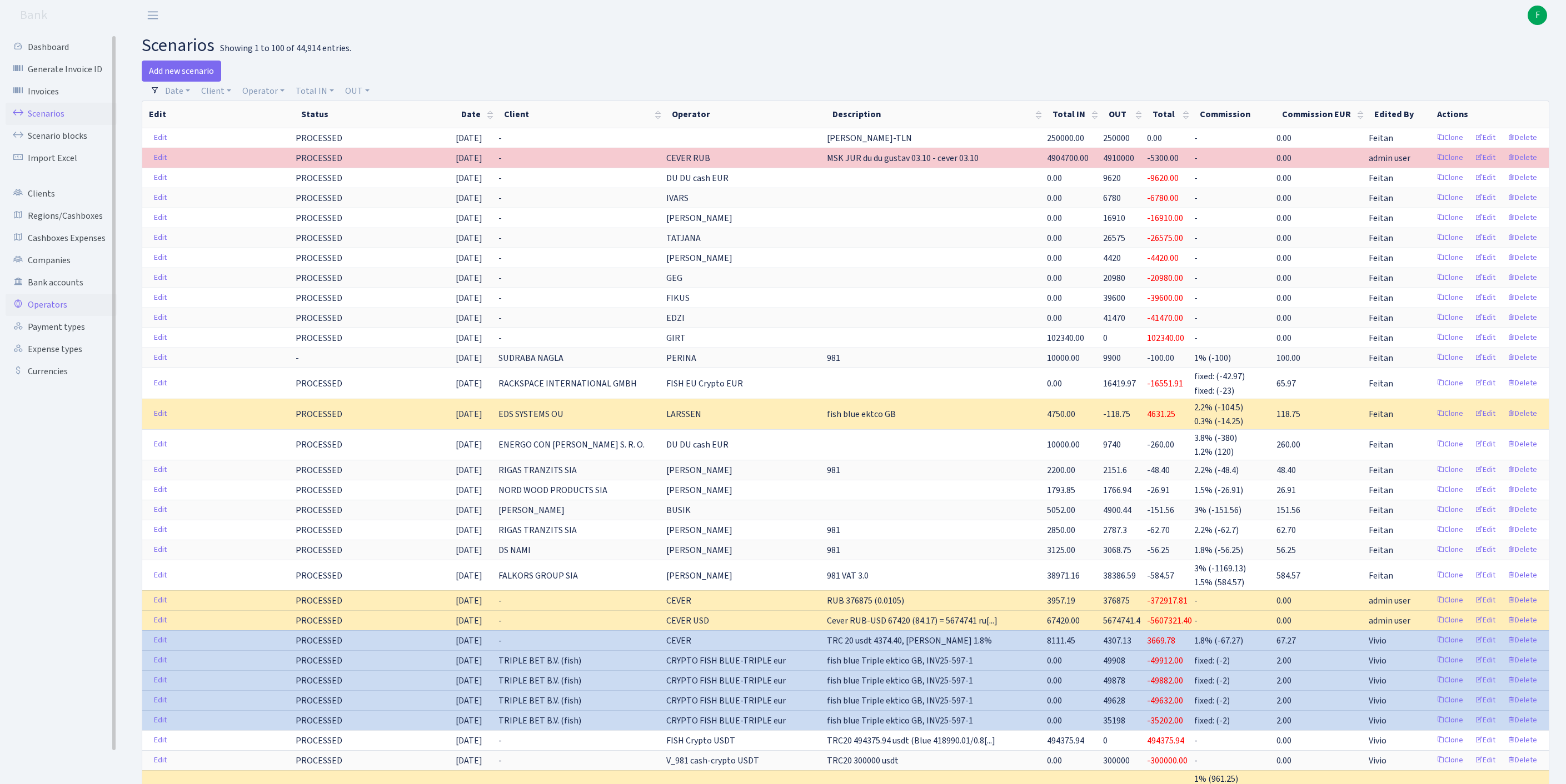
click at [59, 316] on link "Operators" at bounding box center [61, 305] width 111 height 23
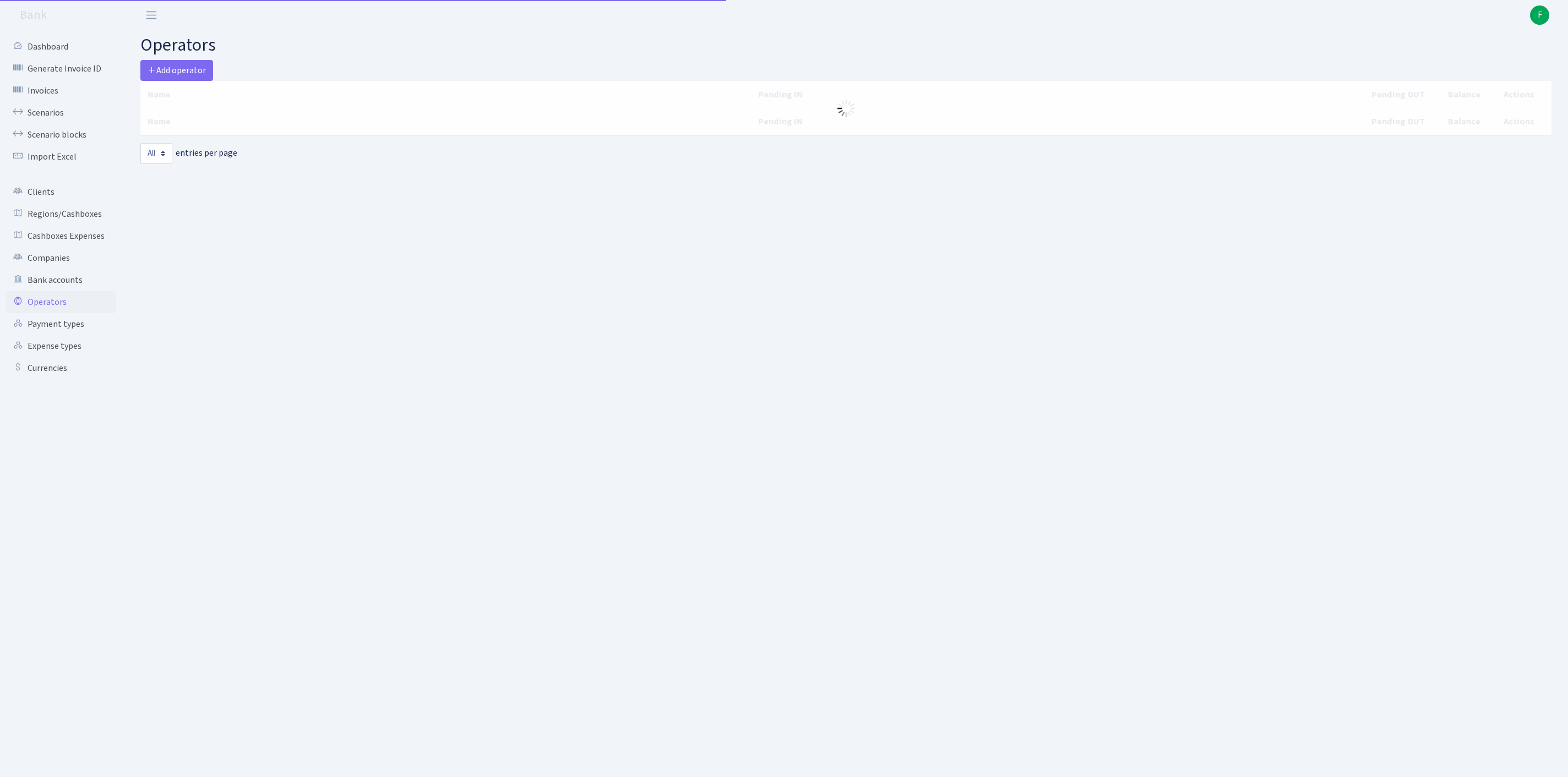
select select "-1"
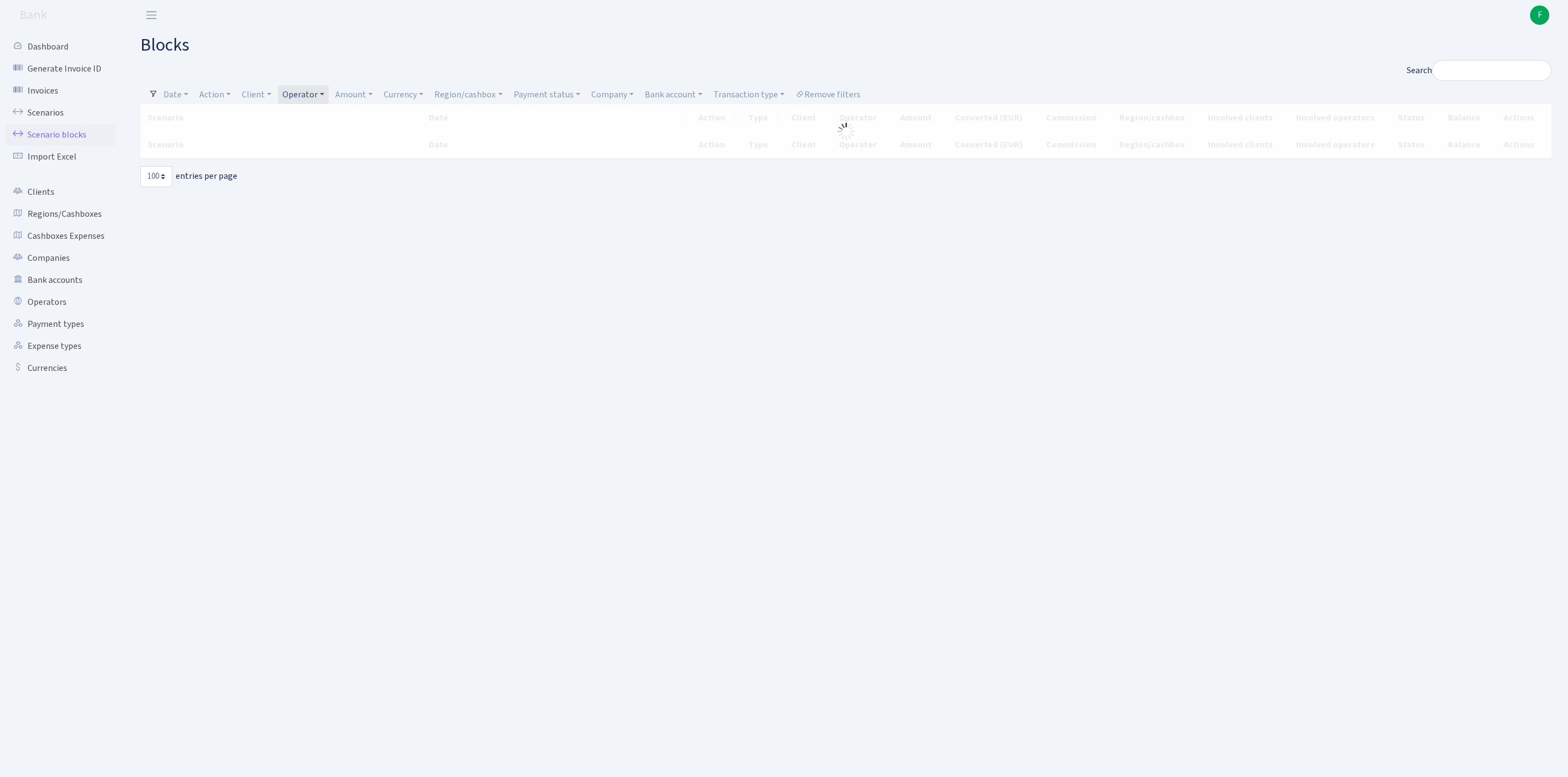
select select "100"
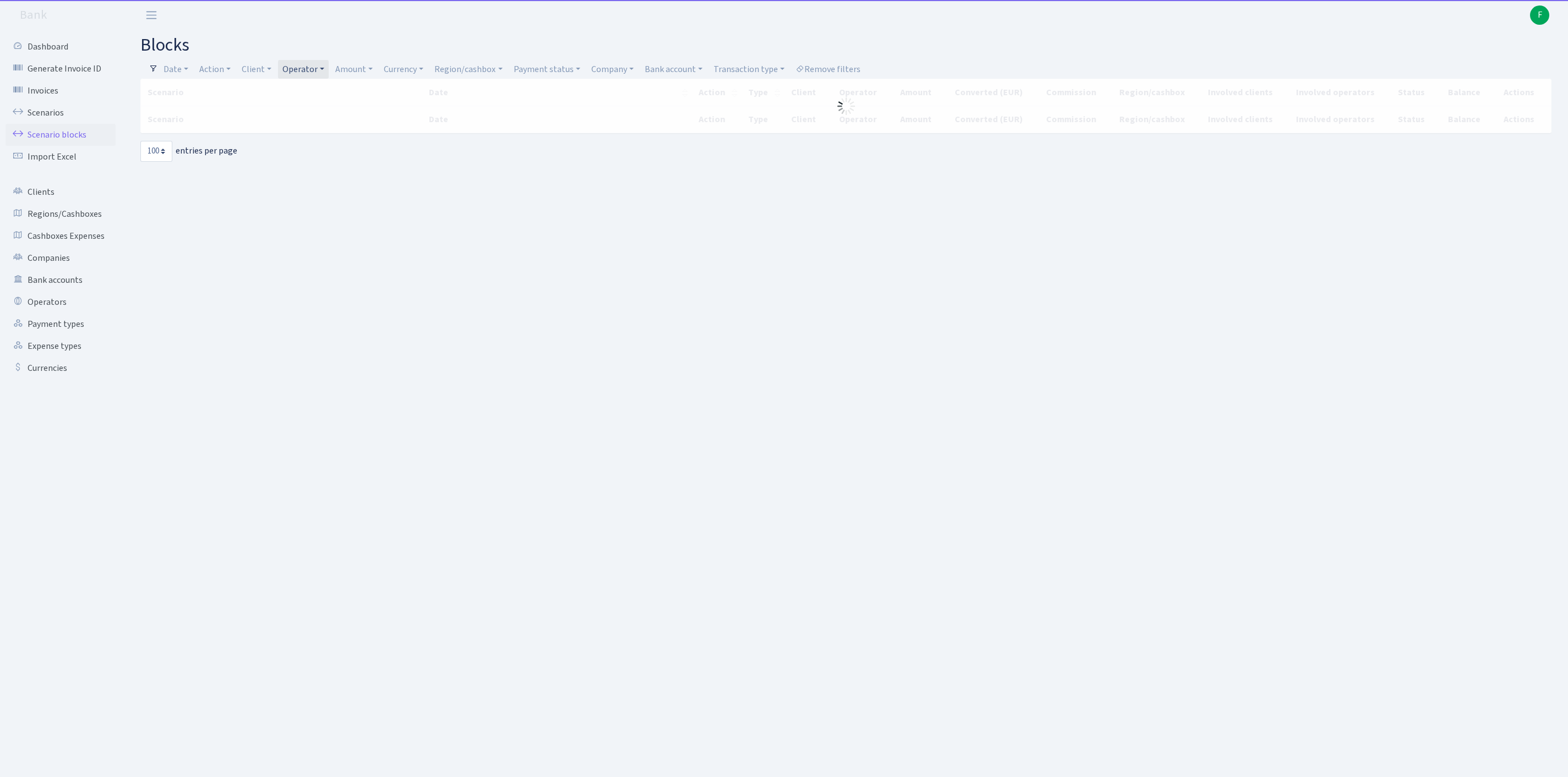
select select "100"
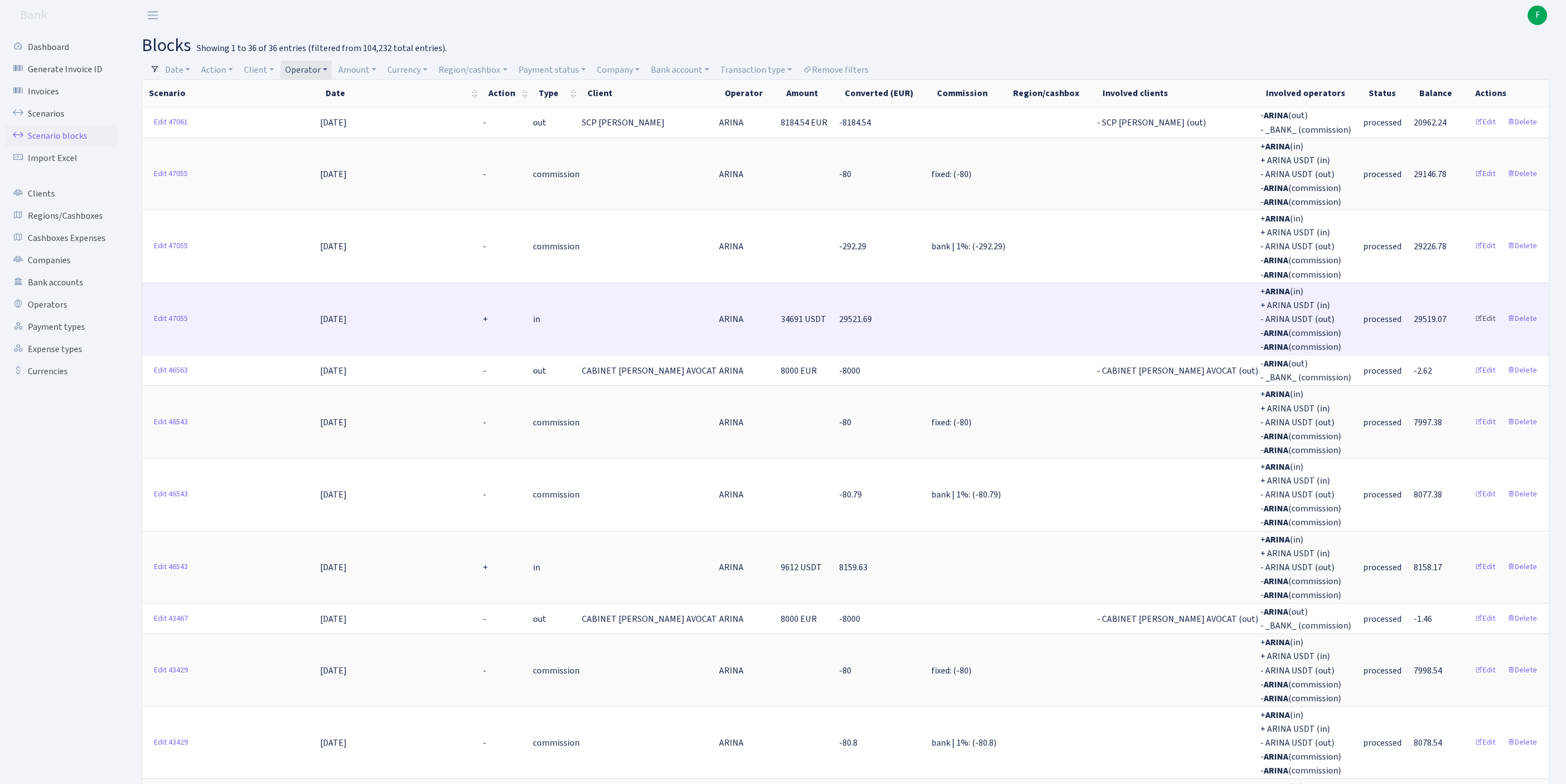
click at [1475, 328] on link "Edit" at bounding box center [1485, 319] width 30 height 18
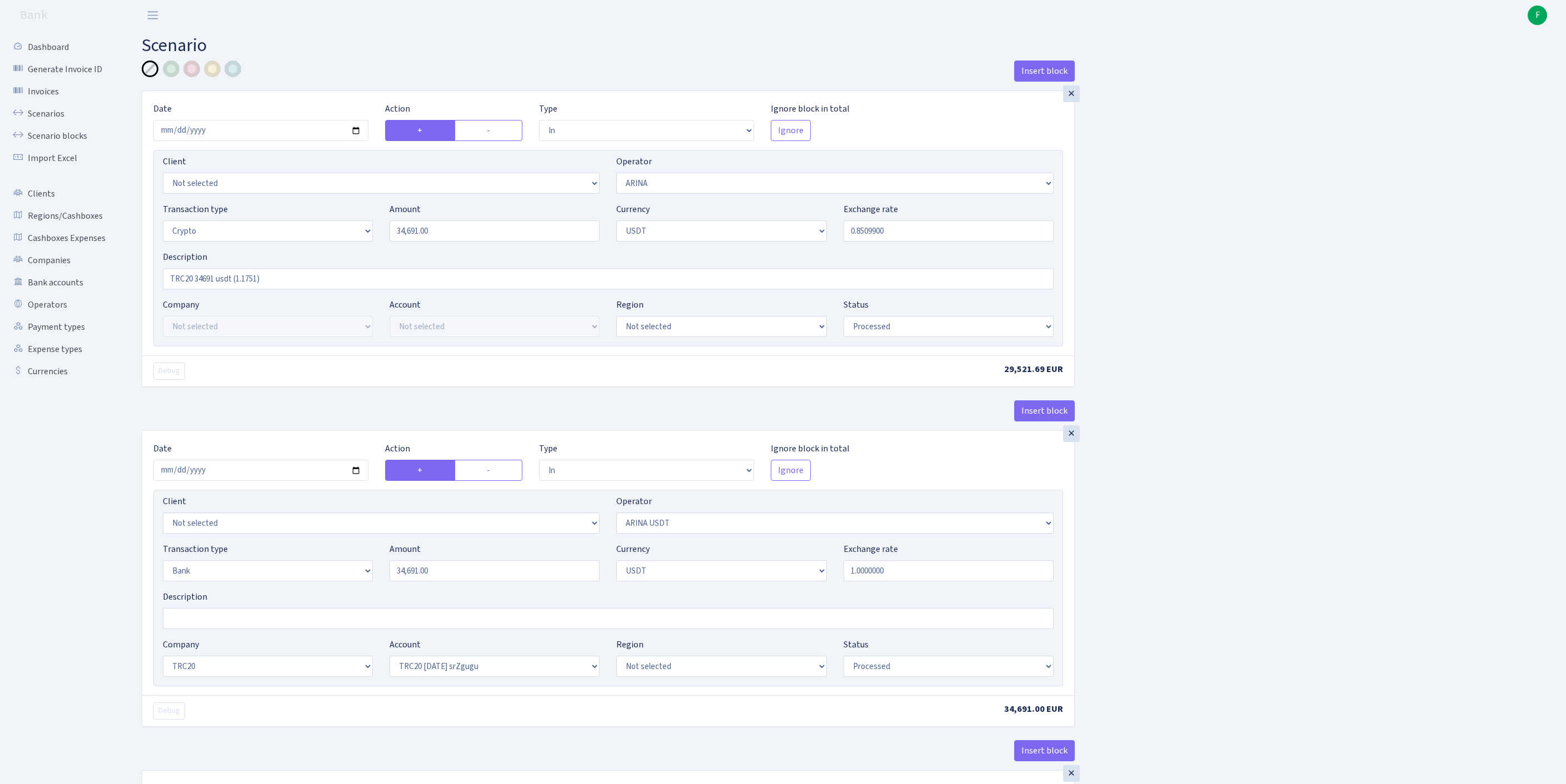
select select "in"
select select "477"
select select "3"
select select "6"
select select "processed"
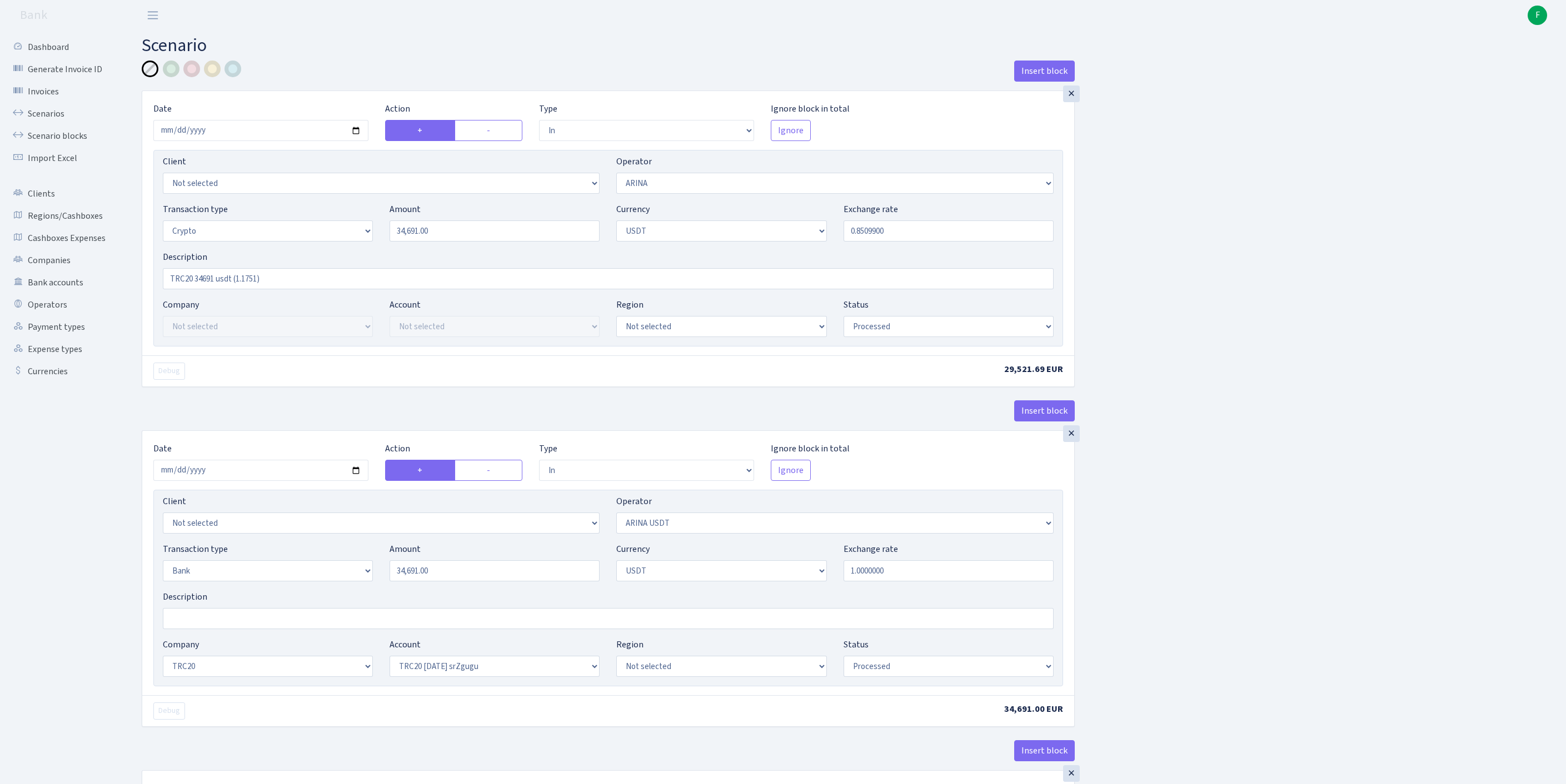
select select "in"
select select "478"
select select "2"
select select "6"
select select "20"
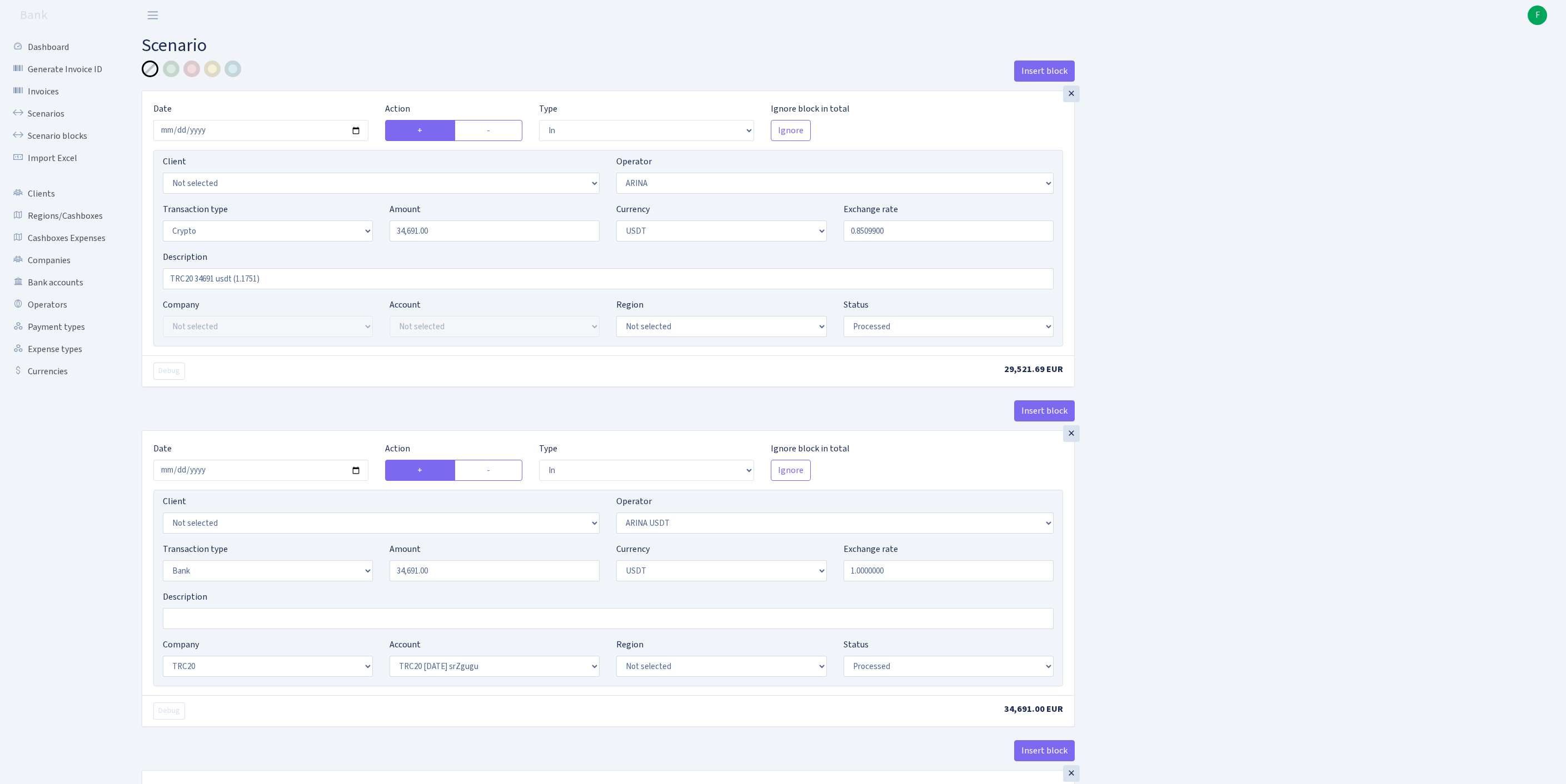
select select "61"
select select "processed"
select select "out"
select select "478"
select select "15"
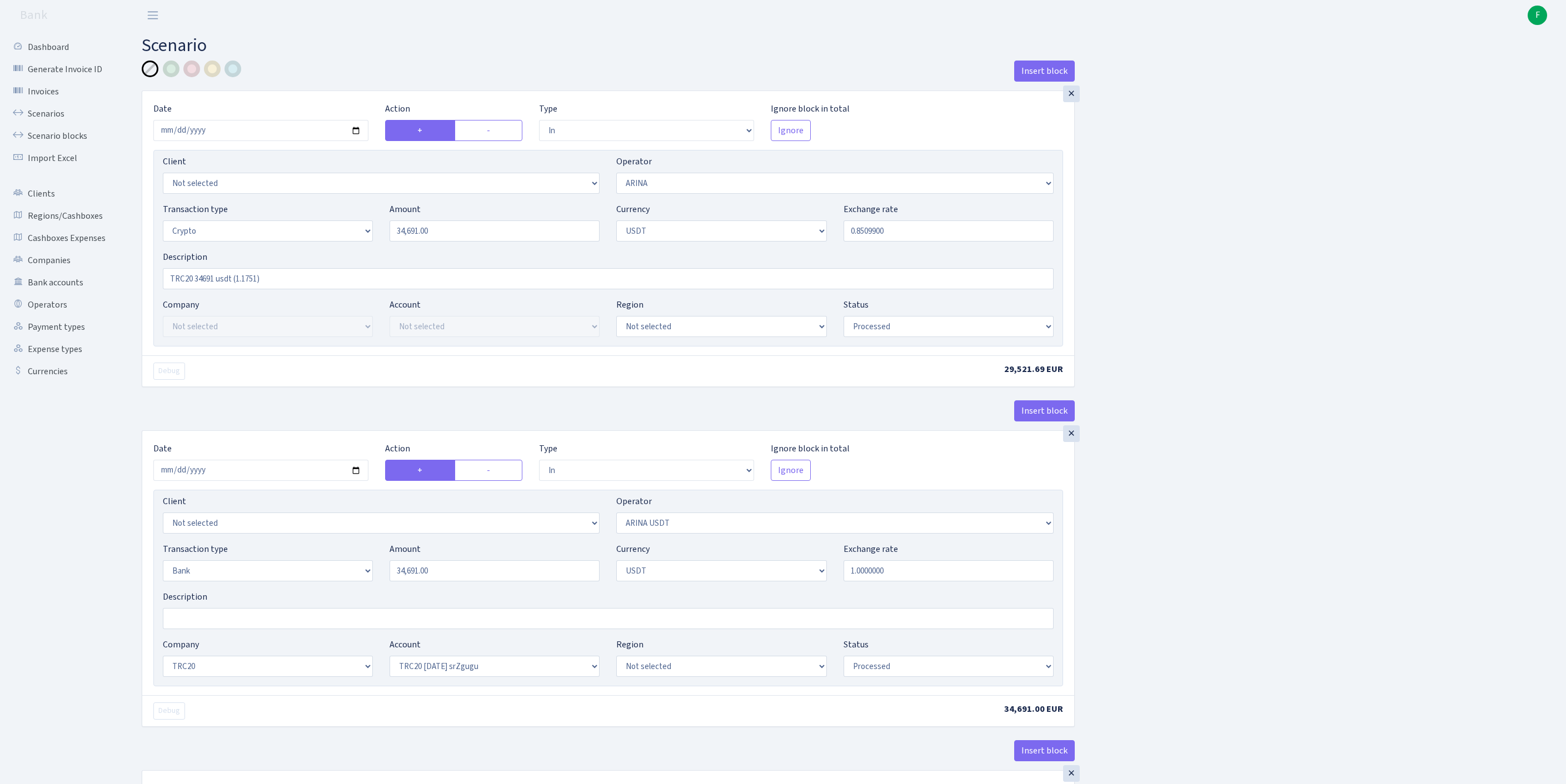
select select "6"
select select "processed"
select select "commission"
select select "bank"
select select "477"
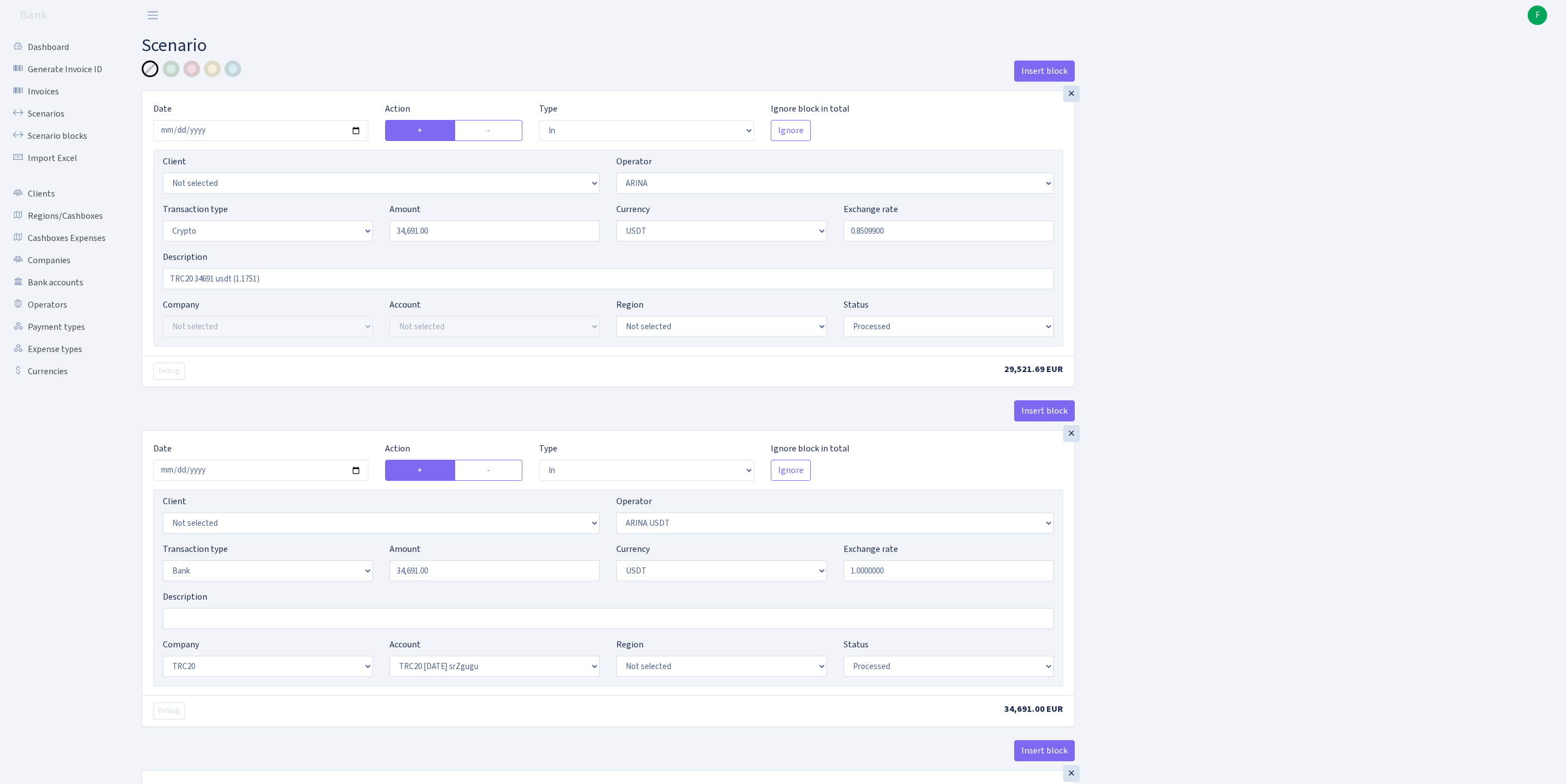
select select "processed"
select select "commission"
select select "fixed"
select select "477"
select select "processed"
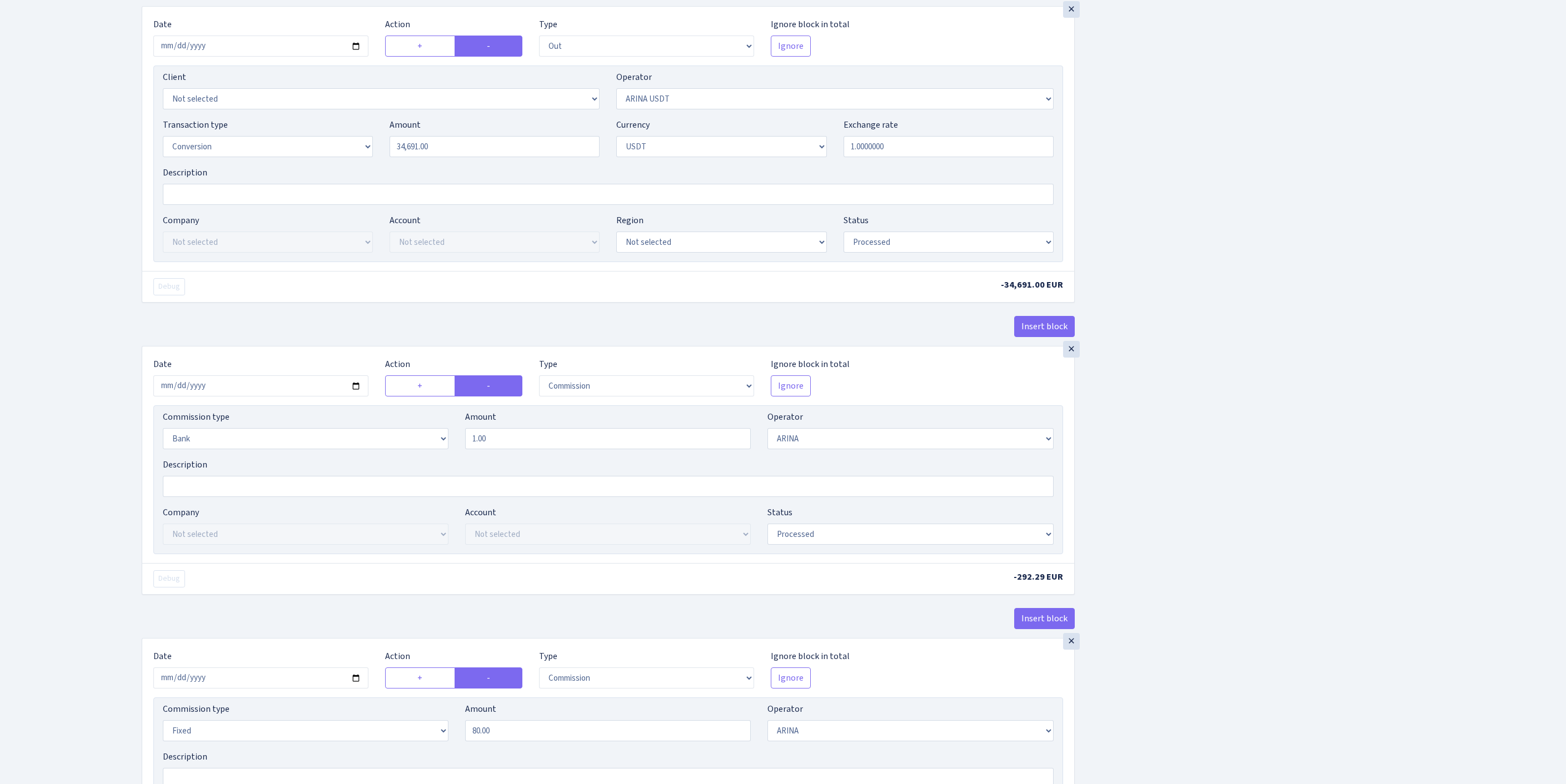
scroll to position [18, 0]
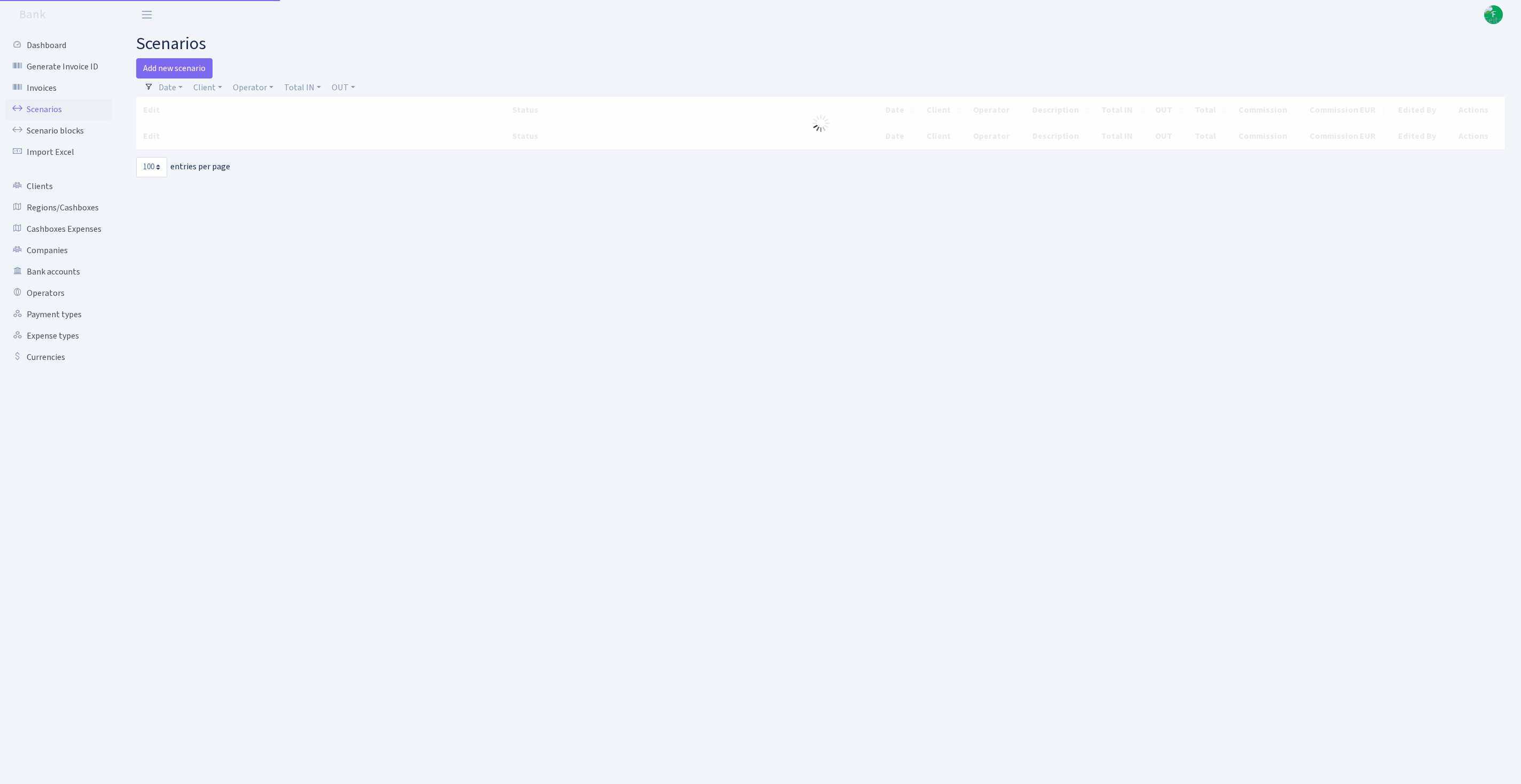
select select "100"
